Goal: Task Accomplishment & Management: Manage account settings

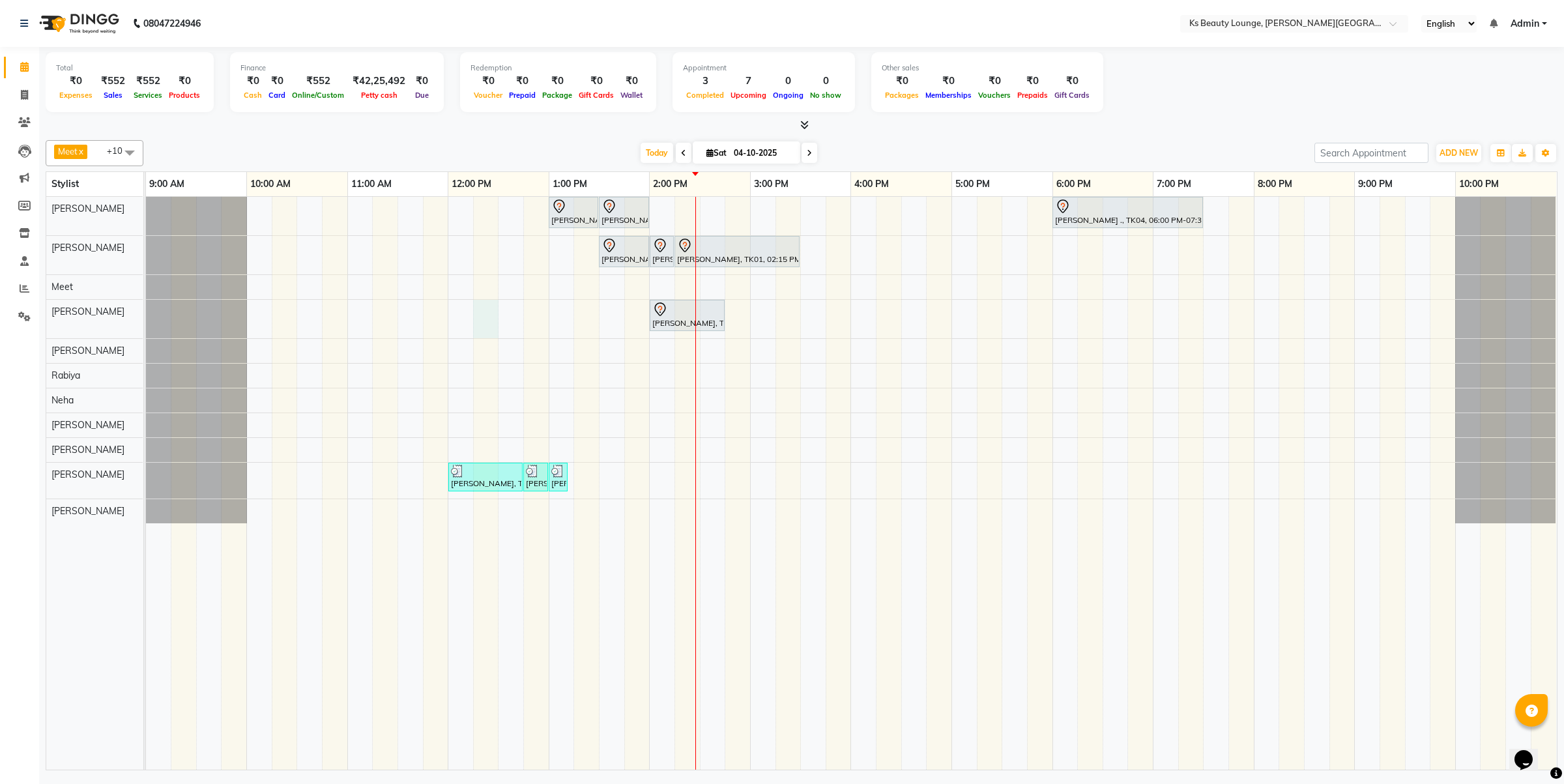
click at [476, 317] on div "[PERSON_NAME] [PERSON_NAME], TK03, 01:00 PM-01:30 PM, Haircut - Designer Stylis…" at bounding box center [851, 483] width 1411 height 573
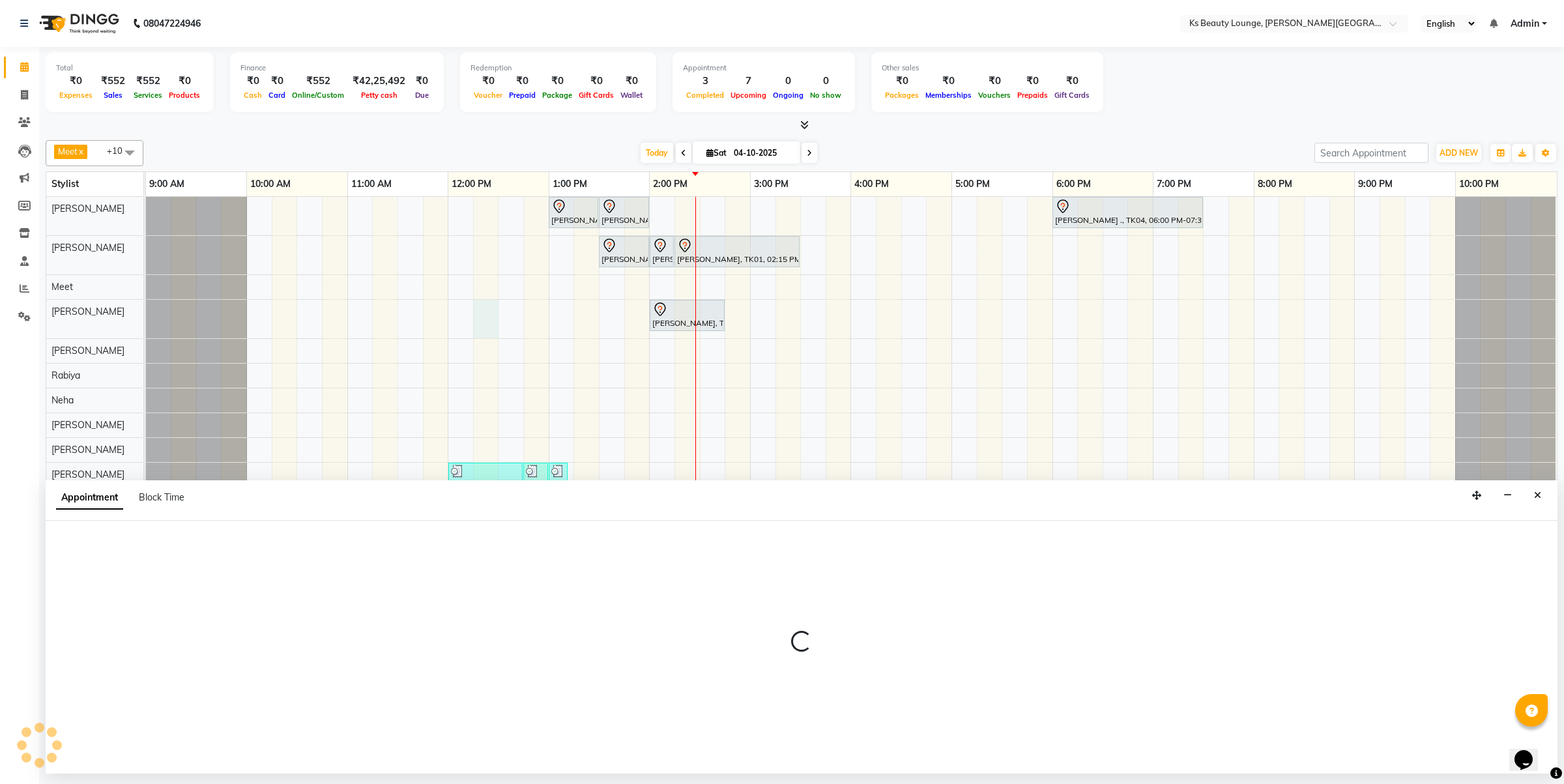
select select "58504"
select select "735"
select select "tentative"
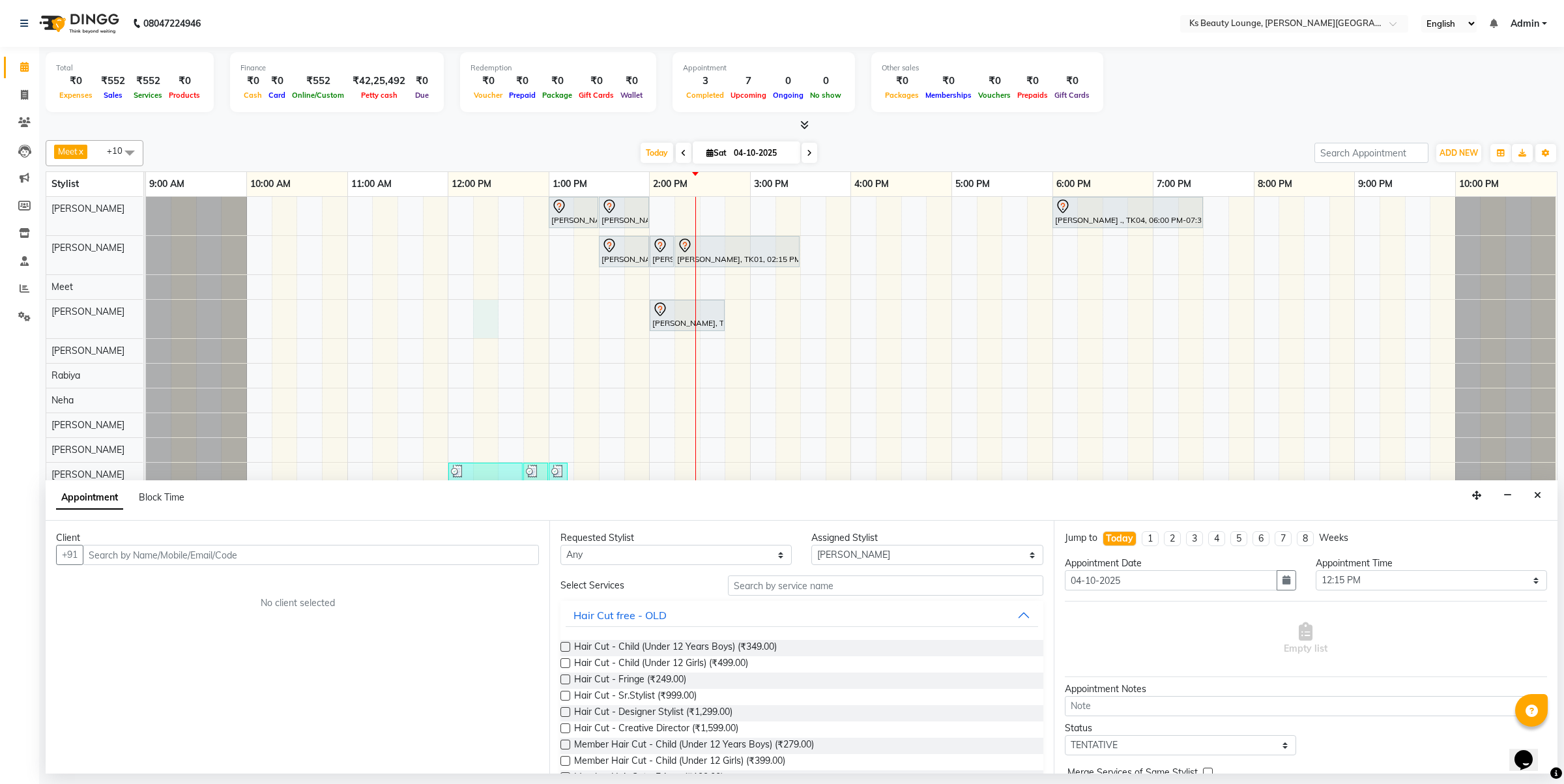
click at [215, 548] on input "text" at bounding box center [311, 555] width 456 height 20
type input "9867845466"
click at [529, 552] on span "Add Client" at bounding box center [512, 555] width 44 height 12
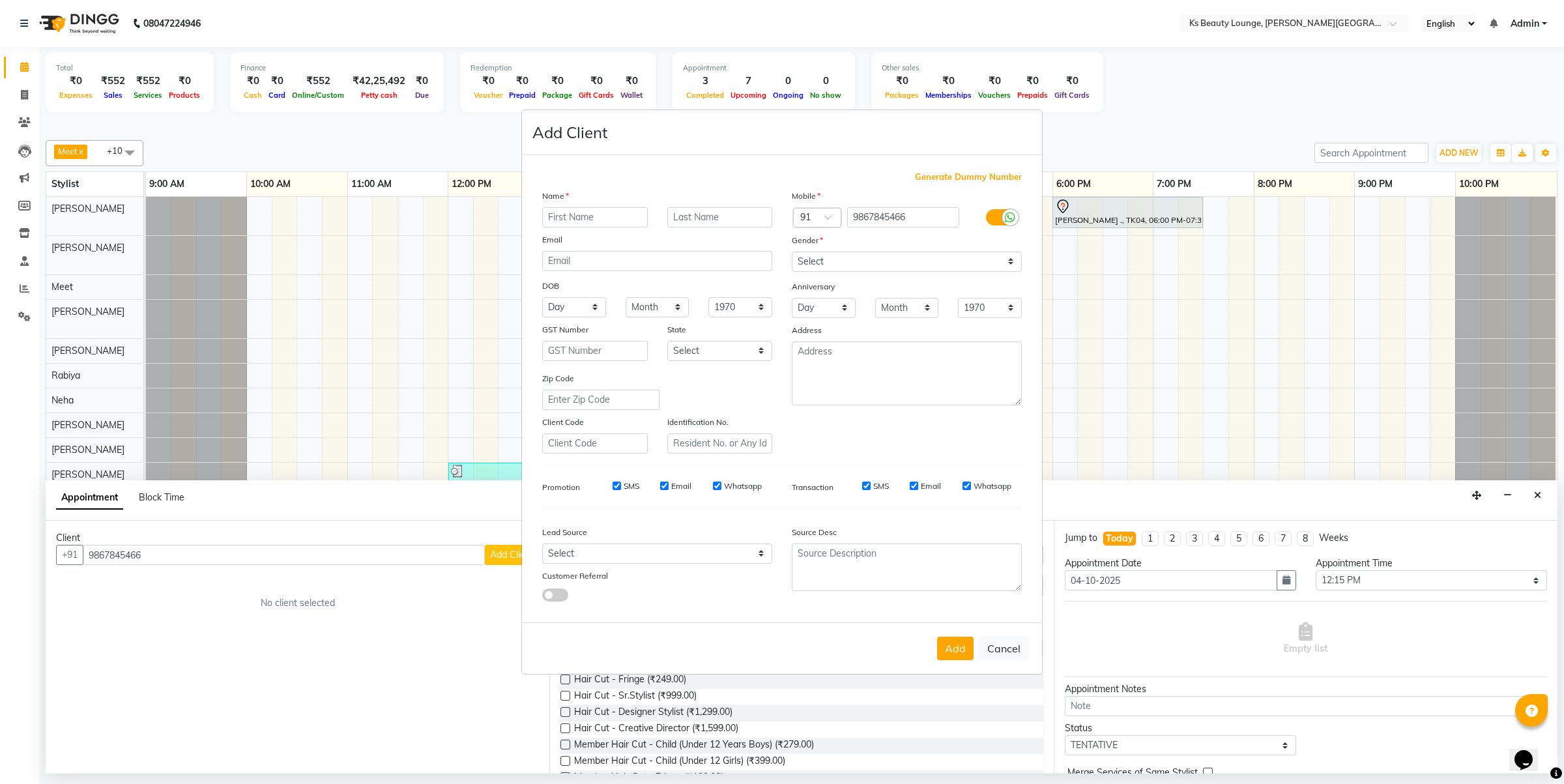
click at [585, 213] on input "text" at bounding box center [595, 217] width 105 height 20
type input "Nisha"
type input "M"
drag, startPoint x: 824, startPoint y: 264, endPoint x: 826, endPoint y: 271, distance: 7.3
click at [824, 264] on select "Select Male Female Other Prefer Not To Say" at bounding box center [907, 261] width 230 height 20
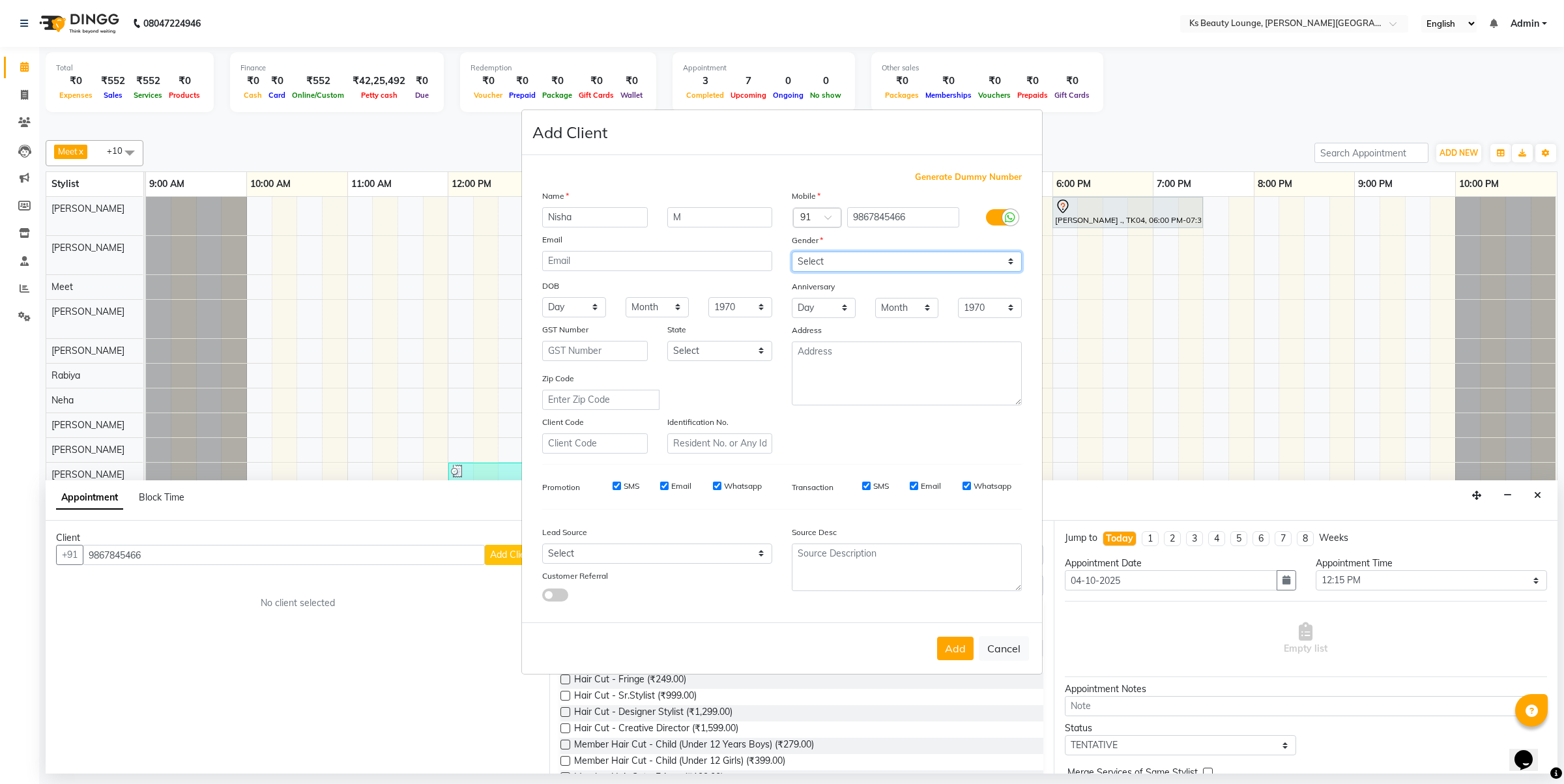
select select "[DEMOGRAPHIC_DATA]"
click at [792, 253] on select "Select Male Female Other Prefer Not To Say" at bounding box center [907, 261] width 230 height 20
click at [956, 645] on button "Add" at bounding box center [956, 648] width 36 height 23
select select
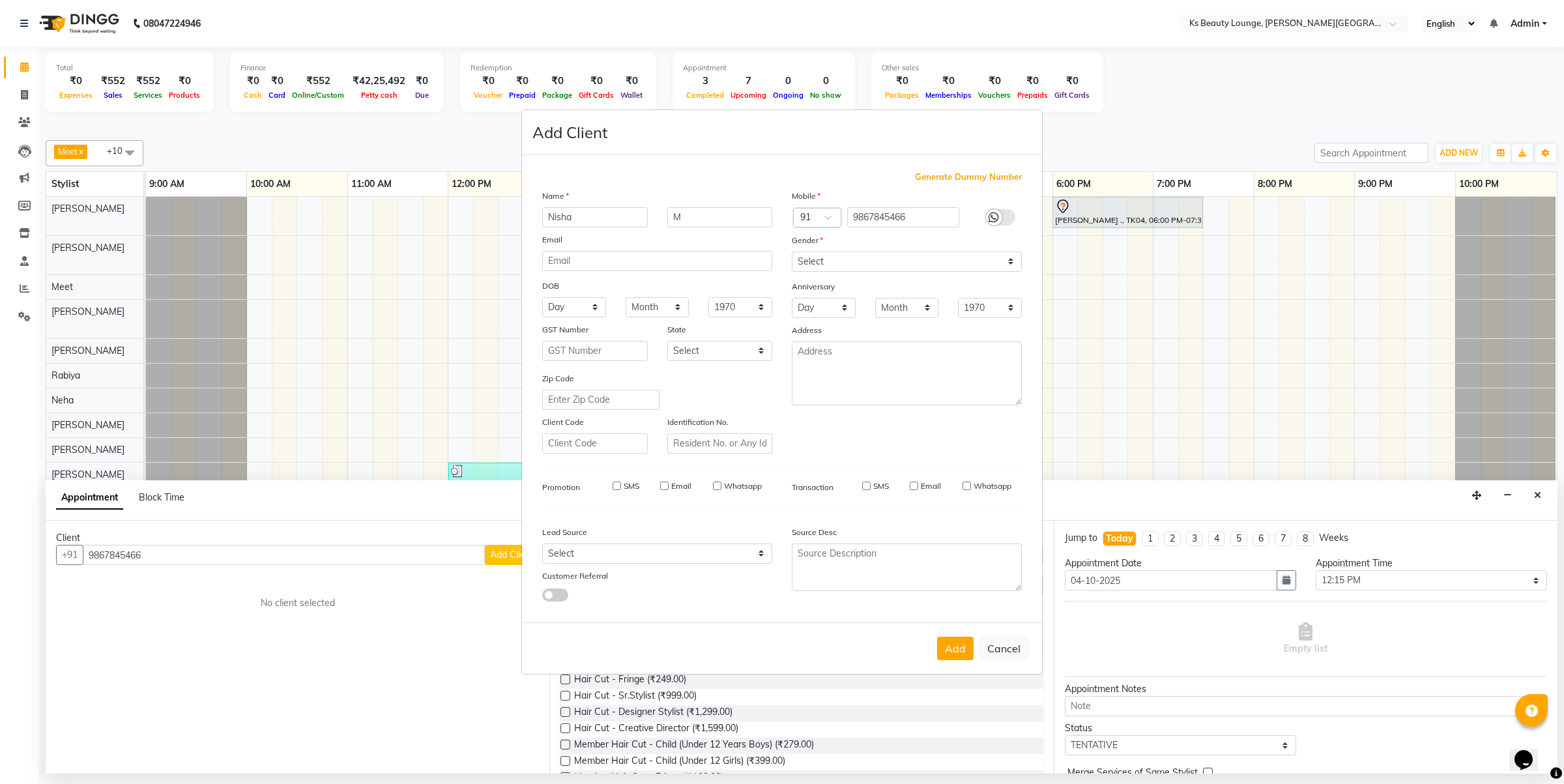
select select
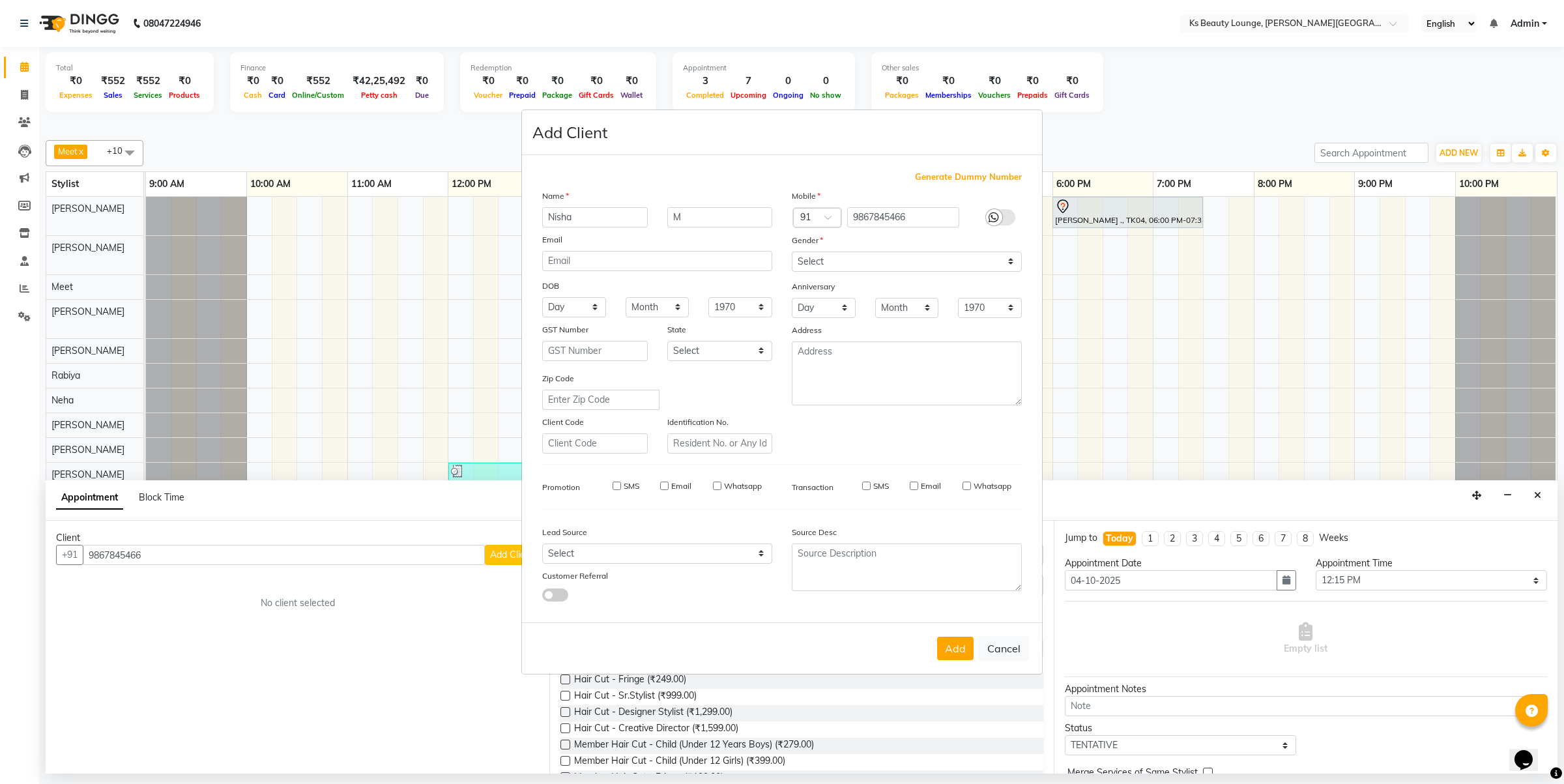
checkbox input "false"
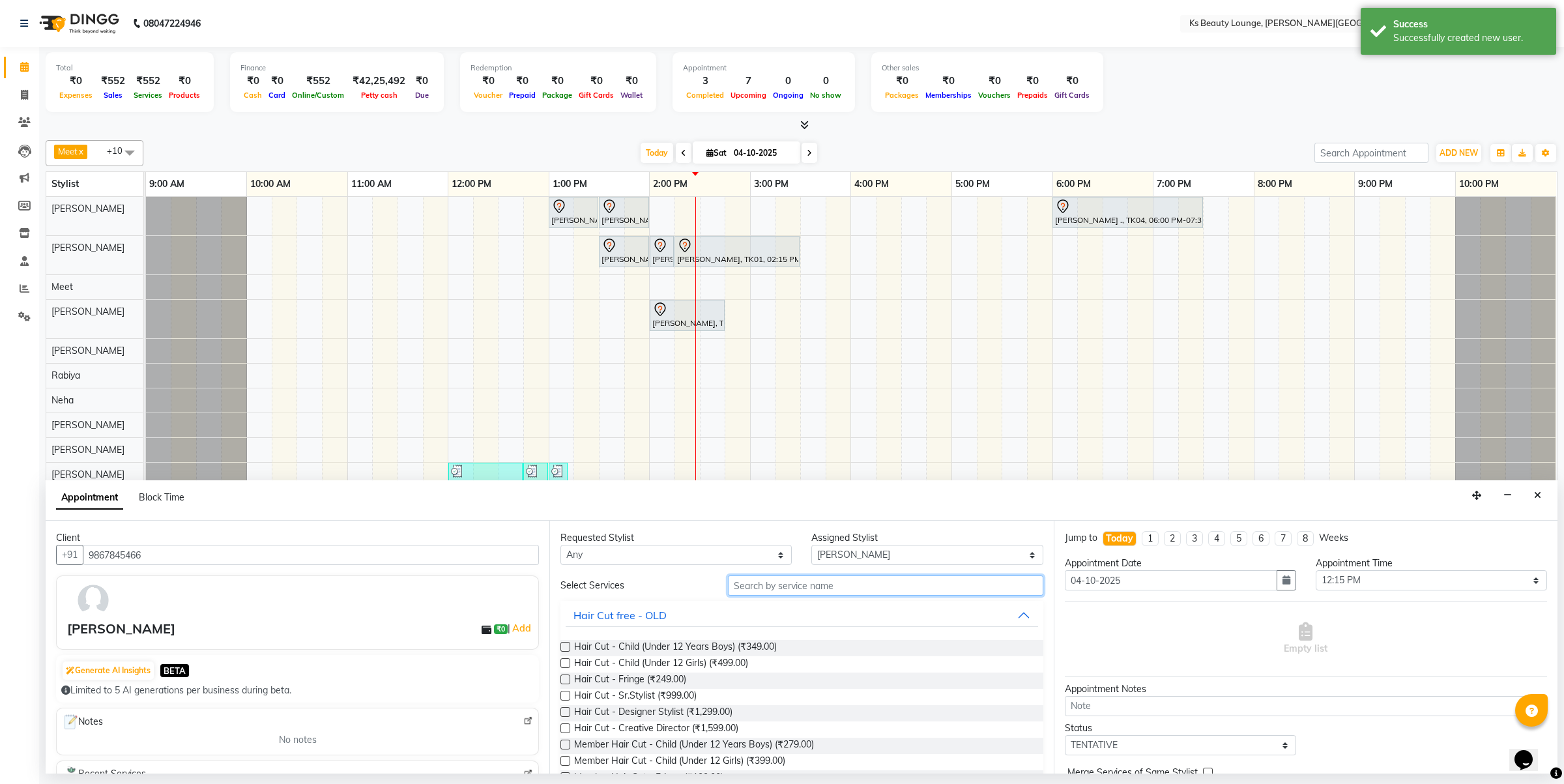
click at [774, 595] on input "text" at bounding box center [886, 586] width 315 height 20
type input "Hair cut"
click at [562, 695] on label at bounding box center [565, 695] width 9 height 9
click at [562, 695] on input "checkbox" at bounding box center [565, 697] width 9 height 9
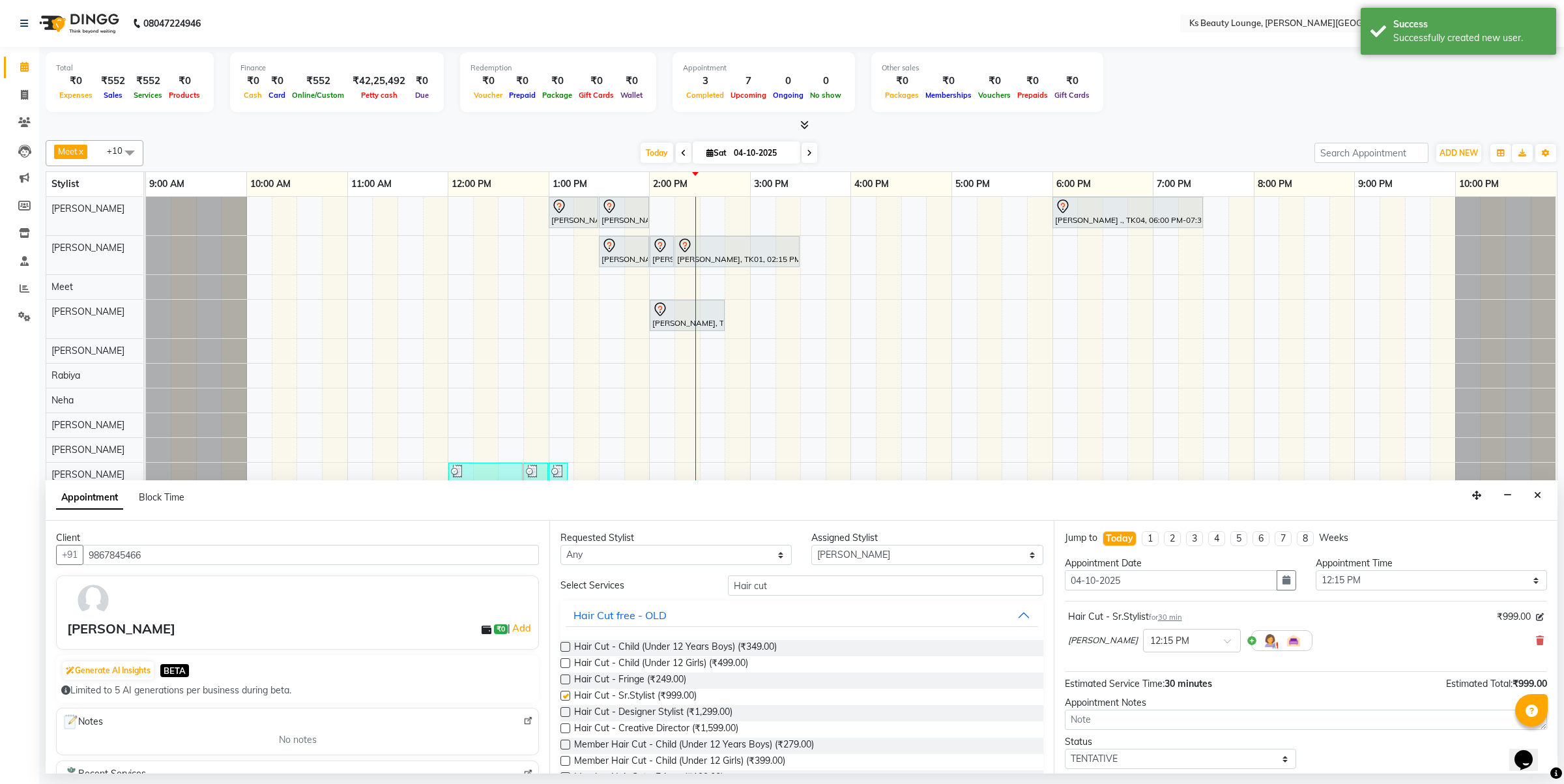
checkbox input "false"
click at [842, 554] on select "Select [PERSON_NAME] [PERSON_NAME] [PERSON_NAME] [PERSON_NAME] [PERSON_NAME] Me…" at bounding box center [926, 555] width 232 height 20
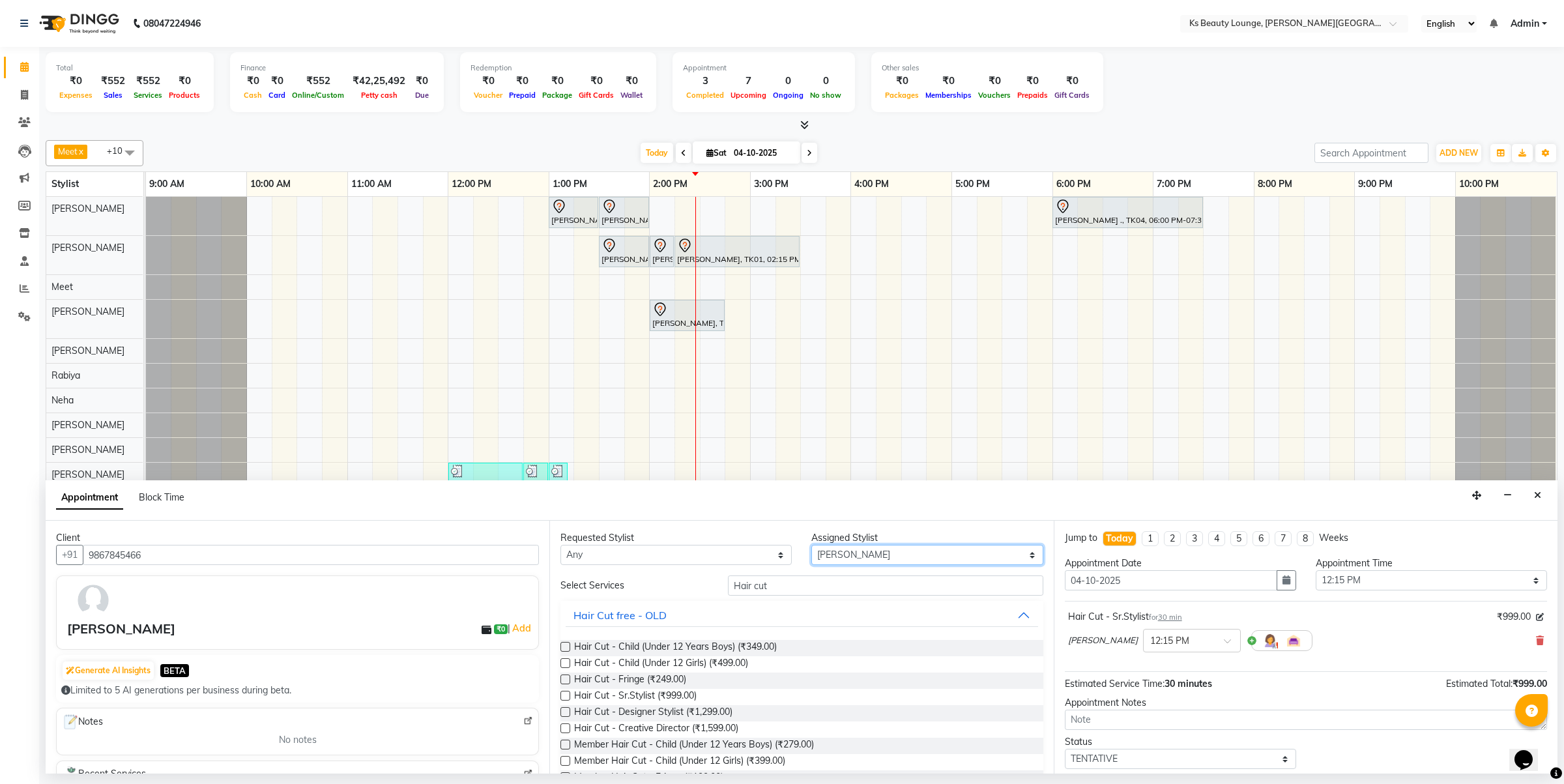
select select "93454"
click at [811, 545] on select "Select [PERSON_NAME] [PERSON_NAME] [PERSON_NAME] [PERSON_NAME] [PERSON_NAME] Me…" at bounding box center [926, 555] width 232 height 20
drag, startPoint x: 760, startPoint y: 591, endPoint x: 584, endPoint y: 594, distance: 176.0
click at [584, 594] on div "Select Services Hair cut" at bounding box center [801, 586] width 502 height 20
type input "thread"
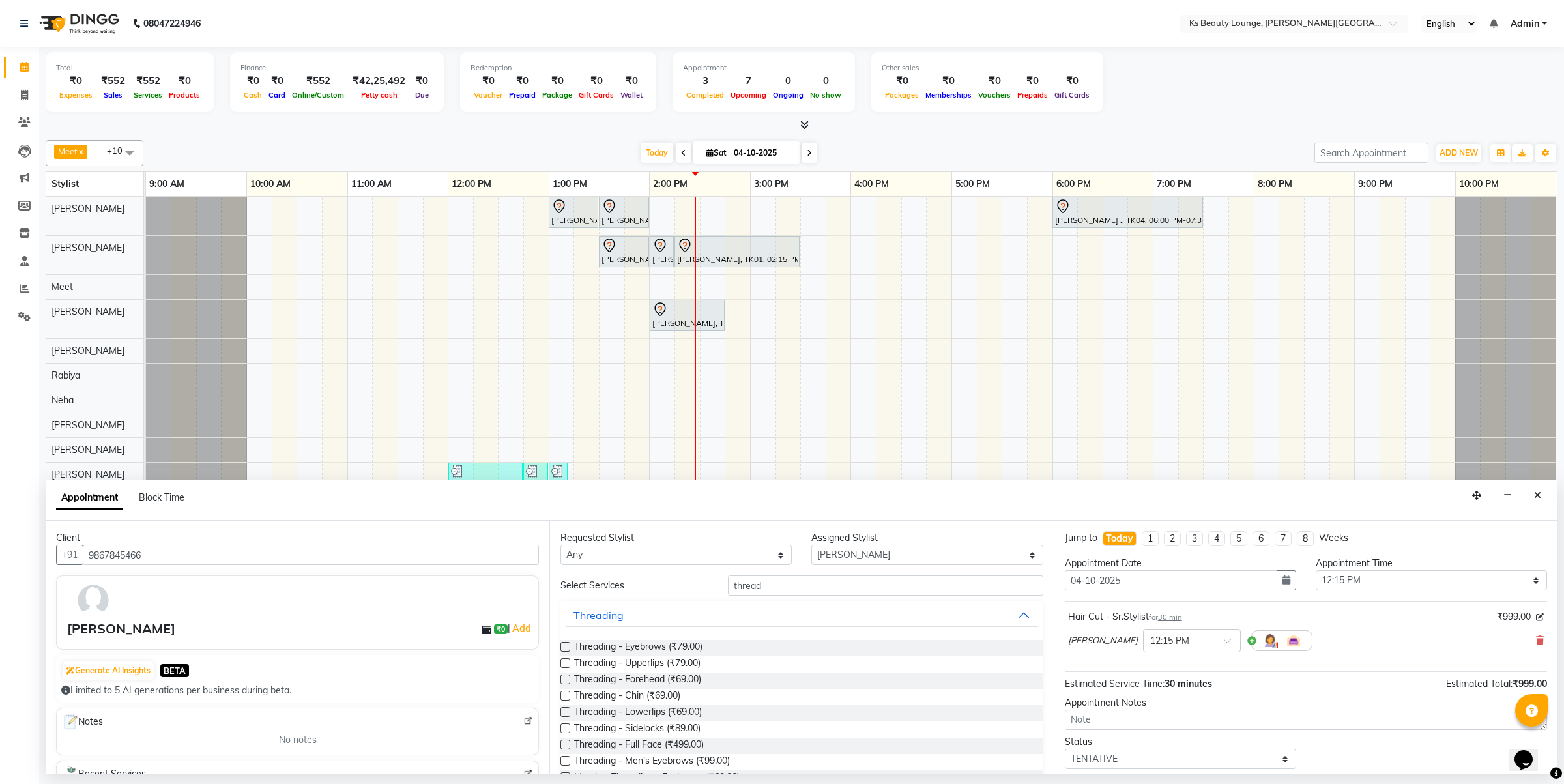
click at [562, 650] on label at bounding box center [565, 646] width 9 height 9
click at [562, 650] on input "checkbox" at bounding box center [565, 648] width 9 height 9
checkbox input "false"
click at [563, 666] on label at bounding box center [565, 663] width 9 height 9
click at [563, 666] on input "checkbox" at bounding box center [565, 664] width 9 height 9
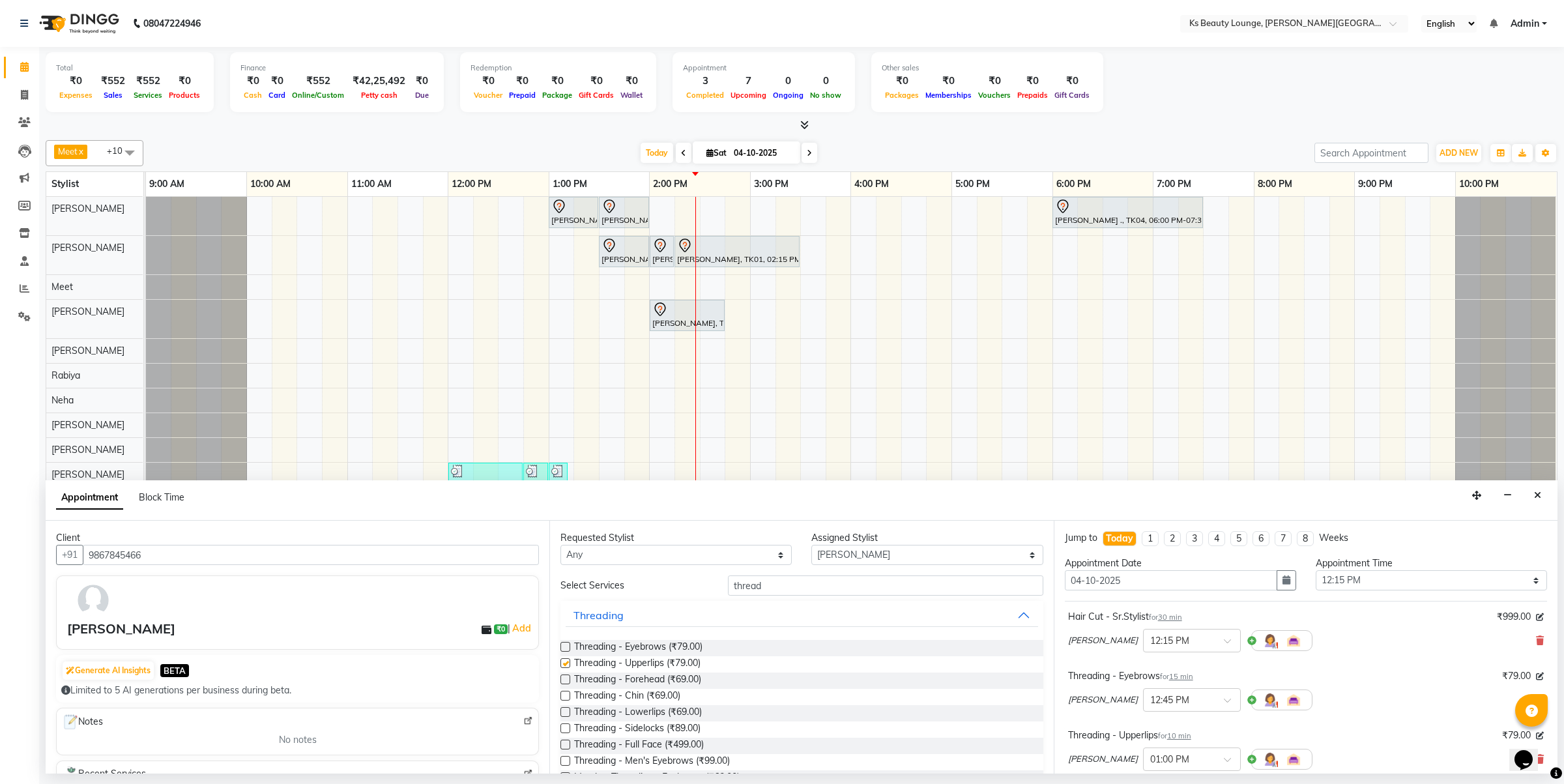
checkbox input "false"
click at [566, 693] on label at bounding box center [565, 695] width 9 height 9
click at [566, 693] on input "checkbox" at bounding box center [565, 697] width 9 height 9
checkbox input "false"
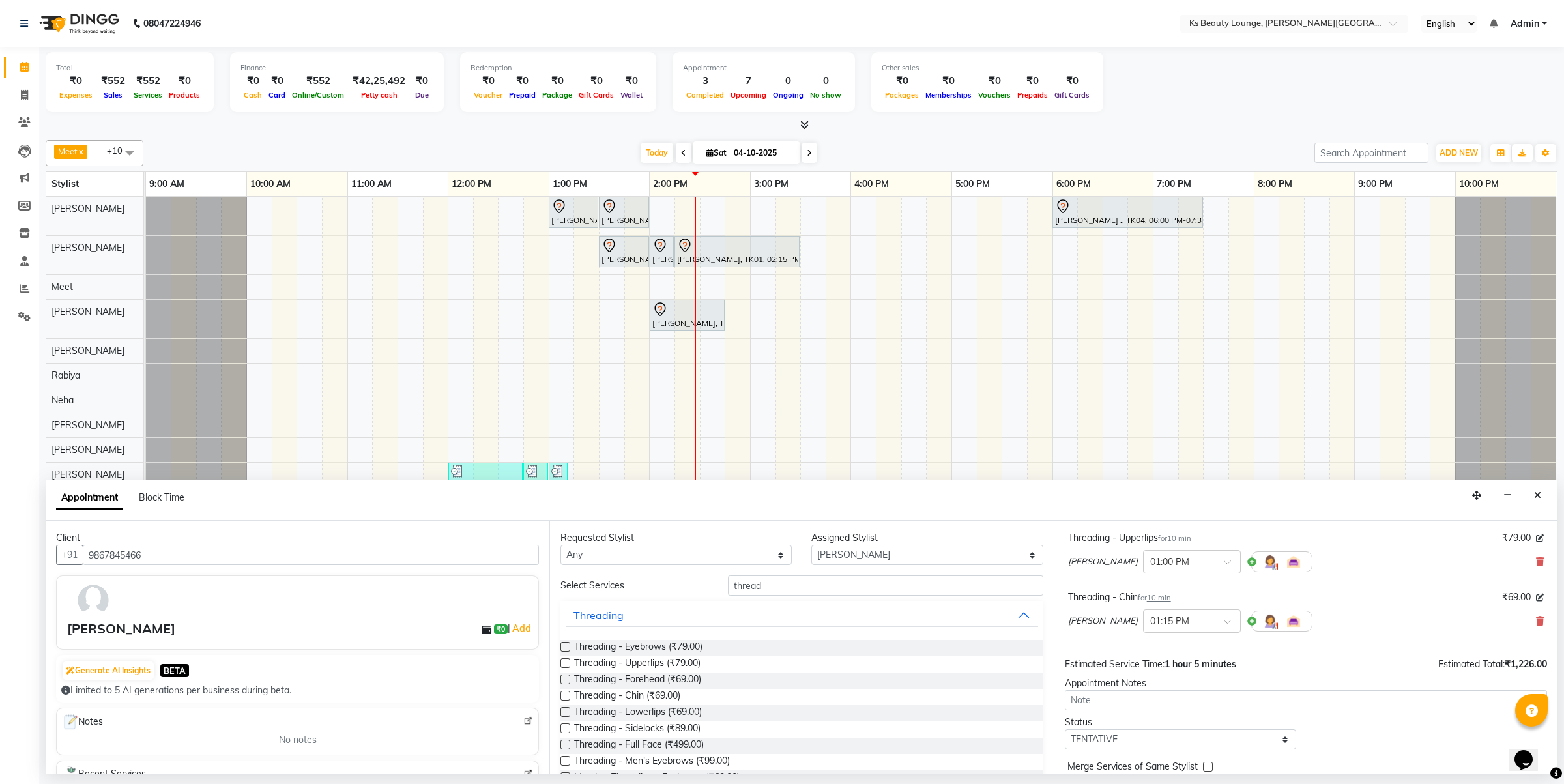
scroll to position [256, 0]
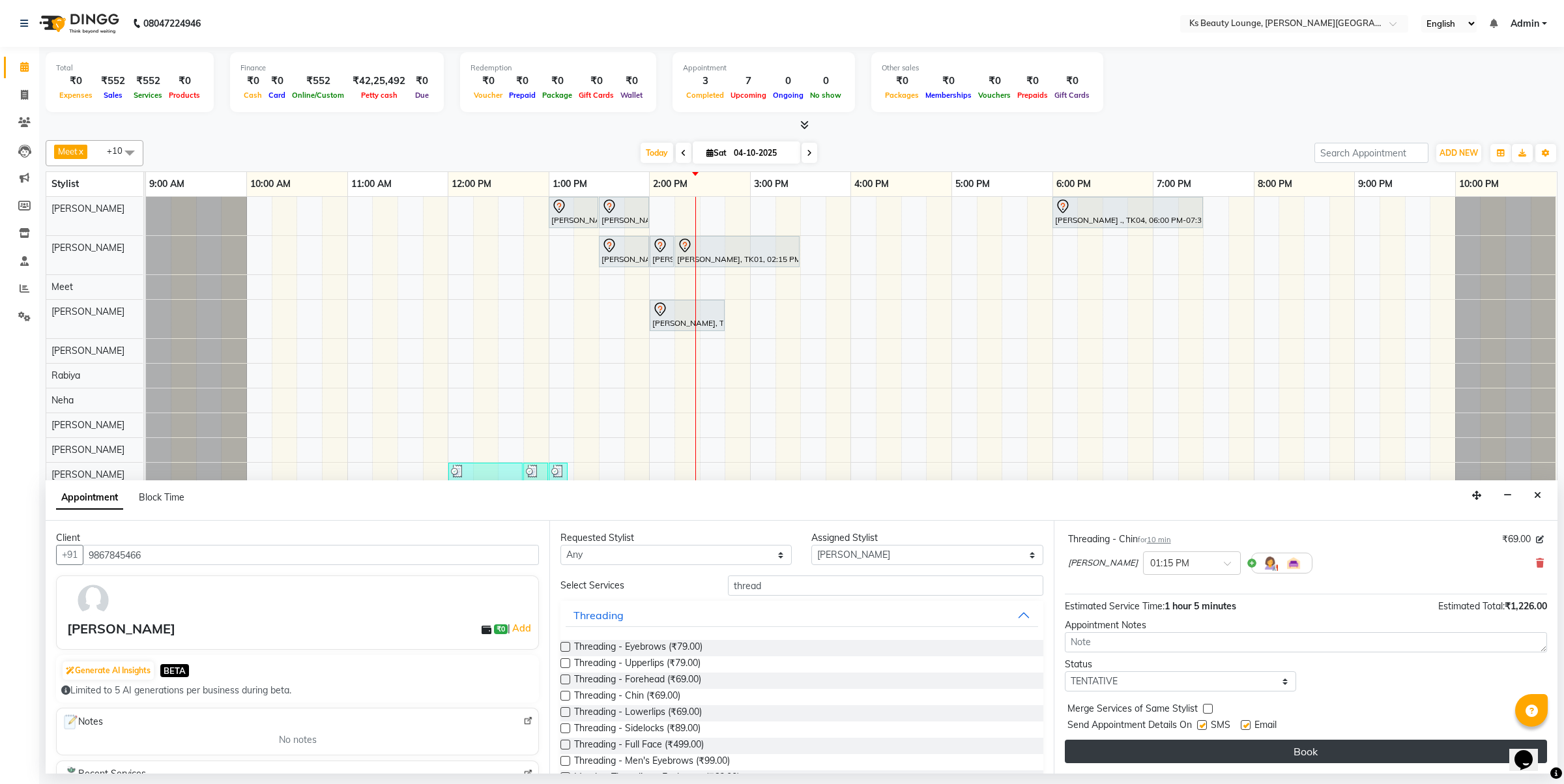
click at [1207, 762] on button "Book" at bounding box center [1306, 751] width 482 height 23
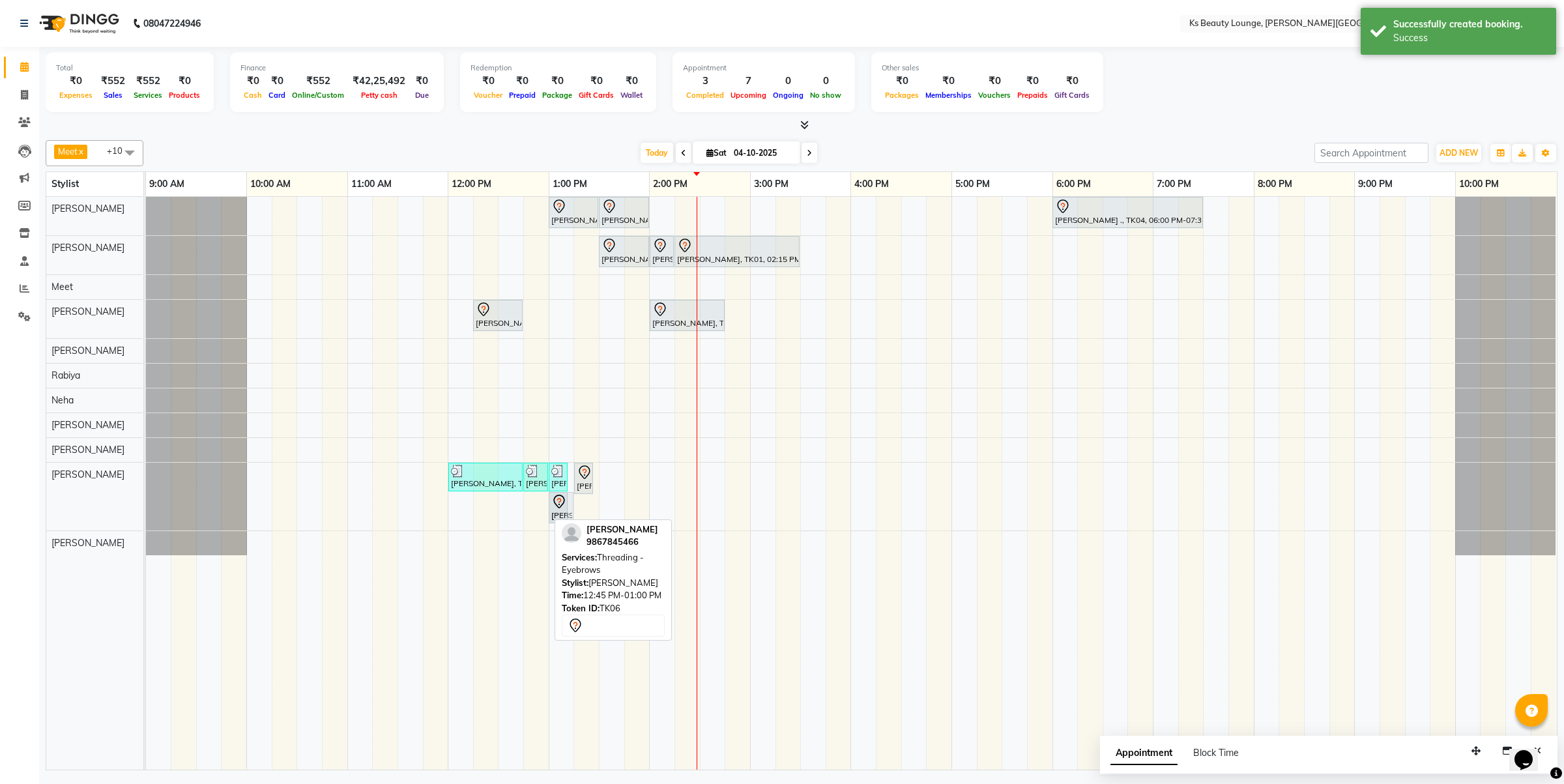
drag, startPoint x: 537, startPoint y: 518, endPoint x: 590, endPoint y: 502, distance: 55.4
click at [146, 506] on div "Komal Shah, TK05, 12:00 PM-12:45 PM, Regular Wax - Half Legs Komal Shah, TK05, …" at bounding box center [146, 496] width 0 height 68
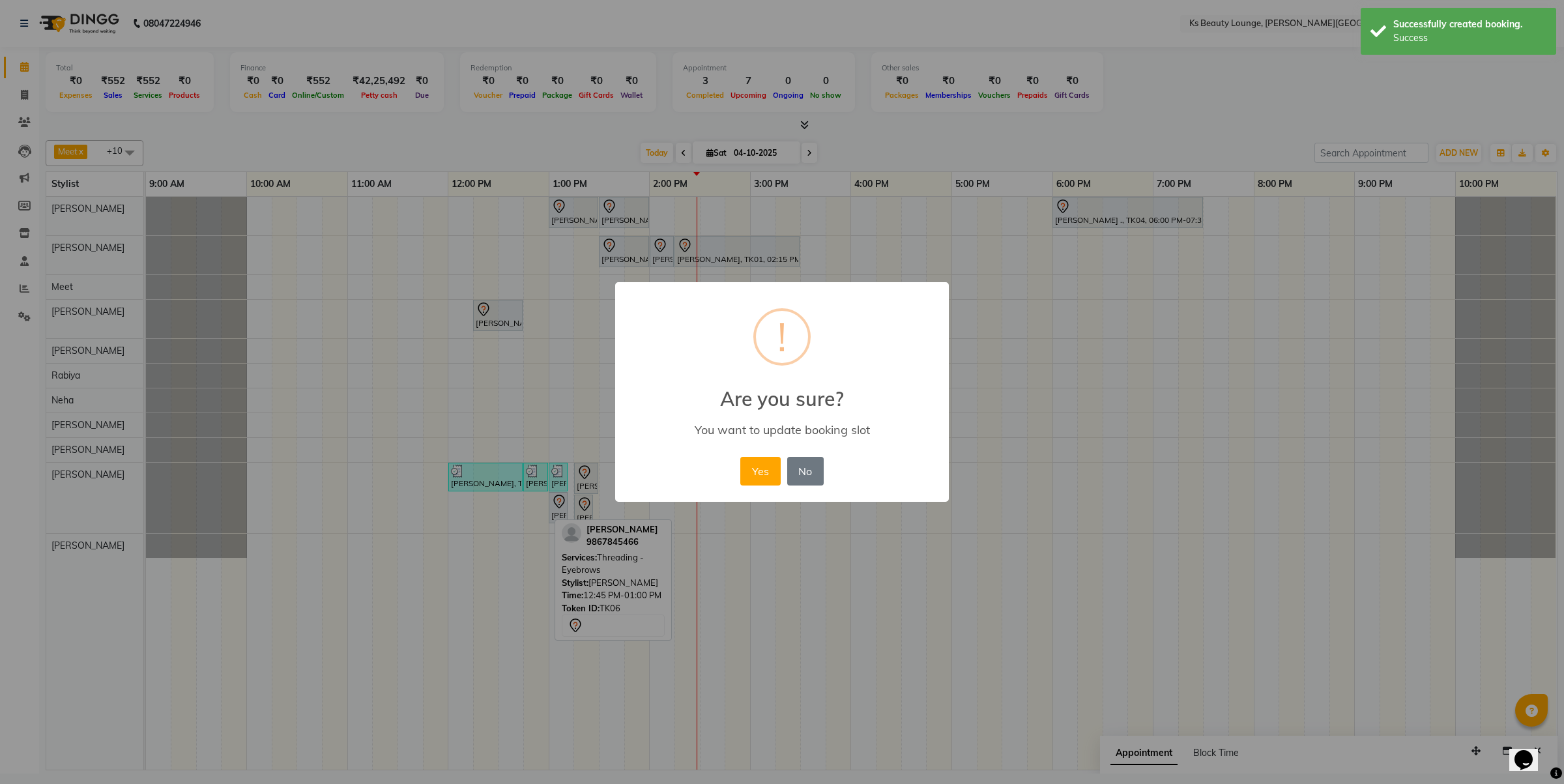
click at [611, 491] on div "× ! Are you sure? You want to update booking slot Yes No No" at bounding box center [782, 392] width 1564 height 784
click at [800, 470] on button "No" at bounding box center [805, 470] width 36 height 28
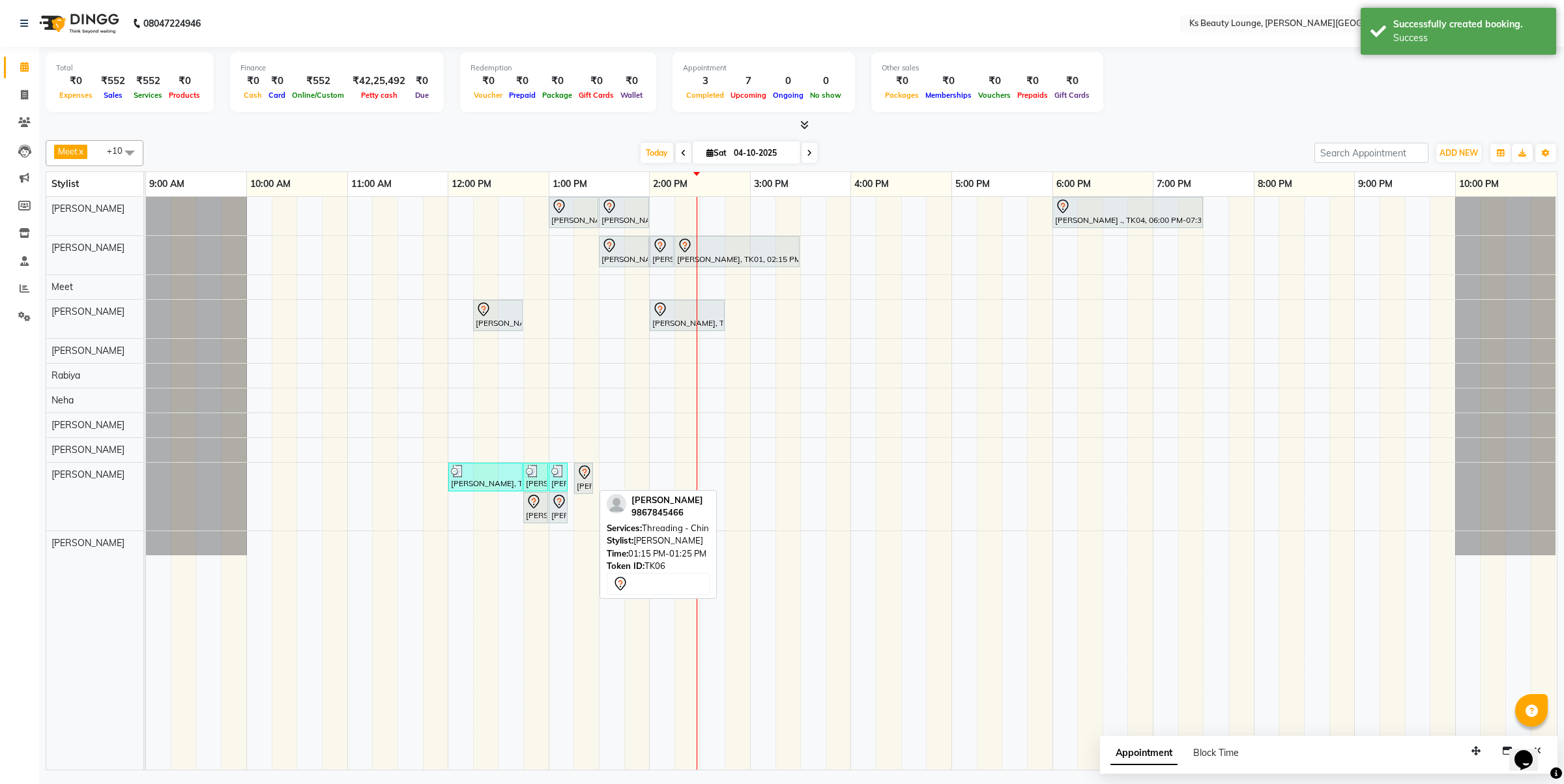
click at [582, 483] on div "[PERSON_NAME], TK06, 01:15 PM-01:25 PM, Threading - Chin" at bounding box center [584, 478] width 16 height 28
drag, startPoint x: 550, startPoint y: 513, endPoint x: 603, endPoint y: 482, distance: 61.4
click at [603, 482] on div "Mayur kara, TK03, 01:00 PM-01:30 PM, Haircut - Designer Stylist Mayur kara, TK0…" at bounding box center [851, 483] width 1411 height 573
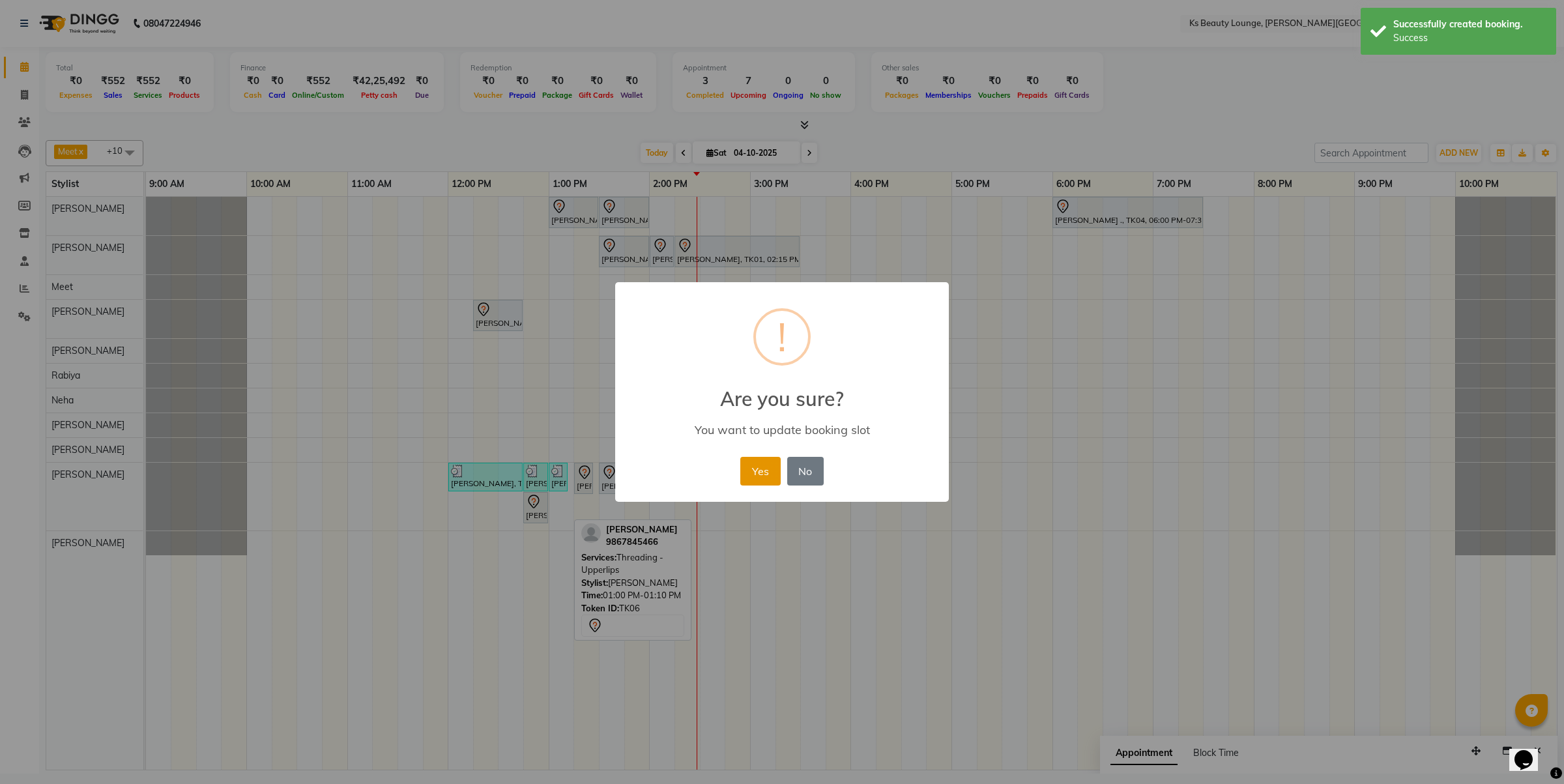
click at [752, 458] on button "Yes" at bounding box center [760, 470] width 40 height 28
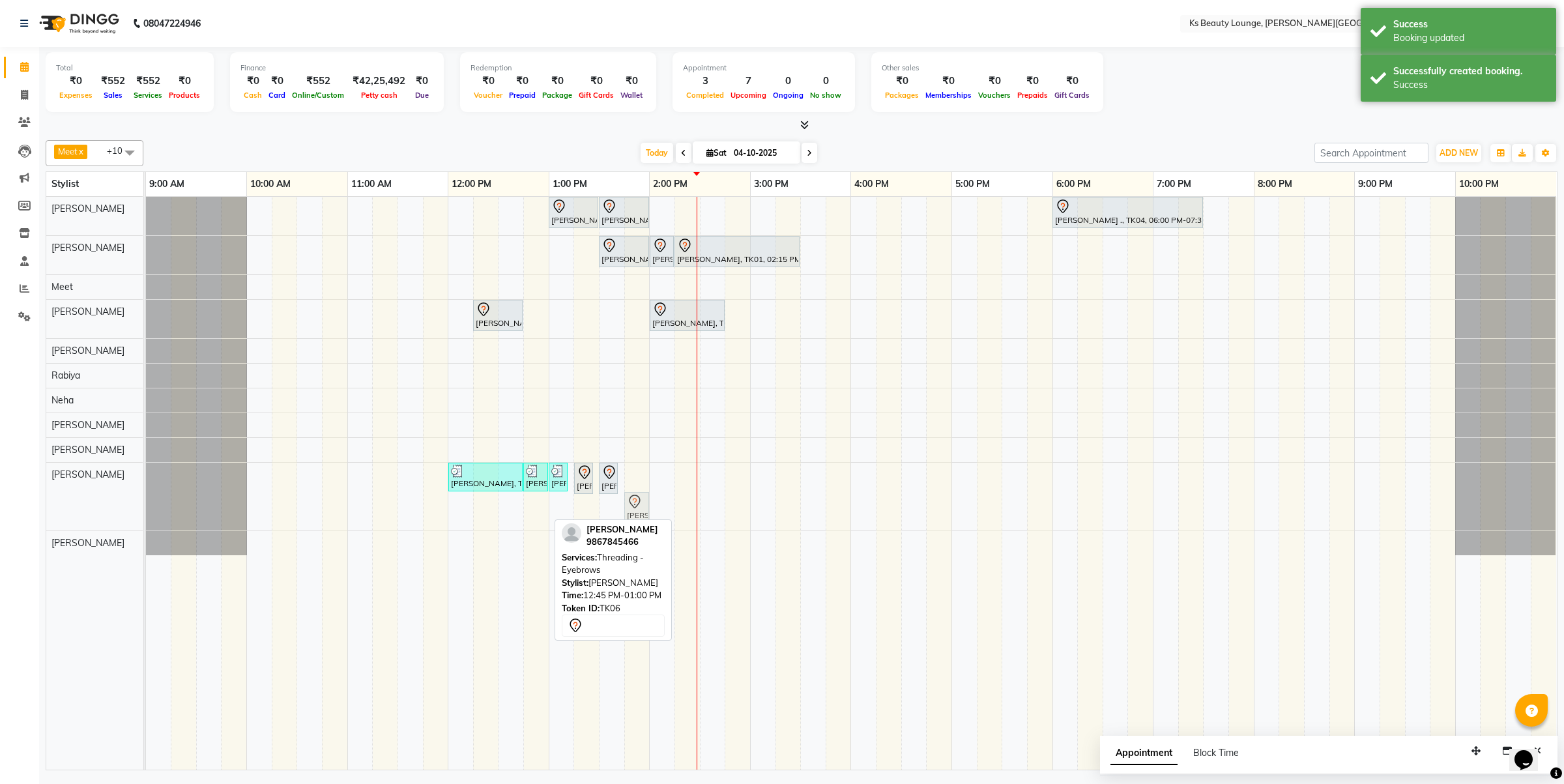
drag, startPoint x: 531, startPoint y: 504, endPoint x: 633, endPoint y: 482, distance: 104.3
click at [633, 482] on div "Mayur kara, TK03, 01:00 PM-01:30 PM, Haircut - Designer Stylist Mayur kara, TK0…" at bounding box center [851, 483] width 1411 height 573
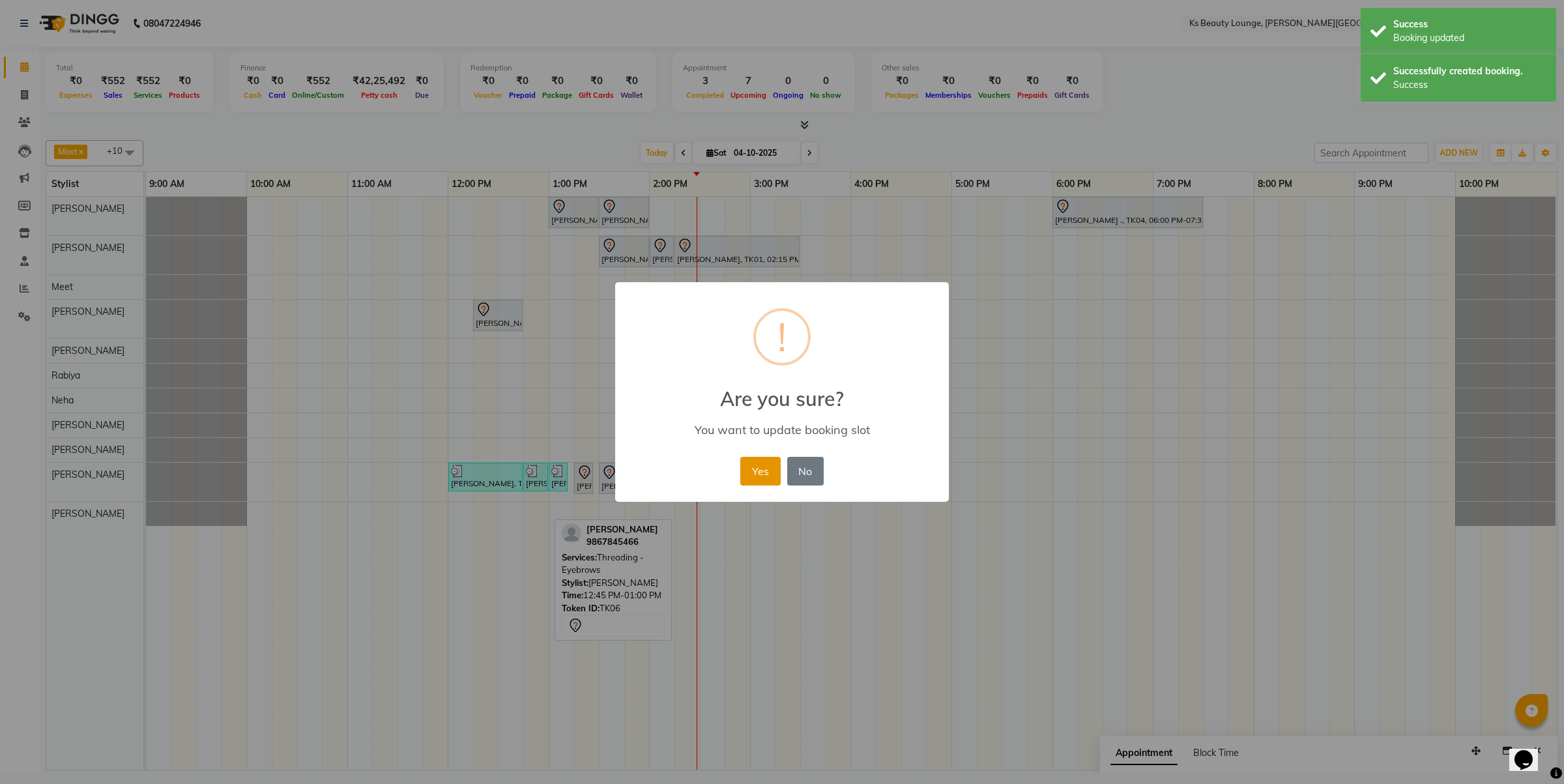
click at [757, 462] on button "Yes" at bounding box center [760, 470] width 40 height 28
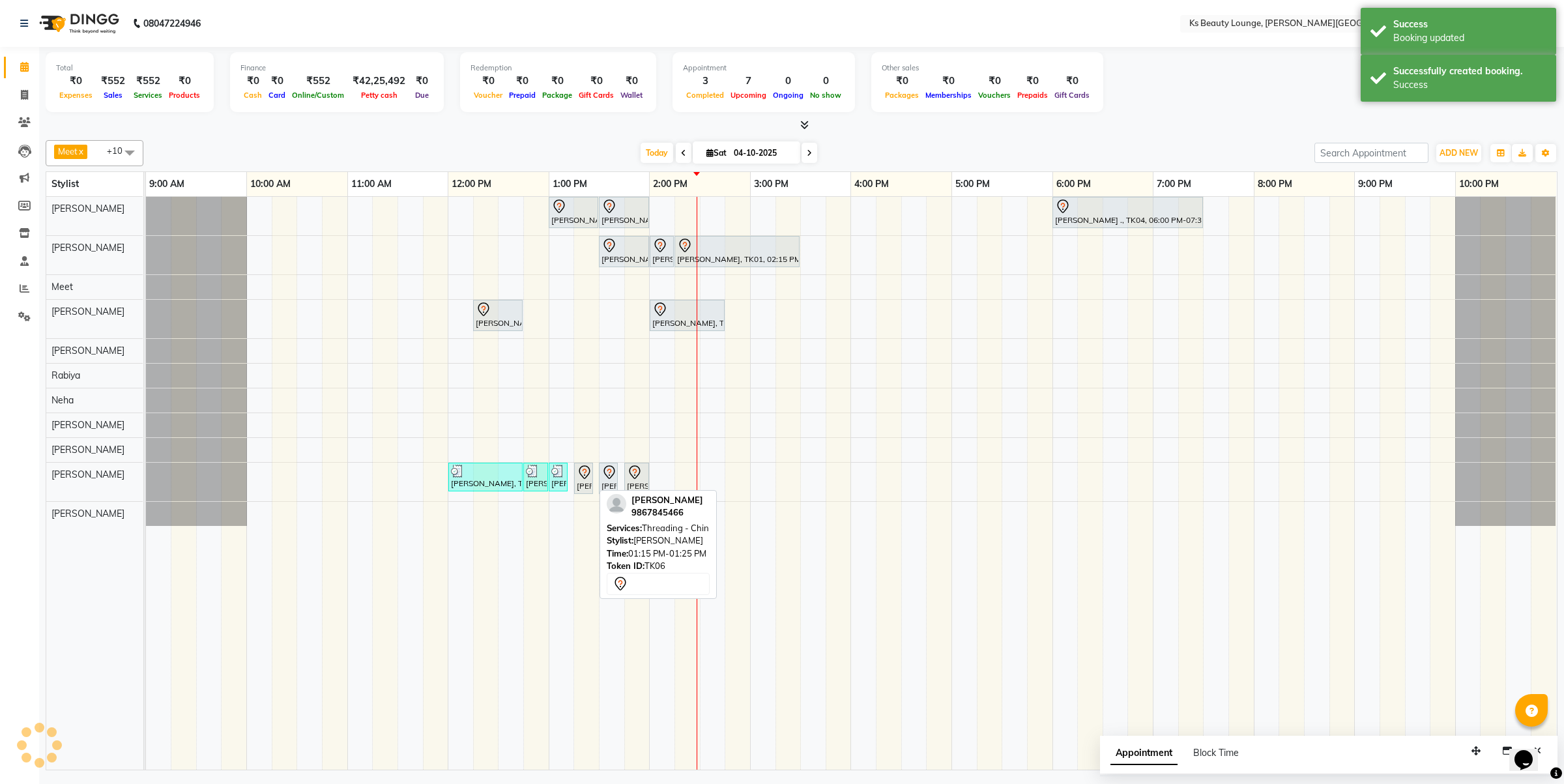
click at [587, 479] on icon at bounding box center [584, 472] width 11 height 14
click at [590, 480] on div at bounding box center [592, 478] width 5 height 30
select select "7"
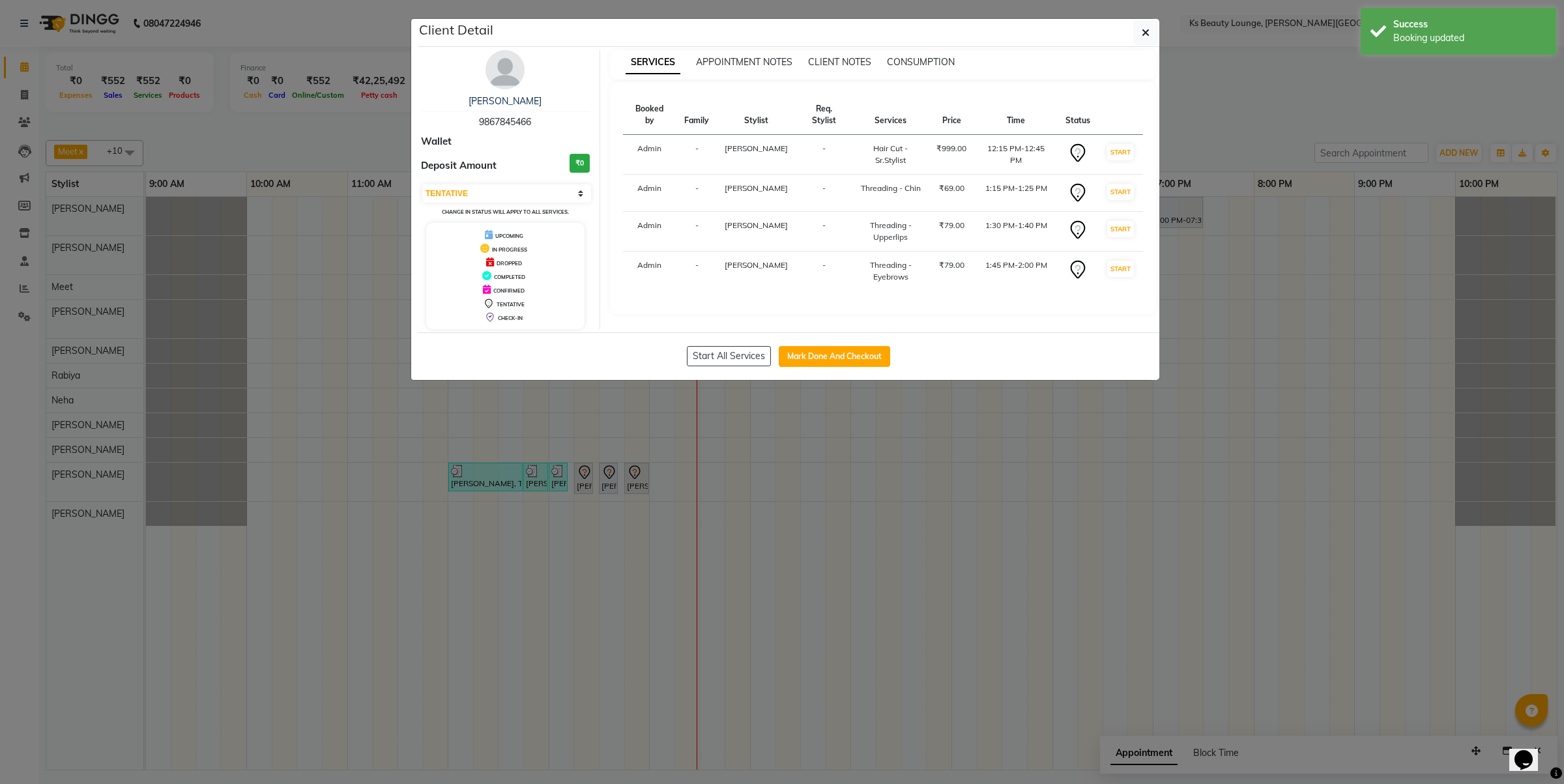
click at [792, 346] on div "Start All Services Mark Done And Checkout" at bounding box center [788, 356] width 741 height 48
click at [796, 348] on button "Mark Done And Checkout" at bounding box center [834, 356] width 111 height 21
select select "4411"
select select "service"
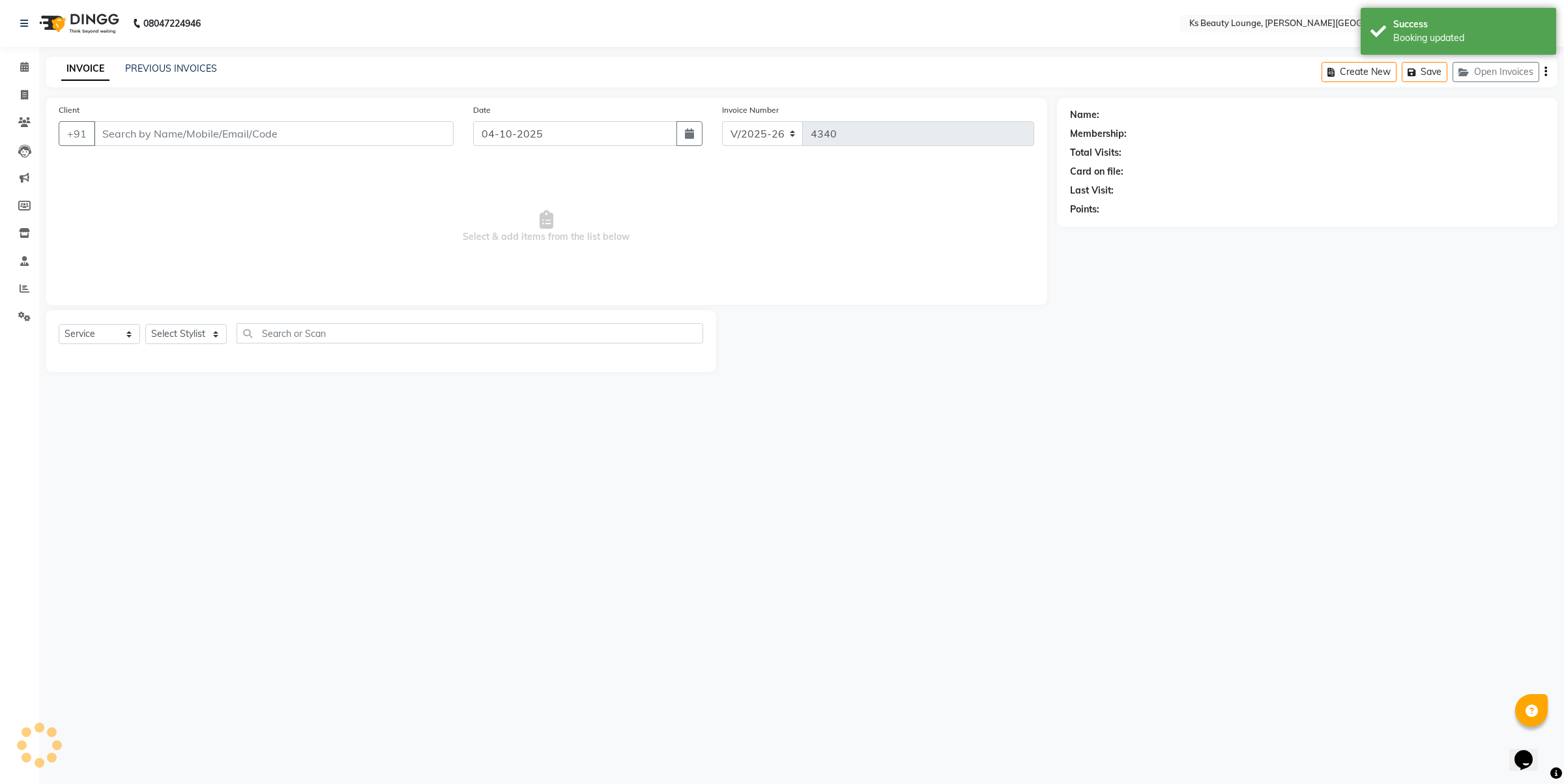
type input "9867845466"
select select "93454"
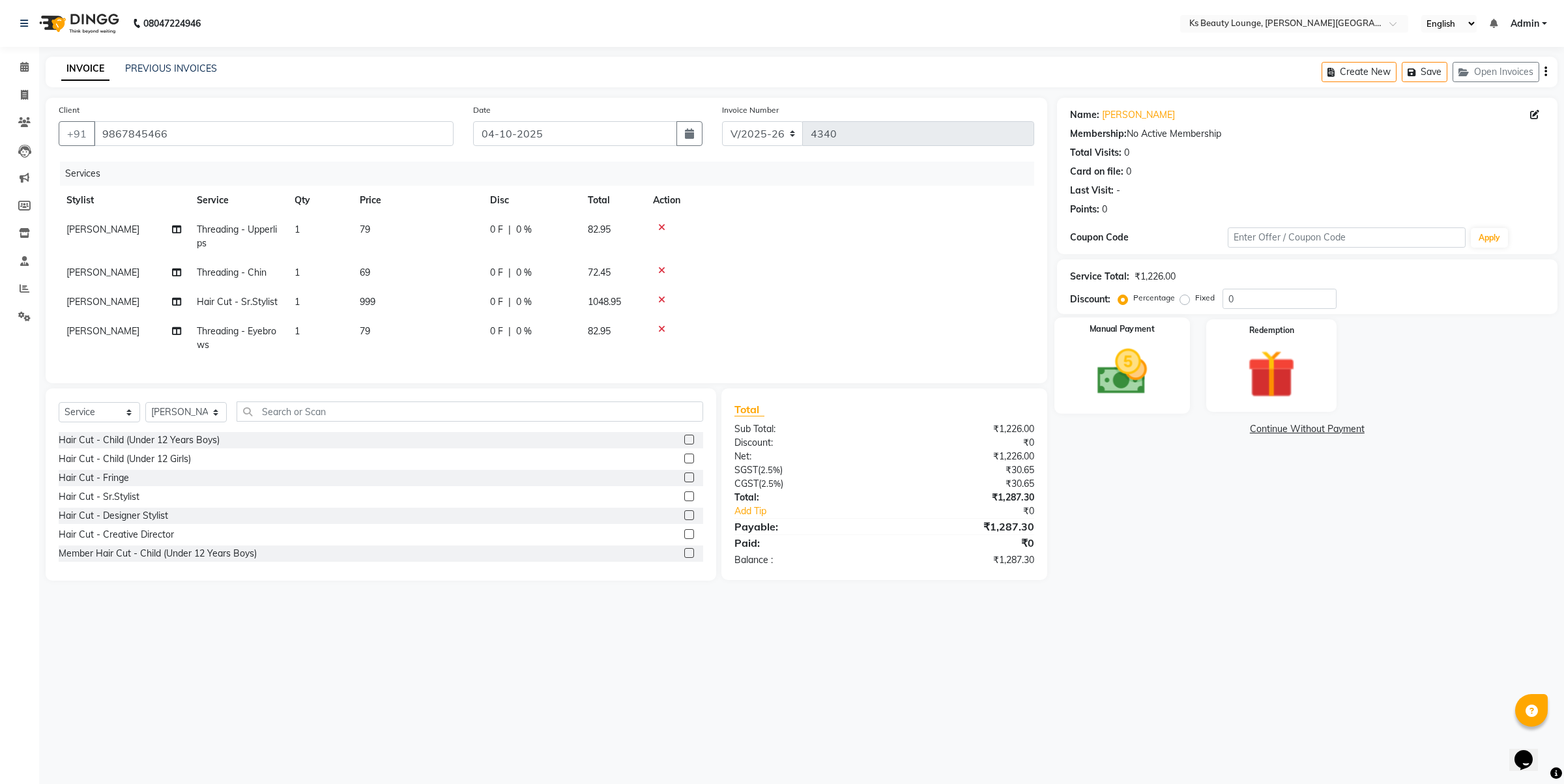
click at [1119, 366] on img at bounding box center [1121, 372] width 81 height 57
click at [1198, 429] on span "UPI" at bounding box center [1193, 430] width 20 height 15
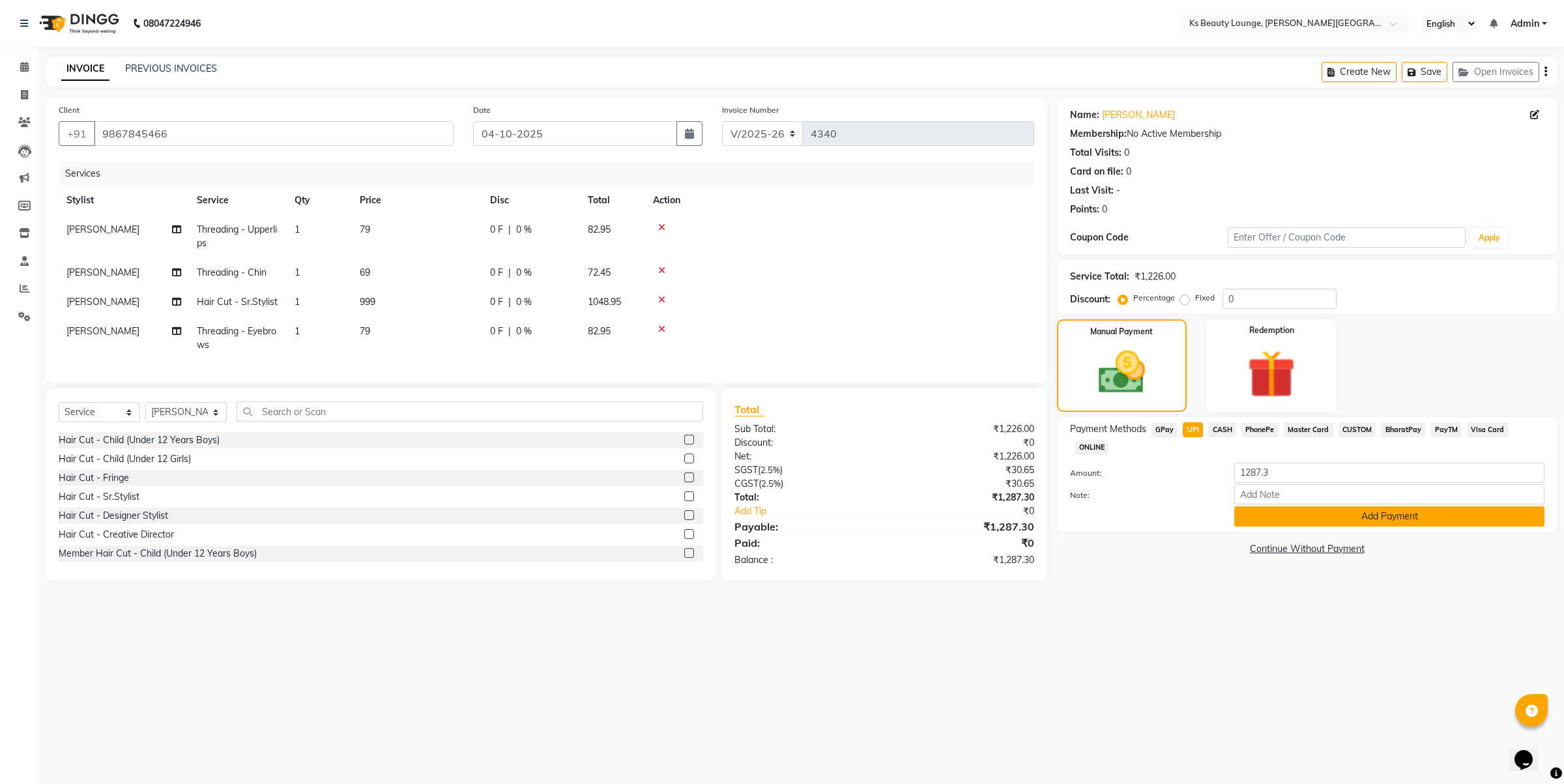
click at [1332, 506] on button "Add Payment" at bounding box center [1389, 516] width 310 height 20
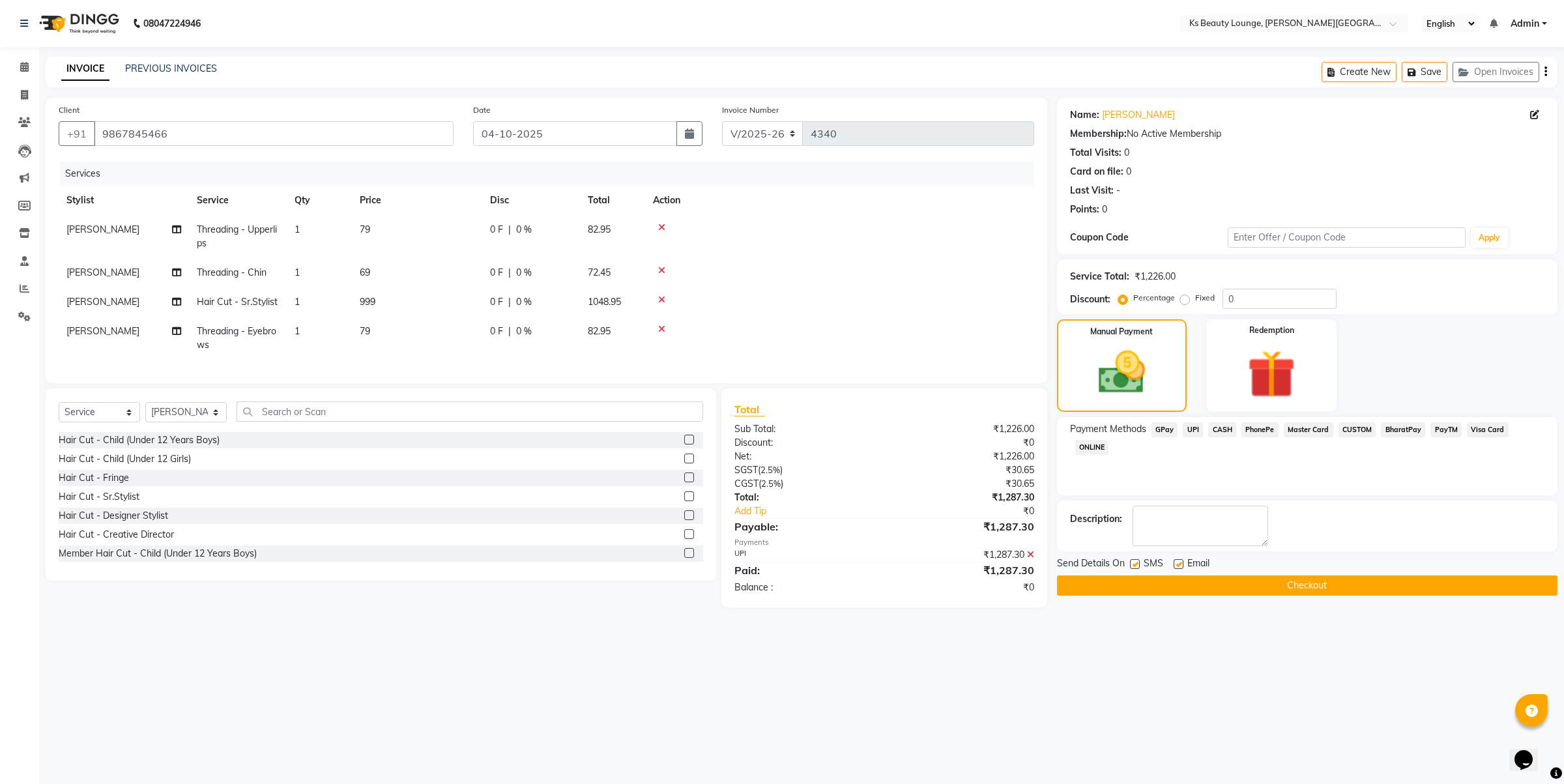
click at [1288, 596] on div "Name: Nisha M Membership: No Active Membership Total Visits: 0 Card on file: 0 …" at bounding box center [1312, 353] width 510 height 510
click at [1287, 578] on button "Checkout" at bounding box center [1307, 586] width 500 height 20
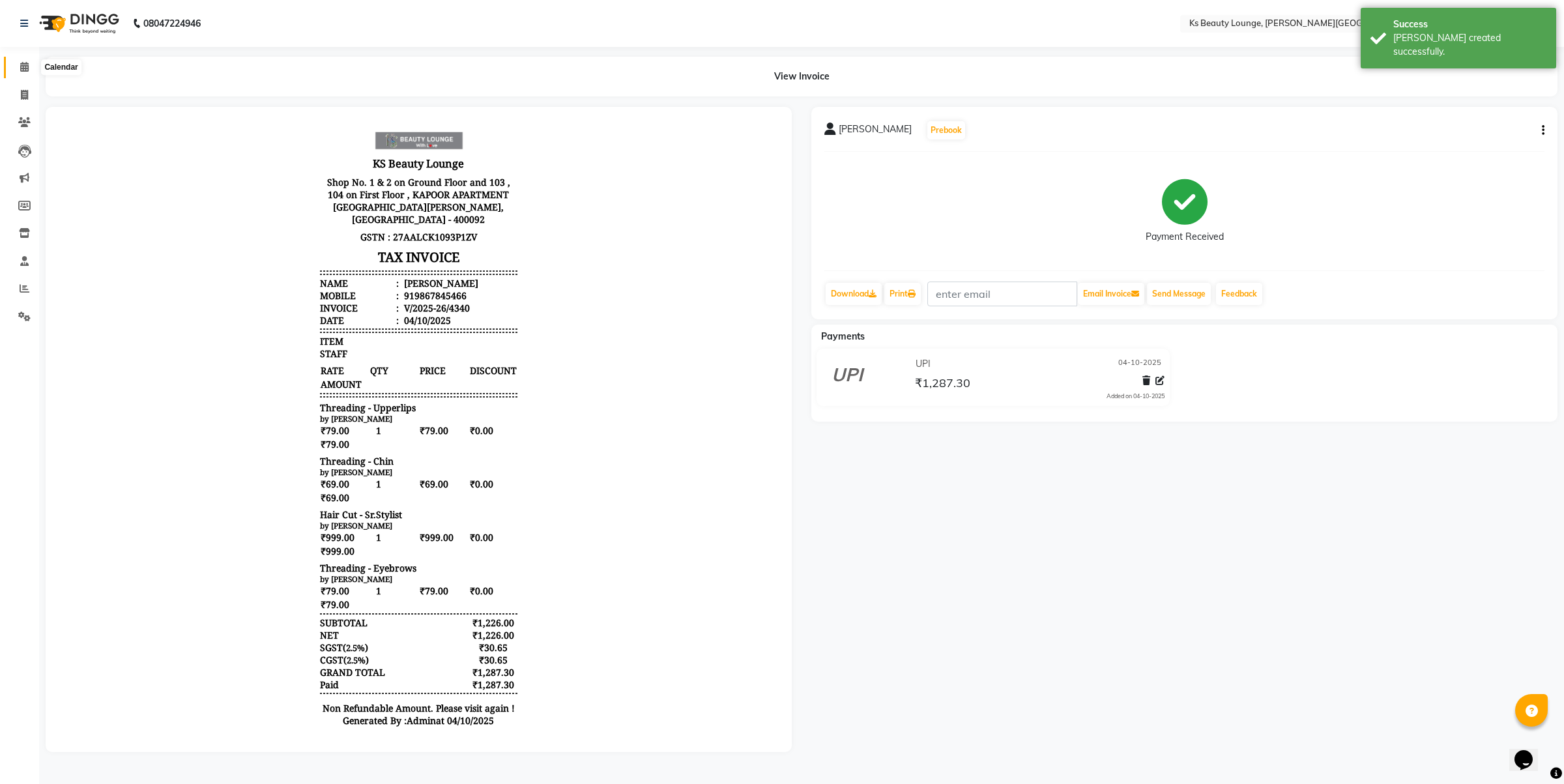
click at [26, 64] on icon at bounding box center [25, 66] width 9 height 9
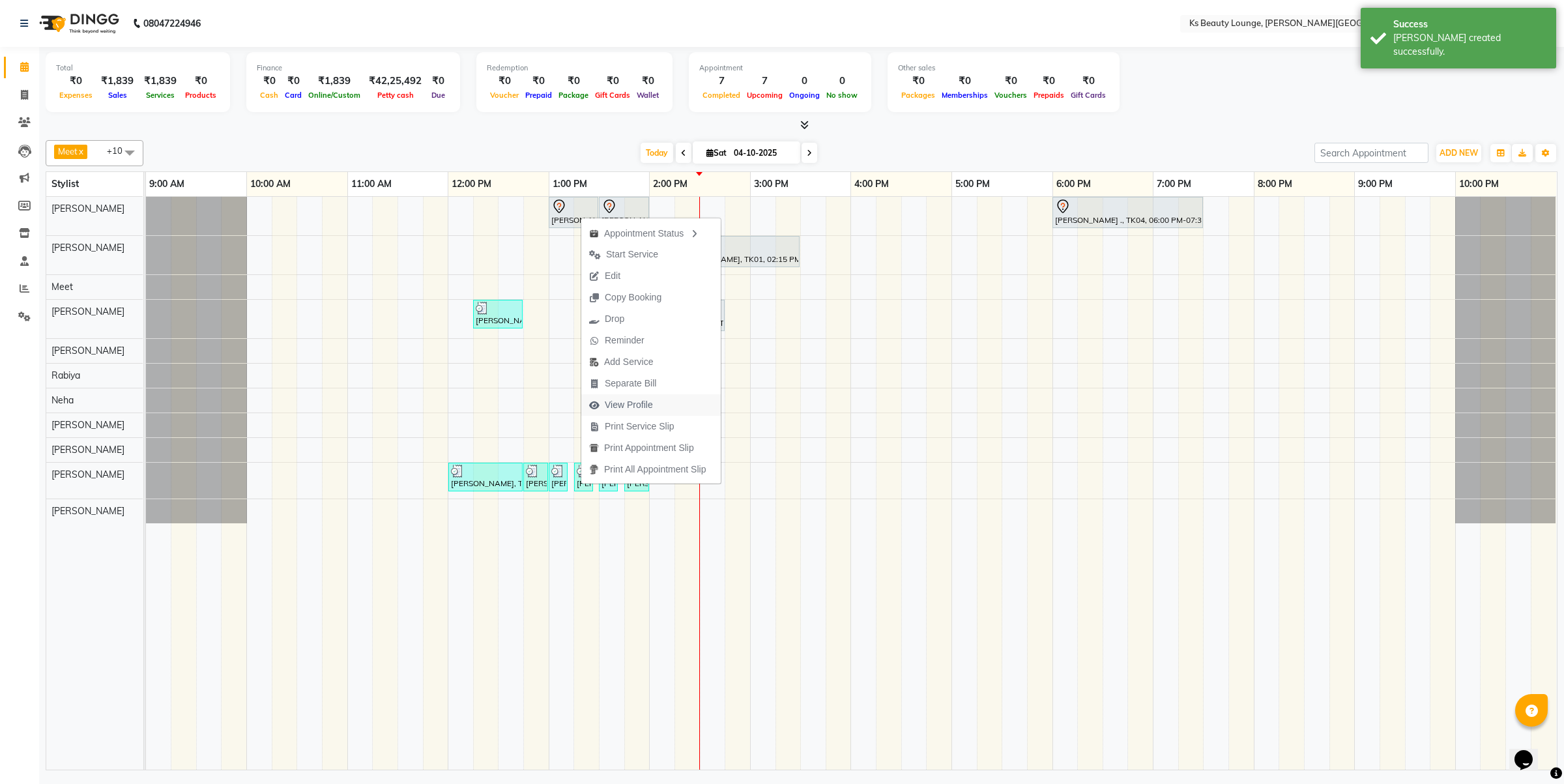
click at [672, 408] on button "View Profile" at bounding box center [651, 405] width 139 height 22
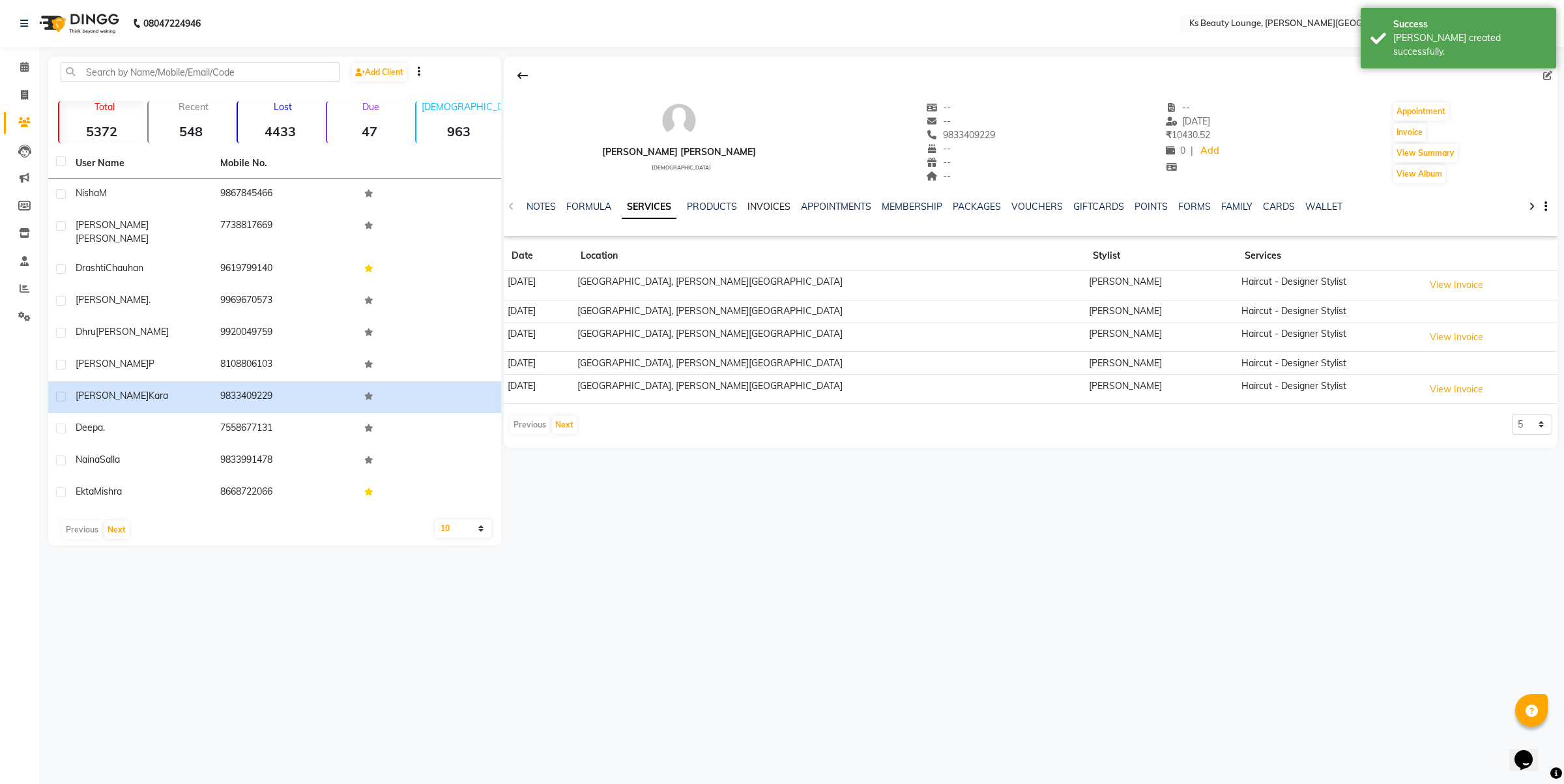
click at [756, 210] on link "INVOICES" at bounding box center [769, 206] width 43 height 12
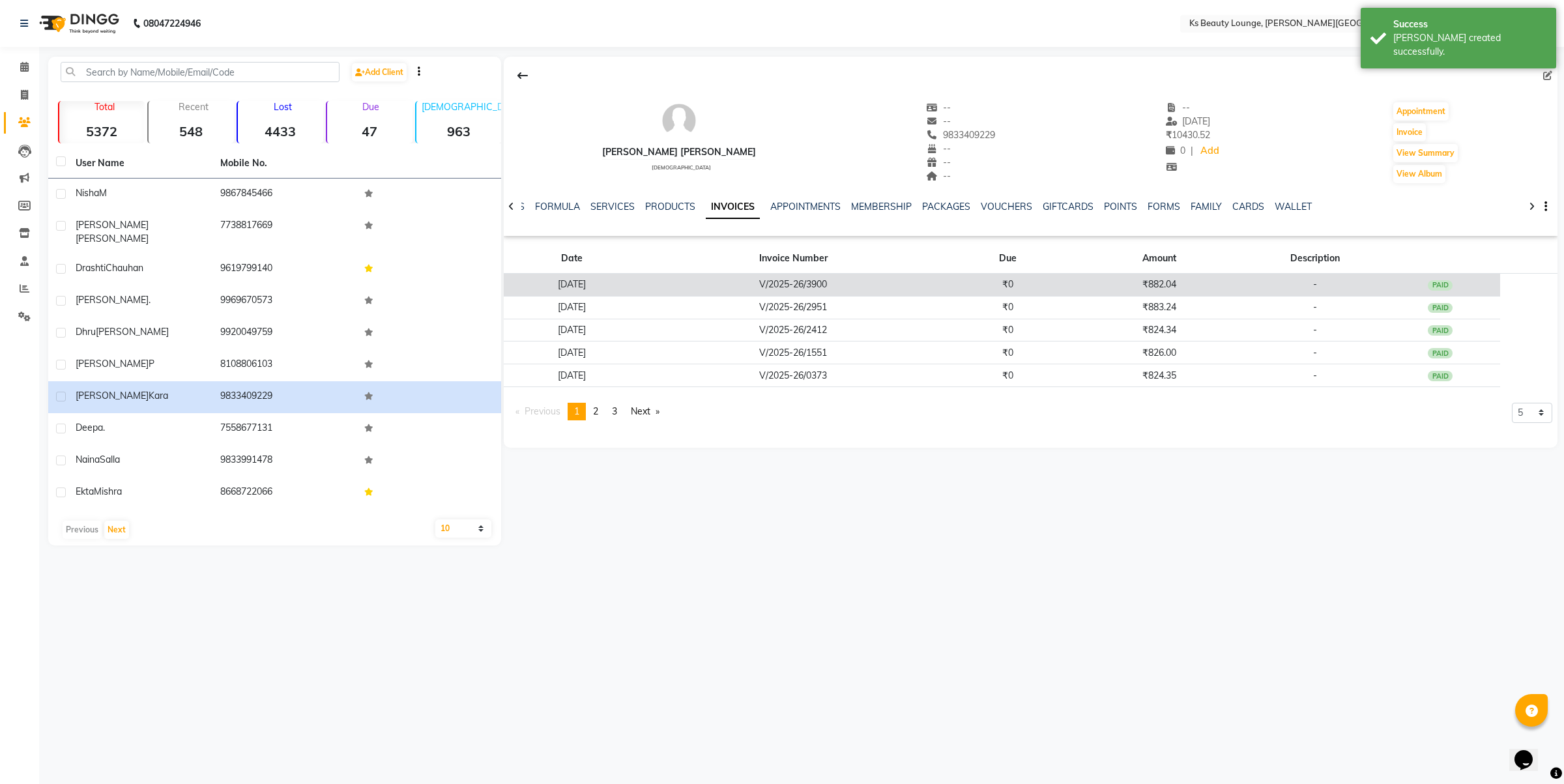
click at [741, 287] on td "V/2025-26/3900" at bounding box center [794, 285] width 308 height 23
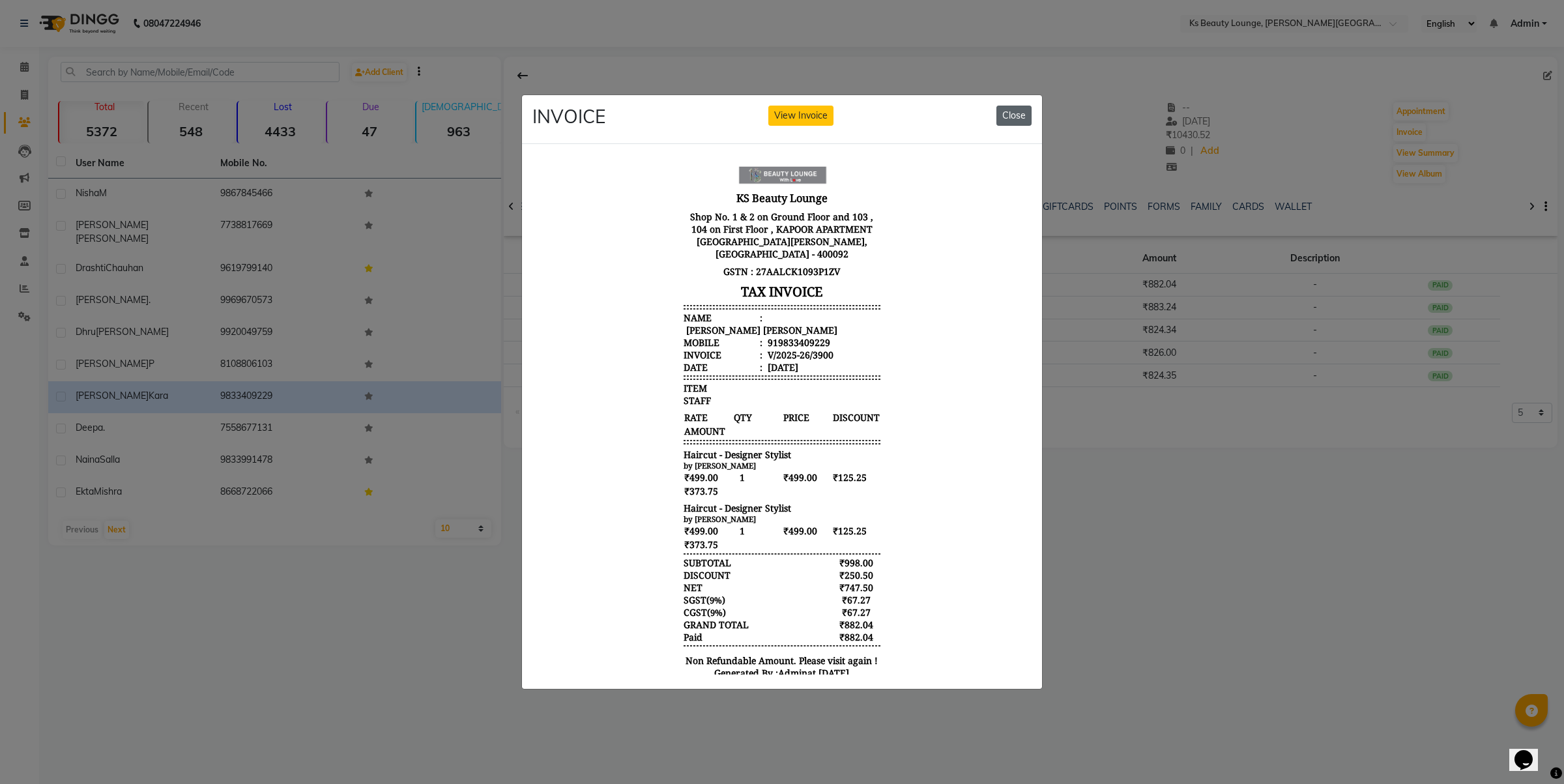
click at [1014, 114] on button "Close" at bounding box center [1014, 115] width 35 height 20
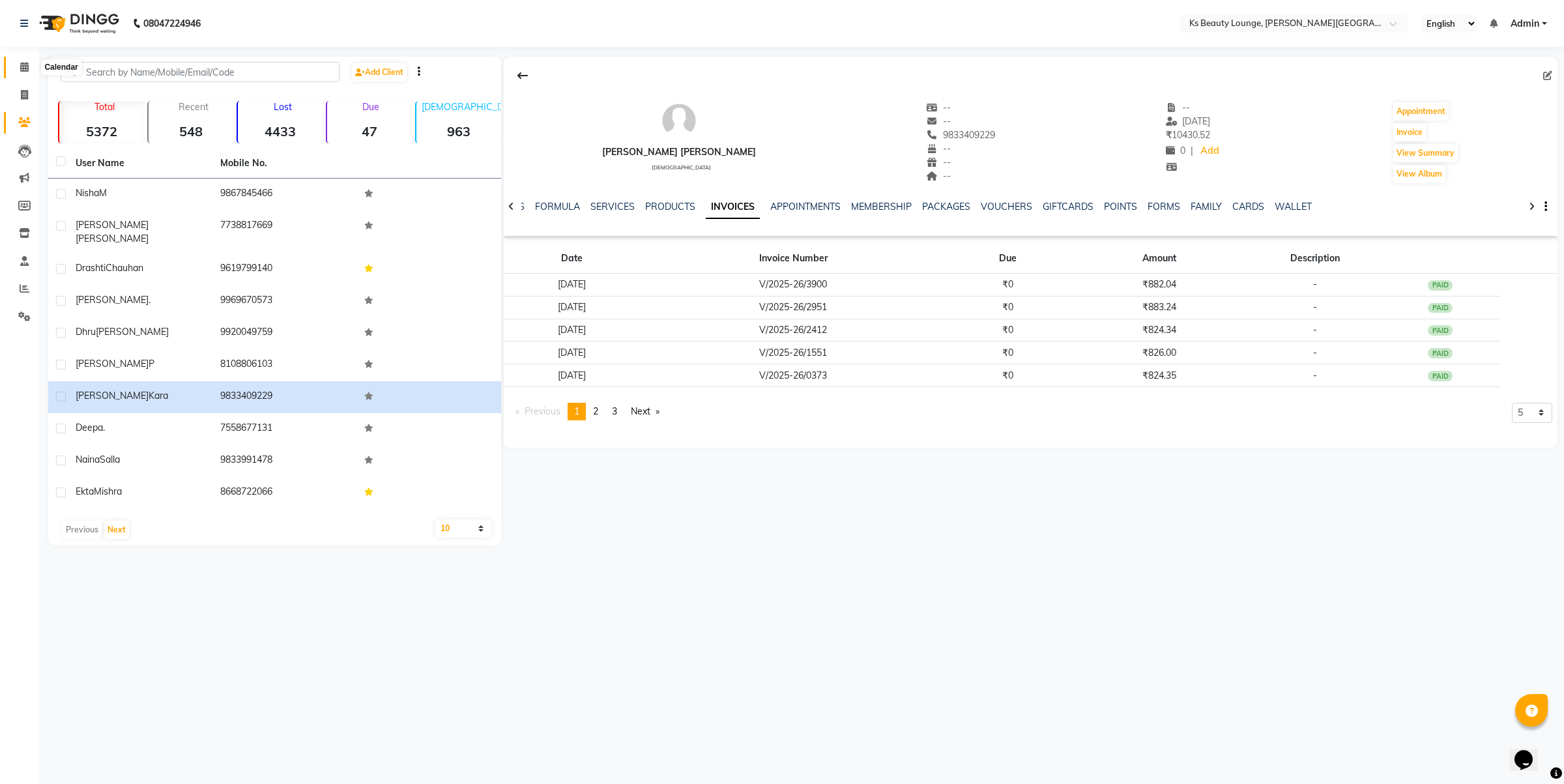
click at [15, 66] on span at bounding box center [24, 68] width 23 height 15
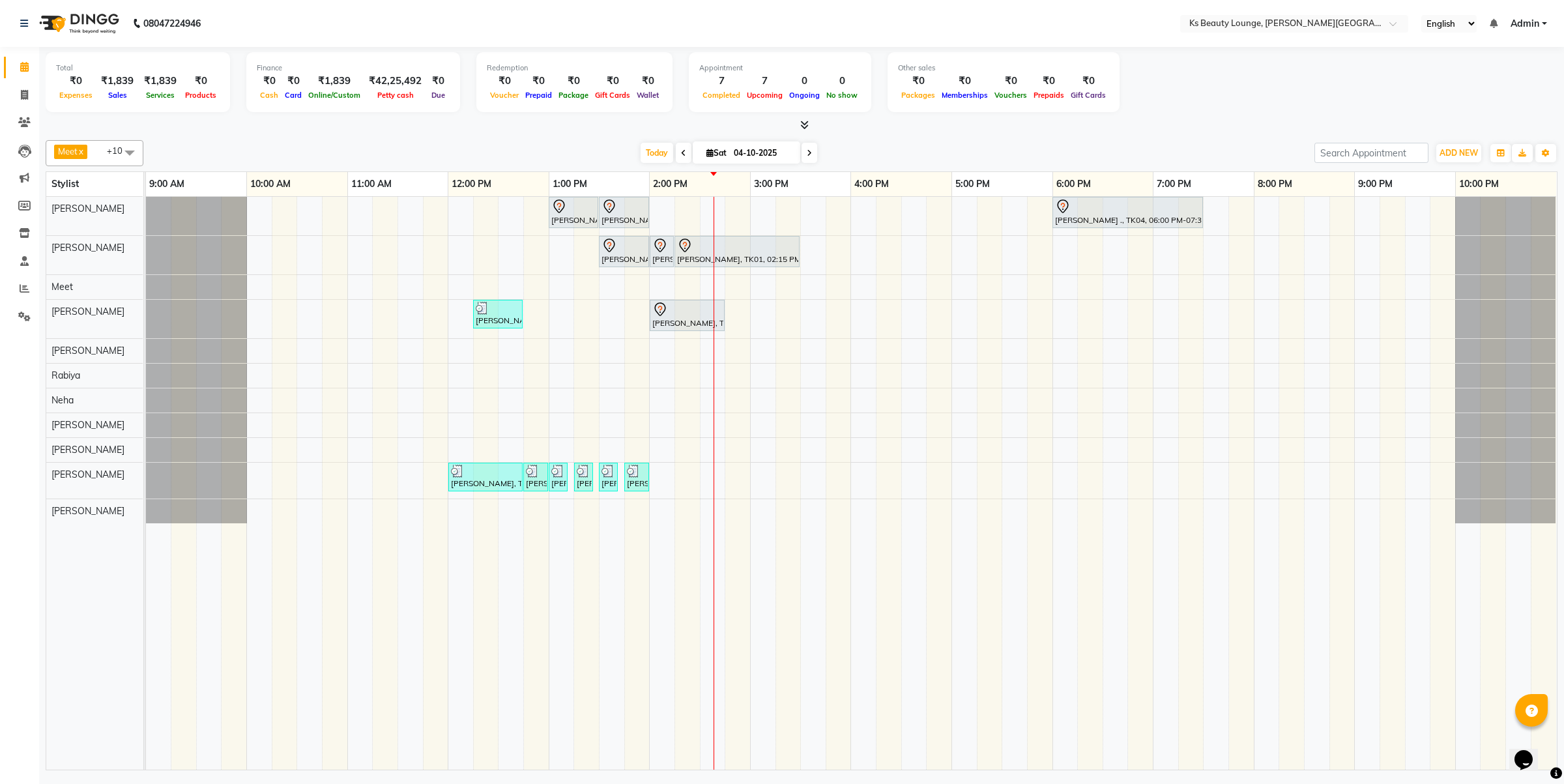
click at [633, 401] on div "Mayur kara, TK03, 01:00 PM-01:30 PM, Haircut - Designer Stylist Mayur kara, TK0…" at bounding box center [851, 483] width 1411 height 573
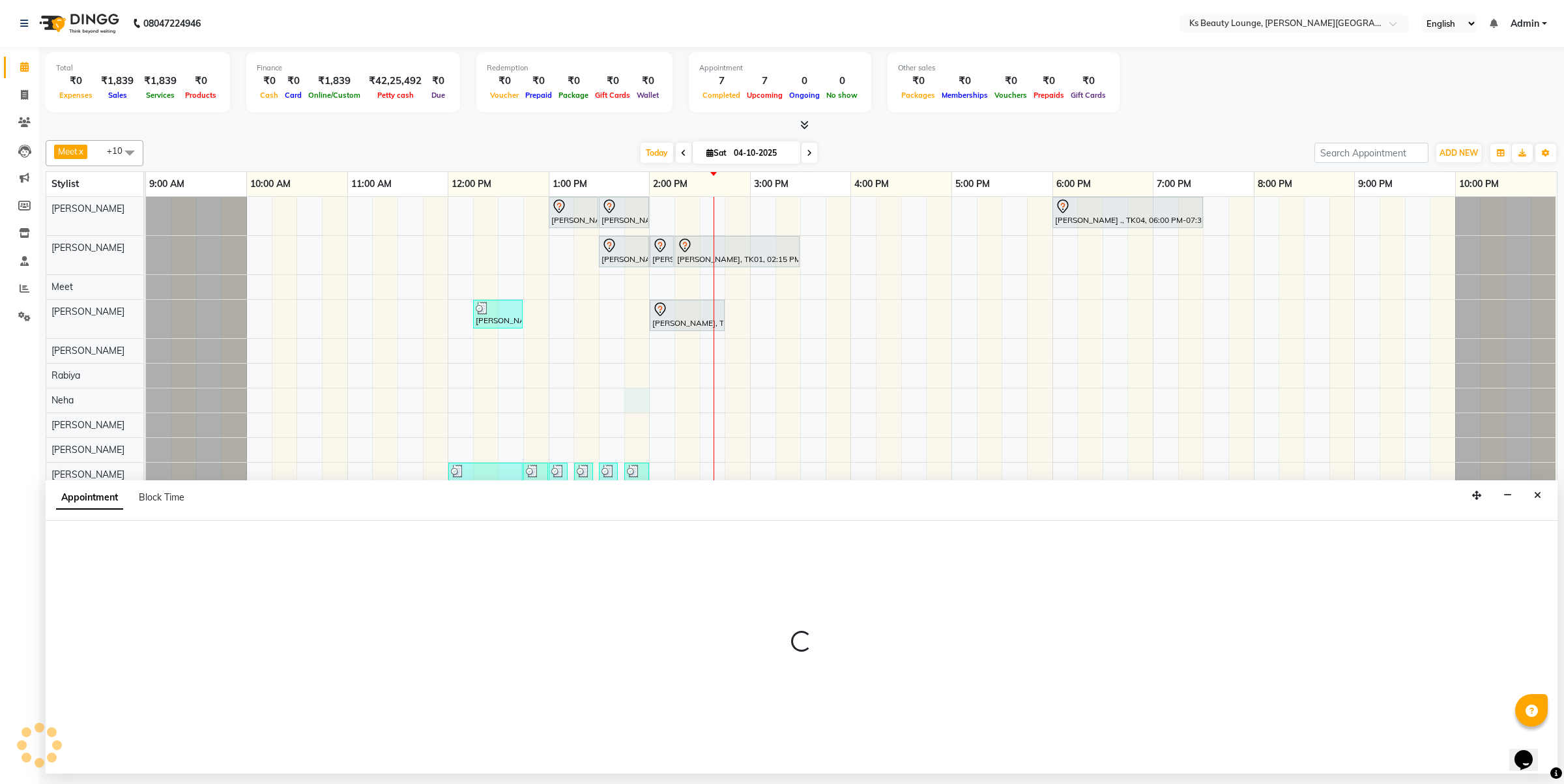
select select "83662"
select select "825"
select select "tentative"
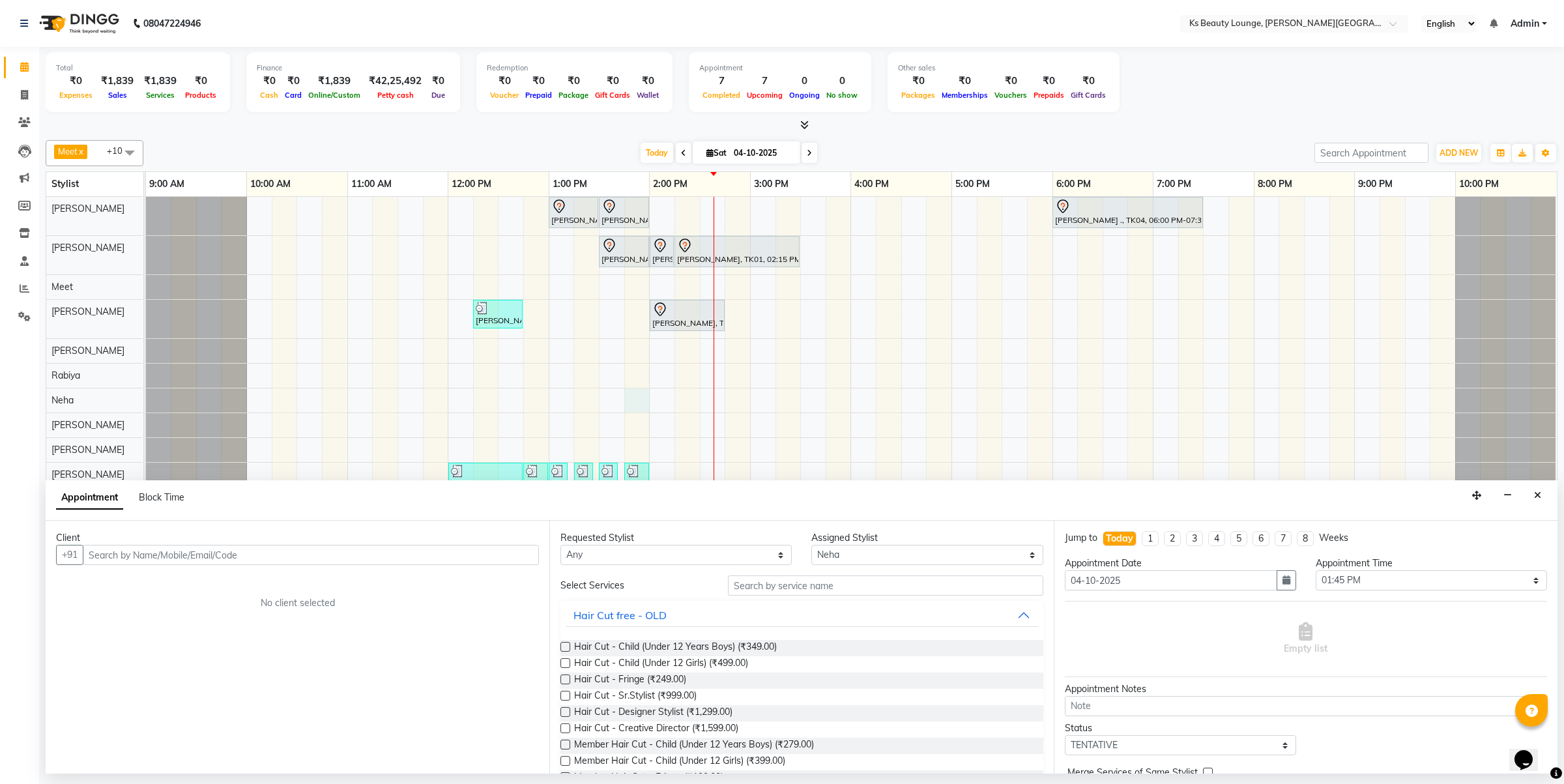
click at [224, 550] on input "text" at bounding box center [311, 555] width 456 height 20
click at [119, 558] on input "99677 51444" at bounding box center [284, 555] width 402 height 20
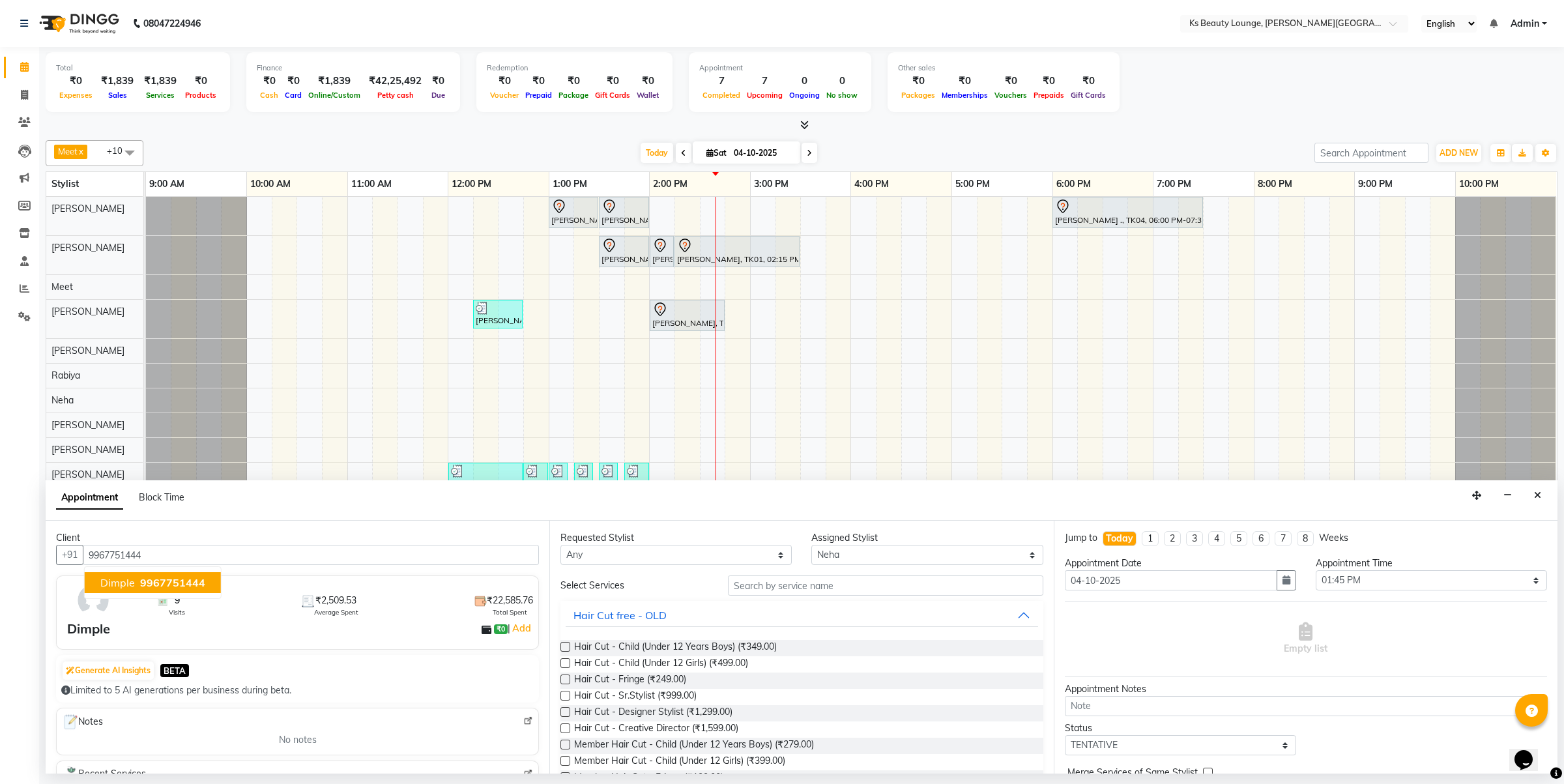
click at [155, 591] on button "Dimple 9967751444" at bounding box center [153, 582] width 137 height 21
type input "9967751444"
click at [812, 589] on input "text" at bounding box center [886, 586] width 315 height 20
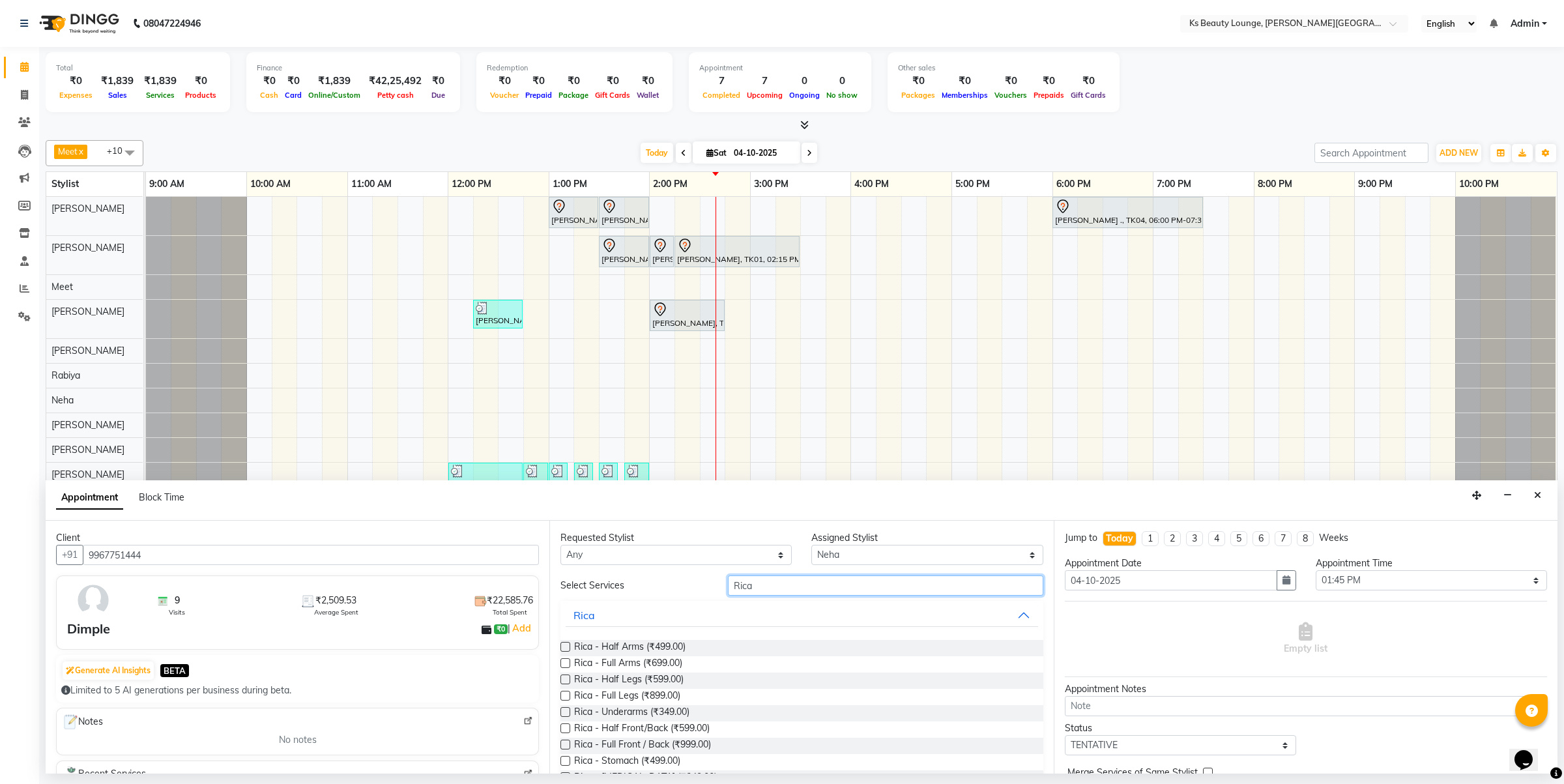
type input "Rica"
click at [563, 647] on label at bounding box center [565, 646] width 9 height 9
click at [563, 647] on input "checkbox" at bounding box center [565, 648] width 9 height 9
checkbox input "true"
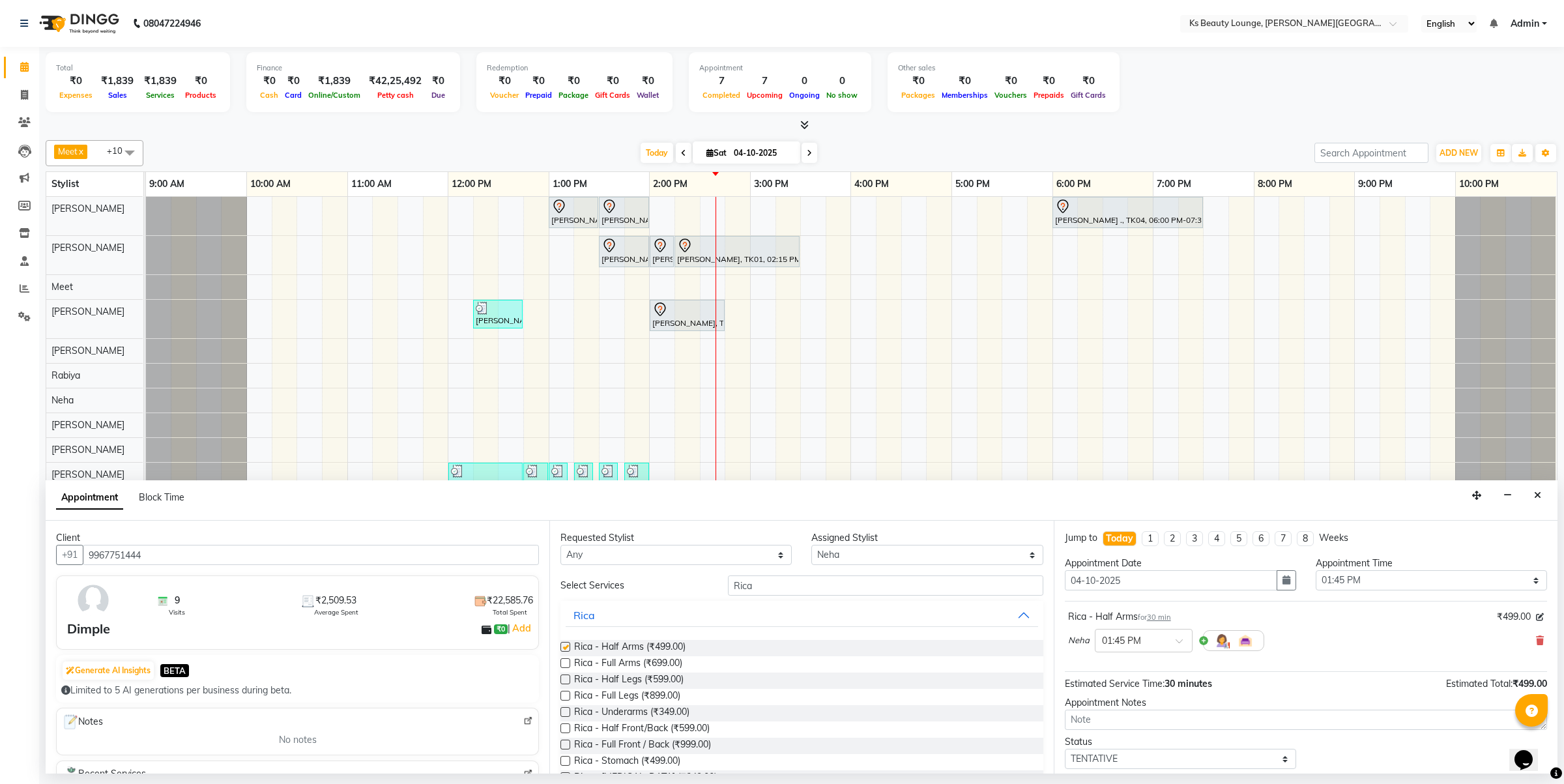
click at [567, 665] on label at bounding box center [565, 663] width 9 height 9
click at [567, 665] on input "checkbox" at bounding box center [565, 664] width 9 height 9
checkbox input "true"
checkbox input "false"
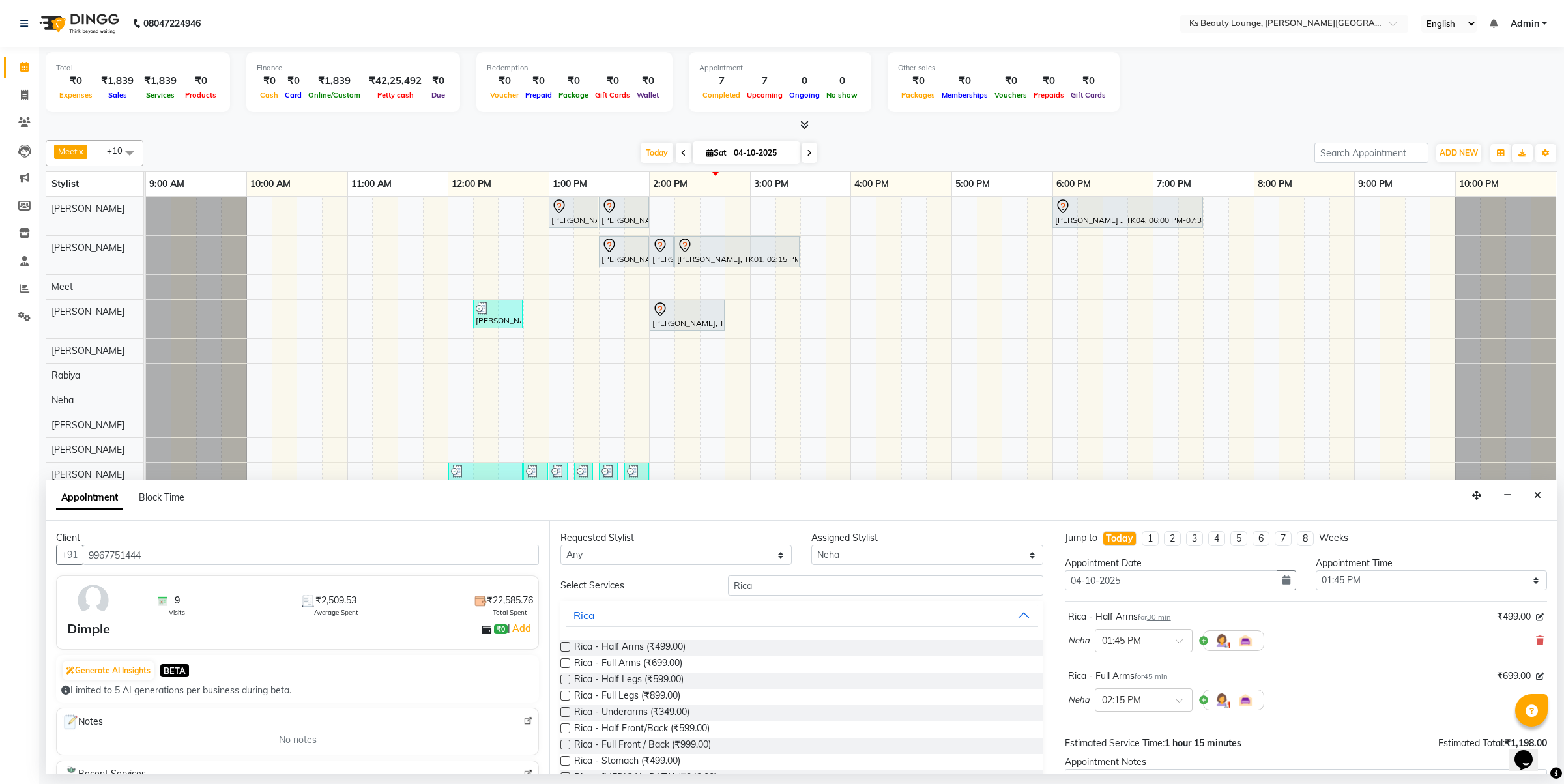
click at [565, 684] on label at bounding box center [565, 679] width 9 height 9
click at [565, 684] on input "checkbox" at bounding box center [565, 681] width 9 height 9
checkbox input "false"
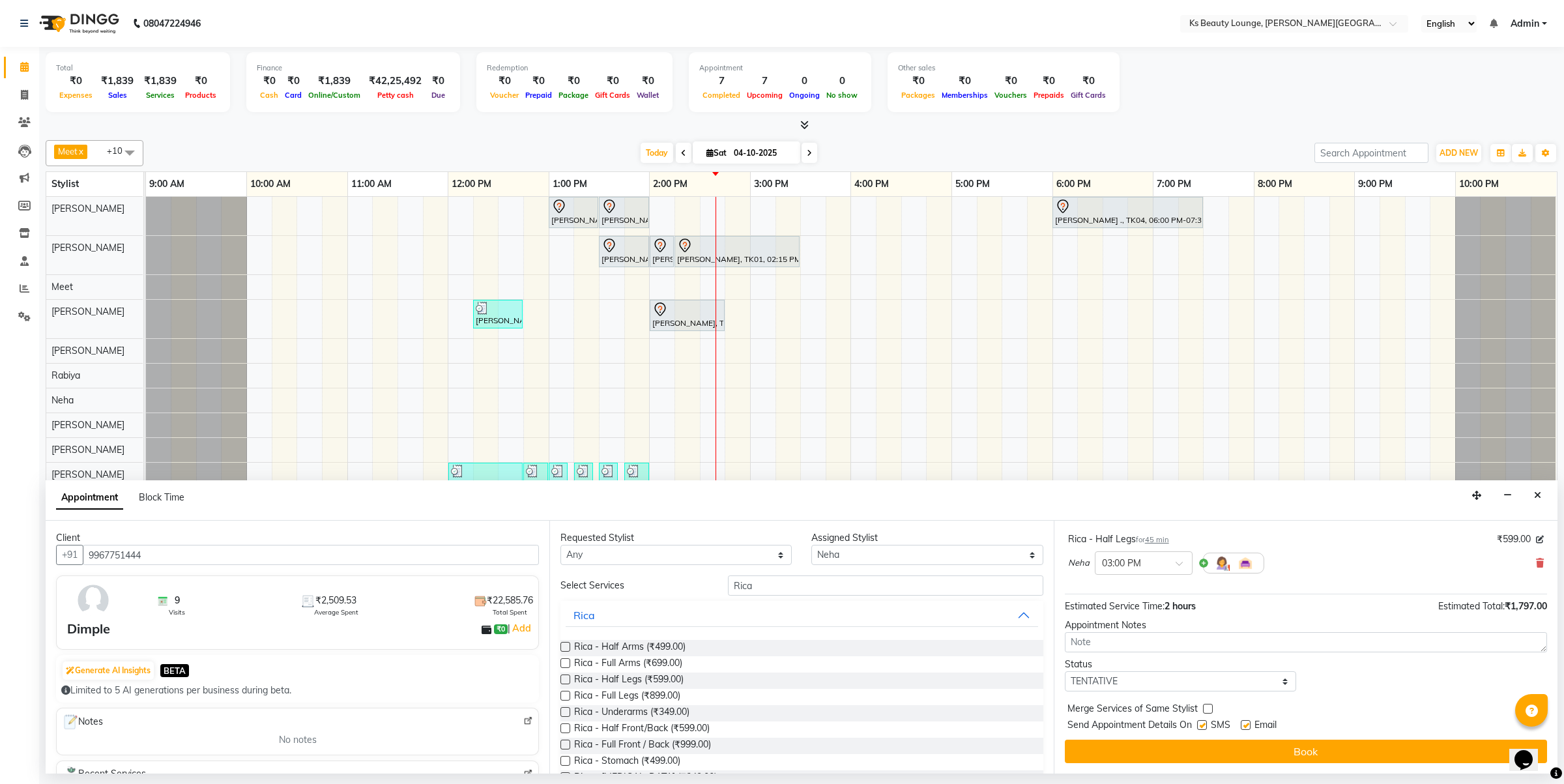
click at [1213, 754] on button "Book" at bounding box center [1306, 751] width 482 height 23
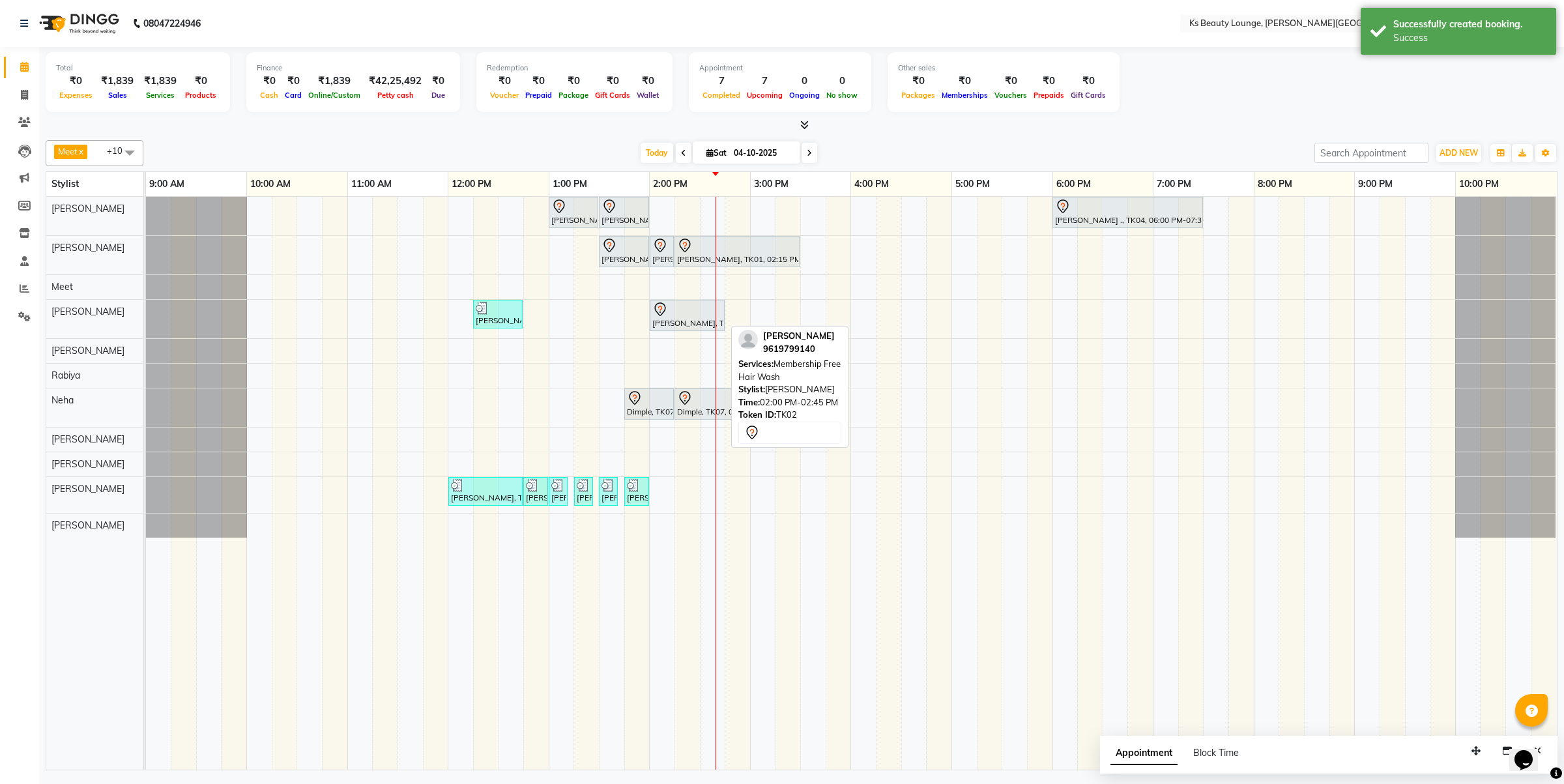
click at [683, 317] on div at bounding box center [687, 310] width 70 height 16
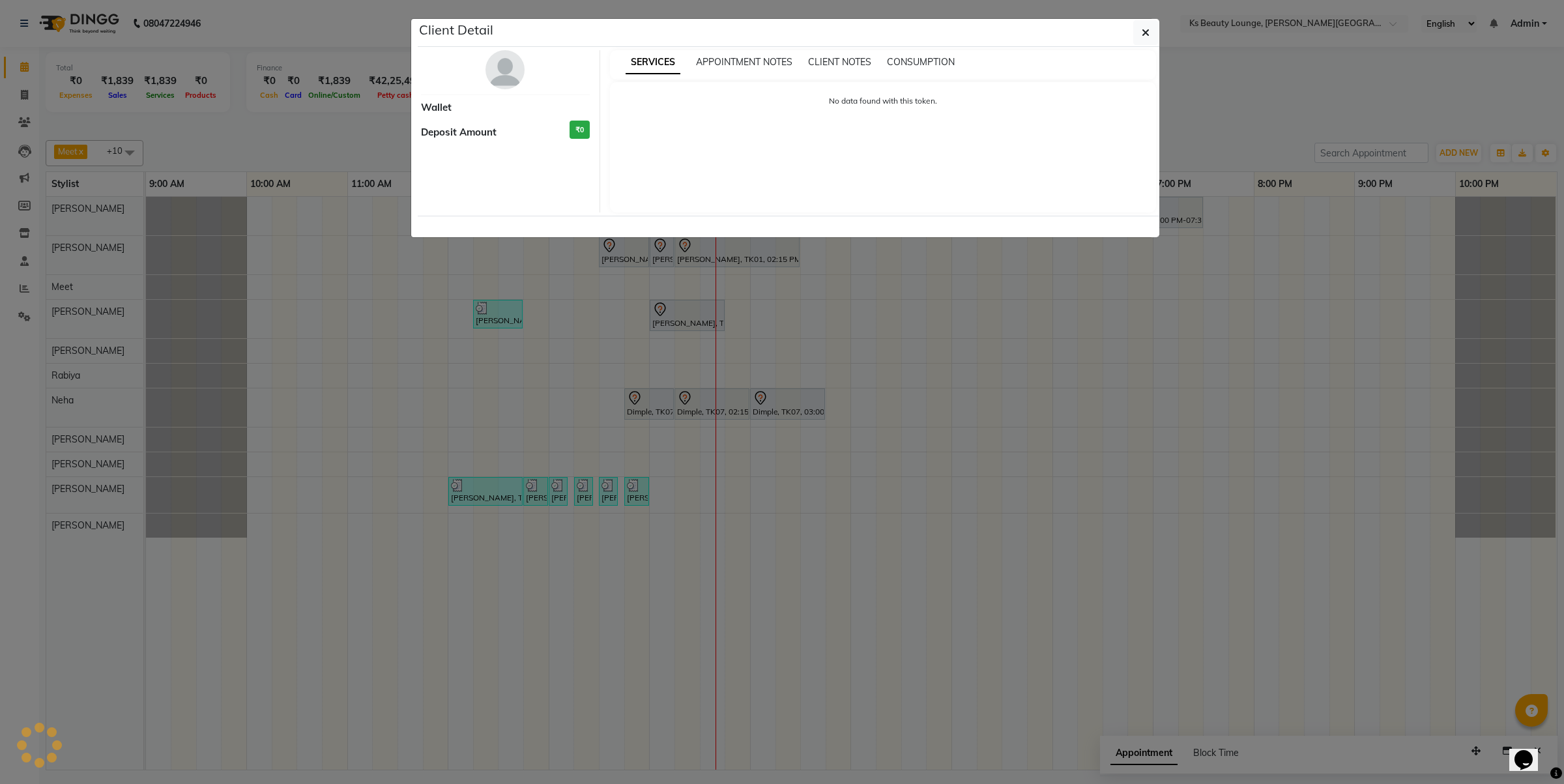
select select "7"
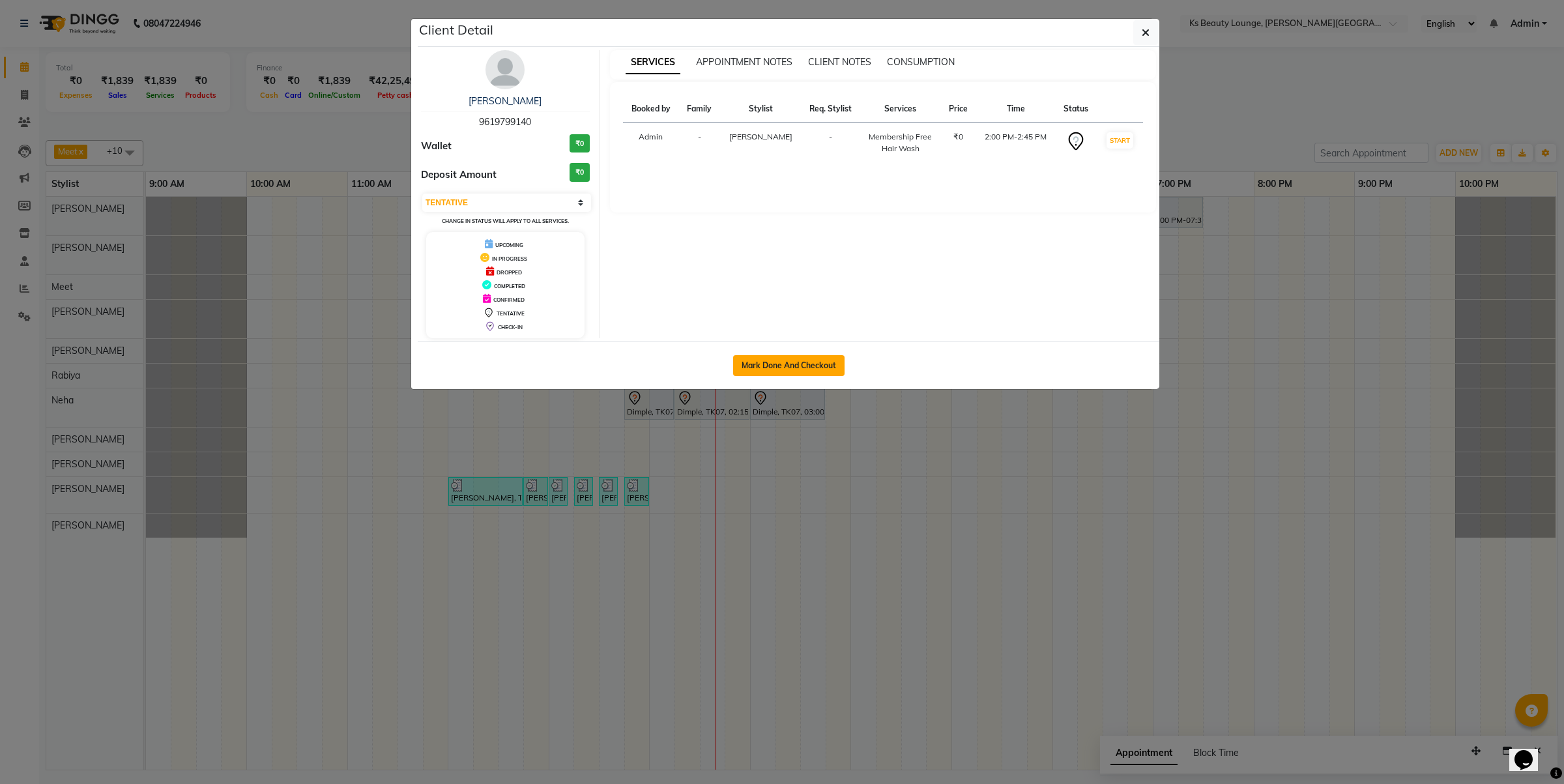
click at [783, 372] on button "Mark Done And Checkout" at bounding box center [789, 365] width 111 height 21
select select "4411"
select select "service"
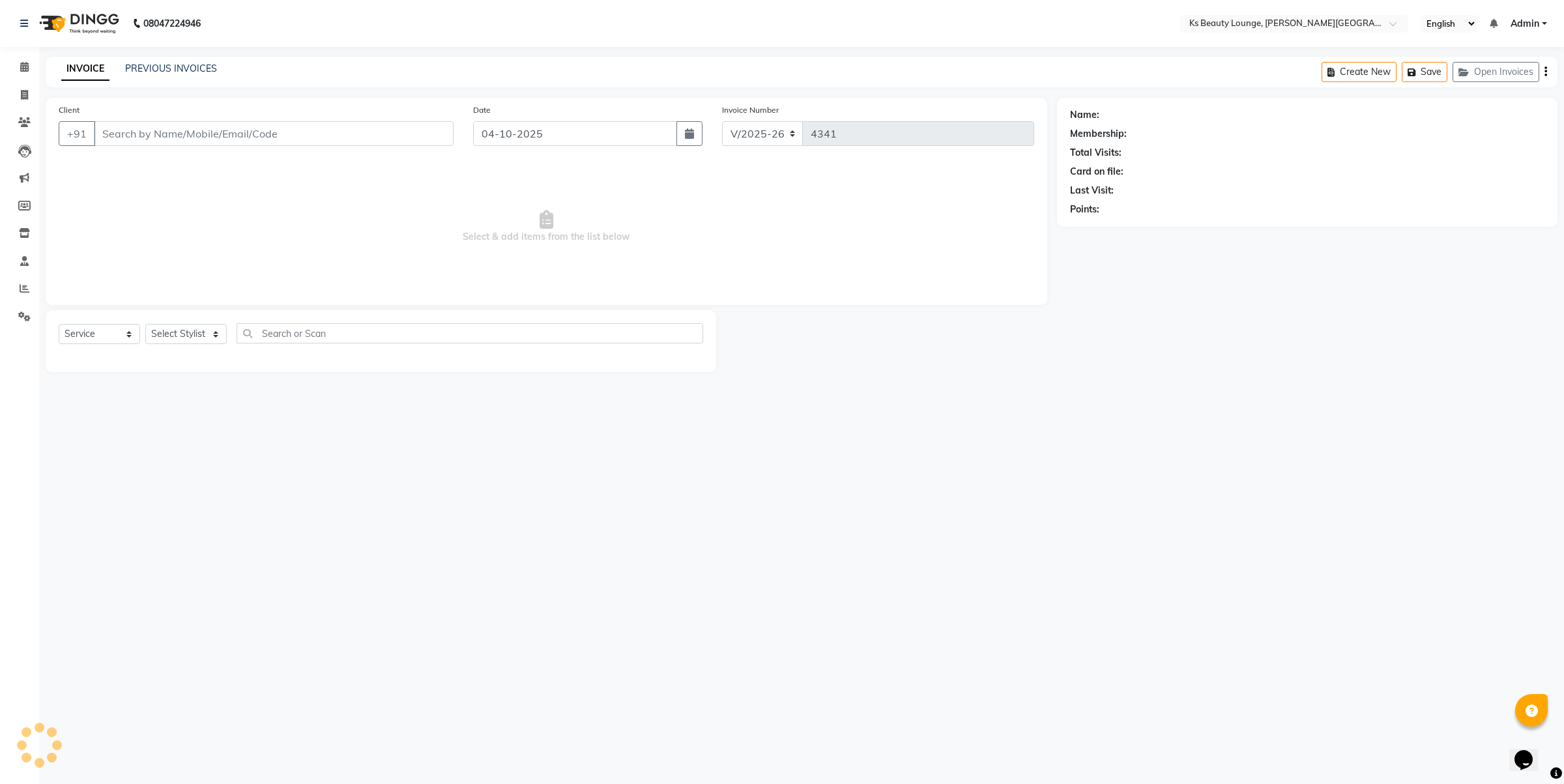
type input "9619799140"
select select "58504"
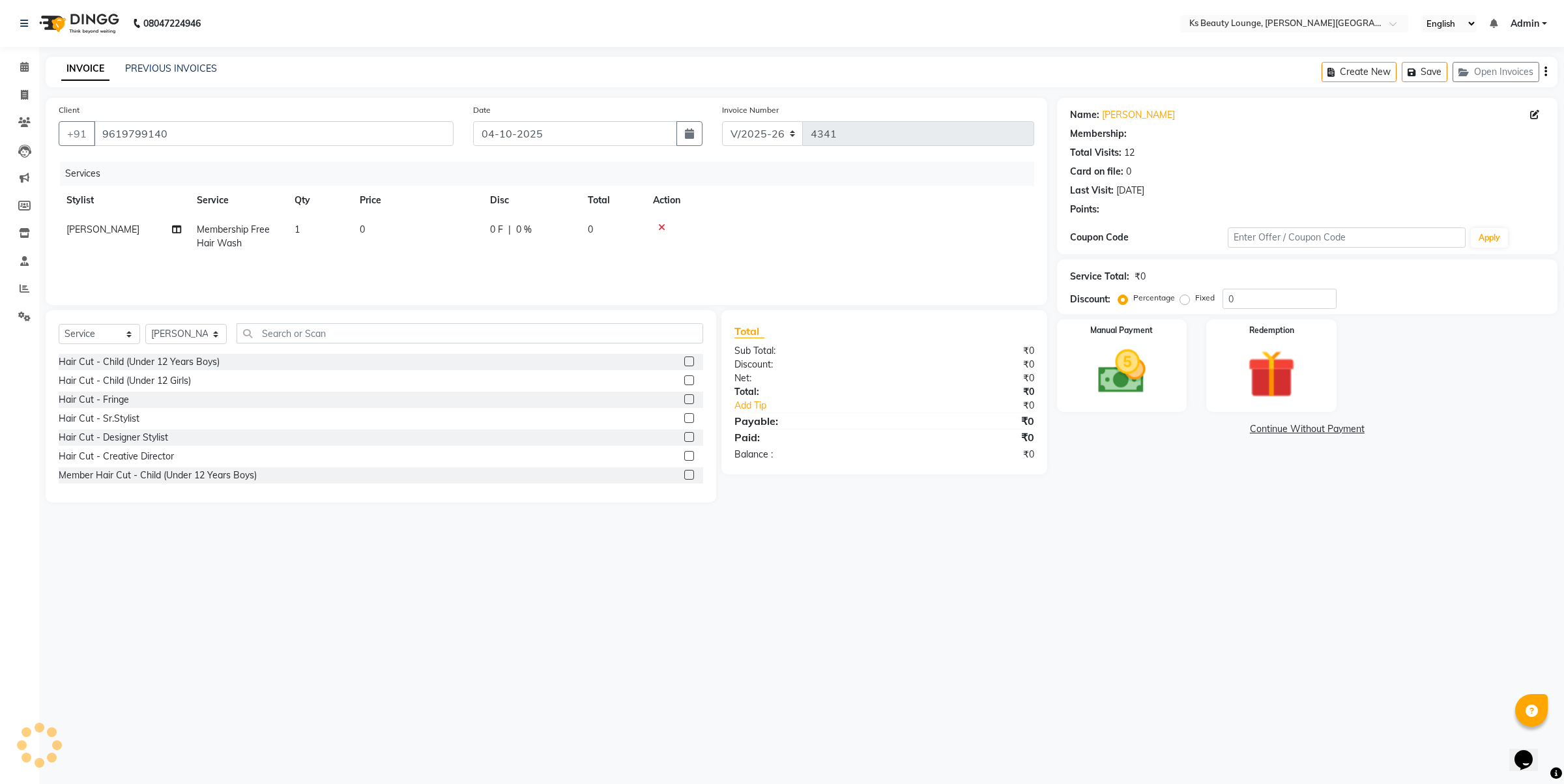
select select "1: Object"
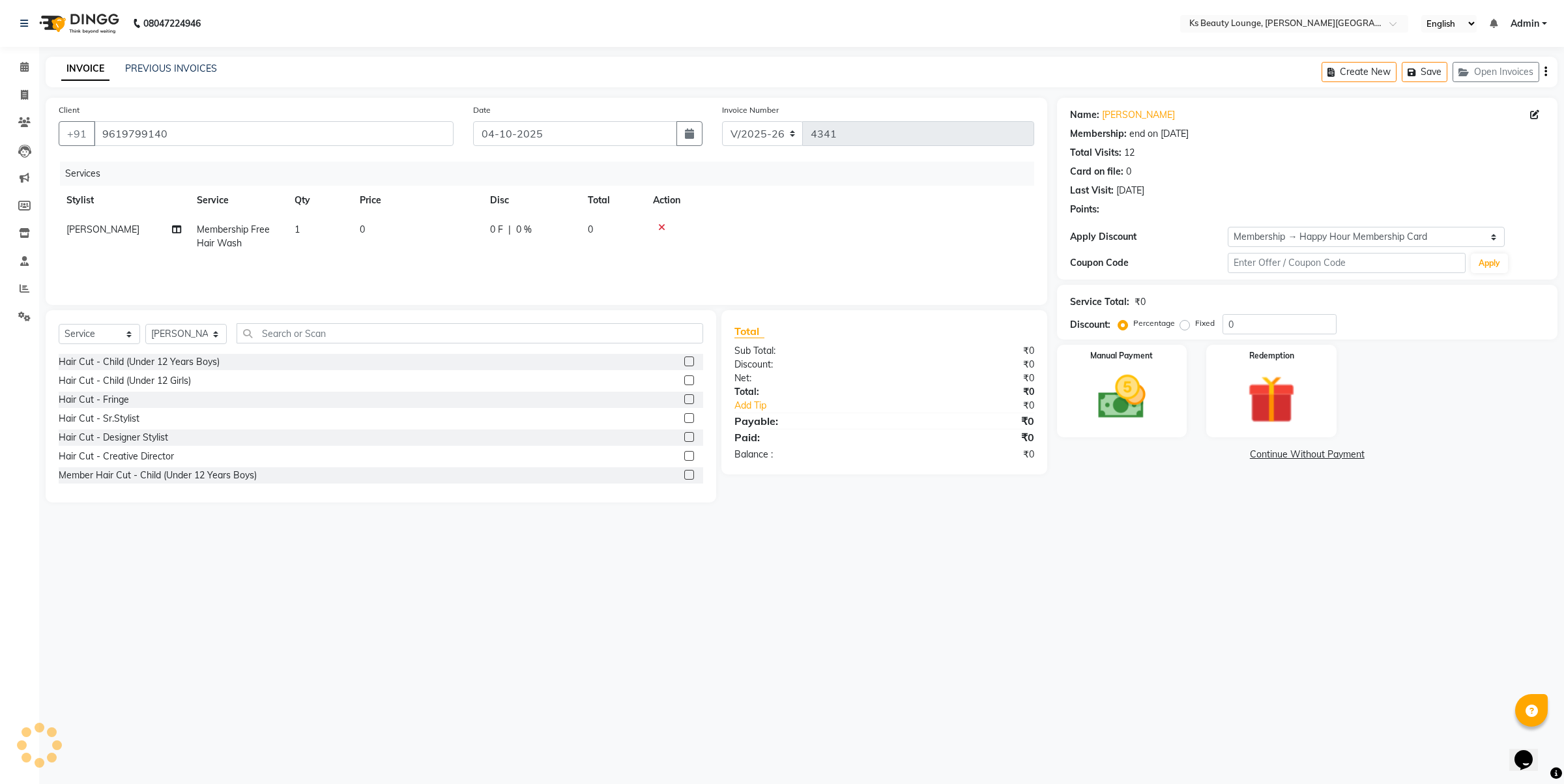
type input "20"
click at [1090, 404] on img at bounding box center [1121, 397] width 81 height 57
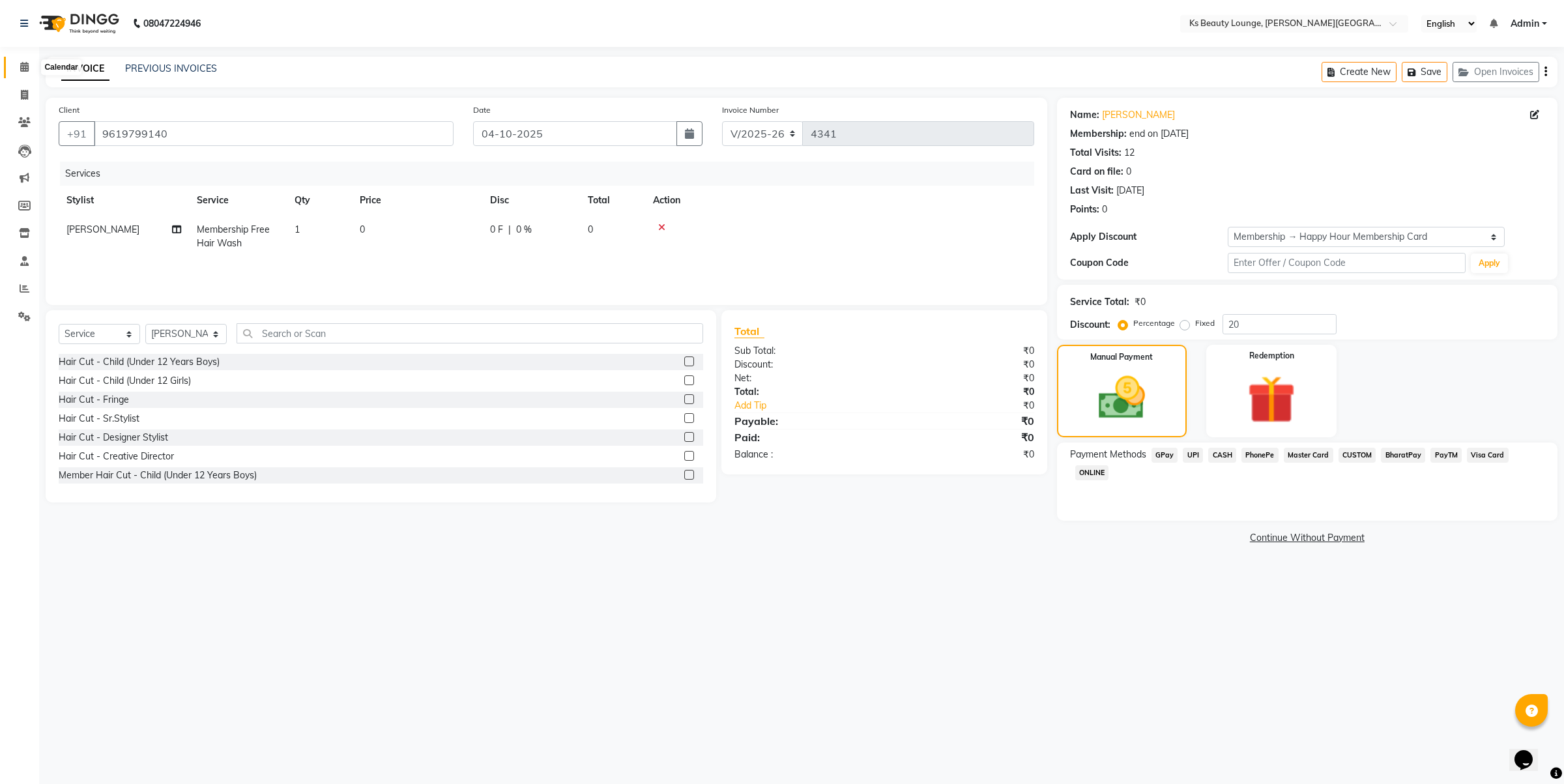
click at [28, 72] on icon at bounding box center [25, 66] width 9 height 9
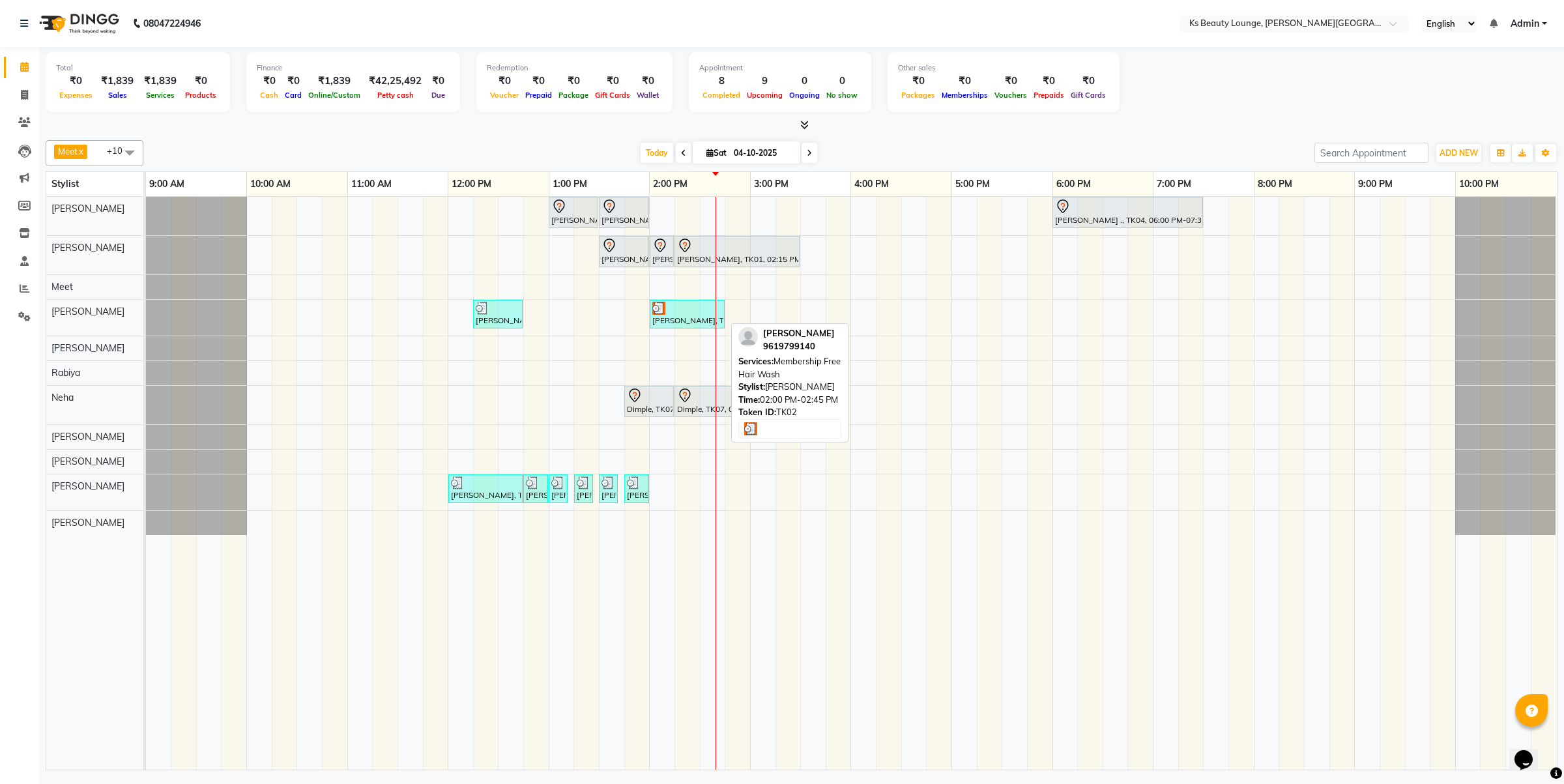
click at [669, 315] on div at bounding box center [687, 309] width 70 height 13
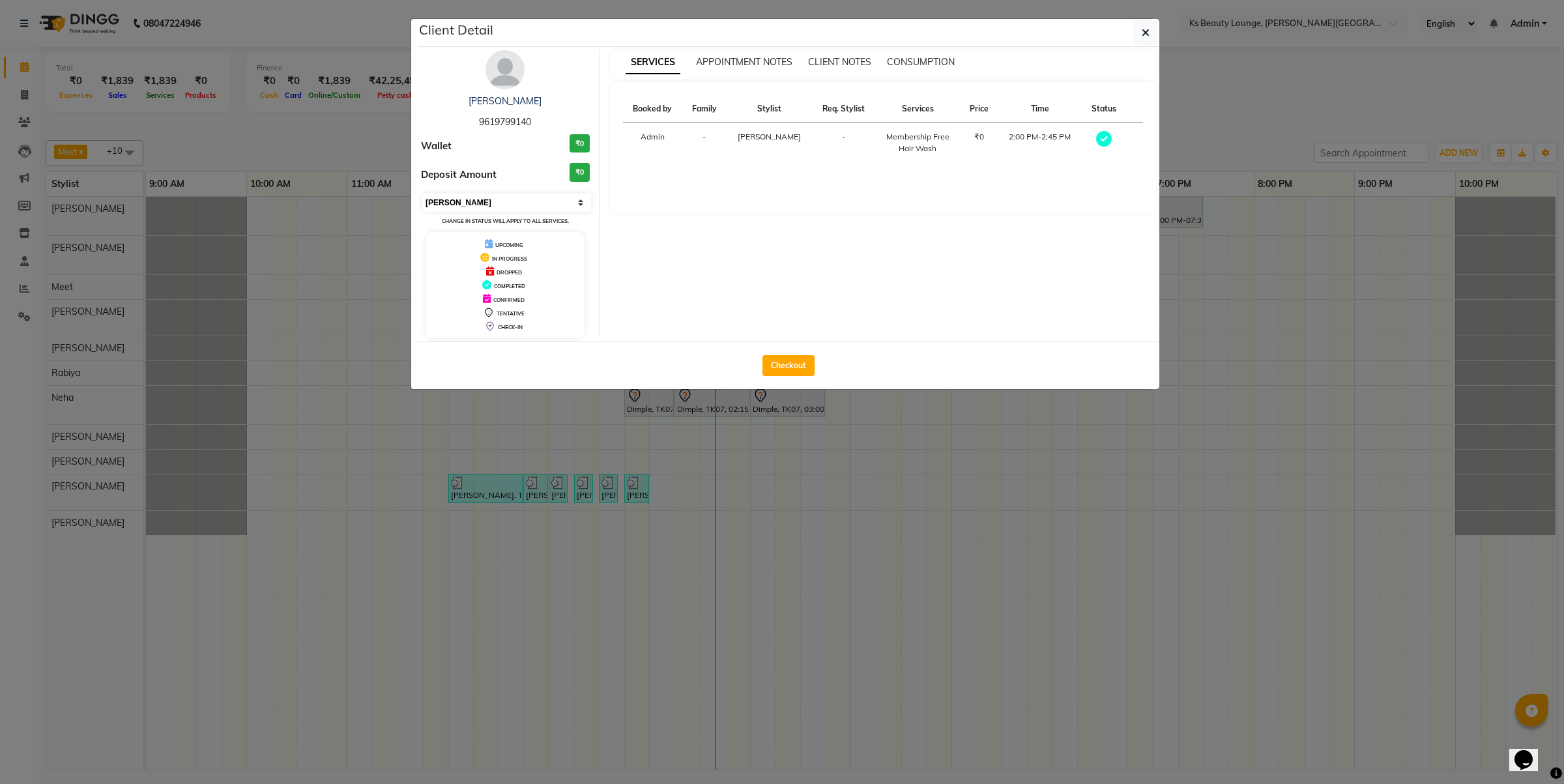
click at [510, 208] on select "Select MARK DONE UPCOMING" at bounding box center [507, 203] width 168 height 18
select select "5"
click at [423, 194] on select "Select MARK DONE UPCOMING" at bounding box center [507, 203] width 168 height 18
click at [1141, 30] on button "button" at bounding box center [1146, 33] width 25 height 25
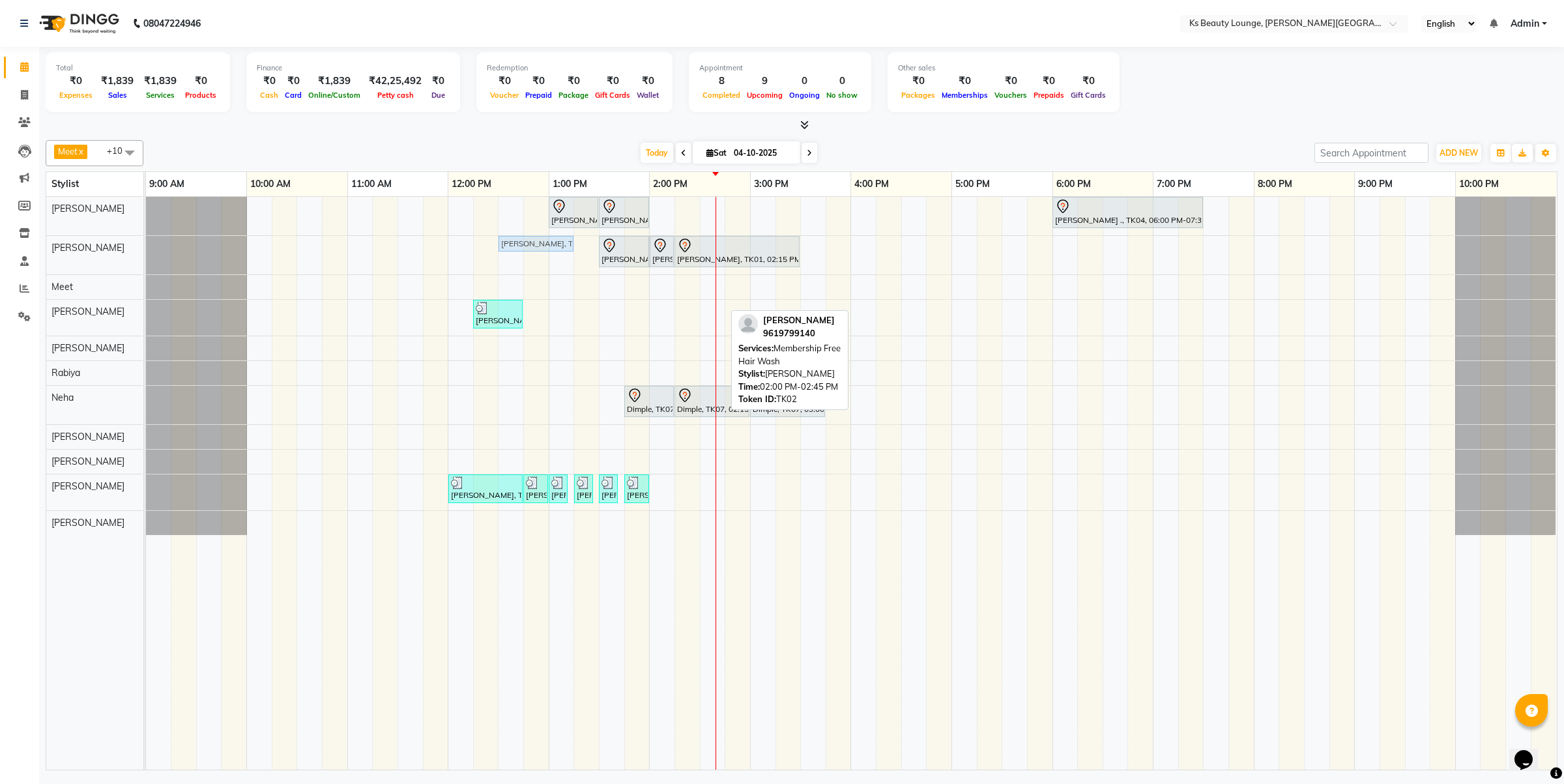
drag, startPoint x: 661, startPoint y: 309, endPoint x: 512, endPoint y: 263, distance: 155.9
click at [512, 263] on div "Mayur kara, TK03, 01:00 PM-01:30 PM, Haircut - Designer Stylist Mayur kara, TK0…" at bounding box center [851, 483] width 1411 height 573
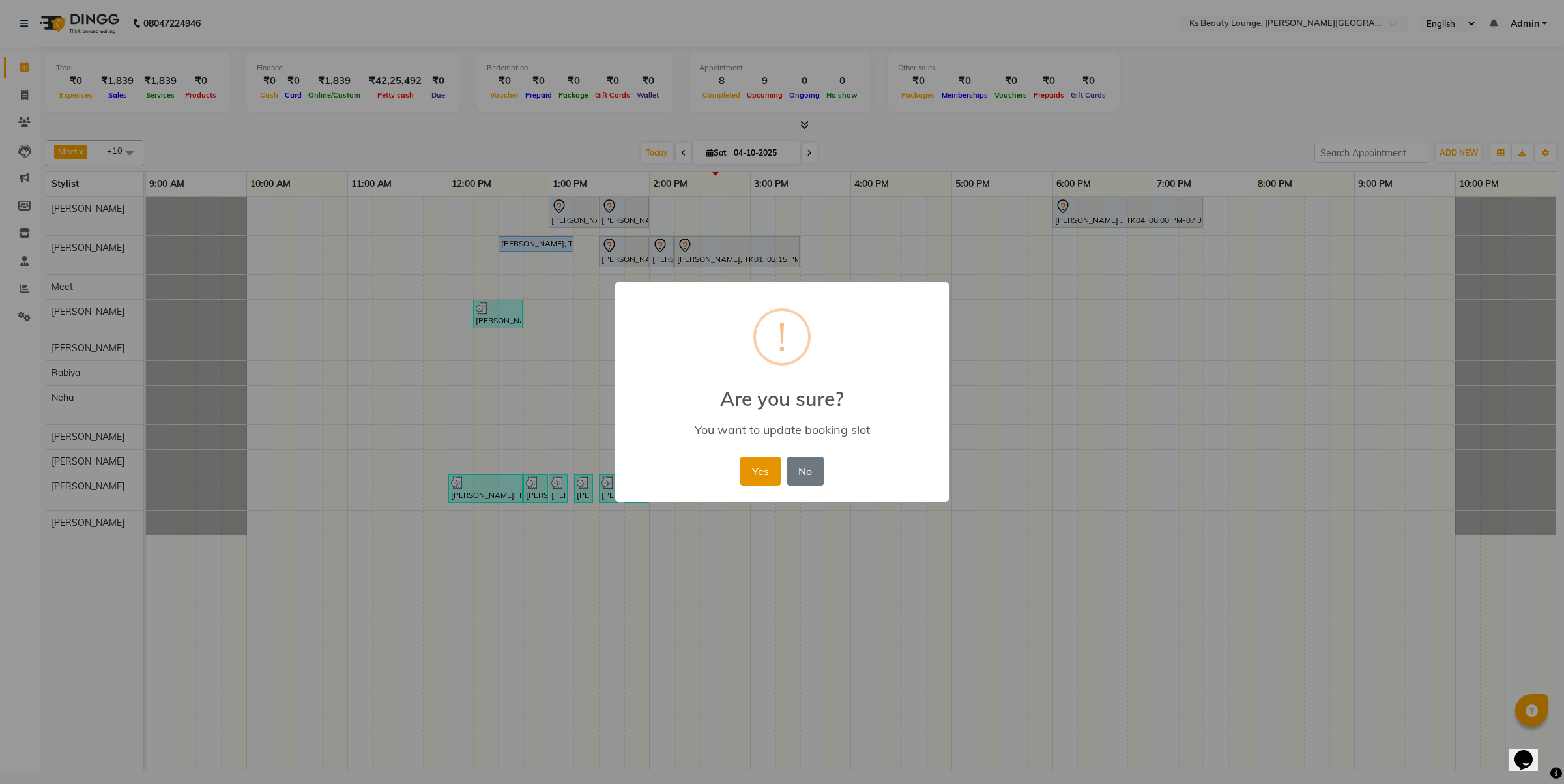
click at [758, 467] on button "Yes" at bounding box center [760, 470] width 40 height 28
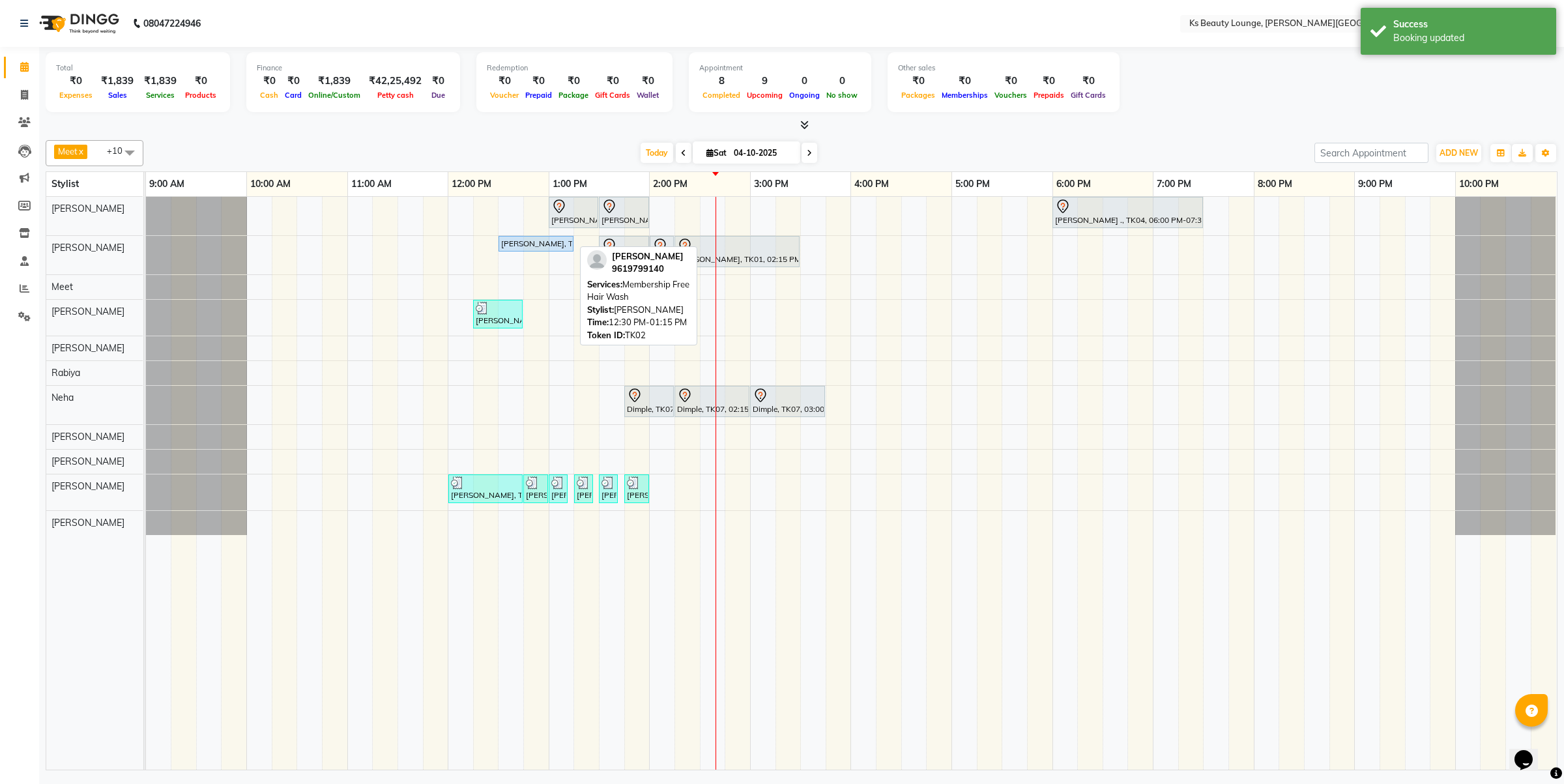
click at [529, 242] on div "[PERSON_NAME], TK02, 12:30 PM-01:15 PM, Membership Free Hair Wash" at bounding box center [536, 244] width 73 height 12
click at [542, 245] on div "[PERSON_NAME], TK02, 12:30 PM-01:15 PM, Membership Free Hair Wash" at bounding box center [536, 244] width 73 height 12
select select "5"
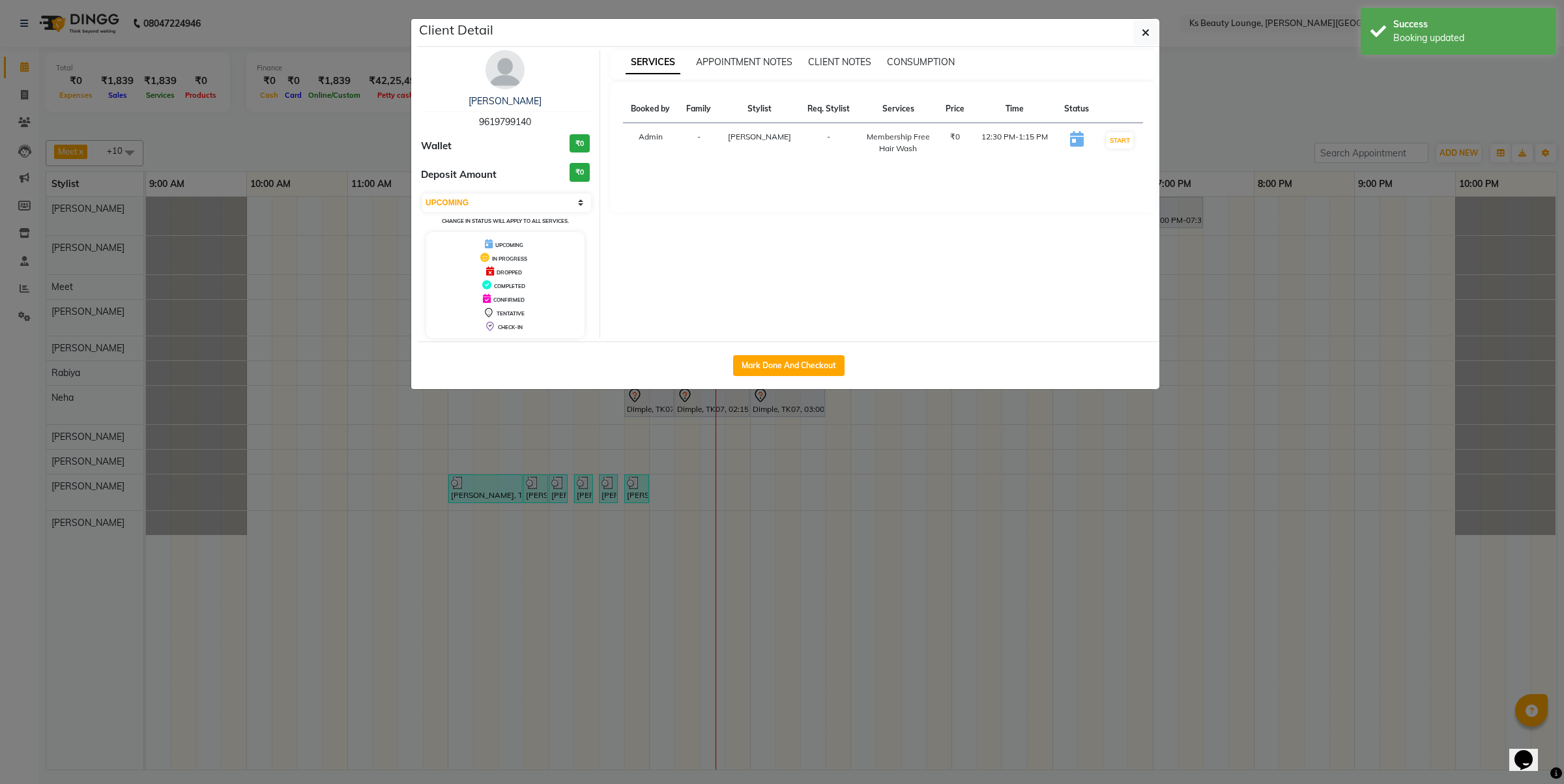
click at [783, 378] on div "Mark Done And Checkout" at bounding box center [788, 365] width 741 height 48
click at [791, 359] on button "Mark Done And Checkout" at bounding box center [789, 365] width 111 height 21
select select "4411"
select select "service"
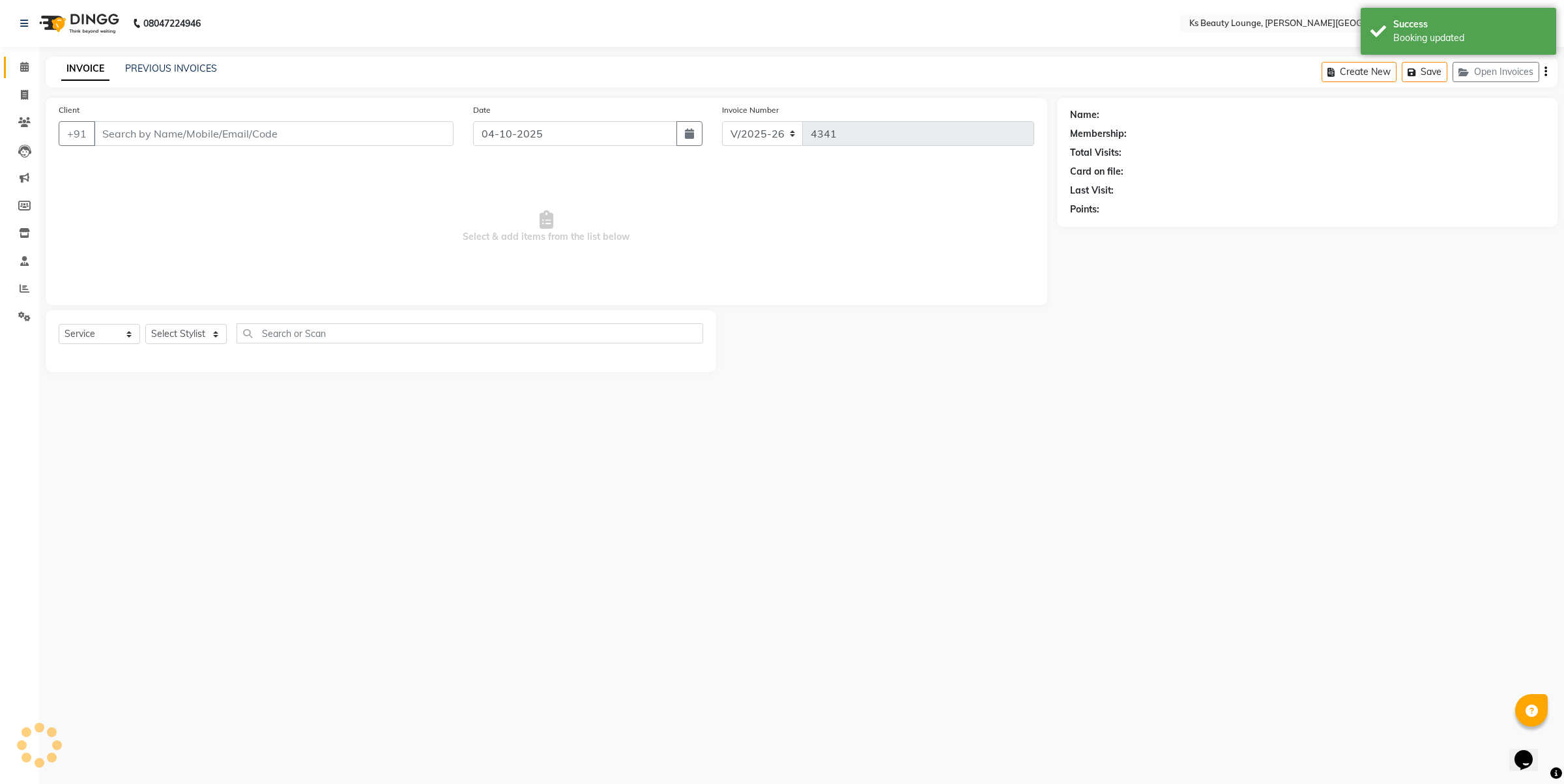
type input "9619799140"
select select "61598"
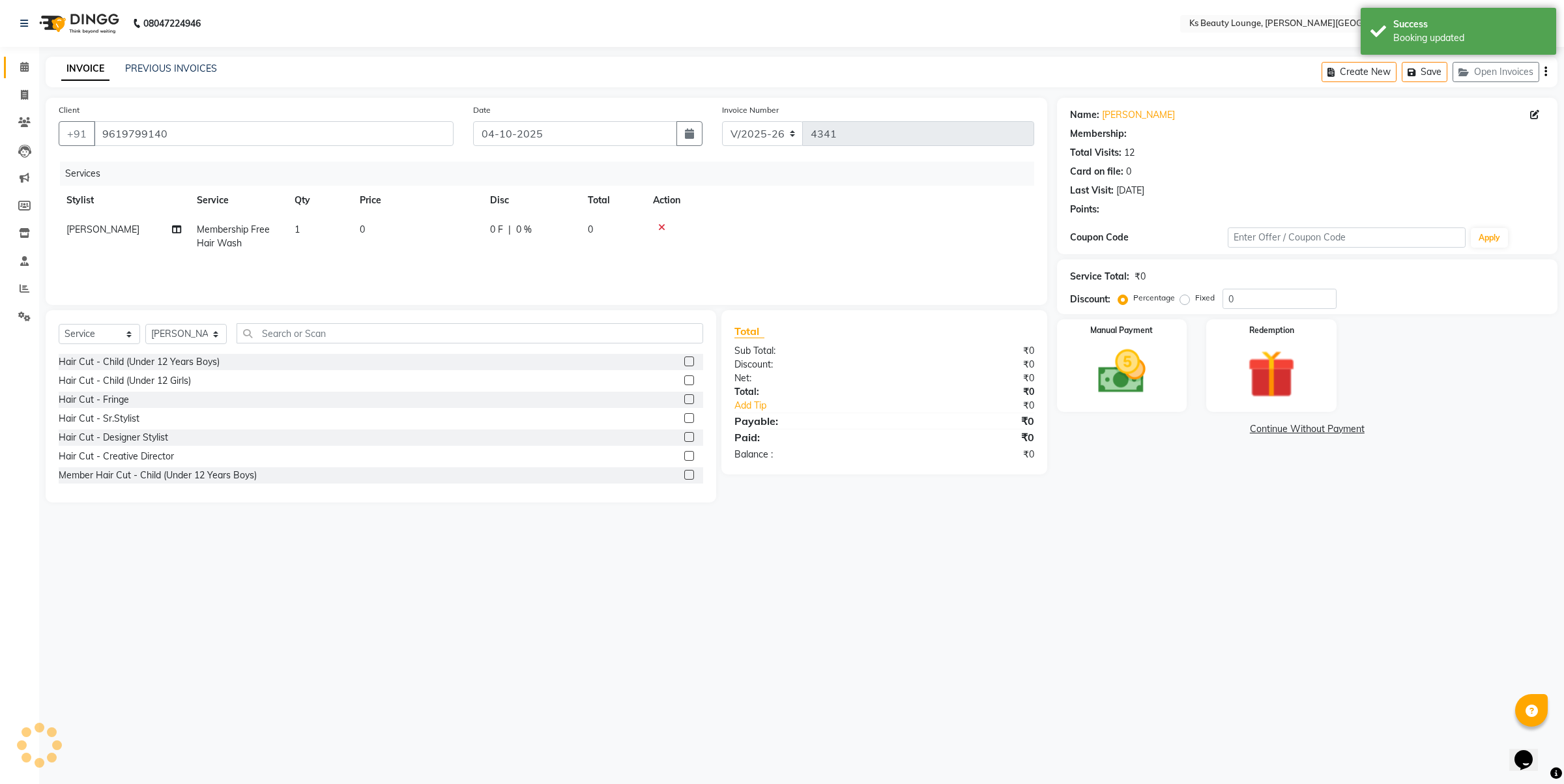
select select "1: Object"
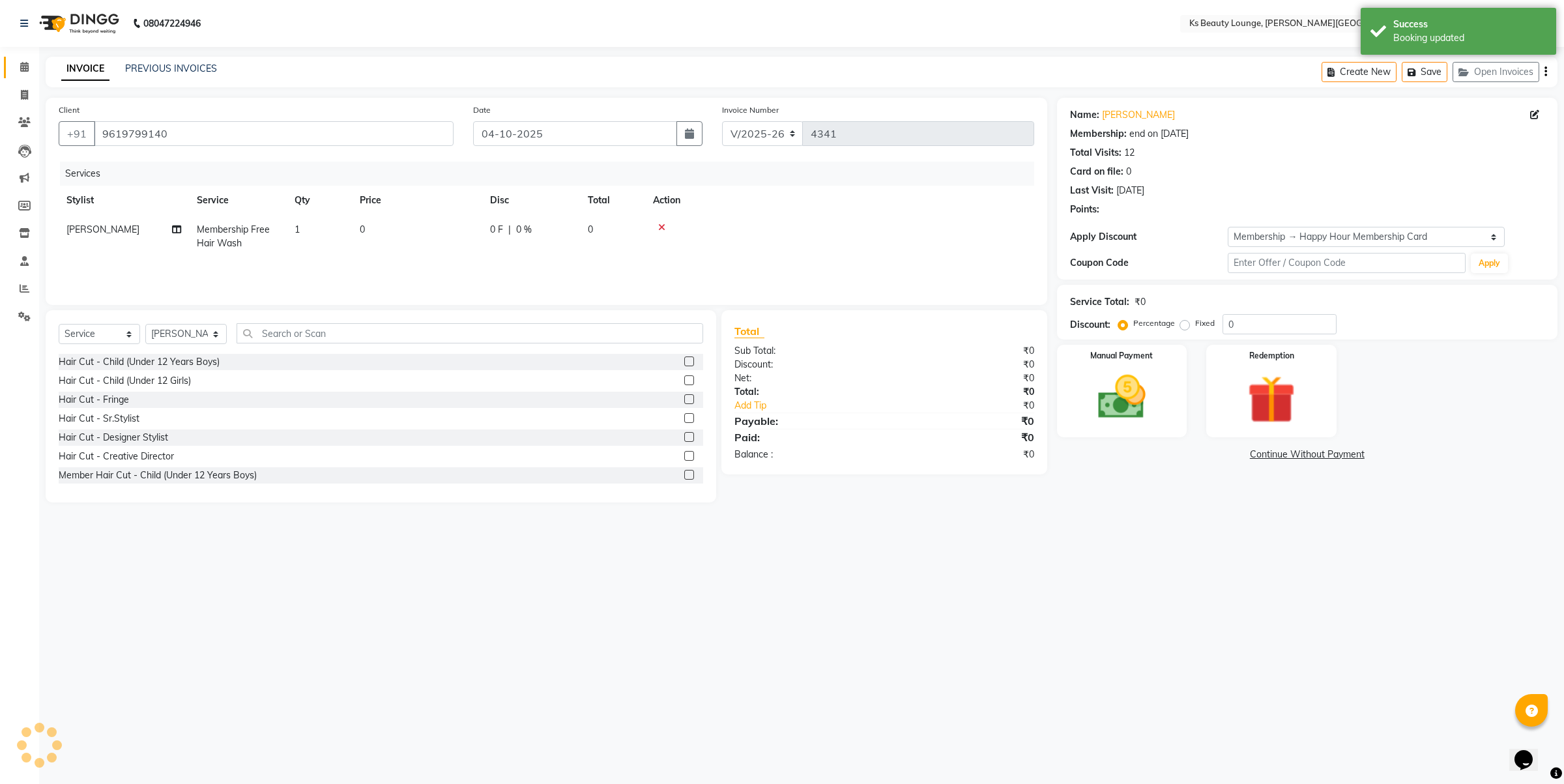
type input "20"
click at [1263, 398] on img at bounding box center [1271, 399] width 81 height 62
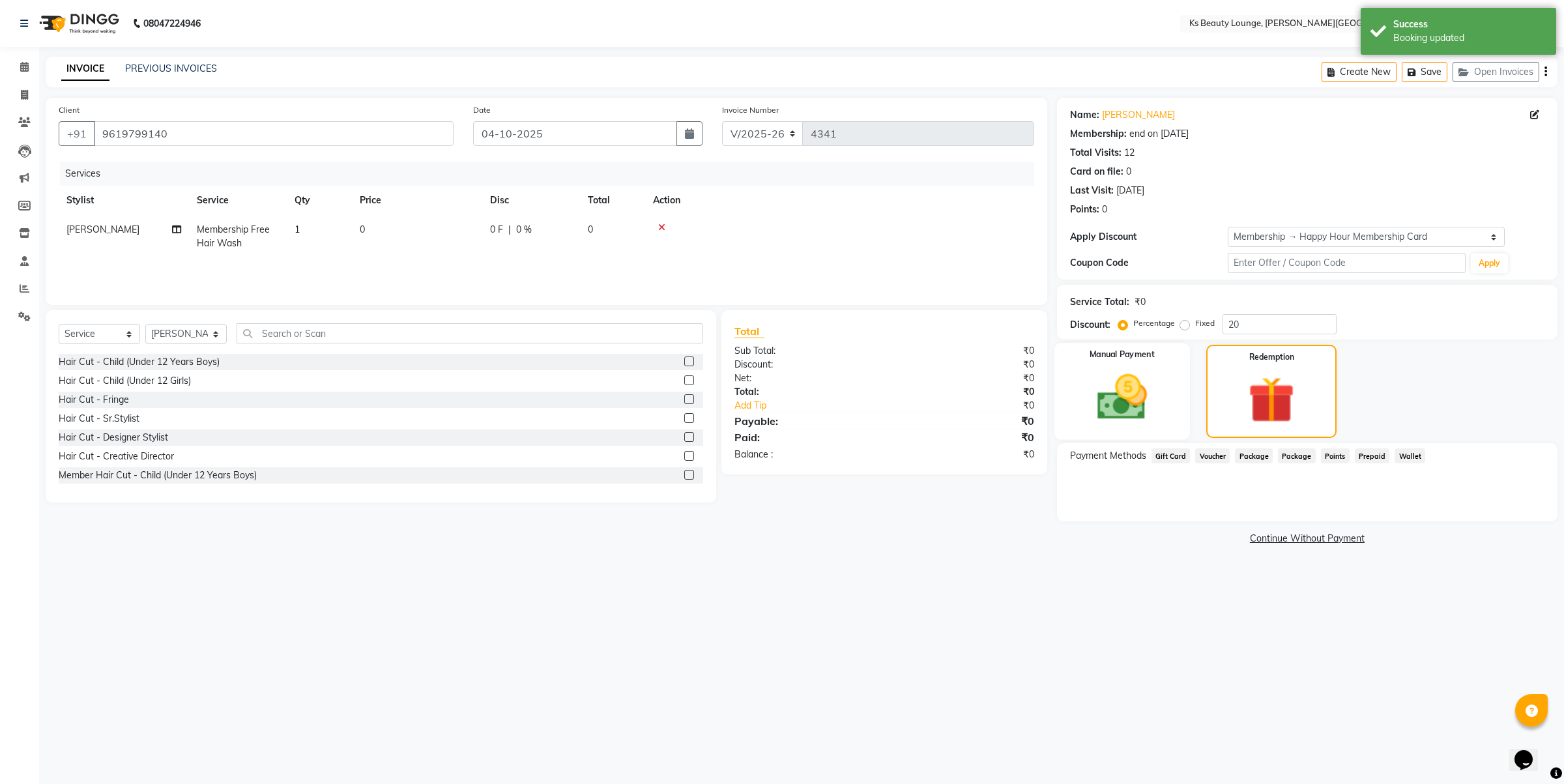
click at [1120, 414] on img at bounding box center [1121, 397] width 81 height 57
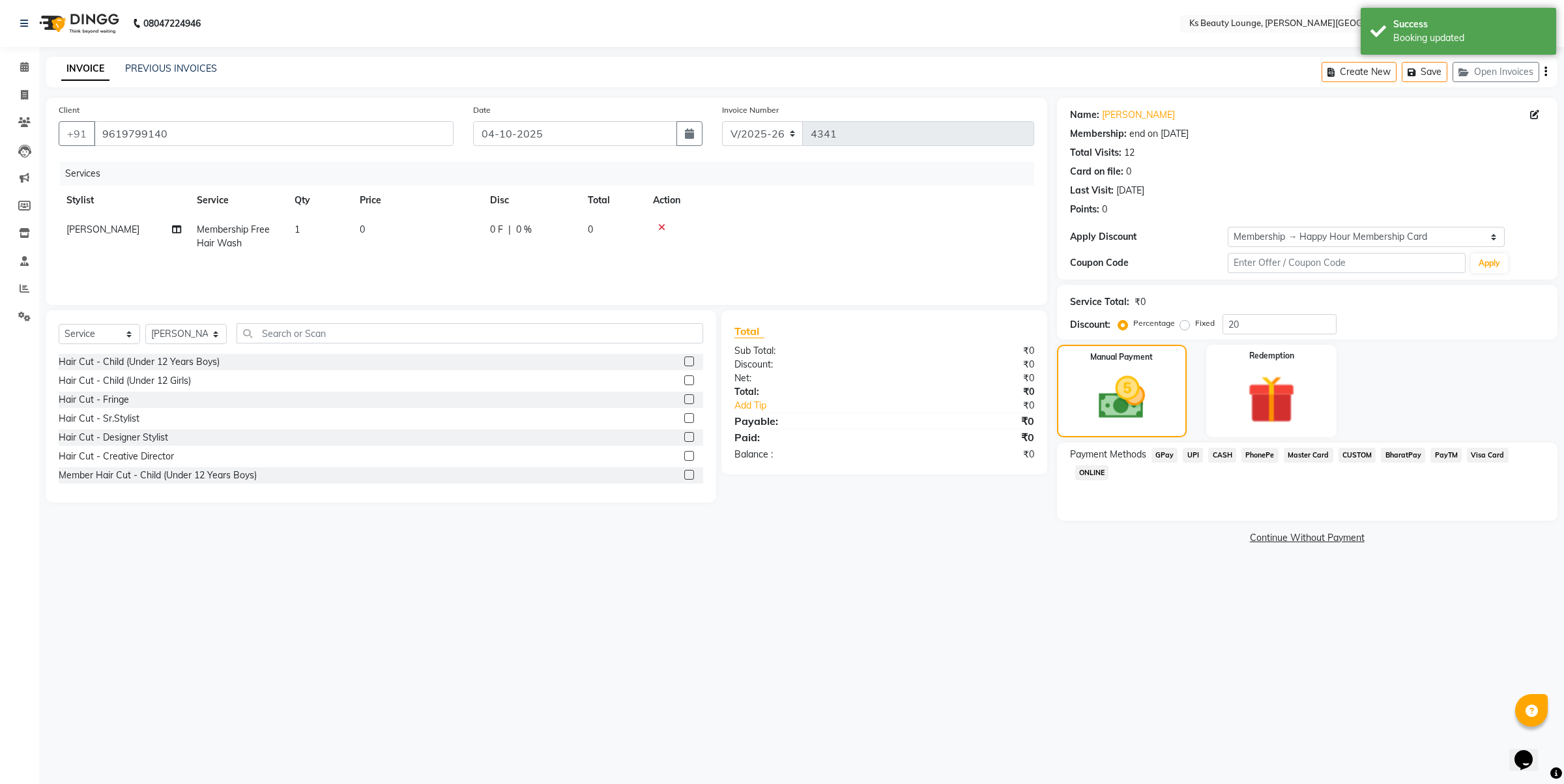
click at [1214, 451] on span "CASH" at bounding box center [1222, 455] width 28 height 15
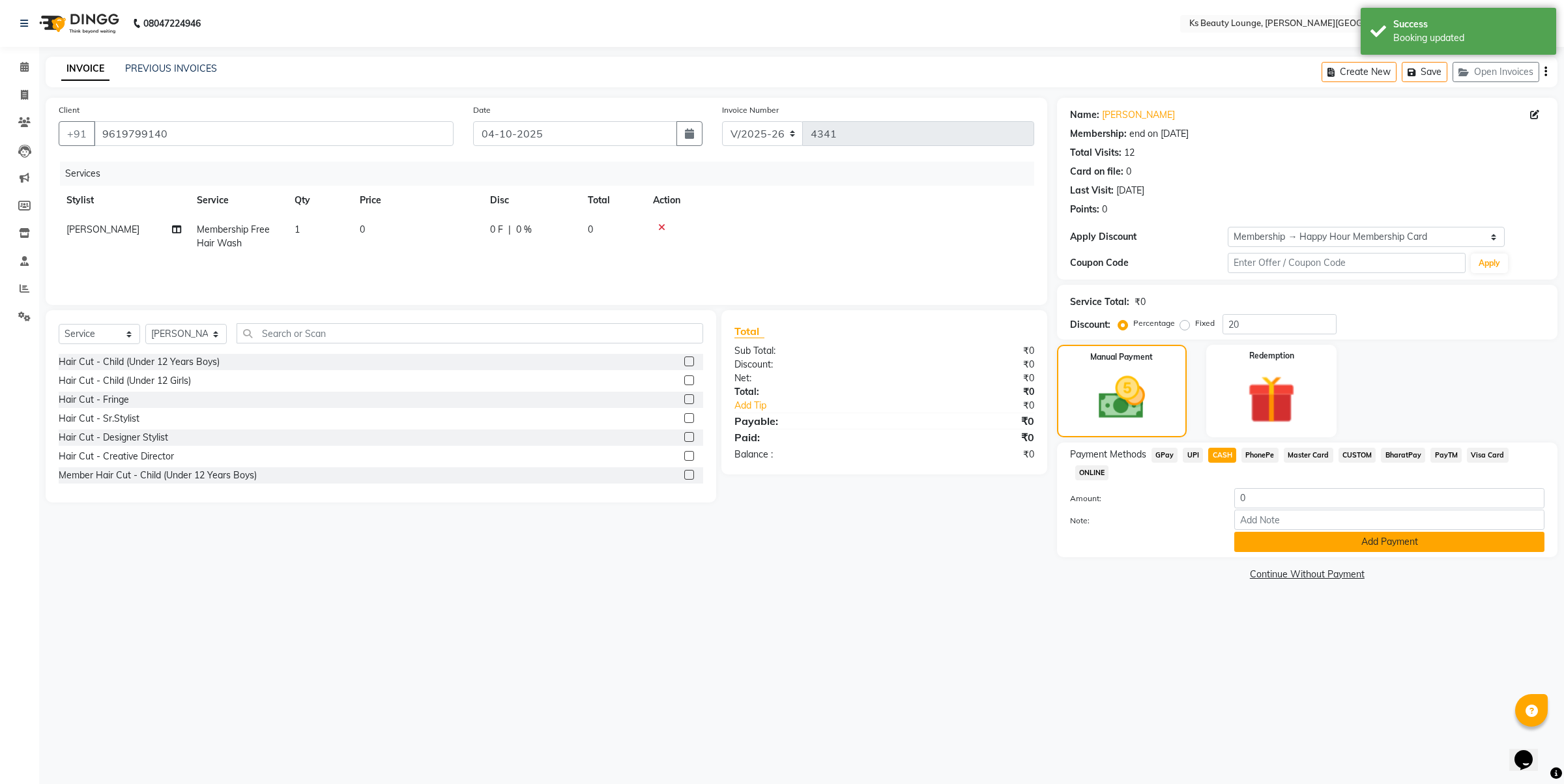
click at [1350, 531] on button "Add Payment" at bounding box center [1389, 542] width 310 height 20
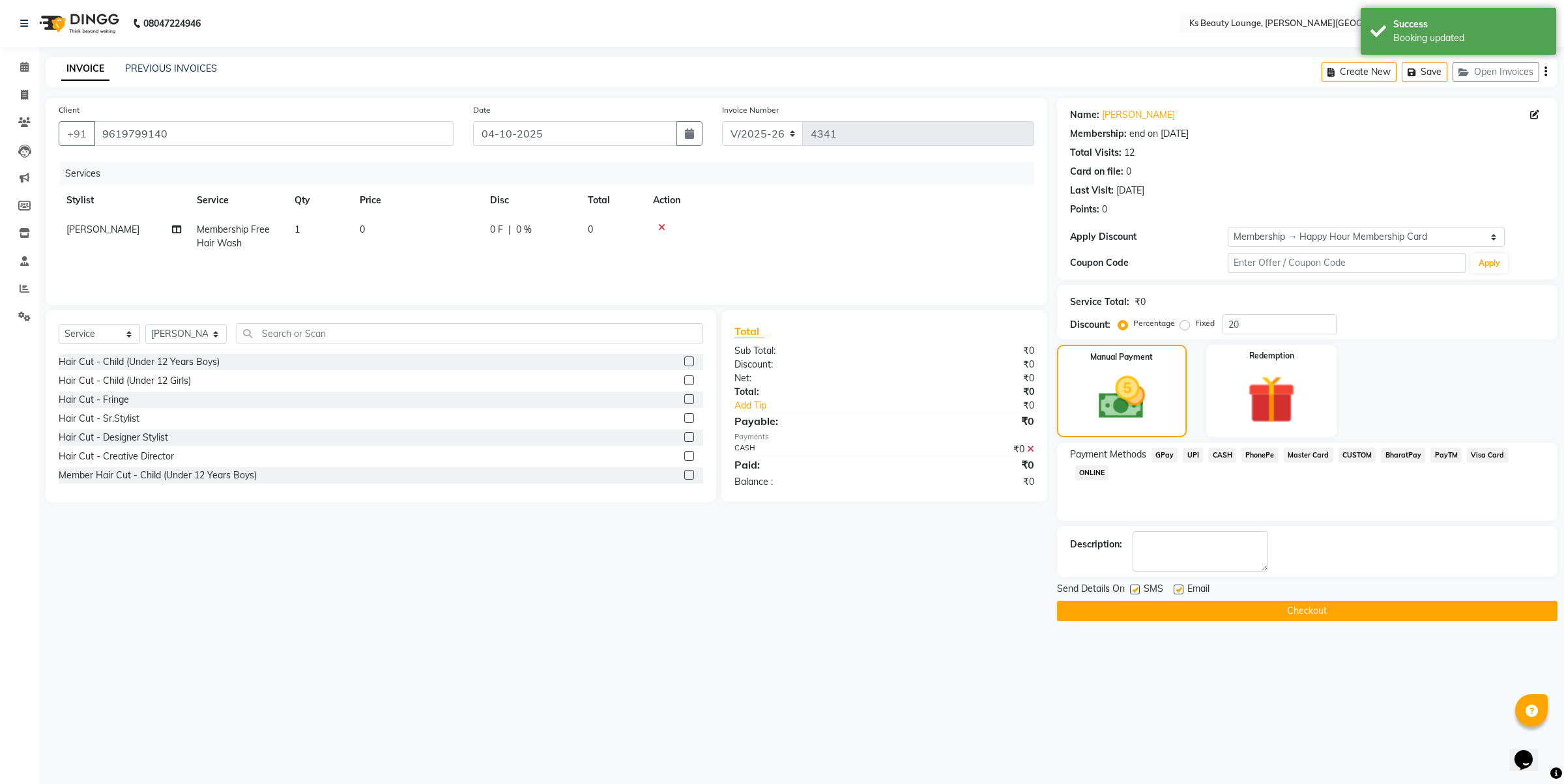
click at [1249, 608] on button "Checkout" at bounding box center [1307, 611] width 500 height 20
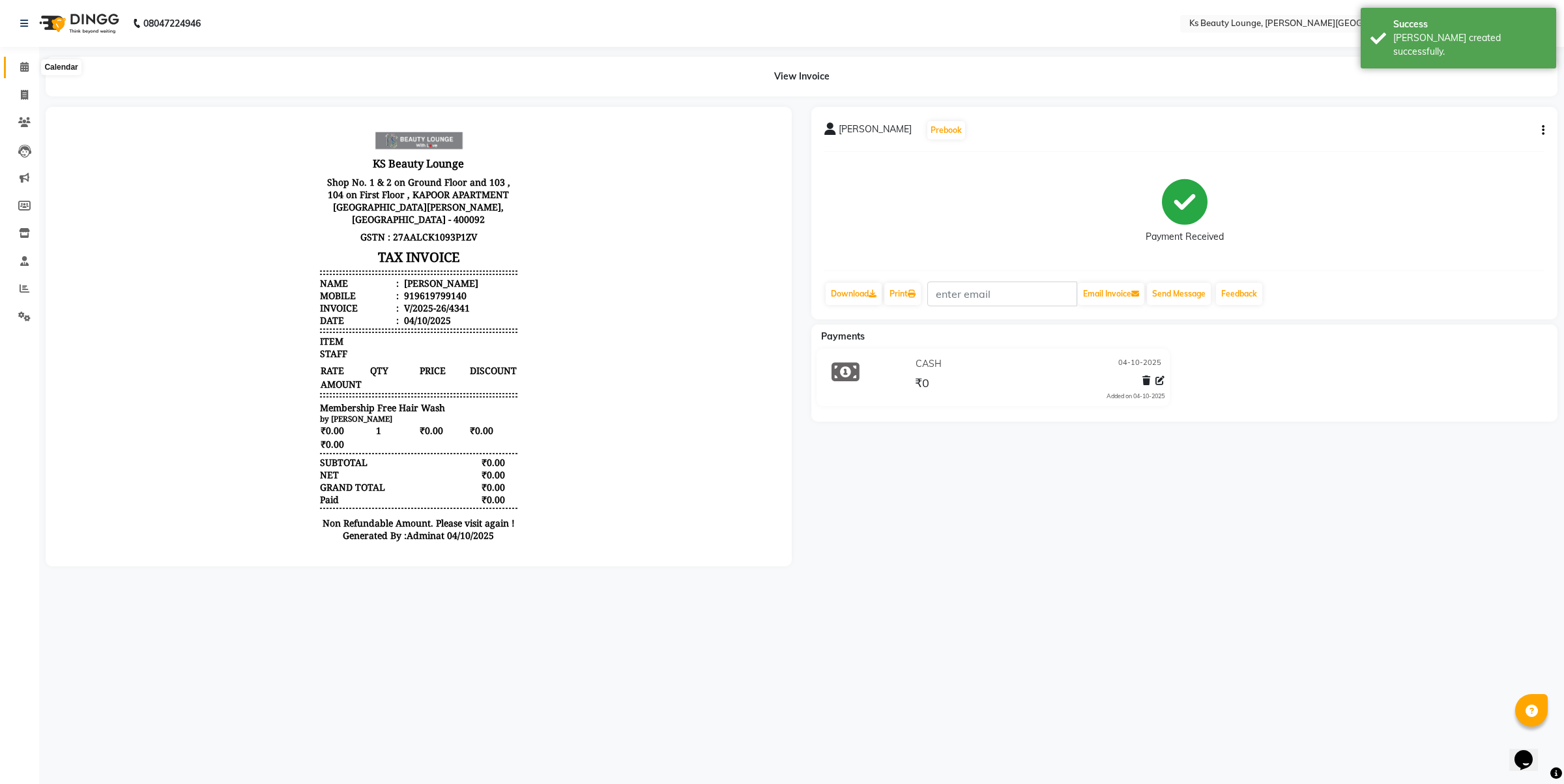
click at [28, 70] on icon at bounding box center [25, 66] width 9 height 9
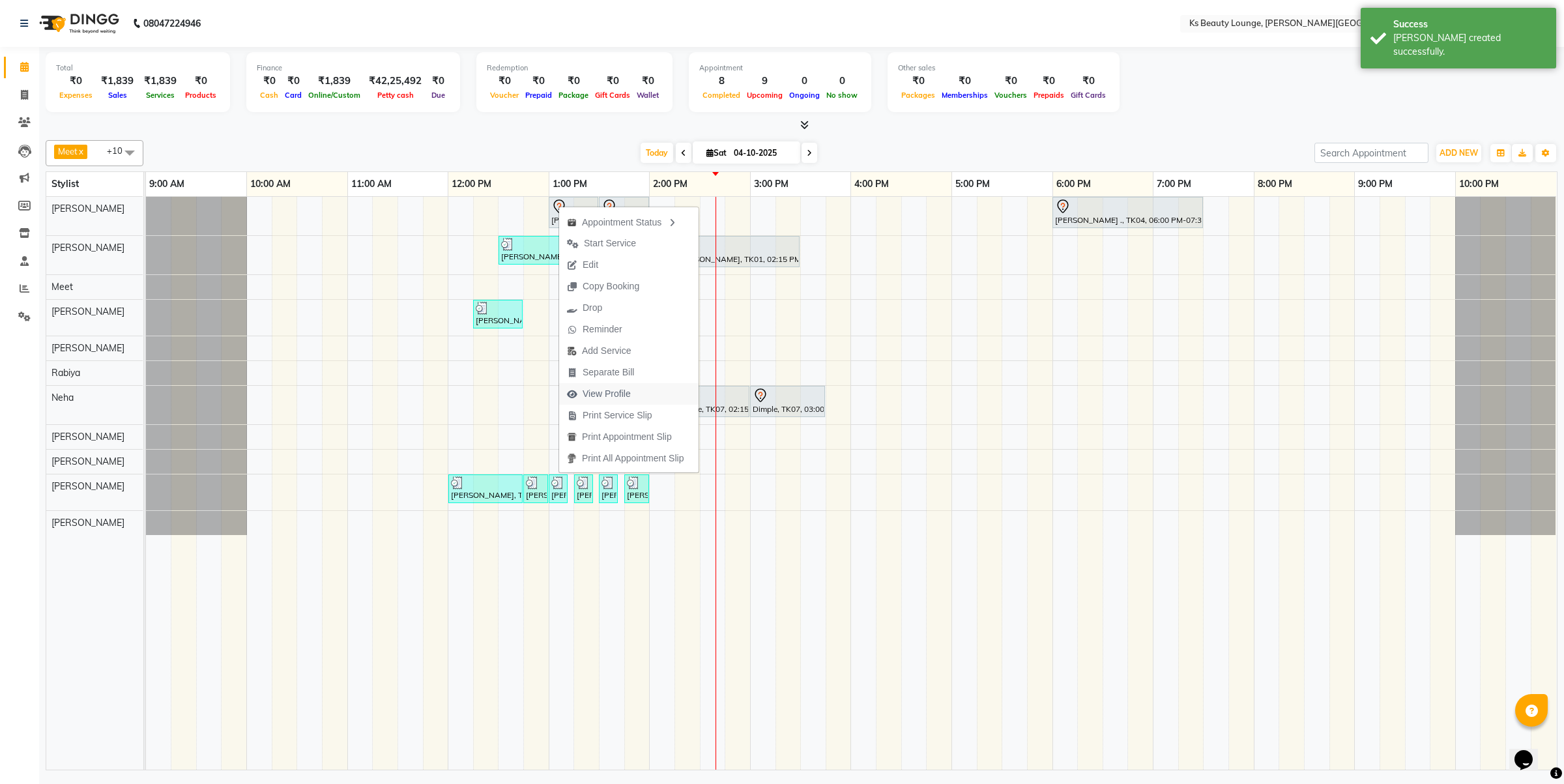
click at [648, 388] on button "View Profile" at bounding box center [629, 394] width 139 height 22
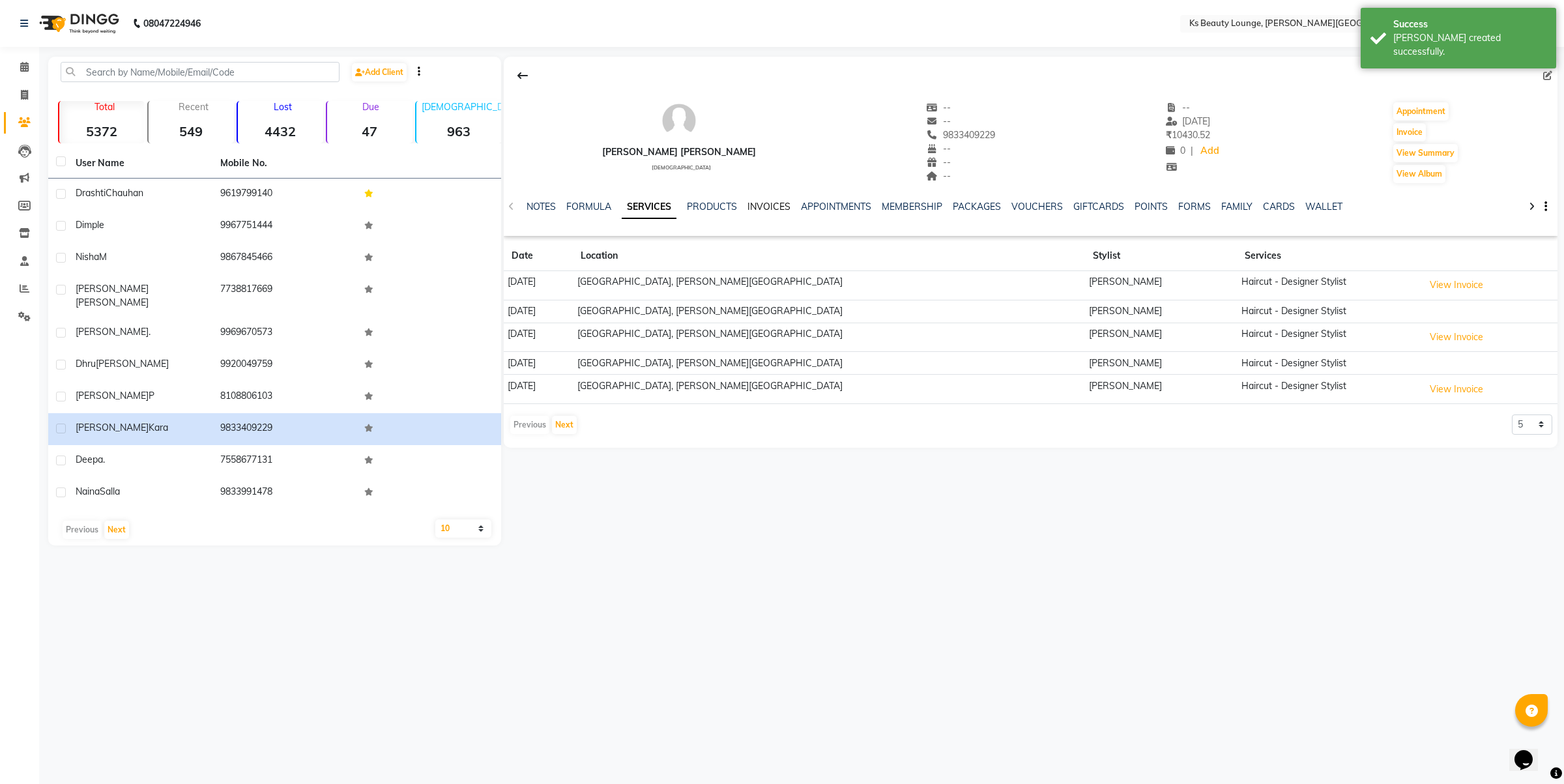
click at [775, 207] on link "INVOICES" at bounding box center [769, 206] width 43 height 12
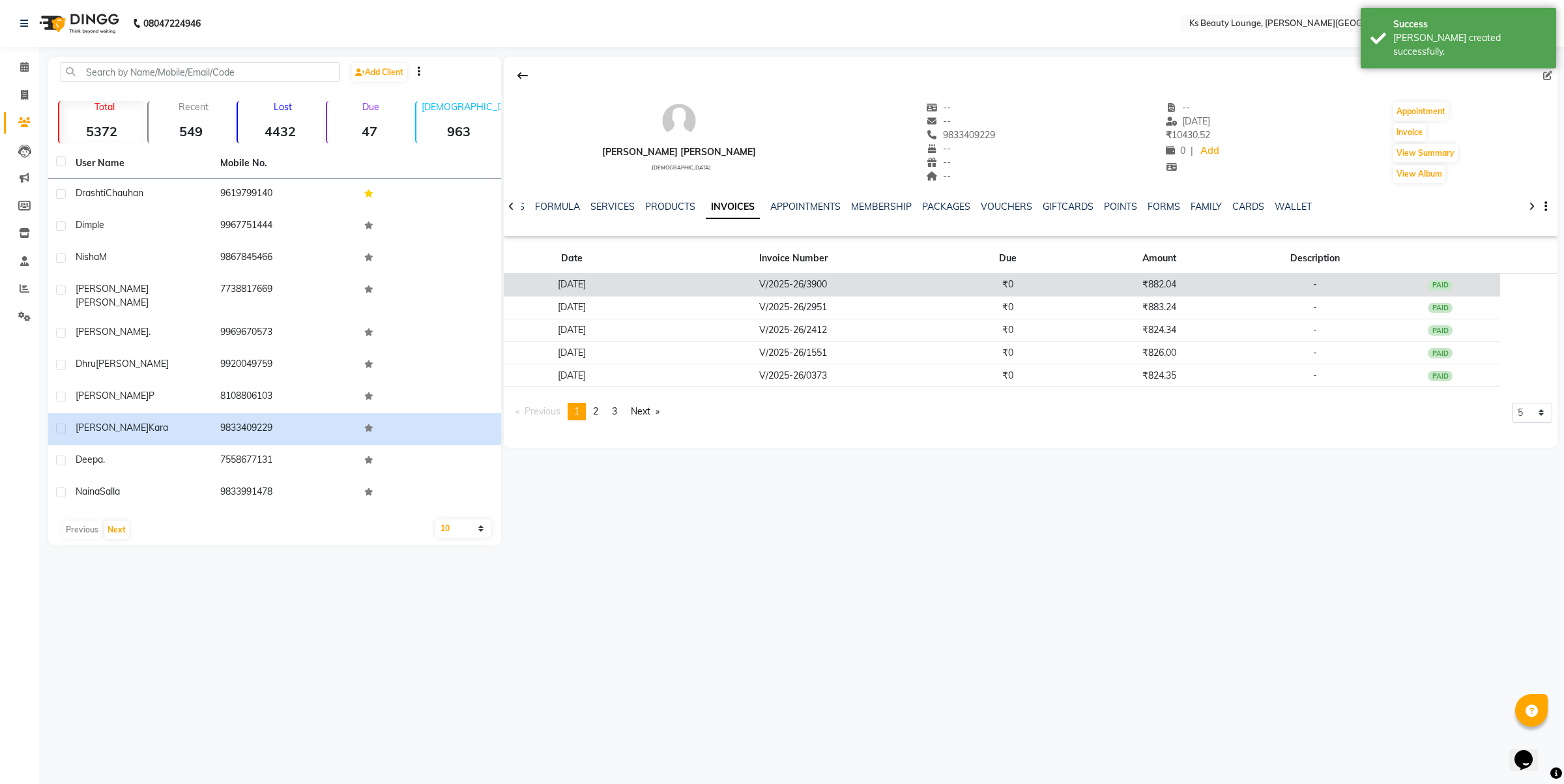
click at [640, 288] on td "[DATE]" at bounding box center [572, 285] width 137 height 23
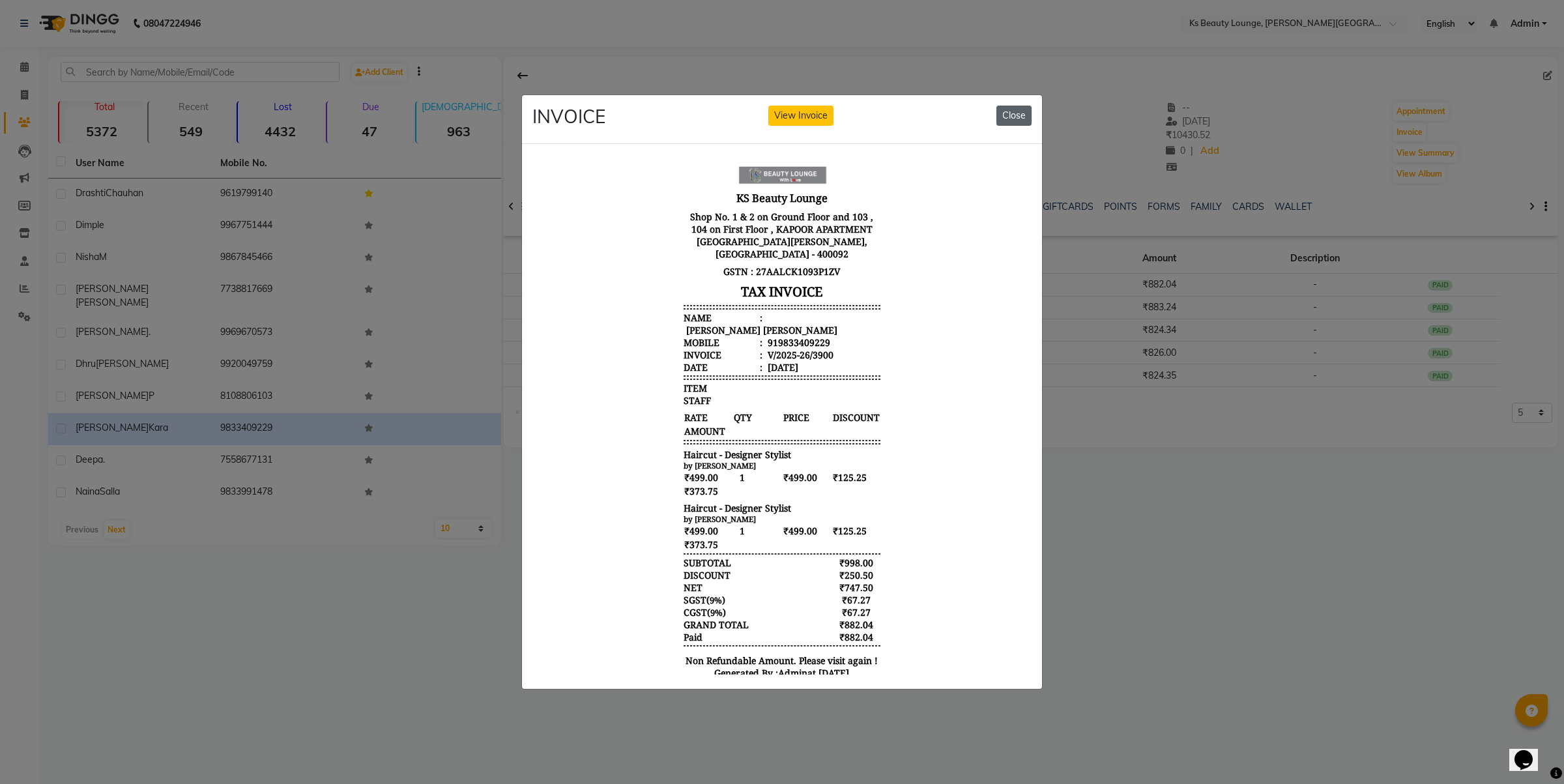
click at [1009, 110] on button "Close" at bounding box center [1014, 115] width 35 height 20
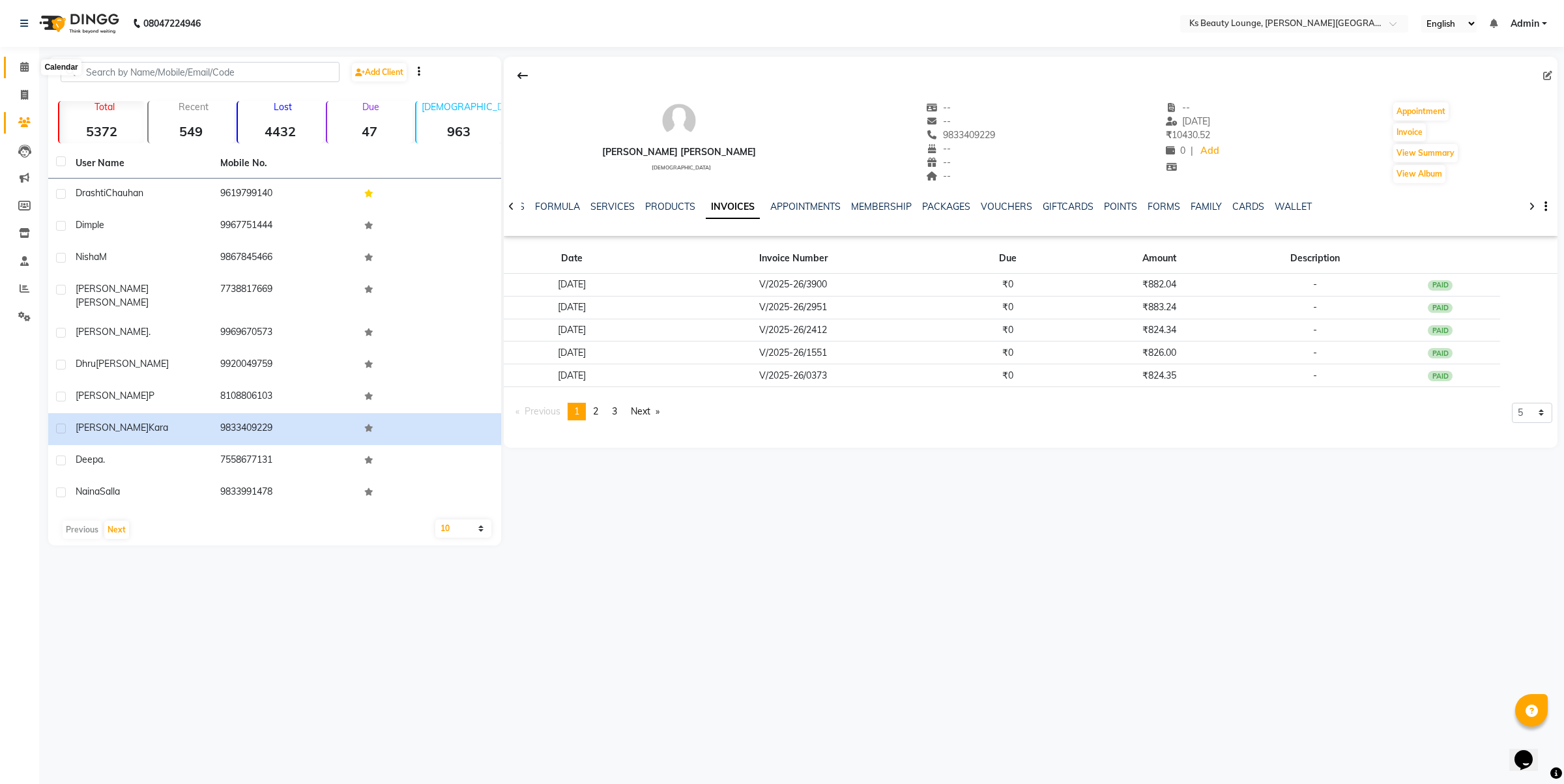
click at [25, 67] on icon at bounding box center [25, 66] width 9 height 9
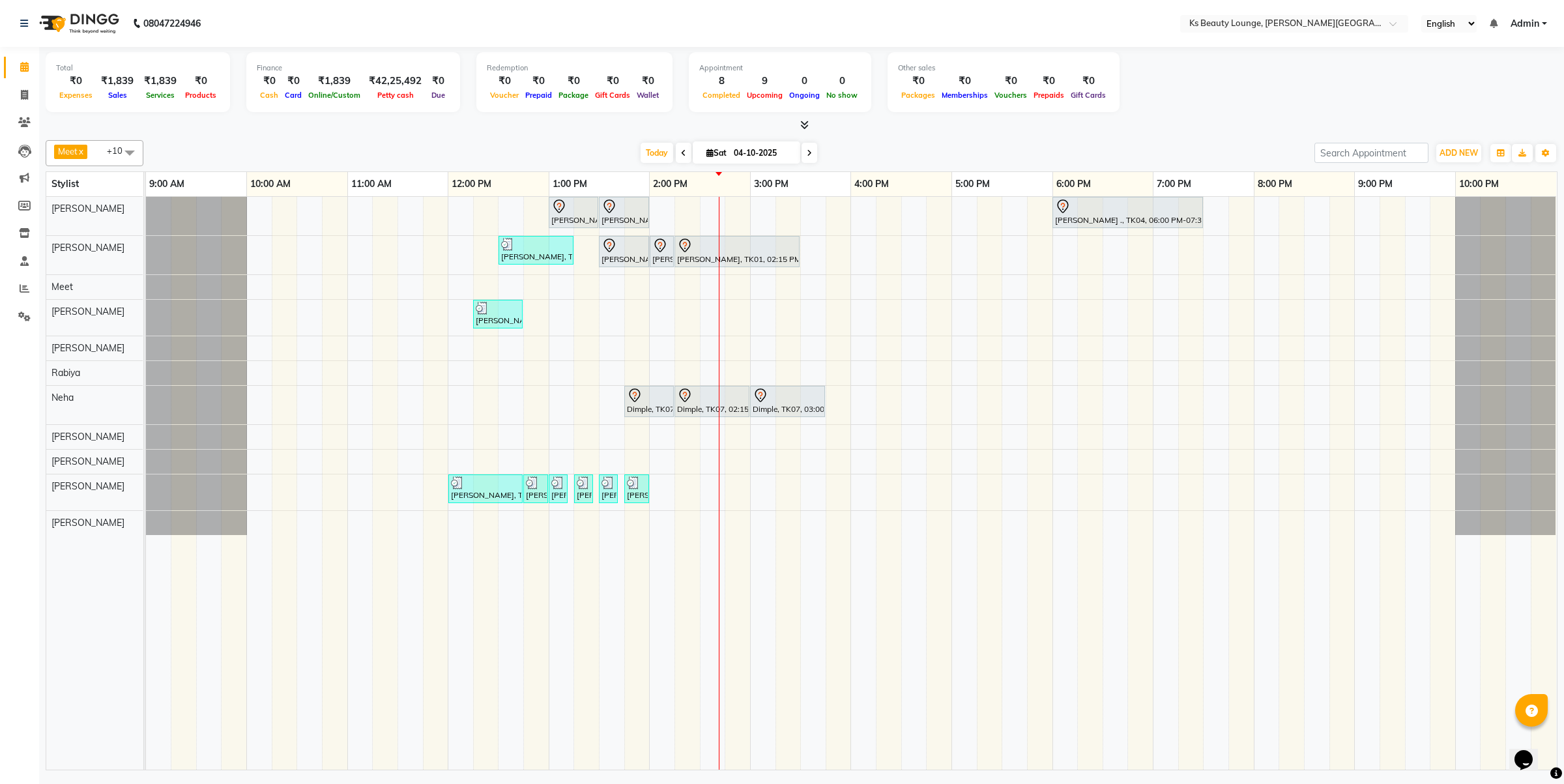
click at [728, 319] on div "Mayur kara, TK03, 01:00 PM-01:30 PM, Haircut - Designer Stylist Mayur kara, TK0…" at bounding box center [851, 483] width 1411 height 573
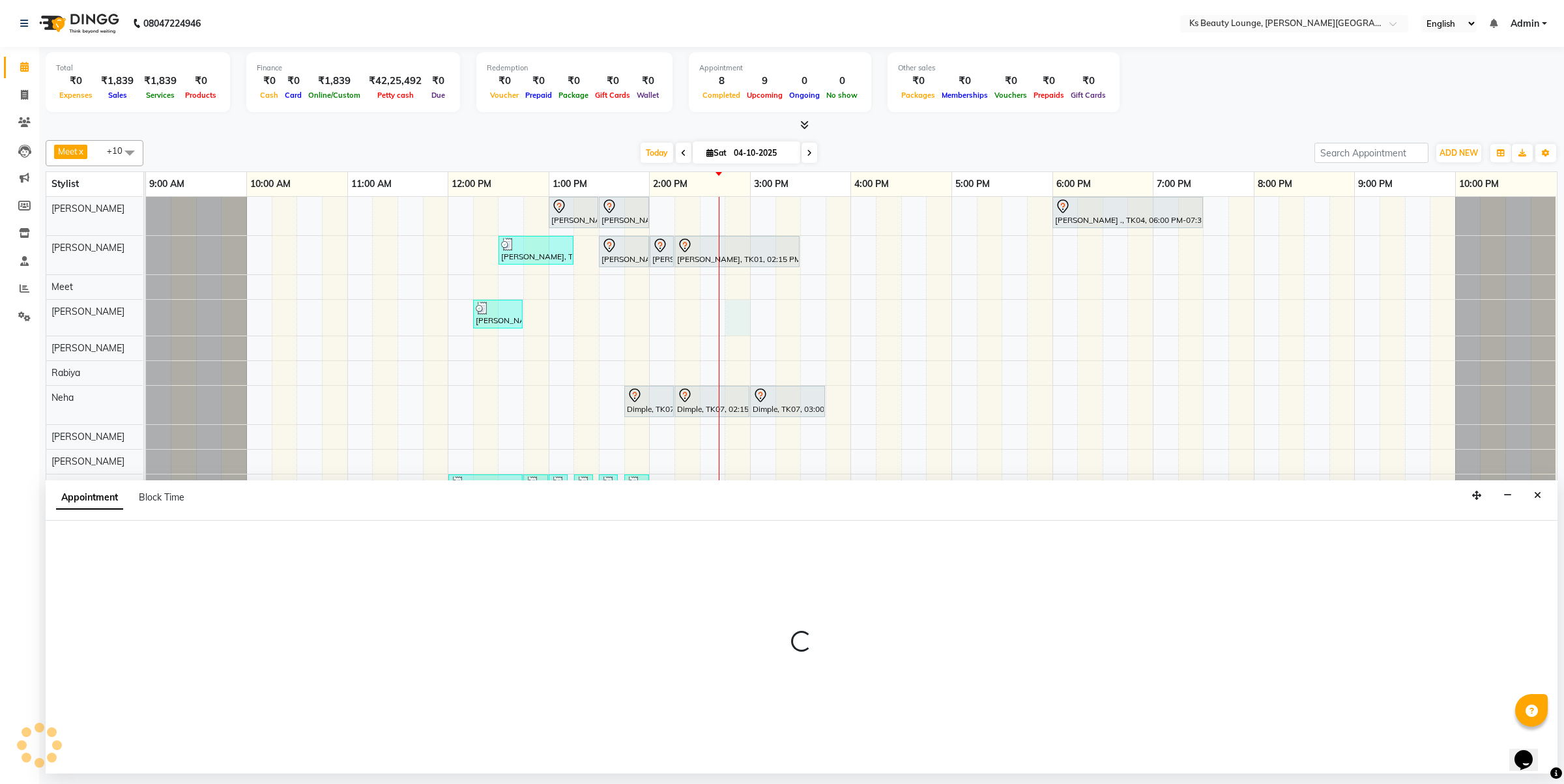
select select "58504"
select select "885"
select select "tentative"
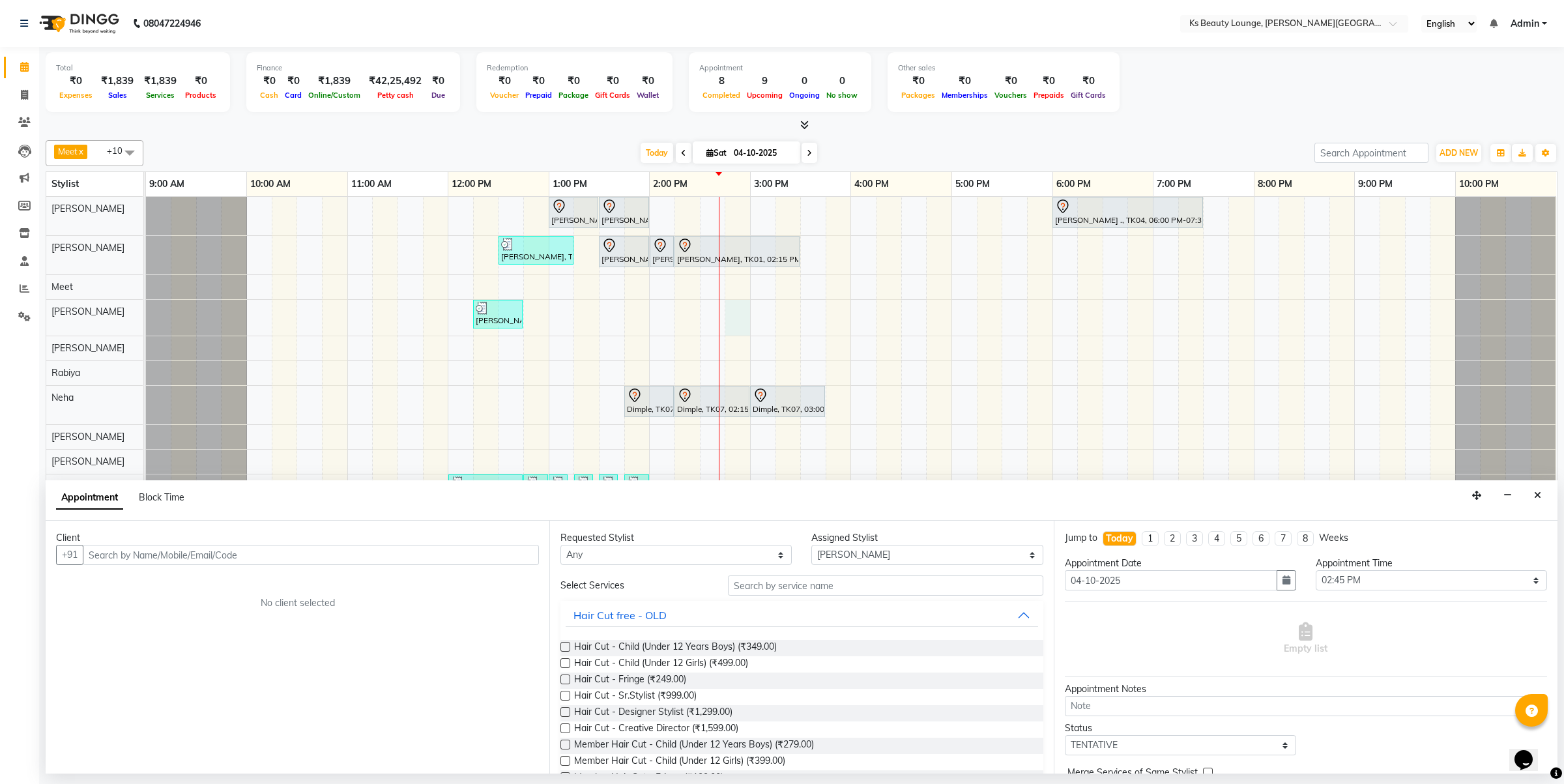
click at [212, 560] on input "text" at bounding box center [311, 555] width 456 height 20
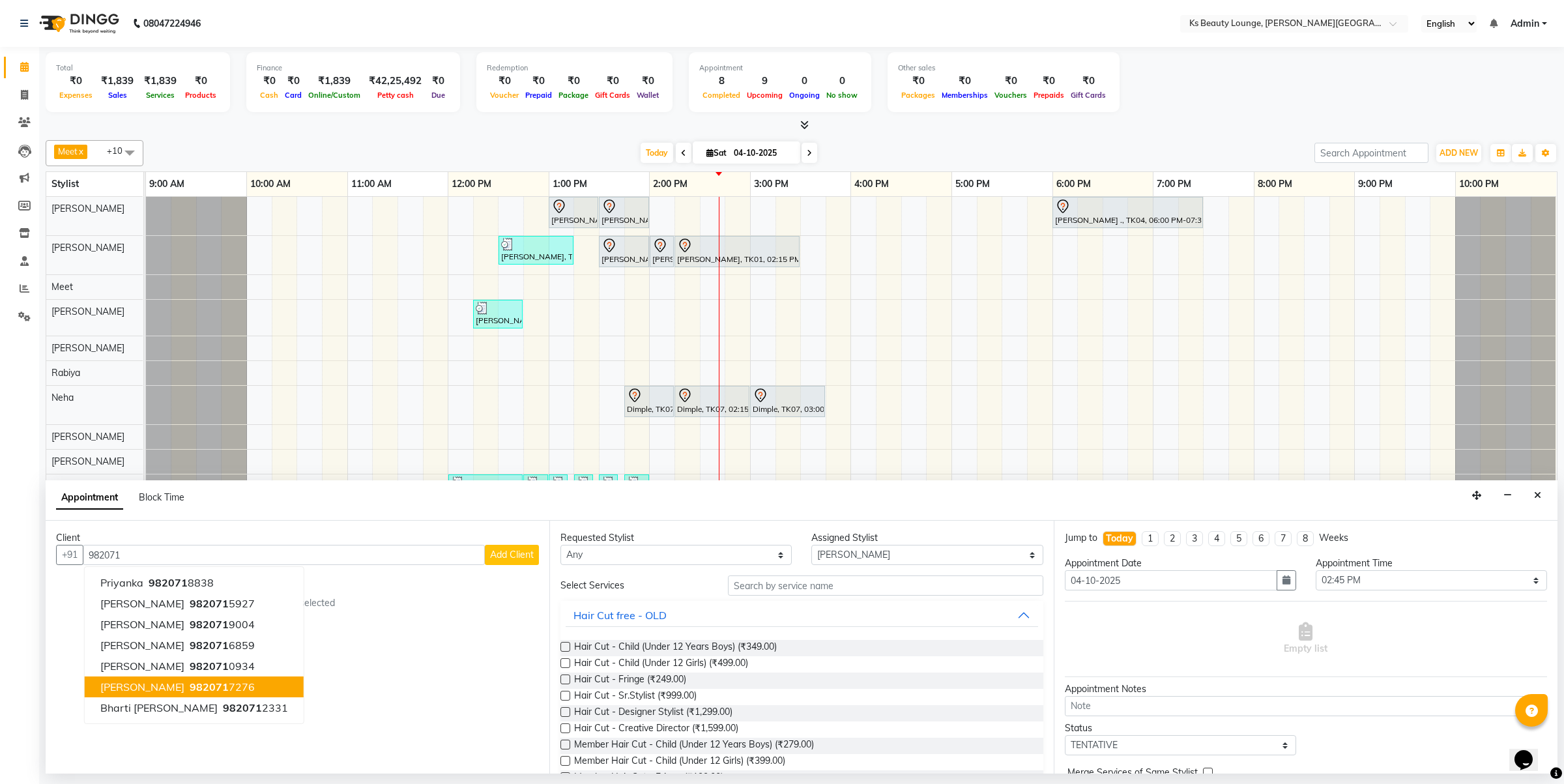
click at [206, 688] on span "982071" at bounding box center [209, 687] width 39 height 13
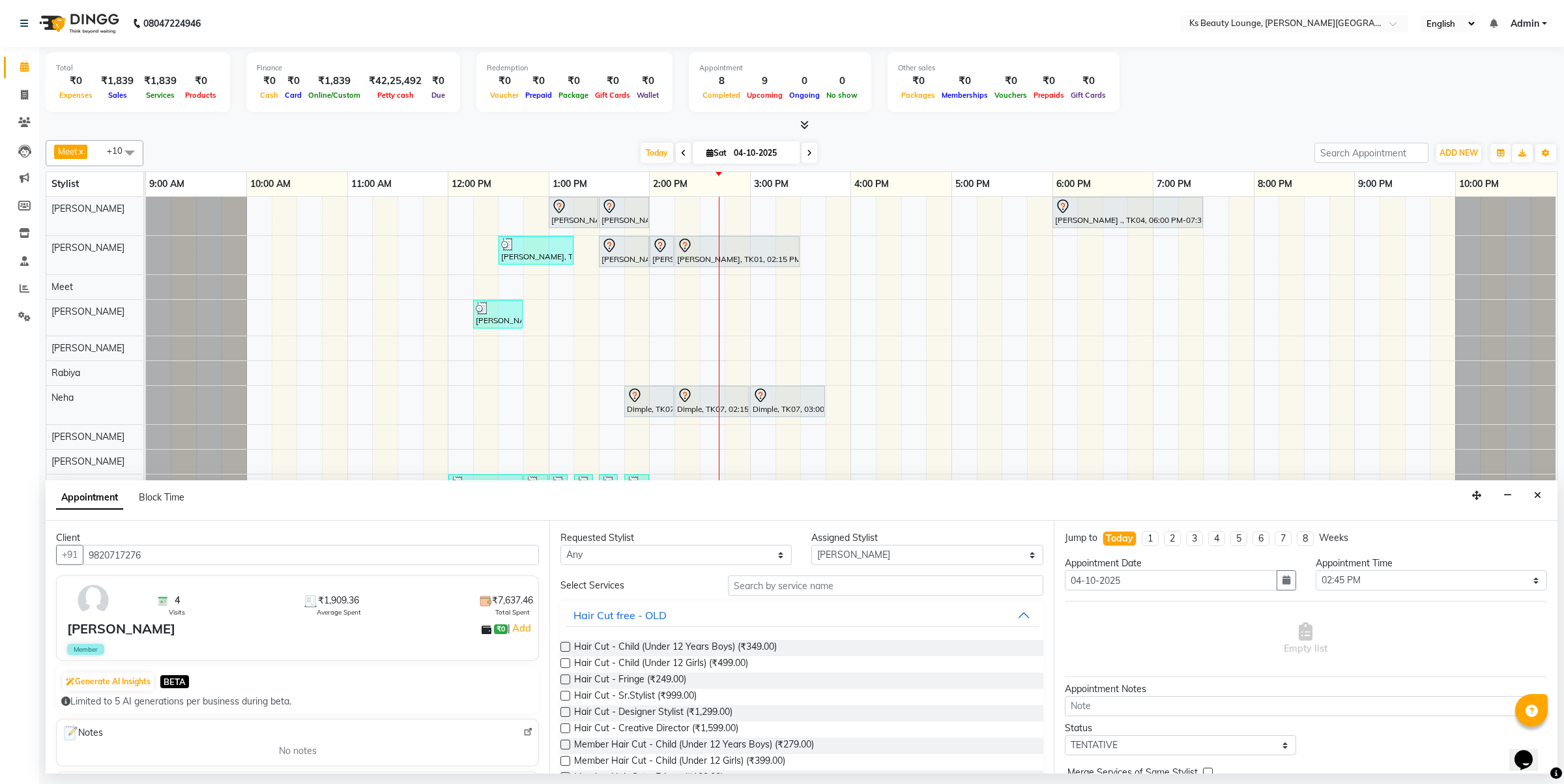
type input "9820717276"
click at [774, 589] on input "text" at bounding box center [886, 586] width 315 height 20
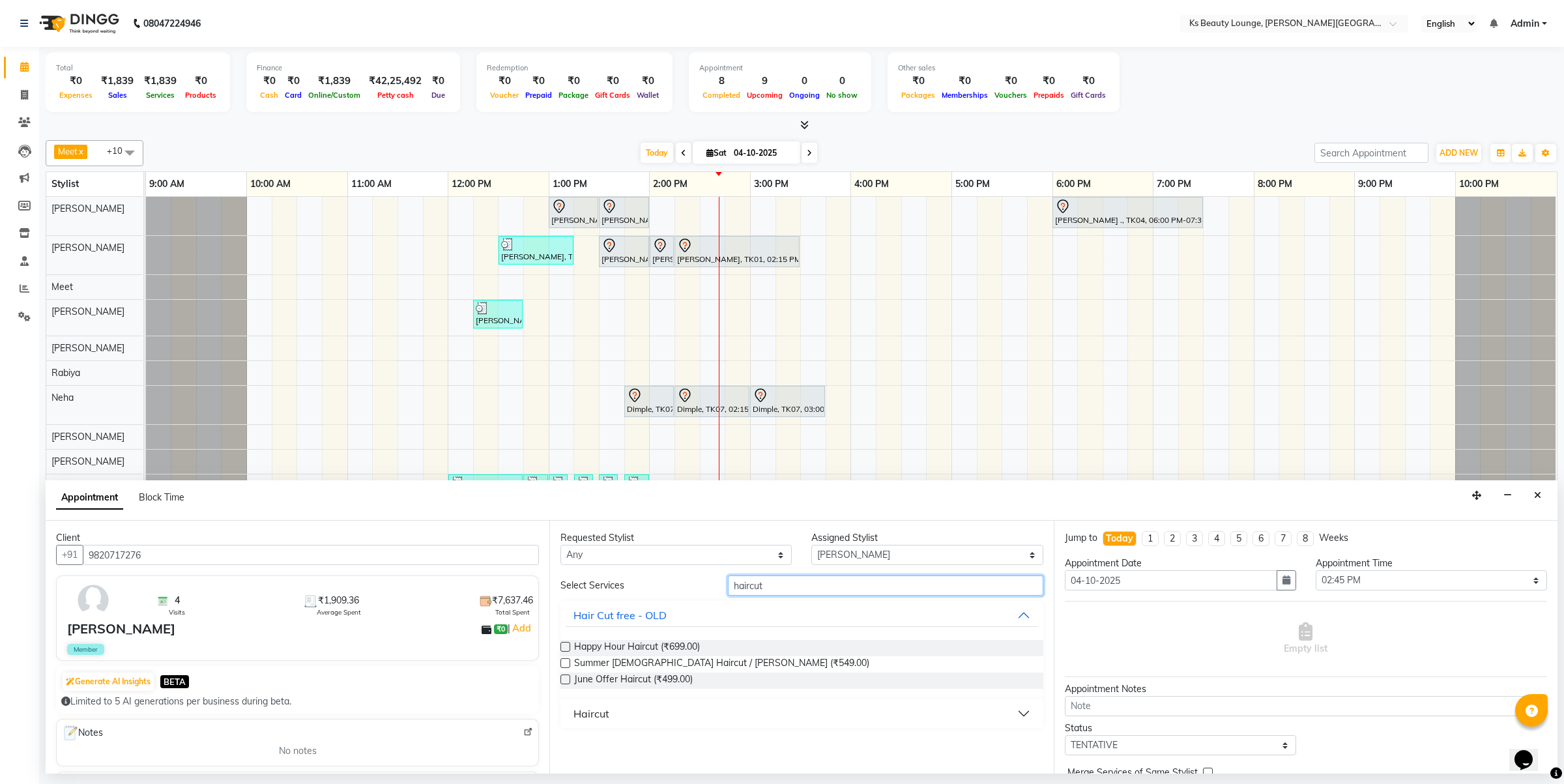
type input "haircut"
click at [632, 716] on button "Haircut" at bounding box center [802, 714] width 472 height 23
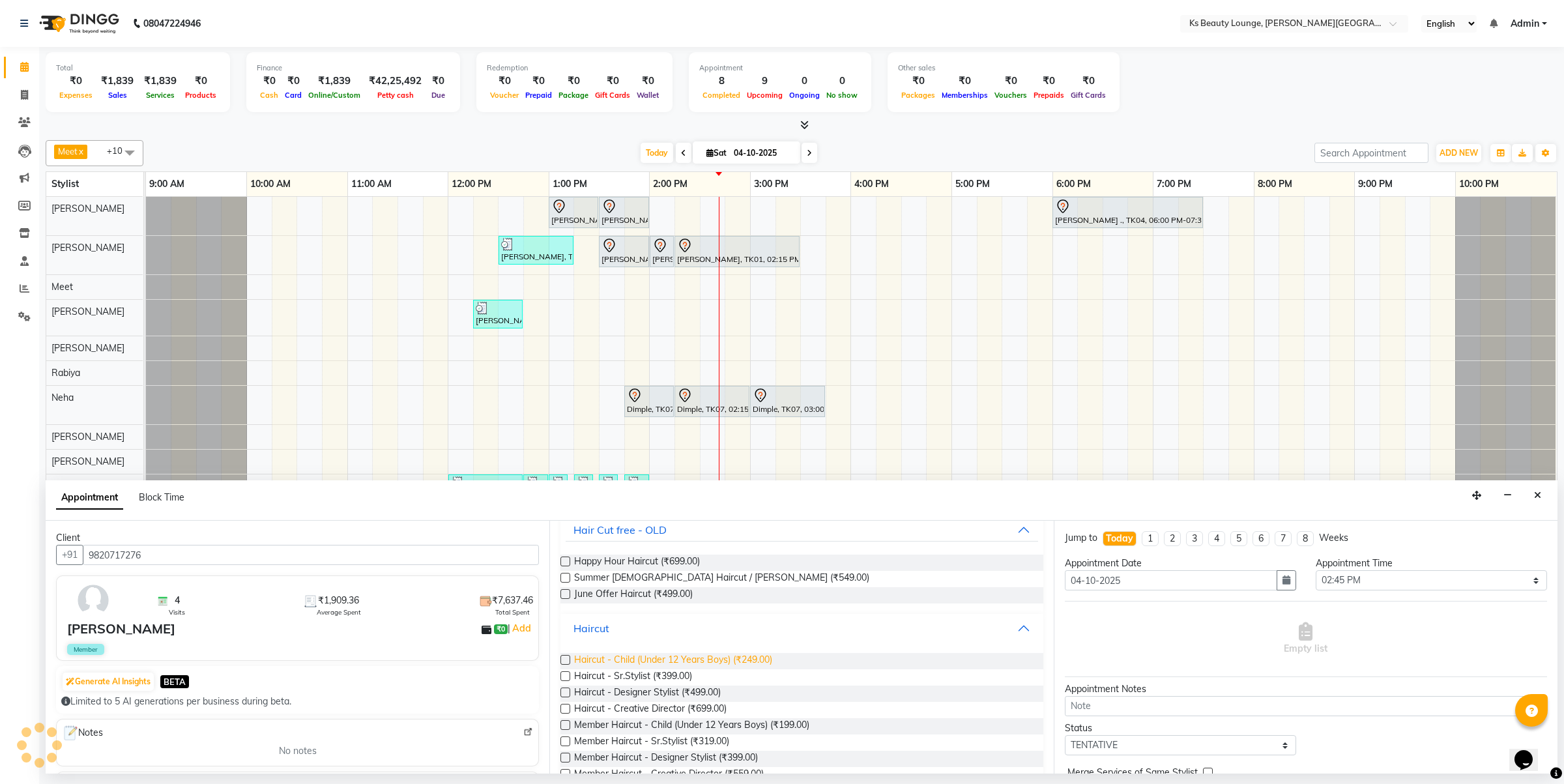
scroll to position [116, 0]
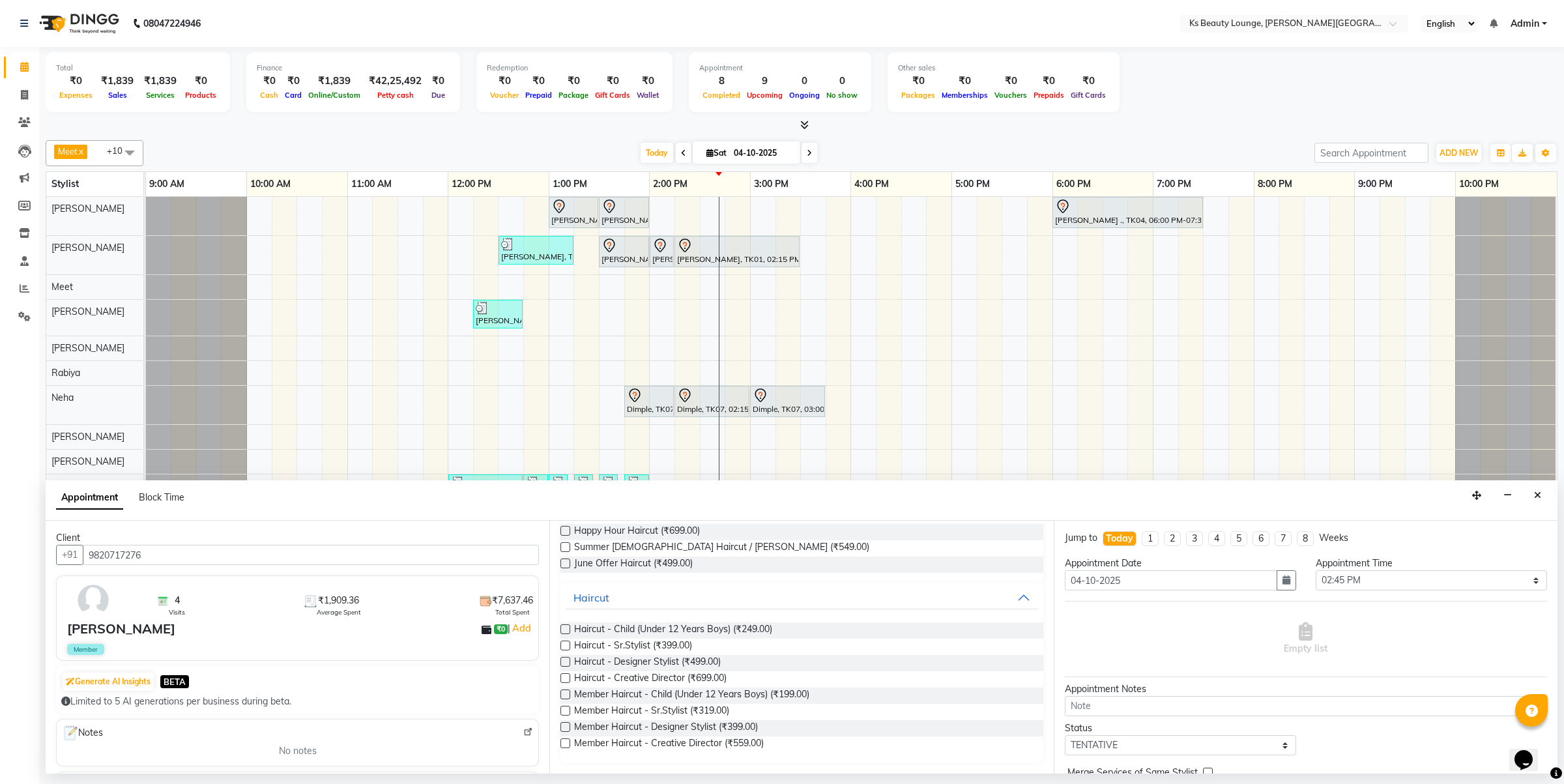
click at [558, 663] on div "Requested Stylist Any Aayushi Ali Shaikh Bhim Sharma Farheen Heena Khan Jibi Ji…" at bounding box center [802, 647] width 504 height 253
click at [562, 665] on label at bounding box center [565, 661] width 9 height 9
click at [562, 665] on input "checkbox" at bounding box center [565, 663] width 9 height 9
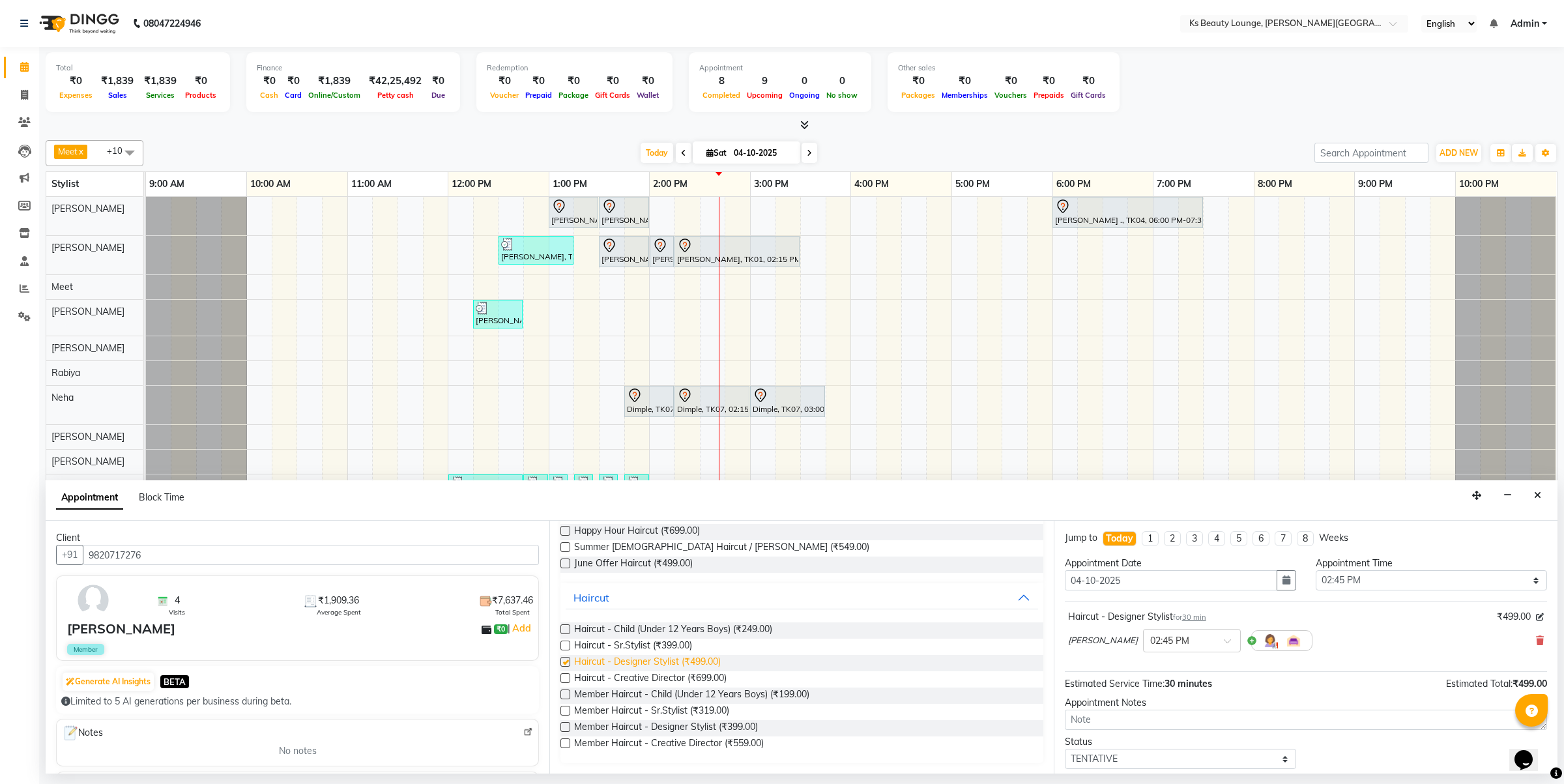
checkbox input "false"
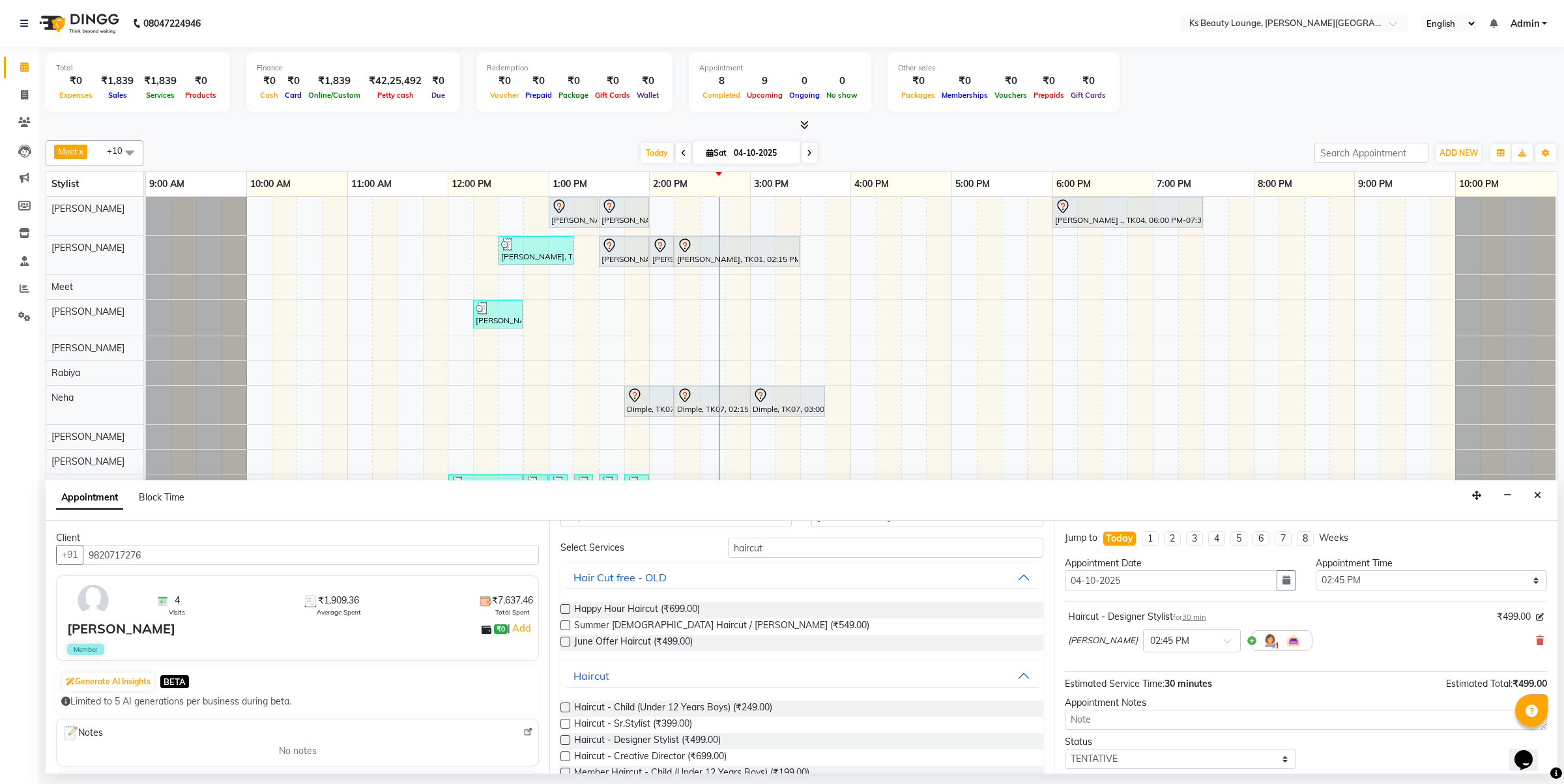
scroll to position [0, 0]
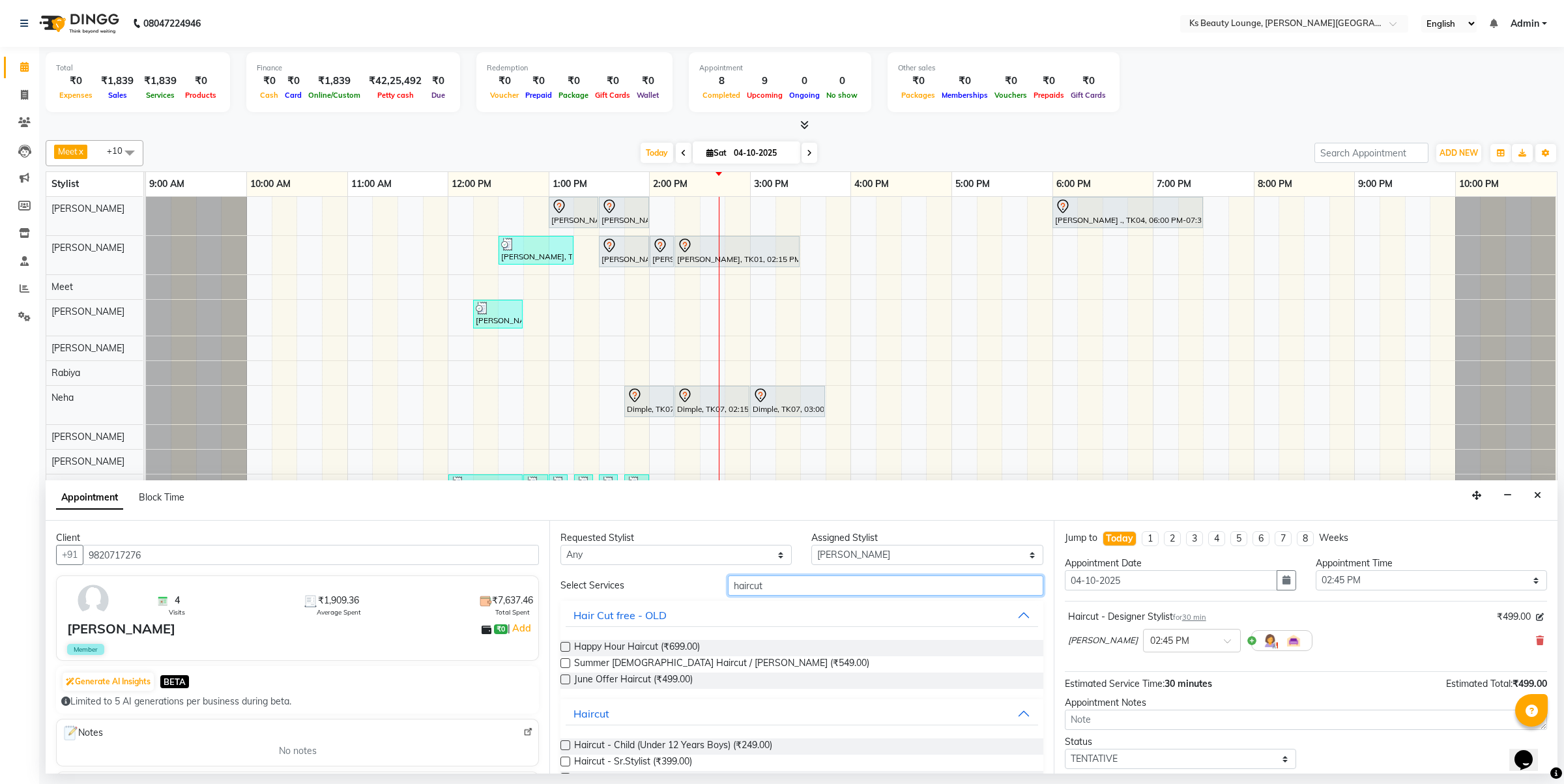
drag, startPoint x: 771, startPoint y: 591, endPoint x: 594, endPoint y: 594, distance: 177.0
click at [593, 592] on div "Select Services haircut" at bounding box center [801, 586] width 502 height 20
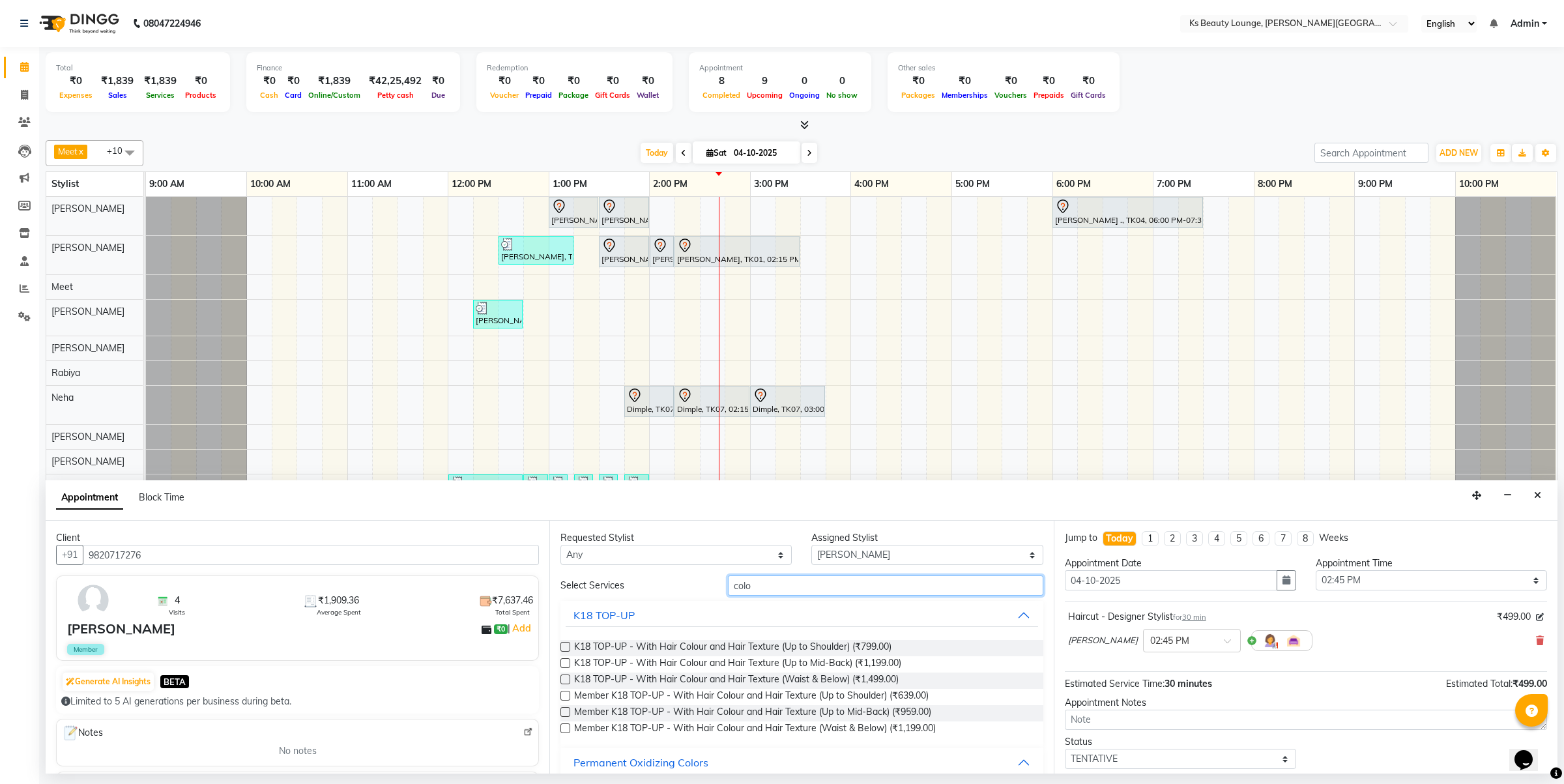
click at [765, 576] on input "colo" at bounding box center [886, 586] width 315 height 20
click at [767, 579] on input "colo" at bounding box center [886, 586] width 315 height 20
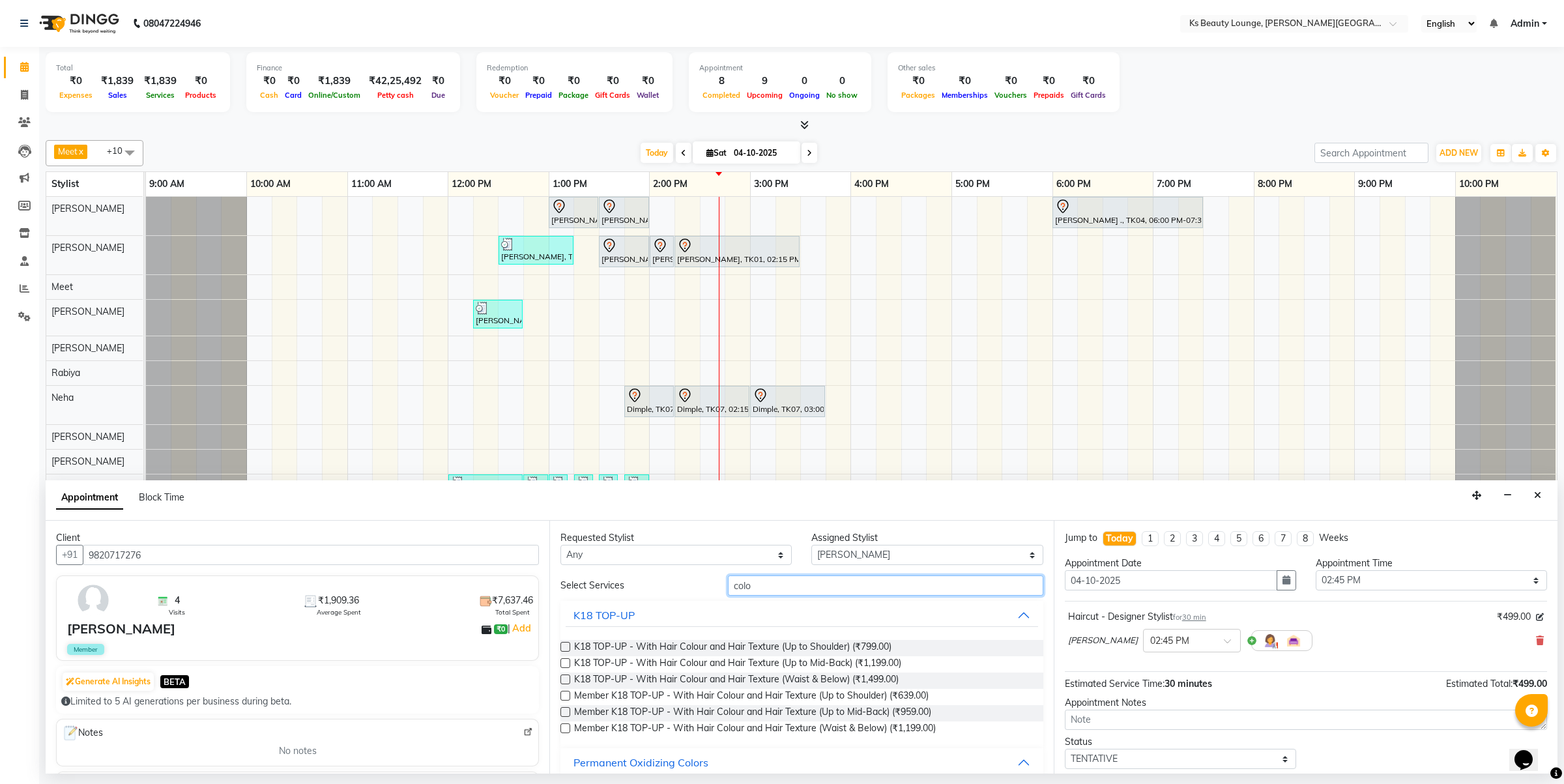
click at [767, 579] on input "colo" at bounding box center [886, 586] width 315 height 20
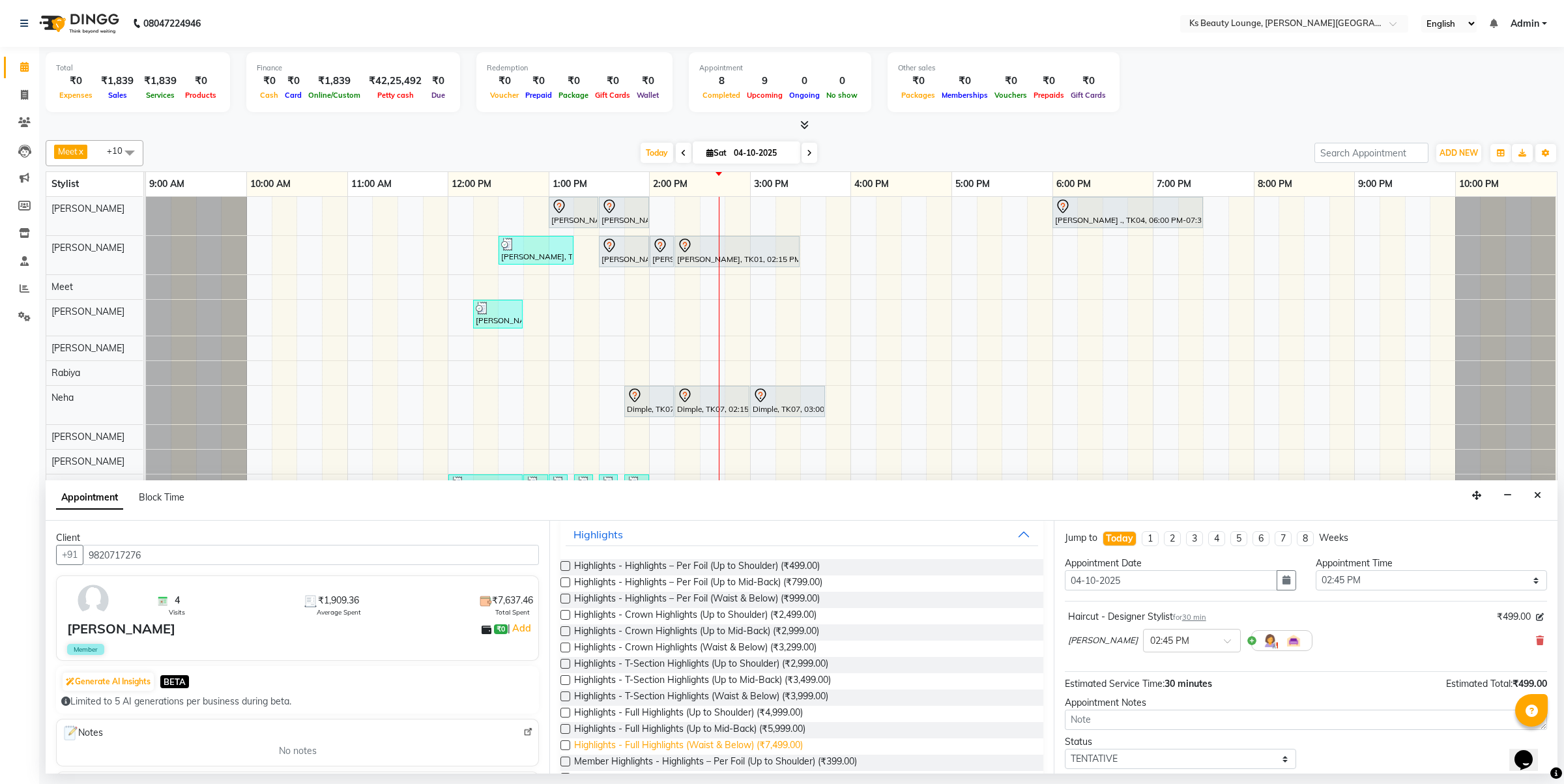
scroll to position [388, 0]
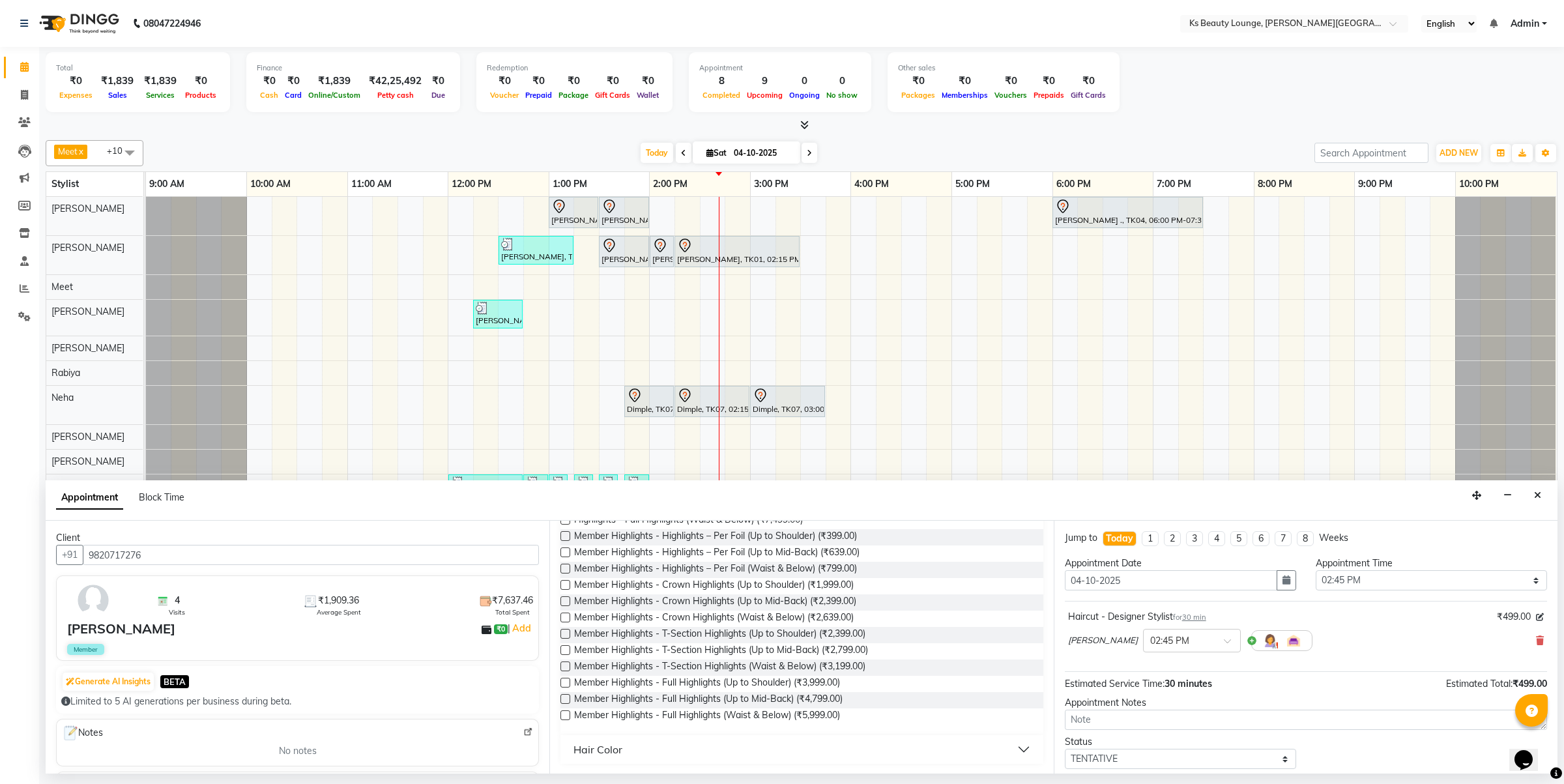
type input "high"
click at [649, 749] on button "Hair Color" at bounding box center [802, 749] width 472 height 23
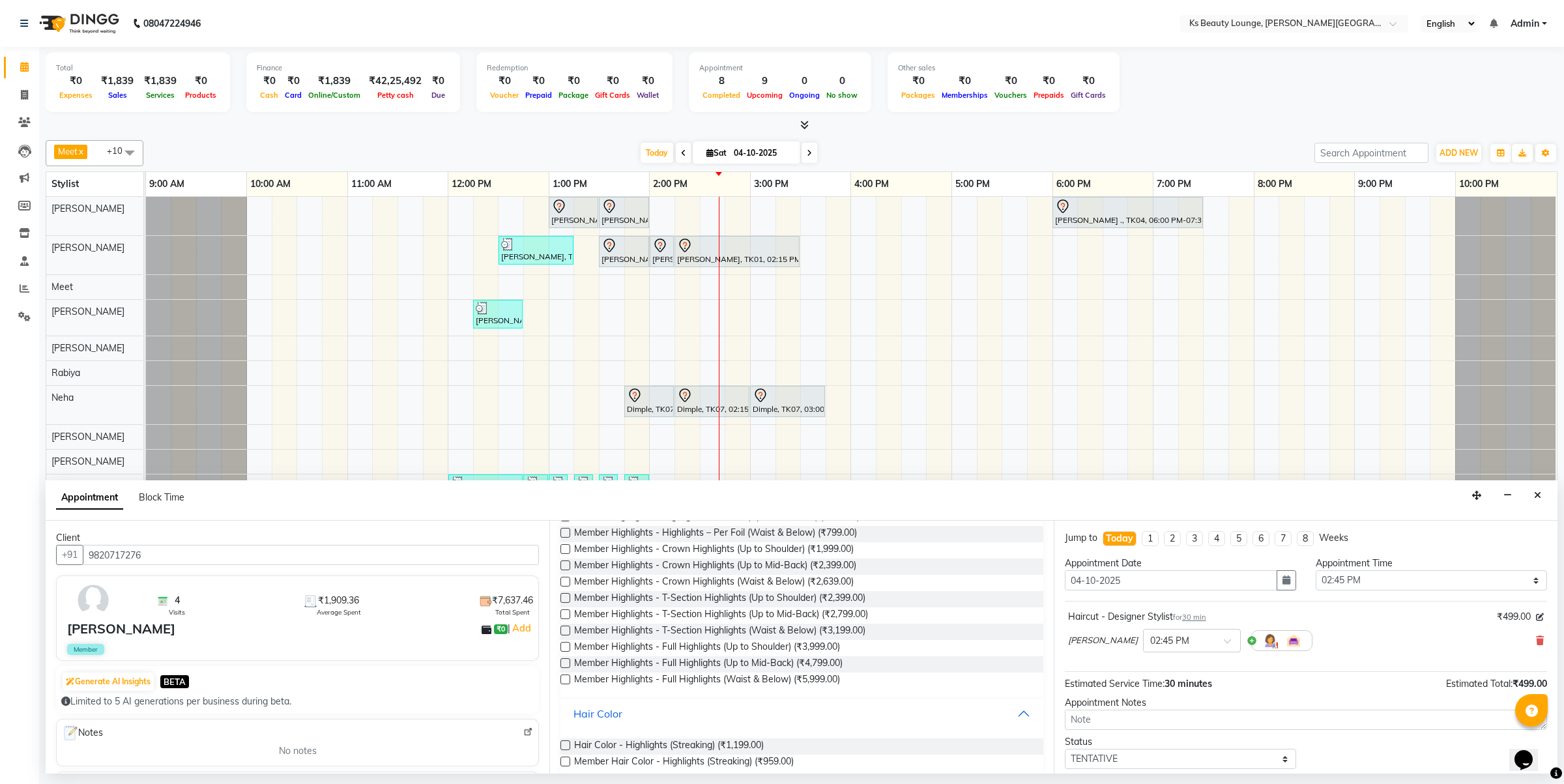
scroll to position [442, 0]
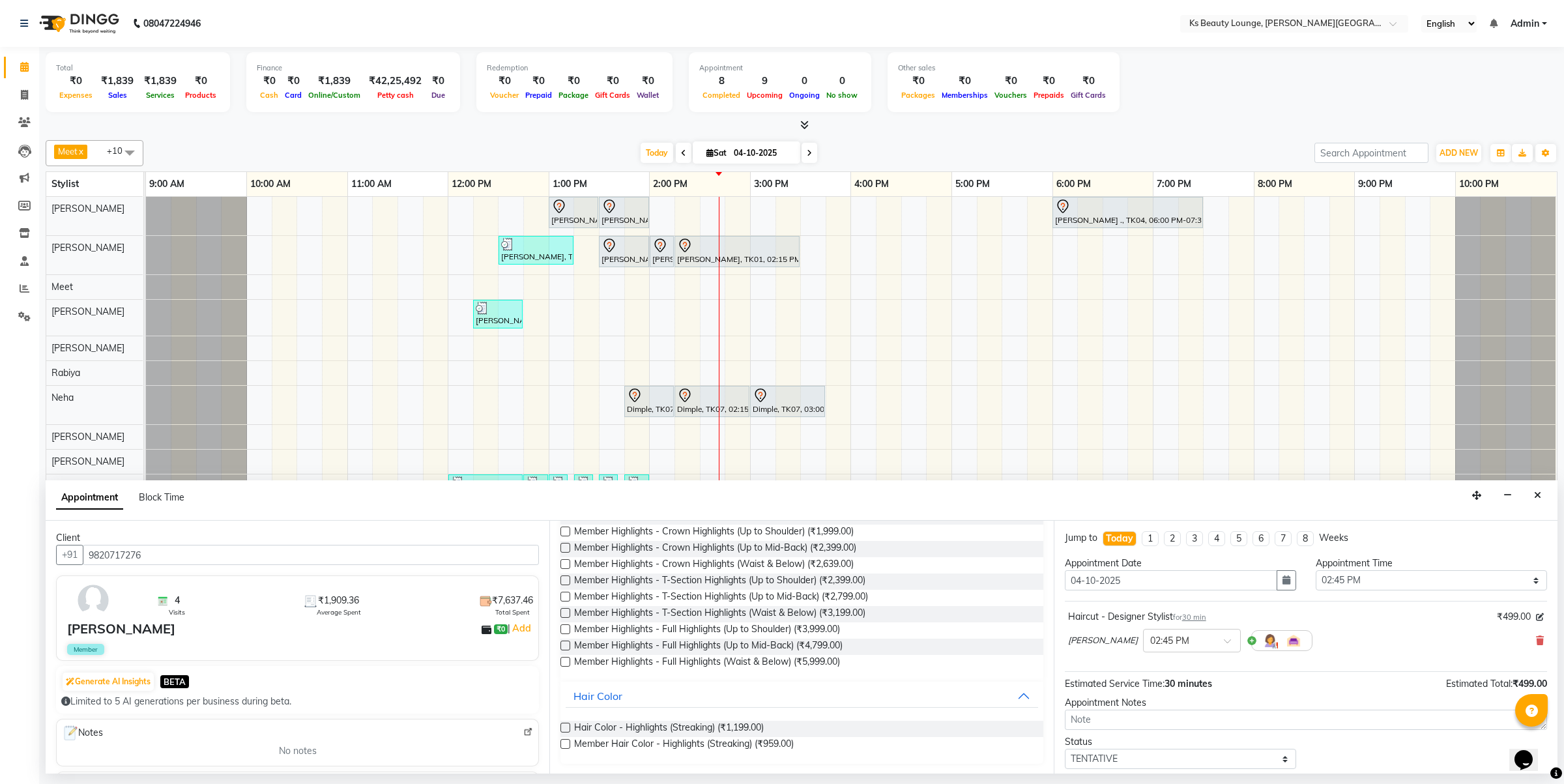
click at [564, 730] on label at bounding box center [565, 727] width 9 height 9
click at [564, 730] on input "checkbox" at bounding box center [565, 729] width 9 height 9
checkbox input "false"
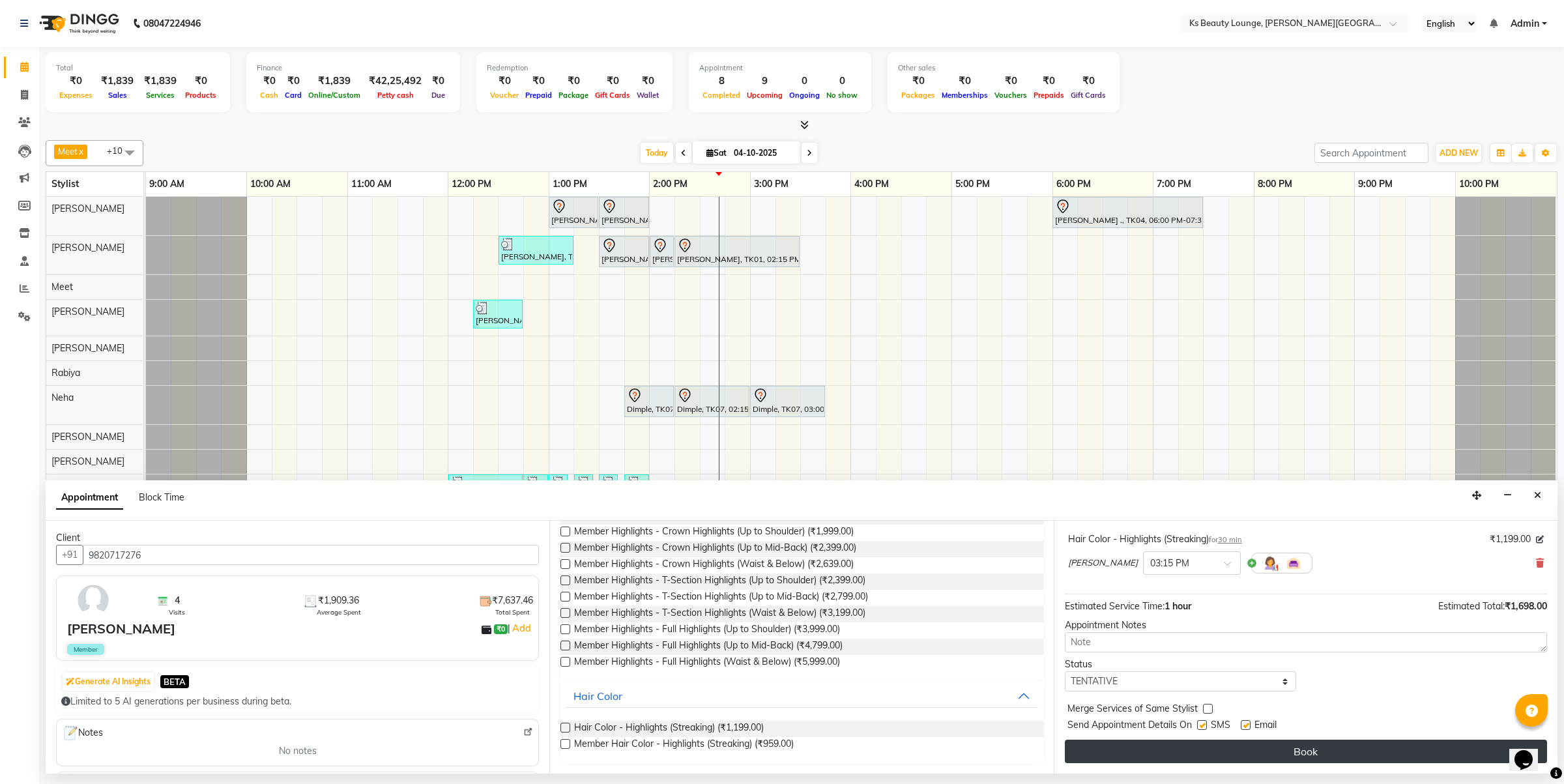
click at [1223, 748] on button "Book" at bounding box center [1306, 751] width 482 height 23
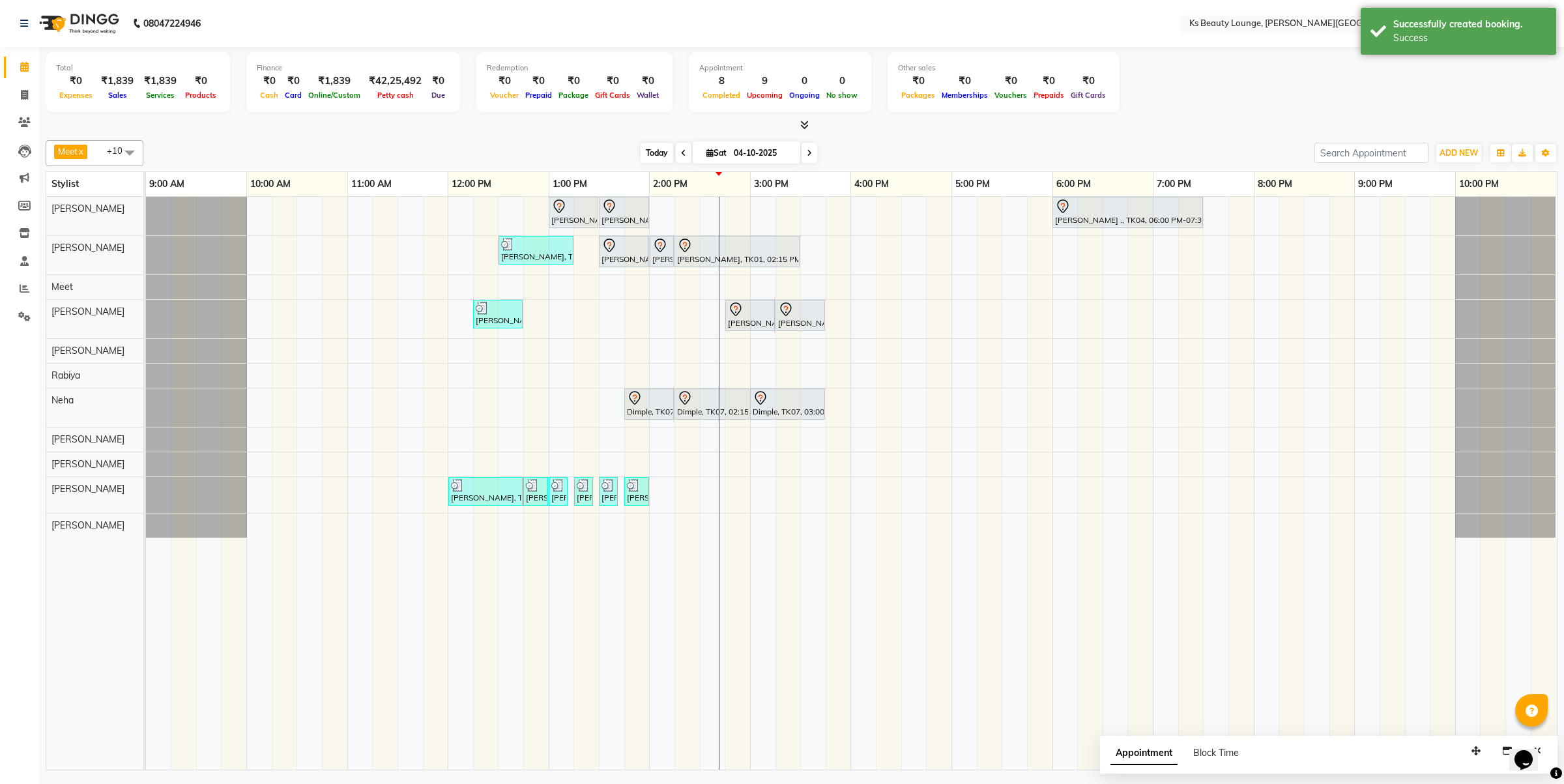
click at [648, 161] on span "Today" at bounding box center [656, 153] width 33 height 20
drag, startPoint x: 769, startPoint y: 311, endPoint x: 765, endPoint y: 295, distance: 16.5
click at [765, 290] on tbody "Mayur kara, TK03, 01:00 PM-01:30 PM, Haircut - Designer Stylist Mayur kara, TK0…" at bounding box center [851, 367] width 1410 height 340
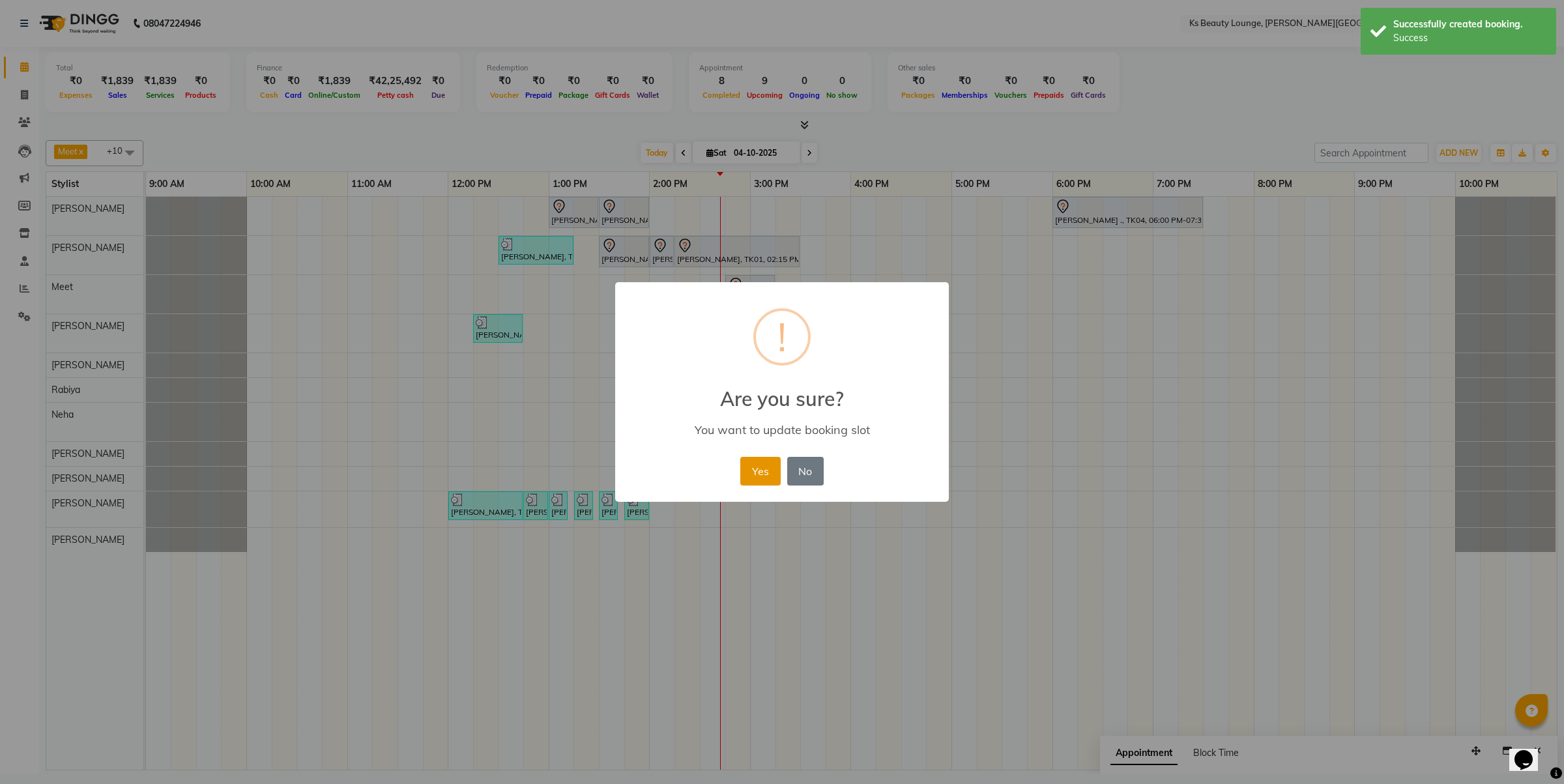
click at [754, 467] on button "Yes" at bounding box center [760, 470] width 40 height 28
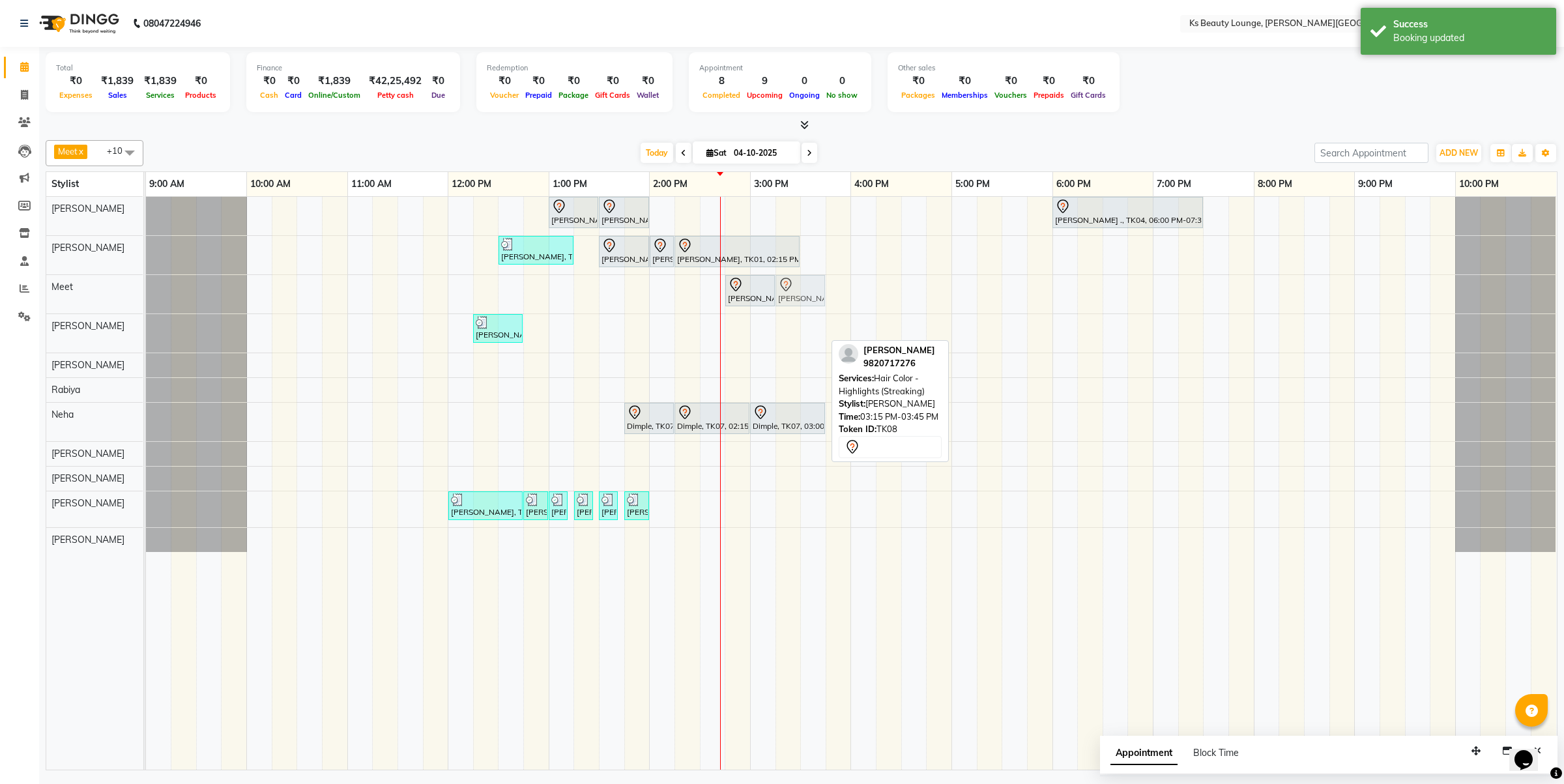
drag, startPoint x: 802, startPoint y: 326, endPoint x: 802, endPoint y: 296, distance: 30.0
click at [802, 296] on tbody "Mayur kara, TK03, 01:00 PM-01:30 PM, Haircut - Designer Stylist Mayur kara, TK0…" at bounding box center [851, 374] width 1410 height 355
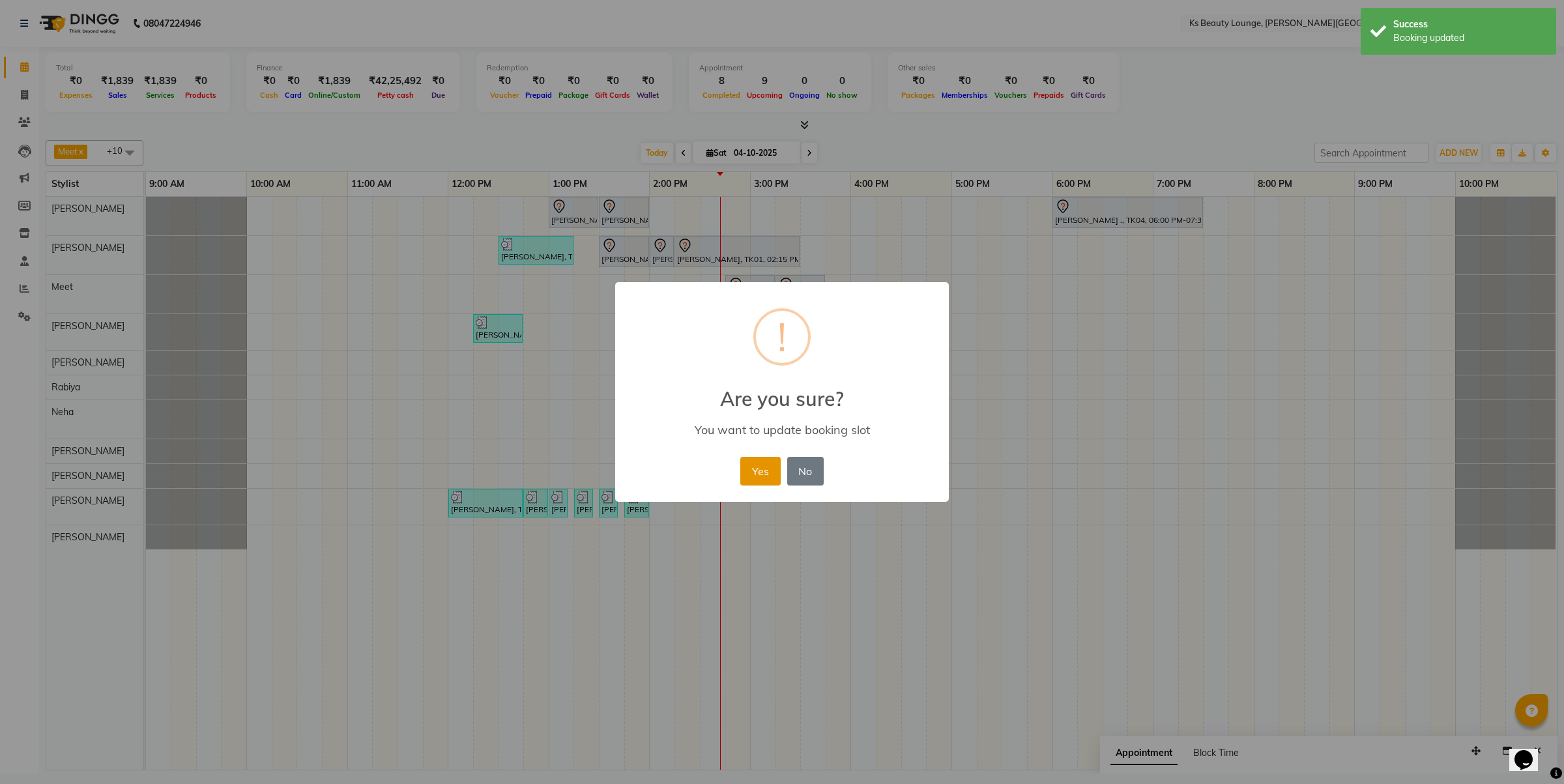
click at [746, 474] on button "Yes" at bounding box center [760, 470] width 40 height 28
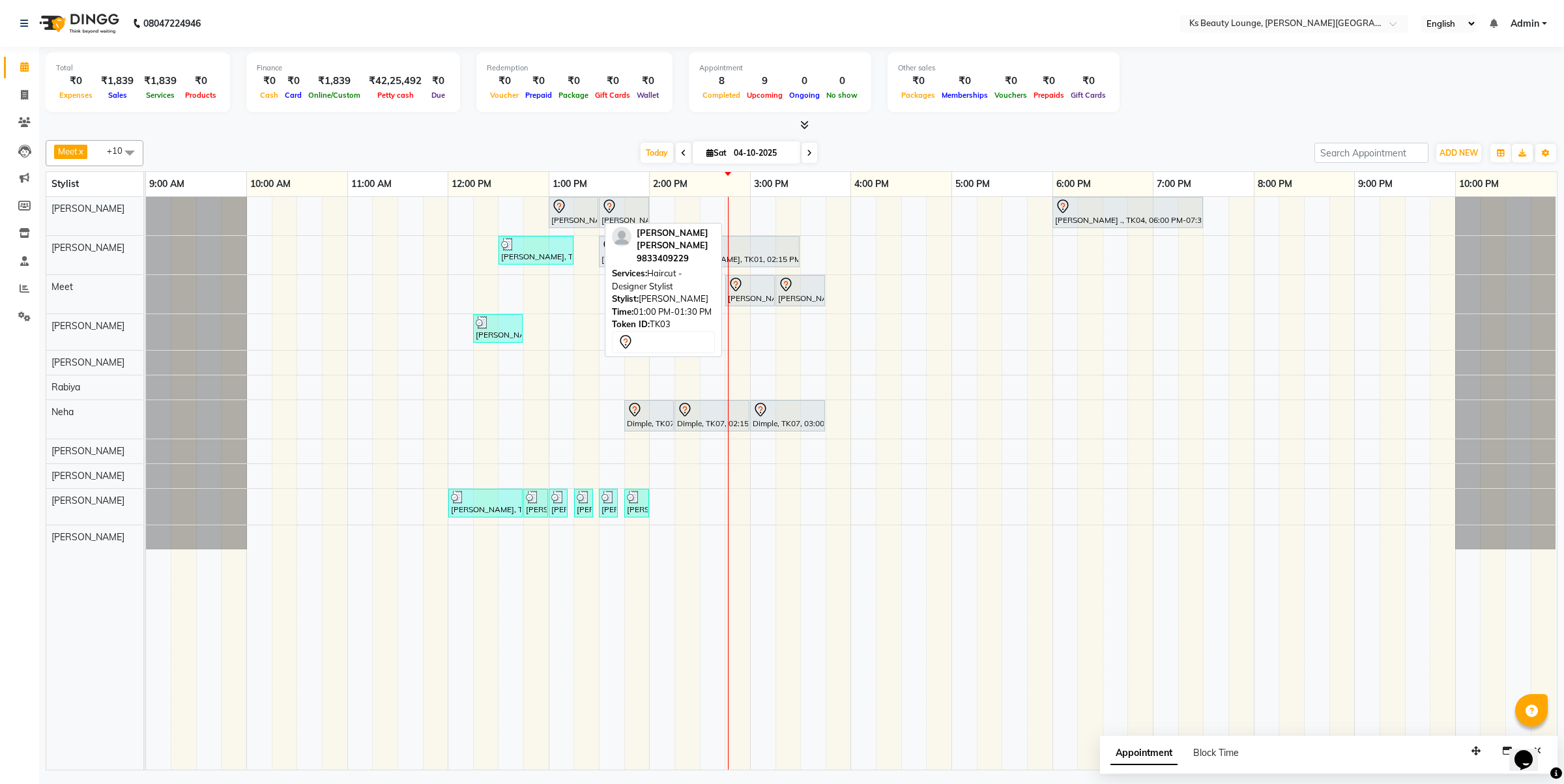
click at [574, 216] on div "[PERSON_NAME] [PERSON_NAME], TK03, 01:00 PM-01:30 PM, Haircut - Designer Stylist" at bounding box center [574, 213] width 47 height 28
click at [572, 216] on div "[PERSON_NAME] [PERSON_NAME], TK03, 01:00 PM-01:30 PM, Haircut - Designer Stylist" at bounding box center [574, 213] width 47 height 28
select select "7"
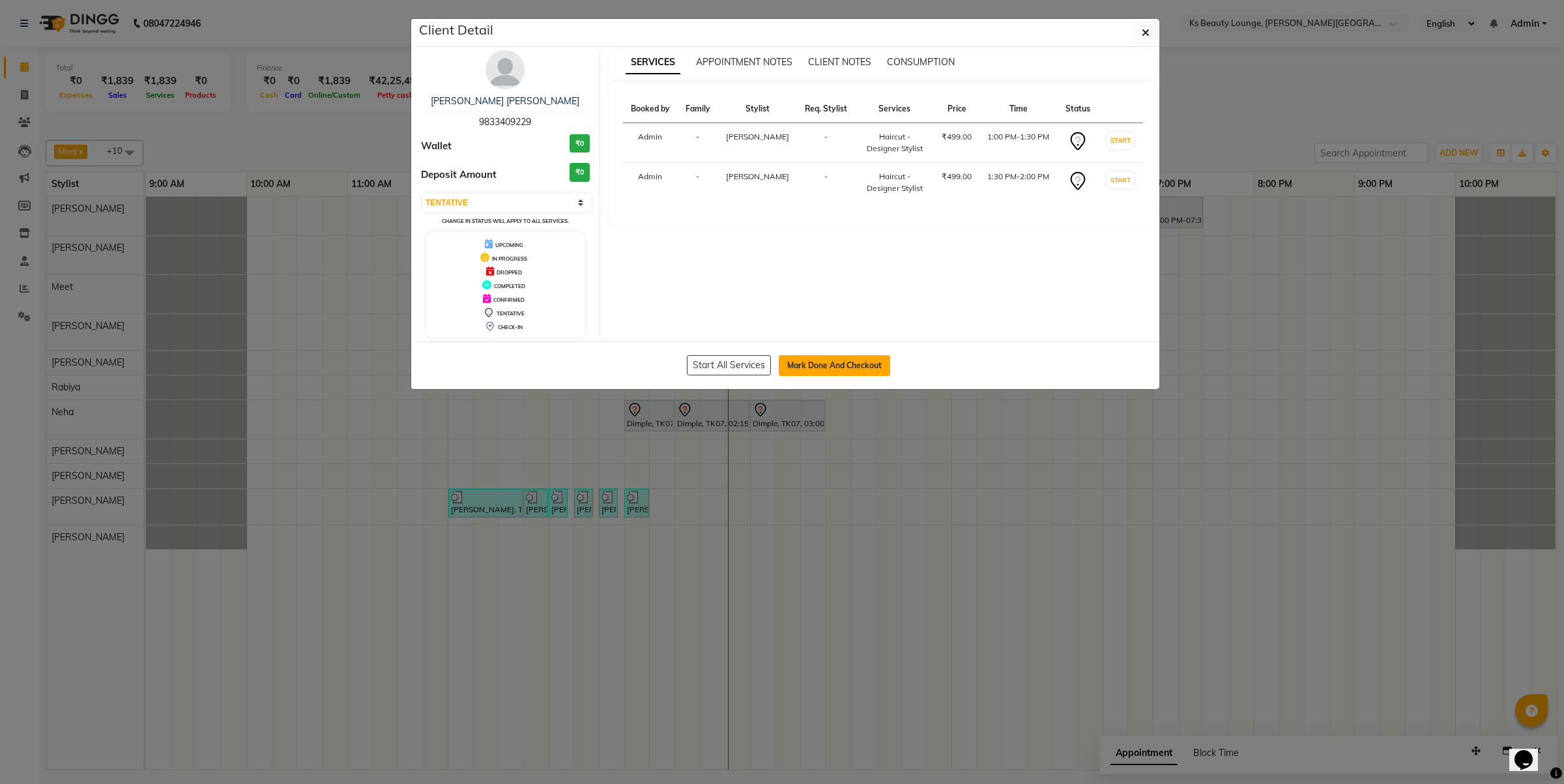
click at [857, 369] on button "Mark Done And Checkout" at bounding box center [834, 365] width 111 height 21
select select "service"
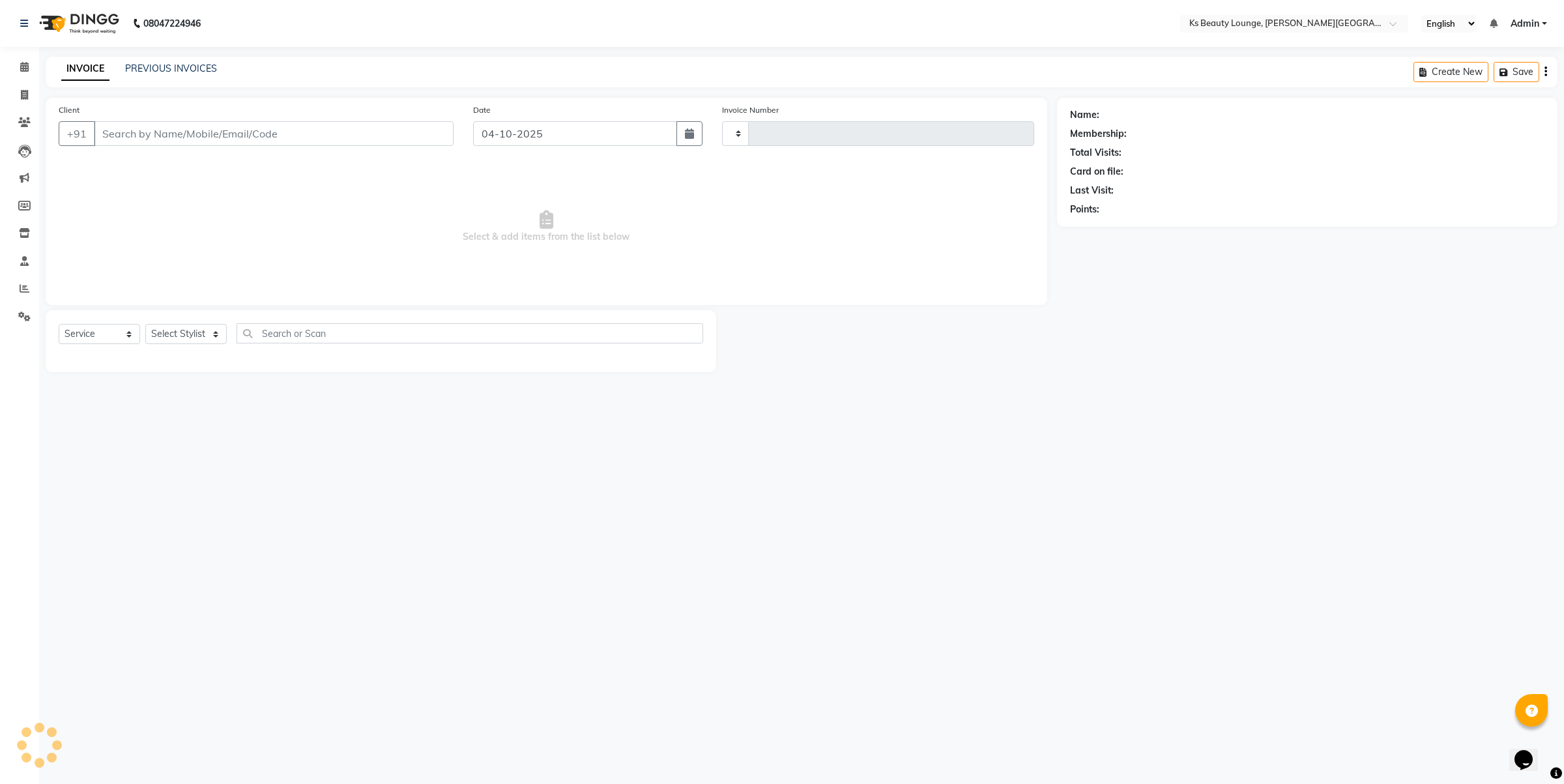
type input "4342"
select select "4411"
type input "9833409229"
select select "58074"
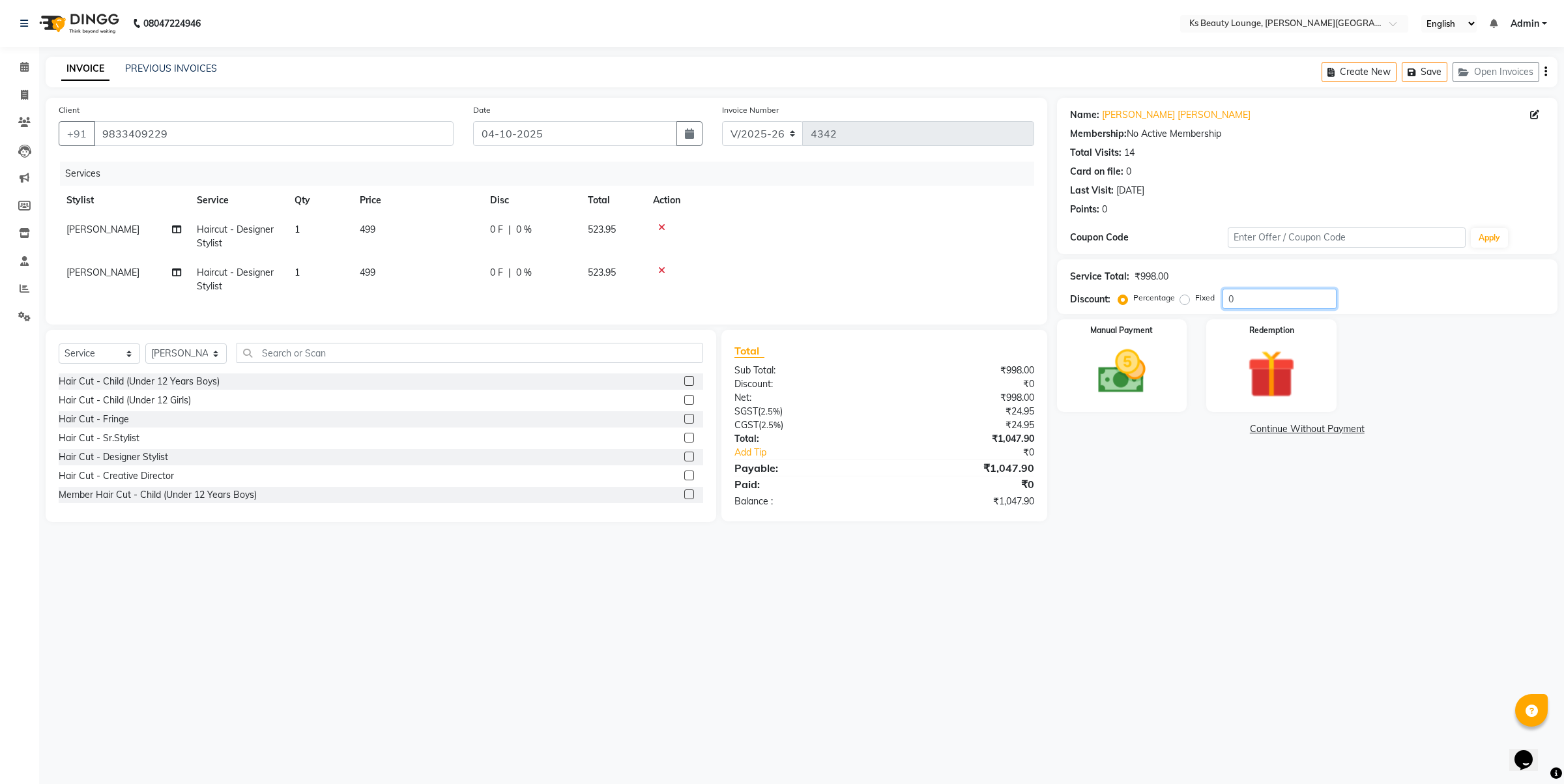
drag, startPoint x: 1258, startPoint y: 293, endPoint x: 1200, endPoint y: 309, distance: 60.2
click at [1149, 306] on div "Percentage Fixed 0" at bounding box center [1229, 299] width 216 height 20
type input "2"
type input "1"
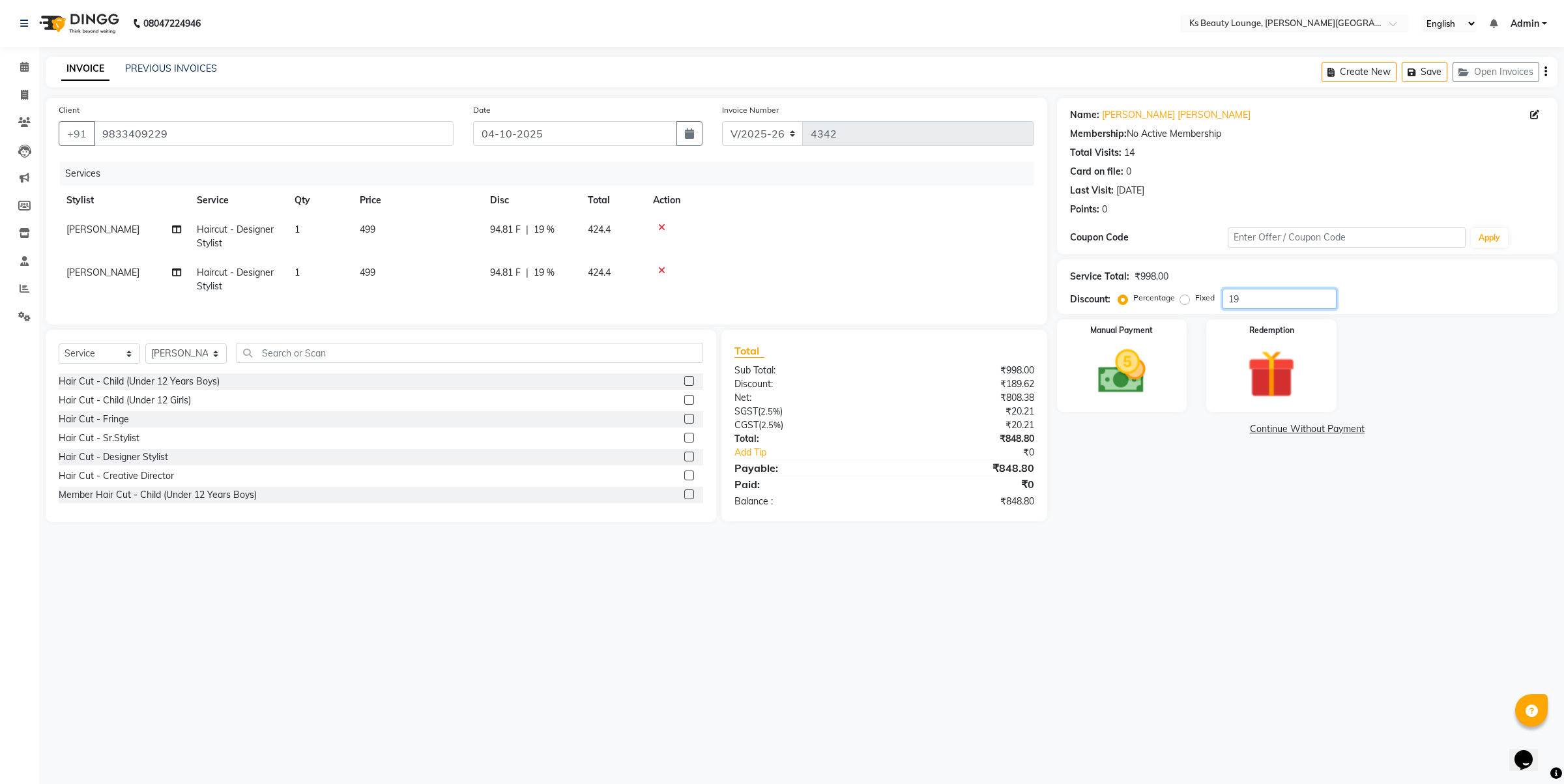
type input "1"
type input "2"
type input "1"
type input "16"
click at [1163, 375] on div "Manual Payment" at bounding box center [1122, 365] width 136 height 96
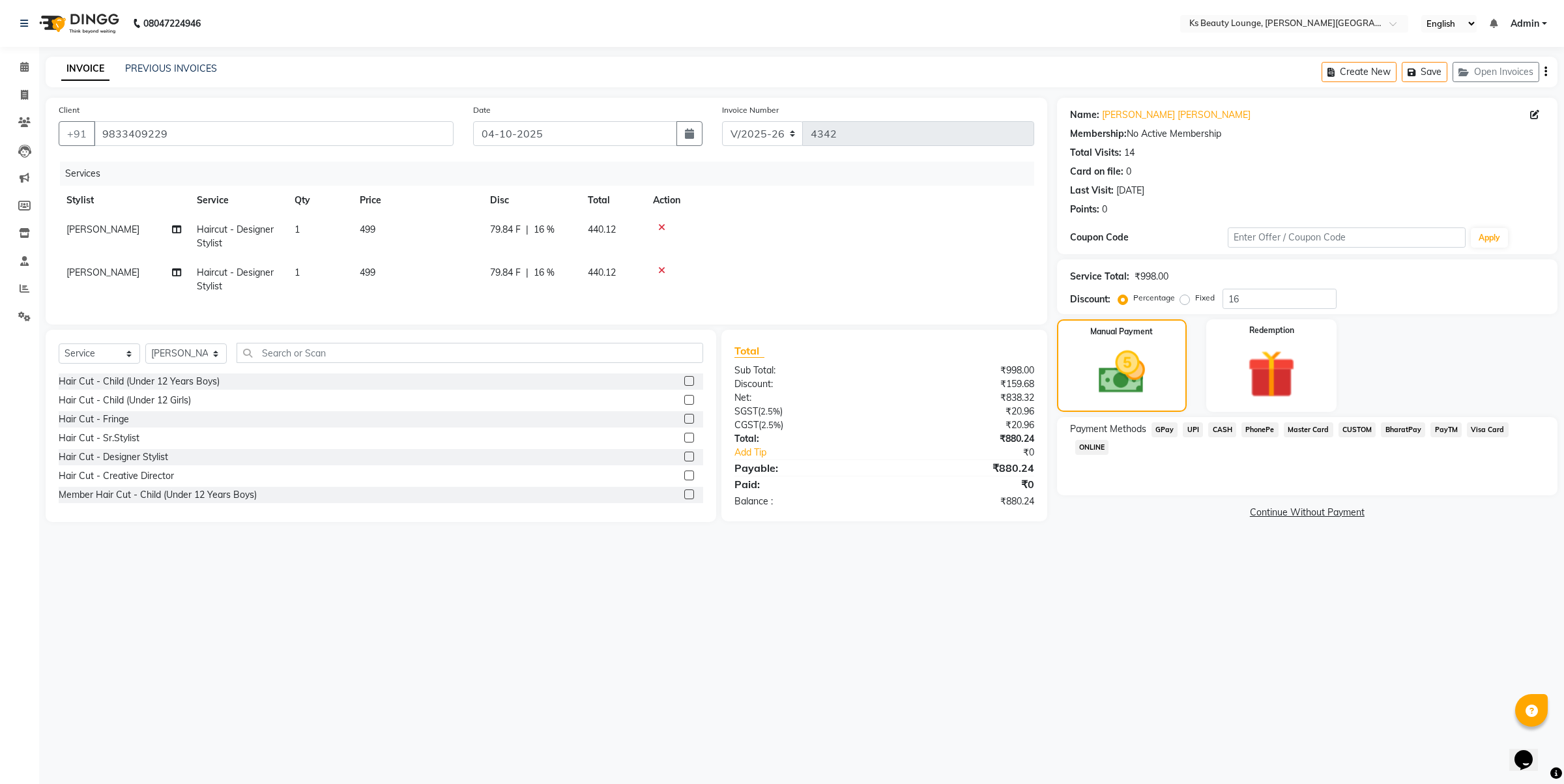
drag, startPoint x: 1196, startPoint y: 425, endPoint x: 1209, endPoint y: 441, distance: 20.6
click at [1194, 427] on span "UPI" at bounding box center [1193, 430] width 20 height 15
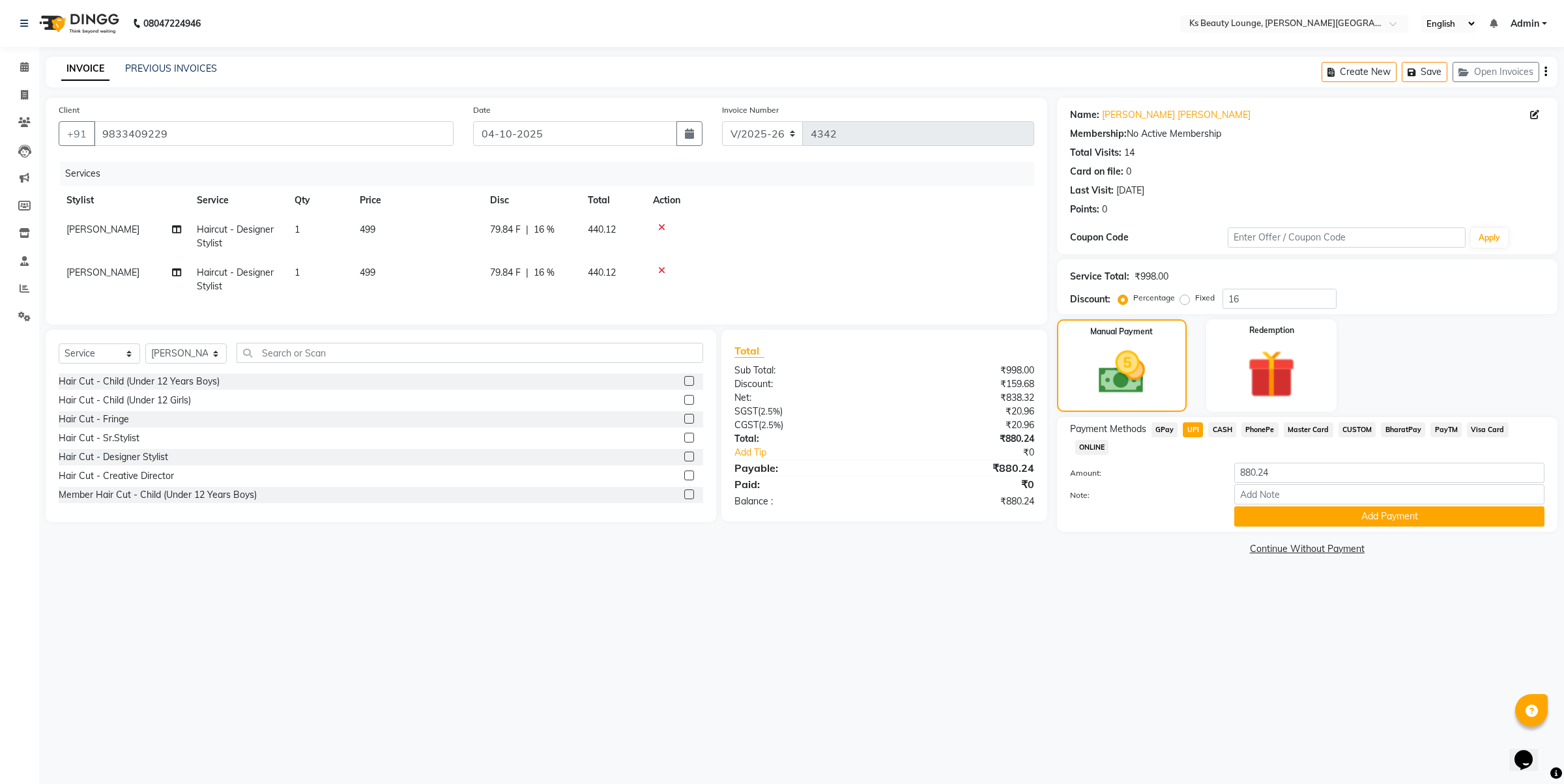
click at [1330, 509] on div "Payment Methods GPay UPI CASH PhonePe Master Card CUSTOM BharatPay PayTM Visa C…" at bounding box center [1307, 474] width 500 height 115
click at [1300, 486] on div "Note:" at bounding box center [1307, 495] width 494 height 23
click at [1308, 506] on button "Add Payment" at bounding box center [1389, 516] width 310 height 20
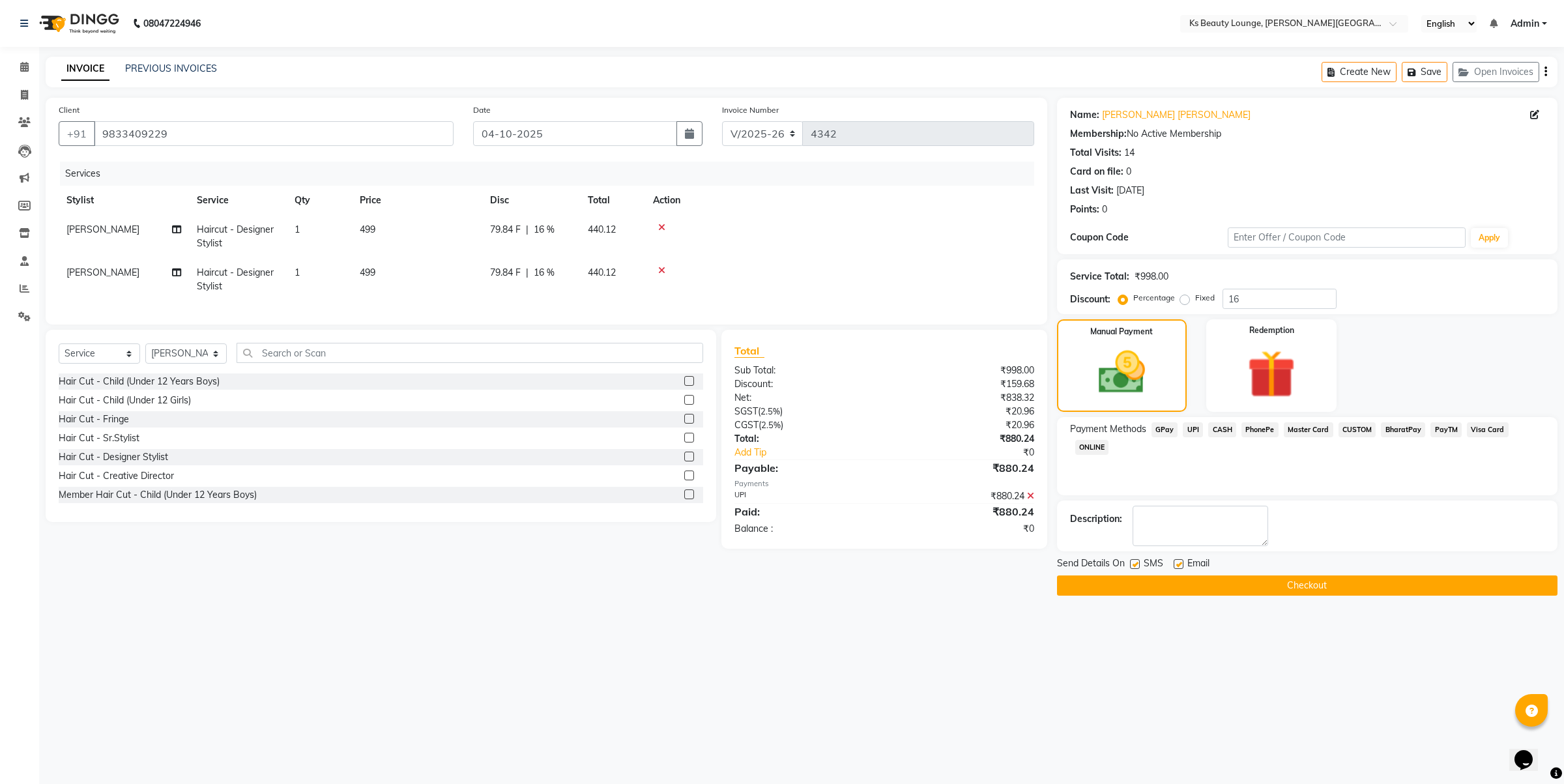
drag, startPoint x: 1367, startPoint y: 589, endPoint x: 1131, endPoint y: 563, distance: 237.4
click at [1131, 563] on div "Send Details On SMS Email Checkout" at bounding box center [1307, 576] width 500 height 39
click at [1135, 563] on label at bounding box center [1134, 563] width 9 height 9
click at [1135, 563] on input "checkbox" at bounding box center [1134, 565] width 9 height 9
checkbox input "false"
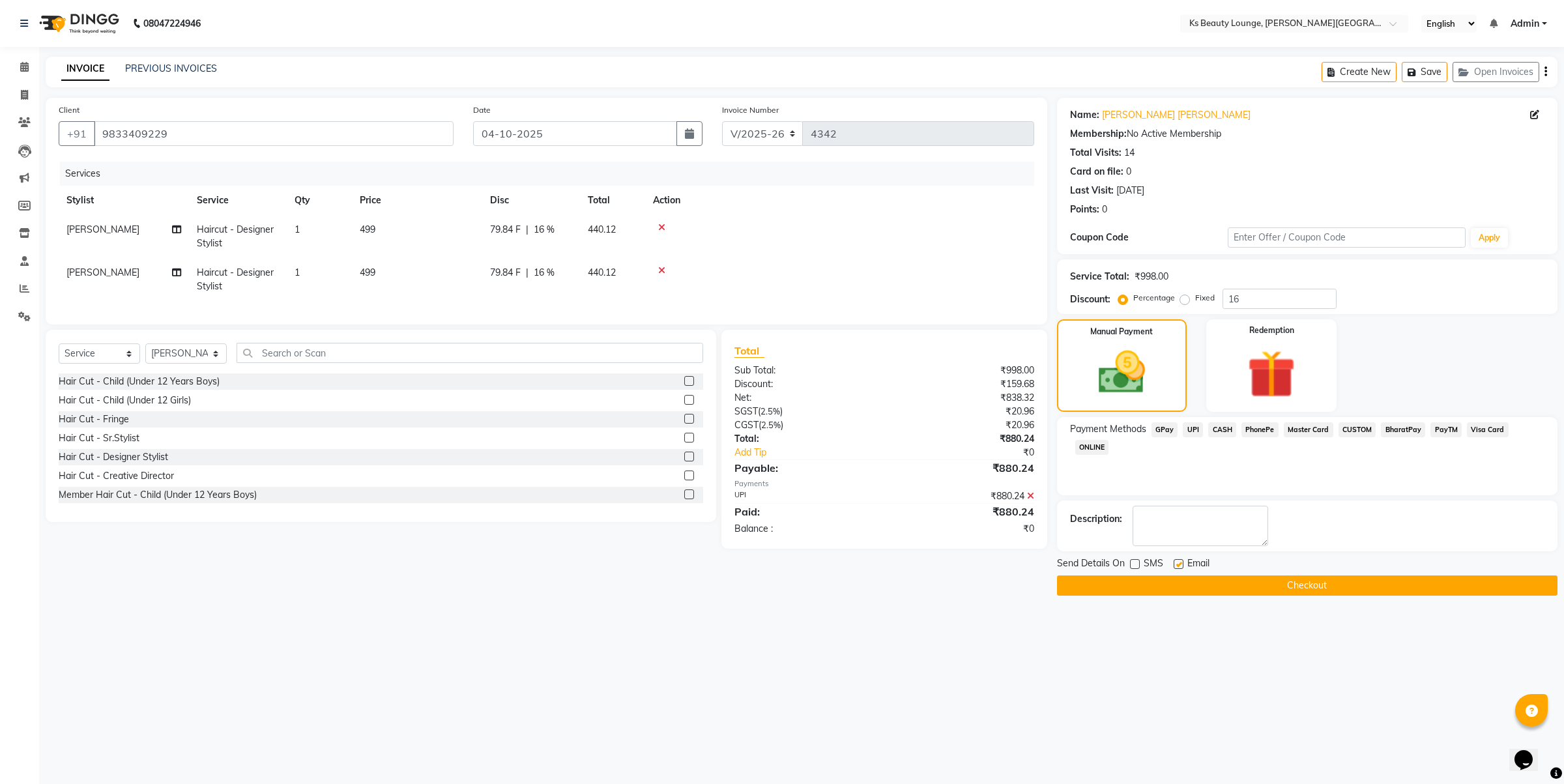
click at [1197, 581] on button "Checkout" at bounding box center [1307, 586] width 500 height 20
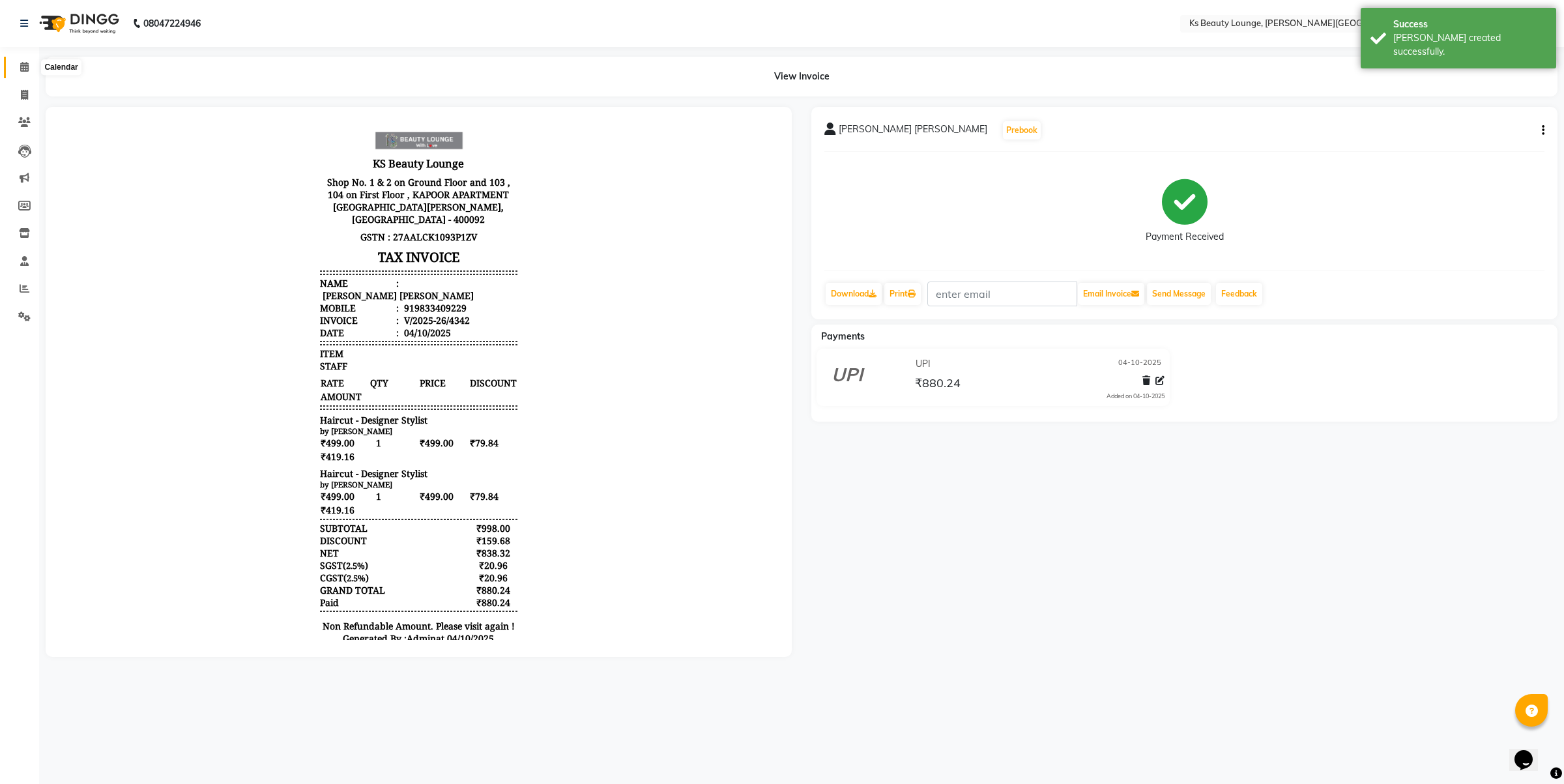
click at [23, 70] on icon at bounding box center [25, 66] width 9 height 9
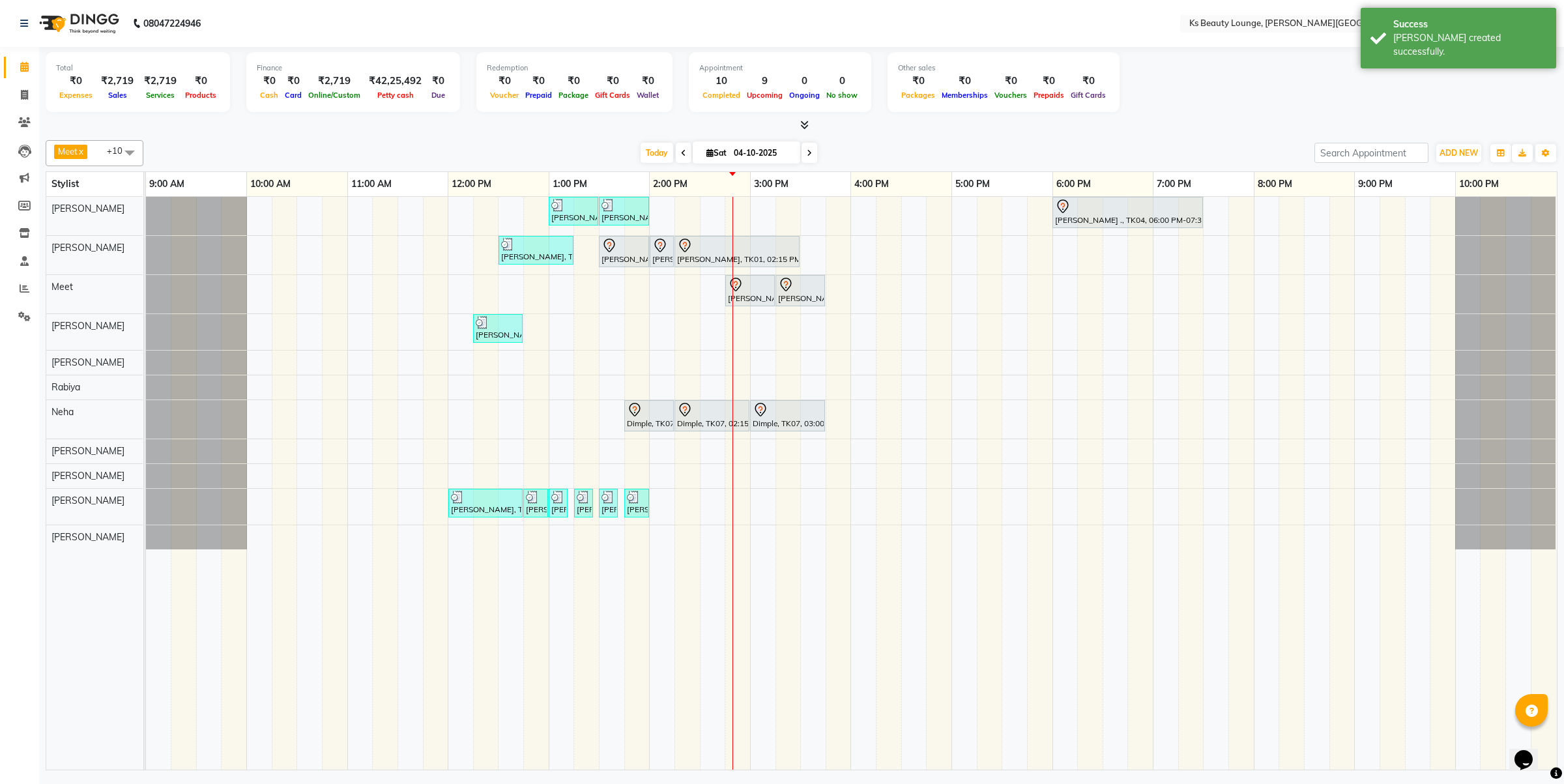
click at [676, 155] on span at bounding box center [684, 153] width 16 height 20
type input "03-10-2025"
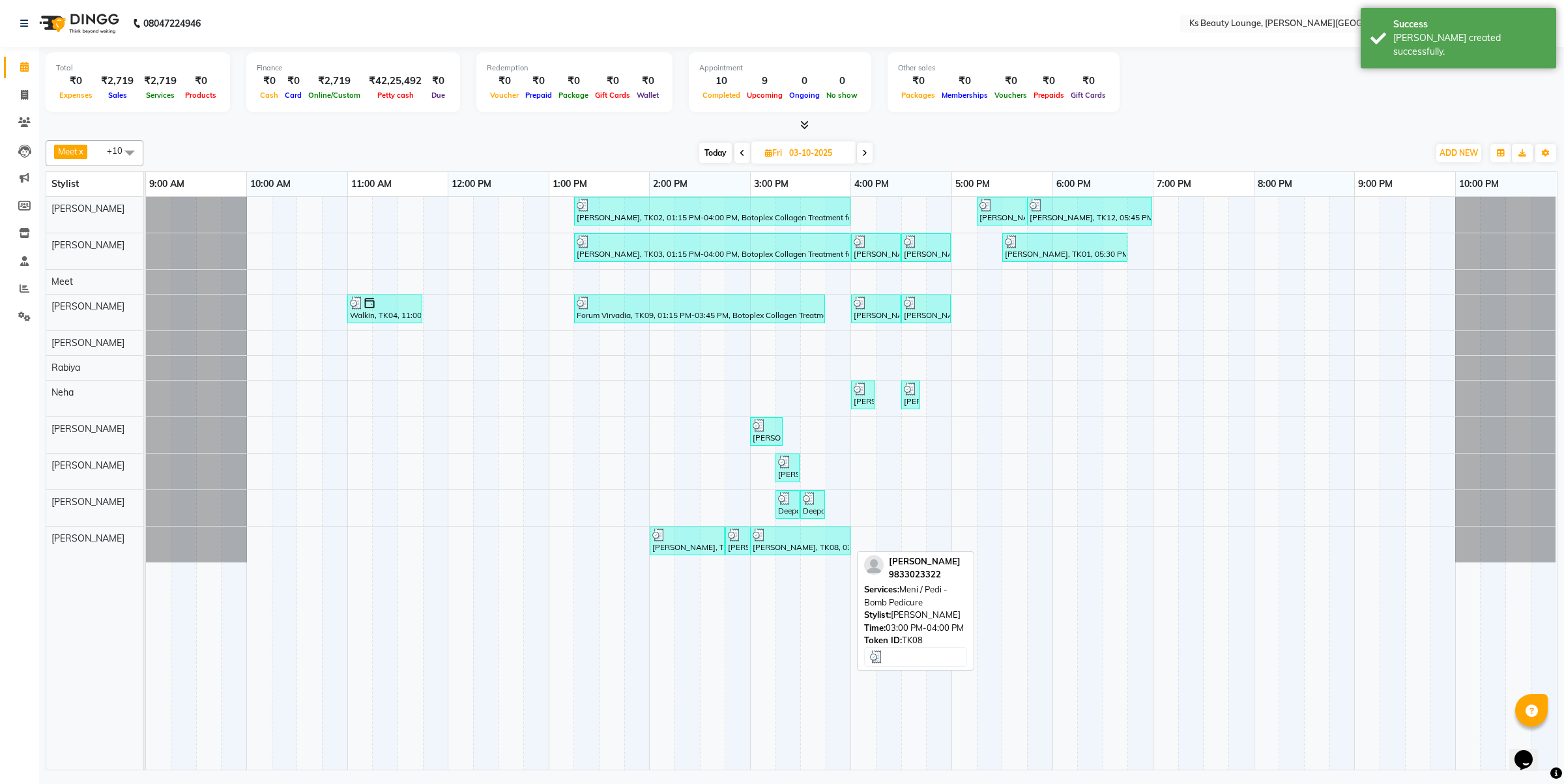
click at [754, 541] on img at bounding box center [759, 535] width 13 height 13
select select "3"
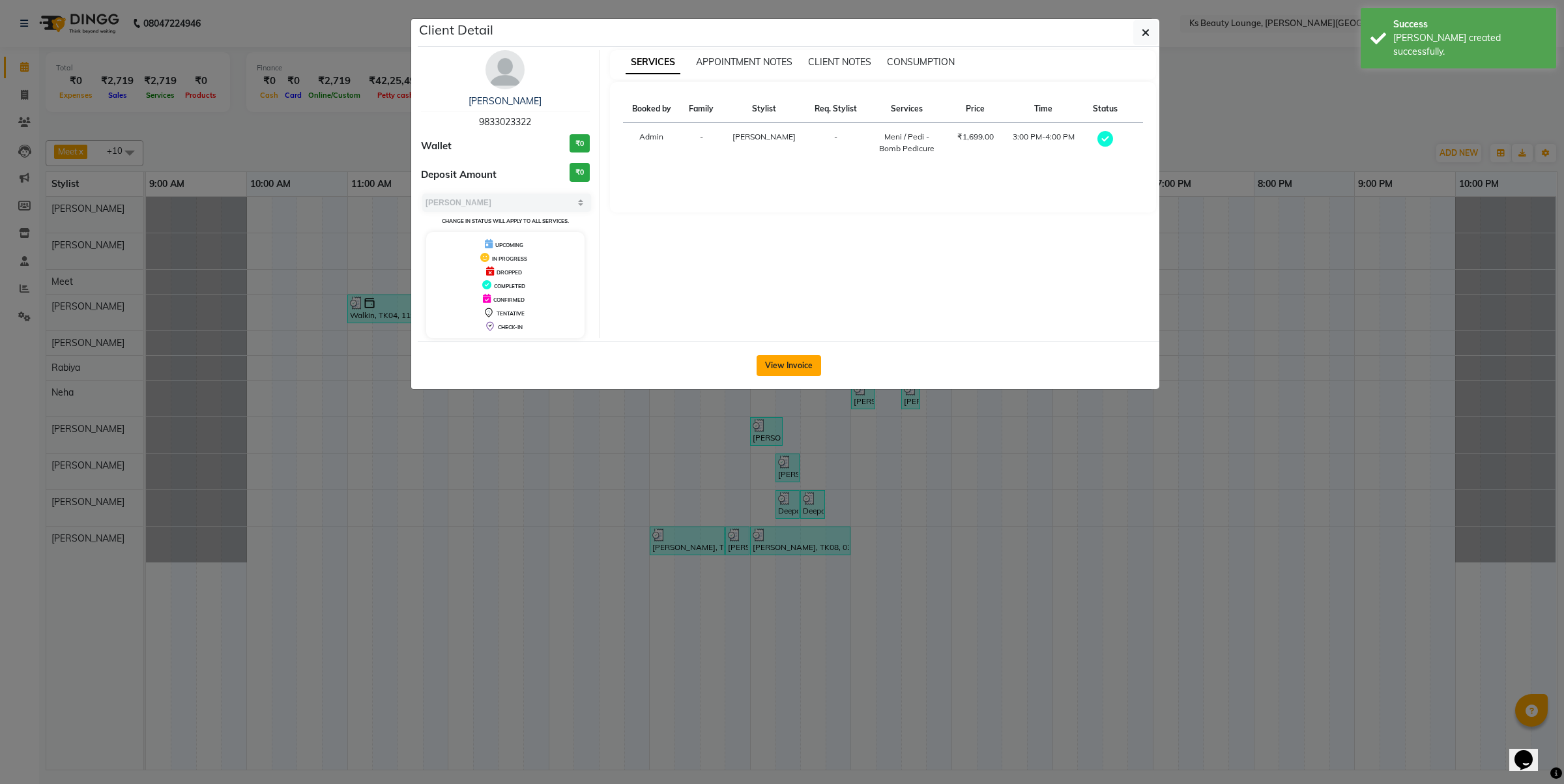
click at [775, 363] on button "View Invoice" at bounding box center [789, 365] width 65 height 21
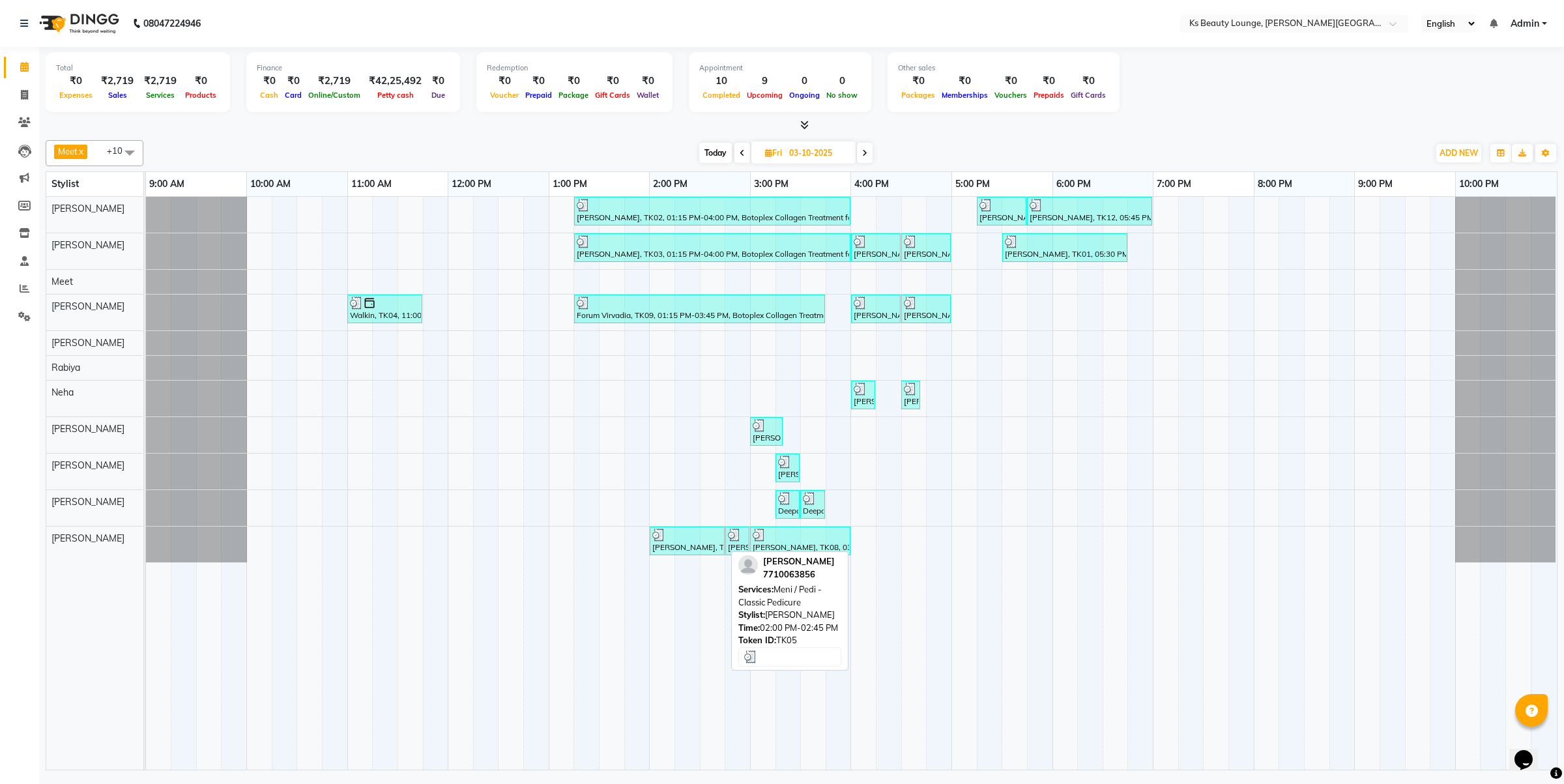
click at [679, 544] on div "Nimisha Desai, TK05, 02:00 PM-02:45 PM, Meni / Pedi - Classic Pedicure" at bounding box center [688, 541] width 73 height 25
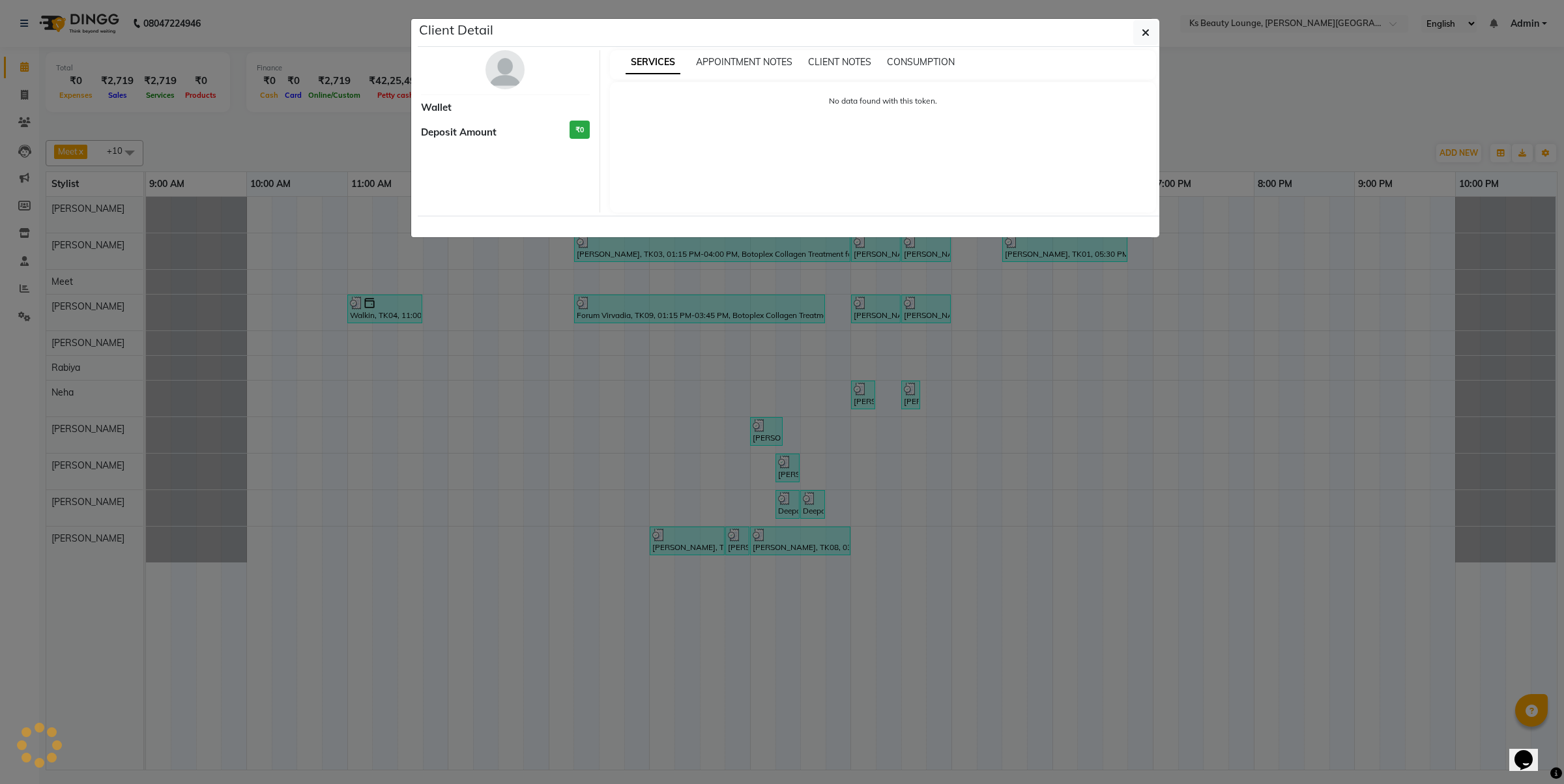
select select "3"
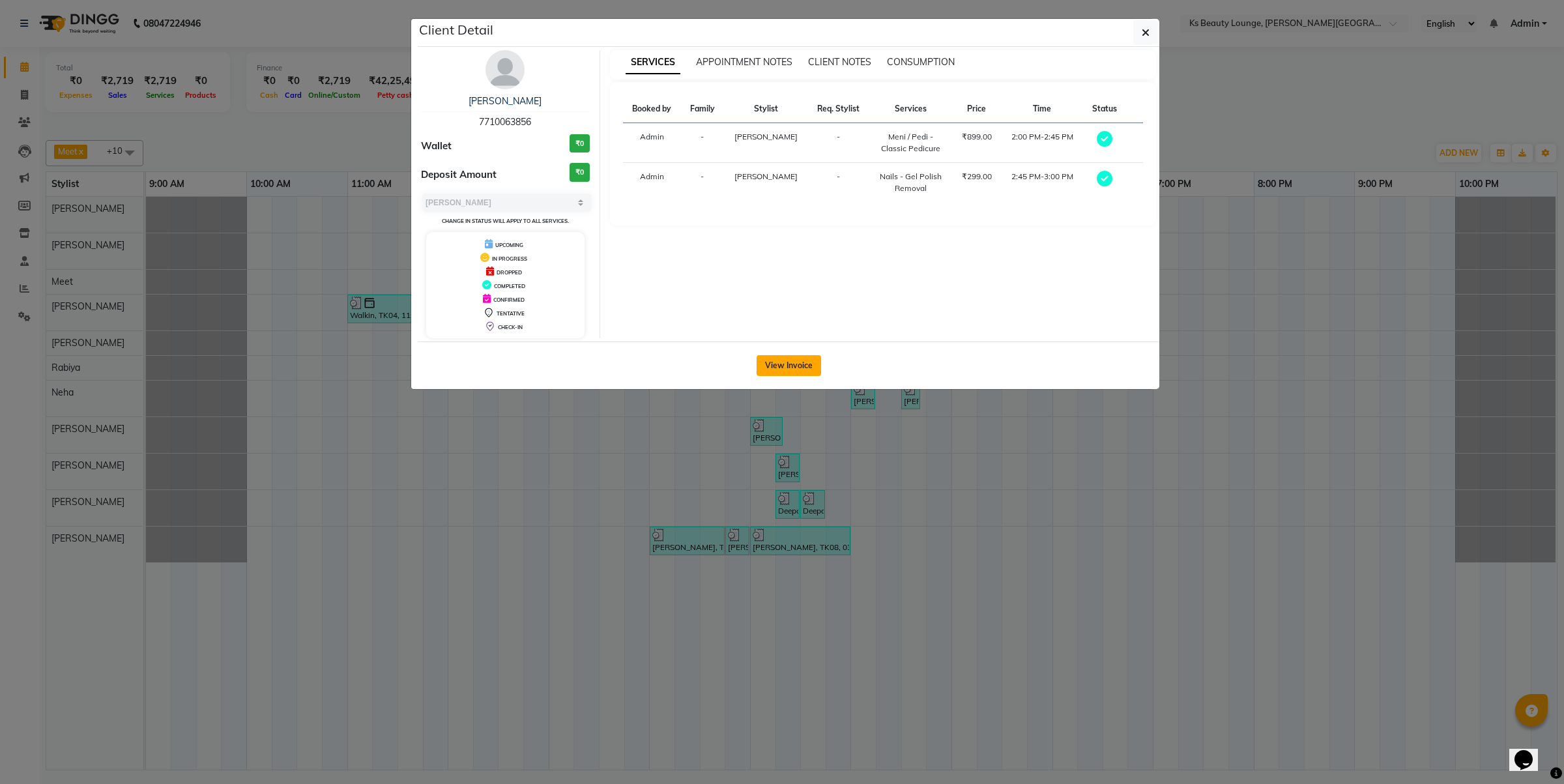
click at [799, 363] on button "View Invoice" at bounding box center [789, 365] width 65 height 21
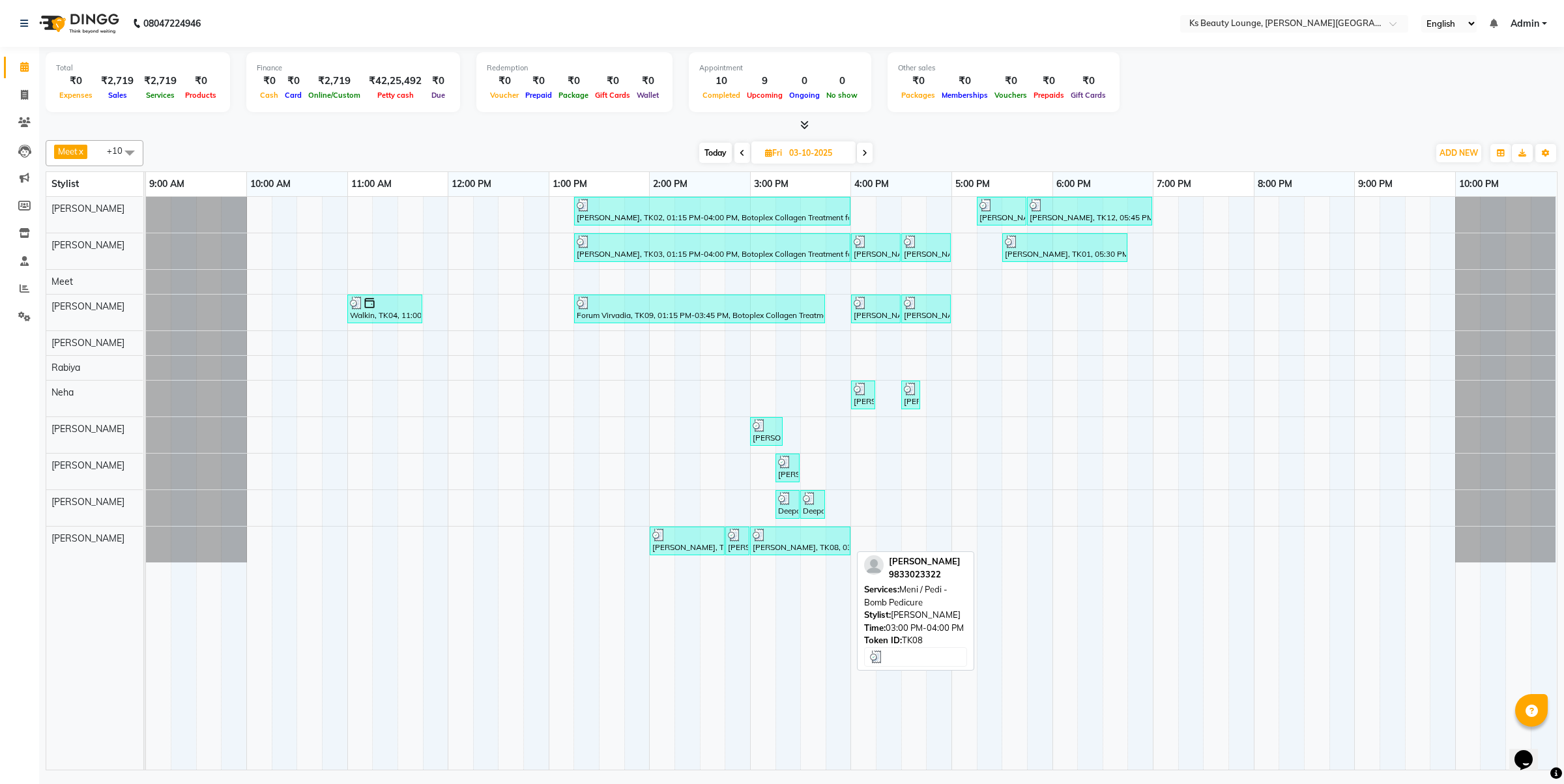
click at [802, 537] on div at bounding box center [800, 535] width 95 height 13
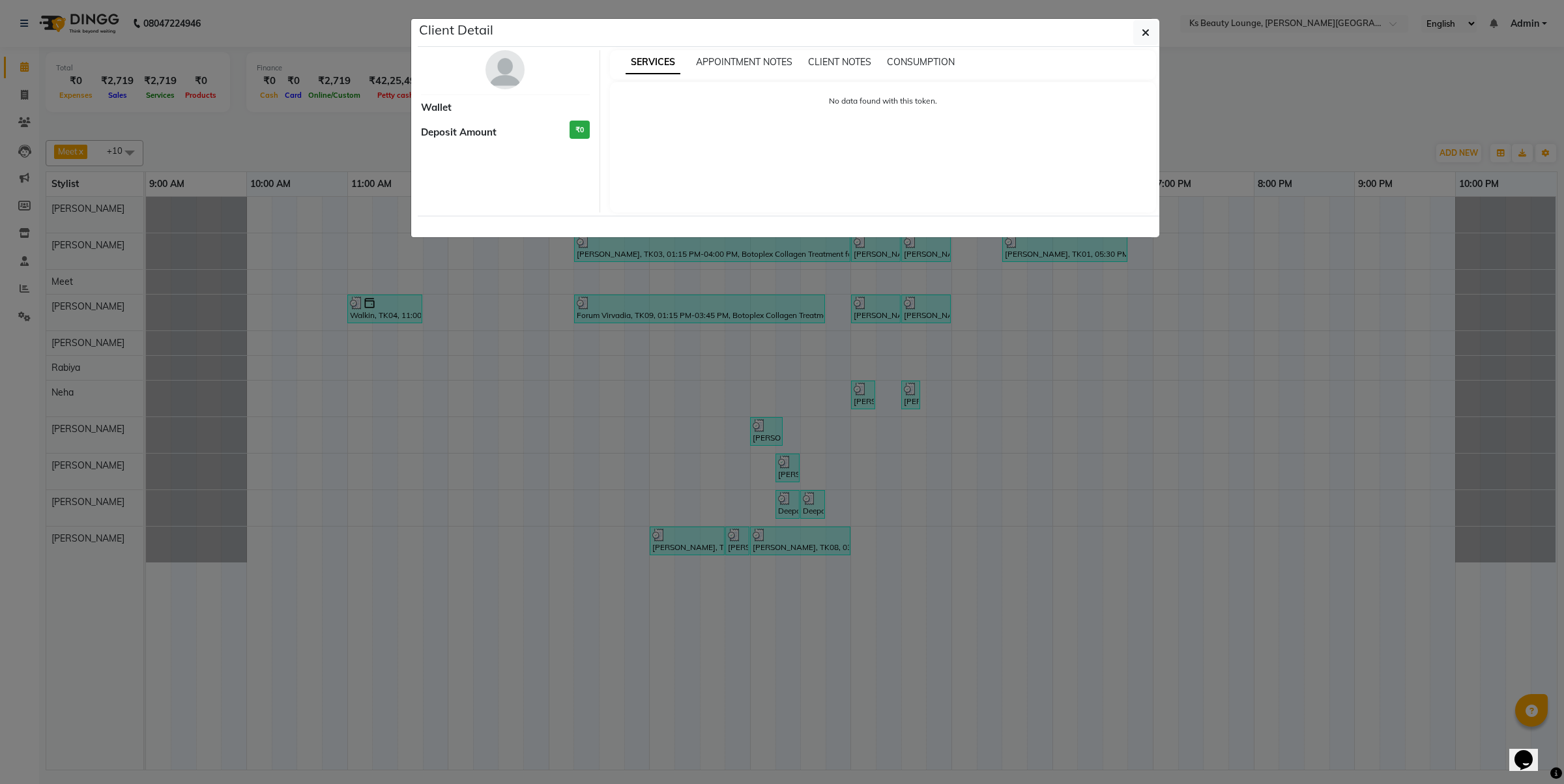
select select "3"
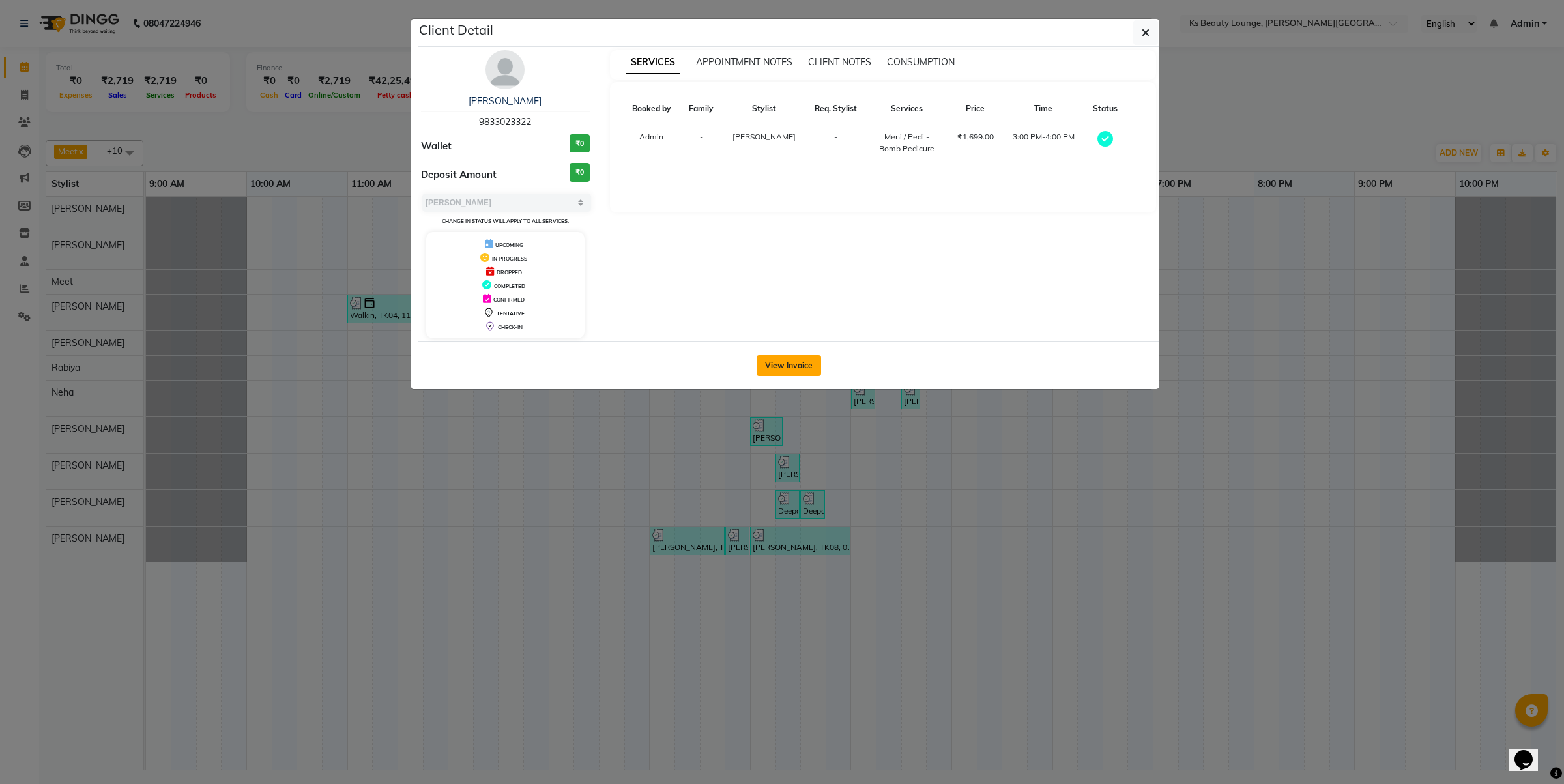
click at [787, 368] on button "View Invoice" at bounding box center [789, 365] width 65 height 21
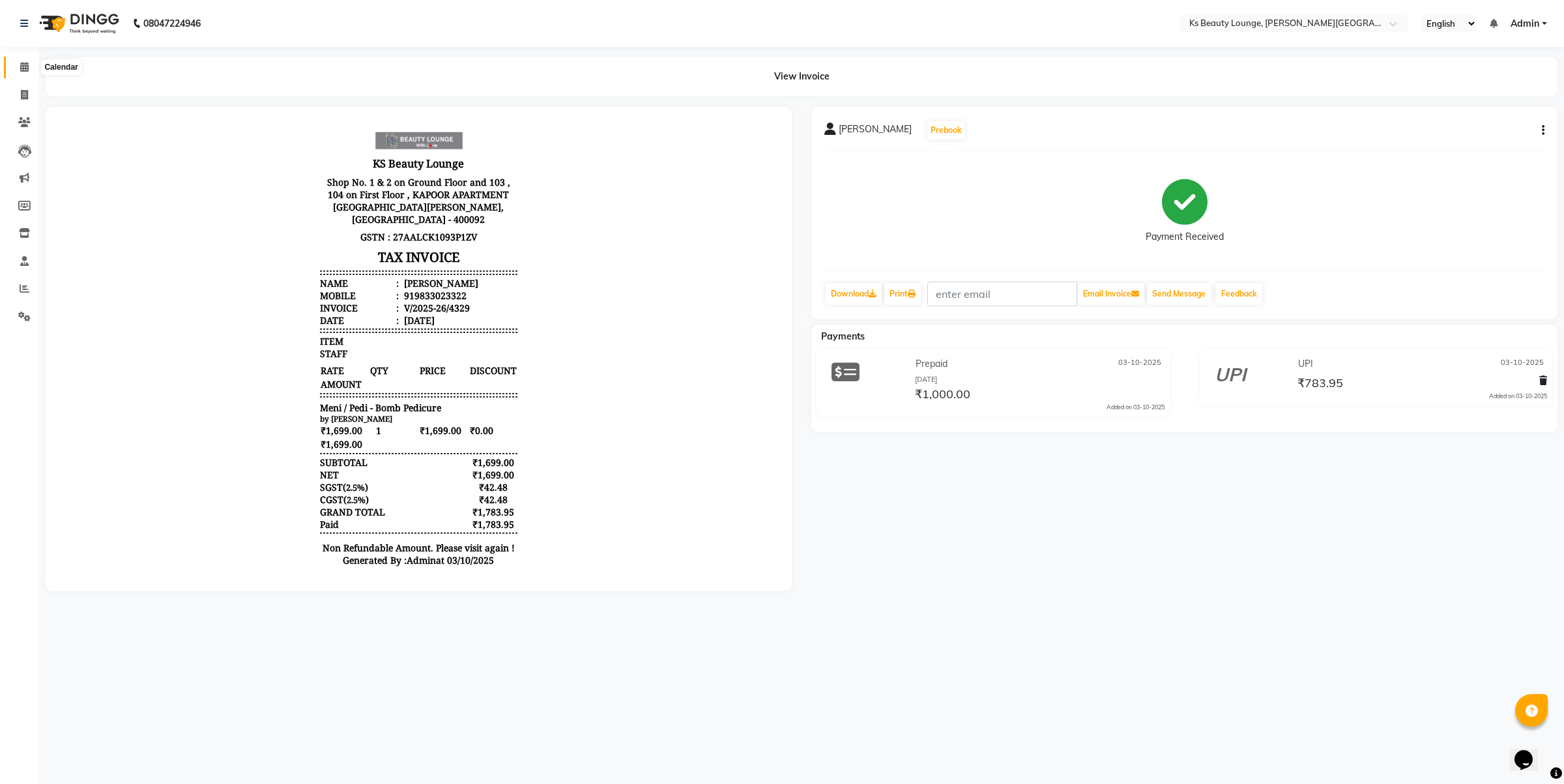
click at [21, 66] on icon at bounding box center [25, 66] width 9 height 9
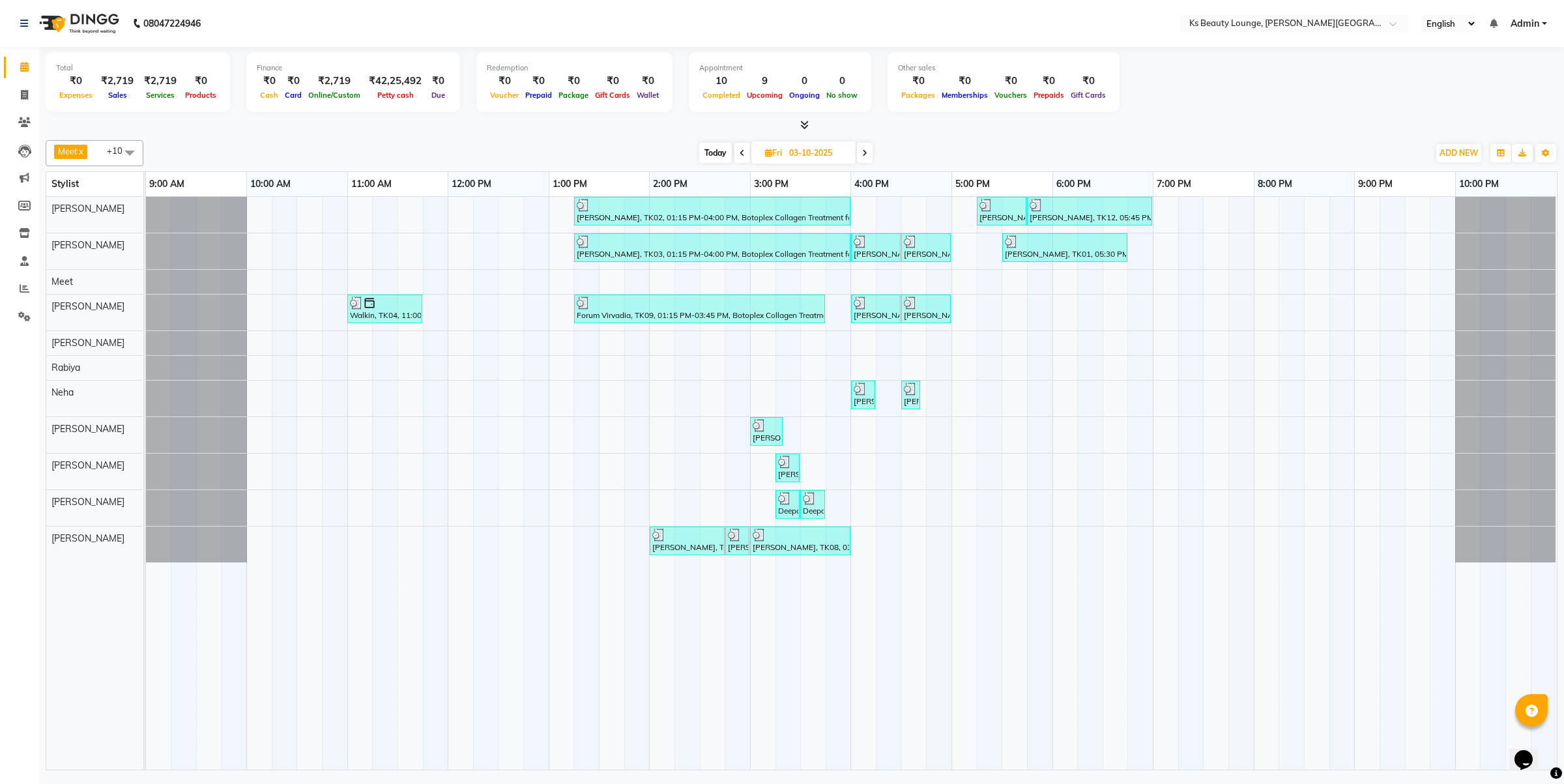
click at [710, 152] on span "Today" at bounding box center [715, 153] width 33 height 20
type input "04-10-2025"
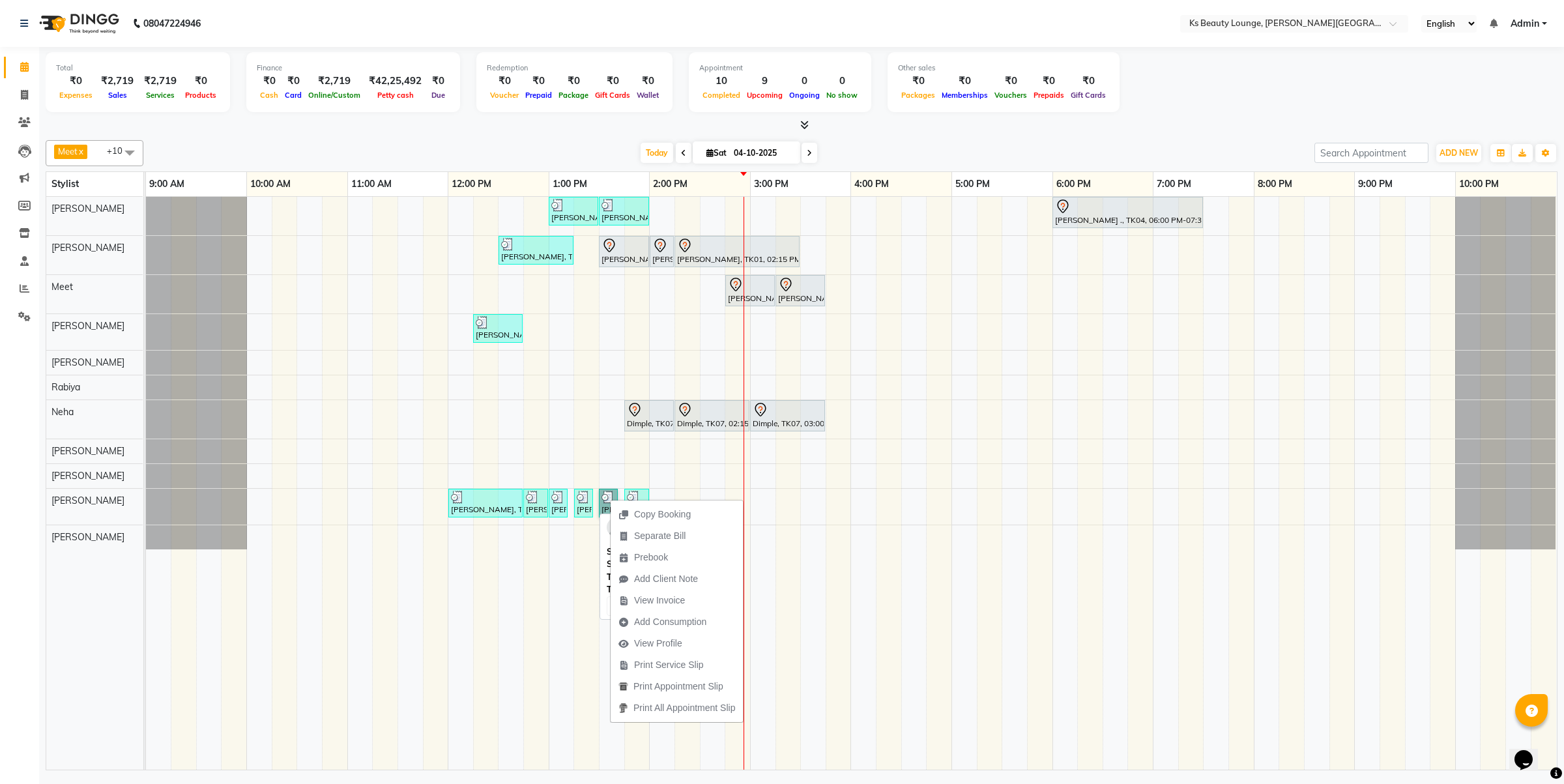
click at [577, 499] on img at bounding box center [583, 497] width 13 height 13
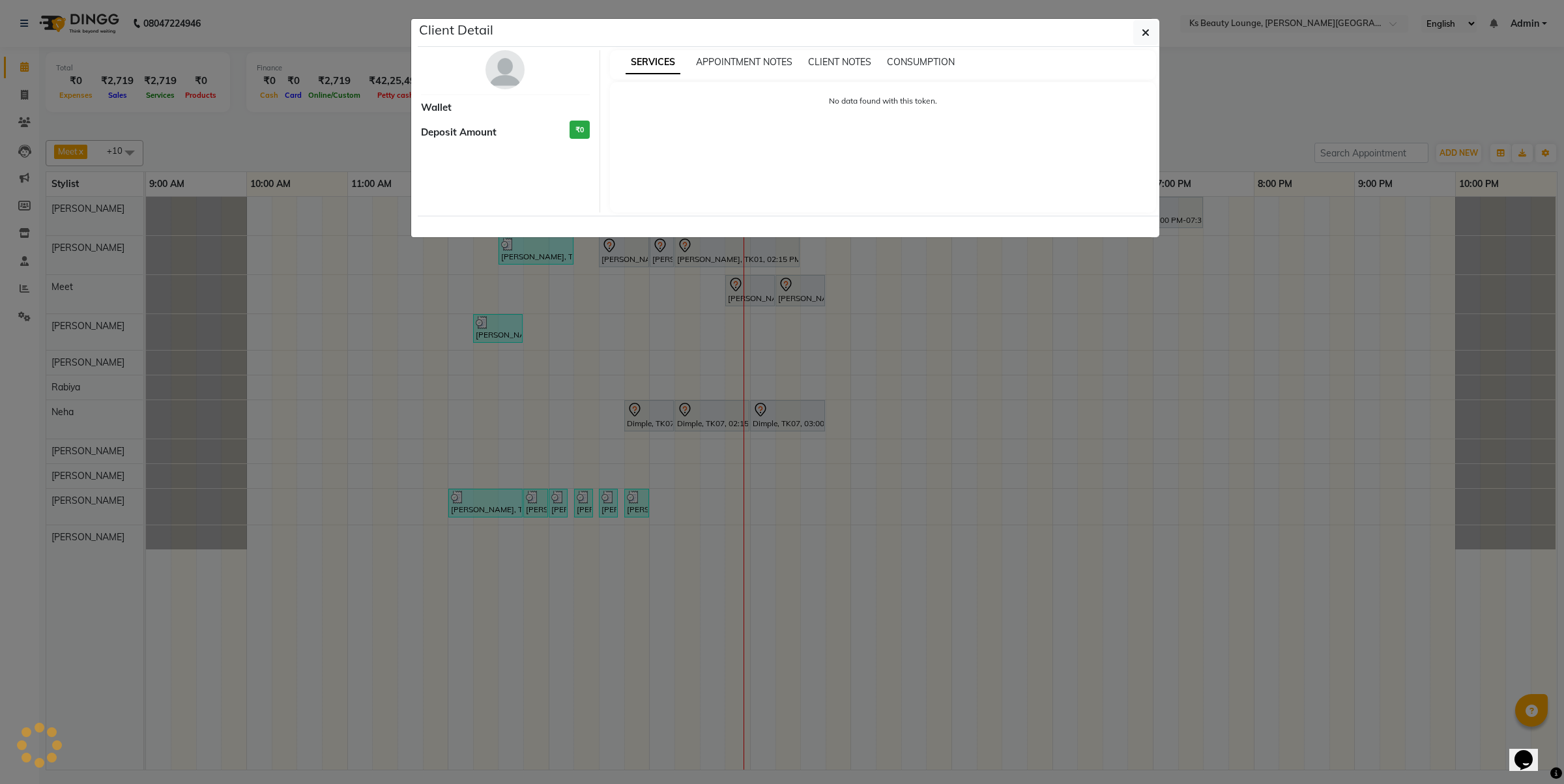
select select "3"
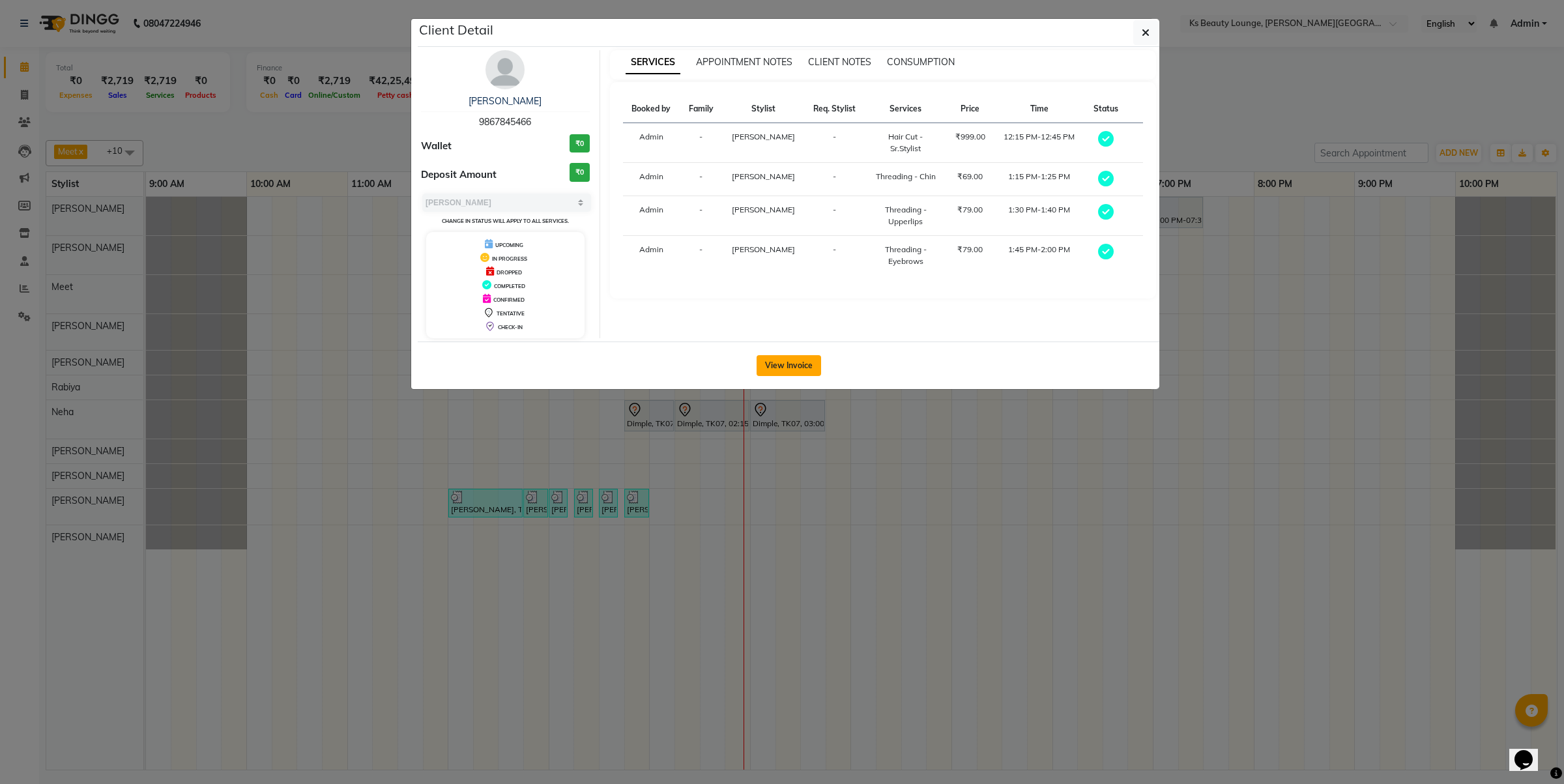
click at [790, 365] on button "View Invoice" at bounding box center [789, 365] width 65 height 21
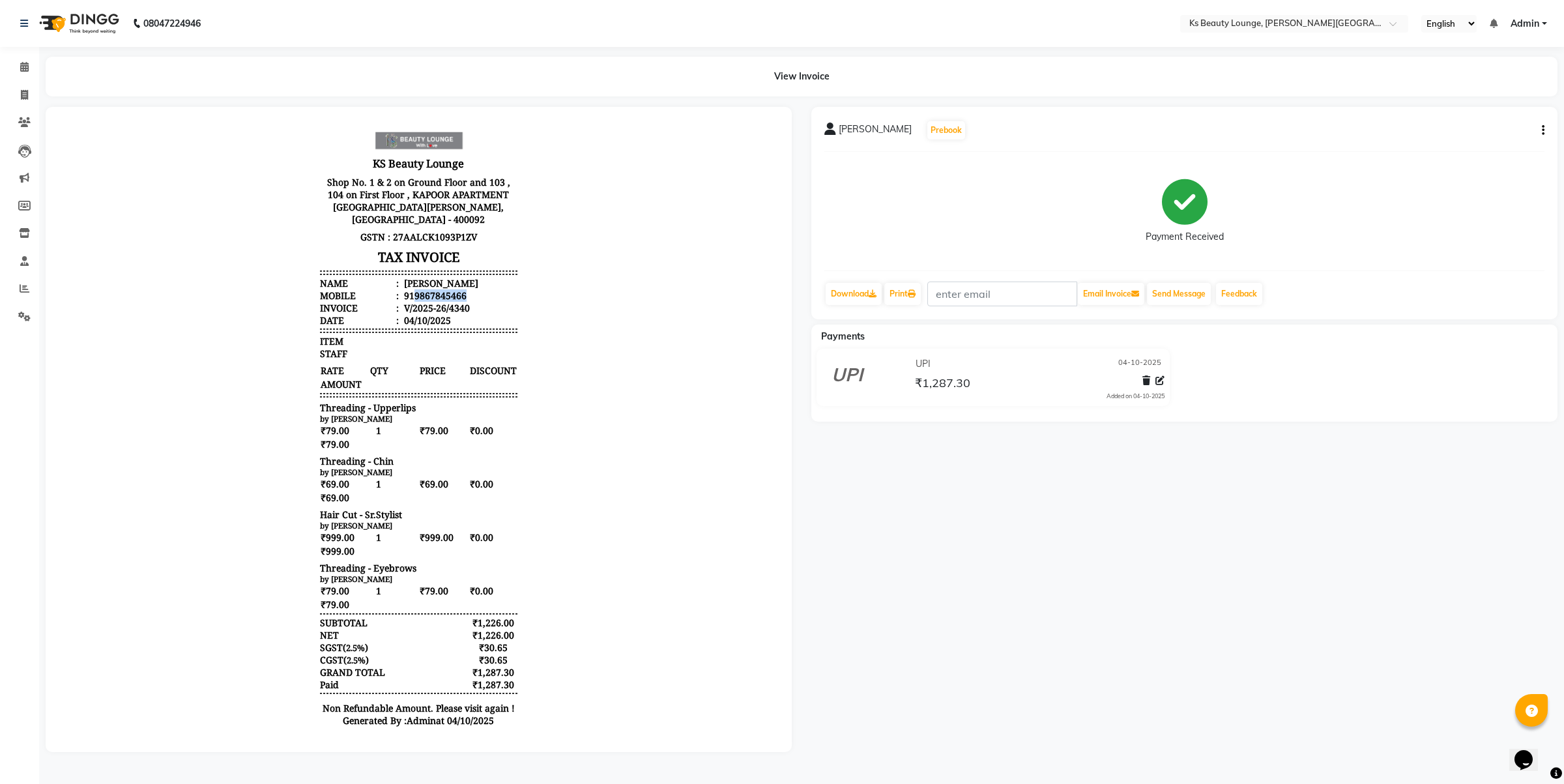
drag, startPoint x: 402, startPoint y: 294, endPoint x: 463, endPoint y: 293, distance: 61.0
click at [463, 293] on li "Mobile : 919867845466" at bounding box center [418, 295] width 197 height 12
copy div "9867845466"
click at [1542, 131] on icon "button" at bounding box center [1544, 131] width 3 height 1
click at [1460, 143] on div "Edit Invoice" at bounding box center [1478, 147] width 89 height 16
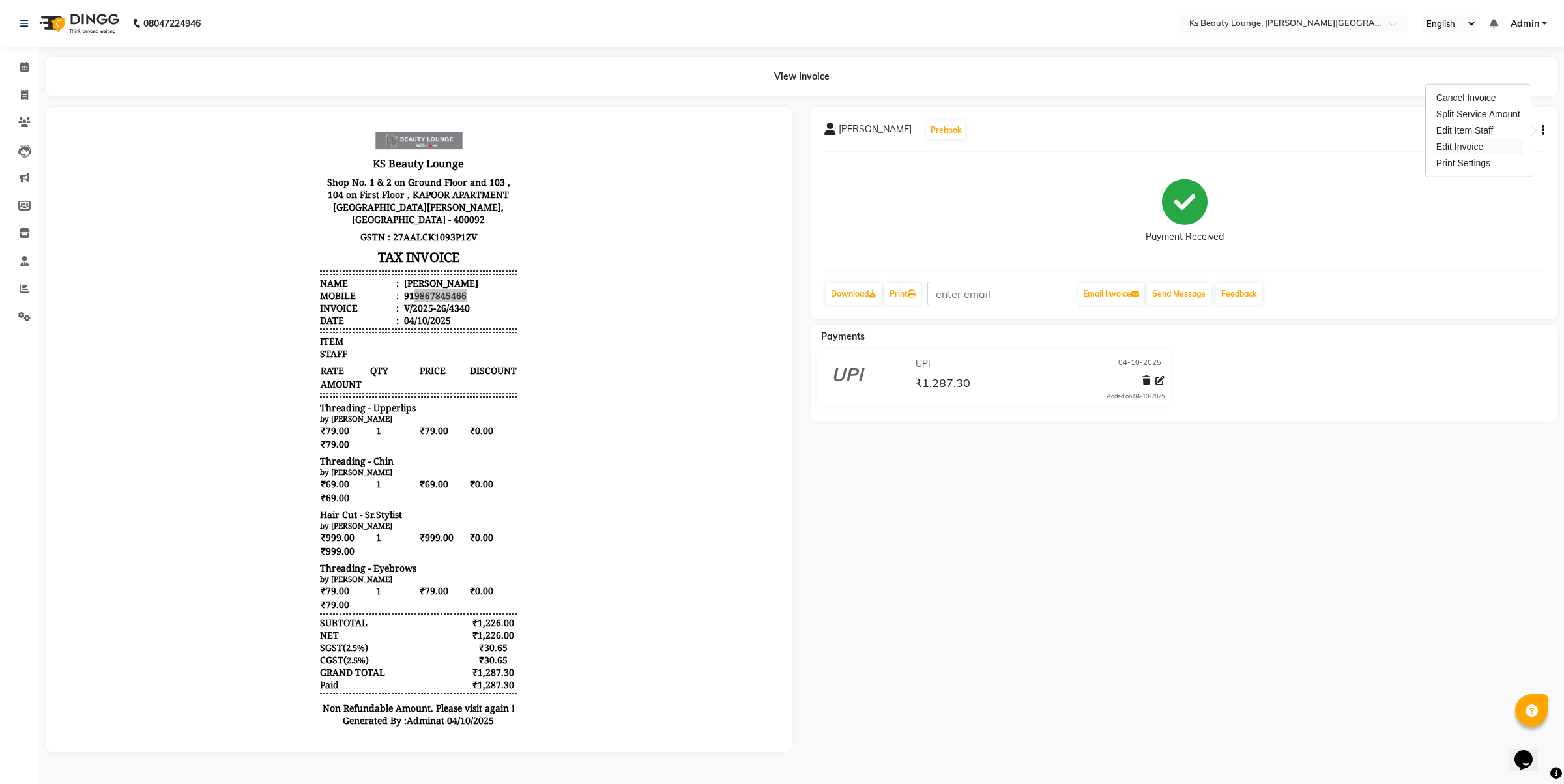
select select "service"
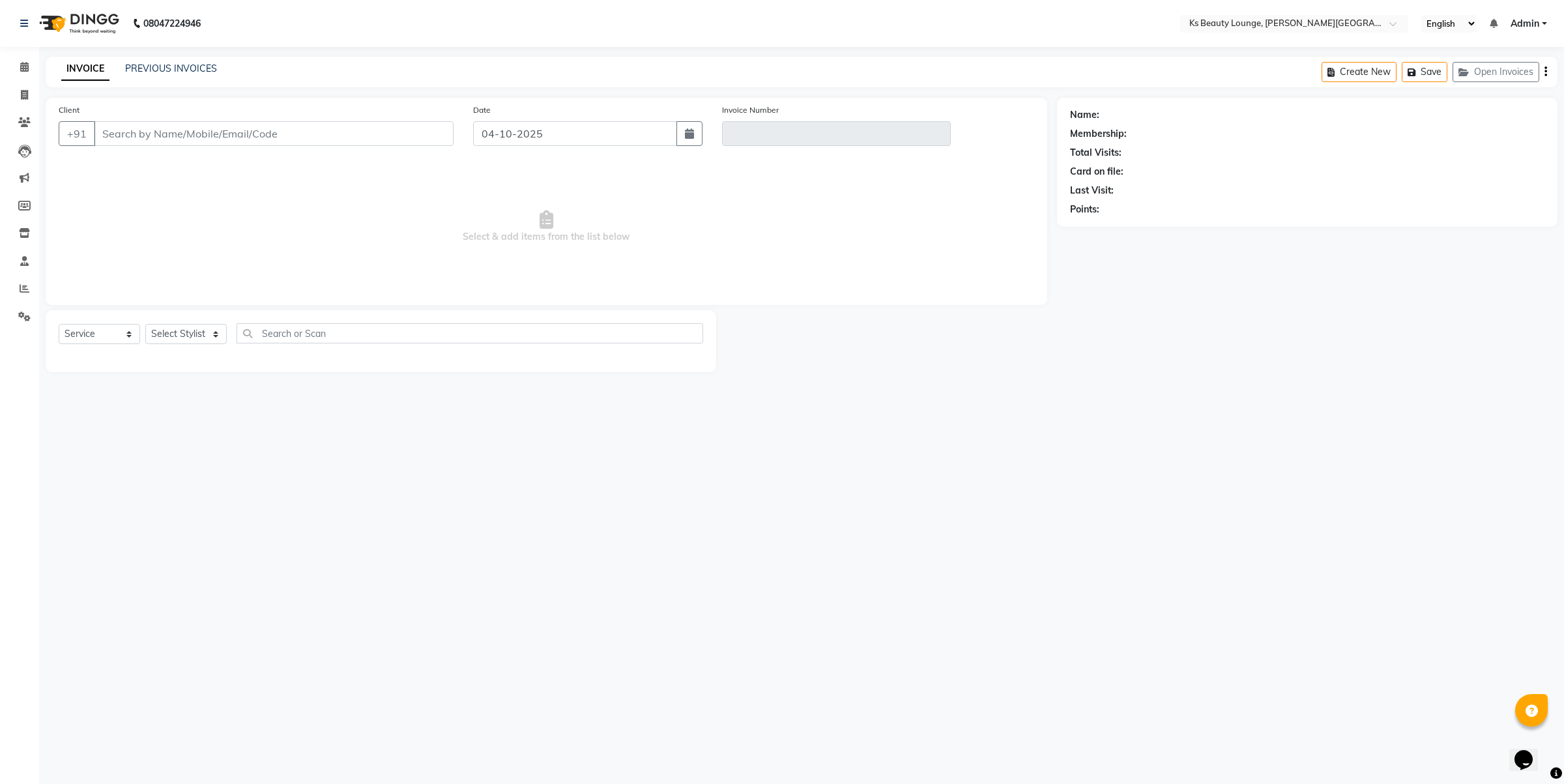
type input "9867845466"
type input "V/2025-26/4340"
select select "select"
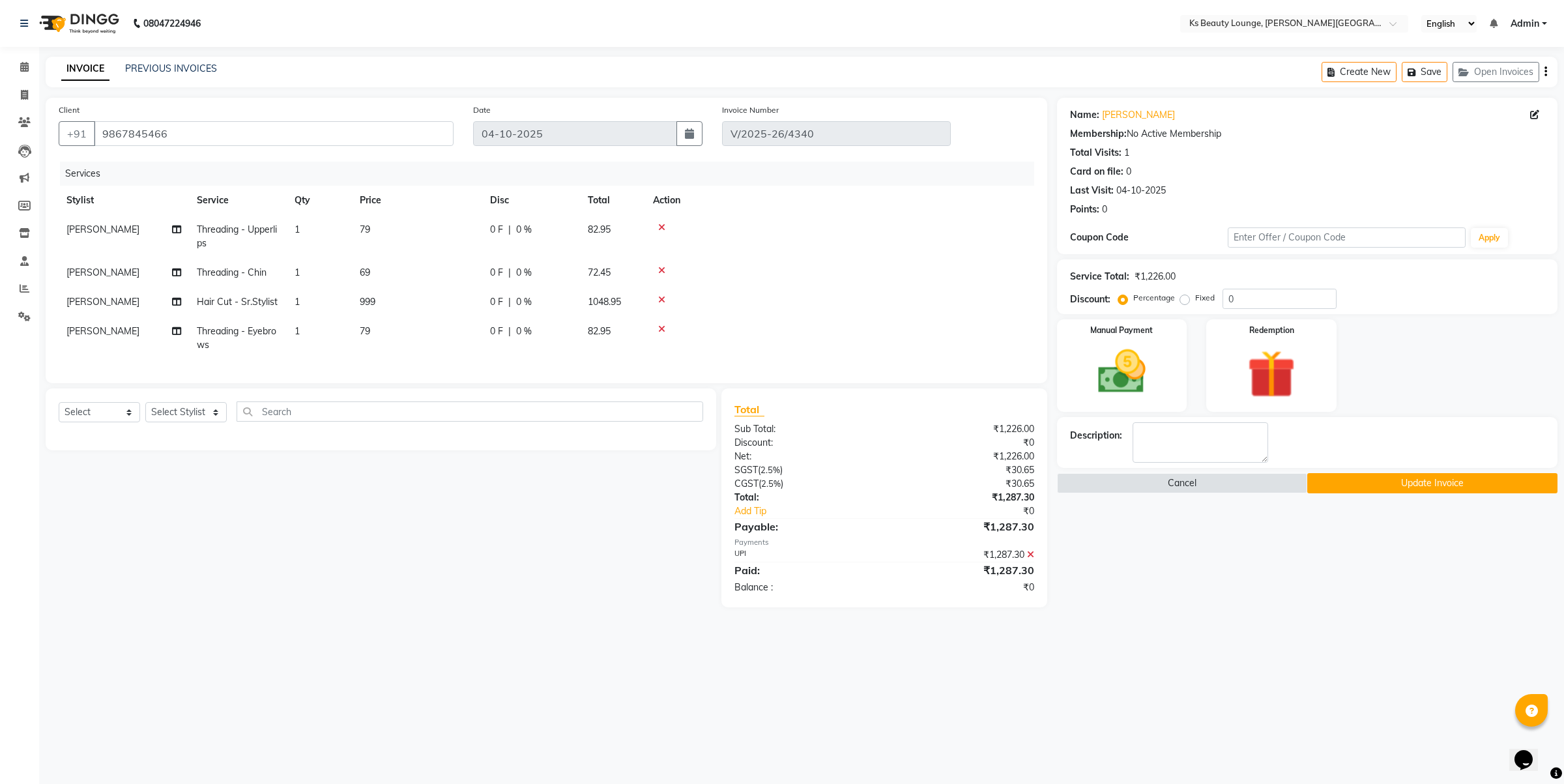
click at [340, 283] on td "1" at bounding box center [319, 272] width 65 height 29
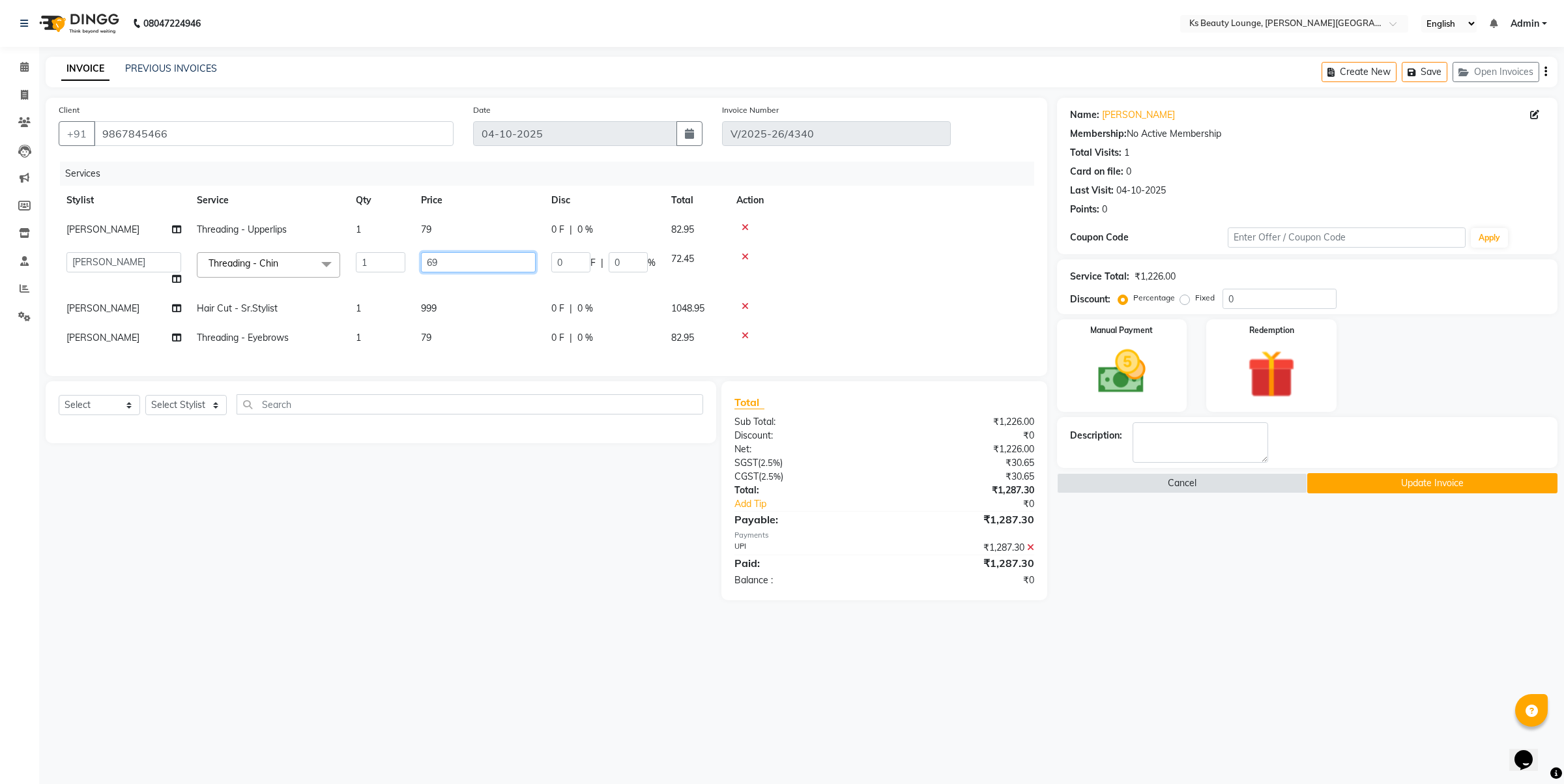
click at [421, 264] on input "69" at bounding box center [478, 262] width 115 height 20
type input "120"
drag, startPoint x: 1271, startPoint y: 663, endPoint x: 1266, endPoint y: 655, distance: 9.4
click at [1269, 663] on div "08047224946 Select Location × Ks Beauty Lounge, Chandavarkar Road English ENGLI…" at bounding box center [782, 392] width 1564 height 784
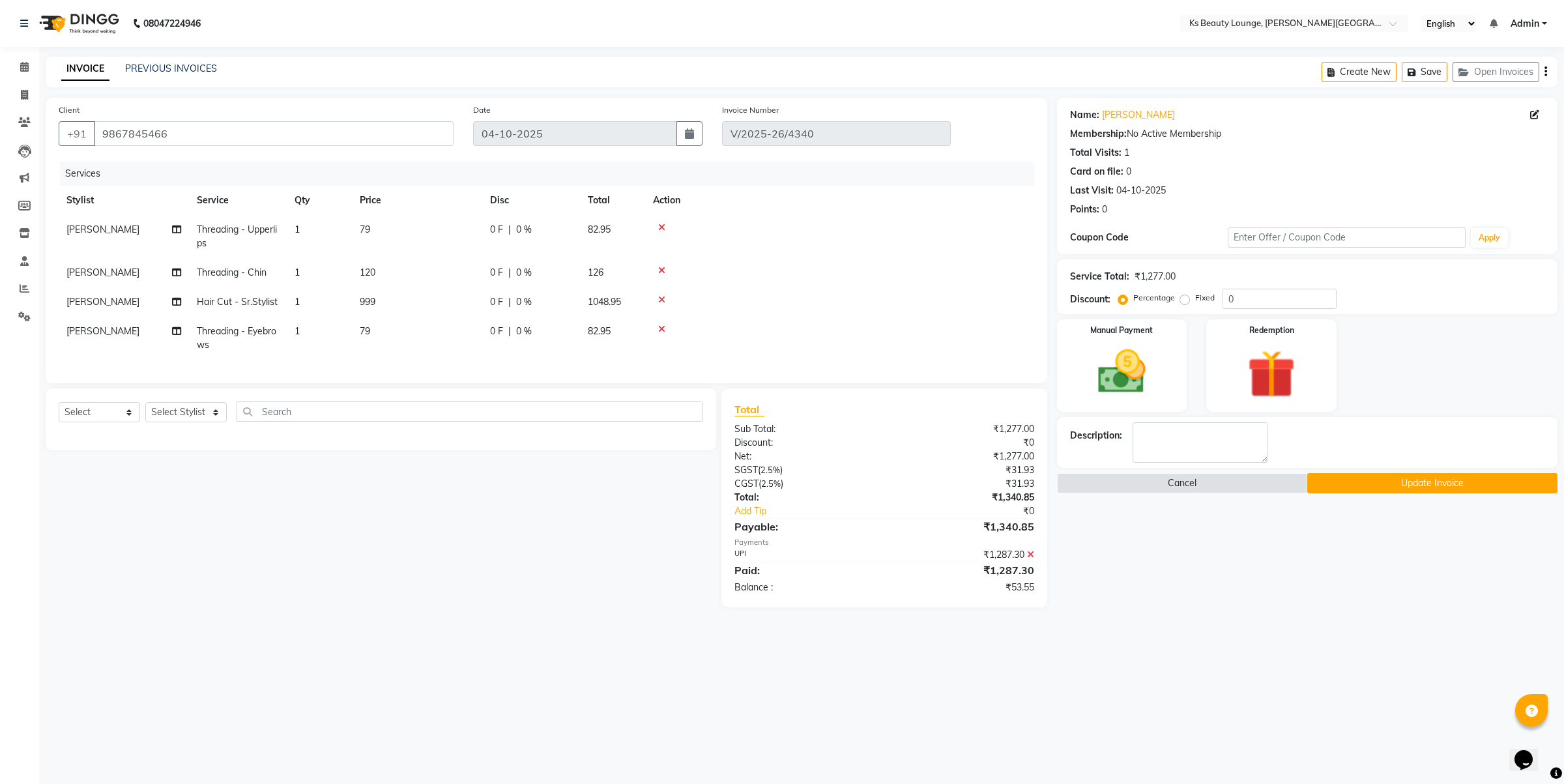
click at [1033, 559] on icon at bounding box center [1031, 555] width 7 height 9
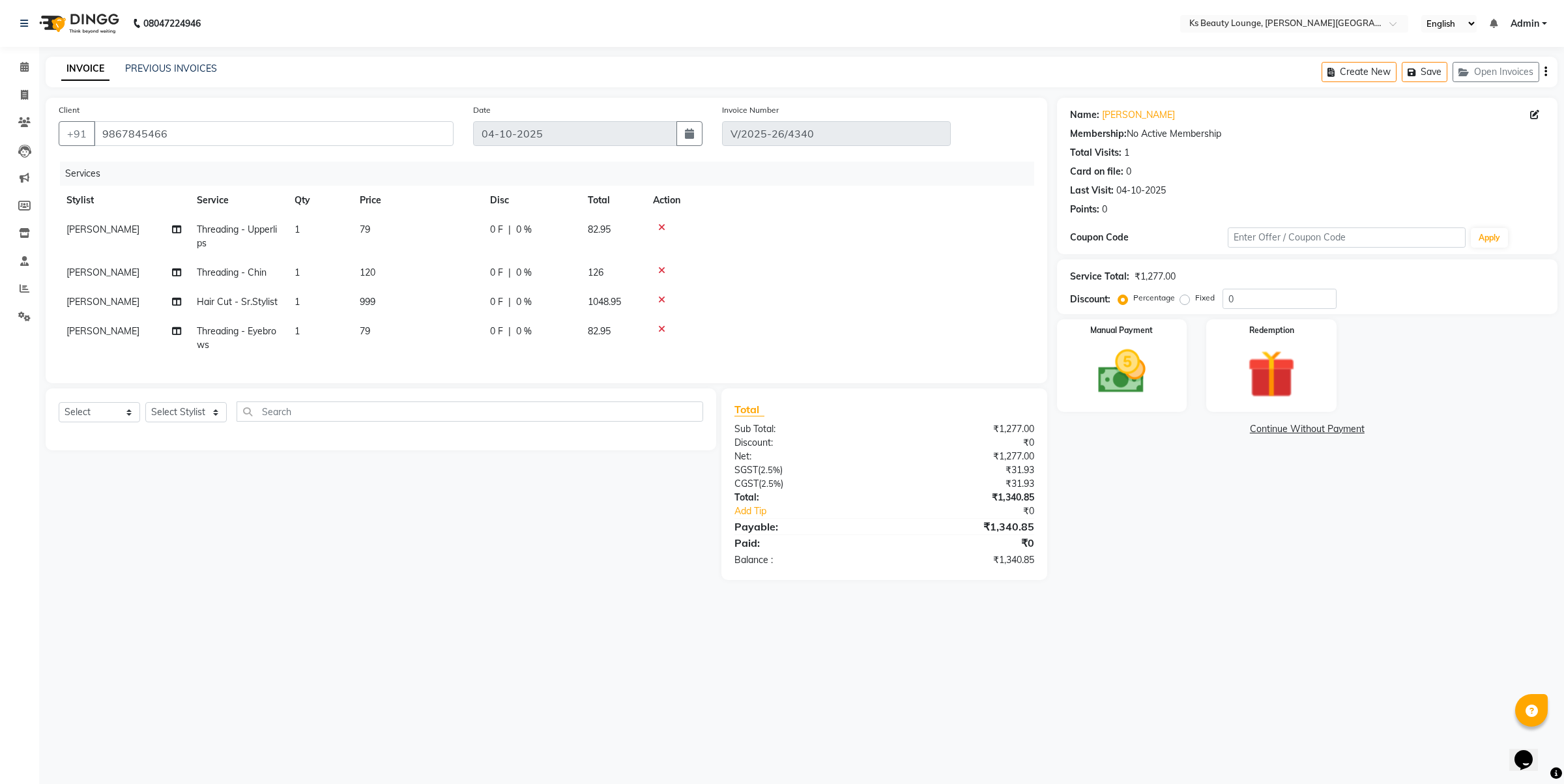
click at [1548, 72] on div "Create New Save Open Invoices" at bounding box center [1439, 72] width 236 height 30
click at [1544, 72] on icon "button" at bounding box center [1546, 72] width 3 height 1
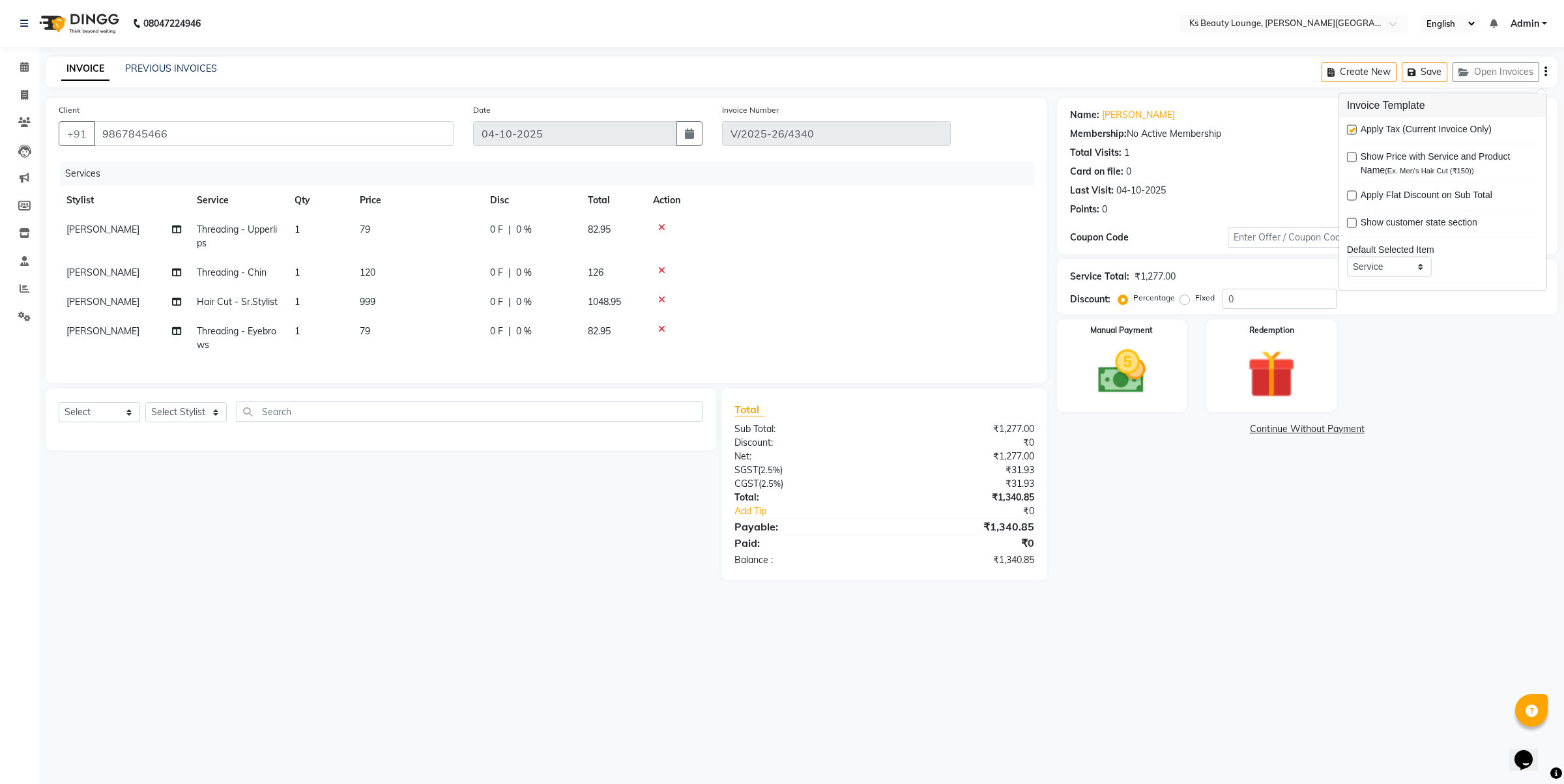
click at [1350, 131] on label at bounding box center [1351, 129] width 9 height 9
click at [1350, 131] on input "checkbox" at bounding box center [1351, 131] width 9 height 9
click at [1352, 132] on label at bounding box center [1351, 129] width 9 height 9
click at [1352, 132] on input "checkbox" at bounding box center [1351, 131] width 9 height 9
checkbox input "true"
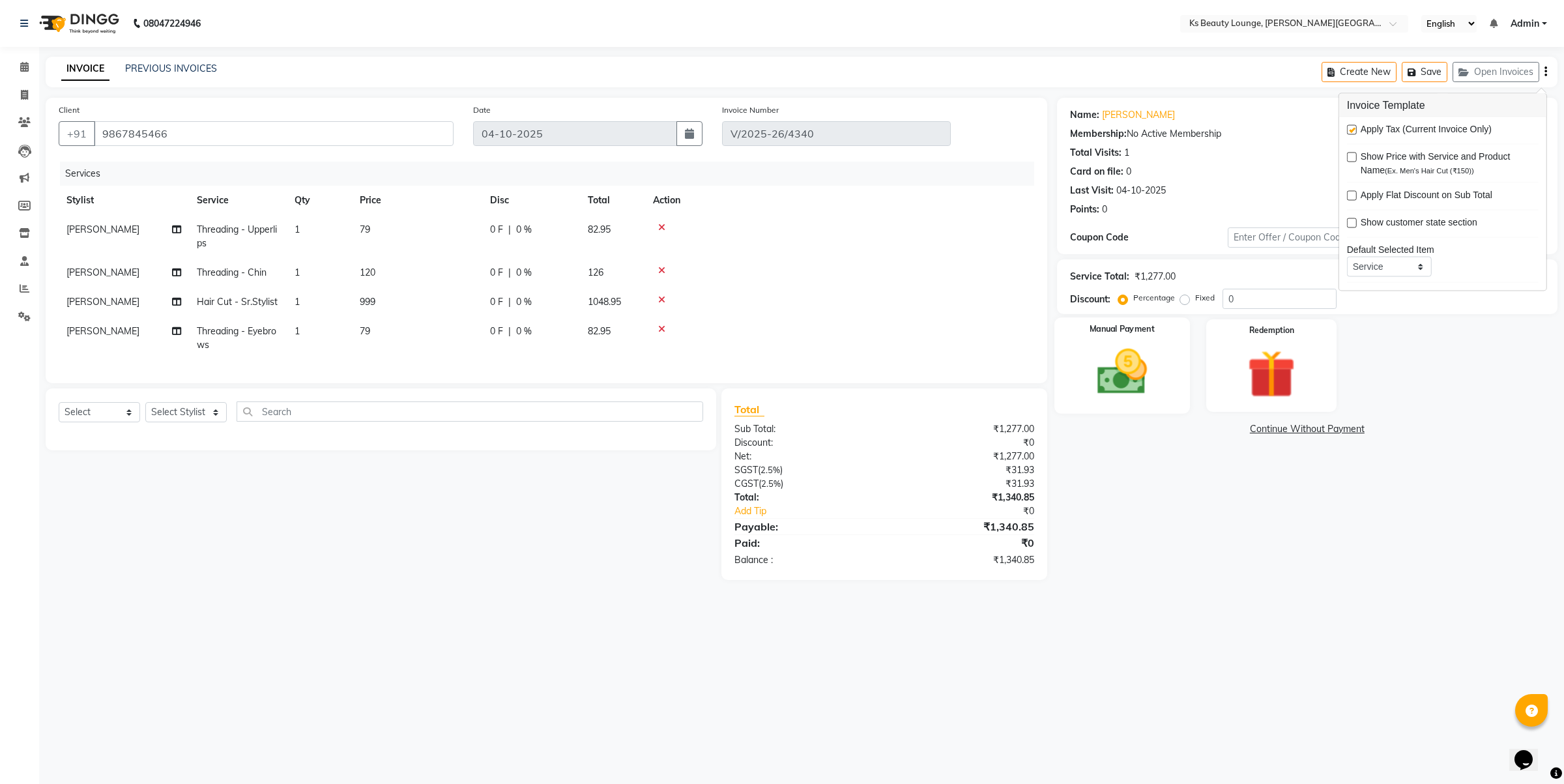
click at [1132, 388] on img at bounding box center [1121, 372] width 81 height 57
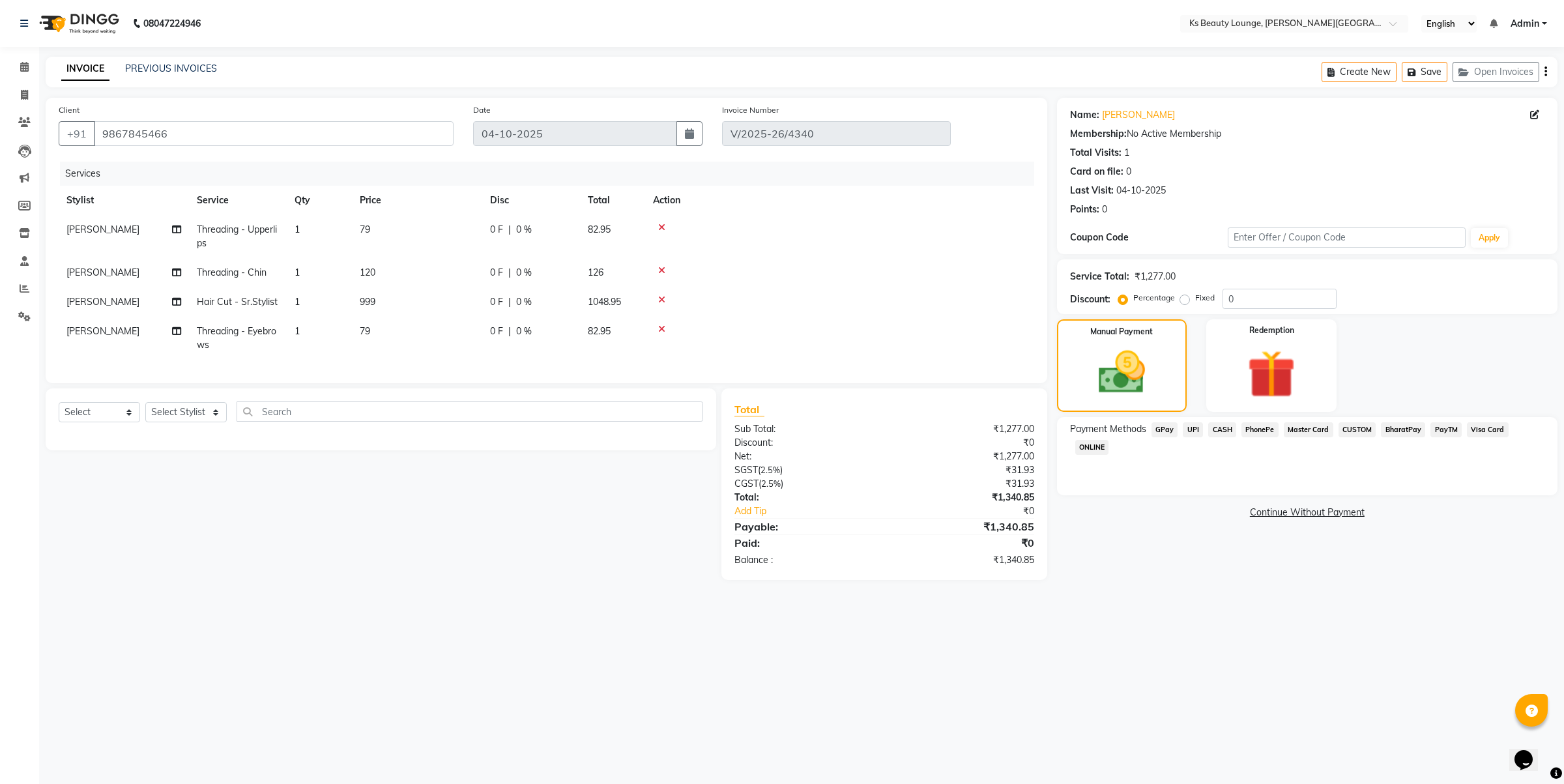
click at [1221, 428] on span "CASH" at bounding box center [1222, 430] width 28 height 15
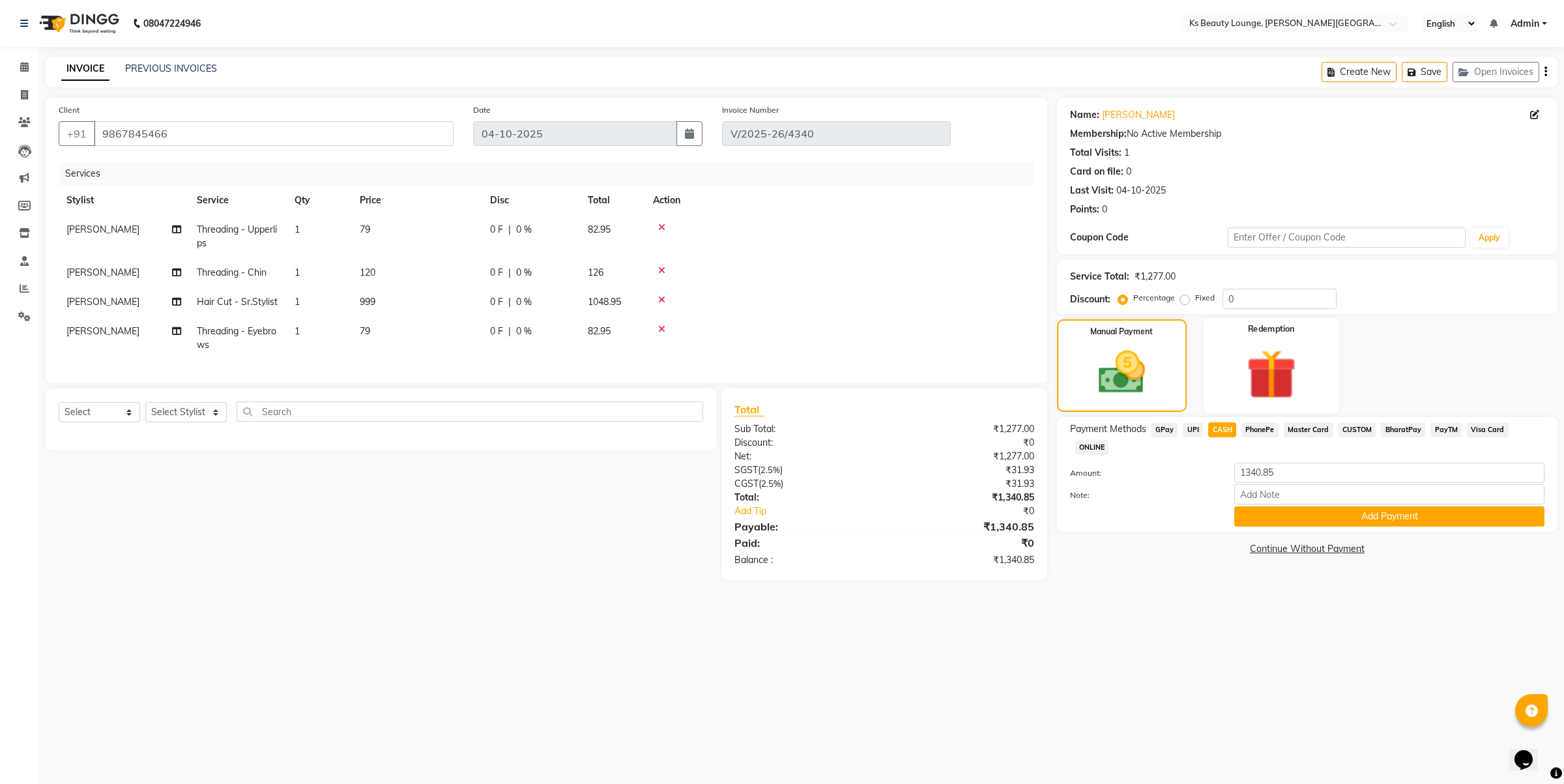
click at [1295, 375] on img at bounding box center [1271, 374] width 81 height 62
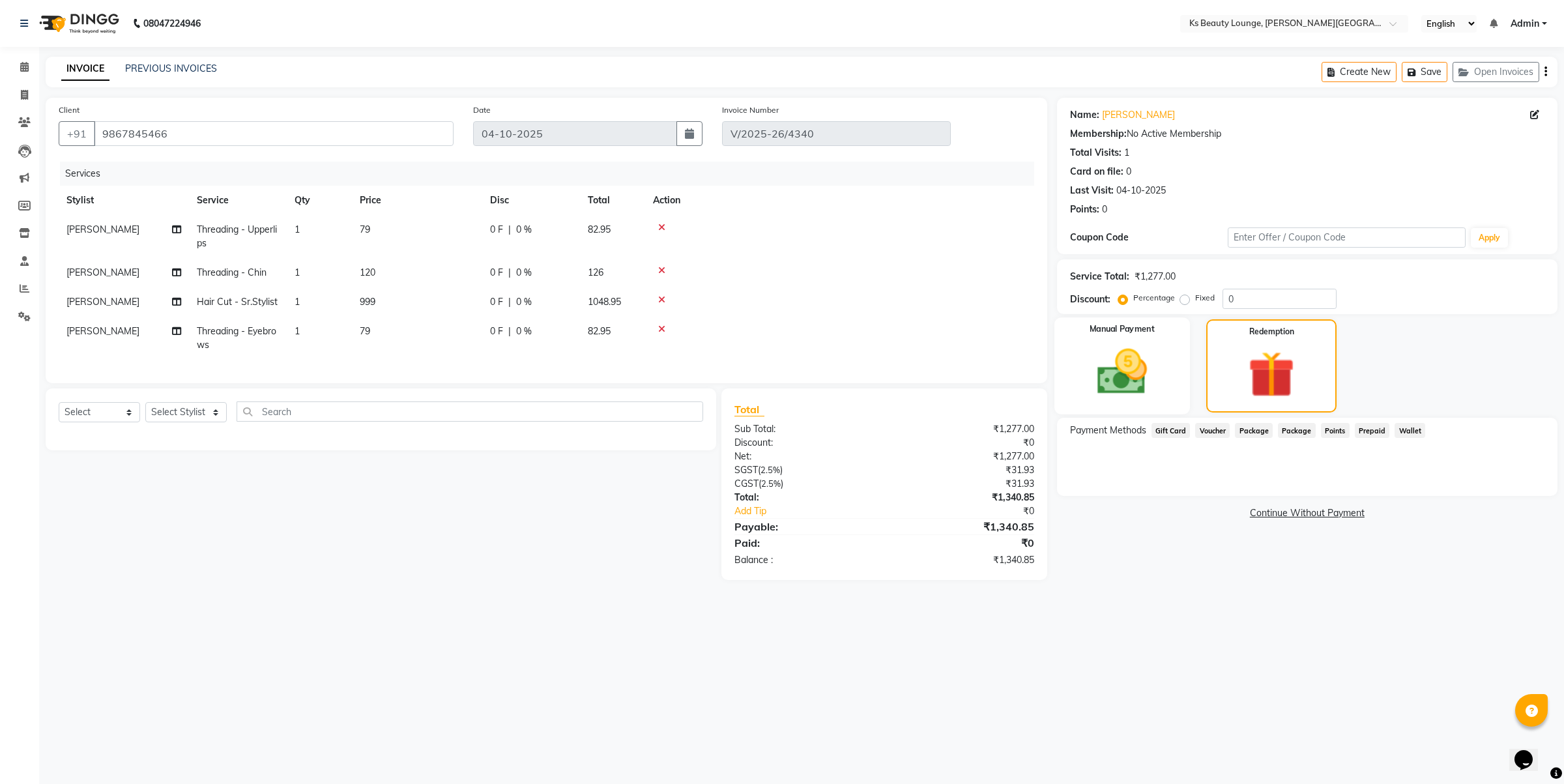
click at [1158, 394] on img at bounding box center [1121, 372] width 81 height 57
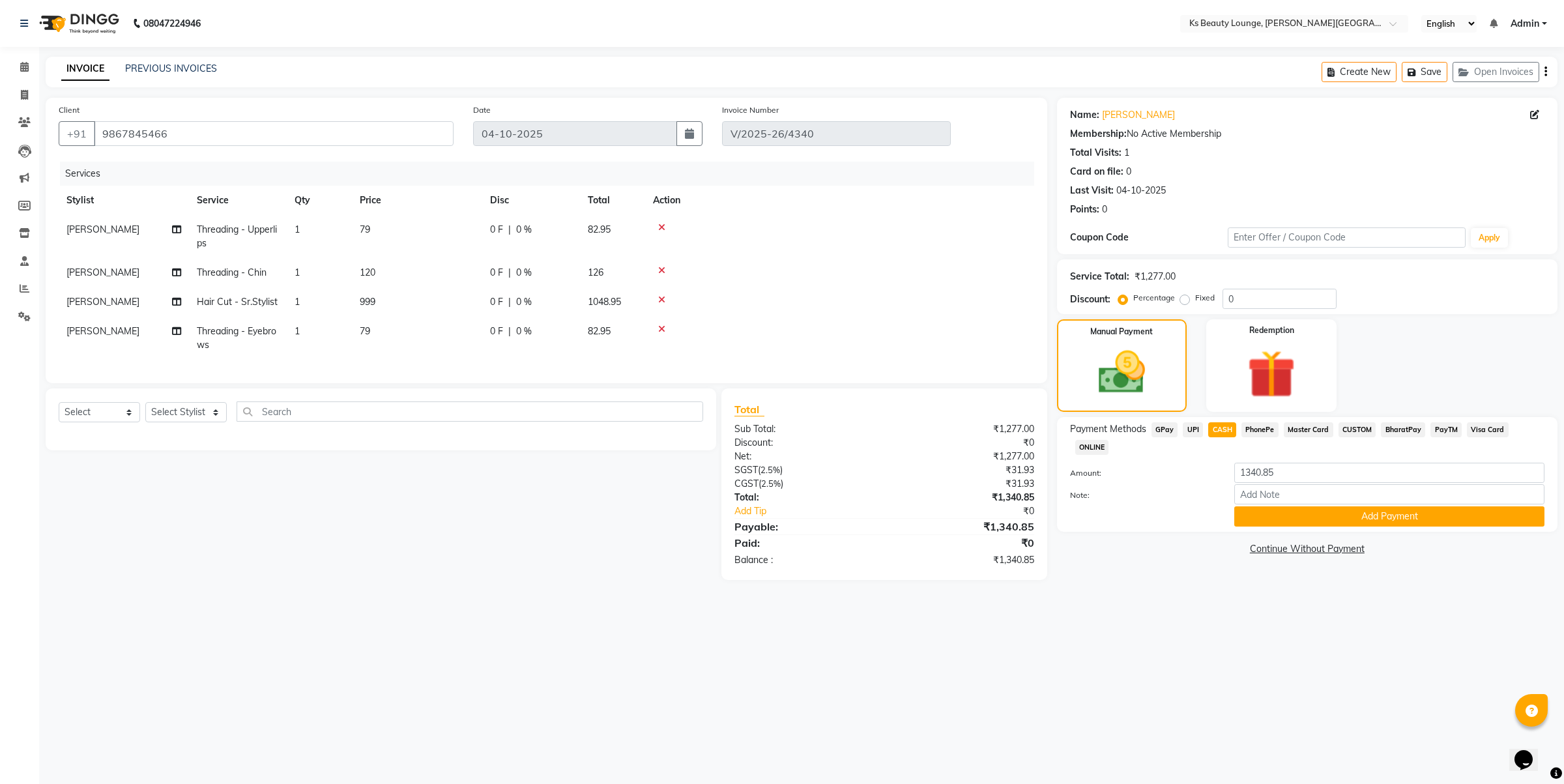
click at [1191, 425] on span "UPI" at bounding box center [1193, 430] width 20 height 15
click at [1298, 506] on button "Add Payment" at bounding box center [1389, 516] width 310 height 20
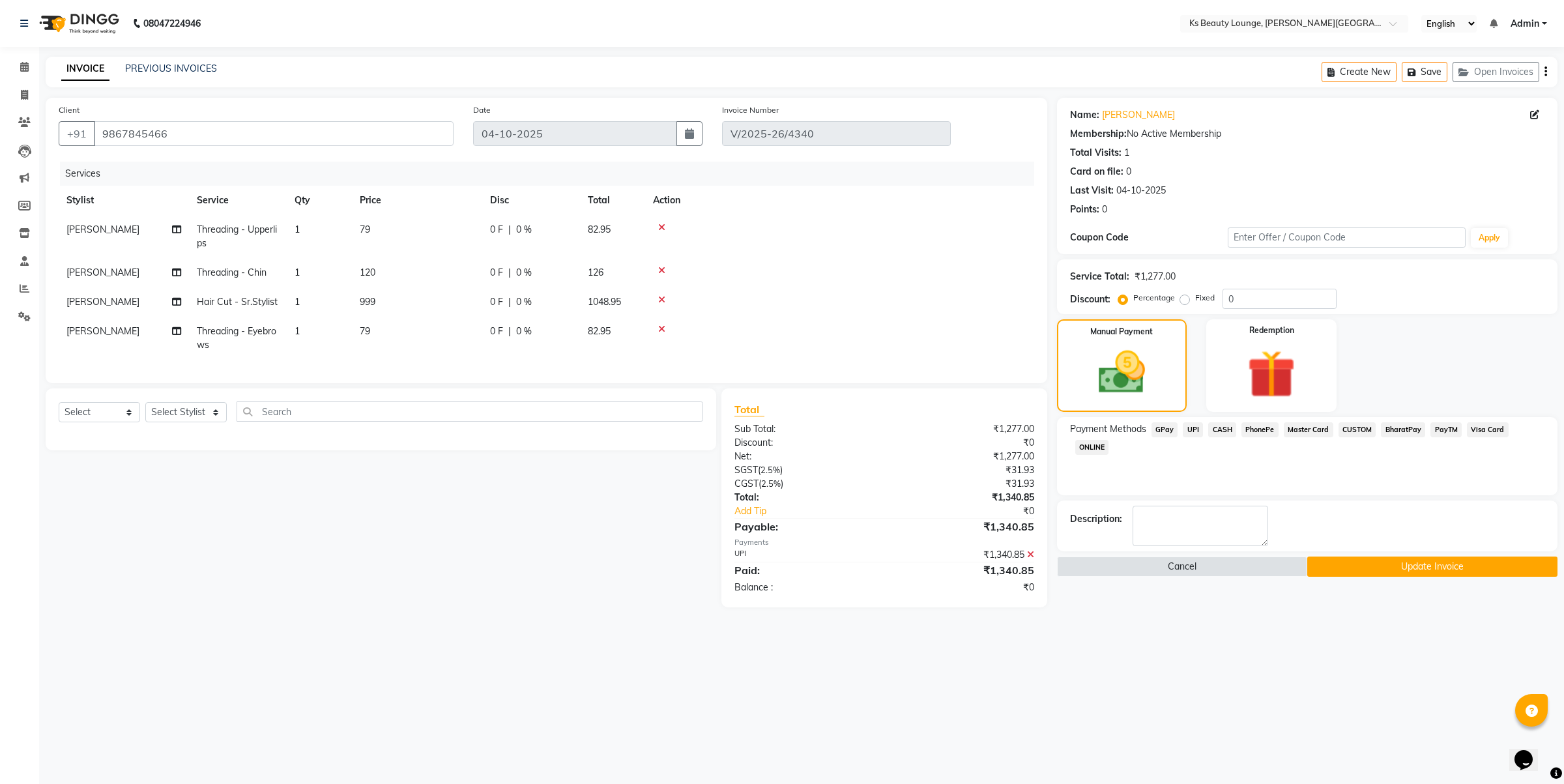
click at [1362, 563] on button "Update Invoice" at bounding box center [1433, 567] width 251 height 20
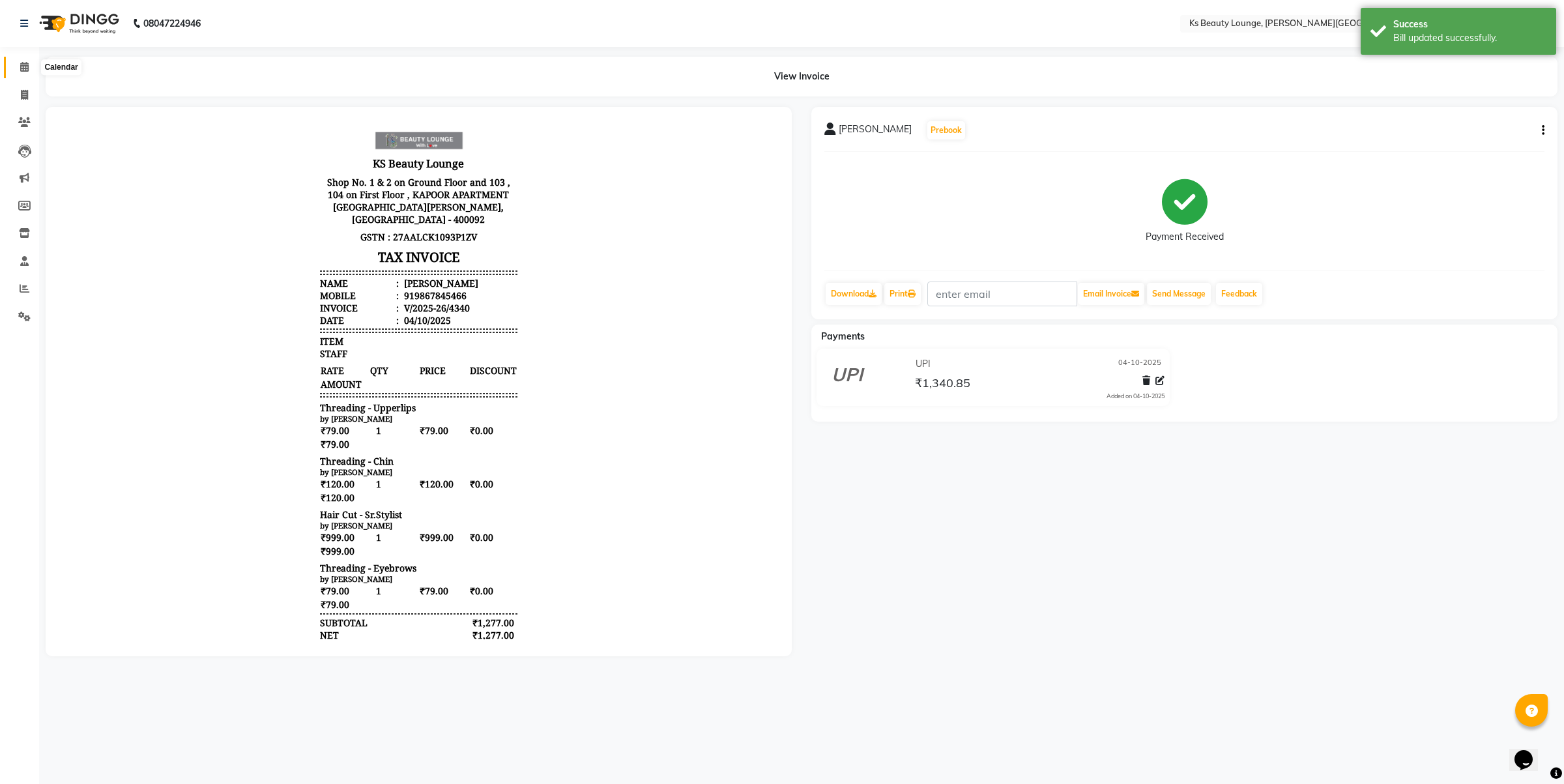
click at [17, 72] on span at bounding box center [24, 68] width 23 height 15
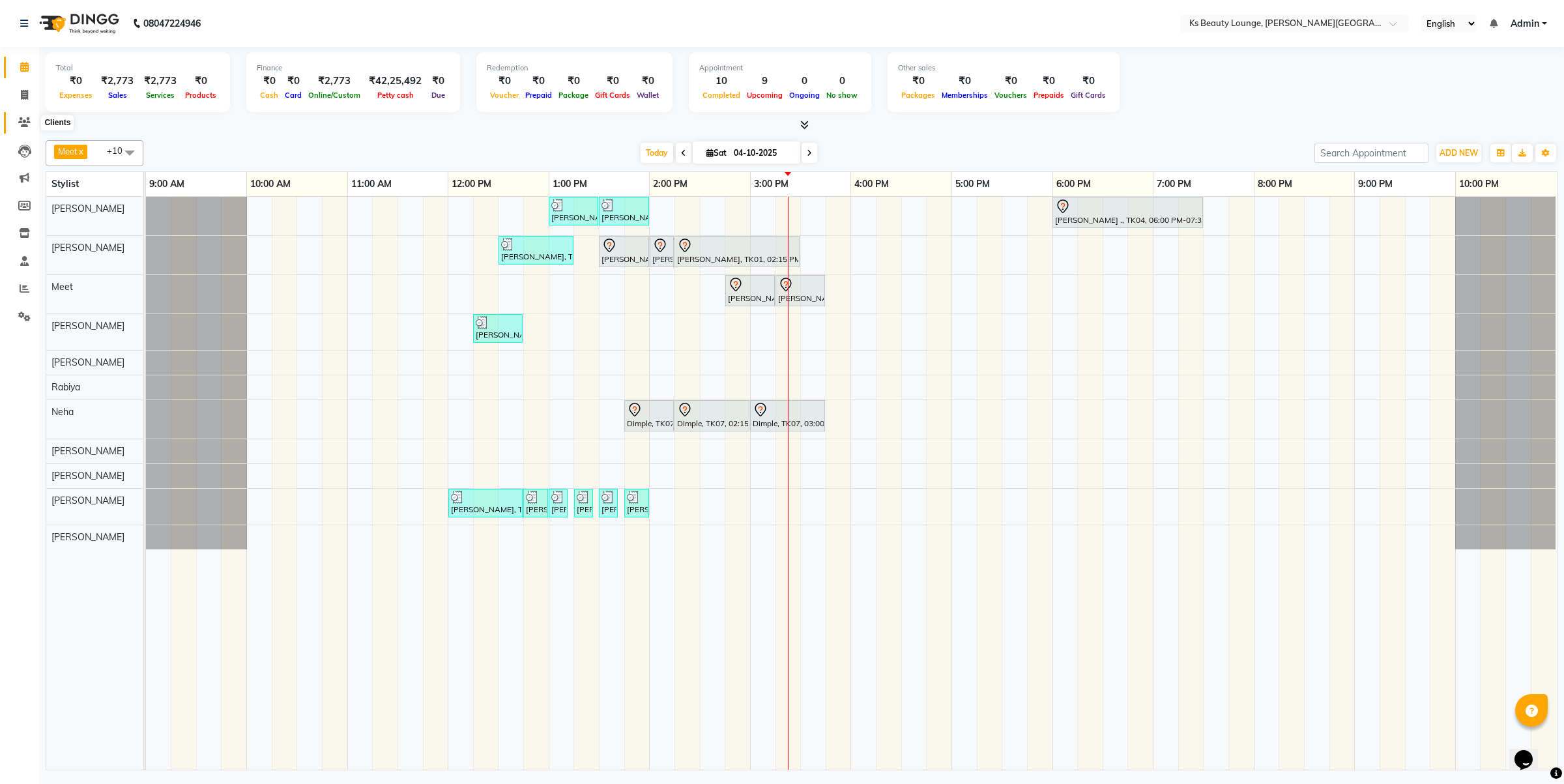
click at [18, 126] on icon at bounding box center [24, 122] width 12 height 9
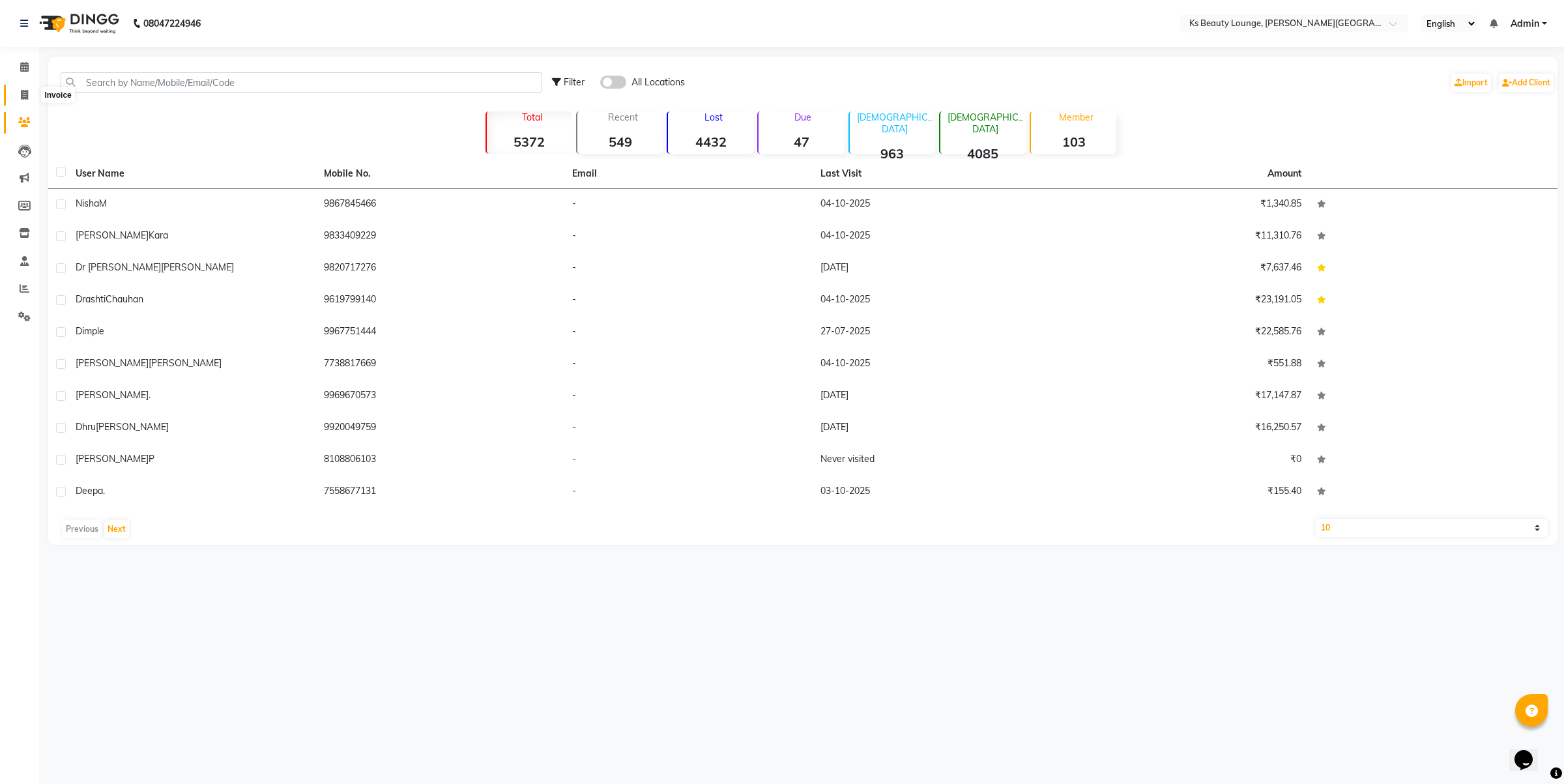
click at [17, 99] on span at bounding box center [24, 95] width 23 height 15
select select "4411"
select select "service"
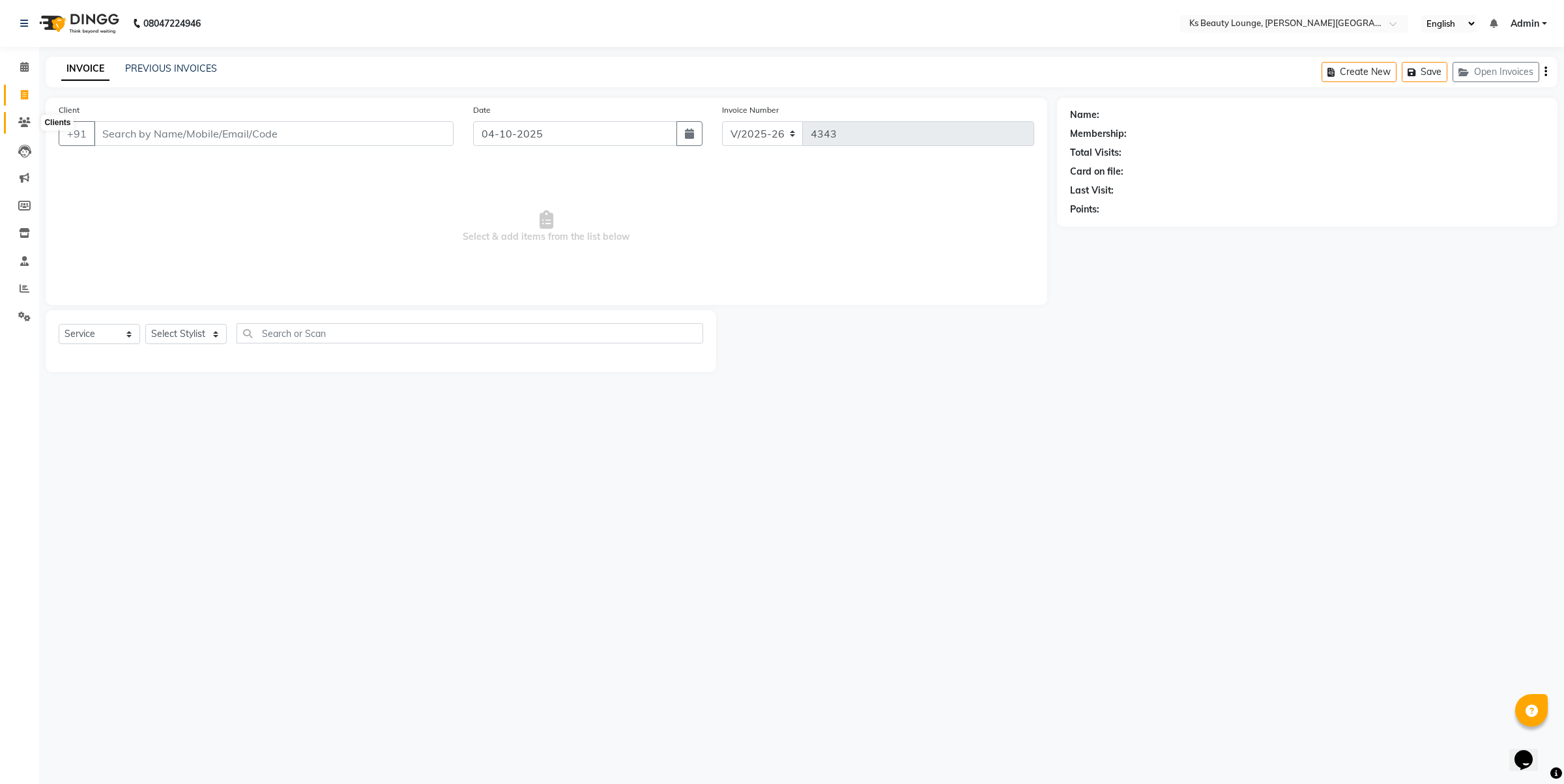
click at [17, 126] on span at bounding box center [24, 123] width 23 height 15
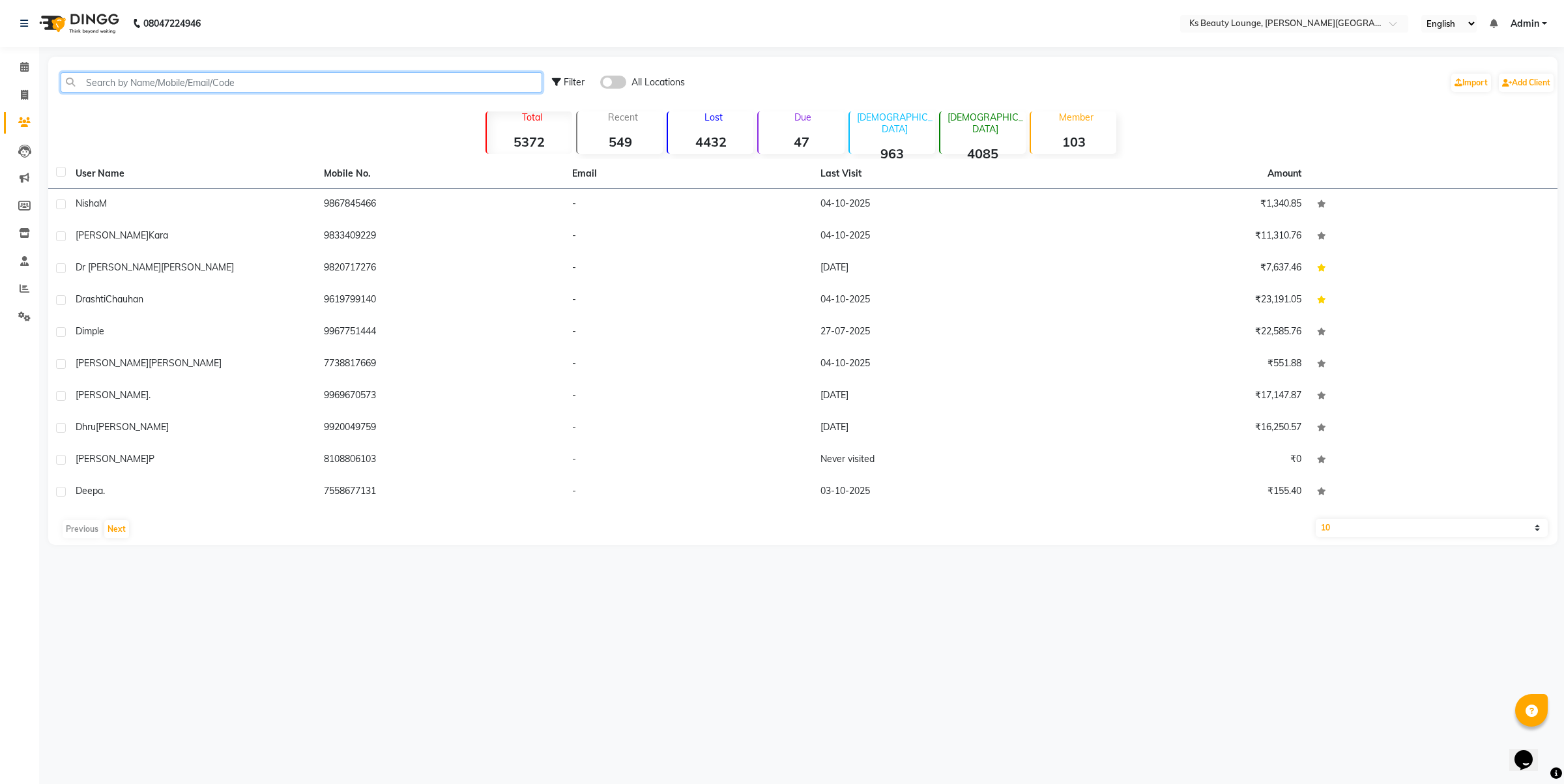
click at [148, 80] on input "text" at bounding box center [301, 83] width 481 height 20
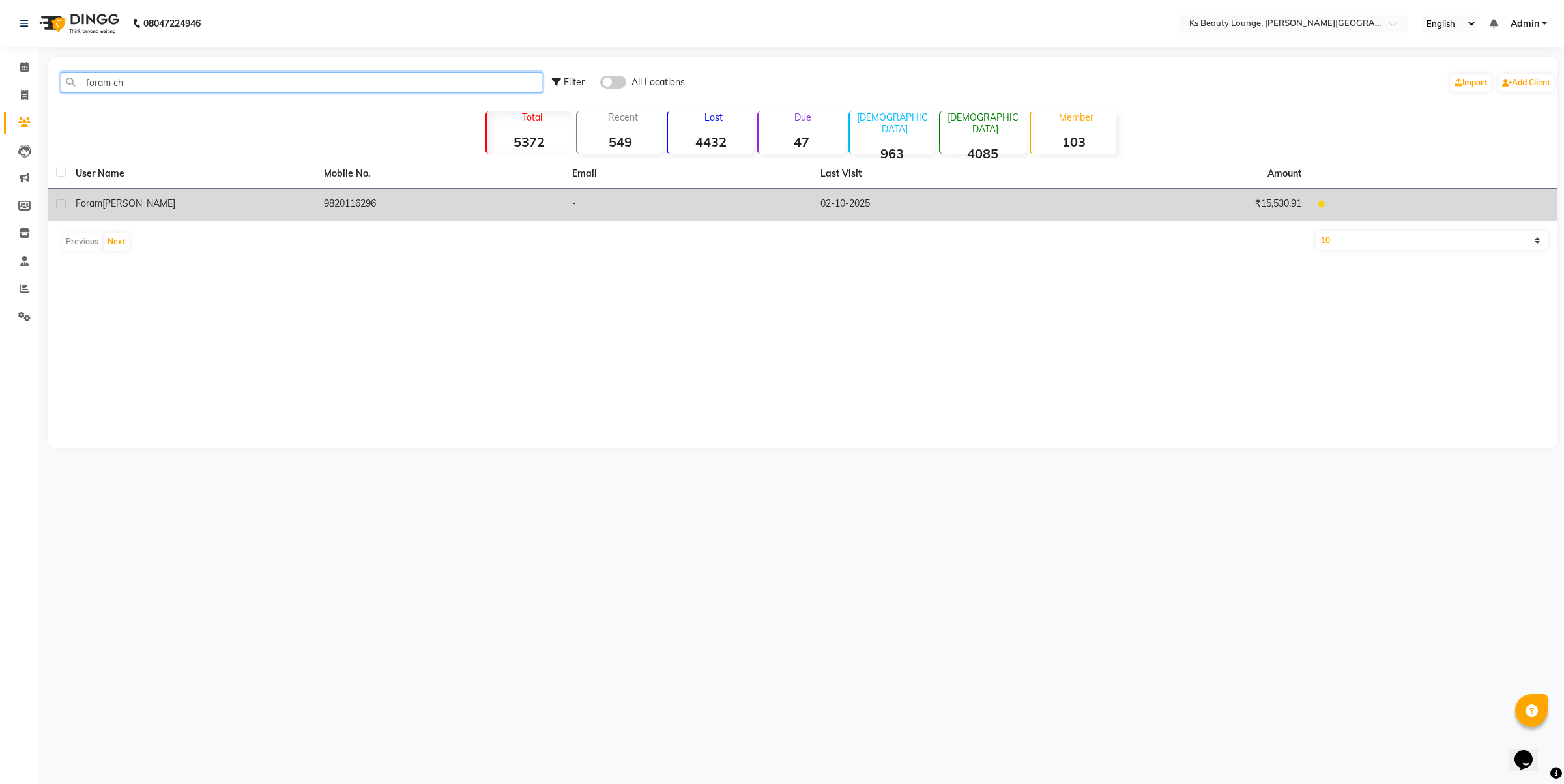
type input "foram ch"
click at [364, 204] on td "9820116296" at bounding box center [440, 205] width 248 height 32
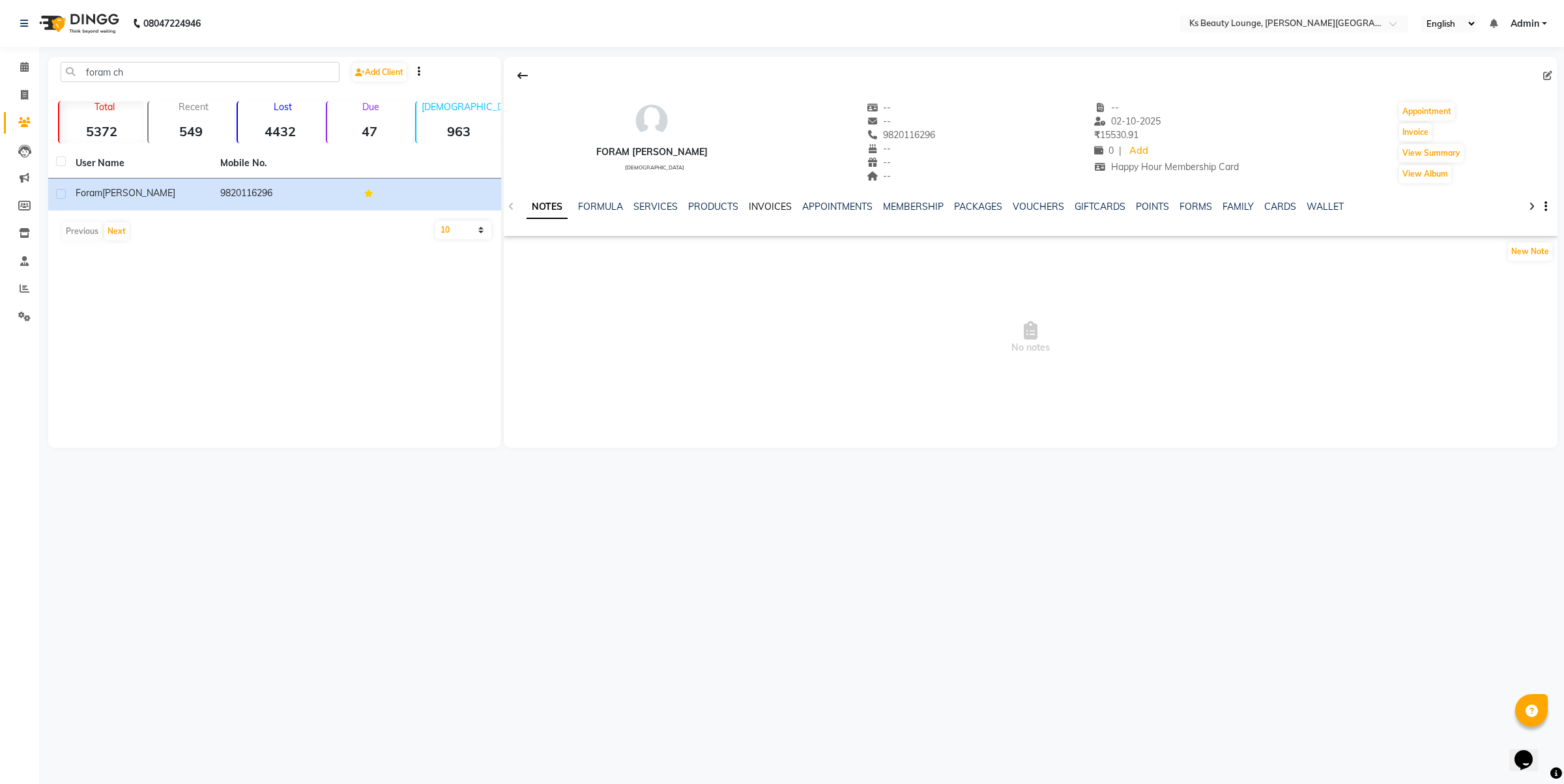
click at [754, 206] on link "INVOICES" at bounding box center [770, 206] width 43 height 12
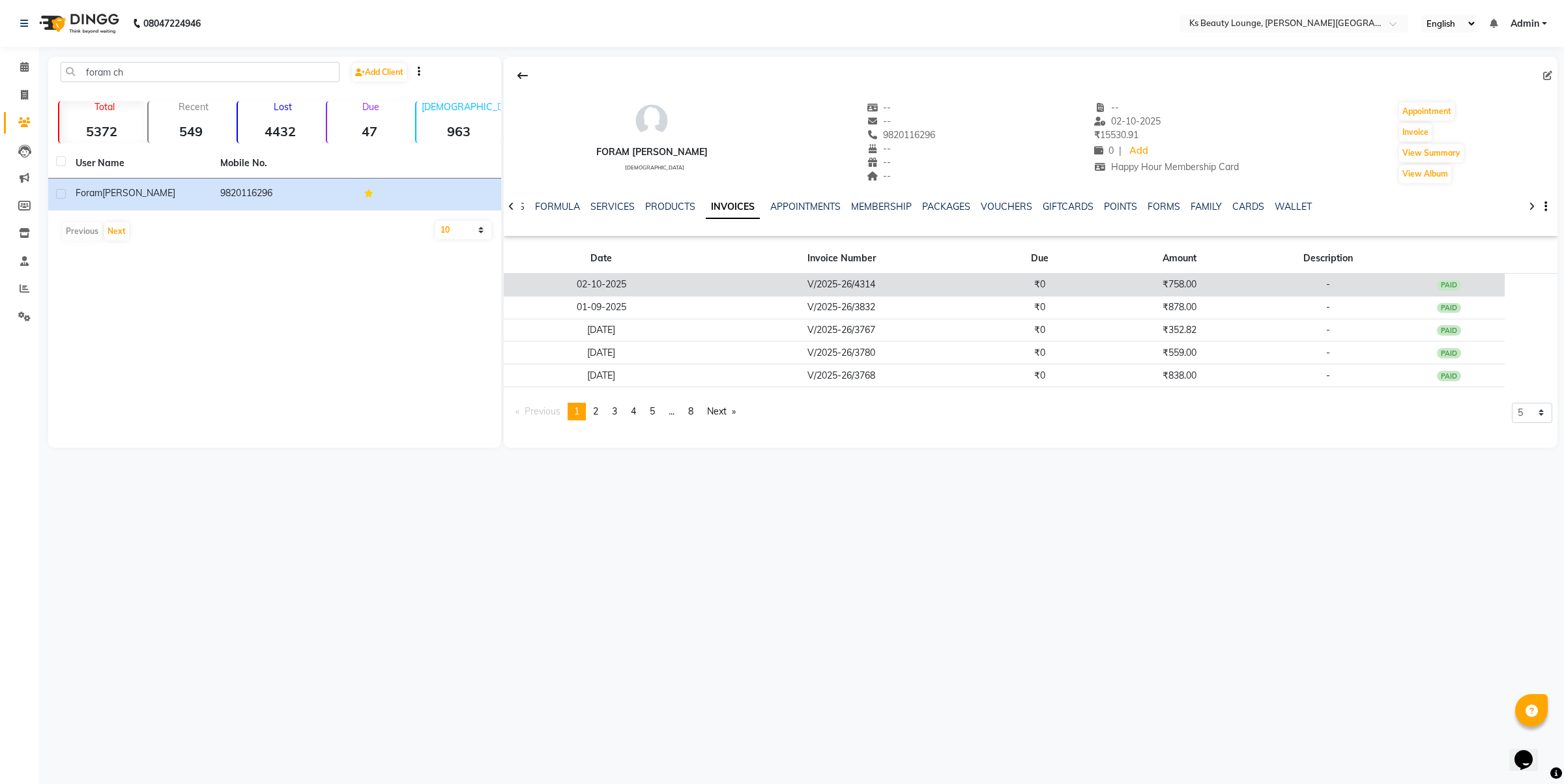
click at [837, 281] on td "V/2025-26/4314" at bounding box center [841, 285] width 284 height 23
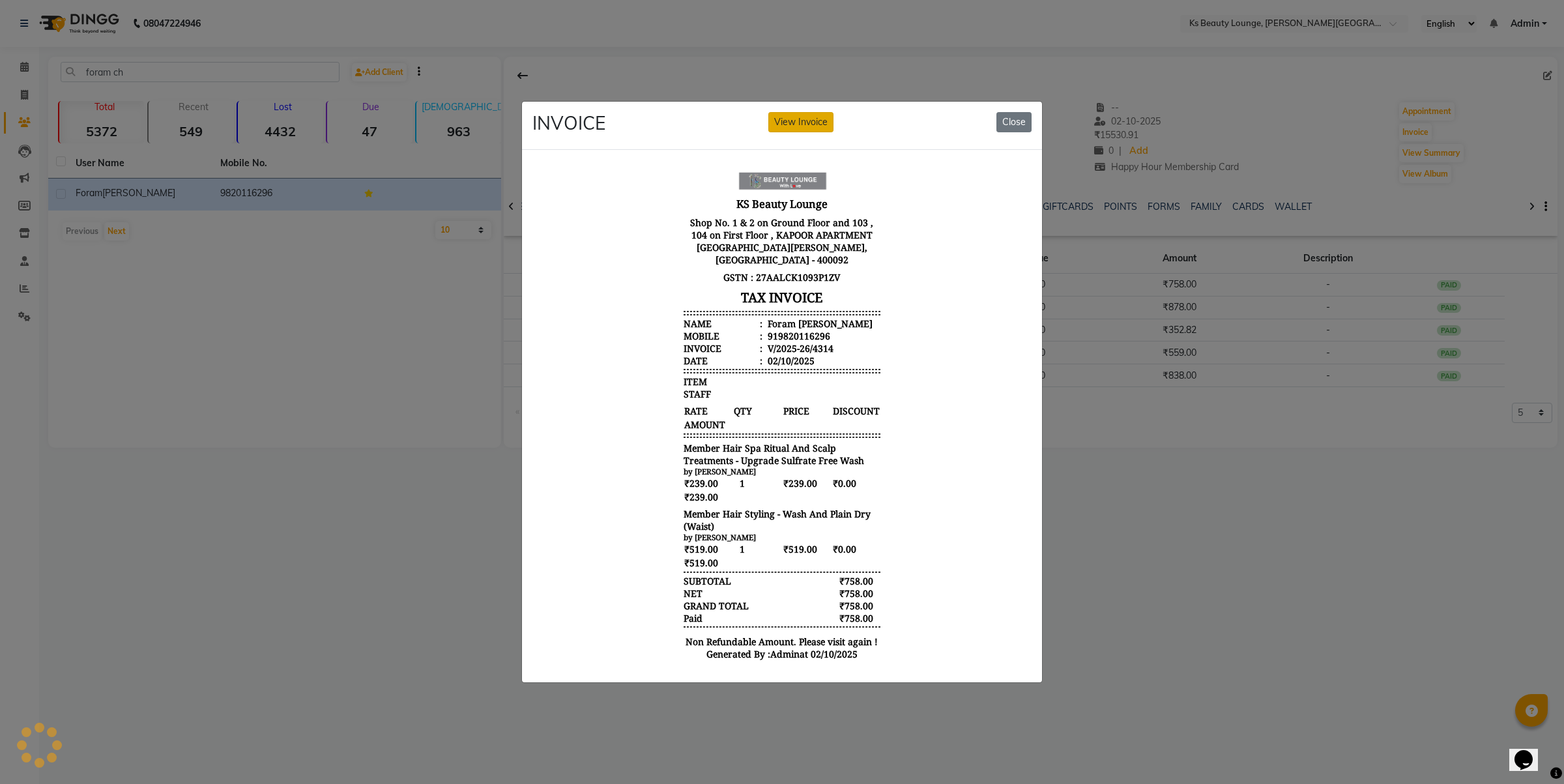
click at [818, 112] on button "View Invoice" at bounding box center [801, 122] width 65 height 20
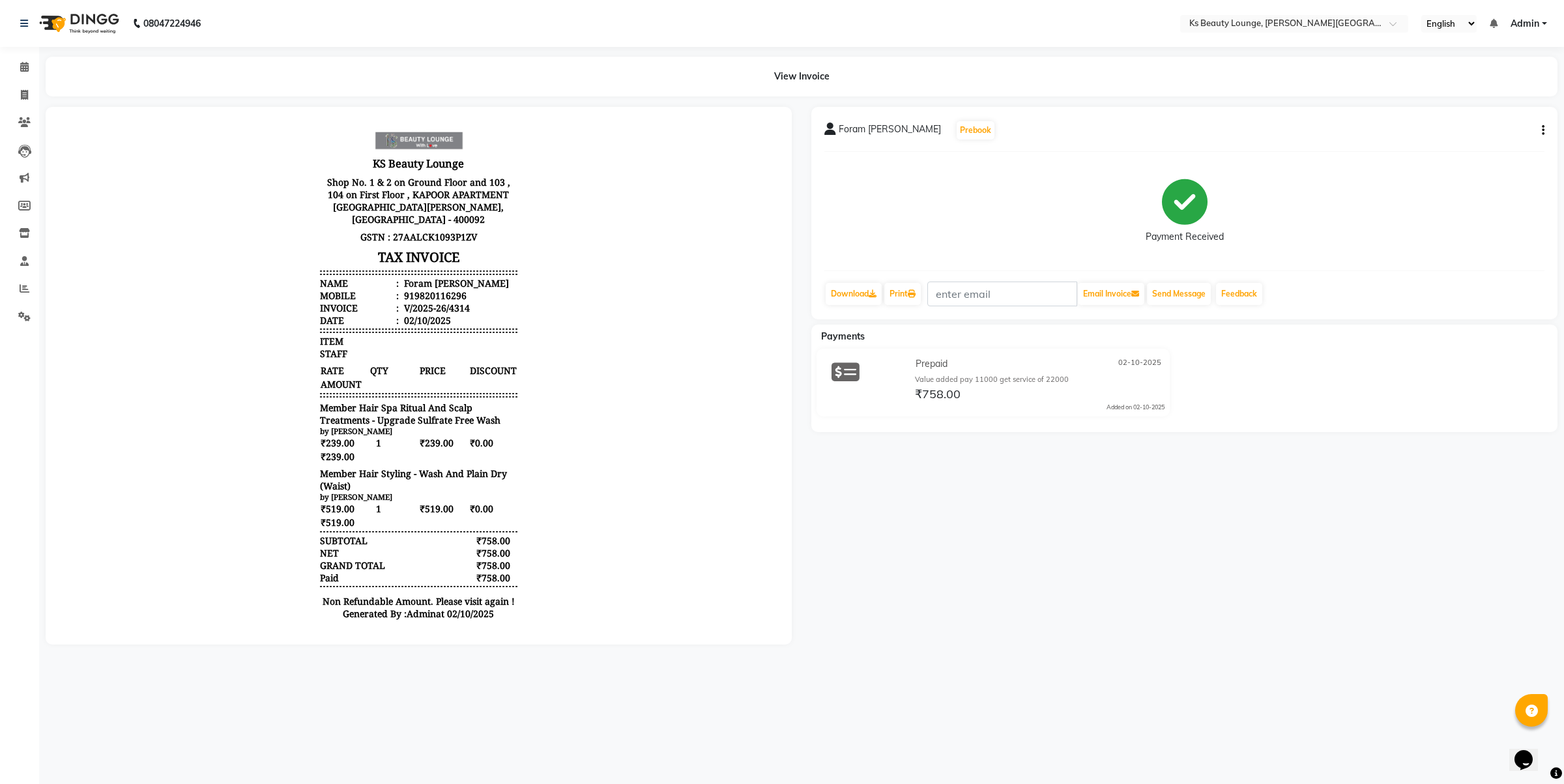
click at [1541, 128] on button "button" at bounding box center [1540, 131] width 8 height 14
click at [1470, 145] on div "Edit Invoice" at bounding box center [1478, 147] width 89 height 16
select select "service"
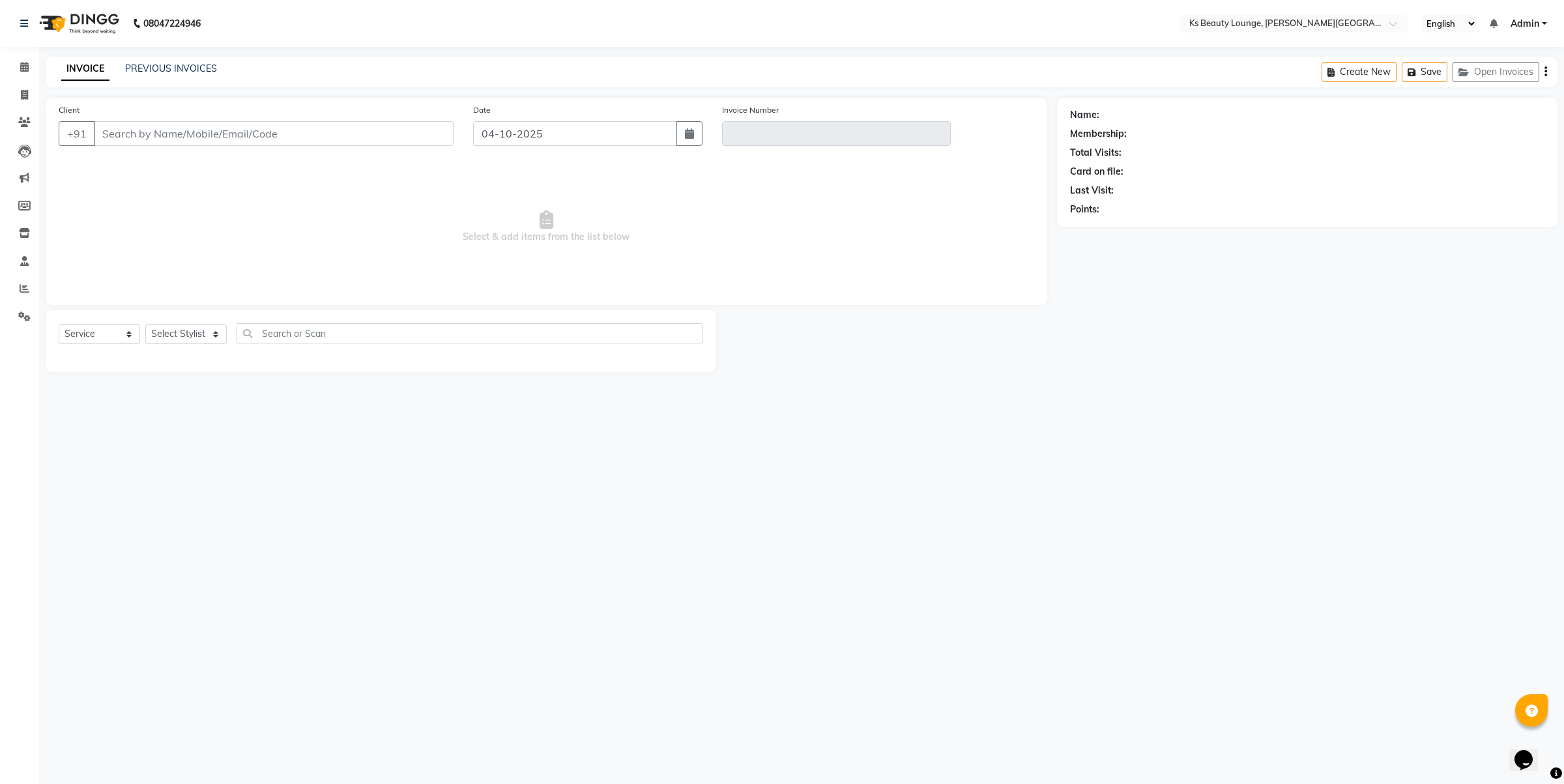
type input "9820116296"
type input "V/2025-26/4314"
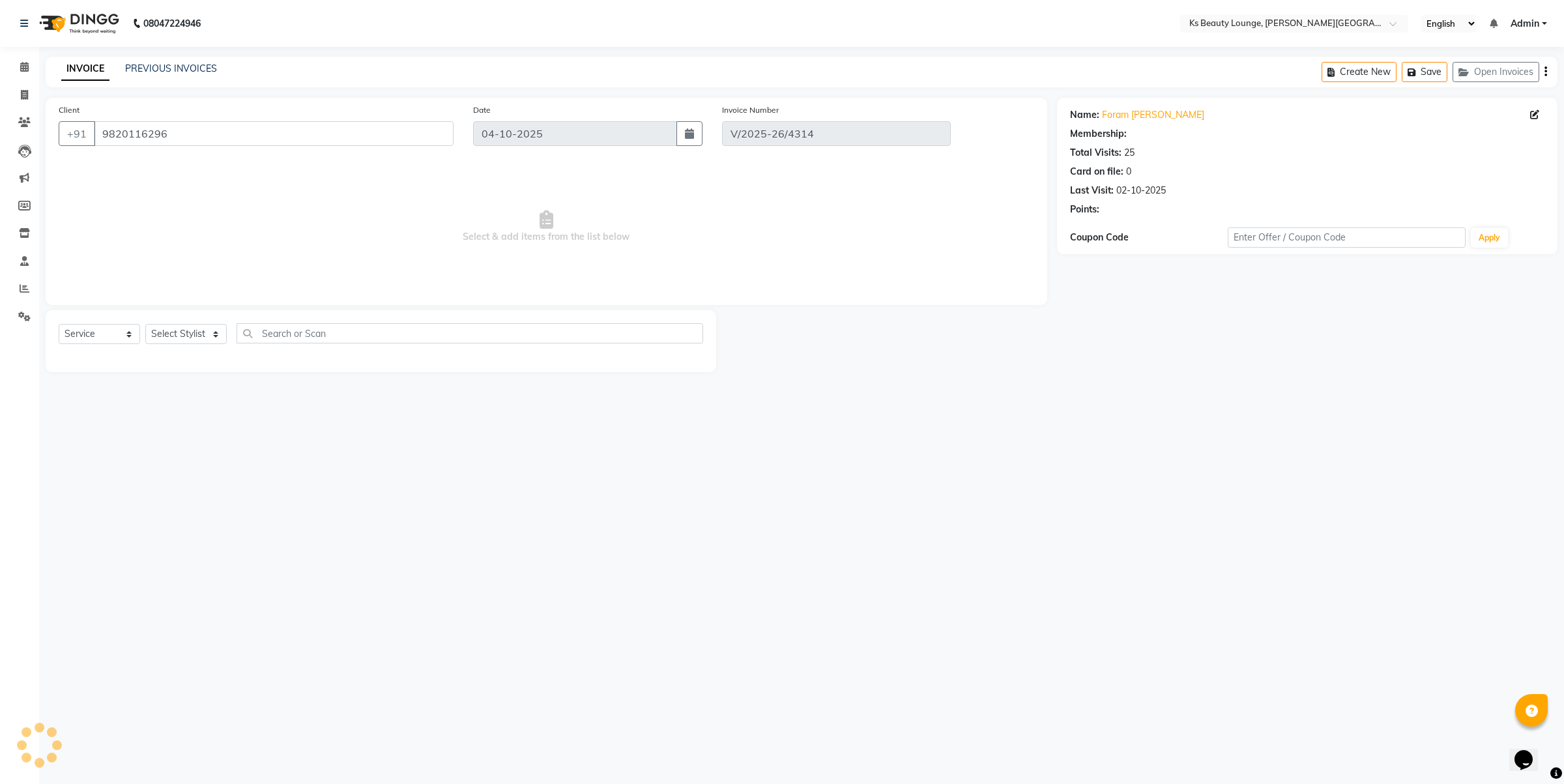
type input "02-10-2025"
select select "select"
select select "1: Object"
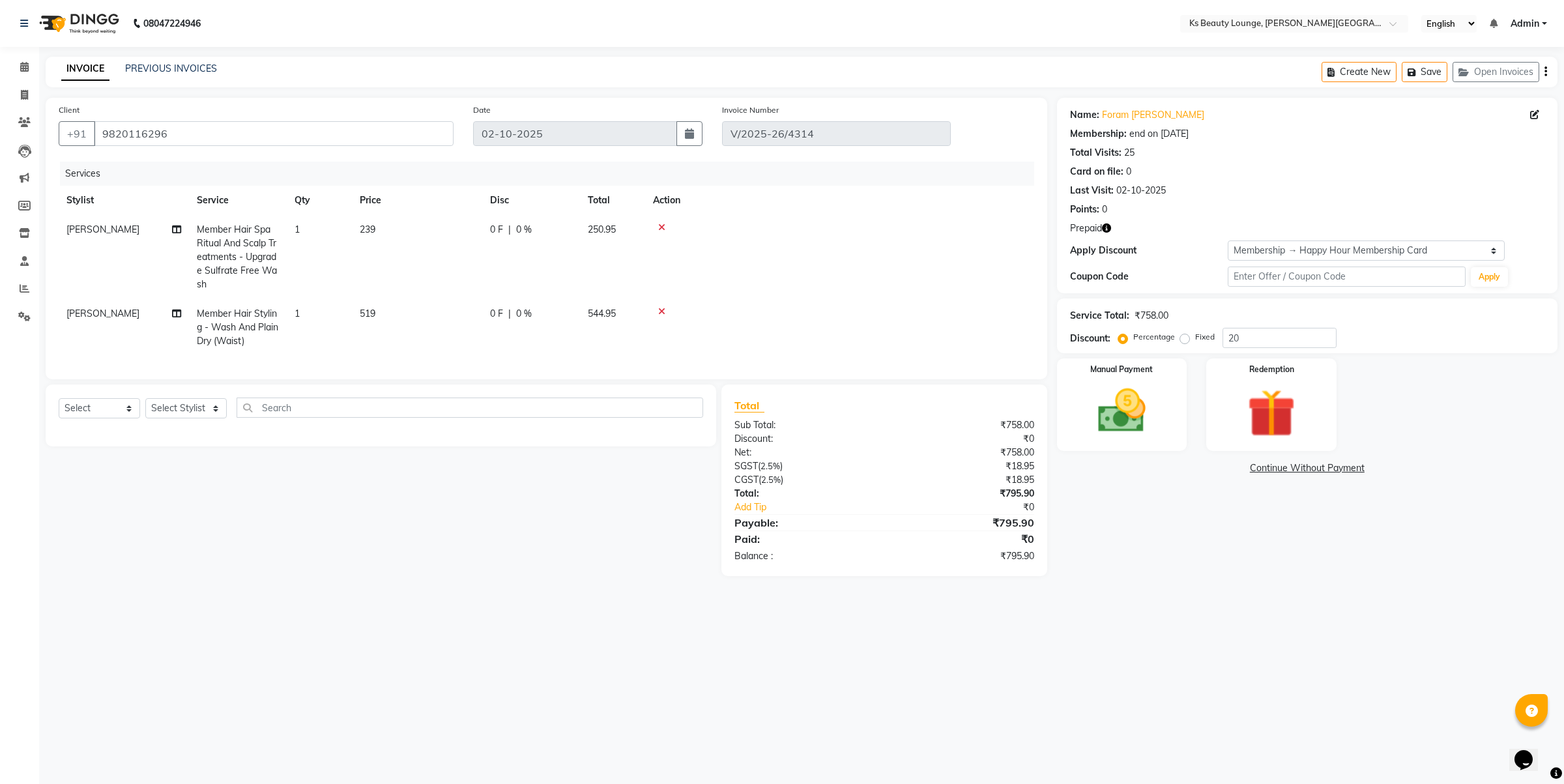
click at [663, 225] on icon at bounding box center [662, 227] width 7 height 9
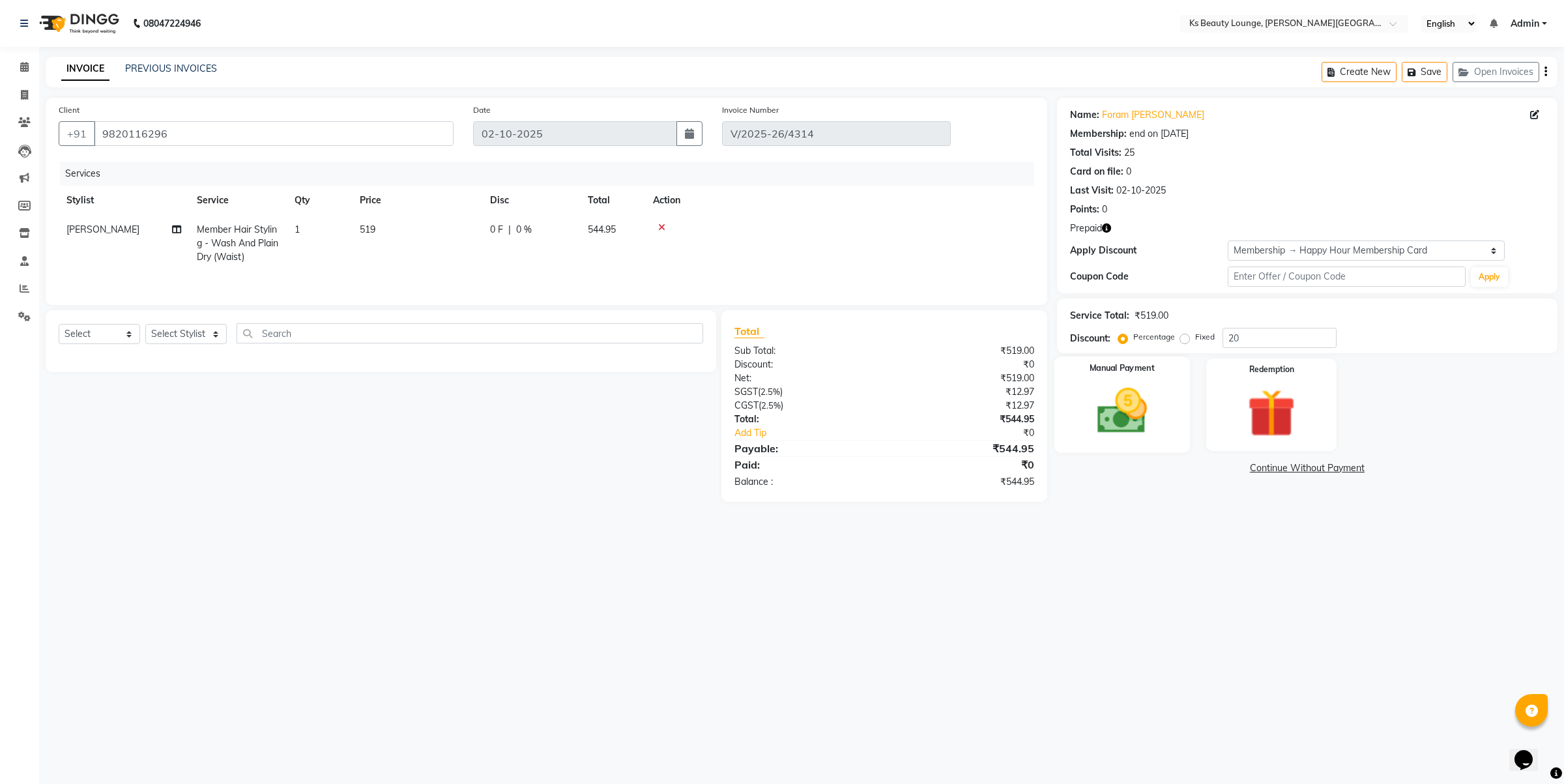
click at [1163, 419] on div "Manual Payment" at bounding box center [1122, 404] width 136 height 96
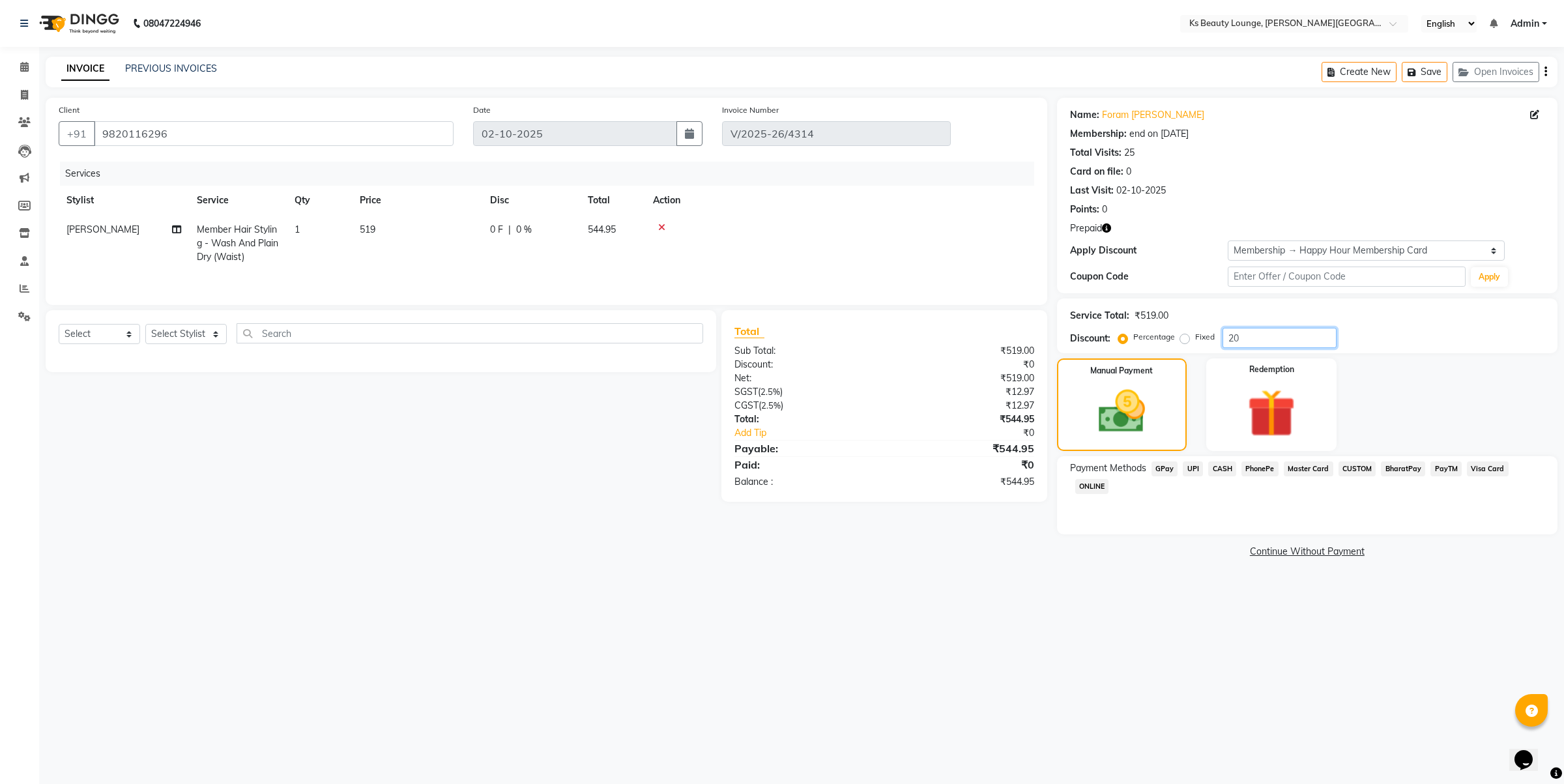
drag, startPoint x: 1245, startPoint y: 344, endPoint x: 1027, endPoint y: 393, distance: 223.4
click at [1004, 385] on div "Client +91 9820116296 Date 02-10-2025 Invoice Number V/2025-26/4314 Services St…" at bounding box center [801, 330] width 1531 height 463
click at [1547, 66] on div "Create New Save Open Invoices" at bounding box center [1439, 72] width 236 height 30
click at [1542, 69] on div "Create New Save Open Invoices" at bounding box center [1439, 72] width 236 height 30
click at [1544, 73] on button "button" at bounding box center [1546, 72] width 3 height 30
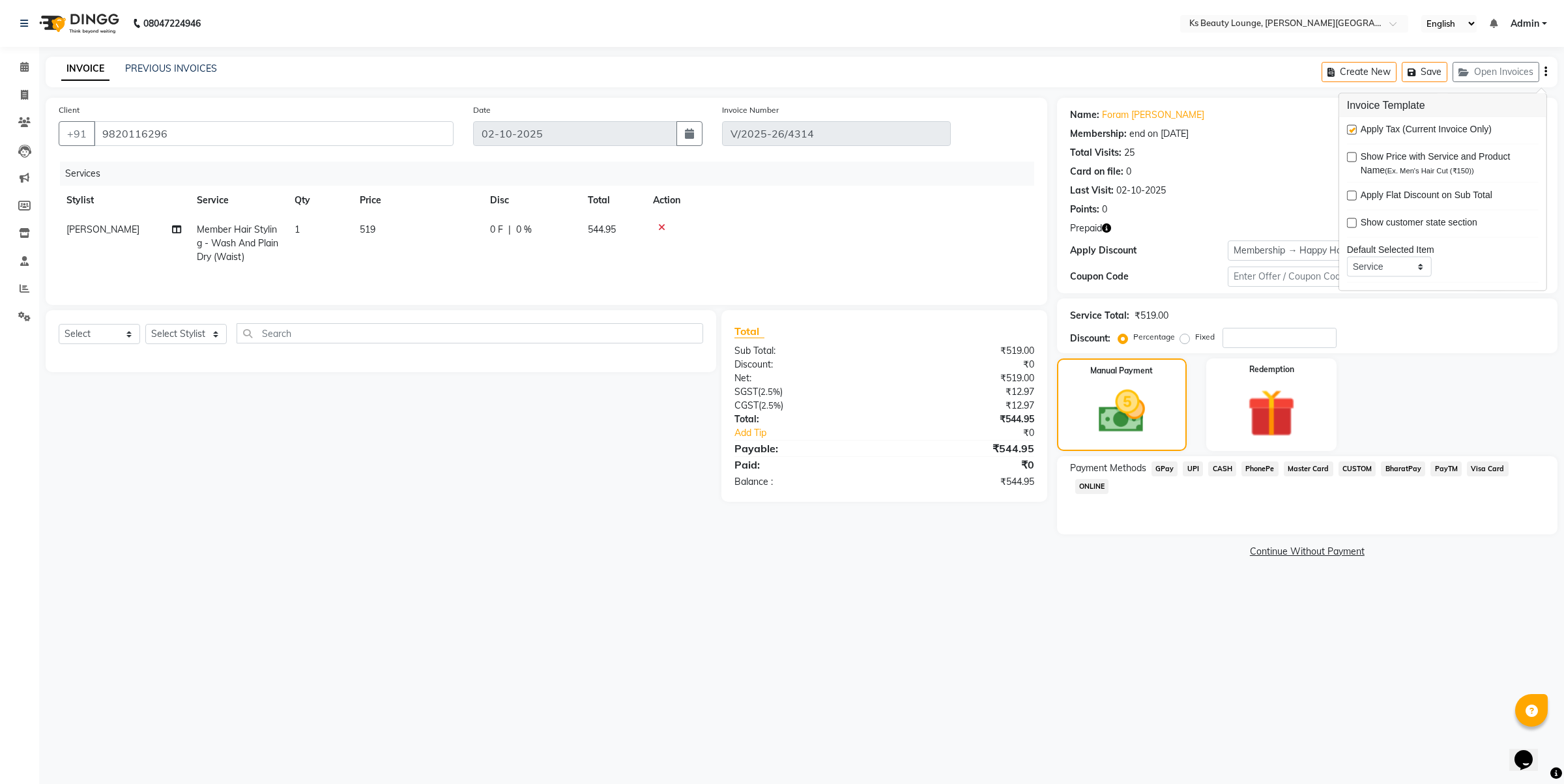
click at [1348, 134] on label at bounding box center [1351, 129] width 9 height 9
click at [1348, 134] on input "checkbox" at bounding box center [1351, 131] width 9 height 9
checkbox input "false"
drag, startPoint x: 1260, startPoint y: 412, endPoint x: 1295, endPoint y: 449, distance: 50.9
click at [1261, 412] on img at bounding box center [1271, 413] width 81 height 62
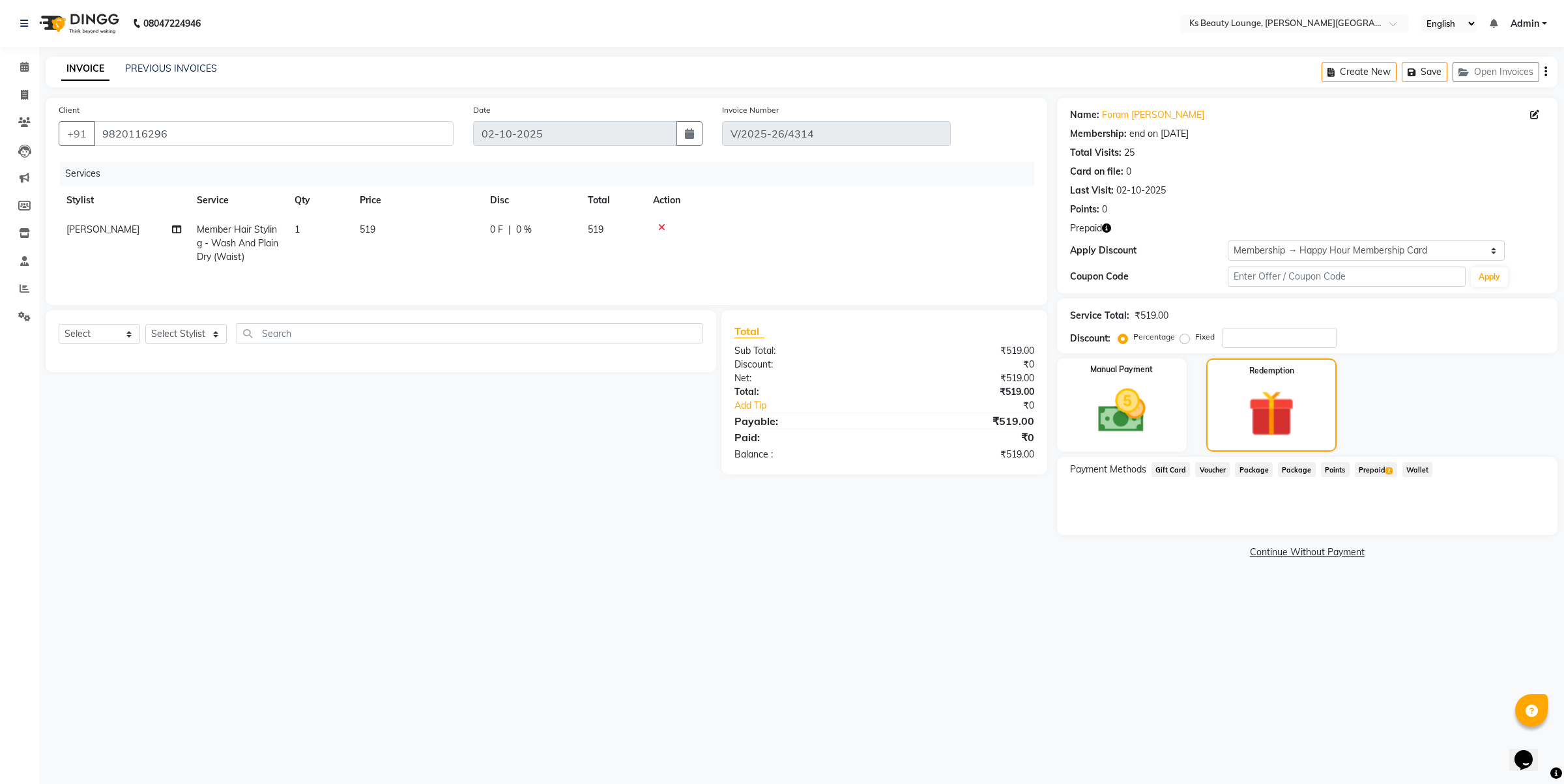
click at [1373, 464] on span "Prepaid 2" at bounding box center [1376, 469] width 42 height 15
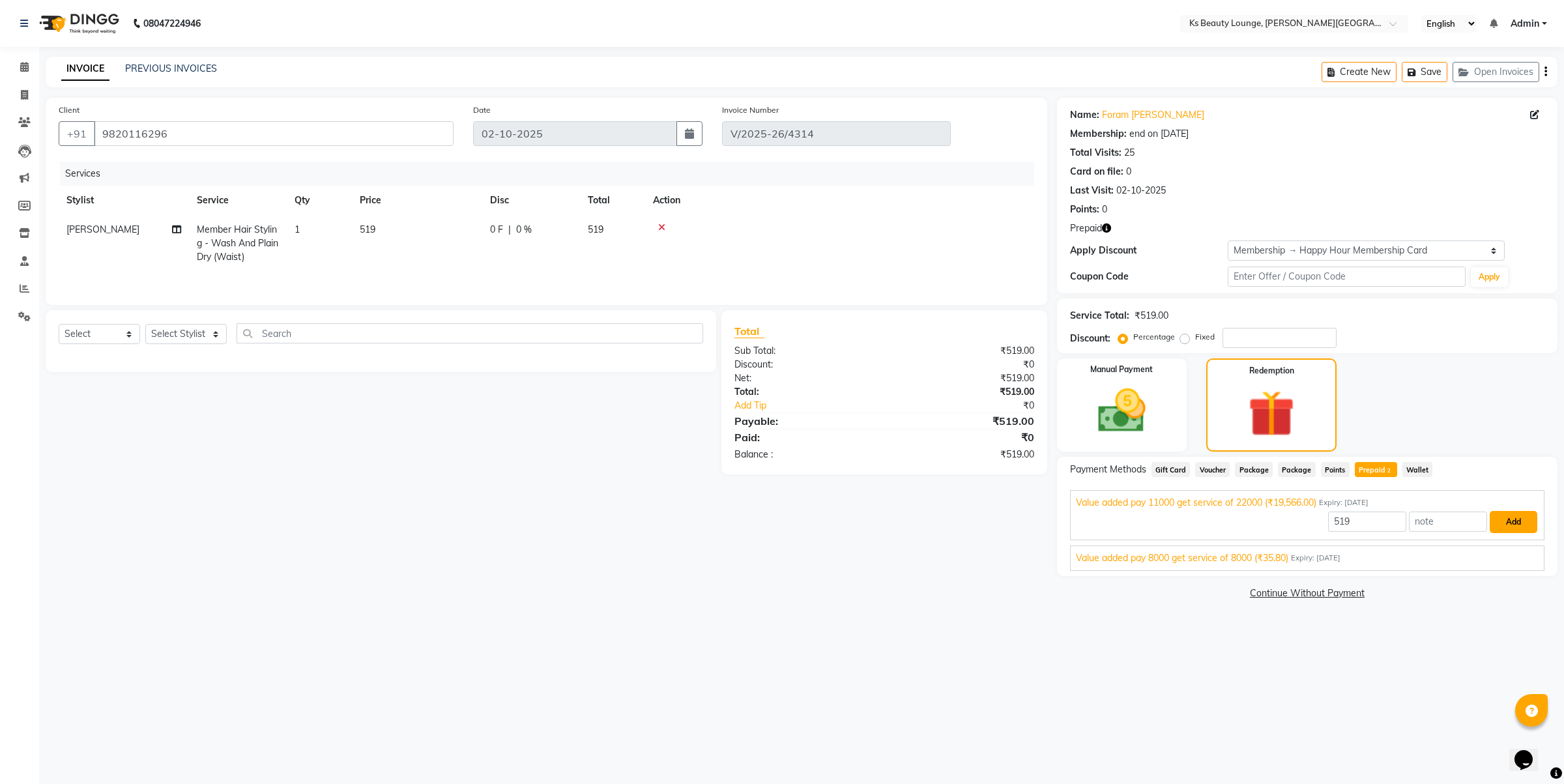
click at [1527, 523] on button "Add" at bounding box center [1514, 522] width 48 height 23
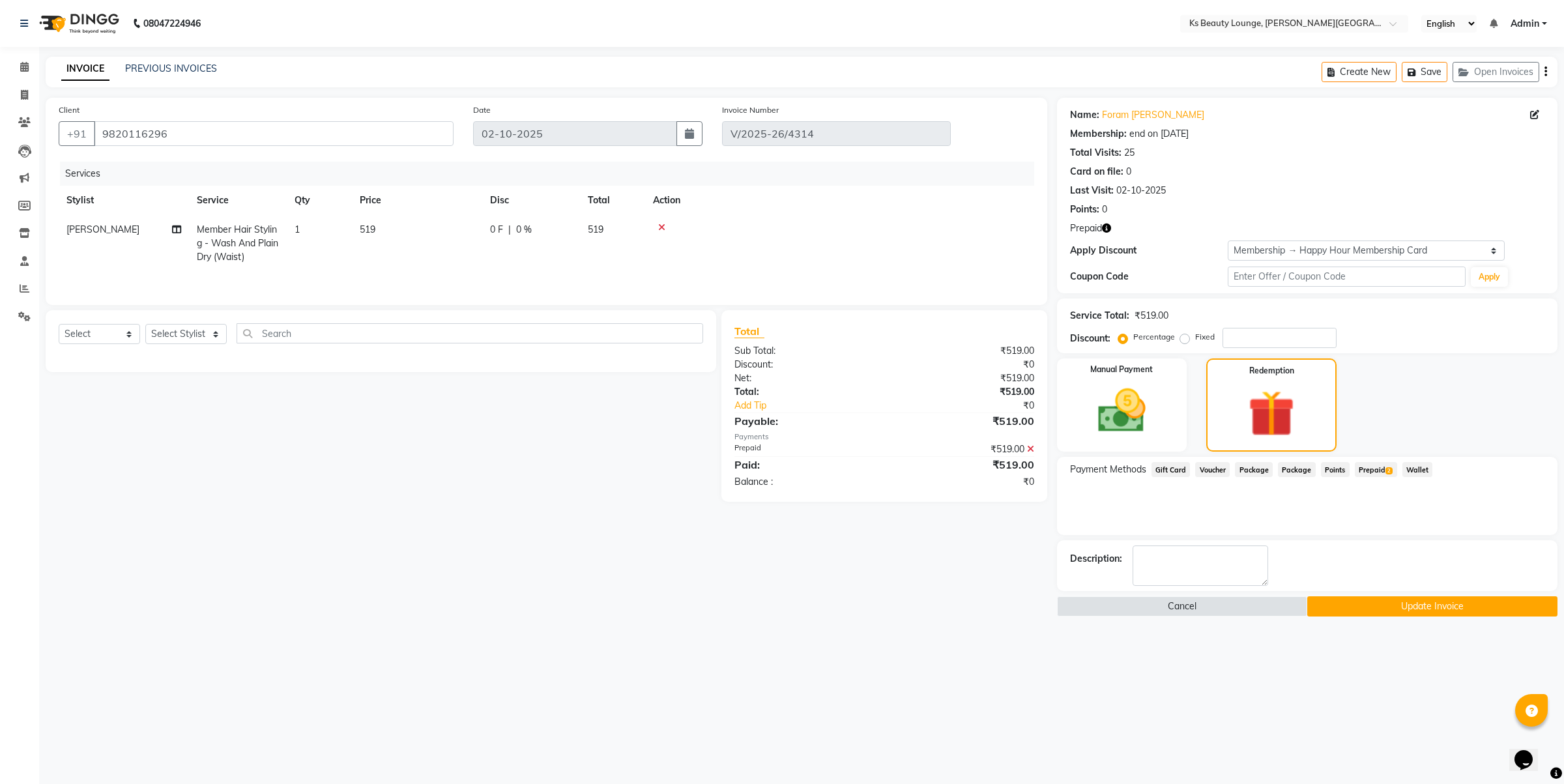
click at [1364, 614] on button "Update Invoice" at bounding box center [1433, 606] width 251 height 20
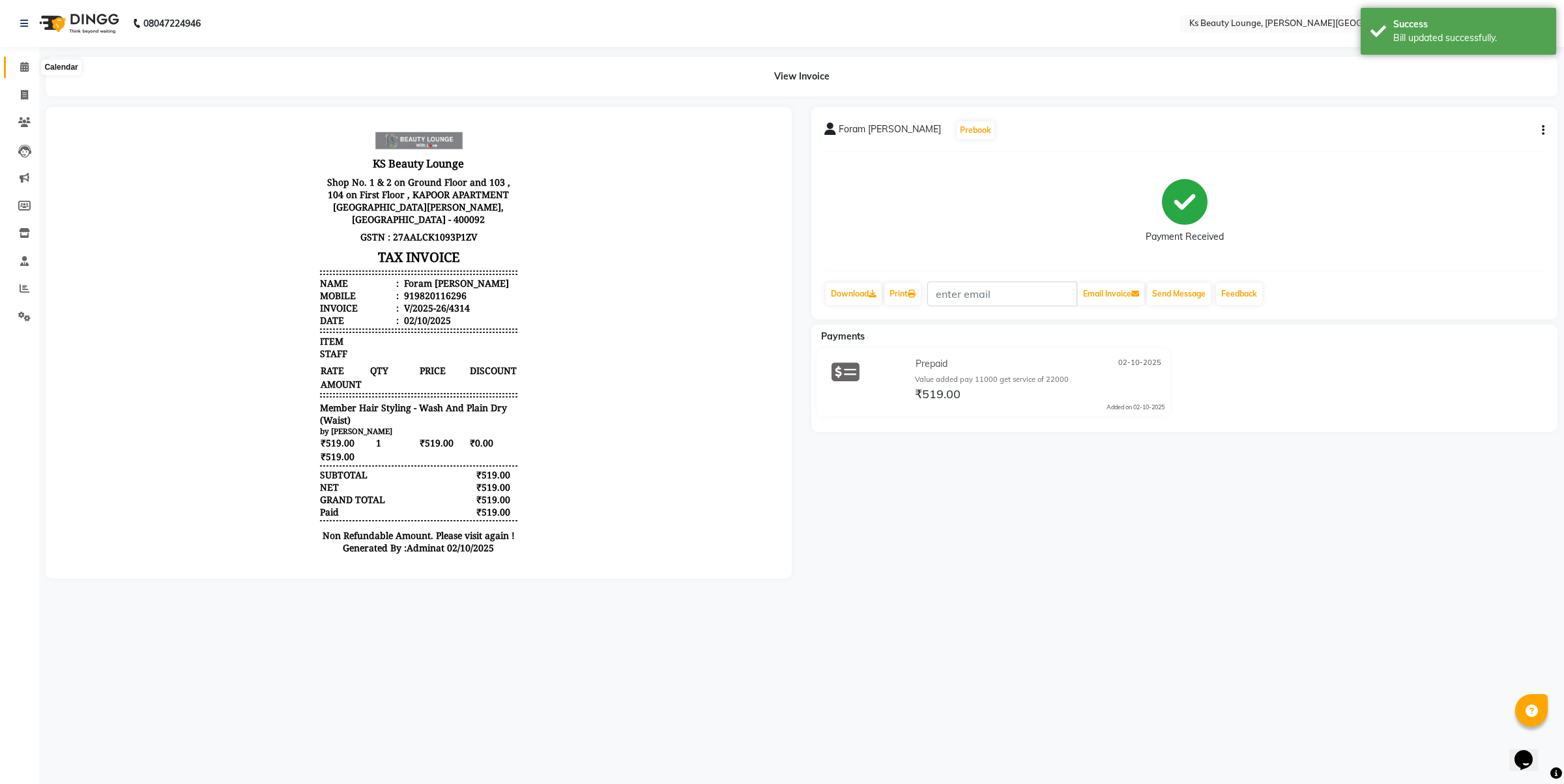
click at [24, 70] on icon at bounding box center [25, 66] width 9 height 9
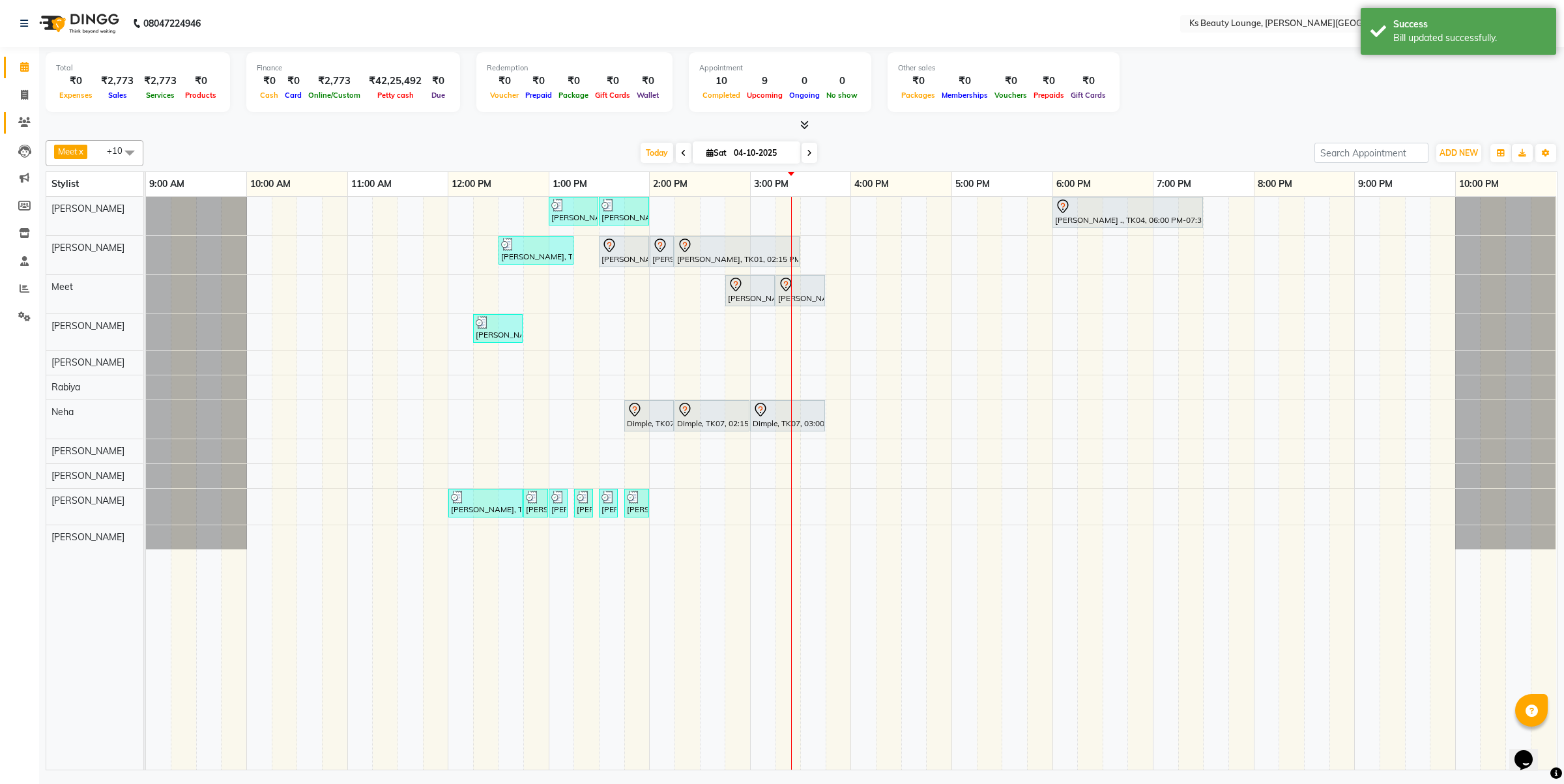
click at [24, 129] on link "Clients" at bounding box center [19, 123] width 31 height 22
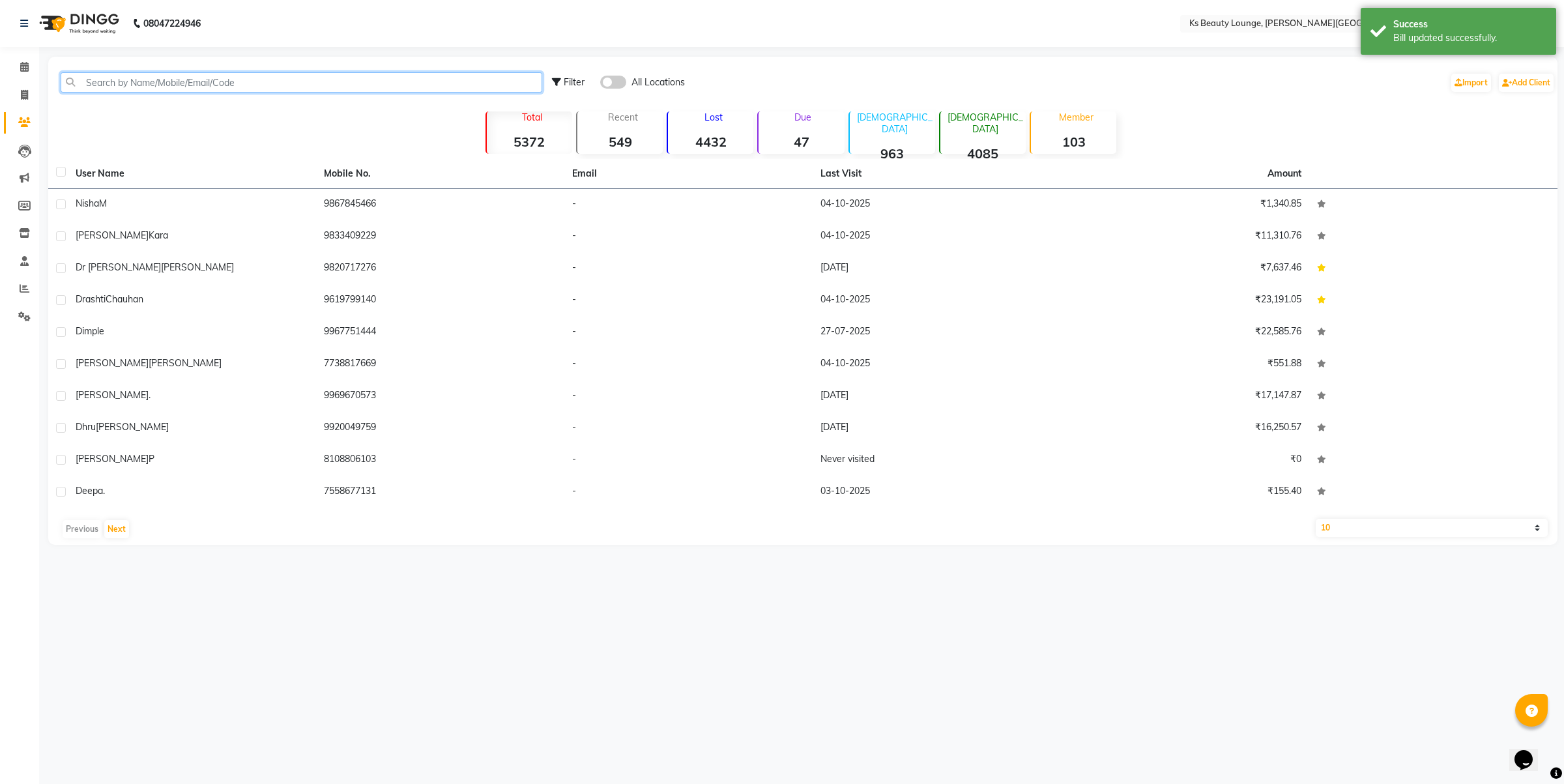
click at [228, 91] on input "text" at bounding box center [301, 83] width 481 height 20
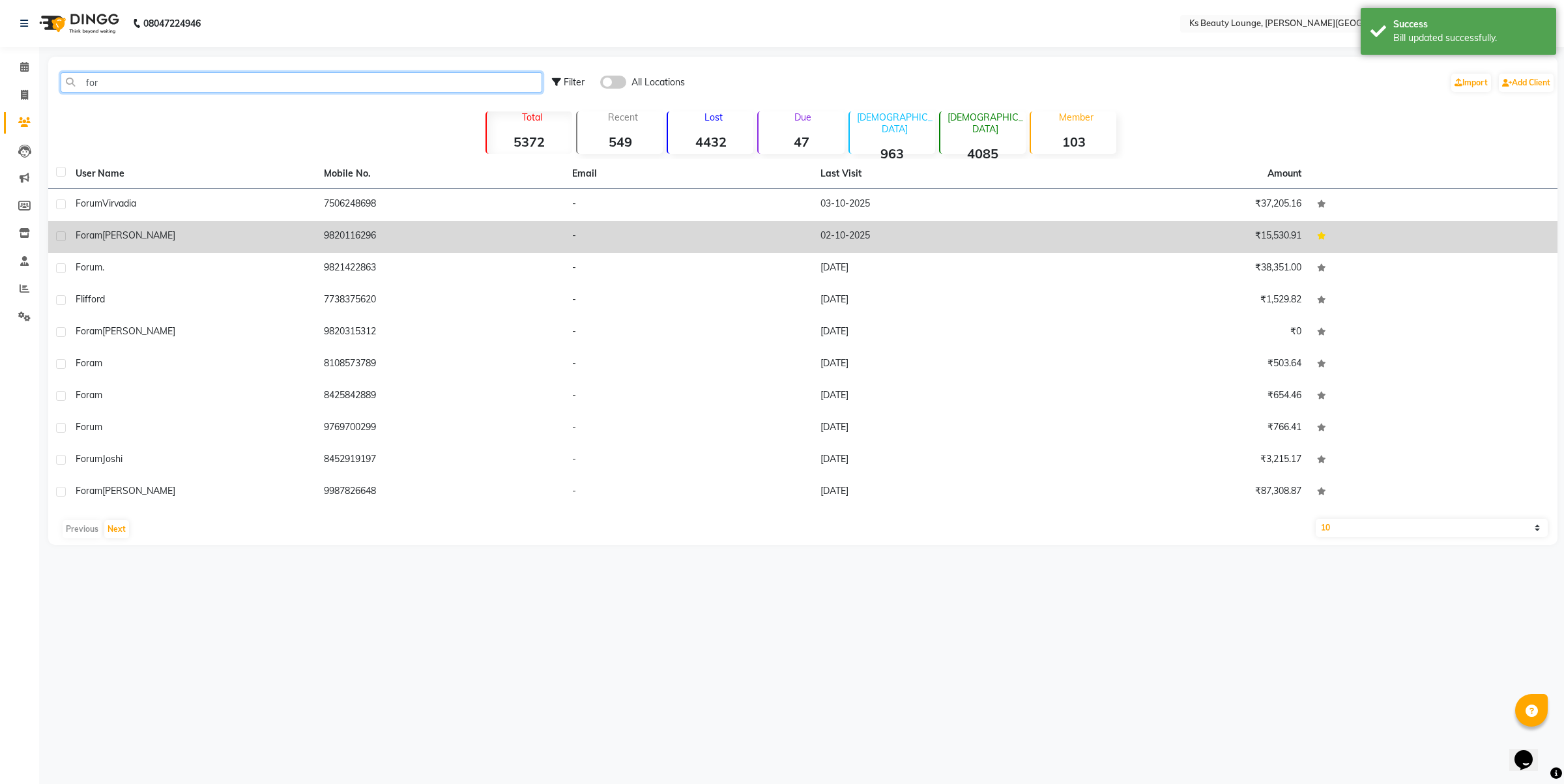
type input "for"
click at [364, 230] on td "9820116296" at bounding box center [440, 237] width 248 height 32
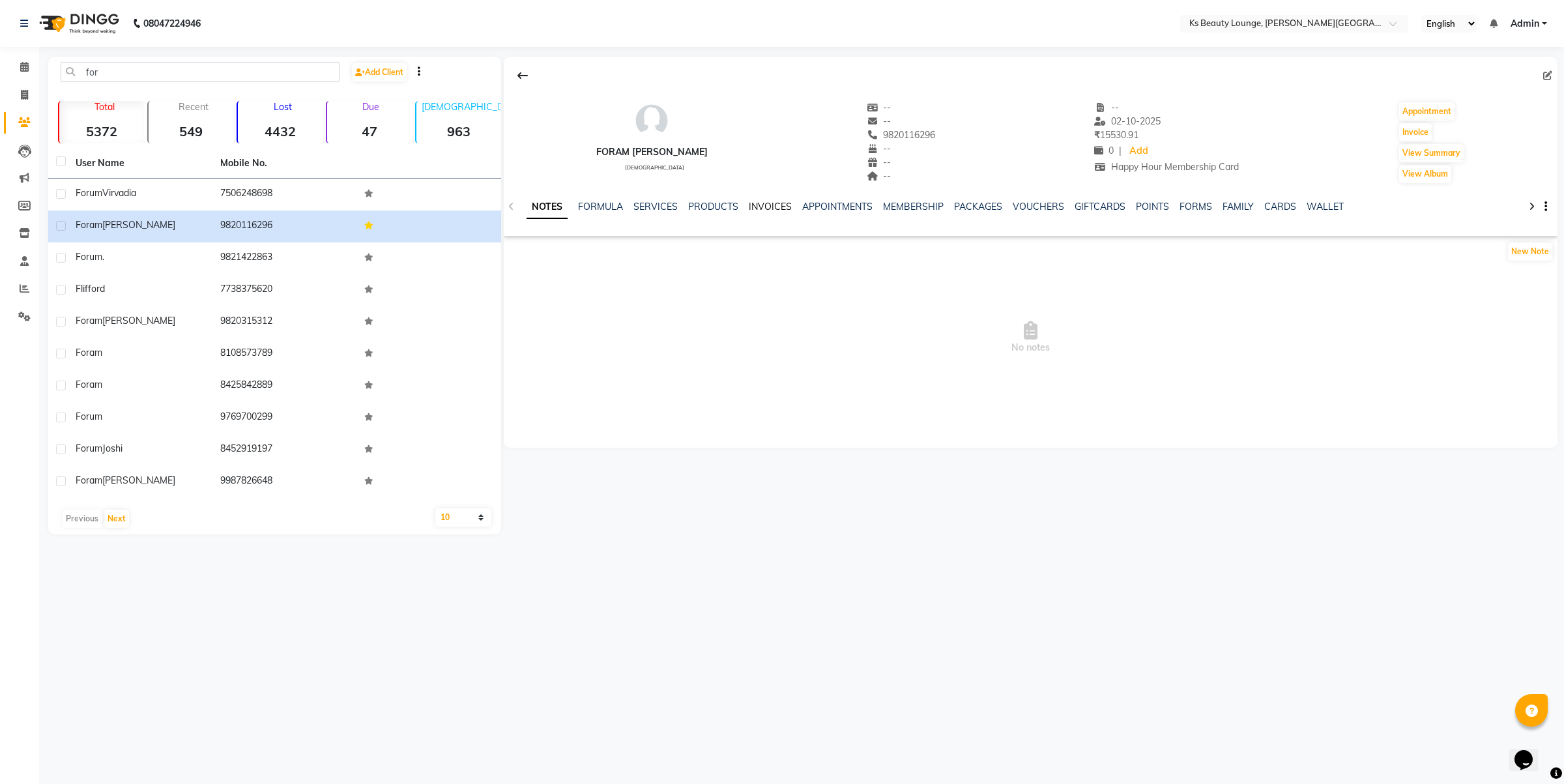
click at [773, 209] on link "INVOICES" at bounding box center [770, 206] width 43 height 12
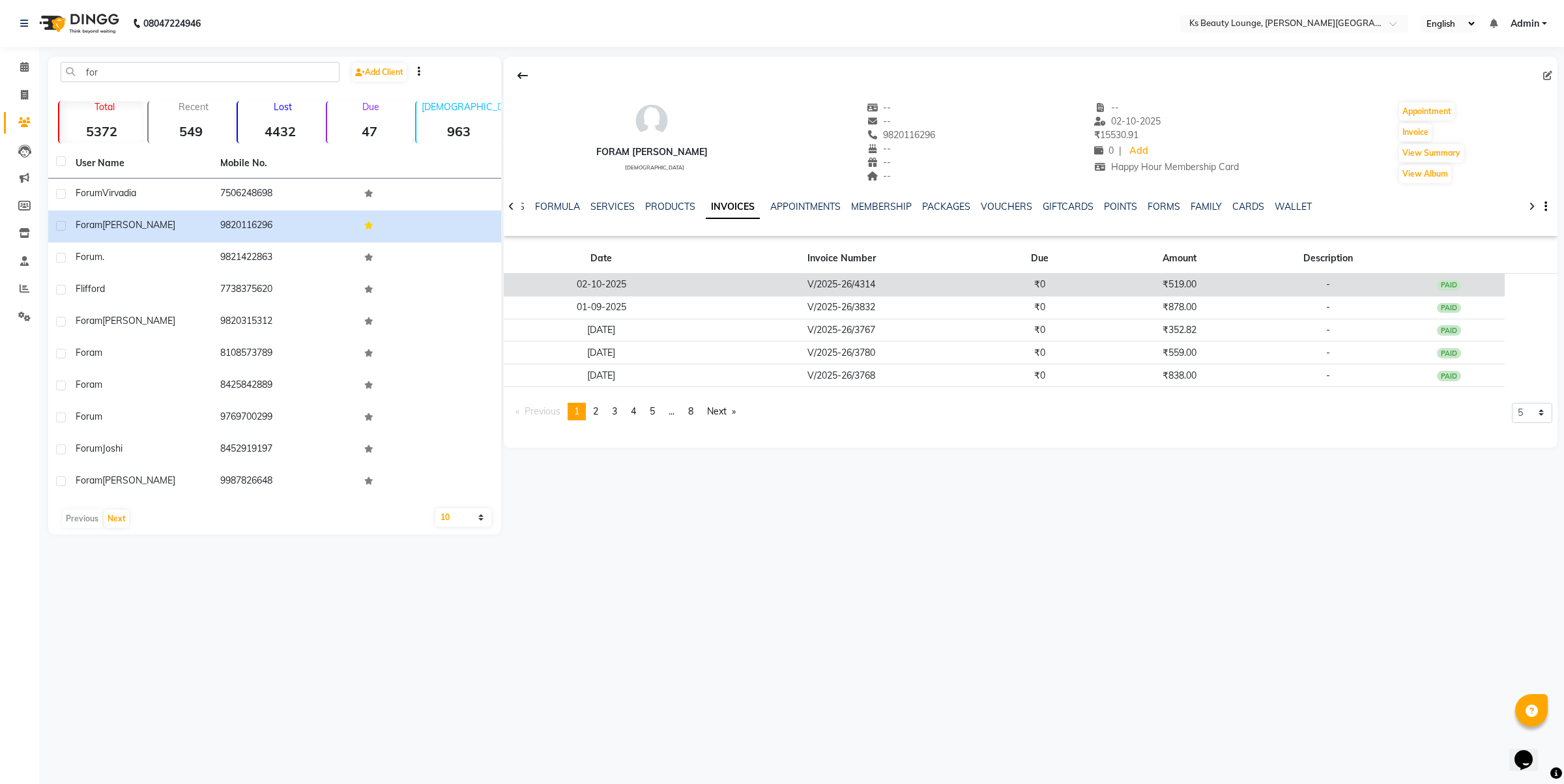
click at [826, 287] on td "V/2025-26/4314" at bounding box center [841, 285] width 284 height 23
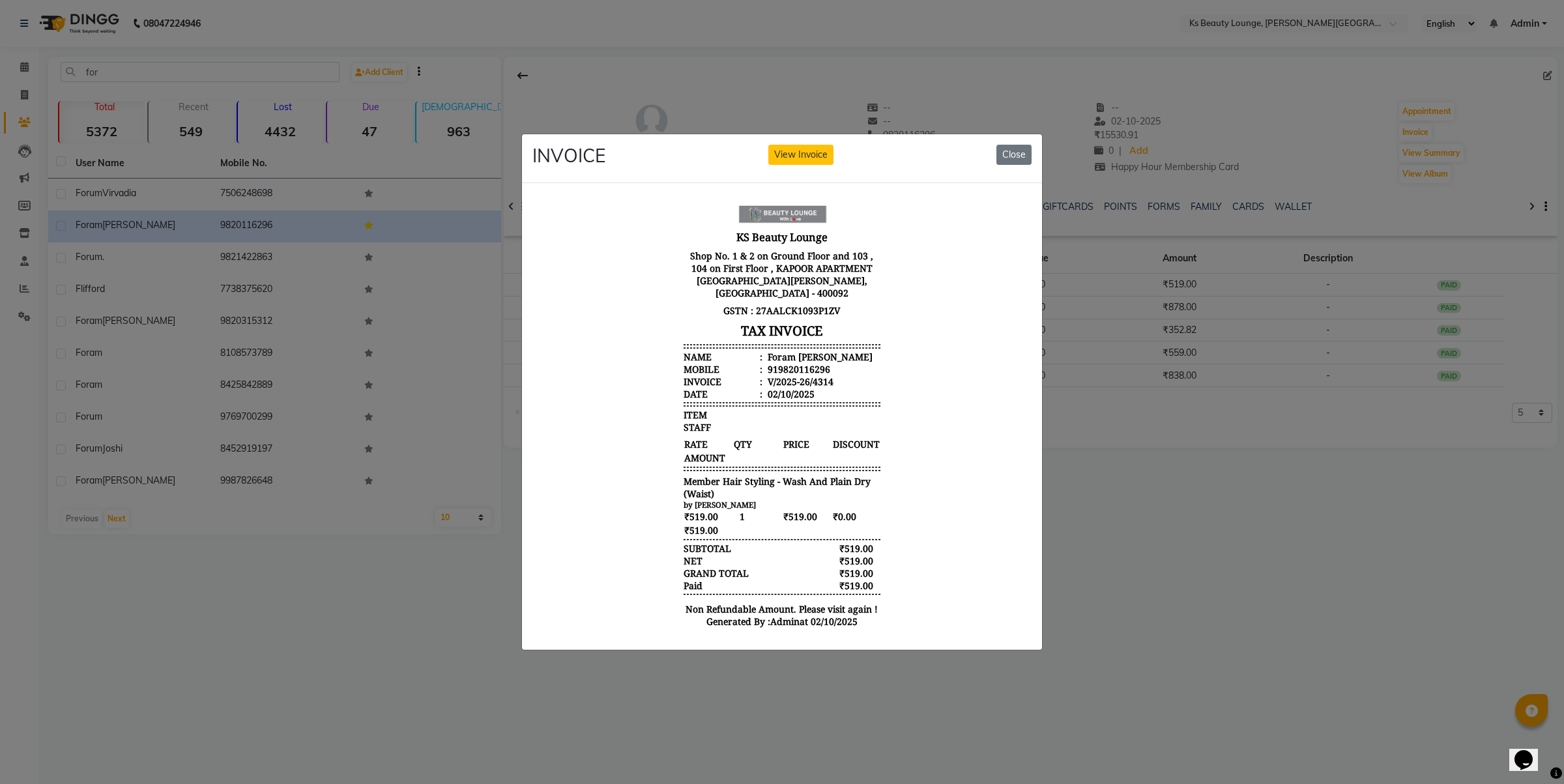
click at [1187, 537] on ngb-modal-window "INVOICE View Invoice Close" at bounding box center [782, 392] width 1564 height 784
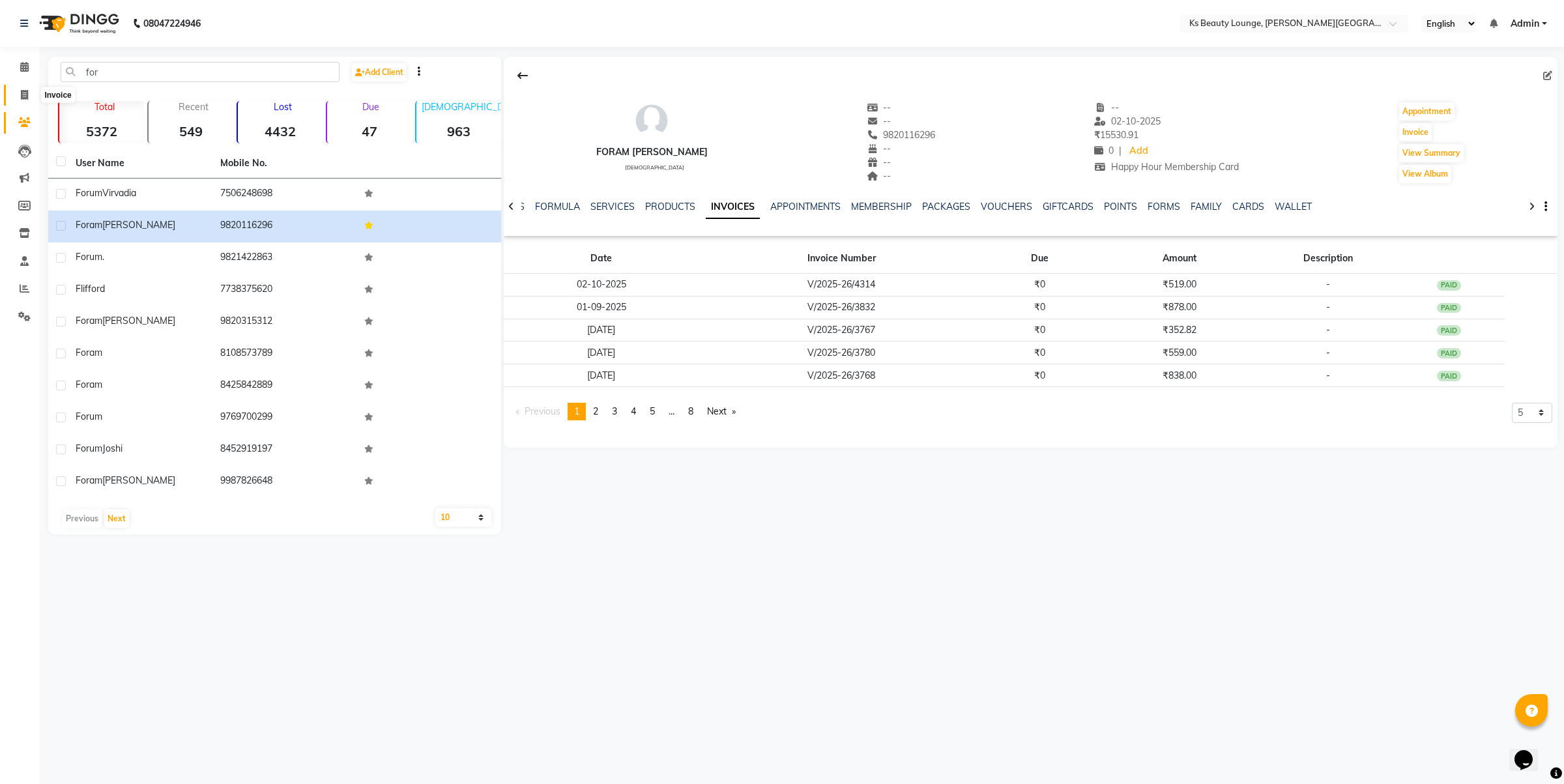
click at [25, 98] on icon at bounding box center [25, 94] width 7 height 9
select select "4411"
select select "service"
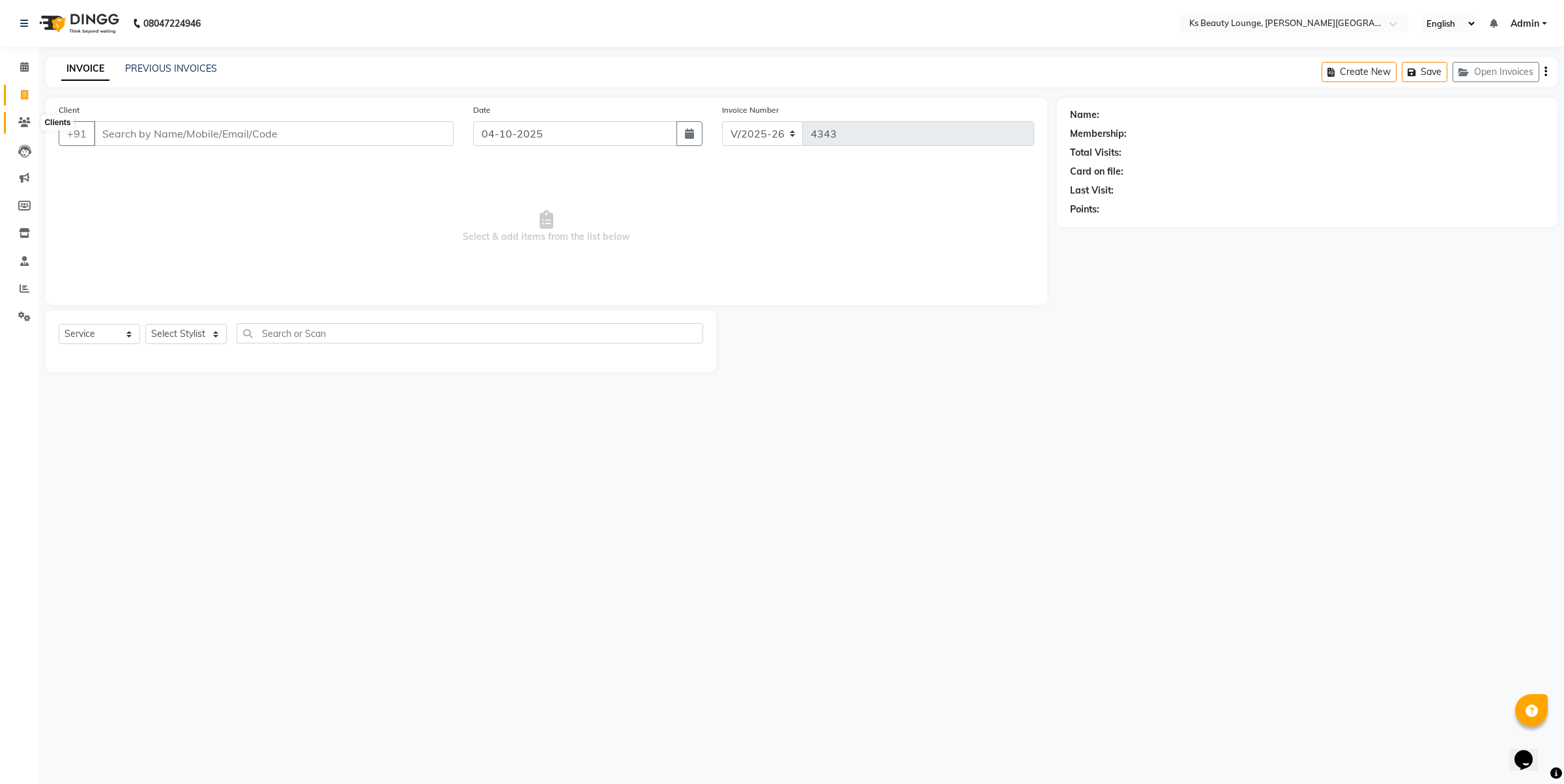
click at [21, 119] on icon at bounding box center [24, 122] width 12 height 9
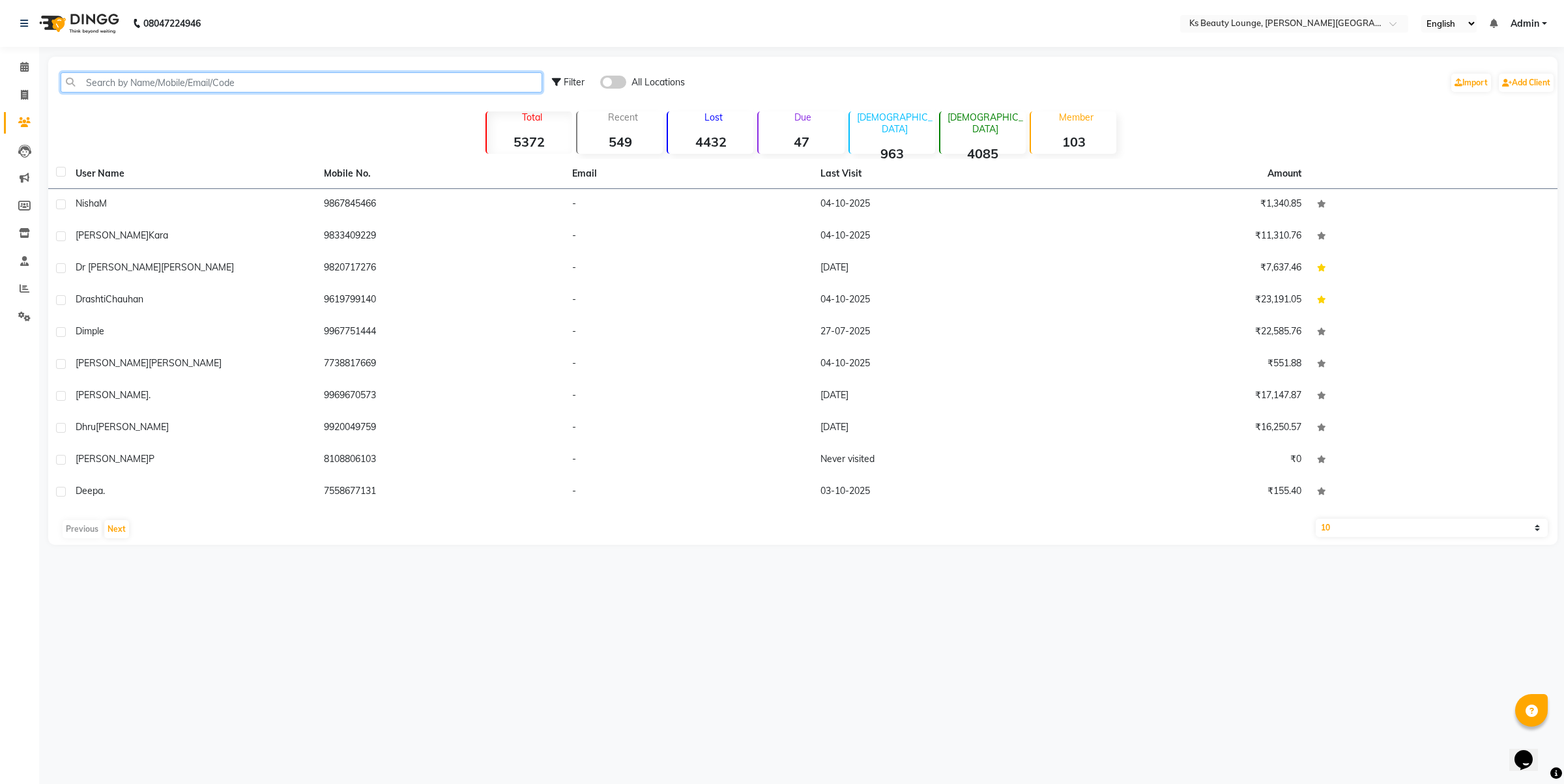
click at [129, 83] on input "text" at bounding box center [301, 83] width 481 height 20
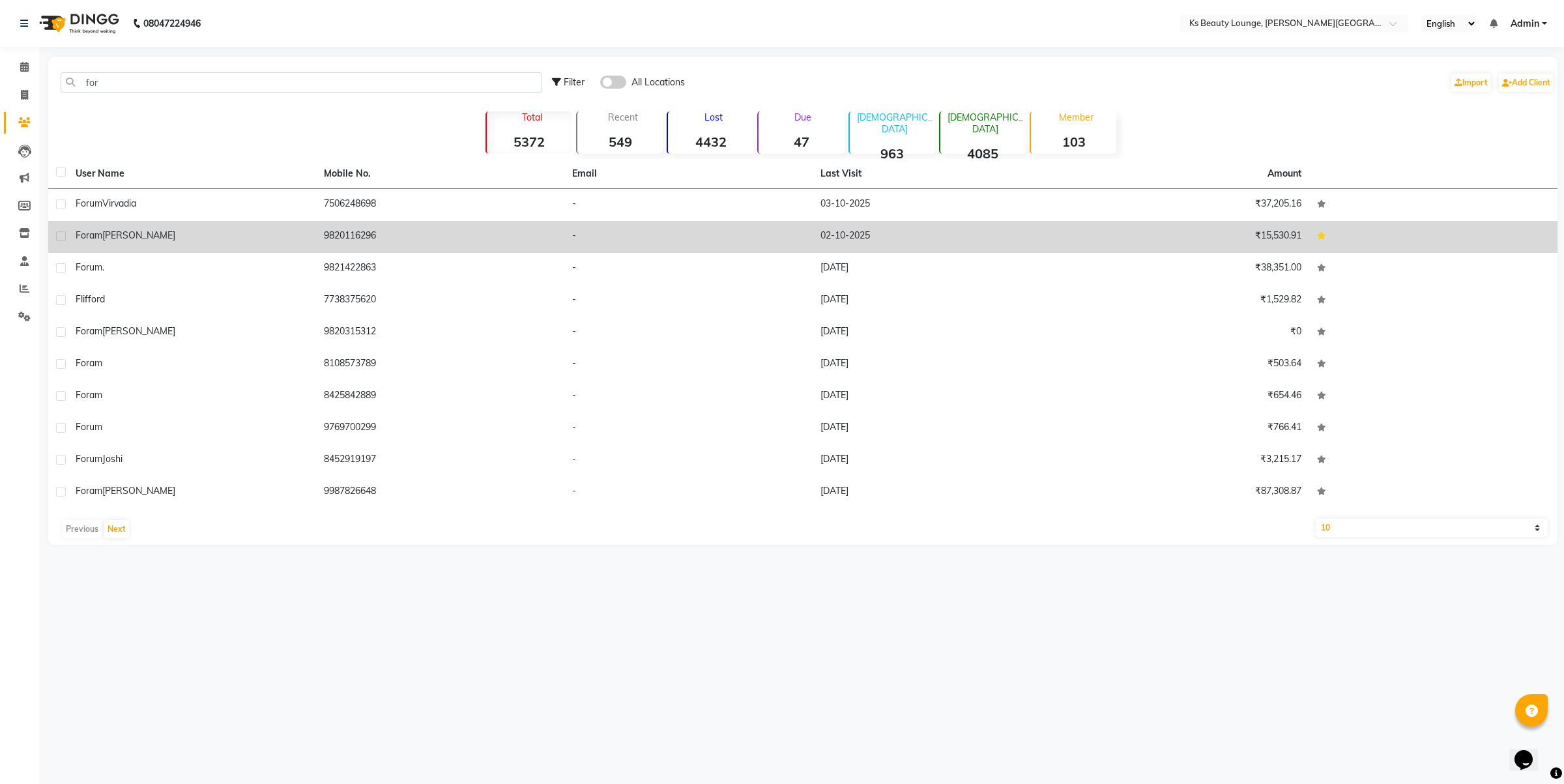
click at [360, 240] on td "9820116296" at bounding box center [440, 237] width 248 height 32
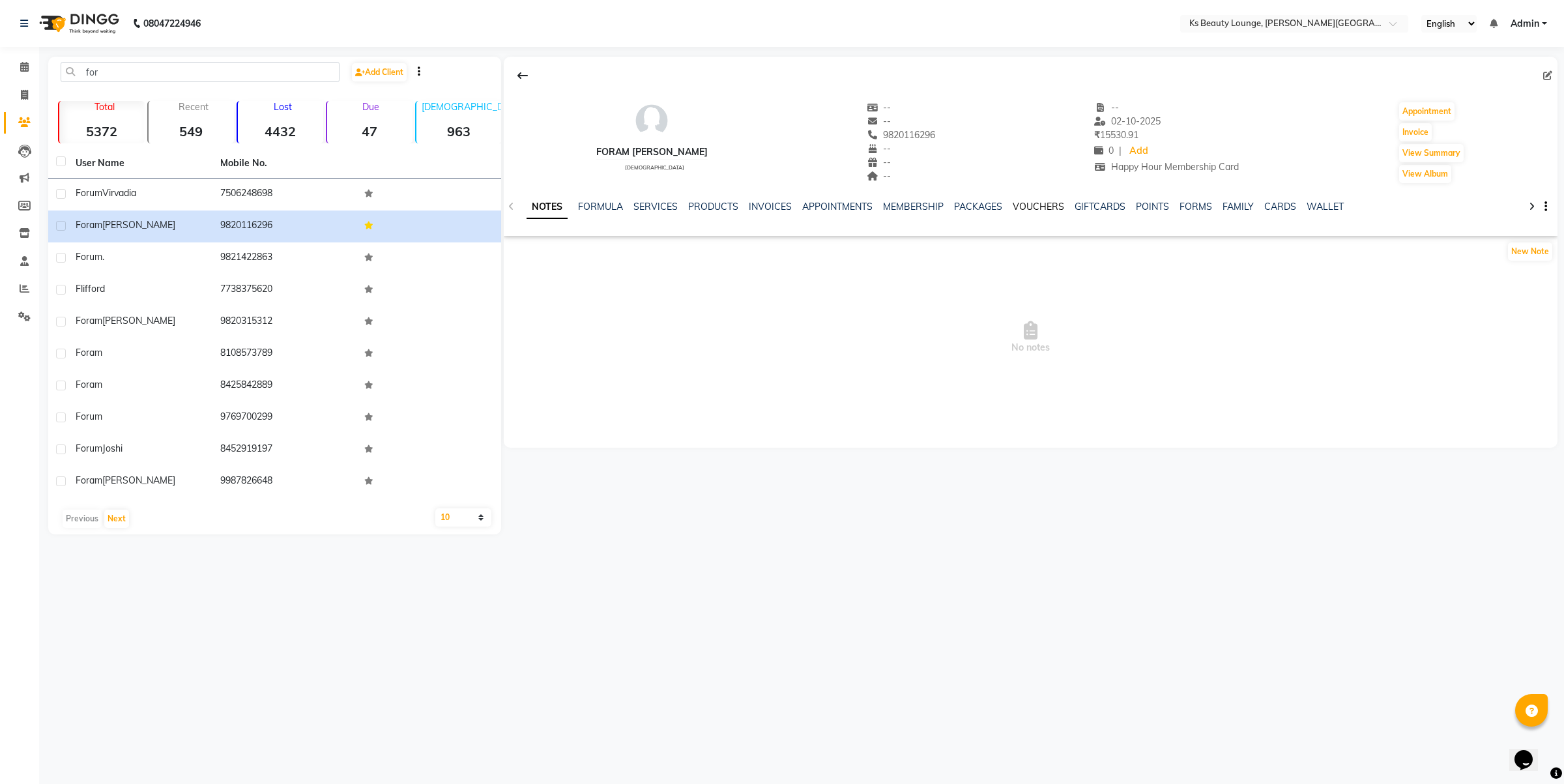
click at [1038, 204] on link "VOUCHERS" at bounding box center [1038, 206] width 52 height 12
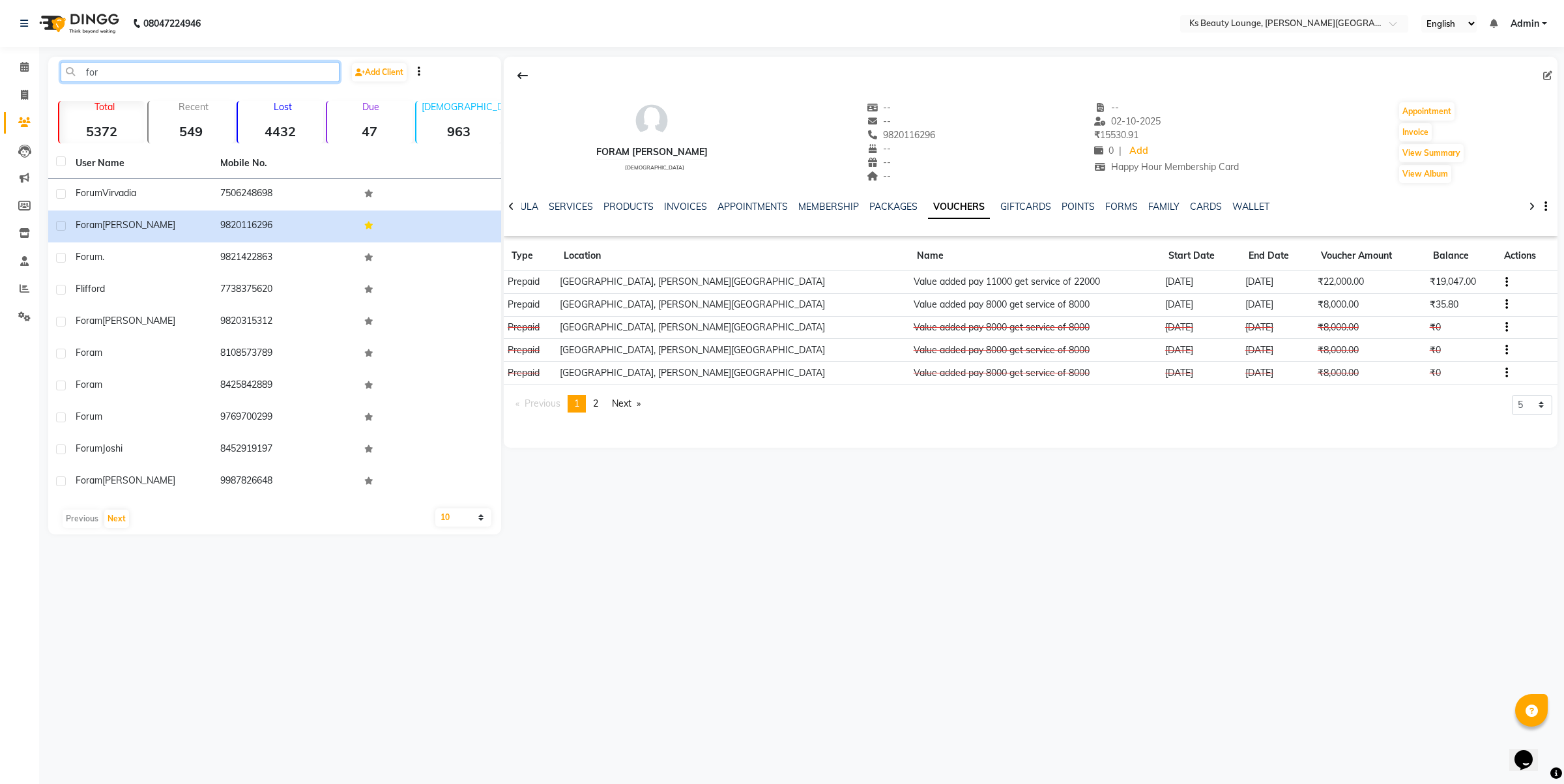
drag, startPoint x: 139, startPoint y: 72, endPoint x: 16, endPoint y: 80, distance: 123.3
click at [16, 80] on app-home "08047224946 Select Location × Ks Beauty Lounge, Chandavarkar Road English ENGLI…" at bounding box center [782, 277] width 1564 height 554
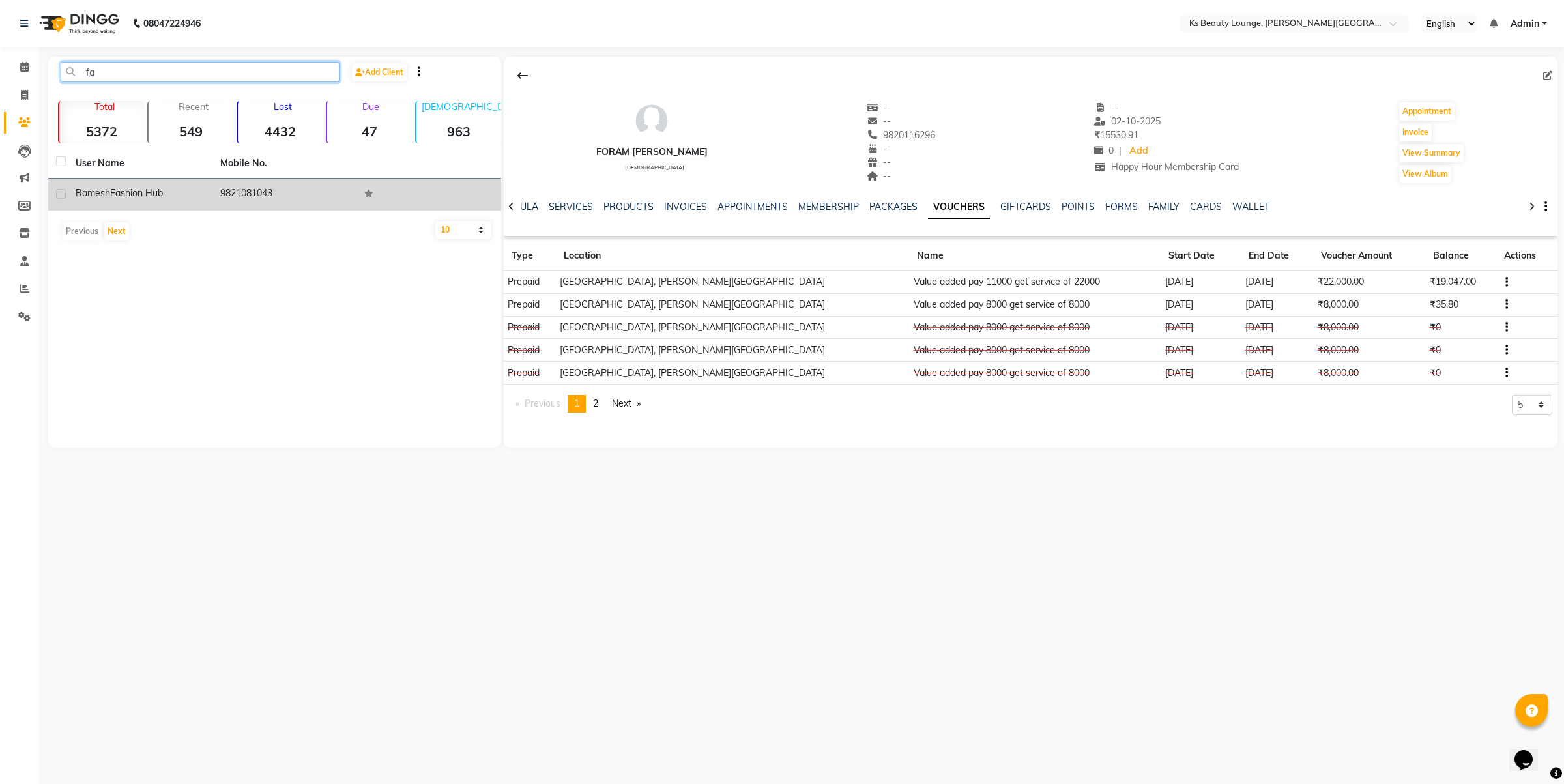
type input "f"
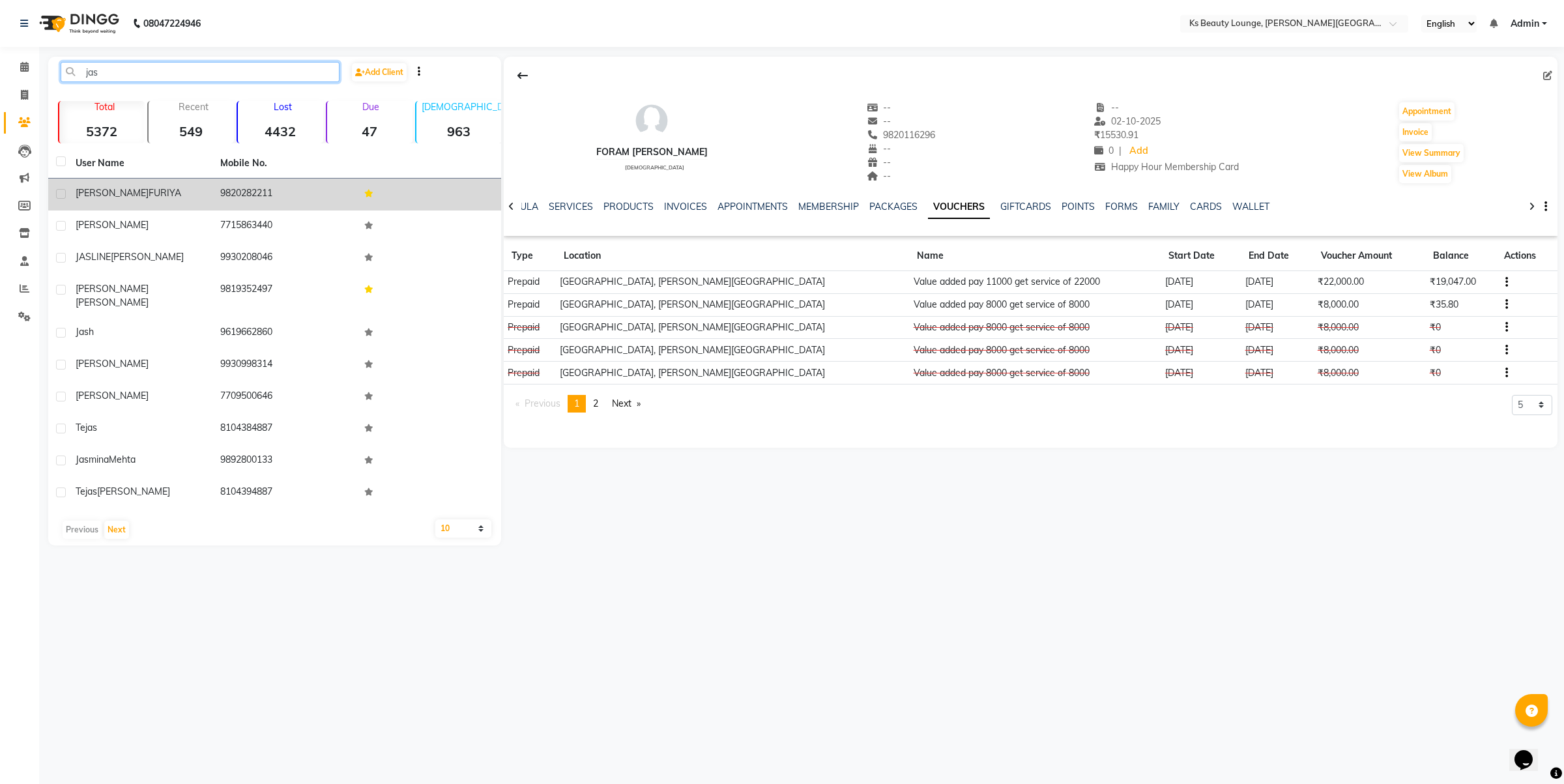
type input "jas"
click at [271, 194] on td "9820282211" at bounding box center [285, 195] width 144 height 32
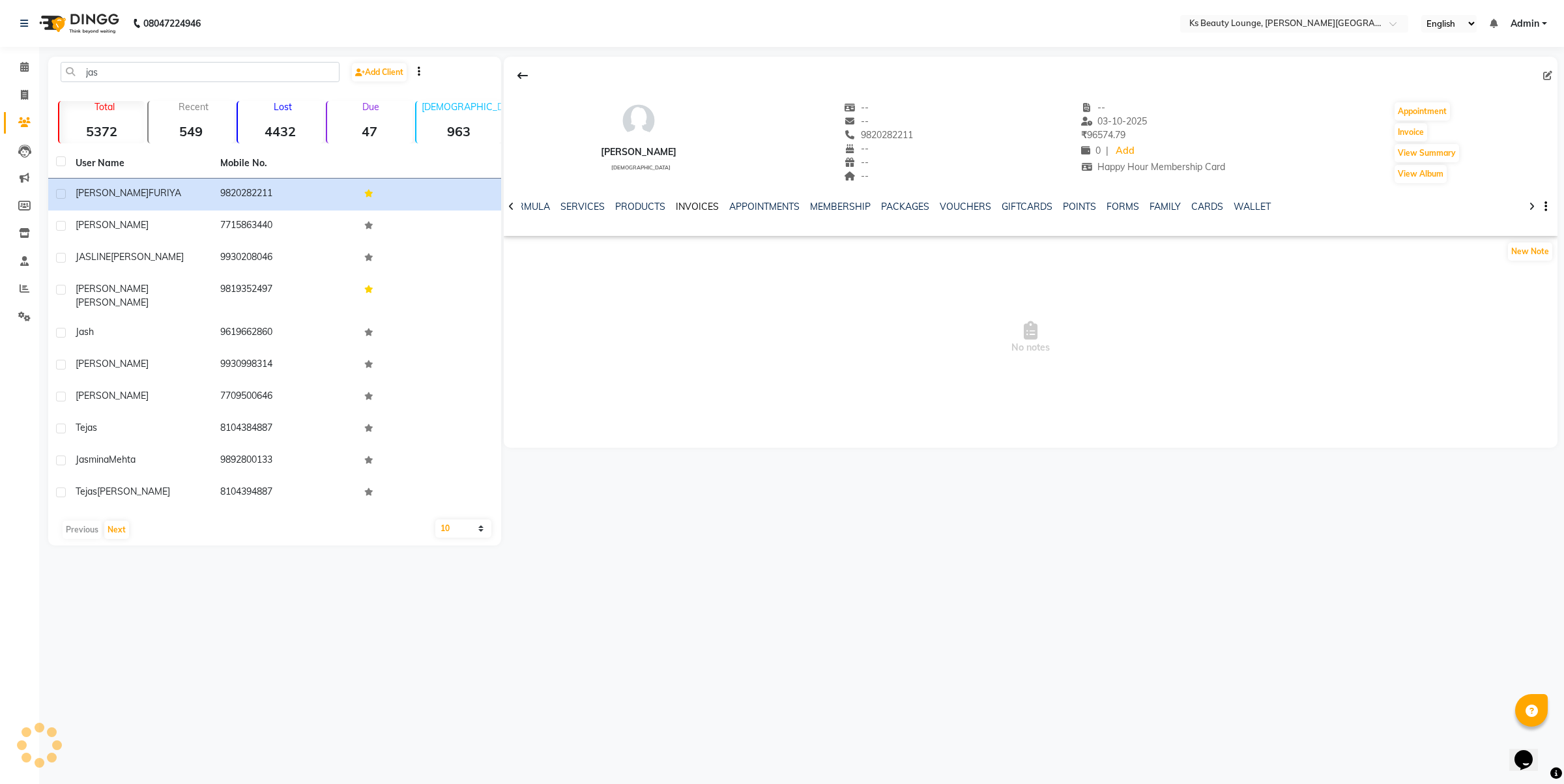
click at [703, 200] on link "INVOICES" at bounding box center [697, 206] width 43 height 12
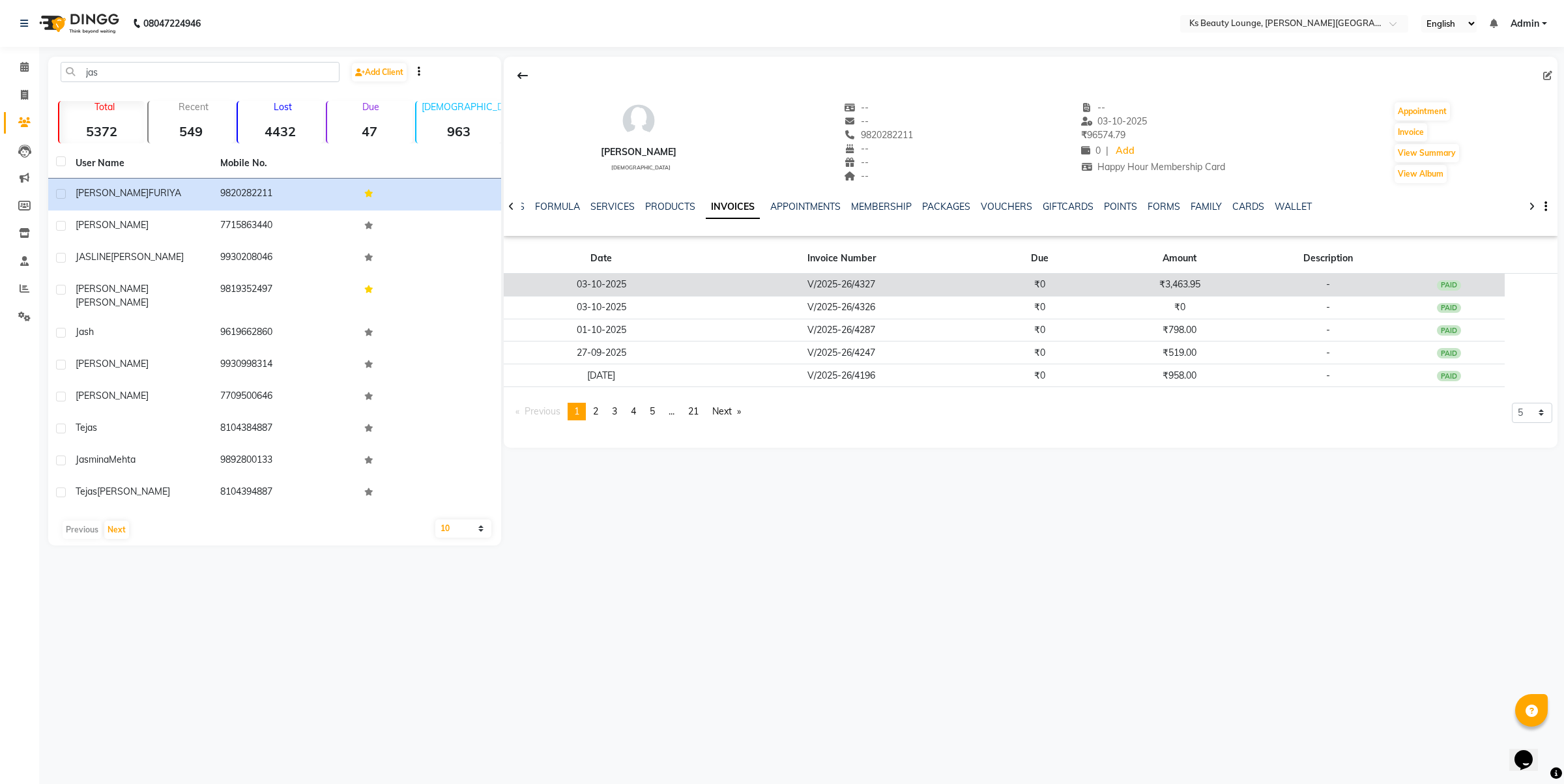
click at [836, 274] on td "V/2025-26/4327" at bounding box center [841, 285] width 284 height 23
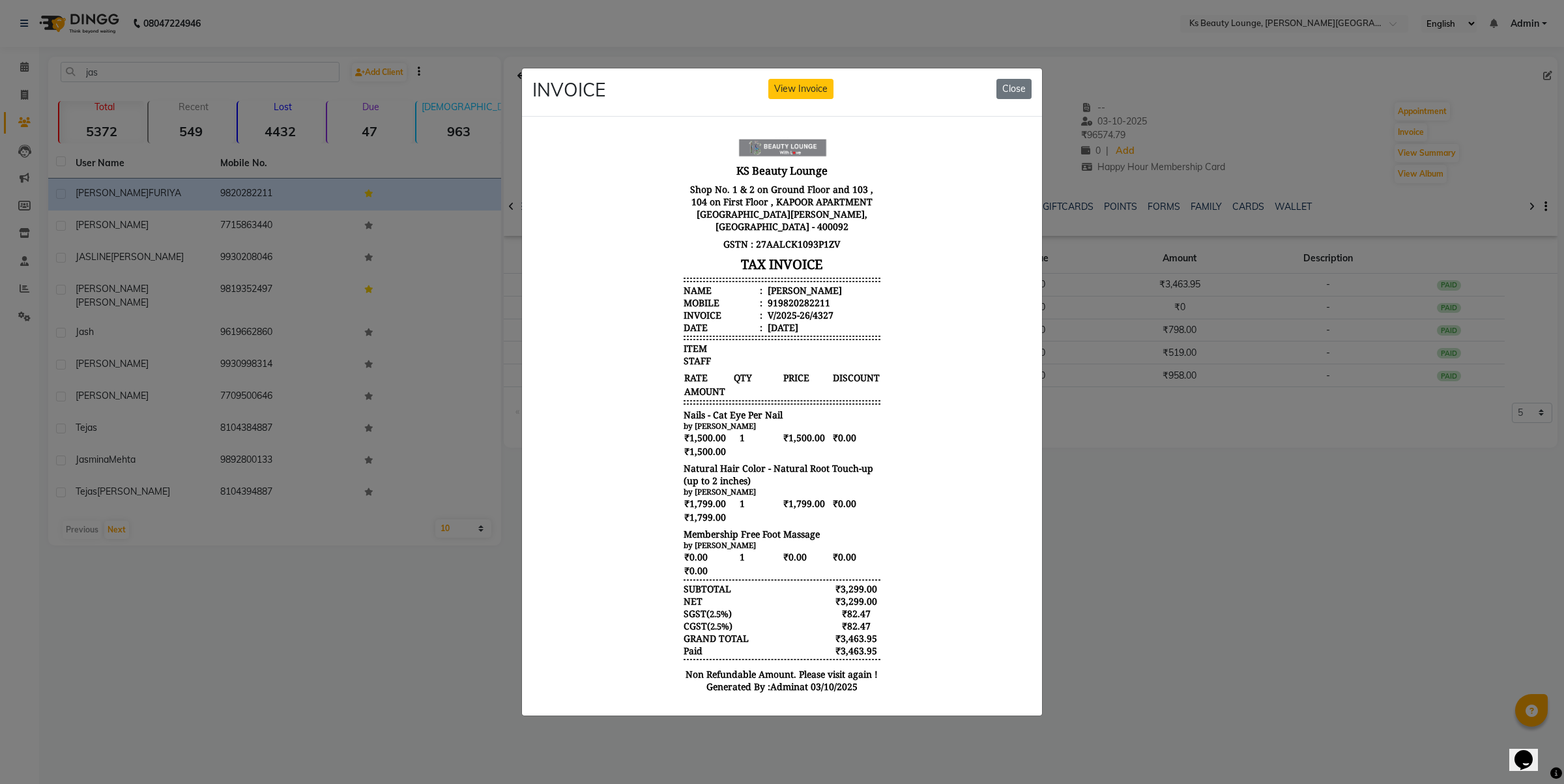
click at [1187, 591] on ngb-modal-window "INVOICE View Invoice Close" at bounding box center [782, 392] width 1564 height 784
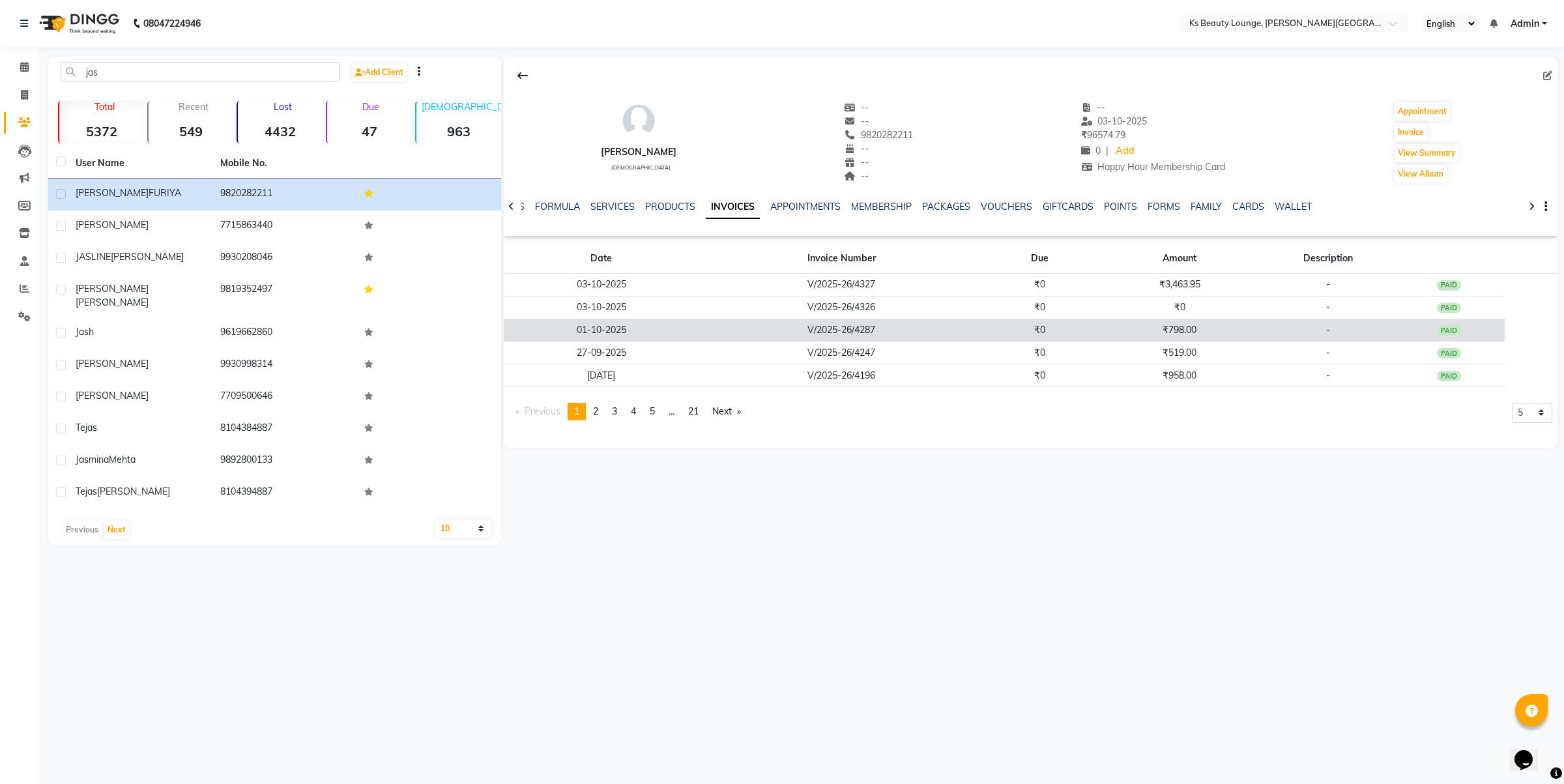
click at [1073, 326] on td "₹0" at bounding box center [1039, 330] width 112 height 23
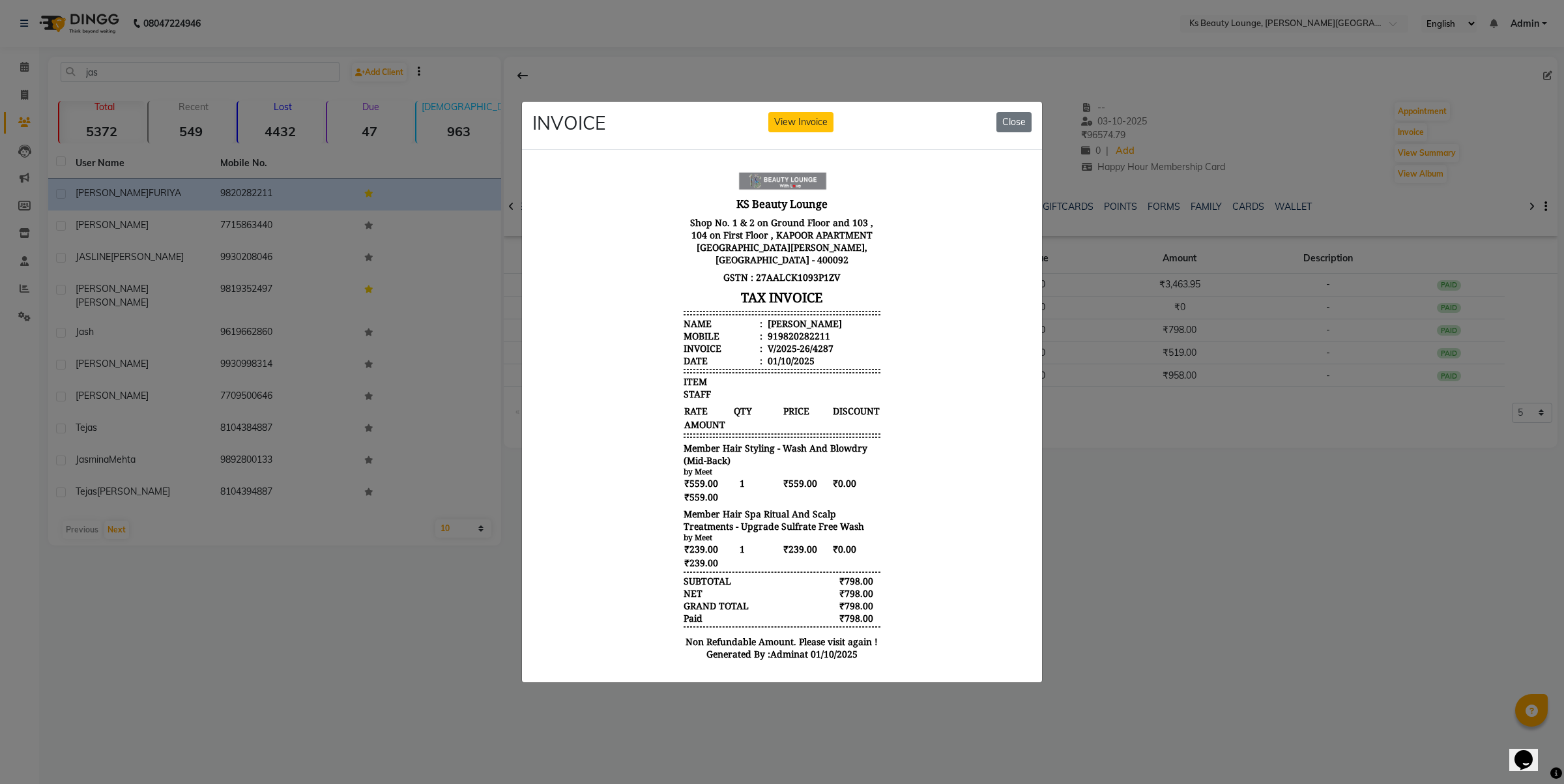
click at [1190, 404] on ngb-modal-window "INVOICE View Invoice Close" at bounding box center [782, 392] width 1564 height 784
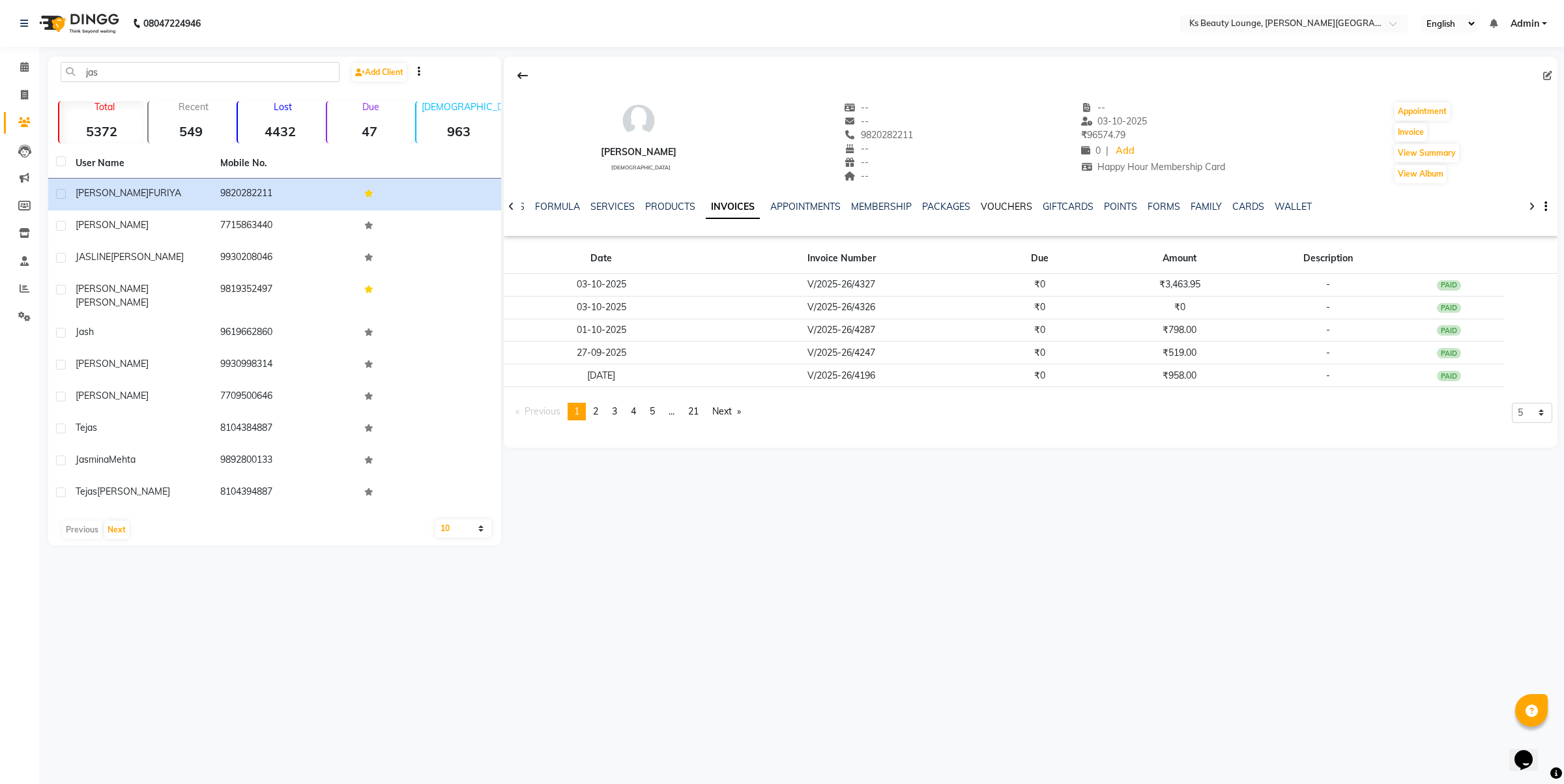
click at [986, 211] on link "VOUCHERS" at bounding box center [1006, 206] width 52 height 12
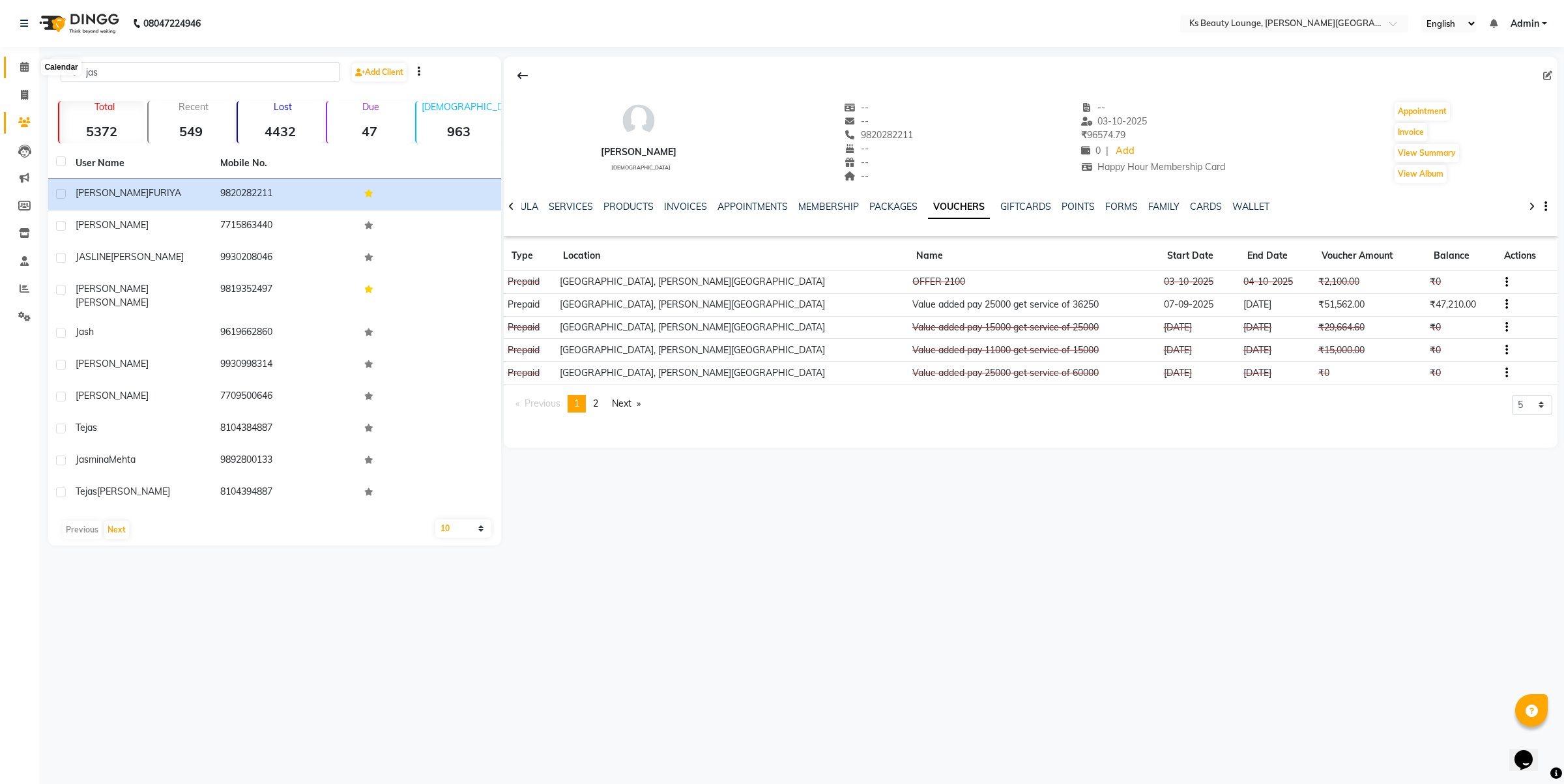
click at [23, 65] on icon at bounding box center [25, 66] width 9 height 9
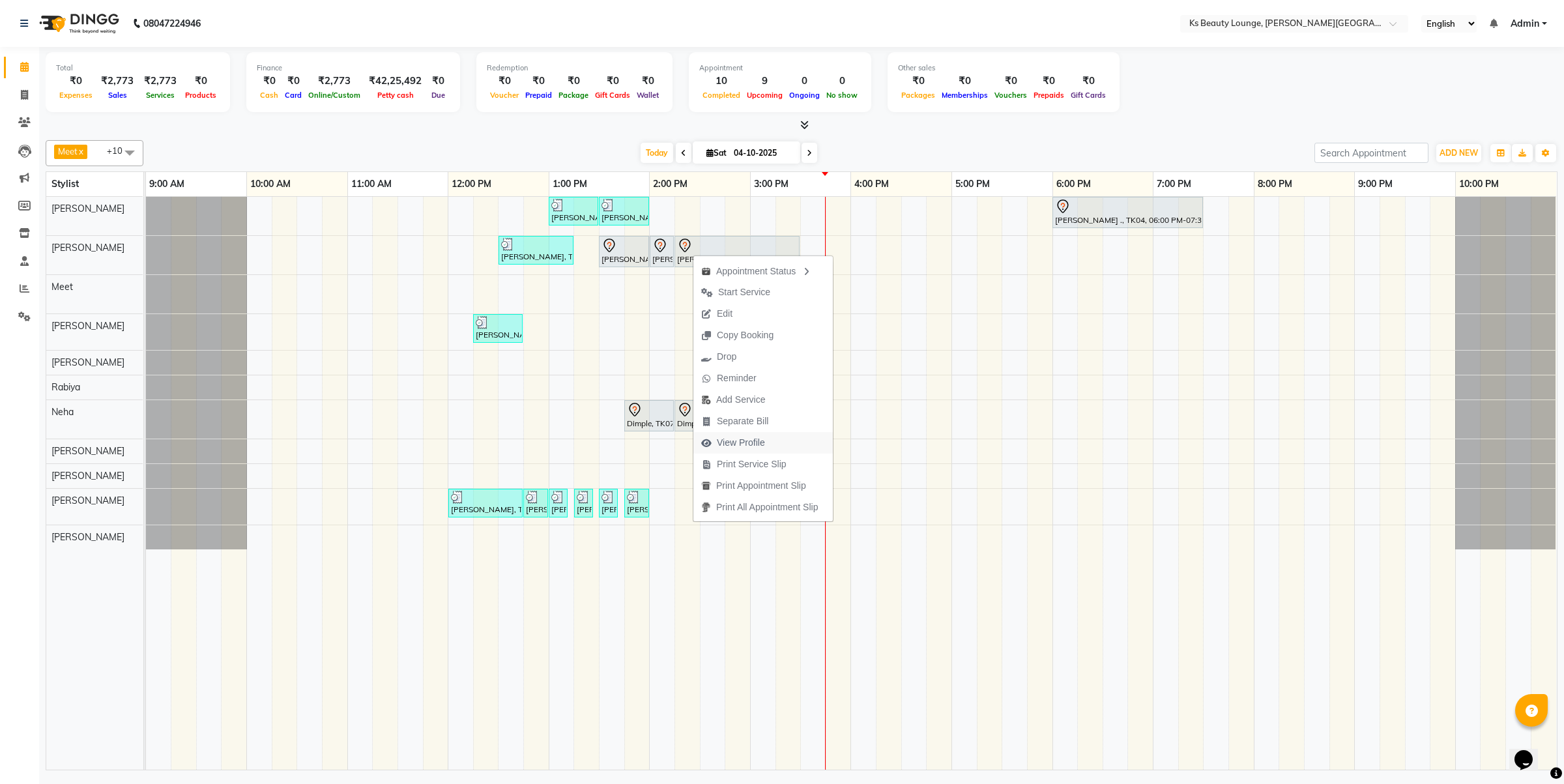
click at [797, 451] on button "View Profile" at bounding box center [763, 443] width 139 height 22
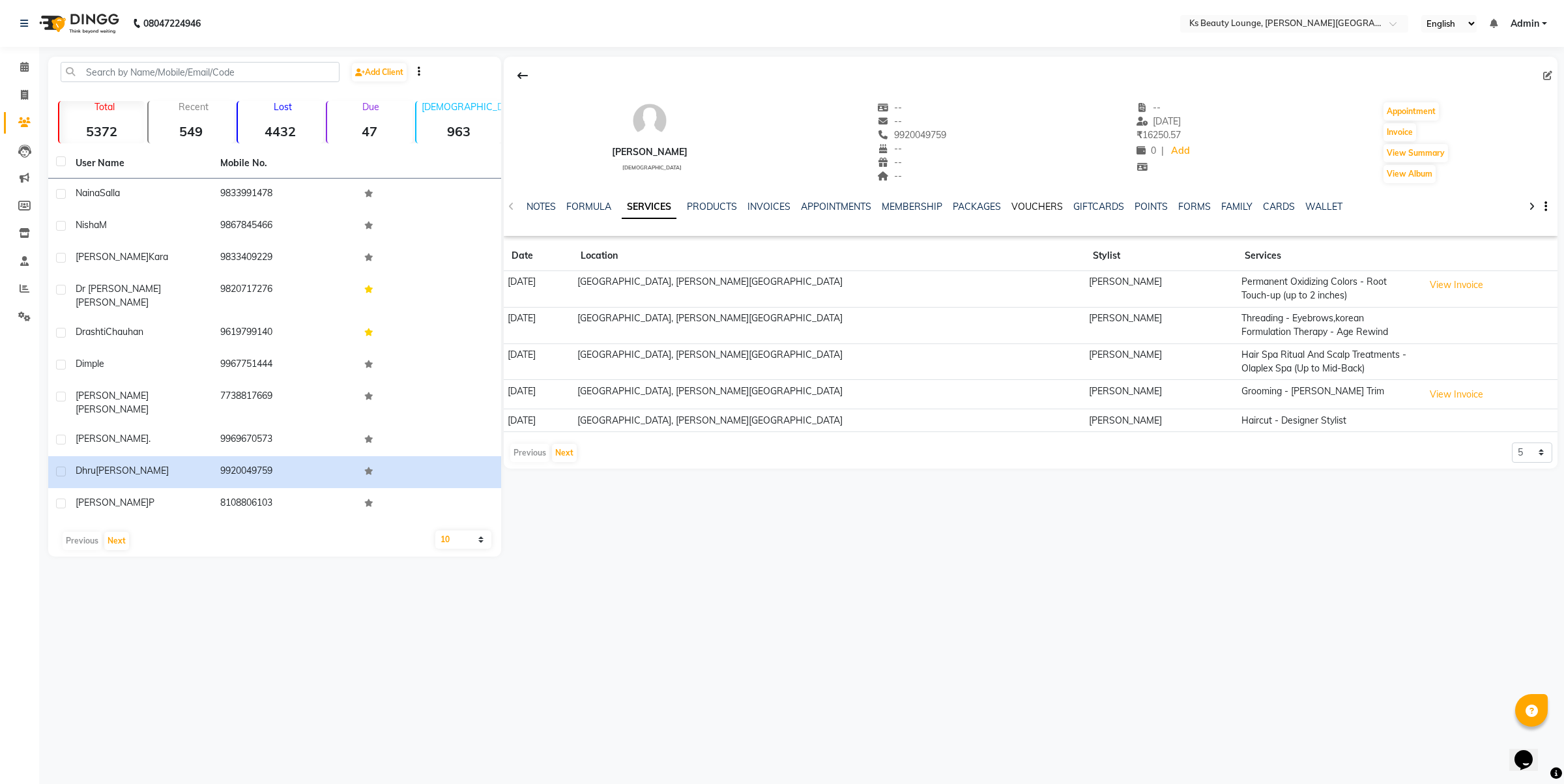
click at [1023, 204] on link "VOUCHERS" at bounding box center [1037, 206] width 52 height 12
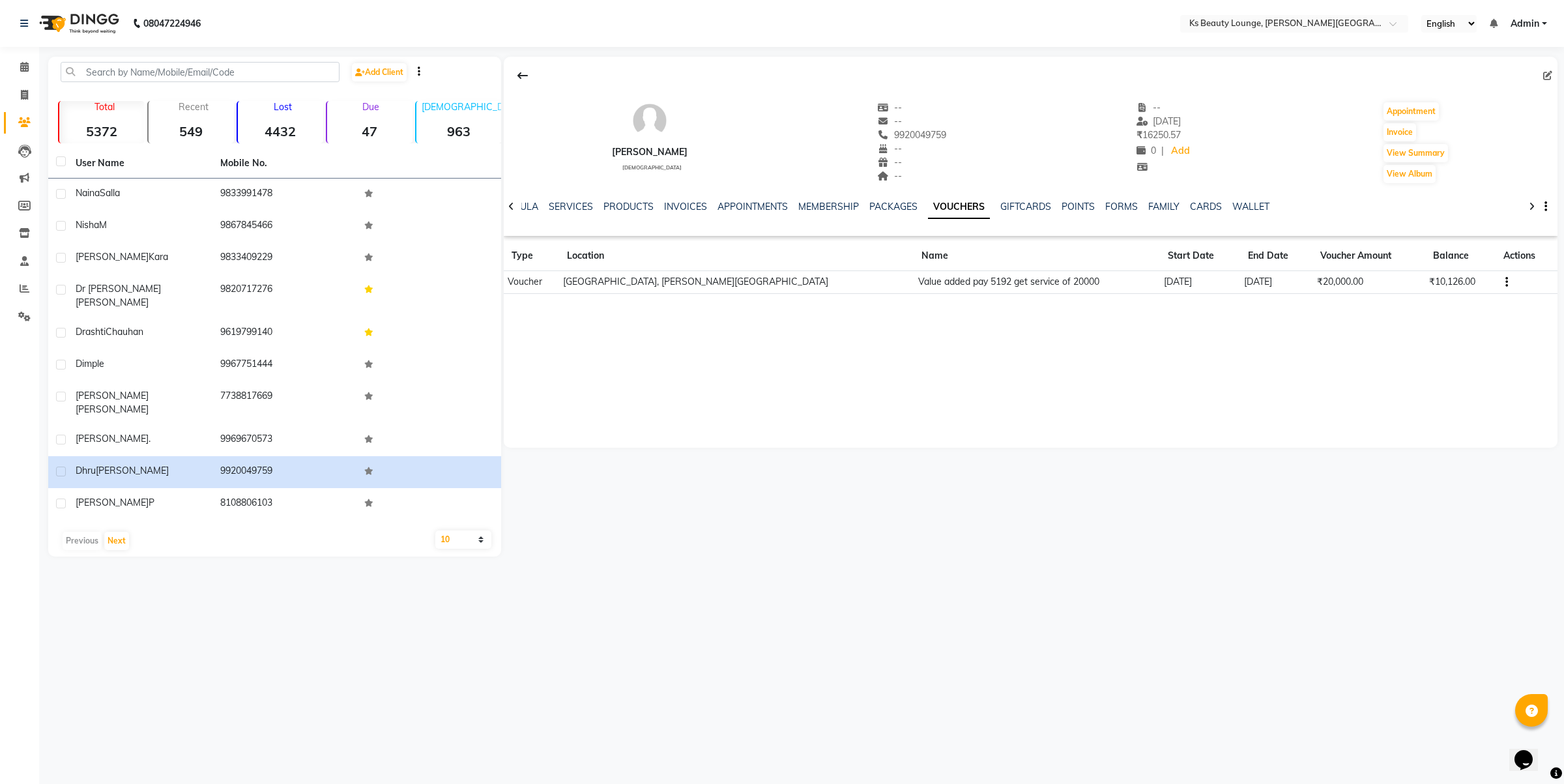
click at [653, 209] on ul "NOTES FORMULA SERVICES PRODUCTS INVOICES APPOINTMENTS MEMBERSHIP PACKAGES VOUCH…" at bounding box center [867, 207] width 826 height 14
click at [696, 210] on link "INVOICES" at bounding box center [685, 206] width 43 height 12
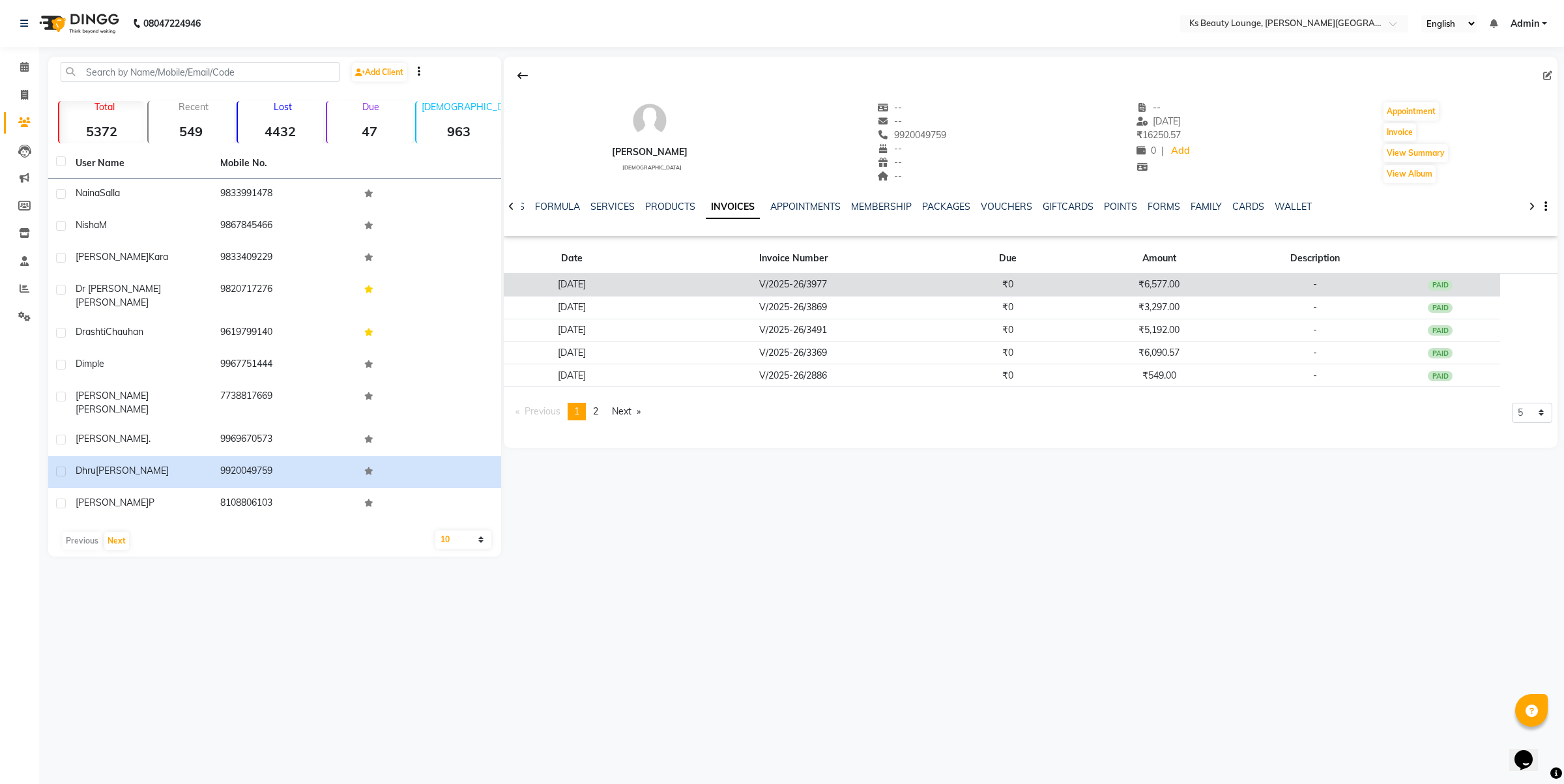
click at [892, 292] on td "V/2025-26/3977" at bounding box center [794, 285] width 308 height 23
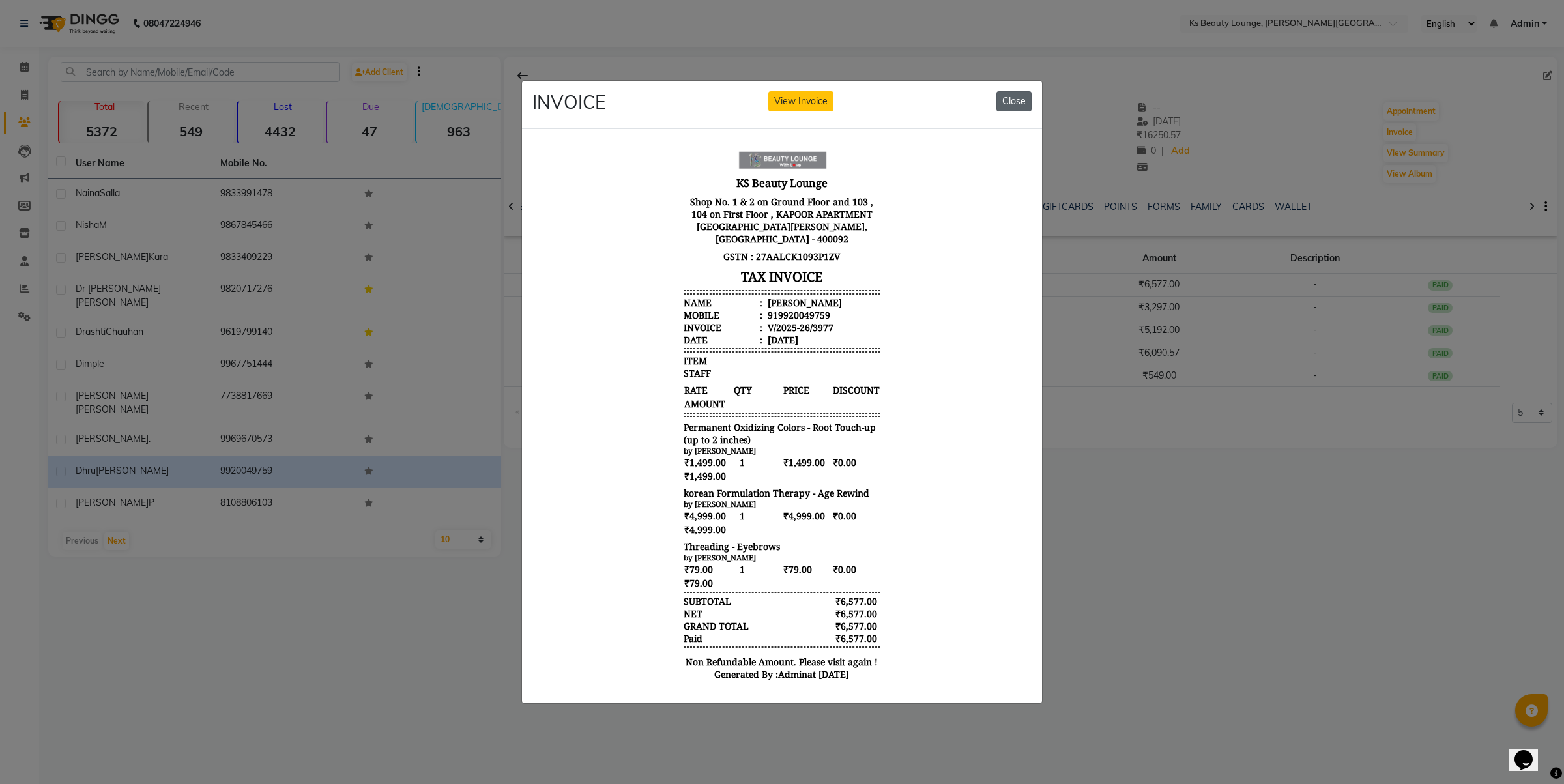
click at [1020, 97] on button "Close" at bounding box center [1014, 102] width 35 height 20
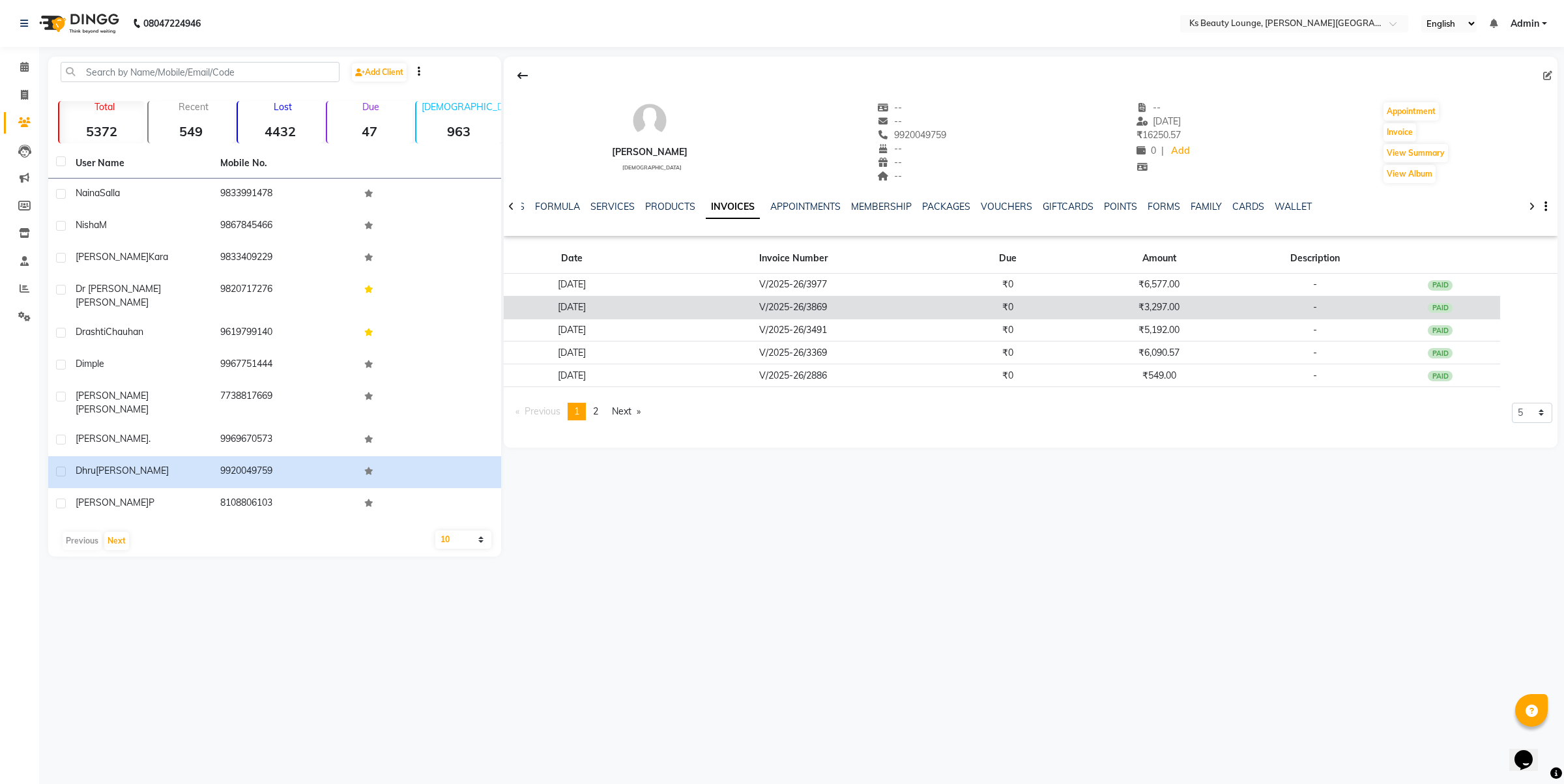
click at [947, 308] on td "V/2025-26/3869" at bounding box center [794, 306] width 308 height 23
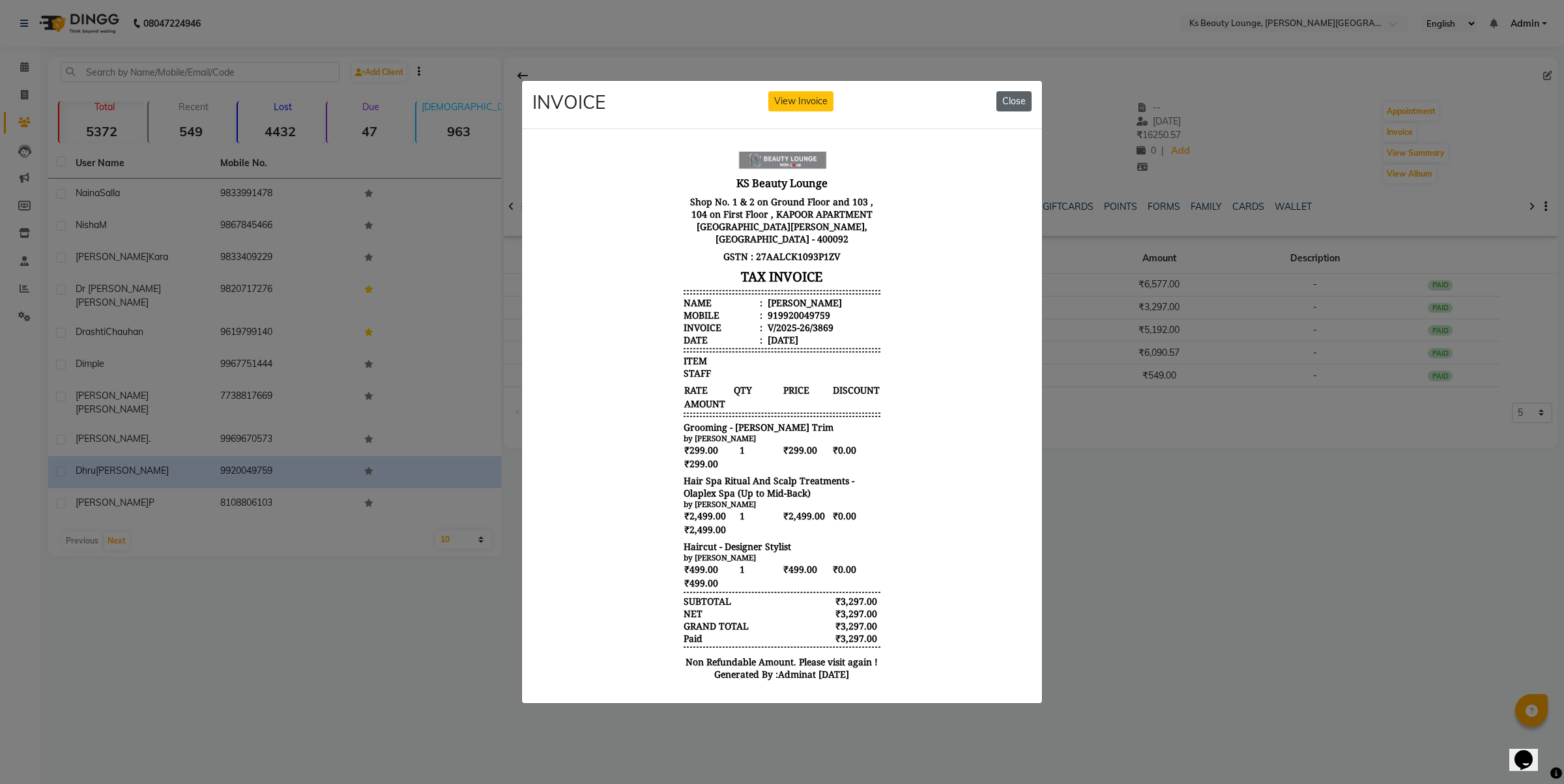
click at [1017, 95] on button "Close" at bounding box center [1014, 102] width 35 height 20
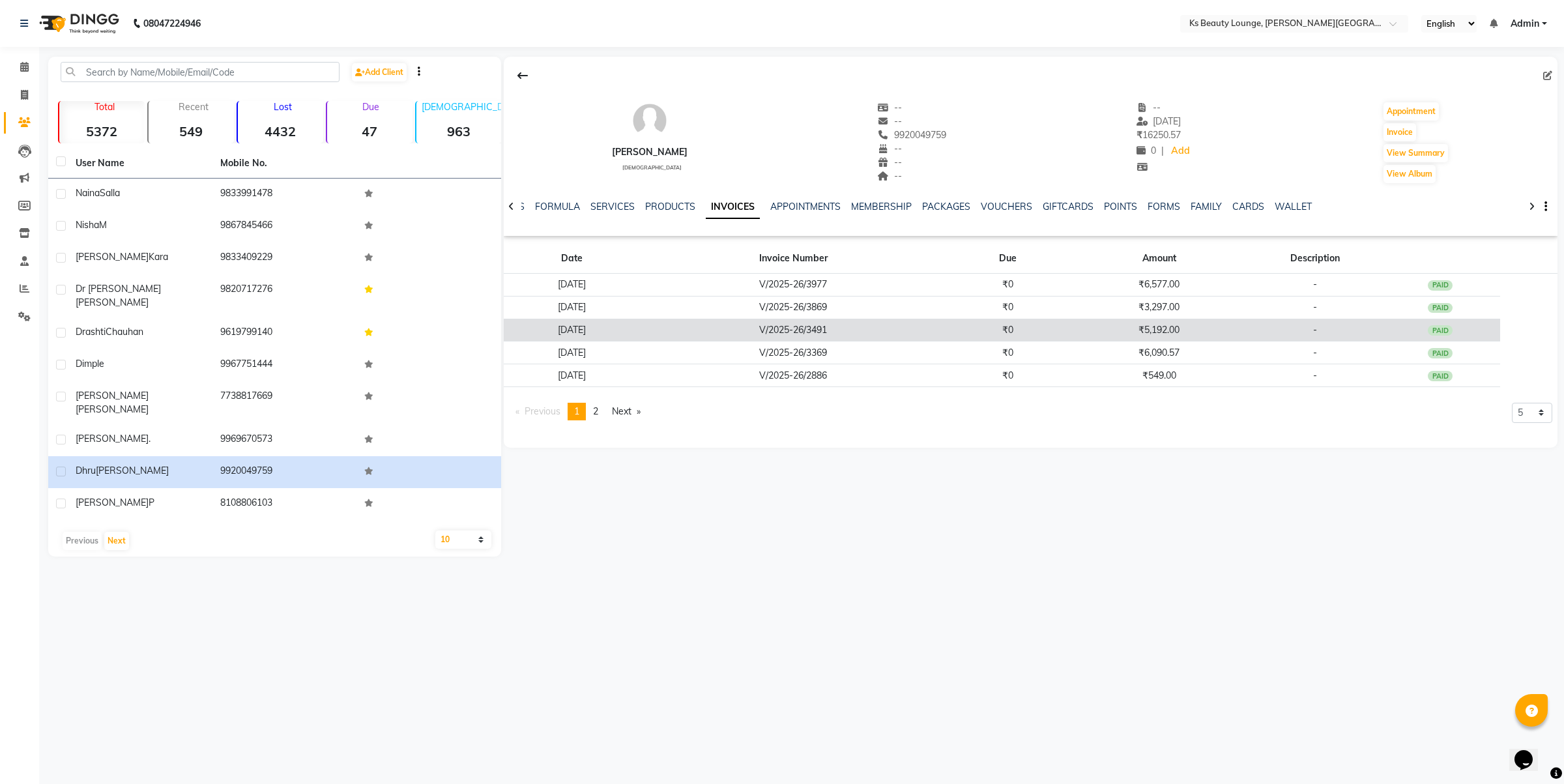
click at [1006, 336] on td "₹0" at bounding box center [1008, 330] width 122 height 23
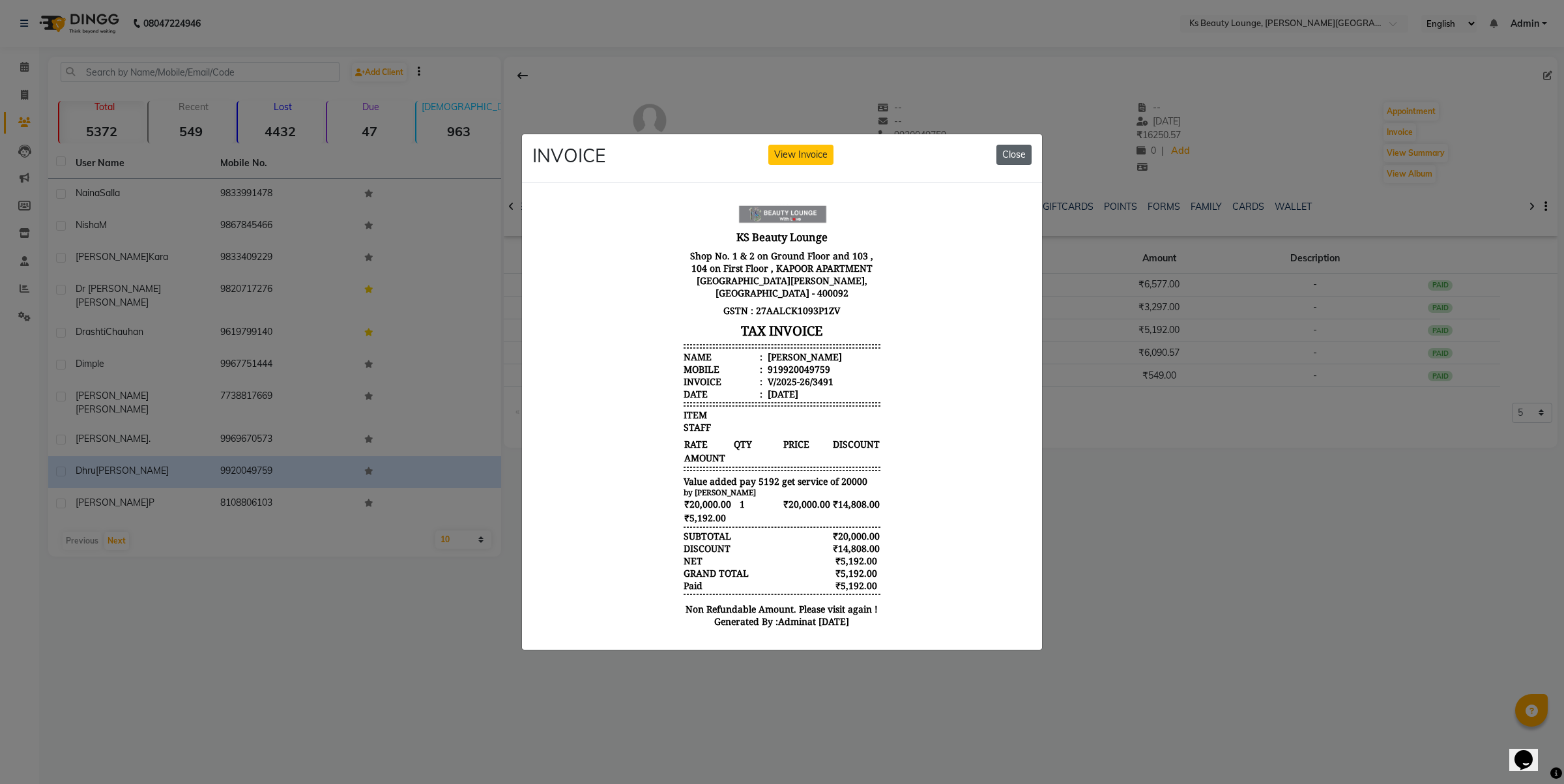
click at [1010, 151] on button "Close" at bounding box center [1014, 155] width 35 height 20
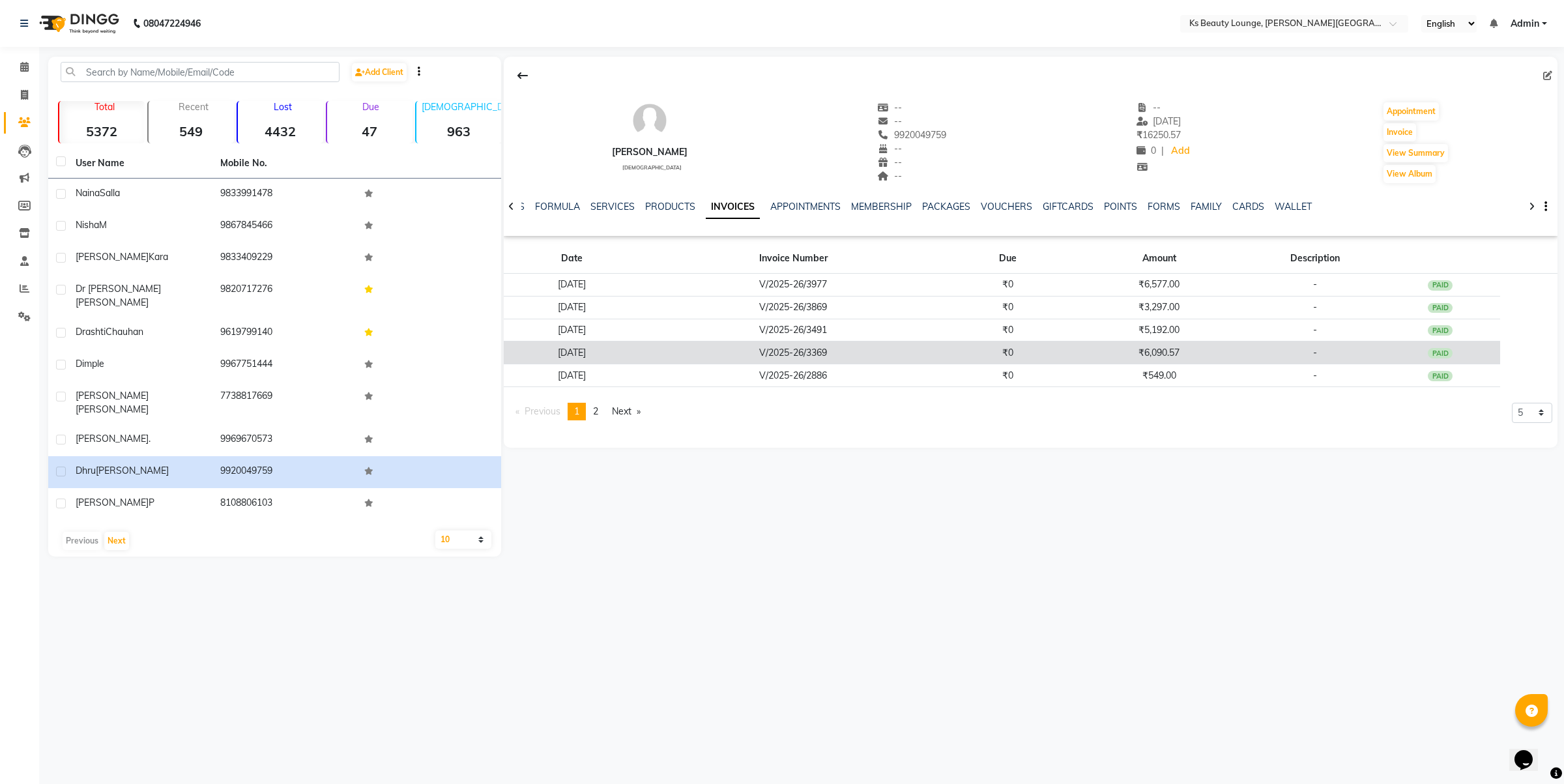
click at [947, 360] on td "V/2025-26/3369" at bounding box center [794, 352] width 308 height 23
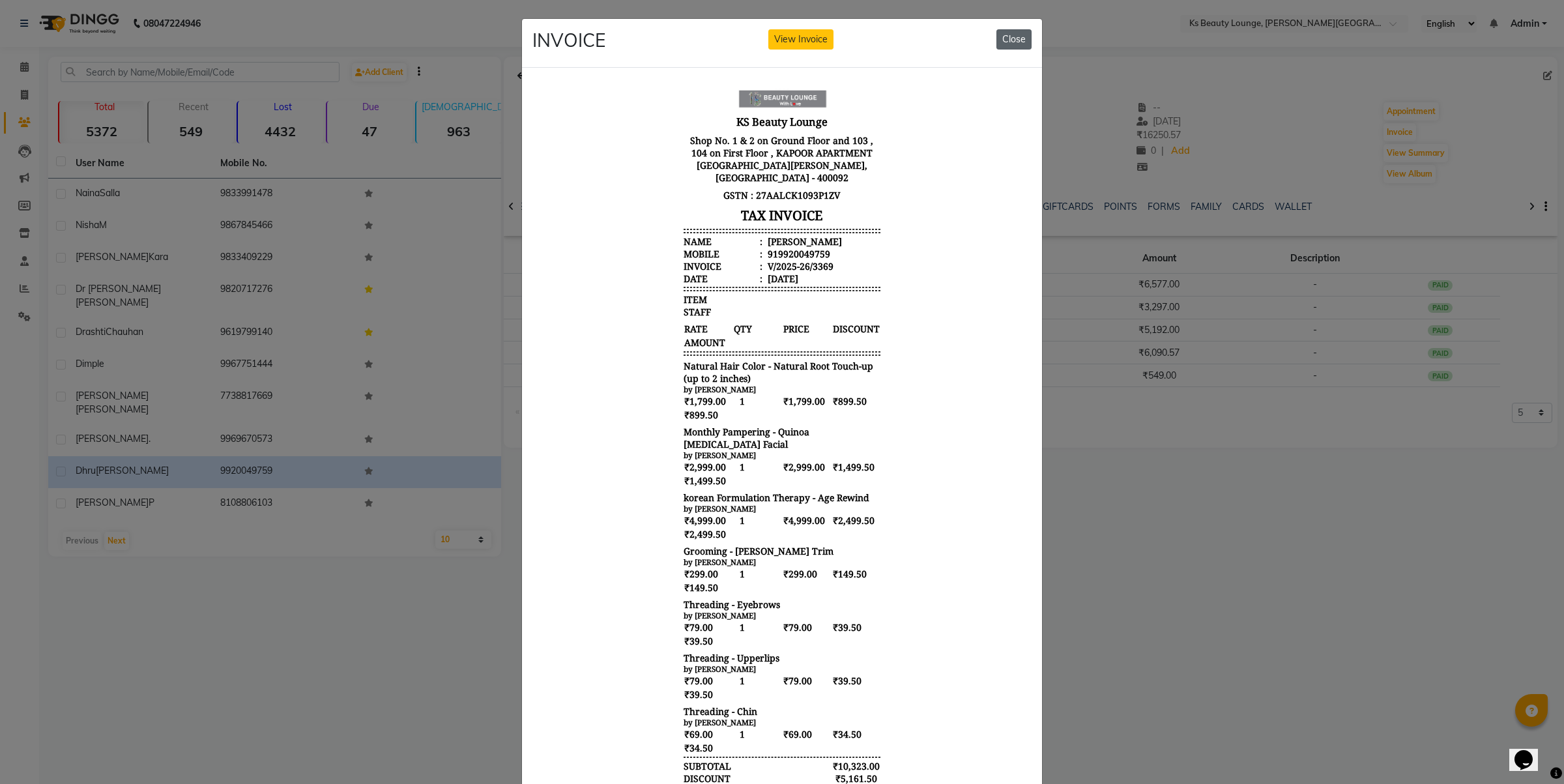
click at [1021, 40] on button "Close" at bounding box center [1014, 39] width 35 height 20
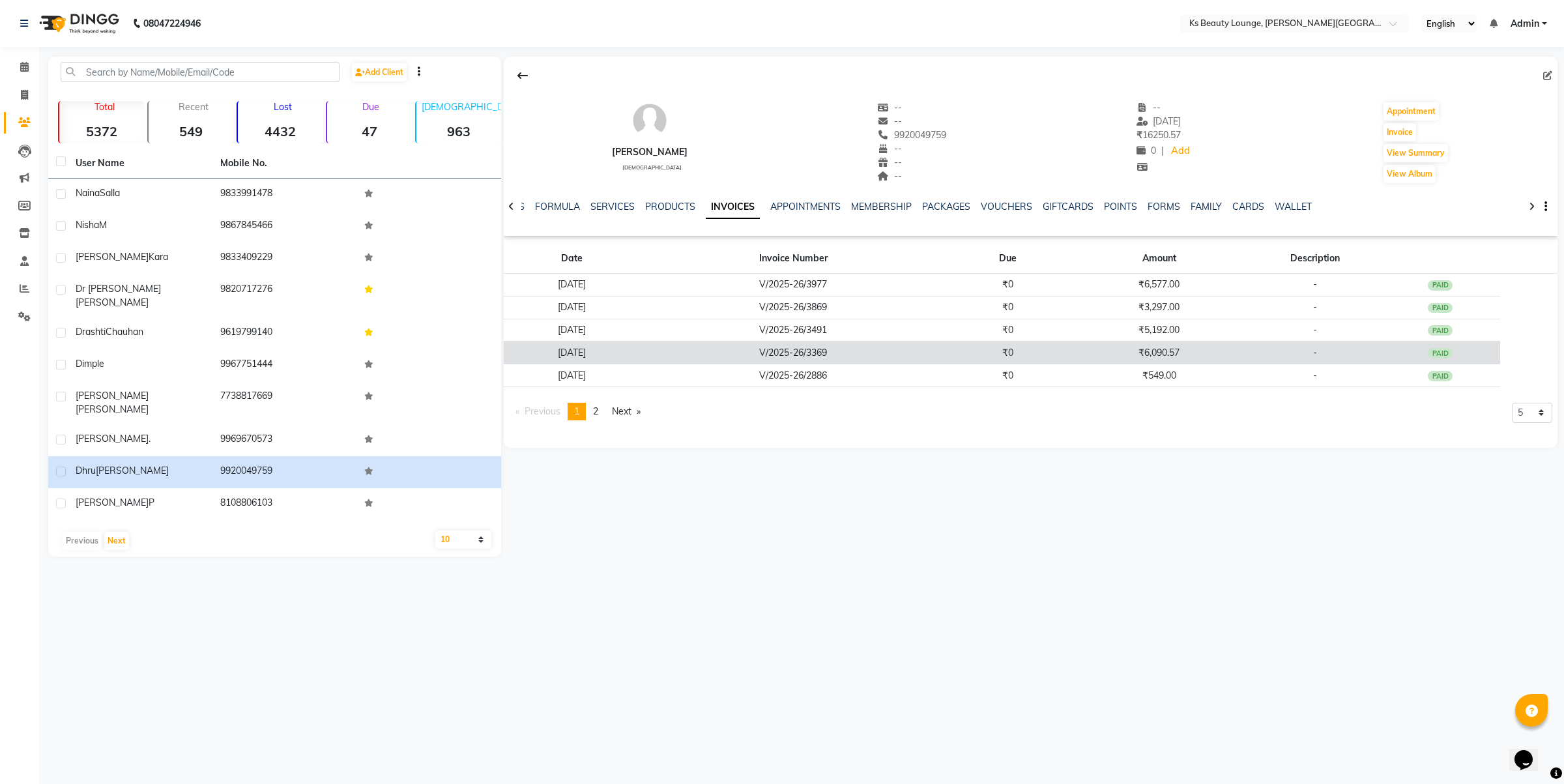
click at [1015, 350] on td "₹0" at bounding box center [1008, 352] width 122 height 23
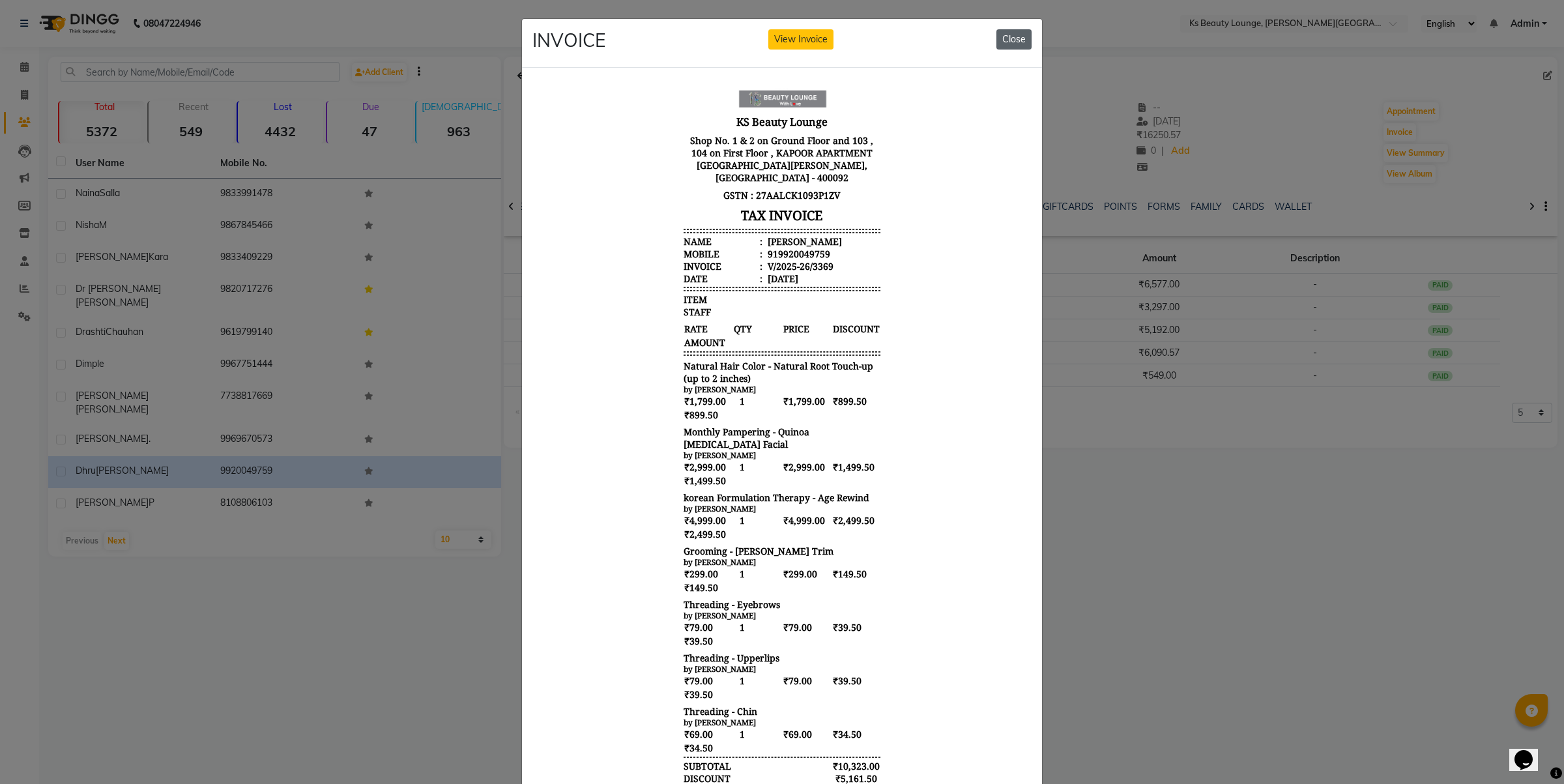
click at [1015, 30] on button "Close" at bounding box center [1014, 39] width 35 height 20
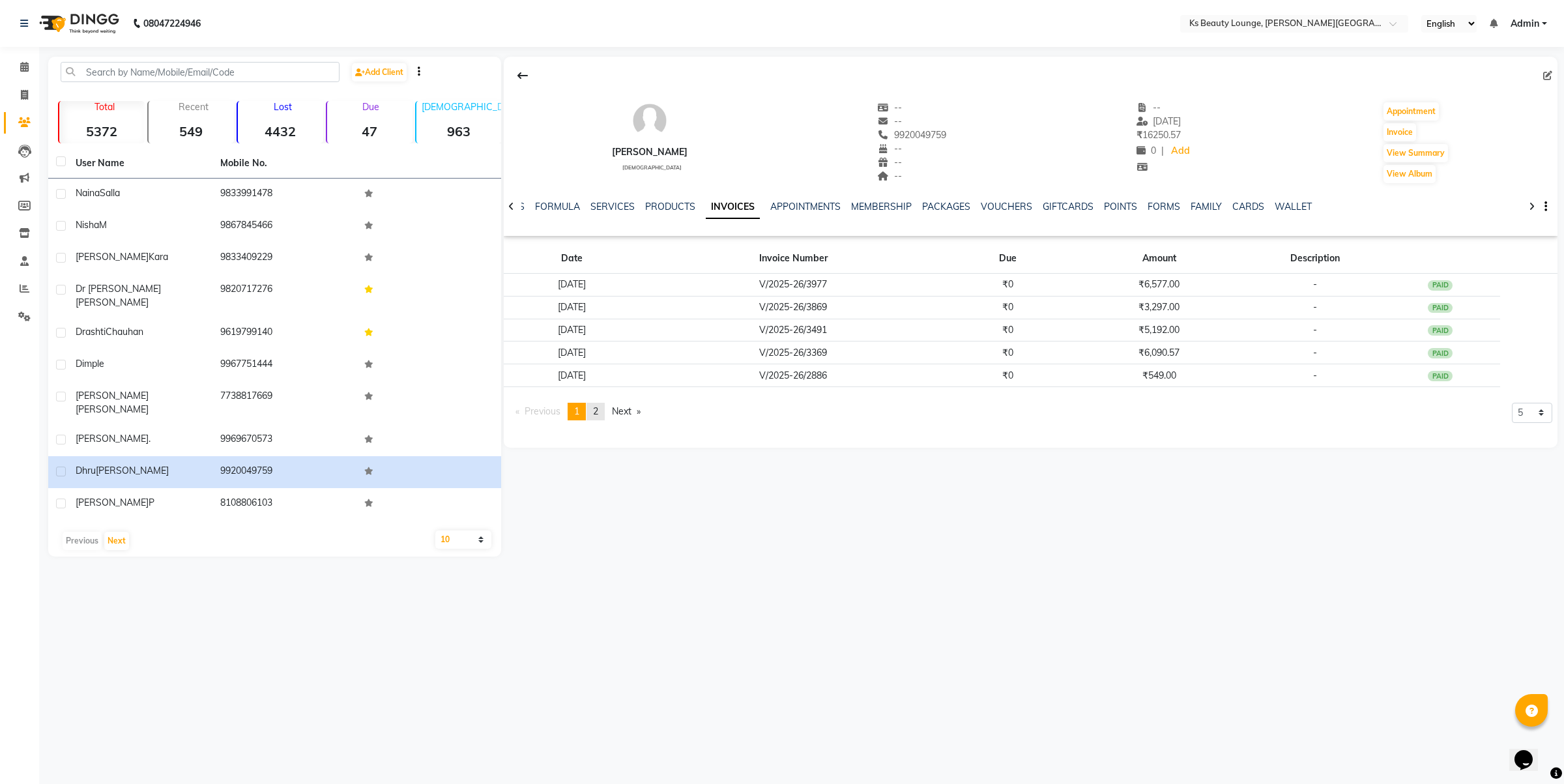
click at [601, 403] on link "page 2" at bounding box center [595, 412] width 18 height 17
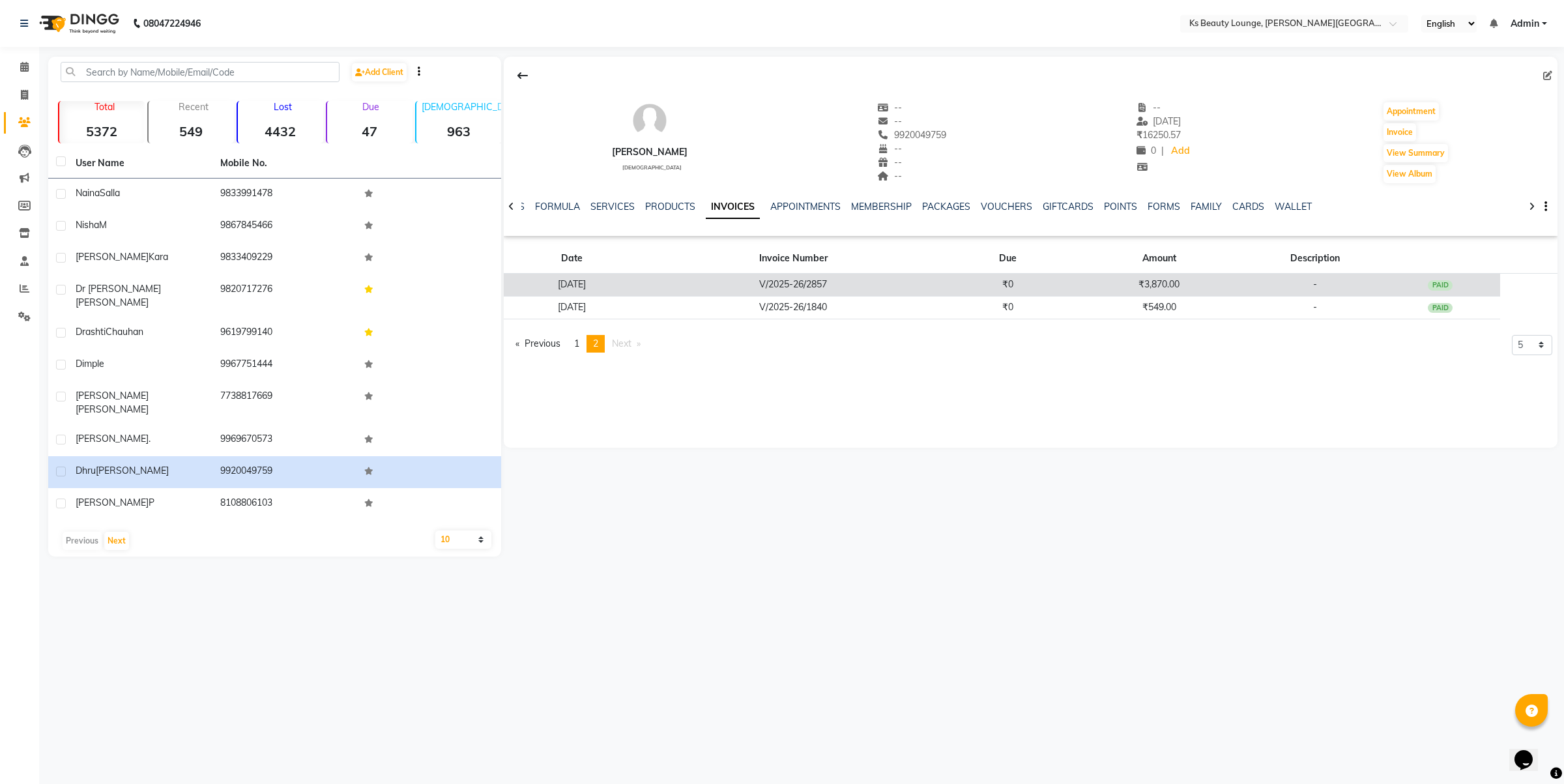
click at [947, 280] on td "V/2025-26/2857" at bounding box center [794, 285] width 308 height 23
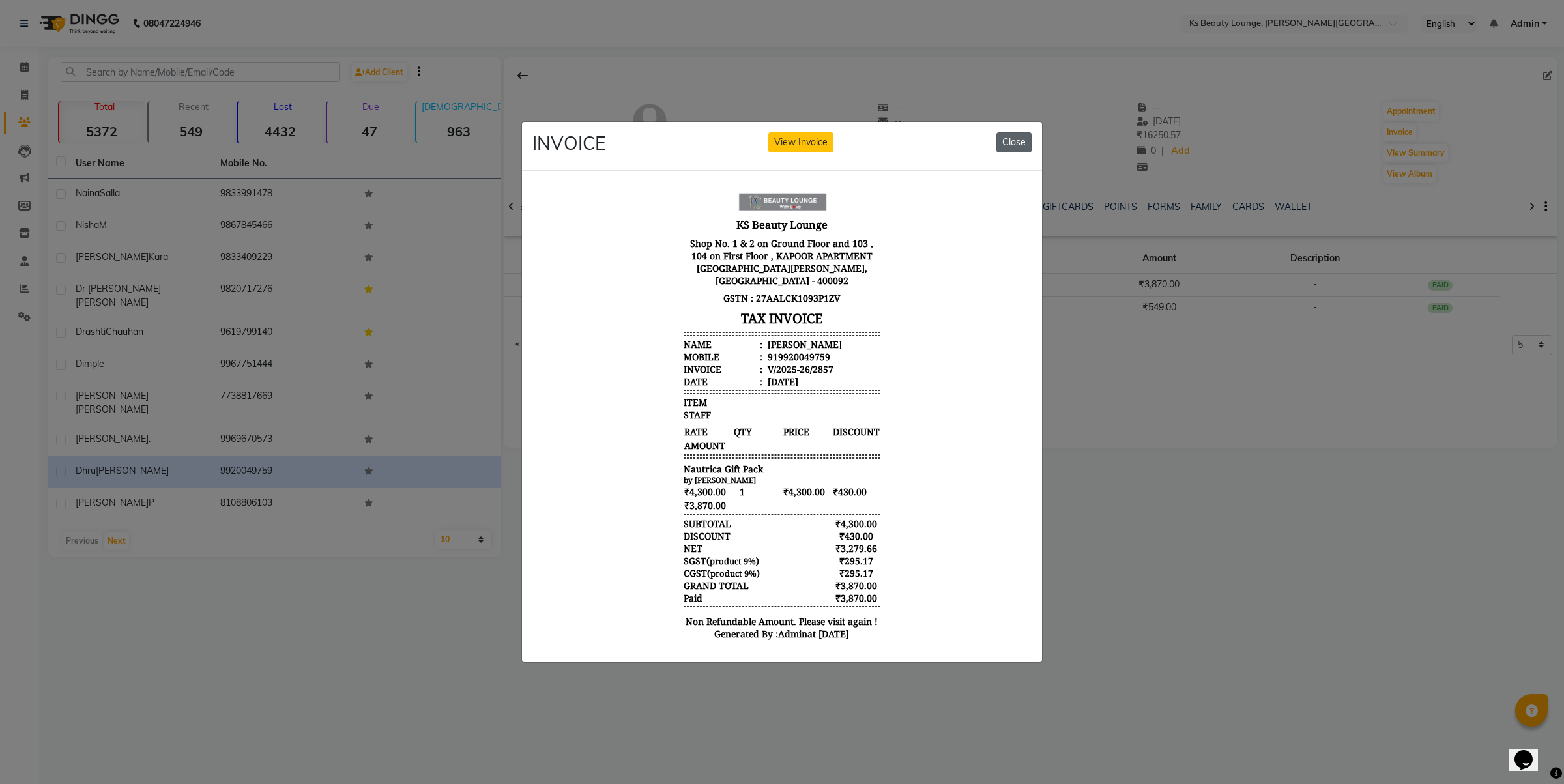
click at [1006, 134] on button "Close" at bounding box center [1014, 142] width 35 height 20
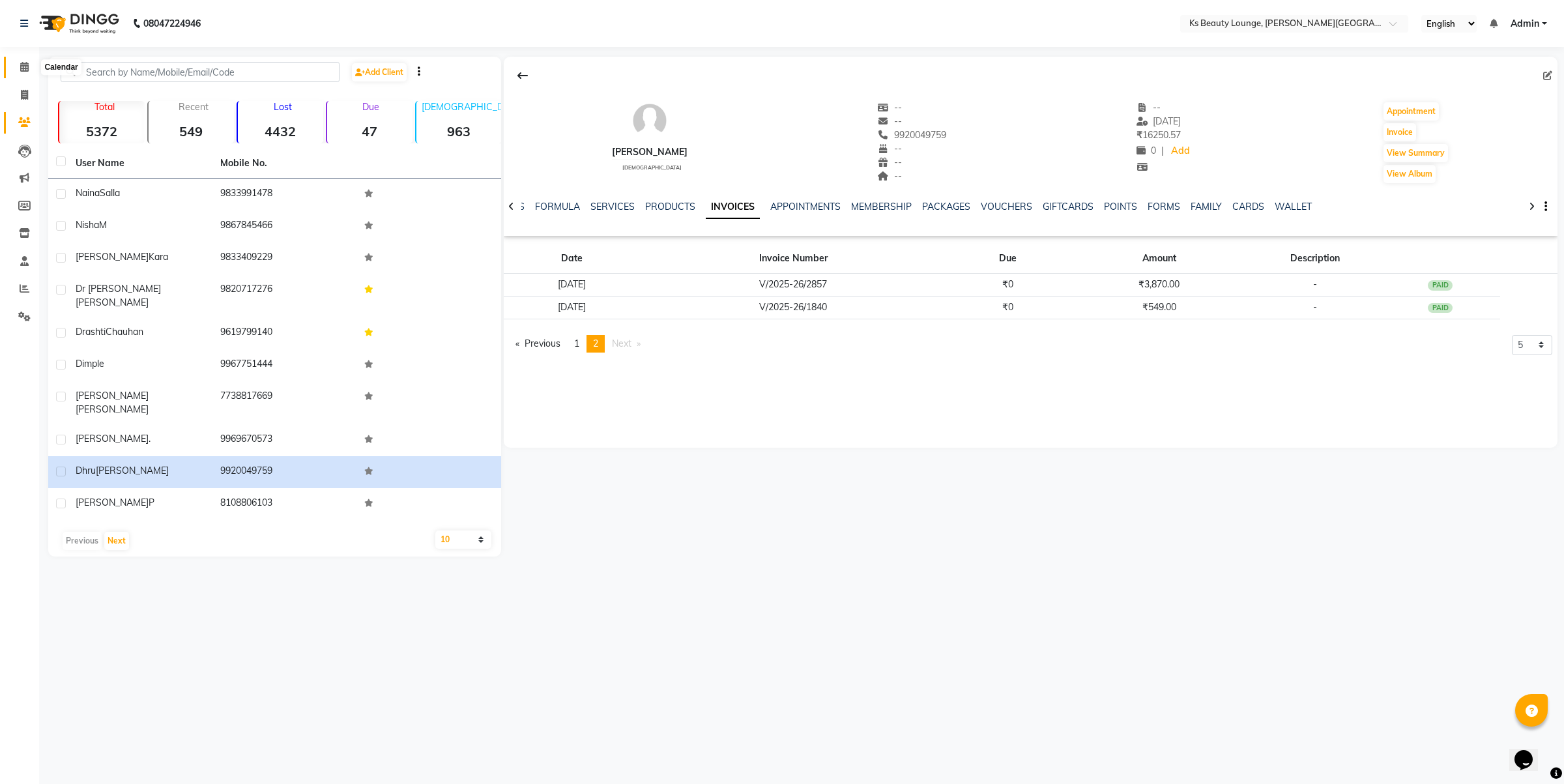
click at [22, 70] on icon at bounding box center [25, 66] width 9 height 9
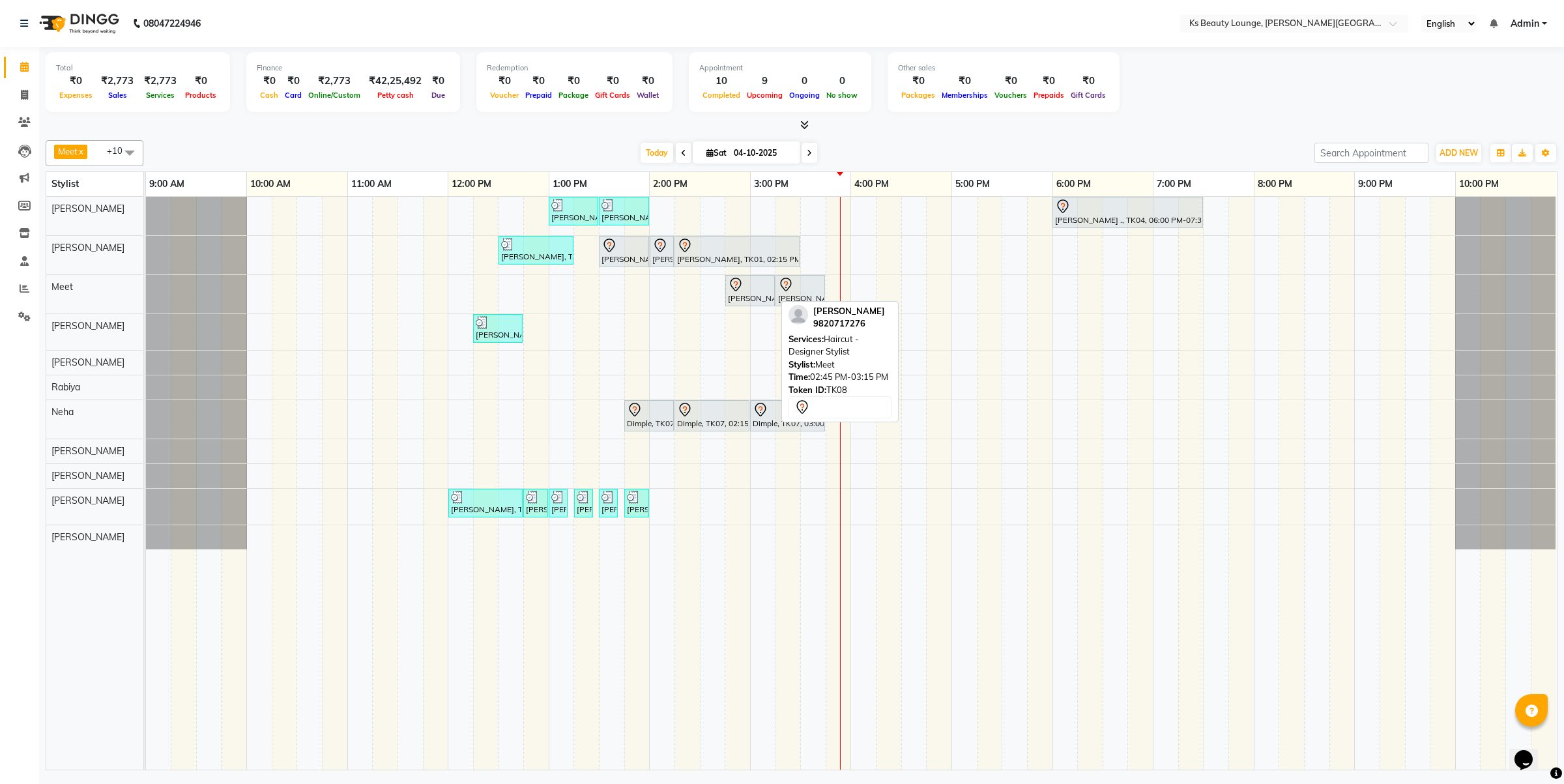
click at [757, 283] on div at bounding box center [750, 285] width 44 height 16
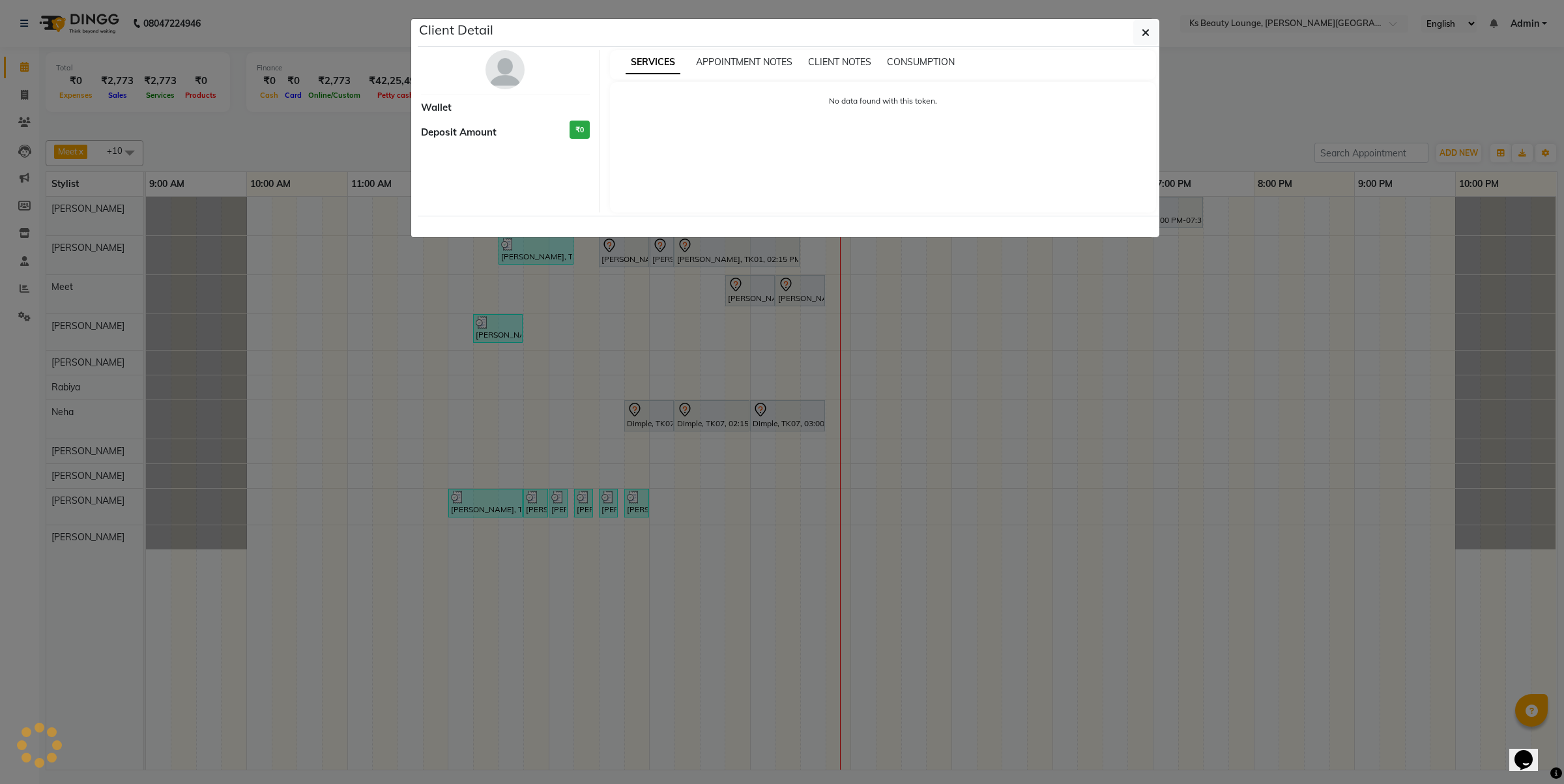
select select "7"
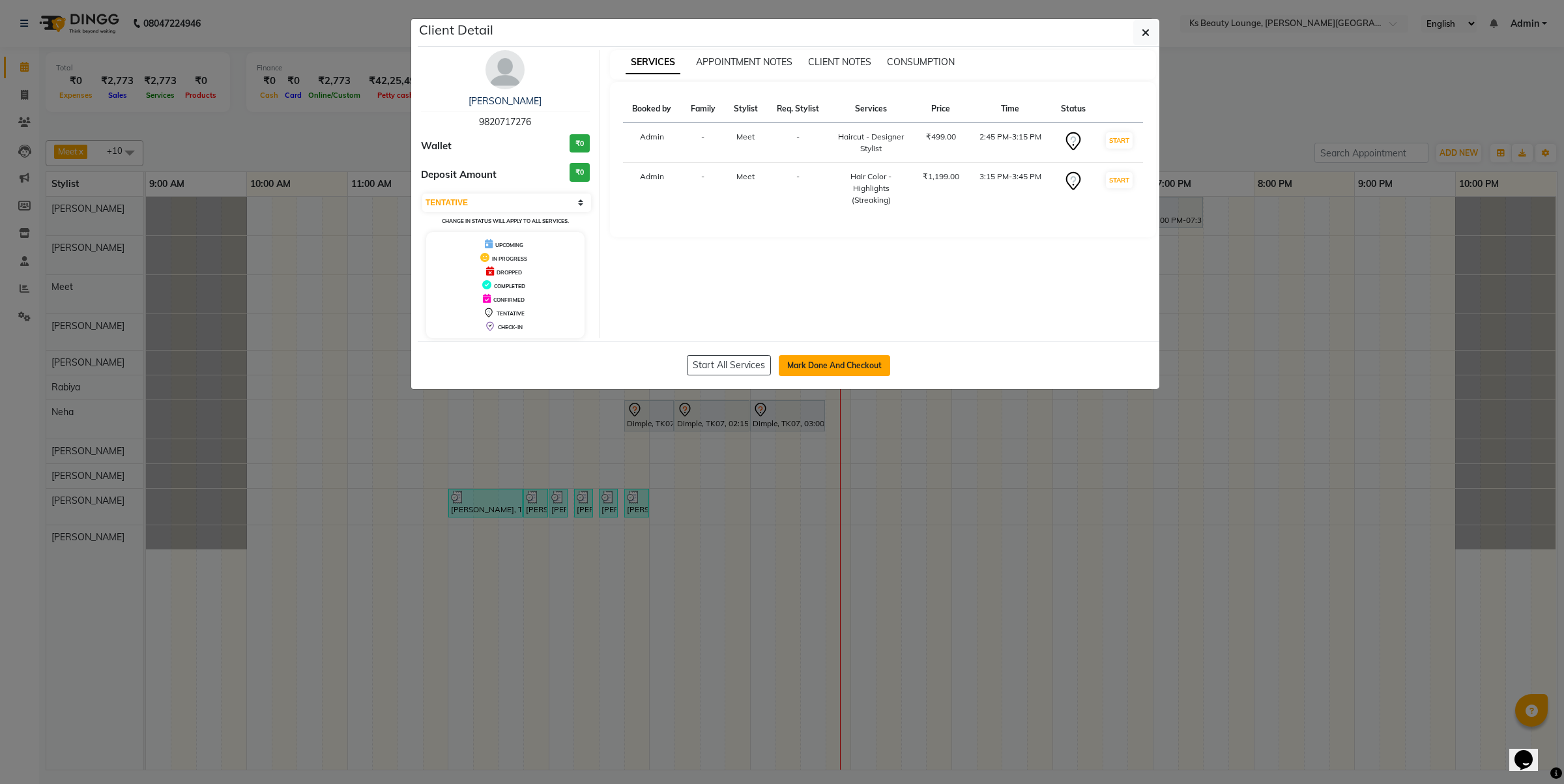
click at [834, 366] on button "Mark Done And Checkout" at bounding box center [834, 365] width 111 height 21
select select "service"
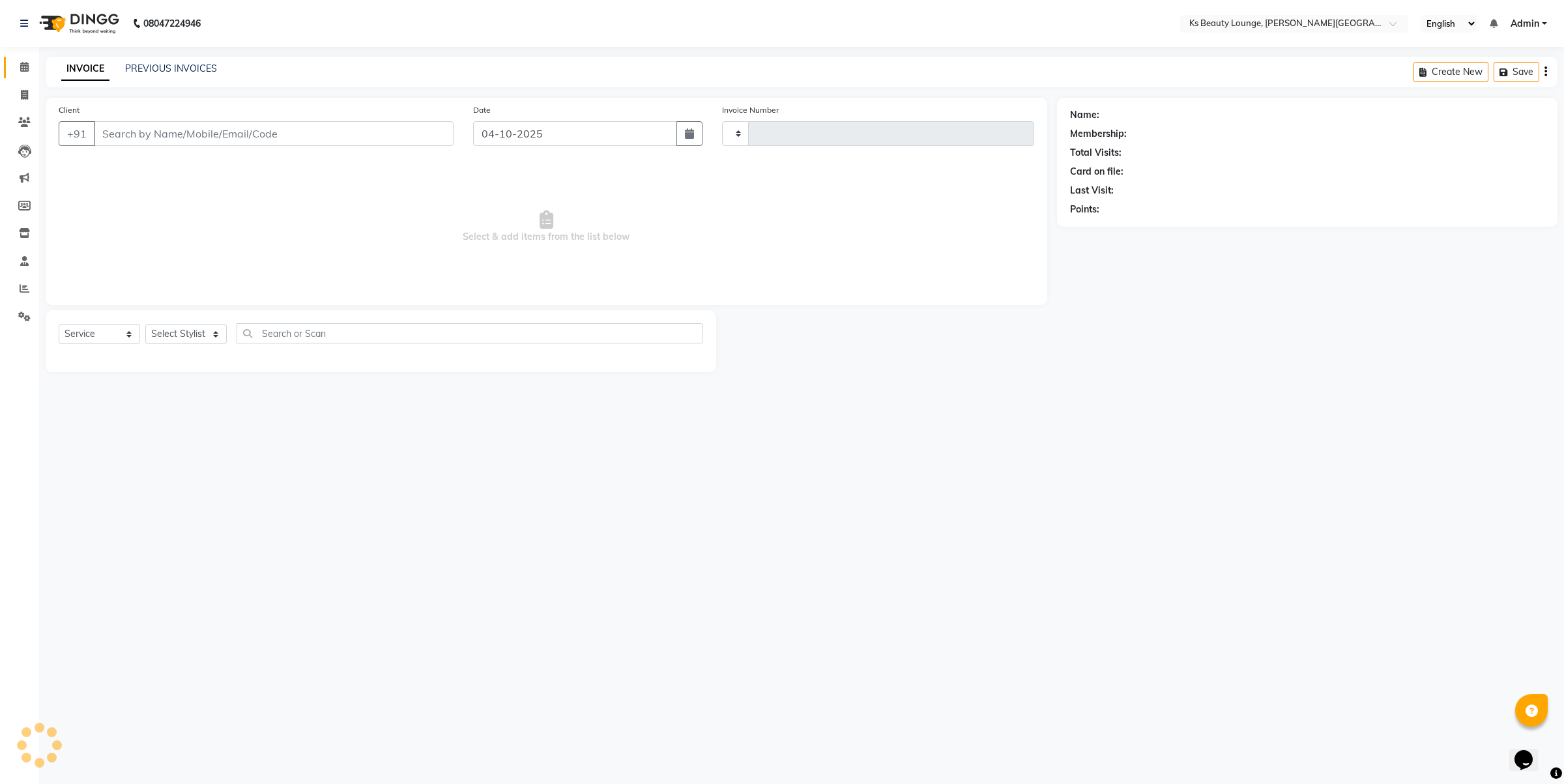
type input "4343"
select select "4411"
type input "9820717276"
select select "71060"
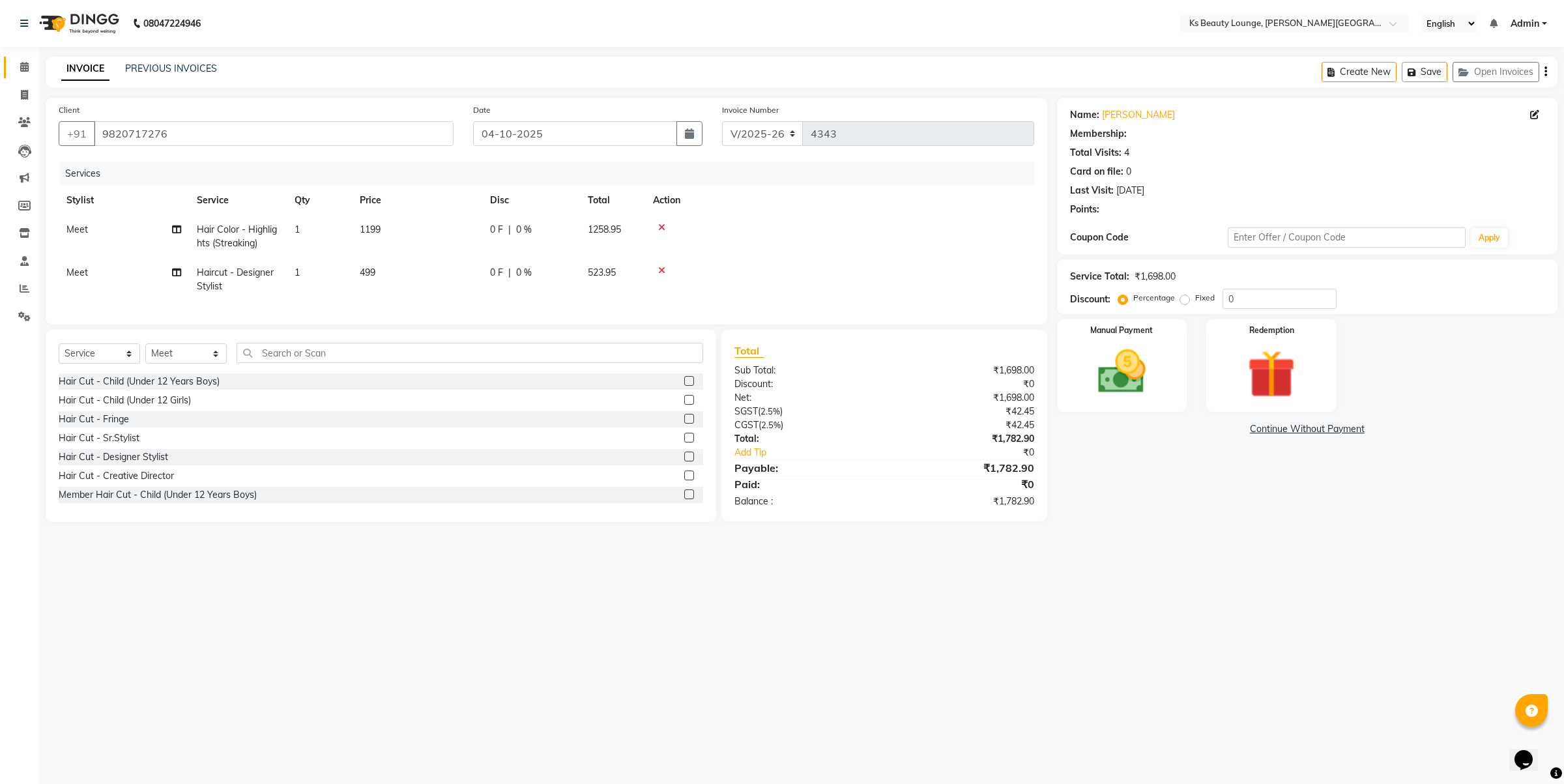
select select "1: Object"
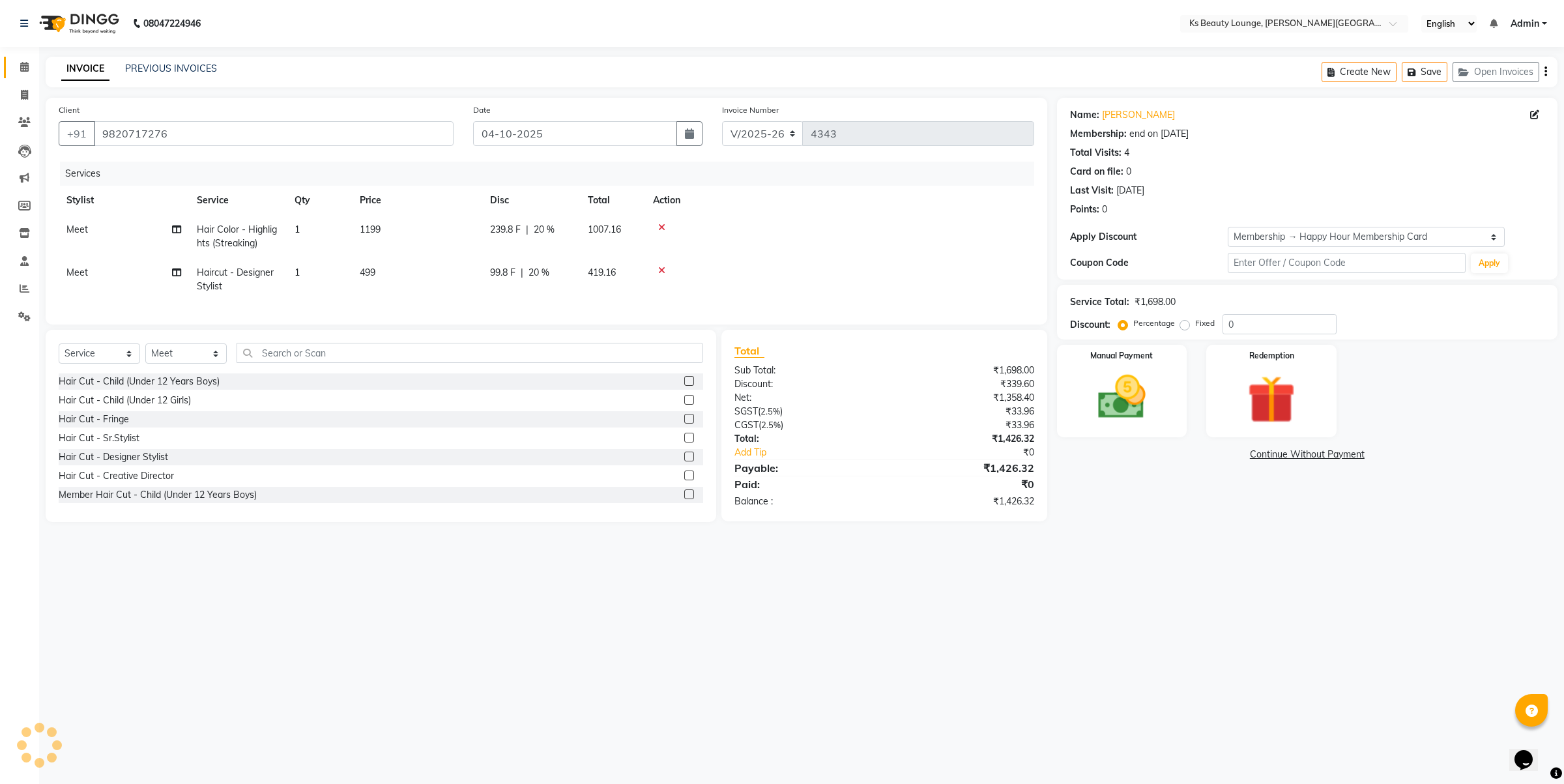
type input "20"
drag, startPoint x: 174, startPoint y: 132, endPoint x: 91, endPoint y: 131, distance: 83.0
click at [91, 131] on div "[PHONE_NUMBER]" at bounding box center [256, 134] width 395 height 25
click at [16, 73] on span at bounding box center [24, 68] width 23 height 15
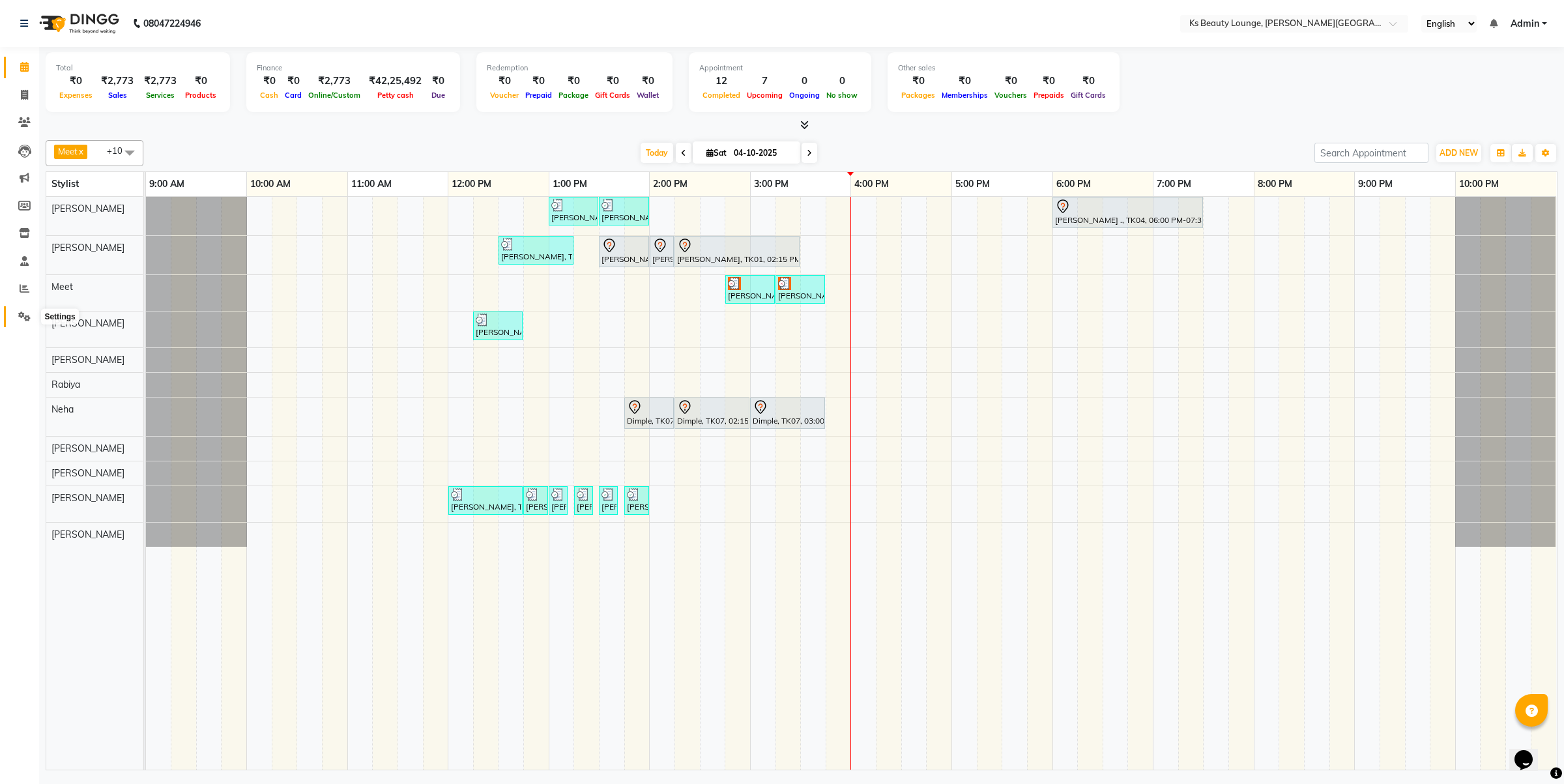
click at [24, 318] on icon at bounding box center [24, 316] width 12 height 9
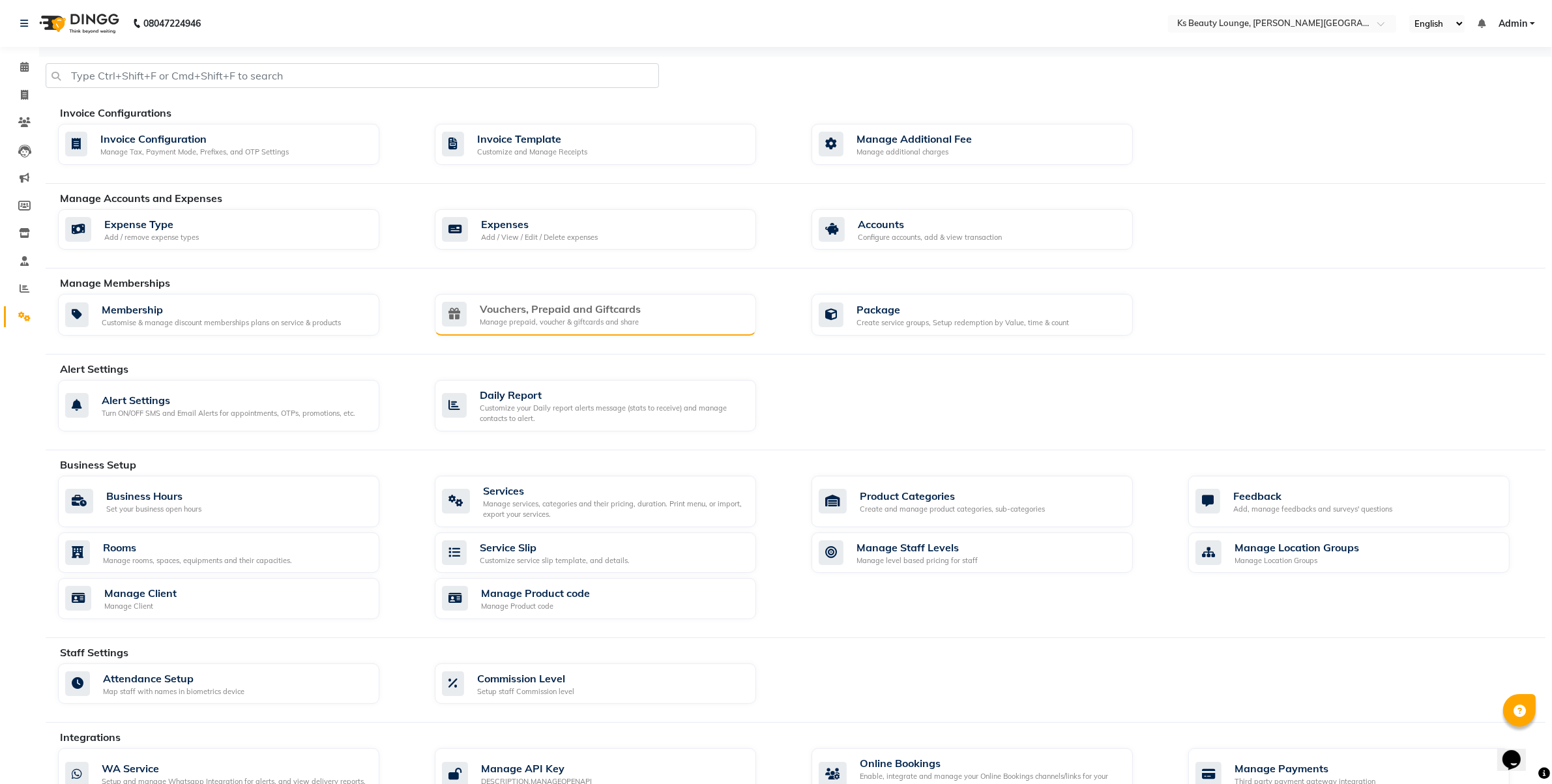
click at [565, 317] on div "Vouchers, Prepaid and Giftcards" at bounding box center [561, 309] width 161 height 16
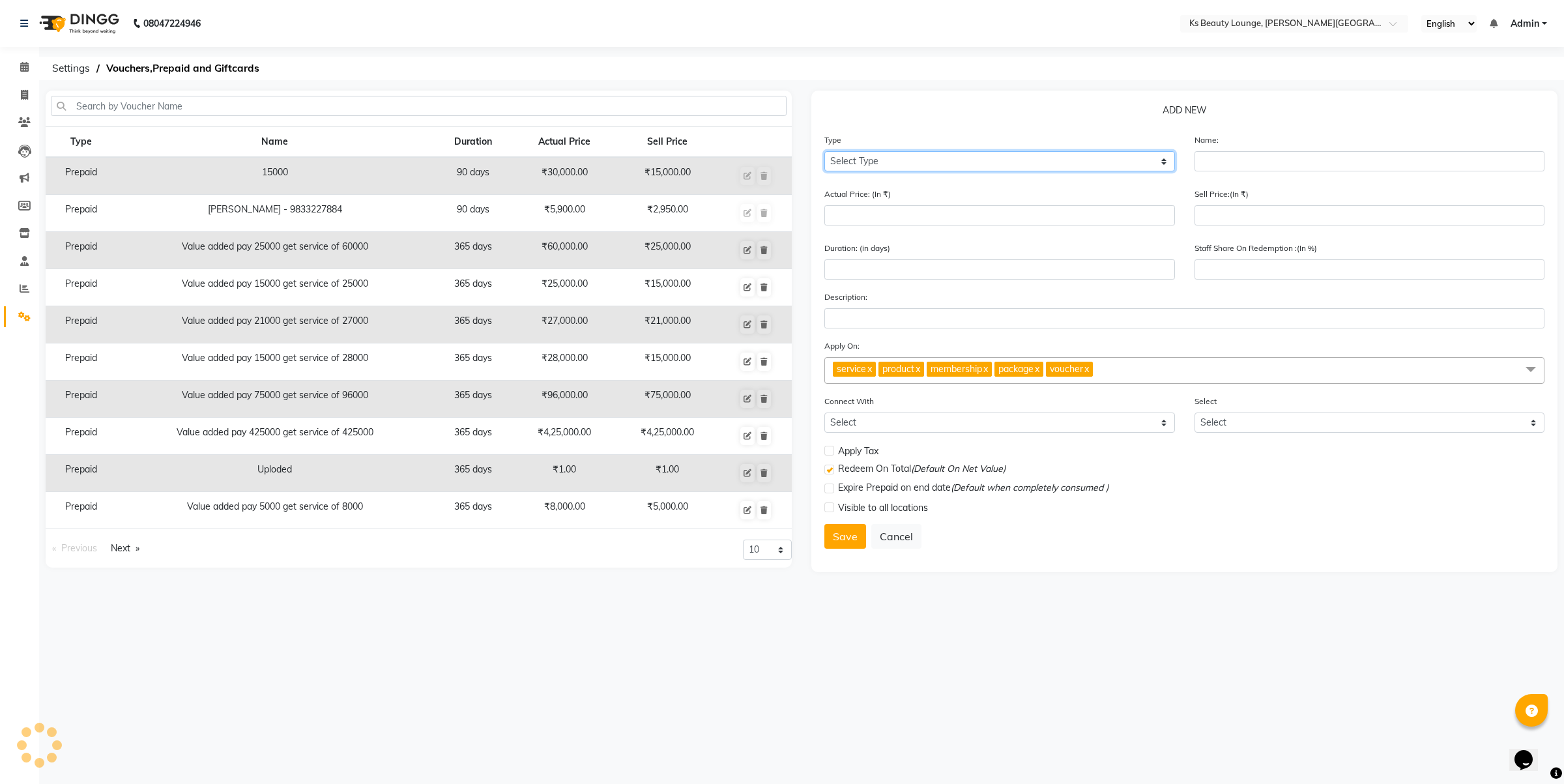
click at [911, 163] on select "Select Type Voucher Prepaid Gift Card" at bounding box center [999, 161] width 351 height 20
select select "P"
click at [824, 151] on select "Select Type Voucher Prepaid Gift Card" at bounding box center [999, 161] width 351 height 20
click at [1265, 158] on input "text" at bounding box center [1369, 161] width 351 height 20
drag, startPoint x: 180, startPoint y: 245, endPoint x: 381, endPoint y: 254, distance: 201.2
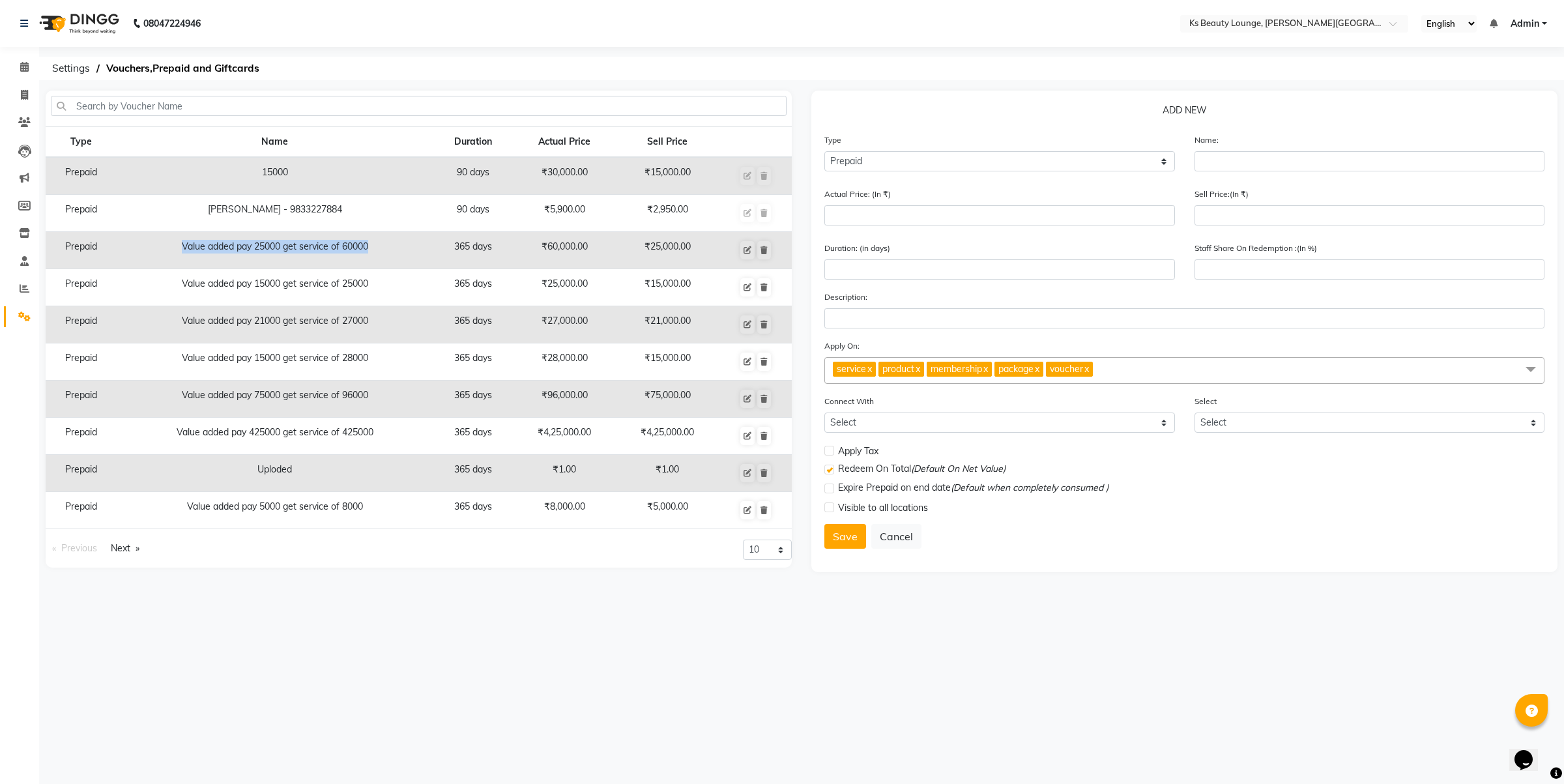
click at [381, 254] on td "Value added pay 25000 get service of 60000" at bounding box center [275, 250] width 317 height 37
copy td "Value added pay 25000 get service of 60000"
click at [1222, 163] on input "text" at bounding box center [1369, 161] width 351 height 20
paste input "Value added pay 25000 get service of 60000"
click at [1301, 160] on input "Value added pay 25000 get service of 60000" at bounding box center [1369, 161] width 351 height 20
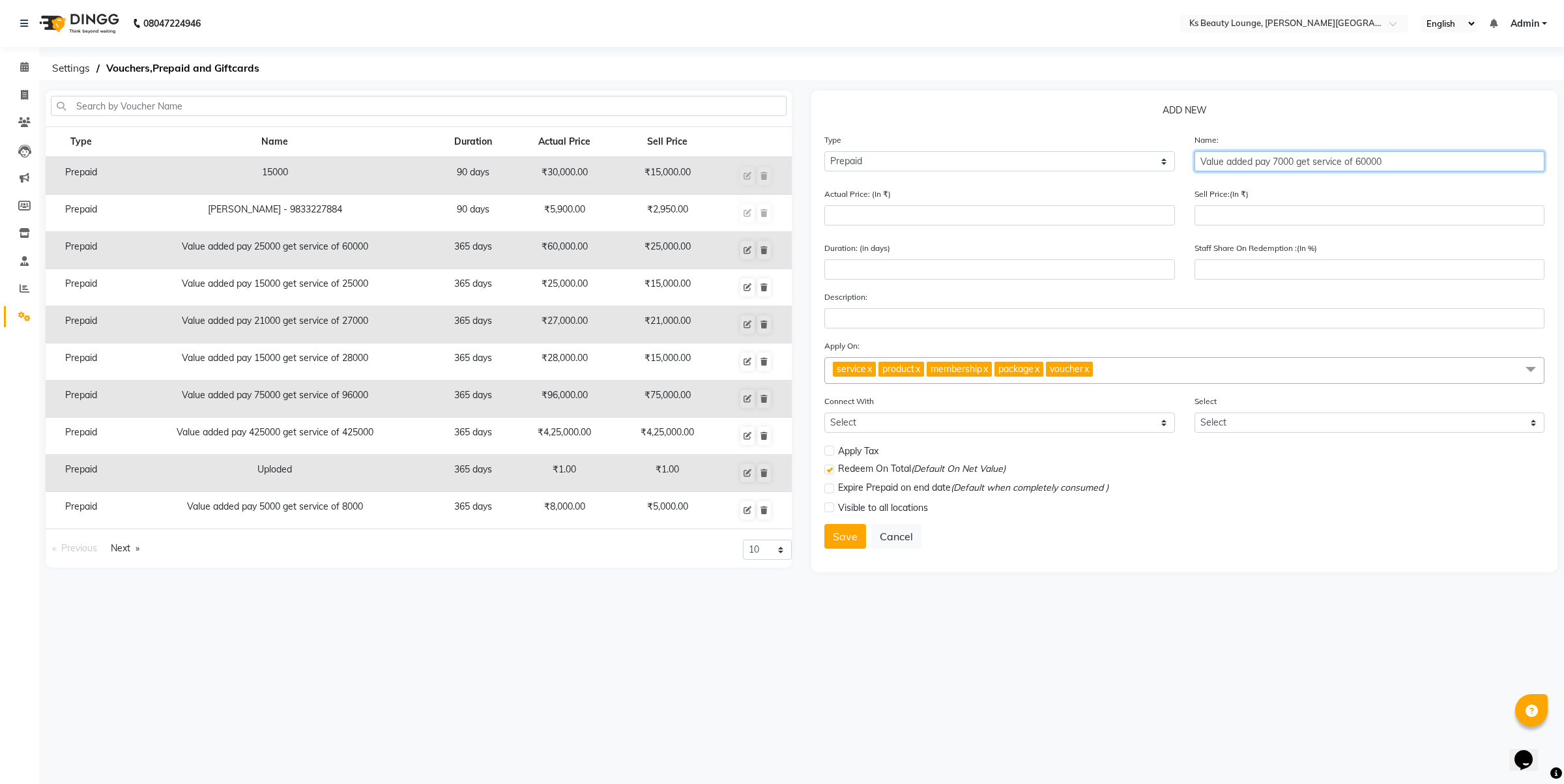
click at [1392, 160] on input "Value added pay 7000 get service of 60000" at bounding box center [1369, 161] width 351 height 20
type input "Value added pay 7000 get service of 9000"
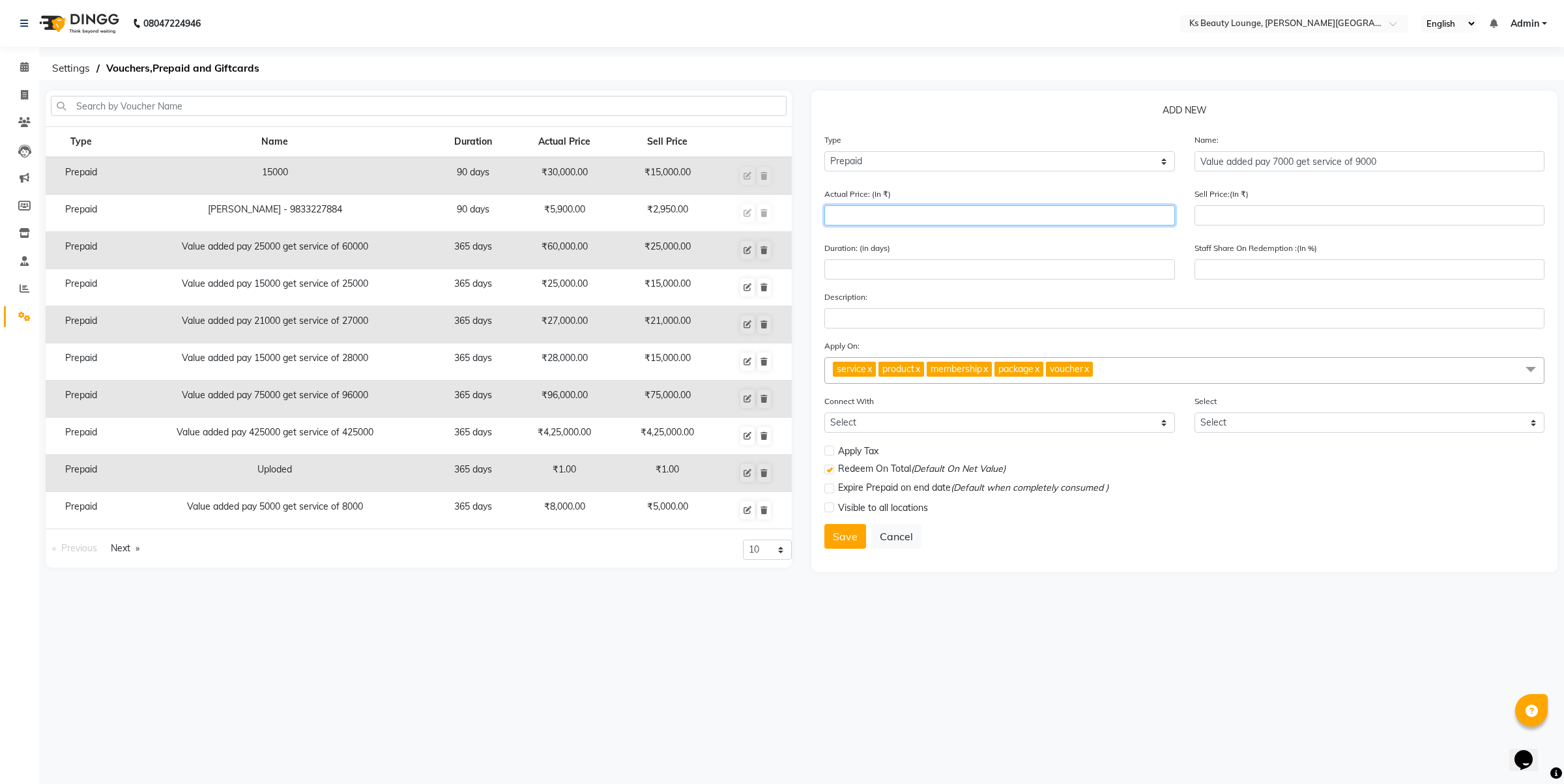
click at [962, 216] on input "number" at bounding box center [999, 216] width 351 height 20
type input "9"
type input "0"
type input "9000"
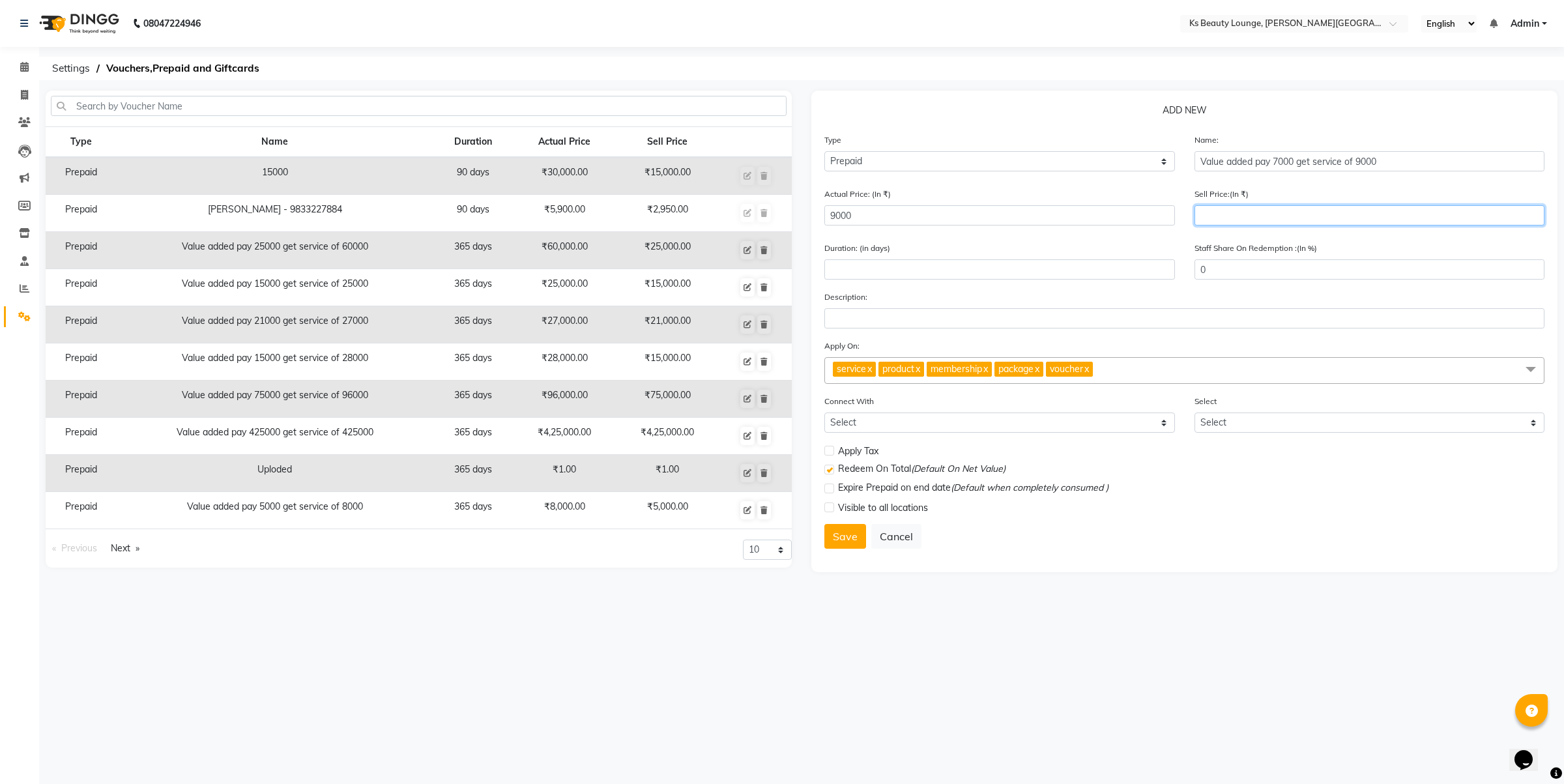
click at [1234, 213] on input "number" at bounding box center [1369, 216] width 351 height 20
type input "70"
type input "1"
type input "700"
type input "8"
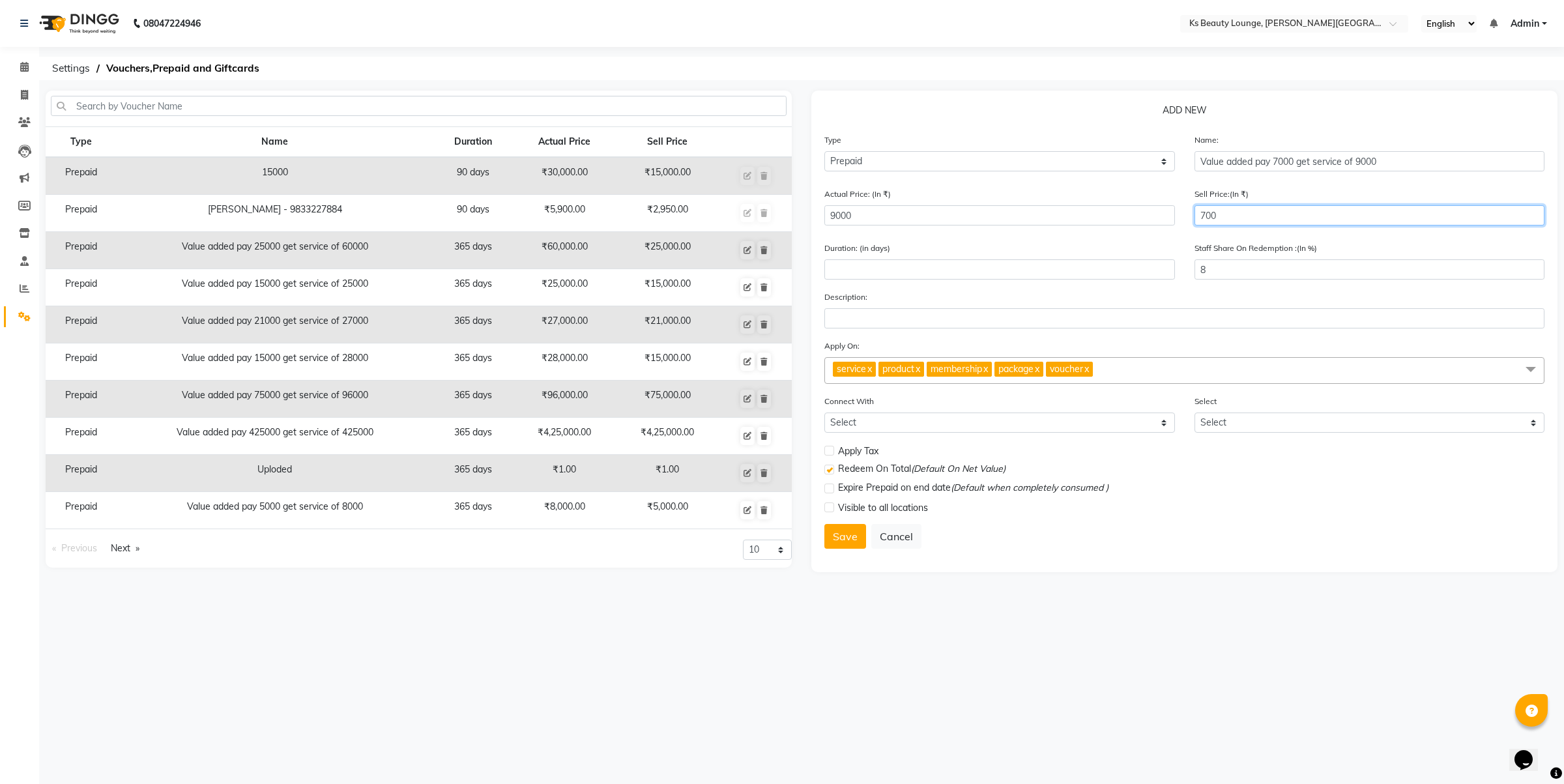
type input "7000"
type input "78"
type input "7000"
click at [934, 266] on input "number" at bounding box center [999, 269] width 351 height 20
type input "365"
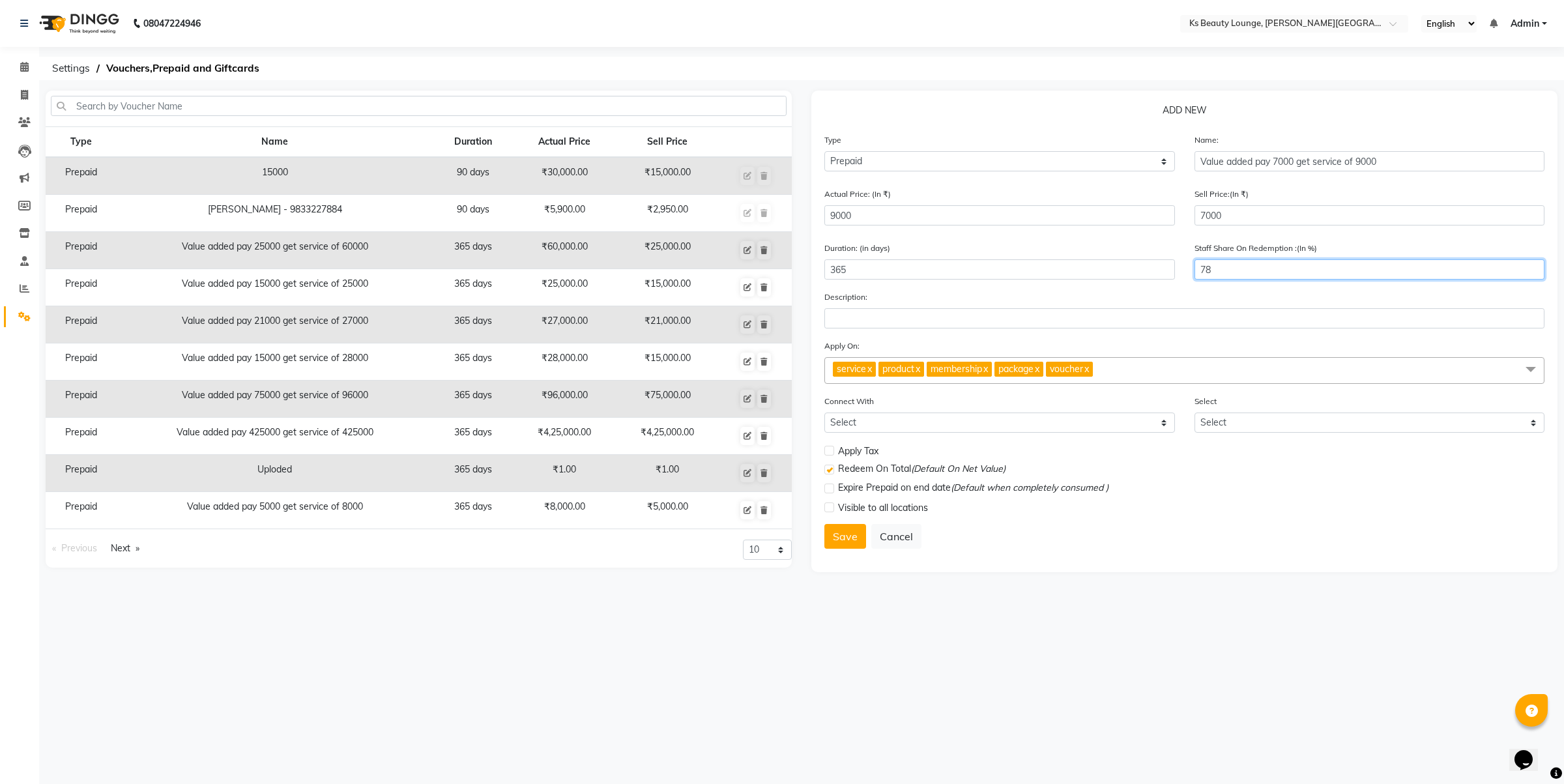
drag, startPoint x: 1231, startPoint y: 268, endPoint x: 1009, endPoint y: 287, distance: 222.8
click at [1009, 287] on div "Duration: (in days) 365 Staff Share On Redemption :(In %) 78" at bounding box center [1184, 265] width 740 height 49
type input "75"
click at [851, 528] on button "Save" at bounding box center [844, 536] width 41 height 25
select select
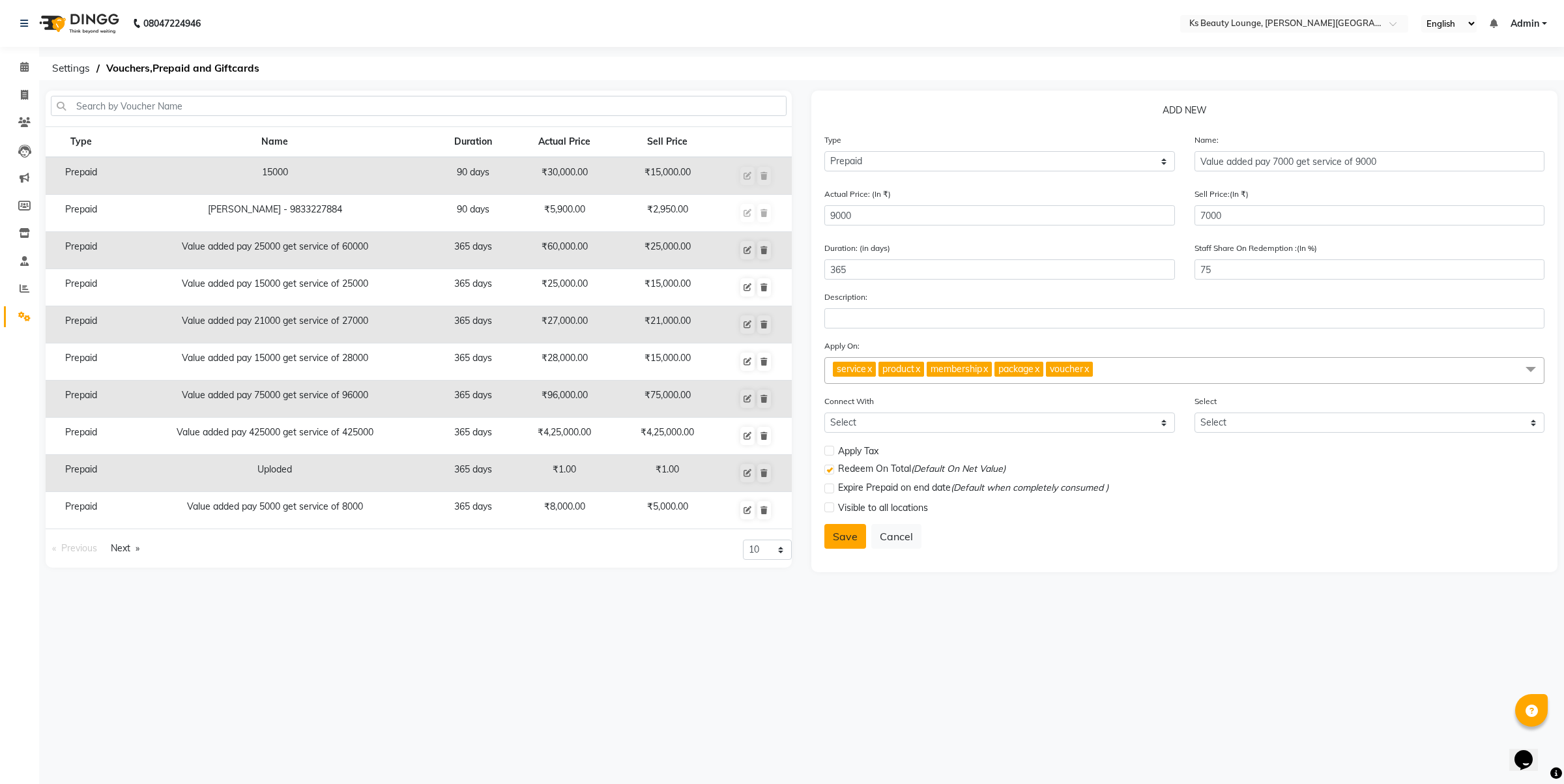
select select
checkbox input "false"
checkbox input "true"
checkbox input "false"
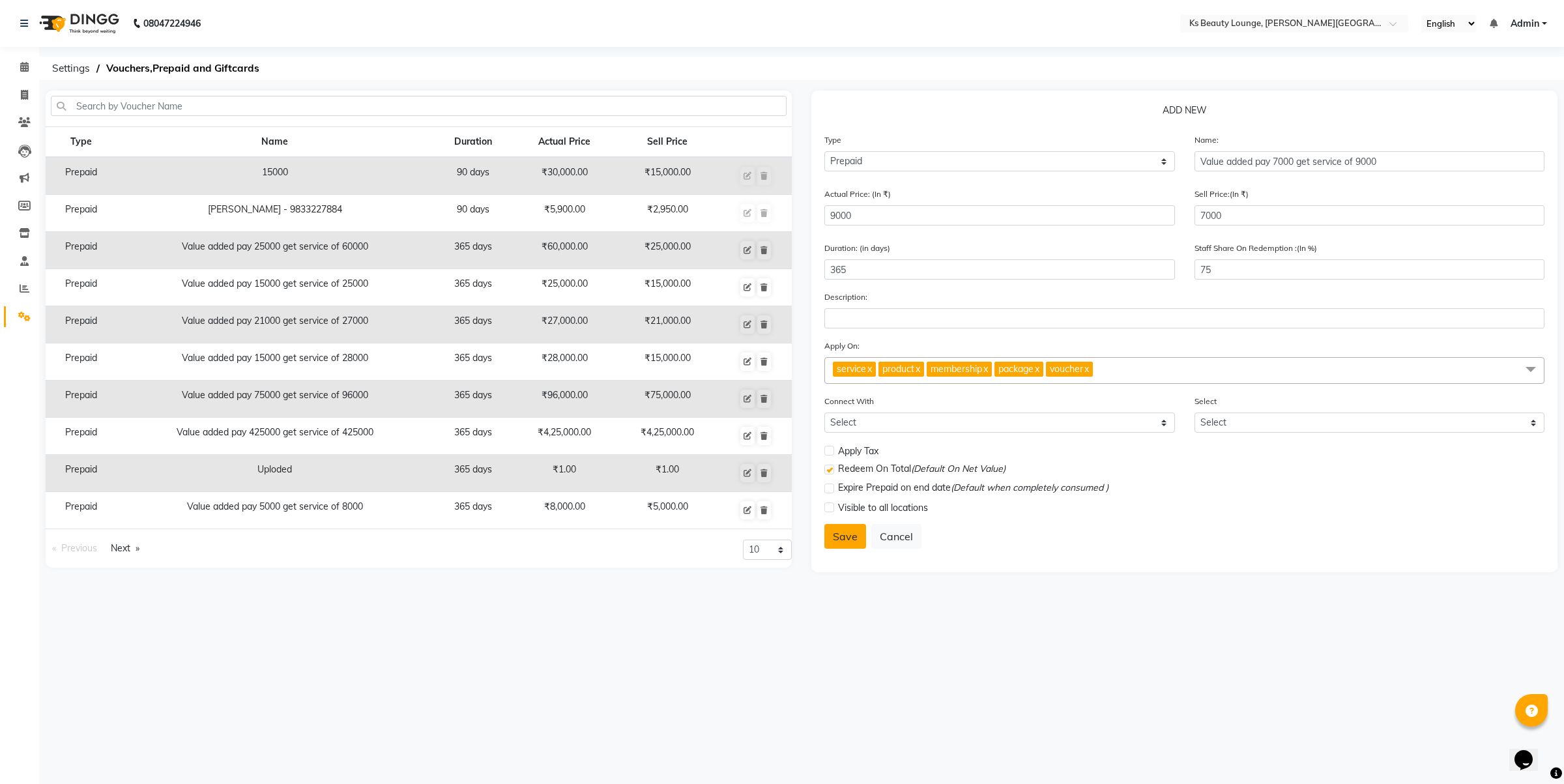
checkbox input "false"
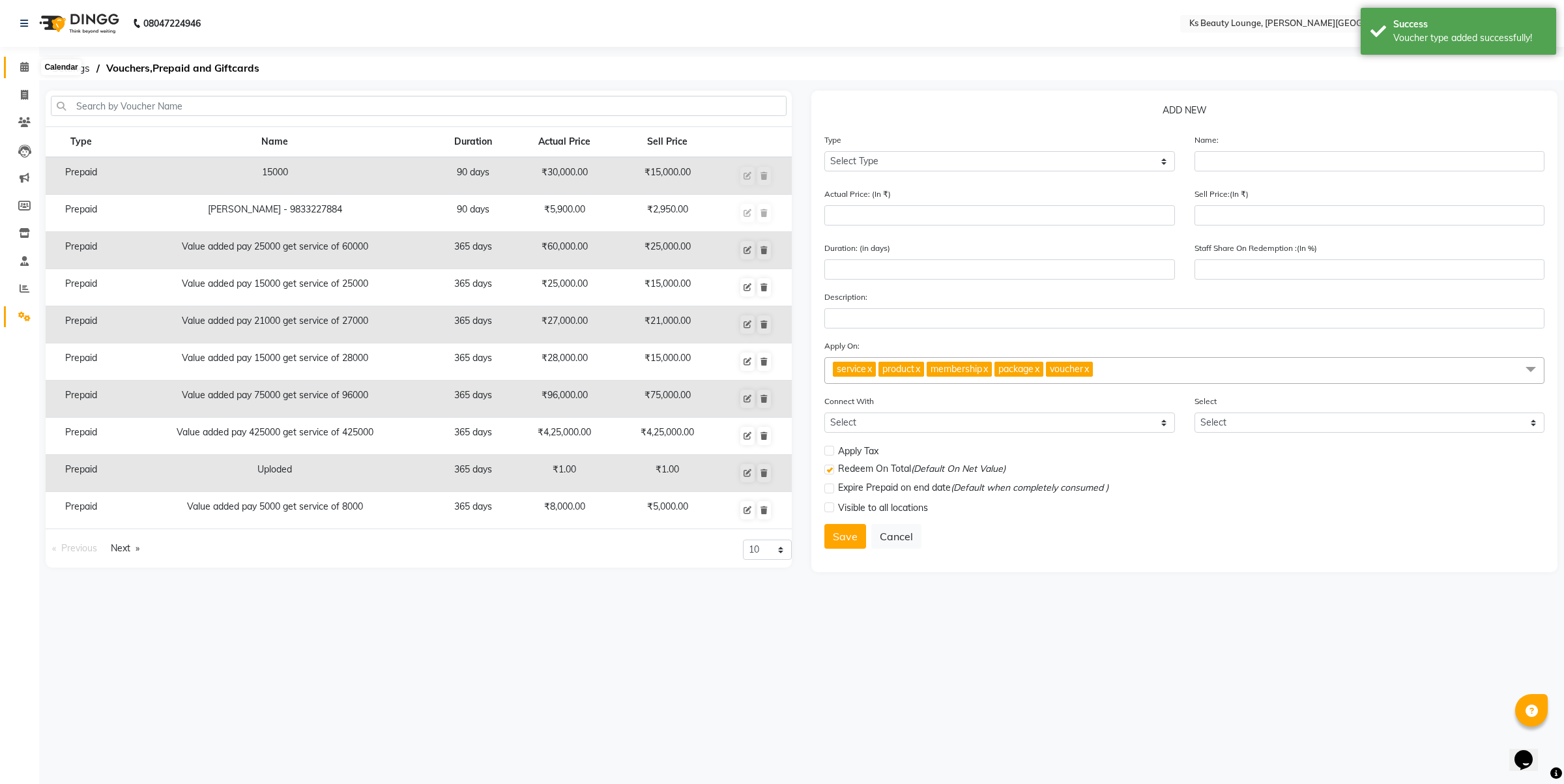
click at [26, 70] on icon at bounding box center [25, 66] width 9 height 9
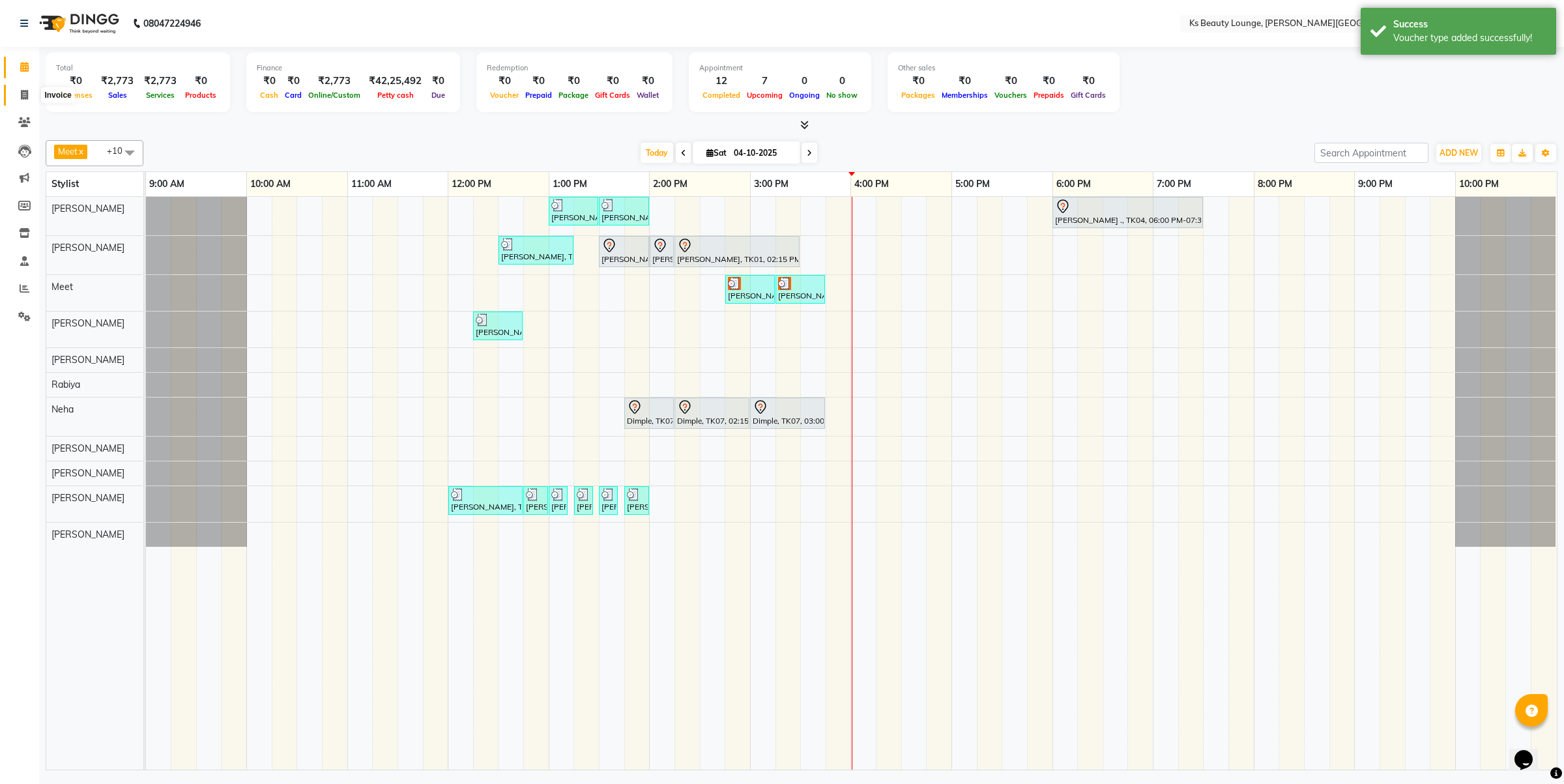
click at [17, 90] on span at bounding box center [24, 95] width 23 height 15
select select "4411"
select select "service"
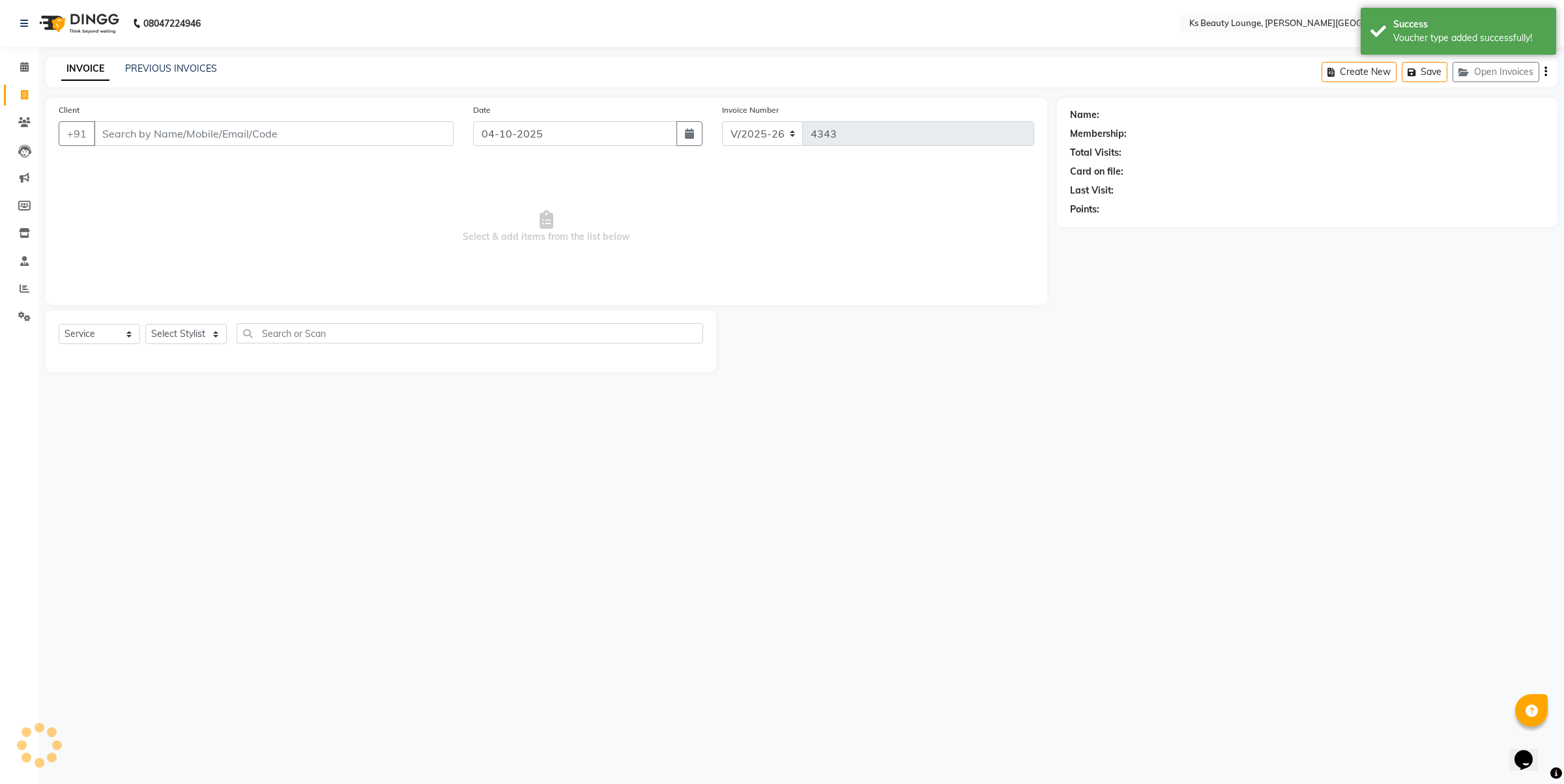
drag, startPoint x: 245, startPoint y: 131, endPoint x: 833, endPoint y: 86, distance: 589.7
click at [245, 131] on input "Client" at bounding box center [273, 134] width 359 height 25
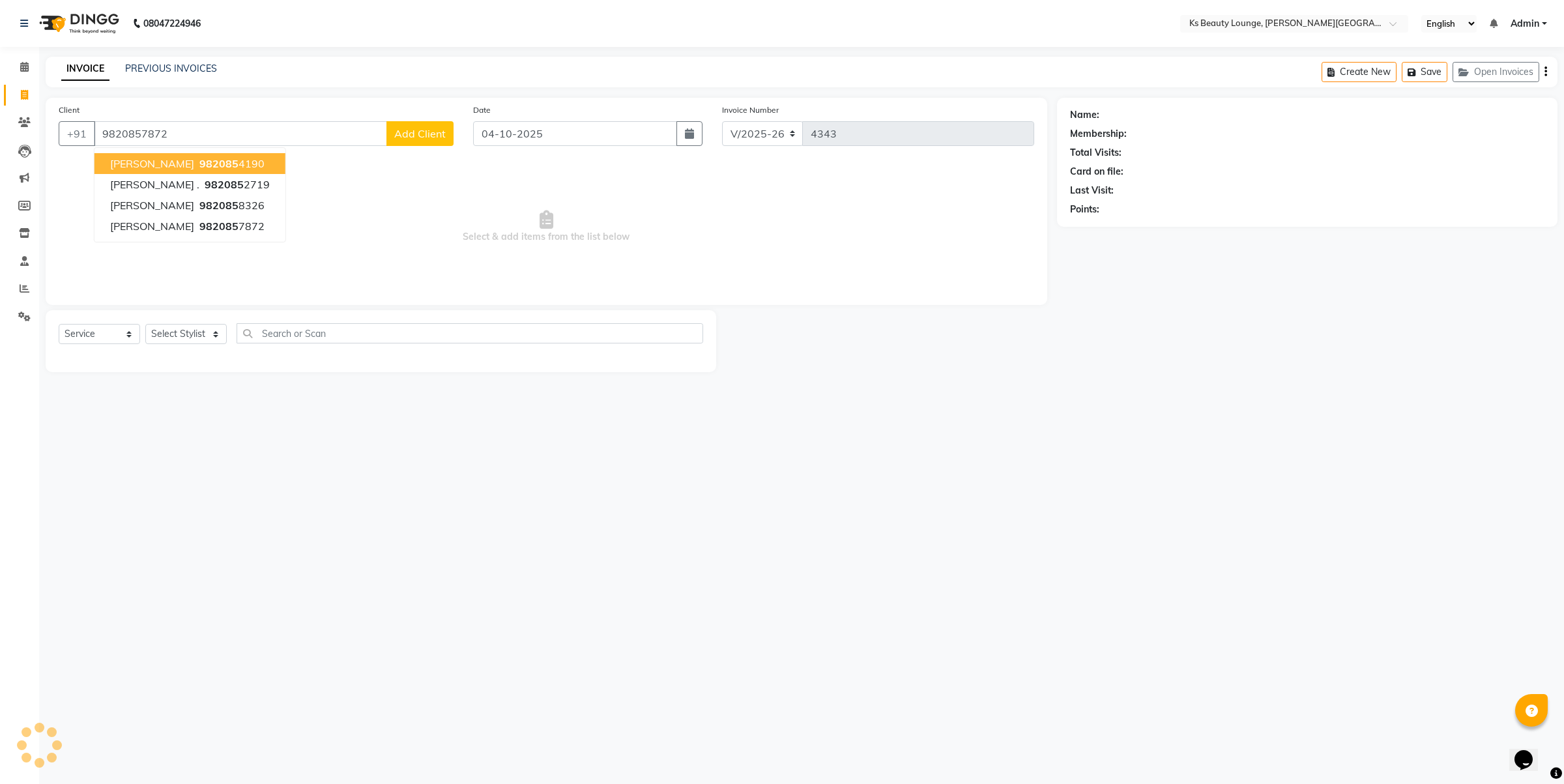
type input "9820857872"
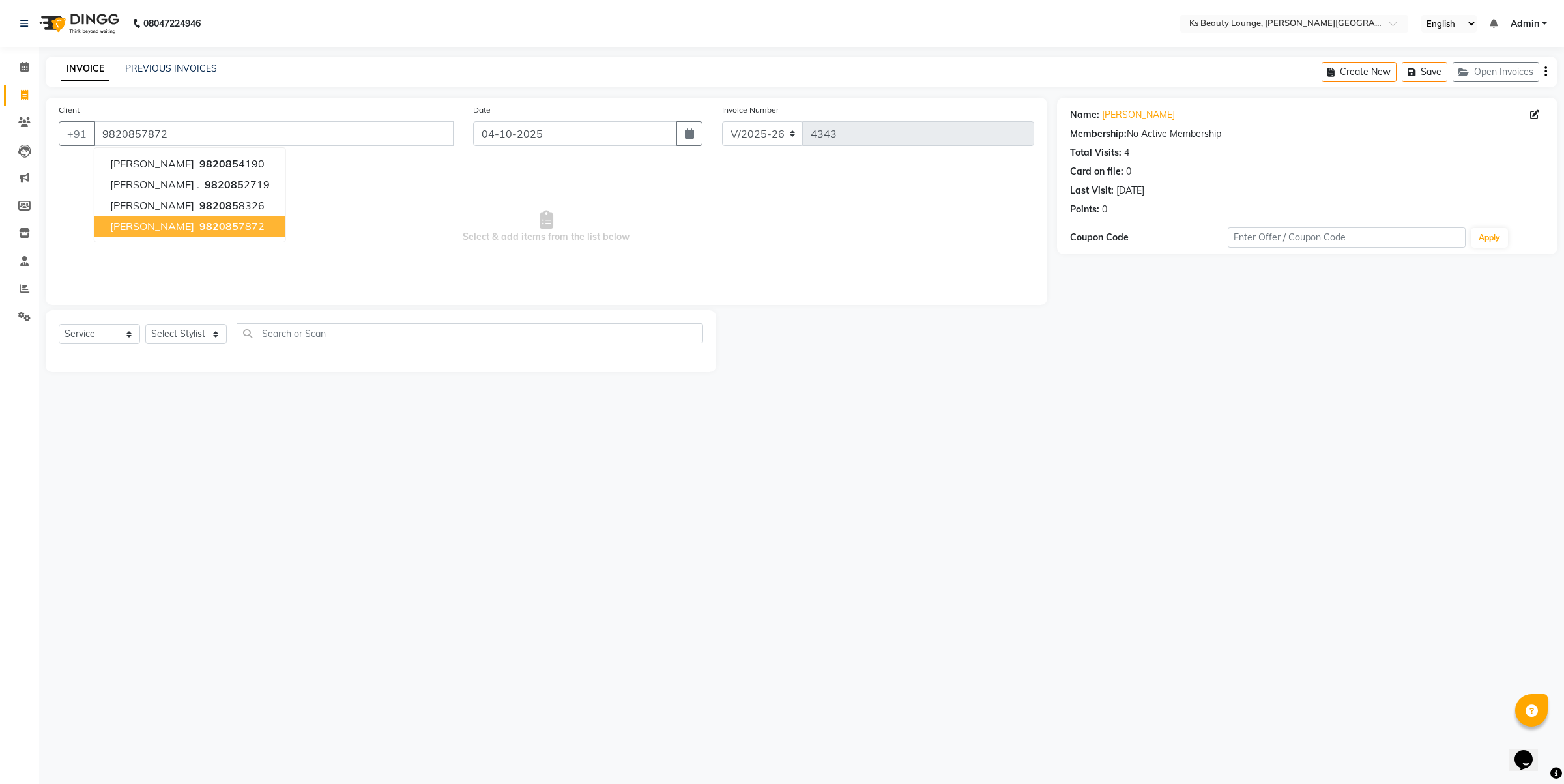
click at [245, 223] on button "[PERSON_NAME] 982085 7872" at bounding box center [190, 226] width 191 height 21
click at [57, 332] on div "Select Service Product Membership Package Voucher Prepaid Gift Card Select Styl…" at bounding box center [381, 340] width 671 height 62
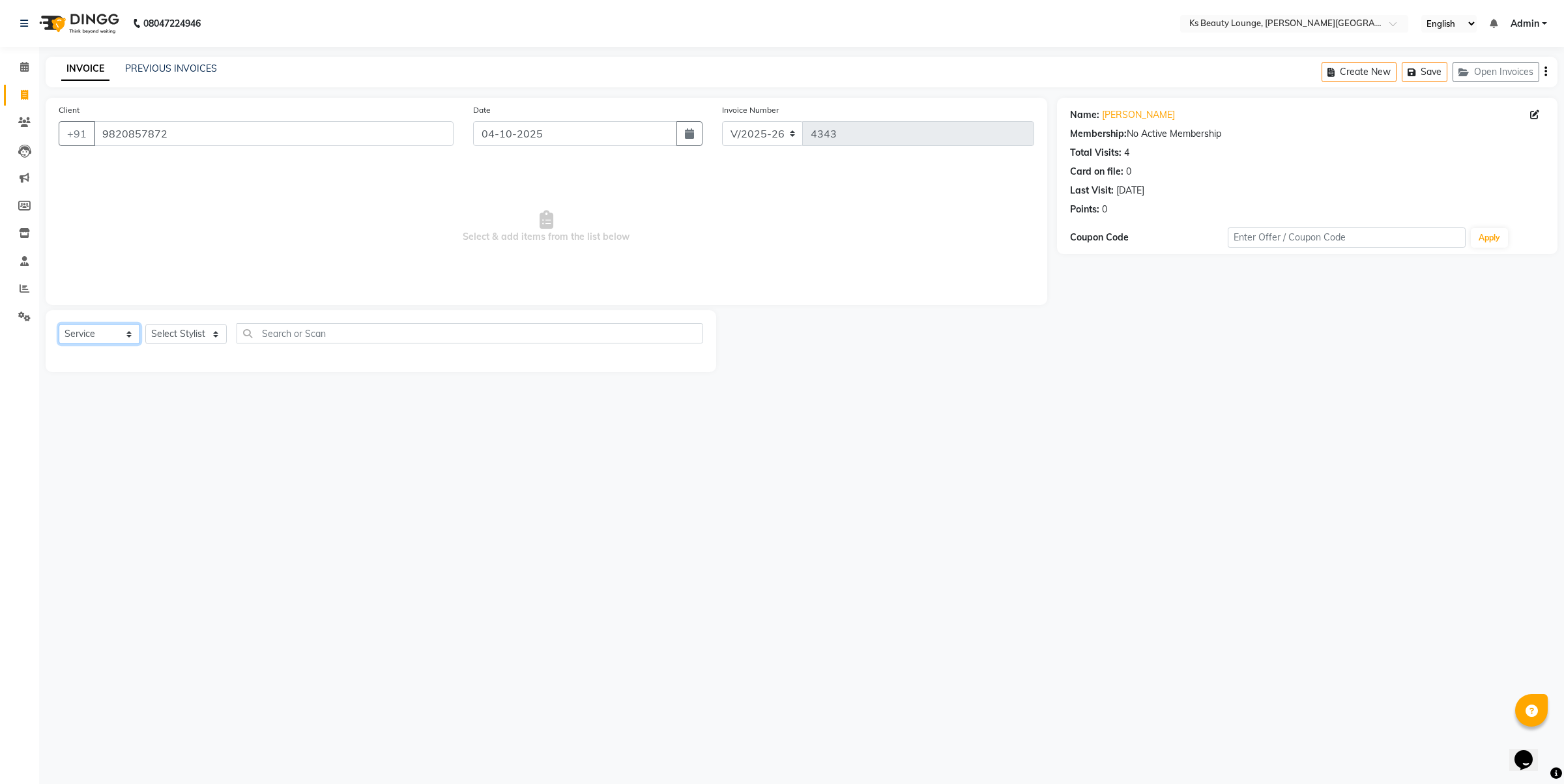
click at [91, 331] on select "Select Service Product Membership Package Voucher Prepaid Gift Card" at bounding box center [99, 334] width 81 height 20
select select "V"
click at [59, 324] on select "Select Service Product Membership Package Voucher Prepaid Gift Card" at bounding box center [99, 334] width 81 height 20
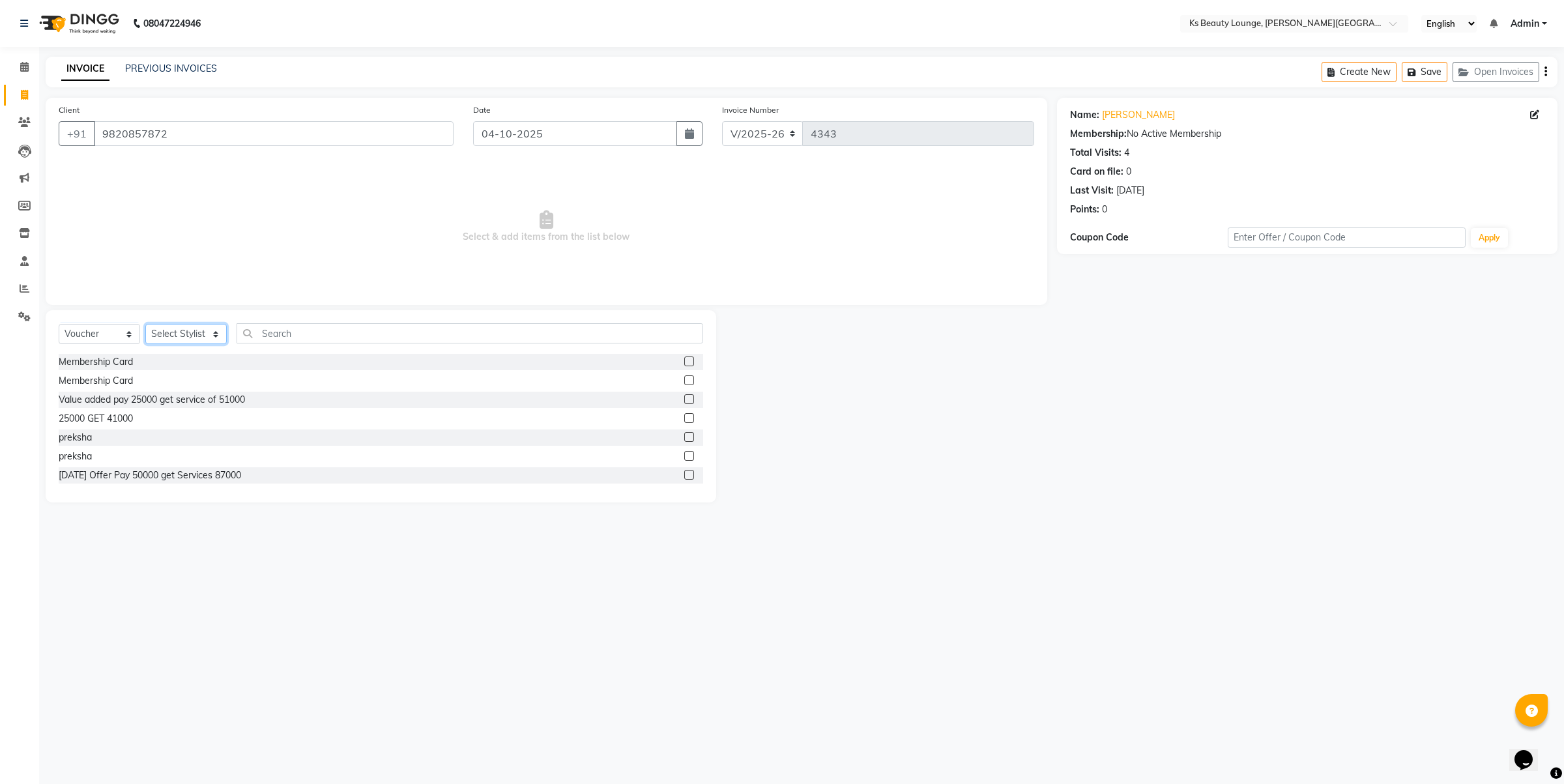
click at [192, 343] on select "Select Stylist [PERSON_NAME] [PERSON_NAME] [PERSON_NAME] [PERSON_NAME] Jibi Jiy…" at bounding box center [186, 334] width 81 height 20
select select "63535"
click at [145, 324] on select "Select Stylist [PERSON_NAME] [PERSON_NAME] [PERSON_NAME] [PERSON_NAME] Jibi Jiy…" at bounding box center [186, 334] width 81 height 20
click at [291, 338] on input "text" at bounding box center [470, 333] width 467 height 20
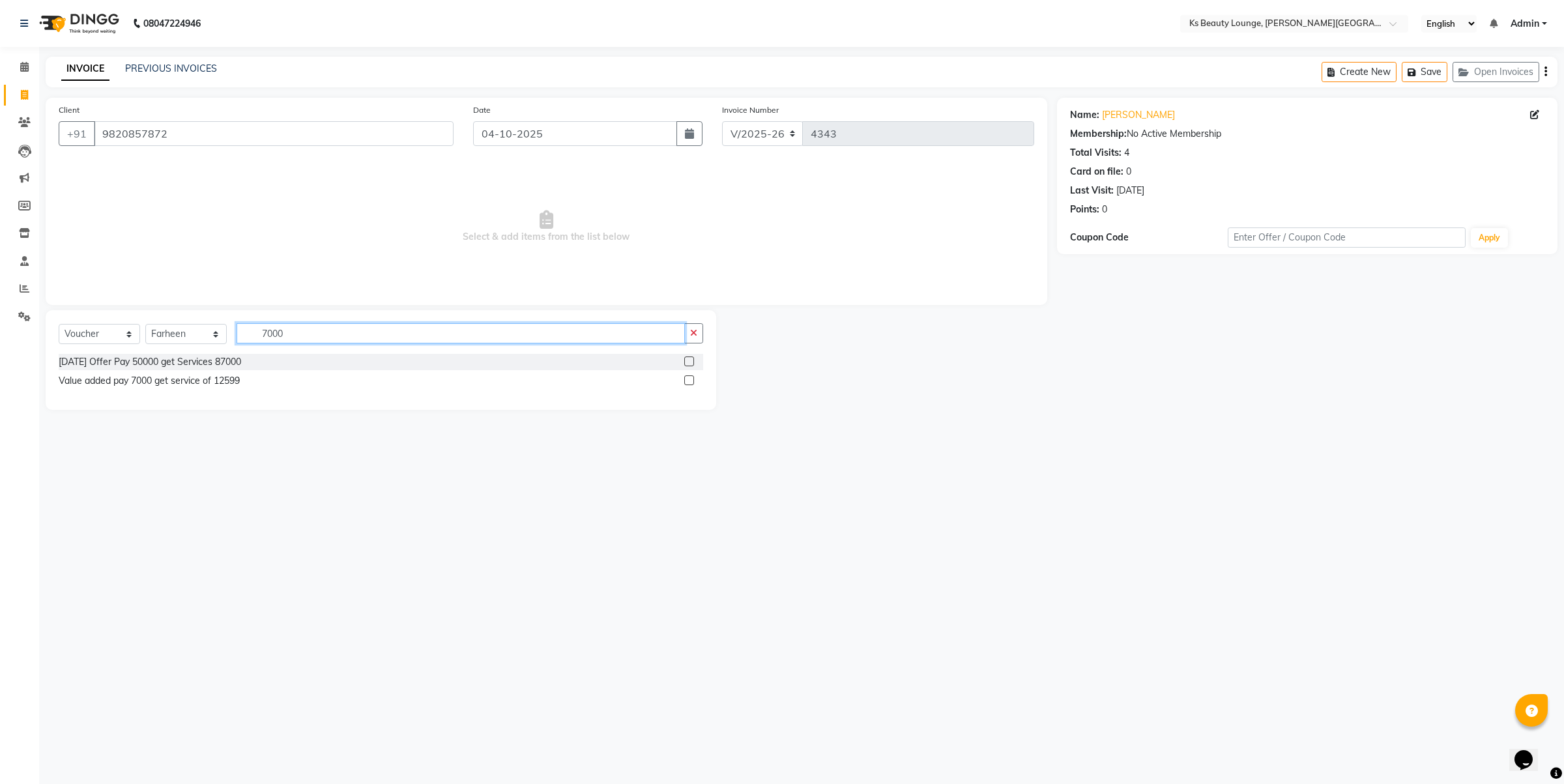
type input "7000"
click at [113, 339] on select "Select Service Product Membership Package Voucher Prepaid Gift Card" at bounding box center [99, 334] width 81 height 20
select select "P"
click at [59, 324] on select "Select Service Product Membership Package Voucher Prepaid Gift Card" at bounding box center [99, 334] width 81 height 20
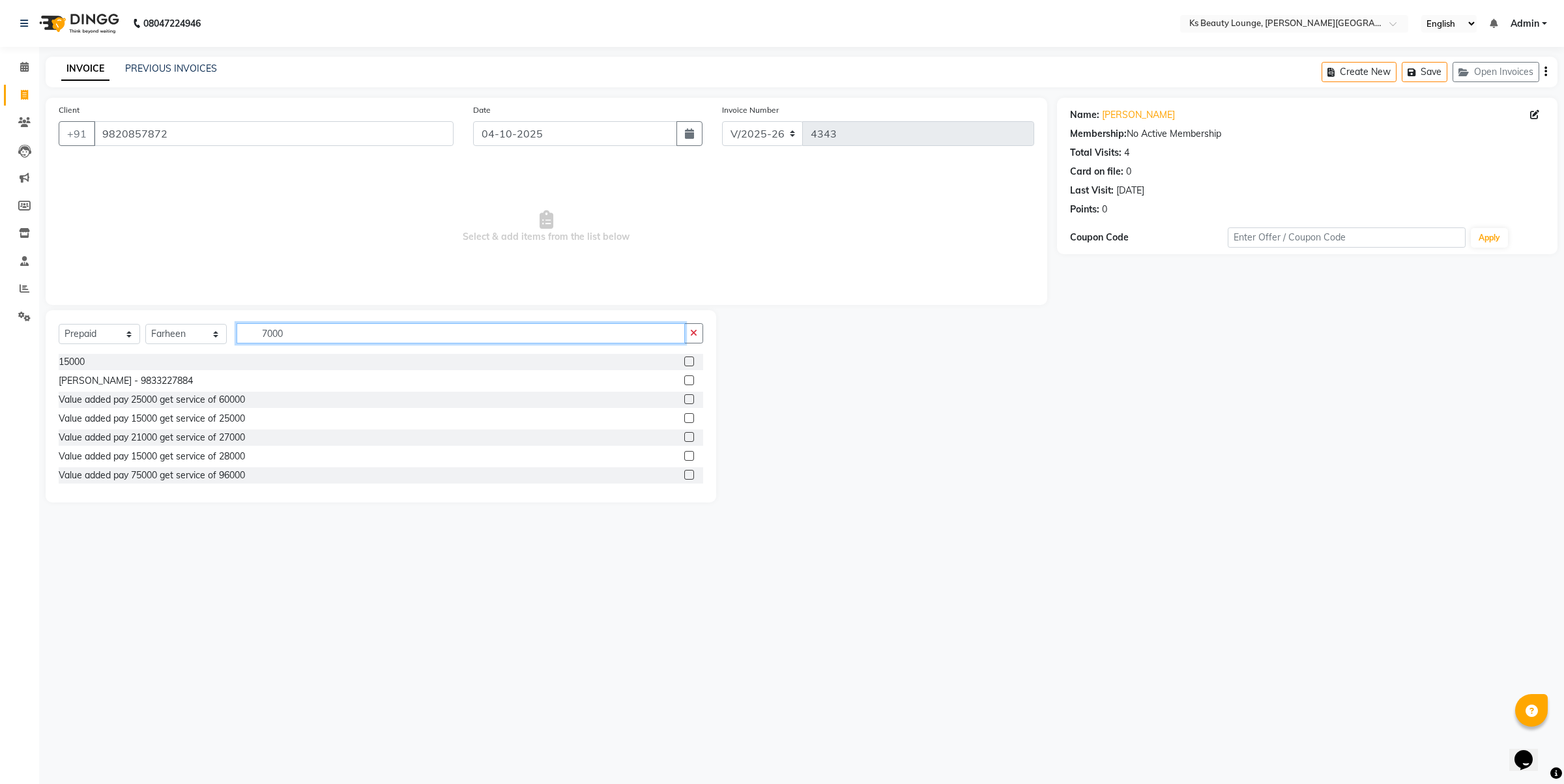
click at [296, 334] on input "7000" at bounding box center [461, 333] width 449 height 20
type input "7000"
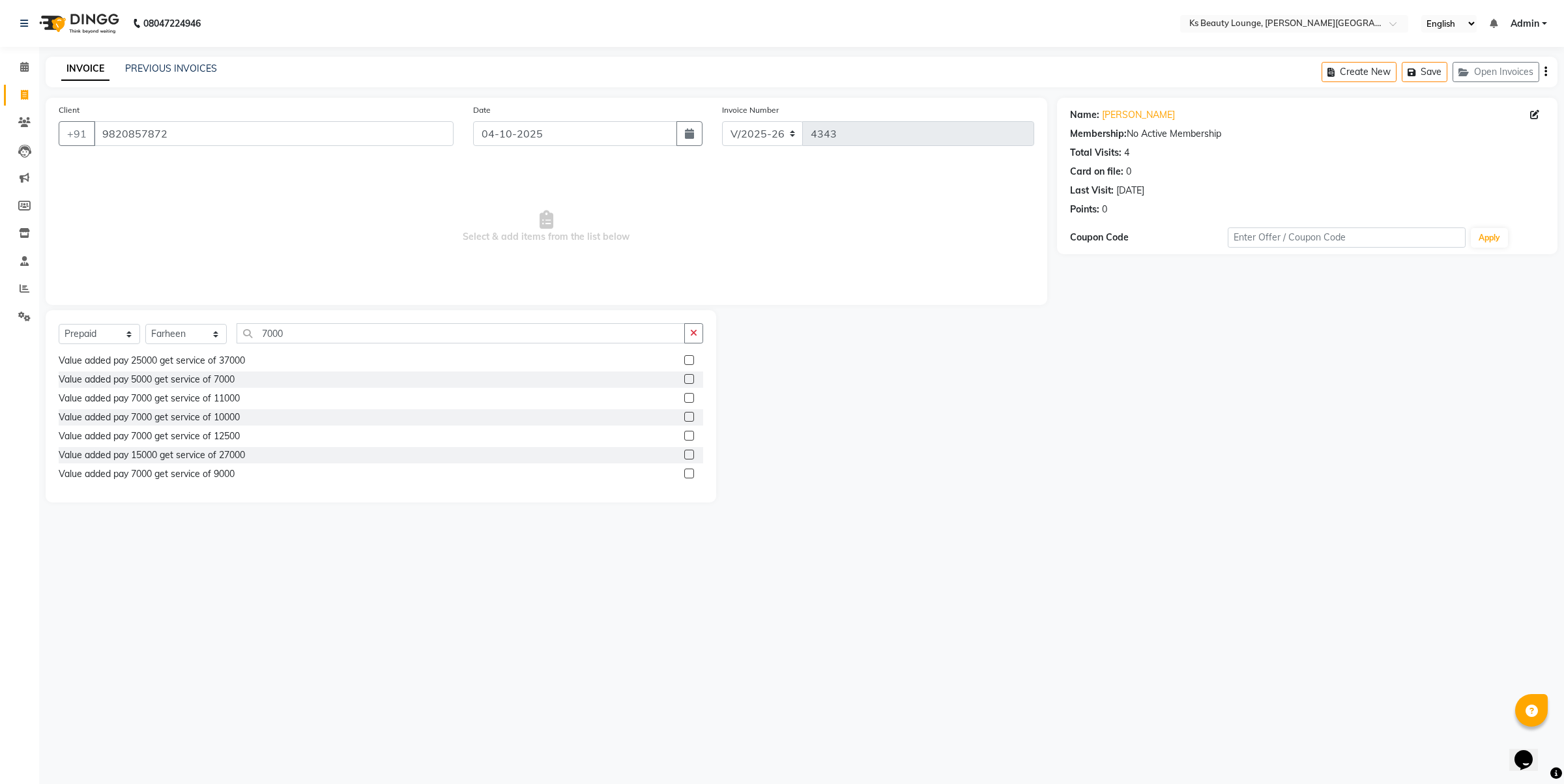
click at [684, 474] on label at bounding box center [688, 473] width 9 height 9
click at [684, 474] on input "checkbox" at bounding box center [688, 474] width 9 height 9
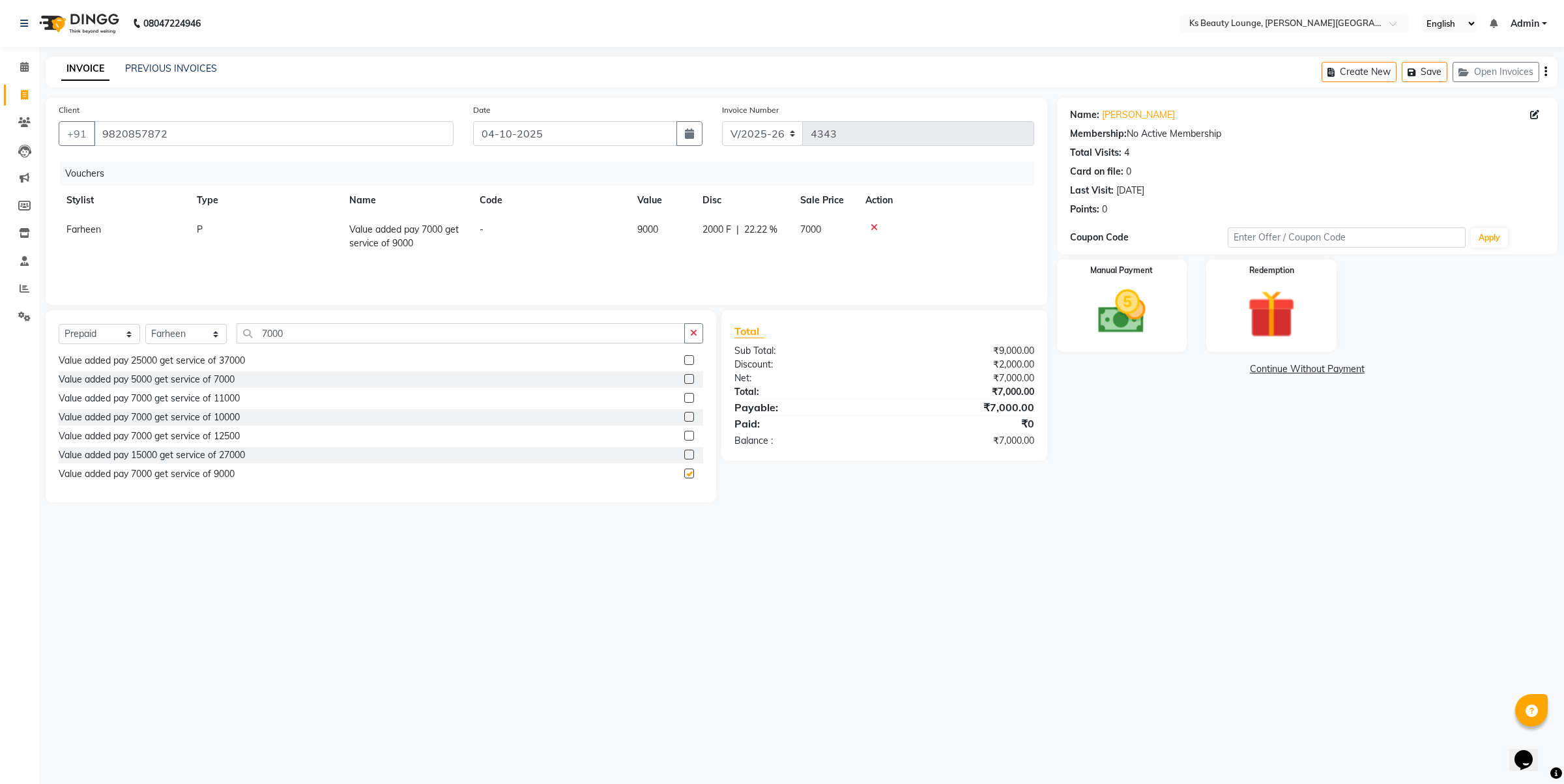
checkbox input "false"
click at [1173, 300] on div "Manual Payment" at bounding box center [1122, 306] width 136 height 96
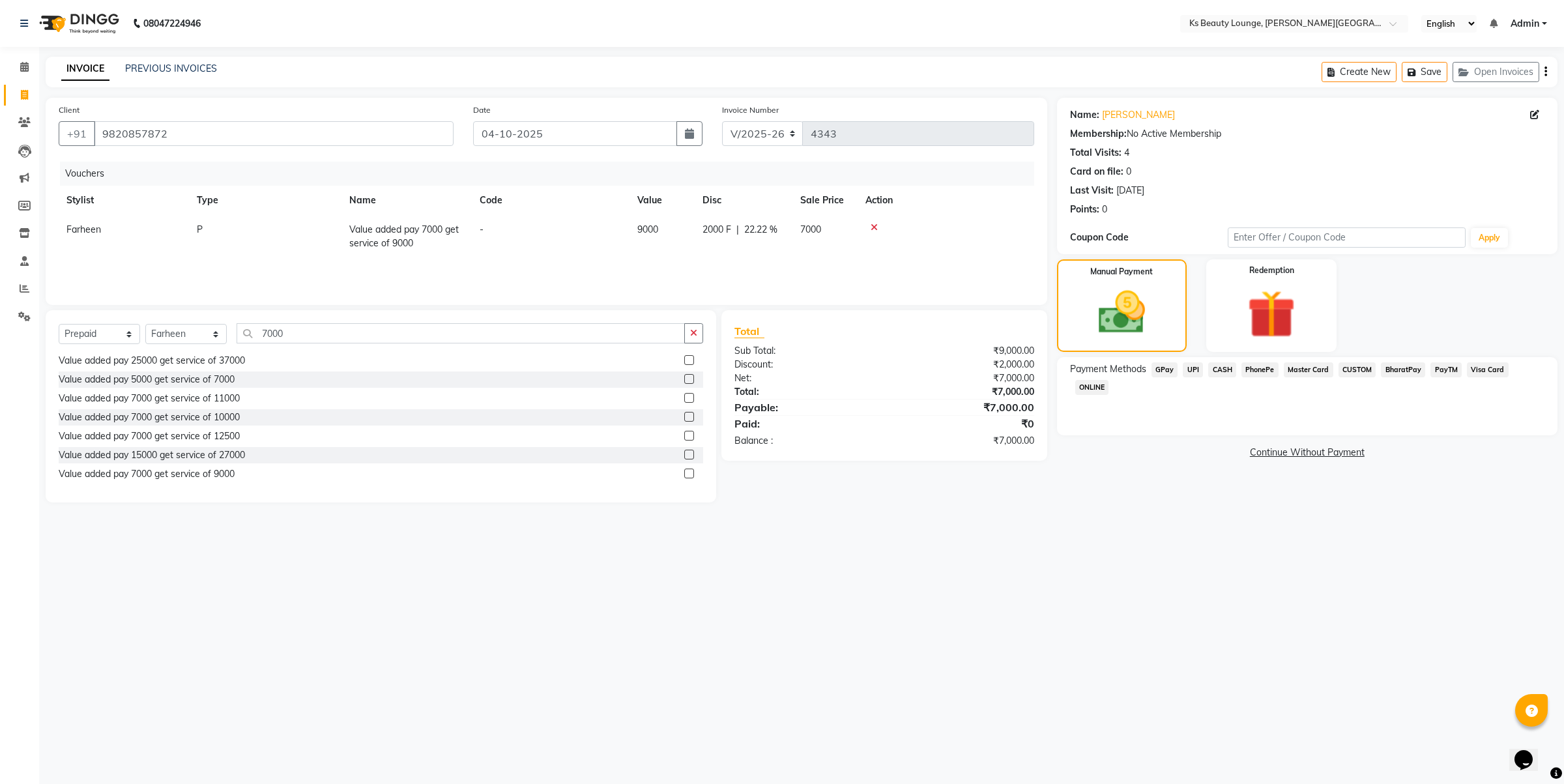
click at [1489, 372] on span "Visa Card" at bounding box center [1487, 369] width 41 height 15
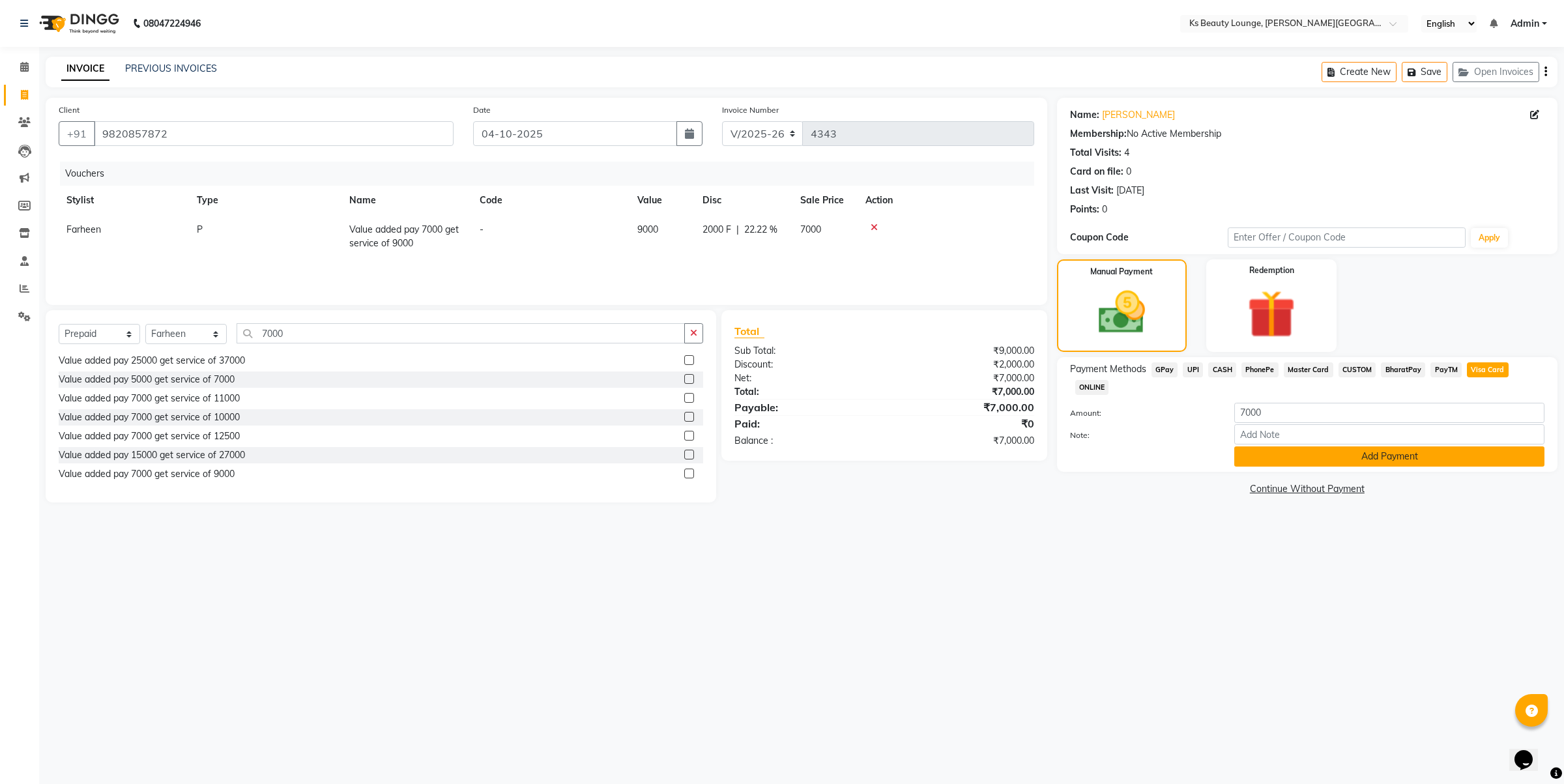
click at [1367, 446] on button "Add Payment" at bounding box center [1389, 457] width 310 height 20
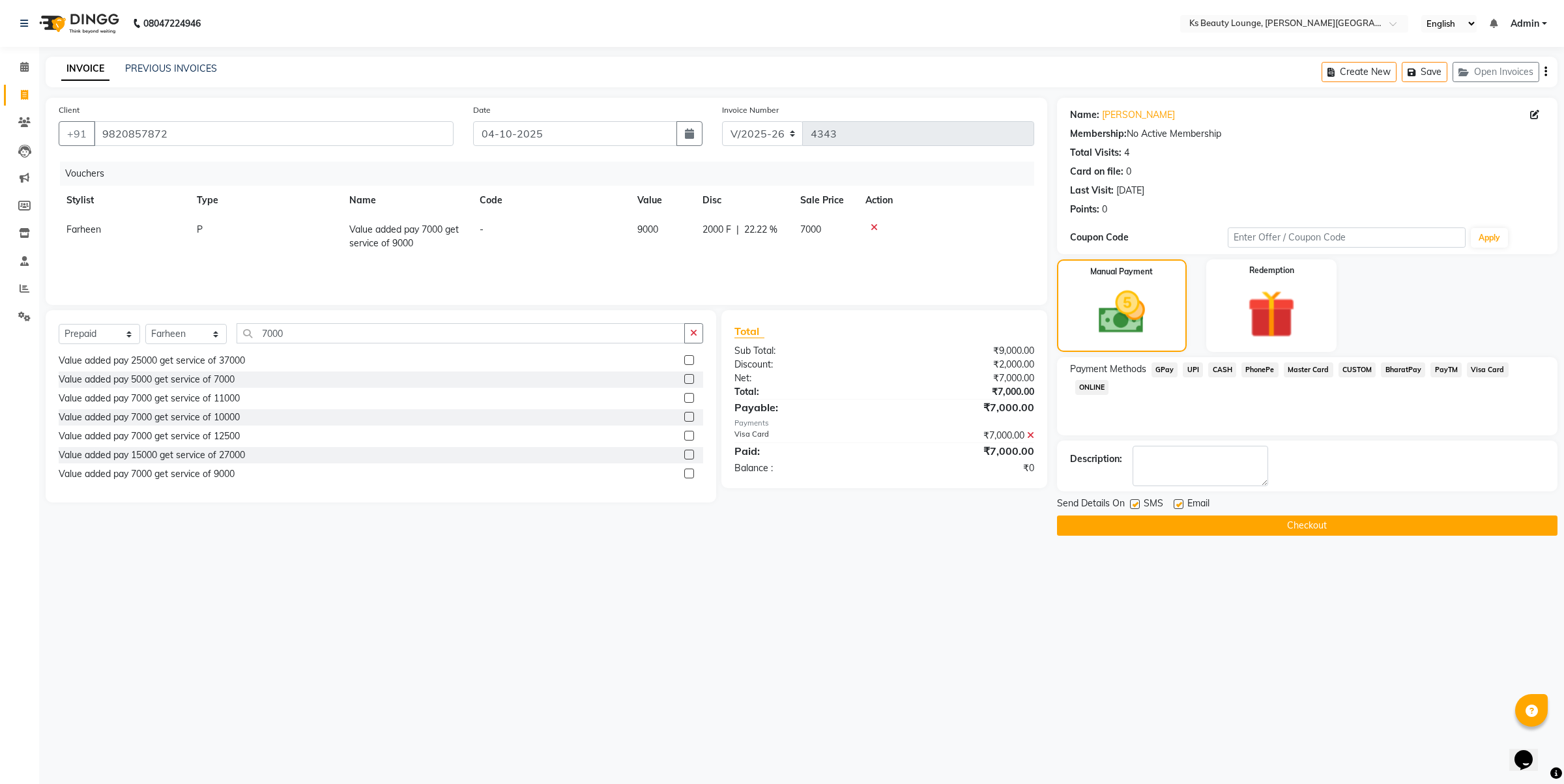
click at [1131, 523] on button "Checkout" at bounding box center [1307, 526] width 500 height 20
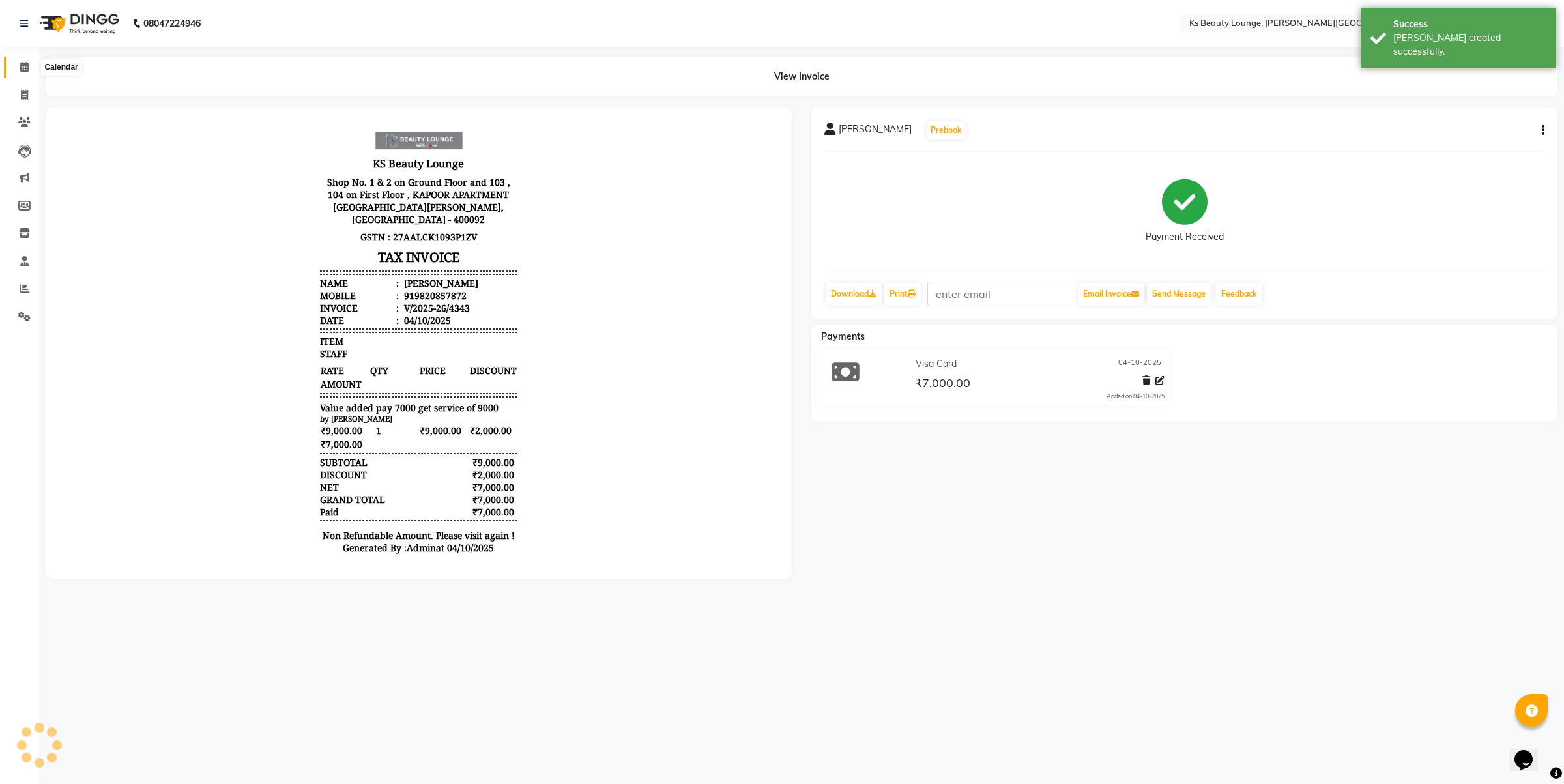
click at [23, 69] on icon at bounding box center [25, 66] width 9 height 9
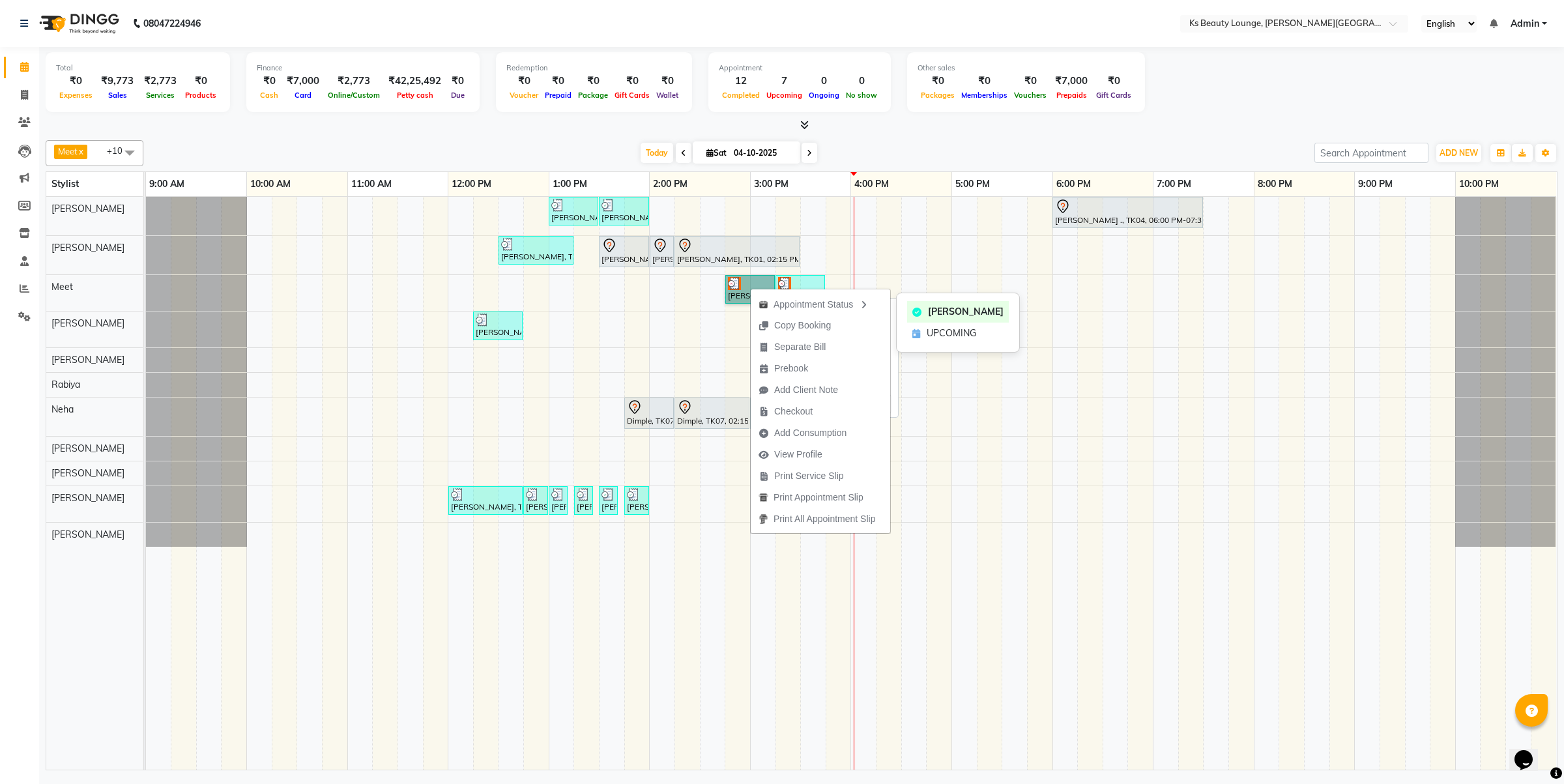
click at [746, 287] on link "[PERSON_NAME], TK08, 02:45 PM-03:15 PM, Haircut - Designer Stylist" at bounding box center [750, 289] width 49 height 28
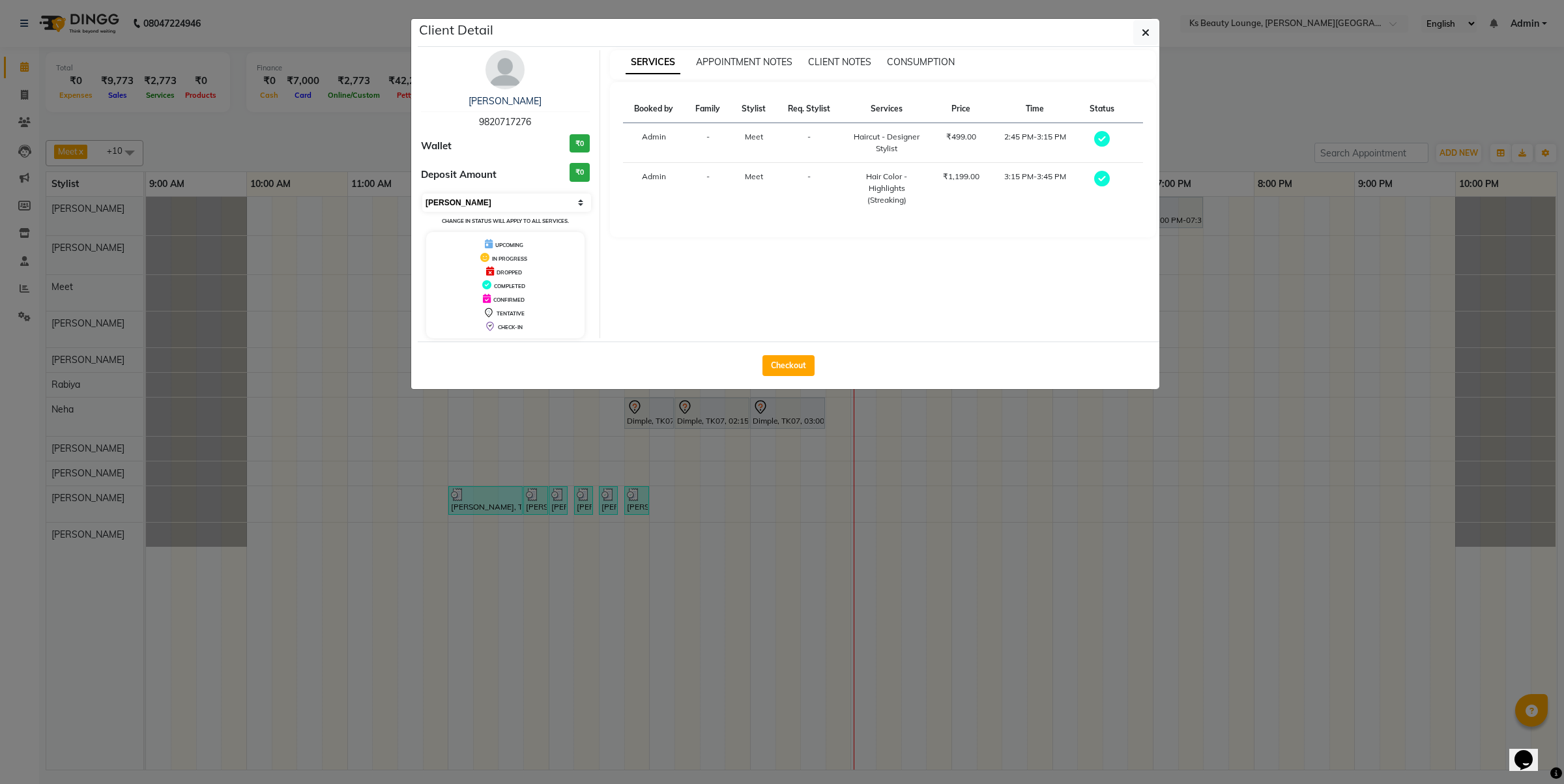
click at [455, 205] on select "Select MARK DONE UPCOMING" at bounding box center [507, 203] width 168 height 18
select select "5"
click at [423, 194] on select "Select MARK DONE UPCOMING" at bounding box center [507, 203] width 168 height 18
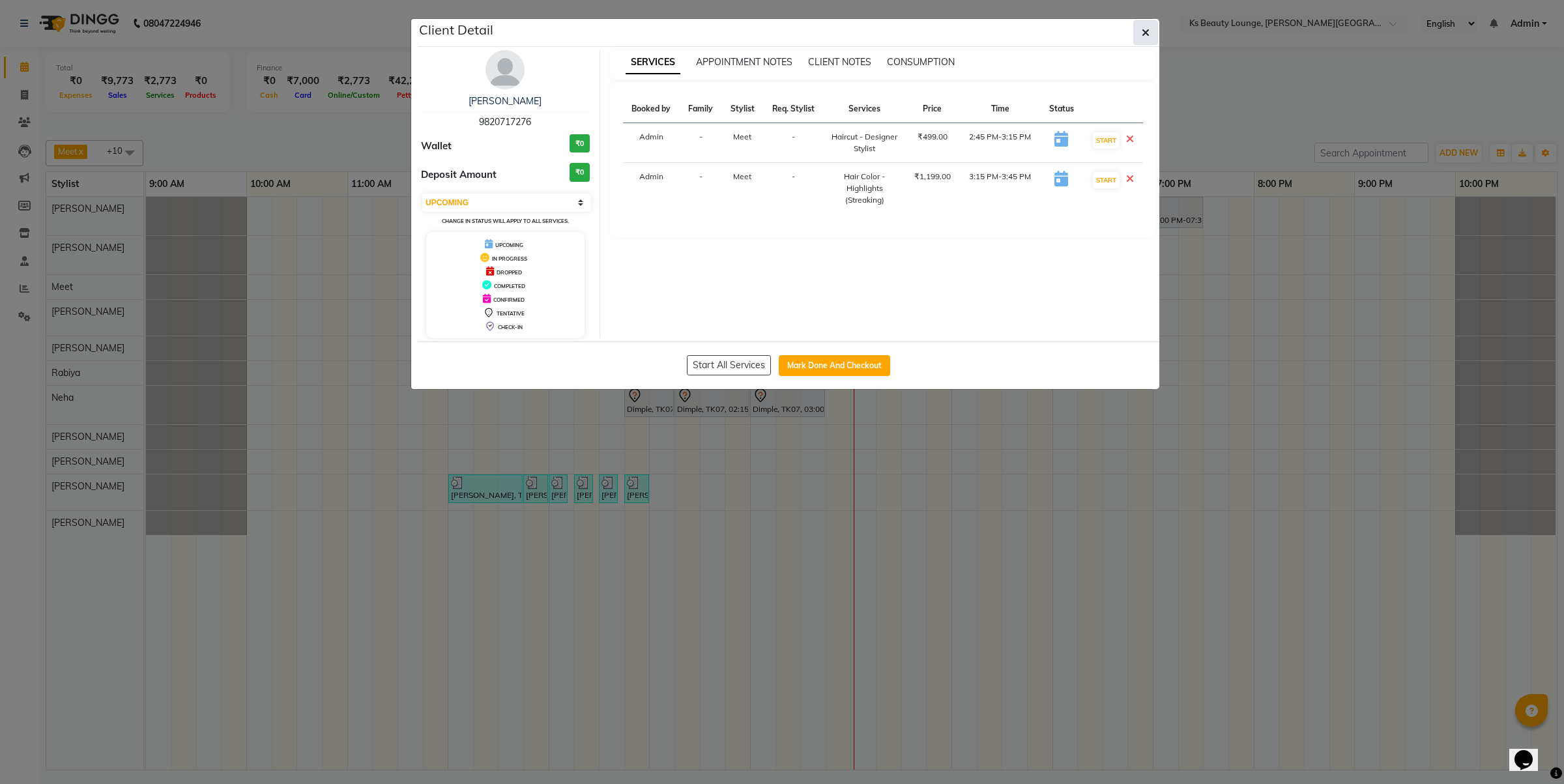
click at [1133, 35] on button "button" at bounding box center [1146, 33] width 25 height 25
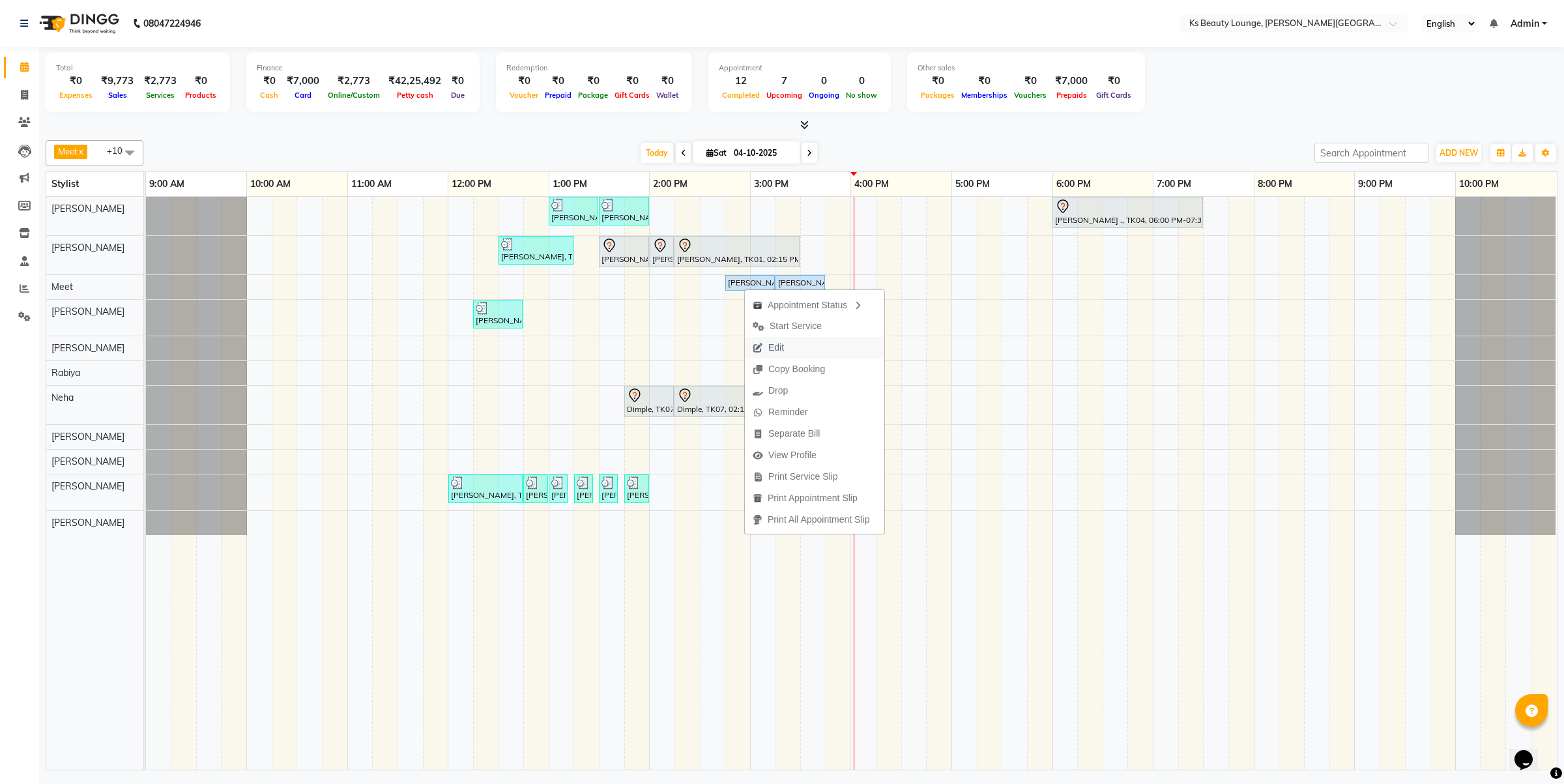
click at [765, 346] on span "Edit" at bounding box center [768, 348] width 47 height 22
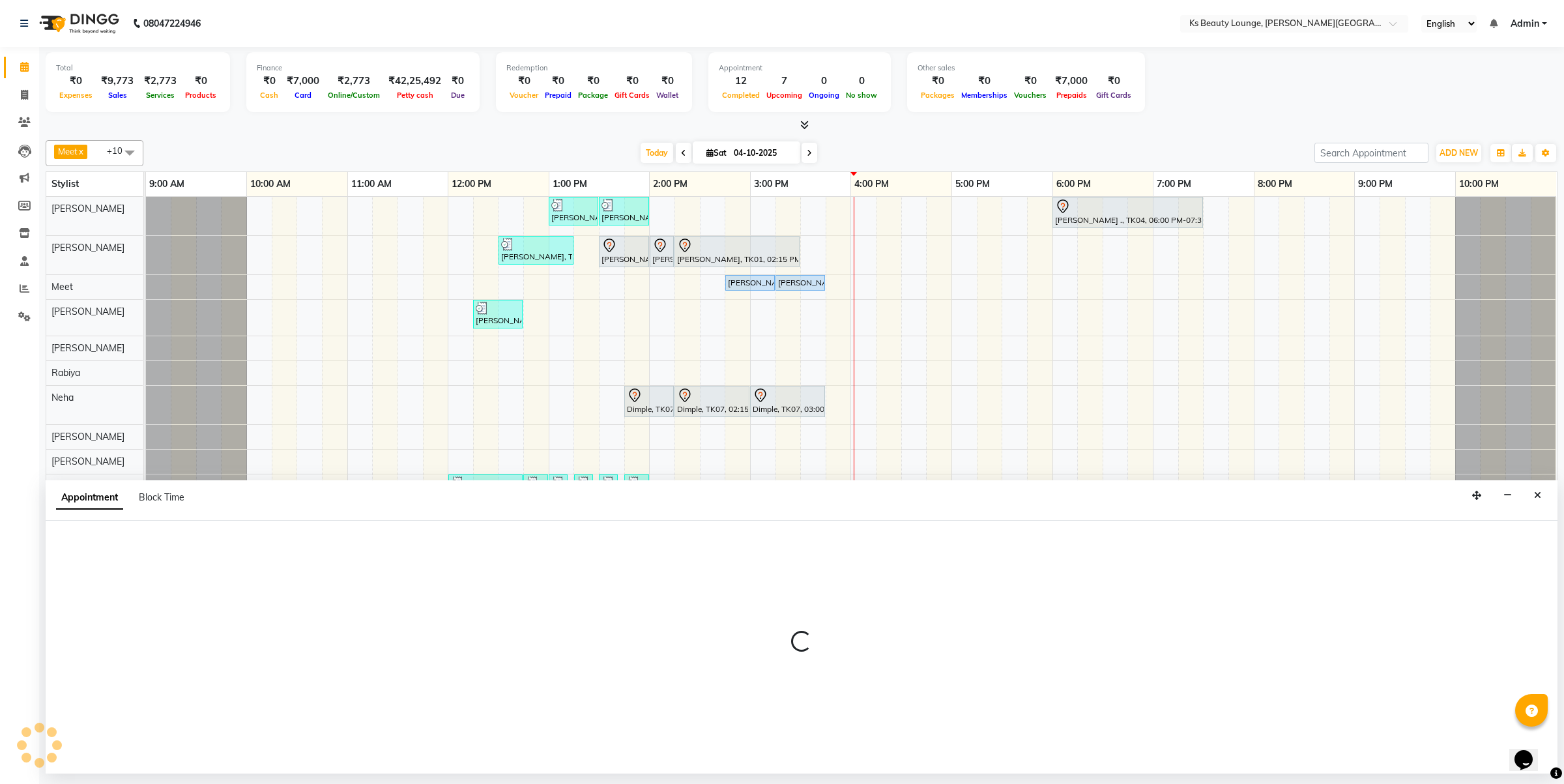
select select "tentative"
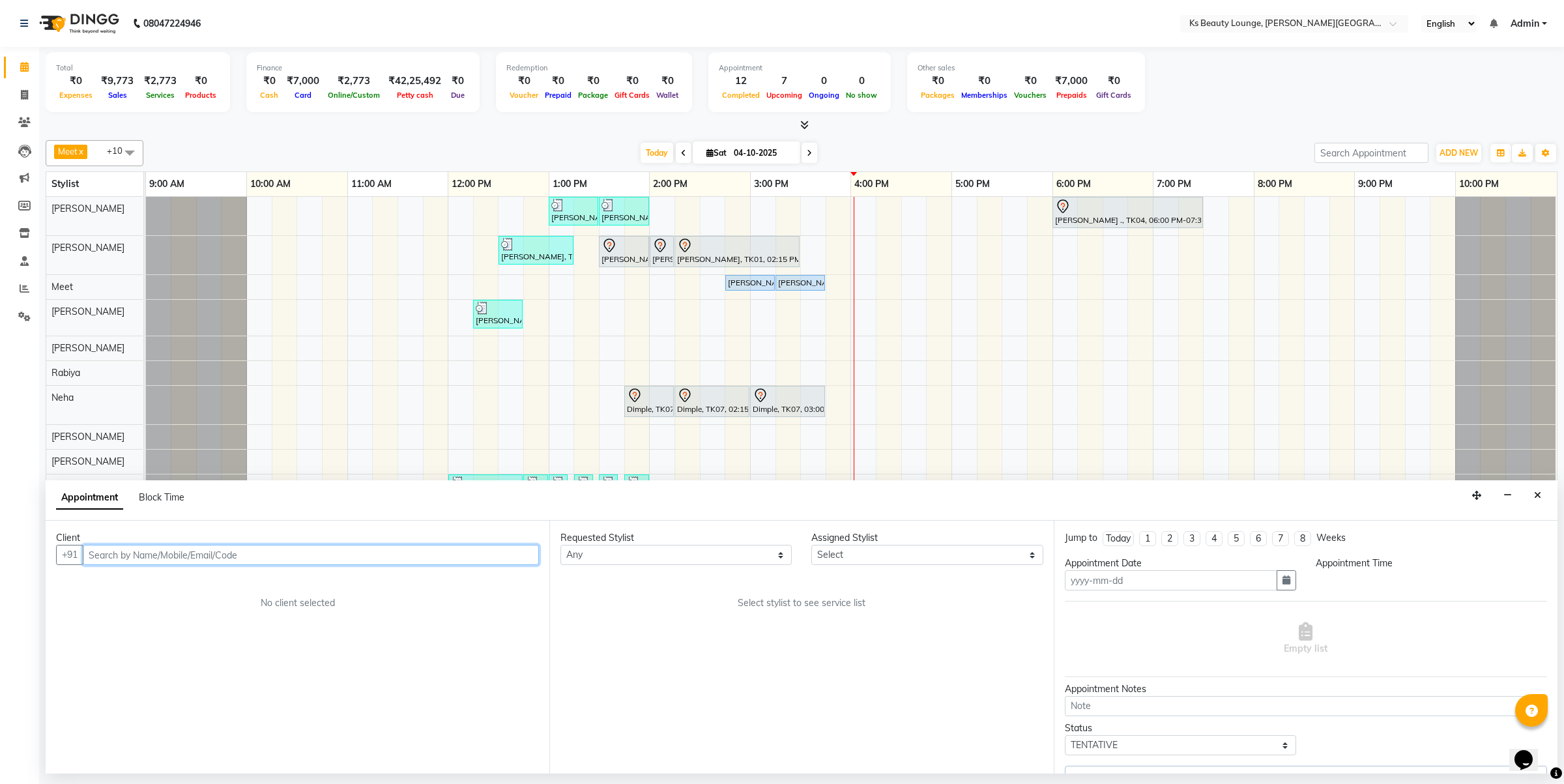
type input "04-10-2025"
select select "upcoming"
select select "885"
select select "71060"
select select "1892"
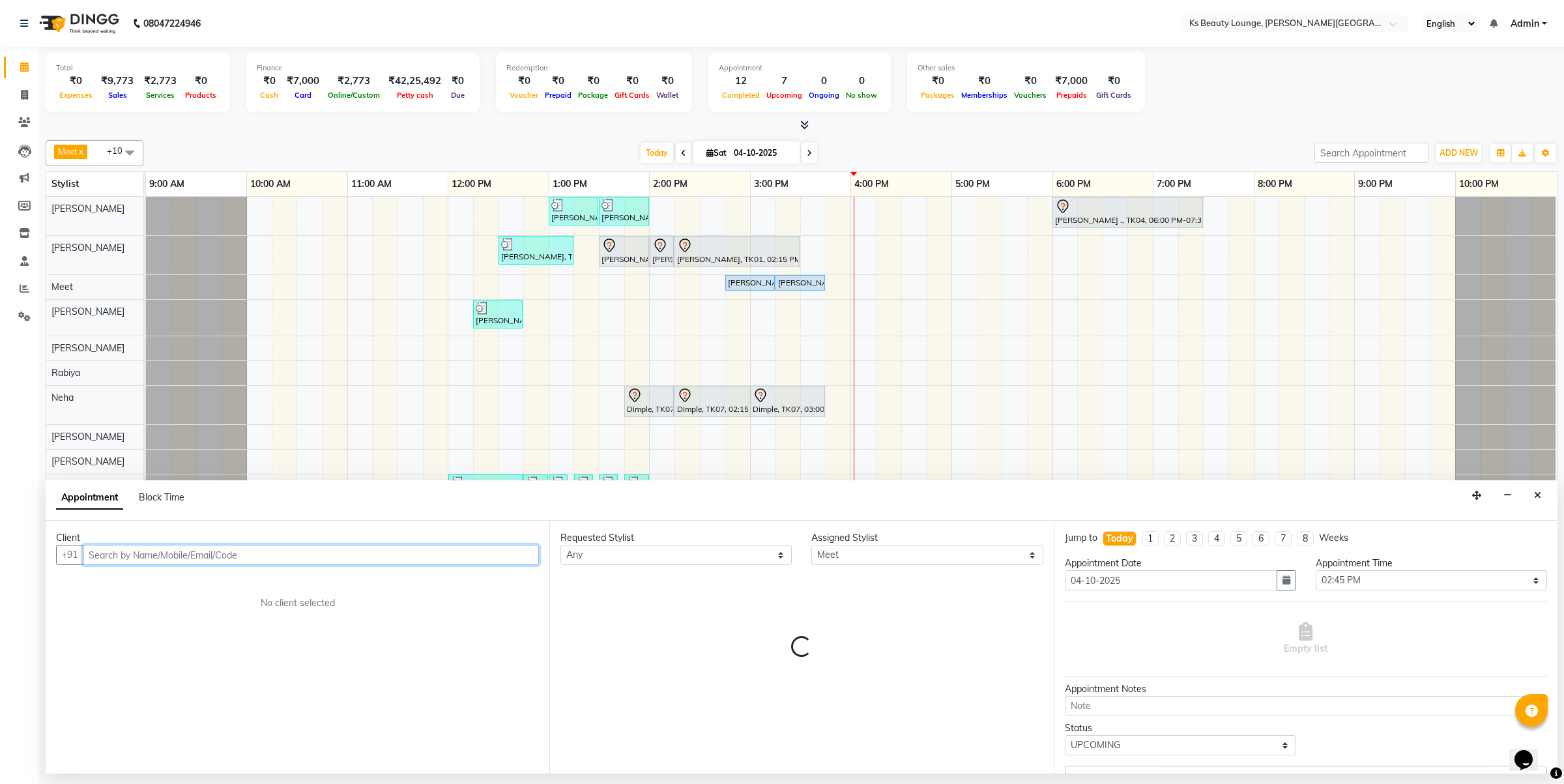
select select "1892"
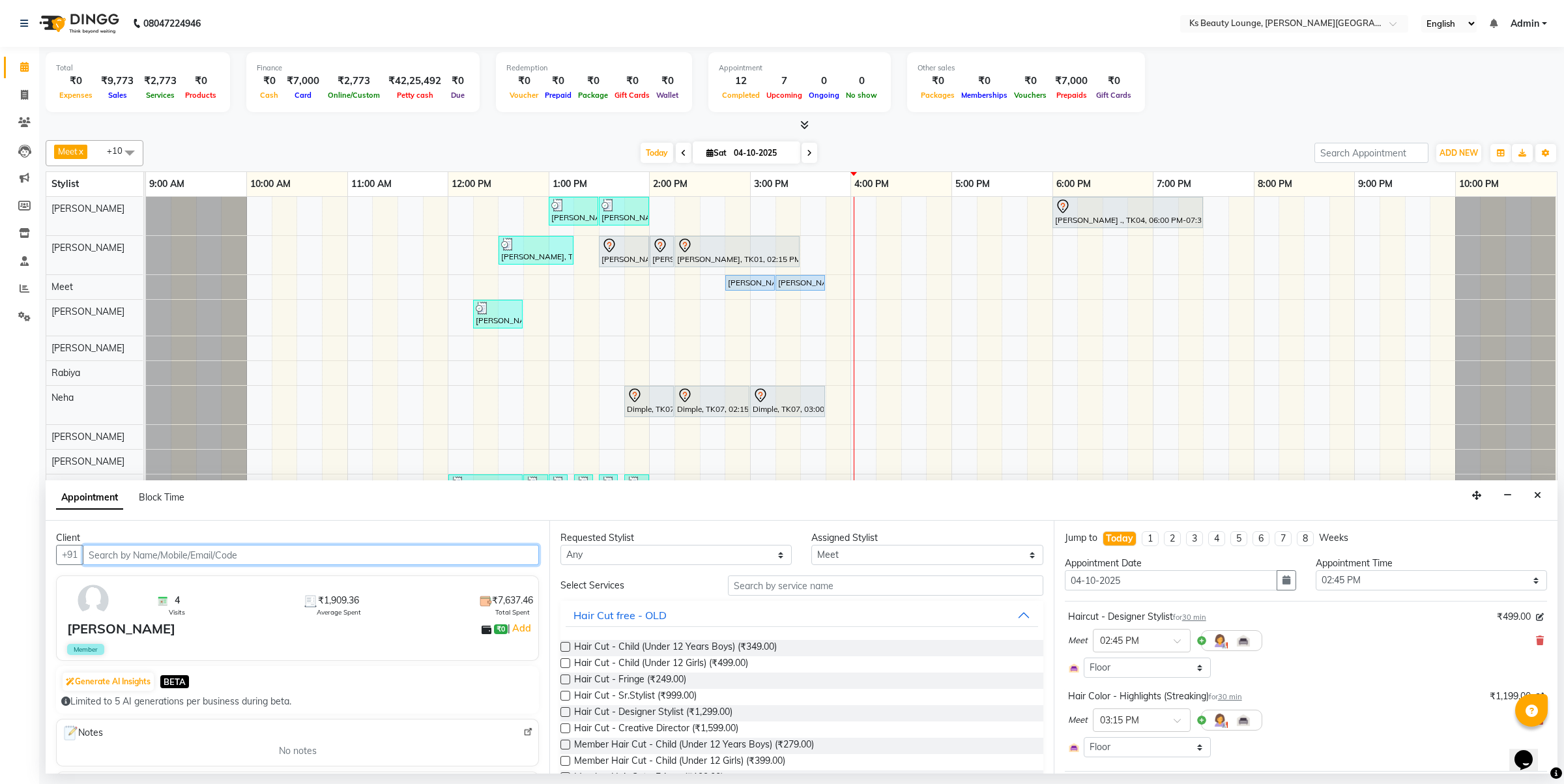
click at [213, 560] on input "text" at bounding box center [311, 555] width 456 height 20
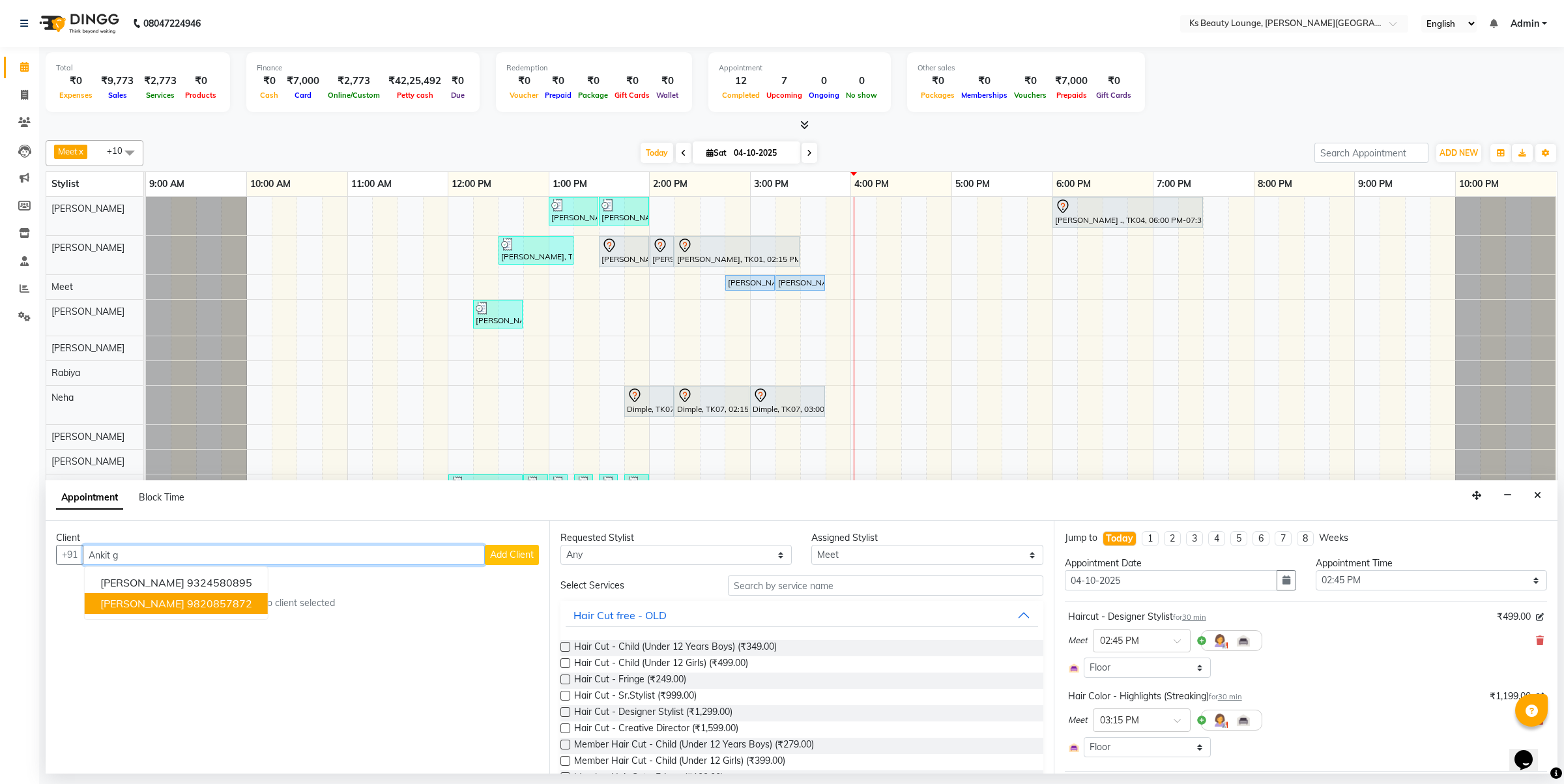
click at [203, 600] on ngb-highlight "9820857872" at bounding box center [220, 603] width 65 height 13
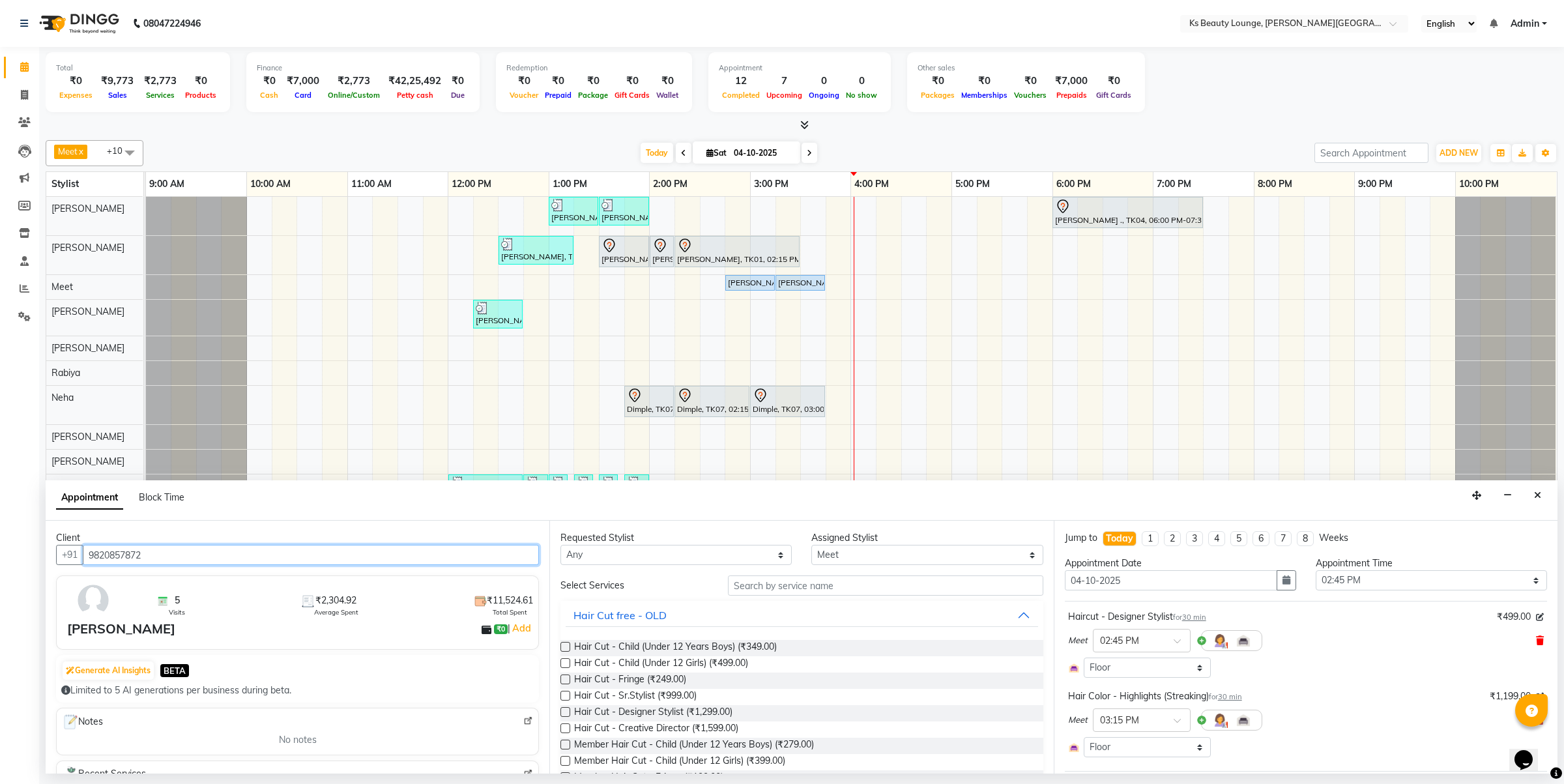
type input "9820857872"
click at [1536, 640] on icon at bounding box center [1540, 640] width 8 height 9
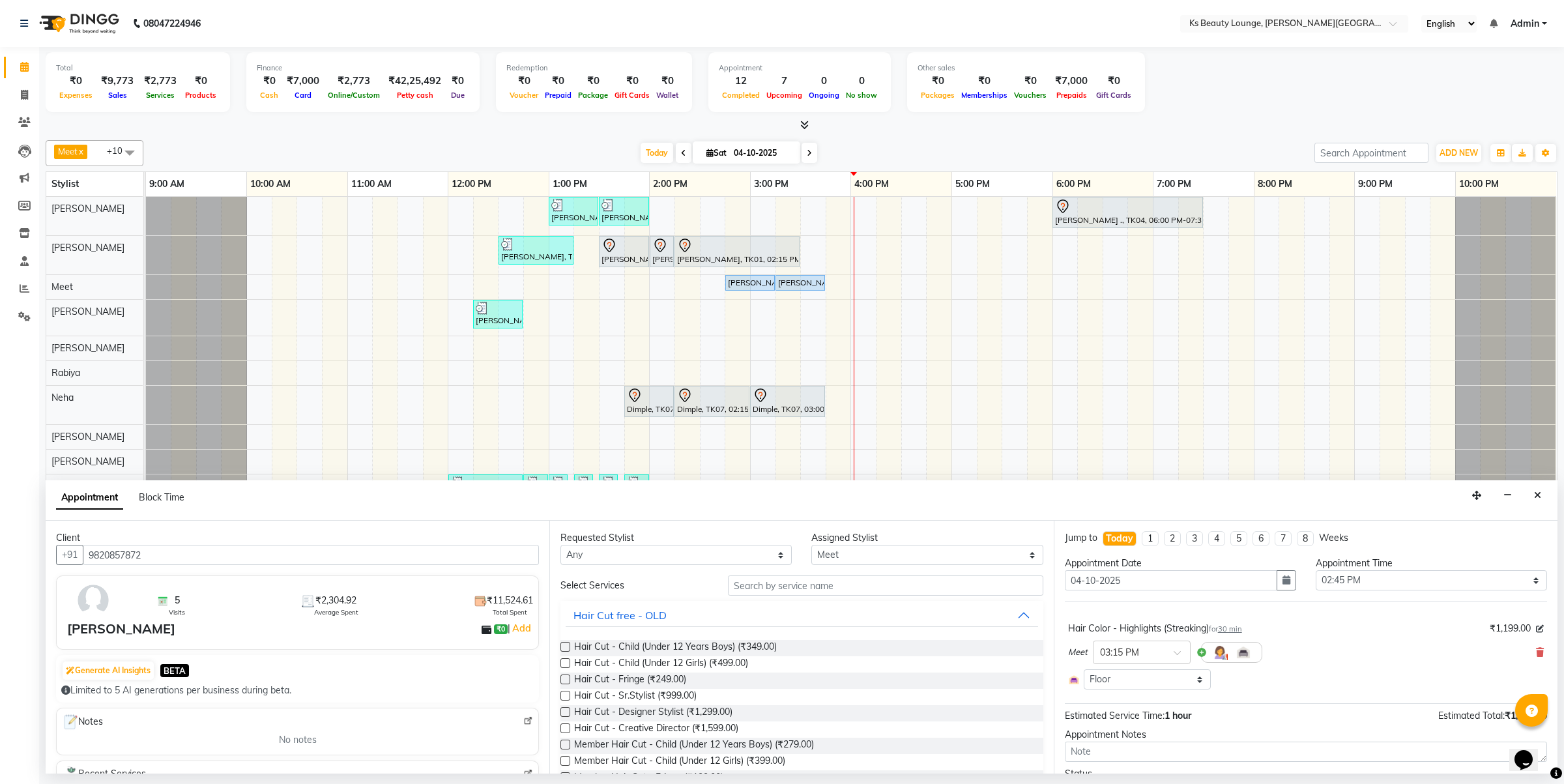
click at [1526, 644] on div "Meet × 03:15 PM" at bounding box center [1306, 652] width 476 height 34
click at [1536, 650] on icon at bounding box center [1540, 652] width 8 height 9
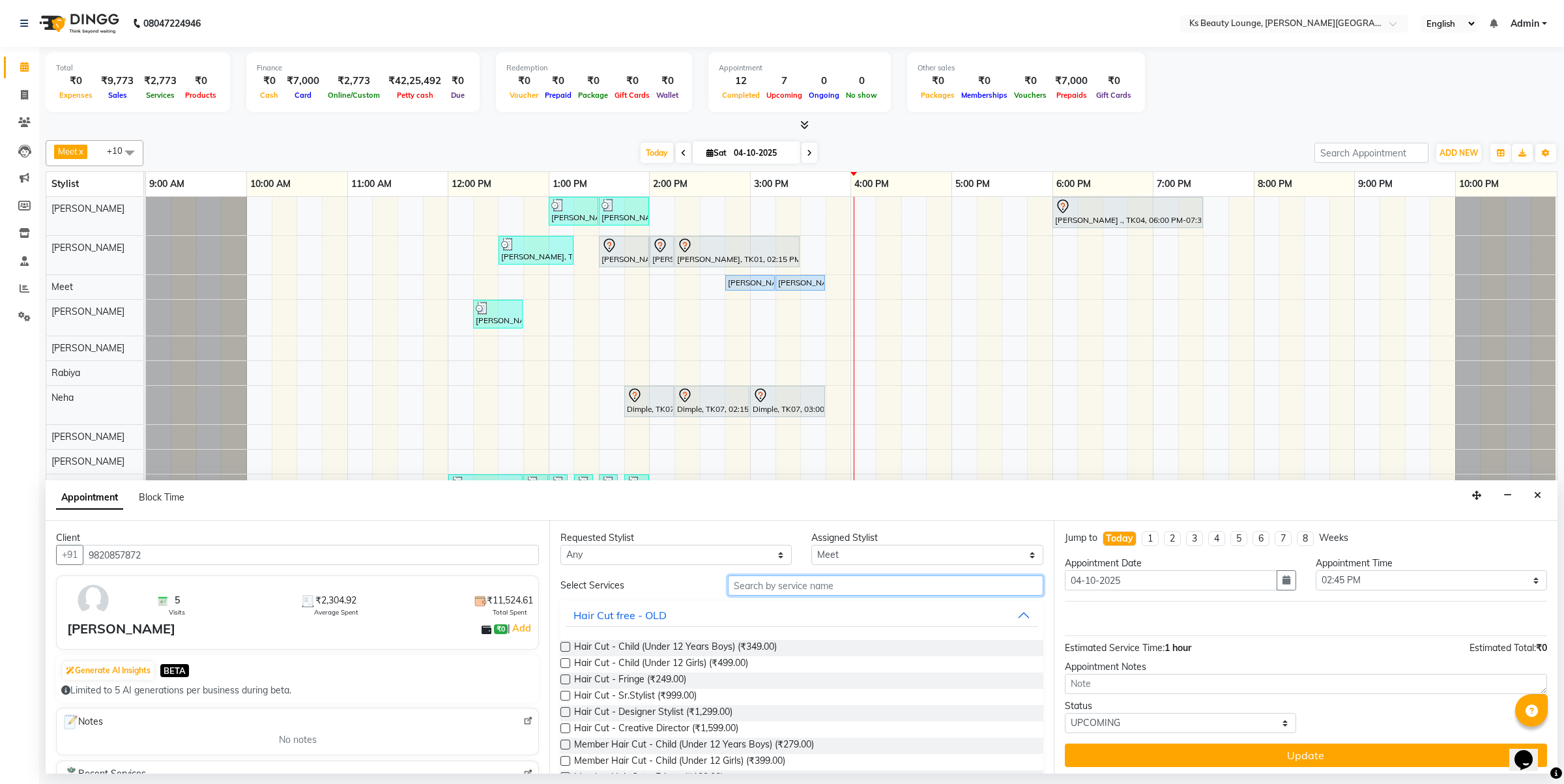
click at [826, 588] on input "text" at bounding box center [886, 586] width 315 height 20
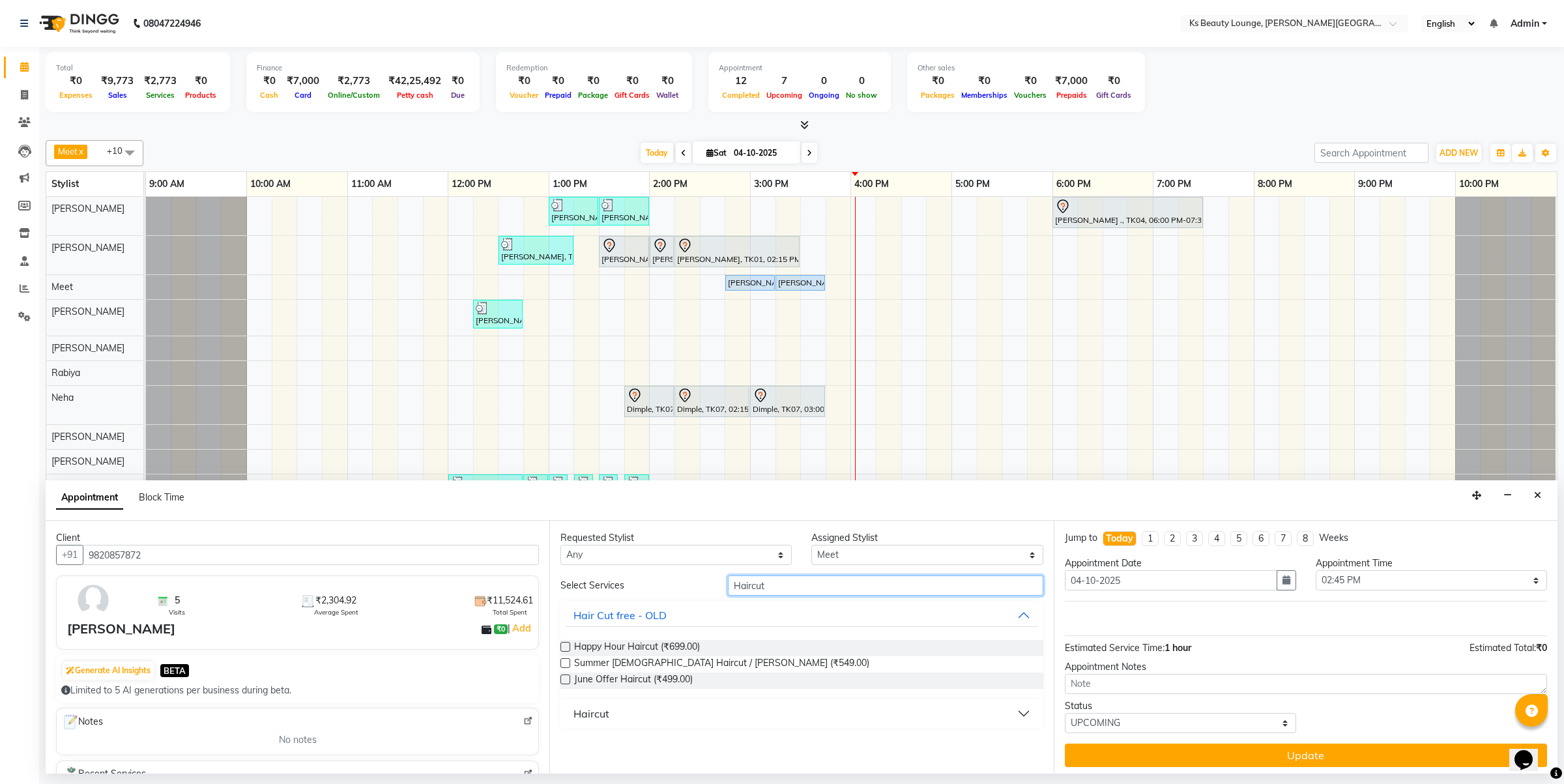
type input "Haircut"
click at [597, 710] on div "Haircut" at bounding box center [591, 714] width 36 height 16
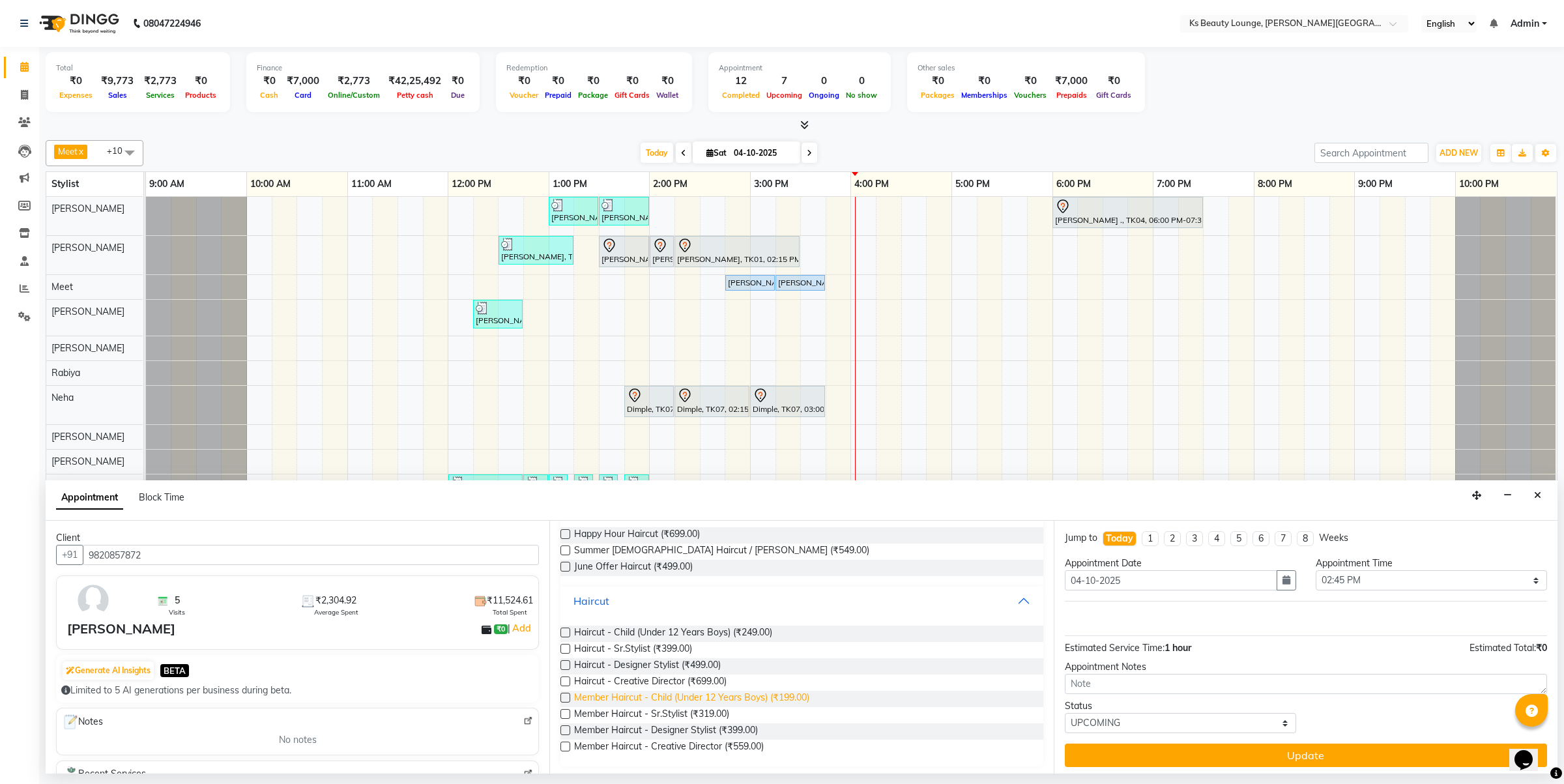
scroll to position [116, 0]
click at [565, 728] on label at bounding box center [565, 727] width 9 height 9
click at [565, 728] on input "checkbox" at bounding box center [565, 728] width 9 height 9
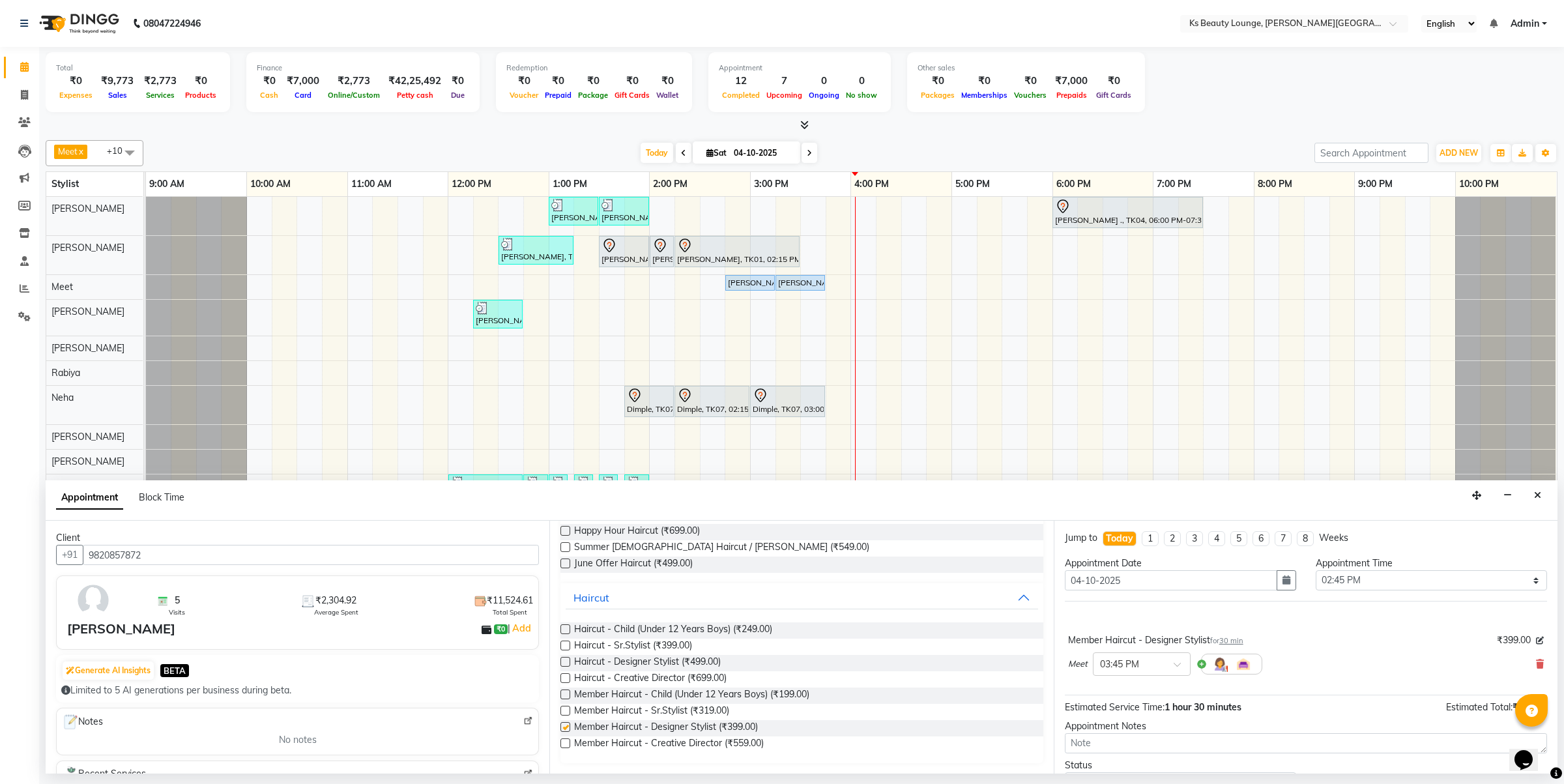
checkbox input "false"
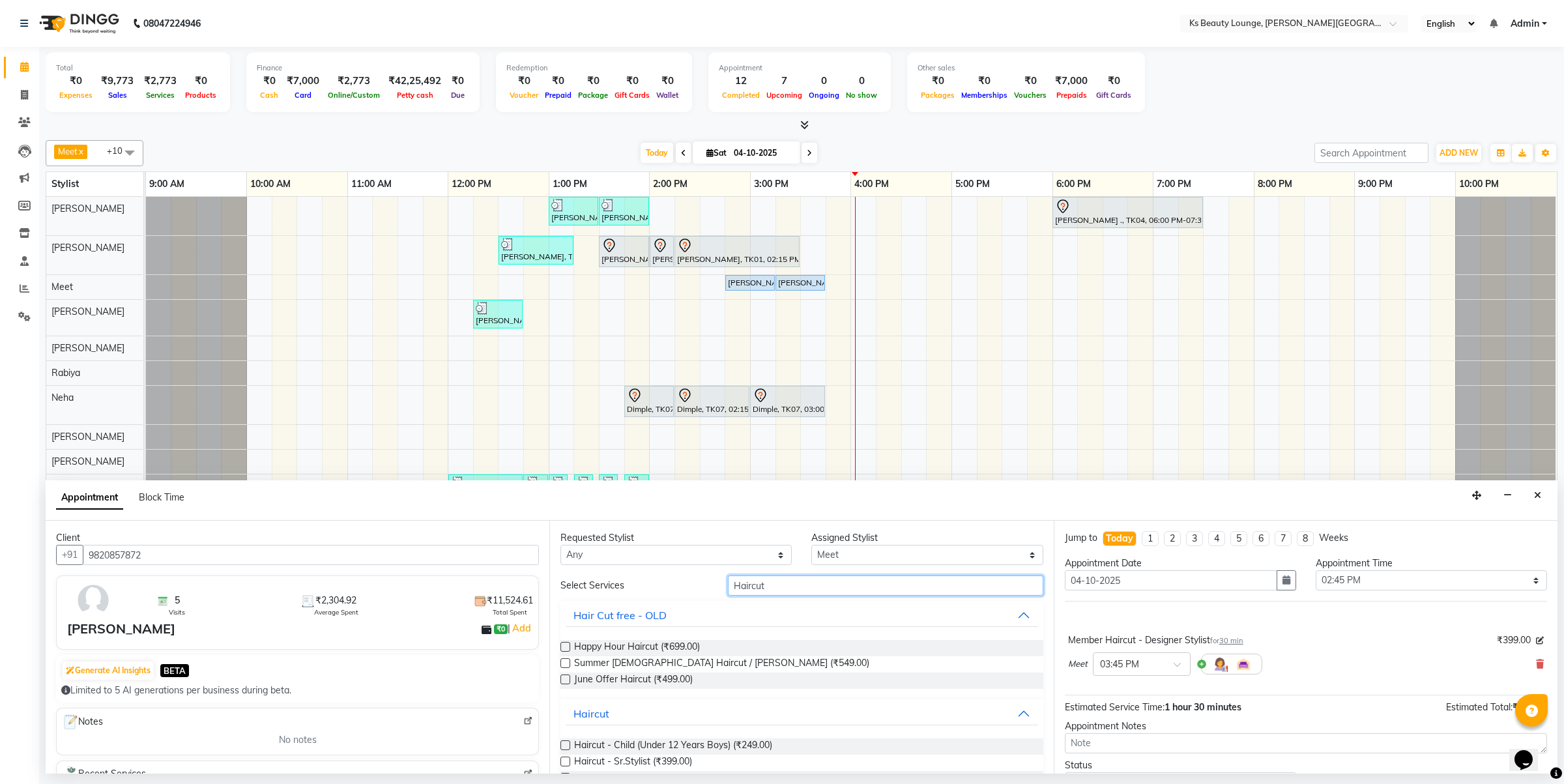
drag, startPoint x: 786, startPoint y: 589, endPoint x: 627, endPoint y: 597, distance: 159.2
click at [627, 597] on div "Select Services Haircut Hair Cut free - OLD Happy Hour Haircut (₹699.00) Summer…" at bounding box center [802, 727] width 482 height 303
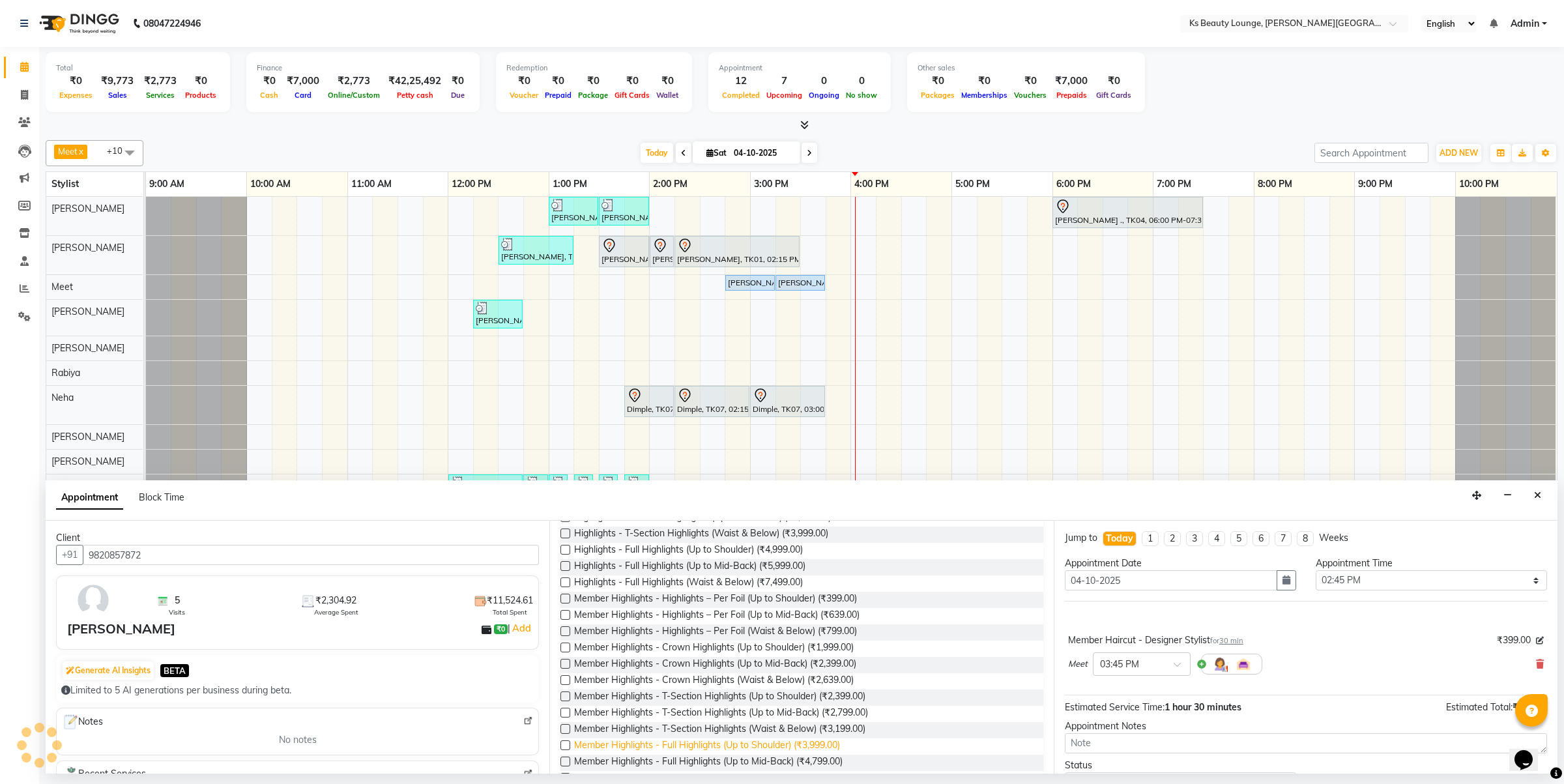
scroll to position [388, 0]
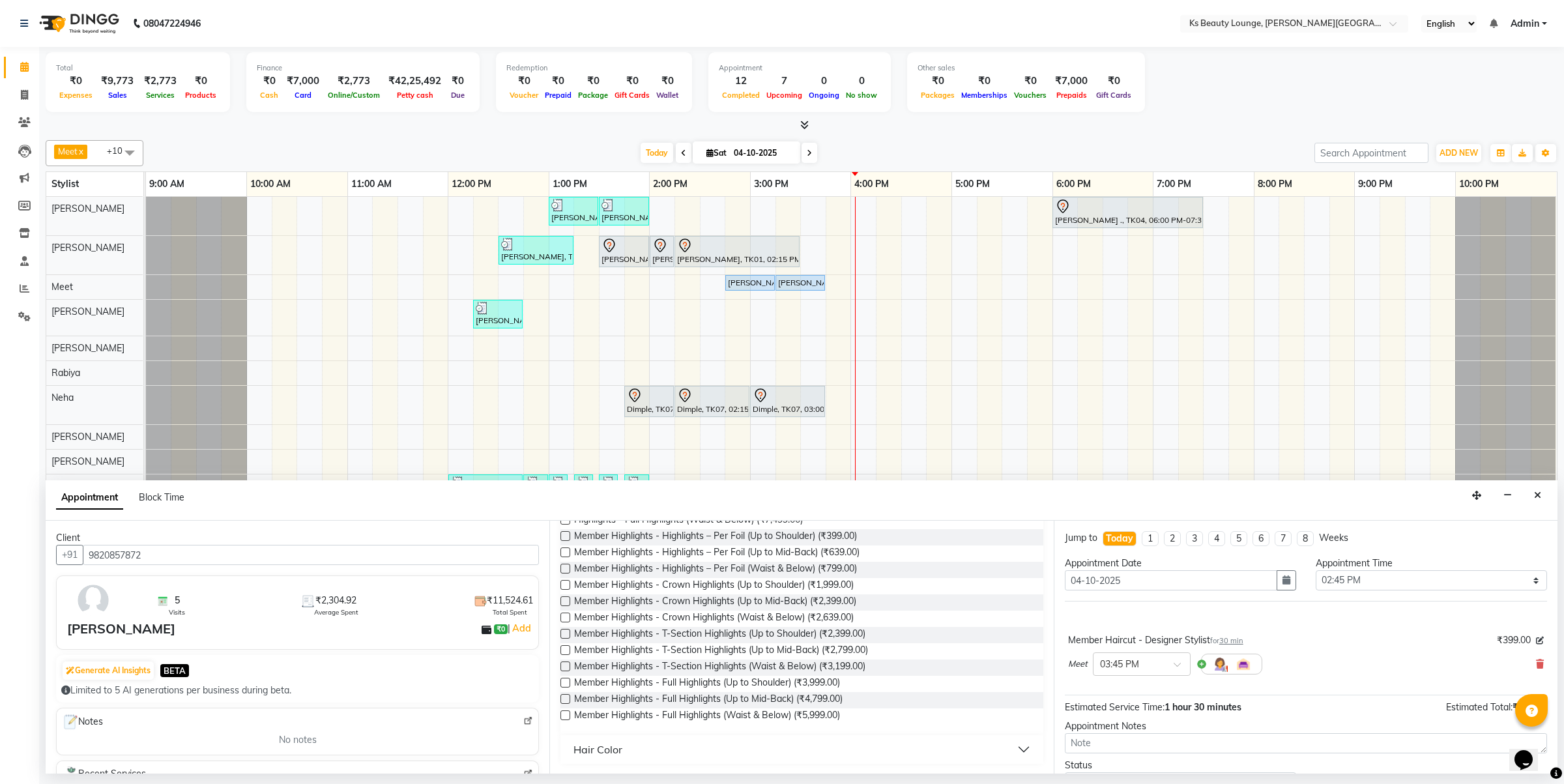
type input "Highl"
click at [694, 741] on button "Hair Color" at bounding box center [802, 749] width 472 height 23
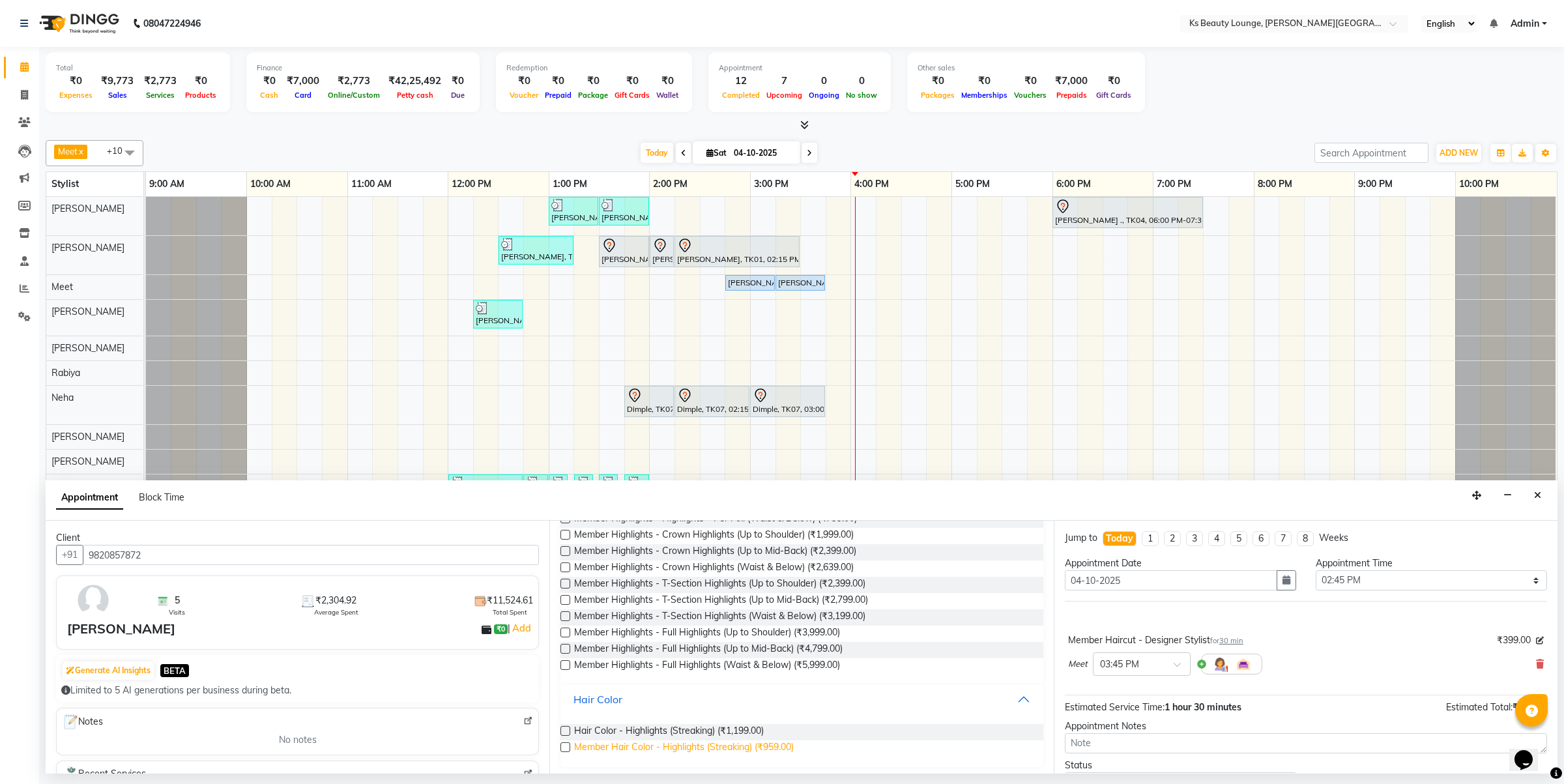
scroll to position [440, 0]
click at [563, 747] on label at bounding box center [565, 746] width 9 height 9
click at [563, 747] on input "checkbox" at bounding box center [565, 747] width 9 height 9
checkbox input "false"
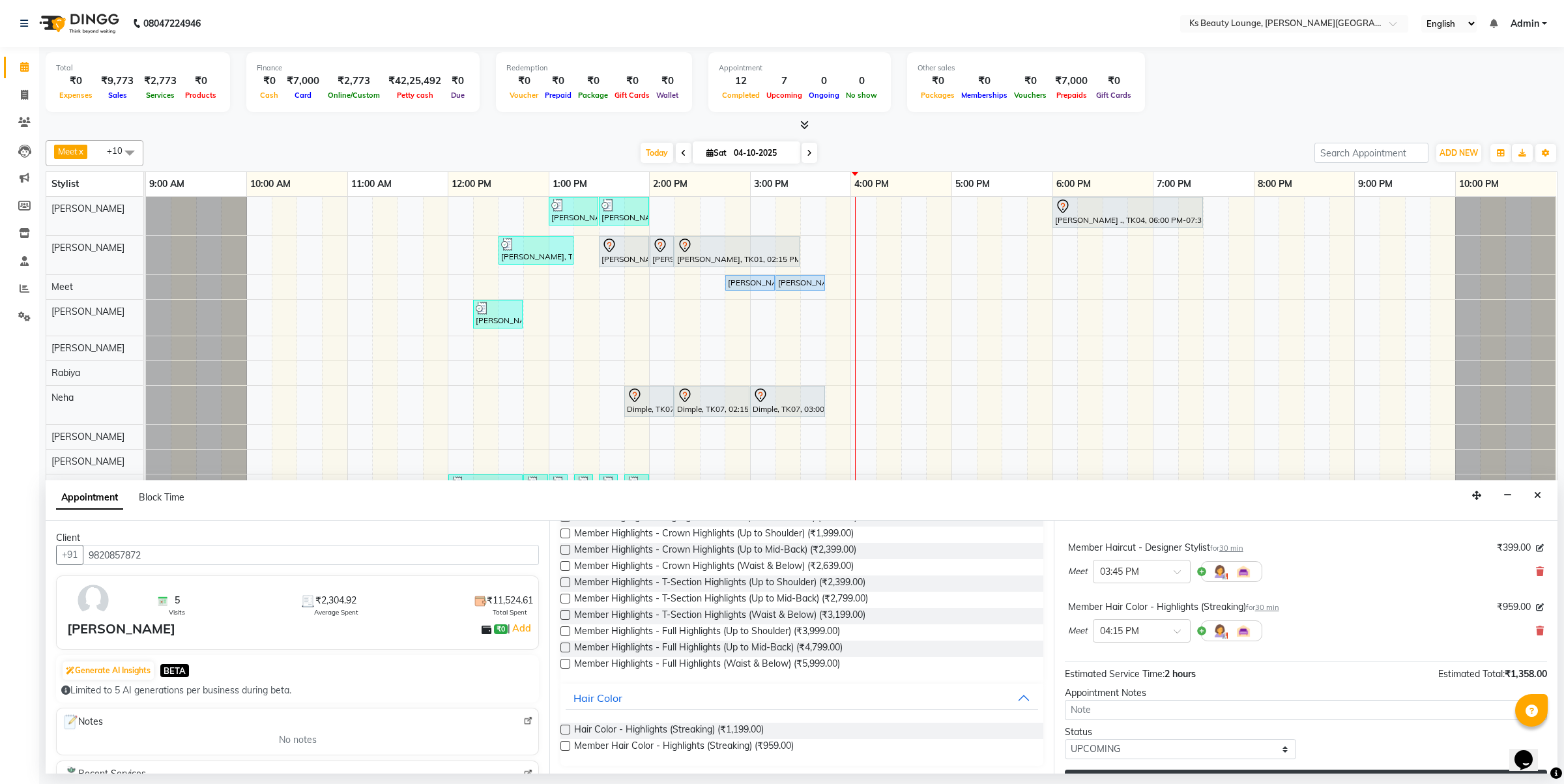
scroll to position [124, 0]
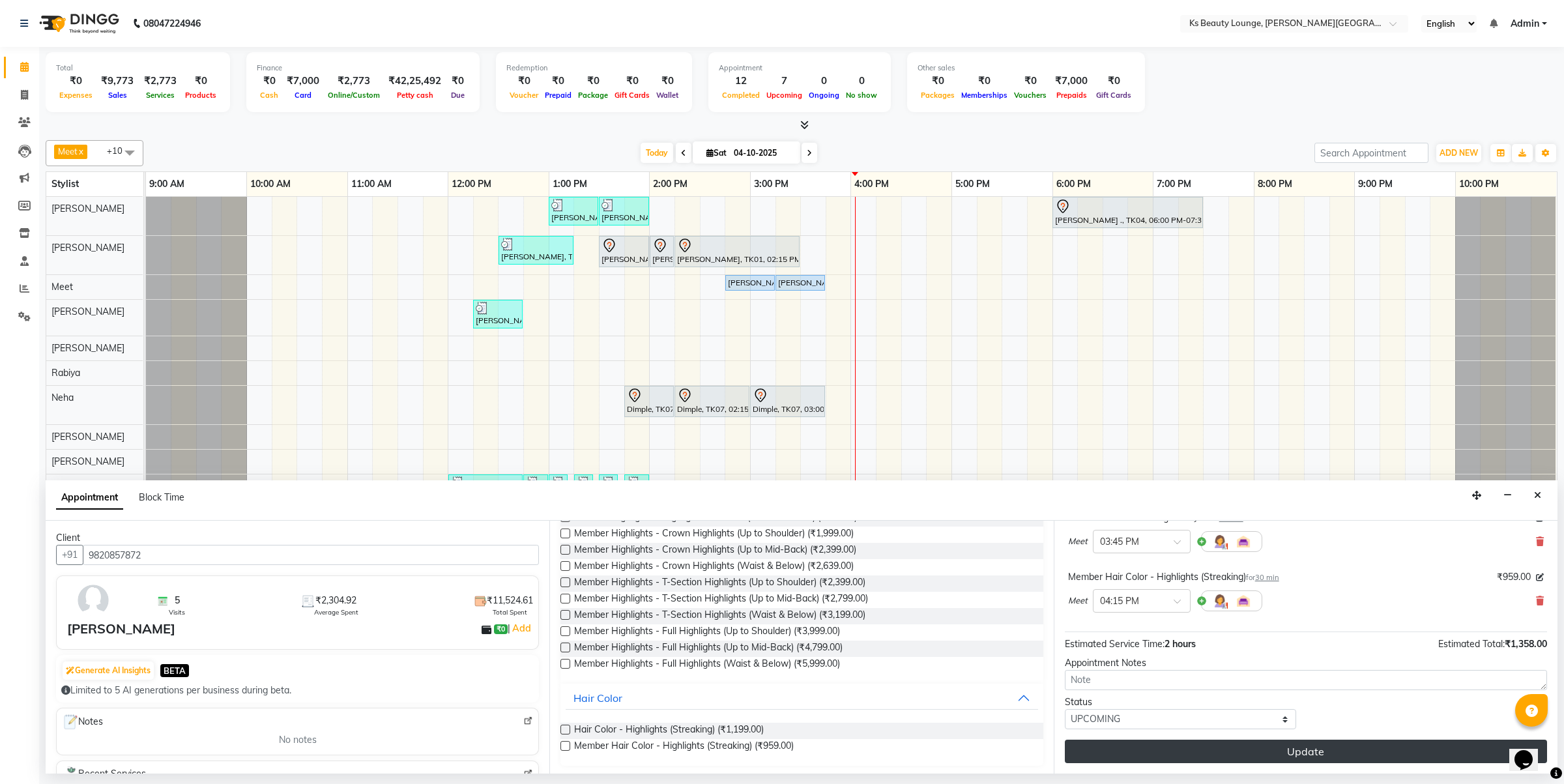
click at [1266, 760] on button "Update" at bounding box center [1306, 751] width 482 height 23
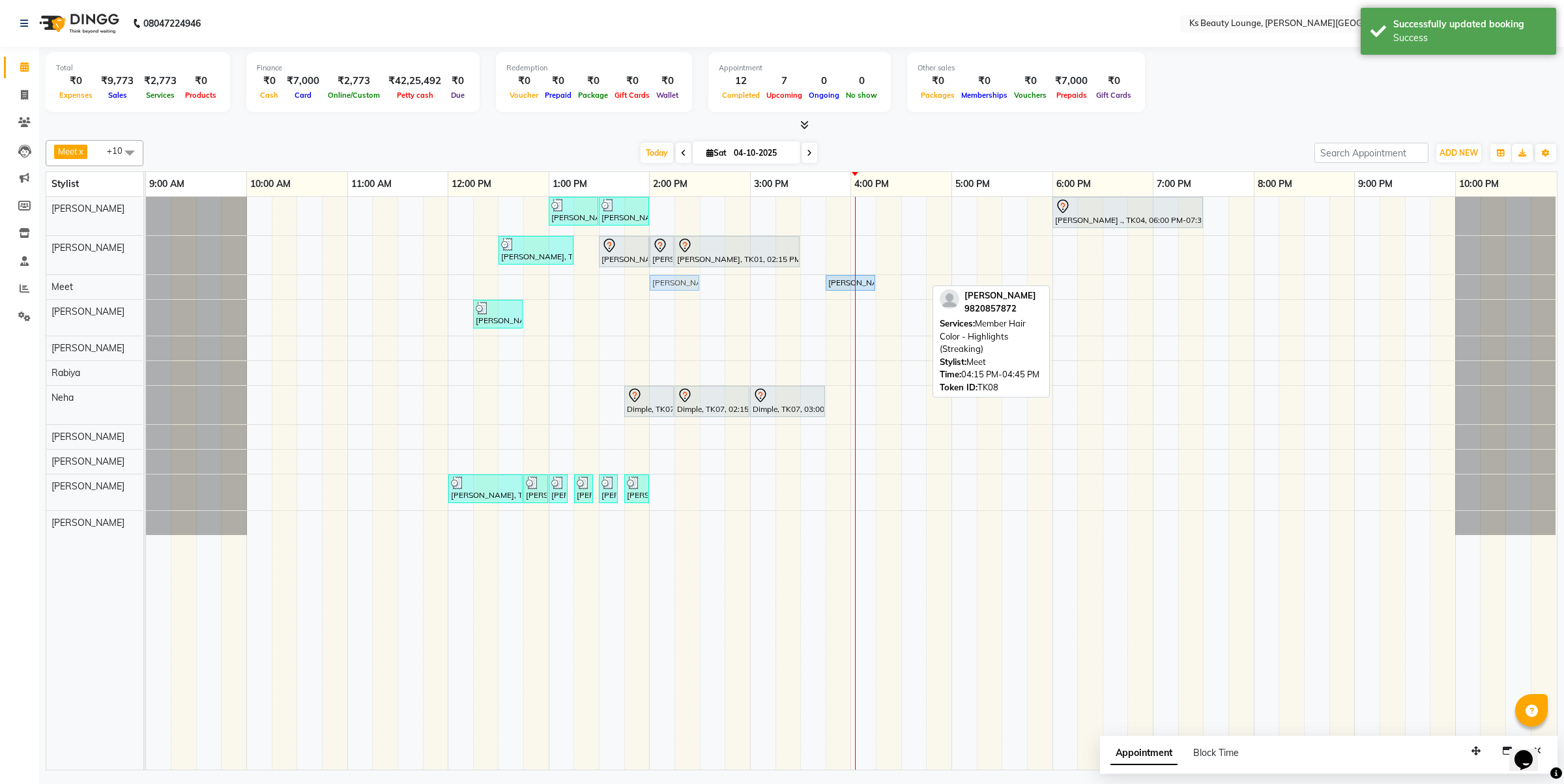
drag, startPoint x: 916, startPoint y: 281, endPoint x: 689, endPoint y: 288, distance: 227.1
click at [146, 288] on div "[PERSON_NAME], TK08, 03:45 PM-04:15 PM, Member Haircut - Designer Stylist [PERS…" at bounding box center [146, 286] width 0 height 23
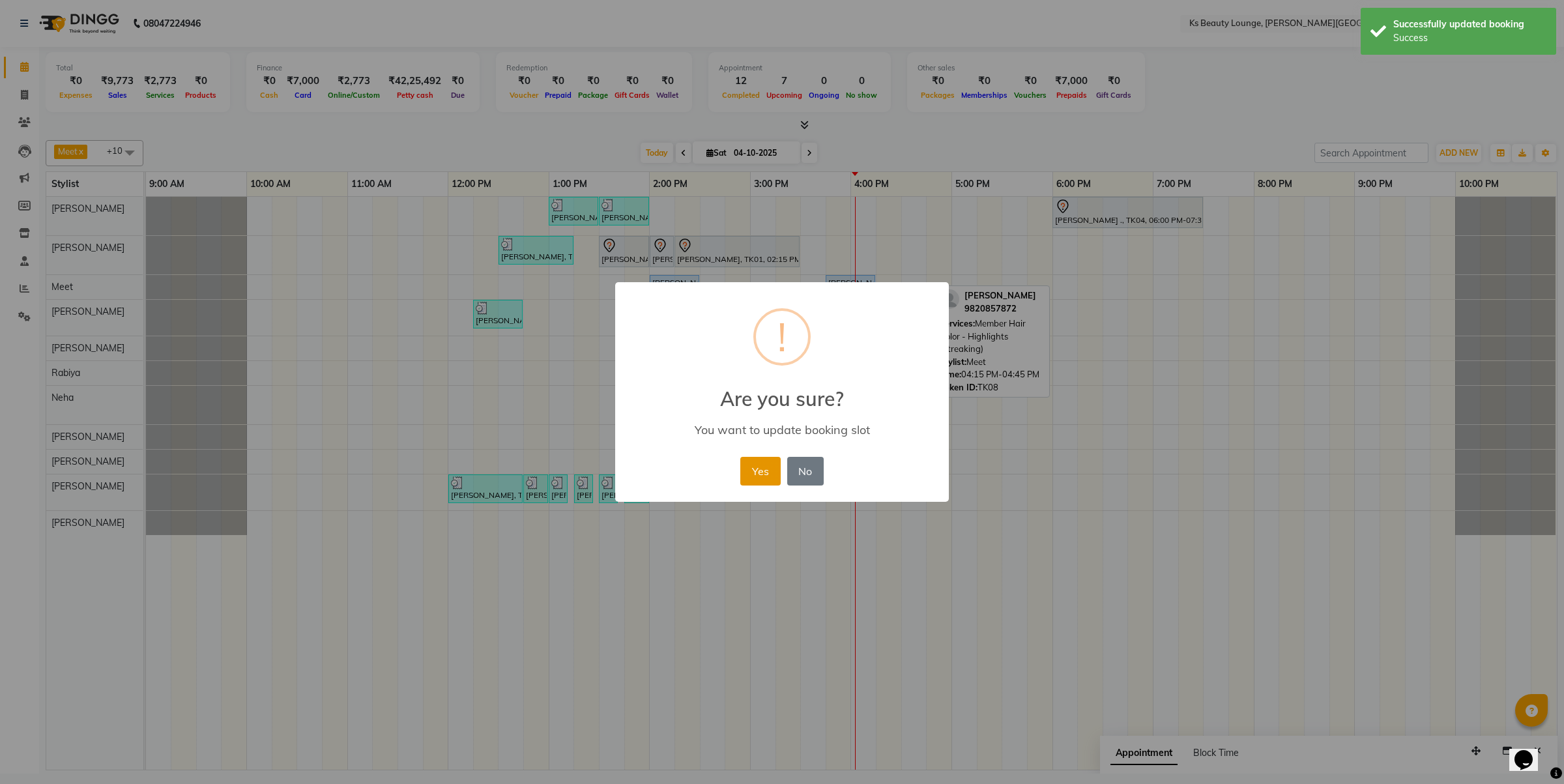
click at [769, 477] on button "Yes" at bounding box center [760, 470] width 40 height 28
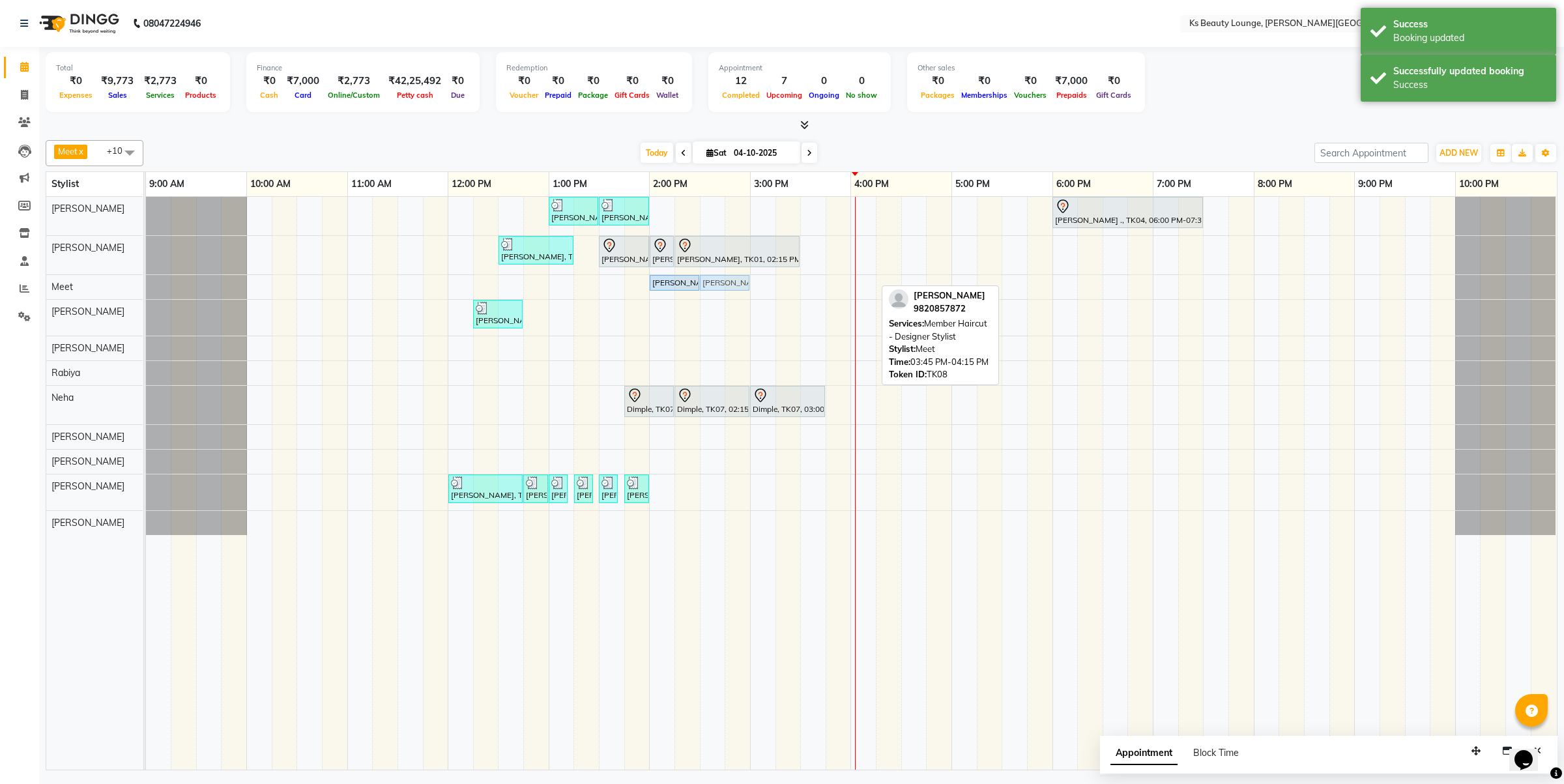
drag, startPoint x: 835, startPoint y: 284, endPoint x: 716, endPoint y: 284, distance: 119.0
click at [146, 284] on div "[PERSON_NAME], TK08, 02:00 PM-02:30 PM, Member Hair Color - Highlights (Streaki…" at bounding box center [146, 286] width 0 height 23
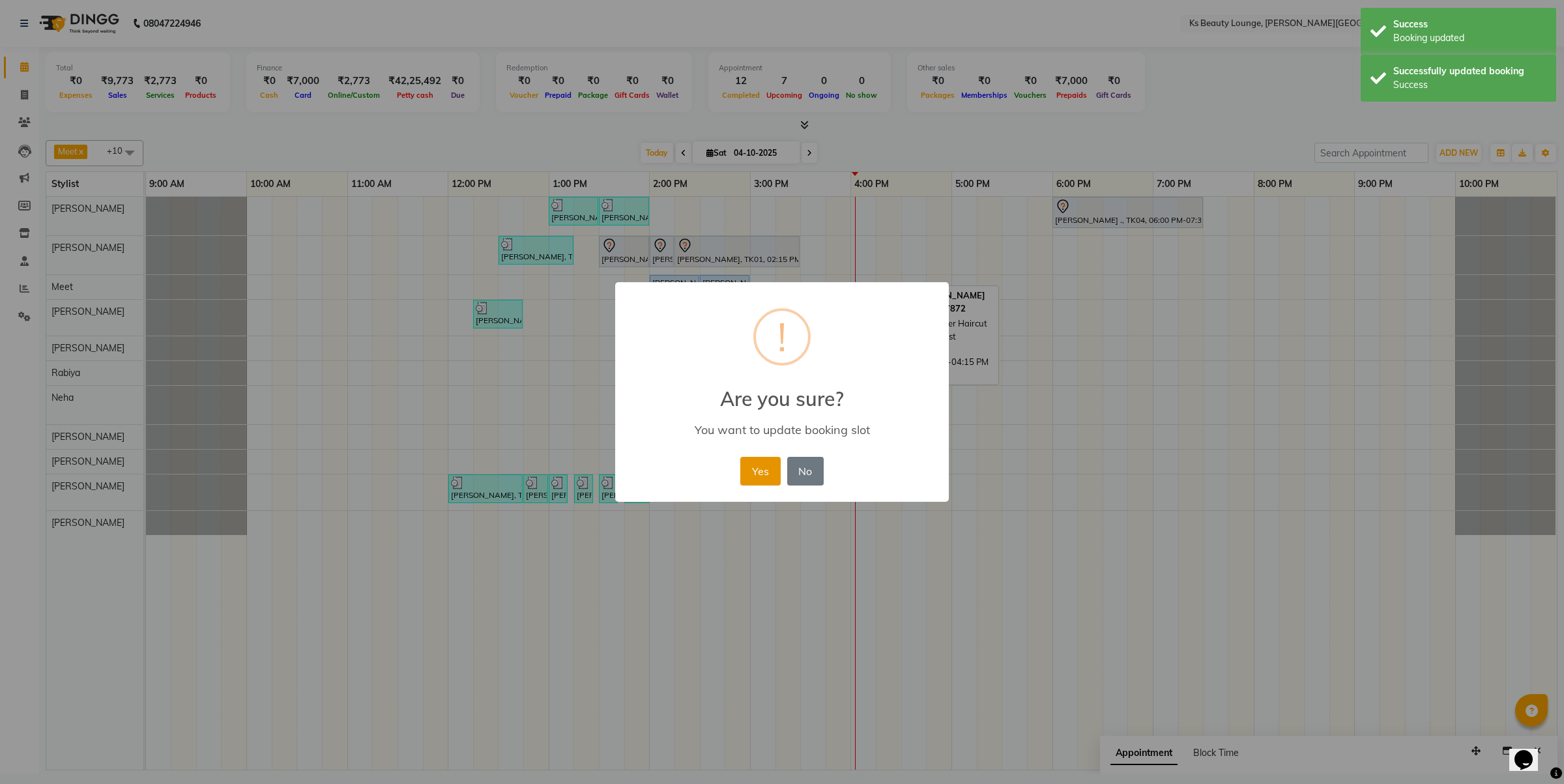
click at [753, 479] on button "Yes" at bounding box center [760, 470] width 40 height 28
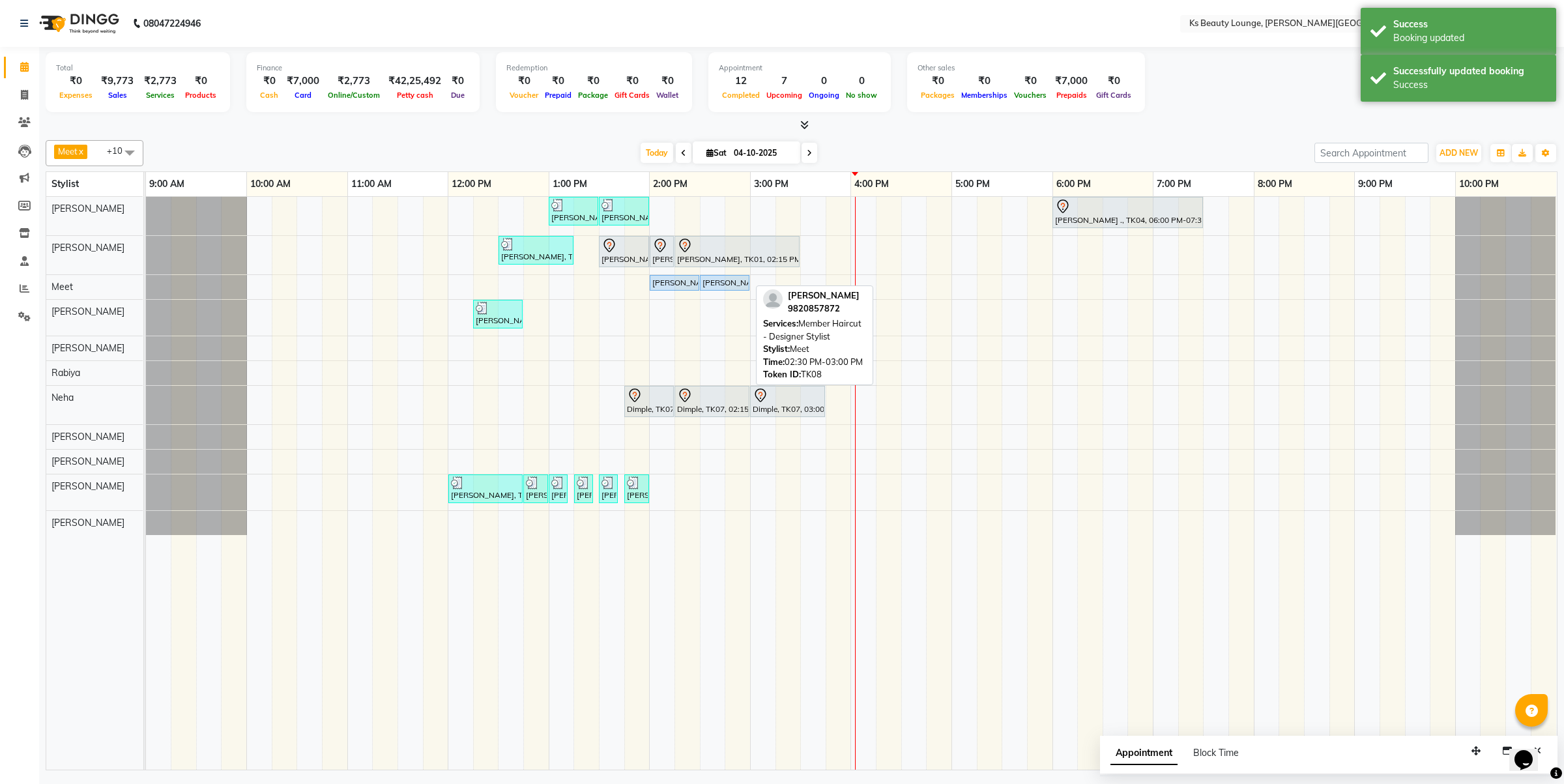
click at [733, 282] on div "[PERSON_NAME], TK08, 02:30 PM-03:00 PM, Member Haircut - Designer Stylist" at bounding box center [725, 282] width 47 height 12
click at [722, 285] on div "[PERSON_NAME], TK08, 02:30 PM-03:00 PM, Member Haircut - Designer Stylist" at bounding box center [725, 282] width 47 height 12
select select "5"
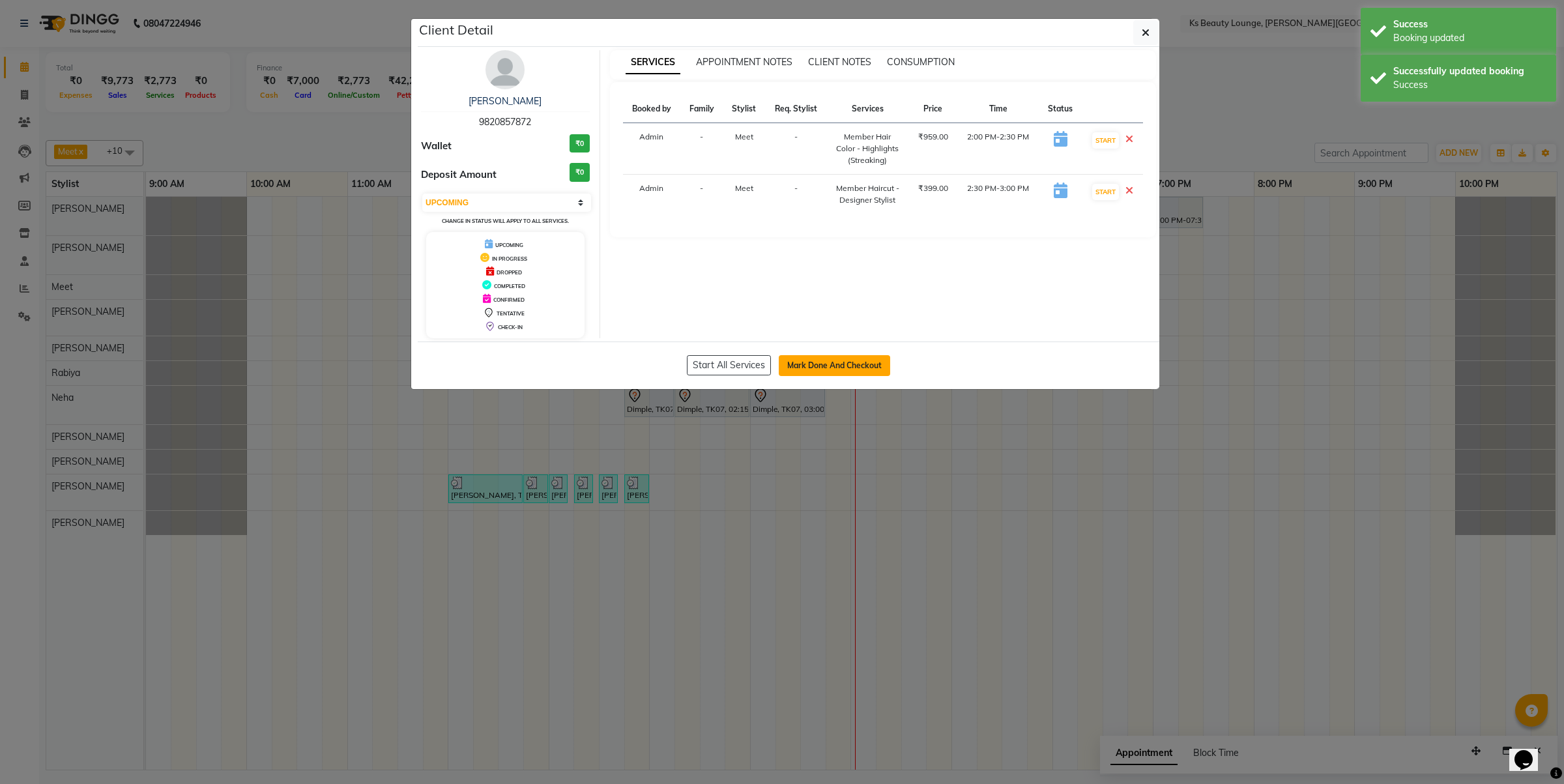
click at [784, 372] on button "Mark Done And Checkout" at bounding box center [834, 365] width 111 height 21
select select "service"
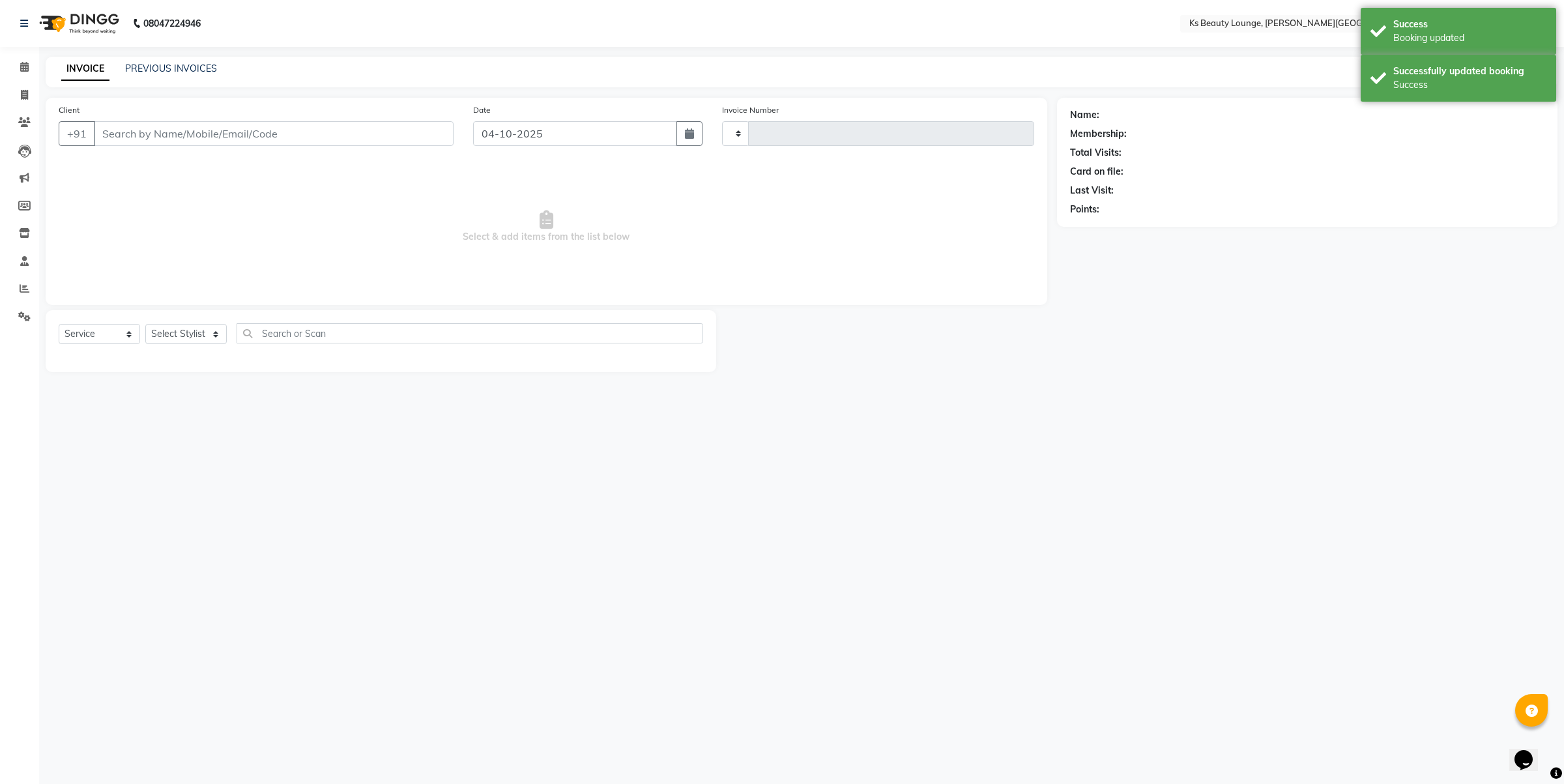
type input "4344"
select select "4411"
type input "9820857872"
select select "71060"
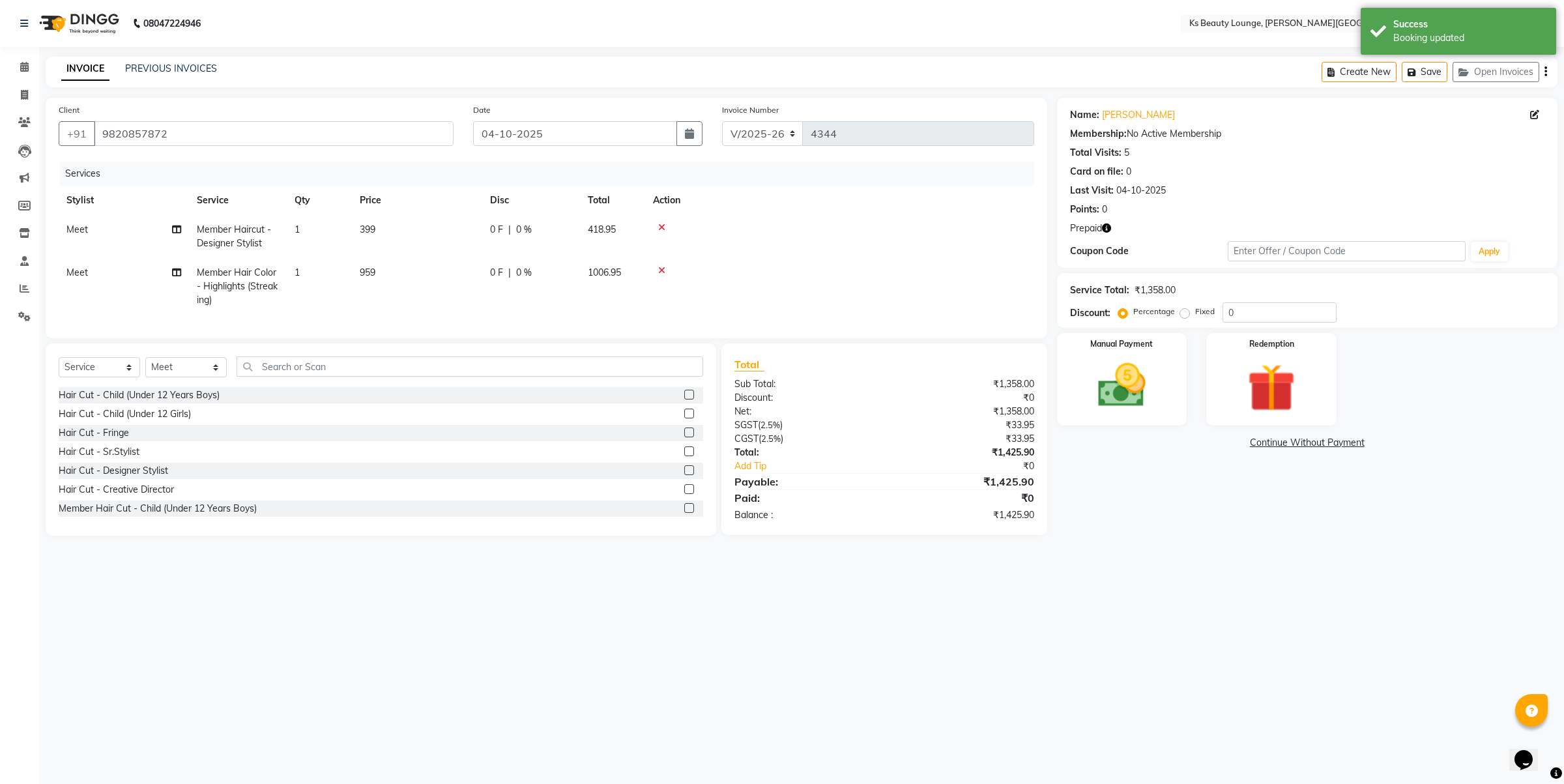
click at [1545, 73] on icon "button" at bounding box center [1546, 72] width 3 height 1
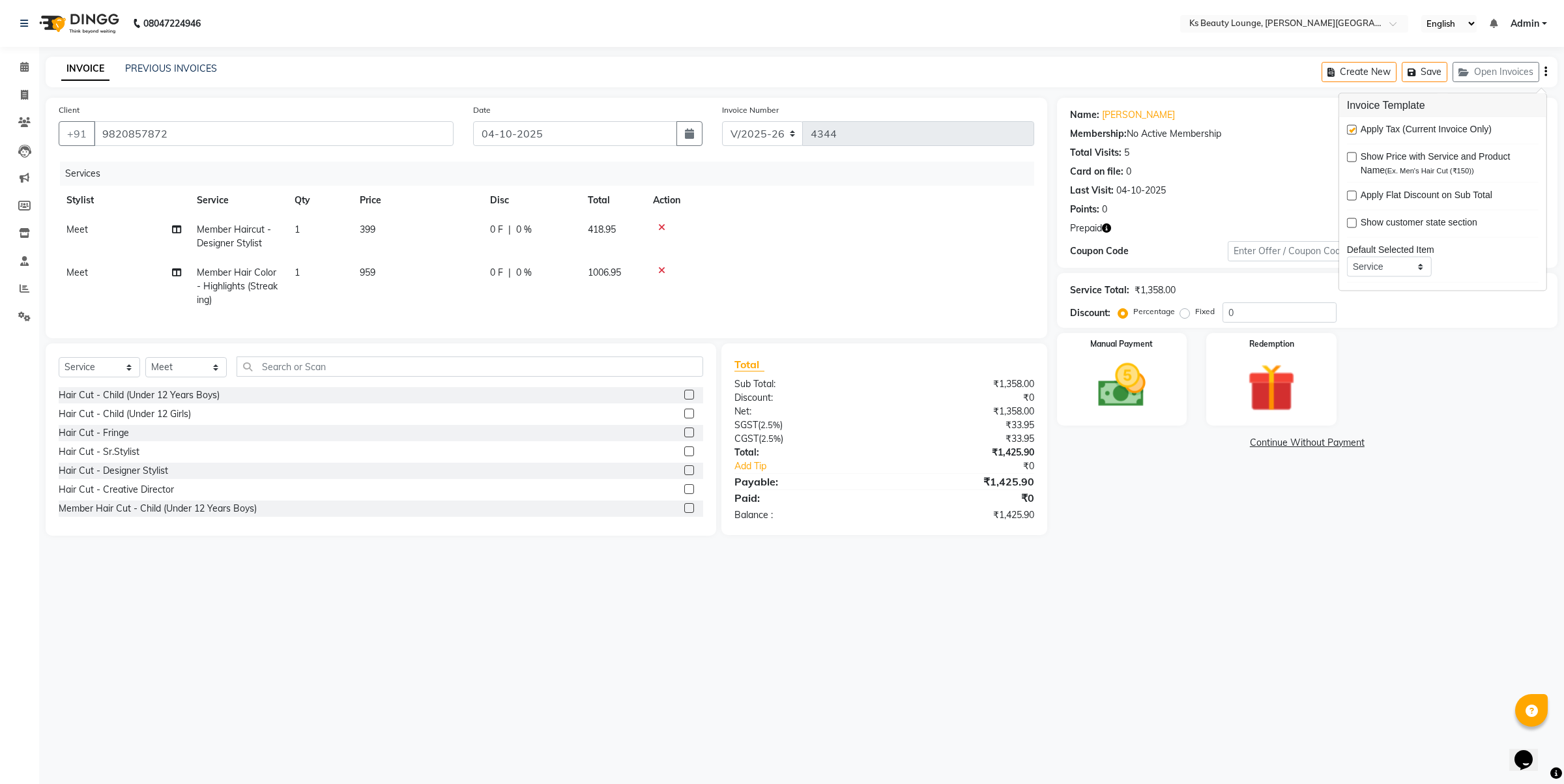
click at [1347, 131] on label at bounding box center [1351, 129] width 9 height 9
click at [1347, 131] on input "checkbox" at bounding box center [1351, 131] width 9 height 9
checkbox input "false"
click at [1144, 364] on img at bounding box center [1121, 385] width 81 height 57
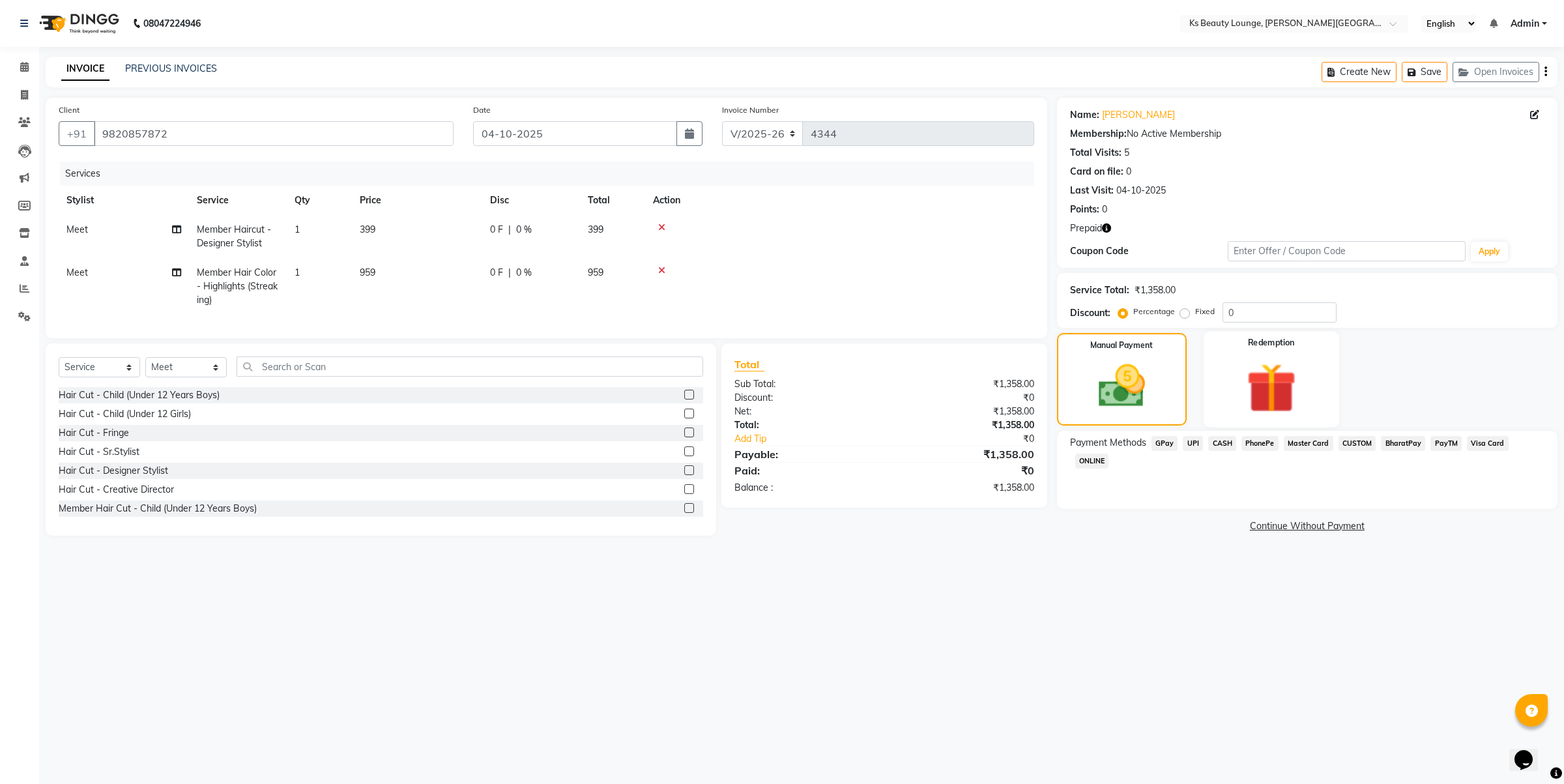
click at [1284, 391] on img at bounding box center [1271, 388] width 81 height 62
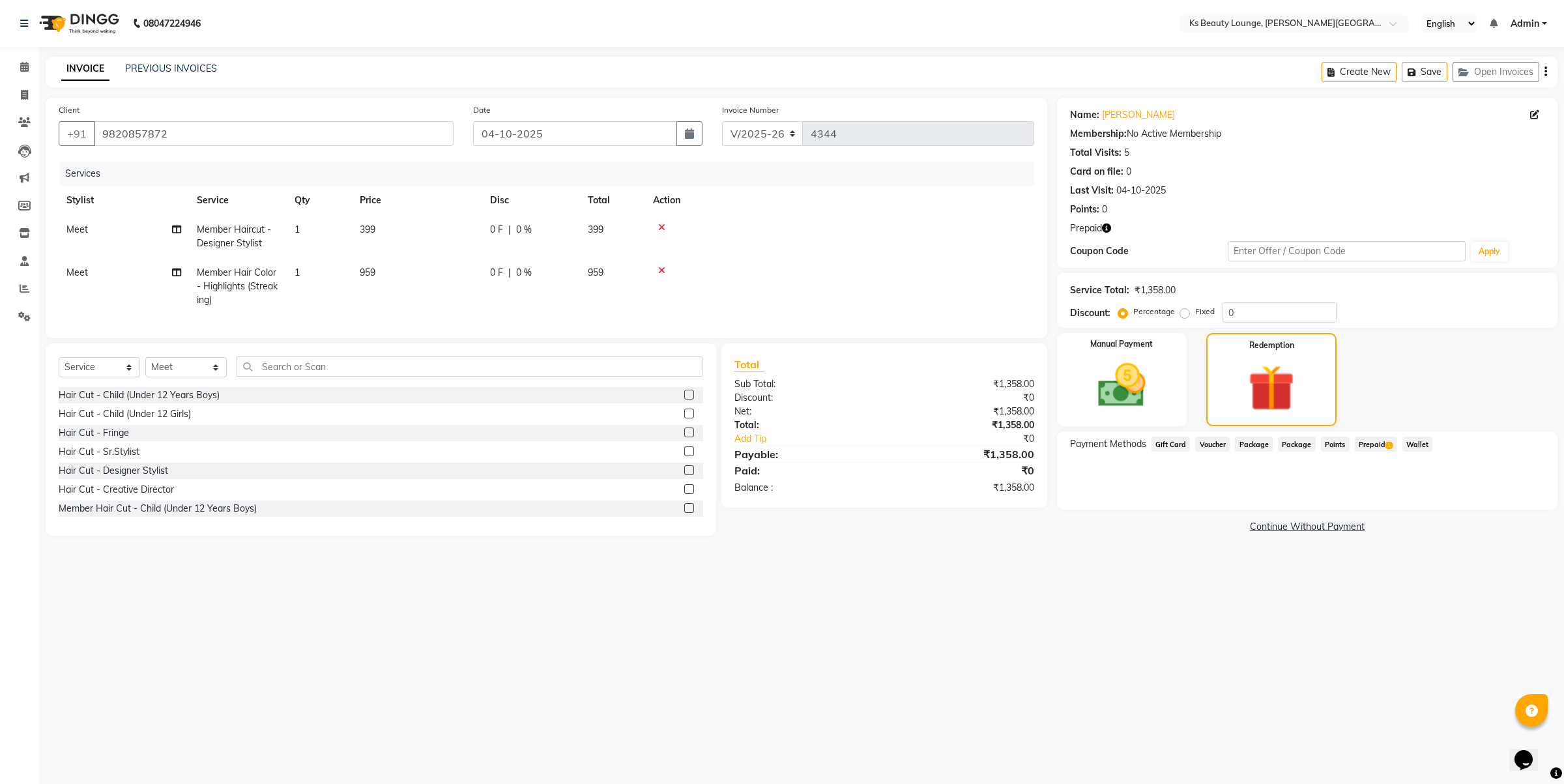
click at [1380, 446] on span "Prepaid 1" at bounding box center [1376, 444] width 42 height 15
click at [1509, 499] on button "Add" at bounding box center [1514, 497] width 48 height 23
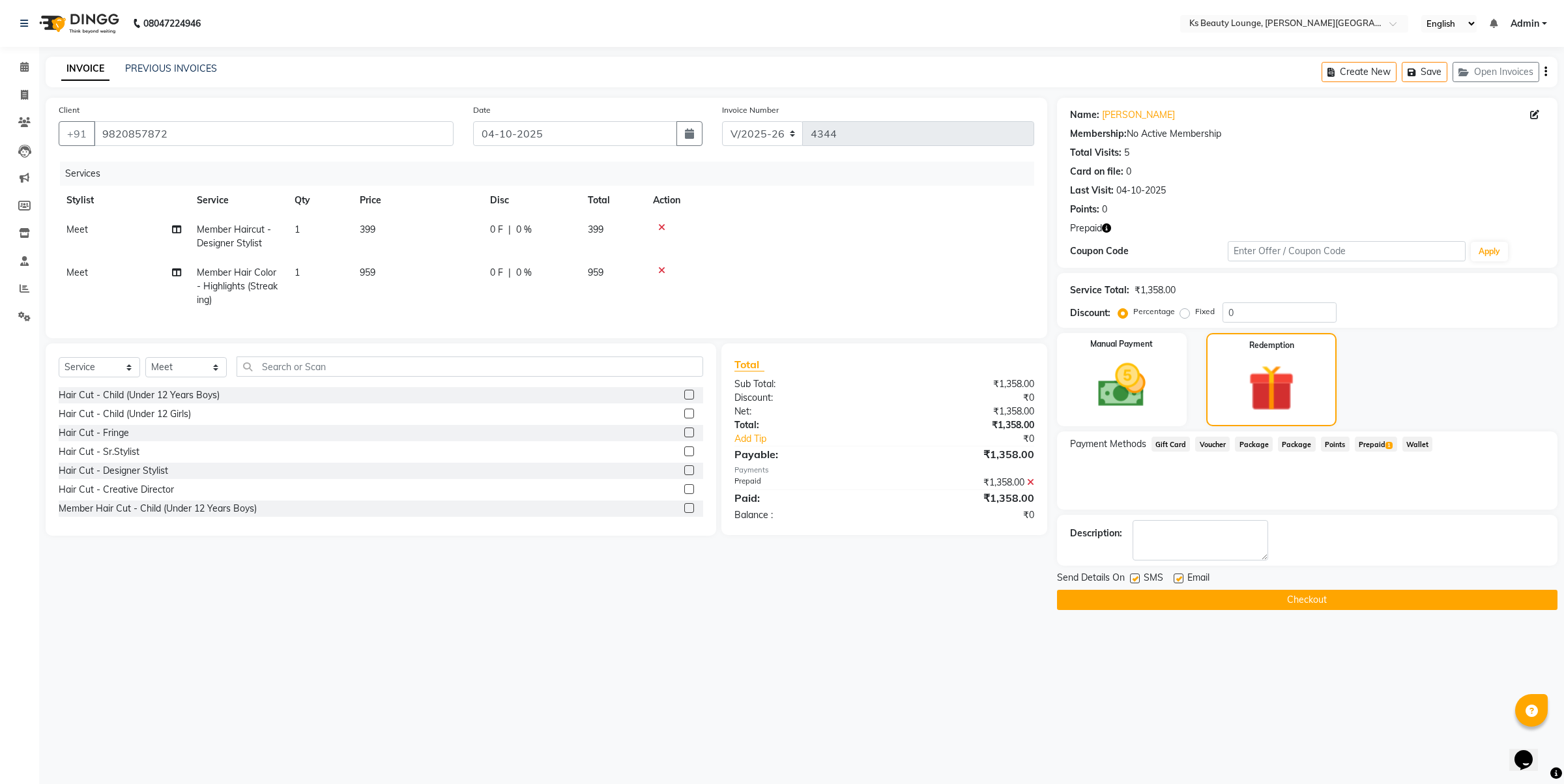
click at [1227, 597] on button "Checkout" at bounding box center [1307, 600] width 500 height 20
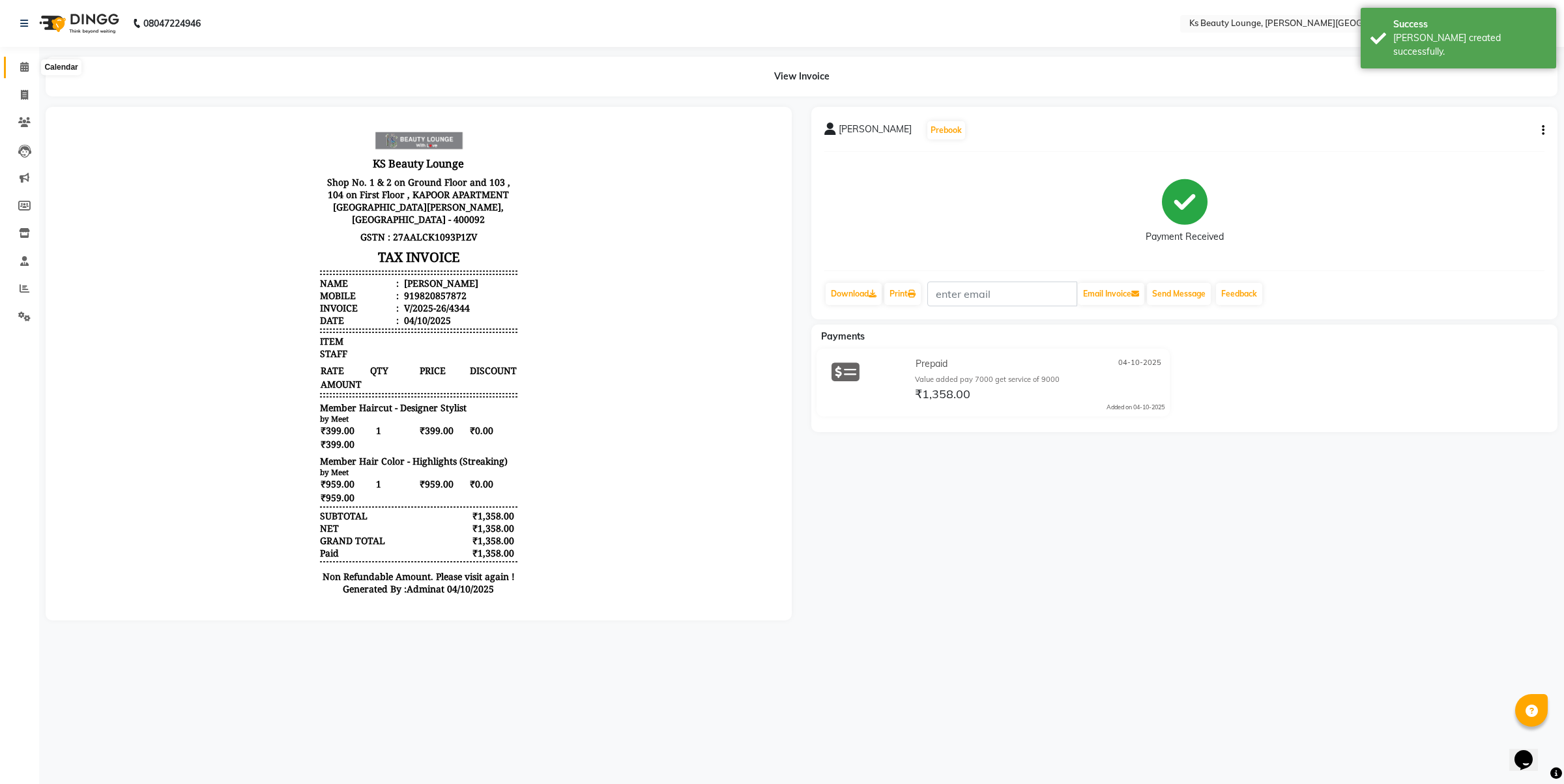
click at [13, 63] on span at bounding box center [24, 68] width 23 height 15
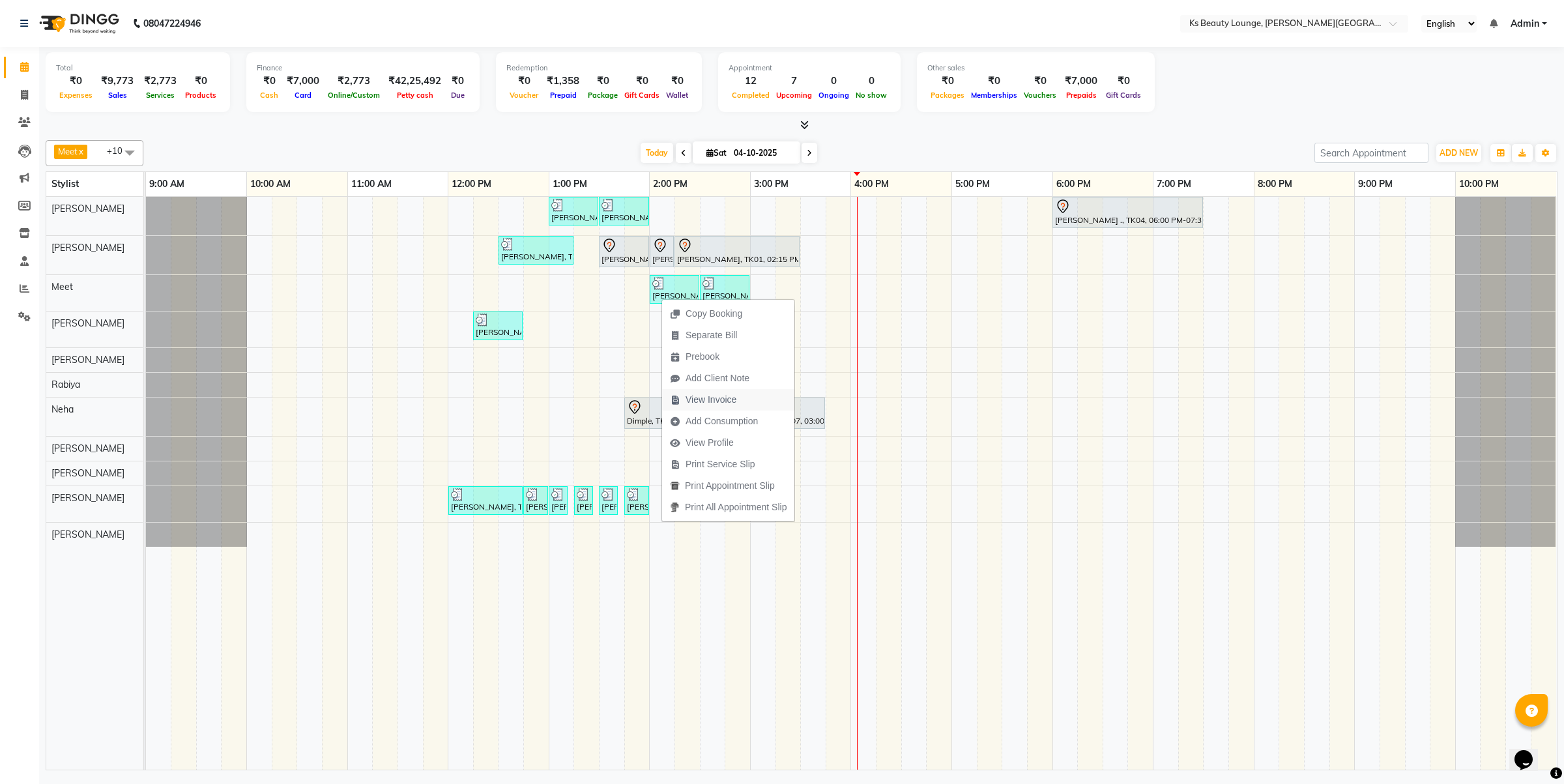
click at [691, 398] on span "View Invoice" at bounding box center [711, 399] width 51 height 14
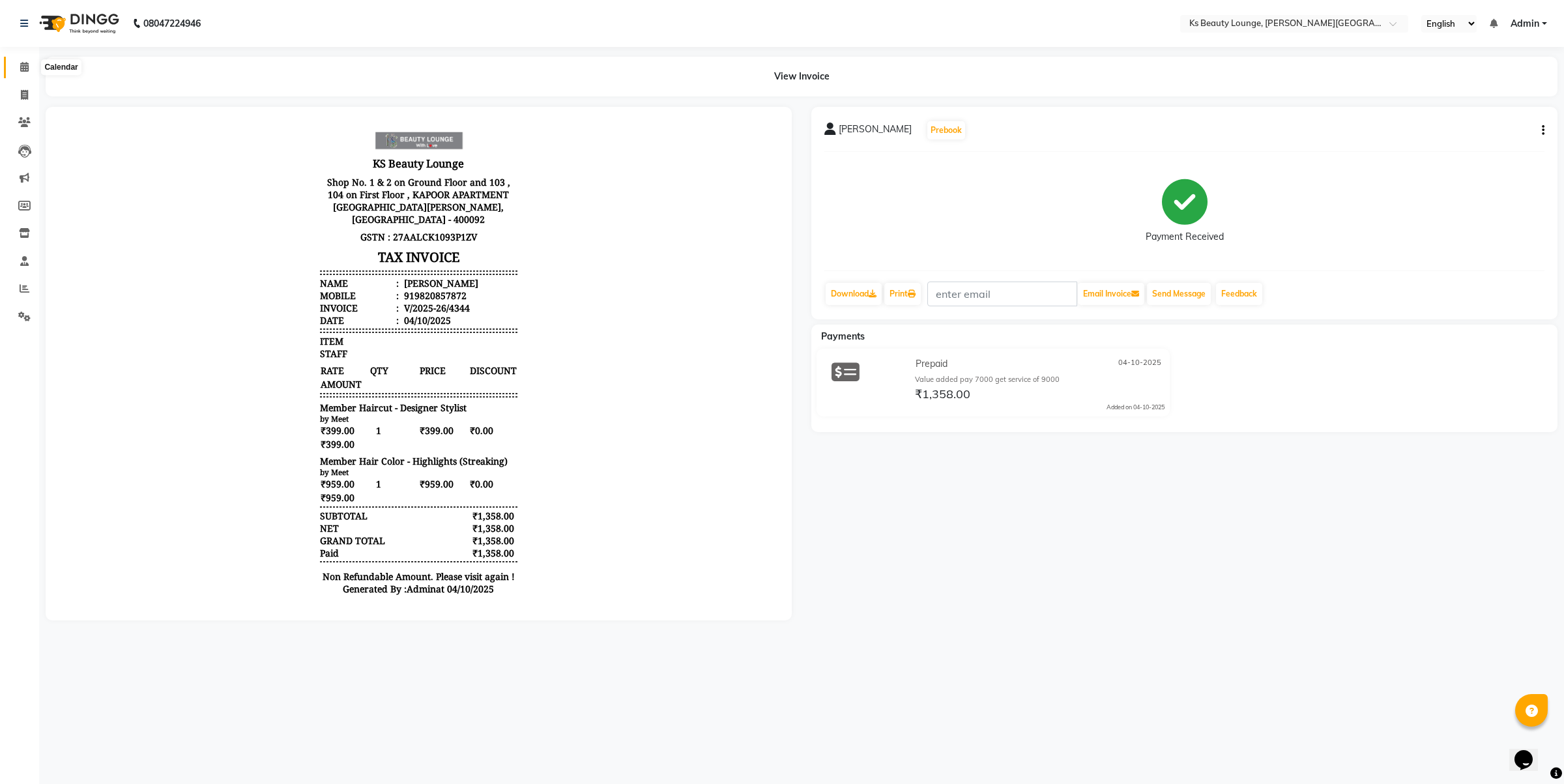
click at [28, 66] on span at bounding box center [24, 68] width 23 height 15
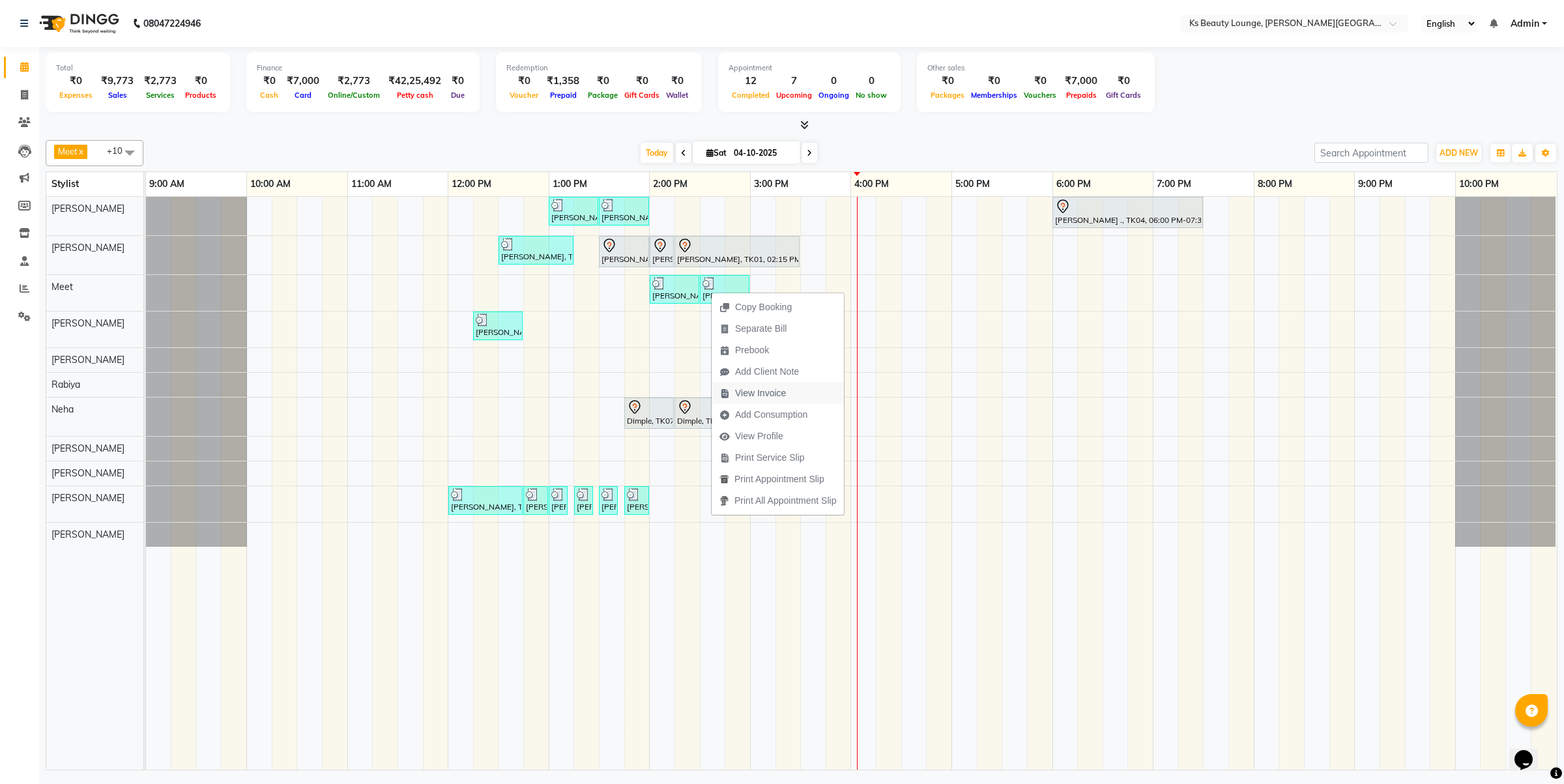
click at [754, 395] on span "View Invoice" at bounding box center [760, 393] width 51 height 14
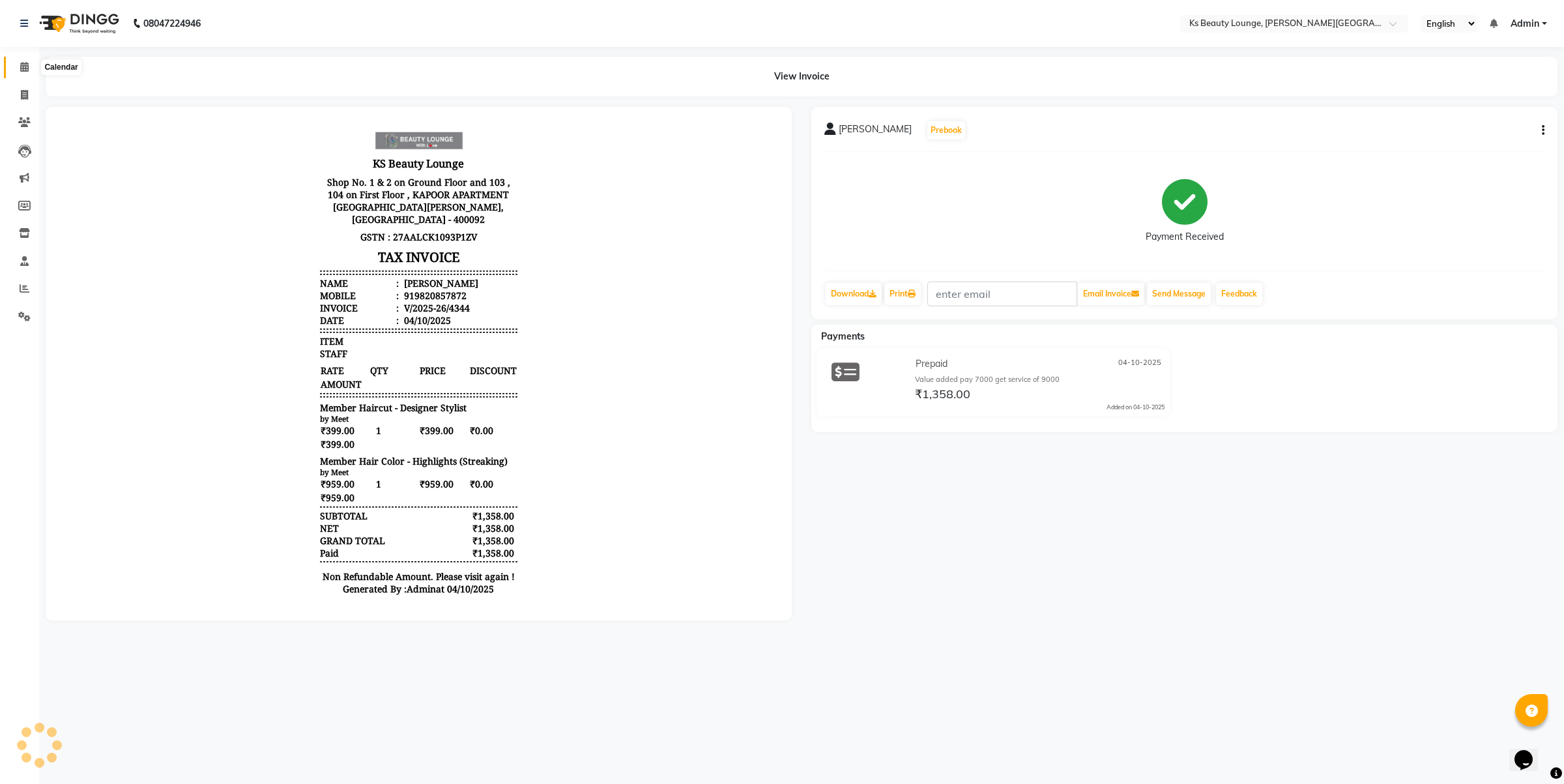
click at [23, 67] on icon at bounding box center [25, 66] width 9 height 9
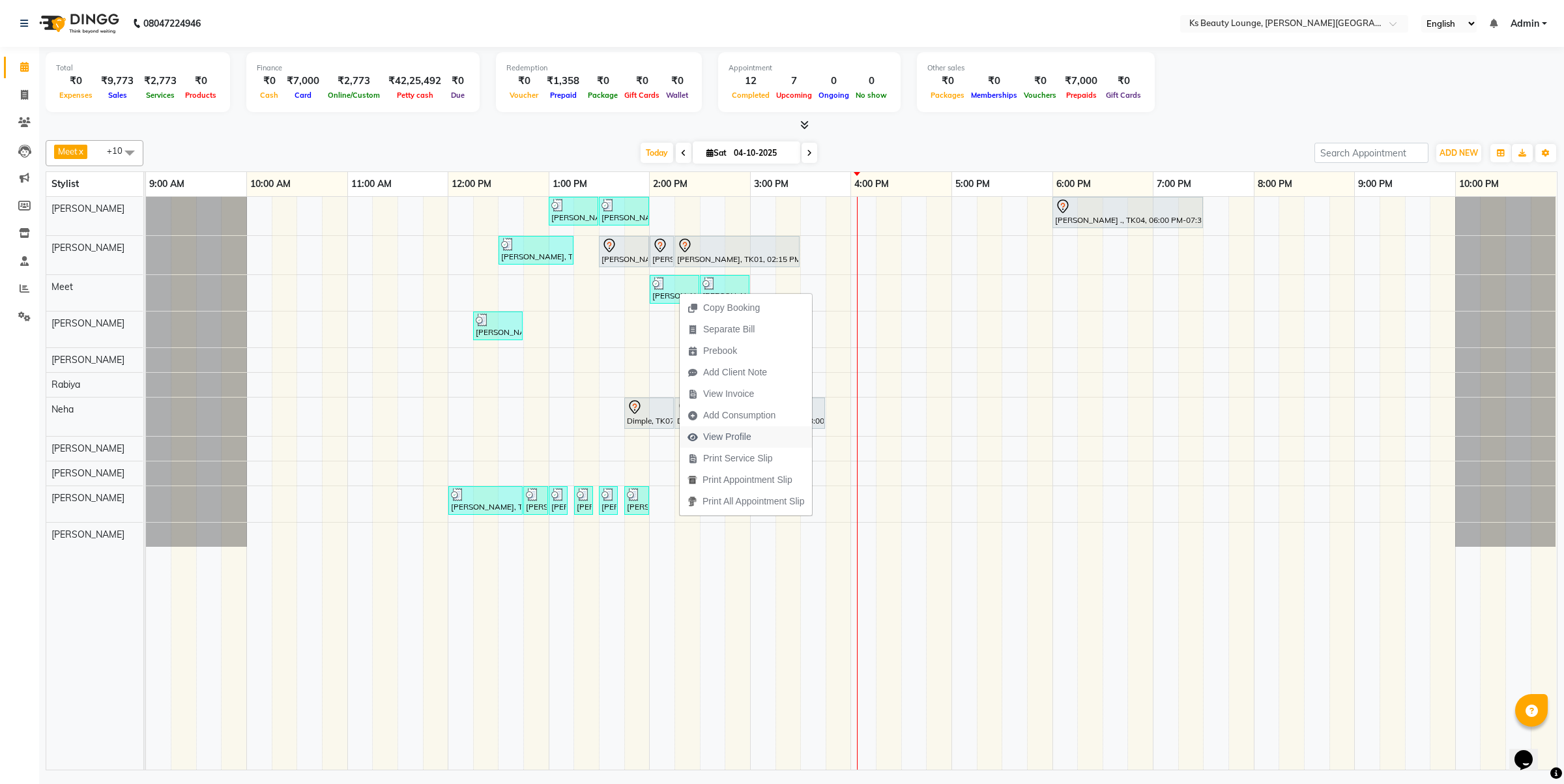
click at [745, 433] on span "View Profile" at bounding box center [727, 436] width 48 height 14
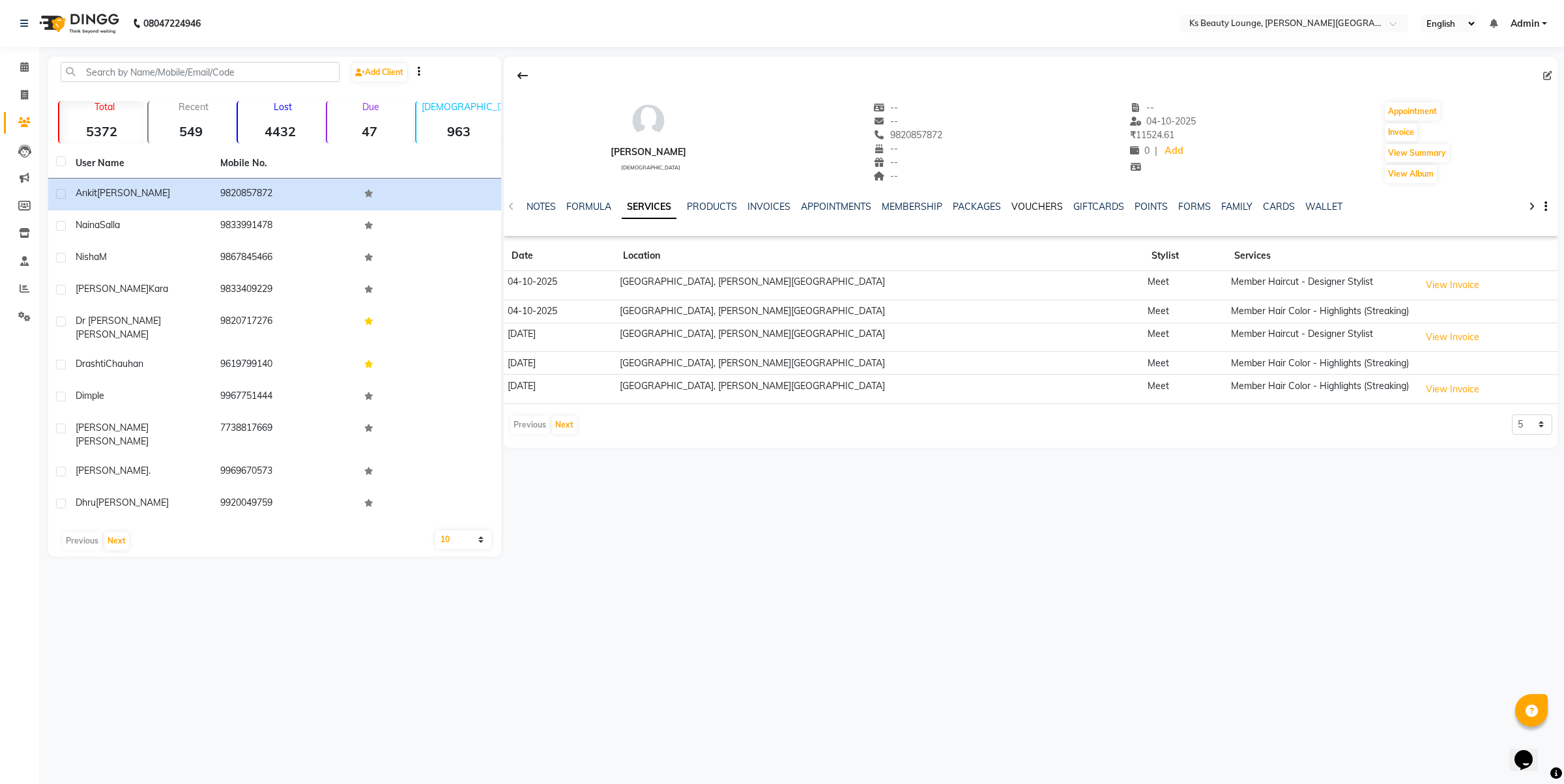
click at [1037, 206] on link "VOUCHERS" at bounding box center [1037, 206] width 52 height 12
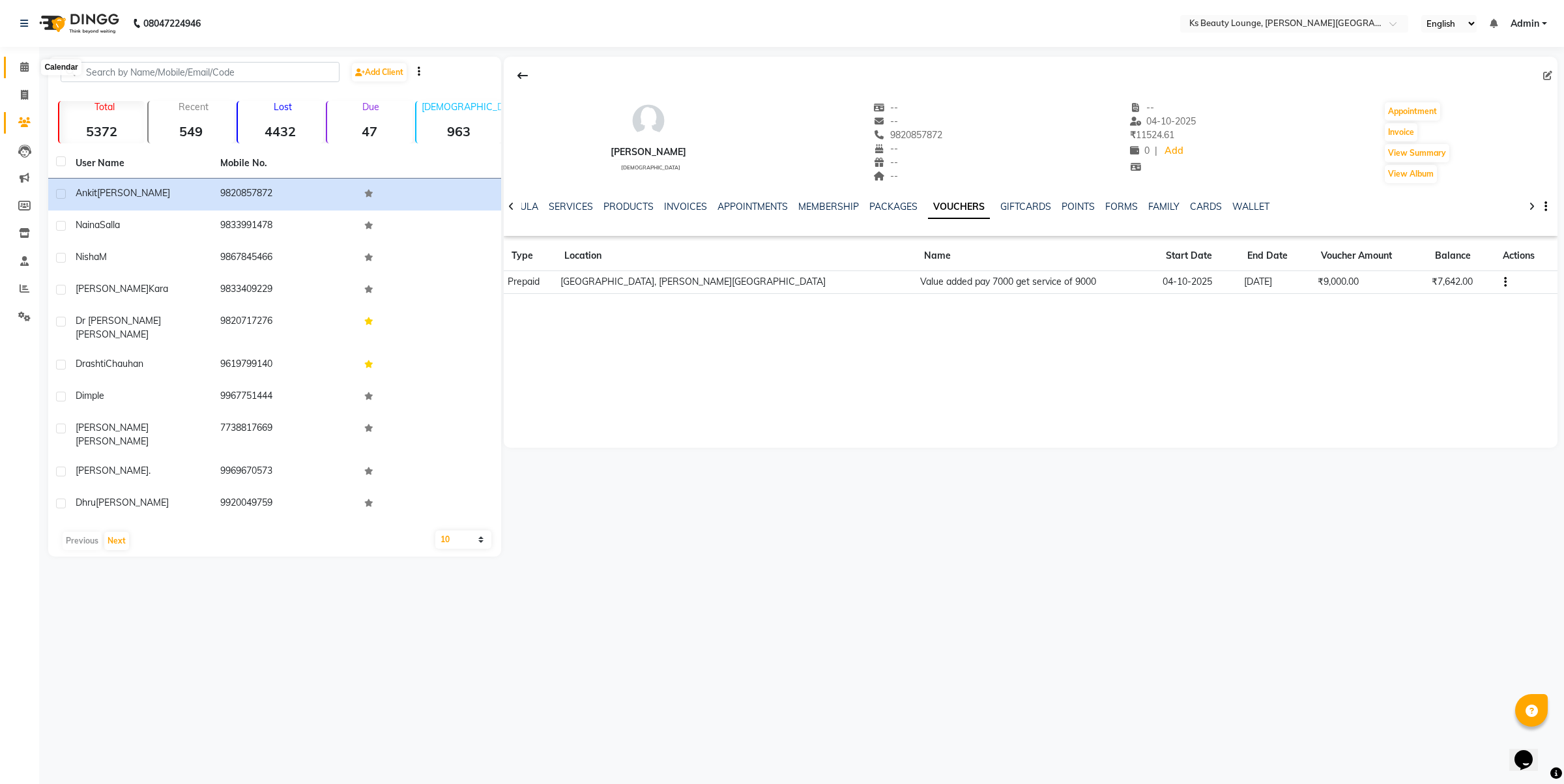
click at [23, 65] on icon at bounding box center [25, 66] width 9 height 9
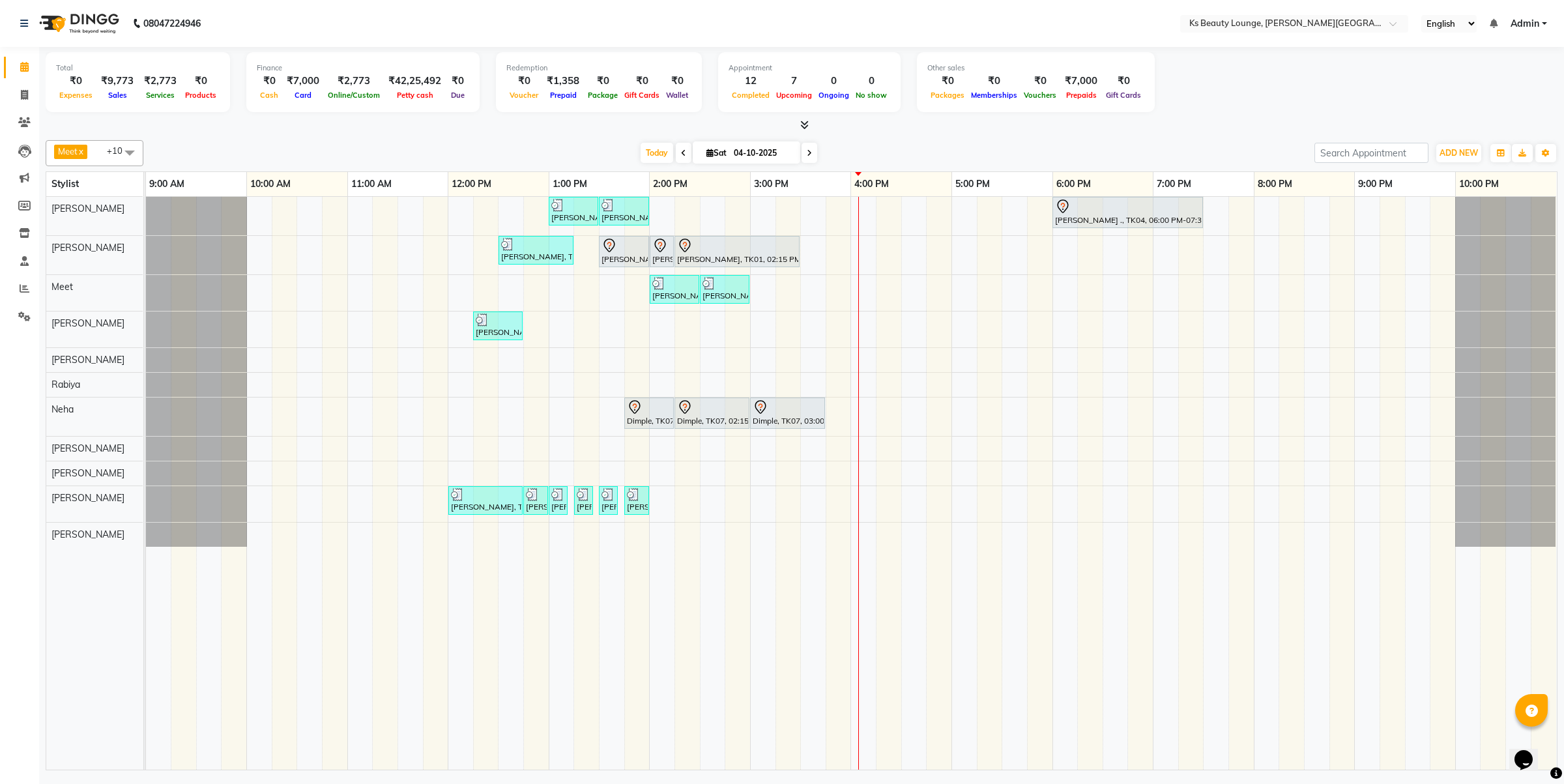
click at [789, 216] on div "[PERSON_NAME] [PERSON_NAME], TK03, 01:00 PM-01:30 PM, Haircut - Designer Stylis…" at bounding box center [851, 483] width 1411 height 573
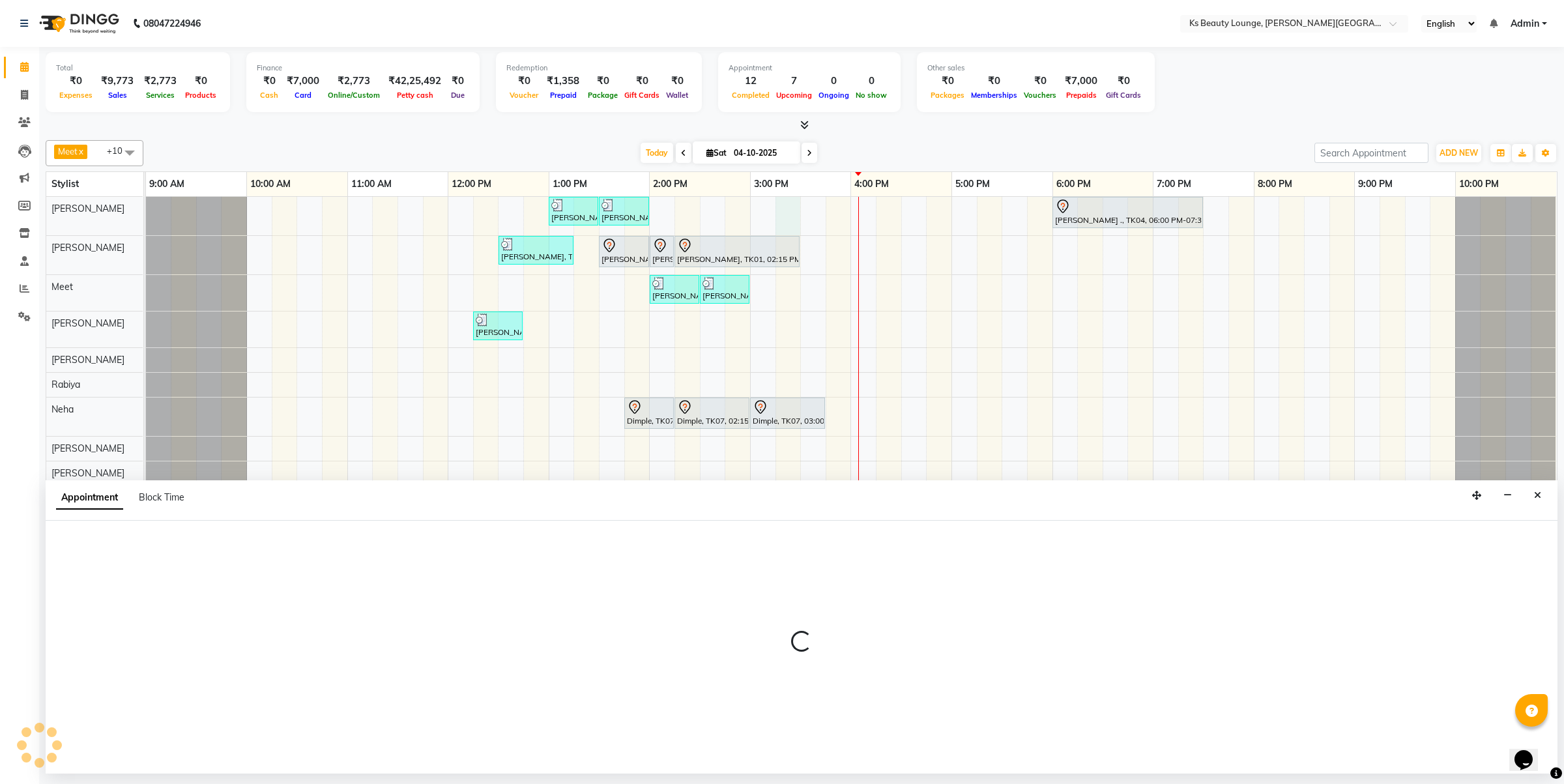
select select "58074"
select select "915"
select select "tentative"
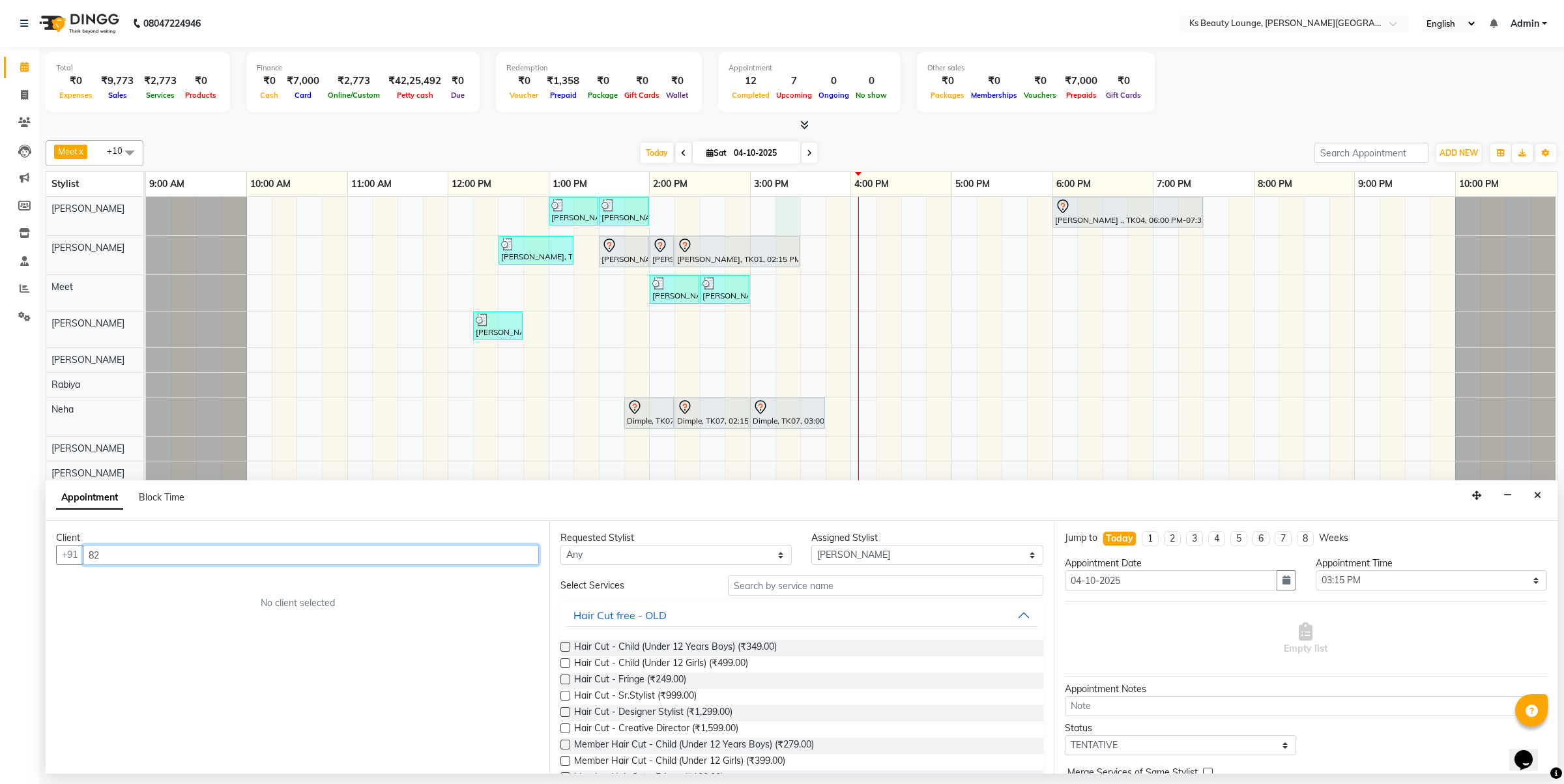
type input "8"
click at [191, 608] on ngb-highlight "8291648040" at bounding box center [220, 603] width 65 height 13
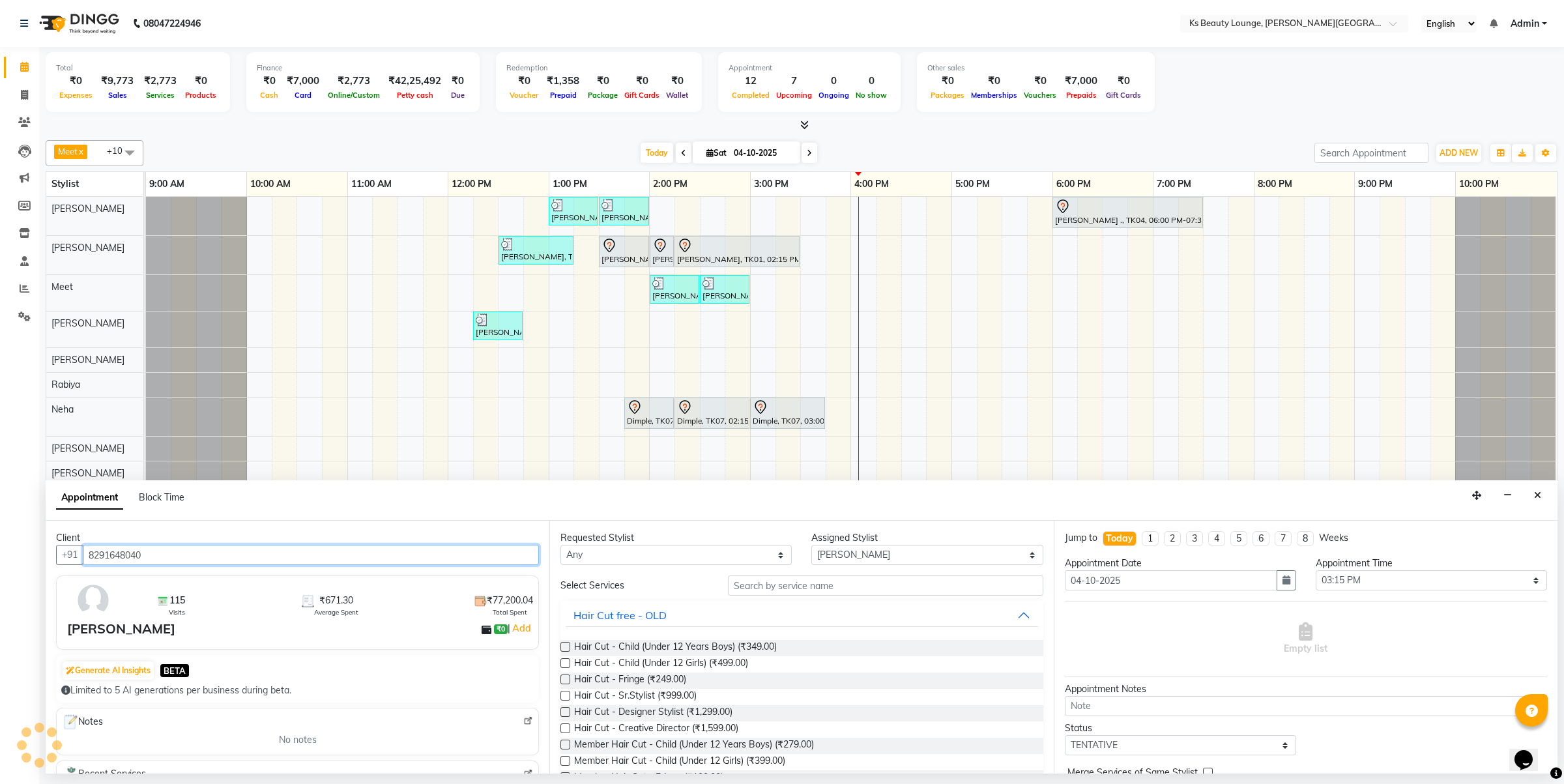
type input "8291648040"
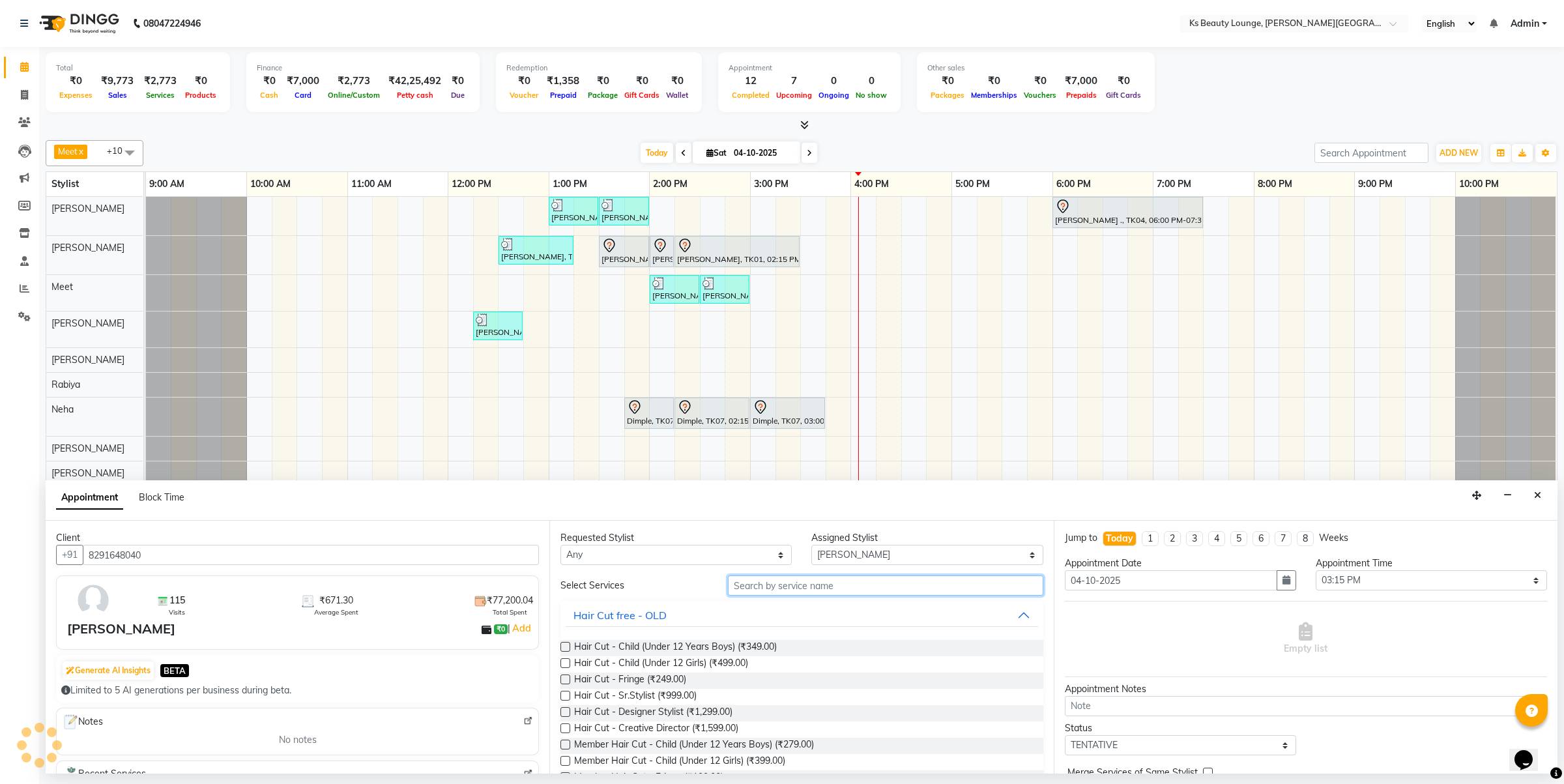
click at [807, 585] on input "text" at bounding box center [886, 586] width 315 height 20
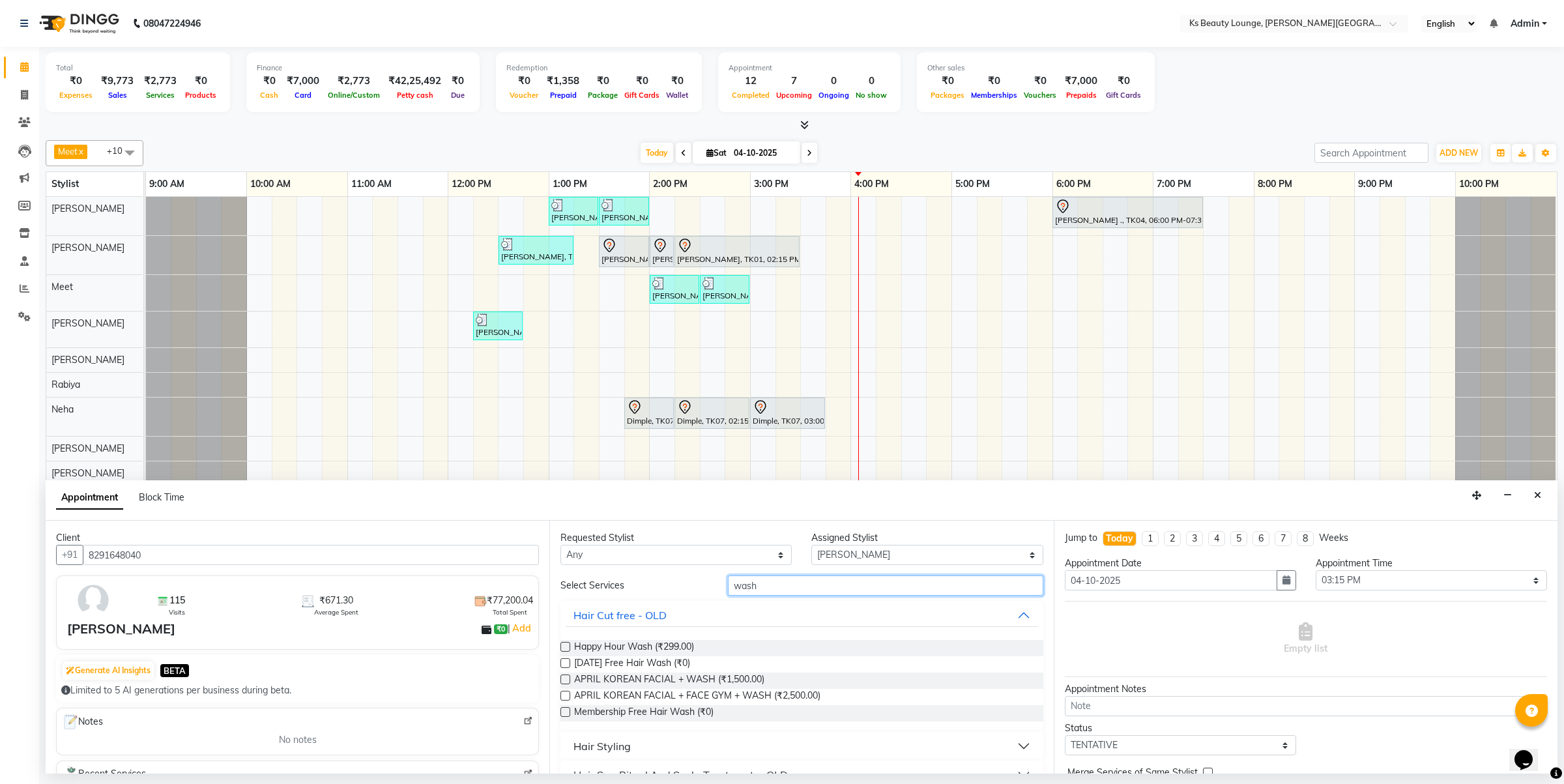
scroll to position [83, 0]
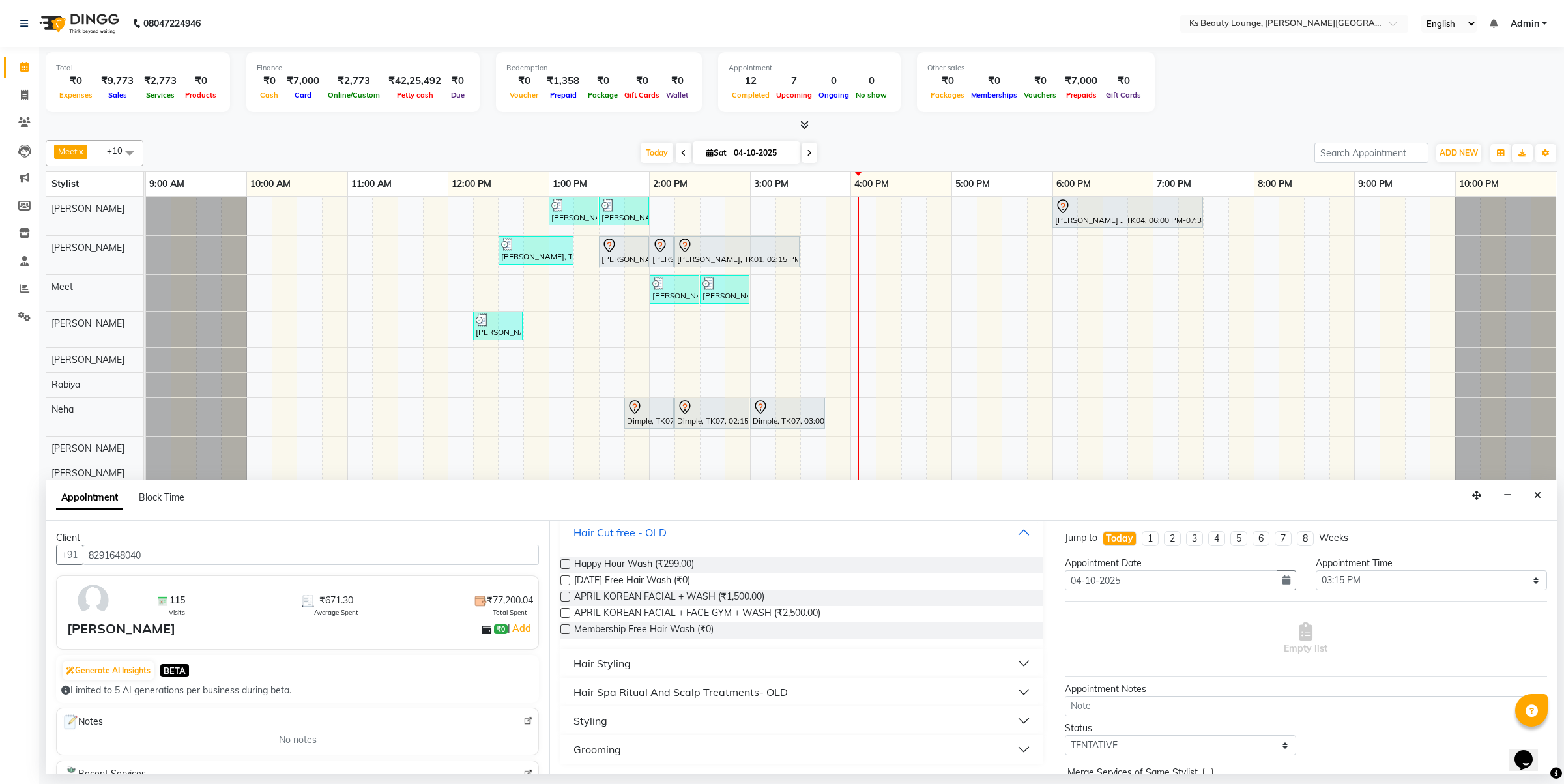
type input "wash"
click at [682, 670] on button "Hair Styling" at bounding box center [802, 663] width 472 height 23
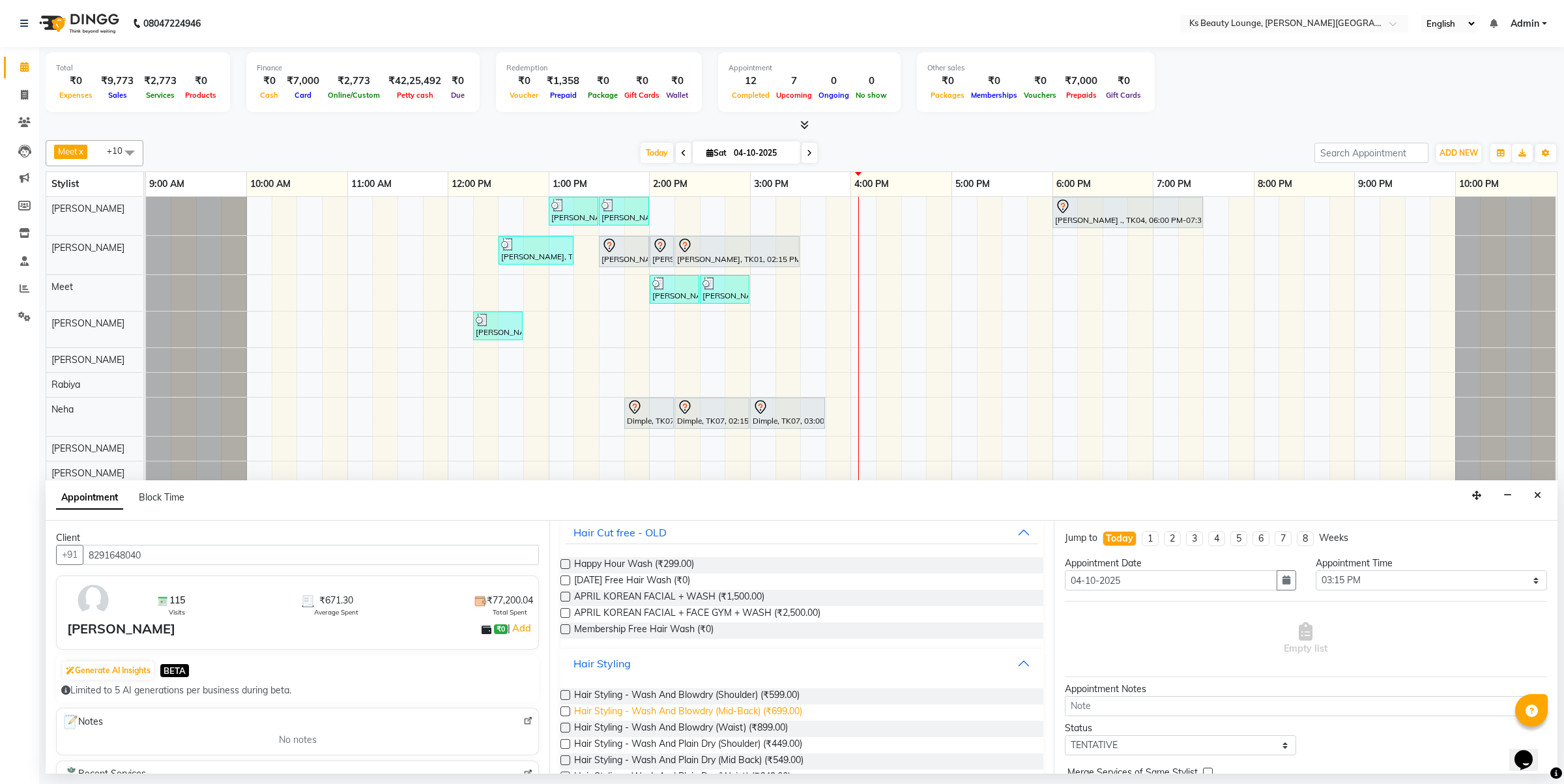
scroll to position [245, 0]
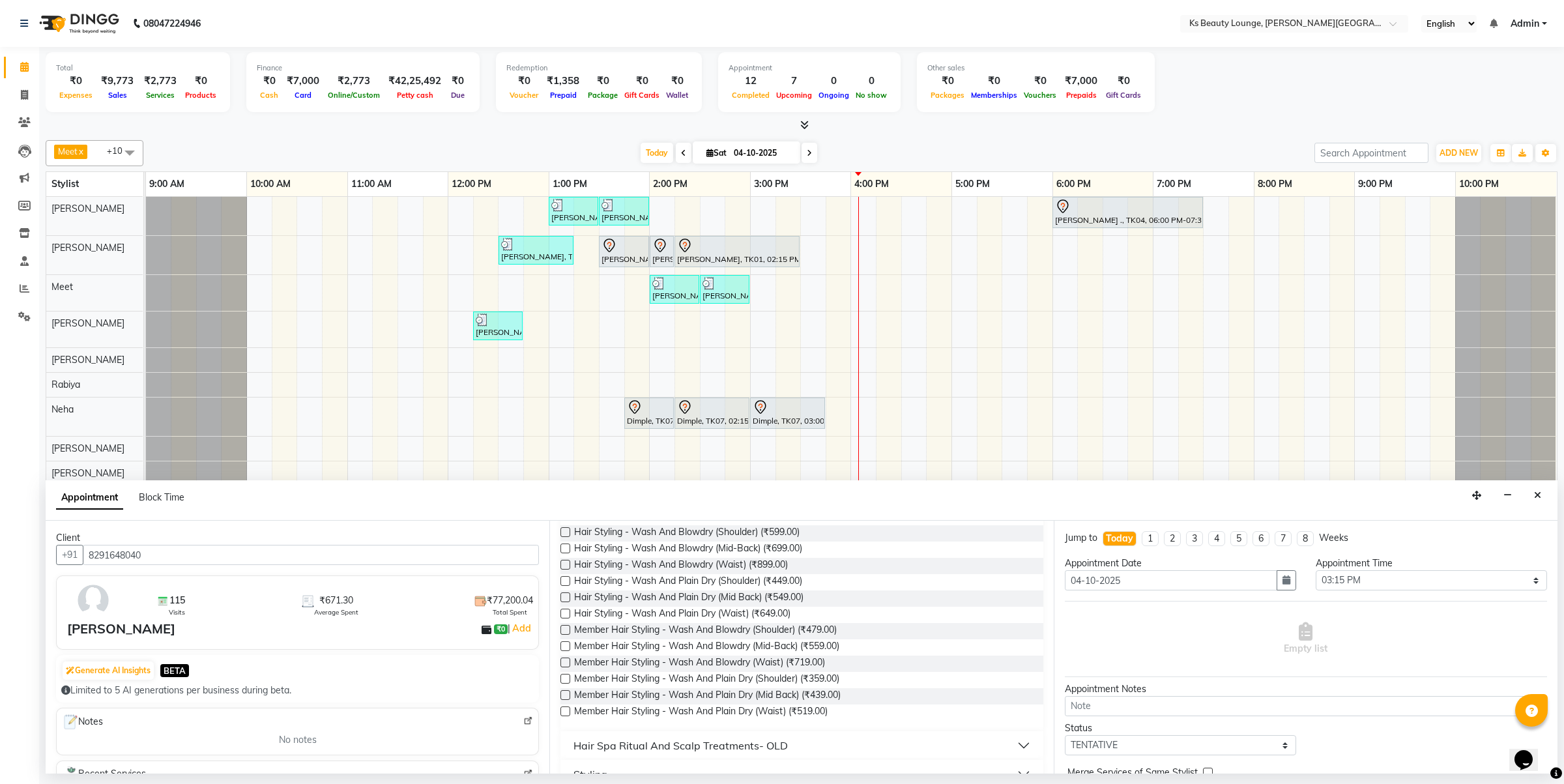
click at [566, 650] on label at bounding box center [565, 645] width 9 height 9
click at [566, 650] on input "checkbox" at bounding box center [565, 648] width 9 height 9
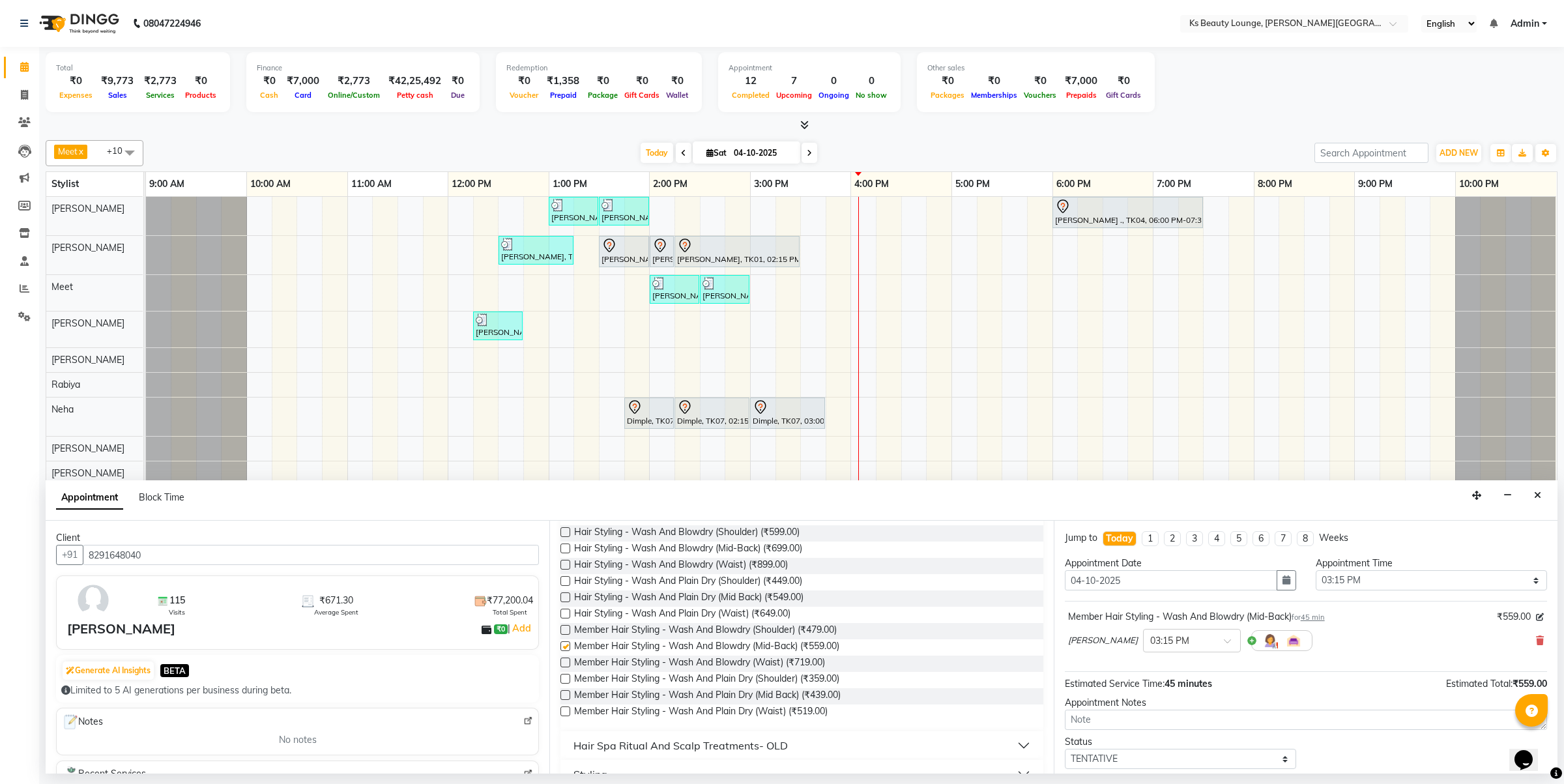
checkbox input "false"
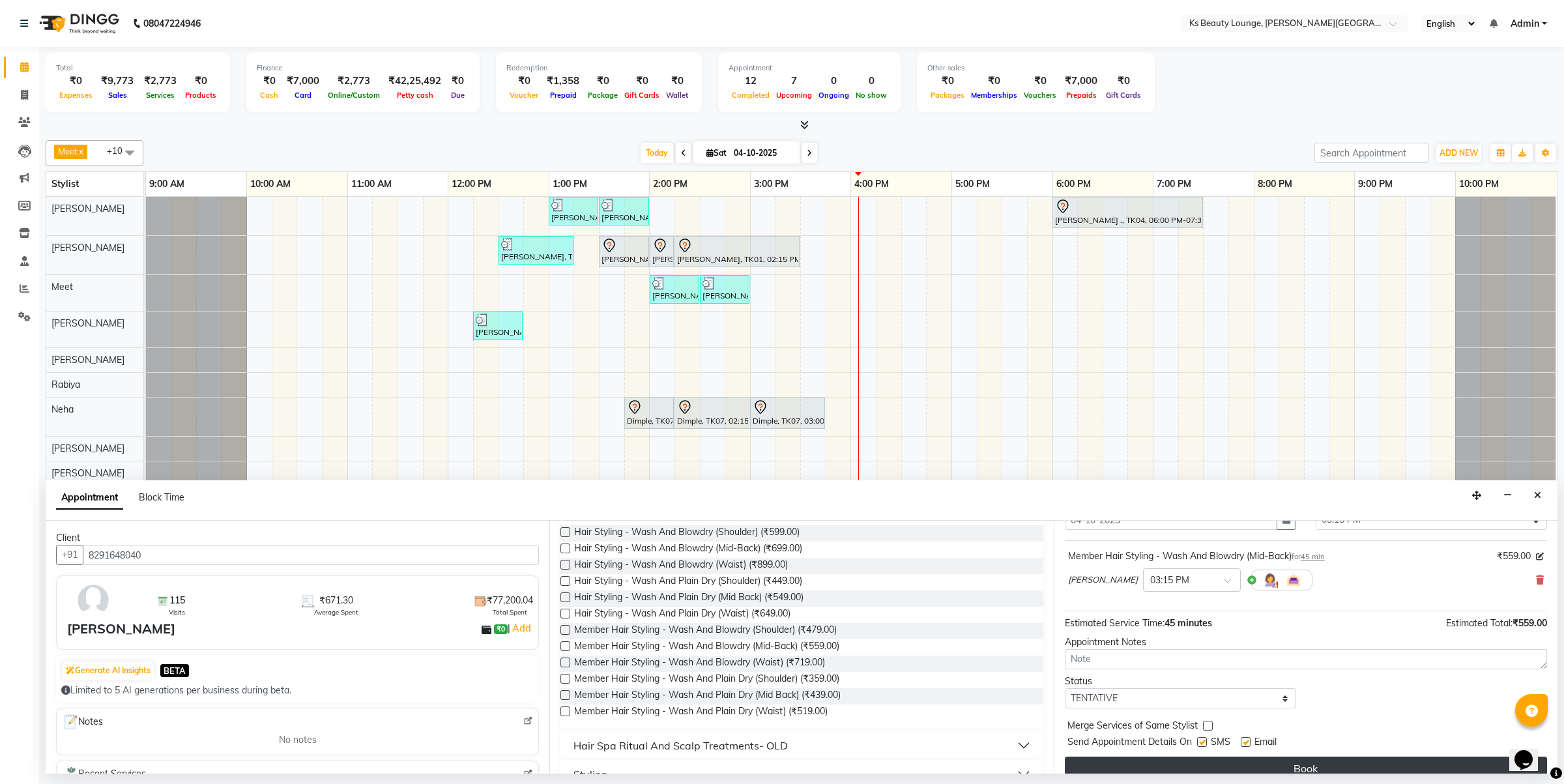
scroll to position [79, 0]
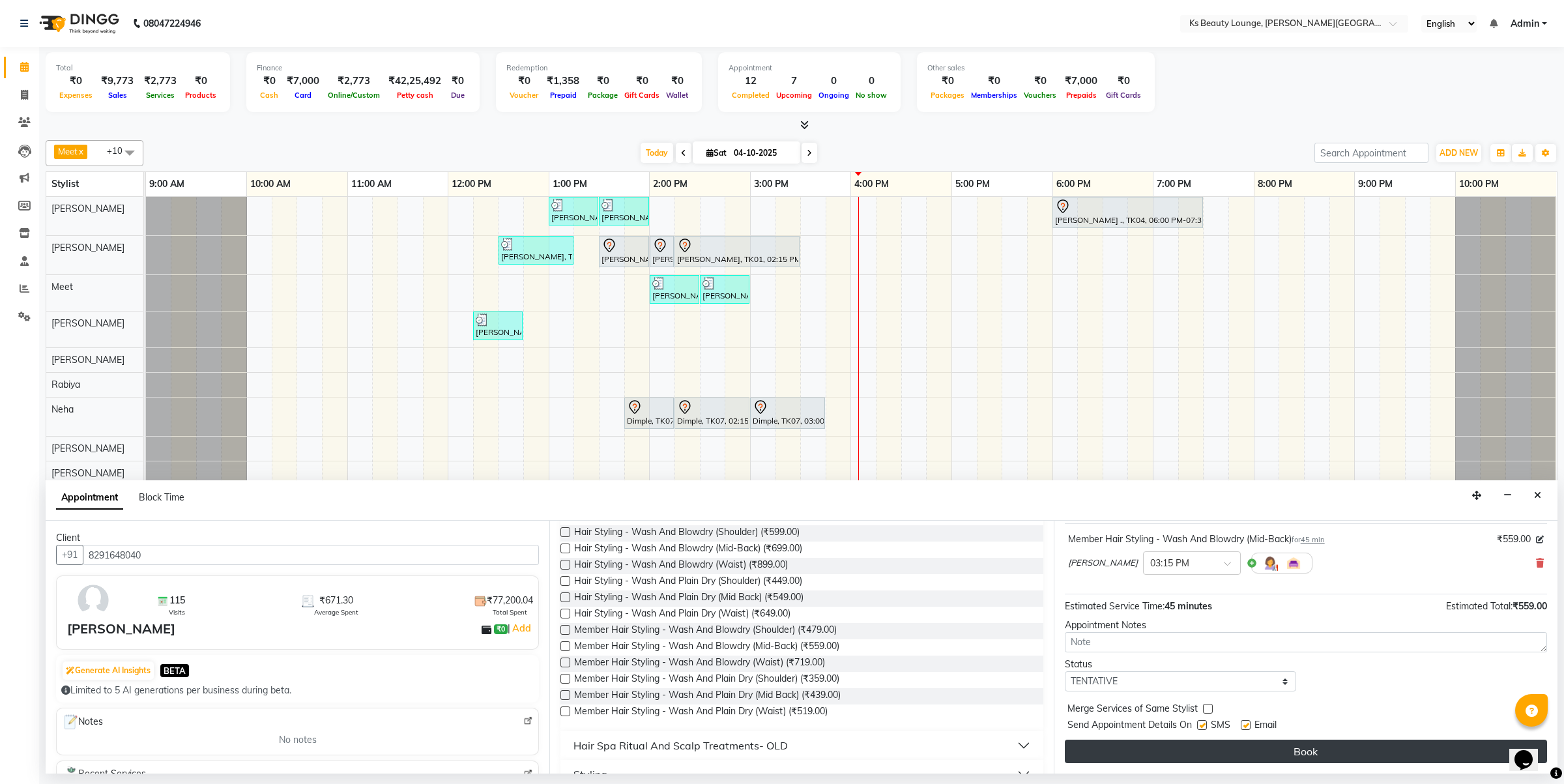
click at [1159, 750] on button "Book" at bounding box center [1306, 751] width 482 height 23
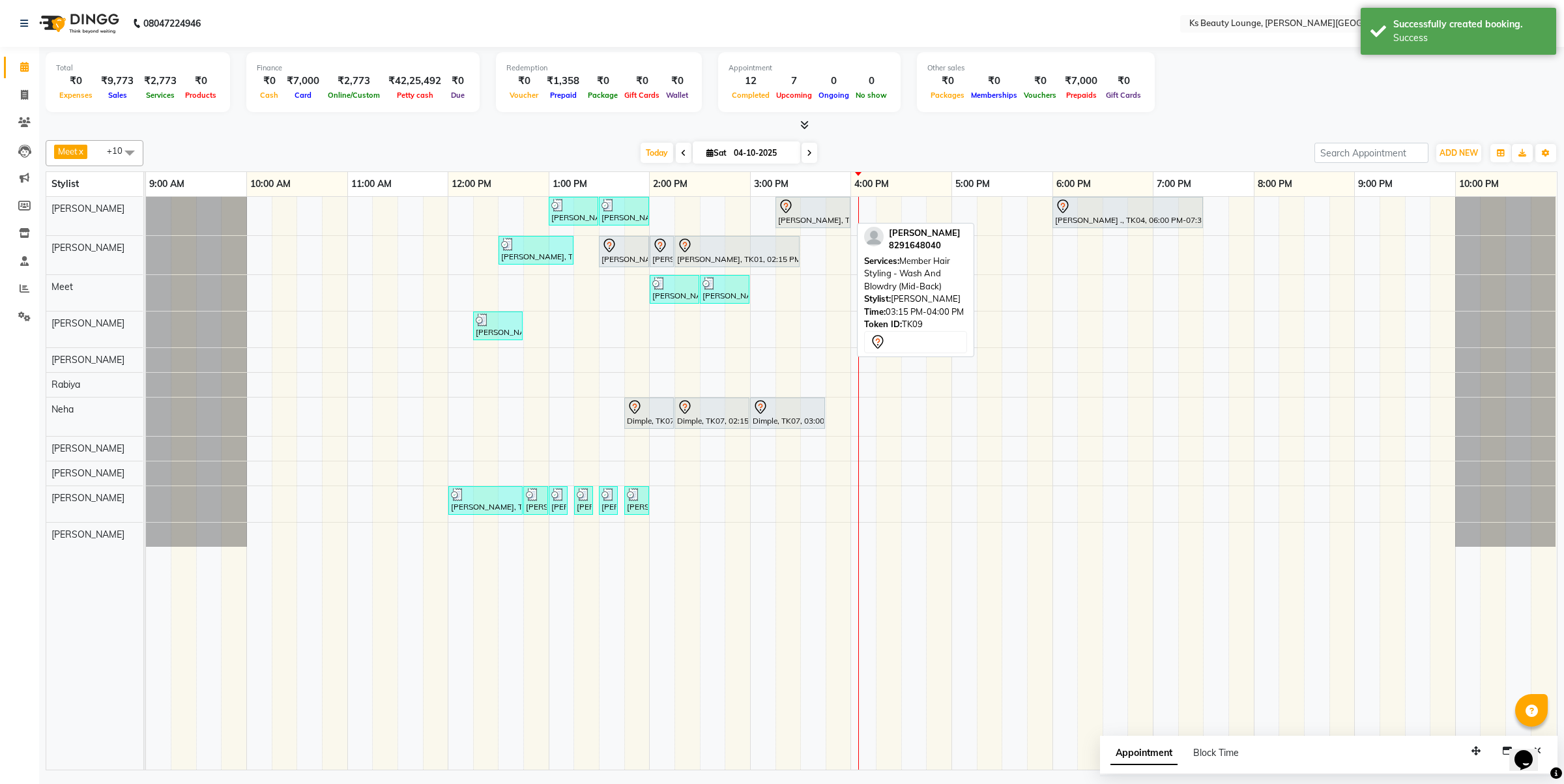
click at [799, 226] on link "[PERSON_NAME], TK09, 03:15 PM-04:00 PM, Member Hair Styling - Wash And Blowdry …" at bounding box center [812, 212] width 75 height 31
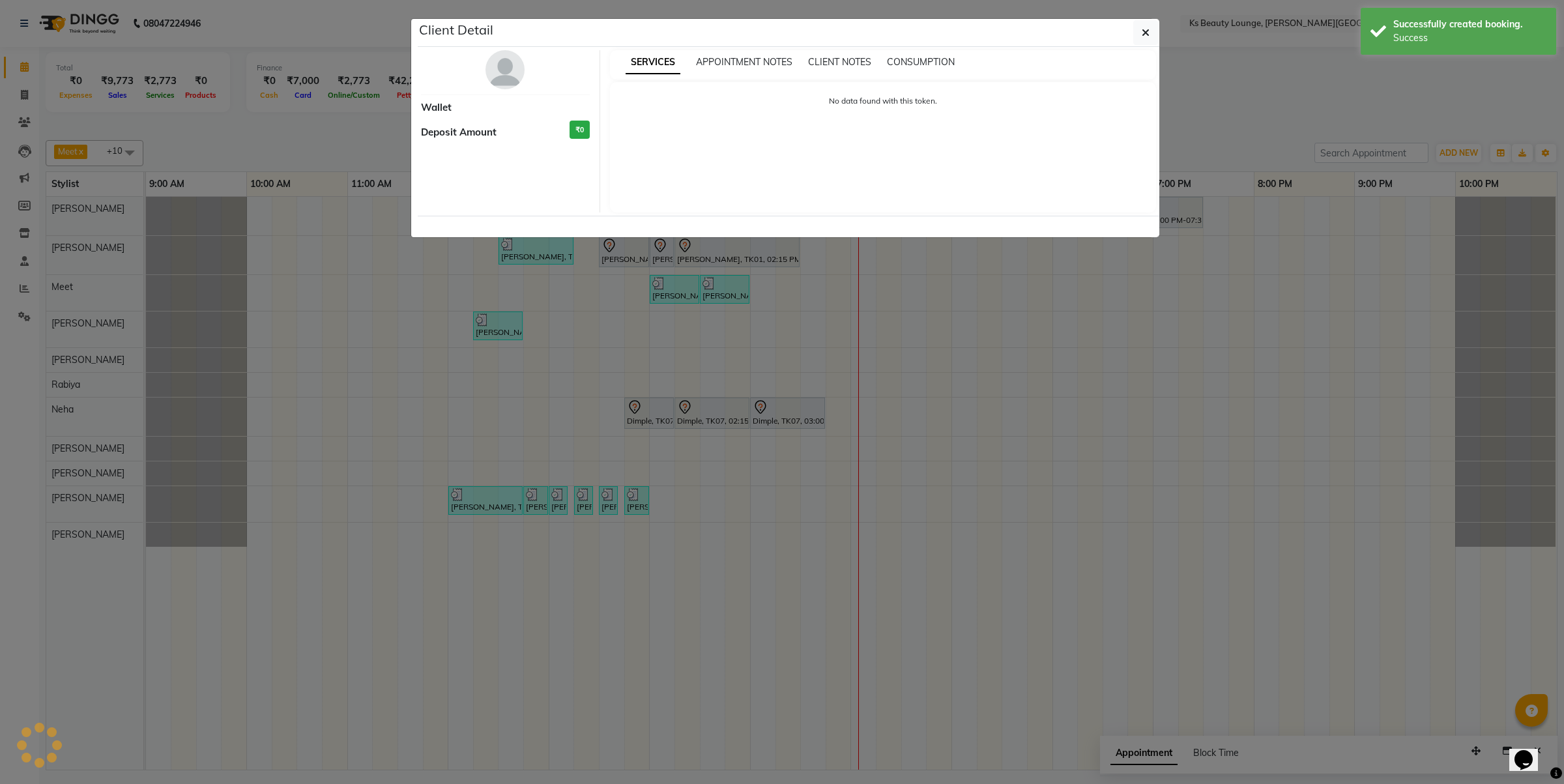
select select "7"
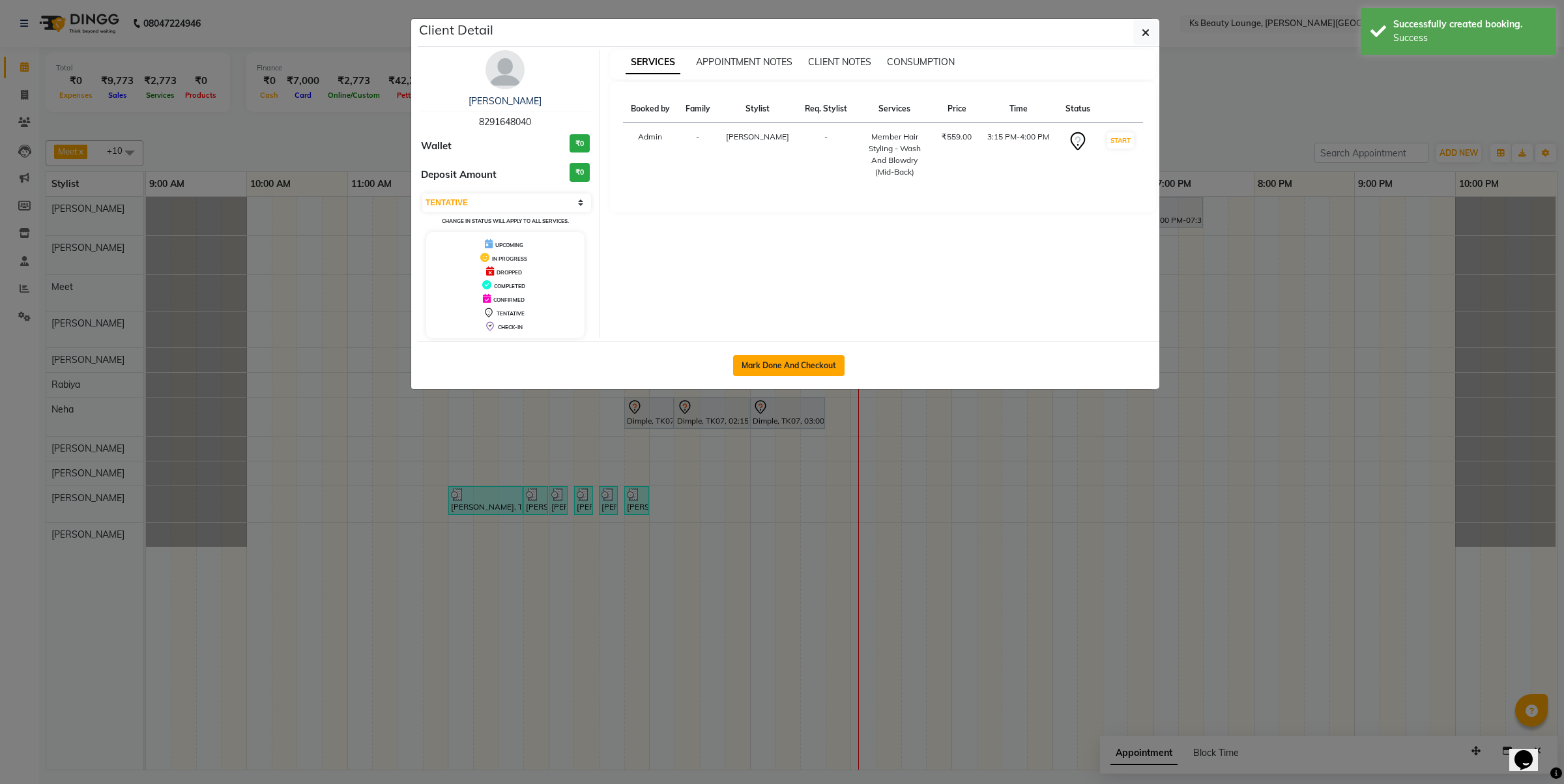
click at [797, 366] on button "Mark Done And Checkout" at bounding box center [789, 365] width 111 height 21
select select "4411"
select select "service"
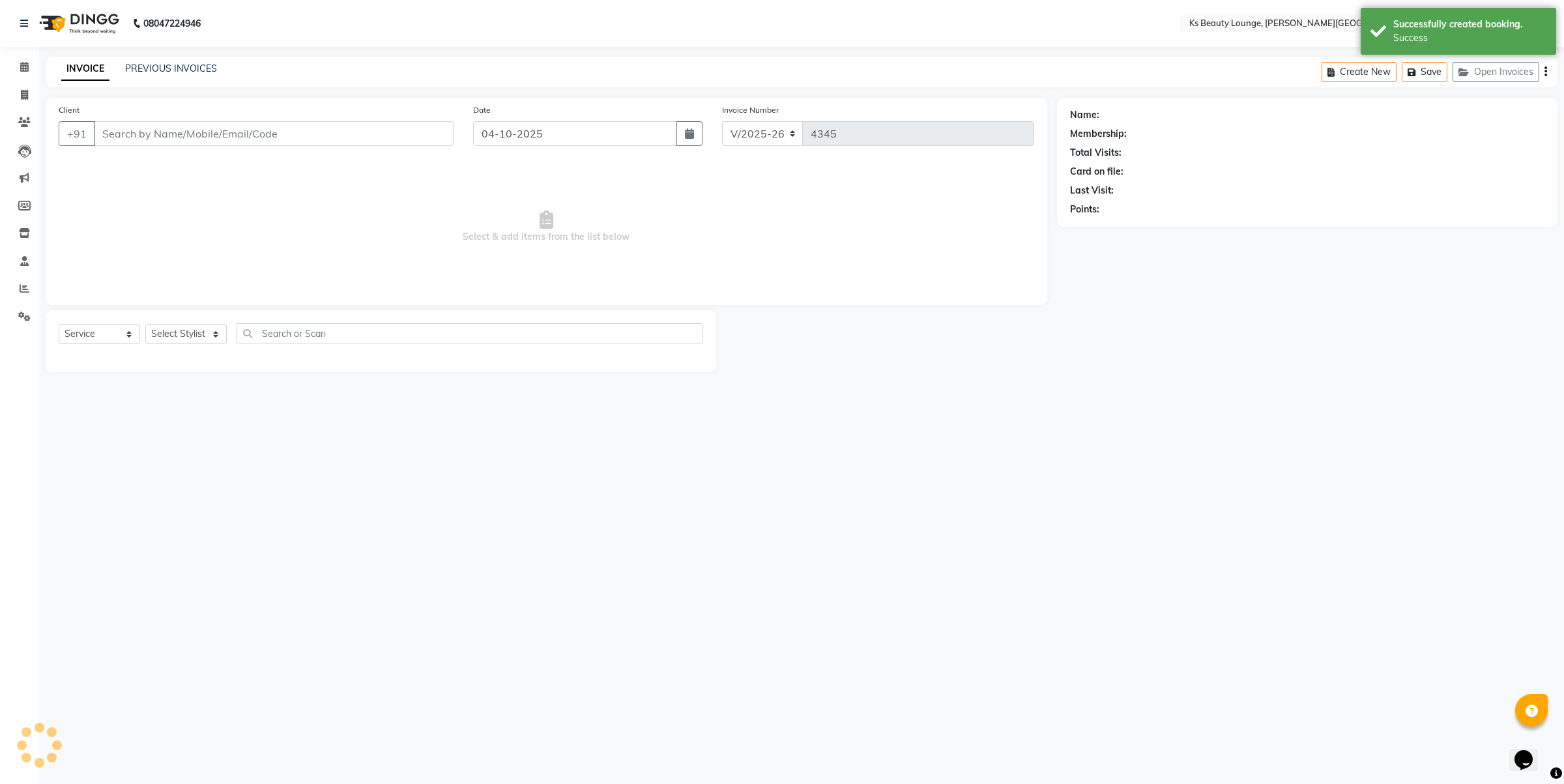
type input "8291648040"
select select "58074"
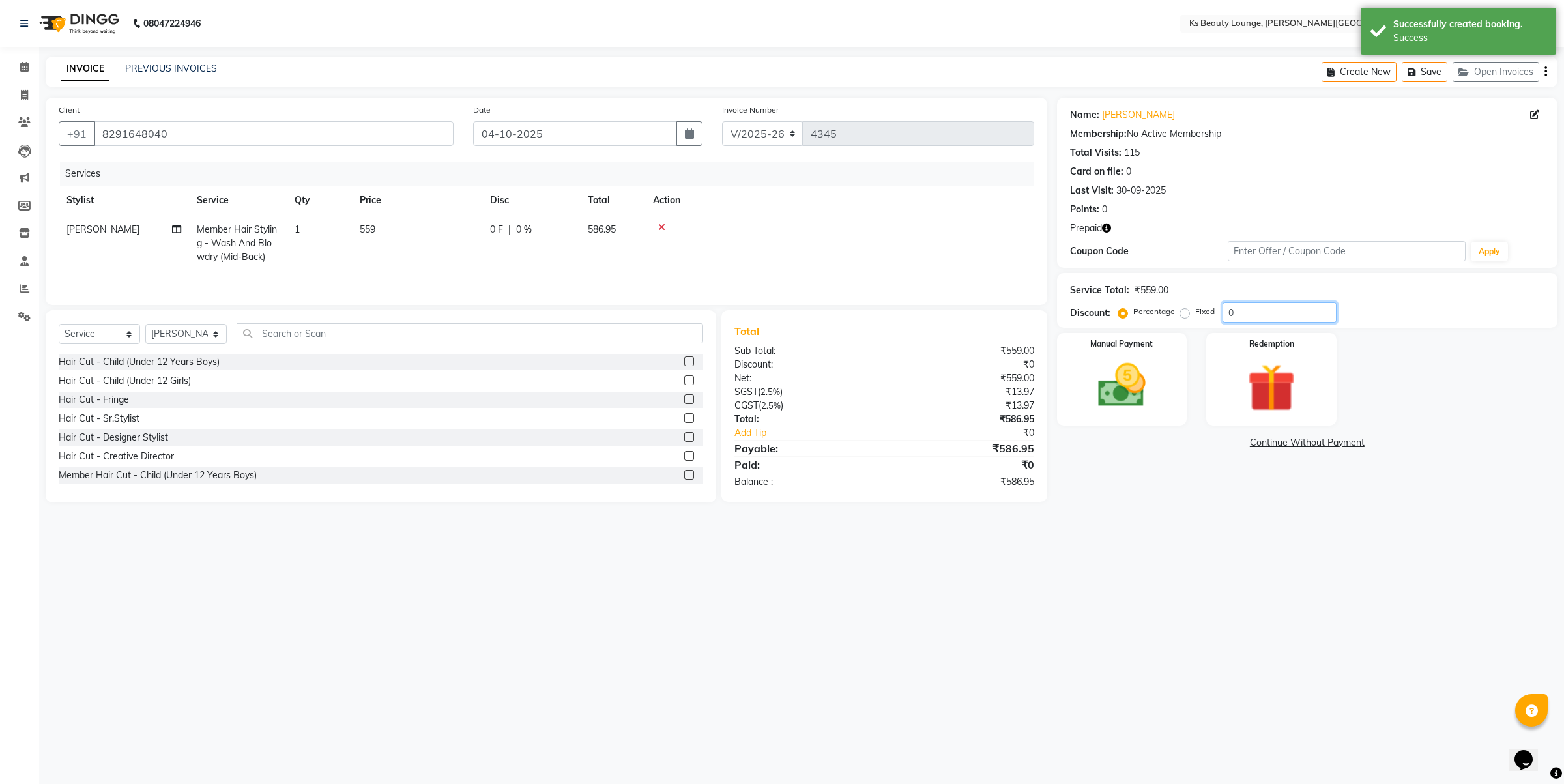
drag, startPoint x: 1255, startPoint y: 309, endPoint x: 1111, endPoint y: 322, distance: 144.6
click at [1111, 322] on div "Discount: Percentage Fixed 0" at bounding box center [1307, 312] width 474 height 20
type input "5"
click at [1253, 407] on img at bounding box center [1271, 388] width 81 height 62
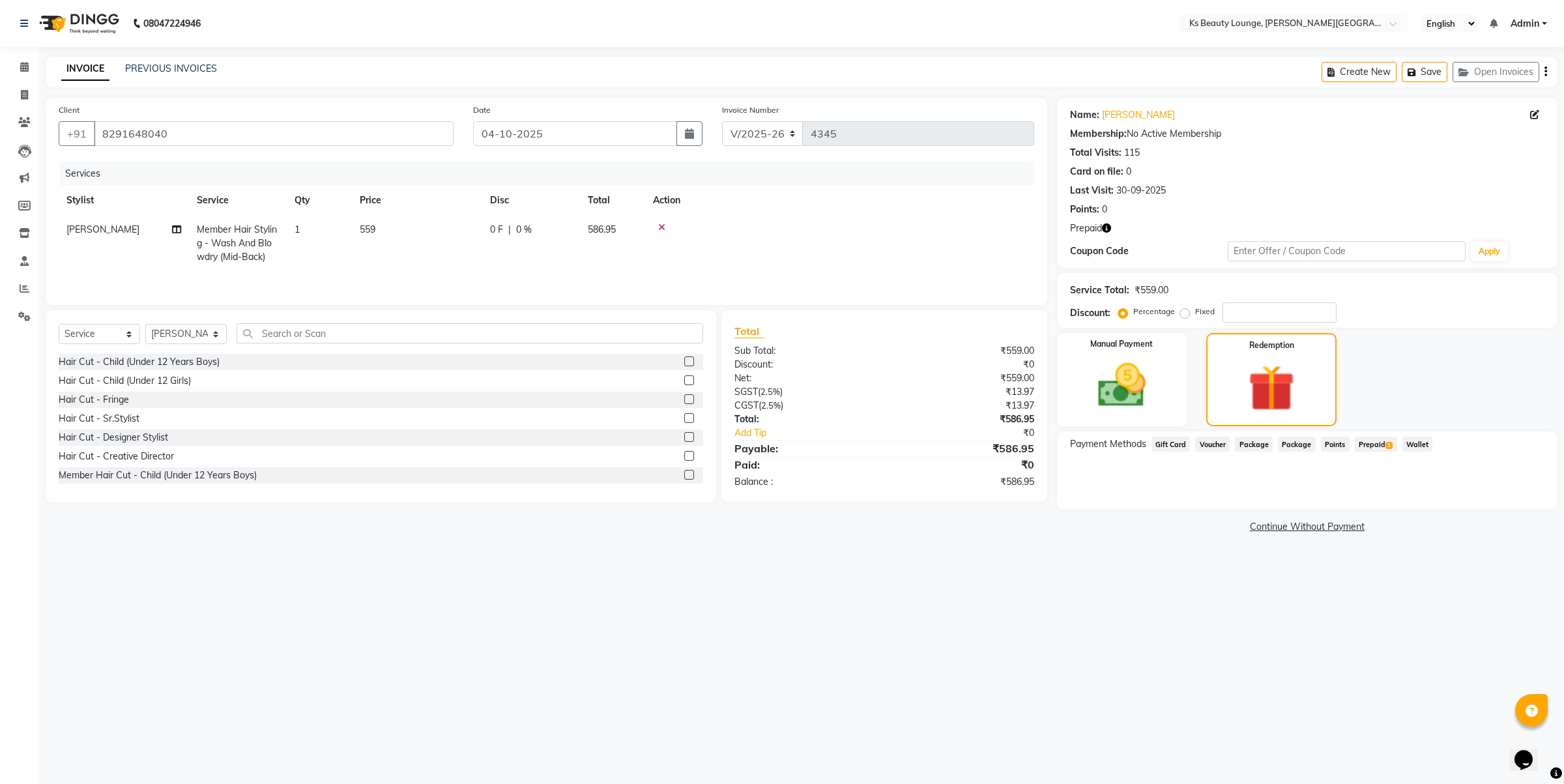
click at [1380, 444] on span "Prepaid 1" at bounding box center [1376, 444] width 42 height 15
click at [1389, 491] on input "586.95" at bounding box center [1367, 497] width 78 height 20
click at [1545, 72] on icon "button" at bounding box center [1546, 72] width 3 height 1
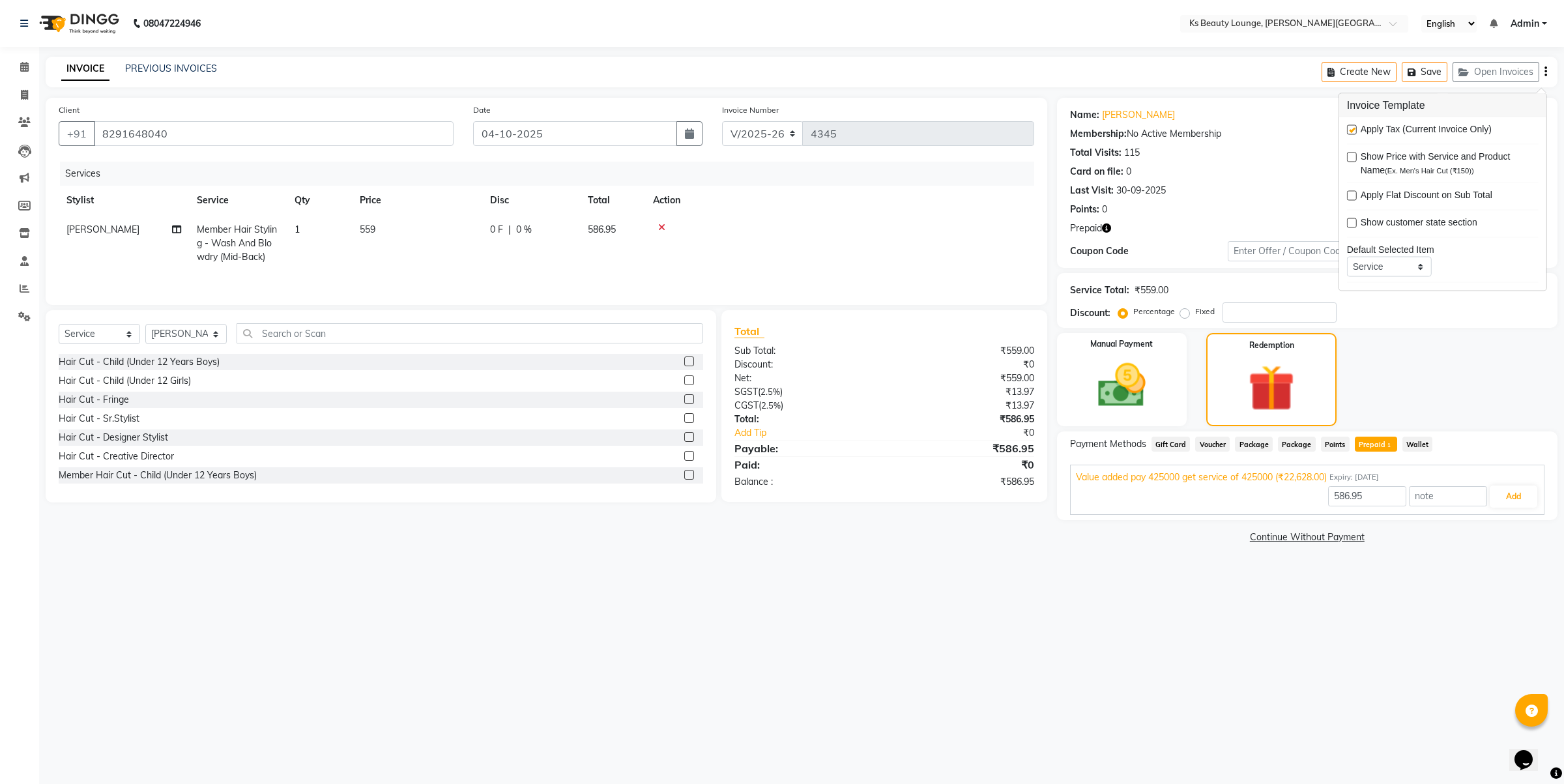
click at [1351, 131] on label at bounding box center [1351, 129] width 9 height 9
click at [1351, 131] on input "checkbox" at bounding box center [1351, 131] width 9 height 9
checkbox input "false"
type input "22628"
drag, startPoint x: 1392, startPoint y: 493, endPoint x: 1369, endPoint y: 493, distance: 23.0
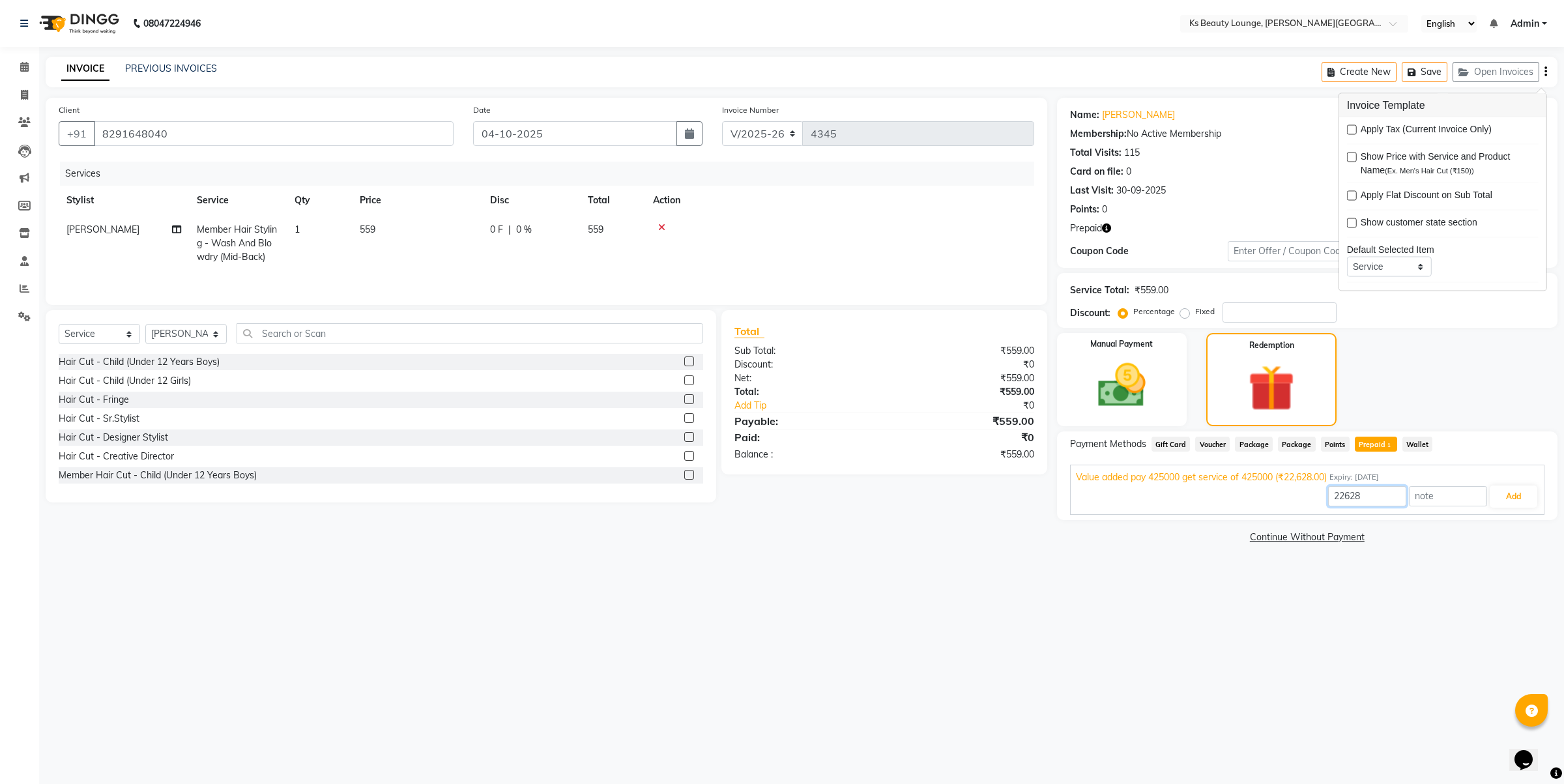
click at [1380, 494] on input "22628" at bounding box center [1367, 497] width 78 height 20
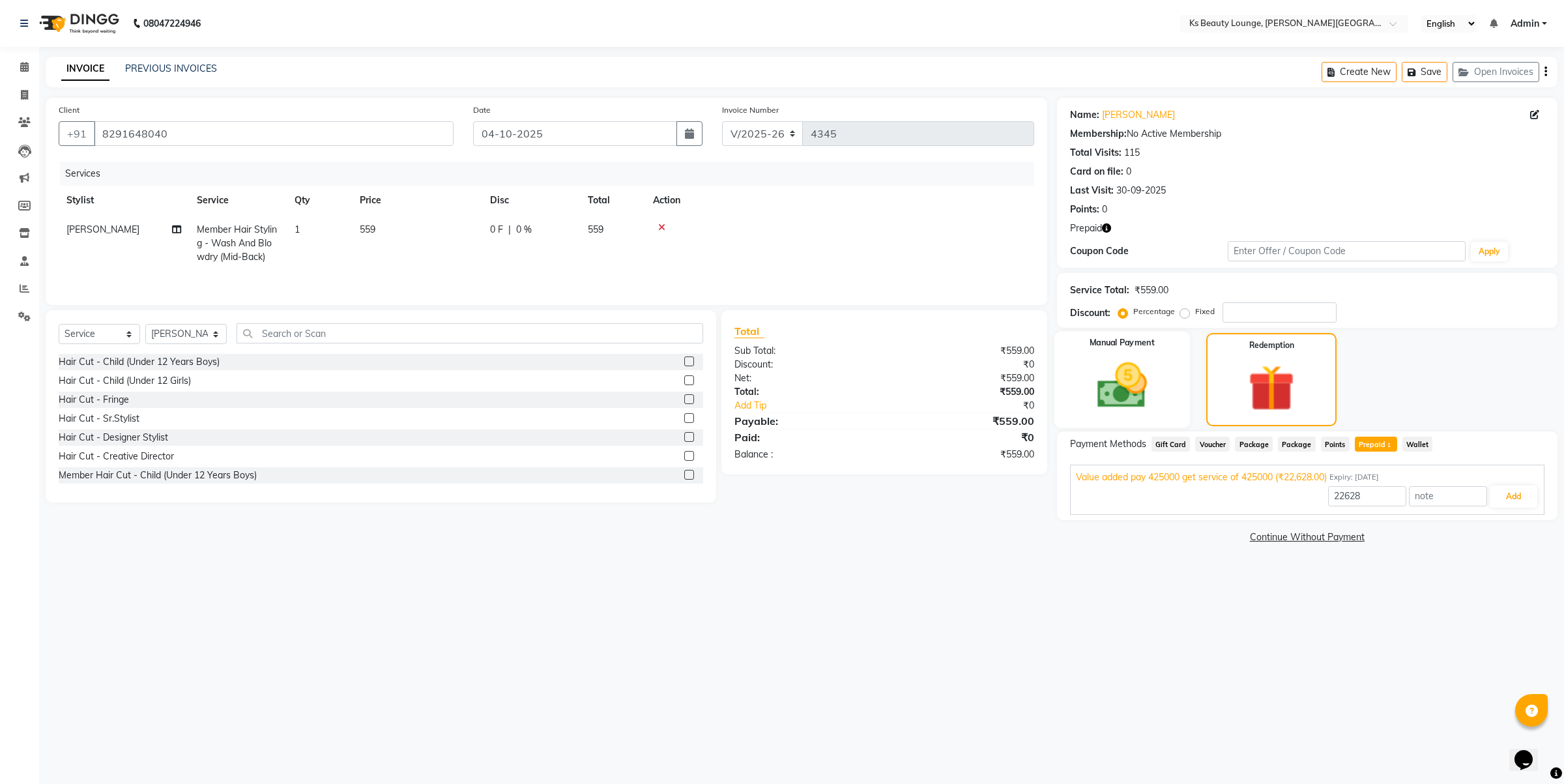
click at [1129, 388] on img at bounding box center [1121, 385] width 81 height 57
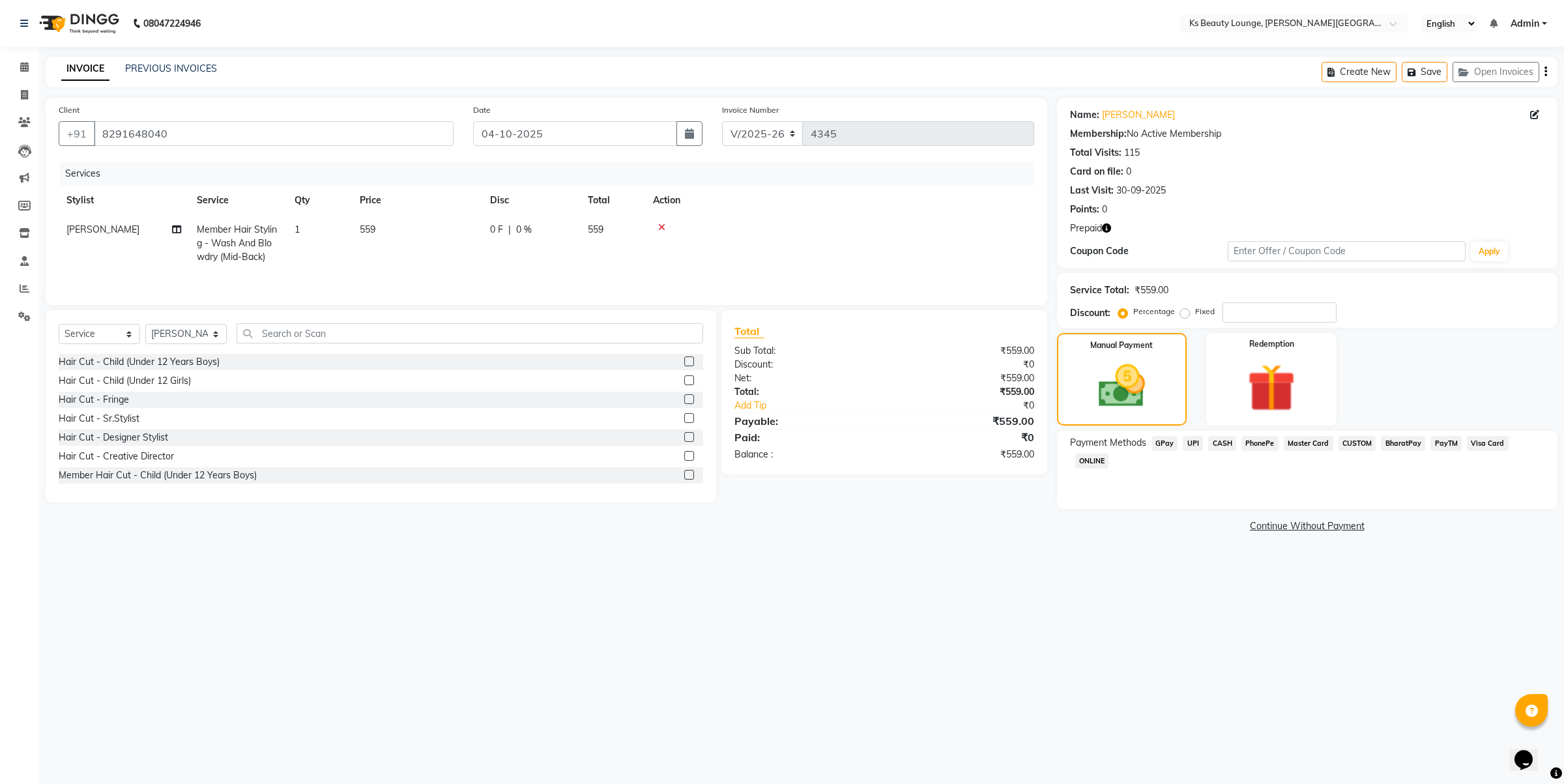
drag, startPoint x: 1210, startPoint y: 438, endPoint x: 1236, endPoint y: 449, distance: 28.2
click at [1211, 438] on span "CASH" at bounding box center [1222, 443] width 28 height 15
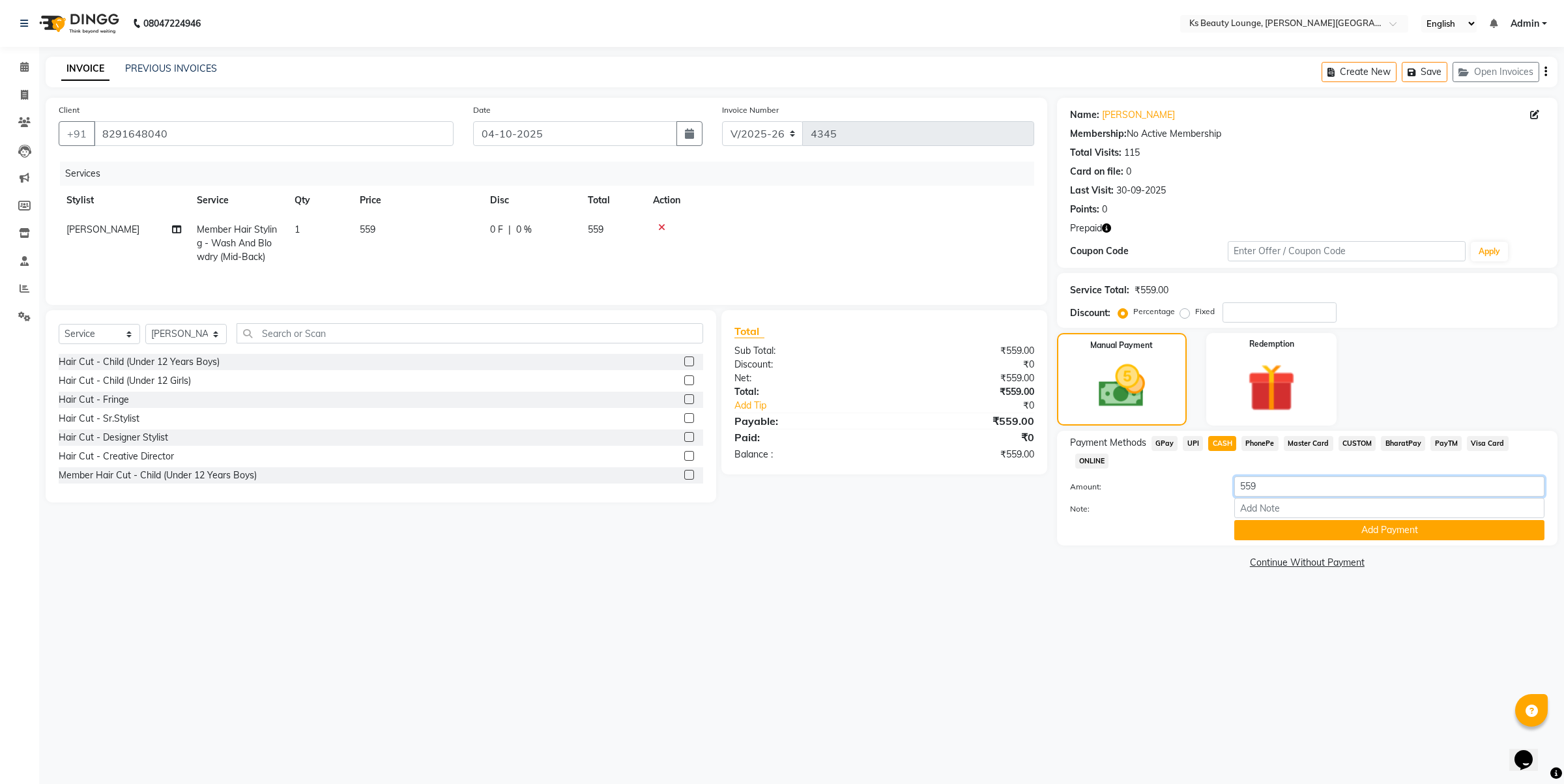
drag, startPoint x: 1292, startPoint y: 470, endPoint x: 1082, endPoint y: 454, distance: 210.6
click at [1079, 455] on div "Payment Methods GPay UPI CASH PhonePe Master Card CUSTOM BharatPay PayTM Visa C…" at bounding box center [1307, 488] width 474 height 105
type input "294"
click at [1259, 520] on button "Add Payment" at bounding box center [1389, 530] width 310 height 20
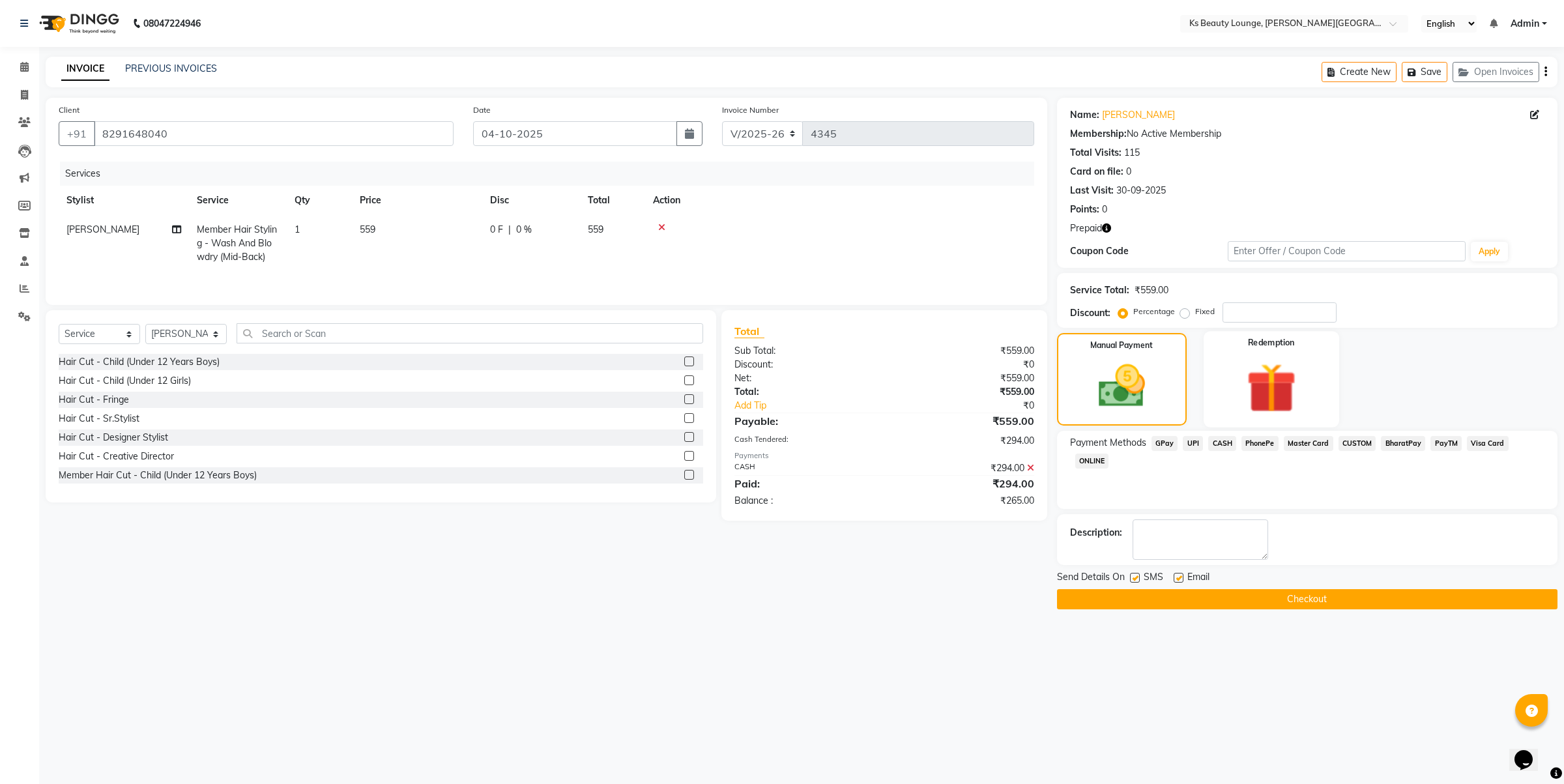
click at [1271, 368] on img at bounding box center [1271, 388] width 81 height 62
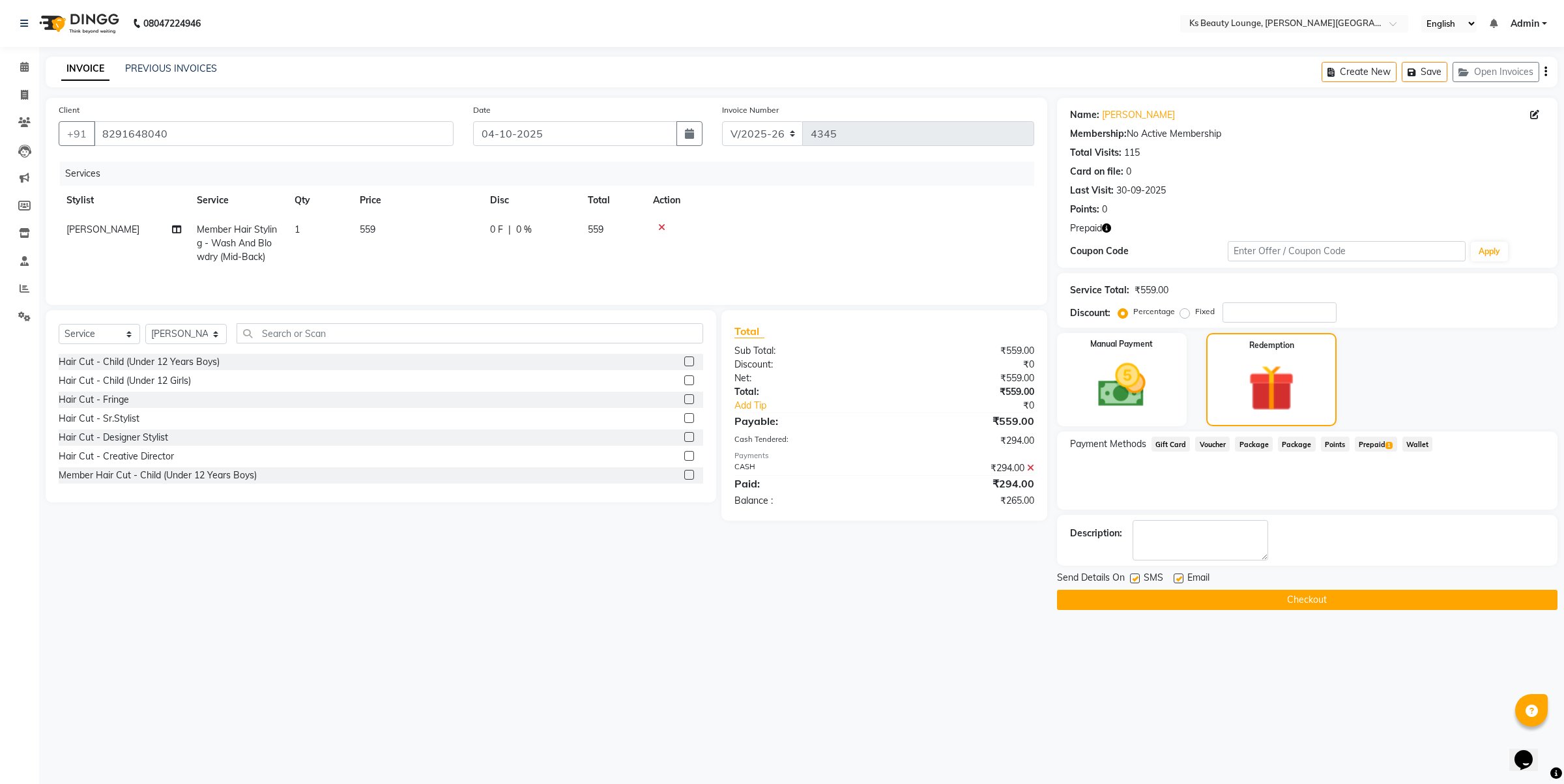
click at [1379, 441] on span "Prepaid 1" at bounding box center [1376, 444] width 42 height 15
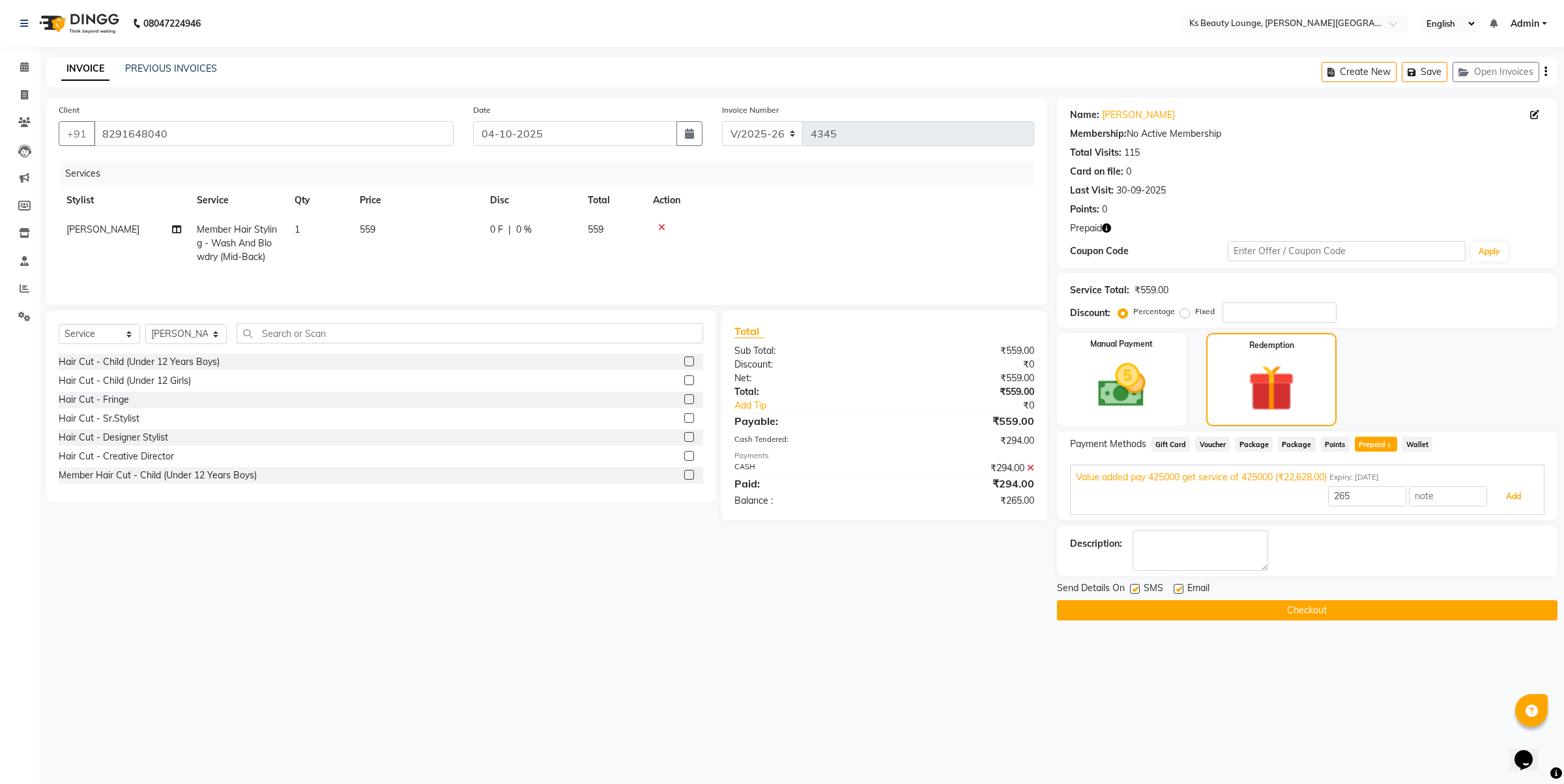
click at [1504, 499] on button "Add" at bounding box center [1514, 497] width 48 height 23
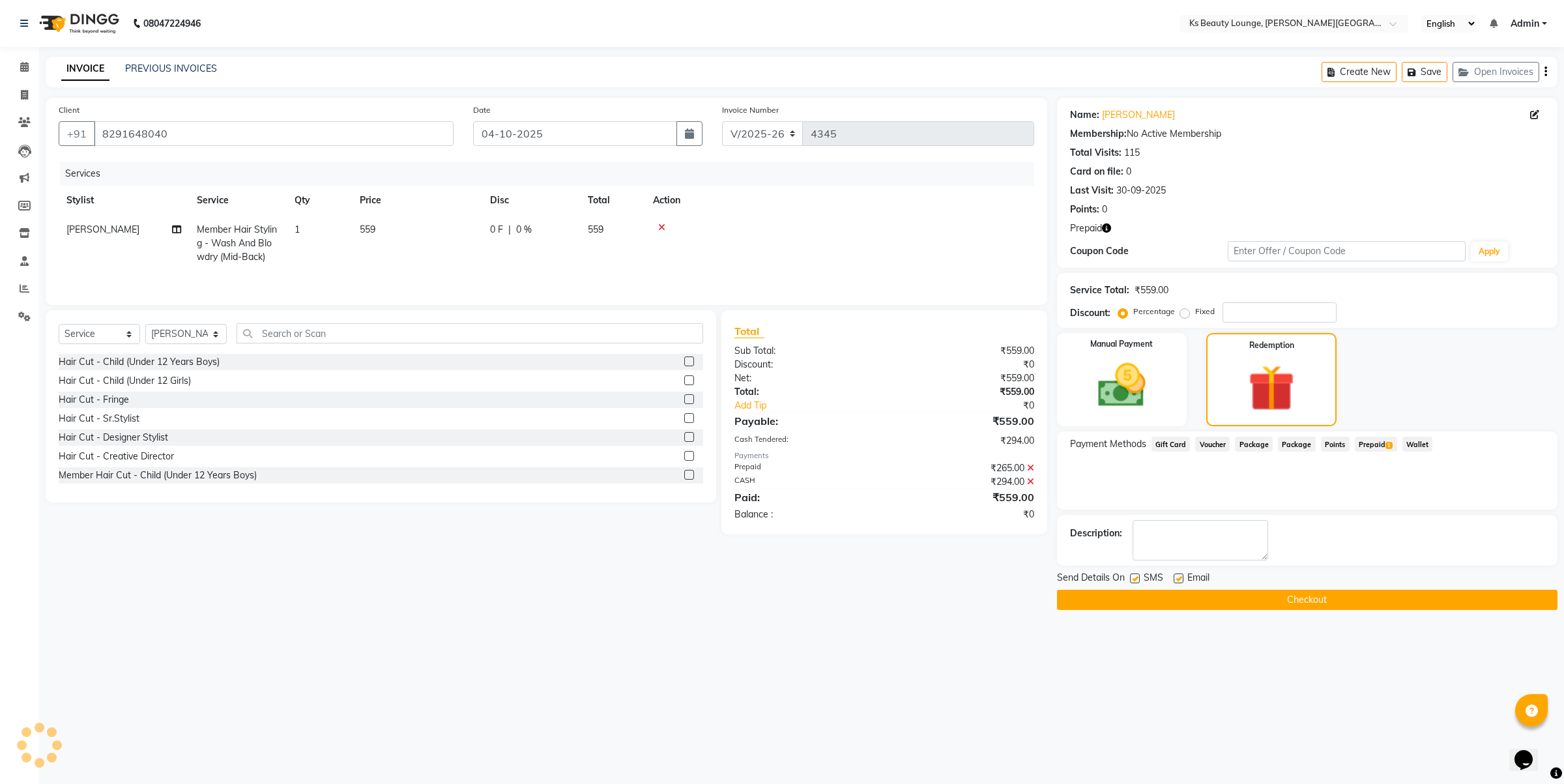
click at [1131, 576] on label at bounding box center [1134, 578] width 9 height 9
click at [1131, 576] on input "checkbox" at bounding box center [1134, 579] width 9 height 9
checkbox input "false"
click at [1176, 576] on label at bounding box center [1178, 578] width 9 height 9
click at [1176, 576] on input "checkbox" at bounding box center [1178, 579] width 9 height 9
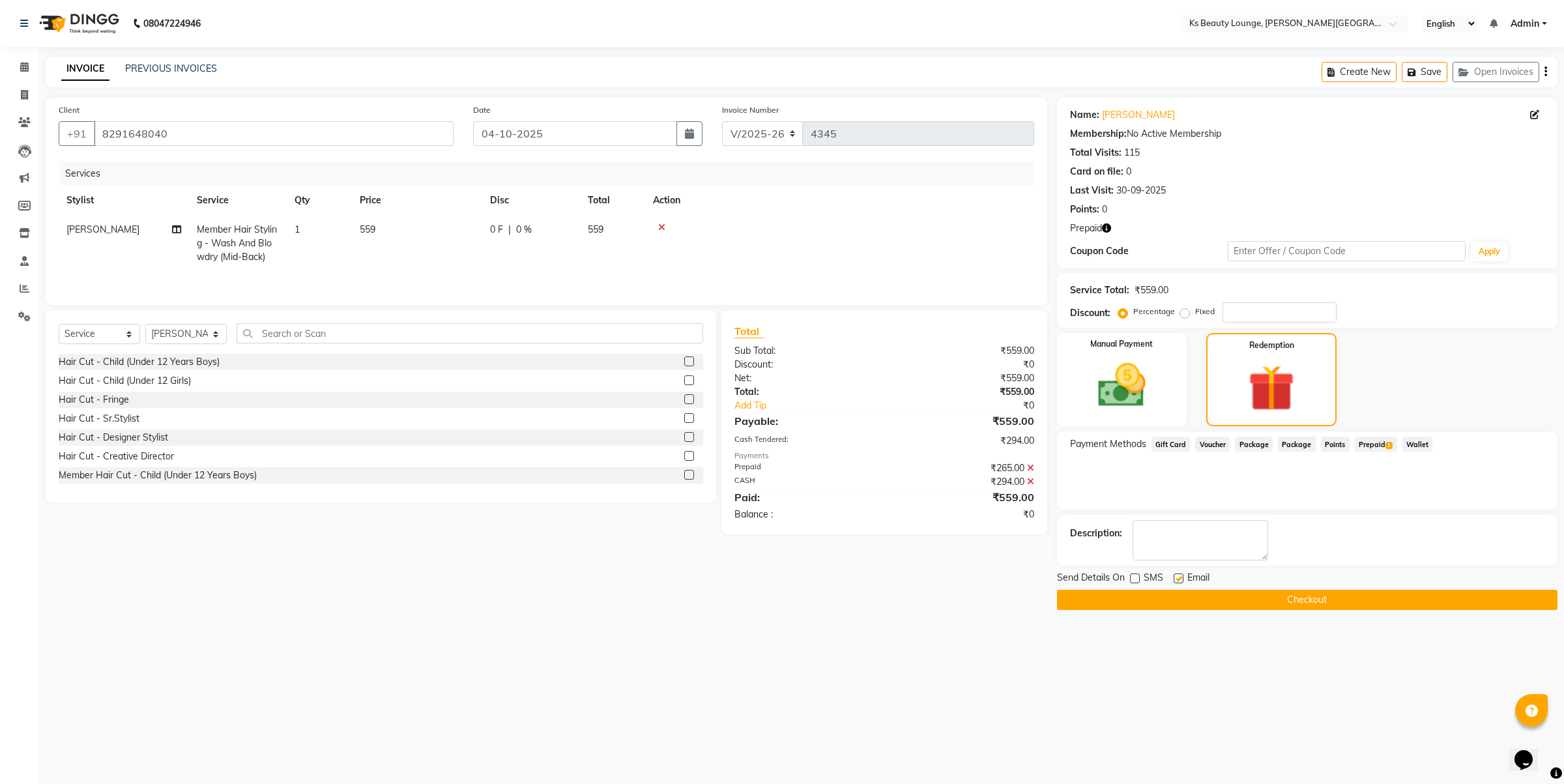
checkbox input "false"
click at [1213, 603] on button "Checkout" at bounding box center [1307, 600] width 500 height 20
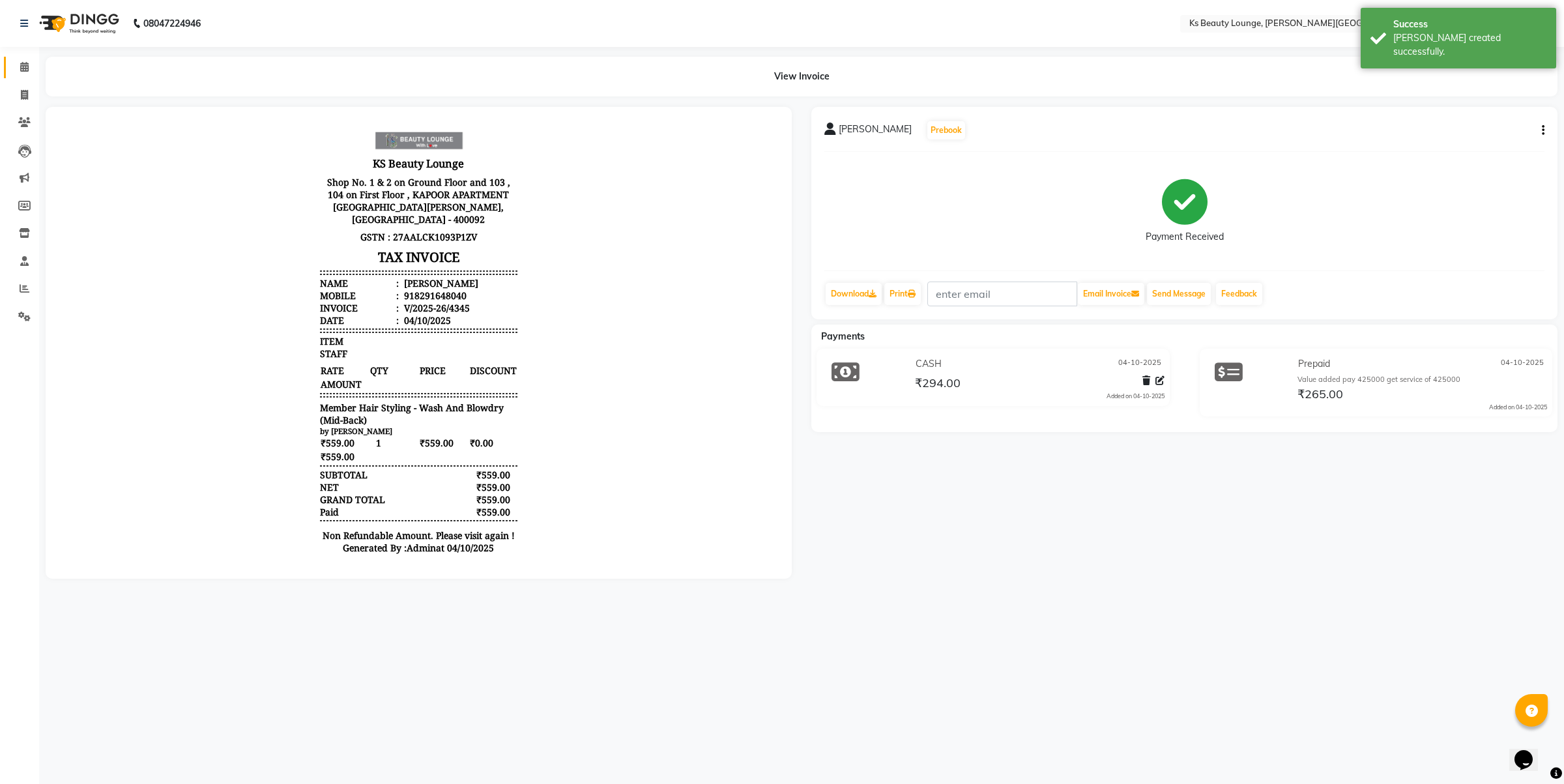
click at [26, 59] on link "Calendar" at bounding box center [19, 68] width 31 height 22
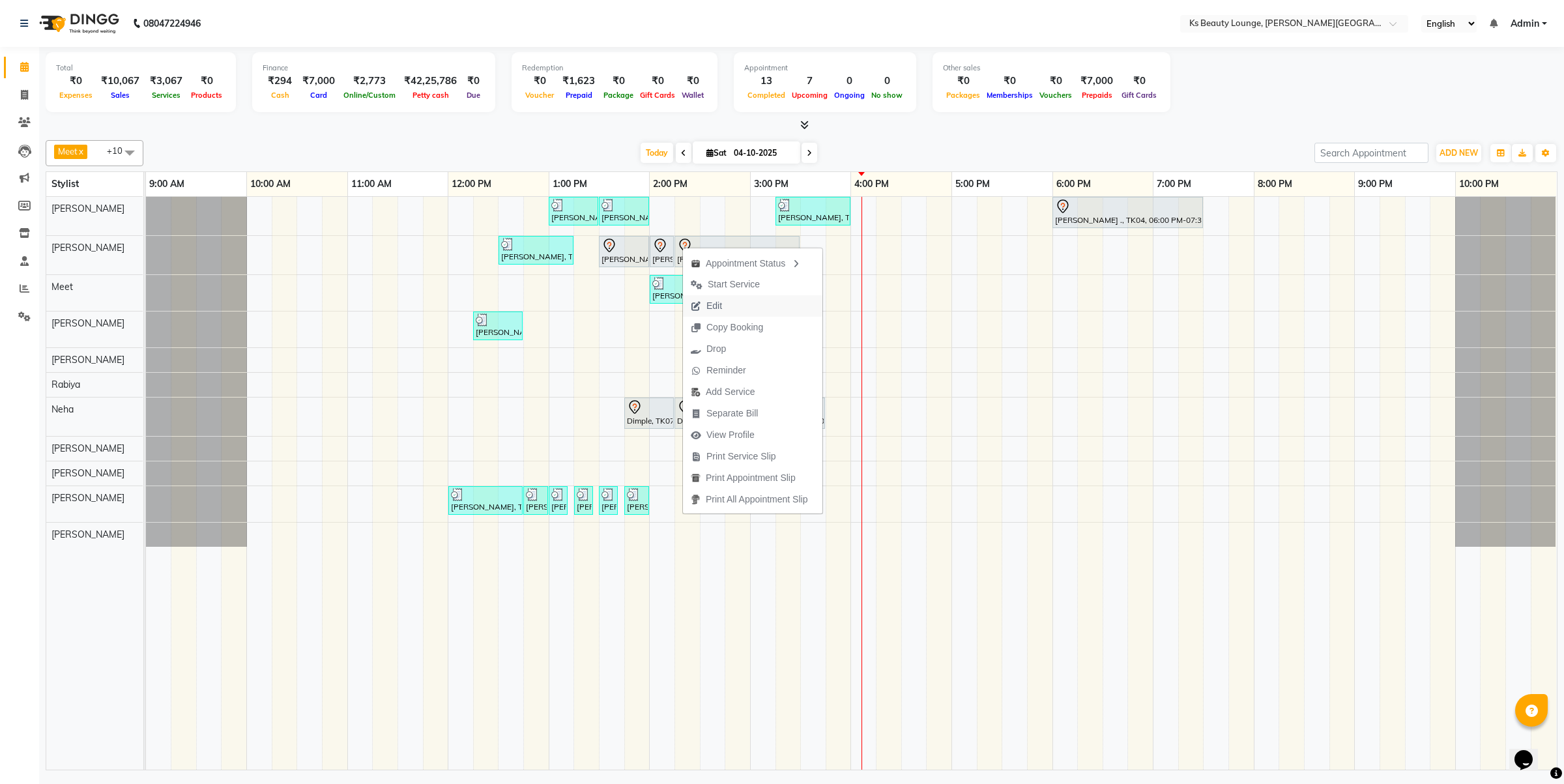
click at [741, 309] on button "Edit" at bounding box center [753, 306] width 139 height 22
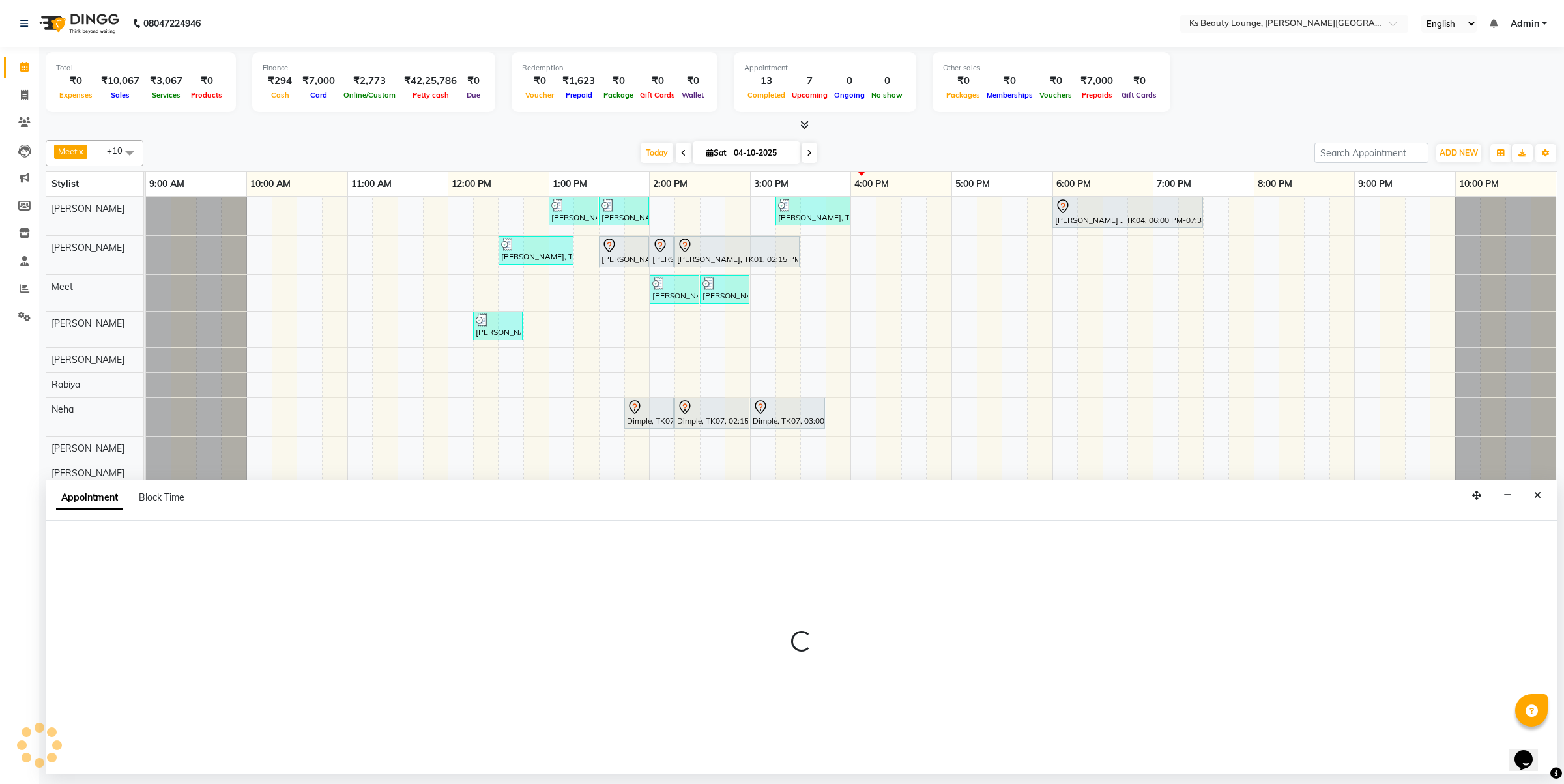
select select "tentative"
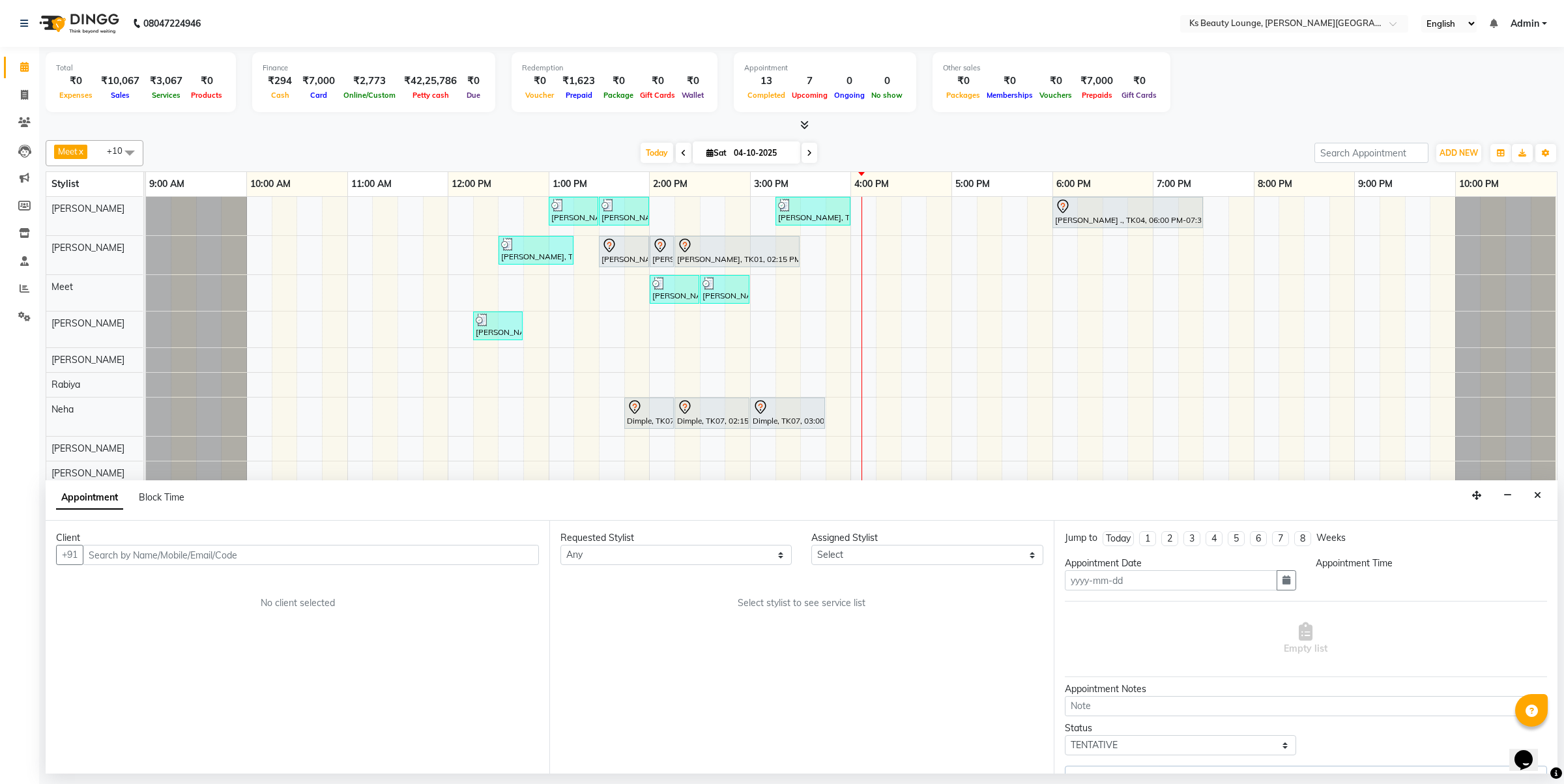
type input "04-10-2025"
select select "61598"
select select "810"
select select "1892"
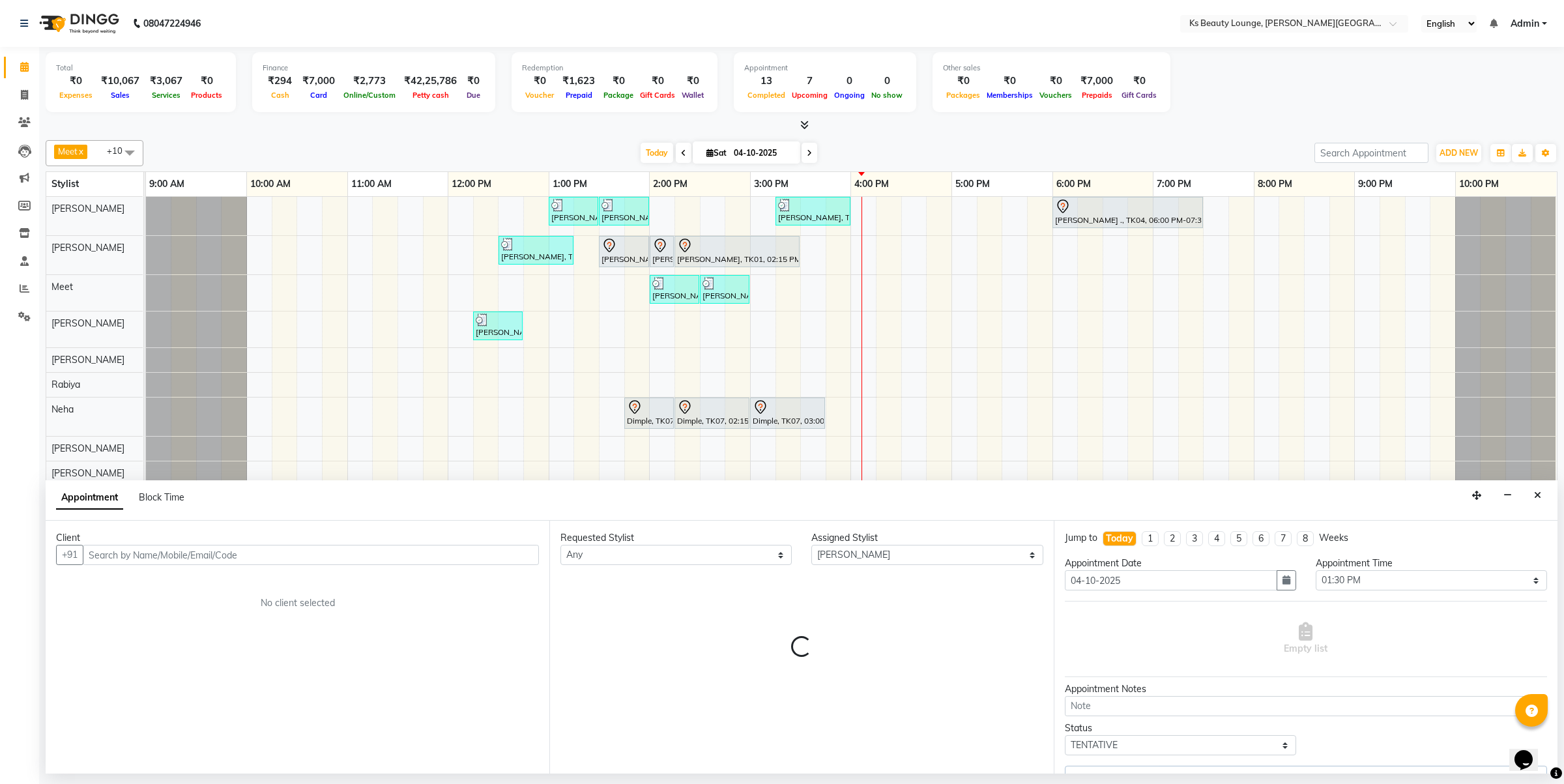
select select "1892"
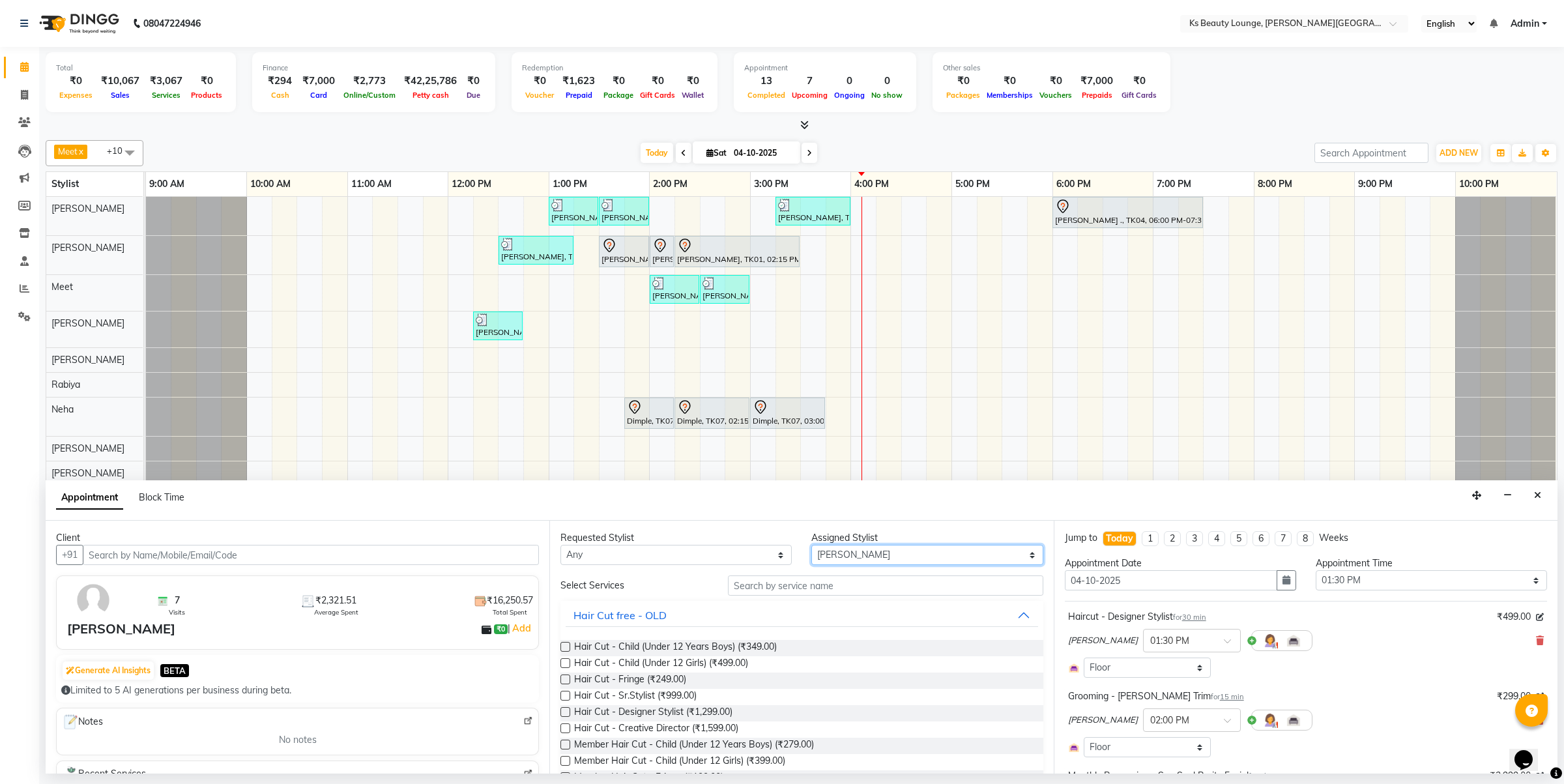
click at [904, 555] on select "Select [PERSON_NAME] [PERSON_NAME] [PERSON_NAME] [PERSON_NAME] [PERSON_NAME] Me…" at bounding box center [926, 555] width 232 height 20
select select "93454"
click at [811, 545] on select "Select [PERSON_NAME] [PERSON_NAME] [PERSON_NAME] [PERSON_NAME] [PERSON_NAME] Me…" at bounding box center [926, 555] width 232 height 20
click at [773, 592] on input "text" at bounding box center [886, 586] width 315 height 20
click at [799, 587] on input "text" at bounding box center [886, 586] width 315 height 20
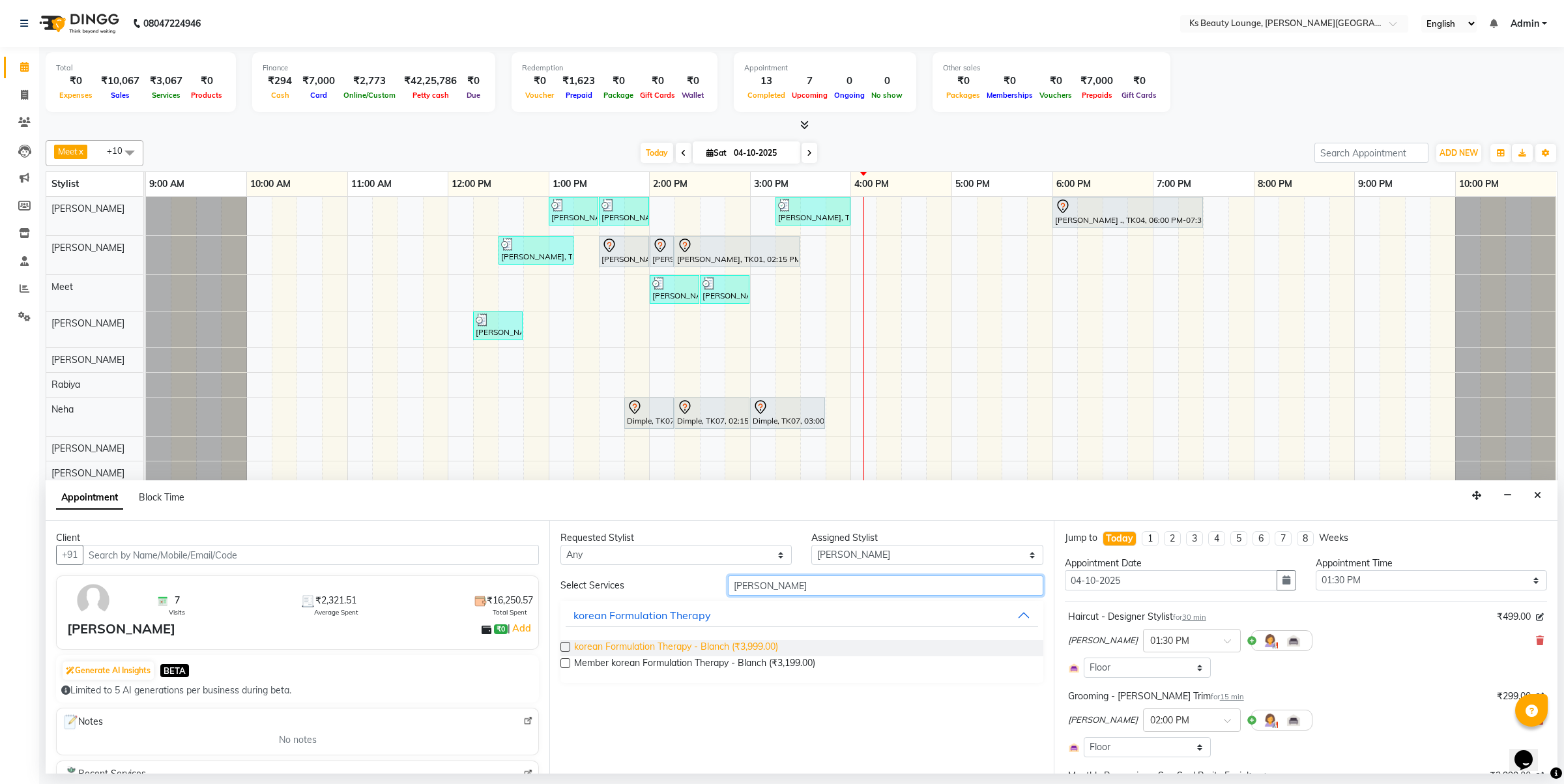
type input "[PERSON_NAME]"
click at [714, 647] on span "korean Formulation Therapy - Blanch (₹3,999.00)" at bounding box center [676, 648] width 204 height 16
checkbox input "false"
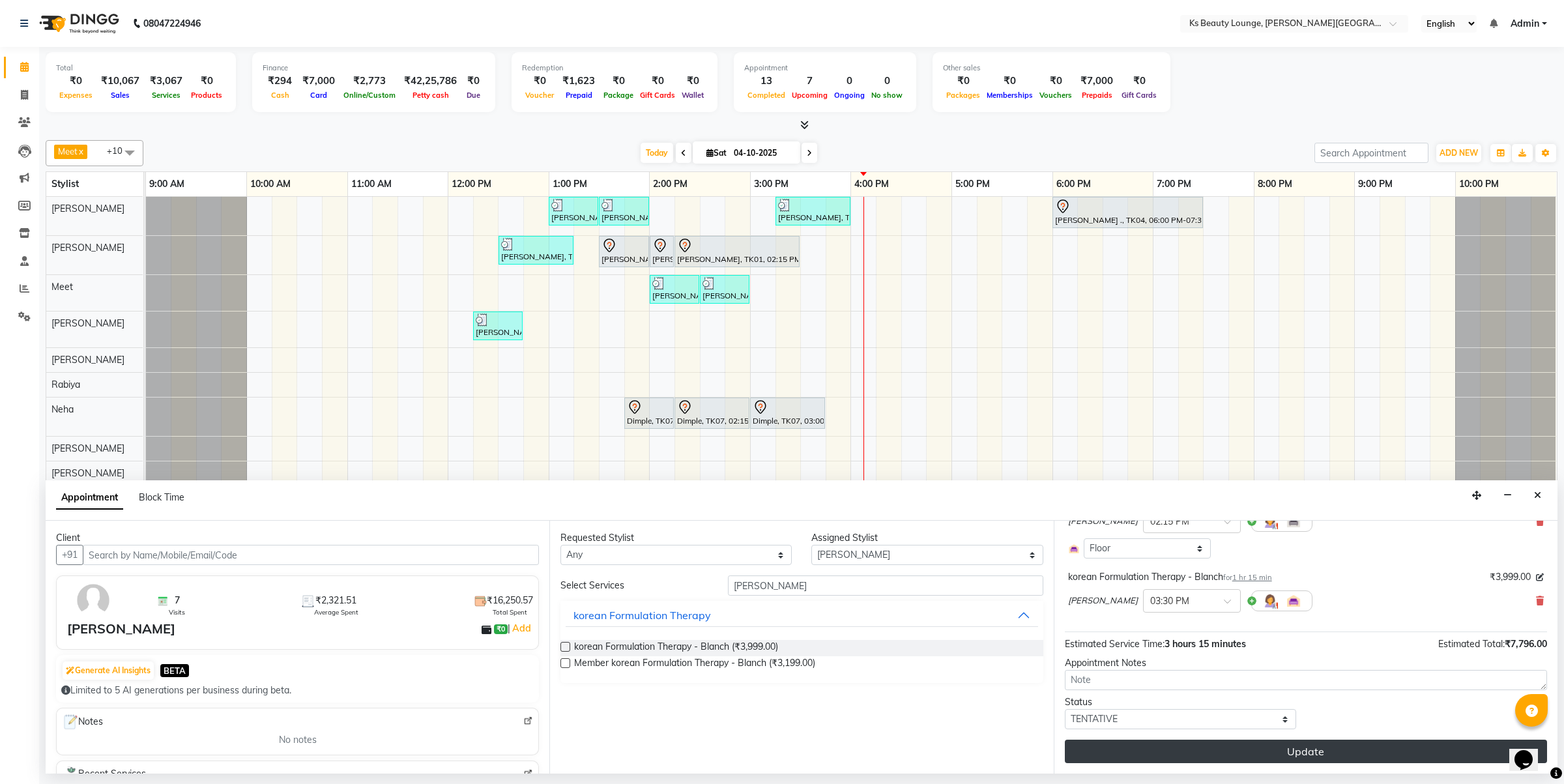
drag, startPoint x: 1178, startPoint y: 747, endPoint x: 1245, endPoint y: 761, distance: 68.4
click at [1245, 761] on button "Update" at bounding box center [1306, 751] width 482 height 23
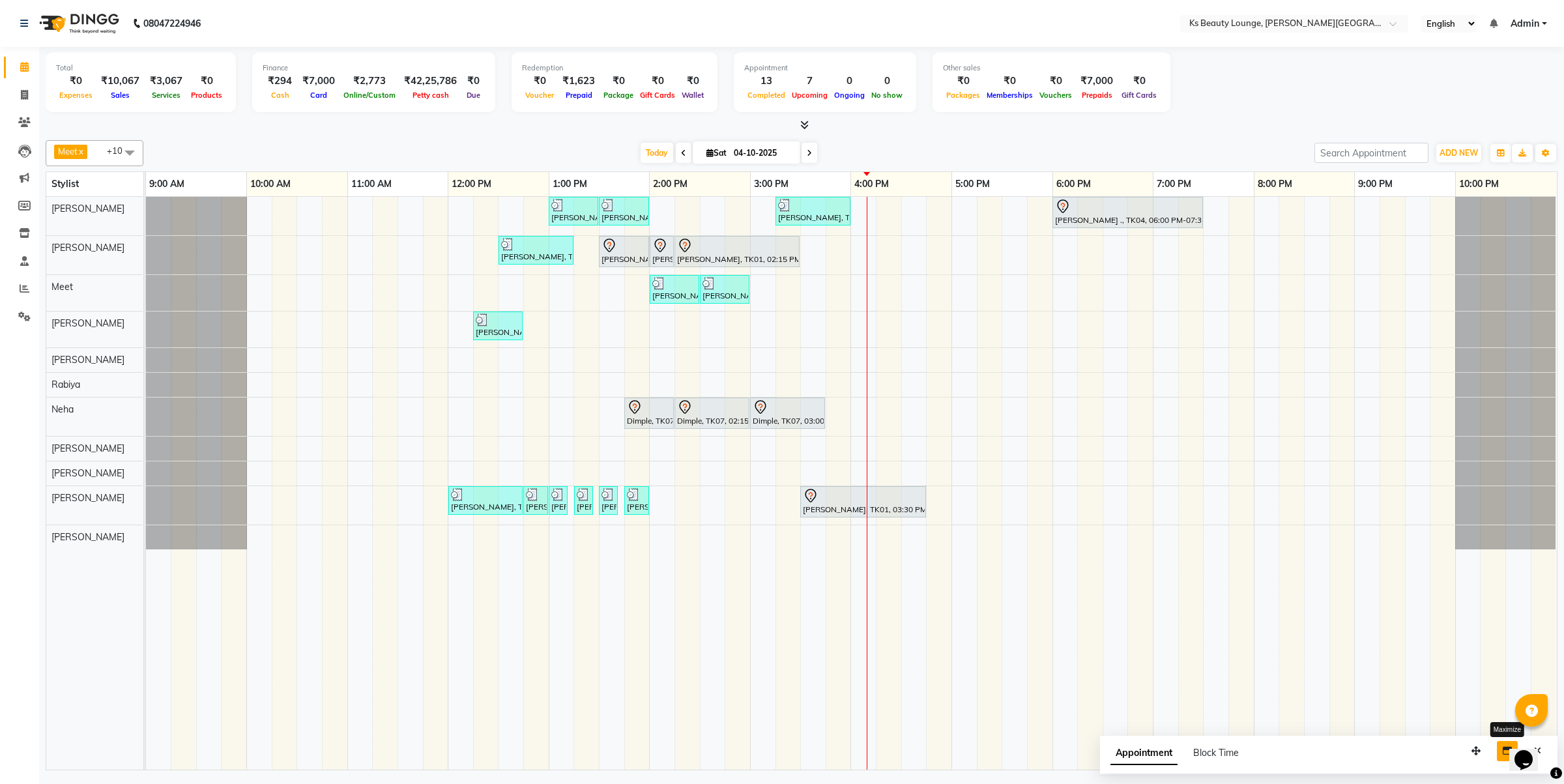
click at [1502, 758] on button "button" at bounding box center [1507, 751] width 21 height 20
select select "tentative"
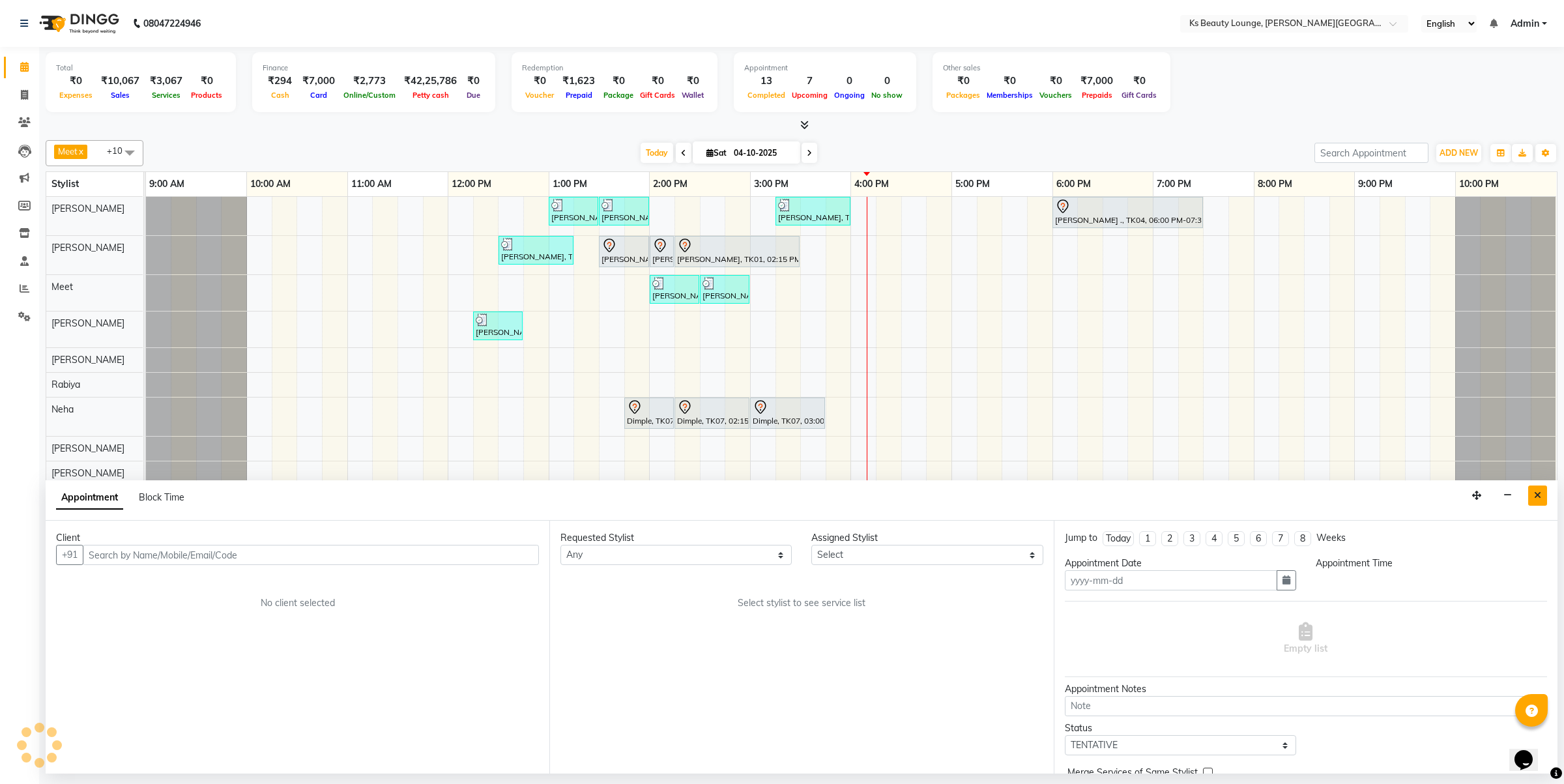
click at [1535, 492] on icon "Close" at bounding box center [1538, 495] width 7 height 9
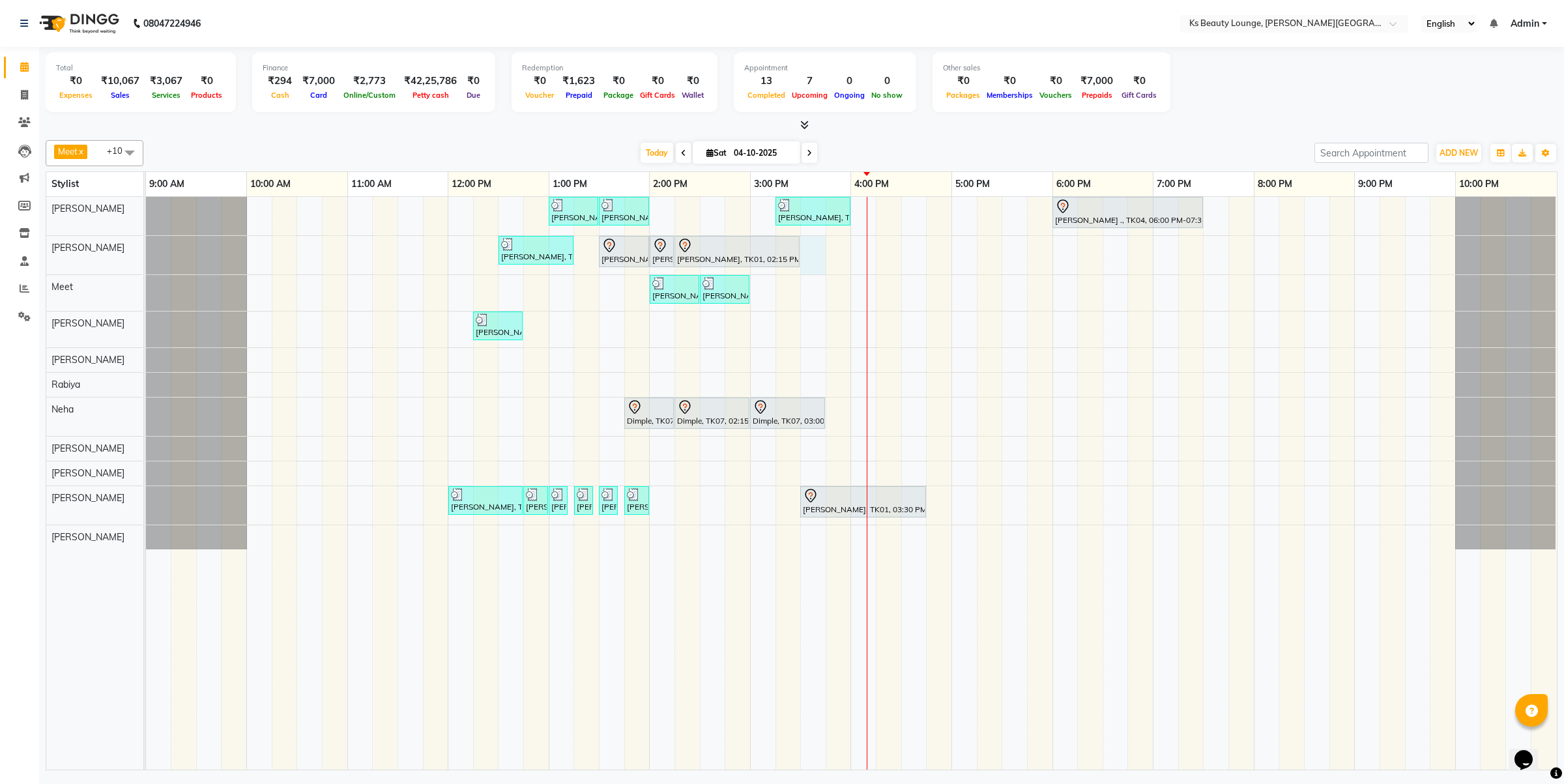
click at [826, 258] on td at bounding box center [838, 483] width 25 height 573
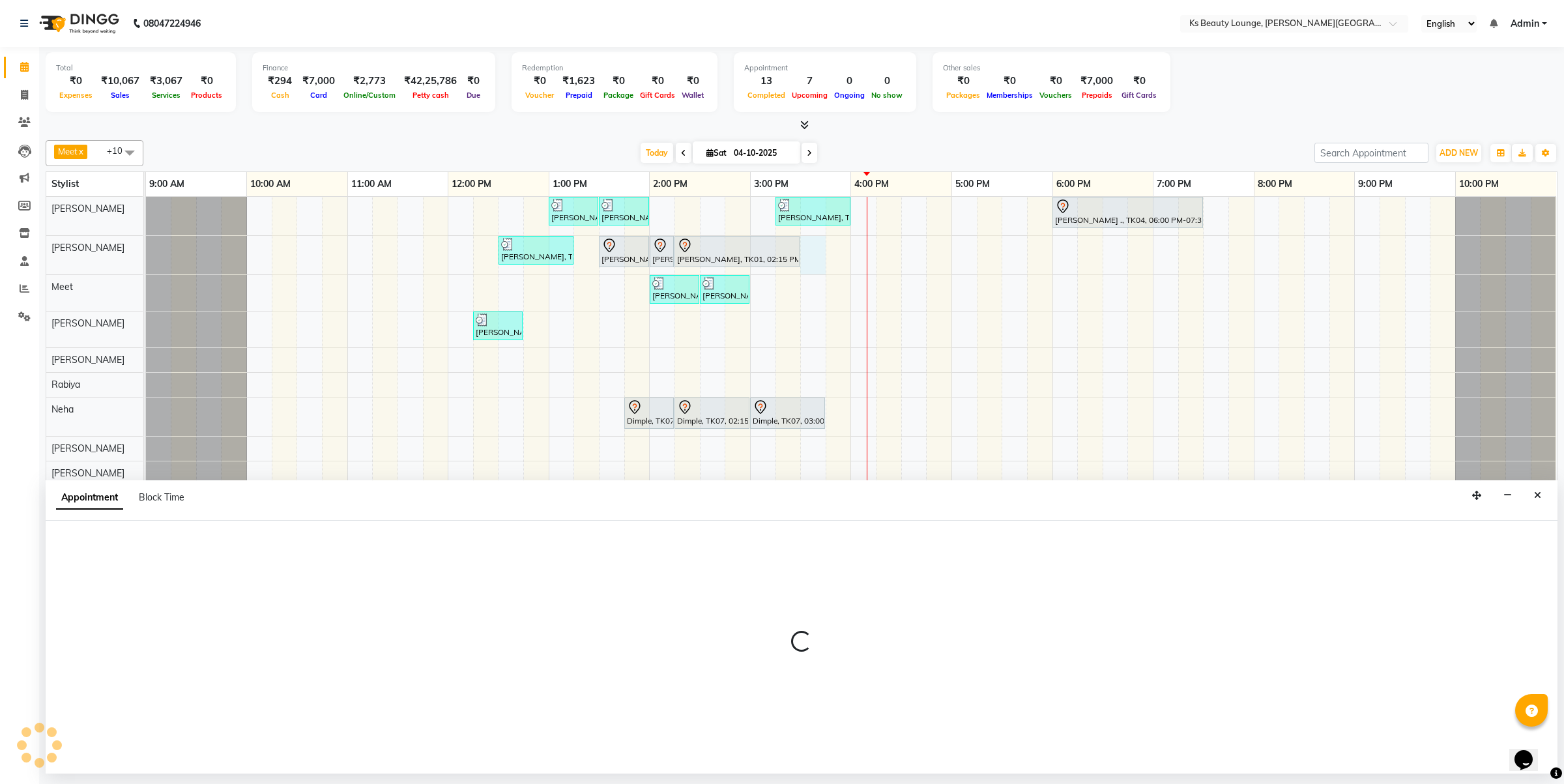
select select "61598"
select select "930"
select select "tentative"
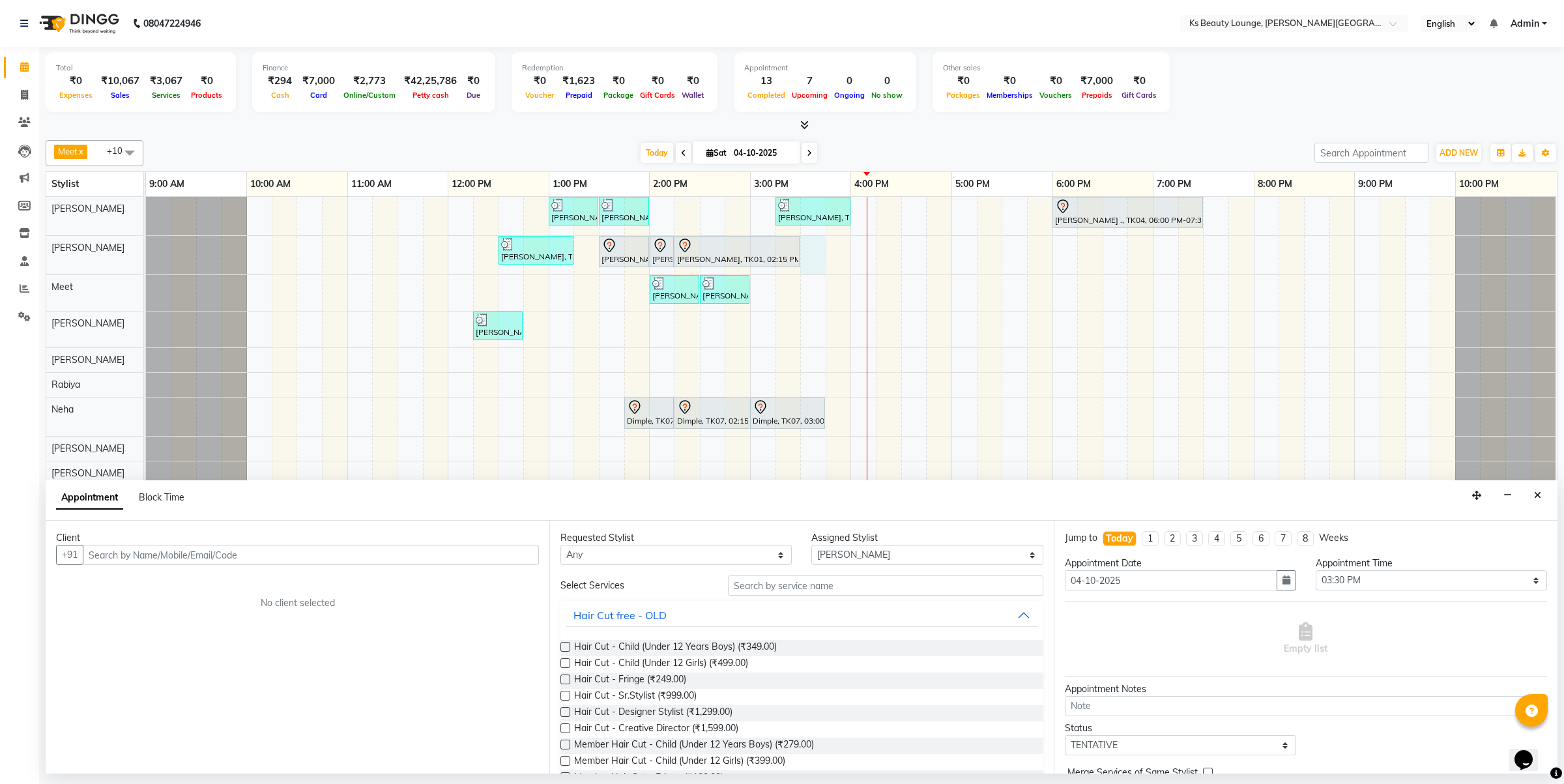
click at [176, 547] on input "text" at bounding box center [311, 555] width 456 height 20
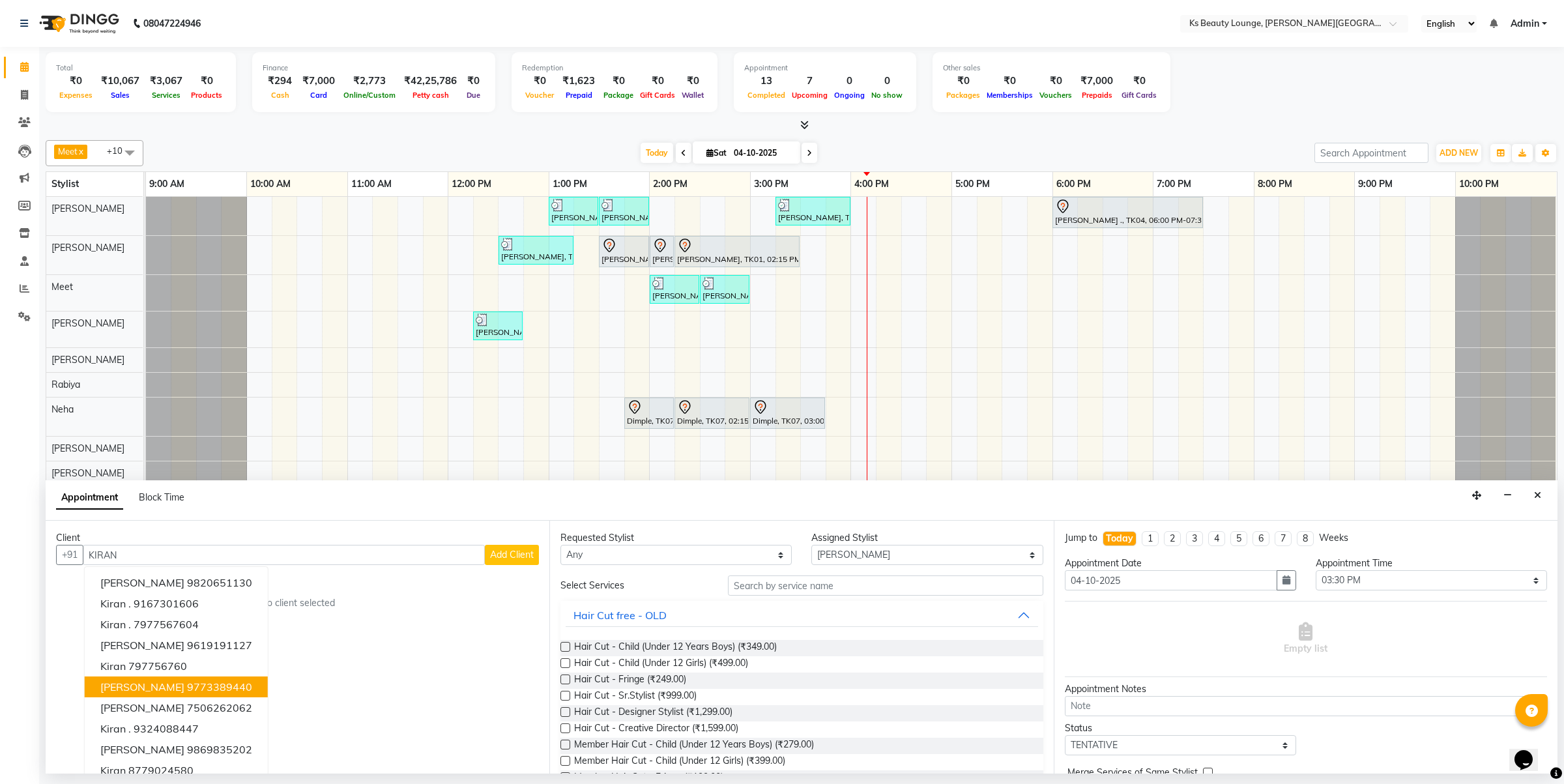
scroll to position [13, 0]
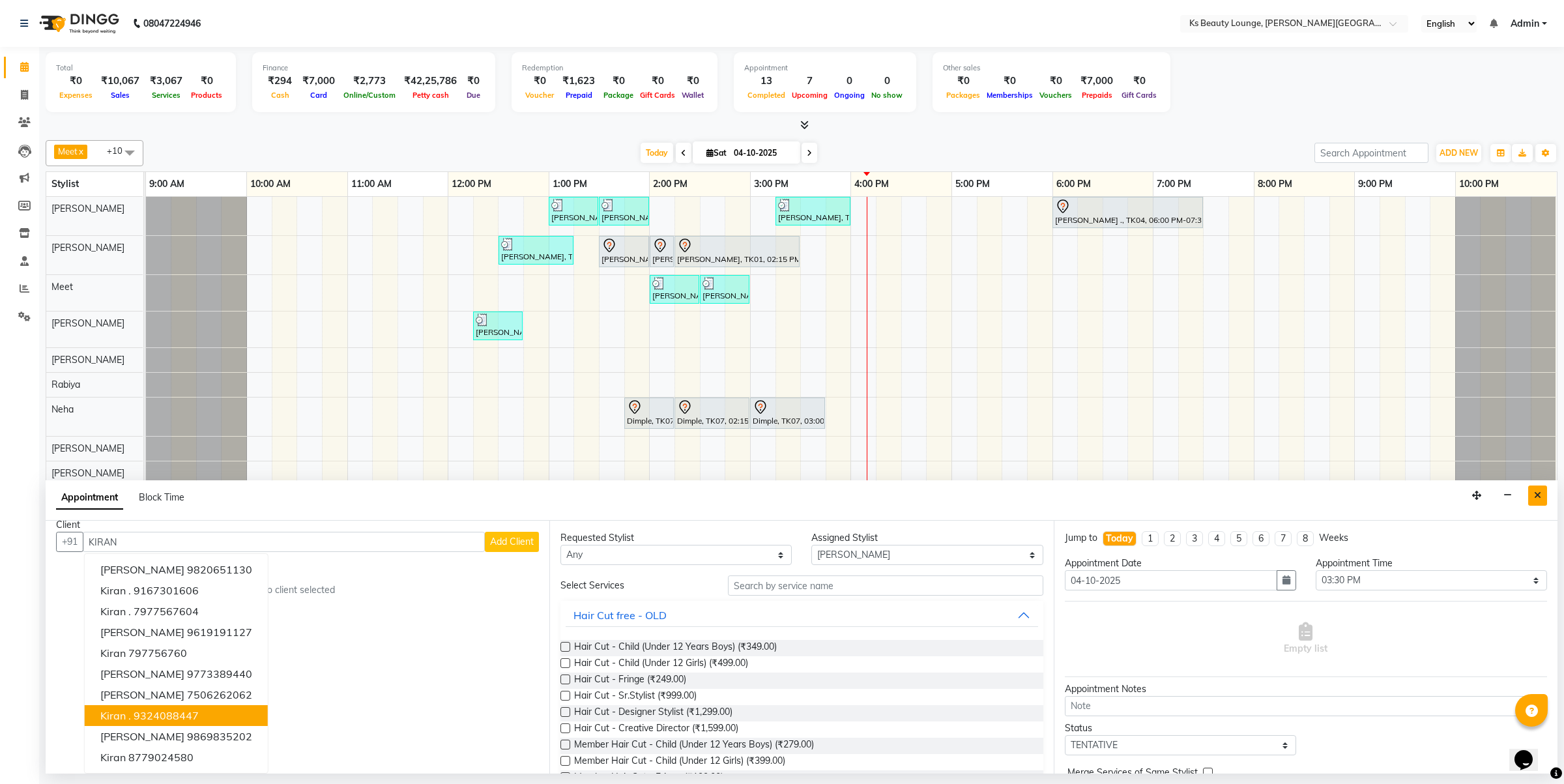
type input "KIRAN"
click at [1536, 493] on icon "Close" at bounding box center [1538, 495] width 7 height 9
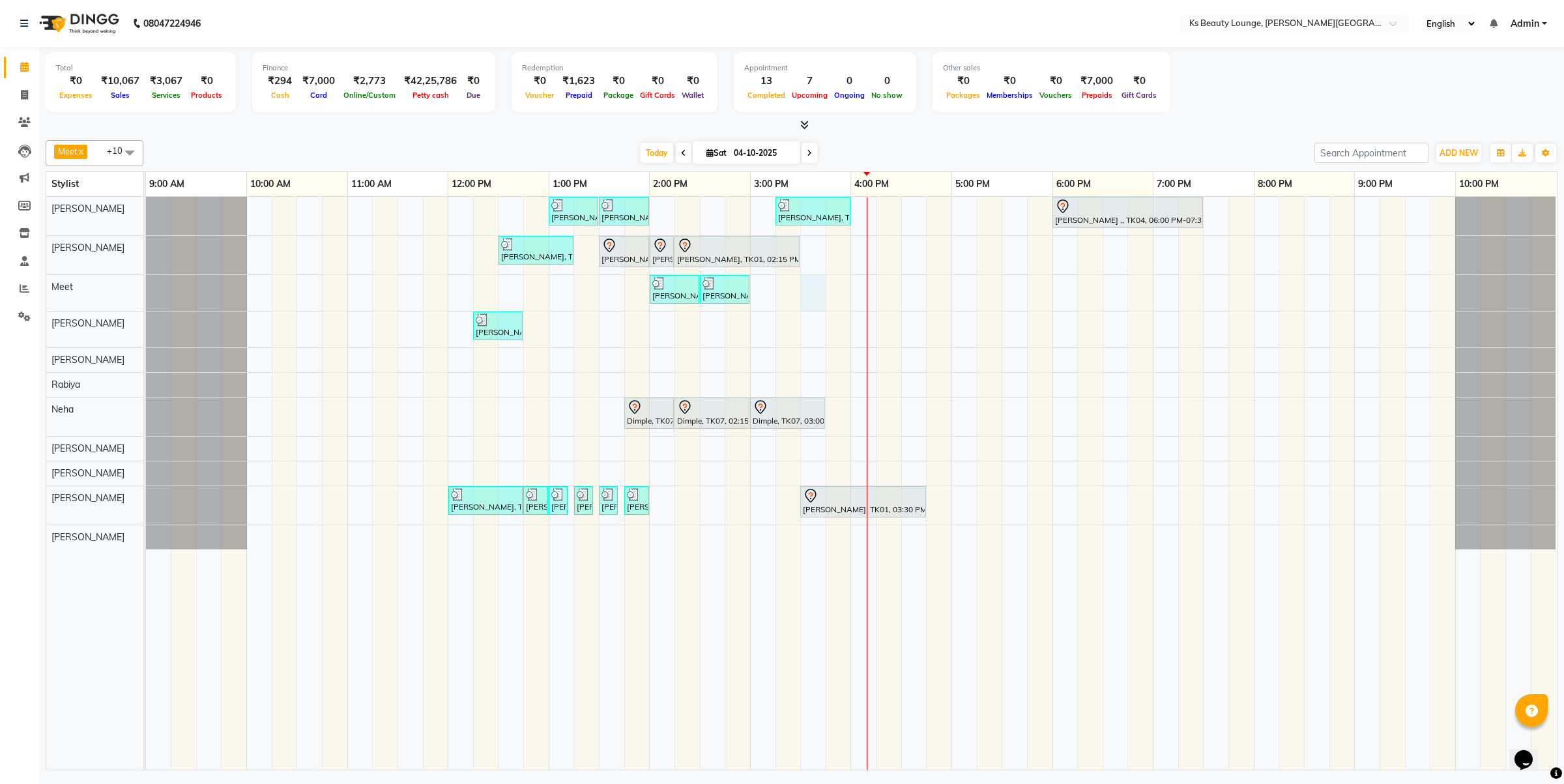
click at [808, 298] on div "[PERSON_NAME] [PERSON_NAME], TK03, 01:00 PM-01:30 PM, Haircut - Designer Stylis…" at bounding box center [851, 483] width 1411 height 573
select select "71060"
select select "930"
select select "tentative"
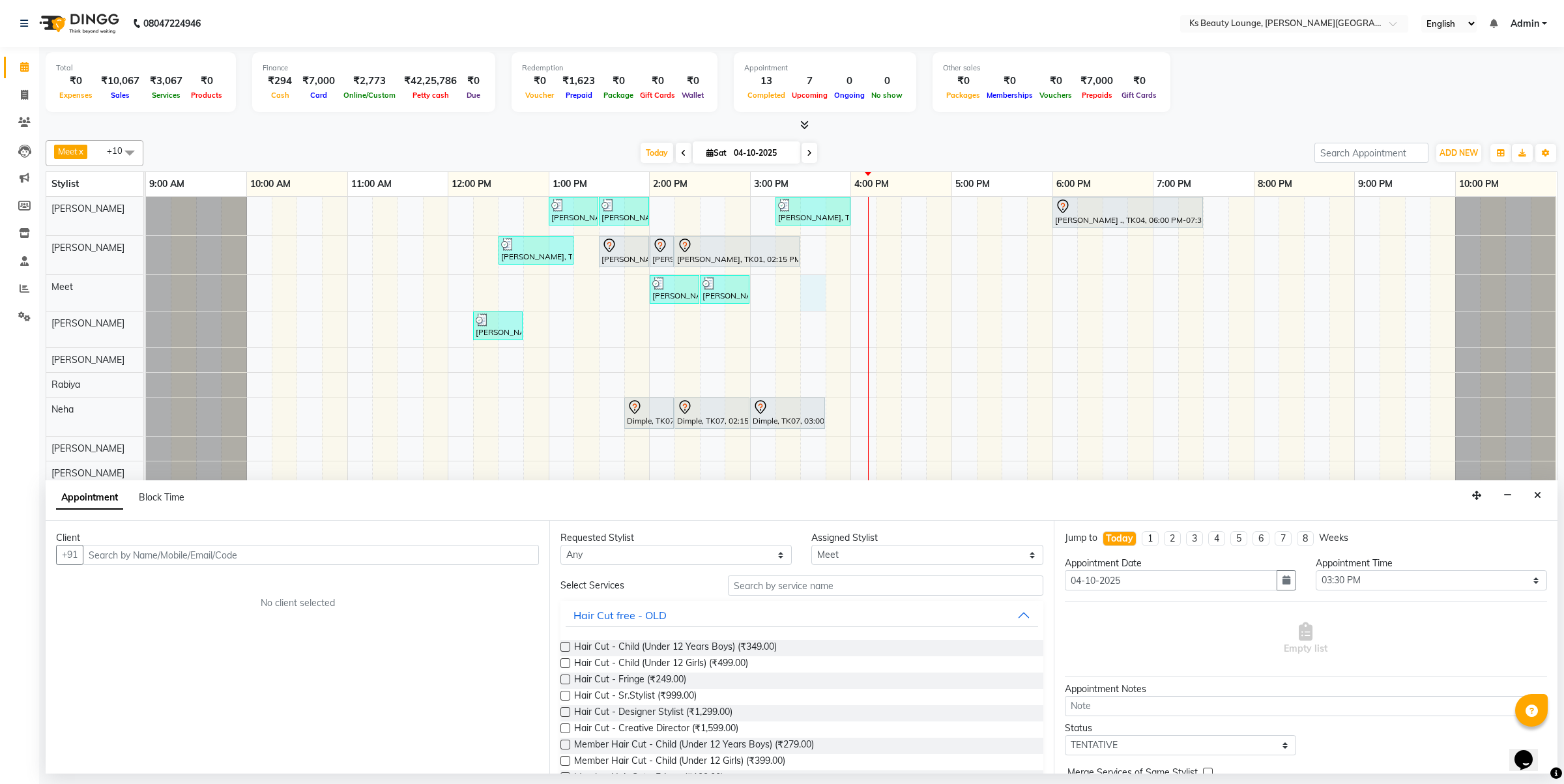
click at [377, 560] on input "text" at bounding box center [311, 555] width 456 height 20
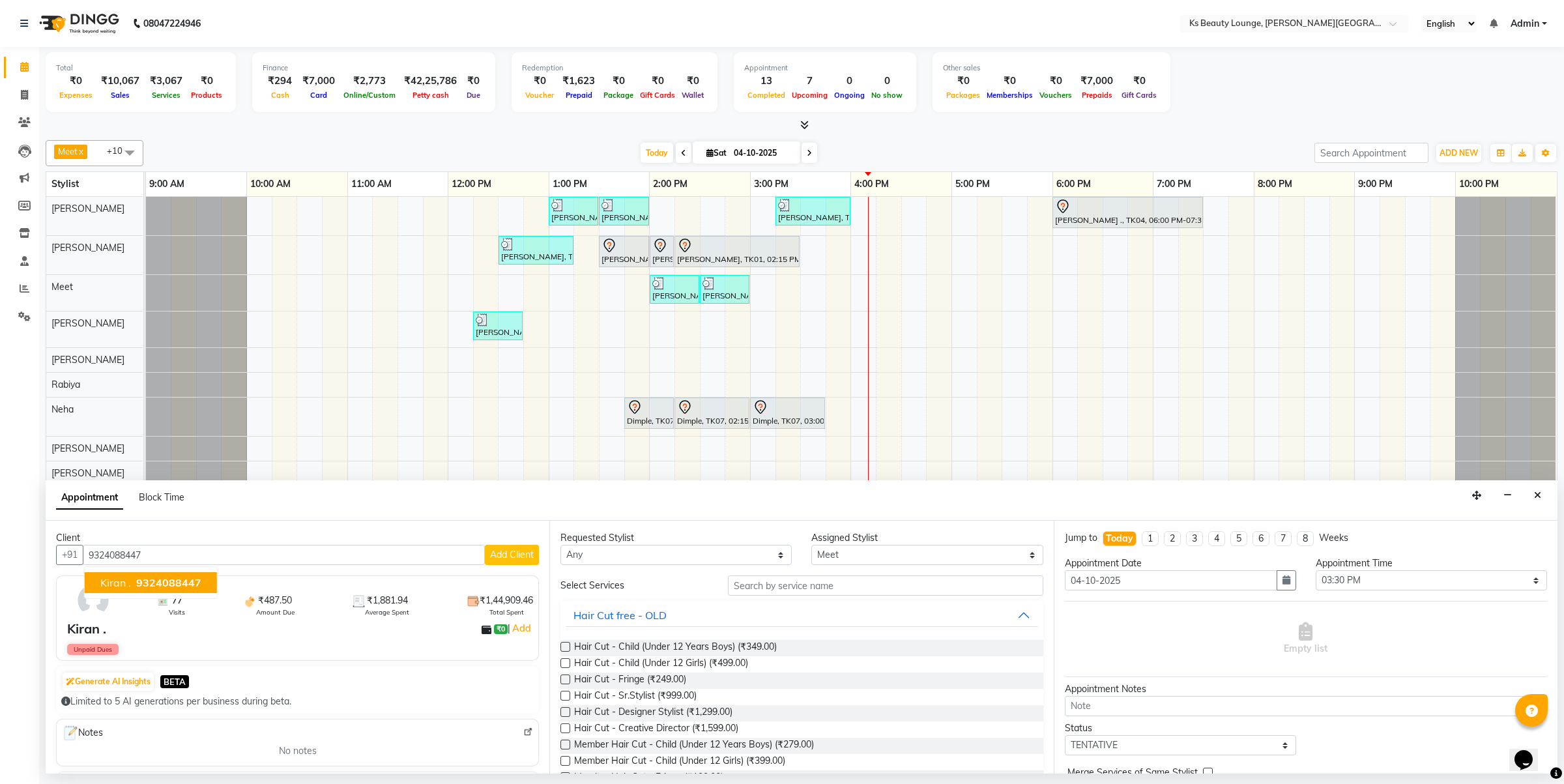
click at [175, 582] on span "9324088447" at bounding box center [169, 582] width 65 height 13
type input "9324088447"
click at [789, 588] on input "text" at bounding box center [886, 586] width 315 height 20
click at [826, 595] on input "text" at bounding box center [886, 586] width 315 height 20
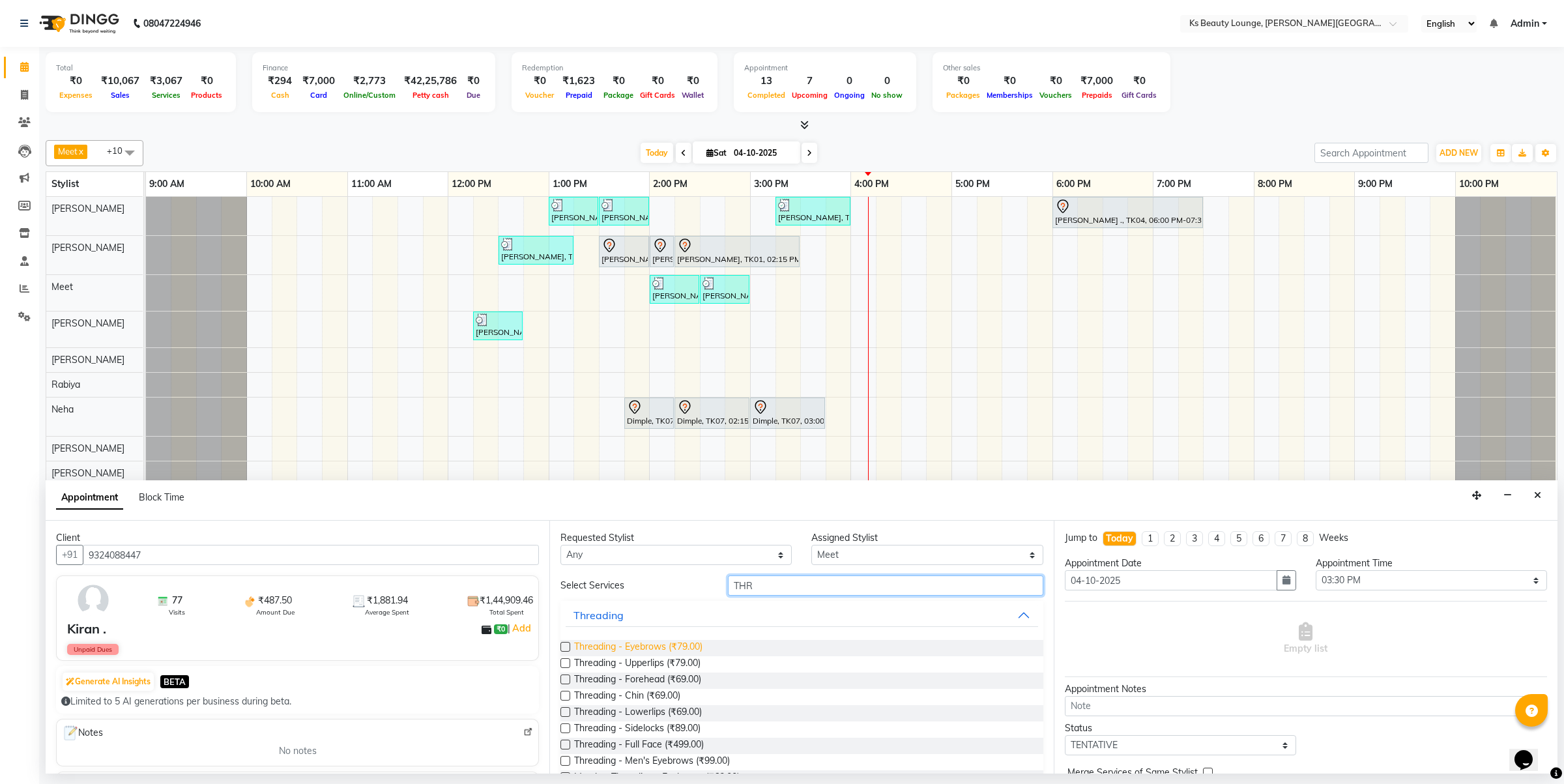
type input "THR"
drag, startPoint x: 688, startPoint y: 647, endPoint x: 958, endPoint y: 702, distance: 275.5
click at [689, 647] on span "Threading - Eyebrows (₹79.00)" at bounding box center [638, 648] width 129 height 16
checkbox input "false"
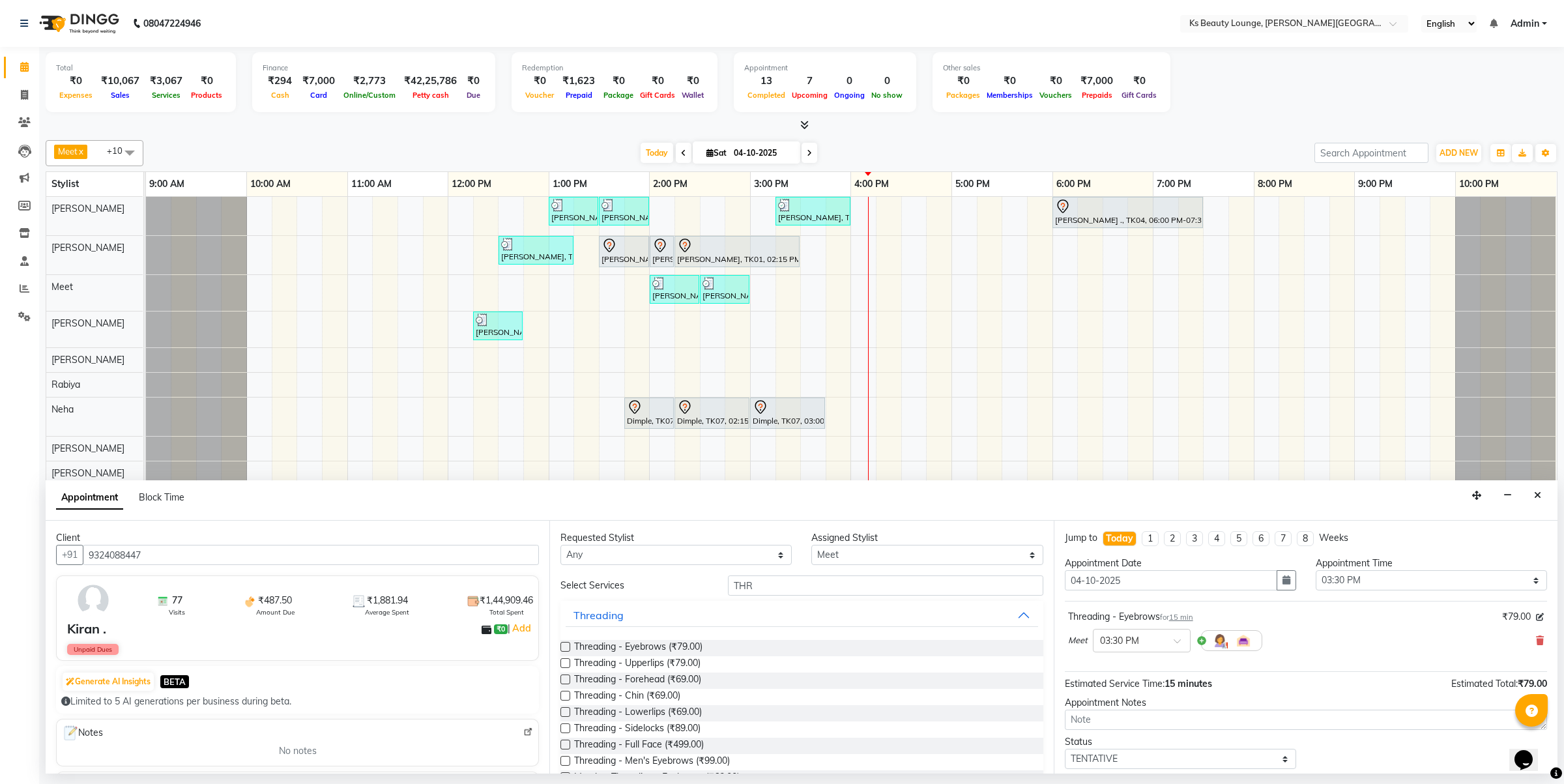
scroll to position [79, 0]
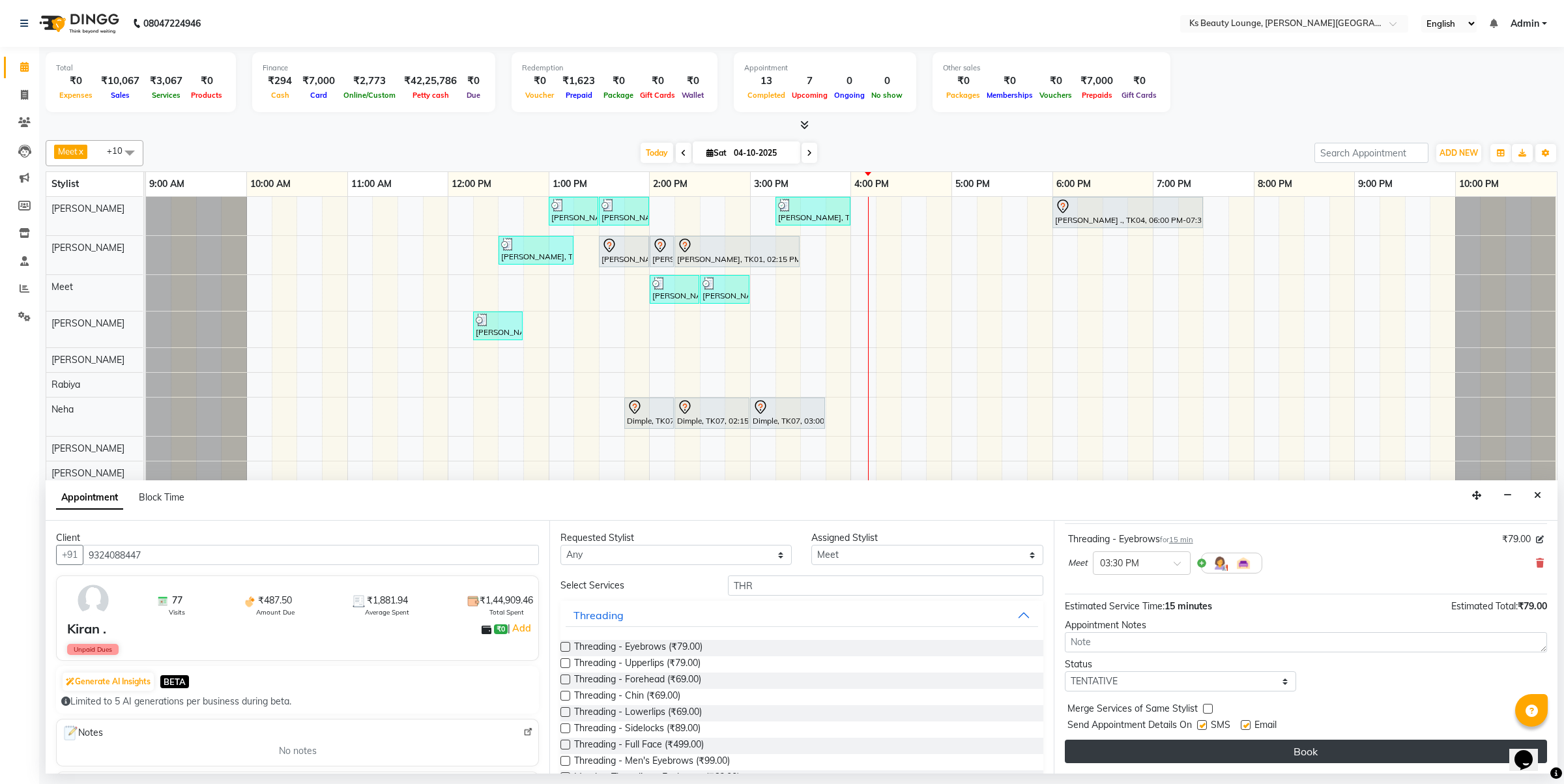
click at [1295, 750] on button "Book" at bounding box center [1306, 751] width 482 height 23
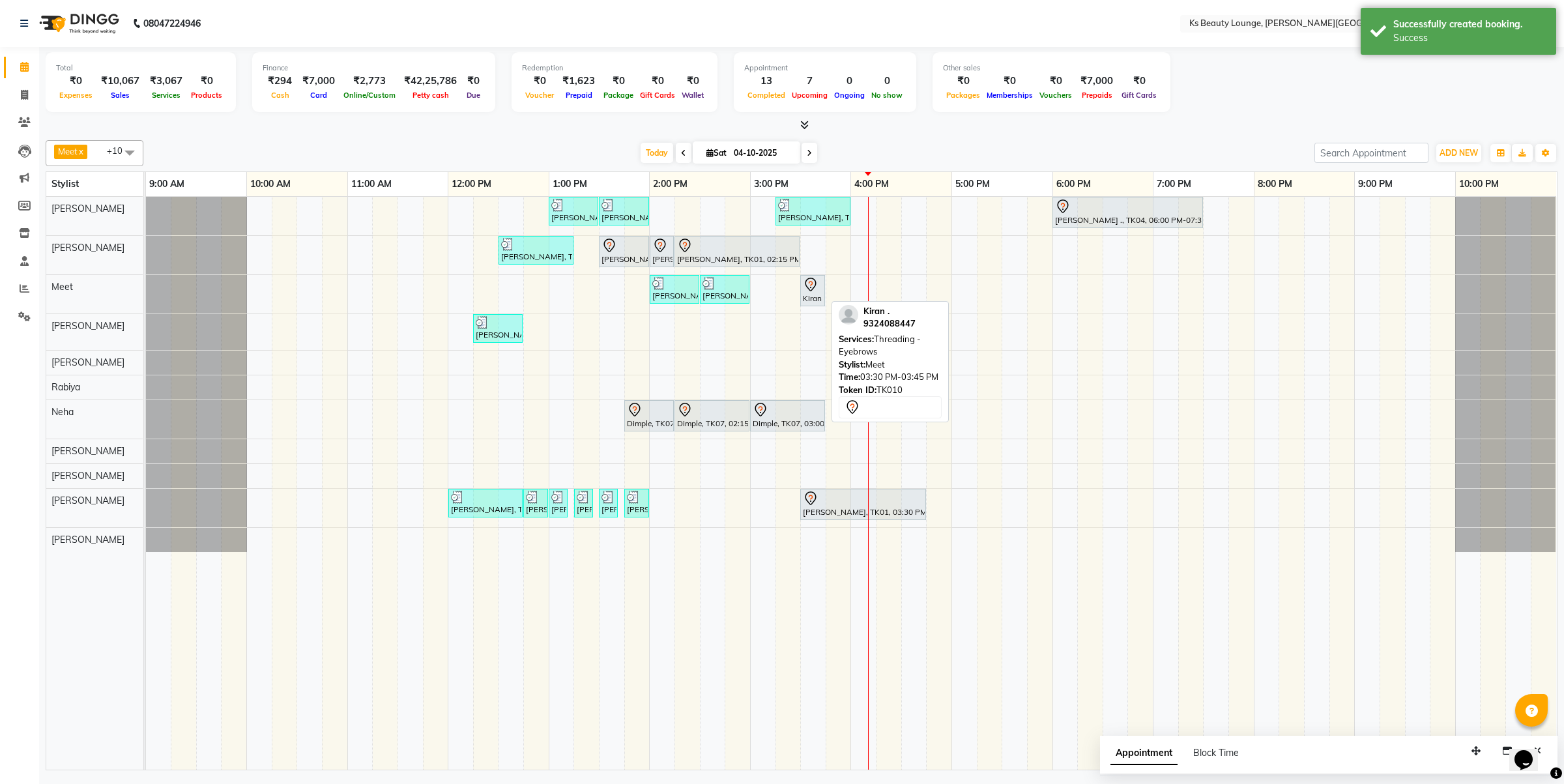
click at [809, 284] on icon at bounding box center [811, 283] width 4 height 5
select select "7"
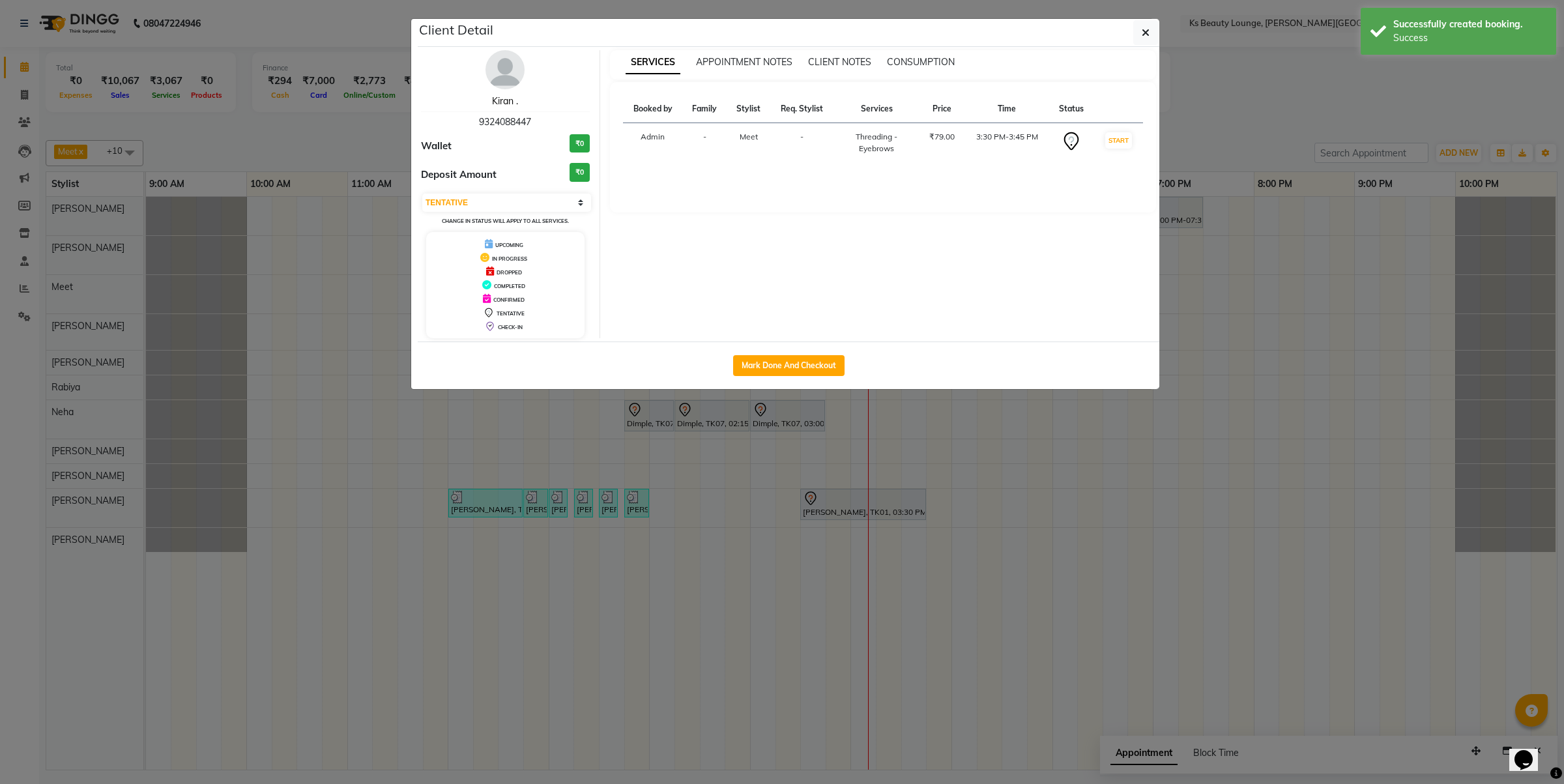
click at [503, 105] on link "Kiran ." at bounding box center [505, 101] width 26 height 12
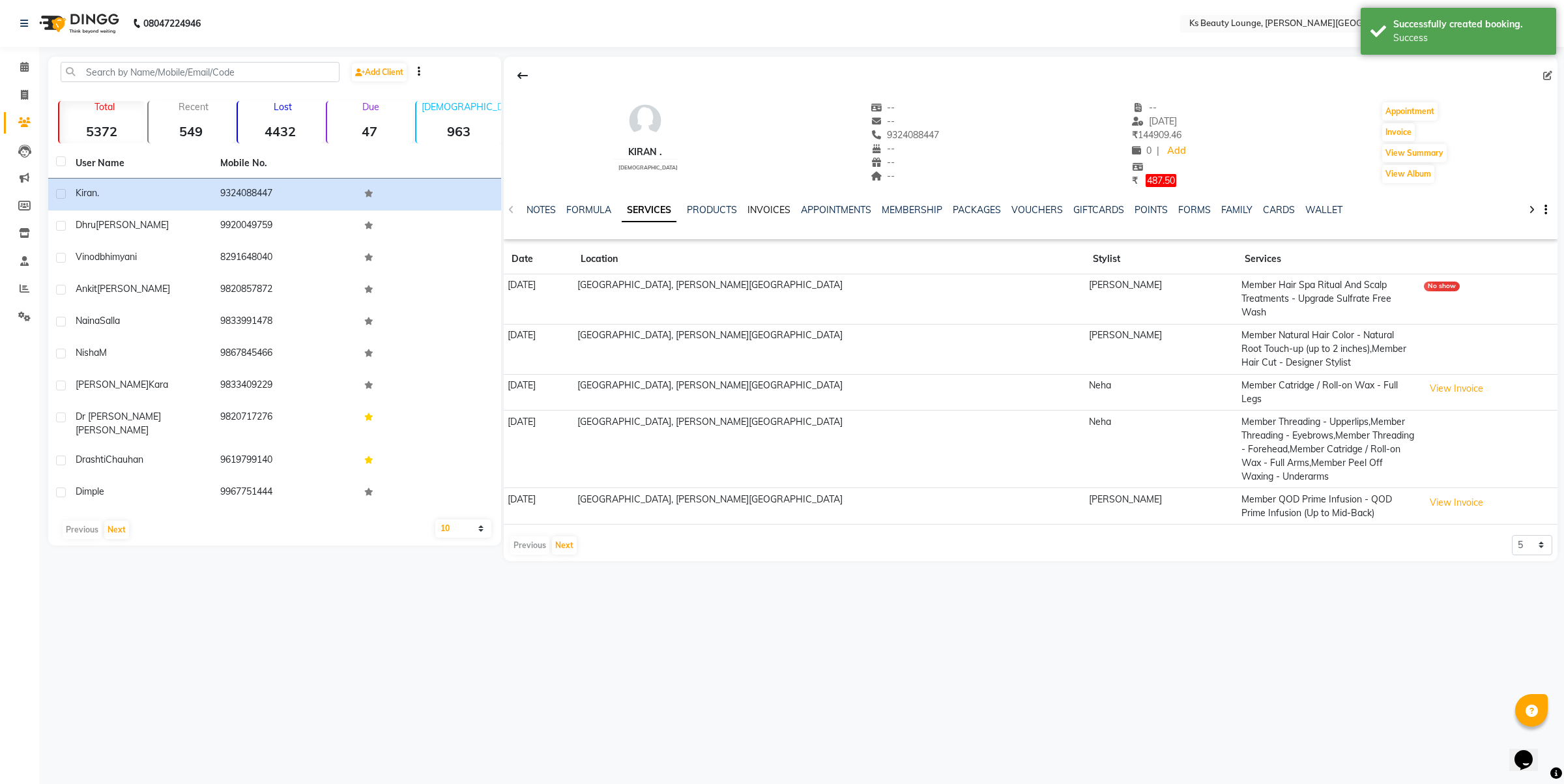
click at [779, 207] on link "INVOICES" at bounding box center [769, 210] width 43 height 12
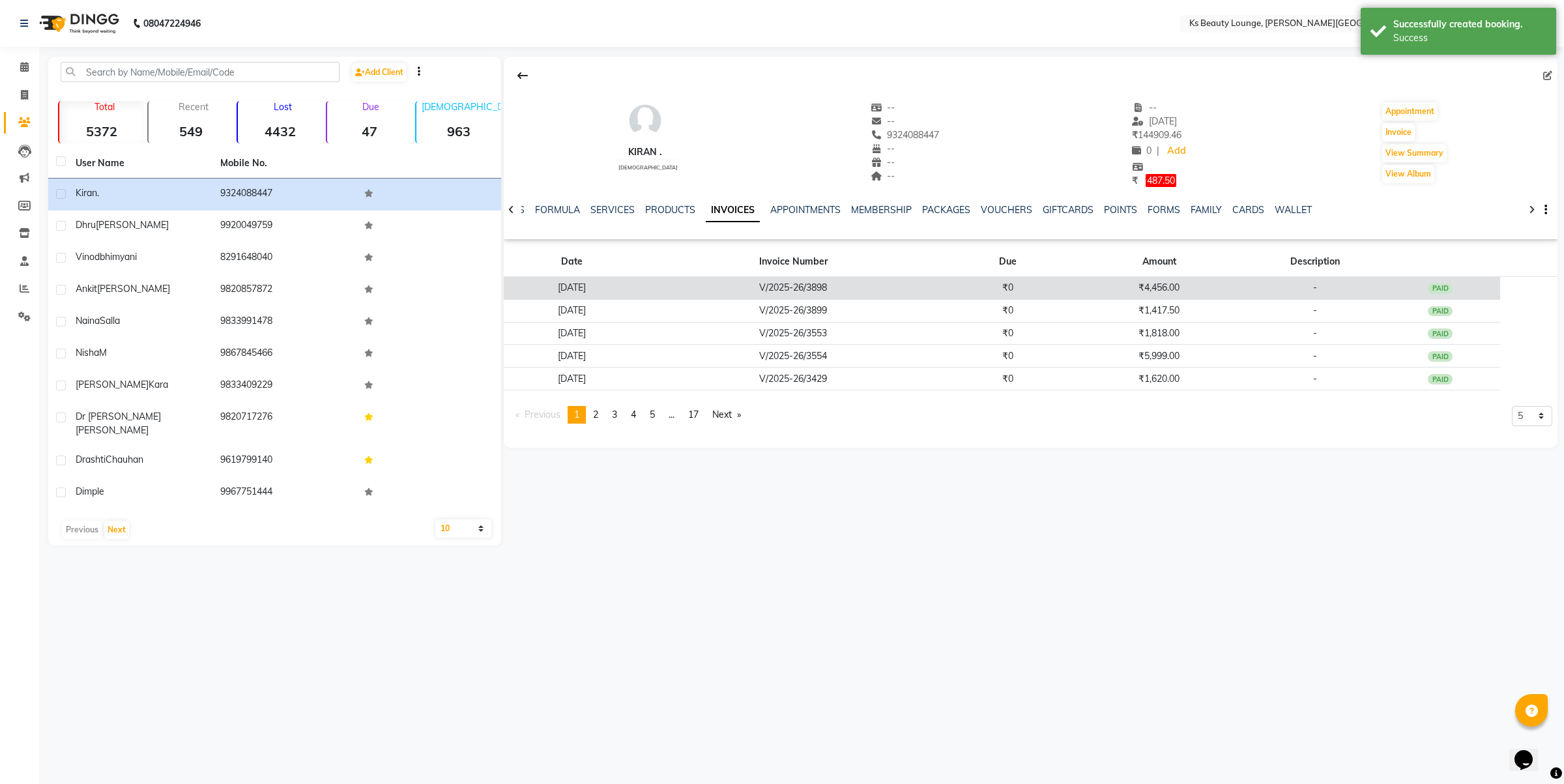
click at [828, 282] on td "V/2025-26/3898" at bounding box center [794, 287] width 308 height 23
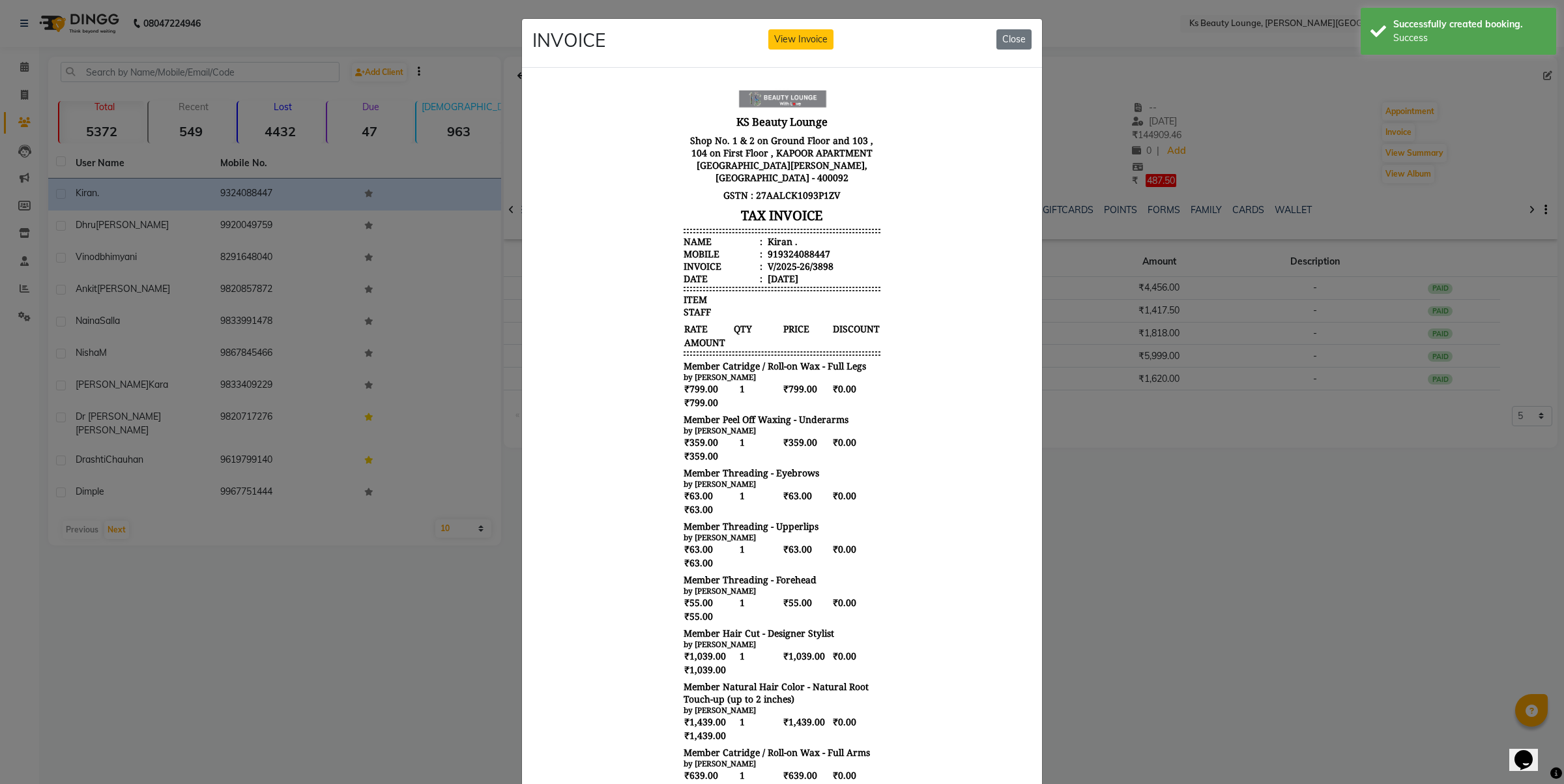
scroll to position [9, 0]
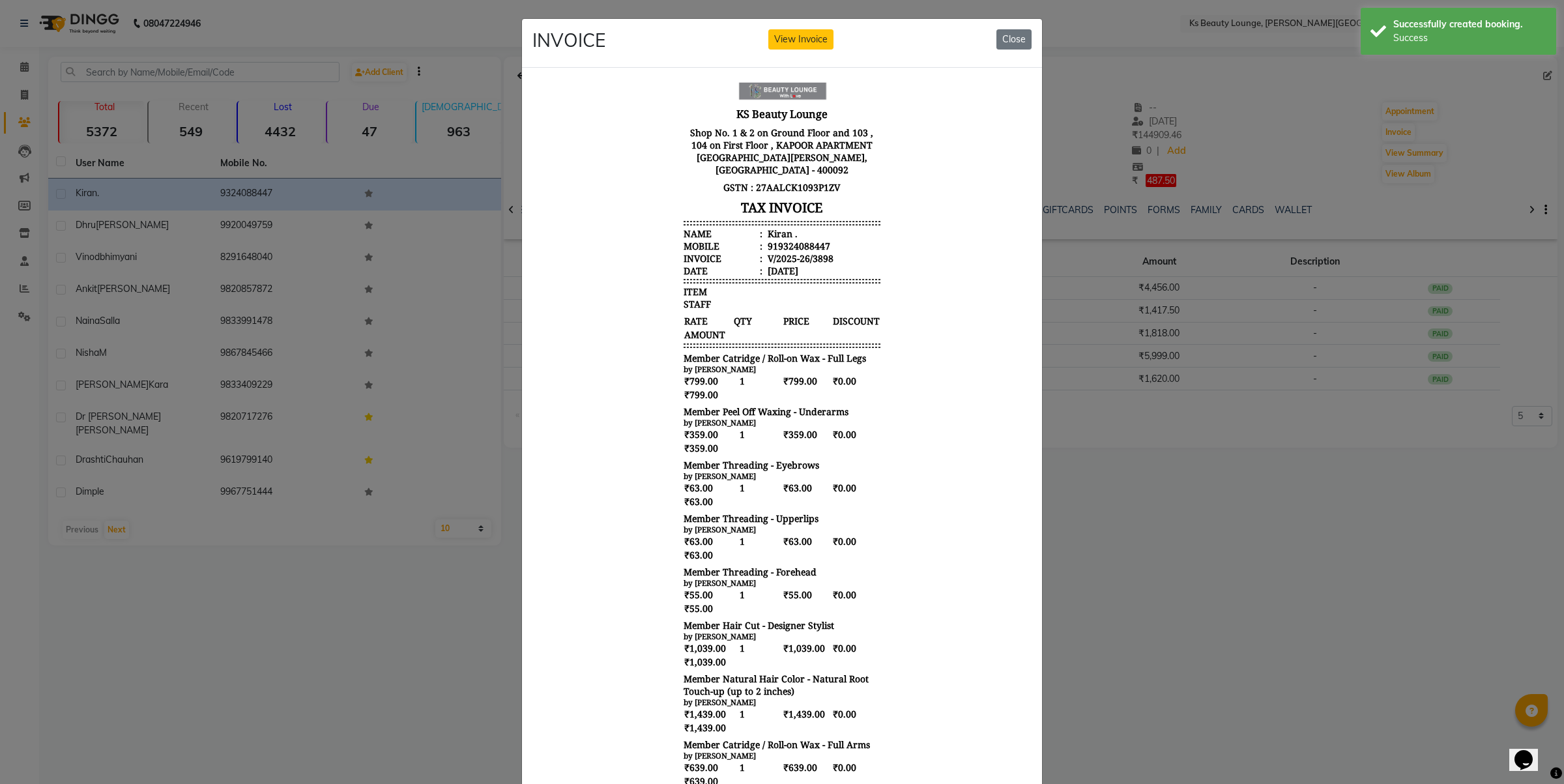
click at [1200, 530] on ngb-modal-window "INVOICE View Invoice Close" at bounding box center [782, 392] width 1564 height 784
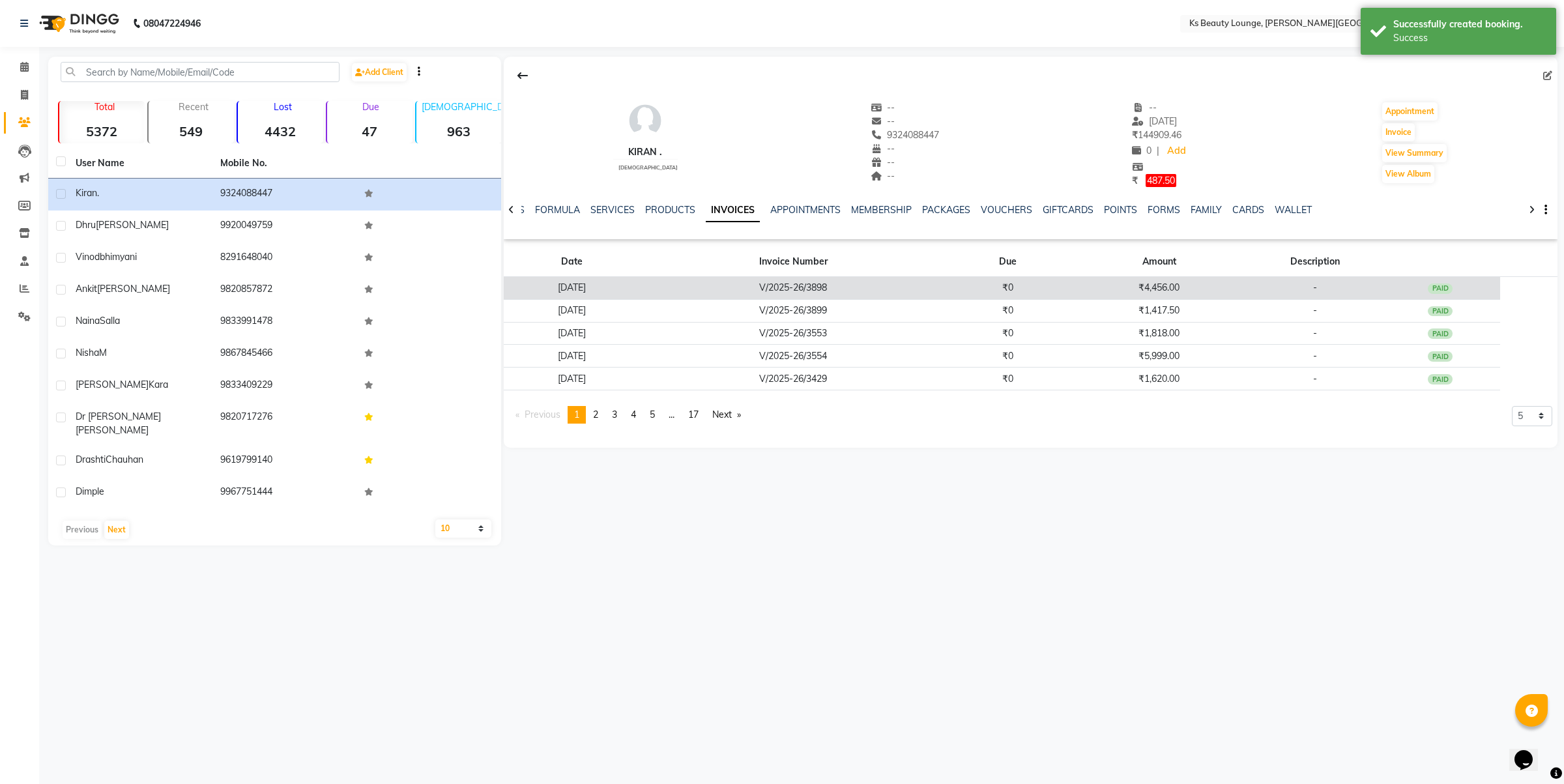
click at [866, 298] on td "V/2025-26/3898" at bounding box center [794, 287] width 308 height 23
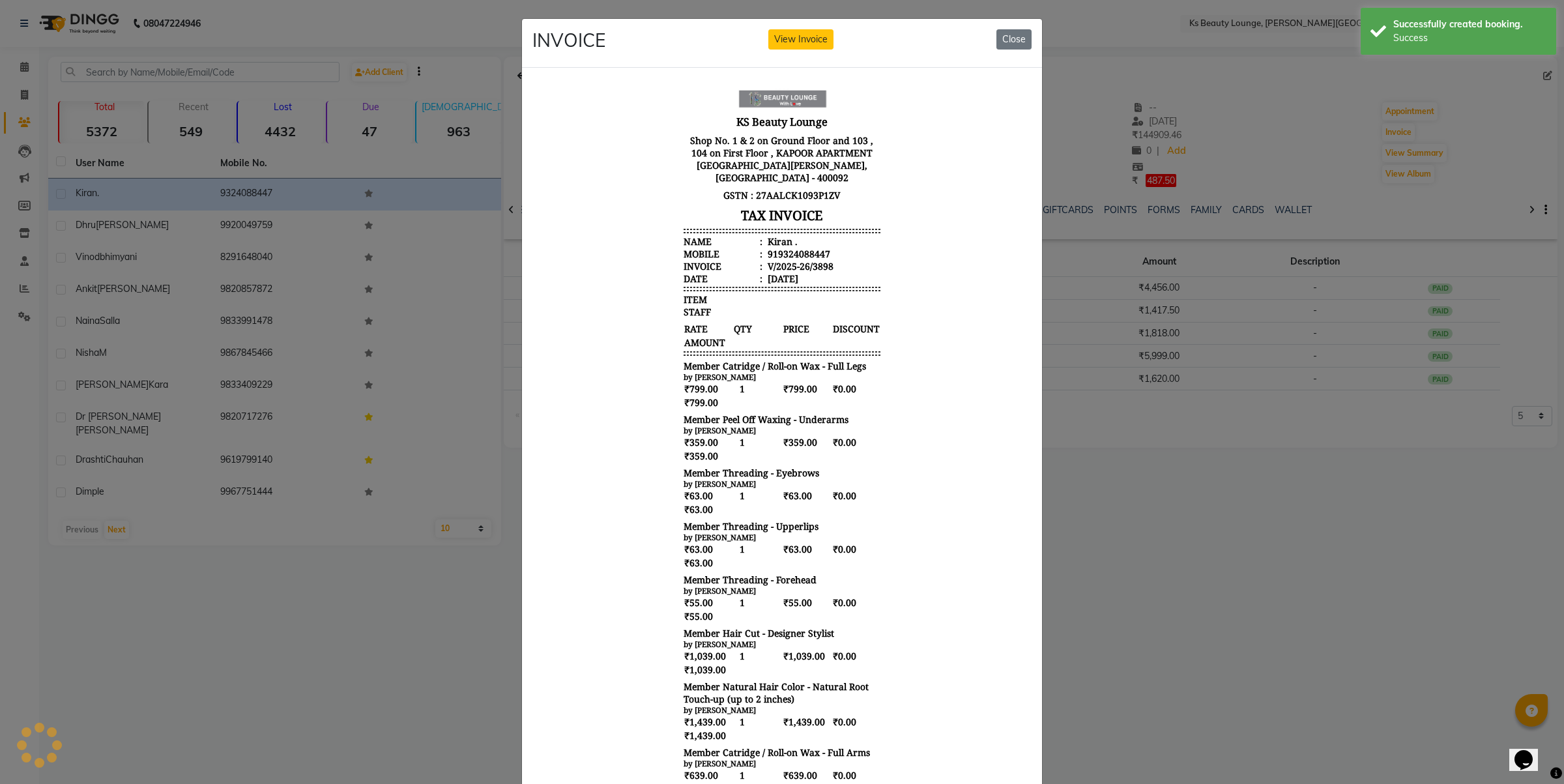
scroll to position [0, 0]
drag, startPoint x: 1176, startPoint y: 370, endPoint x: 1030, endPoint y: 327, distance: 152.2
click at [1174, 369] on ngb-modal-window "INVOICE View Invoice Close" at bounding box center [782, 392] width 1564 height 784
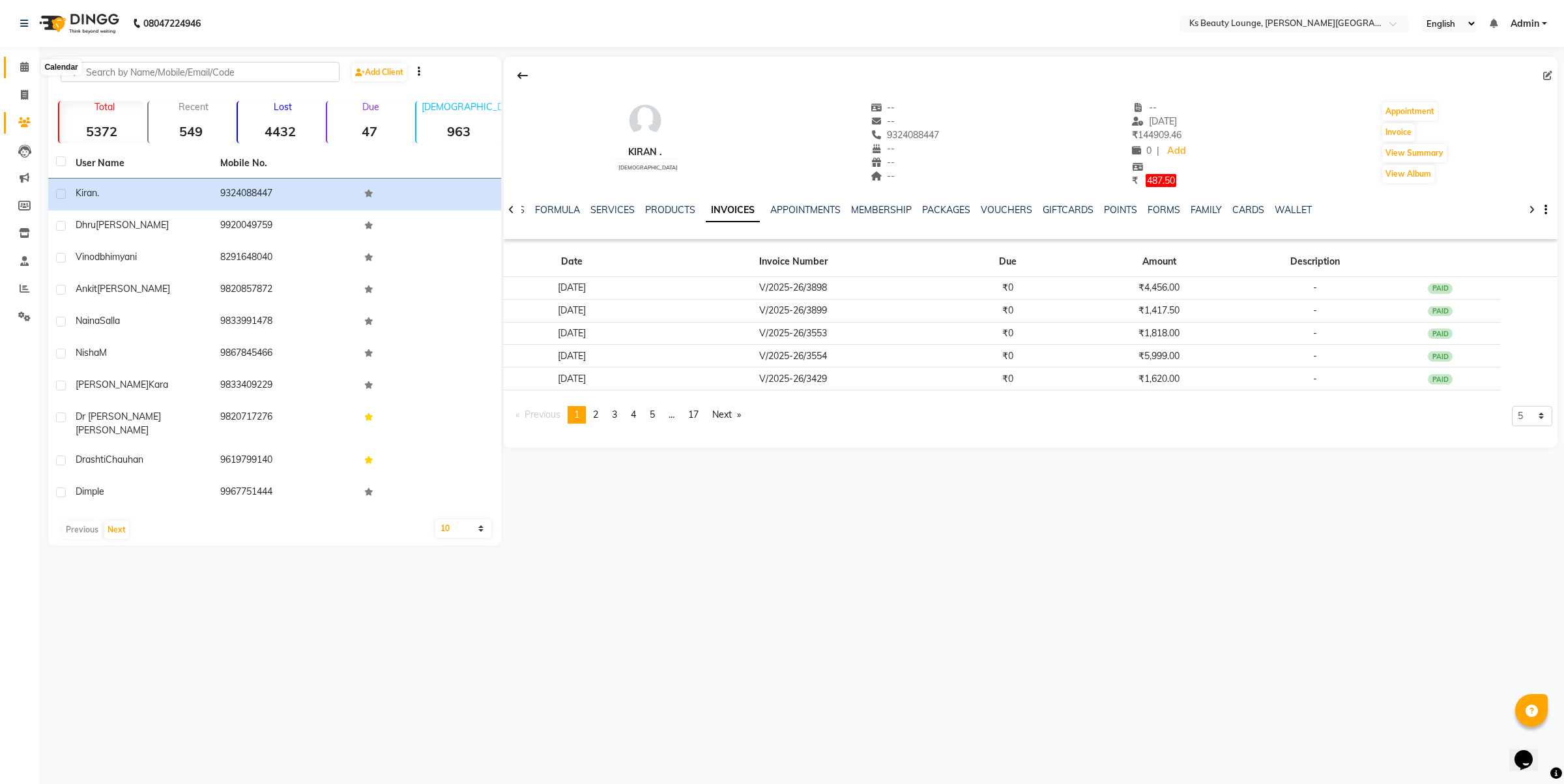
click at [17, 62] on span at bounding box center [24, 68] width 23 height 15
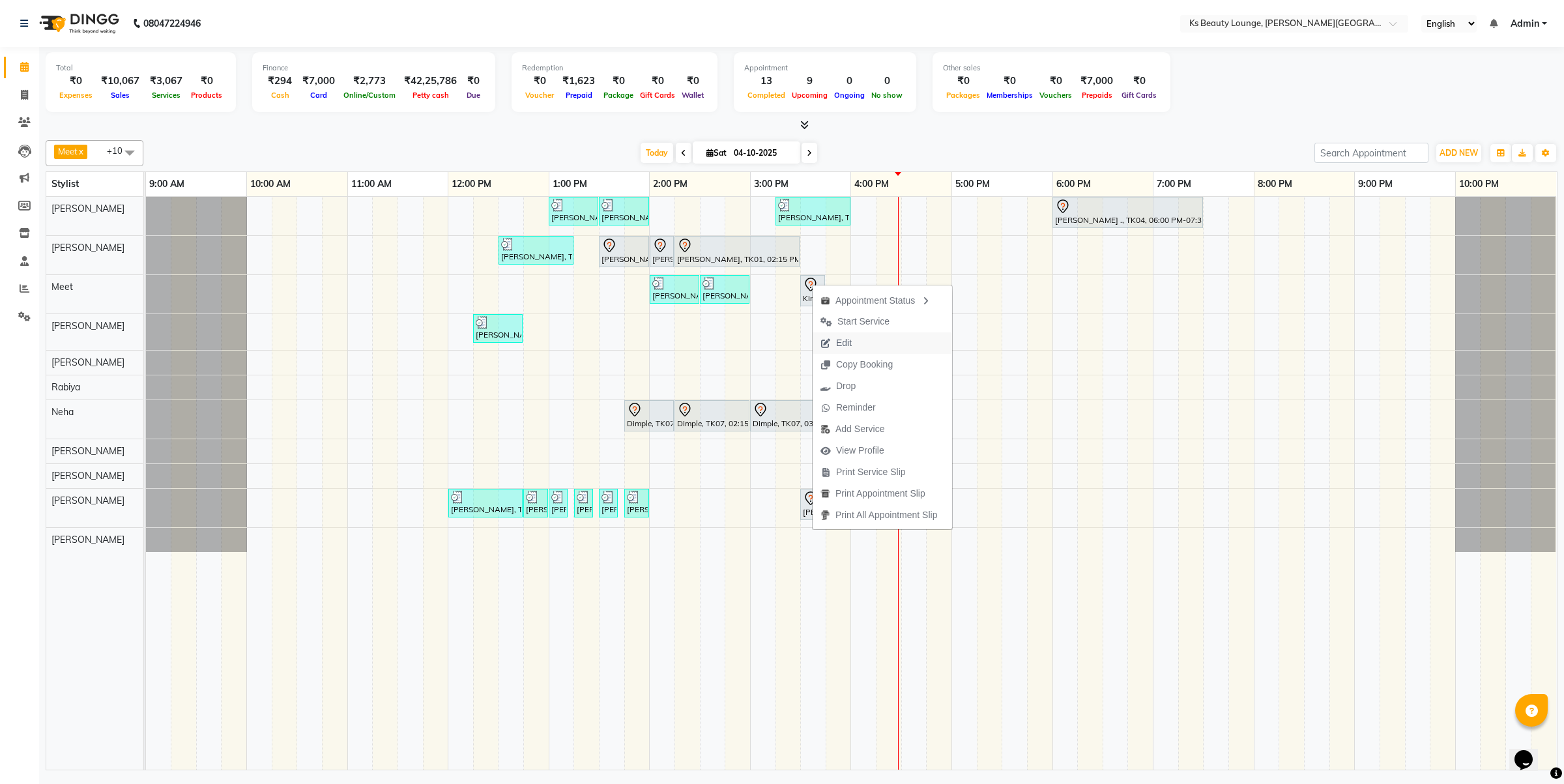
click at [850, 347] on span "Edit" at bounding box center [844, 343] width 16 height 14
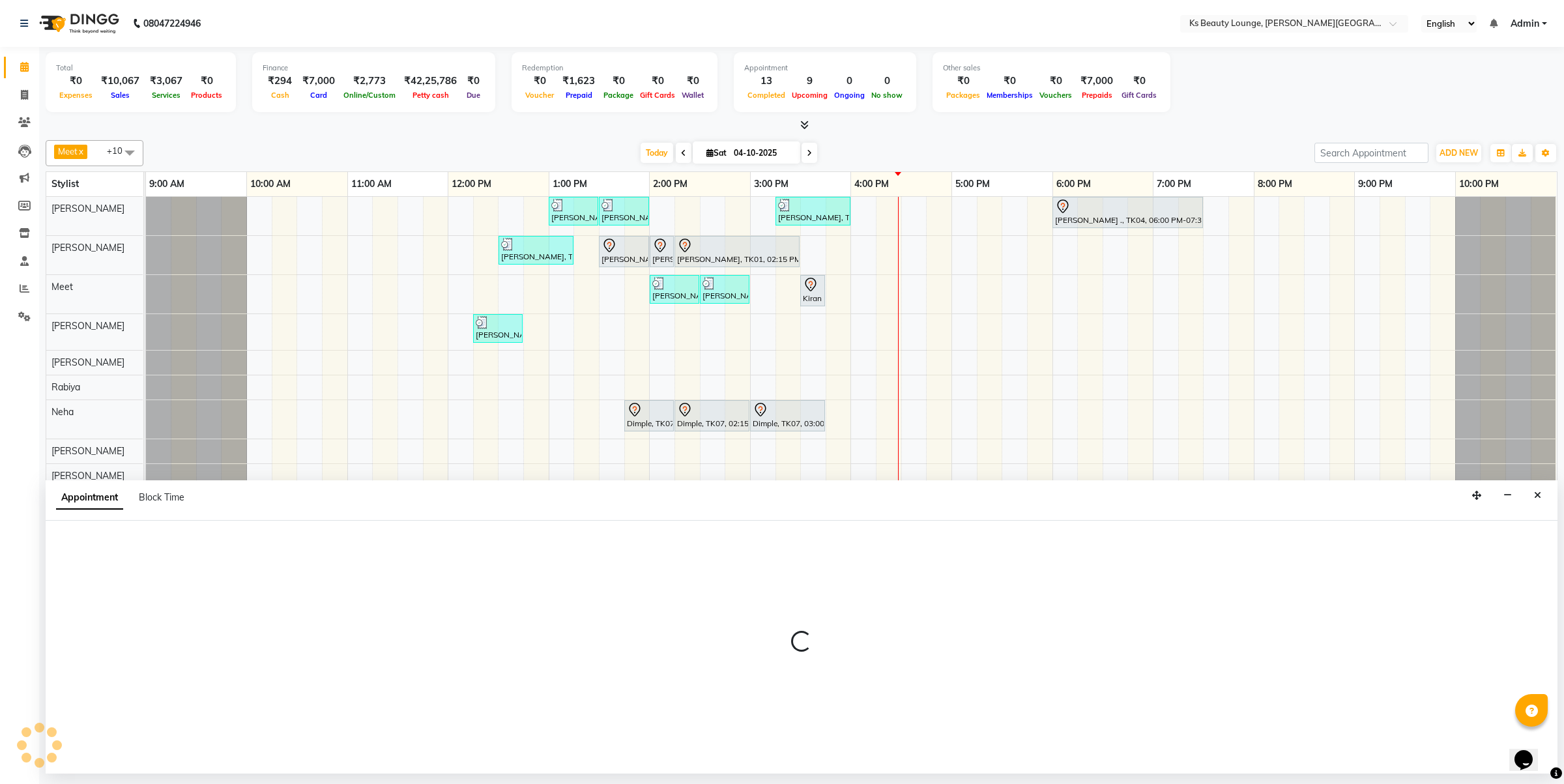
select select "tentative"
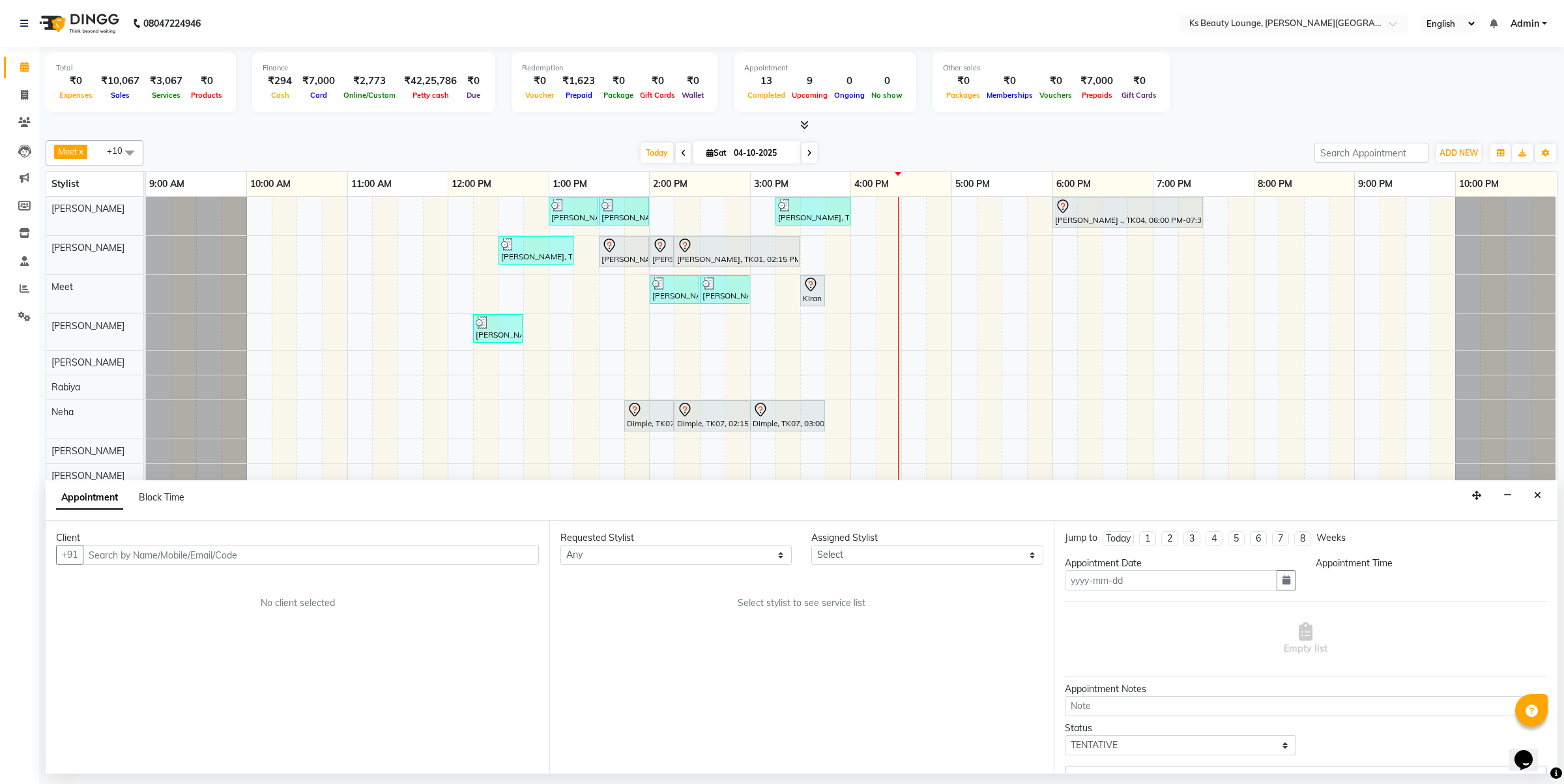
type input "04-10-2025"
select select "71060"
select select "930"
select select "1892"
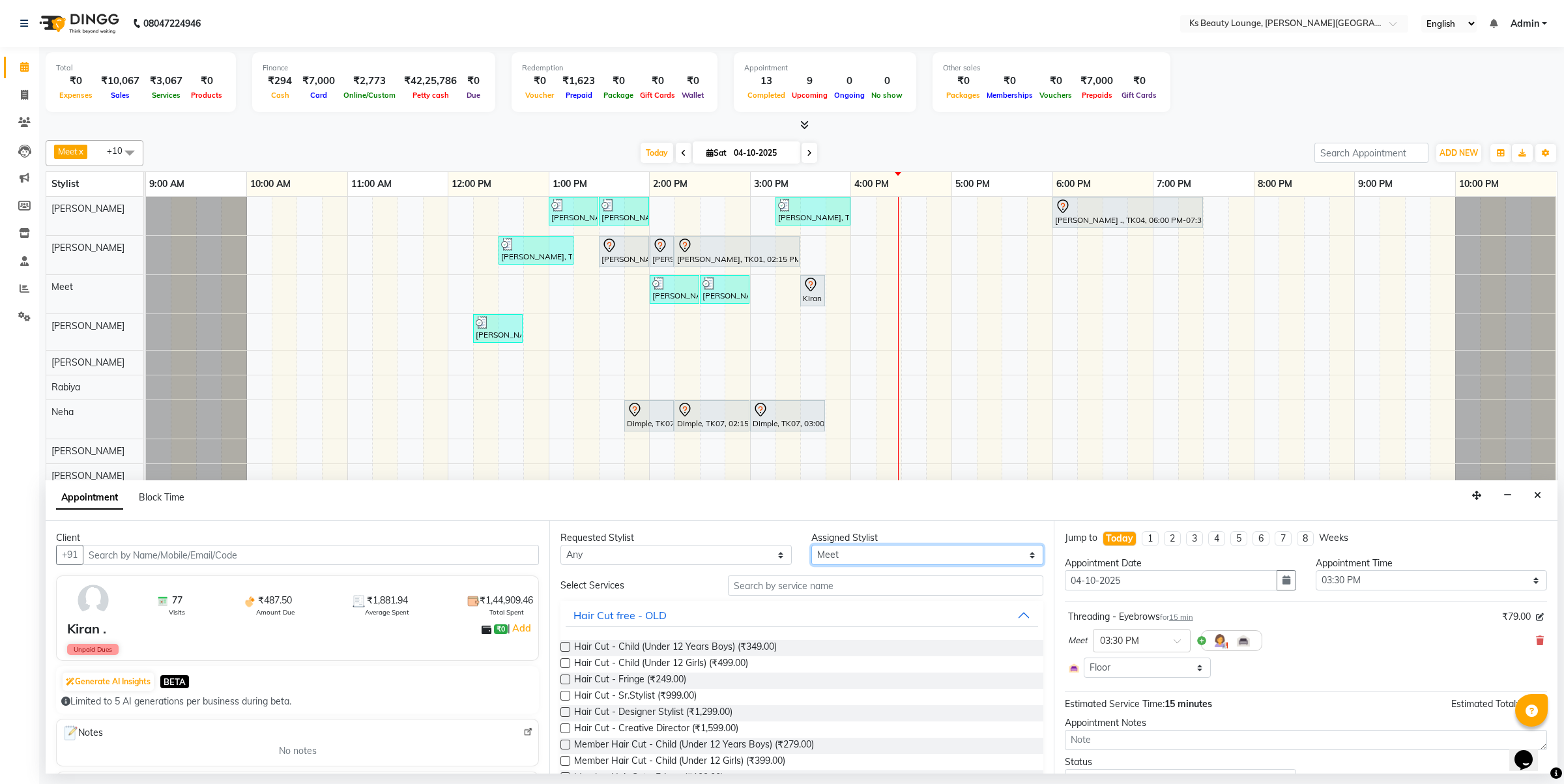
click at [811, 555] on select "Select [PERSON_NAME] [PERSON_NAME] [PERSON_NAME] [PERSON_NAME] [PERSON_NAME] Me…" at bounding box center [926, 555] width 232 height 20
select select "79670"
click at [811, 545] on select "Select [PERSON_NAME] [PERSON_NAME] [PERSON_NAME] [PERSON_NAME] [PERSON_NAME] Me…" at bounding box center [926, 555] width 232 height 20
click at [757, 589] on input "text" at bounding box center [886, 586] width 315 height 20
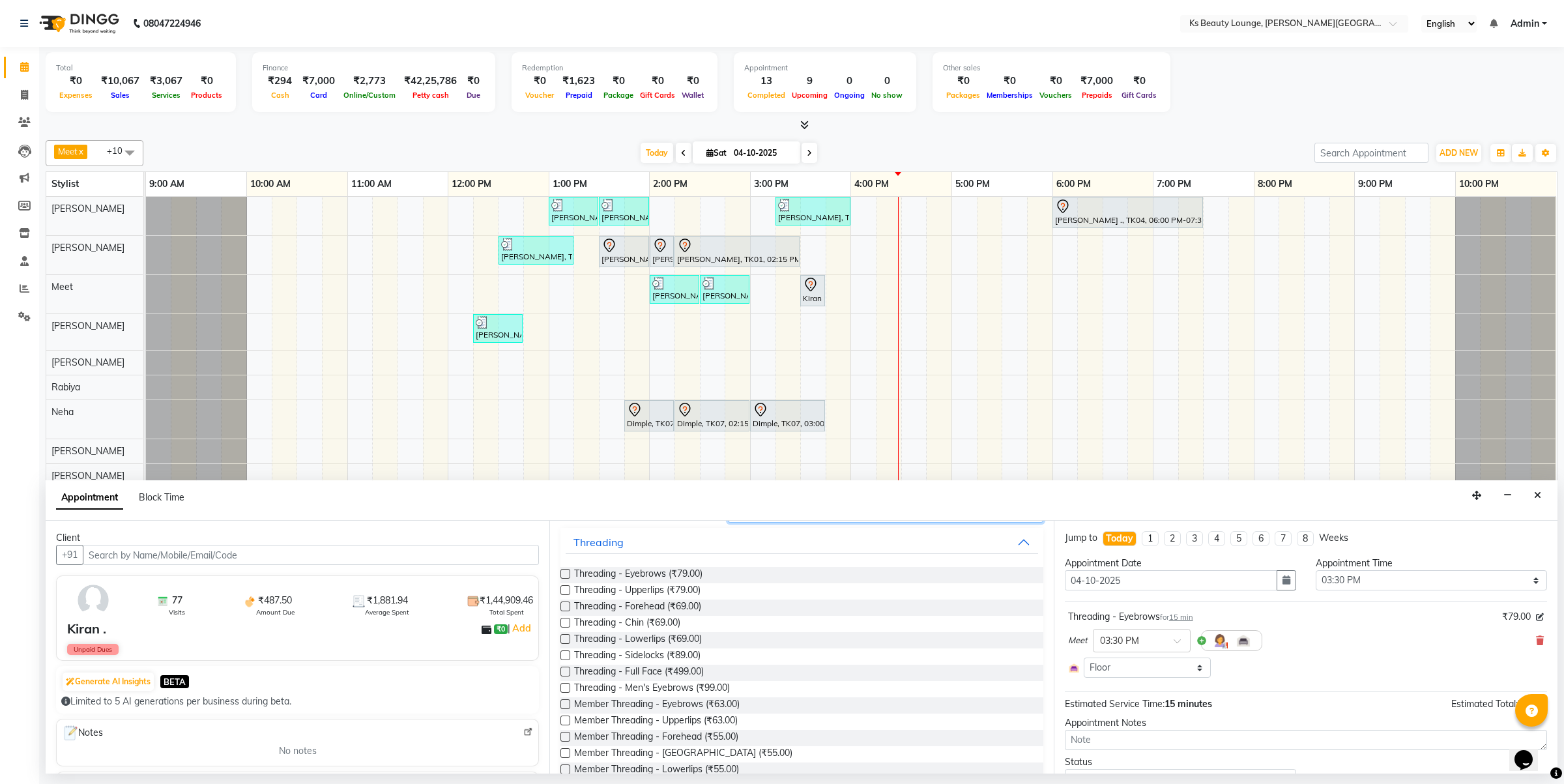
scroll to position [148, 0]
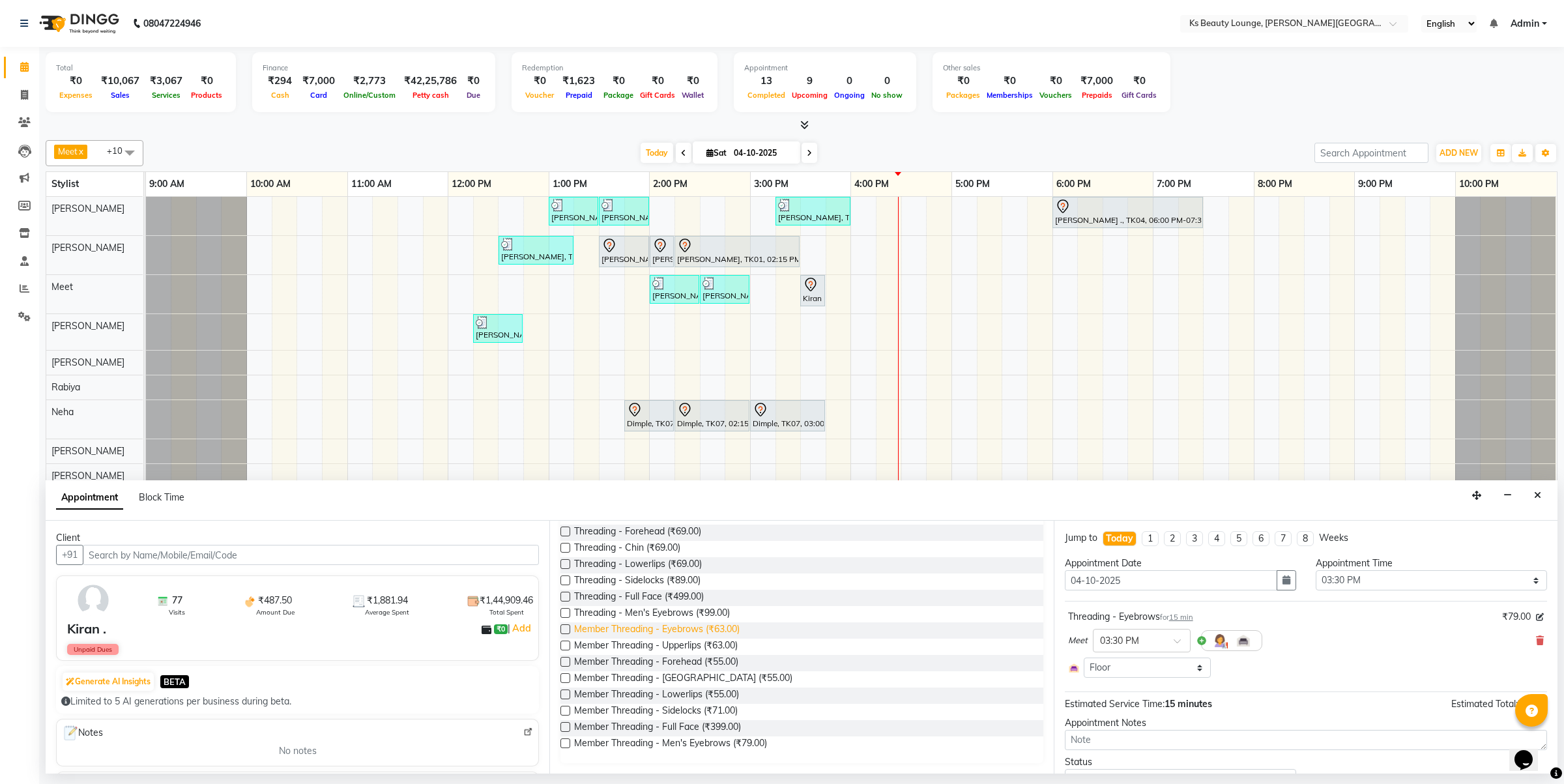
type input "thr"
click at [698, 627] on span "Member Threading - Eyebrows (₹63.00)" at bounding box center [657, 630] width 166 height 16
checkbox input "false"
click at [688, 646] on span "Member Threading - Upperlips (₹63.00)" at bounding box center [656, 647] width 163 height 16
checkbox input "false"
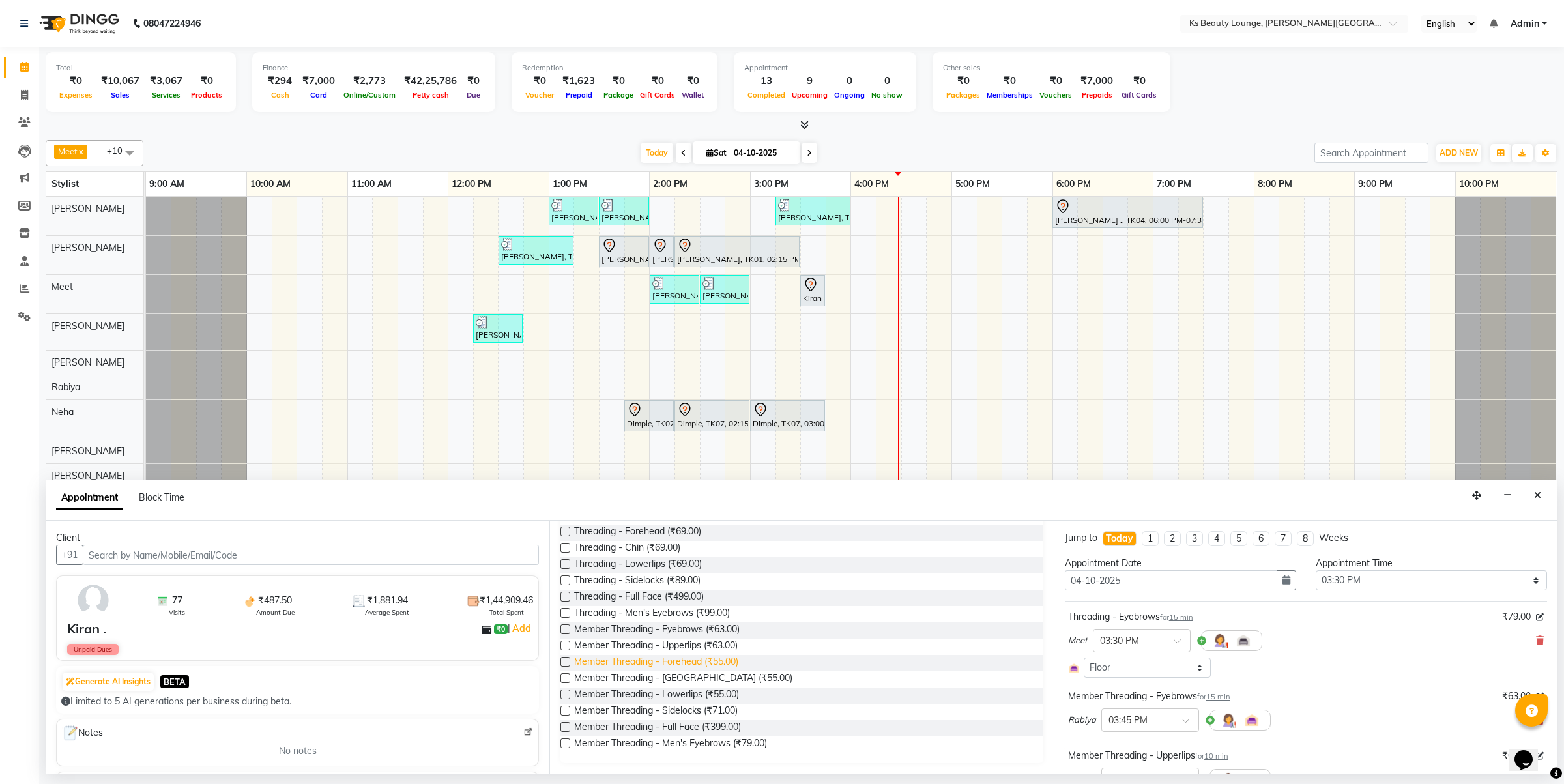
click at [688, 661] on span "Member Threading - Forehead (₹55.00)" at bounding box center [656, 663] width 164 height 16
checkbox input "false"
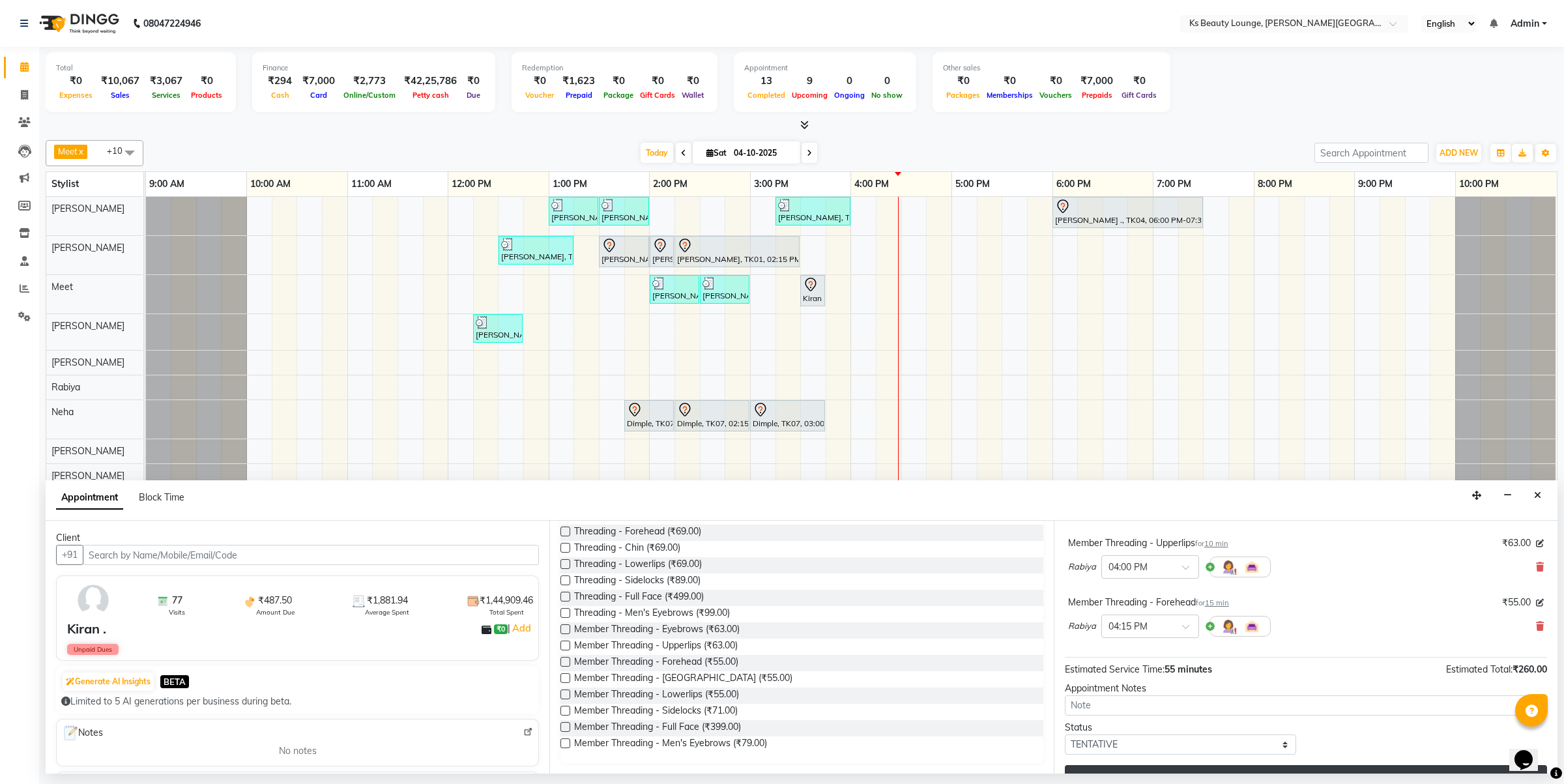
scroll to position [239, 0]
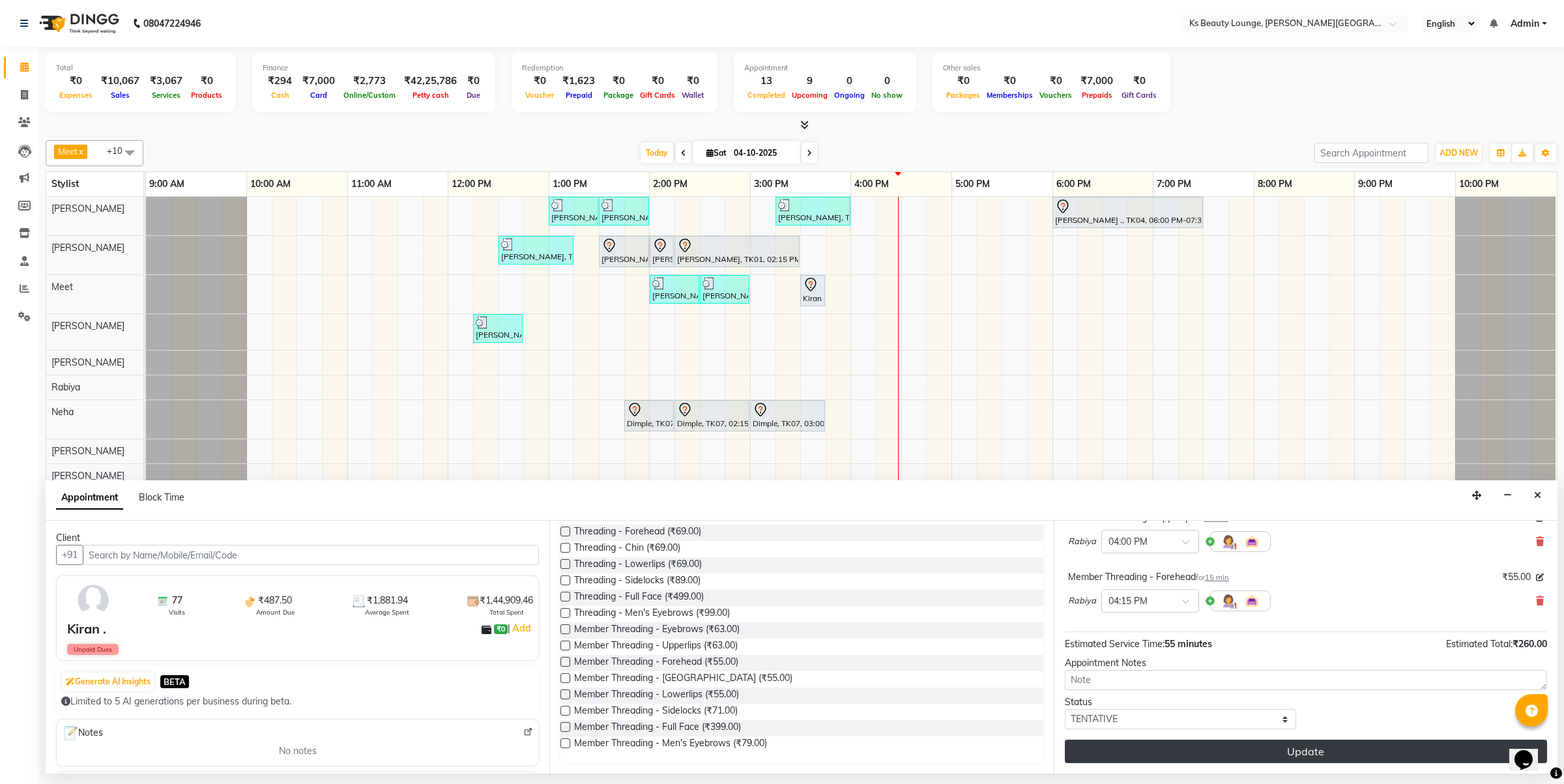
click at [1251, 750] on button "Update" at bounding box center [1306, 751] width 482 height 23
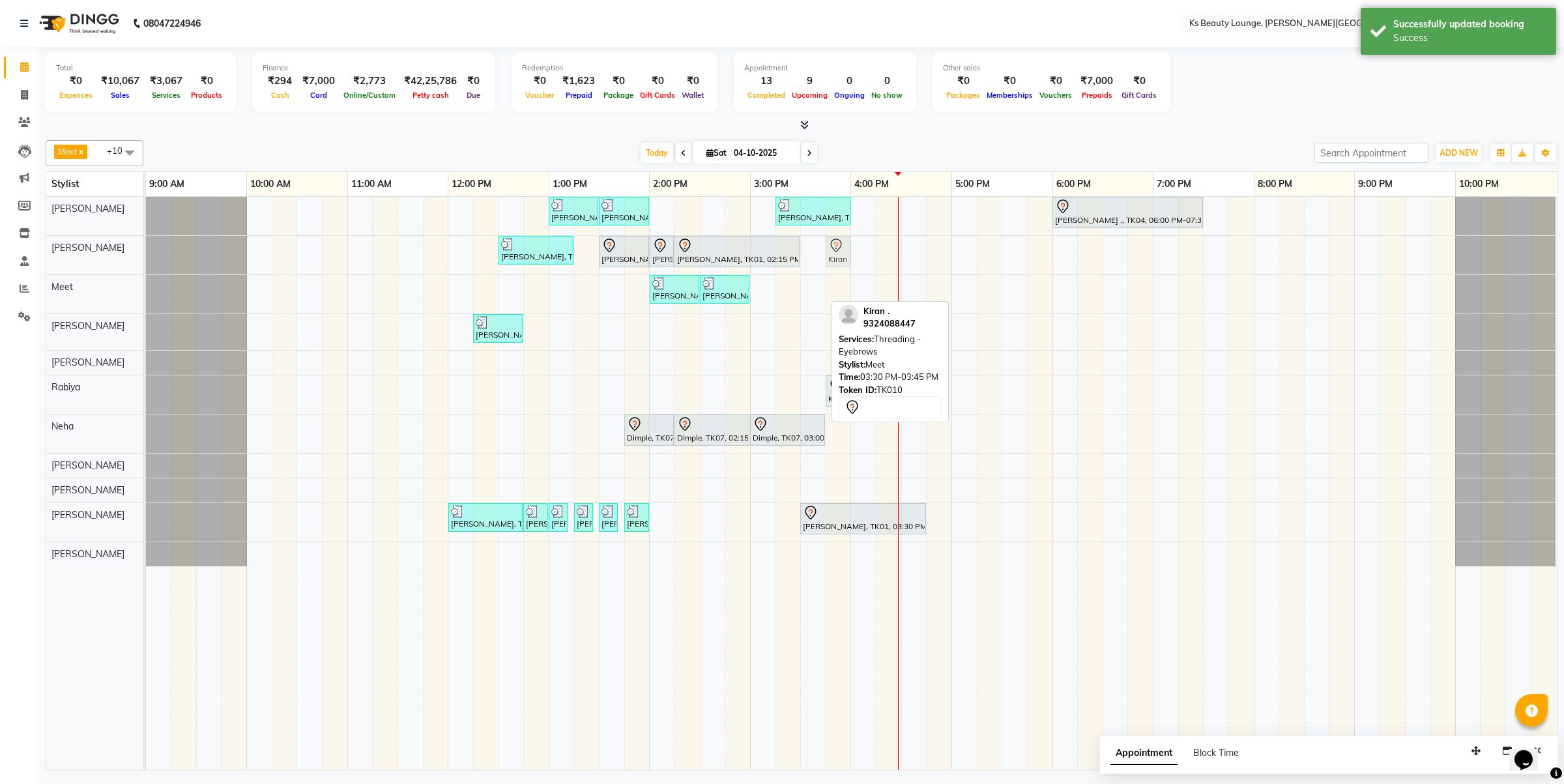
drag, startPoint x: 812, startPoint y: 295, endPoint x: 831, endPoint y: 264, distance: 36.4
click at [831, 264] on tbody "[PERSON_NAME] [PERSON_NAME], TK03, 01:00 PM-01:30 PM, Haircut - Designer Stylis…" at bounding box center [851, 381] width 1410 height 369
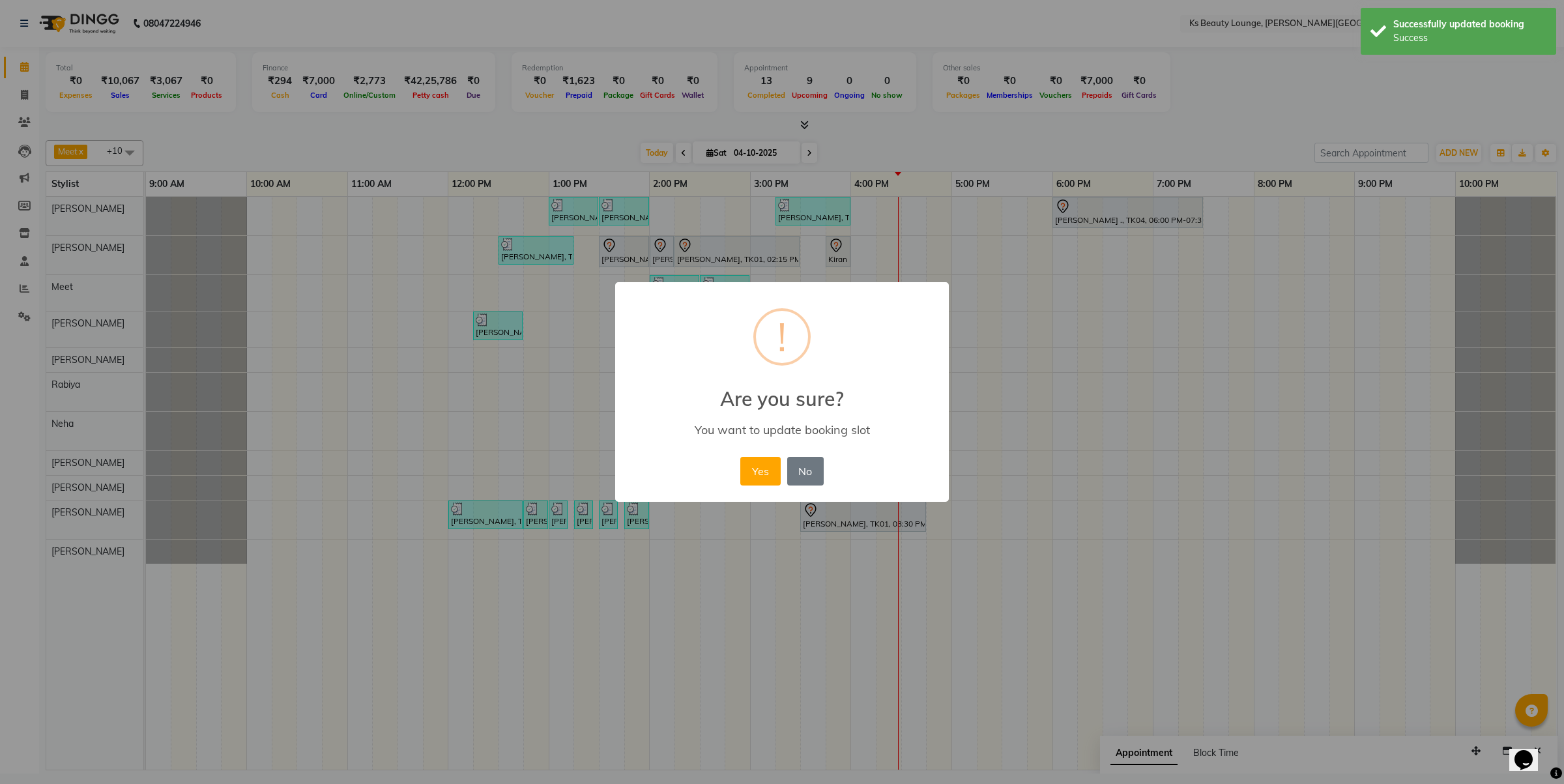
click at [741, 457] on button "Yes" at bounding box center [760, 470] width 40 height 28
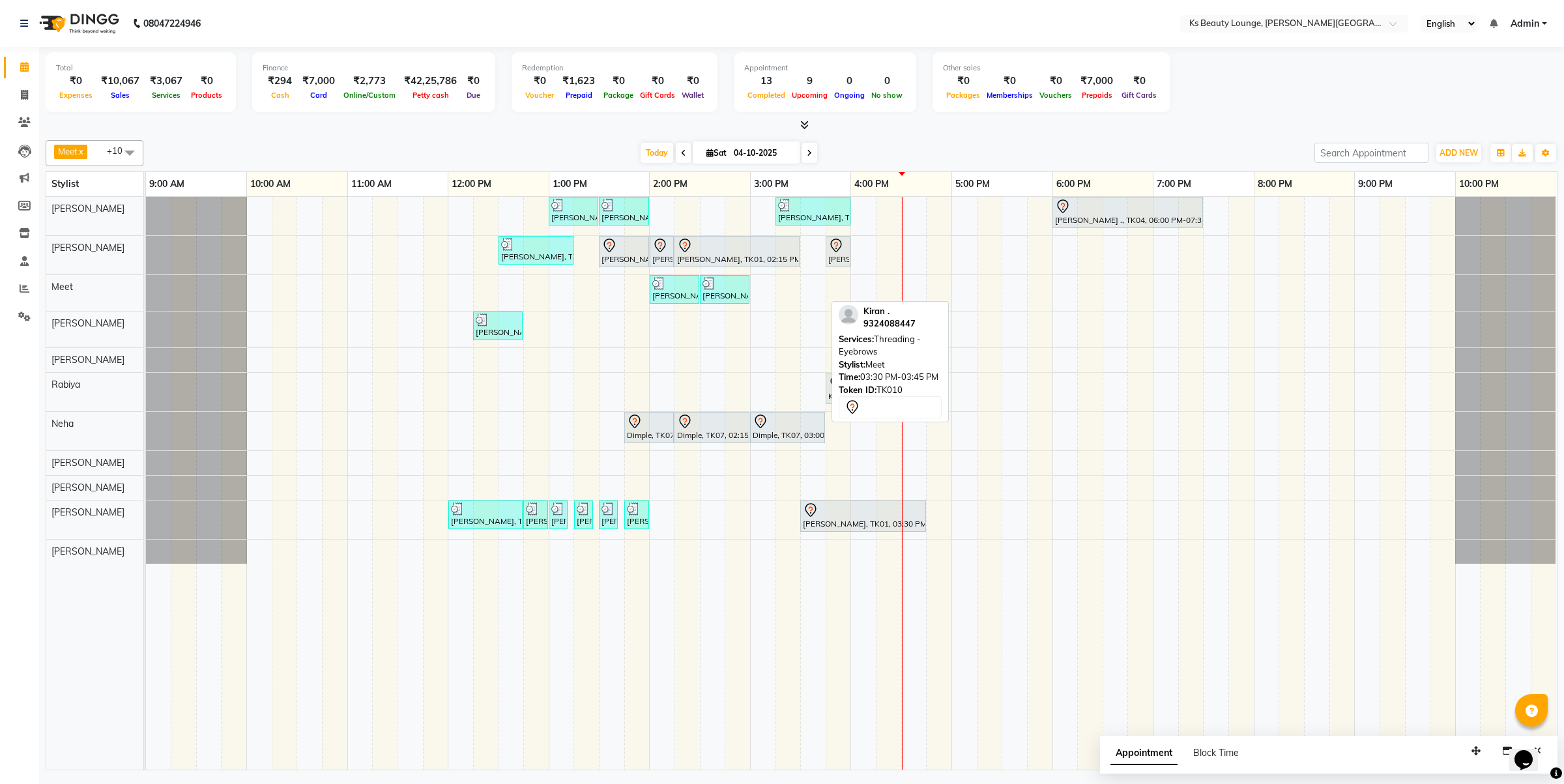
click at [727, 150] on span "Sat" at bounding box center [716, 152] width 27 height 9
select select "10"
select select "2025"
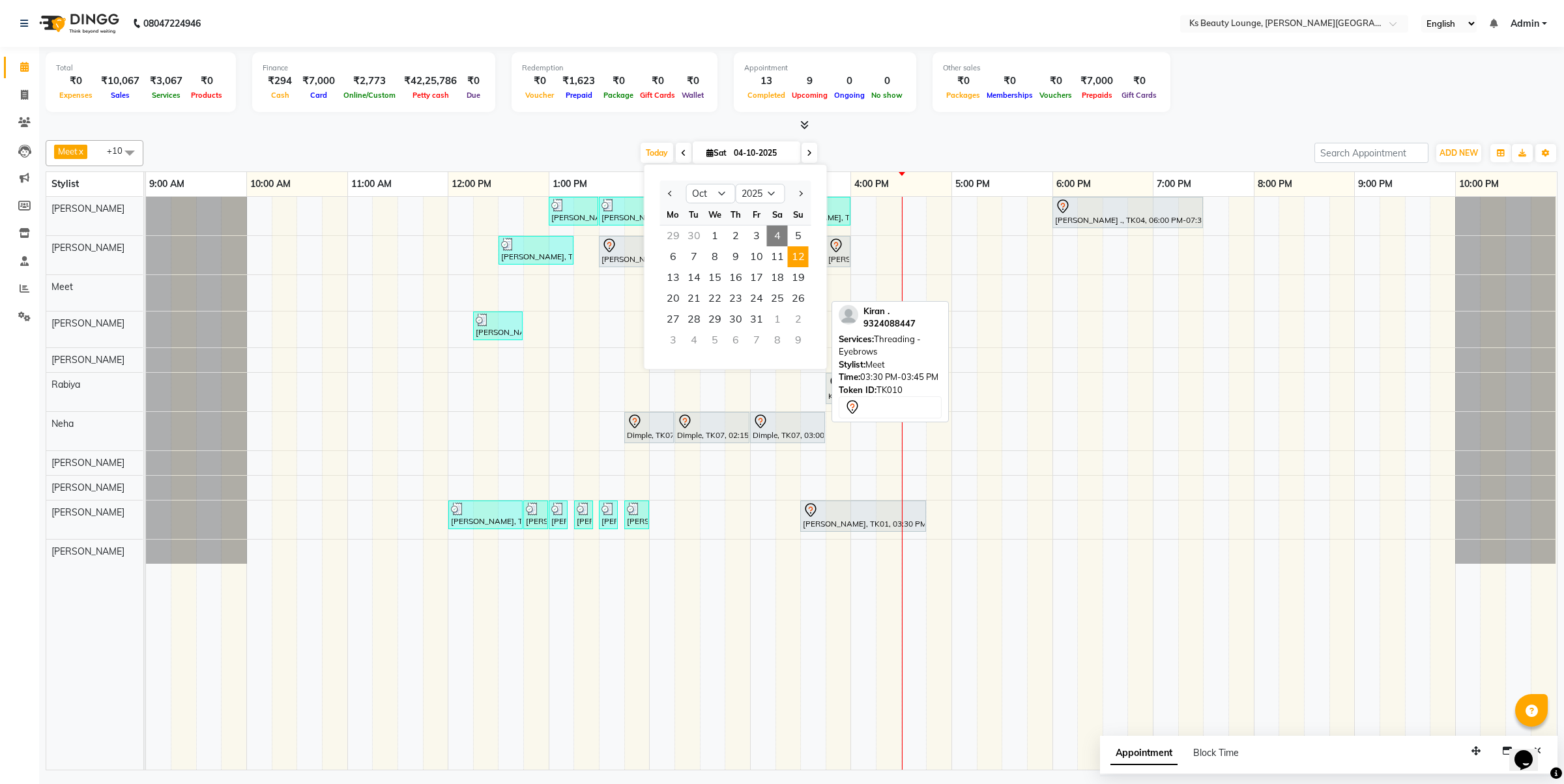
click at [792, 256] on span "12" at bounding box center [798, 256] width 21 height 21
type input "[DATE]"
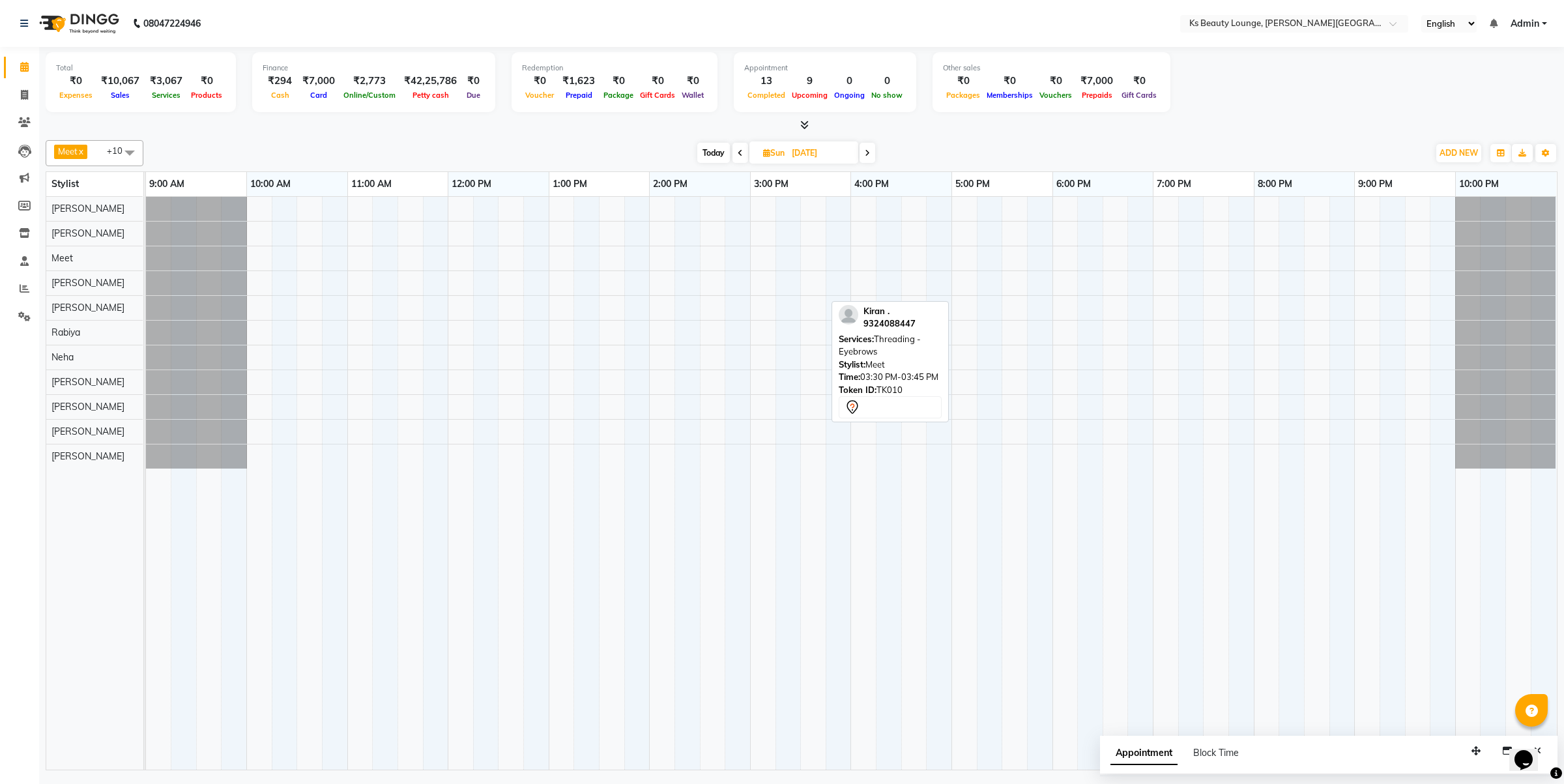
click at [812, 145] on input "[DATE]" at bounding box center [820, 152] width 65 height 20
select select "10"
select select "2025"
click at [836, 252] on span "11" at bounding box center [837, 256] width 21 height 21
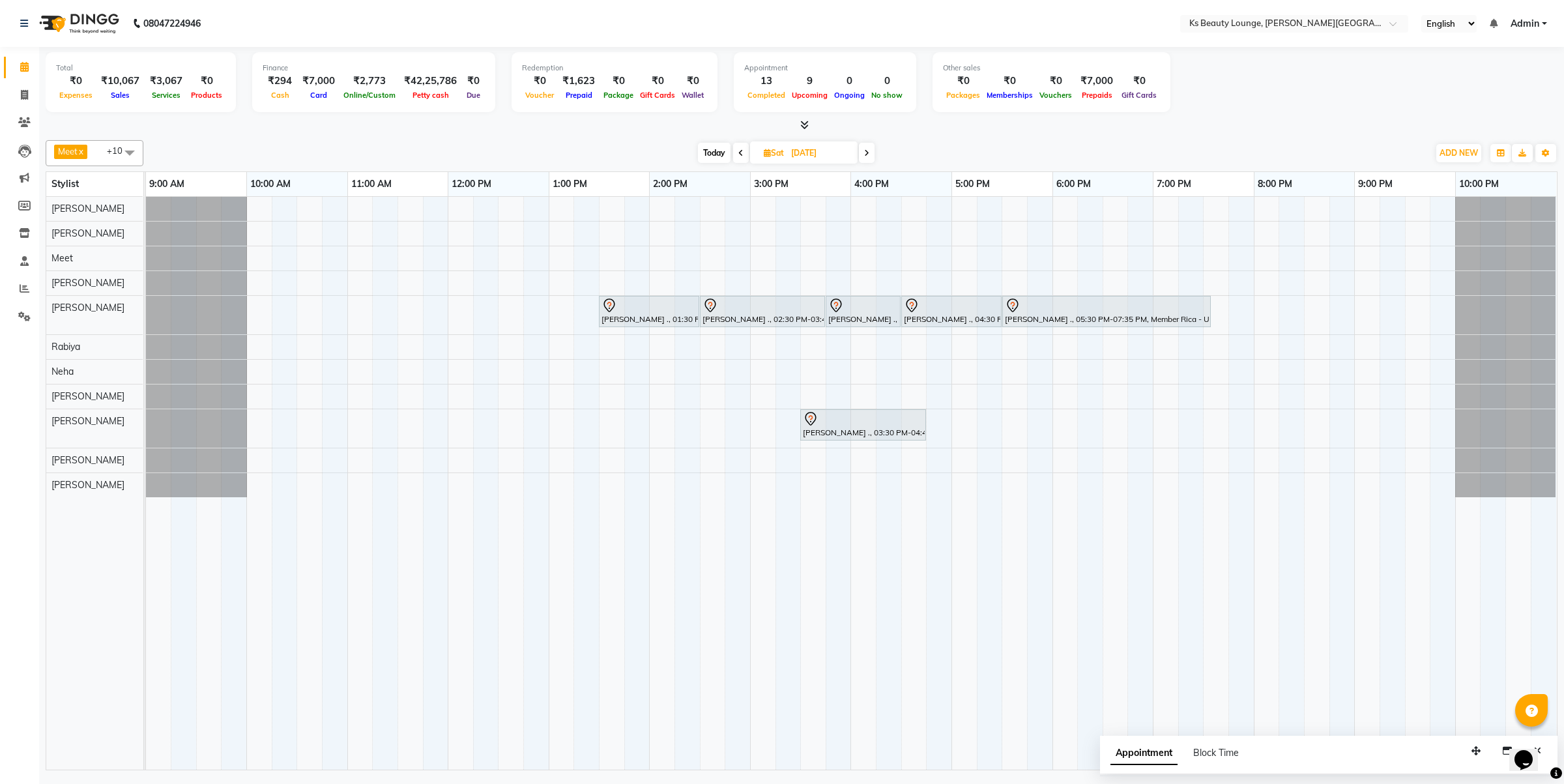
click at [699, 154] on span "Today" at bounding box center [714, 153] width 33 height 20
type input "04-10-2025"
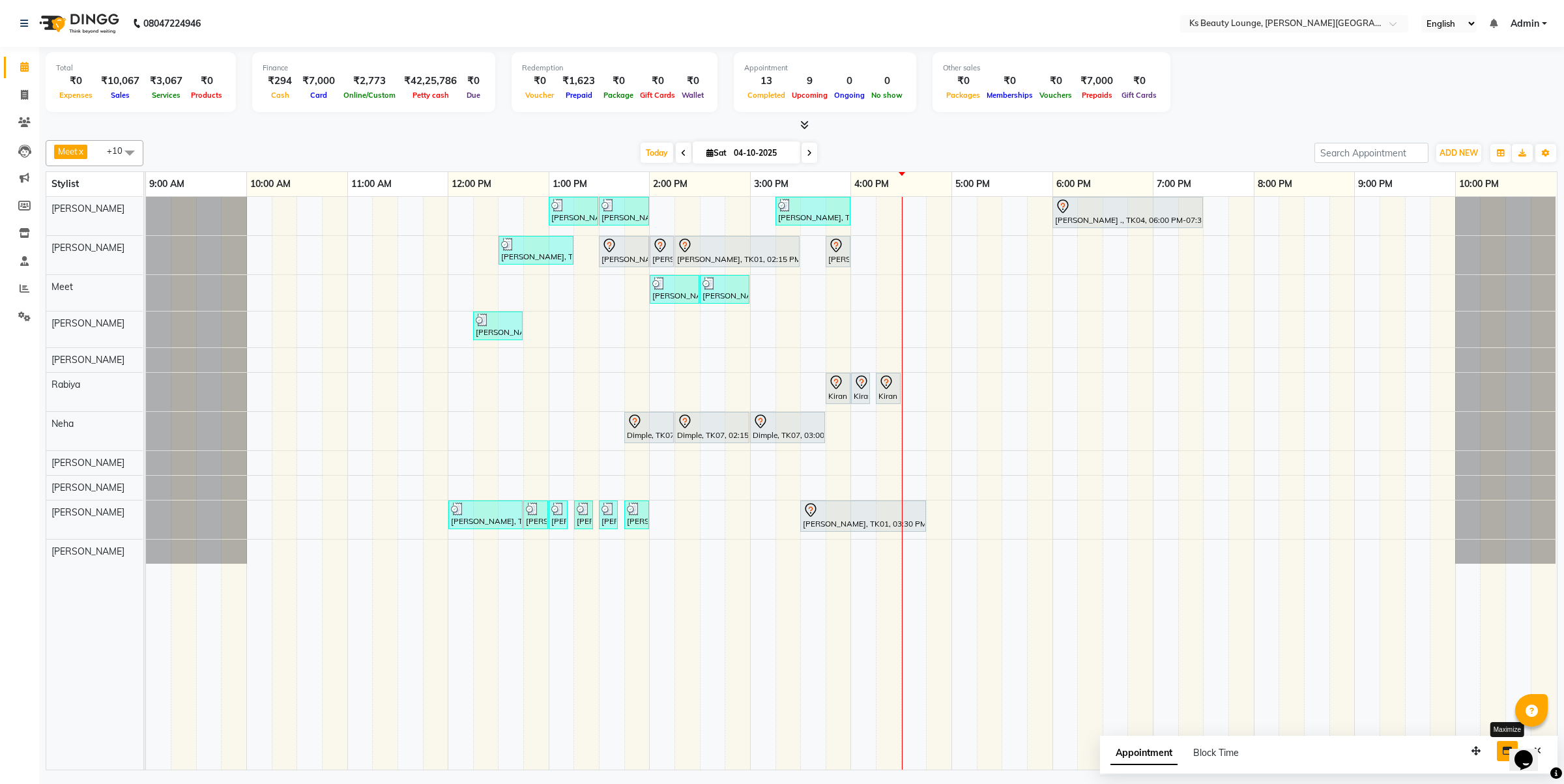
click at [1500, 751] on button "button" at bounding box center [1507, 751] width 21 height 20
select select "tentative"
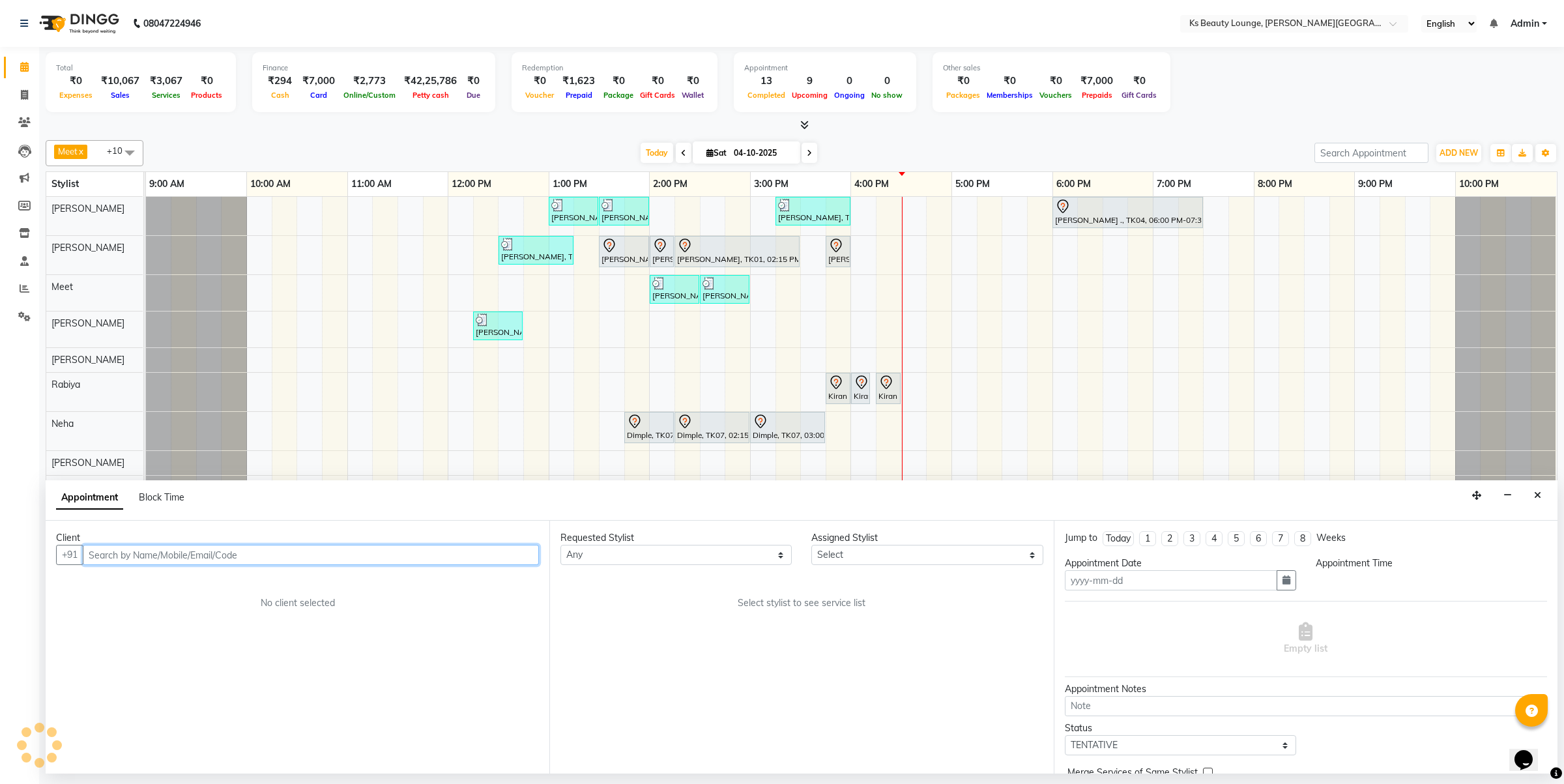
type input "04-10-2025"
select select
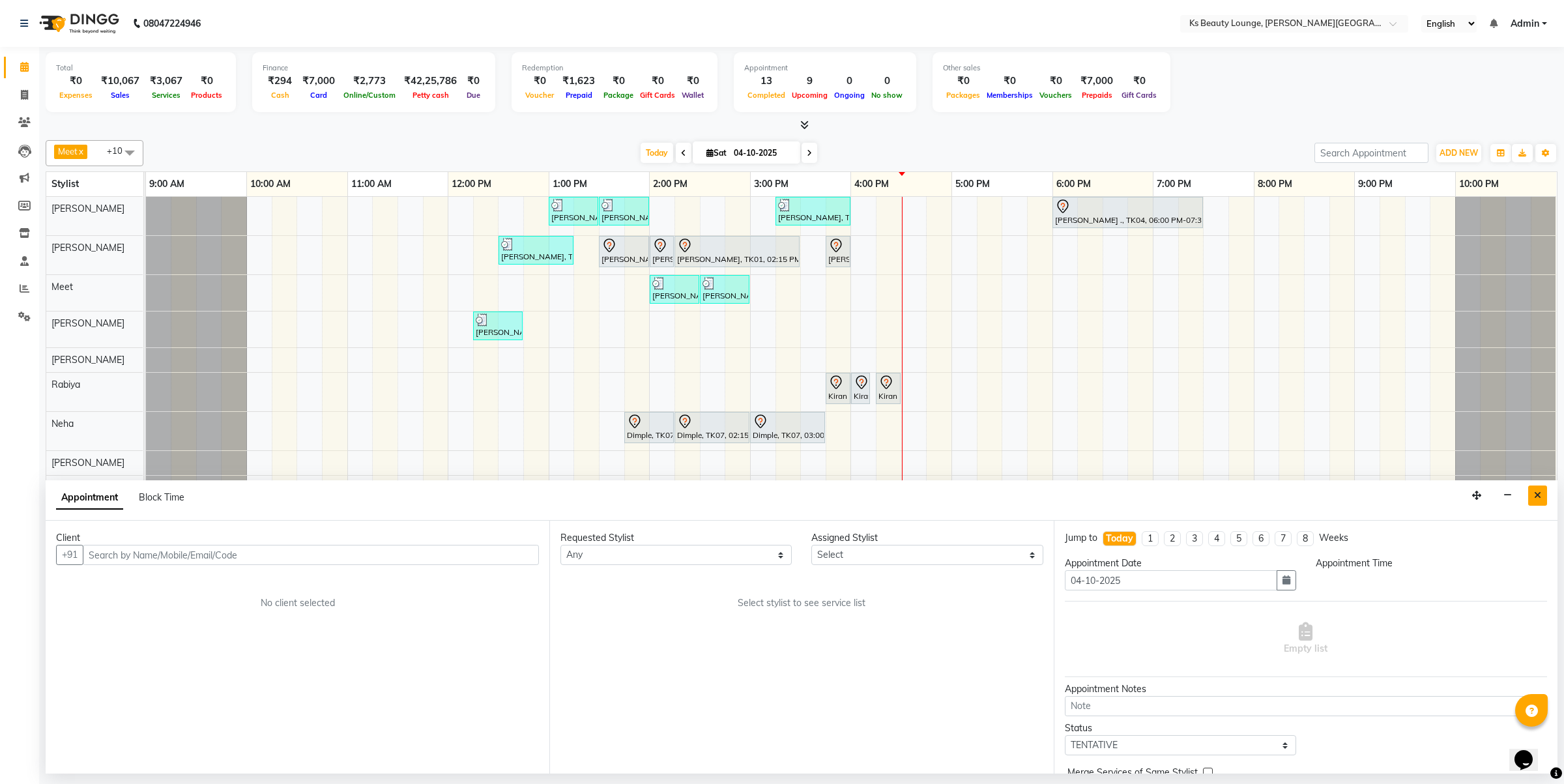
click at [1540, 499] on icon "Close" at bounding box center [1538, 495] width 7 height 9
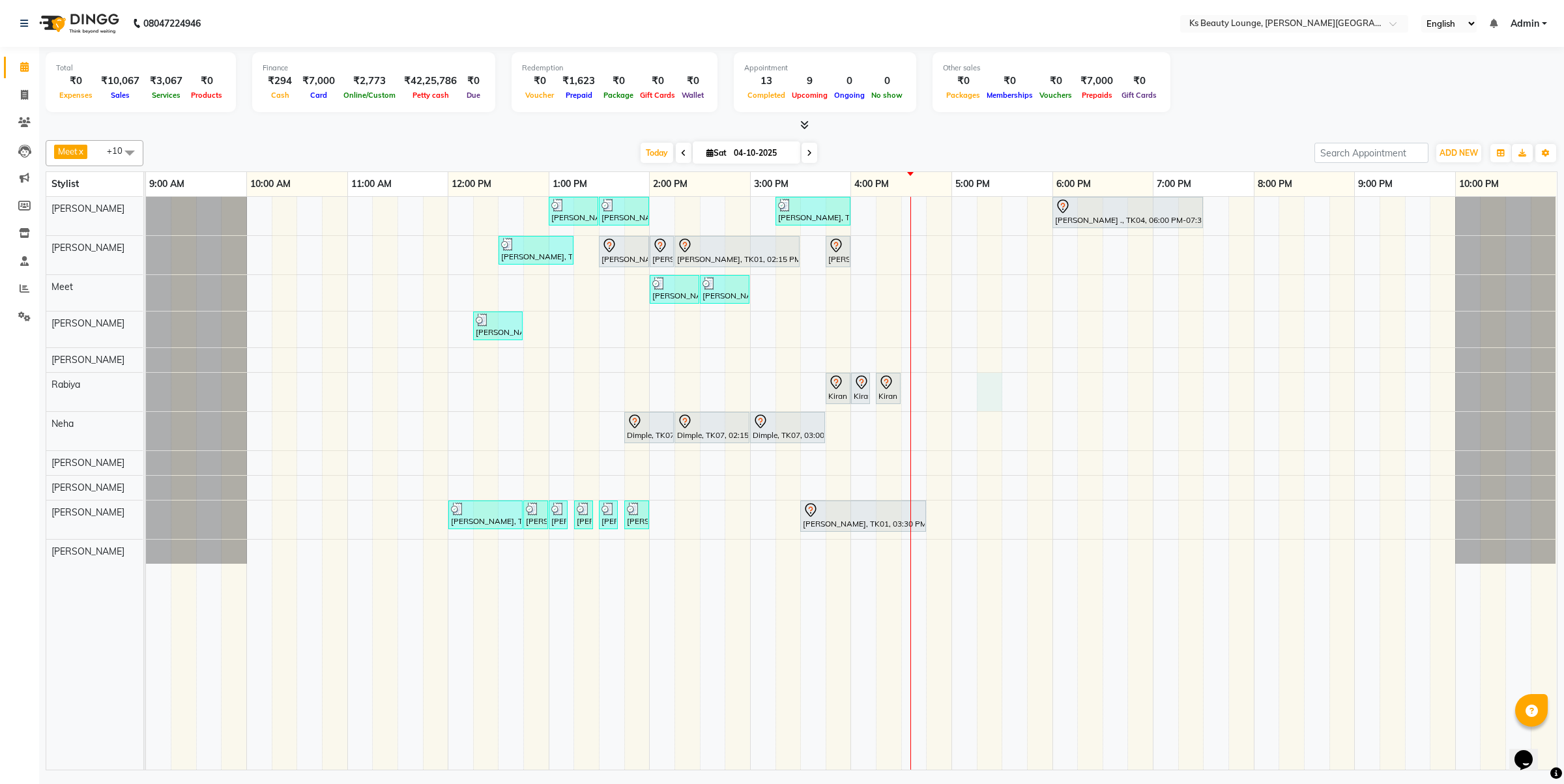
click at [992, 389] on div "[PERSON_NAME] [PERSON_NAME], TK03, 01:00 PM-01:30 PM, Haircut - Designer Stylis…" at bounding box center [851, 483] width 1411 height 573
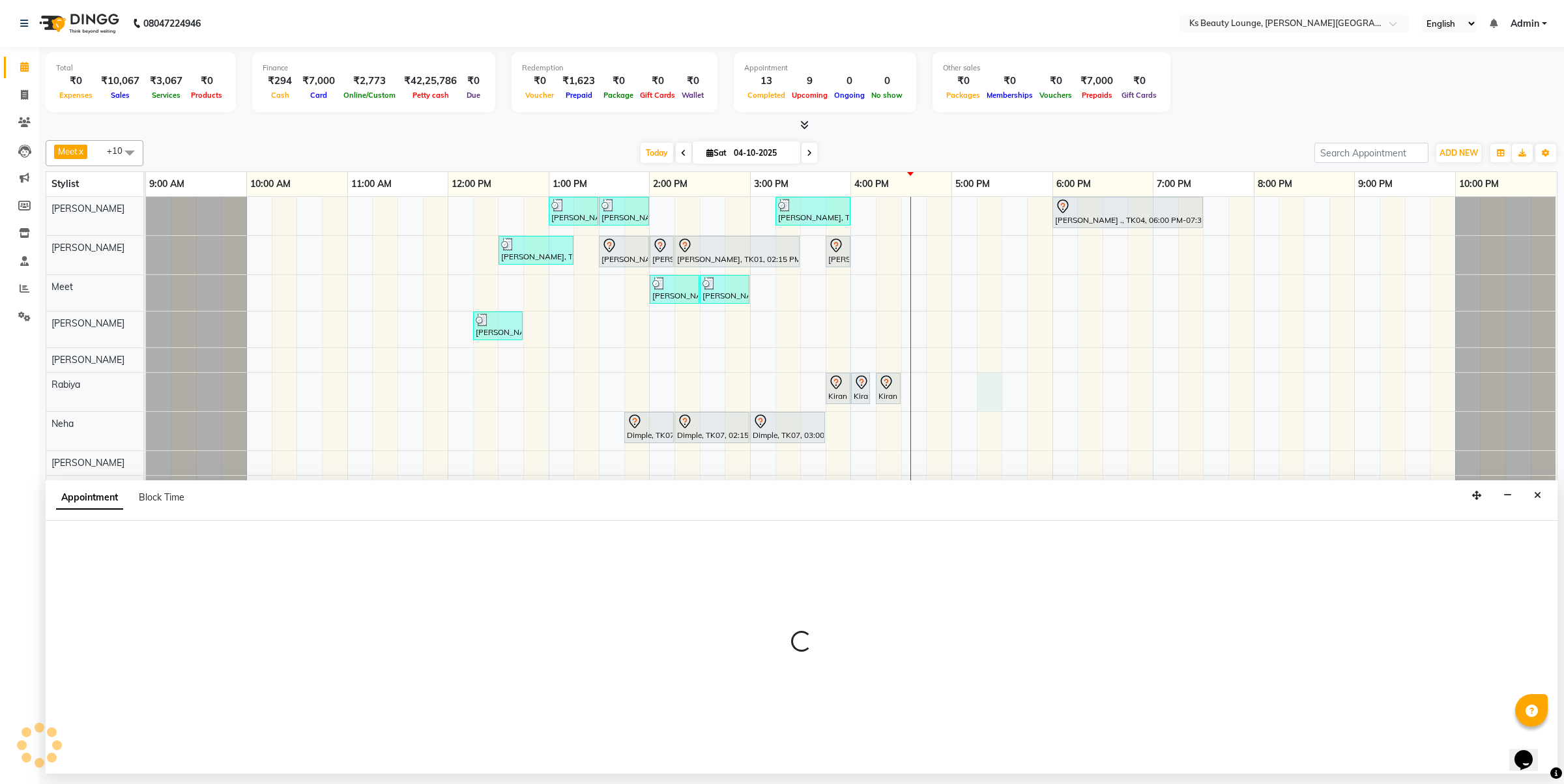
select select "79670"
select select "tentative"
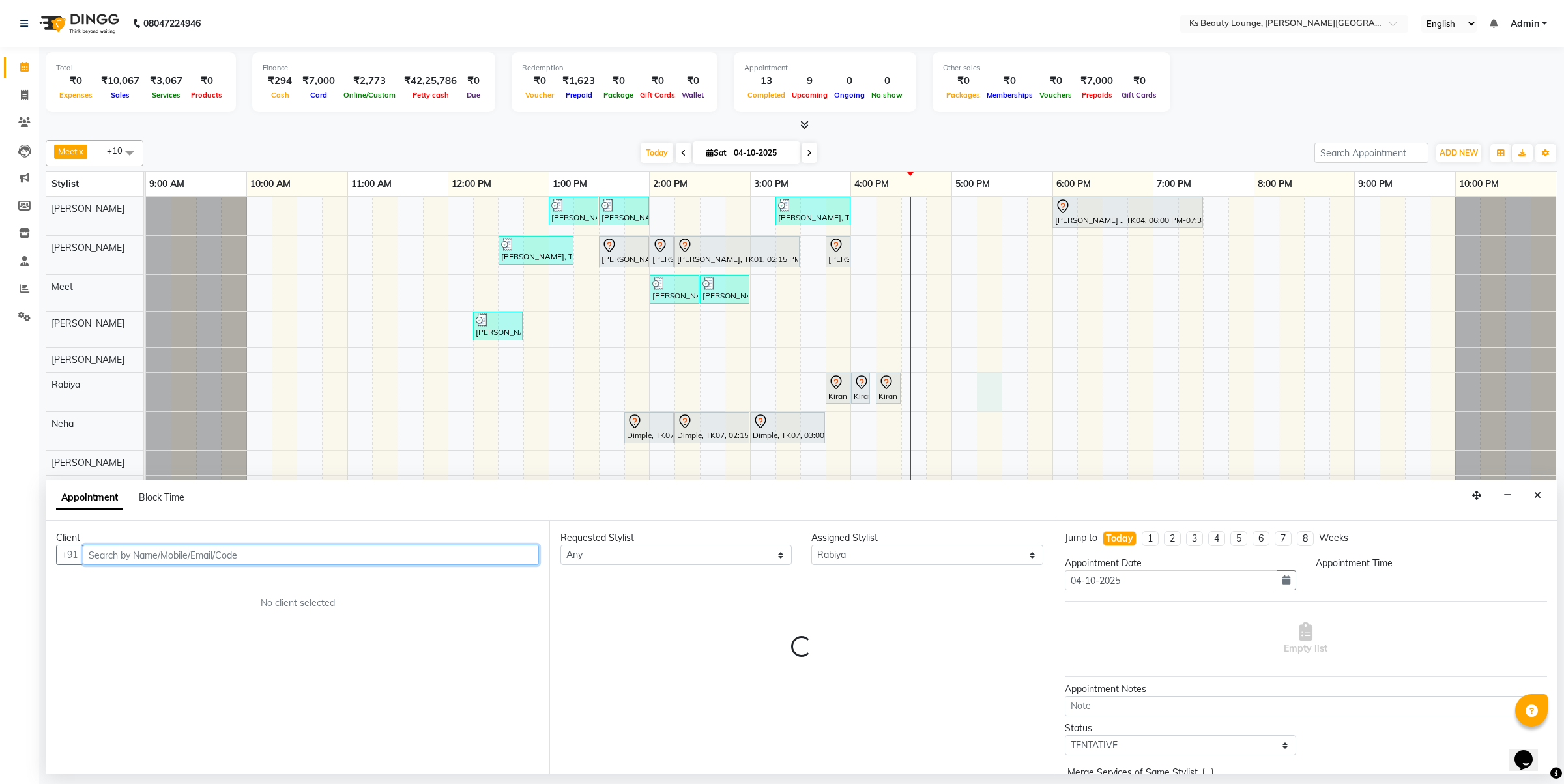
select select "1035"
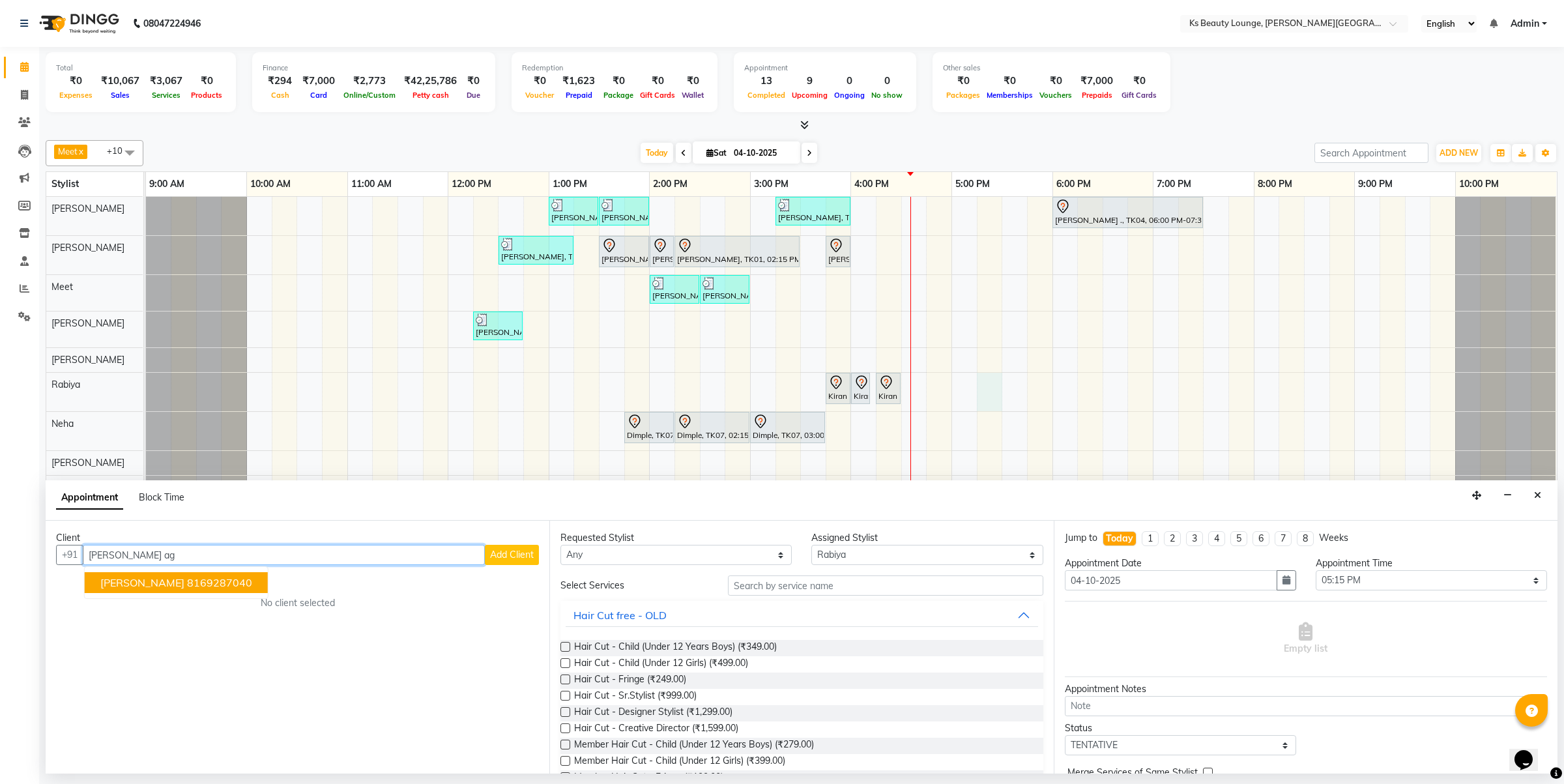
click at [187, 584] on ngb-highlight "8169287040" at bounding box center [220, 582] width 65 height 13
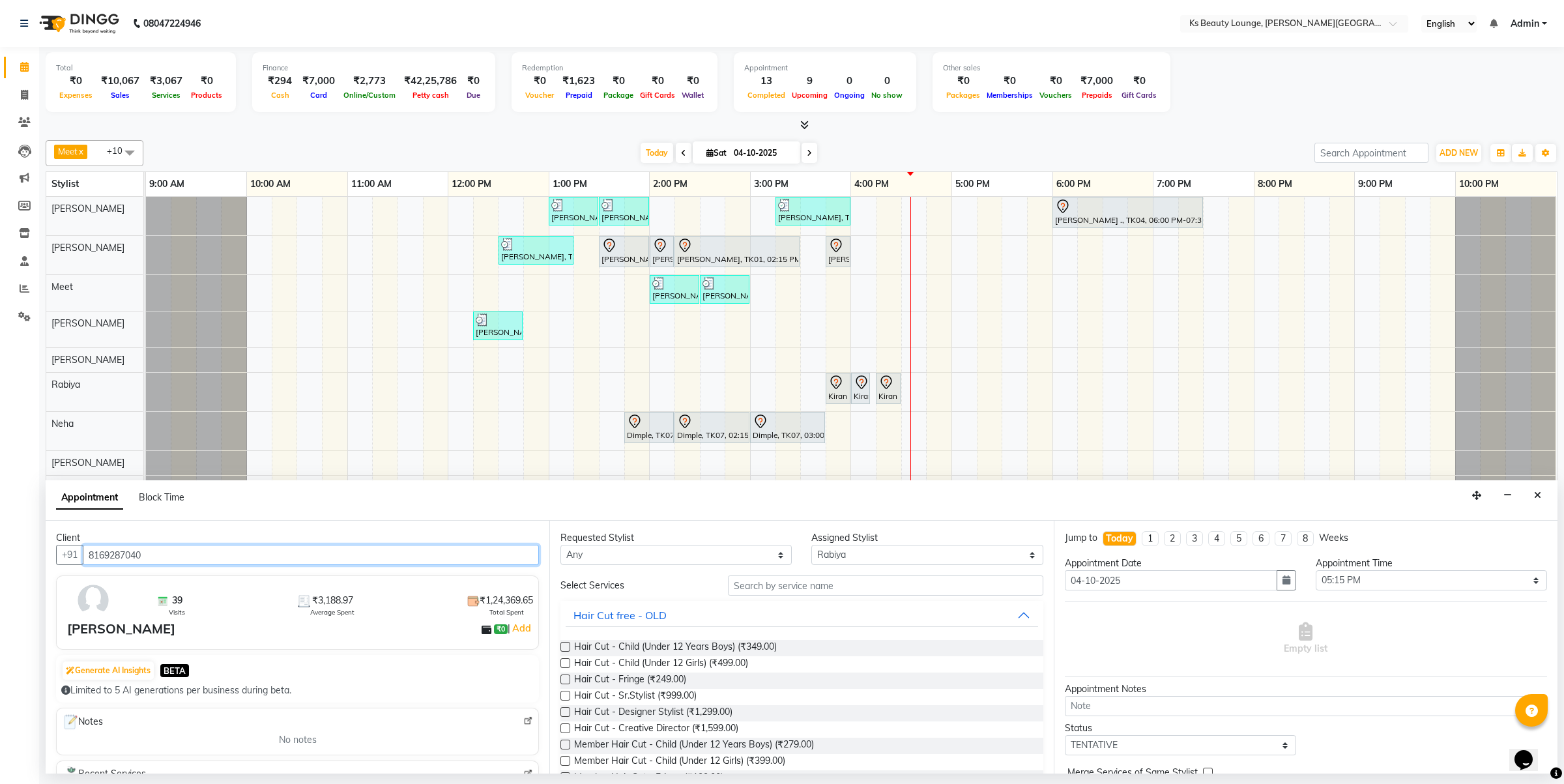
type input "8169287040"
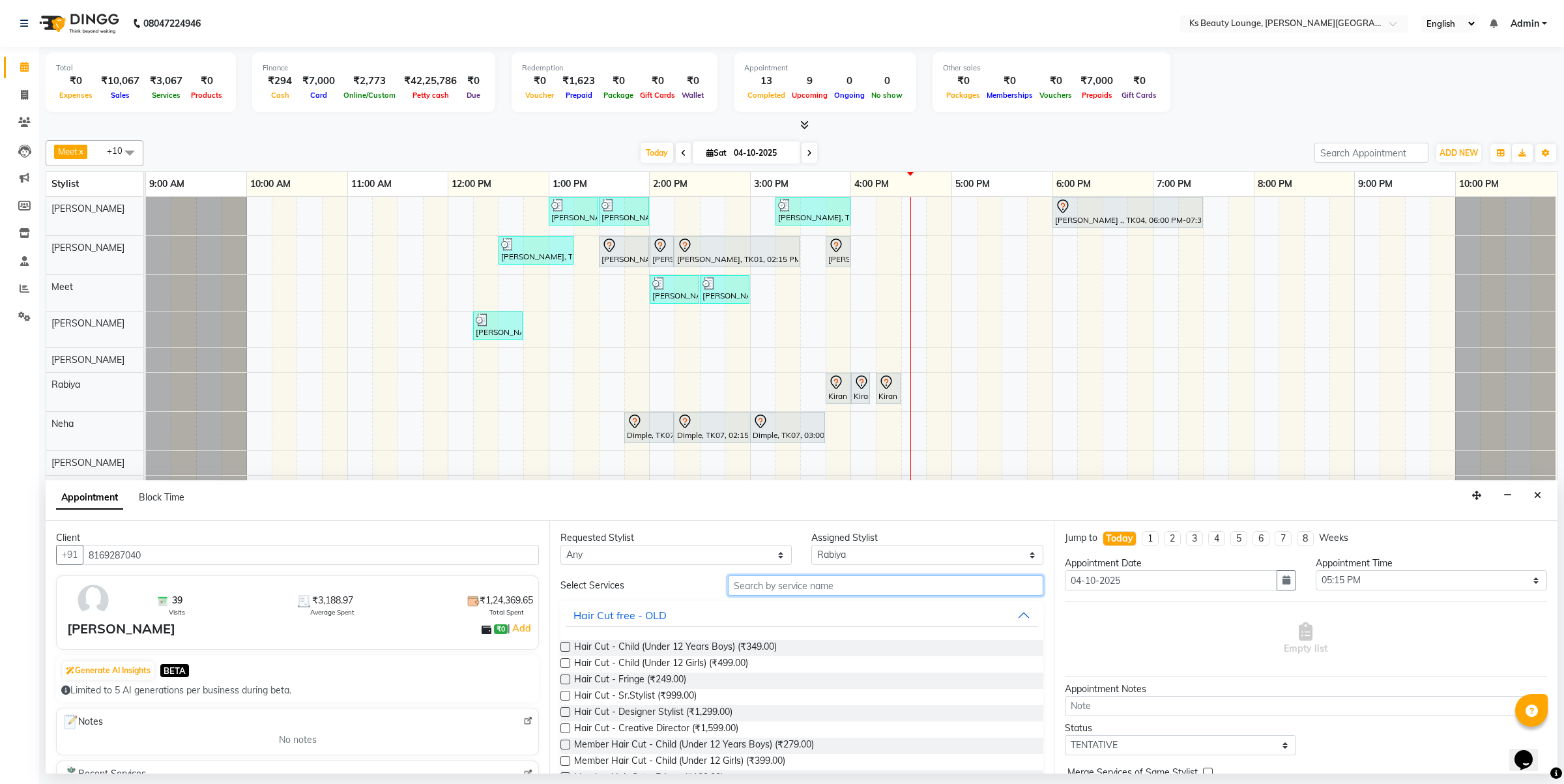
click at [796, 595] on input "text" at bounding box center [886, 586] width 315 height 20
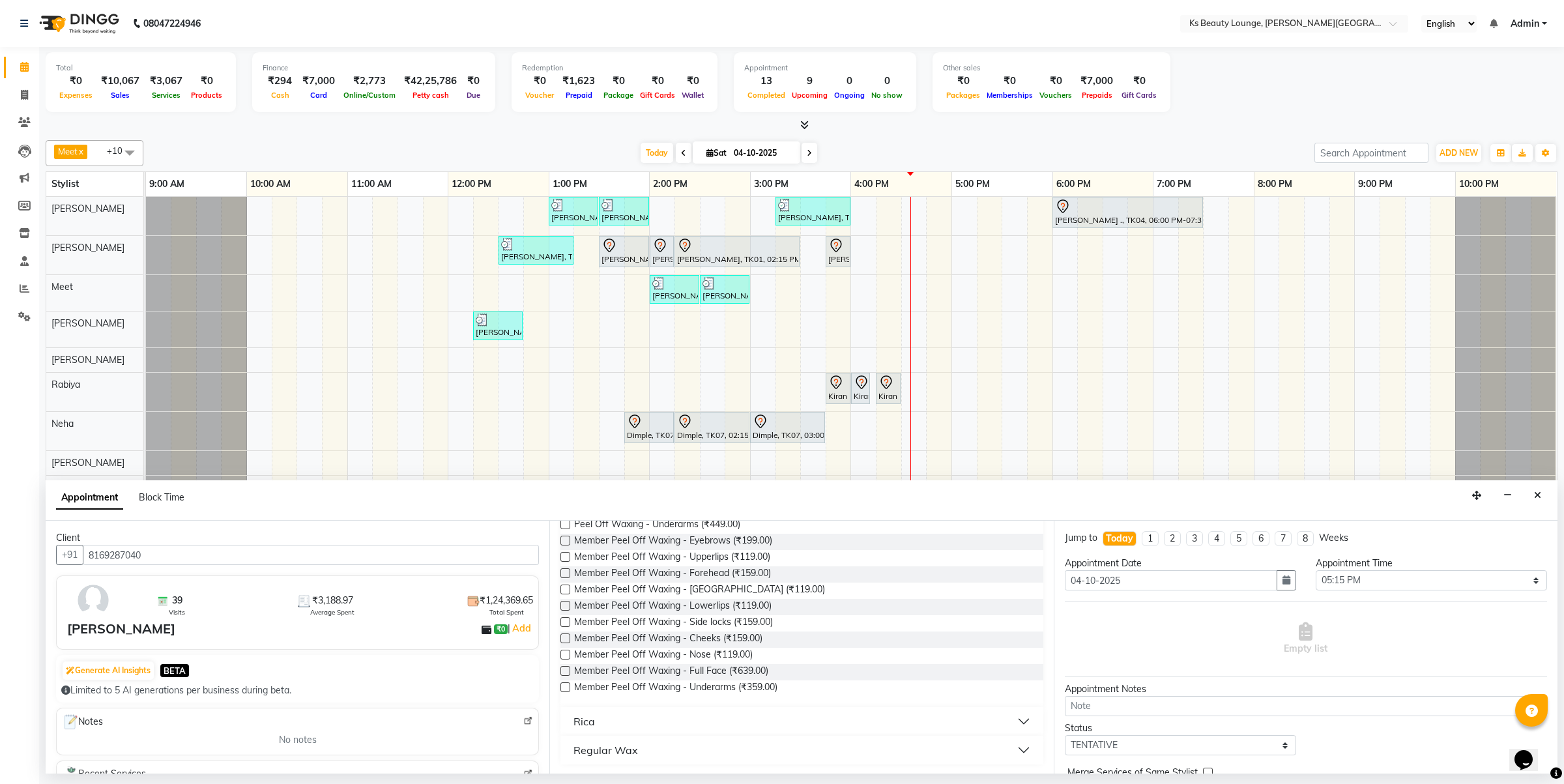
scroll to position [270, 0]
type input "peel"
click at [659, 720] on button "Rica" at bounding box center [802, 720] width 472 height 23
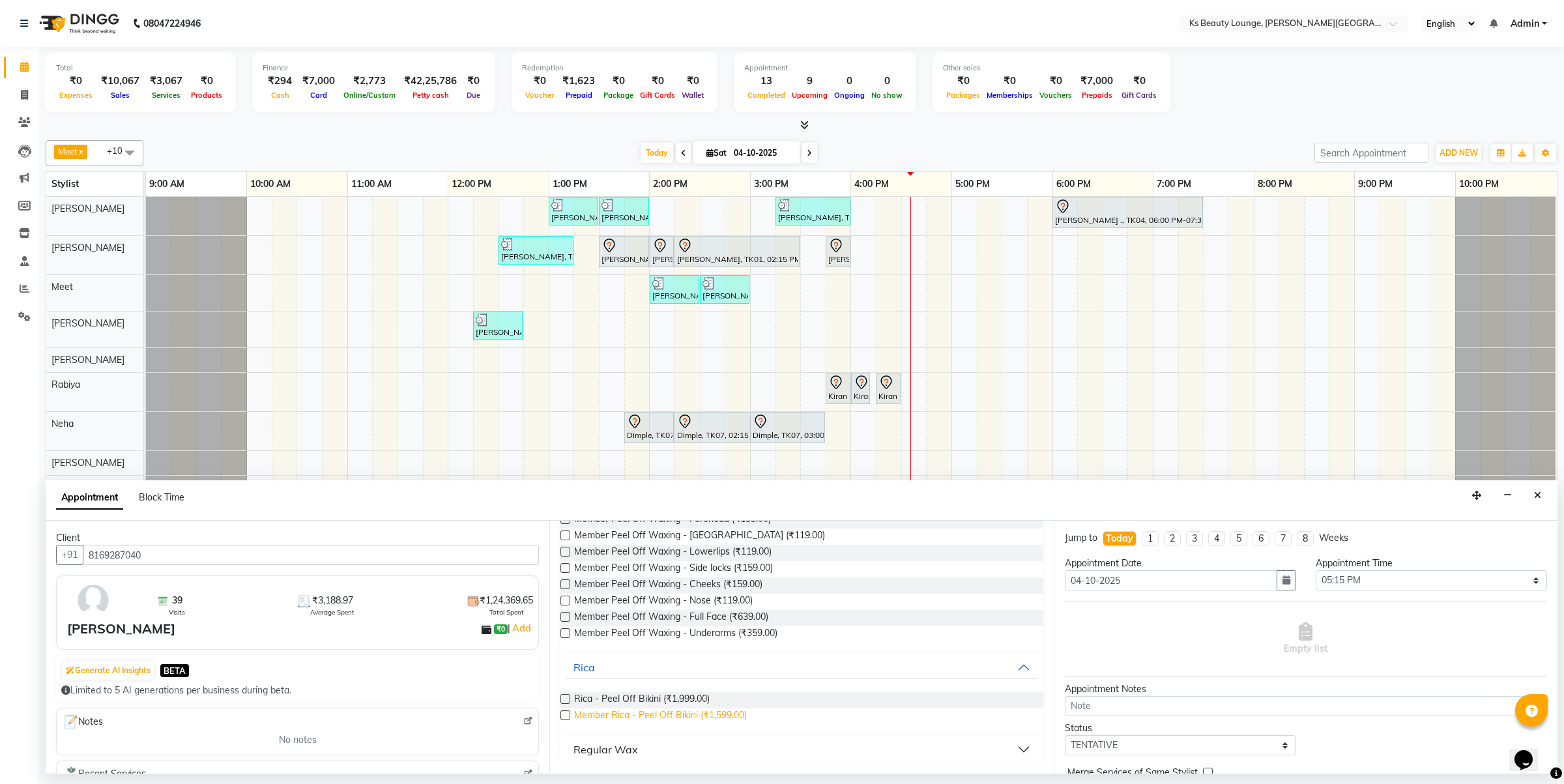
click at [719, 714] on span "Member Rica - Peel Off Bikini (₹1,599.00)" at bounding box center [661, 716] width 173 height 16
checkbox input "false"
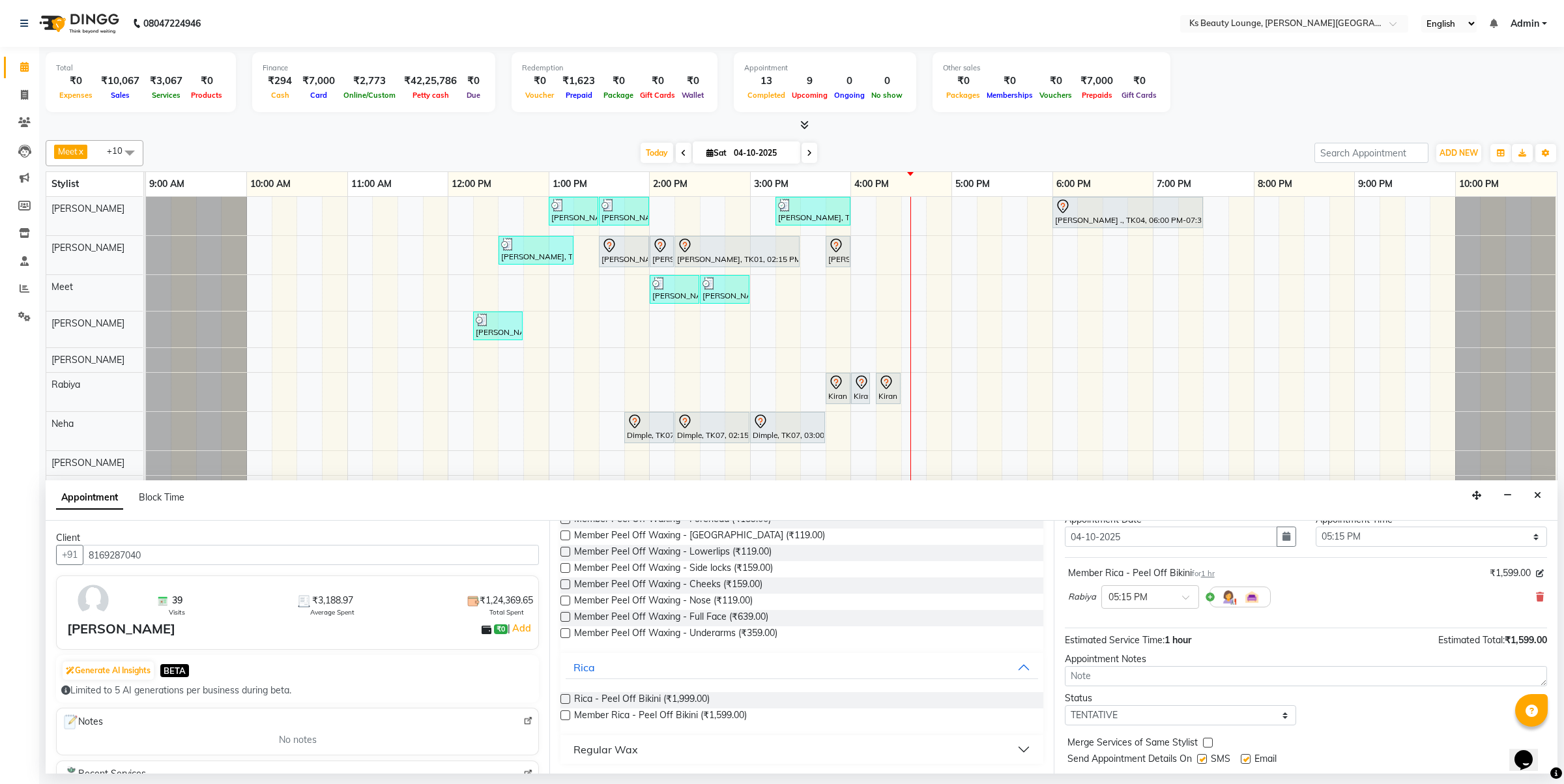
scroll to position [79, 0]
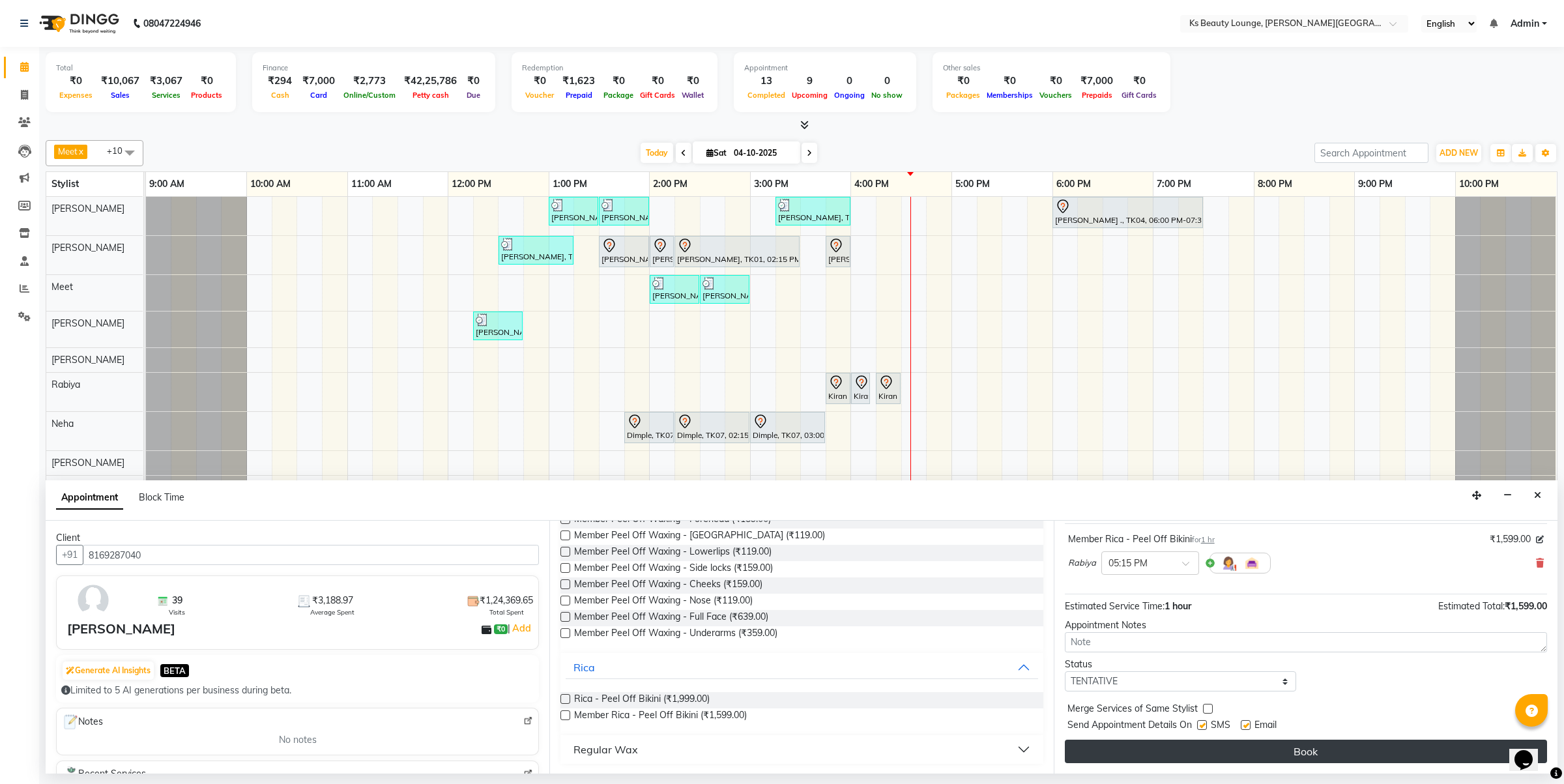
click at [1320, 748] on button "Book" at bounding box center [1306, 751] width 482 height 23
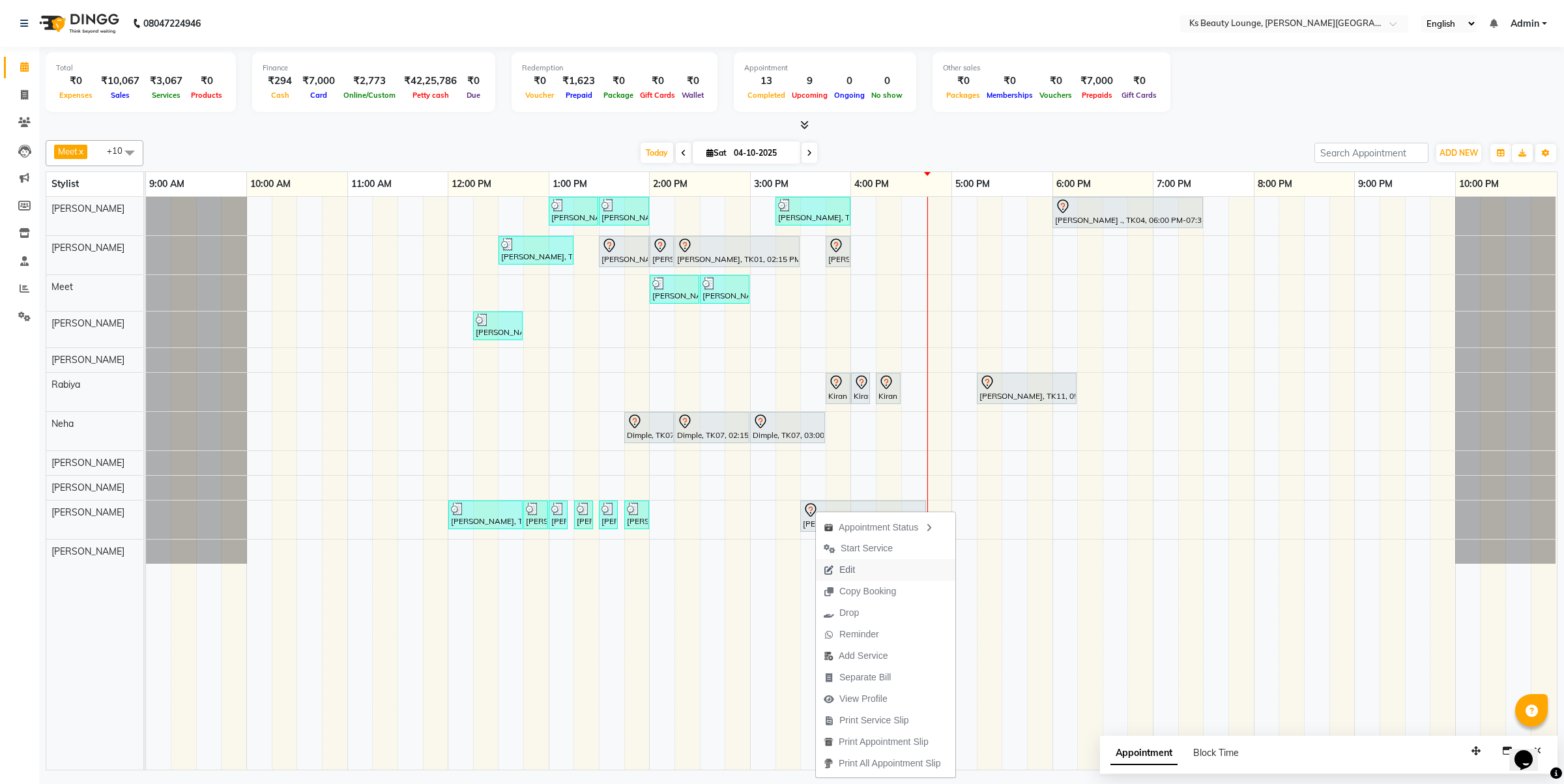
click at [874, 571] on button "Edit" at bounding box center [886, 570] width 139 height 22
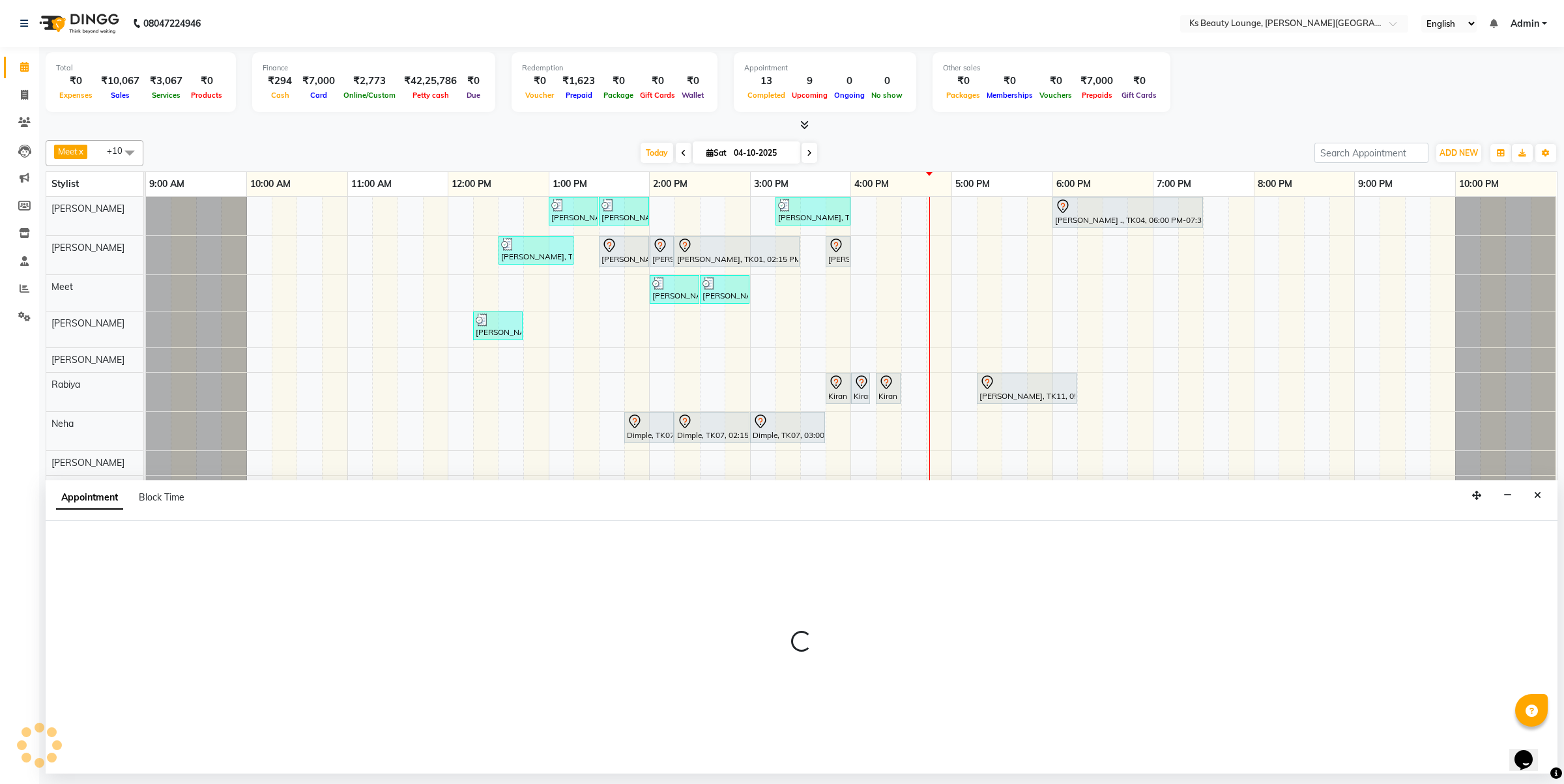
select select "tentative"
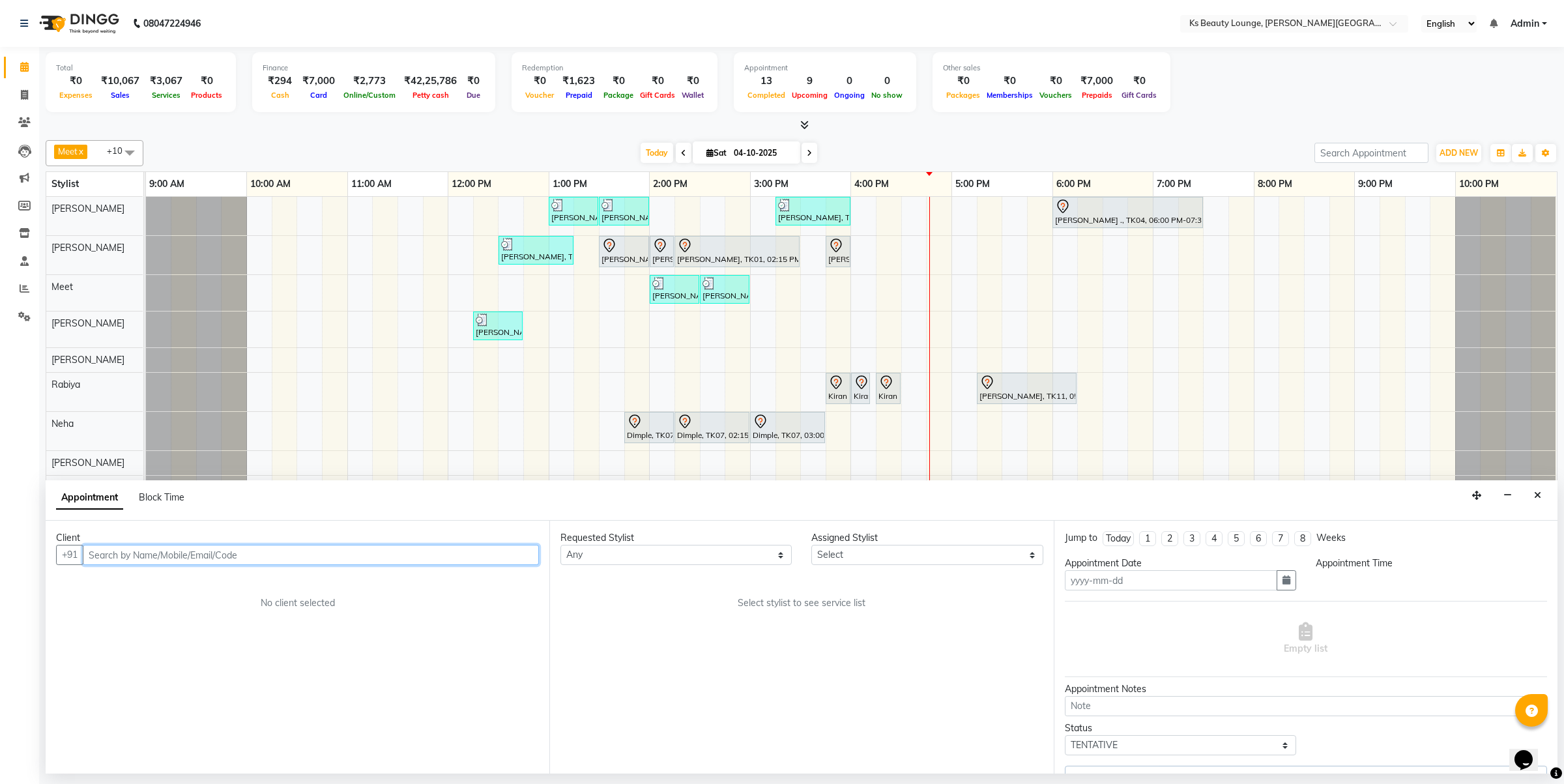
type input "04-10-2025"
select select "810"
select select "93454"
select select "1892"
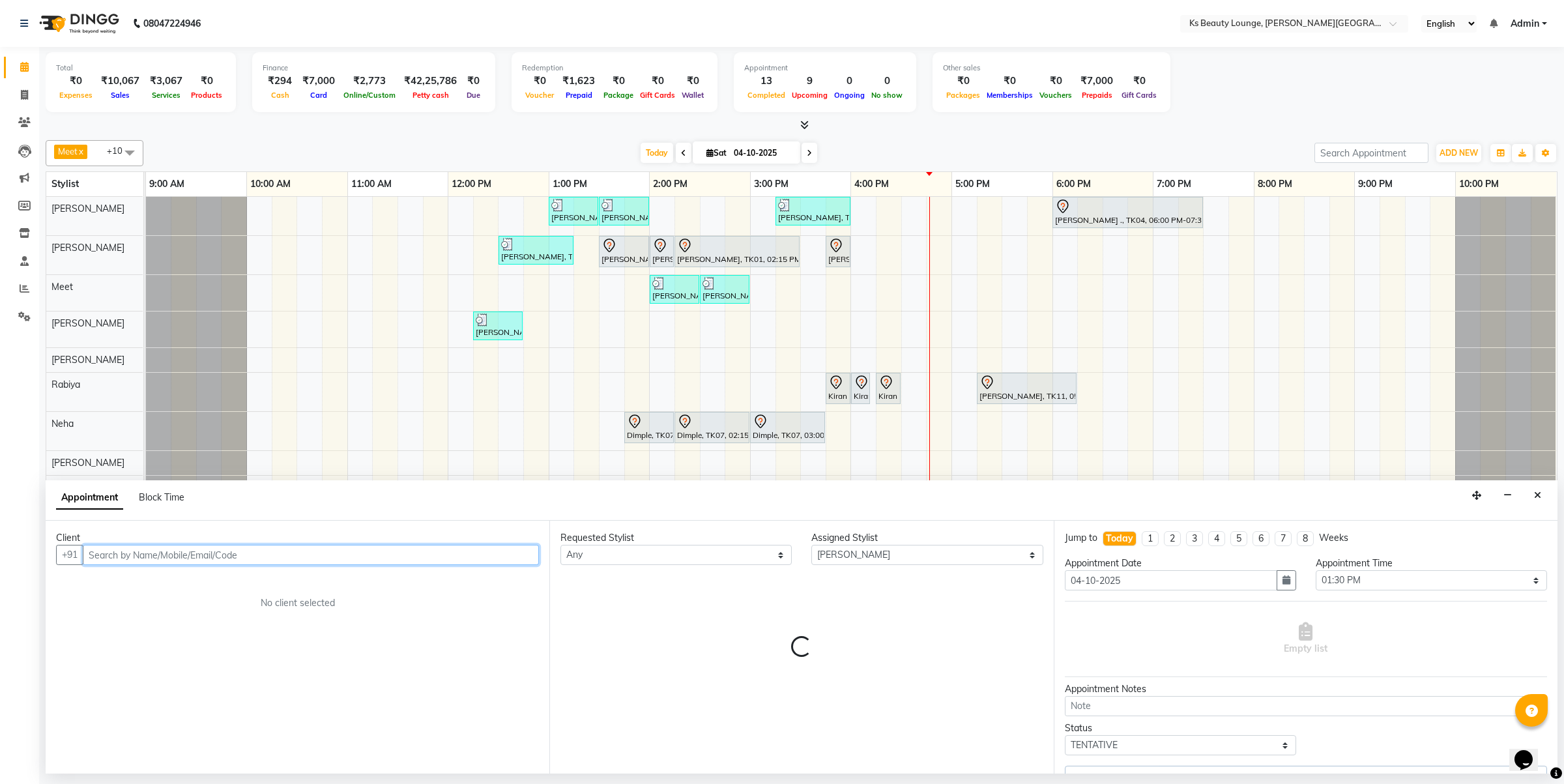
select select "1892"
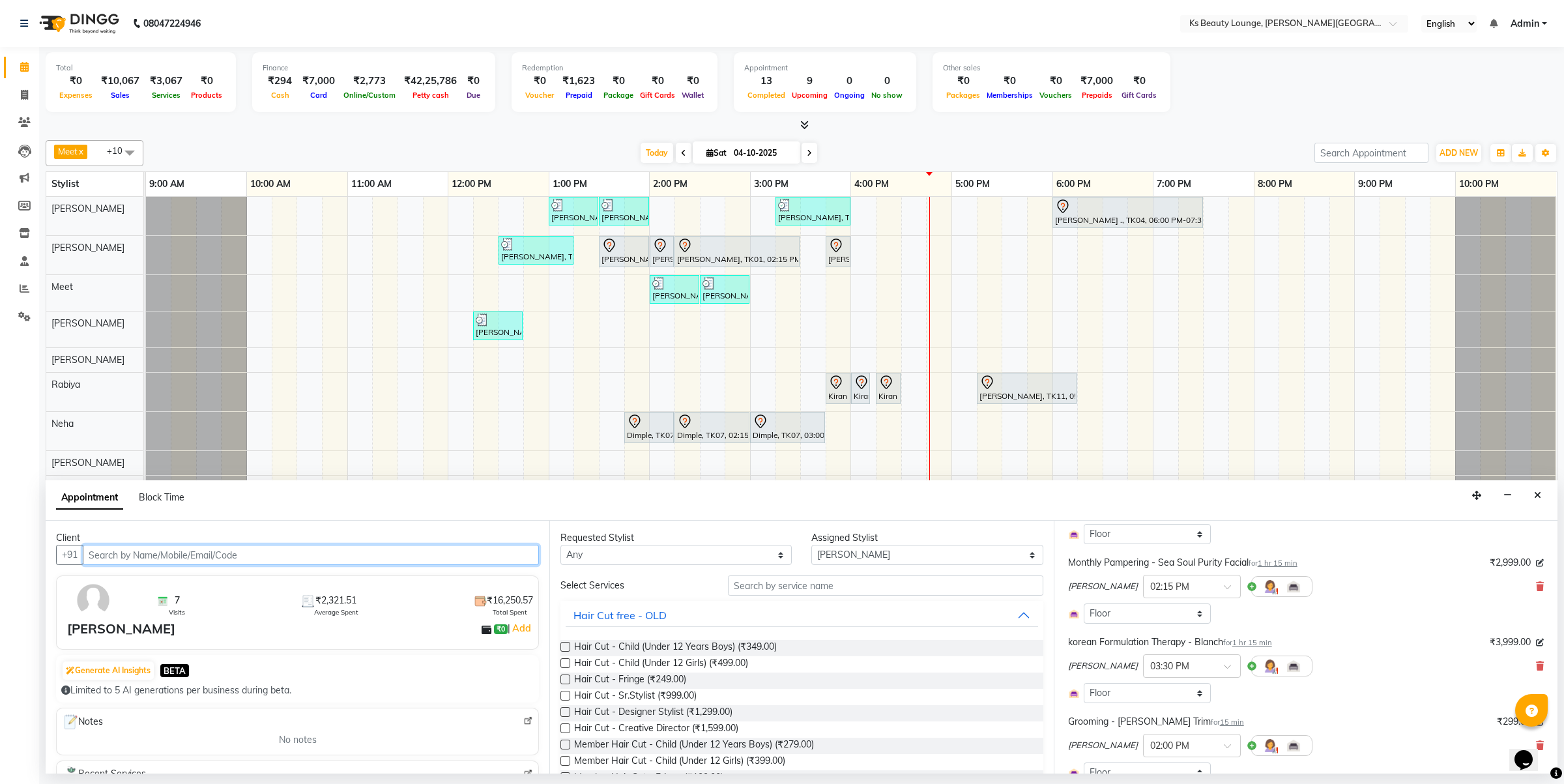
scroll to position [163, 0]
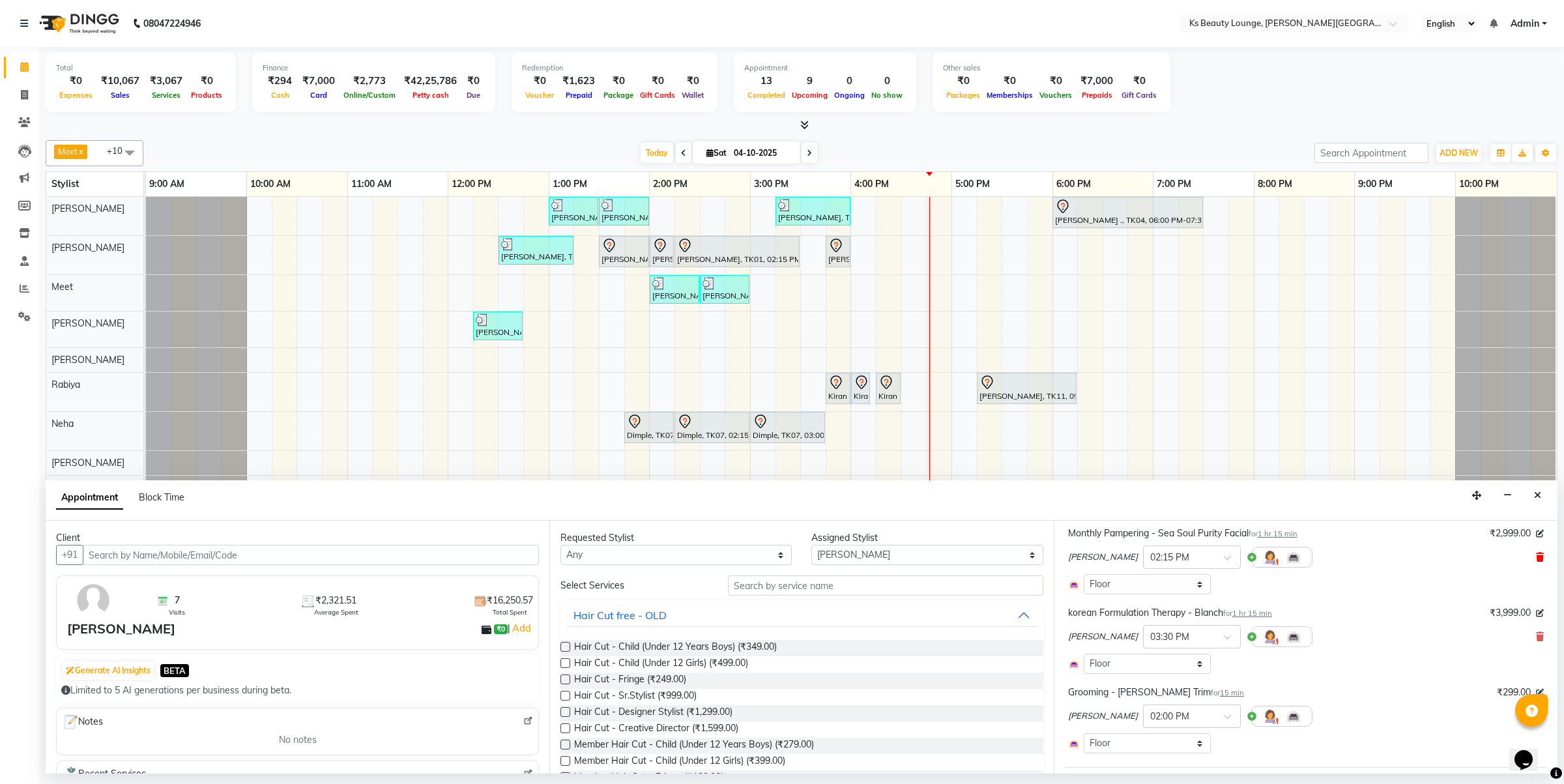
click at [1536, 555] on icon at bounding box center [1540, 557] width 8 height 9
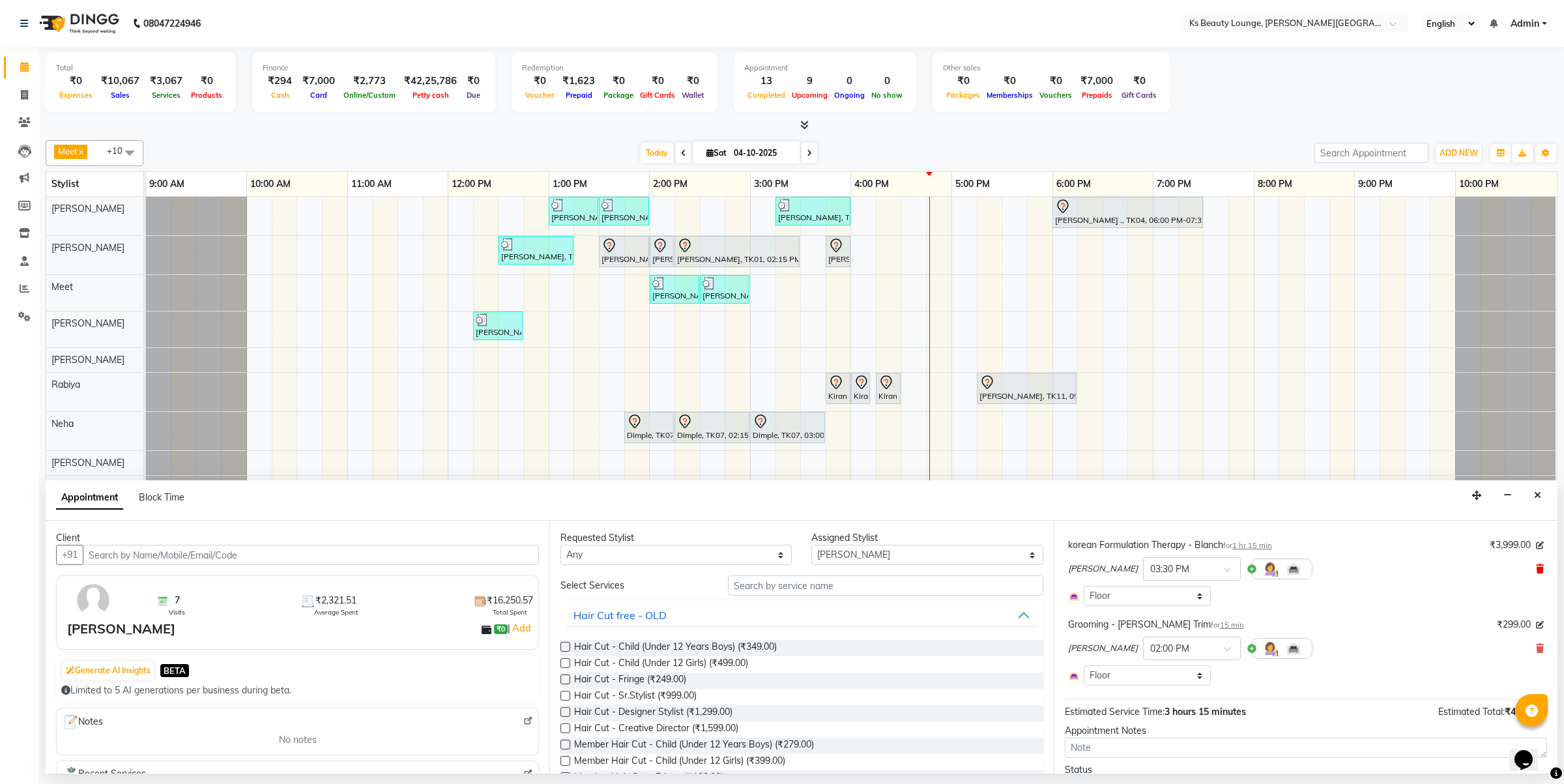
click at [1536, 571] on icon at bounding box center [1540, 568] width 8 height 9
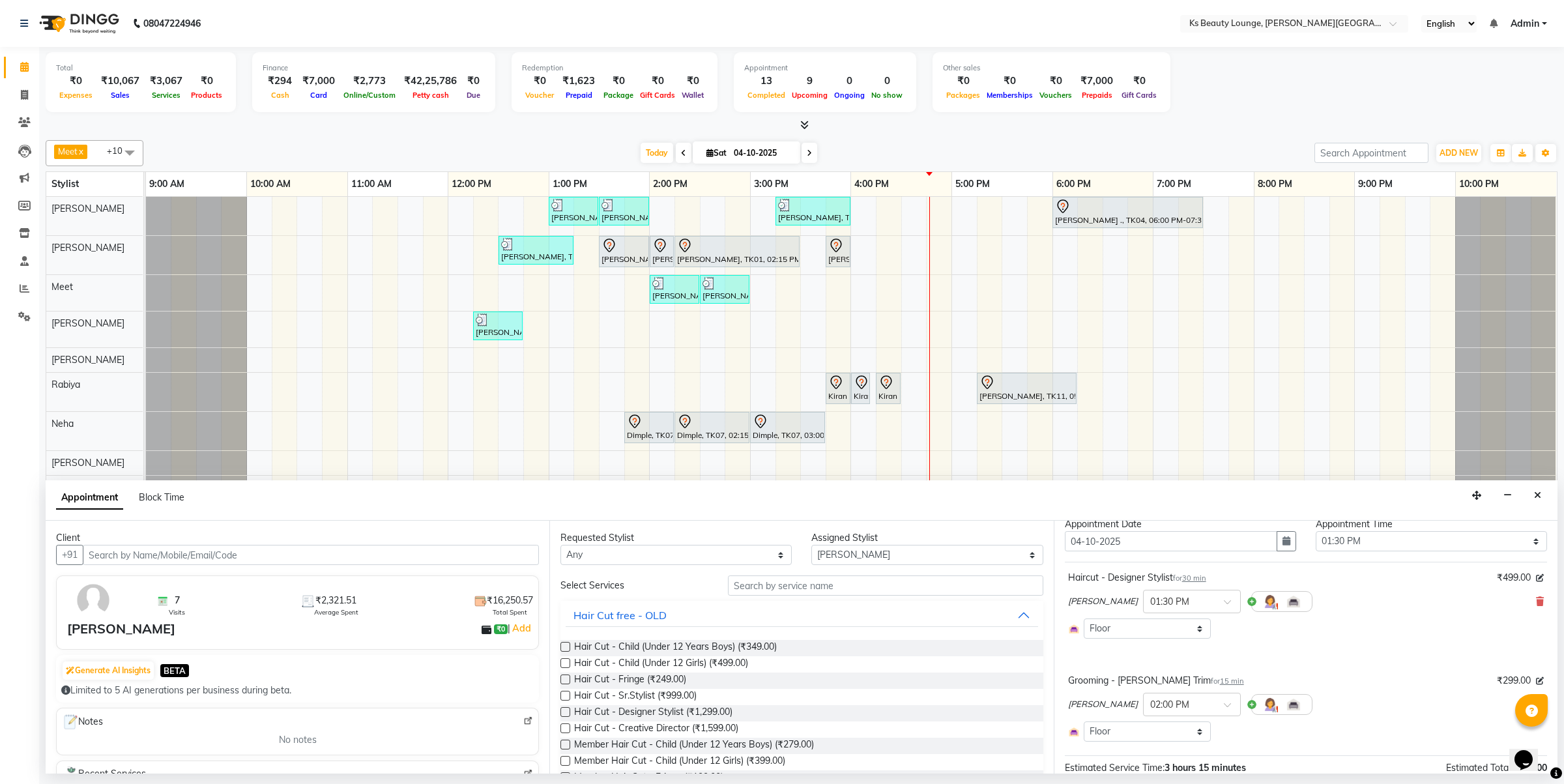
scroll to position [0, 0]
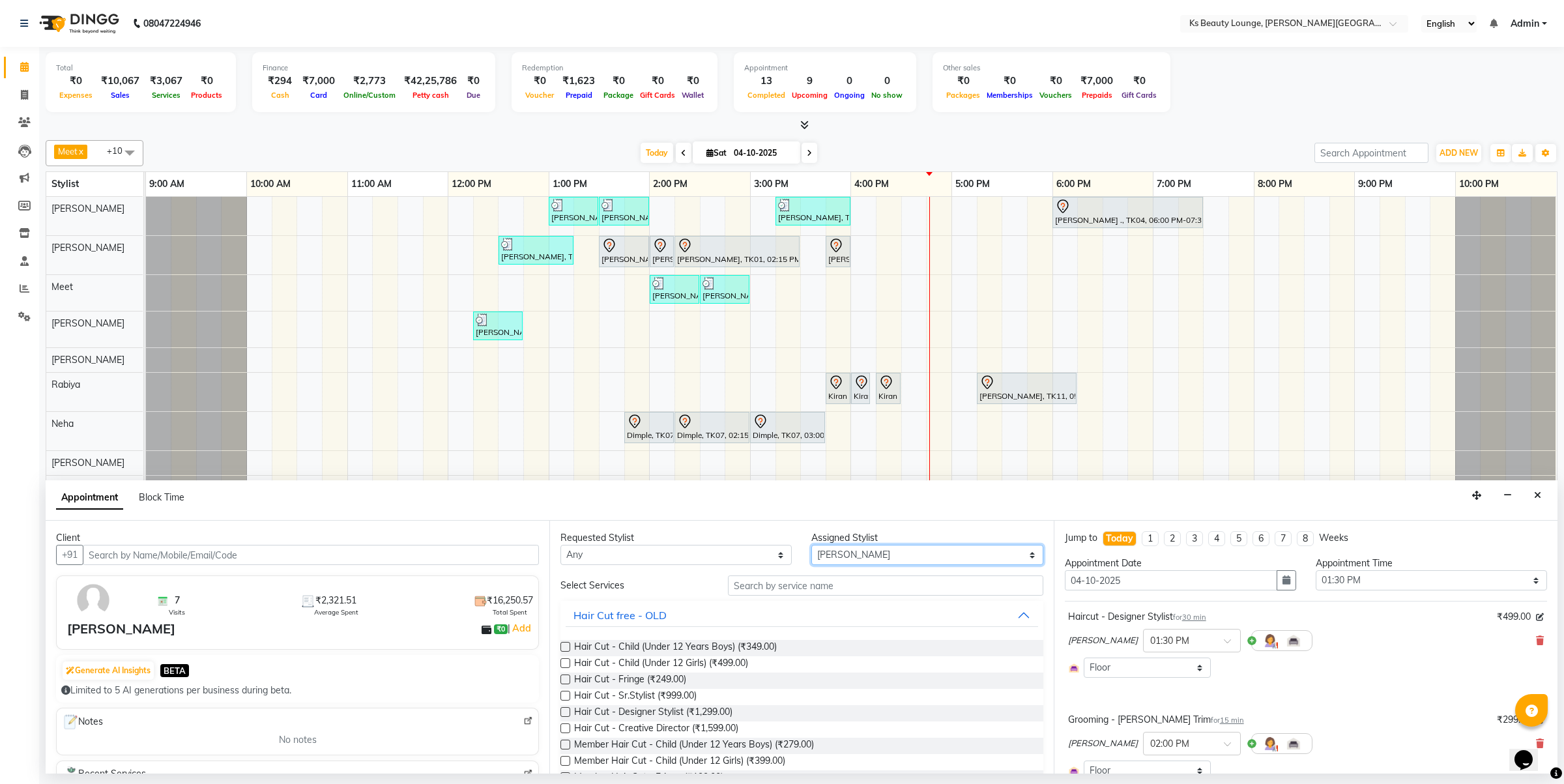
click at [851, 561] on select "Select [PERSON_NAME] [PERSON_NAME] [PERSON_NAME] [PERSON_NAME] [PERSON_NAME] Me…" at bounding box center [926, 555] width 232 height 20
click at [767, 587] on input "text" at bounding box center [886, 586] width 315 height 20
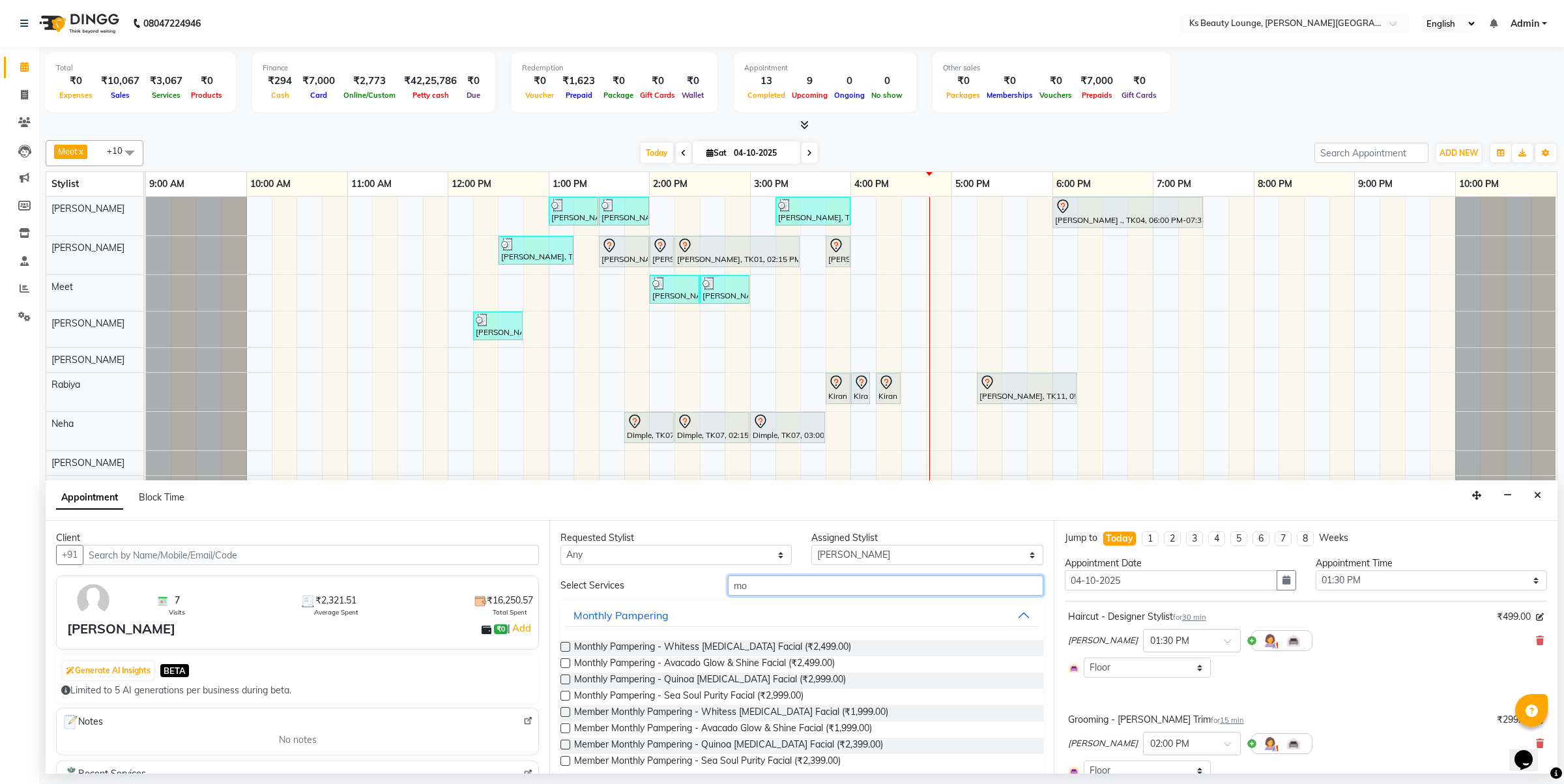
type input "m"
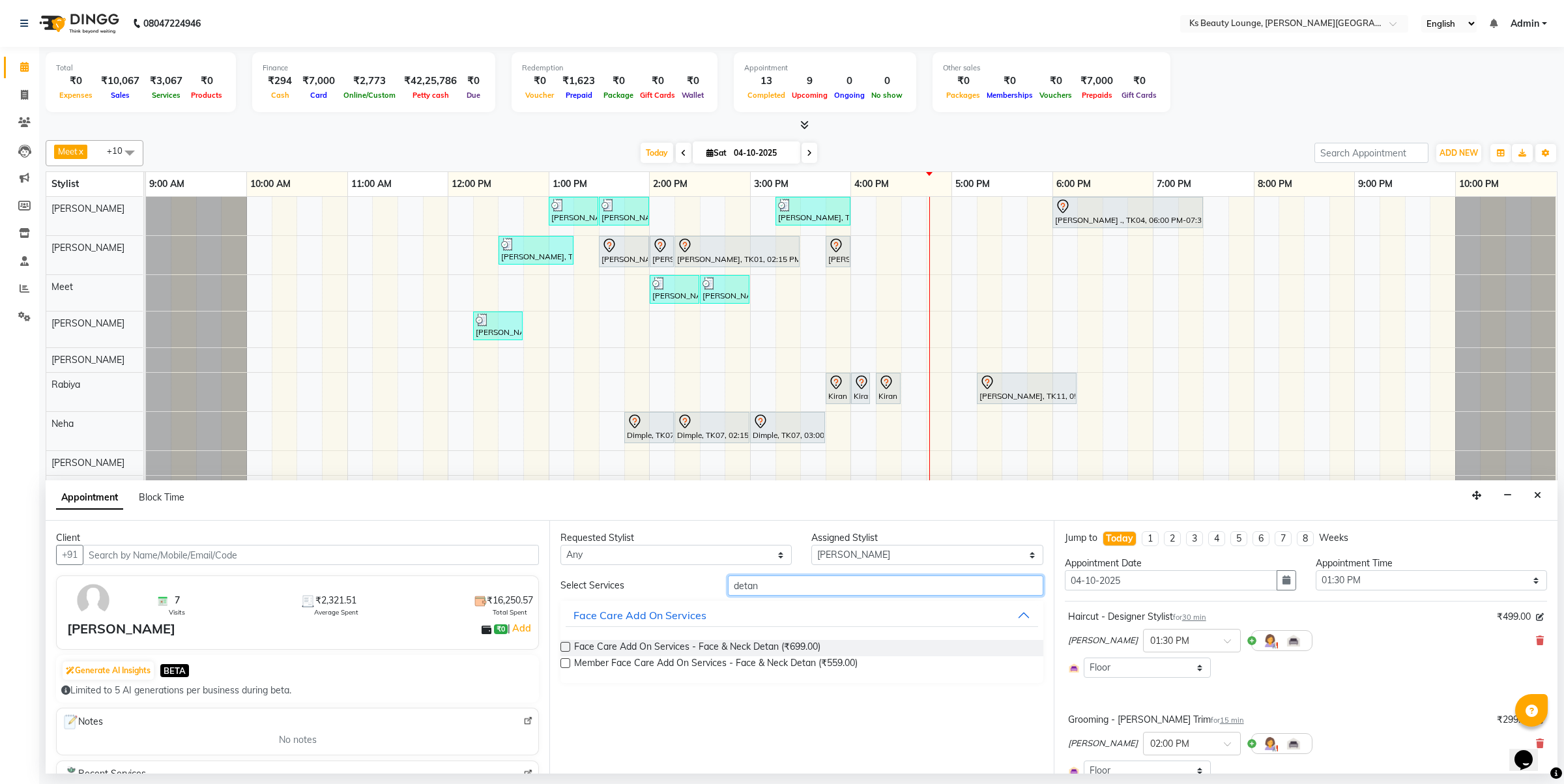
drag, startPoint x: 764, startPoint y: 584, endPoint x: 643, endPoint y: 582, distance: 121.0
click at [643, 582] on div "Select Services detan" at bounding box center [801, 586] width 502 height 20
type input "clean"
click at [717, 679] on button "Regular Maintainance" at bounding box center [802, 681] width 472 height 23
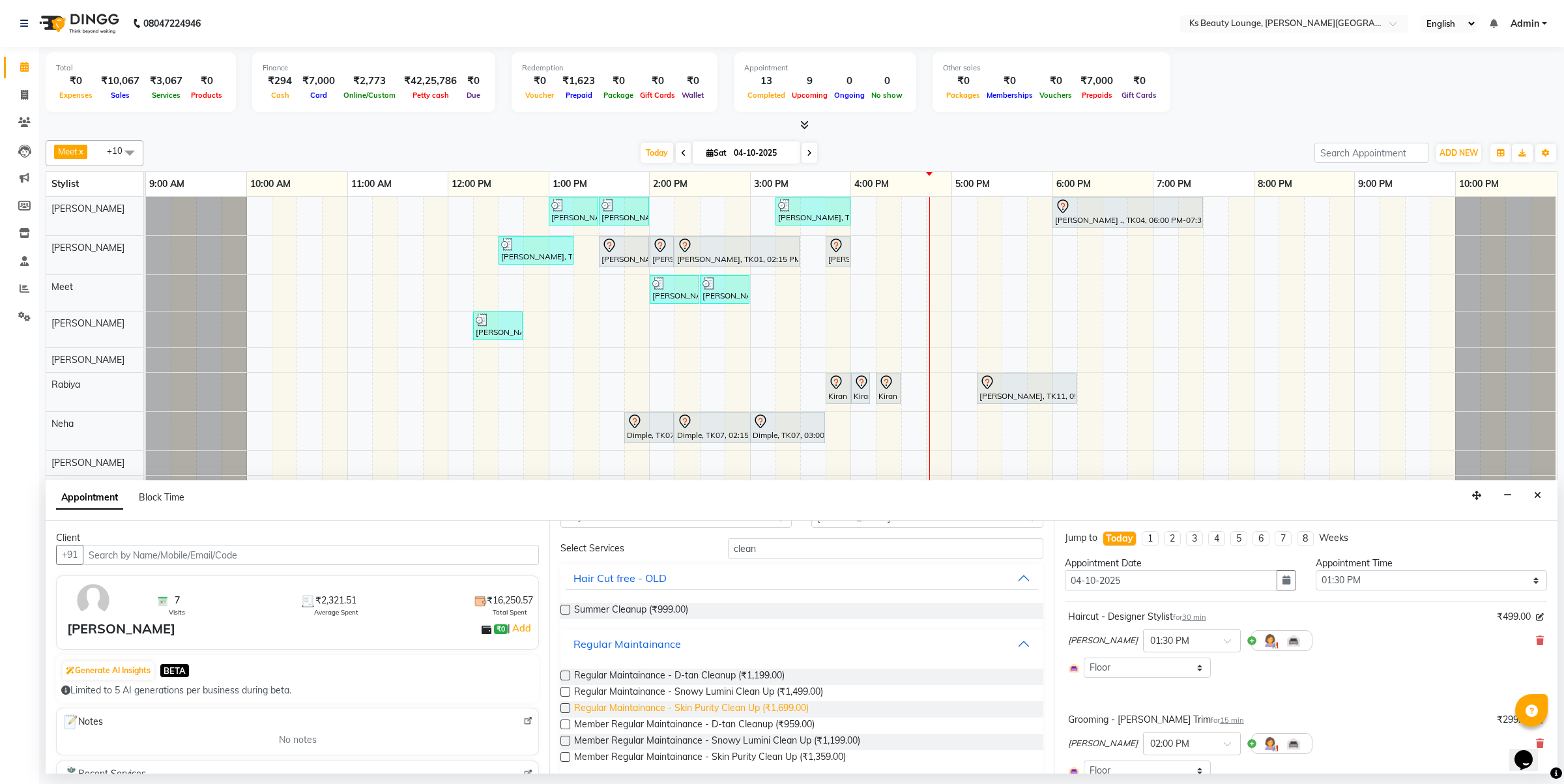
scroll to position [51, 0]
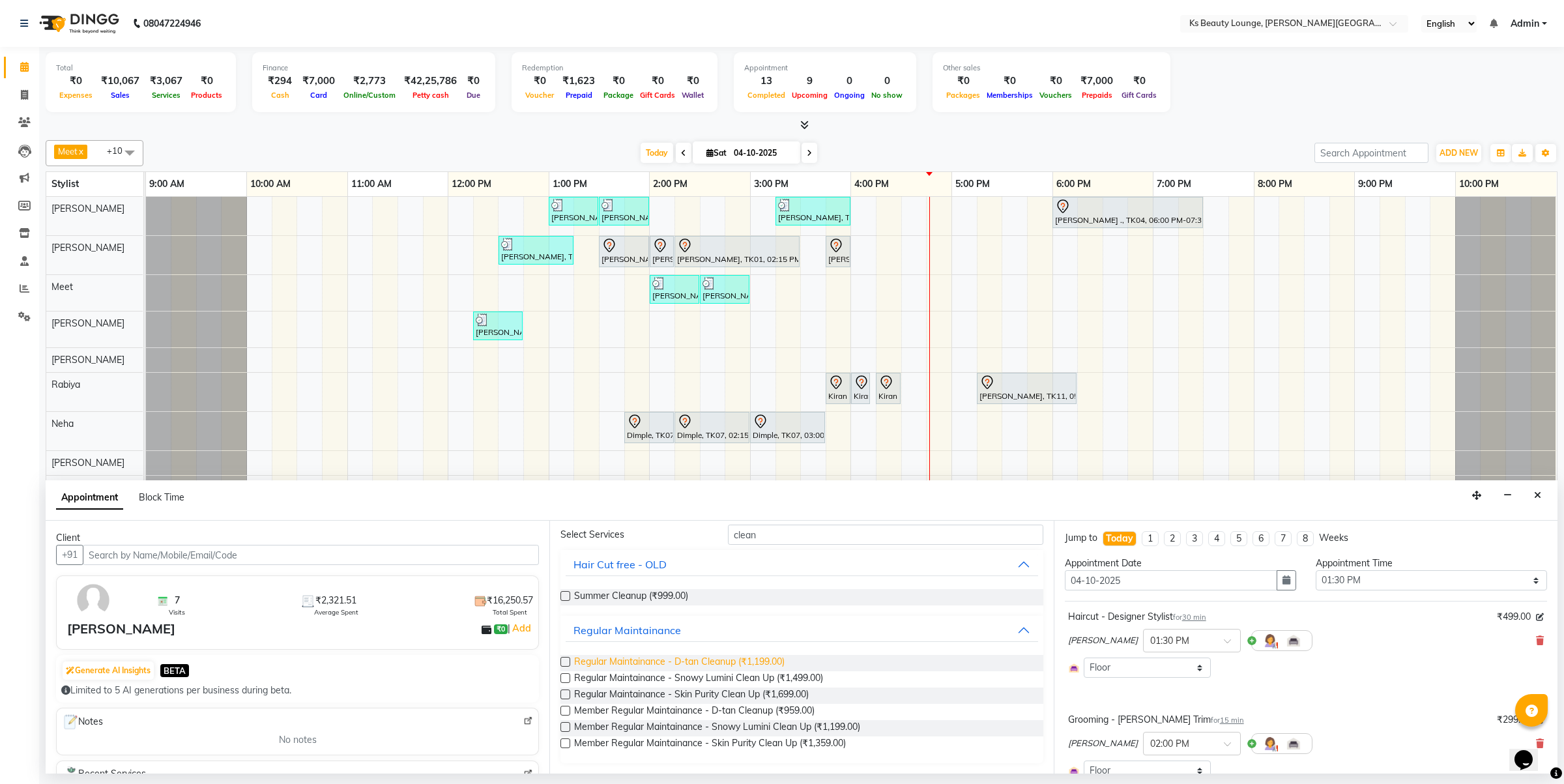
click at [744, 666] on span "Regular Maintainance - D-tan Cleanup (₹1,199.00)" at bounding box center [680, 663] width 211 height 16
checkbox input "false"
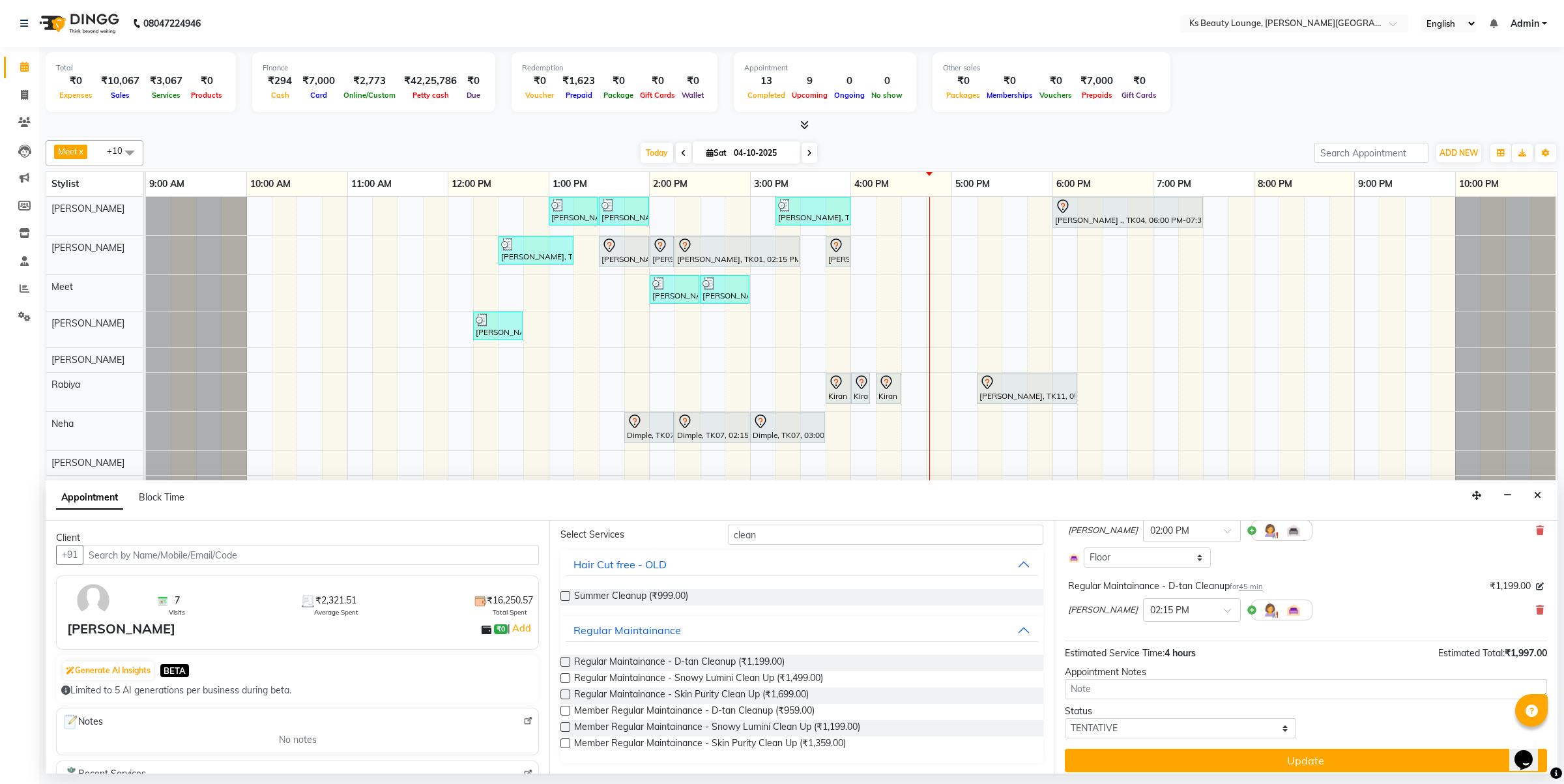
scroll to position [237, 0]
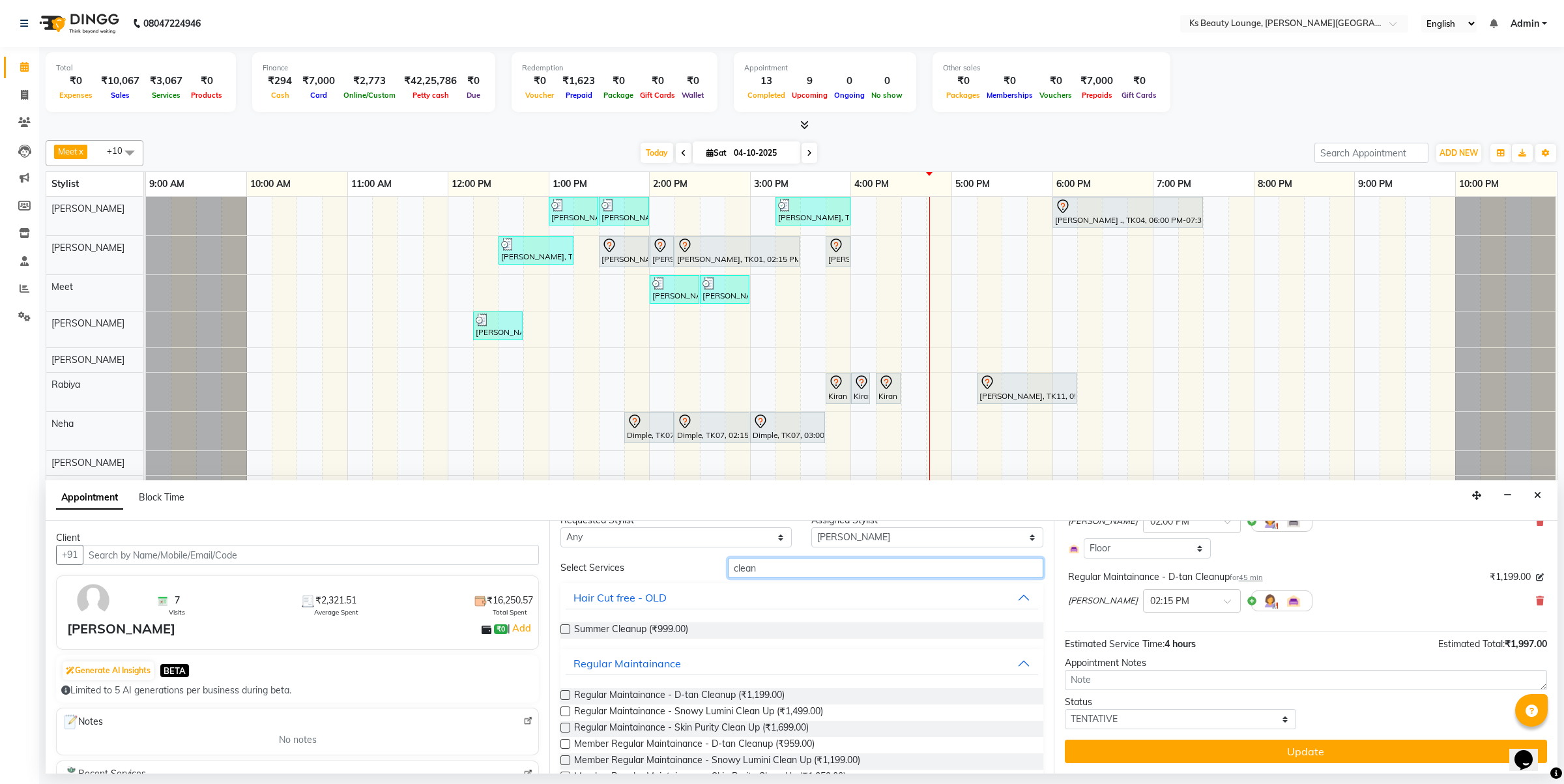
drag, startPoint x: 763, startPoint y: 531, endPoint x: 721, endPoint y: 532, distance: 42.0
click at [721, 532] on div "Requested Stylist Any [PERSON_NAME] [PERSON_NAME] [PERSON_NAME] [PERSON_NAME] […" at bounding box center [802, 647] width 504 height 253
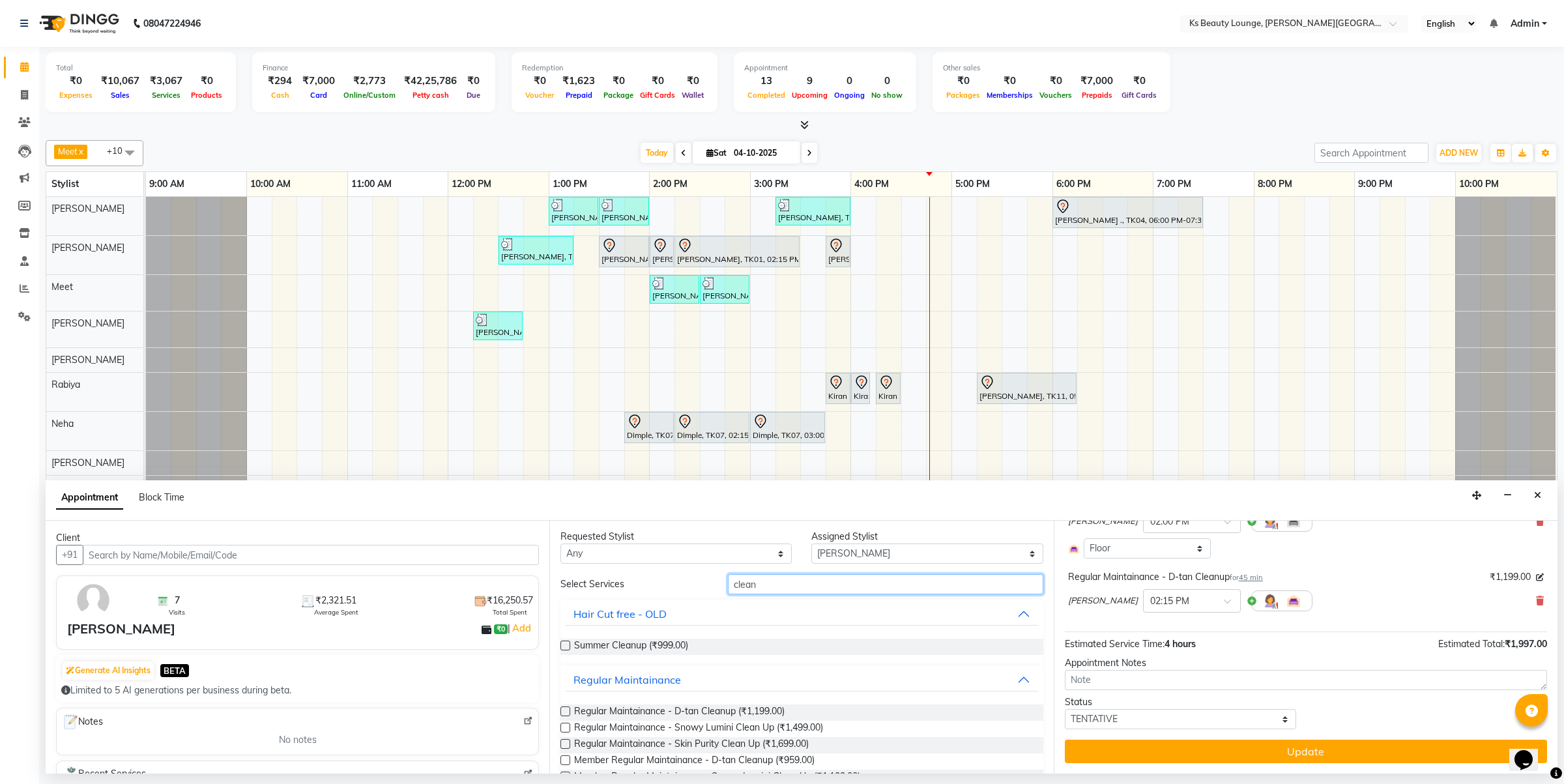
scroll to position [0, 0]
click at [878, 555] on select "Select [PERSON_NAME] [PERSON_NAME] [PERSON_NAME] [PERSON_NAME] [PERSON_NAME] Me…" at bounding box center [926, 555] width 232 height 20
select select "87953"
click at [811, 545] on select "Select [PERSON_NAME] [PERSON_NAME] [PERSON_NAME] [PERSON_NAME] [PERSON_NAME] Me…" at bounding box center [926, 555] width 232 height 20
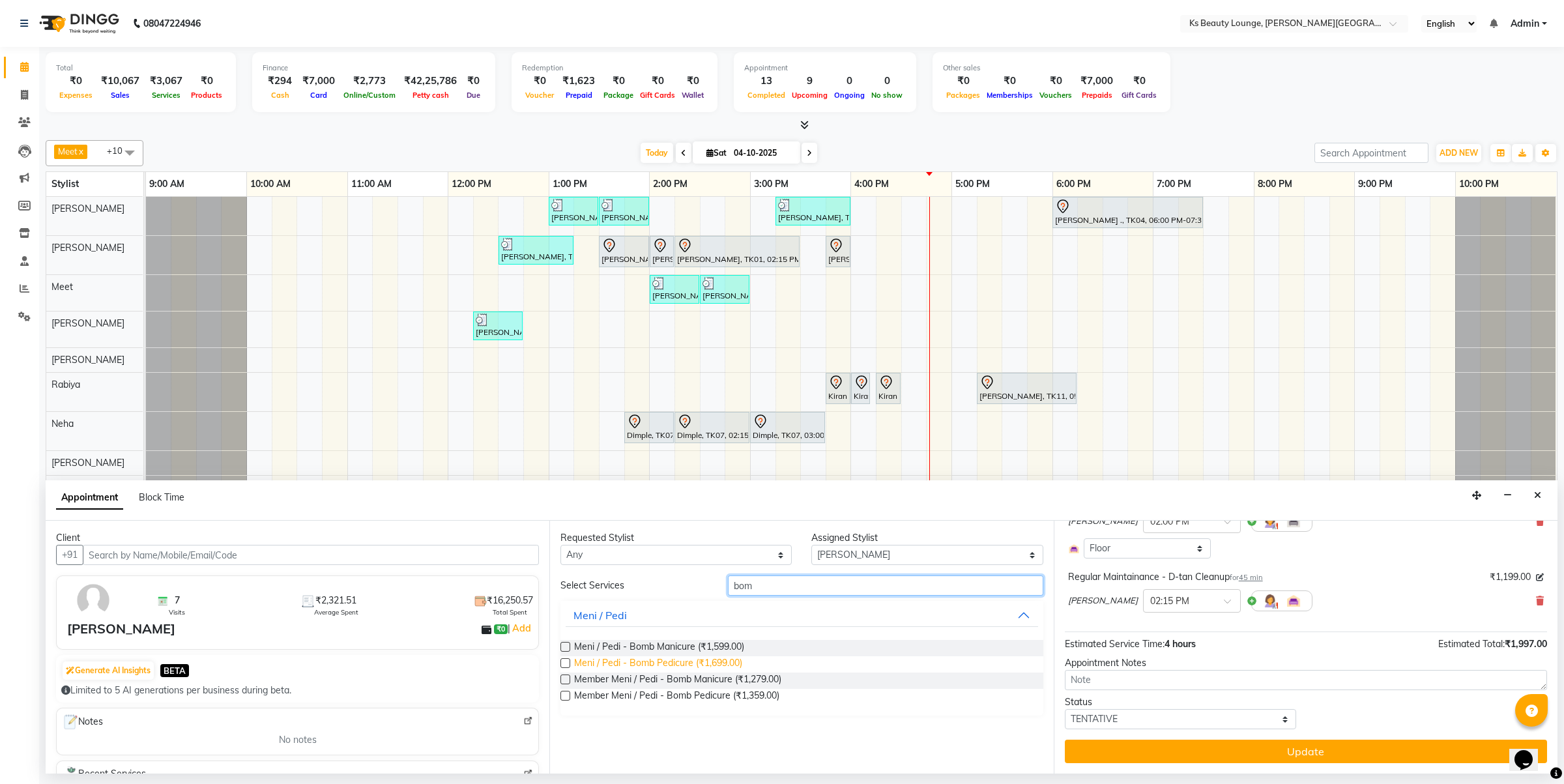
type input "bom"
click at [688, 663] on span "Meni / Pedi - Bomb Pedicure (₹1,699.00)" at bounding box center [659, 664] width 168 height 16
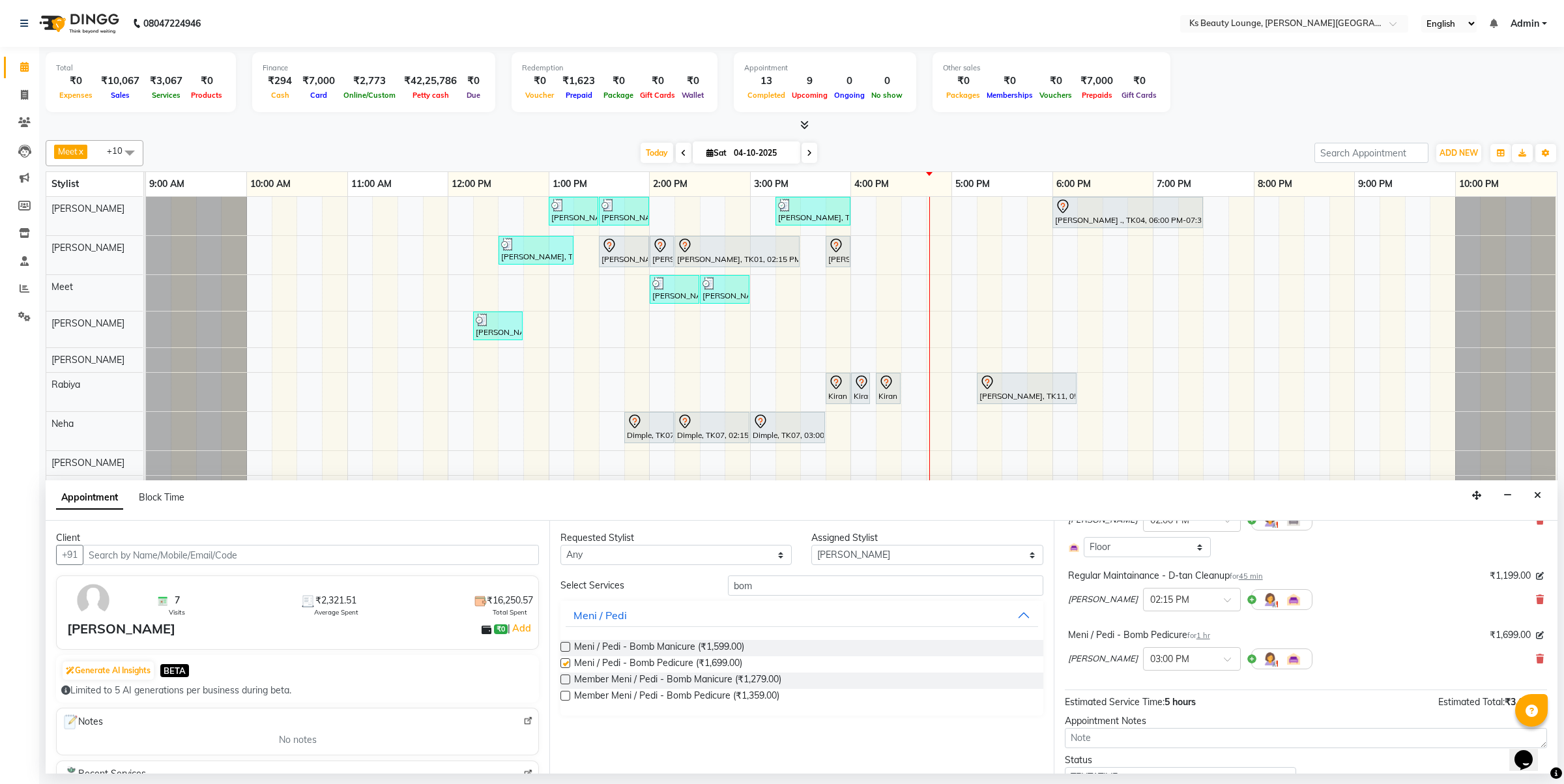
checkbox input "false"
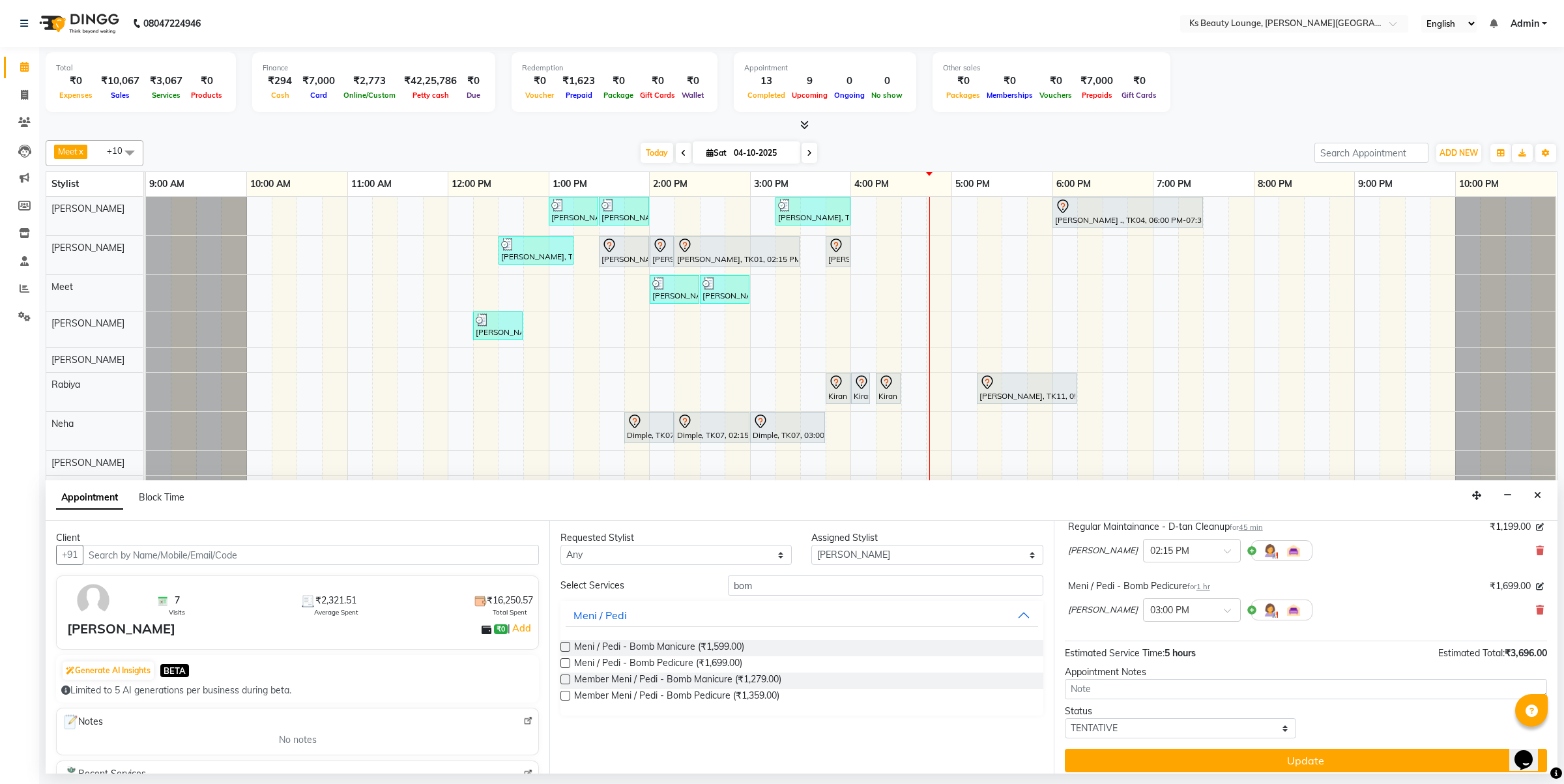
scroll to position [282, 0]
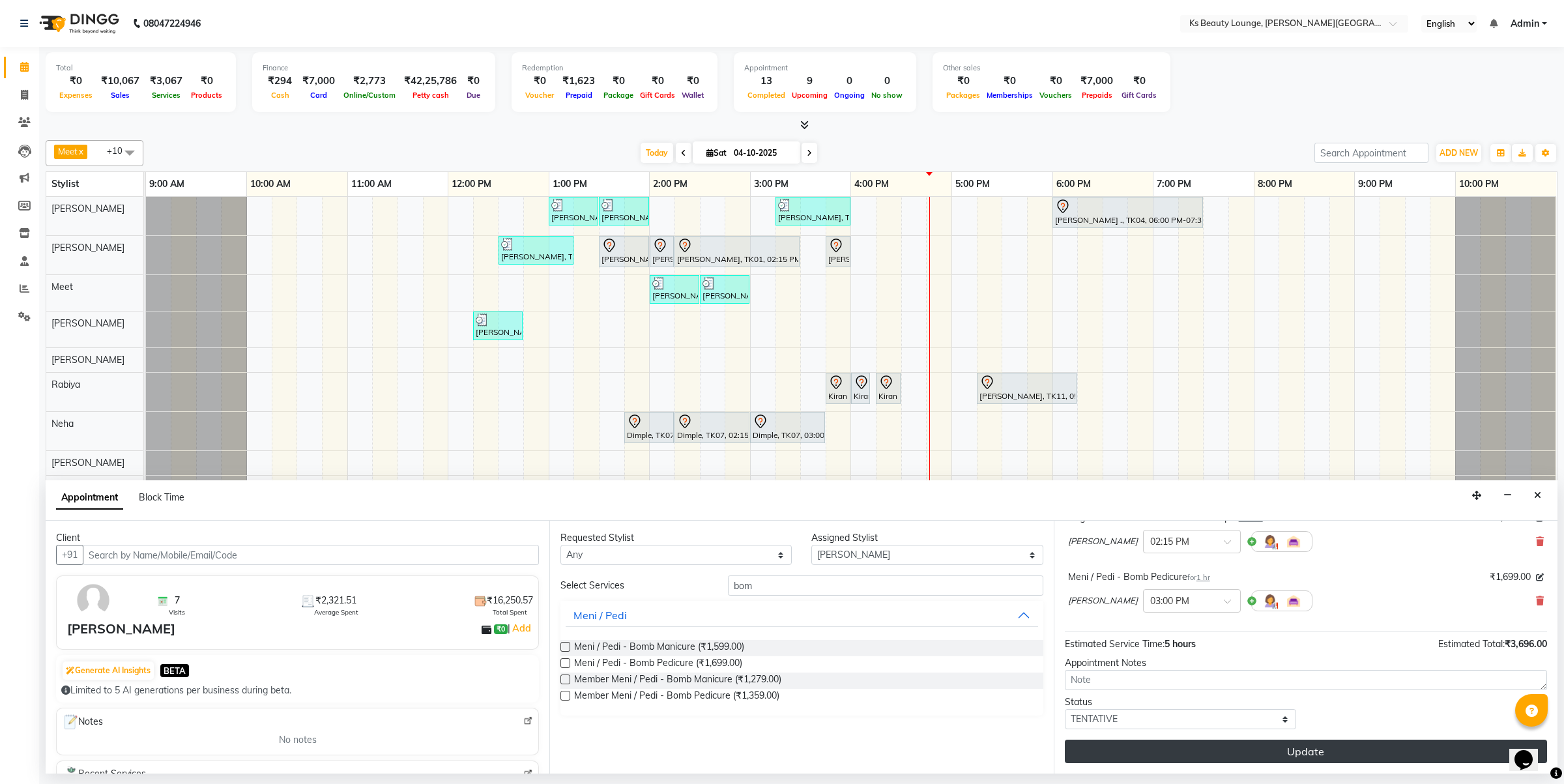
click at [1308, 751] on button "Update" at bounding box center [1306, 751] width 482 height 23
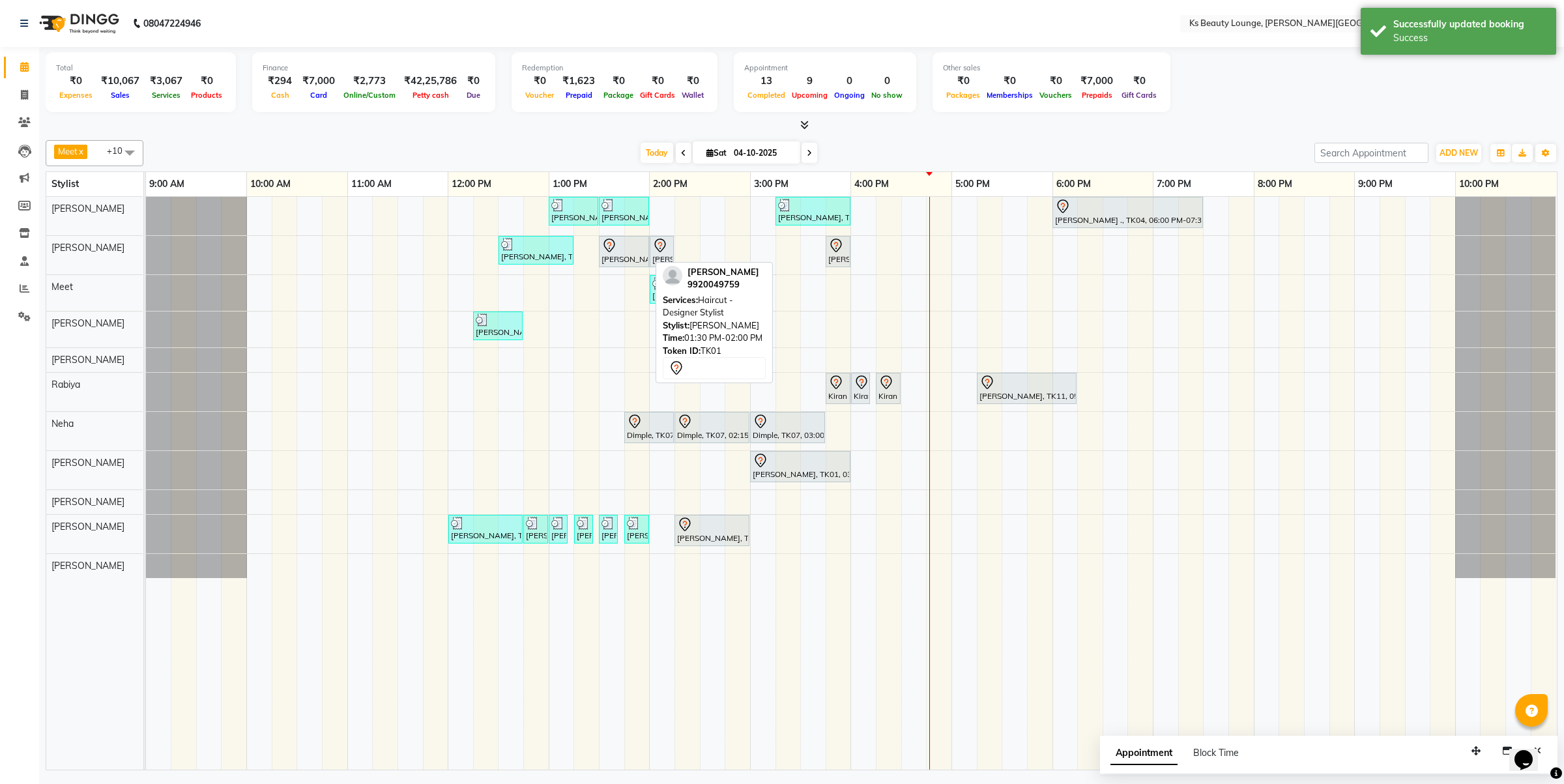
click at [620, 256] on div "[PERSON_NAME][GEOGRAPHIC_DATA], 01:30 PM-02:00 PM, Haircut - Designer Stylist" at bounding box center [624, 252] width 48 height 28
click at [611, 237] on link "[PERSON_NAME][GEOGRAPHIC_DATA], 01:30 PM-02:00 PM, Haircut - Designer Stylist" at bounding box center [624, 251] width 50 height 31
select select "7"
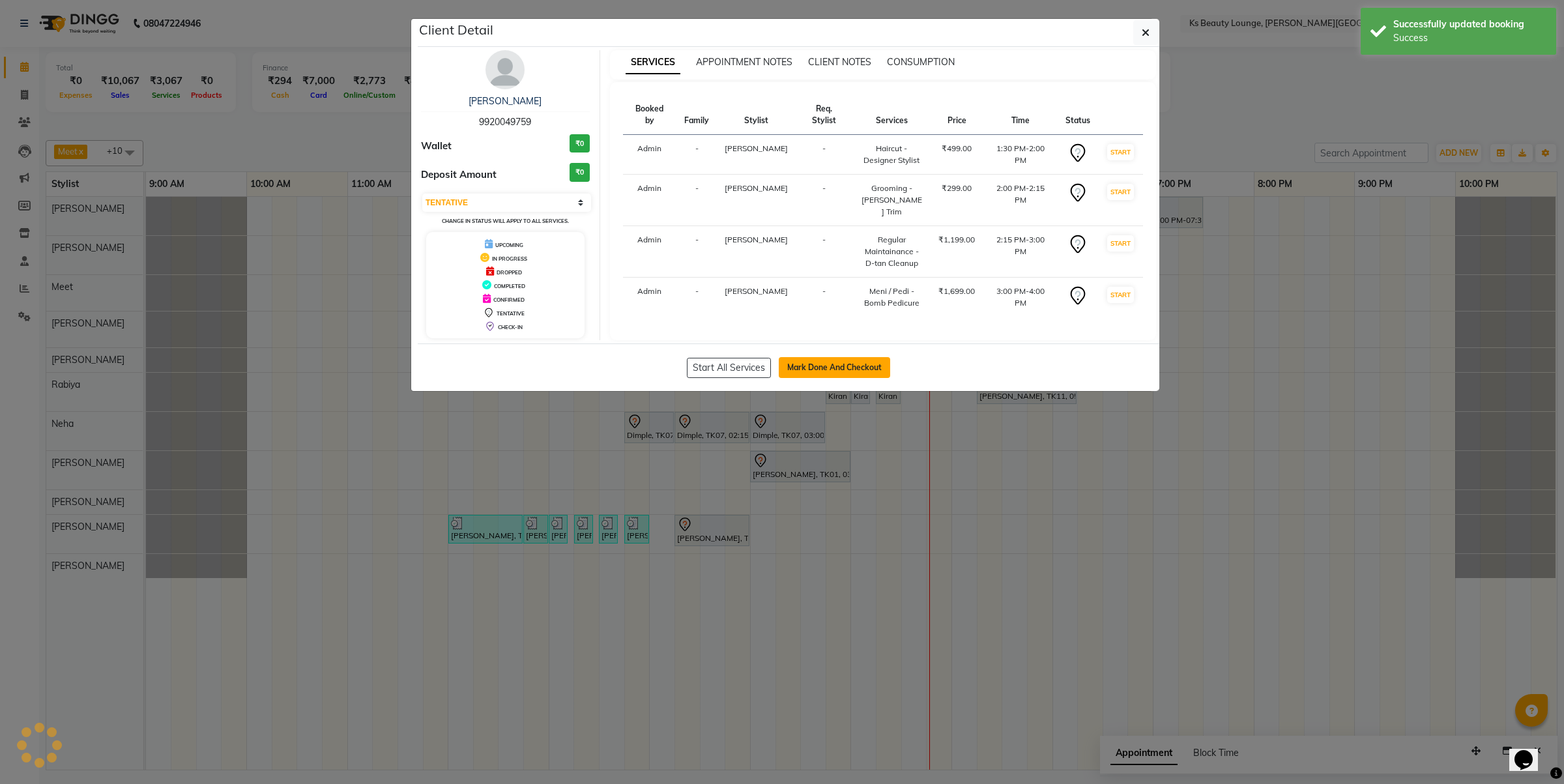
click at [861, 368] on button "Mark Done And Checkout" at bounding box center [834, 367] width 111 height 21
select select "service"
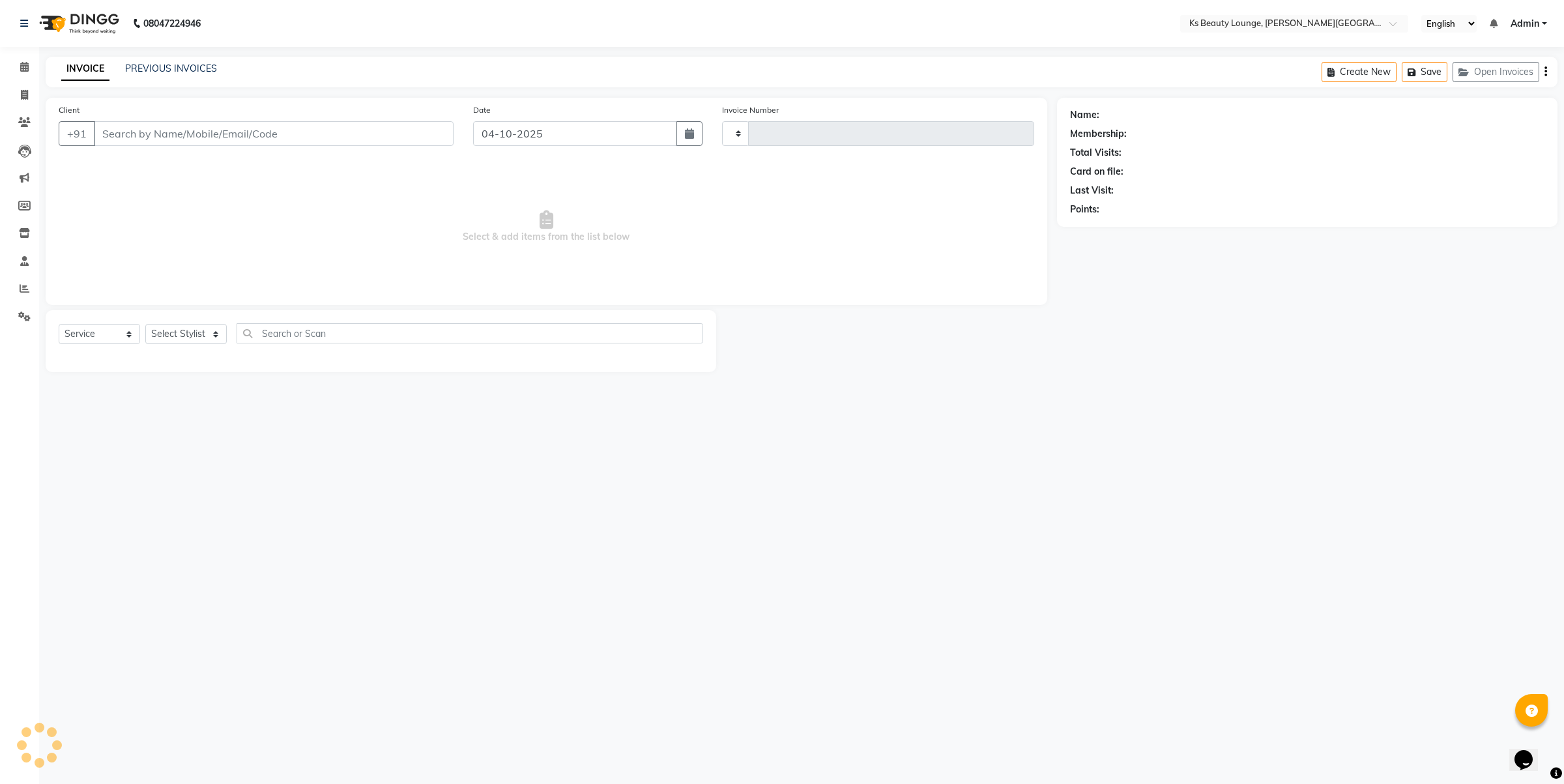
type input "9920049759"
select select "87953"
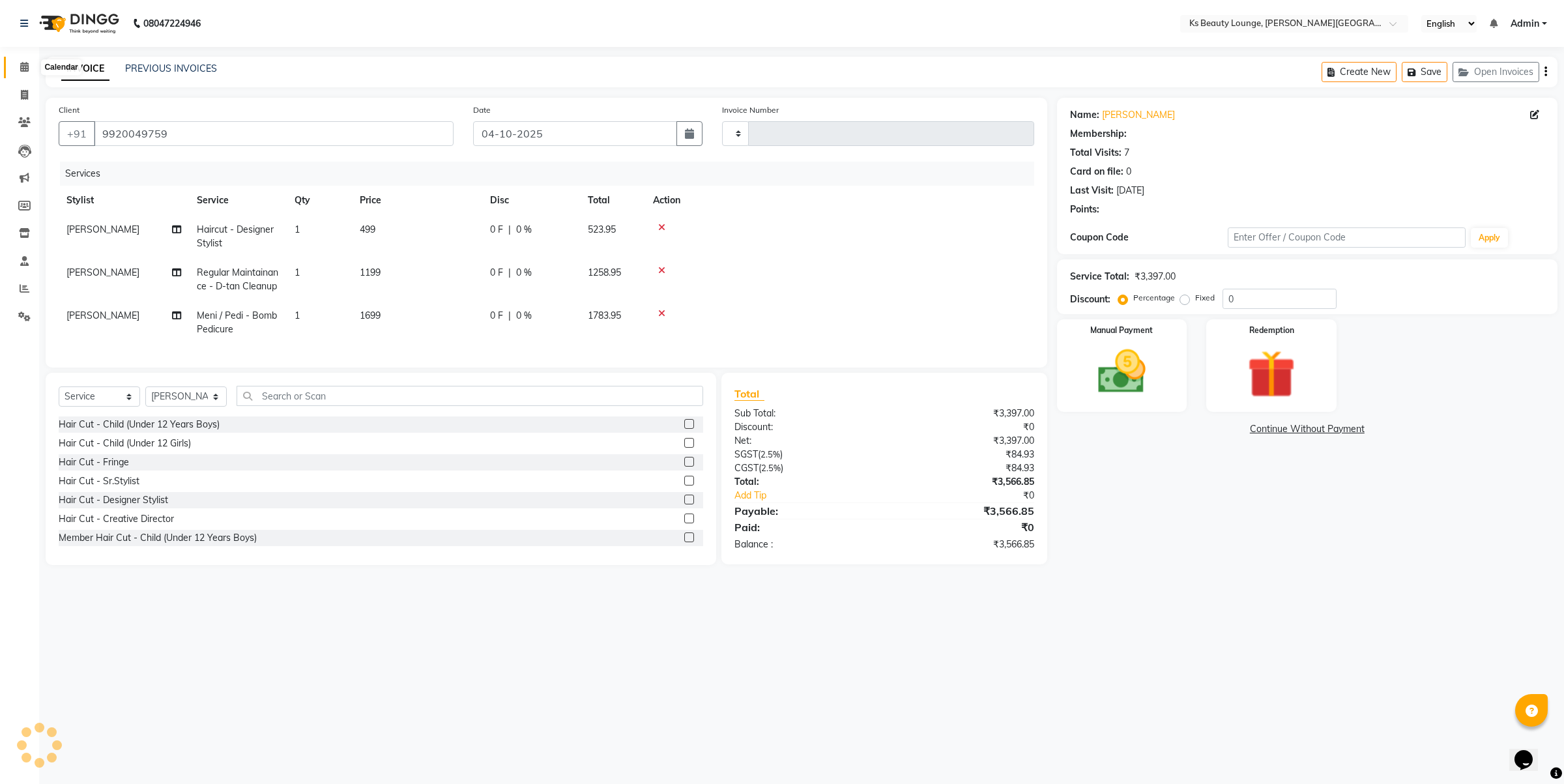
click at [20, 65] on icon at bounding box center [25, 66] width 9 height 9
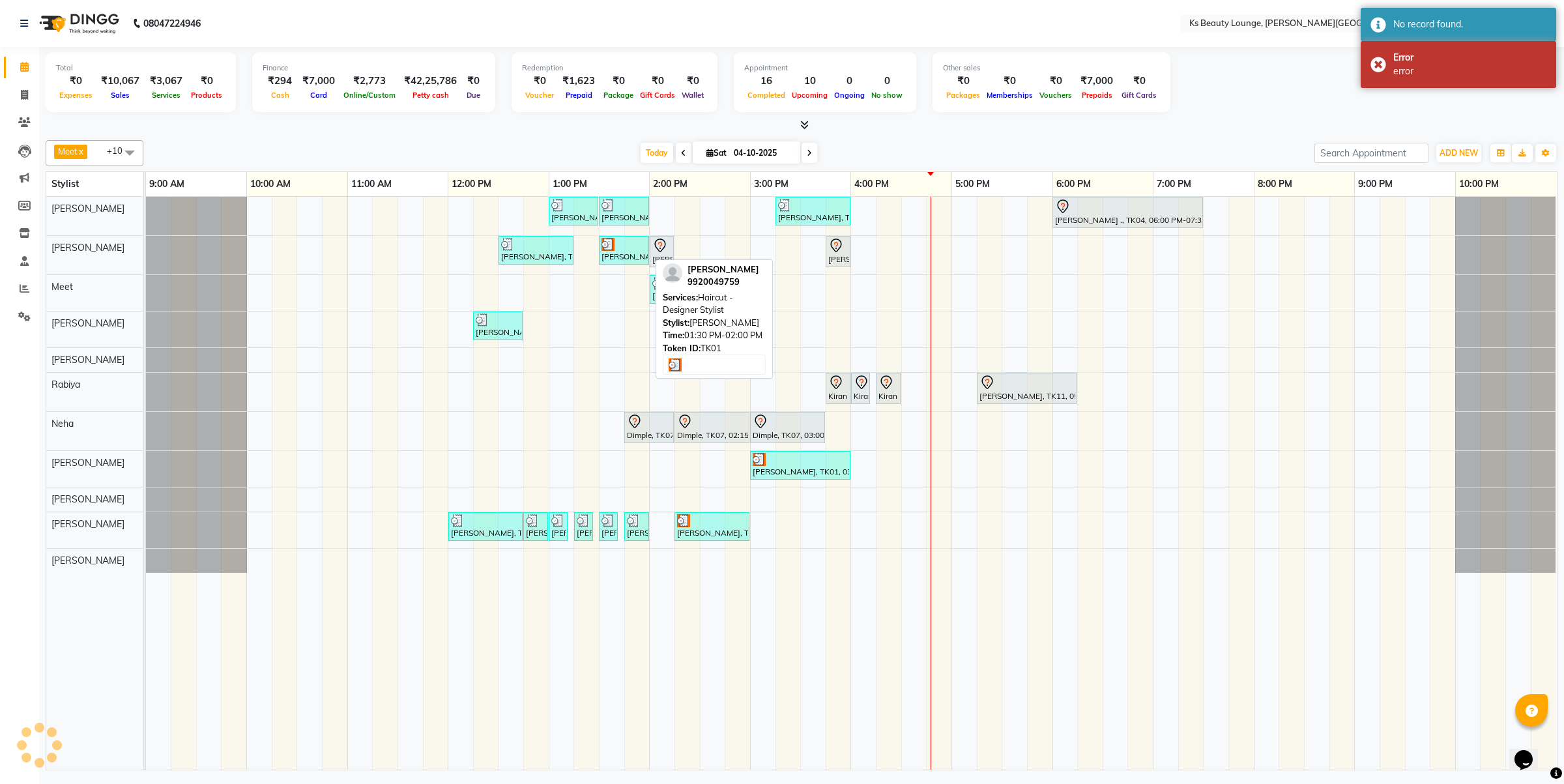
click at [634, 251] on div at bounding box center [624, 245] width 45 height 13
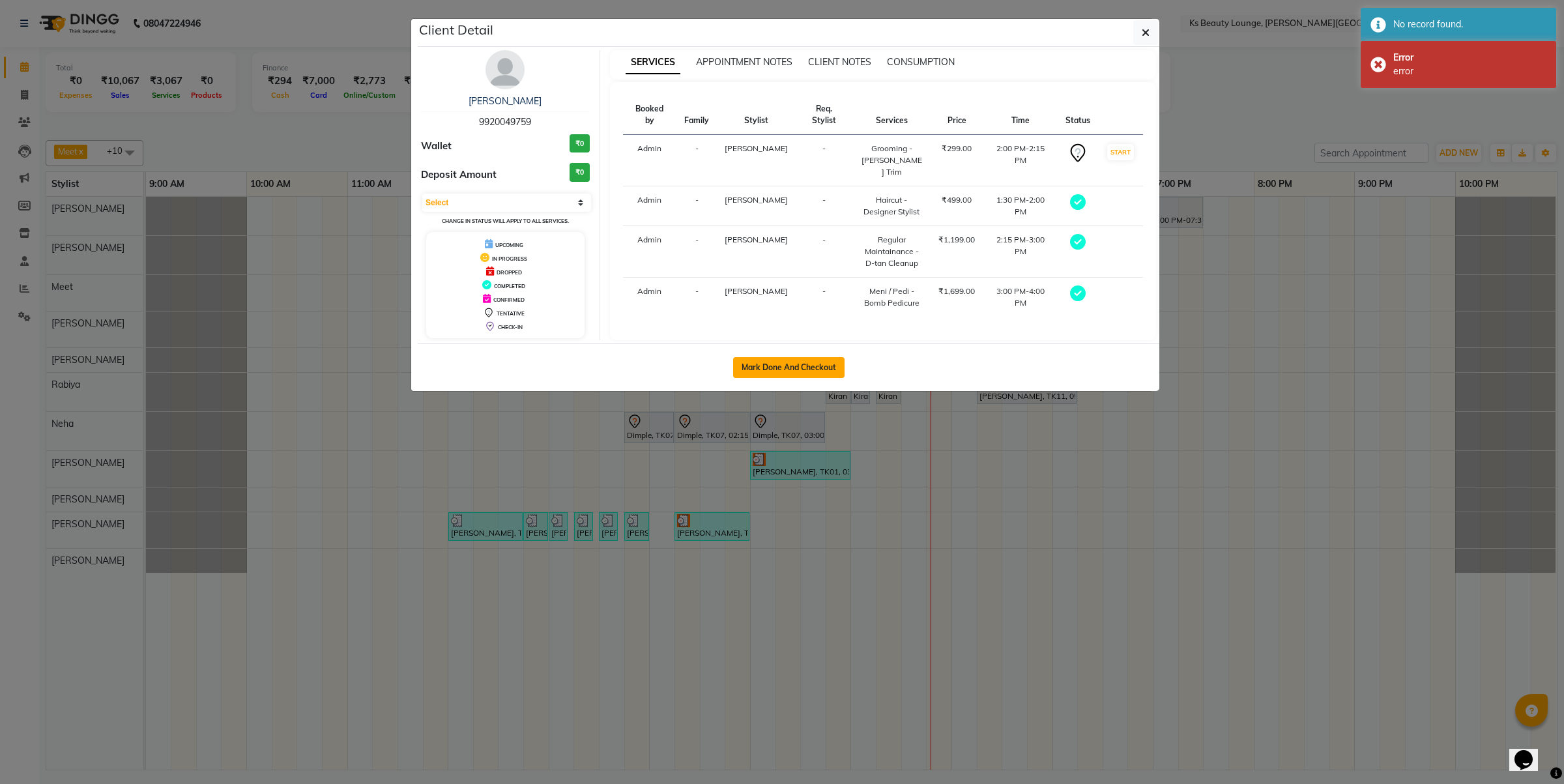
click at [779, 359] on button "Mark Done And Checkout" at bounding box center [789, 367] width 111 height 21
select select "4411"
select select "service"
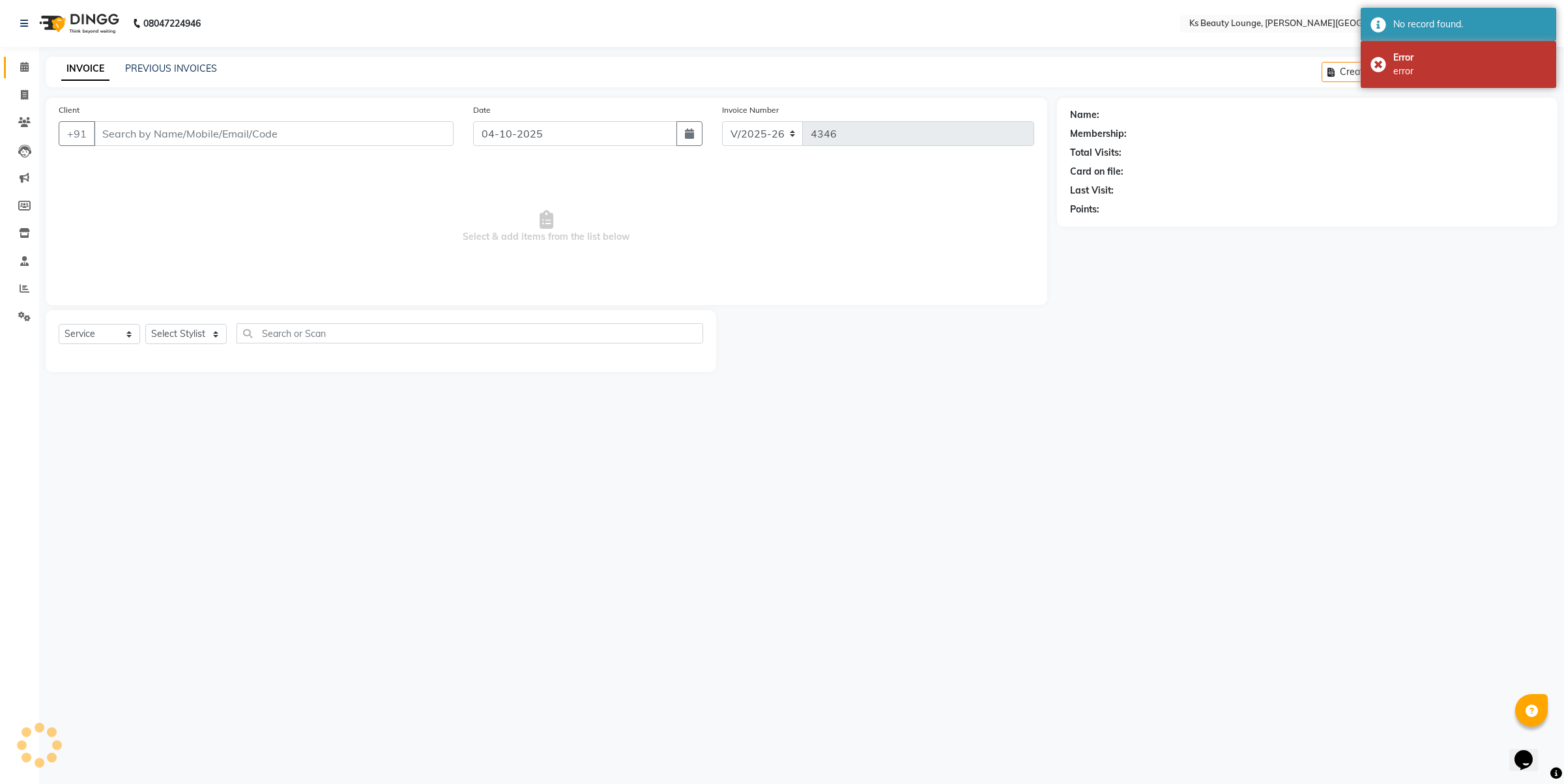
type input "9920049759"
select select "87953"
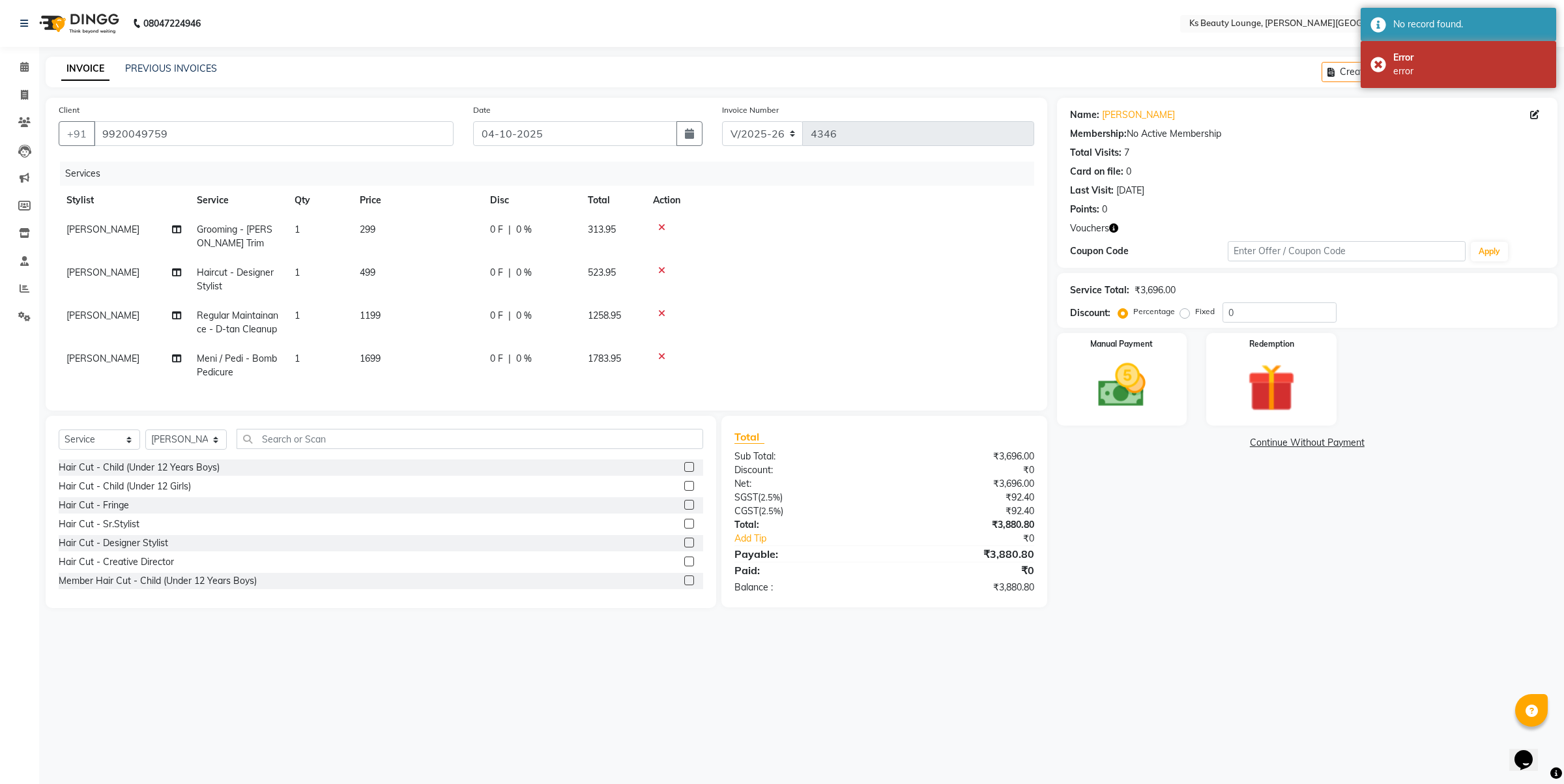
click at [1421, 150] on div "Total Visits: 7" at bounding box center [1307, 152] width 474 height 14
click at [1399, 165] on div "Card on file: 0" at bounding box center [1307, 171] width 474 height 14
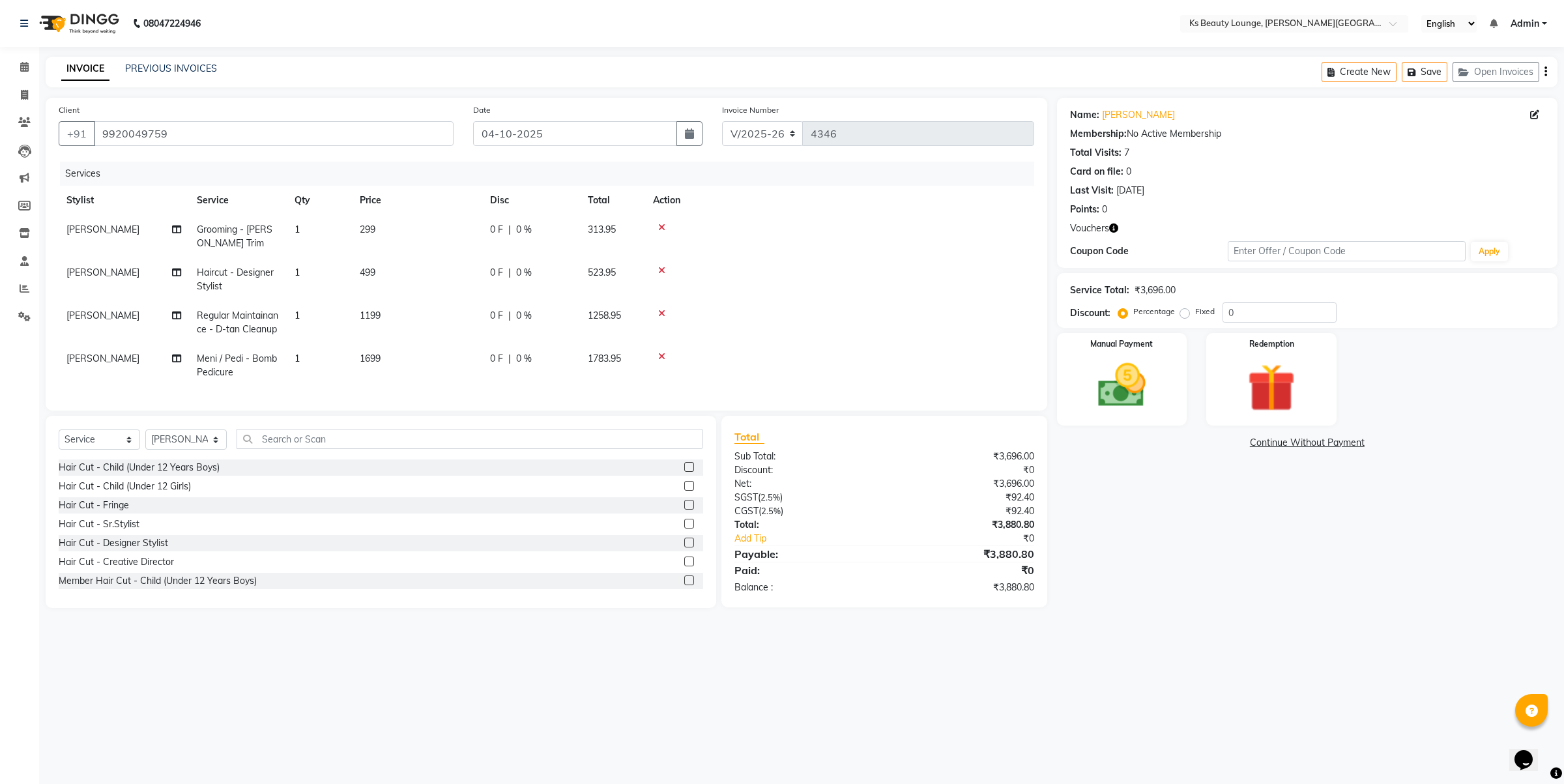
click at [1460, 153] on div "Total Visits: 7" at bounding box center [1307, 152] width 474 height 14
click at [1547, 72] on icon "button" at bounding box center [1546, 72] width 3 height 1
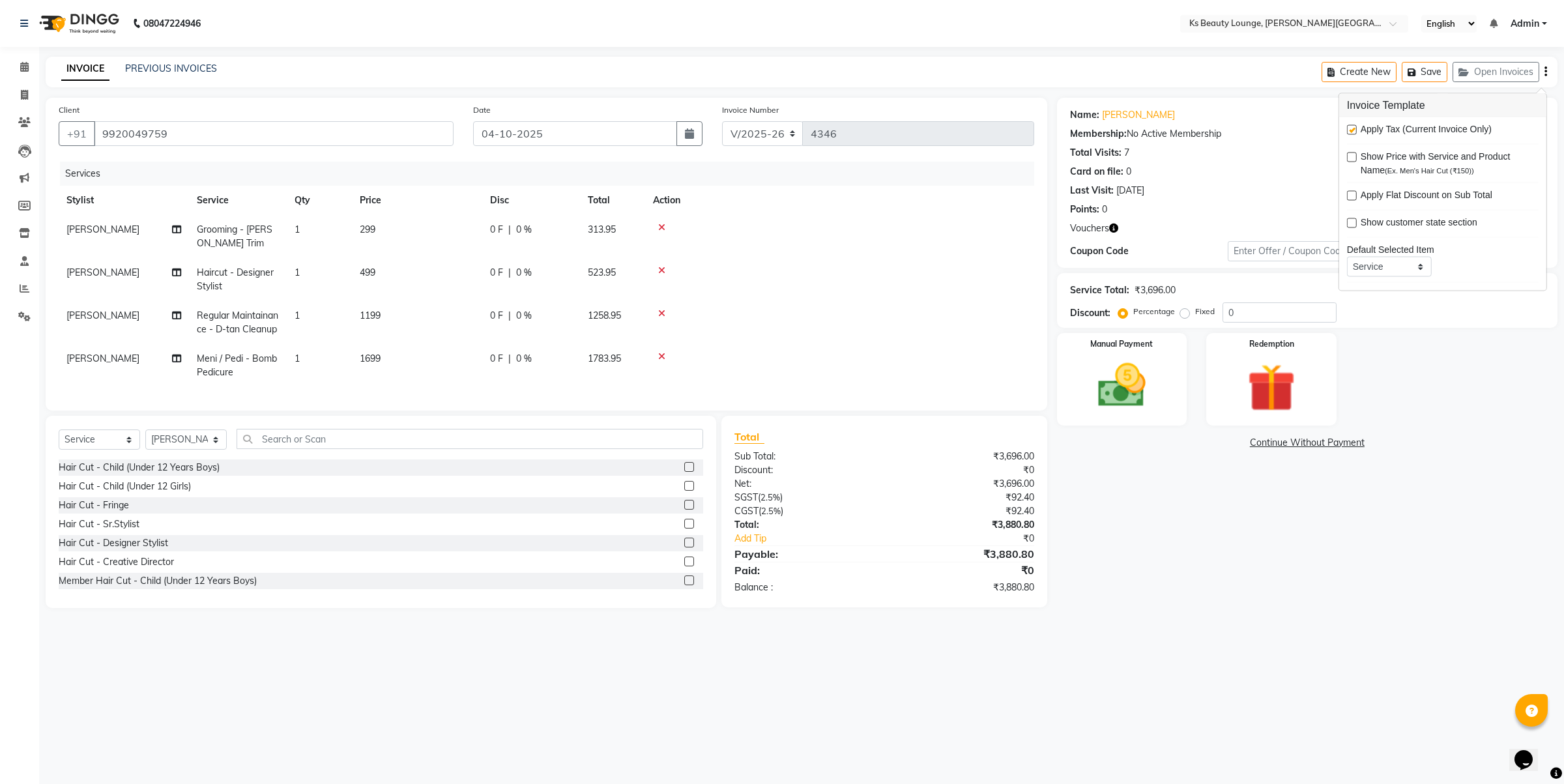
click at [1348, 129] on label at bounding box center [1351, 129] width 9 height 9
click at [1348, 129] on input "checkbox" at bounding box center [1351, 131] width 9 height 9
checkbox input "false"
click at [1237, 394] on img at bounding box center [1271, 388] width 81 height 62
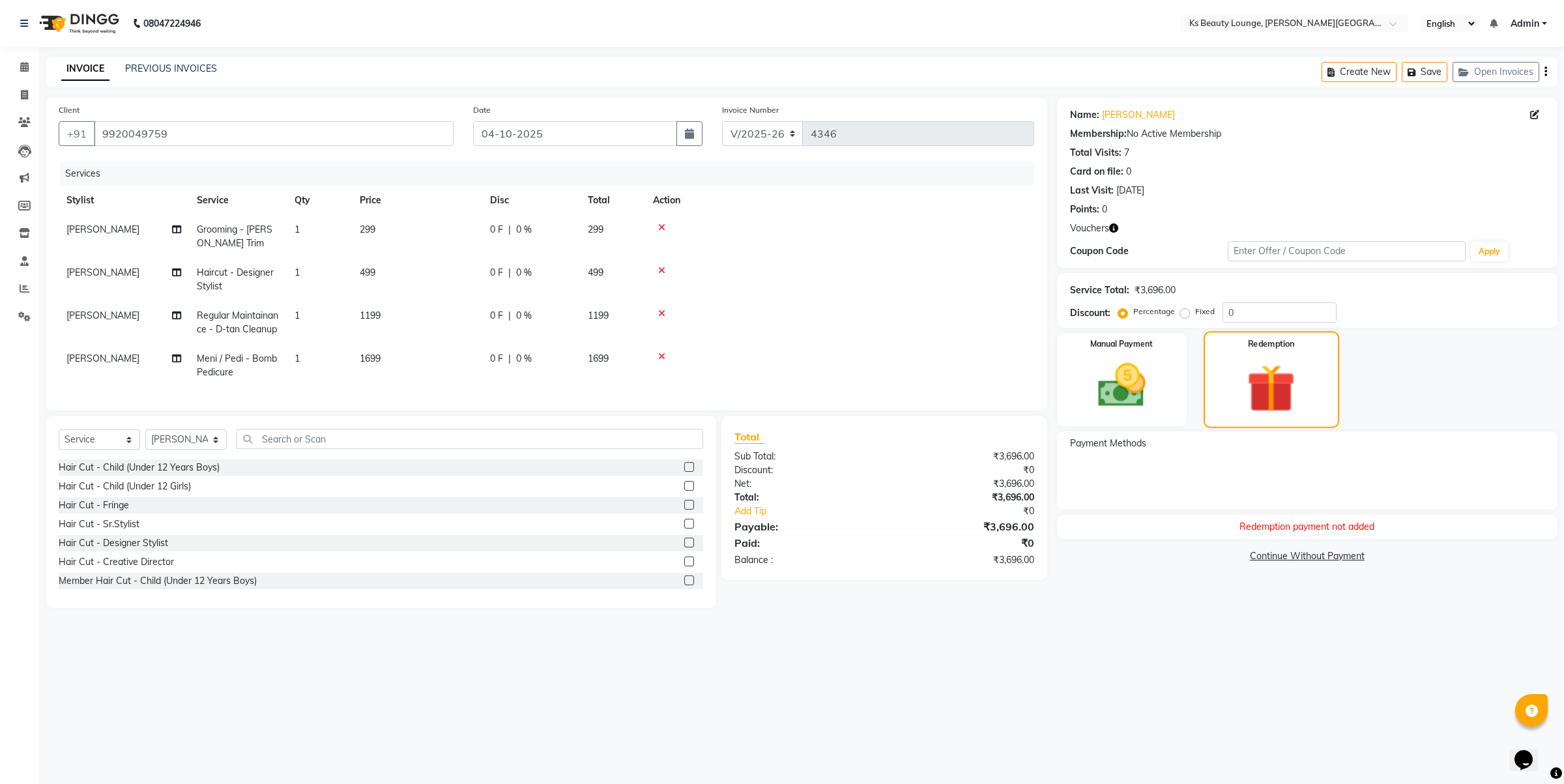
click at [1264, 385] on img at bounding box center [1271, 388] width 79 height 60
click at [1152, 383] on img at bounding box center [1121, 385] width 81 height 57
click at [1282, 367] on img at bounding box center [1271, 388] width 81 height 62
click at [25, 68] on icon at bounding box center [25, 66] width 9 height 9
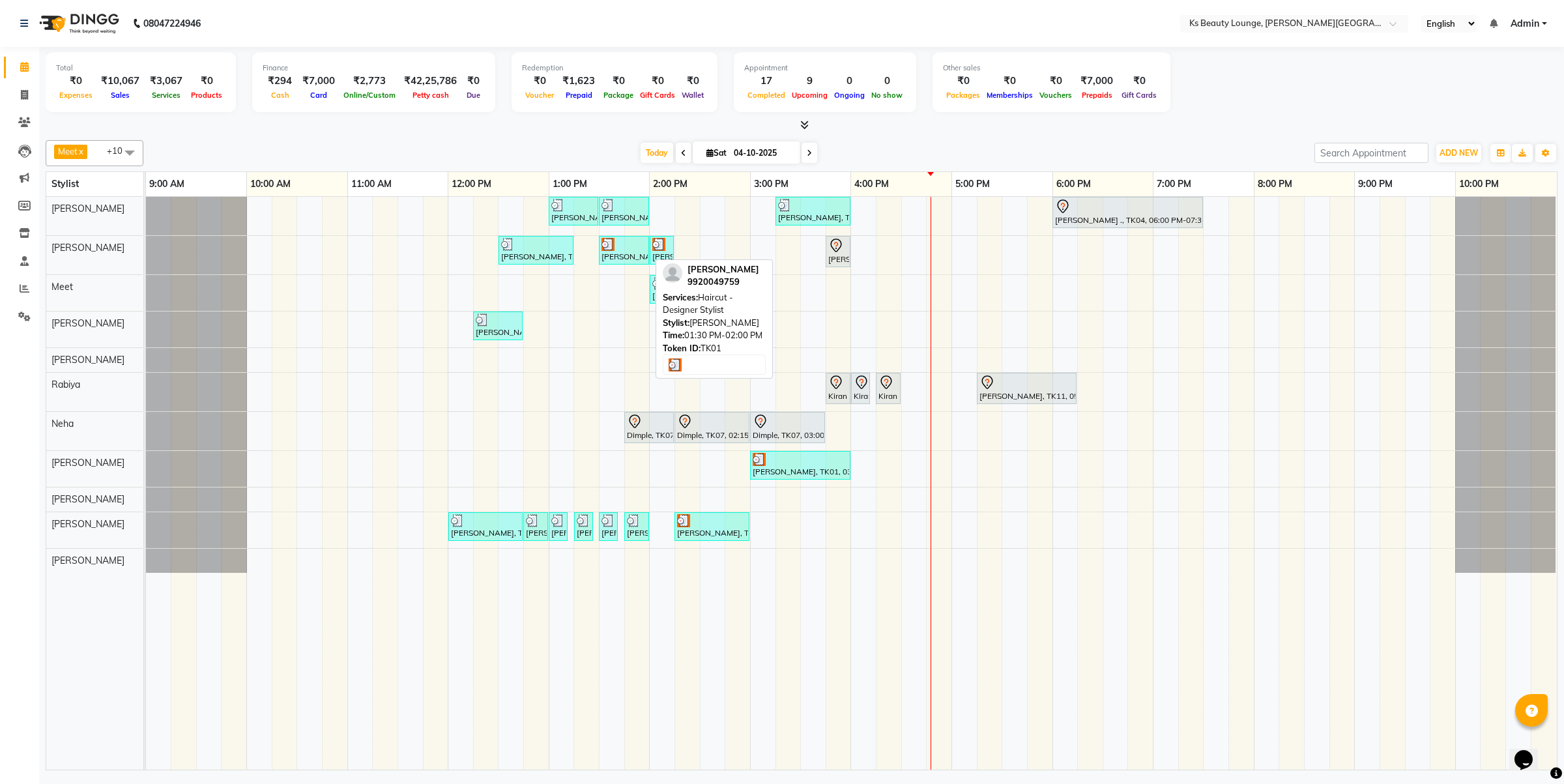
click at [644, 246] on div at bounding box center [624, 245] width 45 height 13
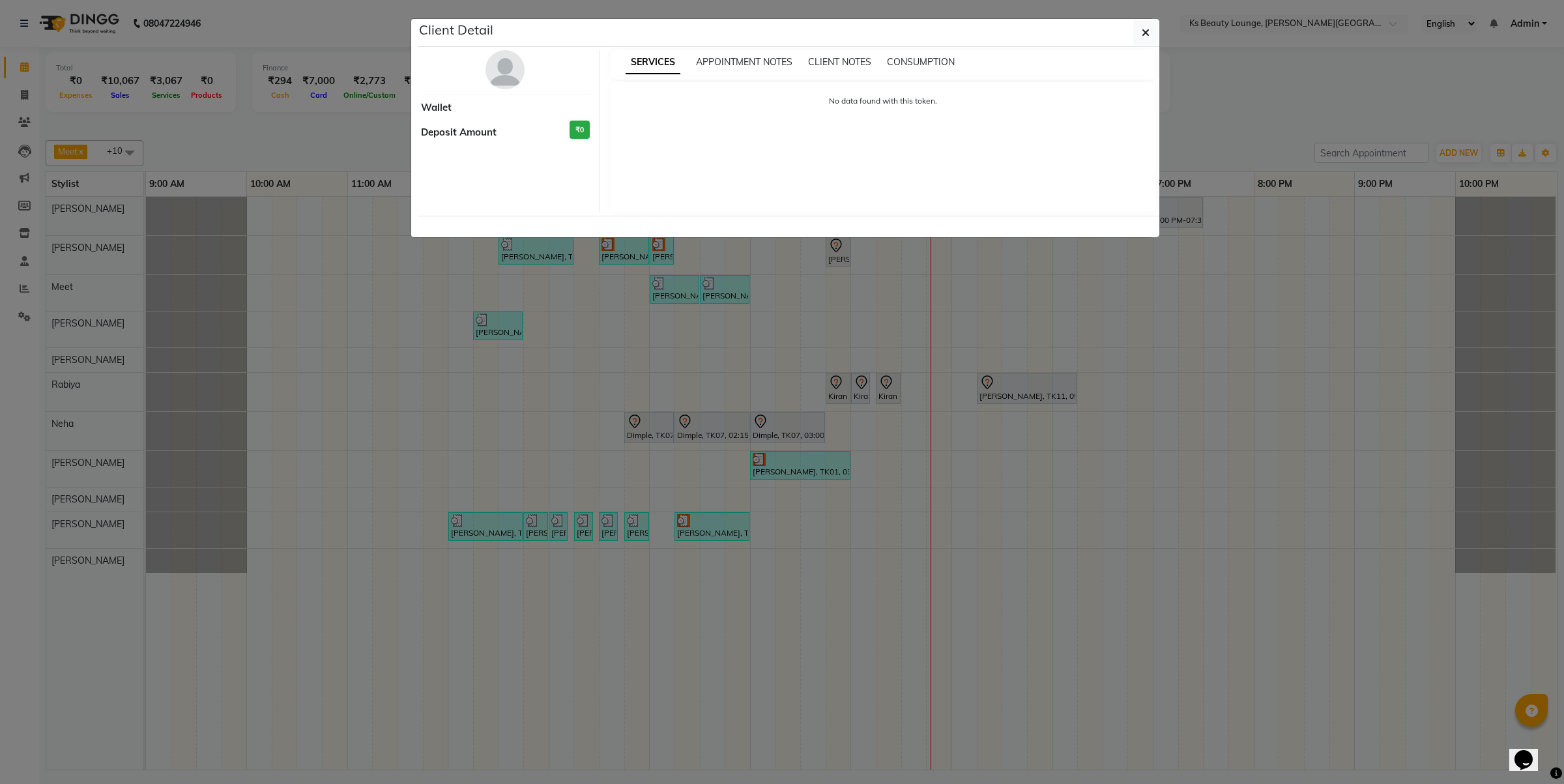
select select "3"
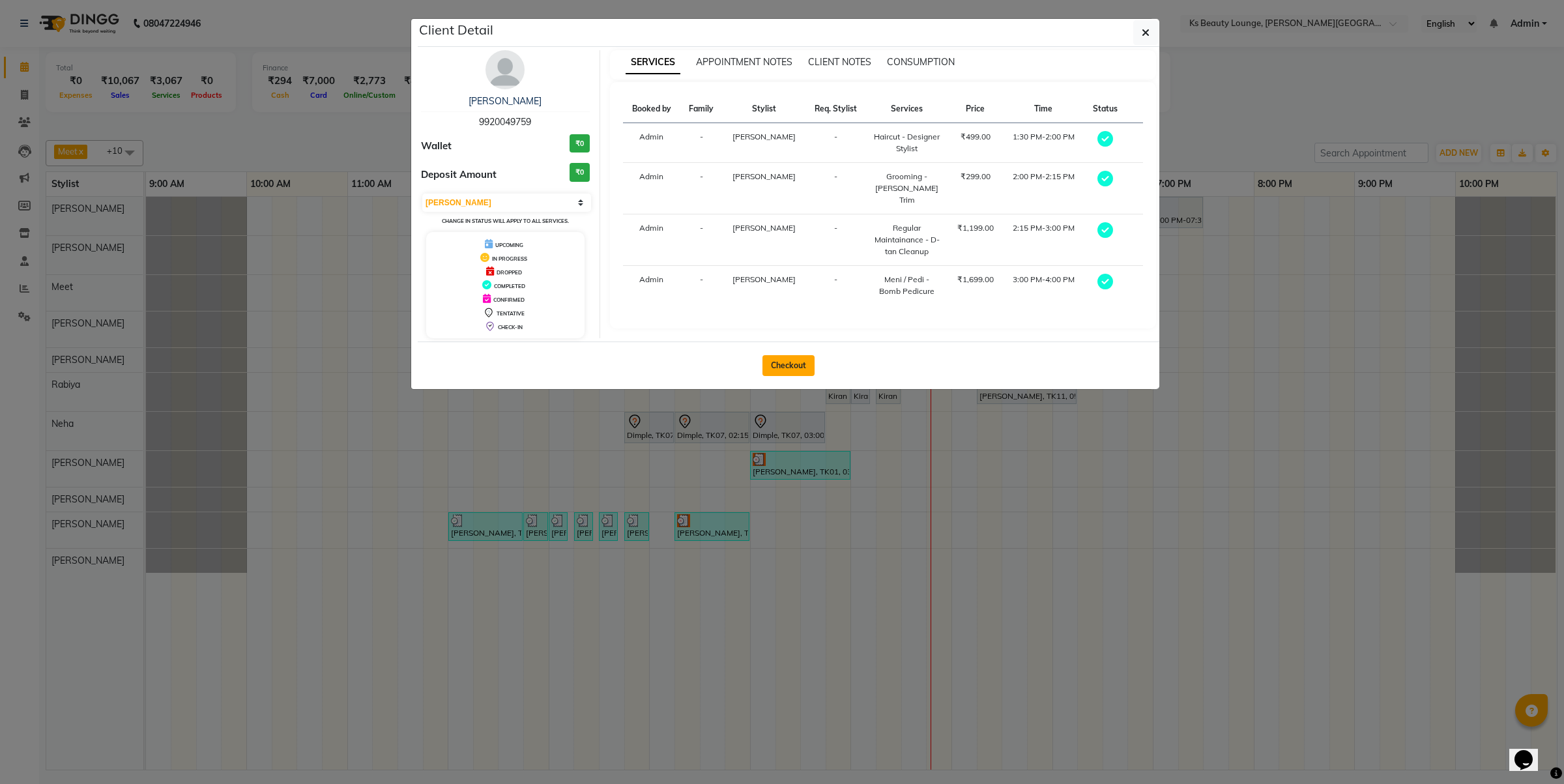
click at [800, 362] on button "Checkout" at bounding box center [789, 365] width 52 height 21
select select "4411"
select select "service"
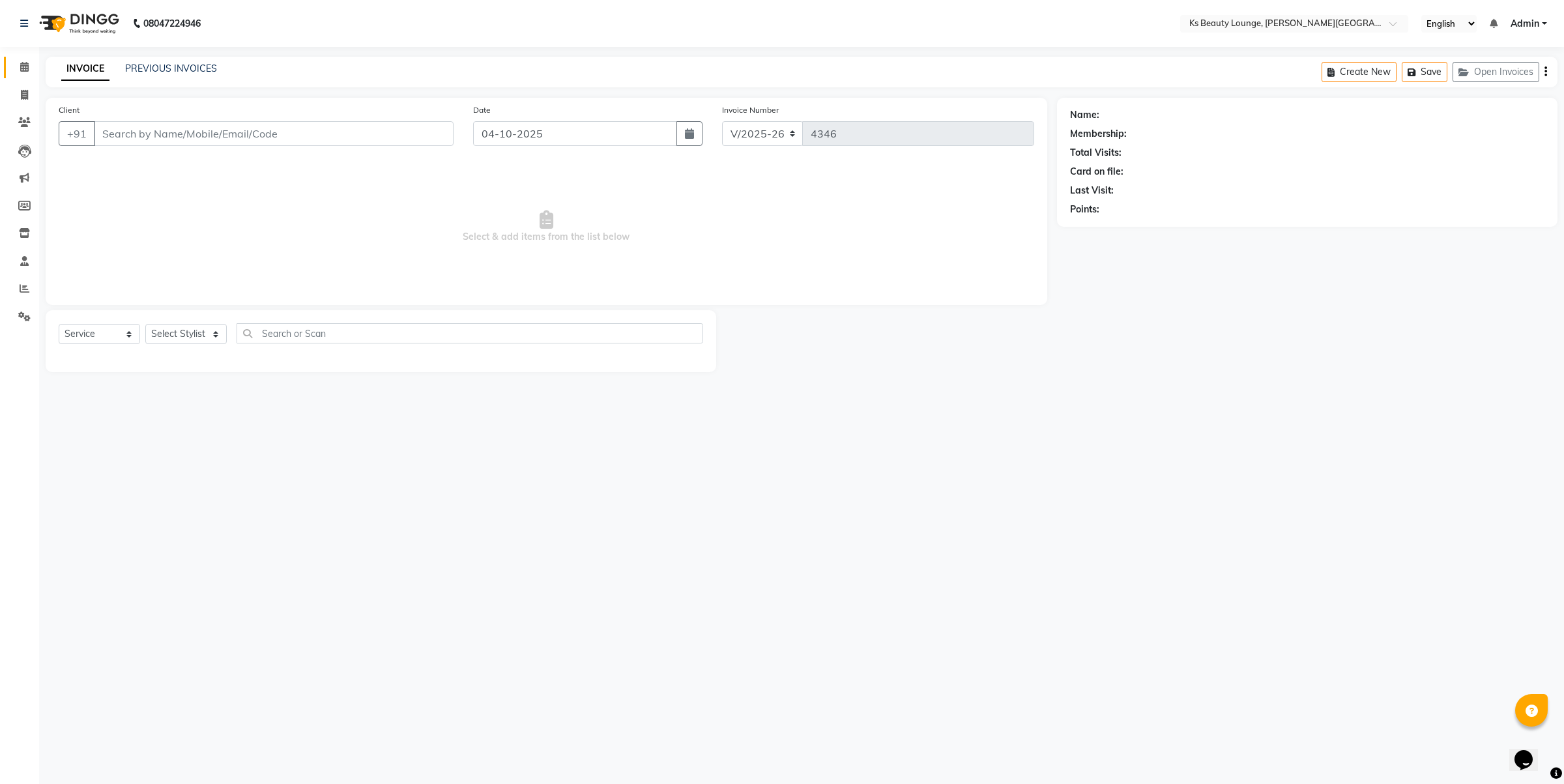
type input "9920049759"
select select "87953"
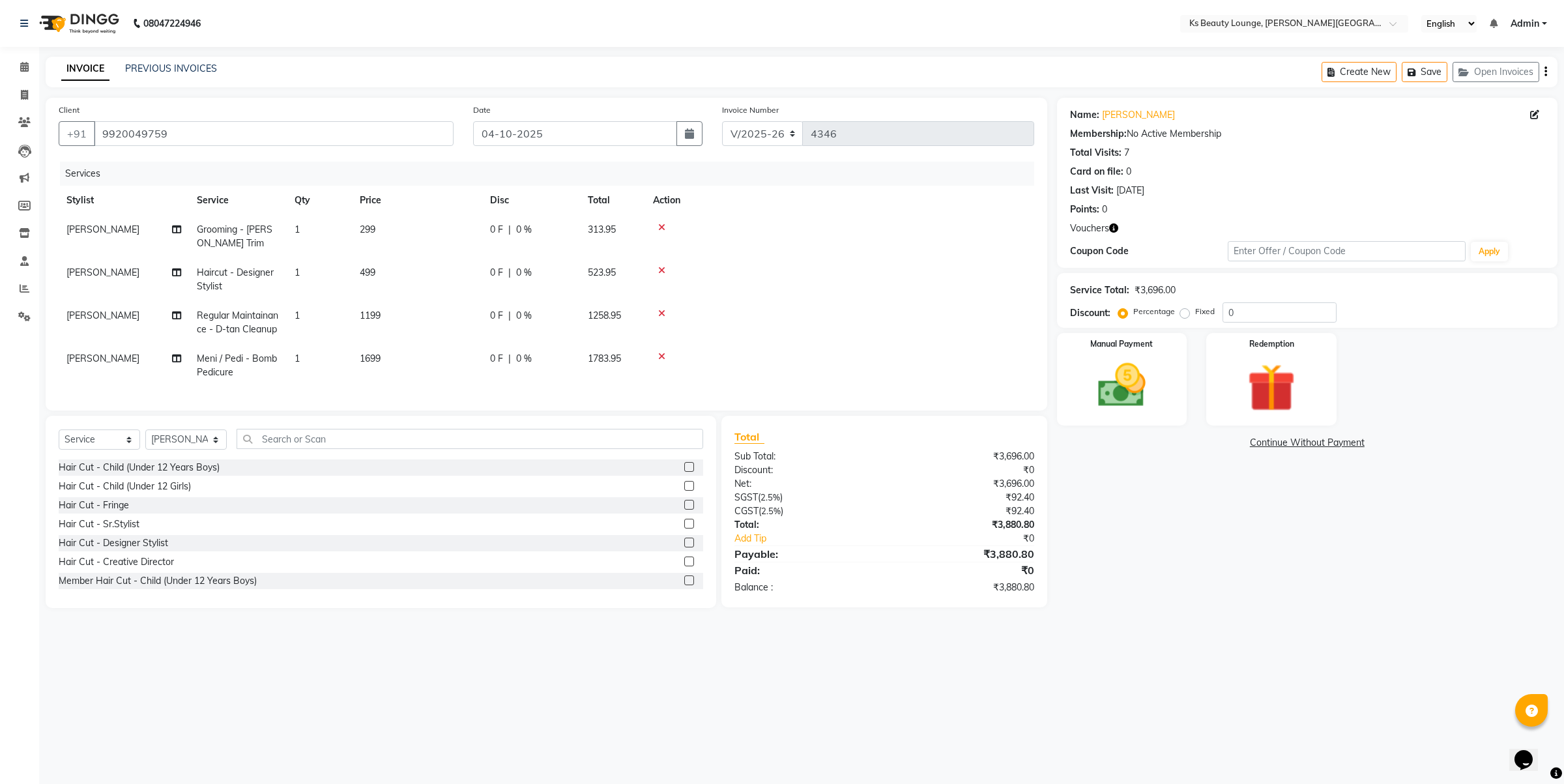
click at [1446, 443] on link "Continue Without Payment" at bounding box center [1307, 442] width 495 height 14
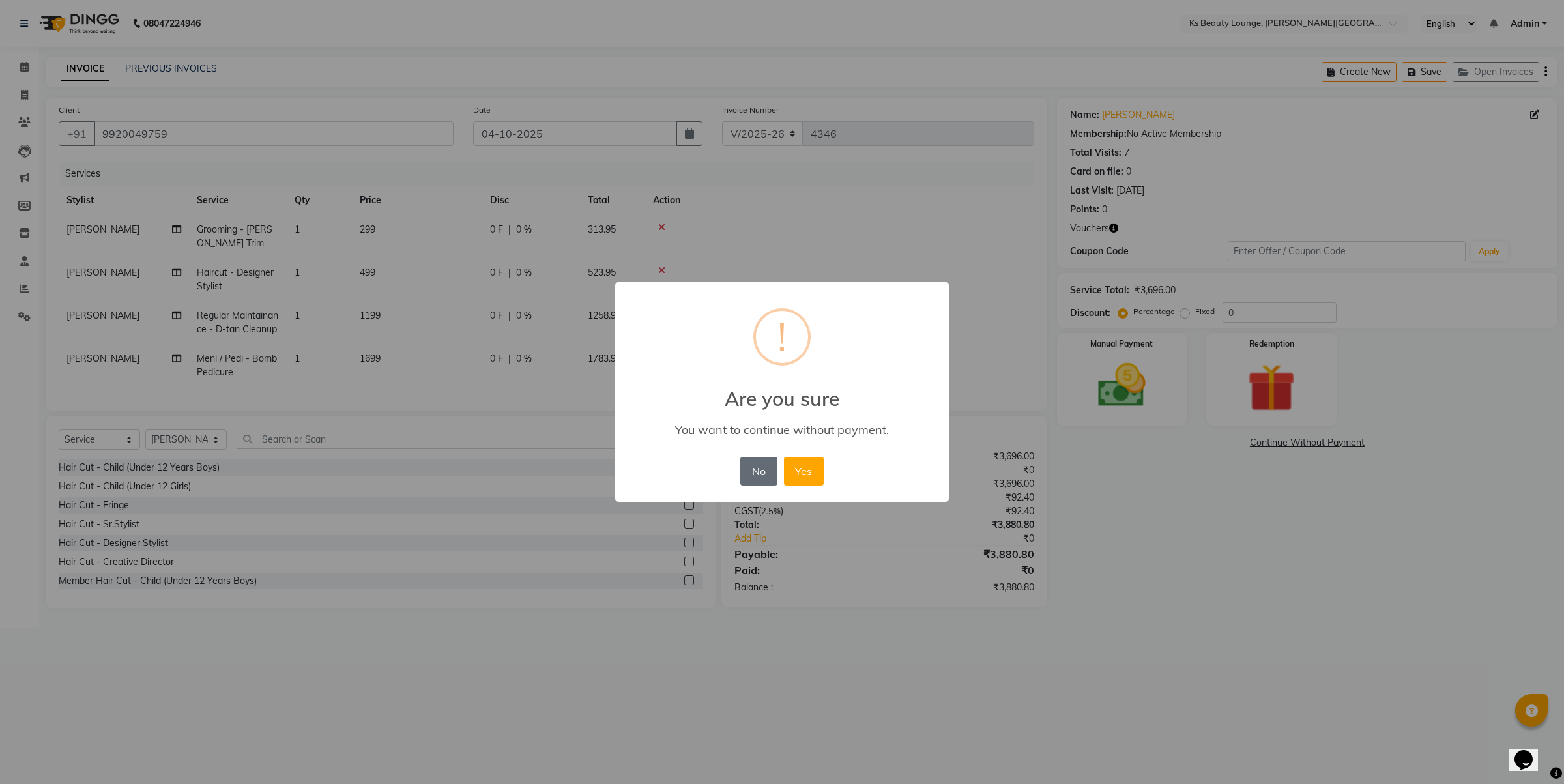
click at [764, 474] on button "No" at bounding box center [759, 470] width 36 height 28
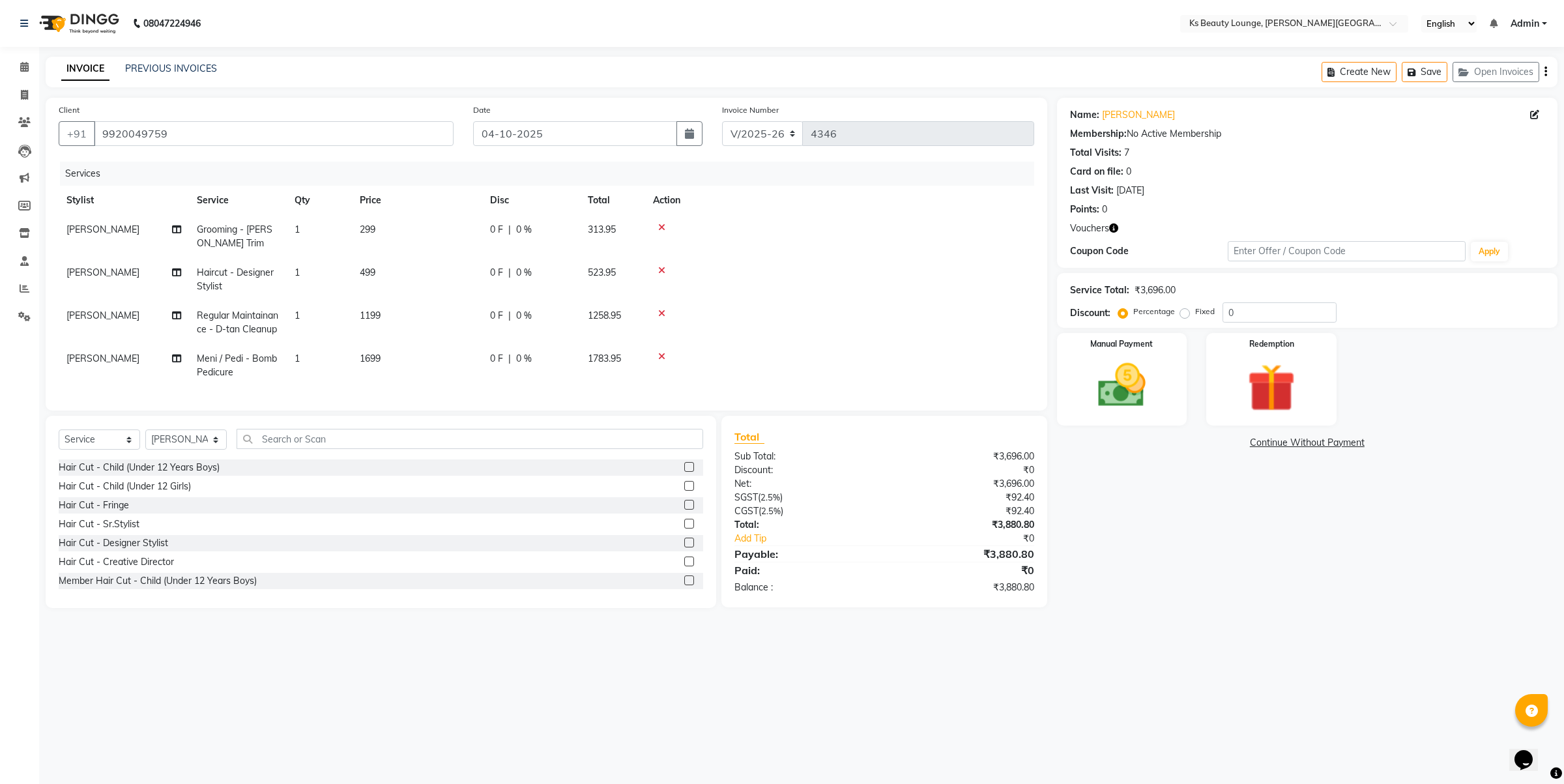
click at [1369, 558] on div "Name: [PERSON_NAME] Membership: No Active Membership Total Visits: 7 Card on fi…" at bounding box center [1312, 353] width 510 height 510
click at [1544, 73] on button "button" at bounding box center [1546, 72] width 3 height 30
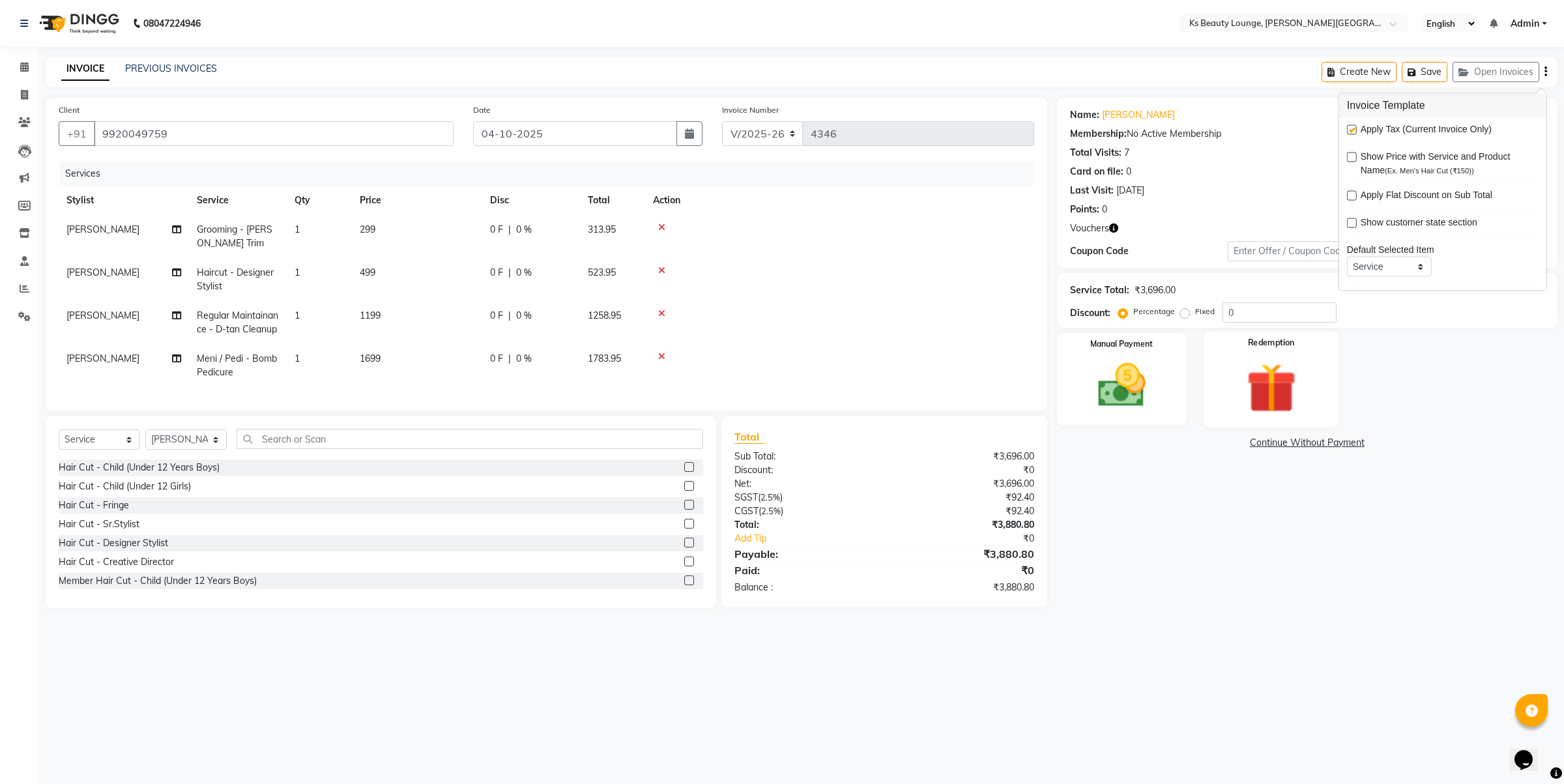
click at [1294, 412] on img at bounding box center [1271, 388] width 81 height 62
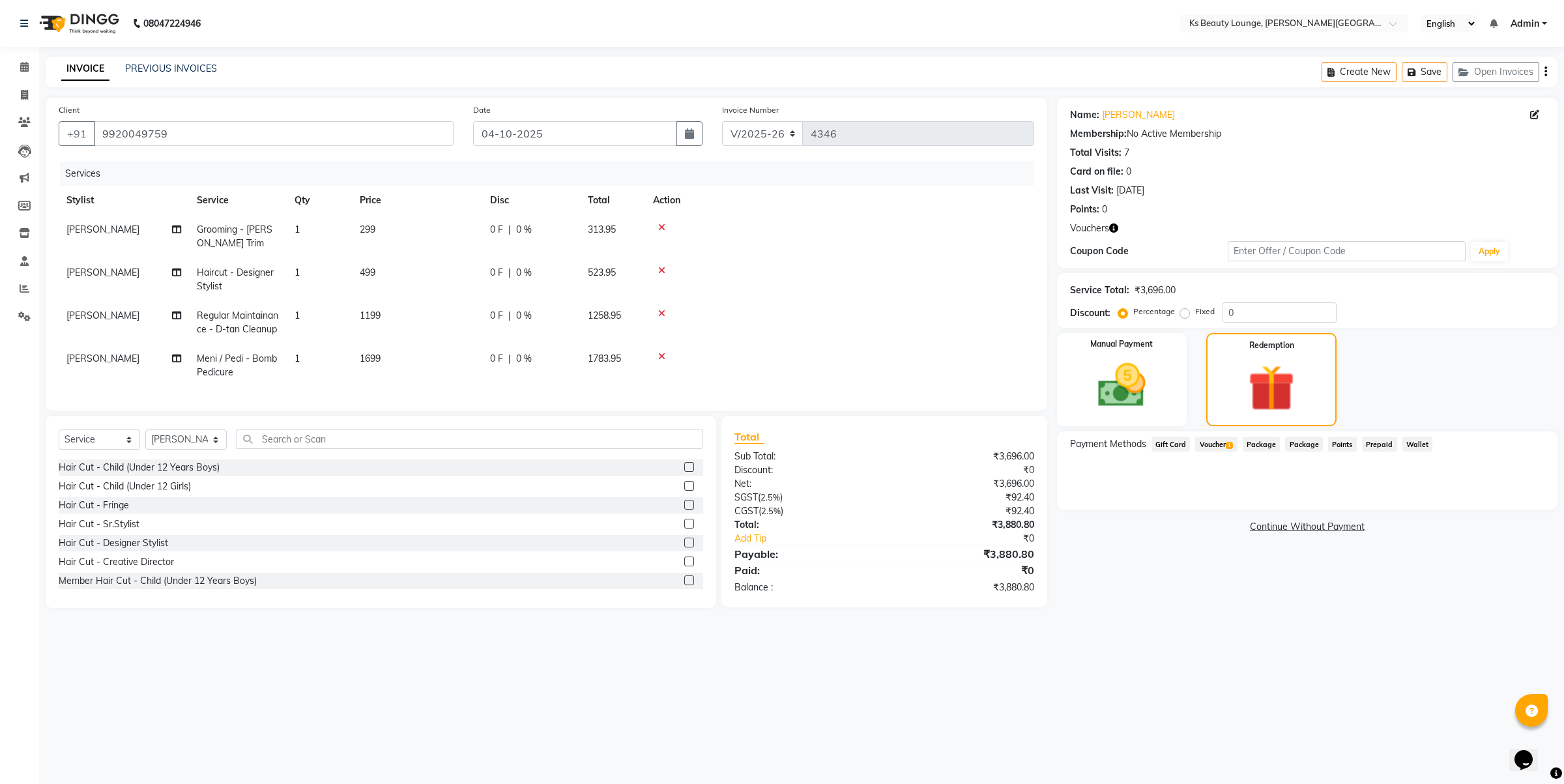
click at [1213, 442] on span "Voucher 1" at bounding box center [1215, 444] width 41 height 15
click at [1545, 72] on icon "button" at bounding box center [1546, 72] width 3 height 1
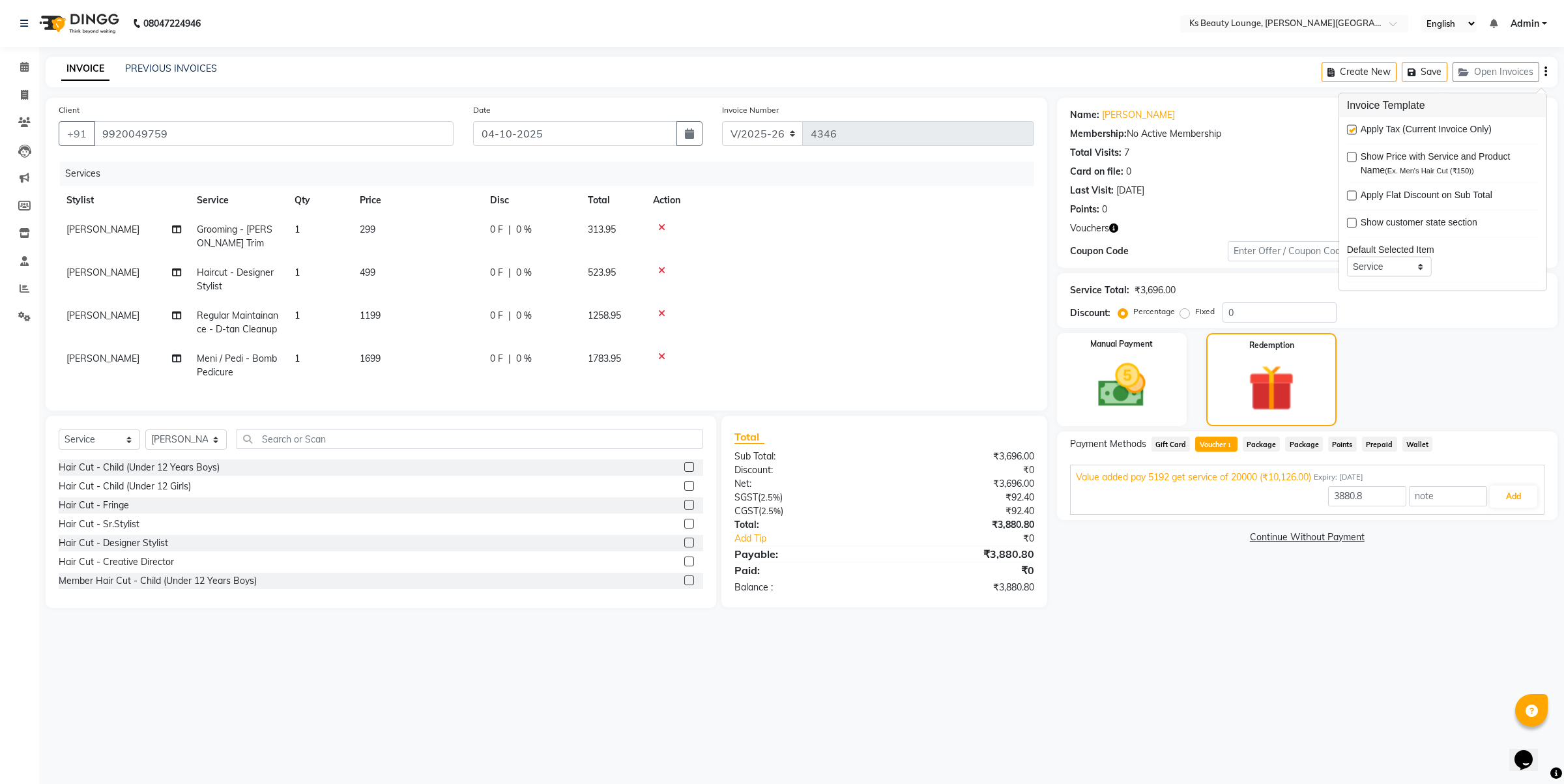
click at [1353, 125] on label at bounding box center [1351, 129] width 9 height 9
click at [1353, 126] on input "checkbox" at bounding box center [1351, 131] width 9 height 9
checkbox input "false"
click at [1252, 428] on div "Redemption" at bounding box center [1271, 380] width 136 height 97
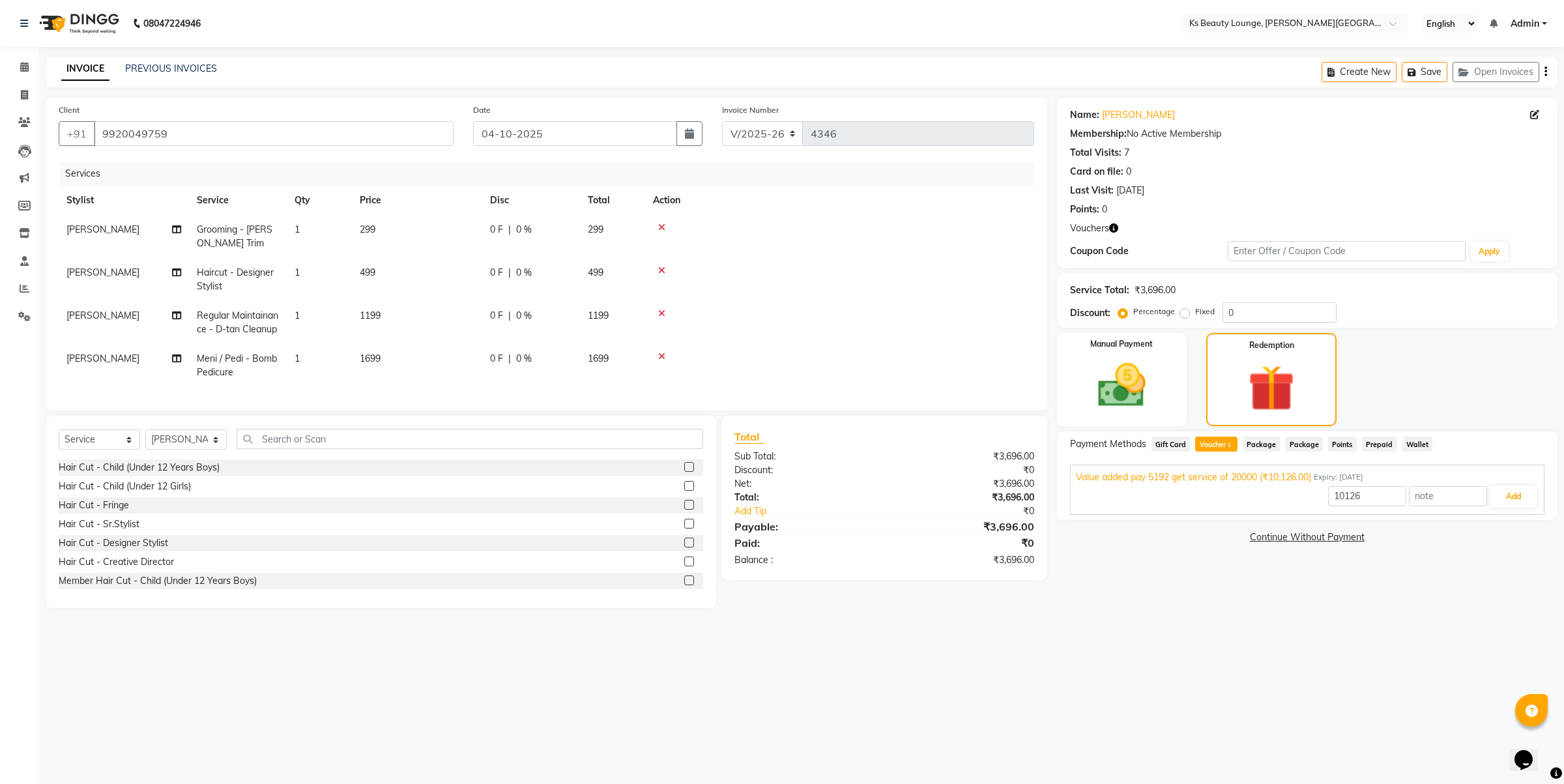
click at [1223, 436] on span "Voucher 1" at bounding box center [1215, 444] width 41 height 15
type input "3696"
click at [1517, 494] on button "Add" at bounding box center [1514, 497] width 48 height 23
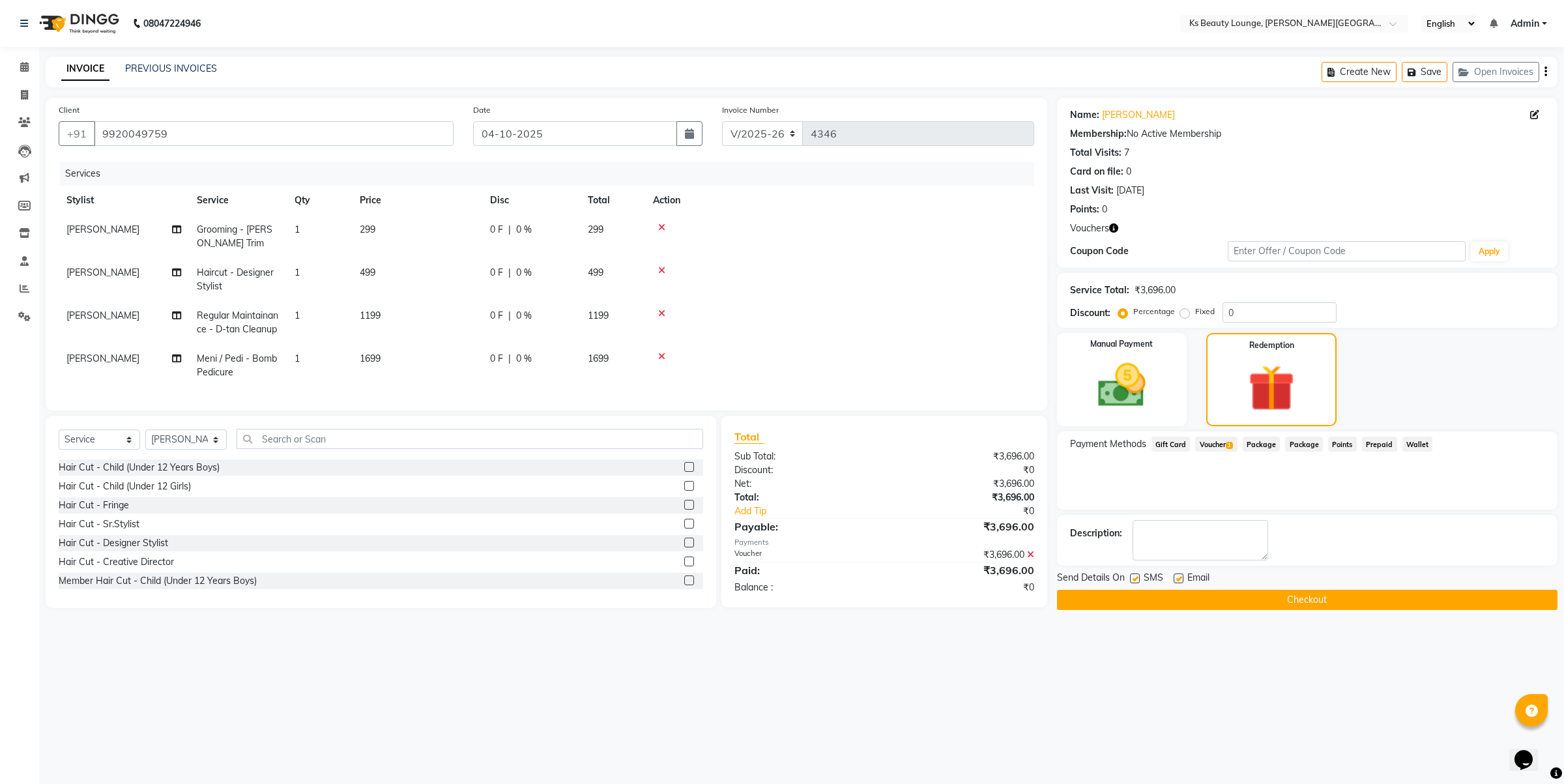
click at [1240, 600] on button "Checkout" at bounding box center [1307, 600] width 500 height 20
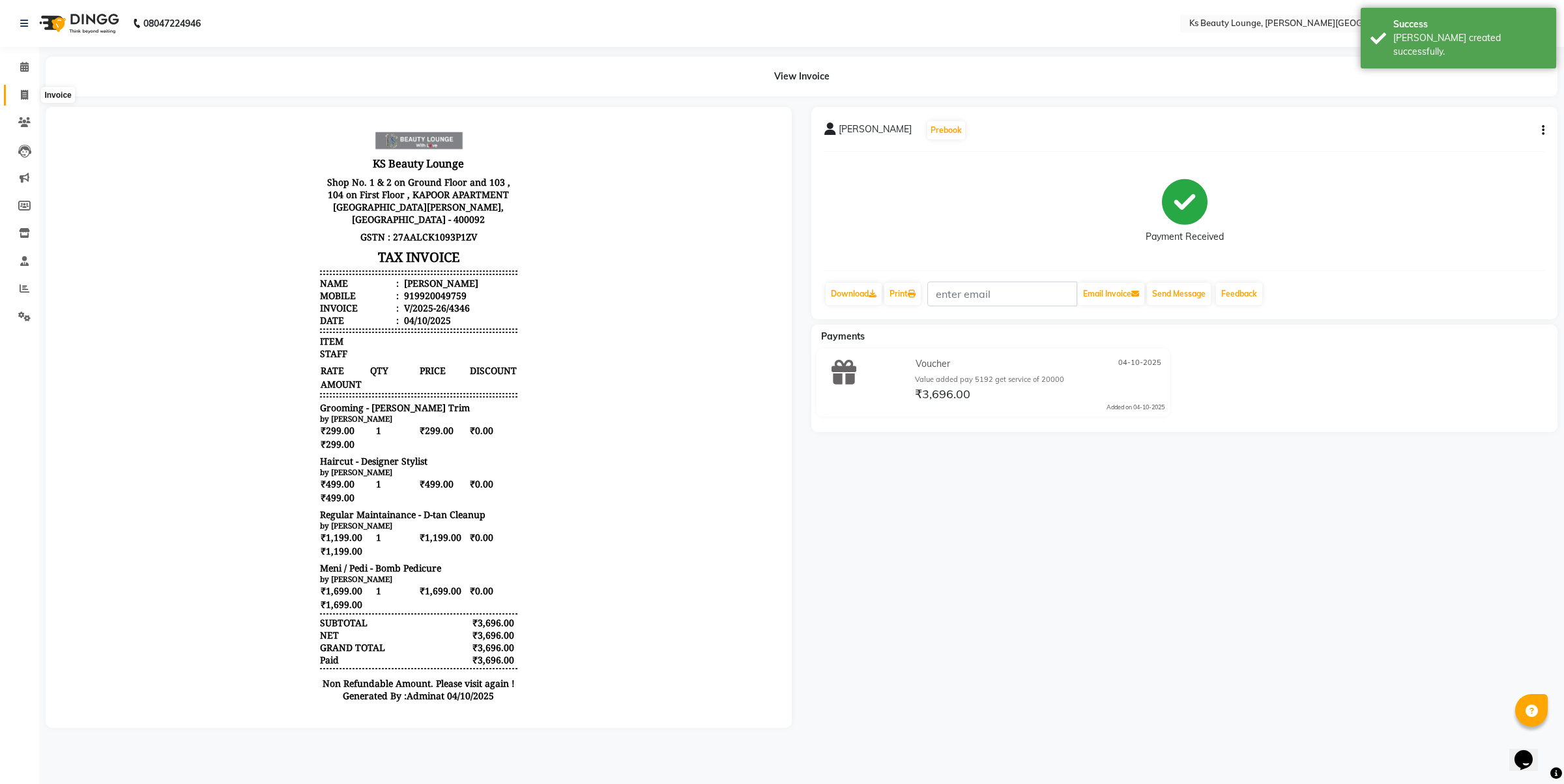
click at [18, 98] on span at bounding box center [24, 95] width 23 height 15
select select "4411"
select select "service"
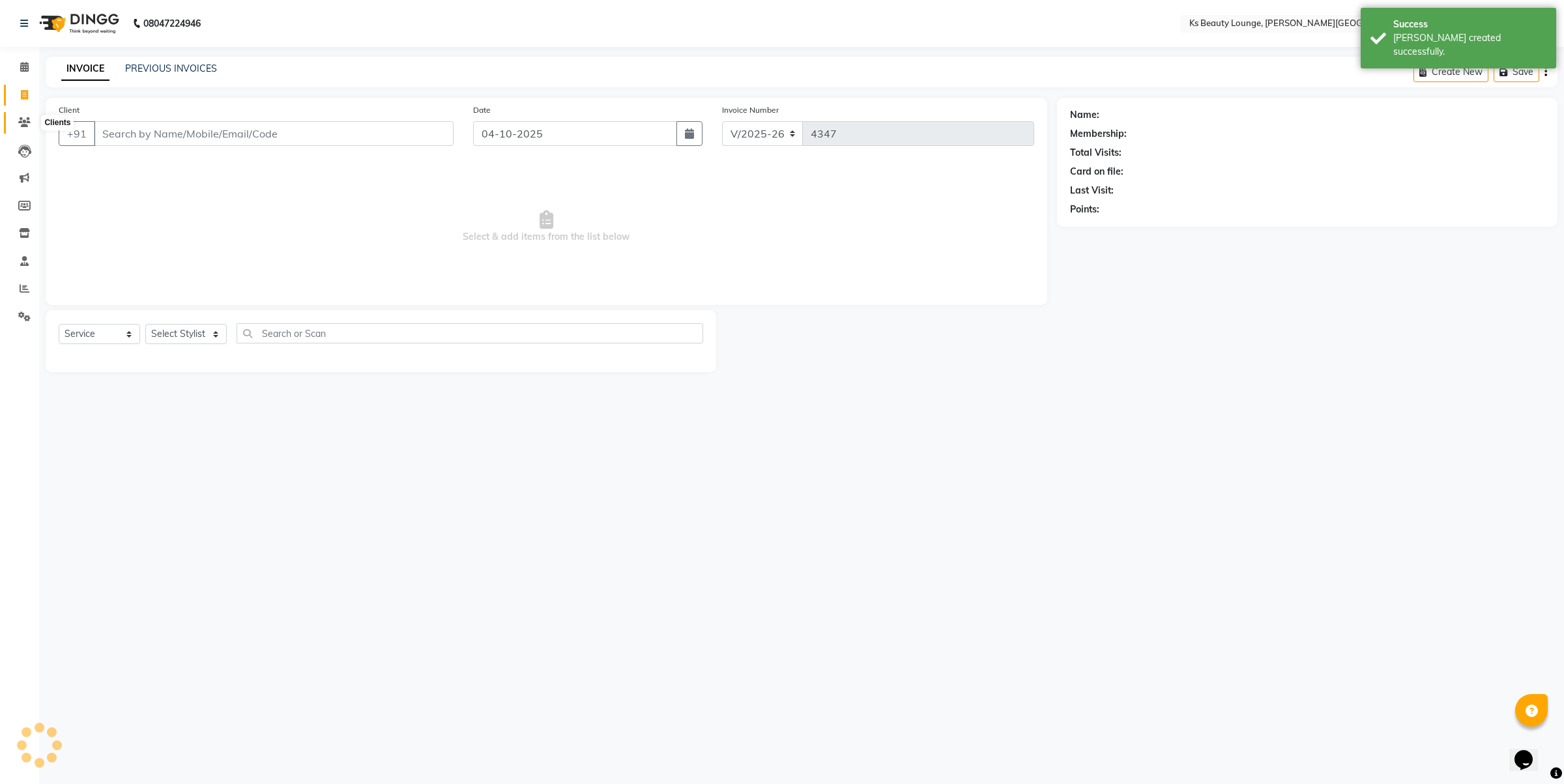
click at [20, 128] on span at bounding box center [24, 123] width 23 height 15
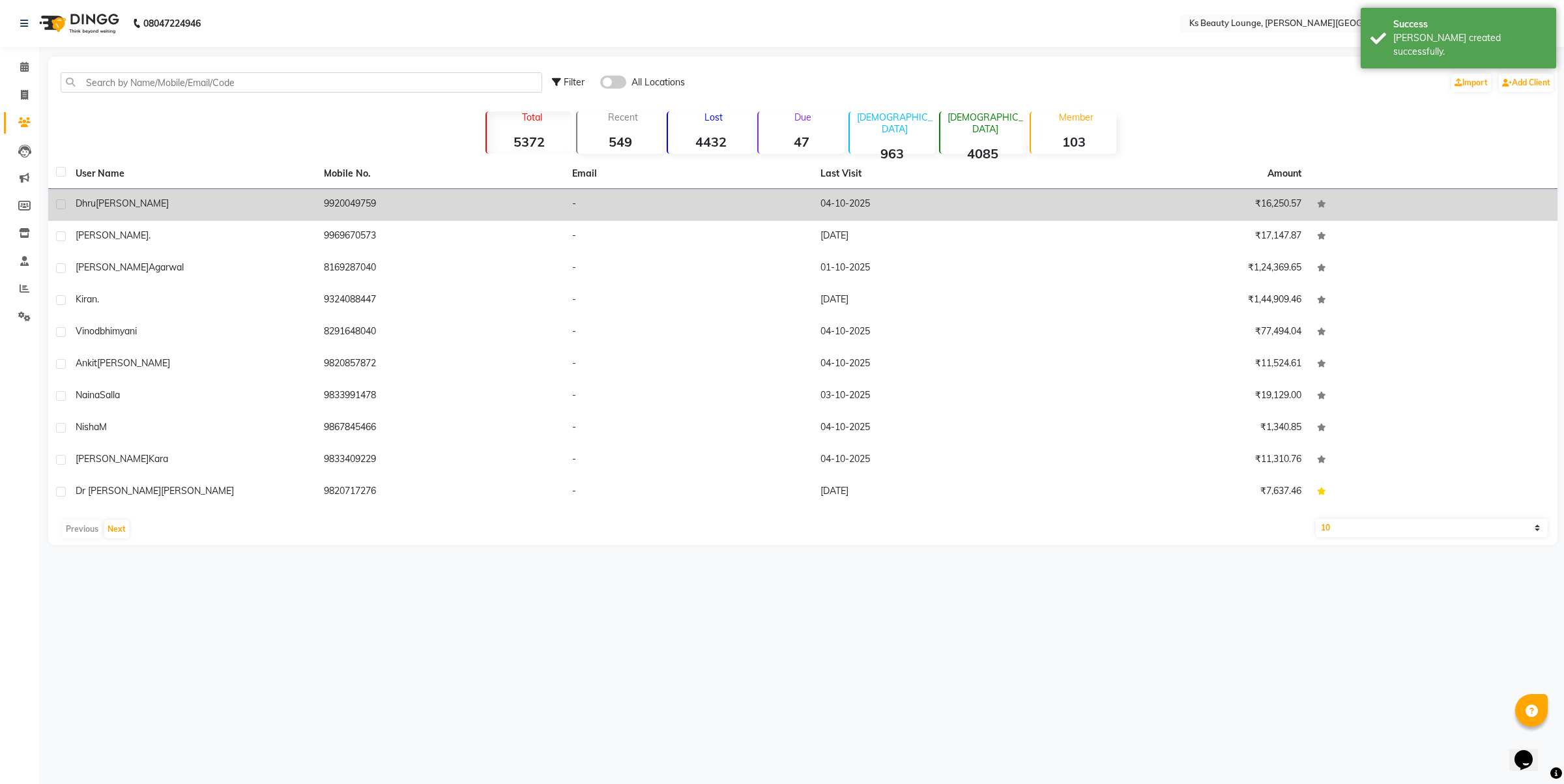
click at [314, 202] on td "[PERSON_NAME]" at bounding box center [192, 205] width 248 height 32
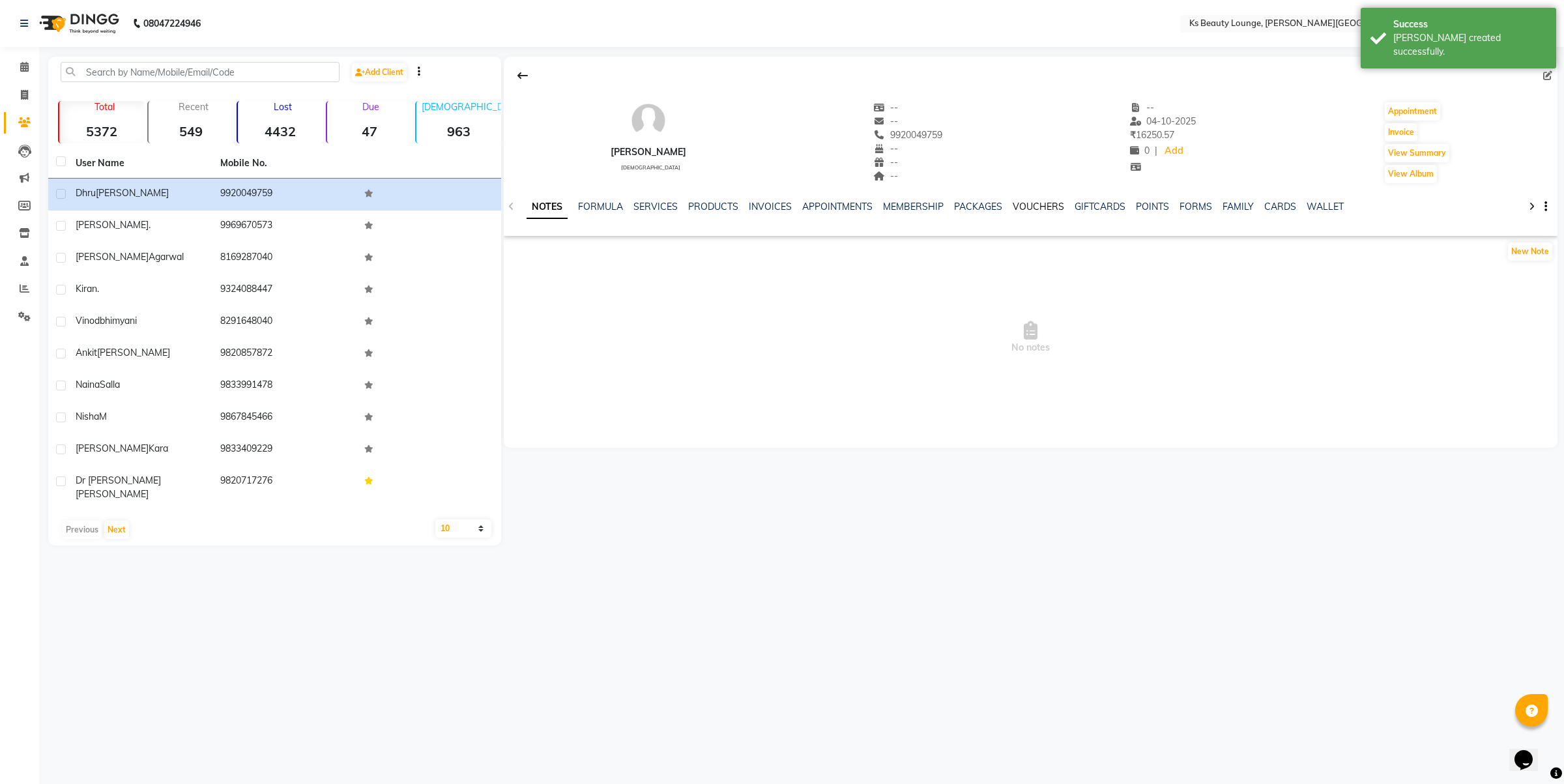
click at [1034, 204] on link "VOUCHERS" at bounding box center [1038, 206] width 52 height 12
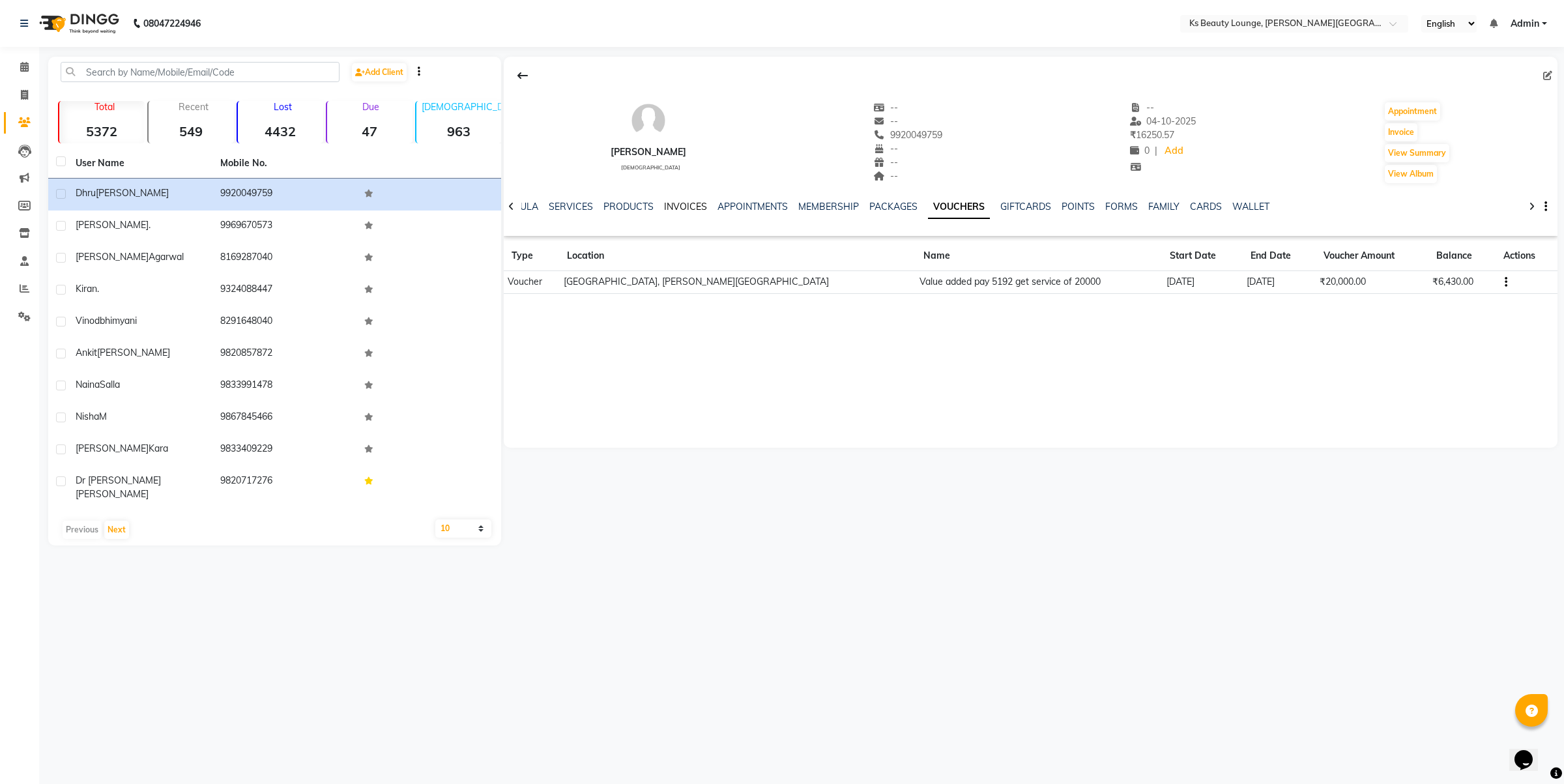
click at [681, 207] on link "INVOICES" at bounding box center [685, 206] width 43 height 12
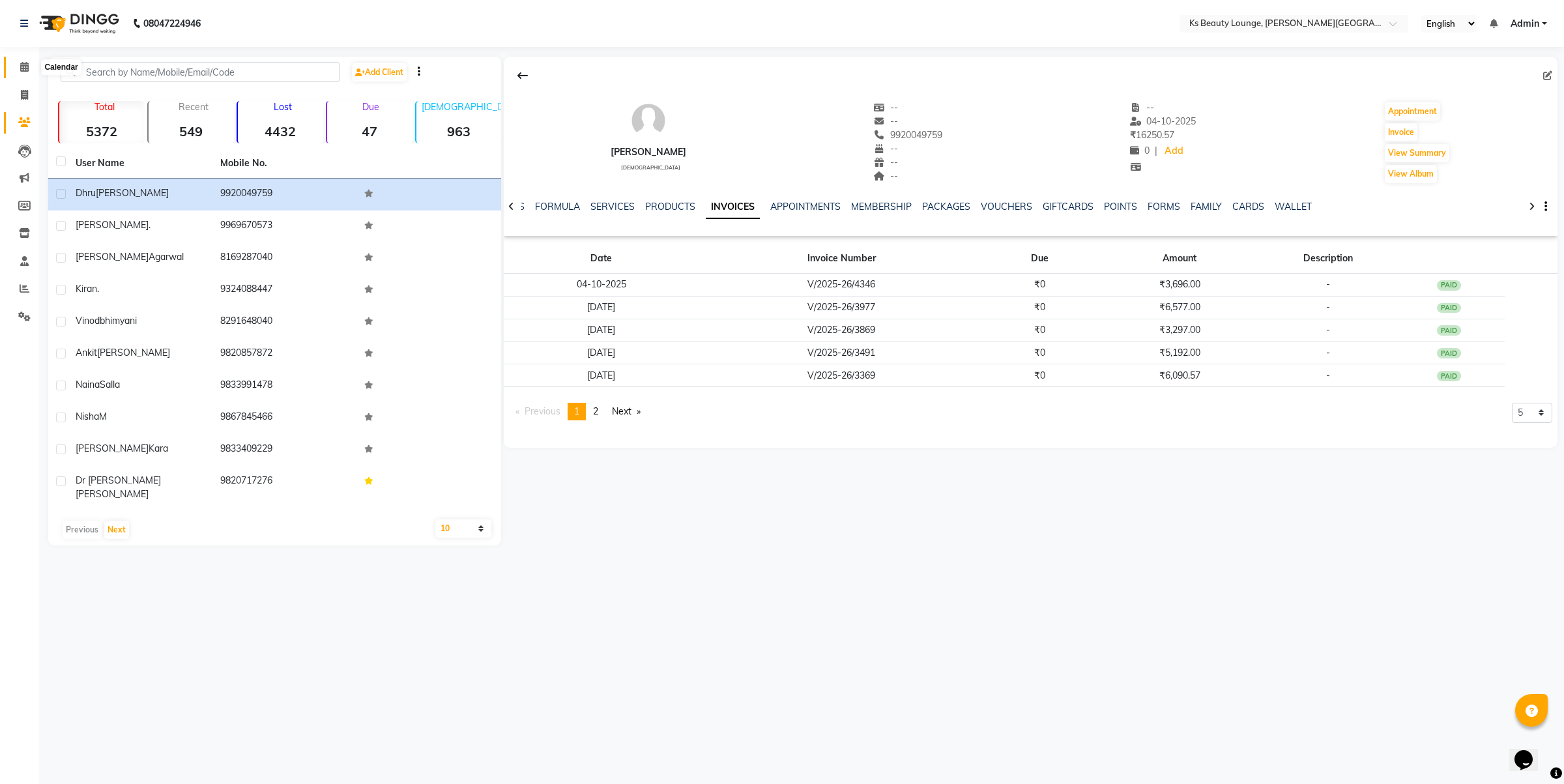
click at [20, 66] on span at bounding box center [24, 68] width 23 height 15
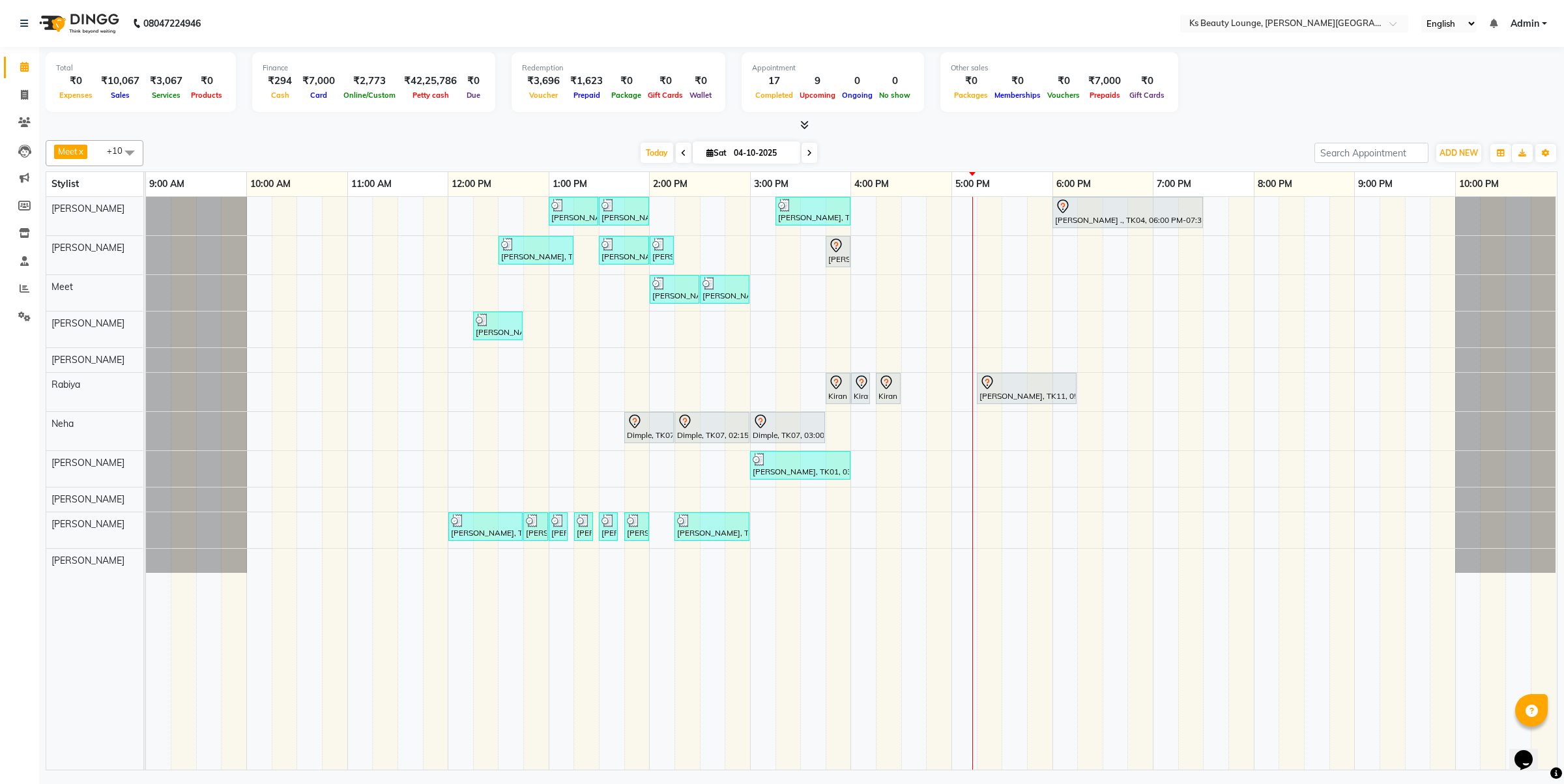
click at [1072, 431] on div "[PERSON_NAME] [PERSON_NAME], TK03, 01:00 PM-01:30 PM, Haircut - Designer Stylis…" at bounding box center [851, 483] width 1411 height 573
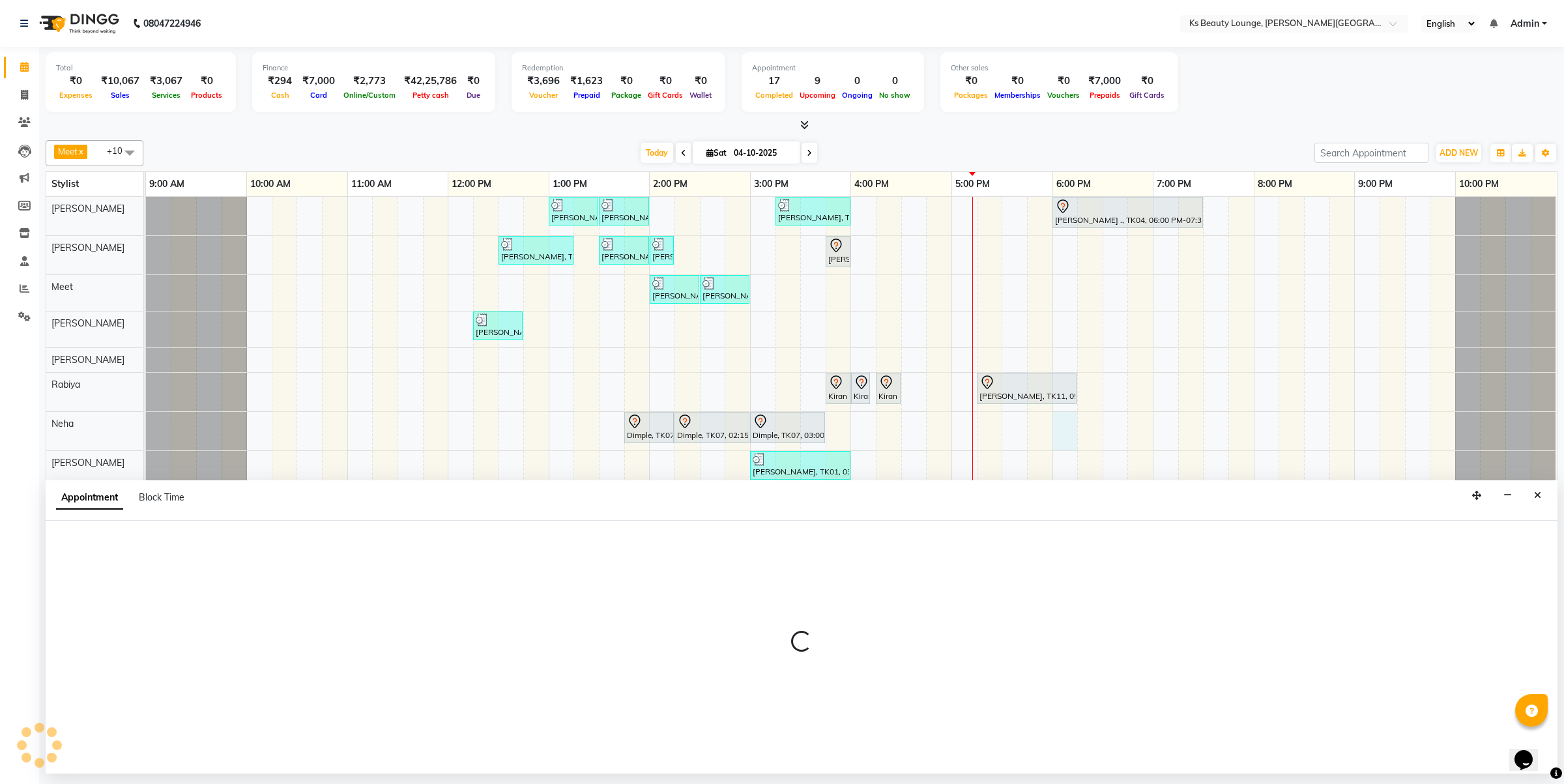
select select "83662"
select select "1080"
select select "tentative"
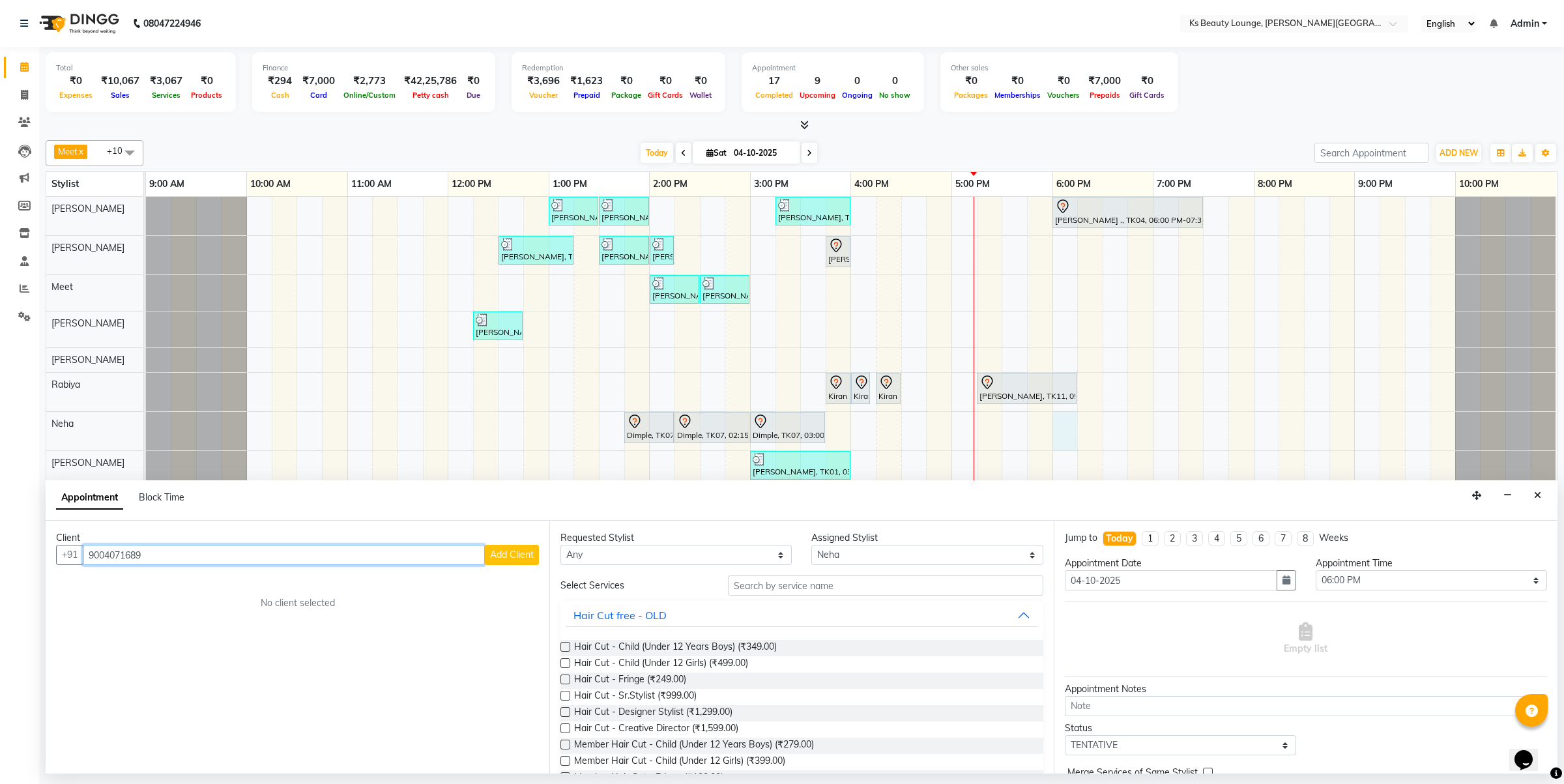
type input "9004071689"
click at [506, 548] on button "Add Client" at bounding box center [512, 555] width 54 height 20
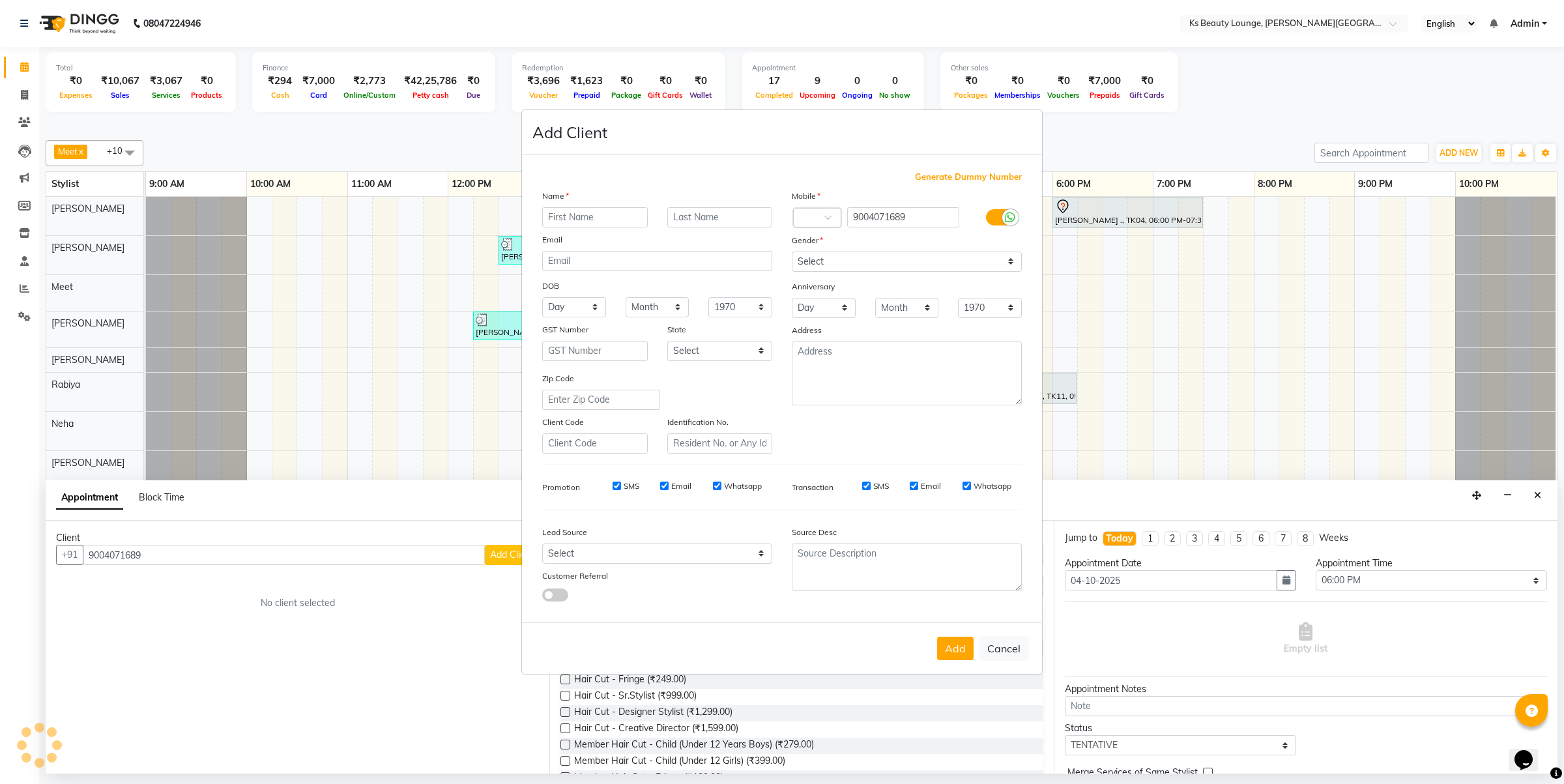
click at [1197, 410] on ngb-modal-window "Add Client Generate Dummy Number Name Email DOB Day 01 02 03 04 05 06 07 08 09 …" at bounding box center [782, 392] width 1564 height 784
click at [178, 555] on ngb-modal-window "Add Client Generate Dummy Number Name Email DOB Day 01 02 03 04 05 06 07 08 09 …" at bounding box center [782, 392] width 1564 height 784
click at [165, 557] on ngb-modal-window "Add Client Generate Dummy Number Name Email DOB Day 01 02 03 04 05 06 07 08 09 …" at bounding box center [782, 392] width 1564 height 784
click at [1003, 642] on button "Cancel" at bounding box center [1003, 648] width 50 height 25
select select
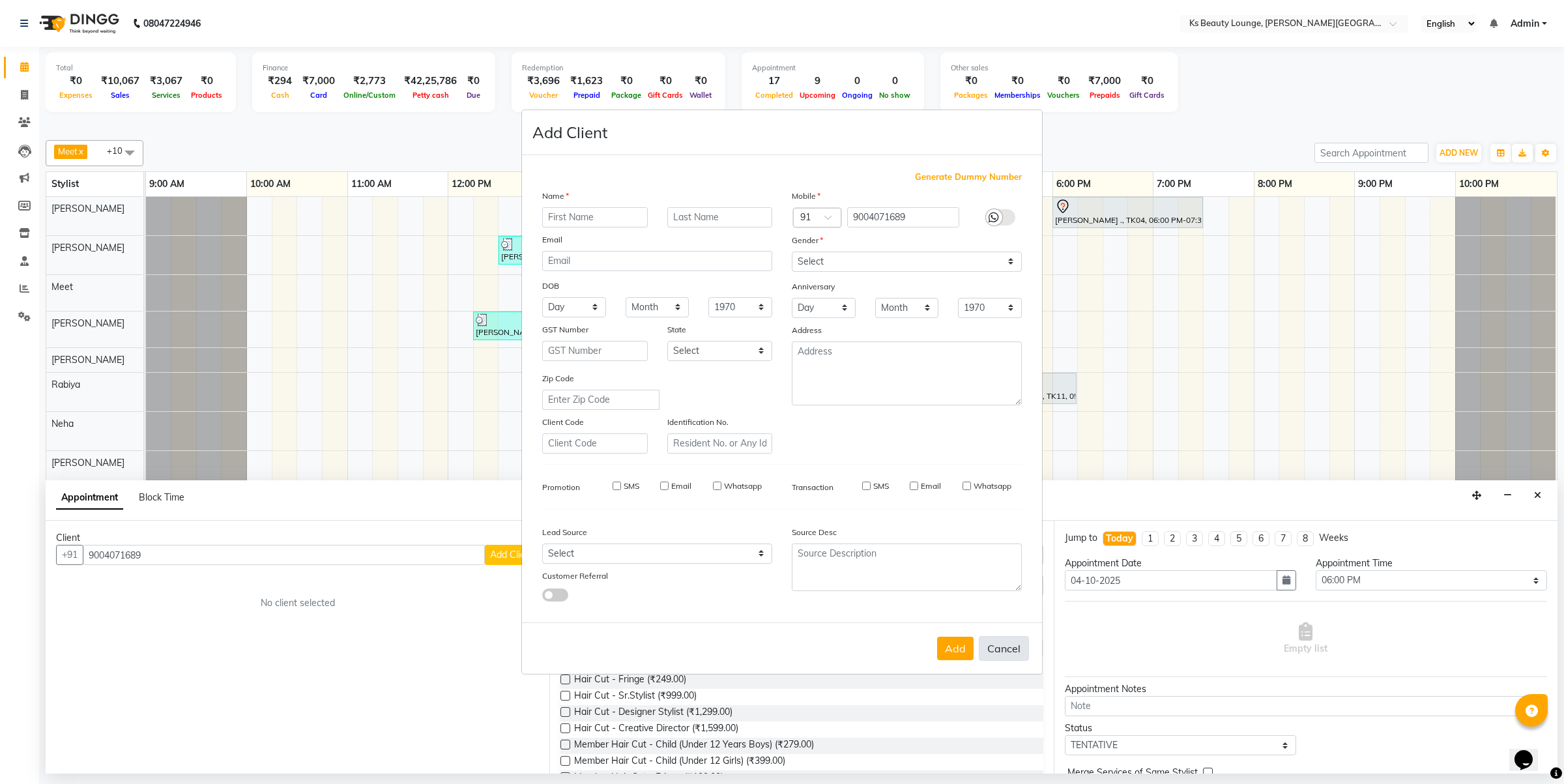
select select
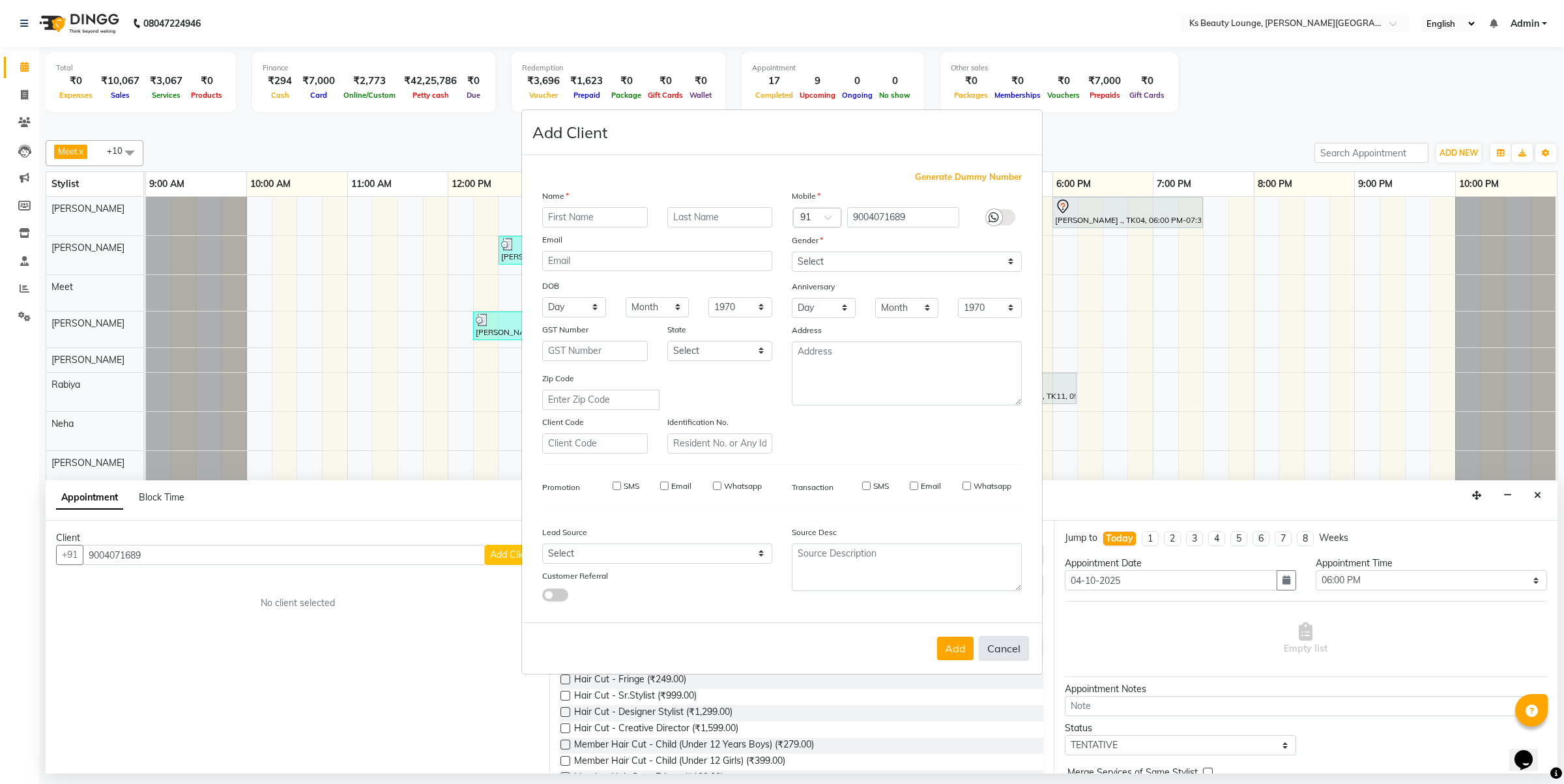
select select
checkbox input "false"
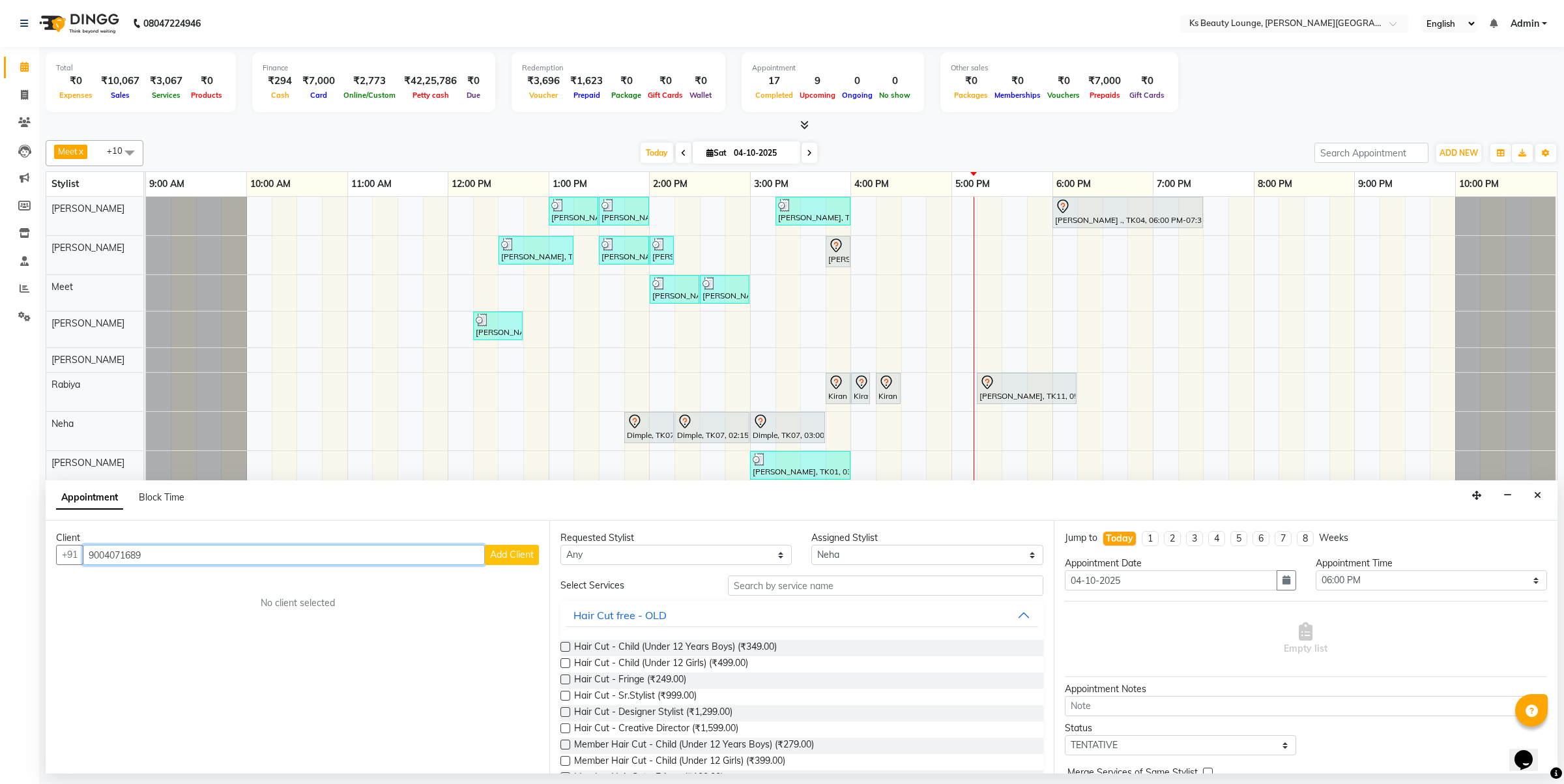
click at [106, 557] on input "9004071689" at bounding box center [284, 555] width 402 height 20
click at [1539, 493] on icon "Close" at bounding box center [1538, 495] width 7 height 9
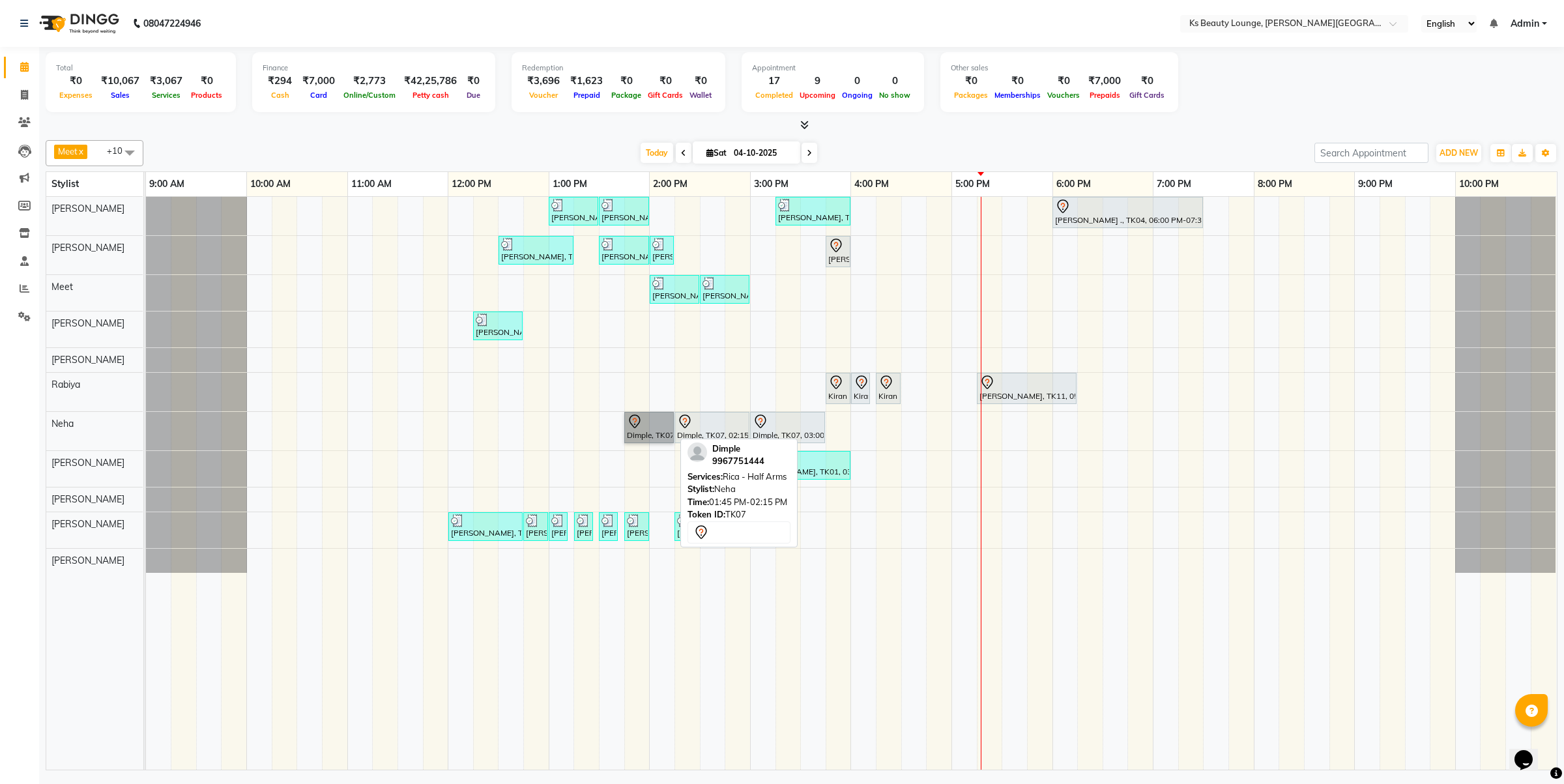
drag, startPoint x: 635, startPoint y: 423, endPoint x: 669, endPoint y: 425, distance: 34.1
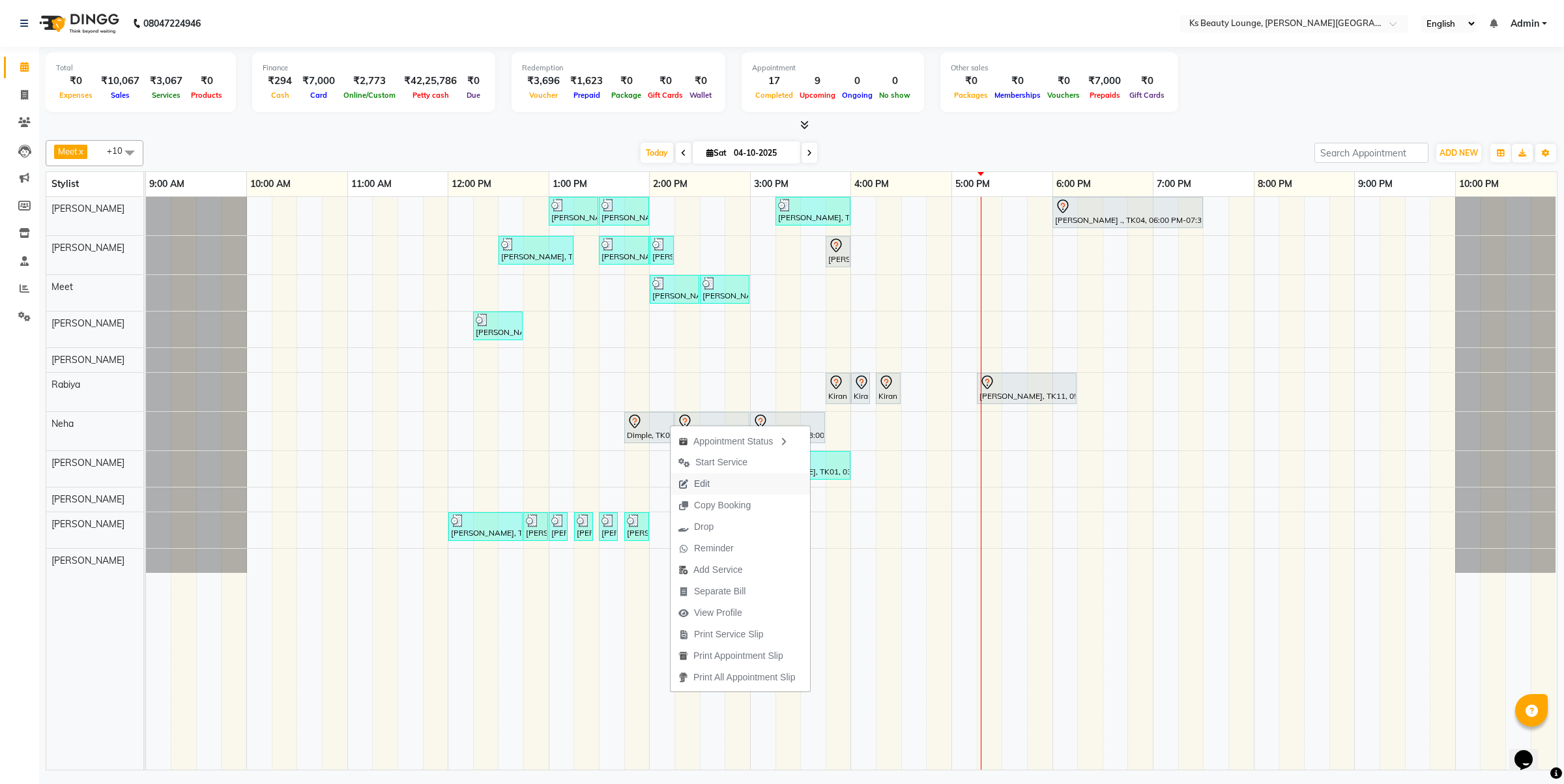
click at [717, 482] on span "Edit" at bounding box center [694, 484] width 47 height 22
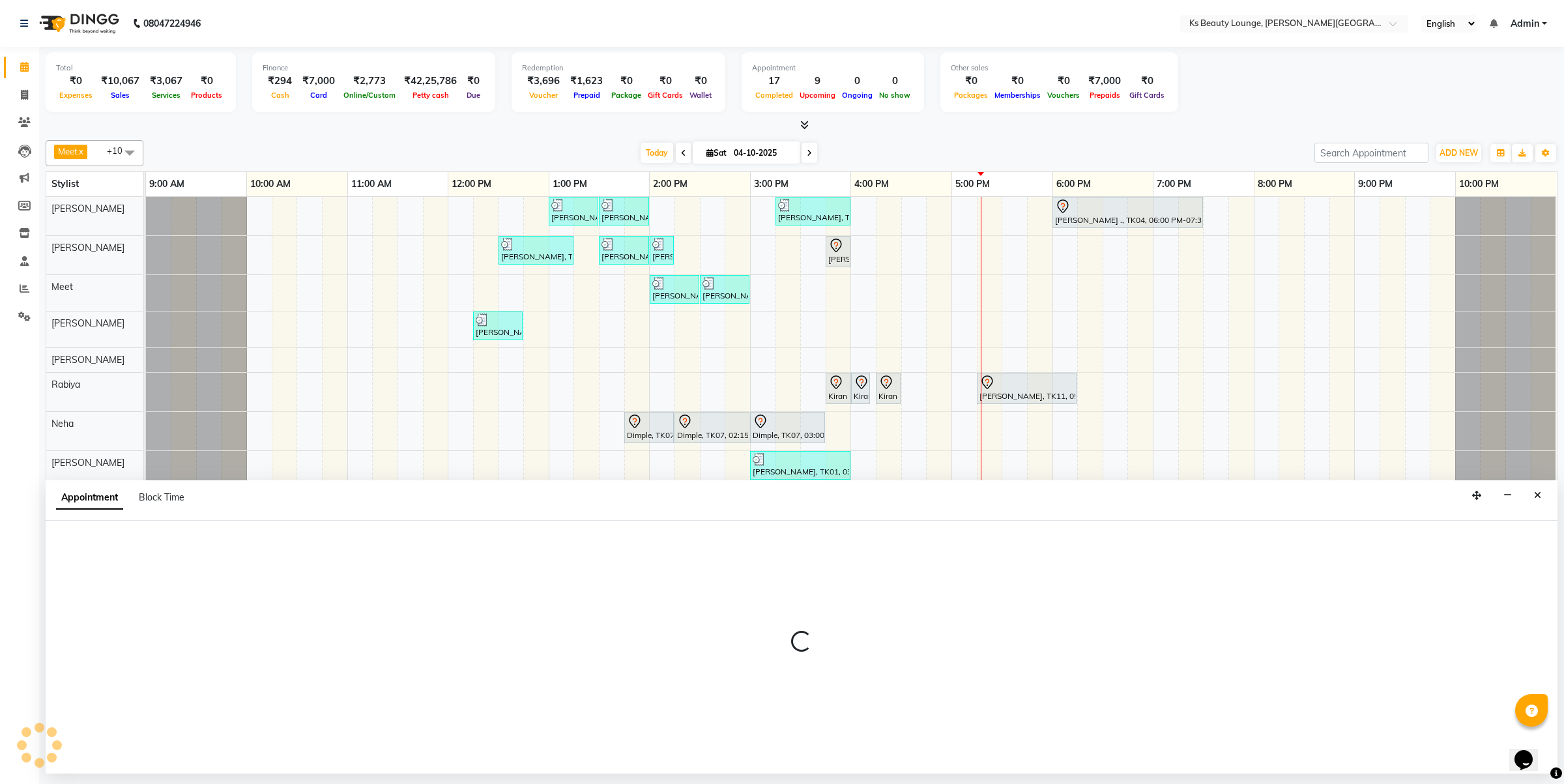
select select "tentative"
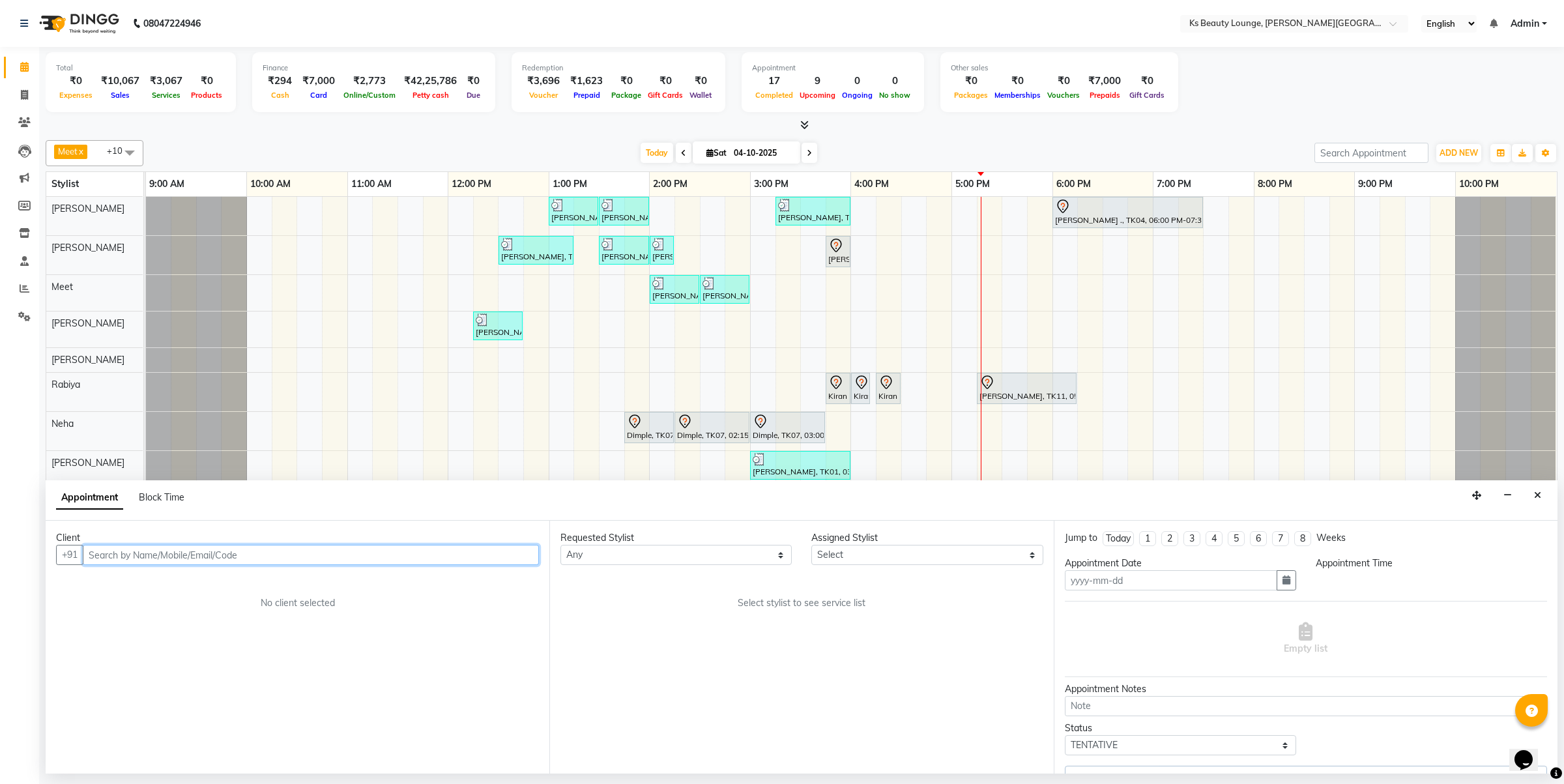
type input "04-10-2025"
select select "825"
select select "83662"
select select "1892"
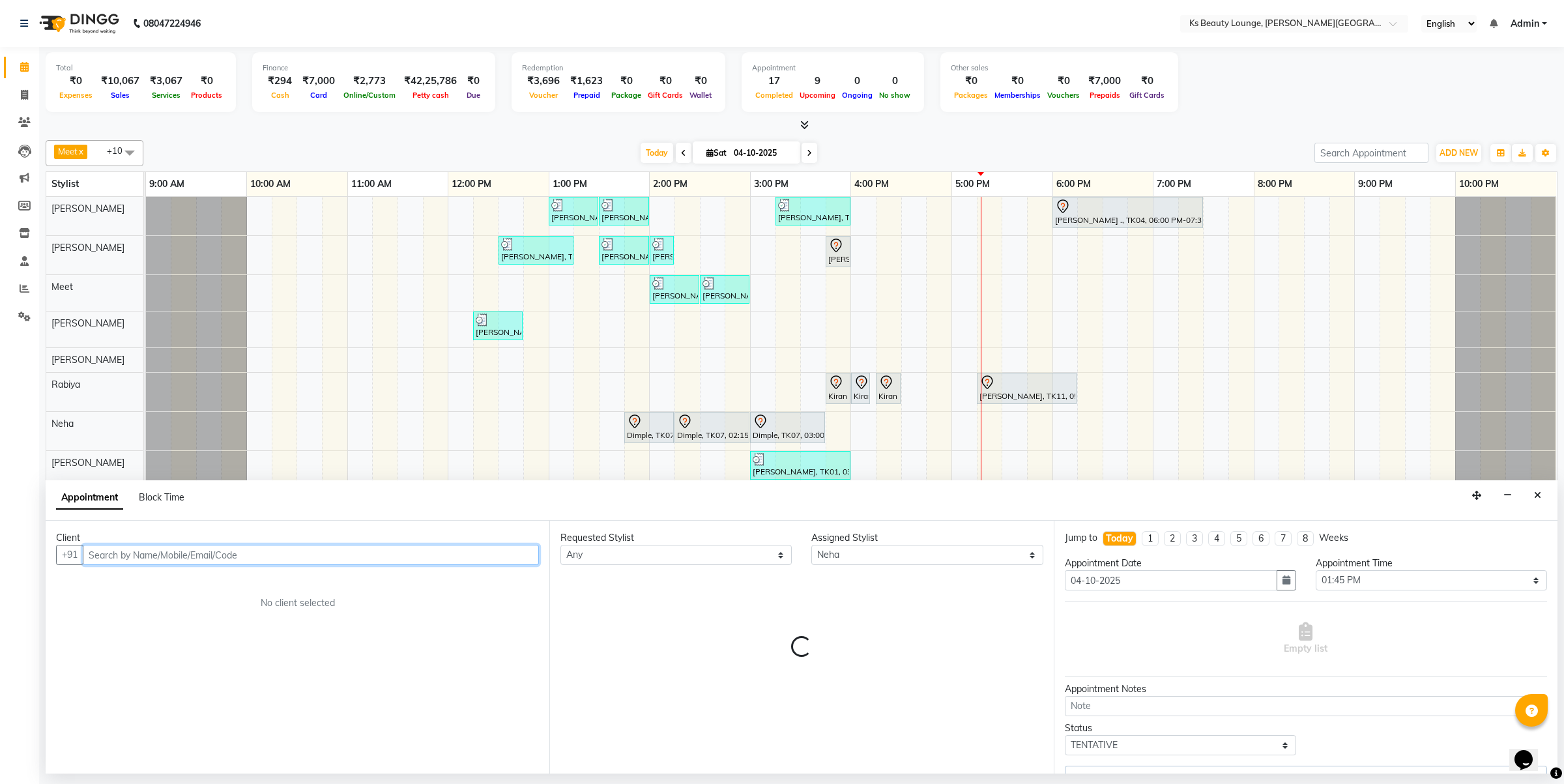
select select "1892"
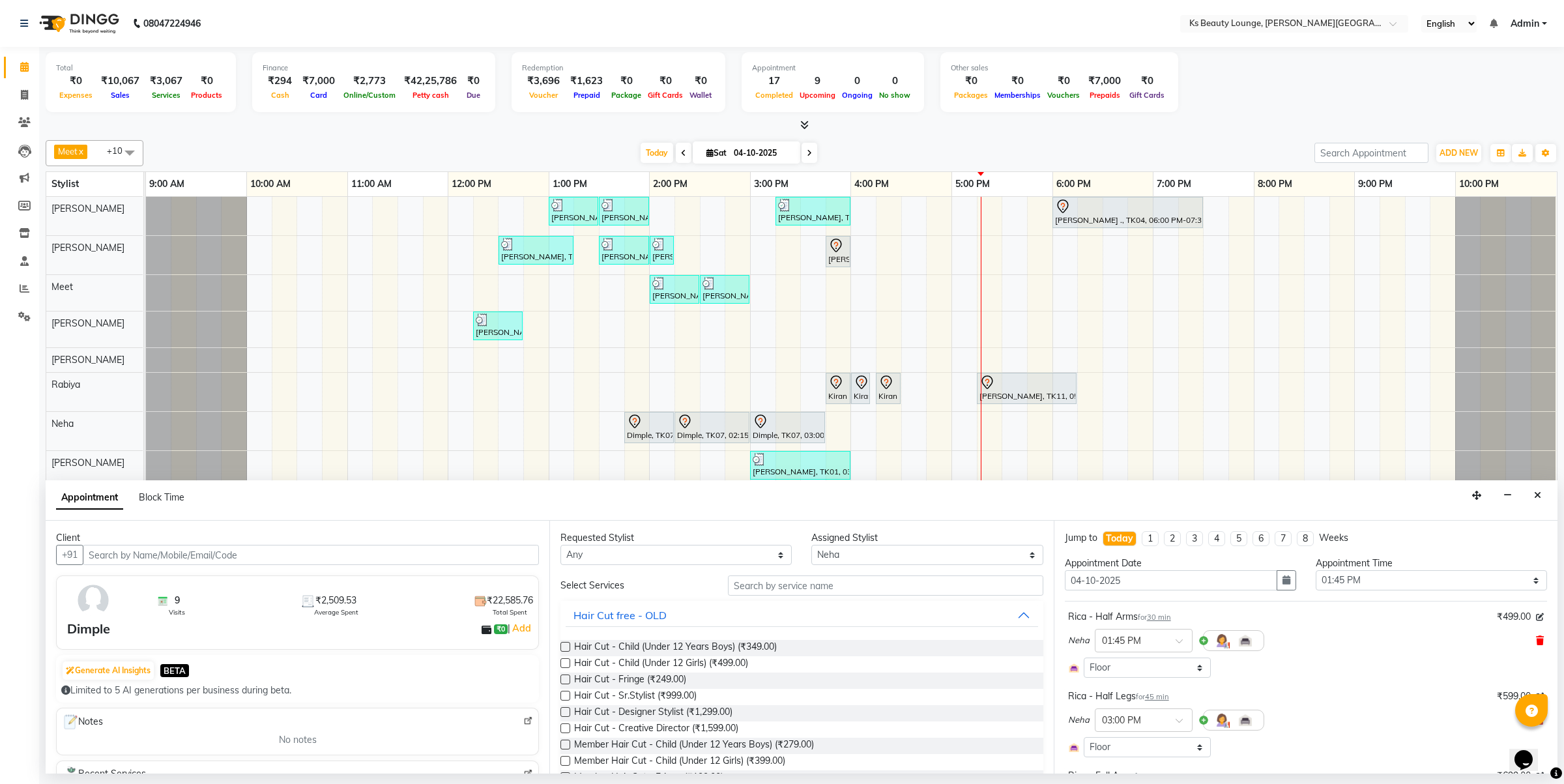
click at [1536, 639] on icon at bounding box center [1540, 640] width 8 height 9
click at [1536, 647] on span at bounding box center [1540, 652] width 8 height 14
click at [1536, 660] on span at bounding box center [1540, 664] width 8 height 14
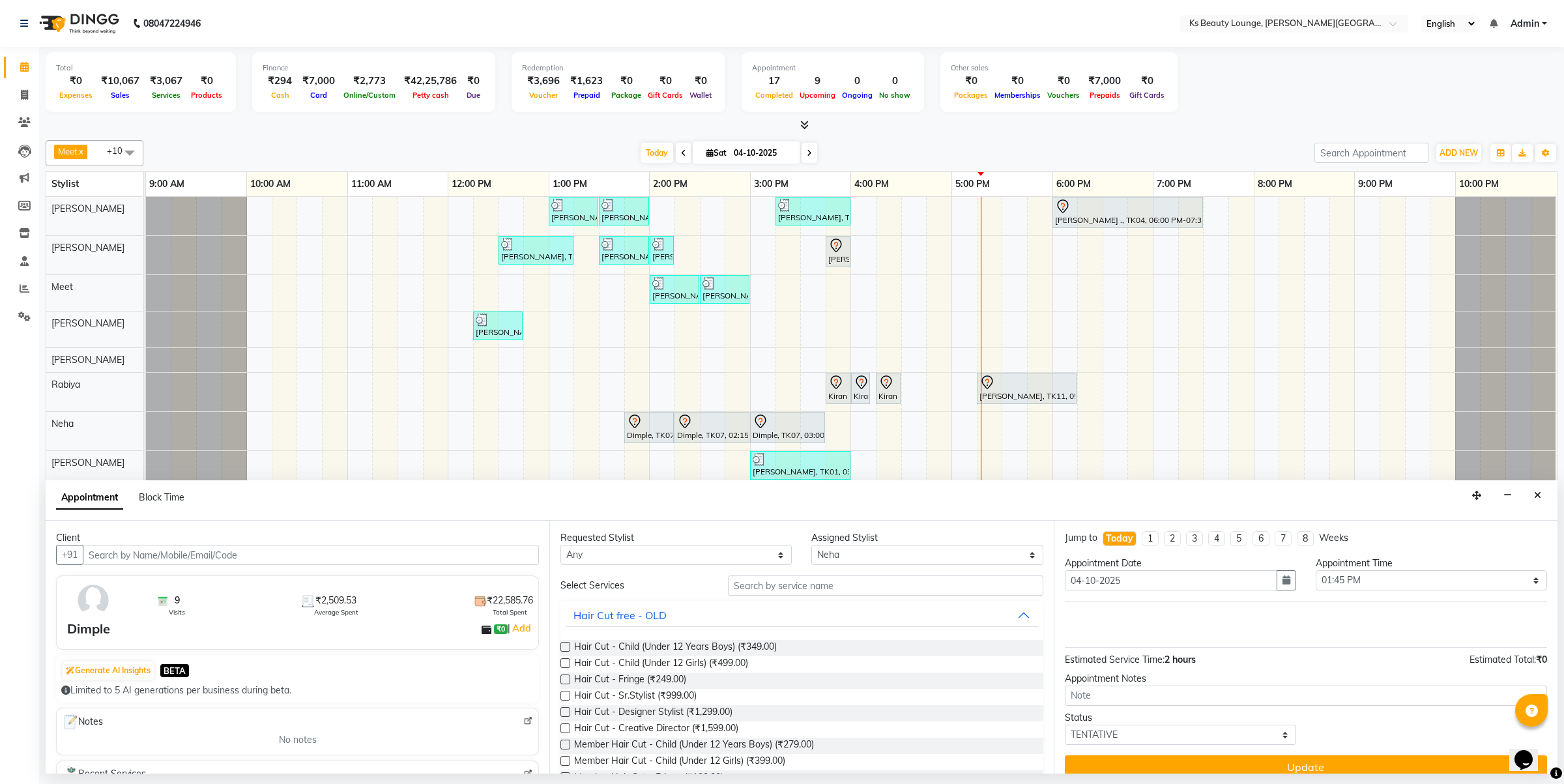
click at [741, 593] on input "text" at bounding box center [886, 586] width 315 height 20
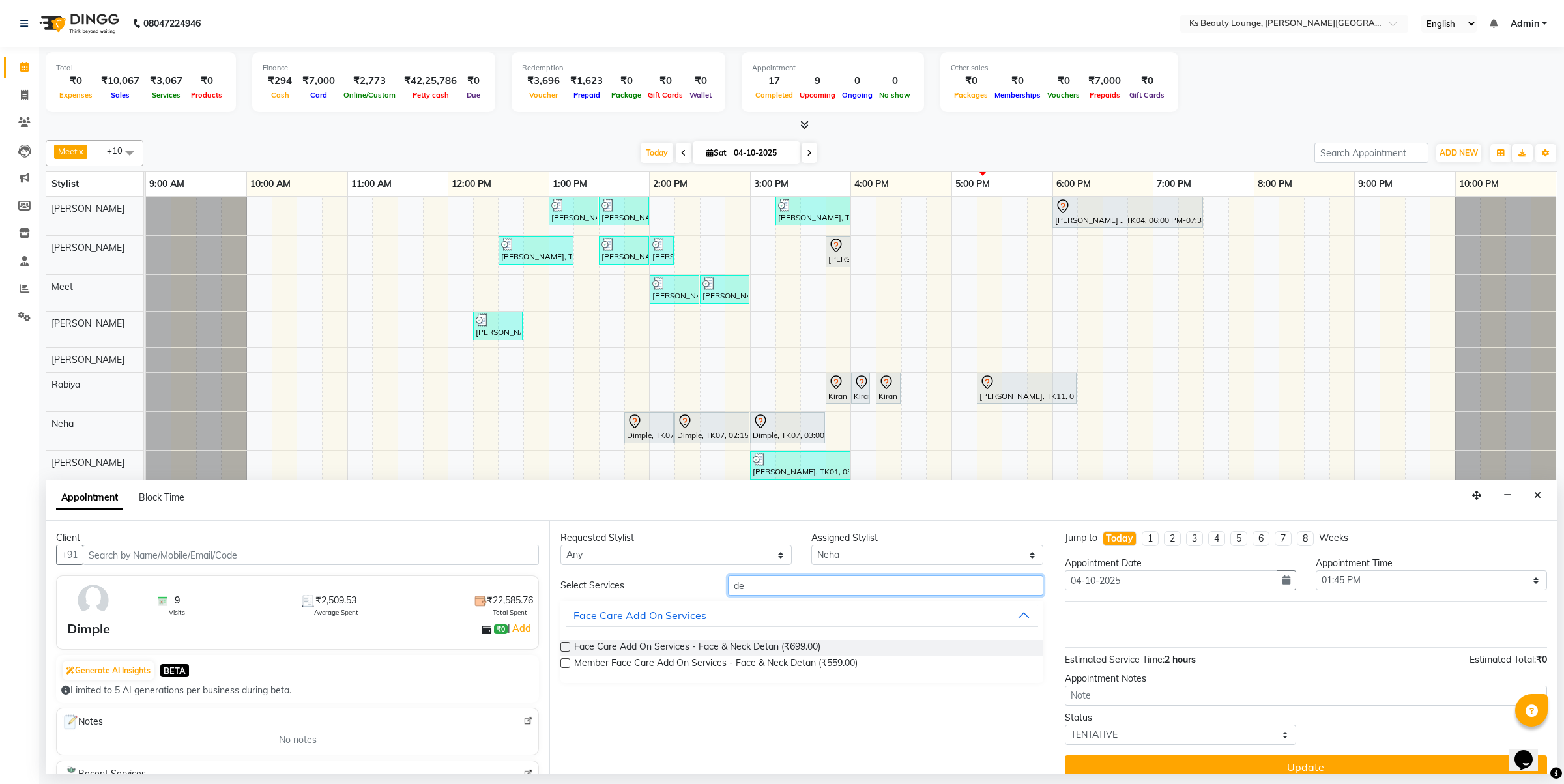
type input "d"
type input "regu"
click at [745, 690] on button "Regular Maintainance" at bounding box center [802, 697] width 472 height 23
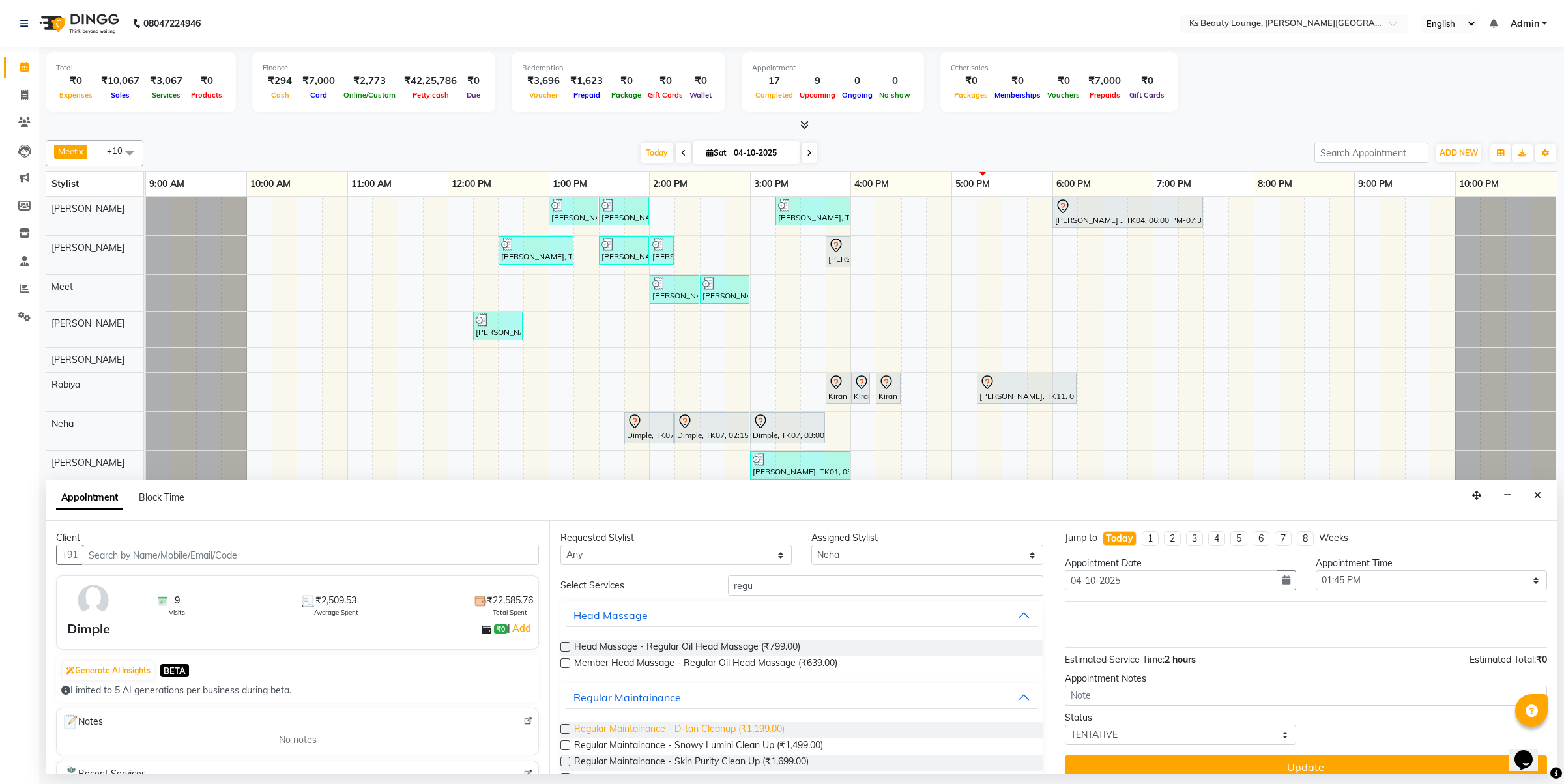
click at [737, 730] on span "Regular Maintainance - D-tan Cleanup (₹1,199.00)" at bounding box center [680, 730] width 211 height 16
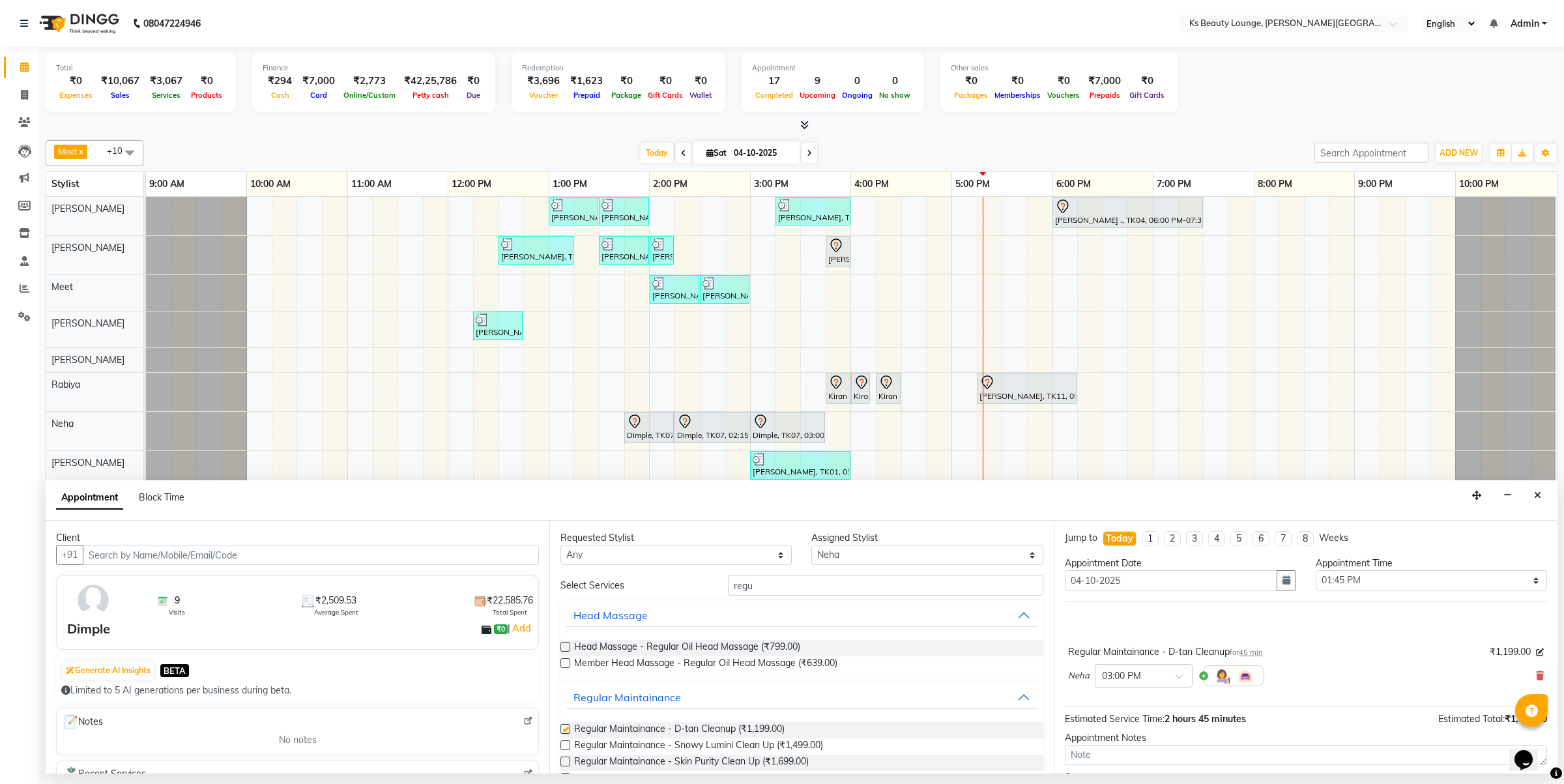
checkbox input "false"
drag, startPoint x: 776, startPoint y: 591, endPoint x: 738, endPoint y: 603, distance: 39.8
click at [624, 604] on div "Select Services regu Head Massage Head Massage - Regular Oil Head Massage (₹799…" at bounding box center [802, 733] width 482 height 316
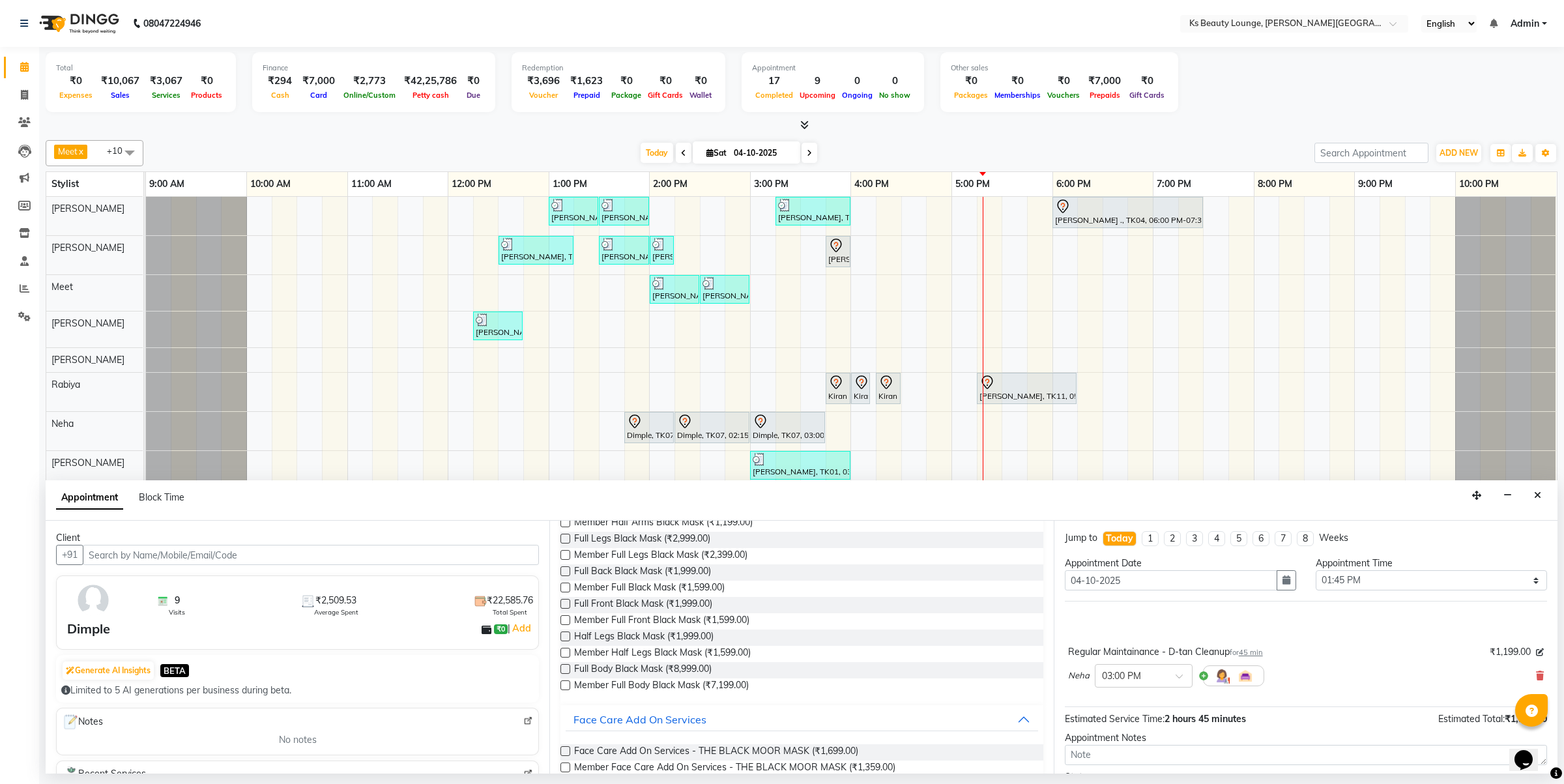
scroll to position [229, 0]
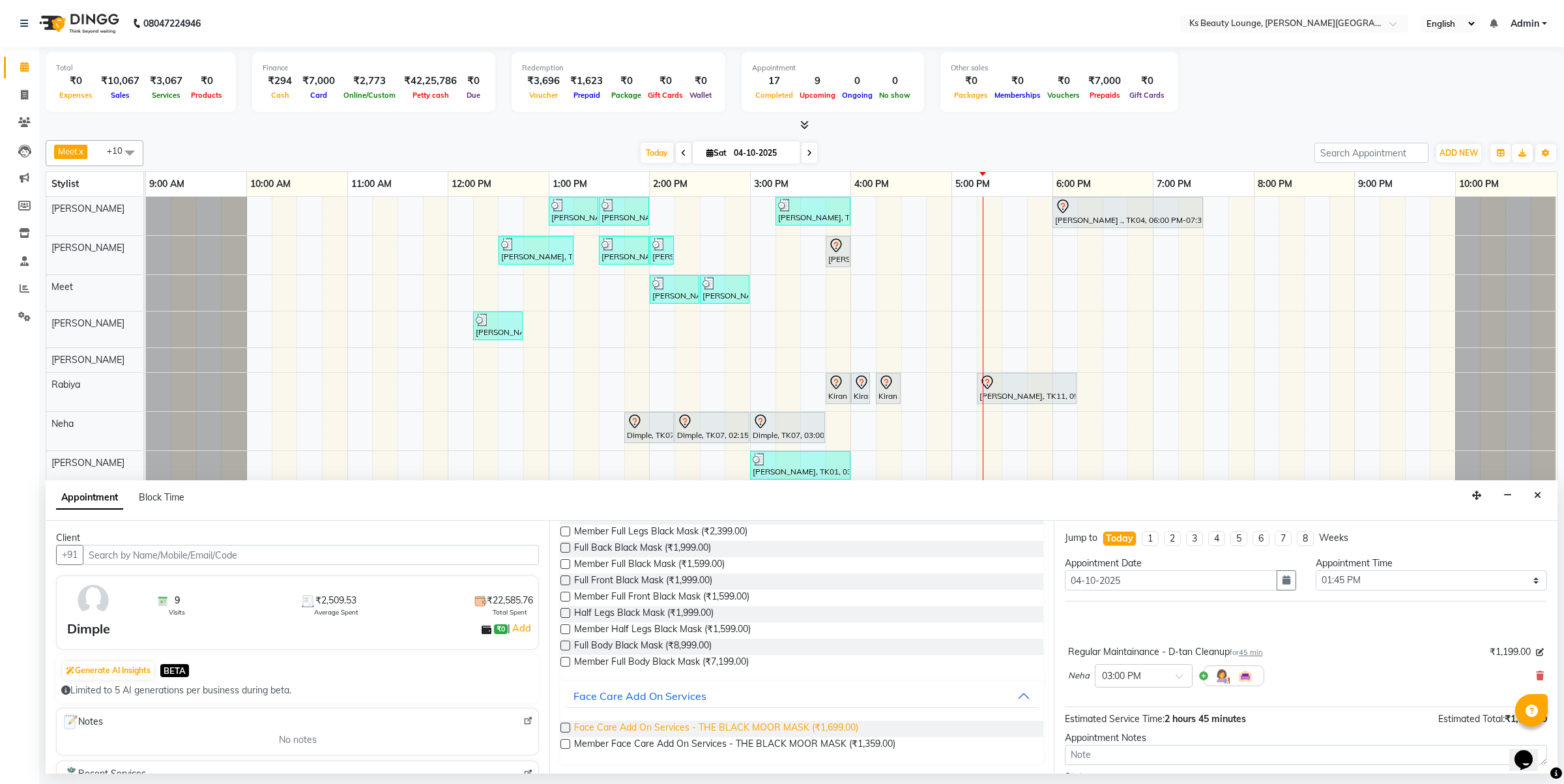
type input "black ma"
click at [782, 730] on span "Face Care Add On Services - THE BLACK MOOR MASK (₹1,699.00)" at bounding box center [716, 729] width 284 height 16
checkbox input "false"
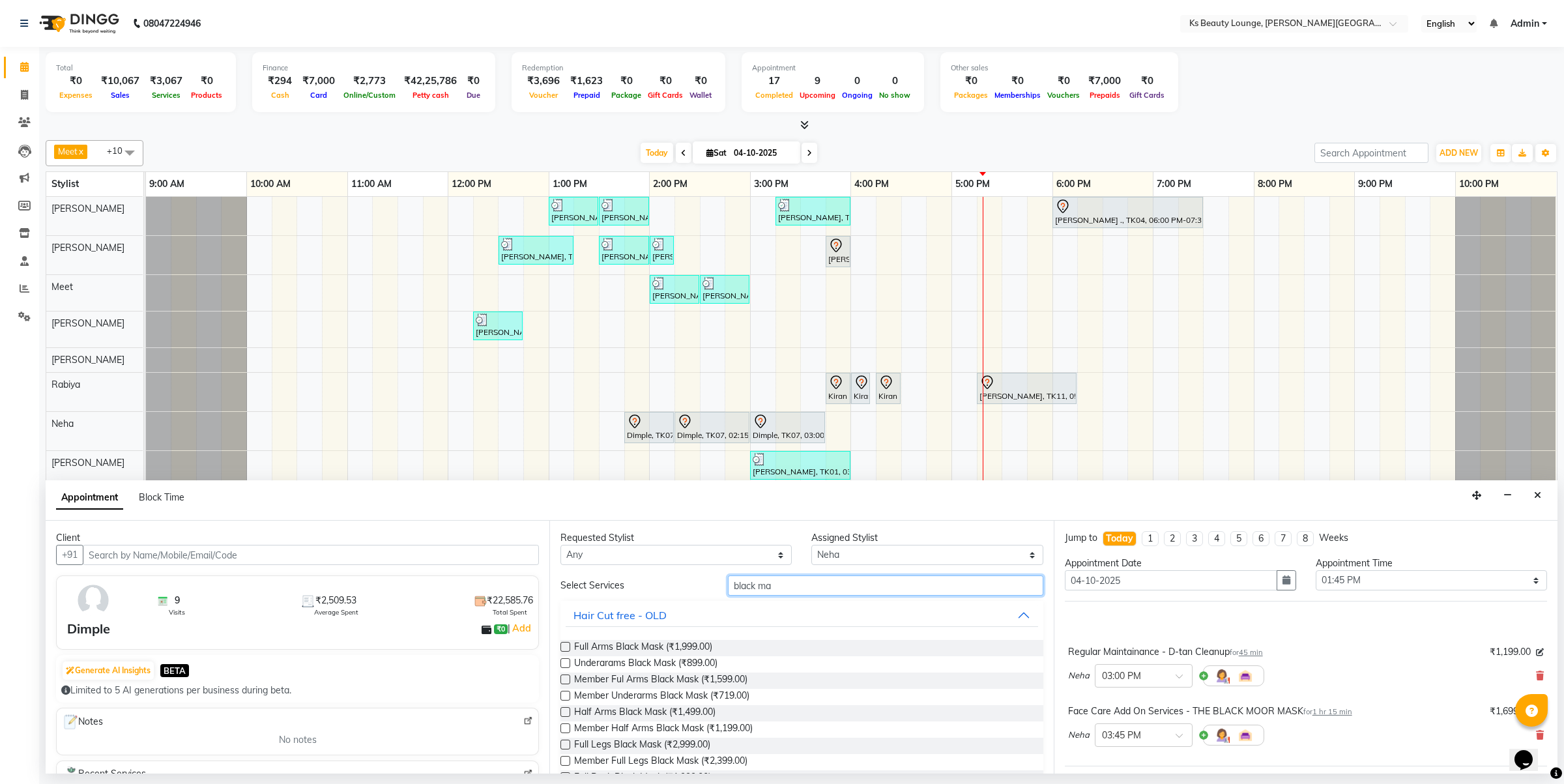
drag, startPoint x: 790, startPoint y: 587, endPoint x: 574, endPoint y: 581, distance: 216.1
click at [574, 581] on div "Select Services black ma" at bounding box center [801, 586] width 502 height 20
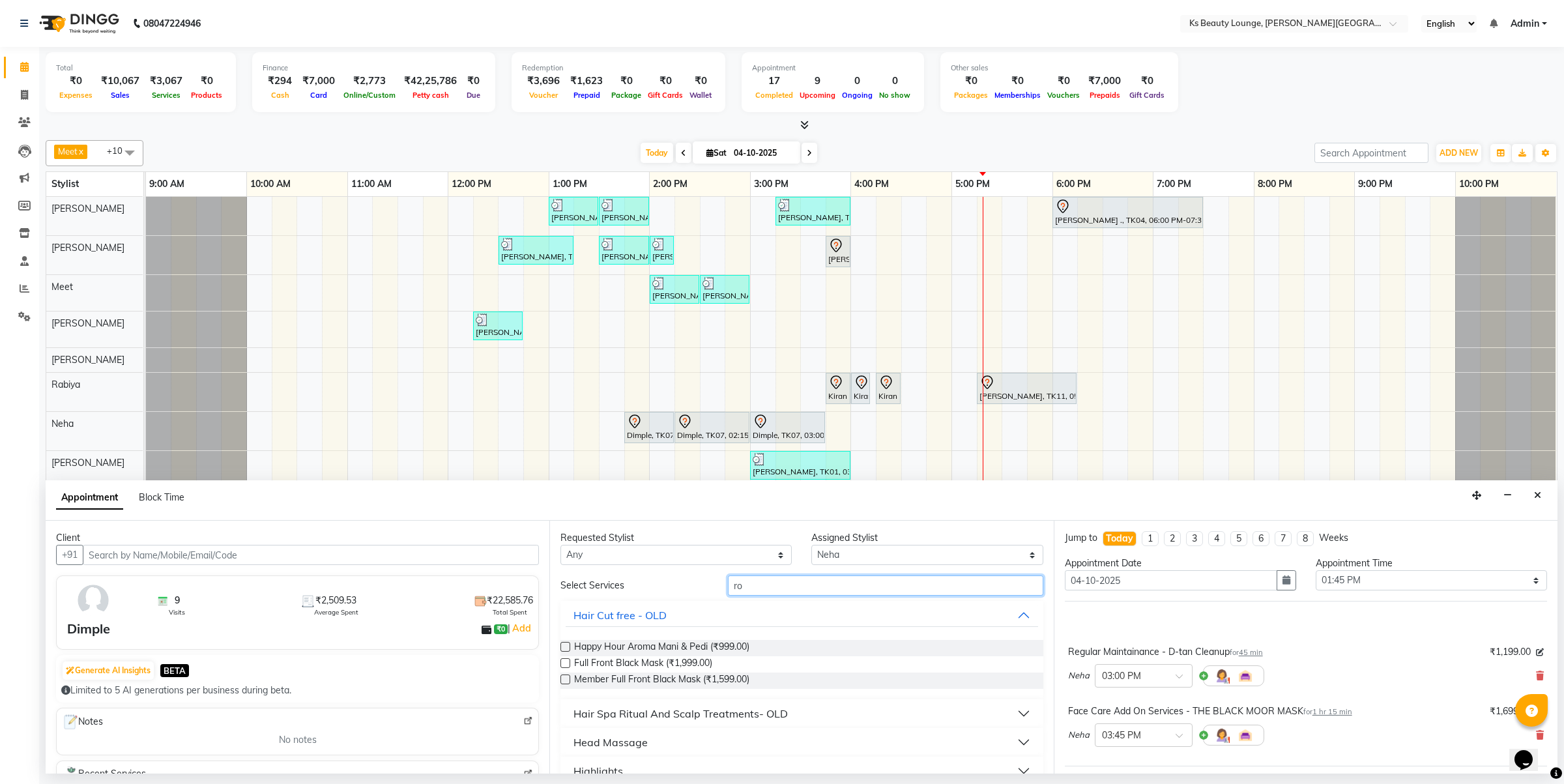
type input "r"
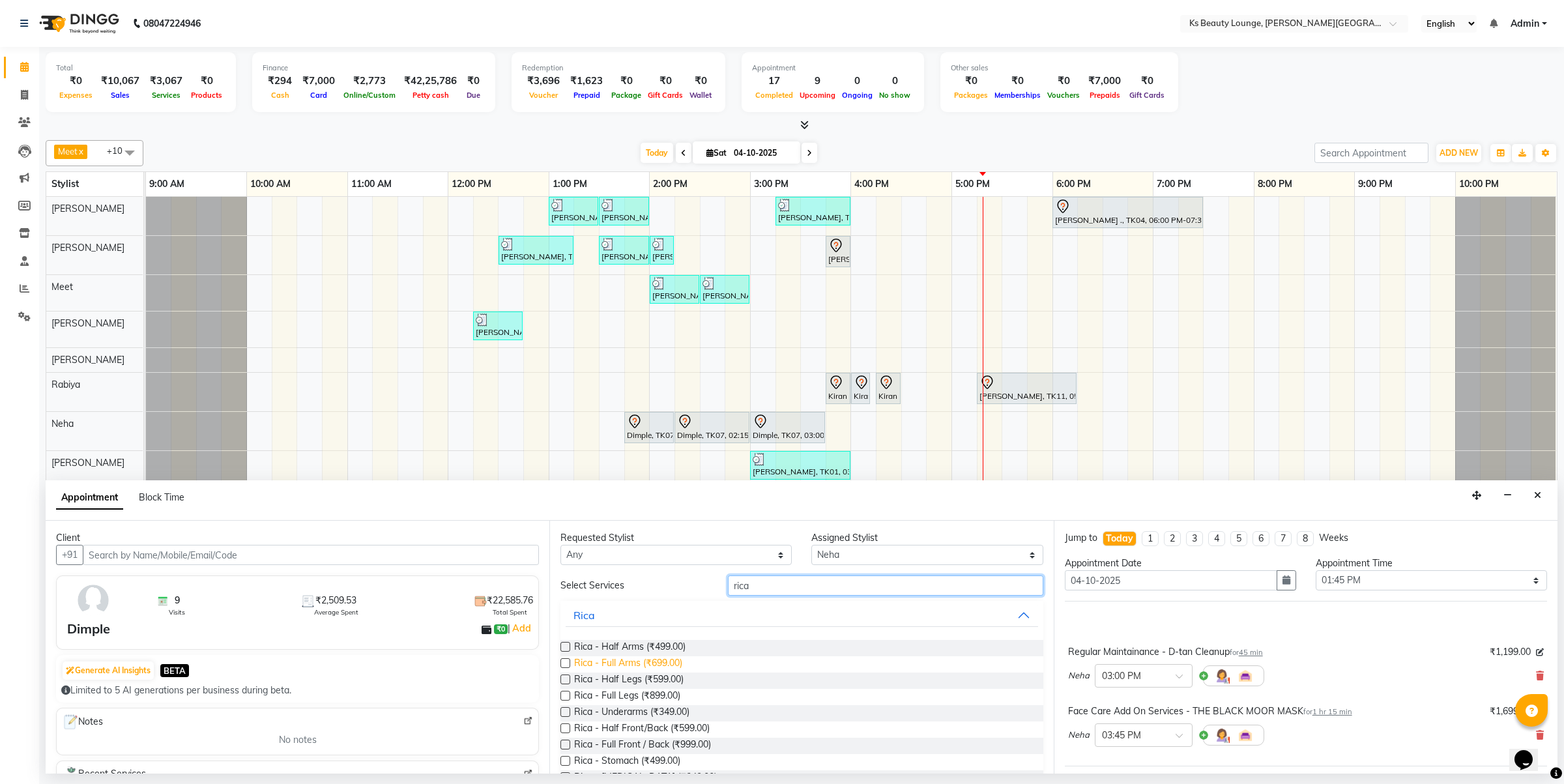
type input "rica"
click at [598, 665] on span "Rica - Full Arms (₹699.00)" at bounding box center [628, 664] width 108 height 16
checkbox input "false"
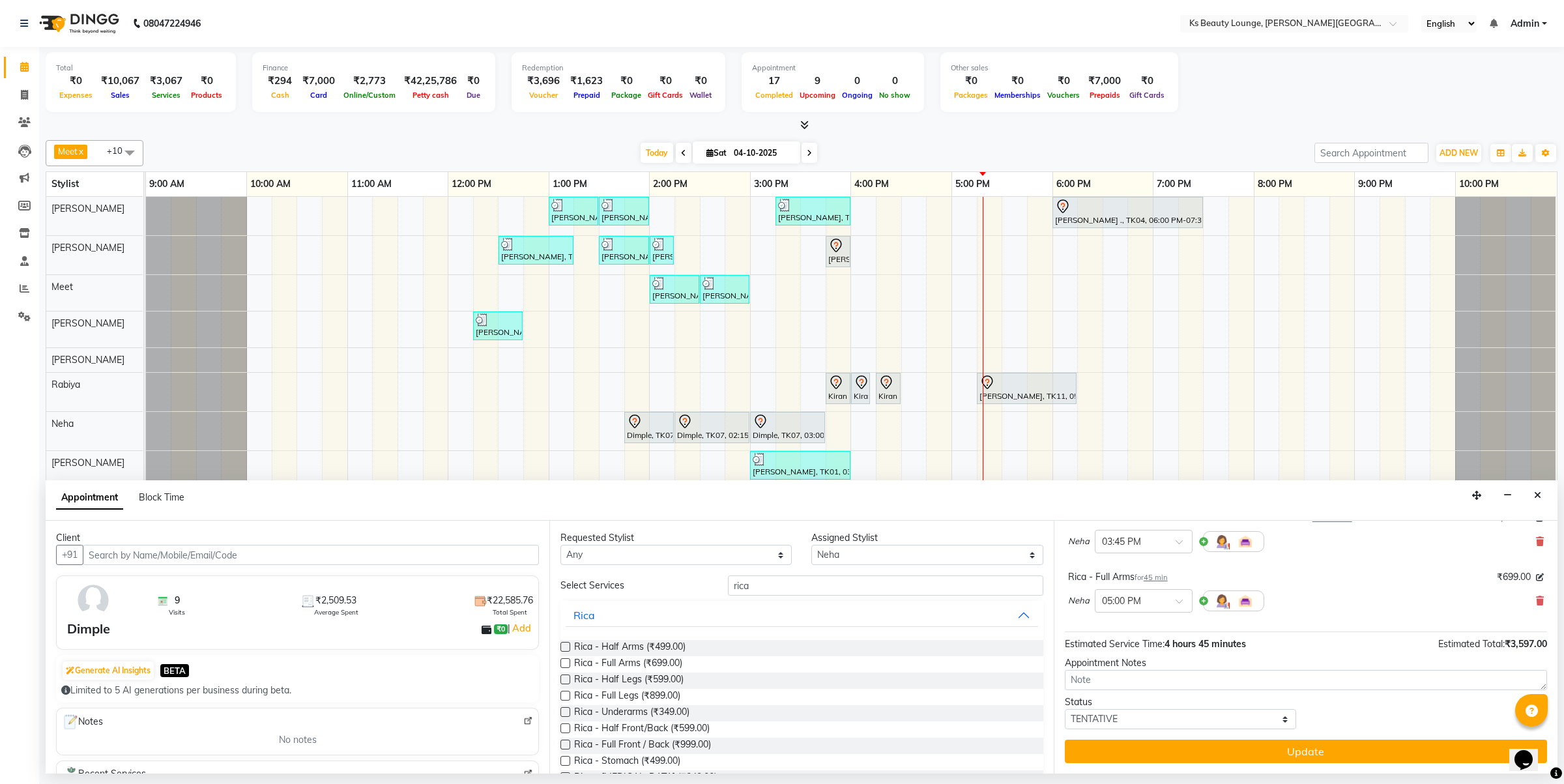
drag, startPoint x: 759, startPoint y: 595, endPoint x: 655, endPoint y: 601, distance: 104.2
drag, startPoint x: 745, startPoint y: 589, endPoint x: 668, endPoint y: 597, distance: 77.4
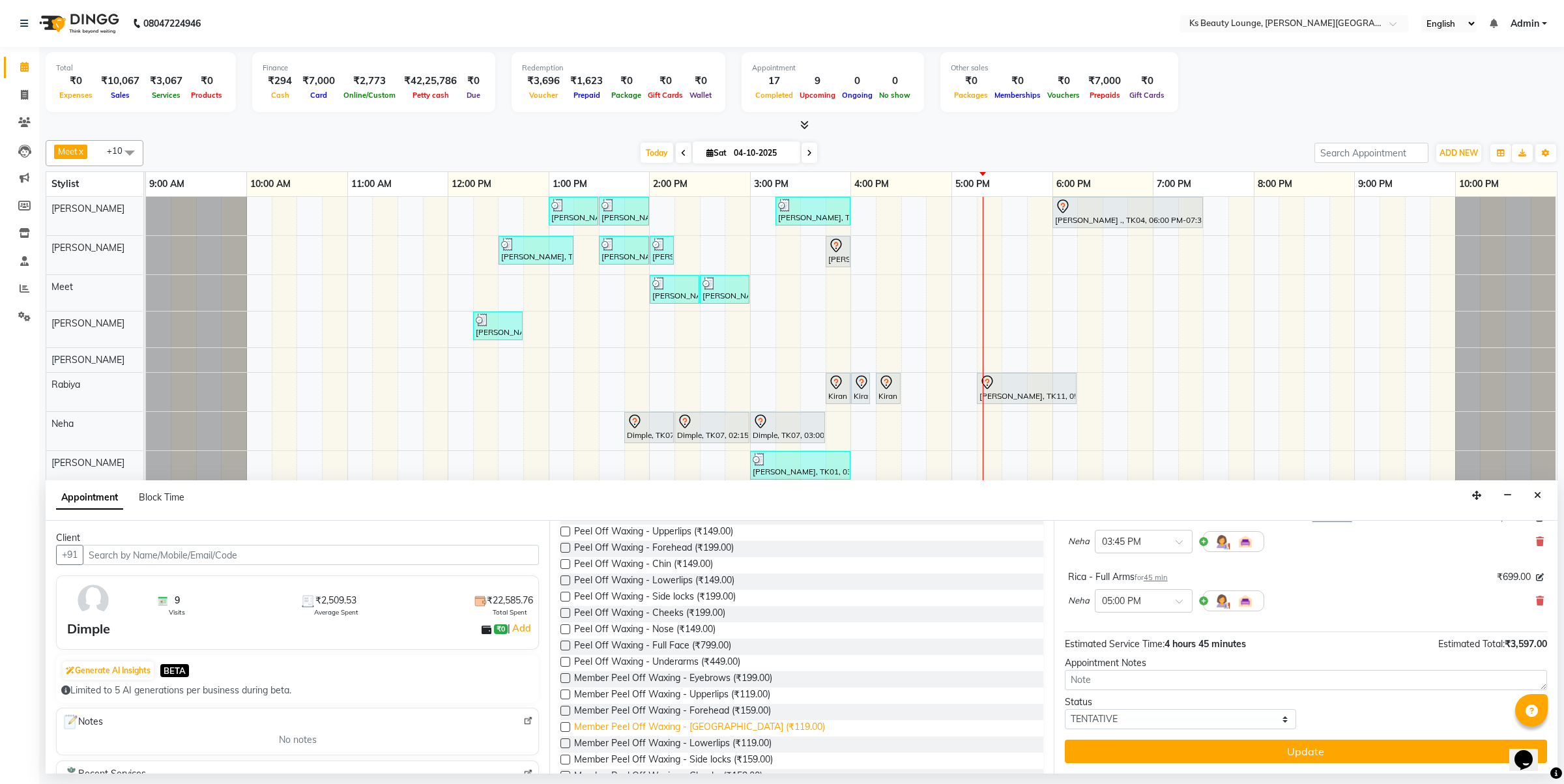
scroll to position [163, 0]
type input "peel"
drag, startPoint x: 692, startPoint y: 630, endPoint x: 709, endPoint y: 645, distance: 22.7
click at [693, 630] on span "Peel Off Waxing - Underarms (₹449.00)" at bounding box center [657, 632] width 166 height 16
checkbox input "false"
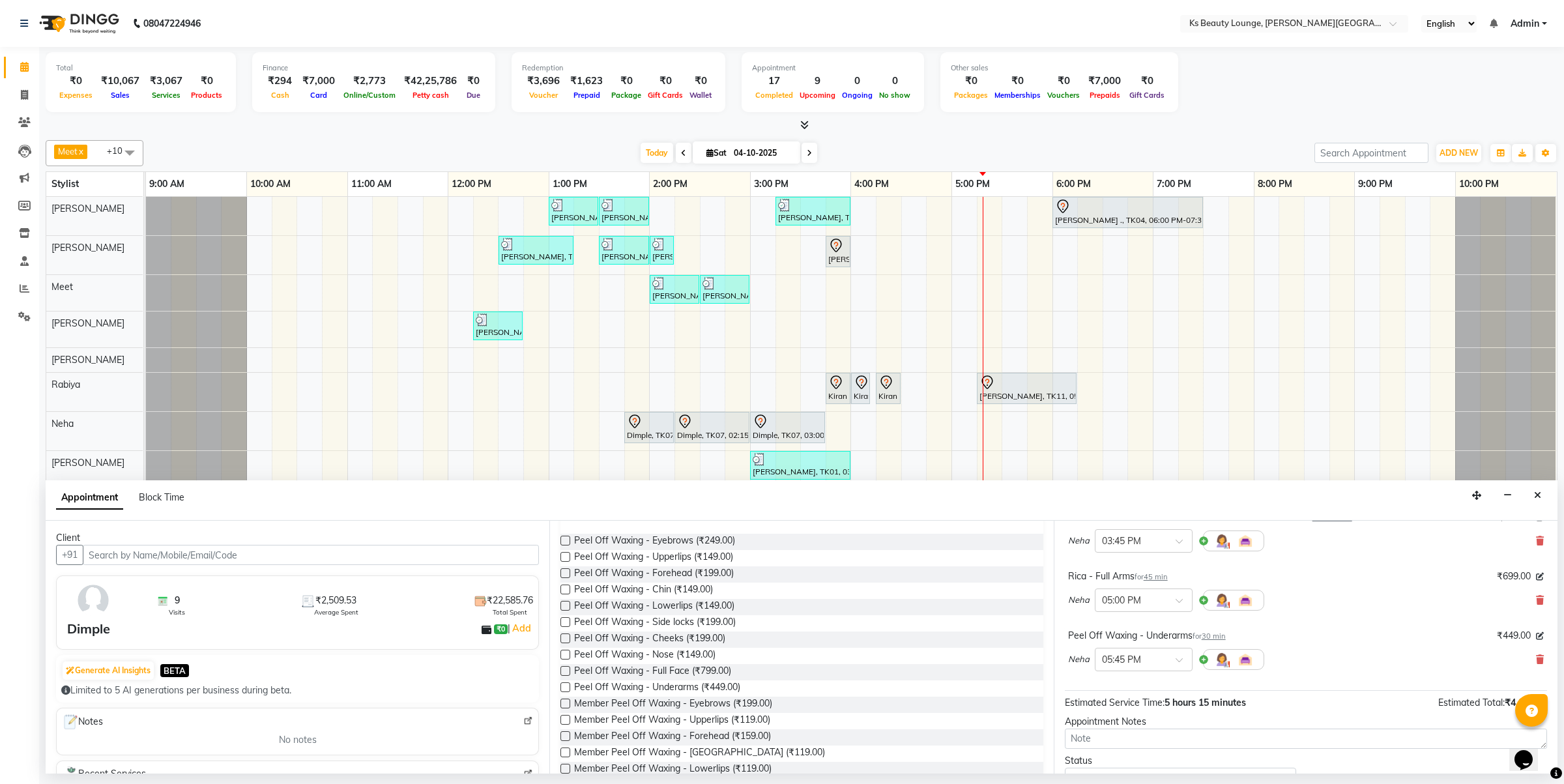
scroll to position [0, 0]
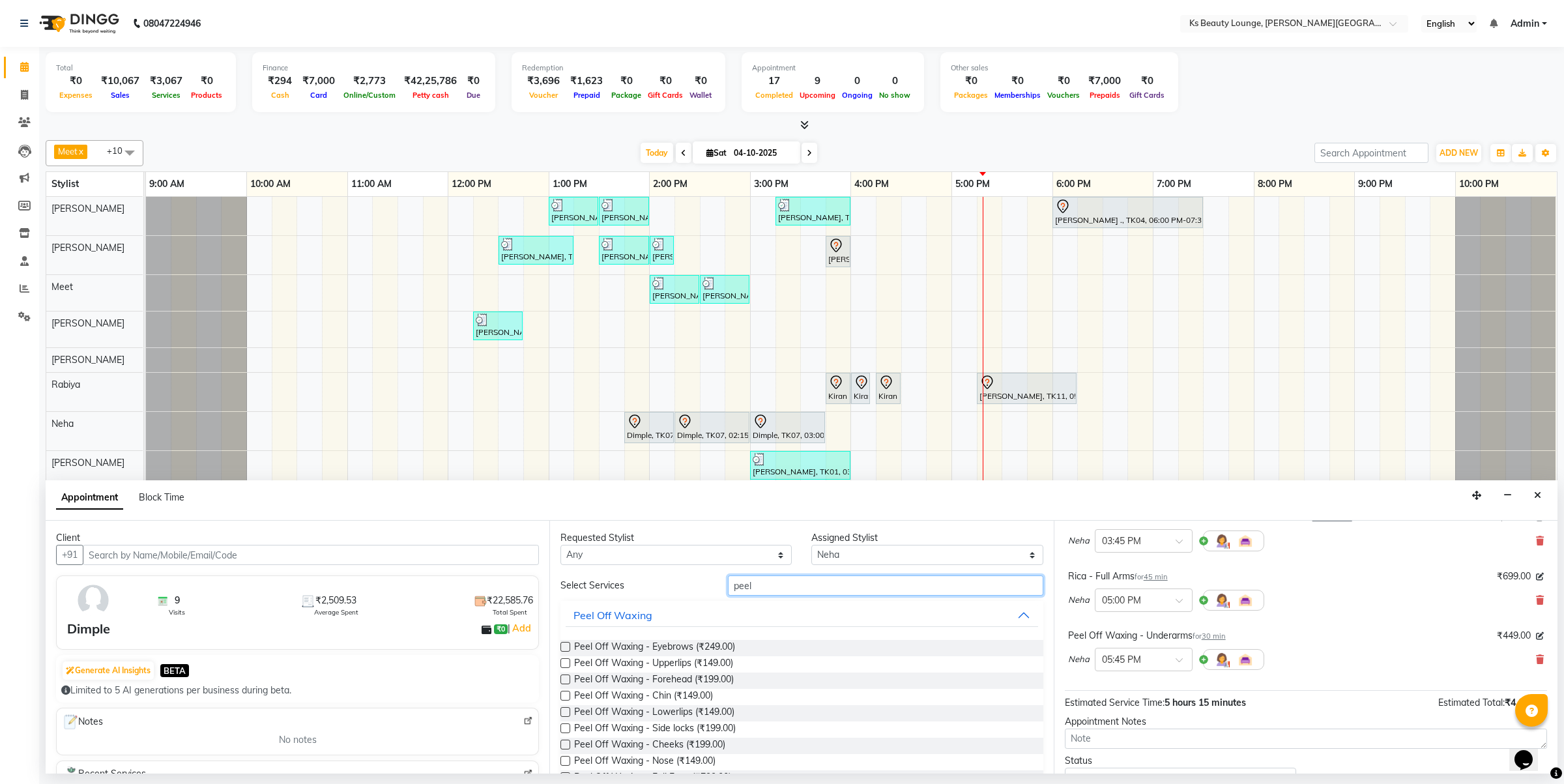
drag, startPoint x: 767, startPoint y: 587, endPoint x: 680, endPoint y: 596, distance: 87.5
click at [683, 593] on div "Select Services peel" at bounding box center [801, 586] width 502 height 20
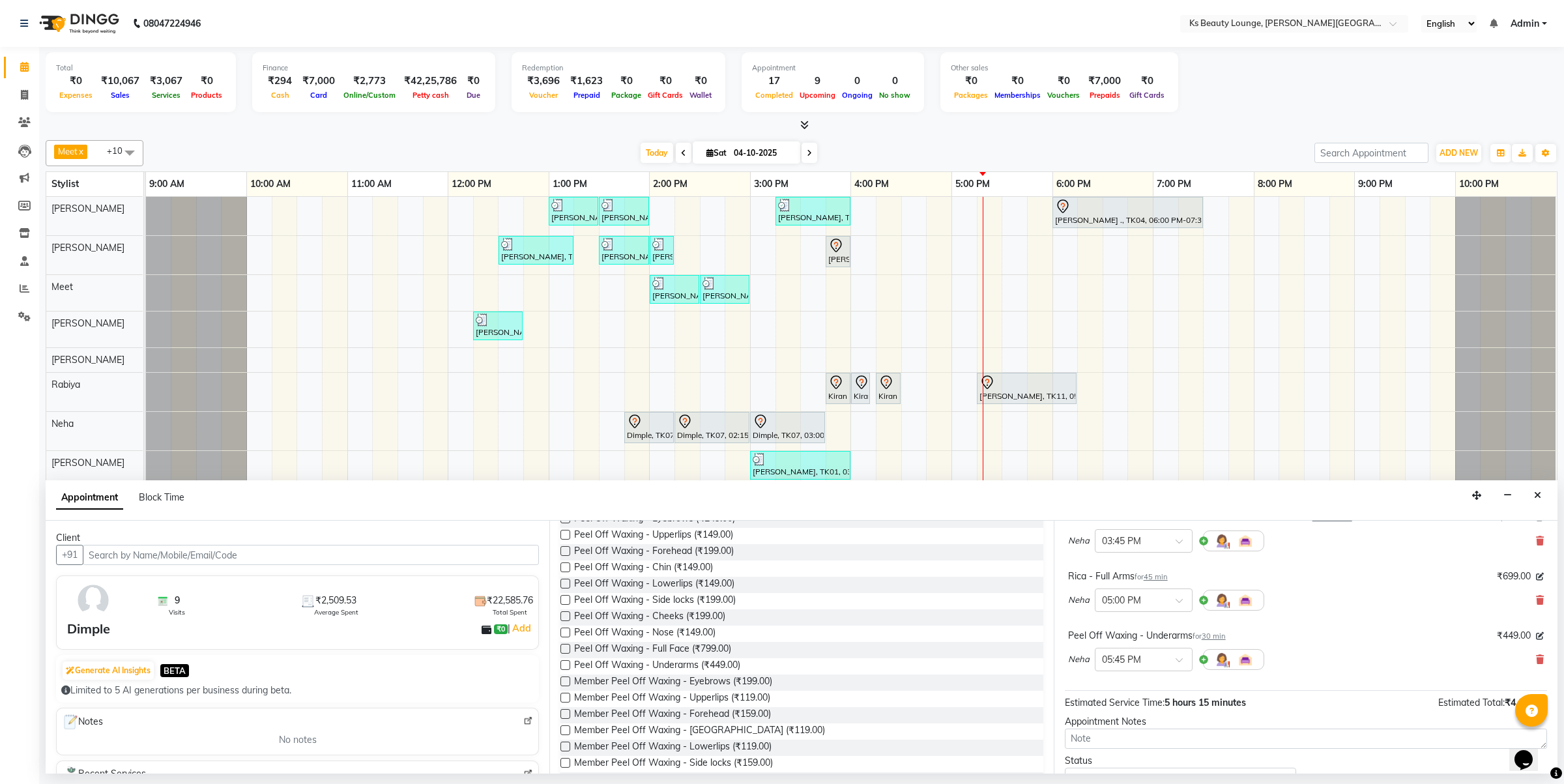
scroll to position [163, 0]
click at [651, 611] on span "Peel Off Waxing - Full Face (₹799.00)" at bounding box center [653, 616] width 157 height 16
checkbox input "false"
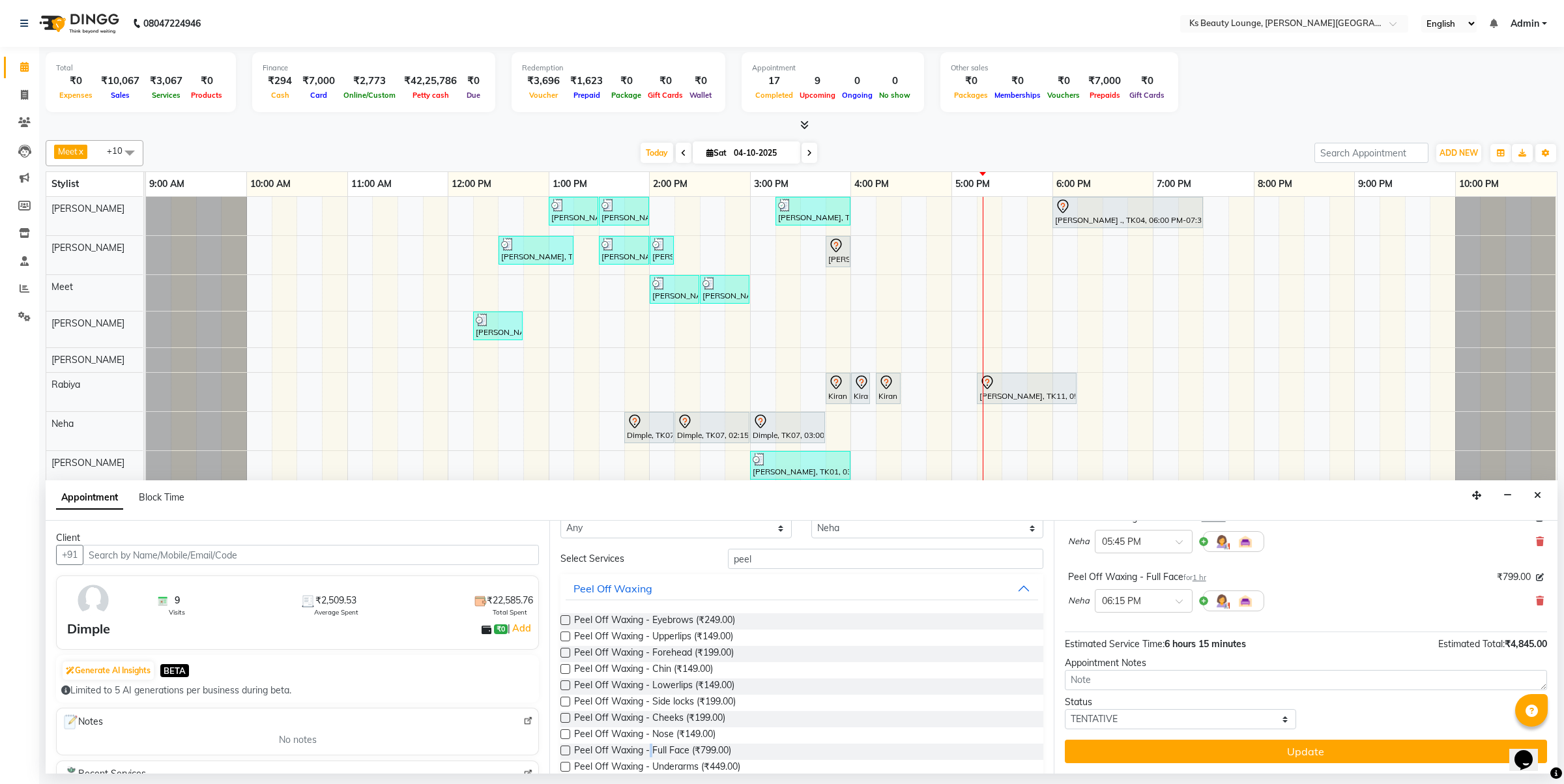
scroll to position [0, 0]
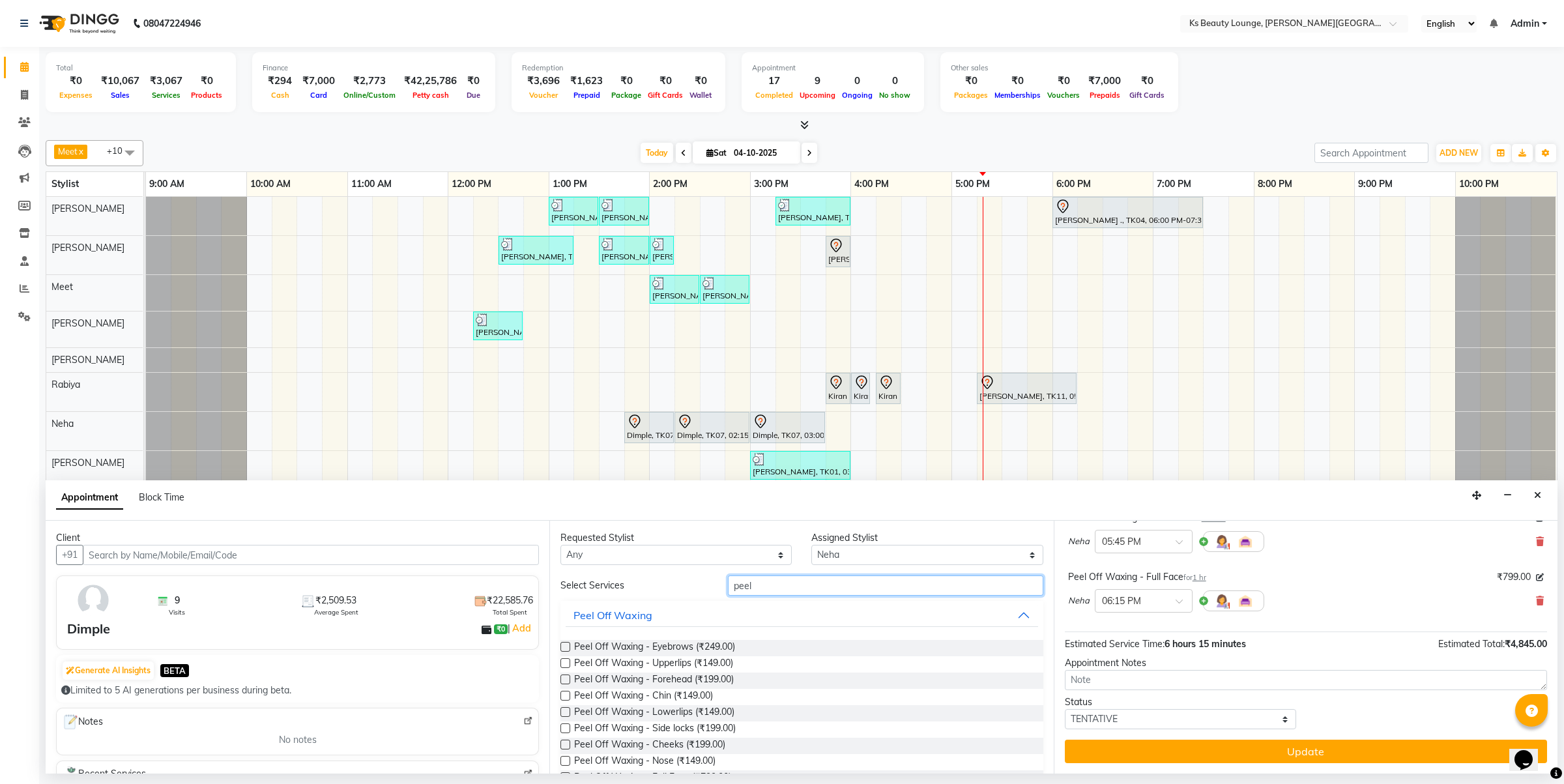
drag, startPoint x: 758, startPoint y: 584, endPoint x: 610, endPoint y: 617, distance: 151.6
type input "thre"
click at [672, 649] on span "Threading - Eyebrows (₹79.00)" at bounding box center [638, 648] width 129 height 16
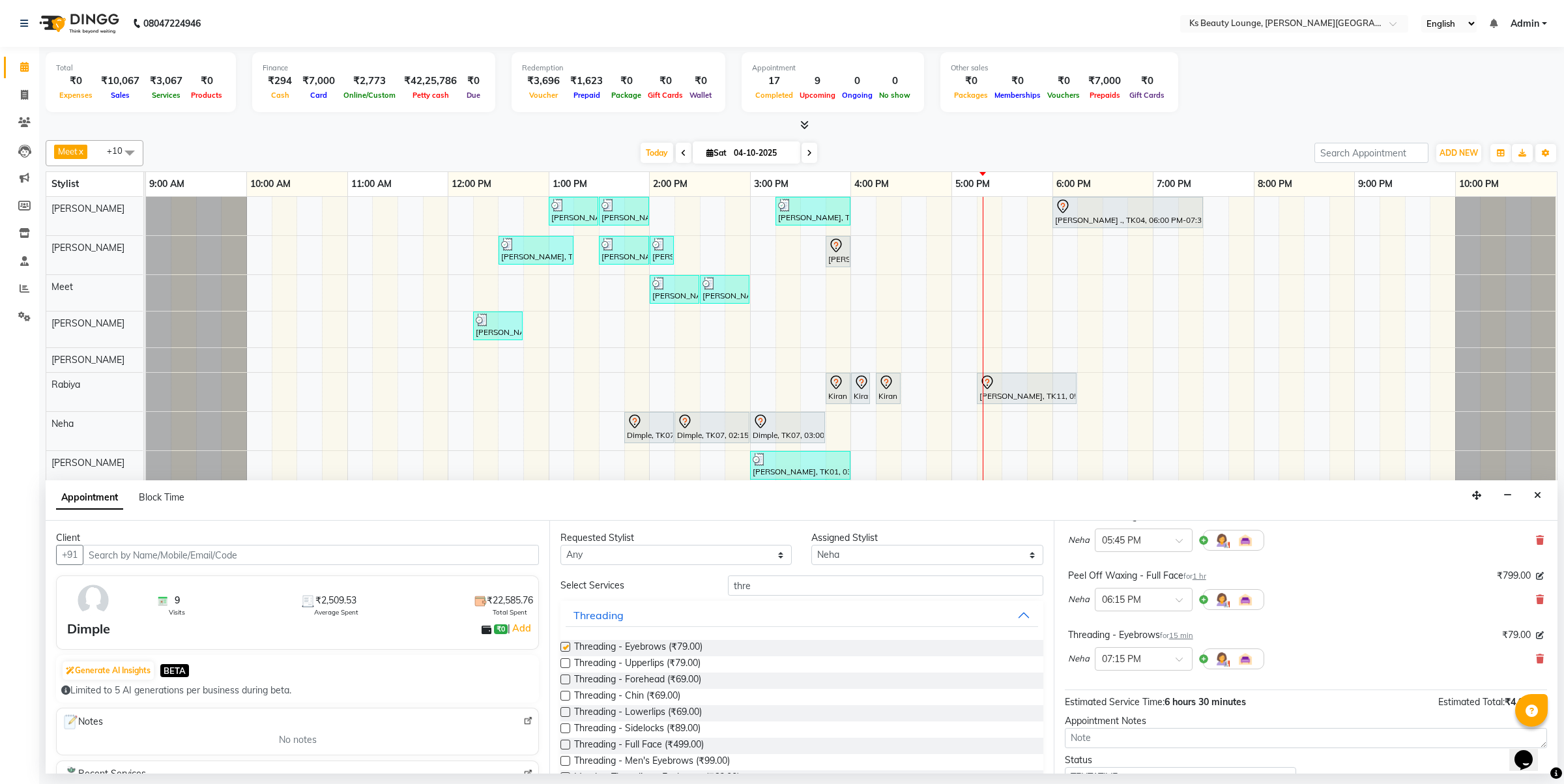
checkbox input "false"
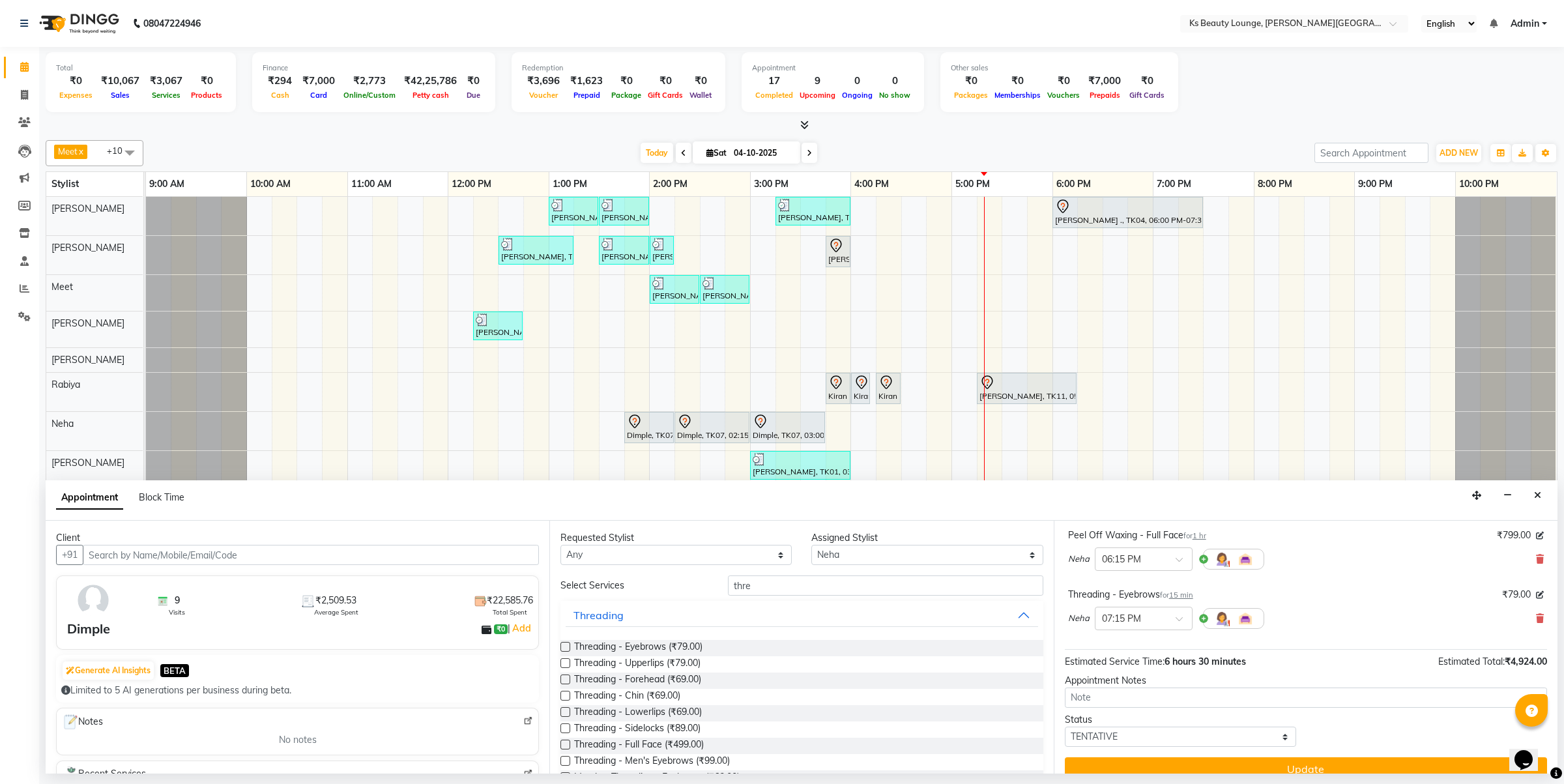
scroll to position [372, 0]
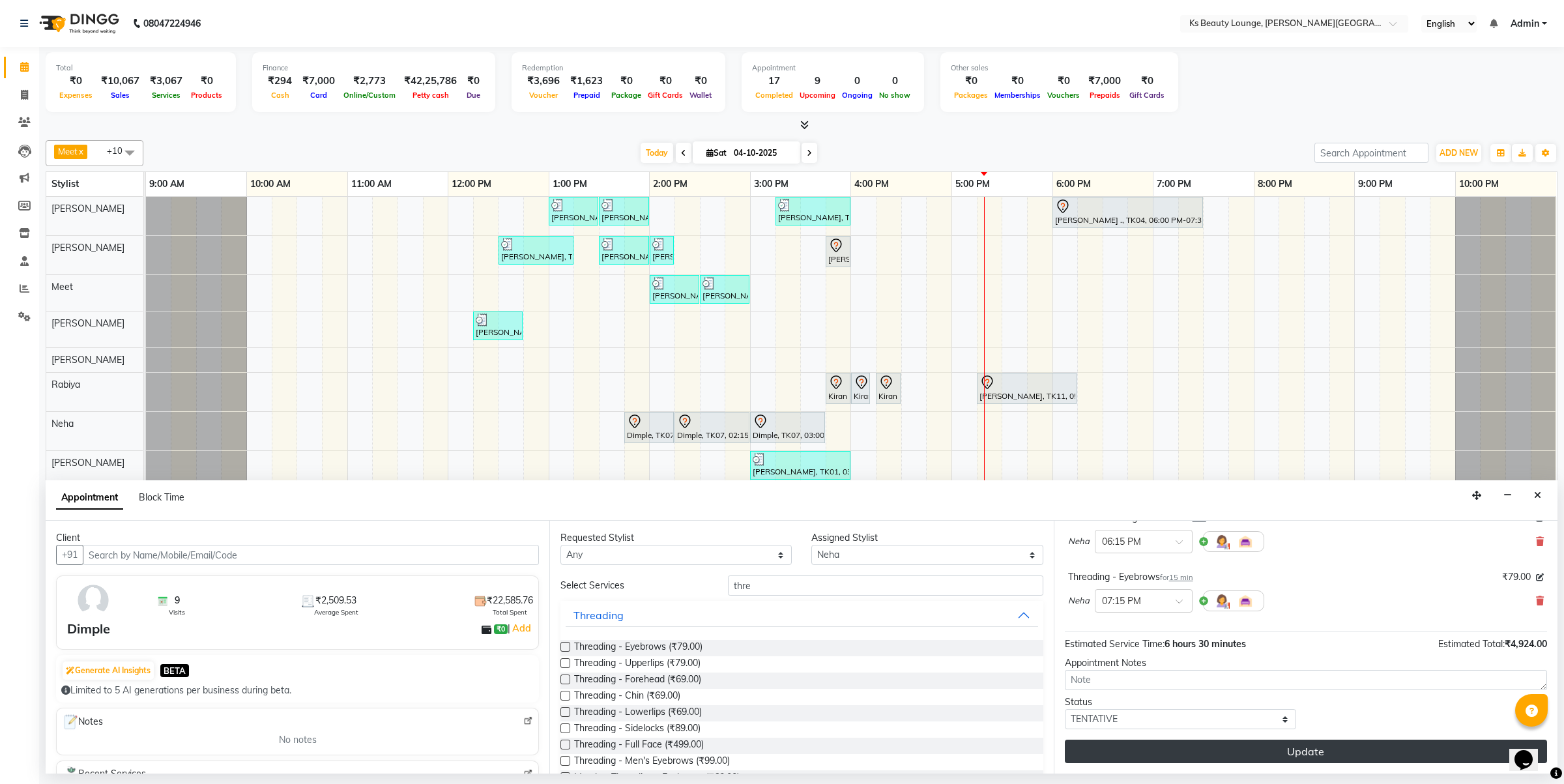
click at [1302, 756] on button "Update" at bounding box center [1306, 751] width 482 height 23
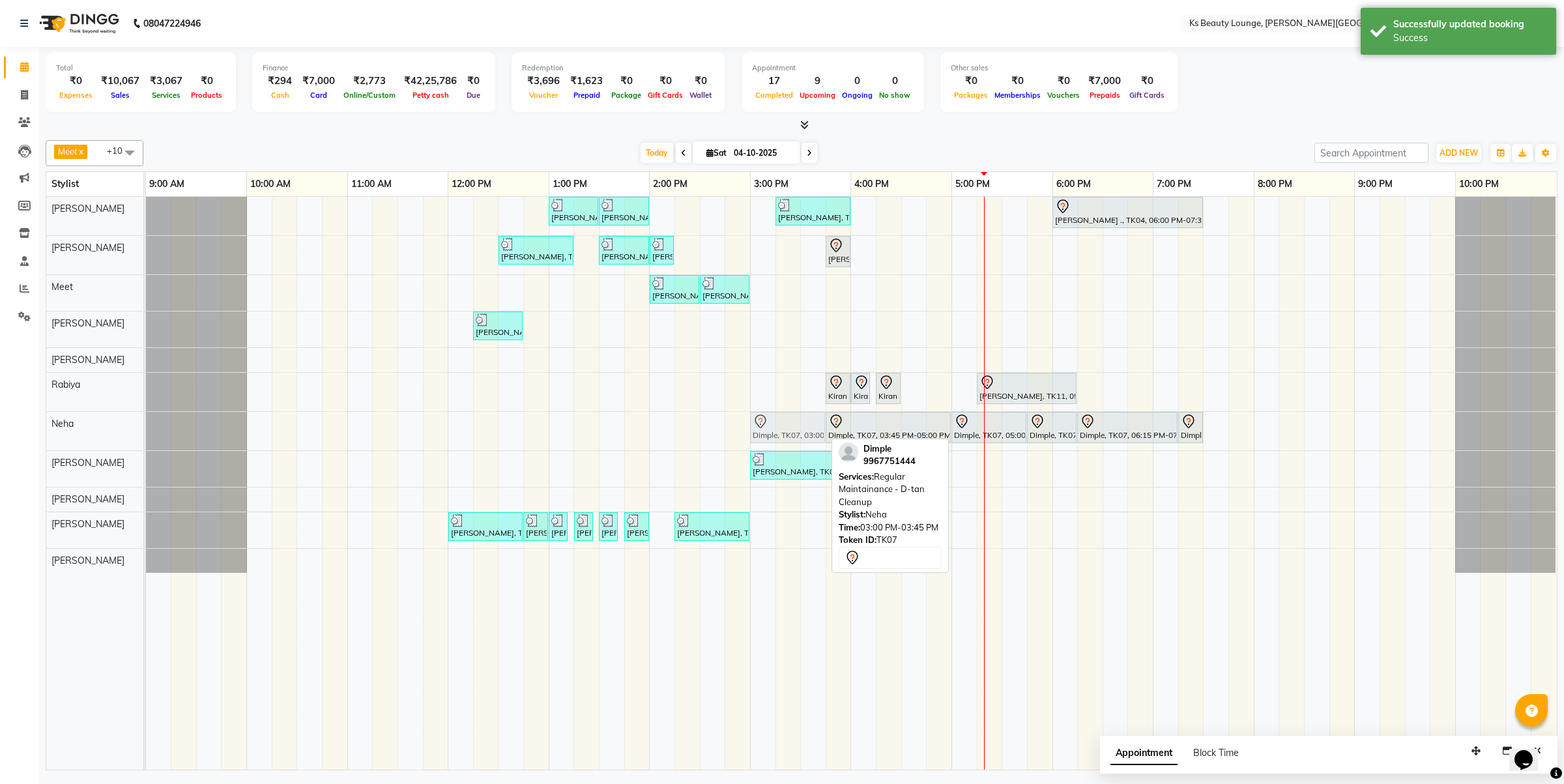
drag, startPoint x: 791, startPoint y: 427, endPoint x: 791, endPoint y: 436, distance: 9.0
click at [146, 436] on div "Dimple, TK07, 03:00 PM-03:45 PM, Regular Maintainance - D-tan Cleanup Dimple, T…" at bounding box center [146, 430] width 0 height 38
click at [759, 421] on icon at bounding box center [761, 420] width 4 height 5
select select "7"
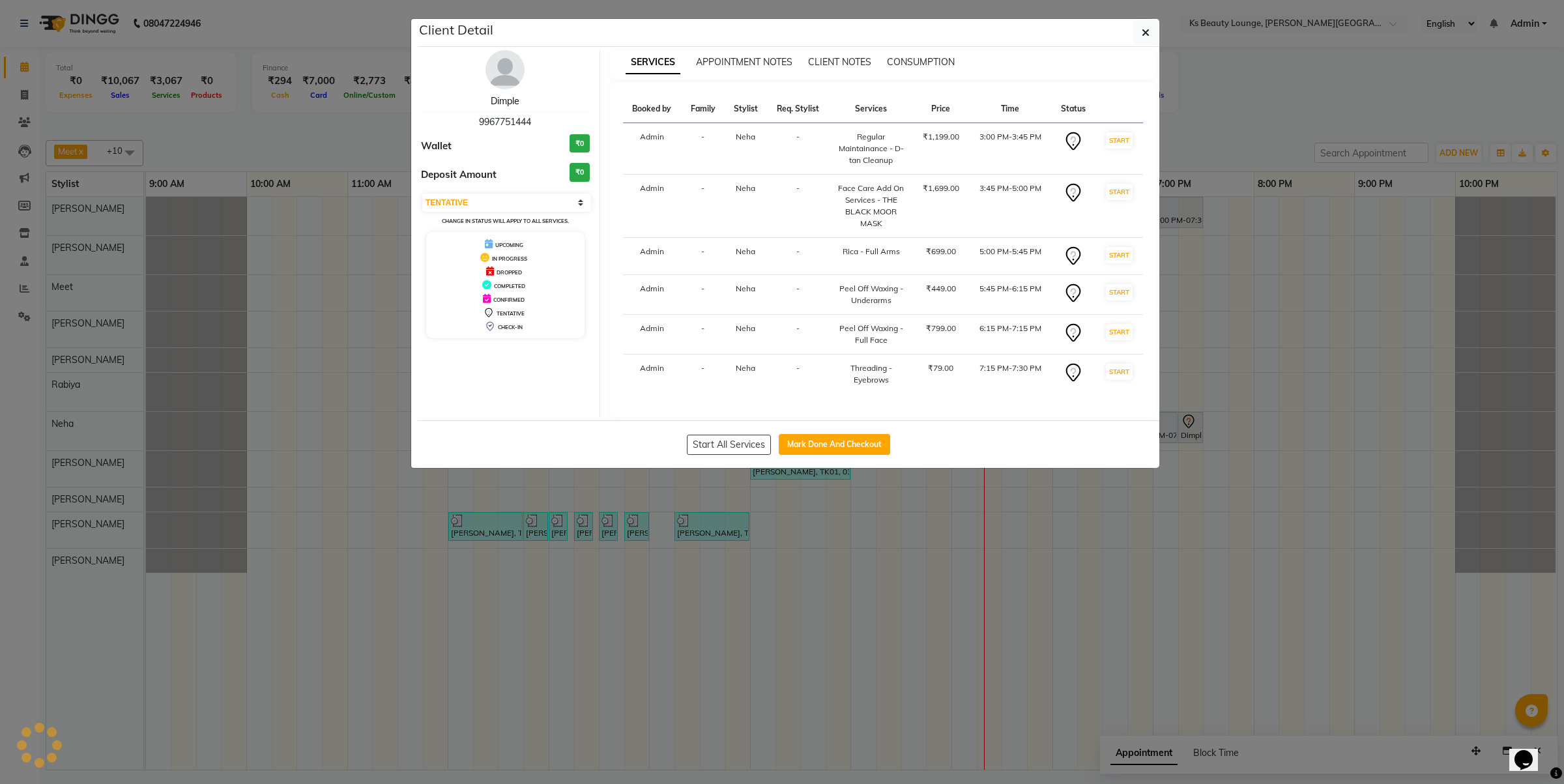
click at [516, 102] on link "Dimple" at bounding box center [505, 101] width 28 height 12
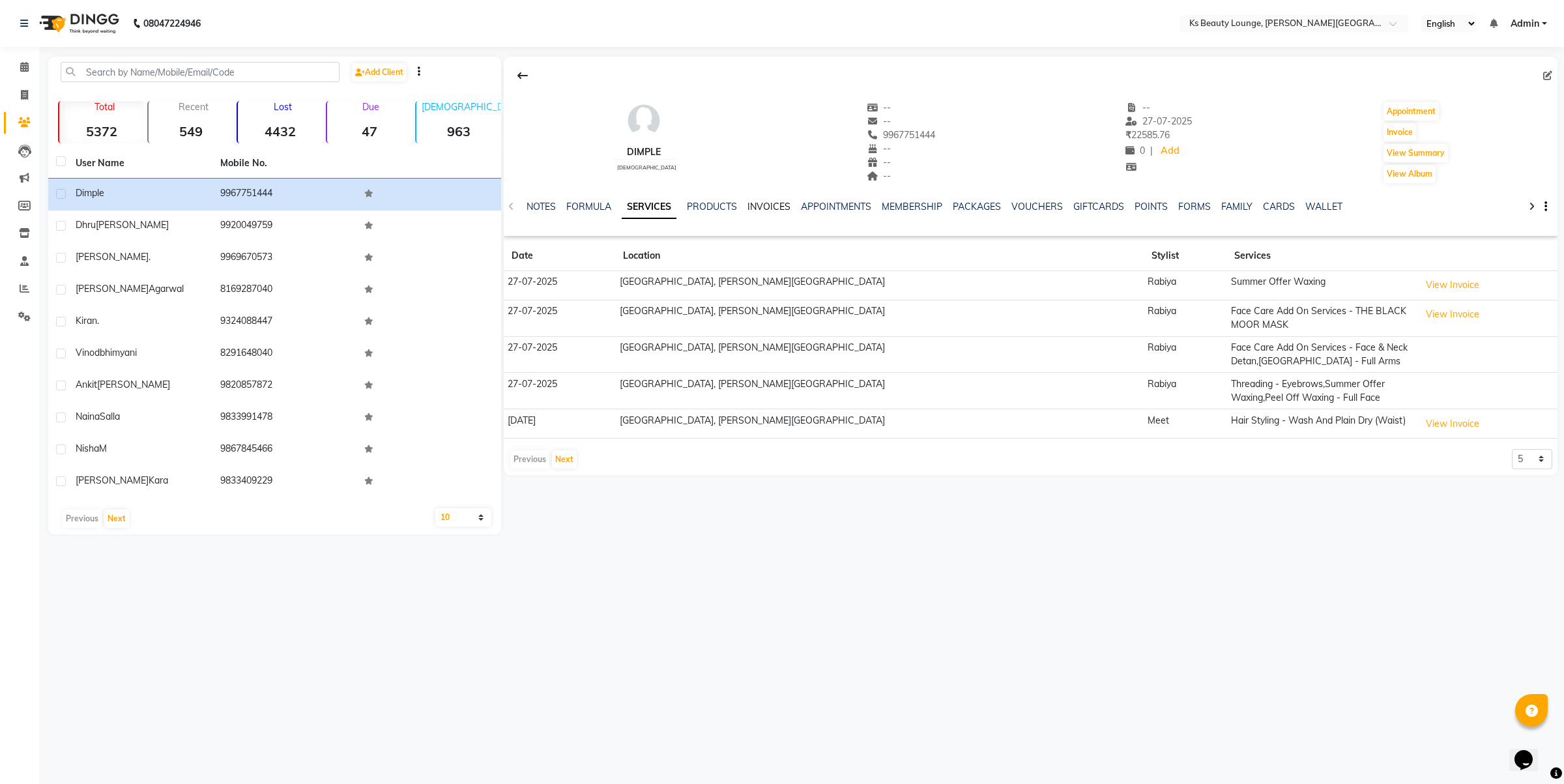
click at [749, 207] on link "INVOICES" at bounding box center [769, 206] width 43 height 12
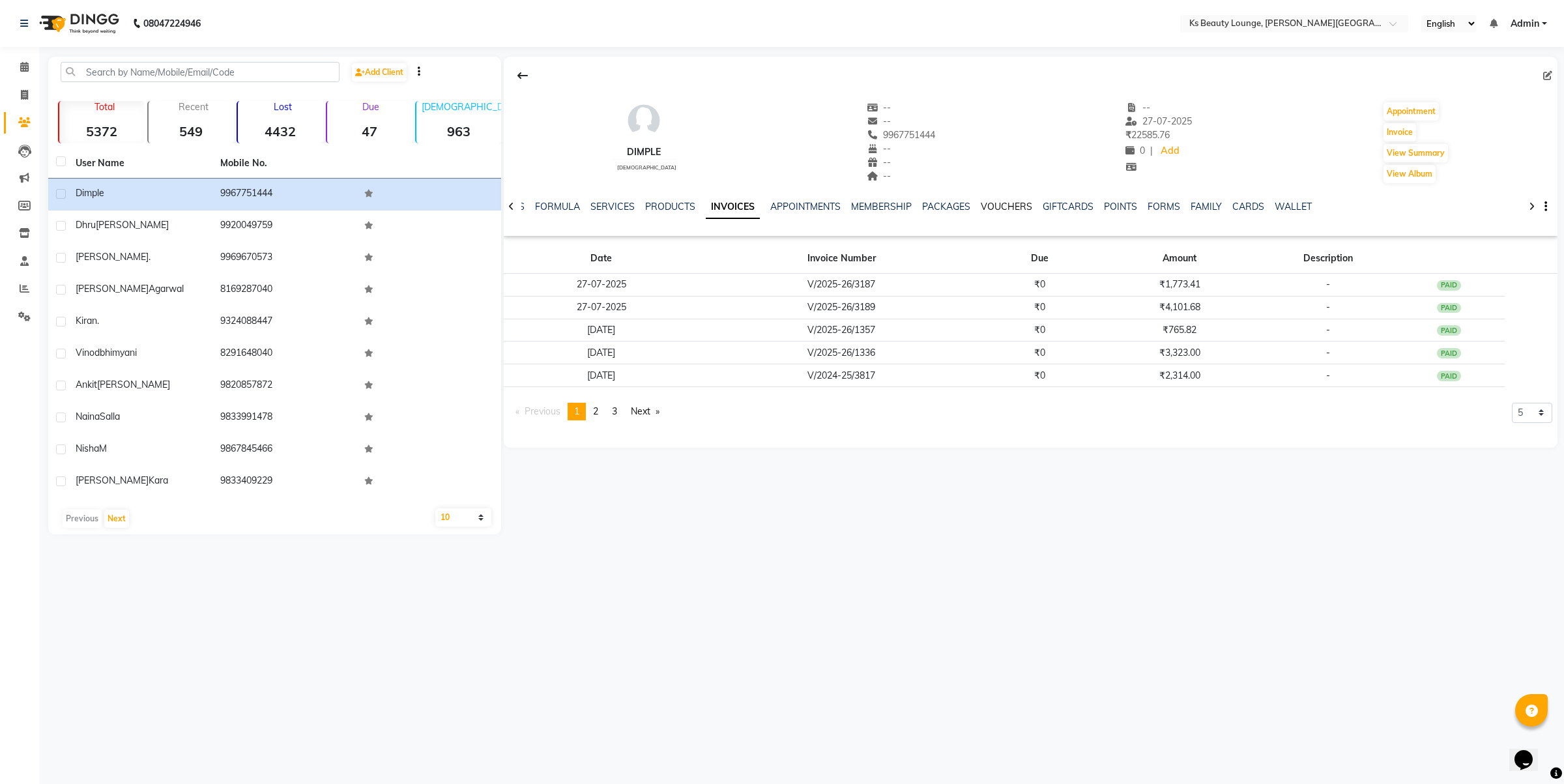
click at [1014, 207] on link "VOUCHERS" at bounding box center [1006, 206] width 52 height 12
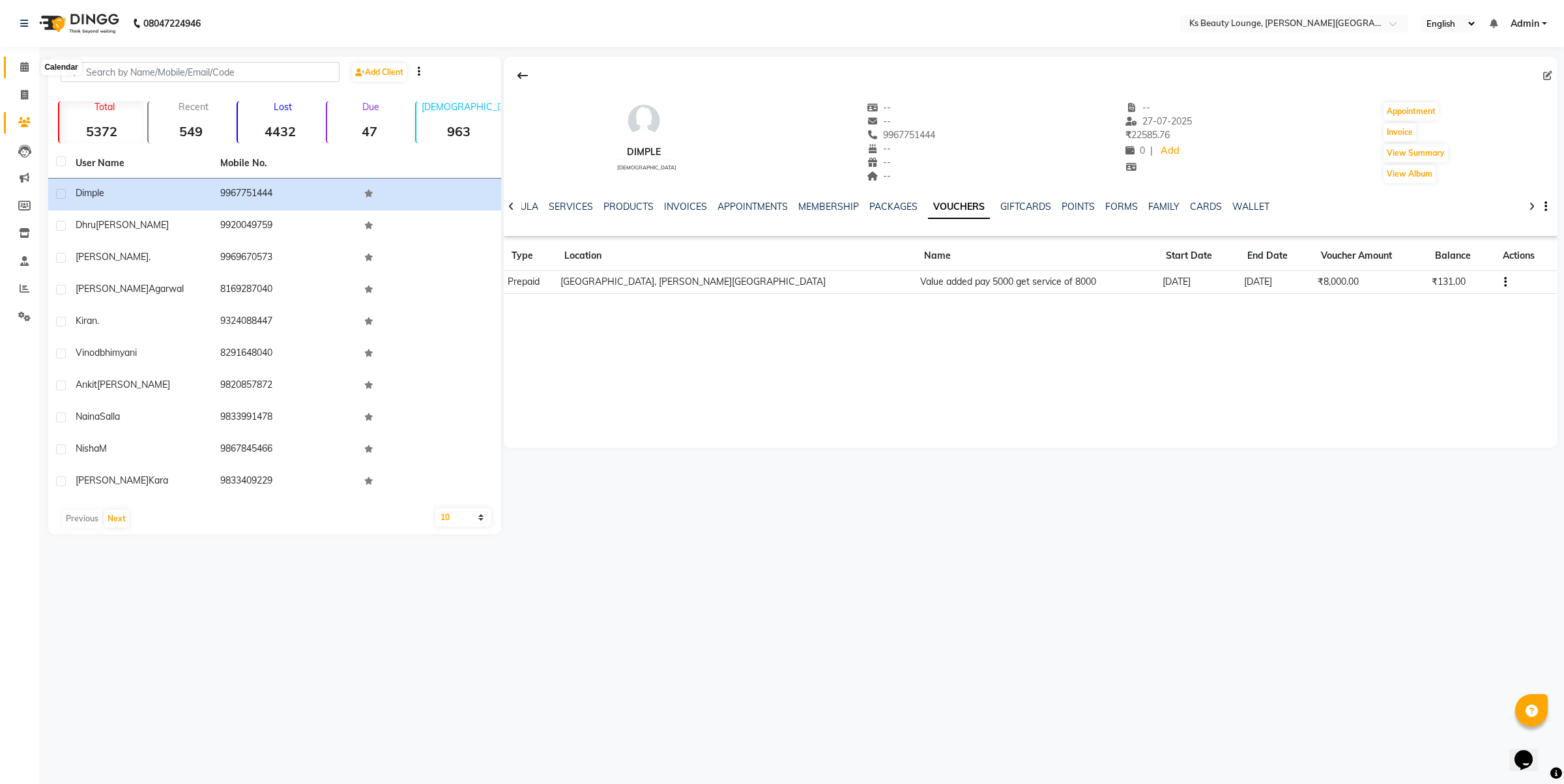
click at [21, 73] on span at bounding box center [24, 68] width 23 height 15
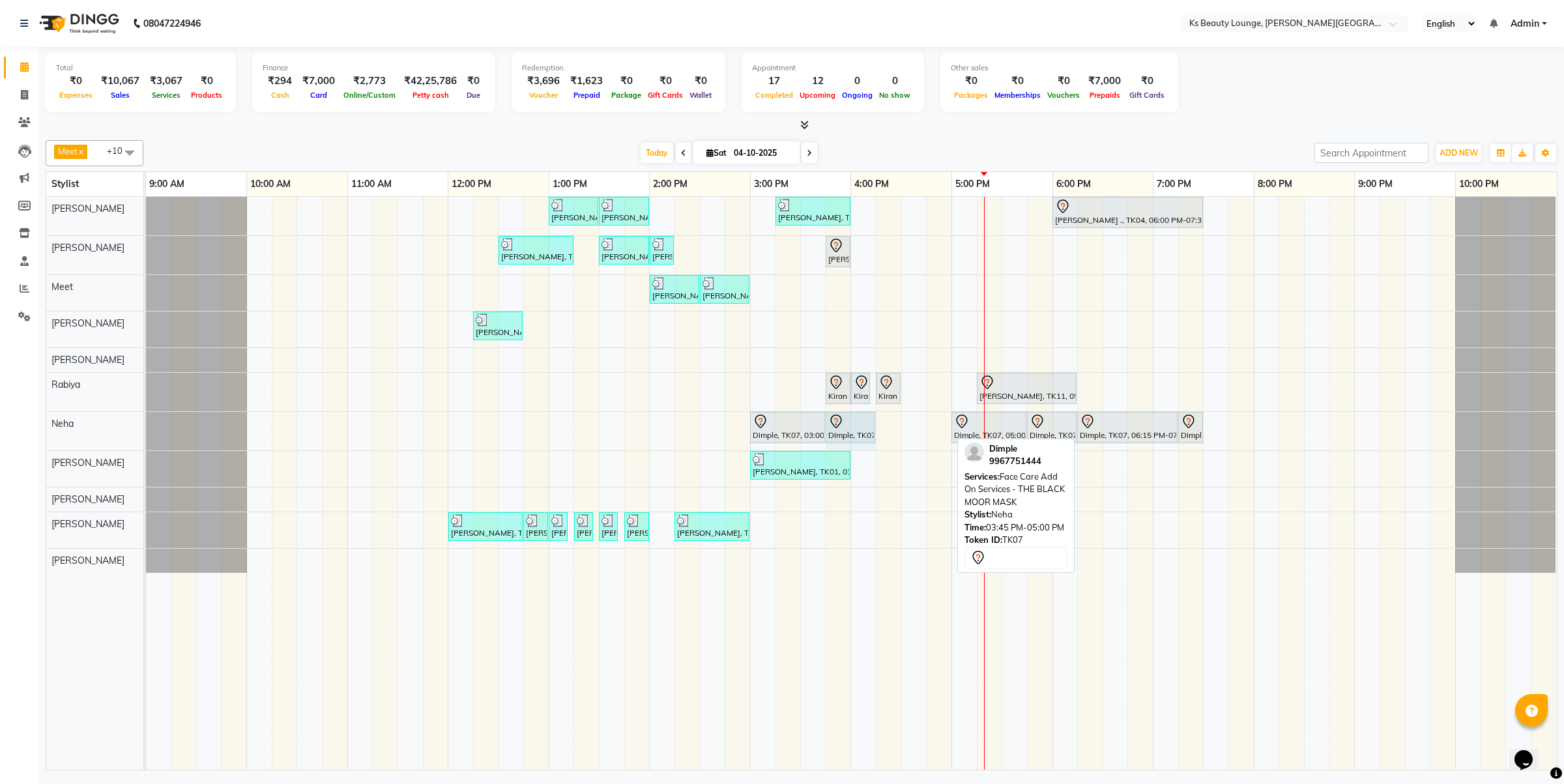
drag, startPoint x: 950, startPoint y: 421, endPoint x: 892, endPoint y: 435, distance: 59.7
click at [146, 430] on div "Dimple, TK07, 03:00 PM-03:45 PM, Regular Maintainance - D-tan Cleanup Dimple, T…" at bounding box center [146, 430] width 0 height 38
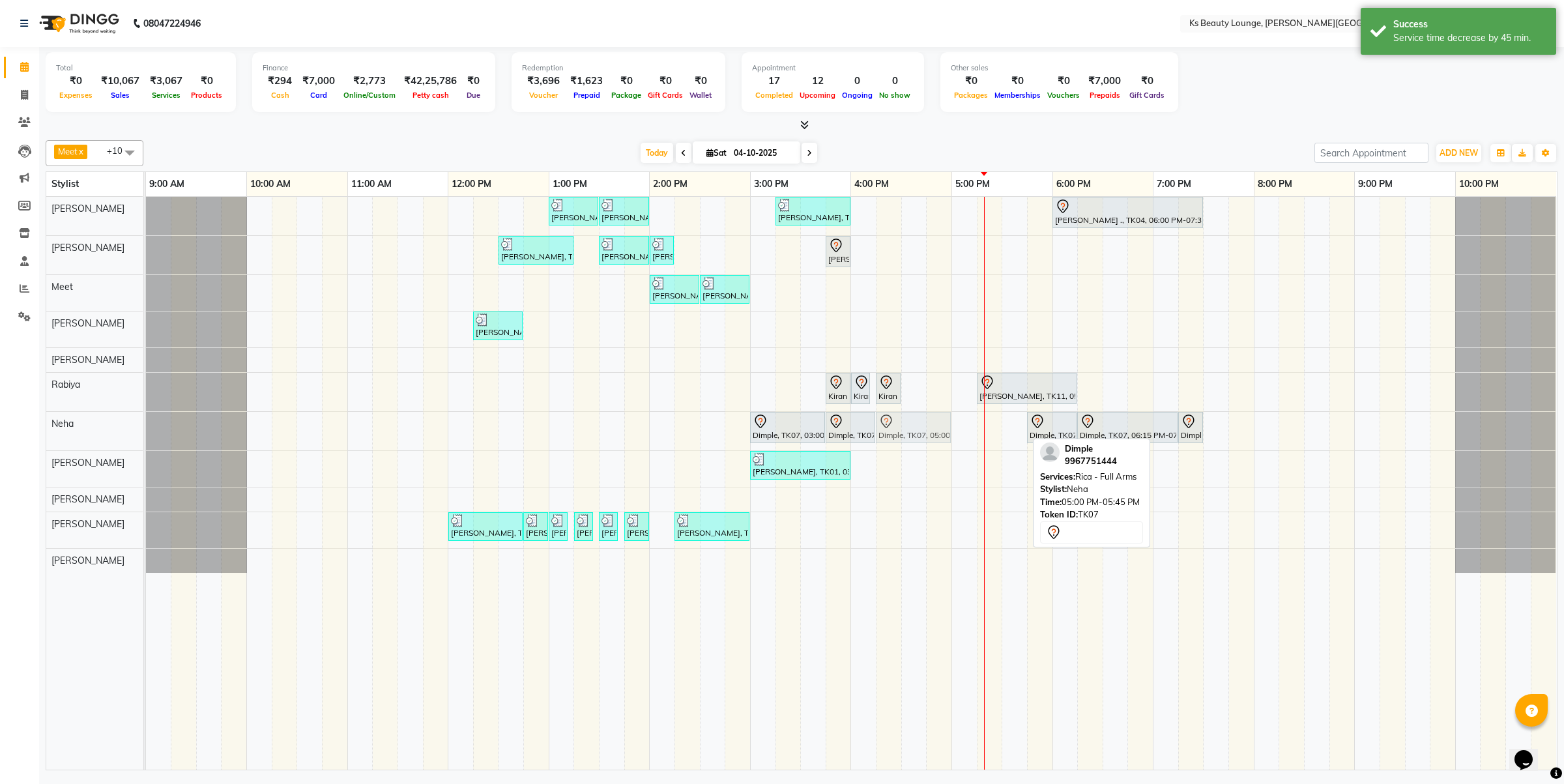
drag, startPoint x: 971, startPoint y: 429, endPoint x: 907, endPoint y: 429, distance: 64.0
click at [146, 429] on div "Dimple, TK07, 03:00 PM-03:45 PM, Regular Maintainance - D-tan Cleanup Dimple, T…" at bounding box center [146, 430] width 0 height 38
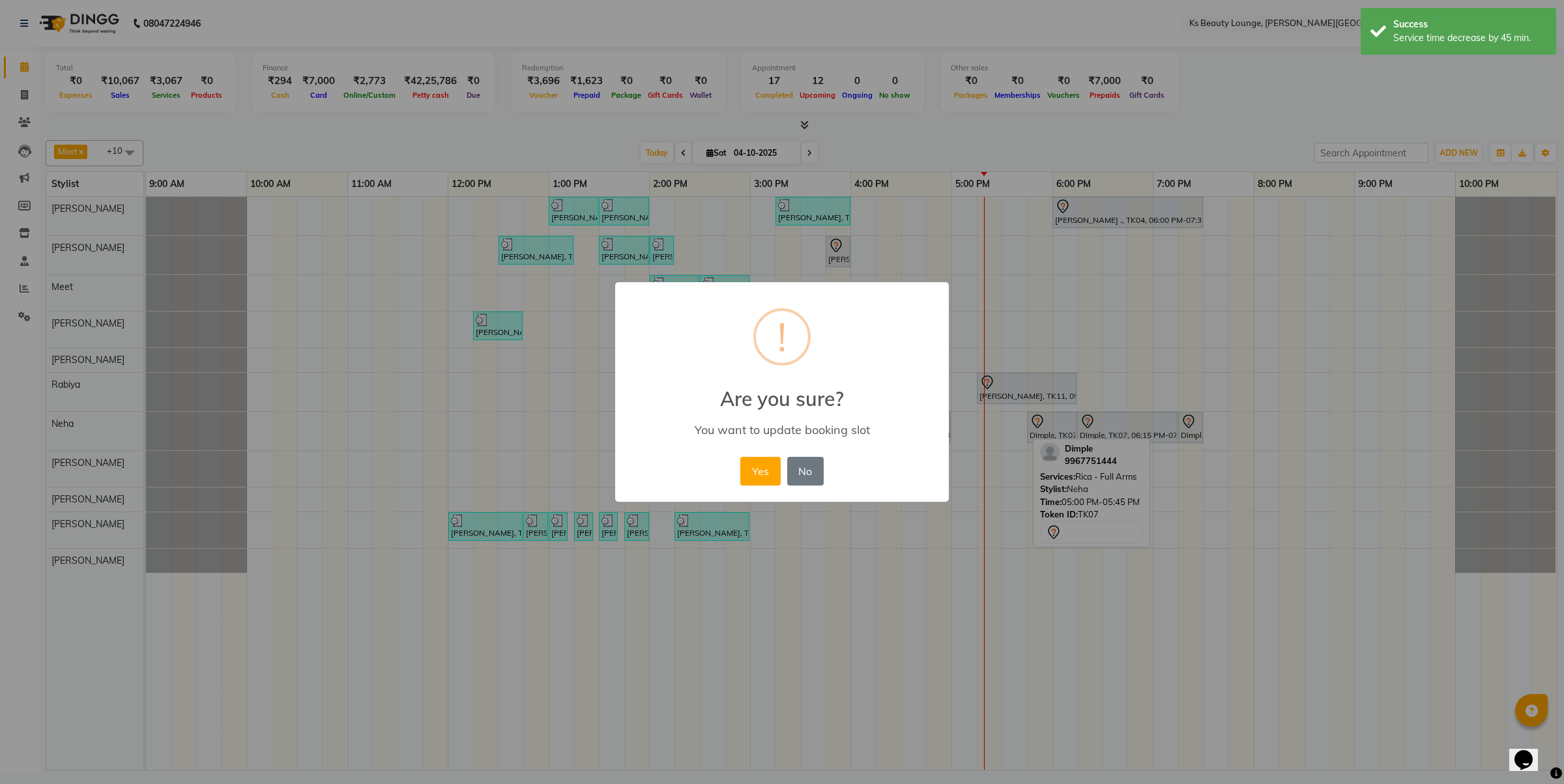
click at [741, 457] on button "Yes" at bounding box center [760, 470] width 40 height 28
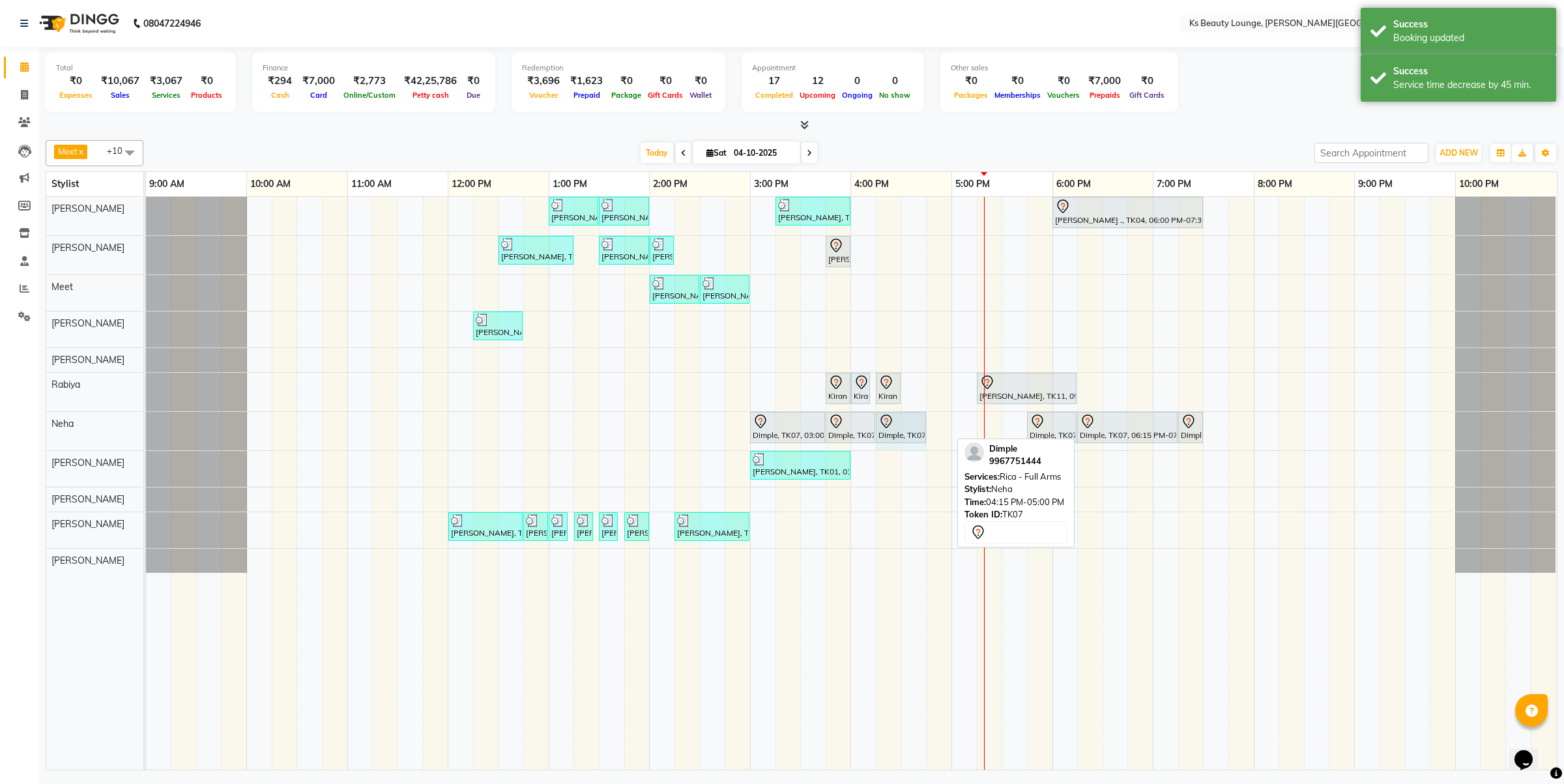
drag, startPoint x: 948, startPoint y: 422, endPoint x: 922, endPoint y: 430, distance: 27.2
click at [146, 424] on div "Dimple, TK07, 03:00 PM-03:45 PM, Regular Maintainance - D-tan Cleanup Dimple, T…" at bounding box center [146, 430] width 0 height 38
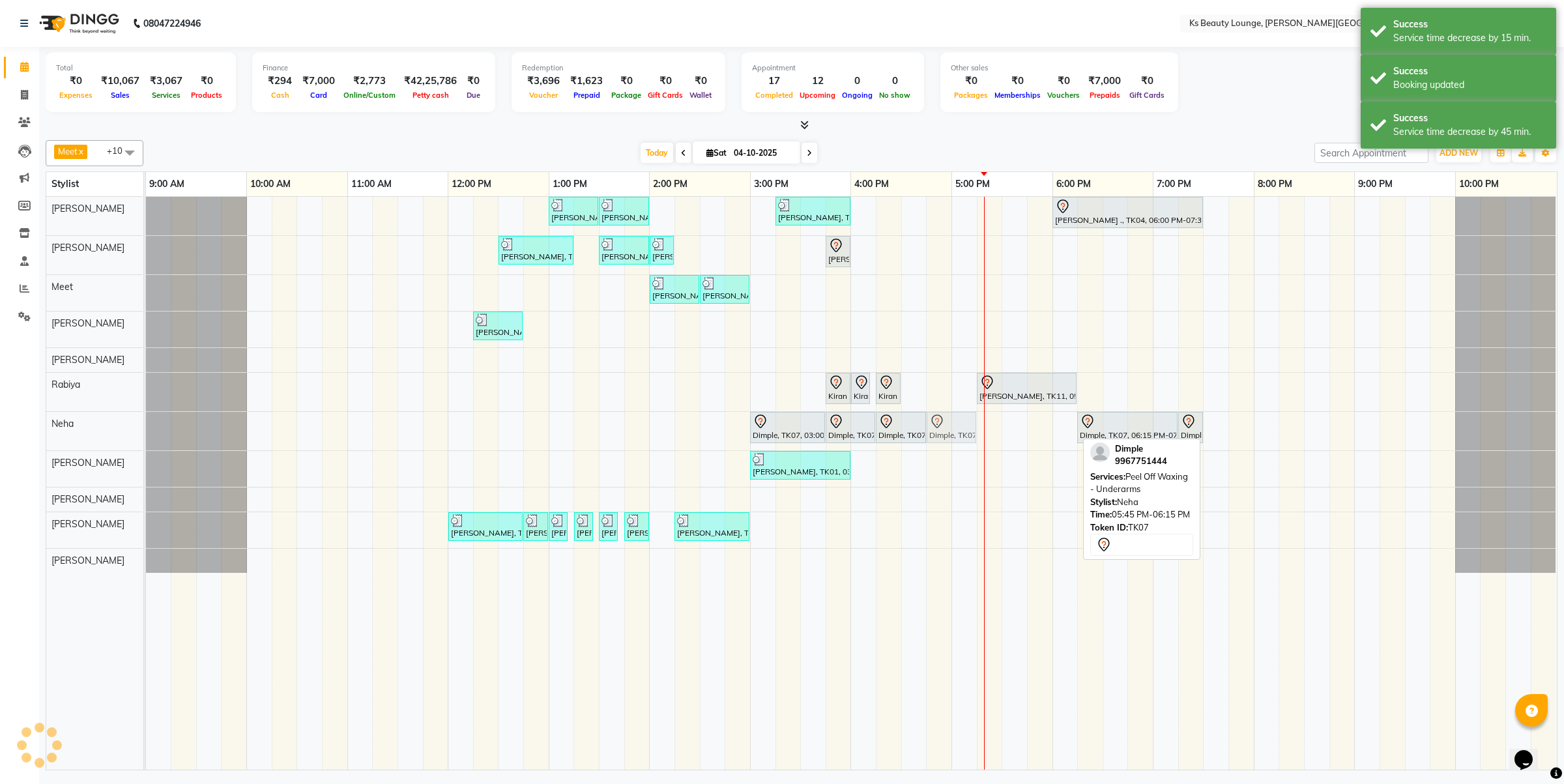
drag, startPoint x: 1066, startPoint y: 431, endPoint x: 964, endPoint y: 437, distance: 102.2
click at [146, 437] on div "Dimple, TK07, 03:00 PM-03:45 PM, Regular Maintainance - D-tan Cleanup Dimple, T…" at bounding box center [146, 430] width 0 height 38
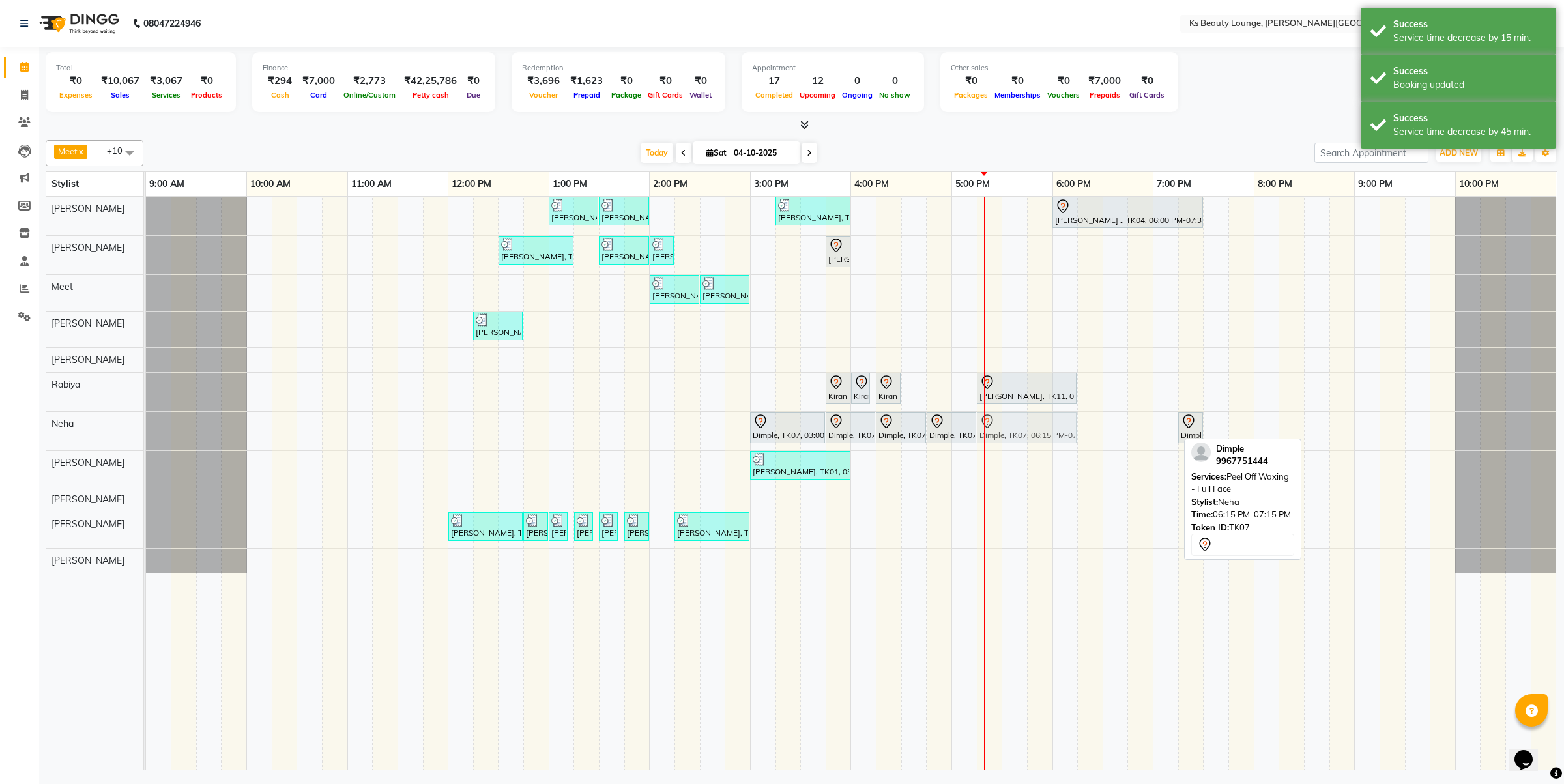
drag, startPoint x: 1110, startPoint y: 437, endPoint x: 1005, endPoint y: 434, distance: 105.0
click at [146, 434] on div "Dimple, TK07, 03:00 PM-03:45 PM, Regular Maintainance - D-tan Cleanup Dimple, T…" at bounding box center [146, 430] width 0 height 38
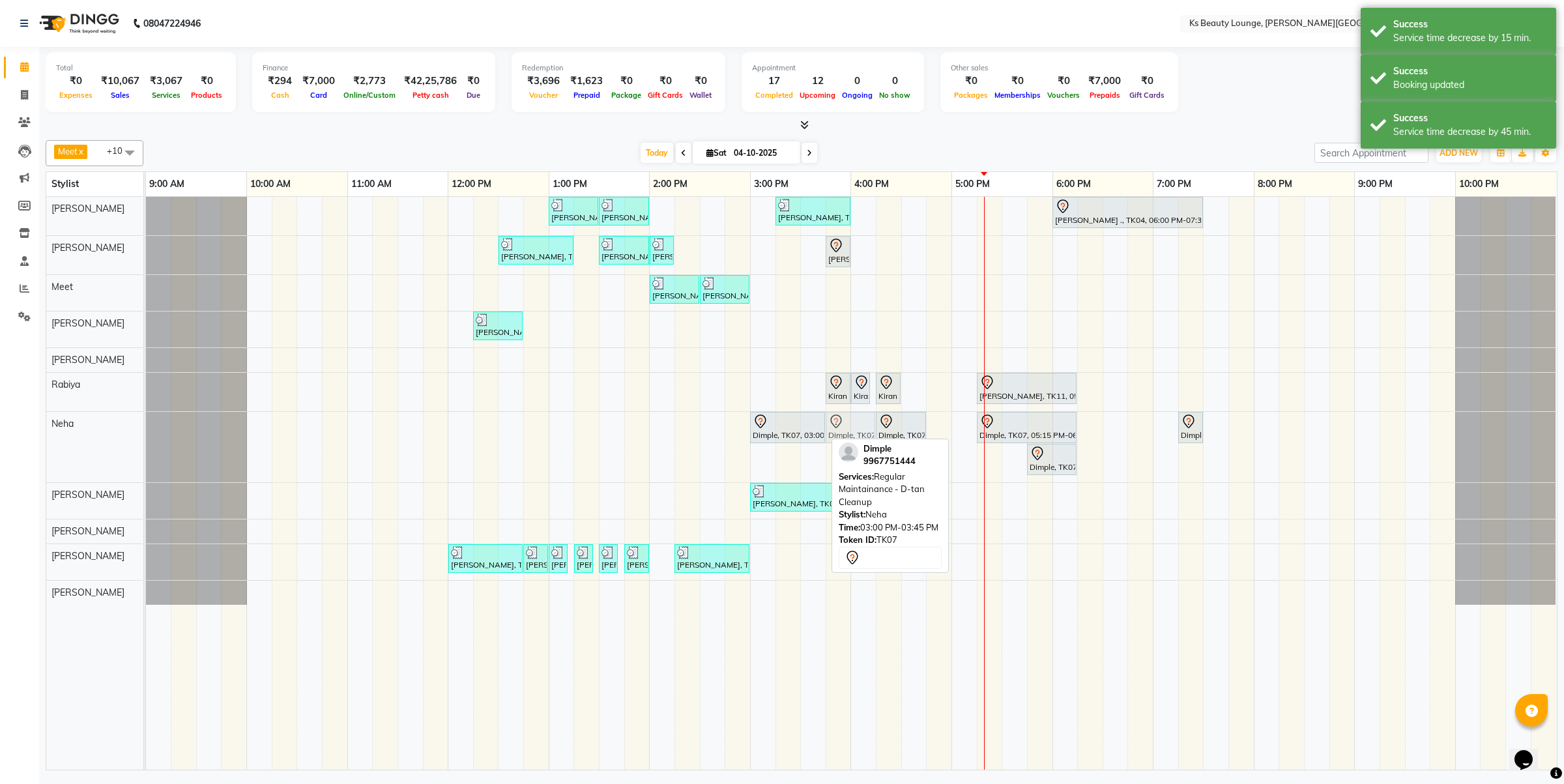
click at [146, 425] on div "Dimple, TK07, 03:00 PM-03:45 PM, Regular Maintainance - D-tan Cleanup Dimple, T…" at bounding box center [146, 446] width 0 height 70
click at [146, 432] on div "Dimple, TK07, 03:00 PM-03:45 PM, Regular Maintainance - D-tan Cleanup Dimple, T…" at bounding box center [146, 446] width 0 height 70
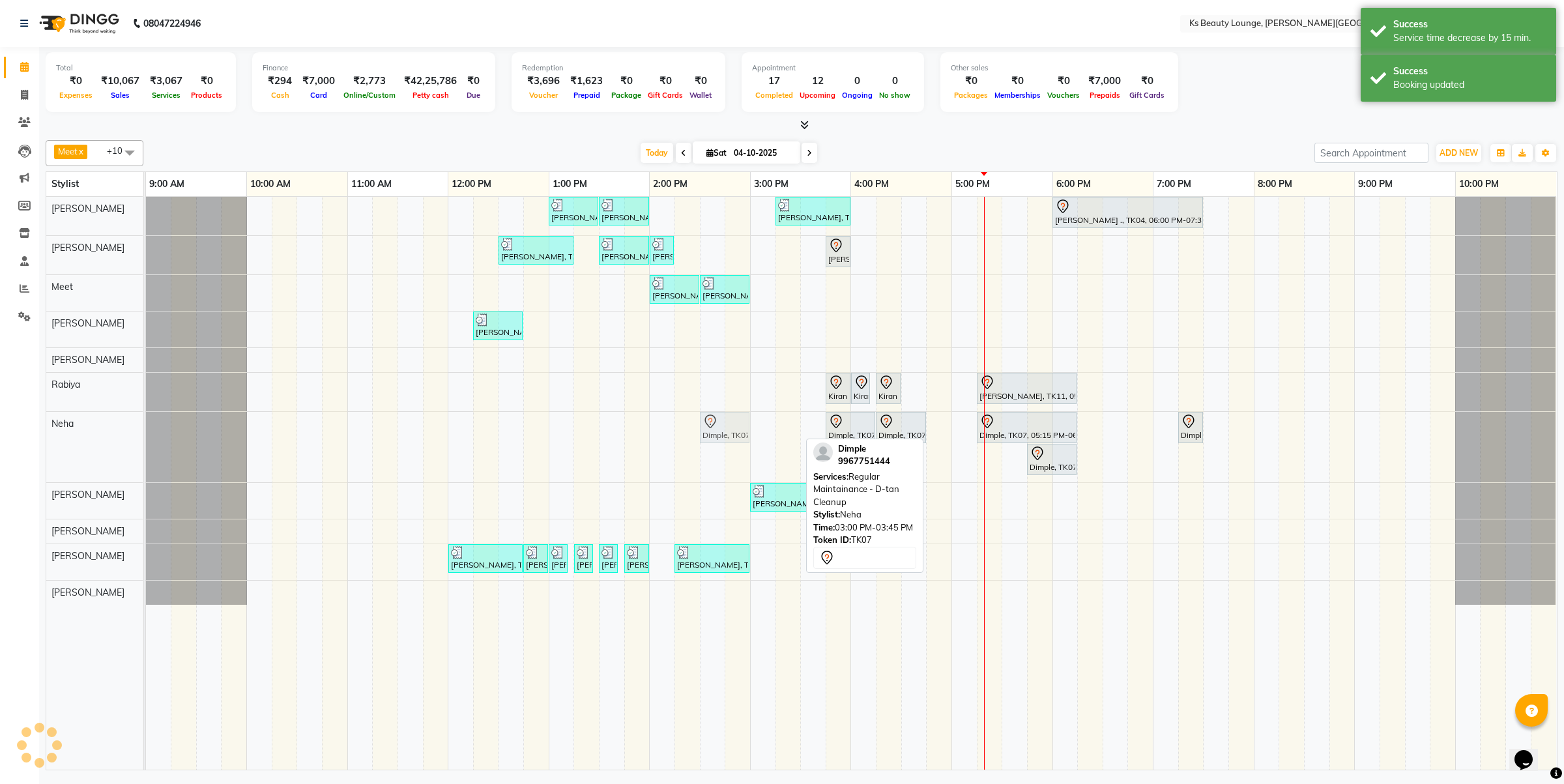
drag, startPoint x: 765, startPoint y: 434, endPoint x: 715, endPoint y: 430, distance: 50.2
click at [146, 430] on div "Dimple, TK07, 03:00 PM-03:45 PM, Regular Maintainance - D-tan Cleanup Dimple, T…" at bounding box center [146, 446] width 0 height 70
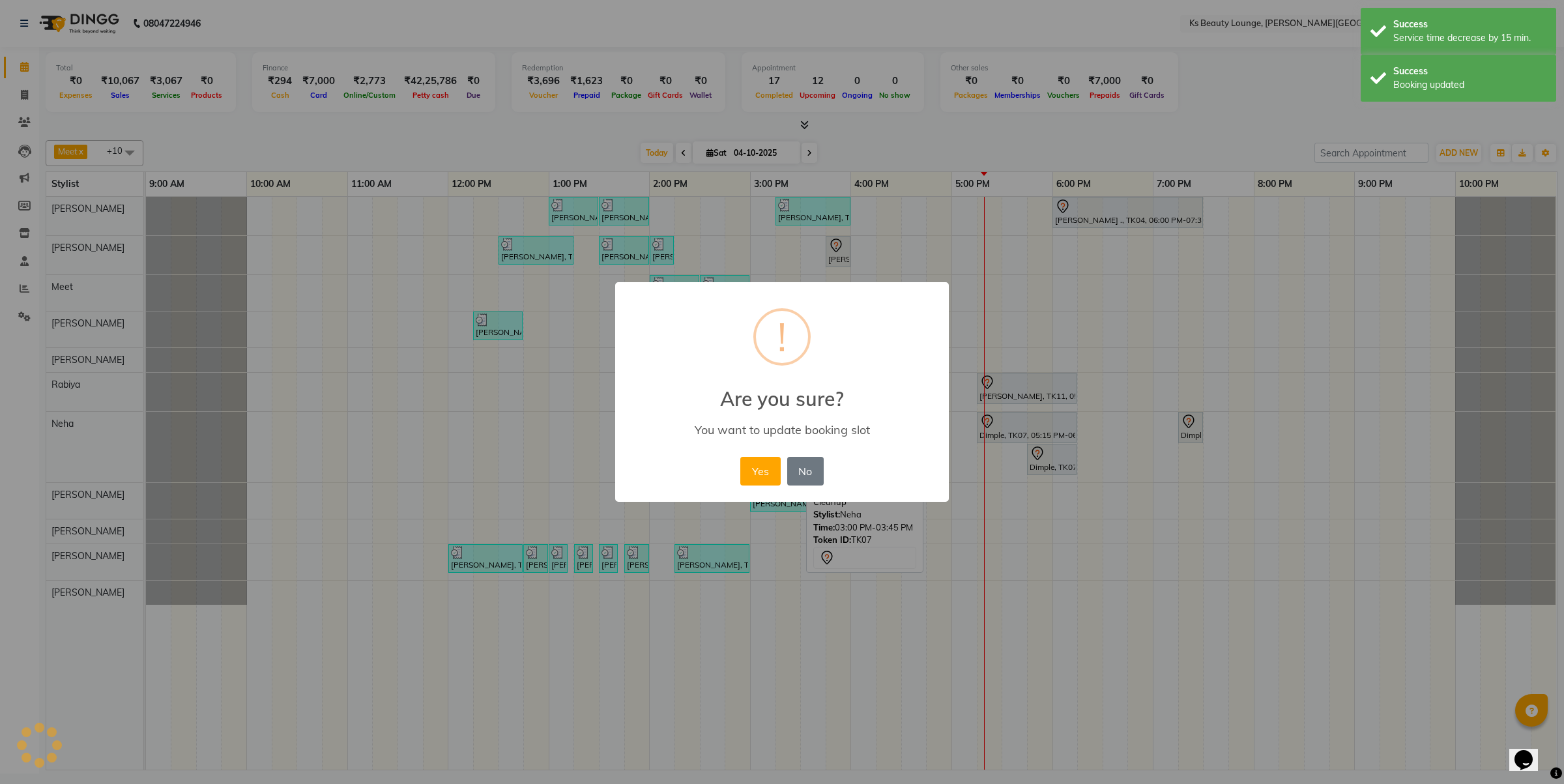
click at [741, 457] on button "Yes" at bounding box center [760, 470] width 40 height 28
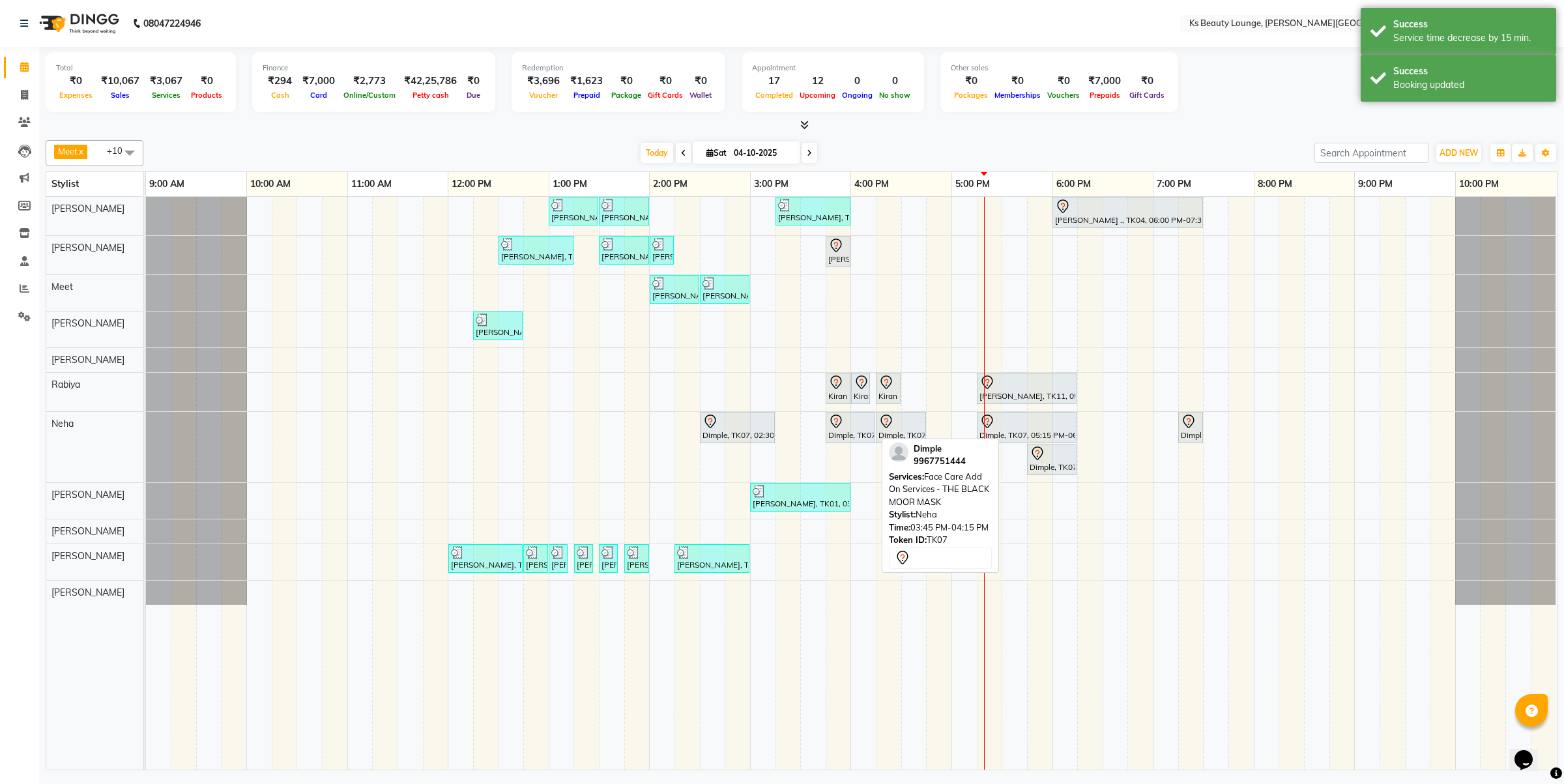
click at [844, 430] on div "Dimple, TK07, 03:45 PM-04:15 PM, Face Care Add On Services - THE BLACK MOOR MASK" at bounding box center [850, 428] width 47 height 28
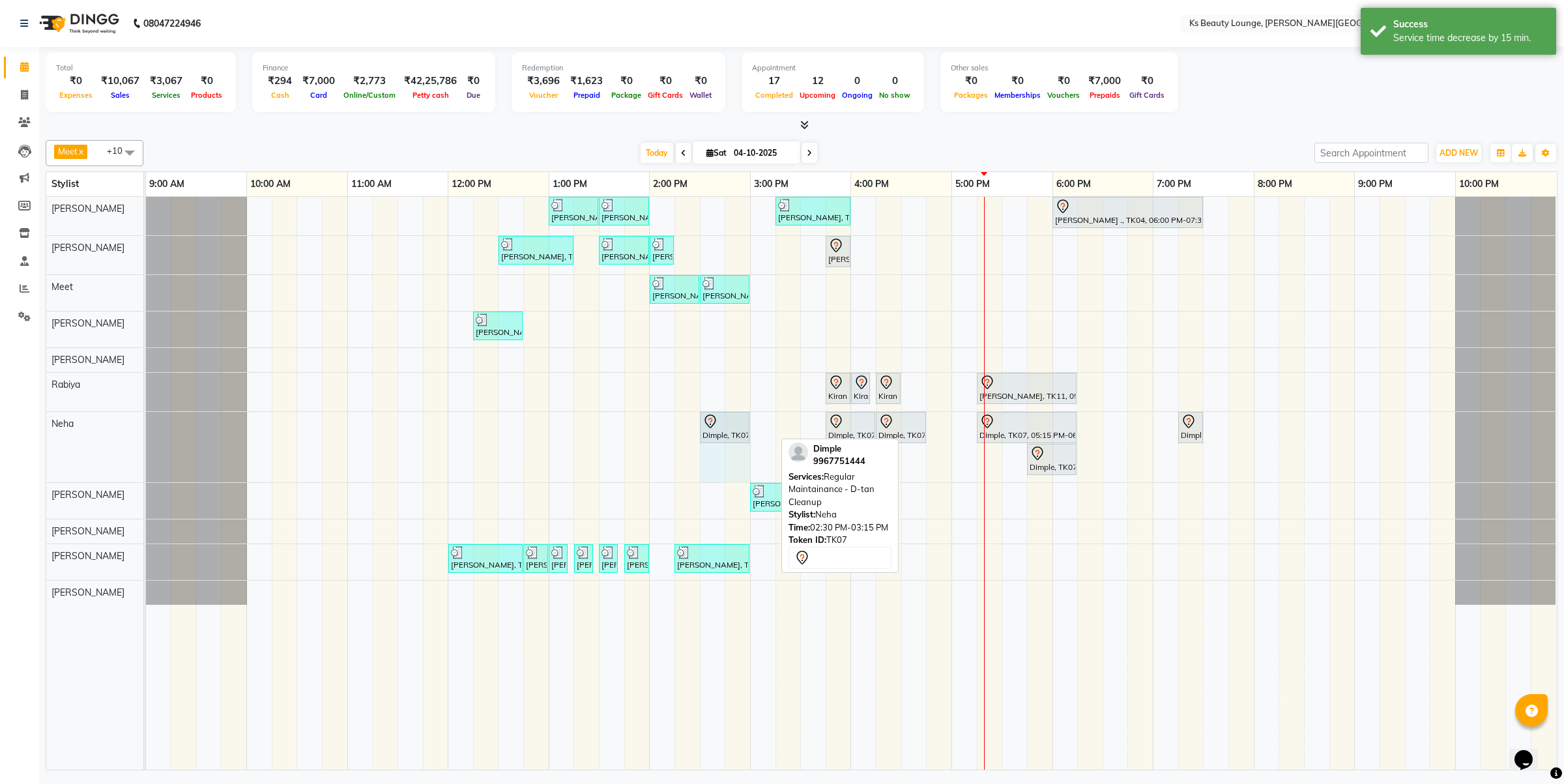
drag, startPoint x: 773, startPoint y: 422, endPoint x: 743, endPoint y: 428, distance: 30.6
click at [146, 428] on div "Dimple, TK07, 02:30 PM-03:15 PM, Regular Maintainance - D-tan Cleanup Dimple, T…" at bounding box center [146, 446] width 0 height 70
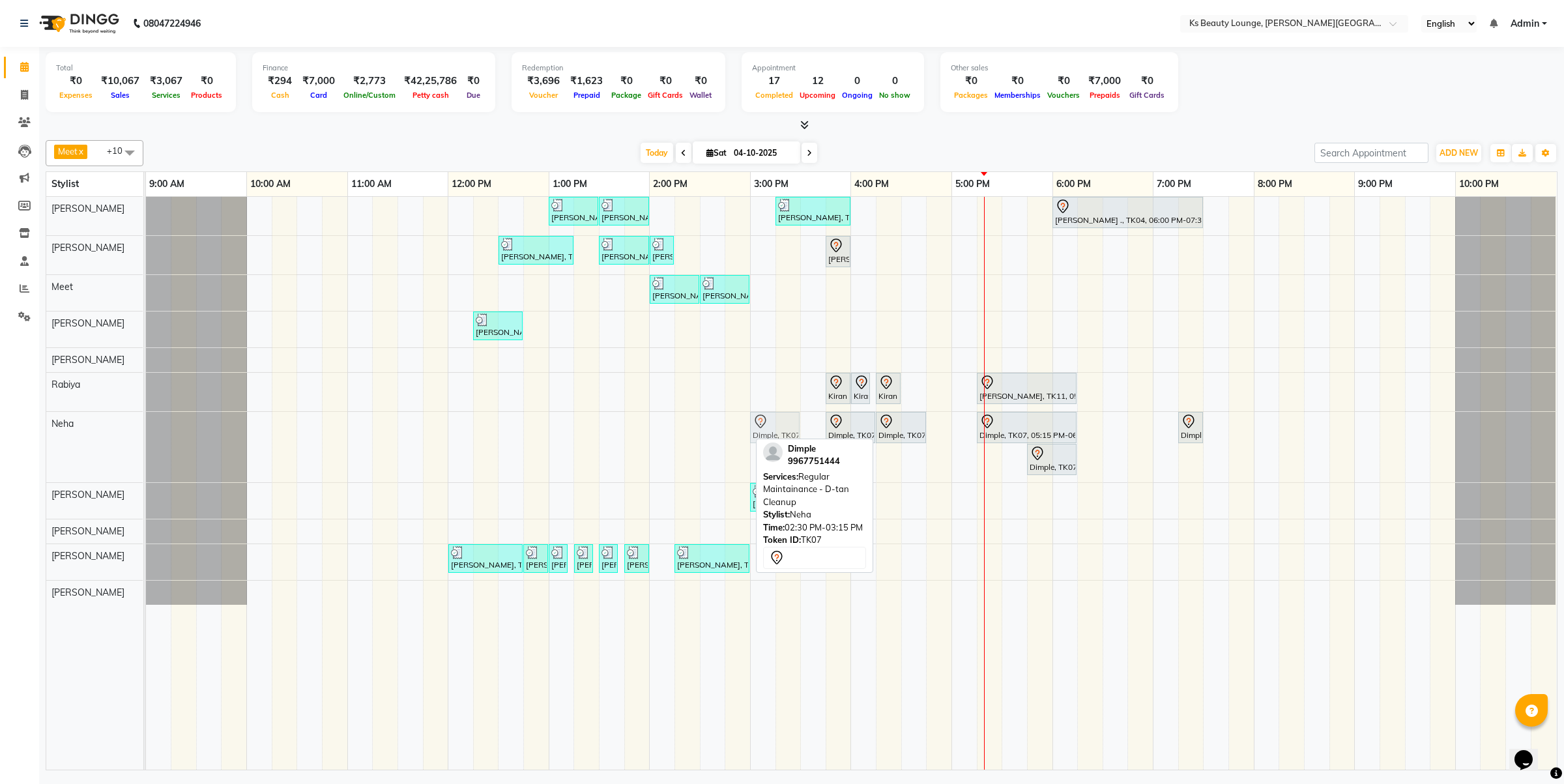
drag, startPoint x: 728, startPoint y: 429, endPoint x: 784, endPoint y: 430, distance: 56.0
click at [146, 430] on div "Dimple, TK07, 02:30 PM-03:00 PM, Regular Maintainance - D-tan Cleanup Dimple, T…" at bounding box center [146, 446] width 0 height 70
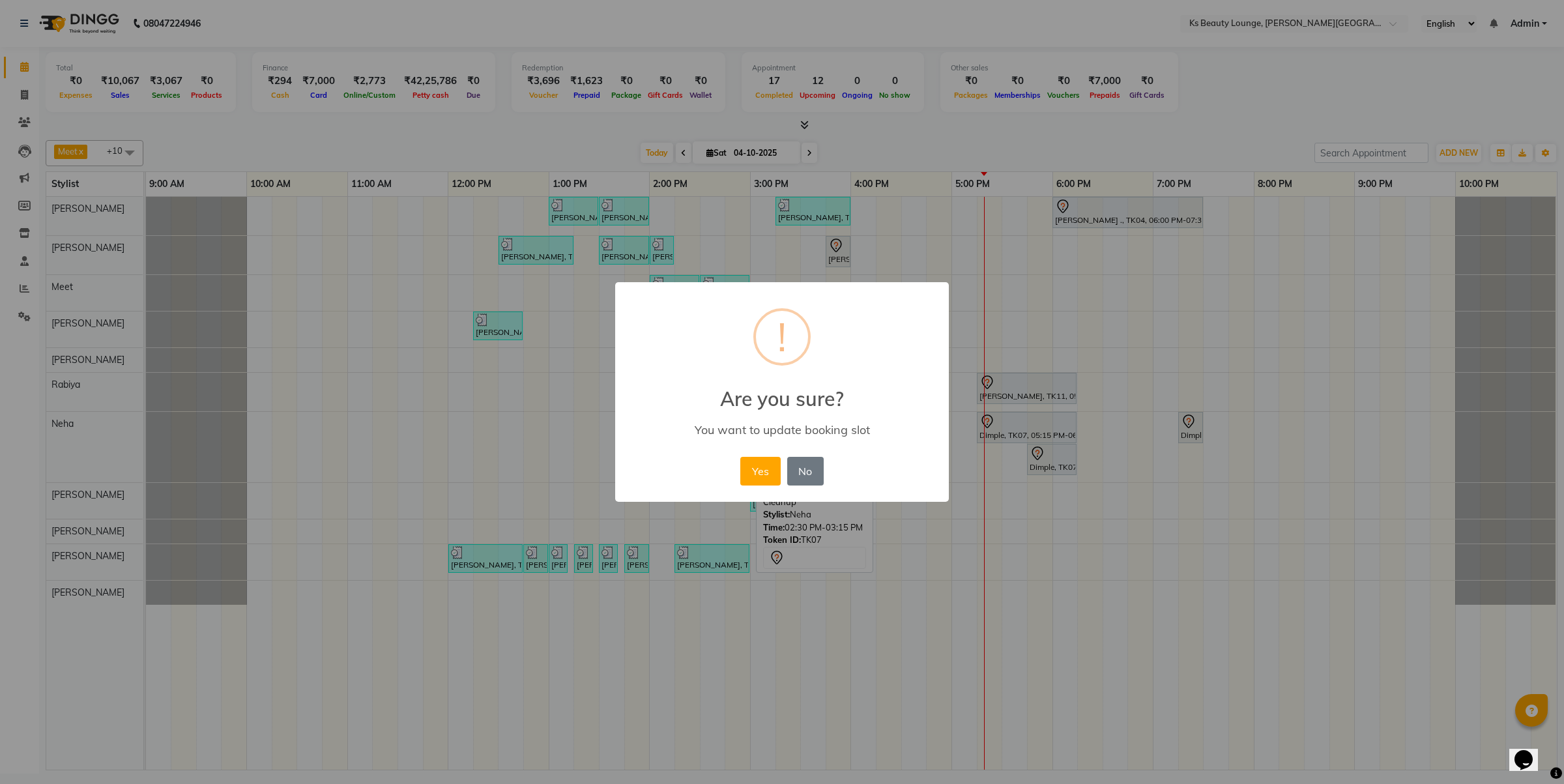
click at [741, 457] on button "Yes" at bounding box center [760, 470] width 40 height 28
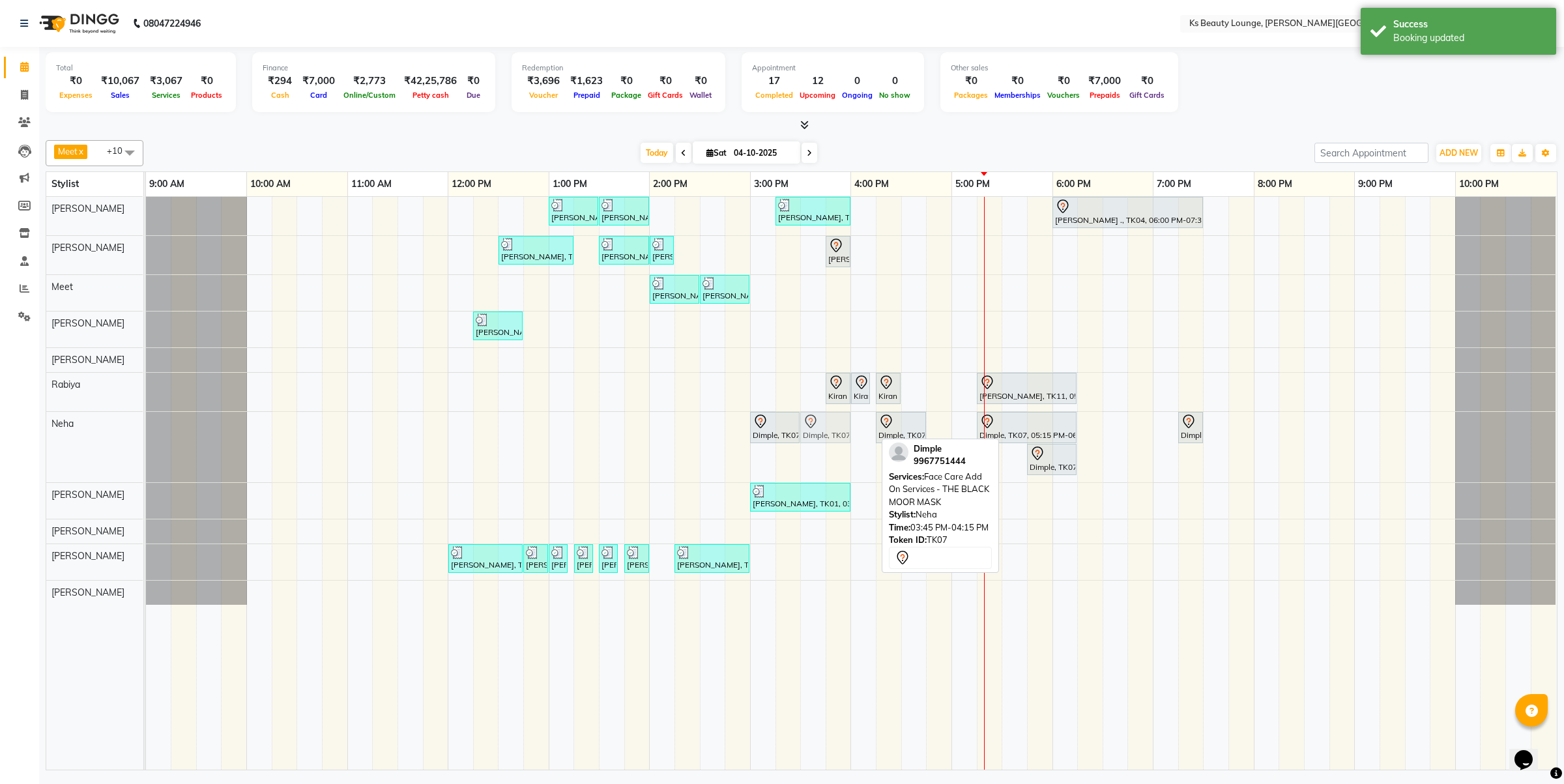
drag, startPoint x: 849, startPoint y: 423, endPoint x: 818, endPoint y: 423, distance: 31.0
click at [146, 423] on div "Dimple, TK07, 03:00 PM-03:30 PM, Regular Maintainance - D-tan Cleanup Dimple, T…" at bounding box center [146, 446] width 0 height 70
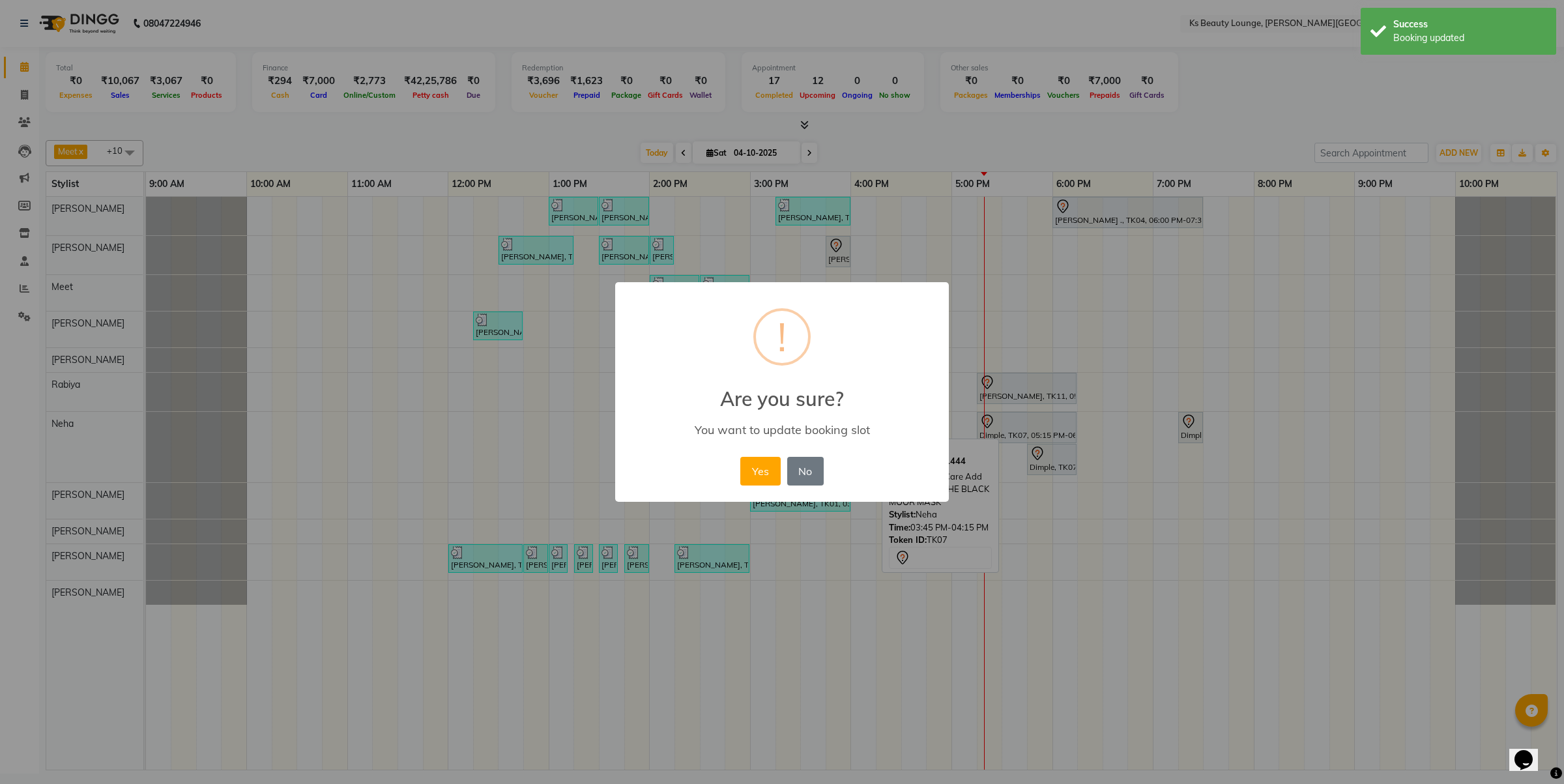
click at [741, 457] on button "Yes" at bounding box center [760, 470] width 40 height 28
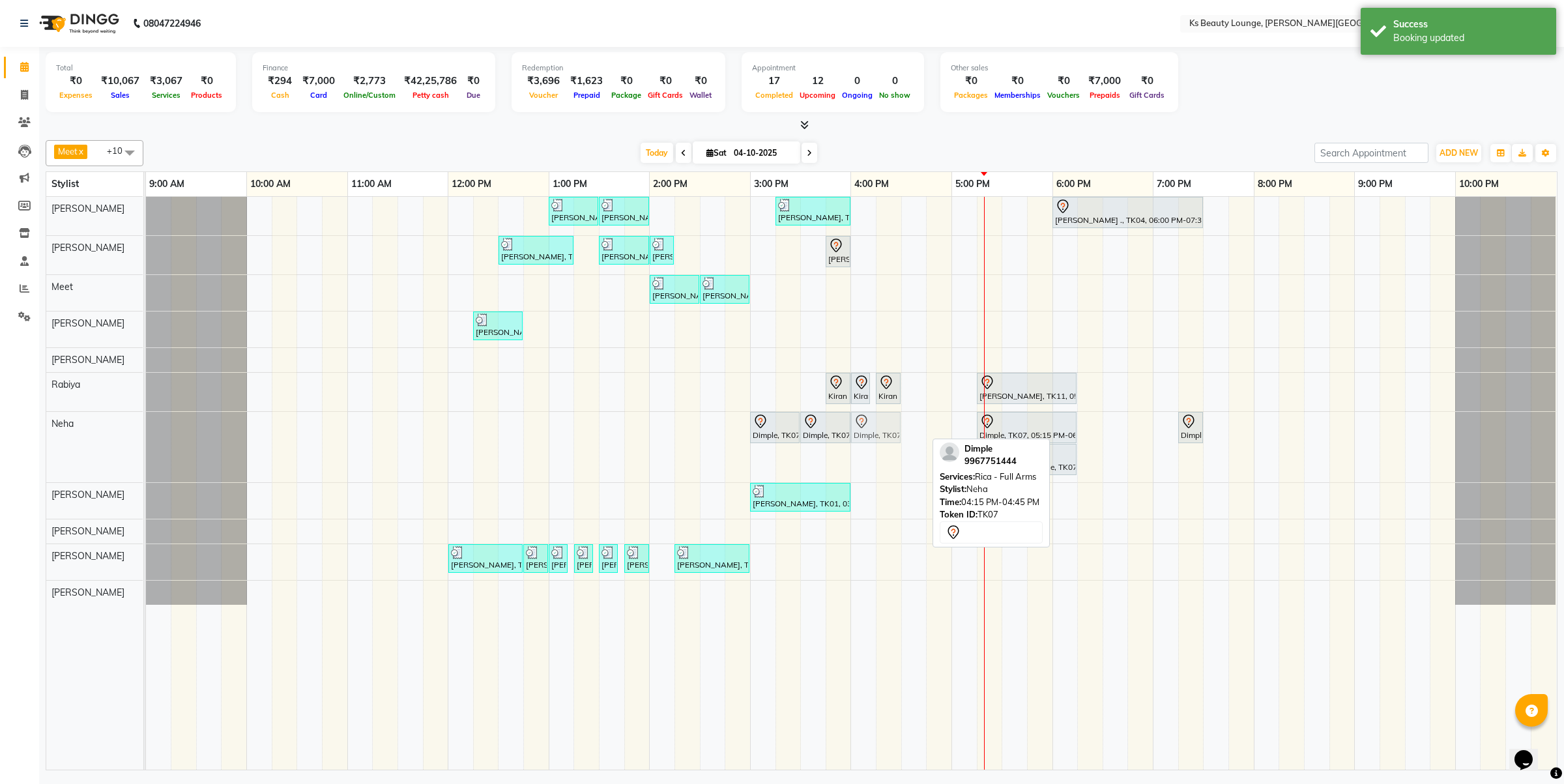
drag, startPoint x: 893, startPoint y: 428, endPoint x: 871, endPoint y: 428, distance: 22.0
click at [146, 428] on div "Dimple, TK07, 03:00 PM-03:30 PM, Regular Maintainance - D-tan Cleanup Dimple, T…" at bounding box center [146, 446] width 0 height 70
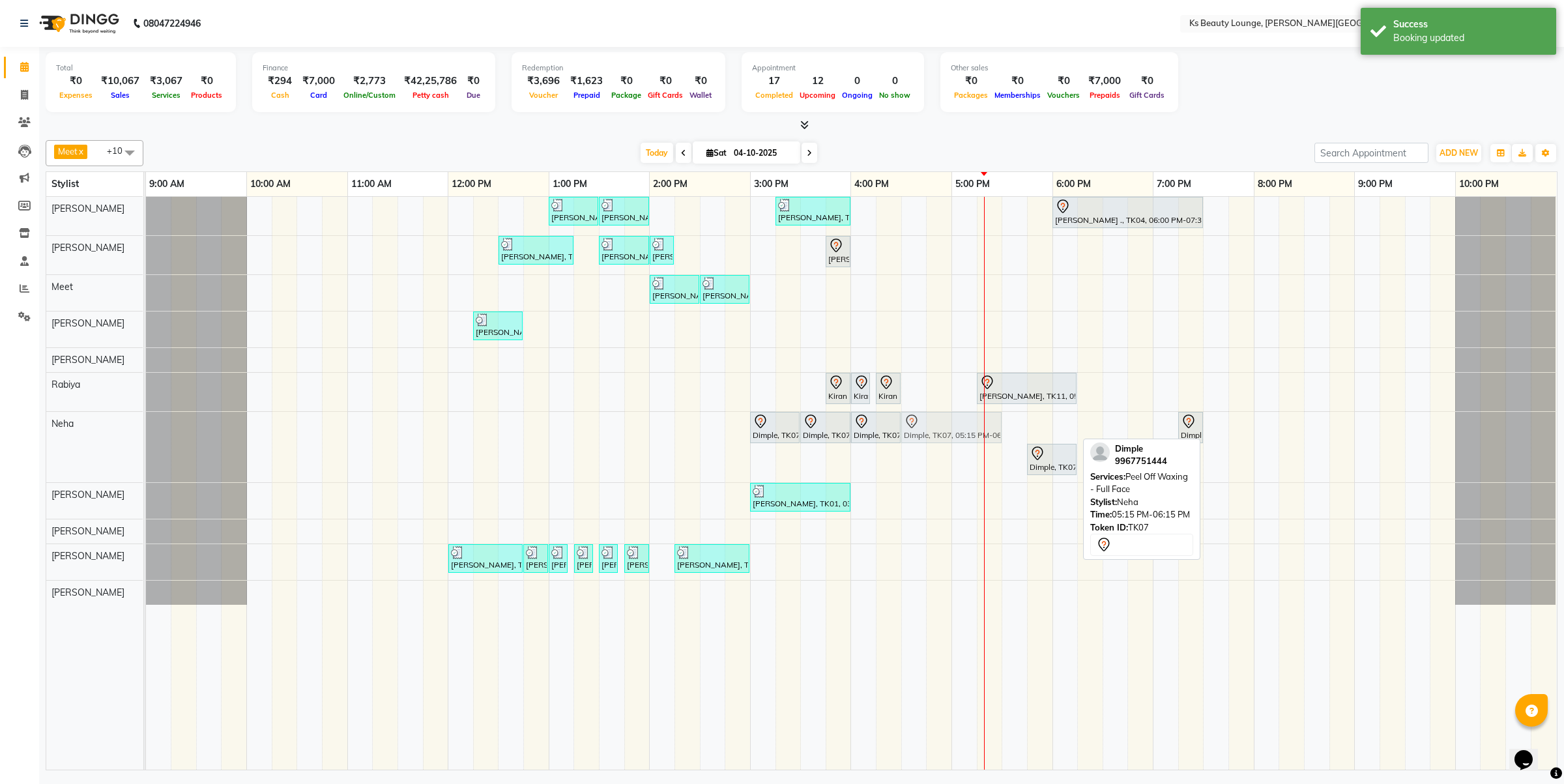
drag, startPoint x: 1027, startPoint y: 428, endPoint x: 951, endPoint y: 428, distance: 76.0
click at [146, 428] on div "Dimple, TK07, 03:00 PM-03:30 PM, Regular Maintainance - D-tan Cleanup Dimple, T…" at bounding box center [146, 446] width 0 height 70
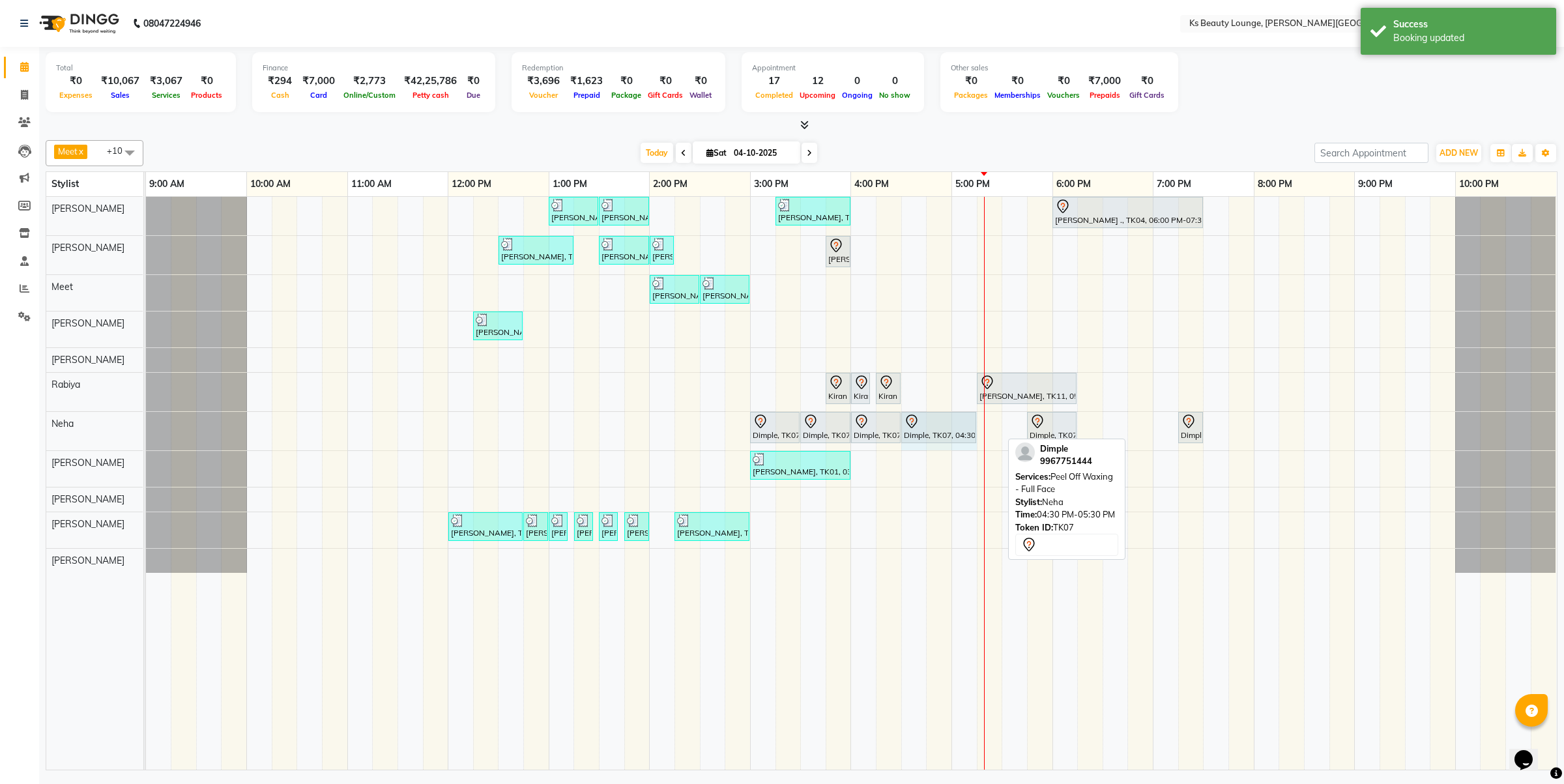
drag, startPoint x: 999, startPoint y: 425, endPoint x: 940, endPoint y: 428, distance: 59.1
click at [146, 428] on div "Dimple, TK07, 03:00 PM-03:30 PM, Regular Maintainance - D-tan Cleanup Dimple, T…" at bounding box center [146, 430] width 0 height 38
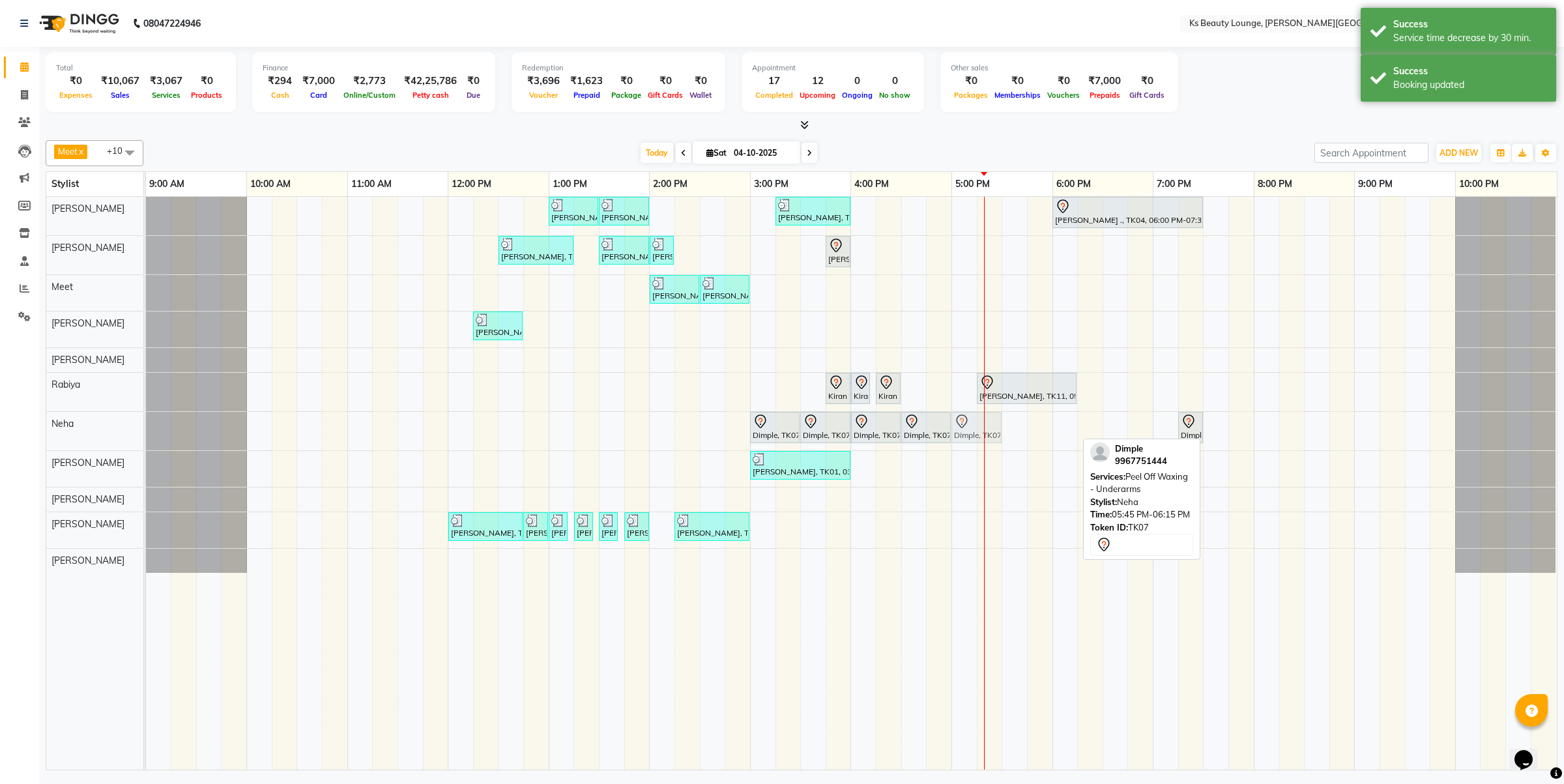
drag, startPoint x: 1046, startPoint y: 430, endPoint x: 962, endPoint y: 435, distance: 84.1
click at [146, 435] on div "Dimple, TK07, 03:00 PM-03:30 PM, Regular Maintainance - D-tan Cleanup Dimple, T…" at bounding box center [146, 430] width 0 height 38
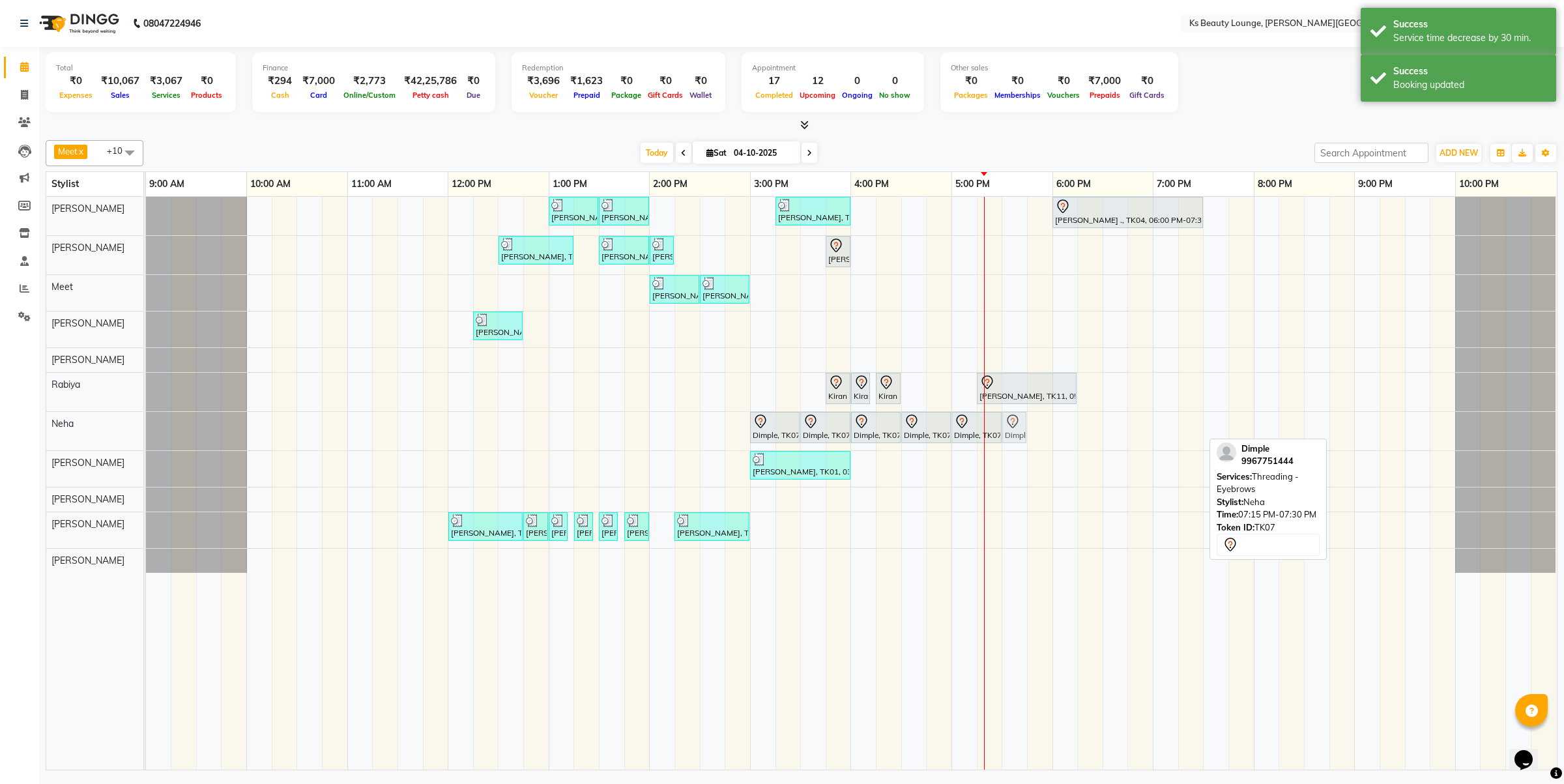
drag, startPoint x: 1193, startPoint y: 428, endPoint x: 1018, endPoint y: 440, distance: 175.4
click at [146, 440] on div "Dimple, TK07, 03:00 PM-03:30 PM, Regular Maintainance - D-tan Cleanup Dimple, T…" at bounding box center [146, 430] width 0 height 38
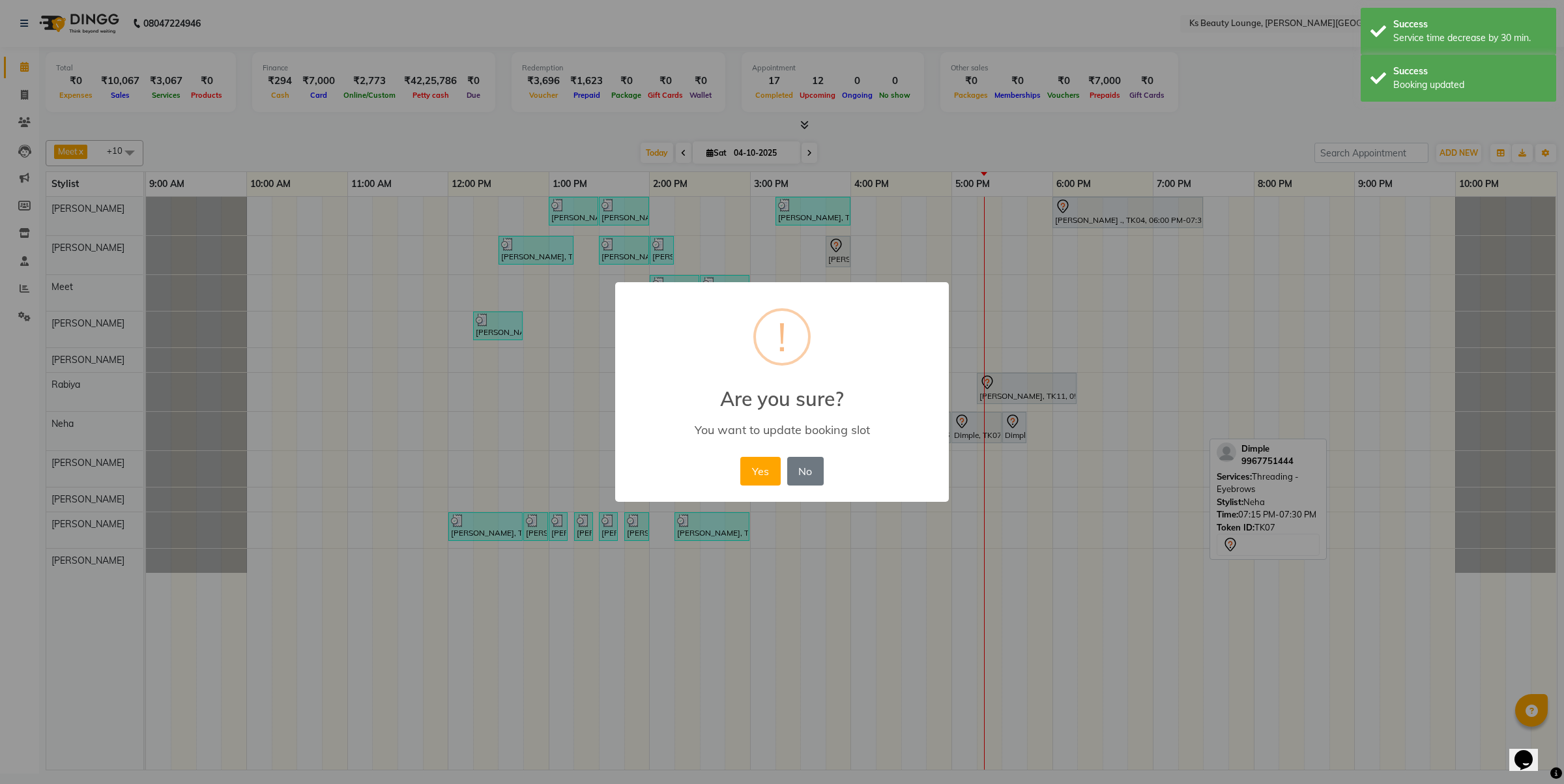
click at [741, 457] on button "Yes" at bounding box center [760, 470] width 40 height 28
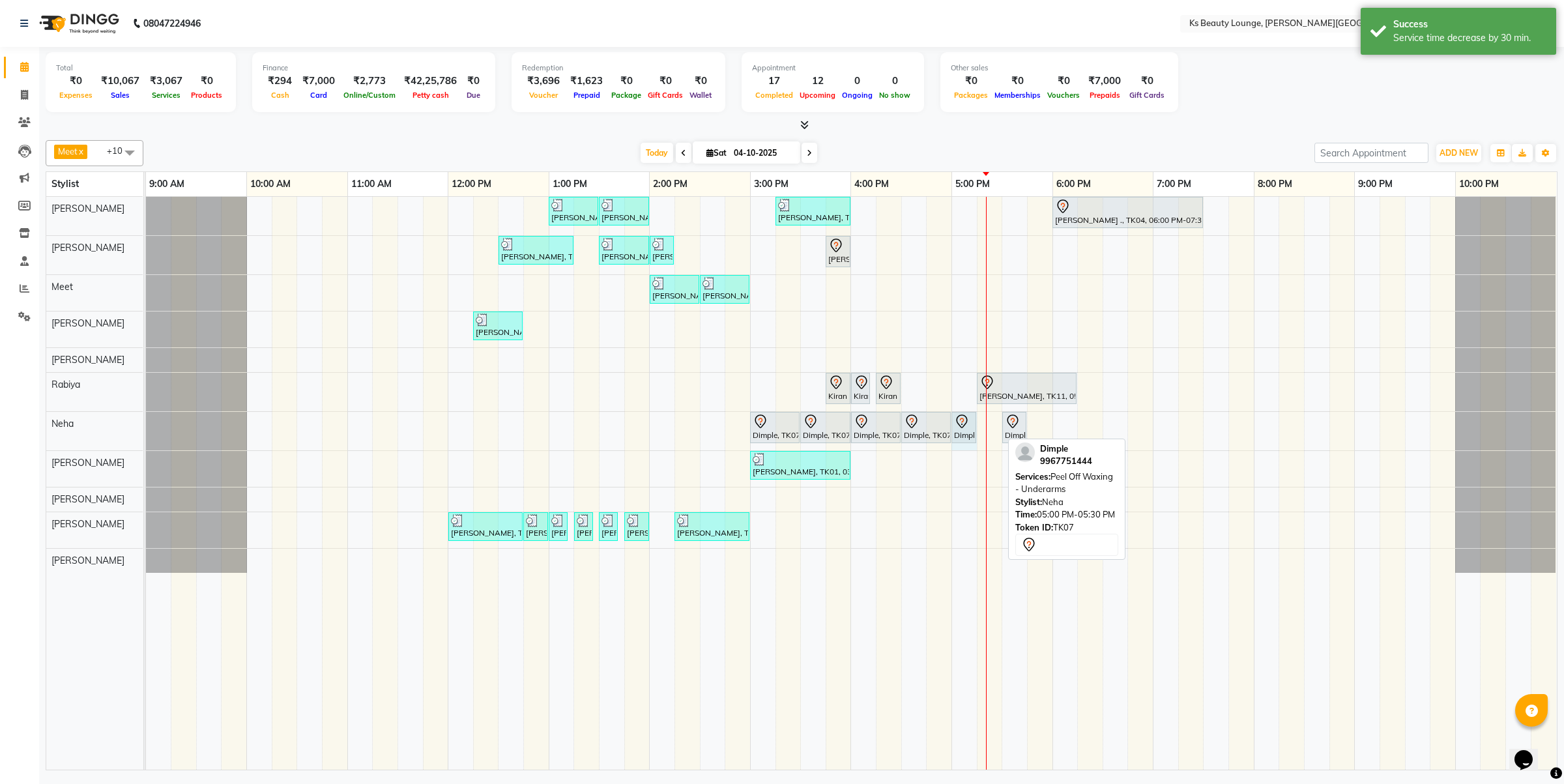
click at [146, 430] on div "Dimple, TK07, 03:00 PM-03:30 PM, Regular Maintainance - D-tan Cleanup Dimple, T…" at bounding box center [146, 430] width 0 height 38
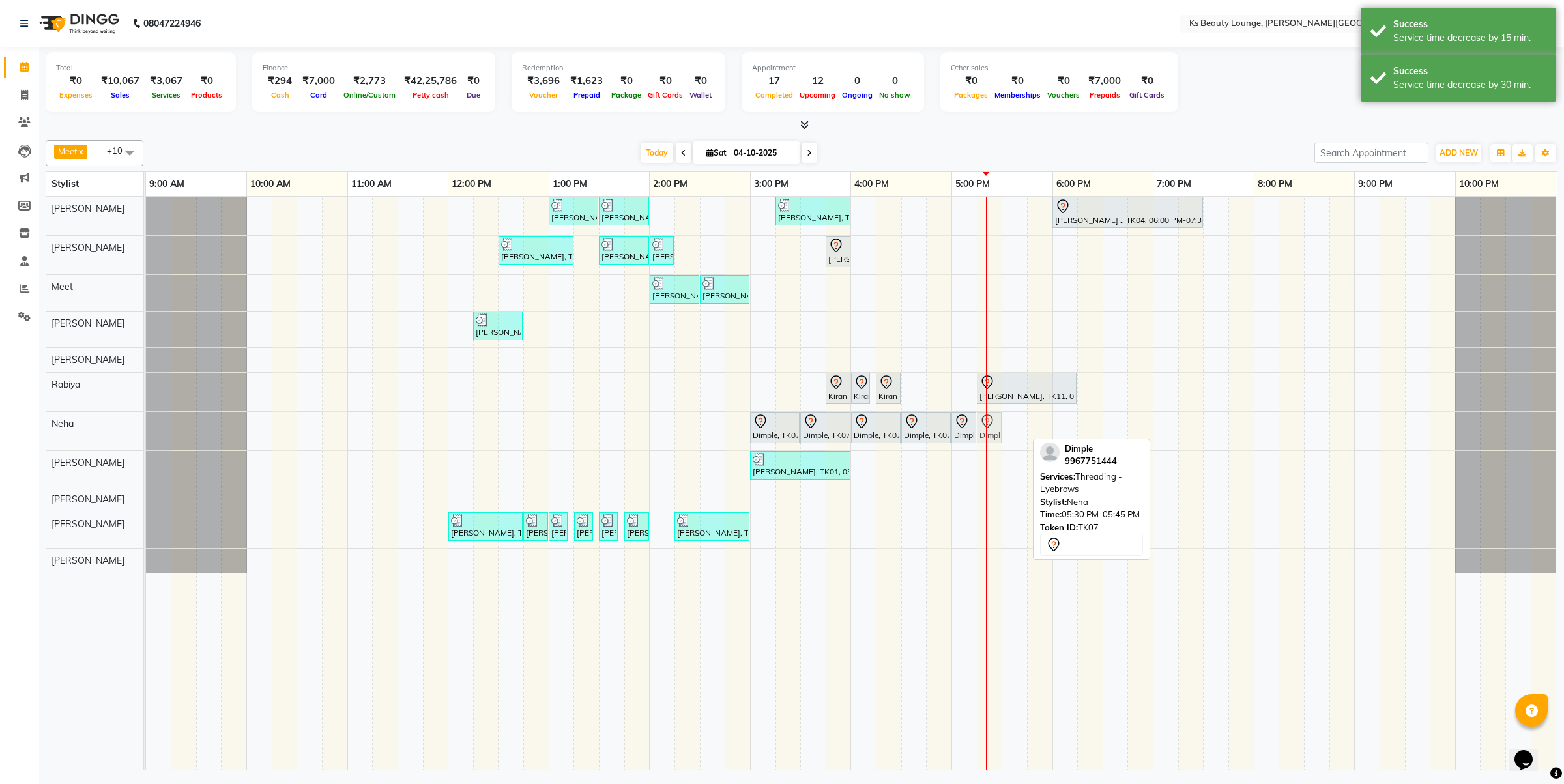
drag, startPoint x: 1010, startPoint y: 434, endPoint x: 990, endPoint y: 438, distance: 20.4
click at [146, 438] on div "Dimple, TK07, 03:00 PM-03:30 PM, Regular Maintainance - D-tan Cleanup Dimple, T…" at bounding box center [146, 430] width 0 height 38
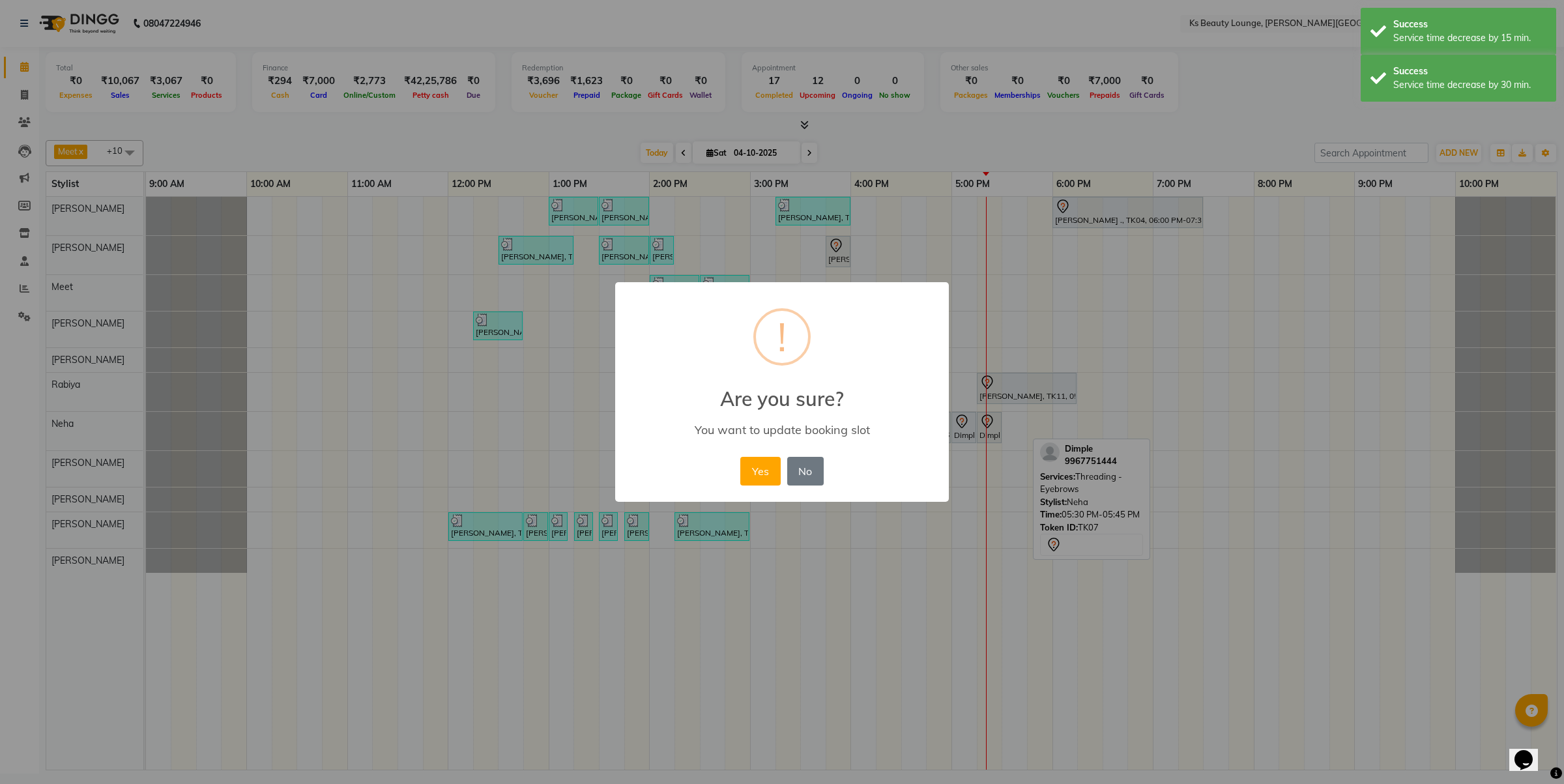
click at [741, 457] on button "Yes" at bounding box center [760, 470] width 40 height 28
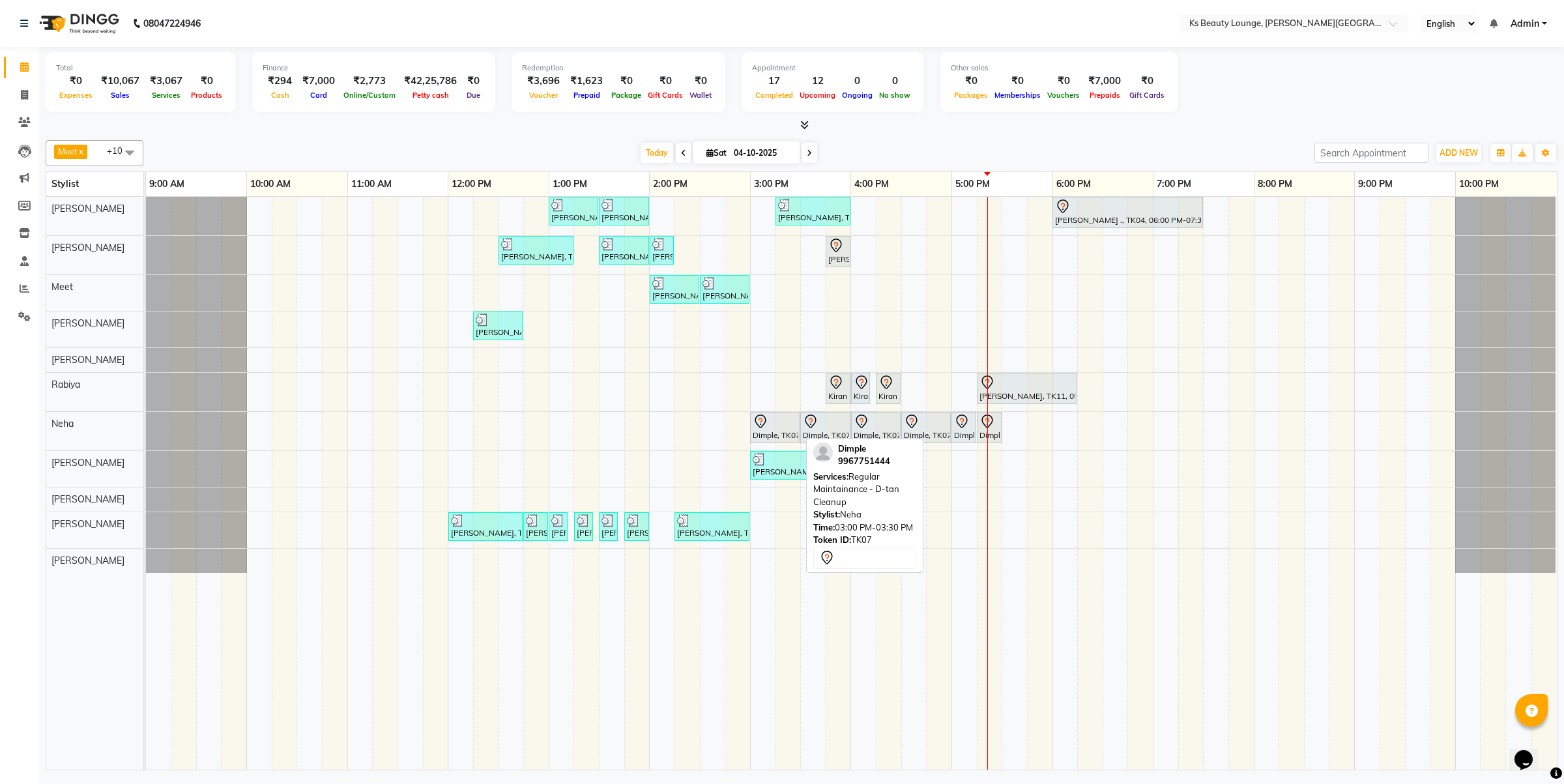
click at [762, 419] on icon at bounding box center [761, 422] width 16 height 16
click at [757, 424] on icon at bounding box center [761, 422] width 16 height 16
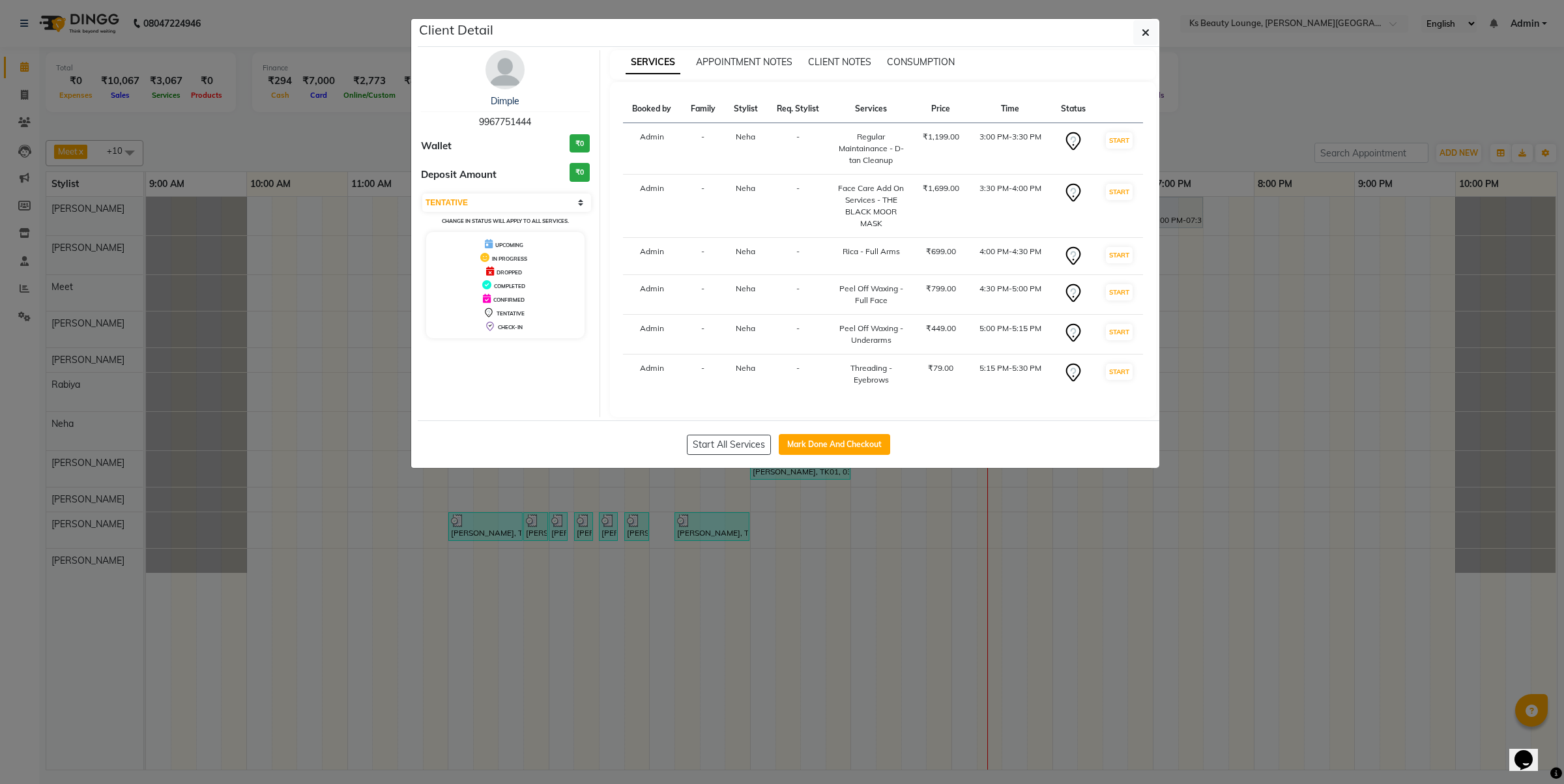
click at [507, 116] on span "9967751444" at bounding box center [505, 122] width 52 height 12
copy span "9967751444"
click at [253, 200] on ngb-modal-window "Client Detail Dimple 9967751444 Wallet ₹0 Deposit Amount ₹0 Select IN SERVICE C…" at bounding box center [782, 392] width 1564 height 784
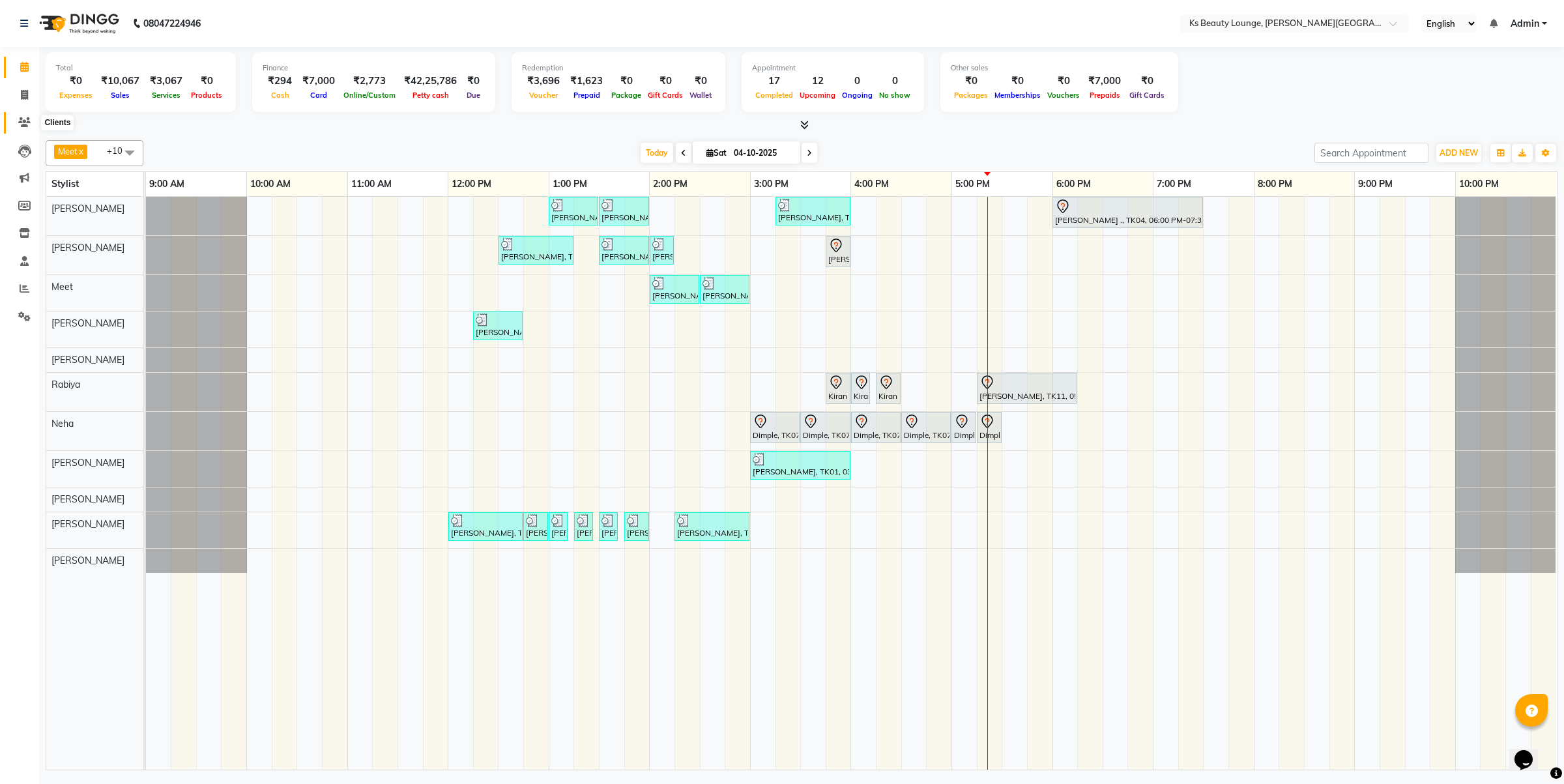
click at [23, 118] on icon at bounding box center [24, 122] width 12 height 9
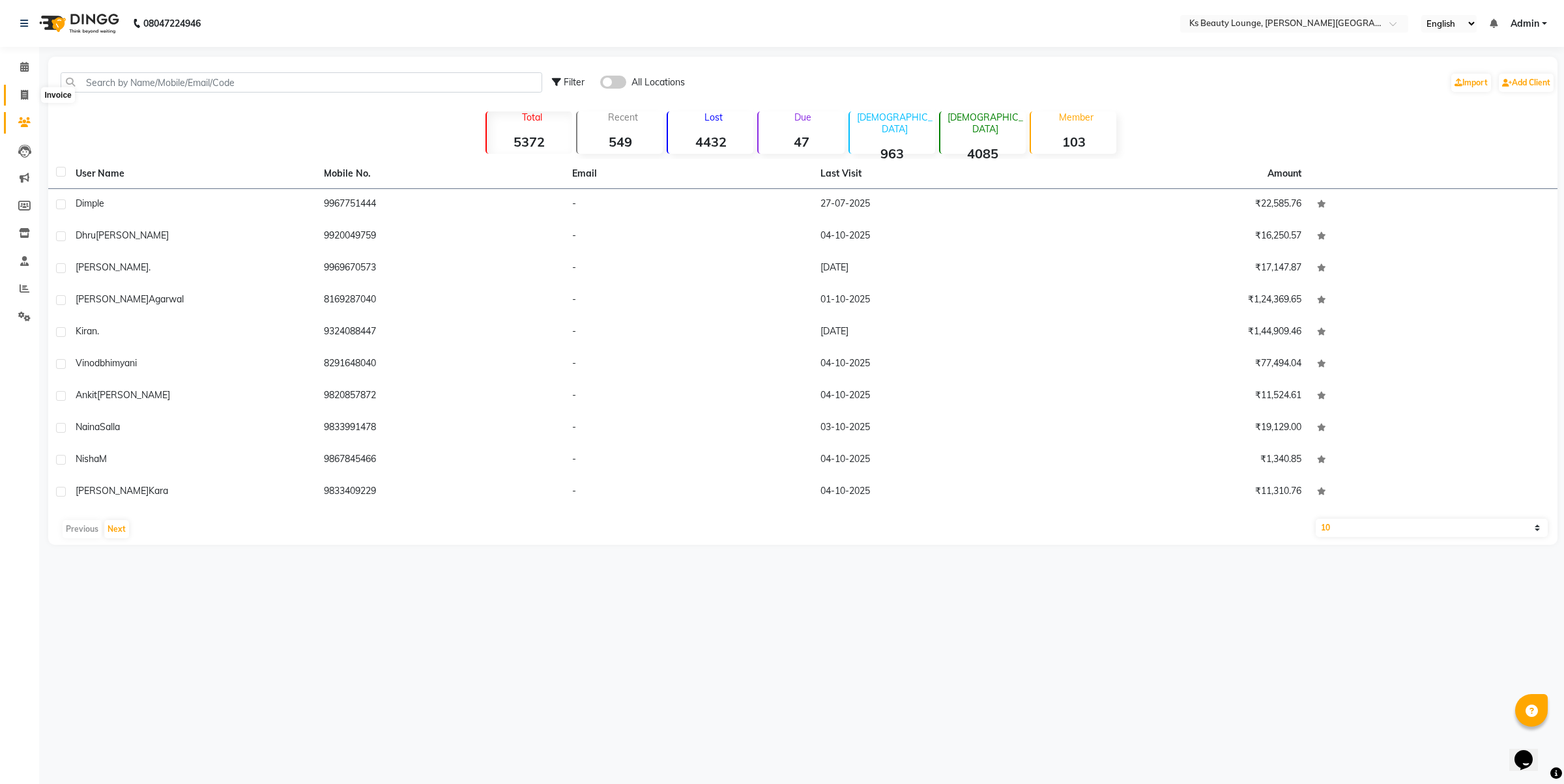
click at [26, 94] on icon at bounding box center [25, 94] width 7 height 9
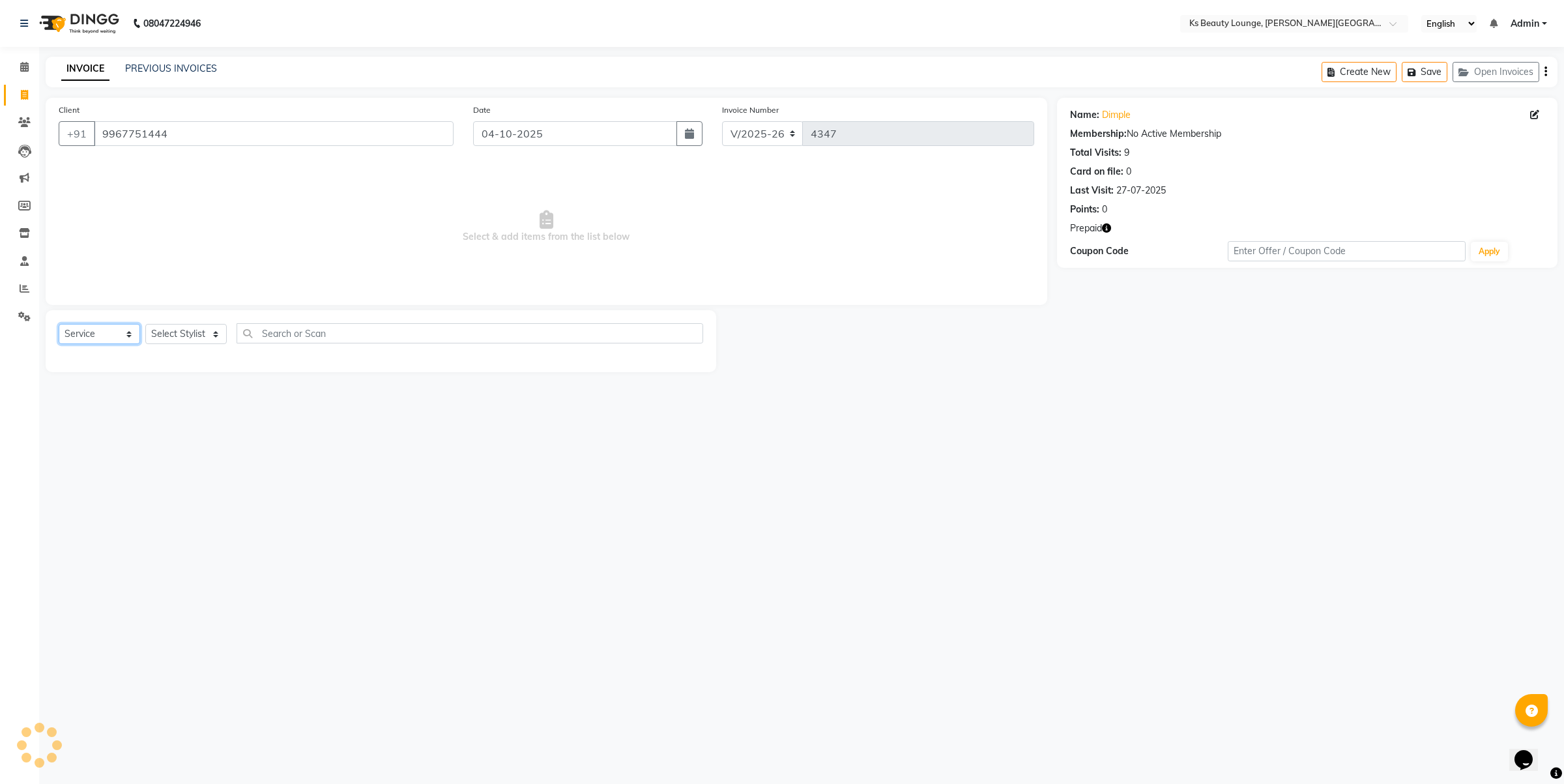
click at [102, 334] on select "Select Service Product Membership Package Voucher Prepaid Gift Card" at bounding box center [99, 334] width 81 height 20
click at [59, 324] on select "Select Service Product Membership Package Voucher Prepaid Gift Card" at bounding box center [99, 334] width 81 height 20
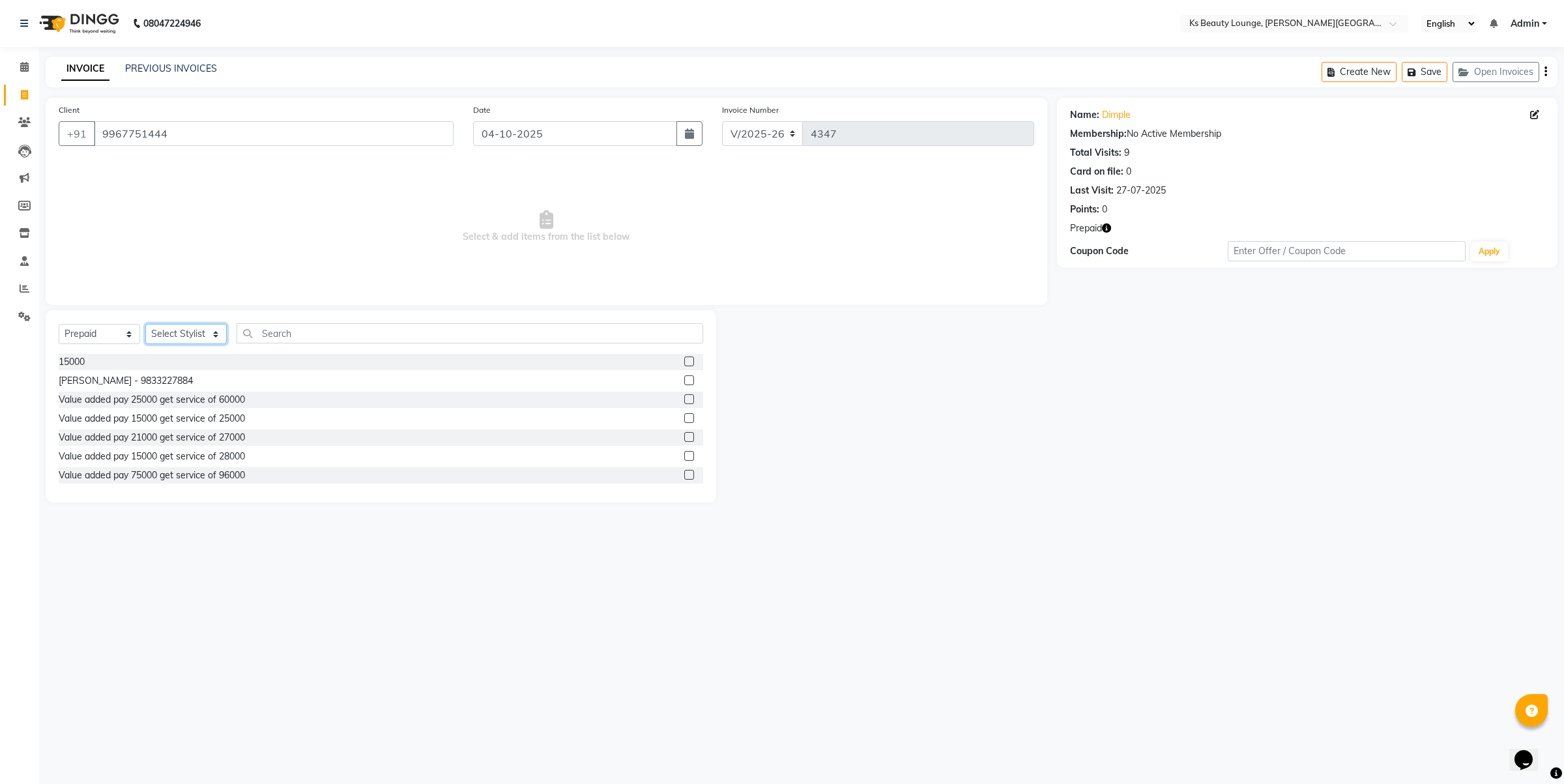
click at [157, 331] on select "Select Stylist [PERSON_NAME] [PERSON_NAME] [PERSON_NAME] [PERSON_NAME] Jibi Jiy…" at bounding box center [186, 334] width 81 height 20
click at [296, 332] on input "text" at bounding box center [470, 333] width 467 height 20
click at [145, 324] on div "Select Stylist [PERSON_NAME] [PERSON_NAME] [PERSON_NAME] [PERSON_NAME] Jibi Jiy…" at bounding box center [186, 334] width 81 height 20
click at [156, 331] on select "Select Stylist [PERSON_NAME] [PERSON_NAME] [PERSON_NAME] [PERSON_NAME] Jibi Jiy…" at bounding box center [186, 334] width 81 height 20
click at [166, 330] on select "Select Stylist [PERSON_NAME] [PERSON_NAME] [PERSON_NAME] [PERSON_NAME] Jibi Jiy…" at bounding box center [186, 334] width 81 height 20
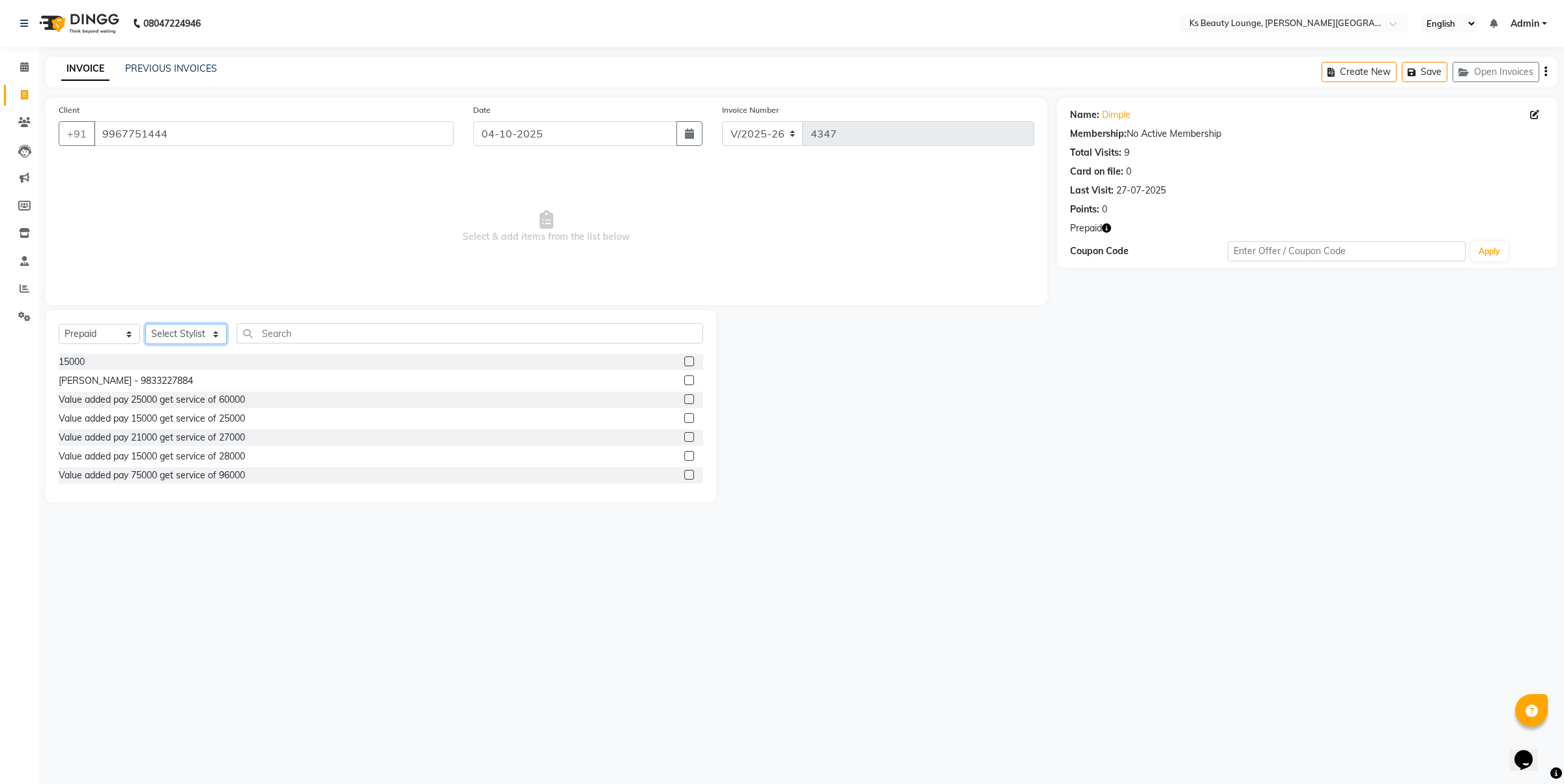
click at [166, 330] on select "Select Stylist [PERSON_NAME] [PERSON_NAME] [PERSON_NAME] [PERSON_NAME] Jibi Jiy…" at bounding box center [186, 334] width 81 height 20
click at [145, 324] on select "Select Stylist [PERSON_NAME] [PERSON_NAME] [PERSON_NAME] [PERSON_NAME] Jibi Jiy…" at bounding box center [186, 334] width 81 height 20
click at [288, 326] on input "text" at bounding box center [470, 333] width 467 height 20
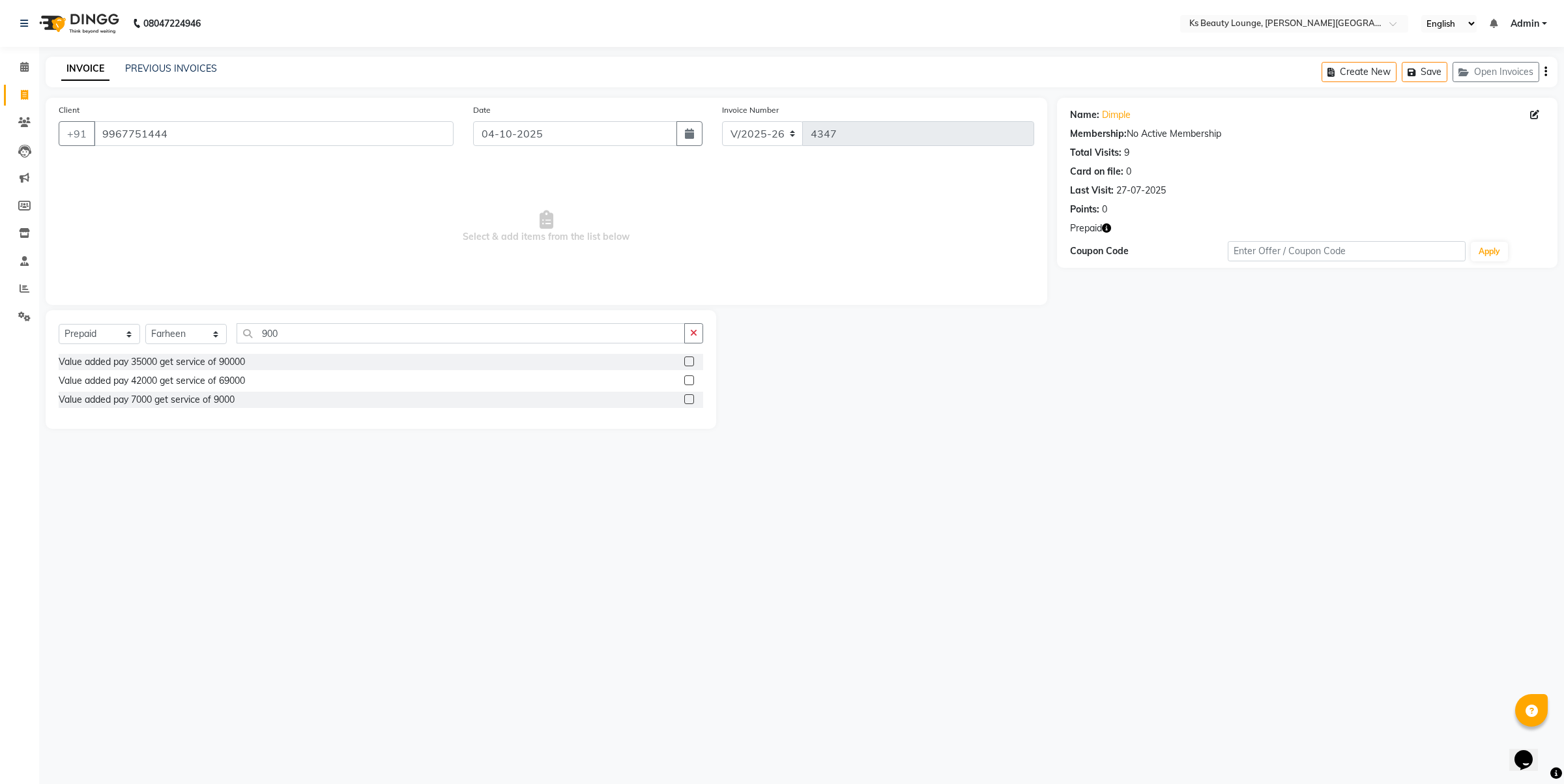
click at [688, 396] on label at bounding box center [688, 399] width 9 height 9
click at [688, 396] on input "checkbox" at bounding box center [688, 400] width 9 height 9
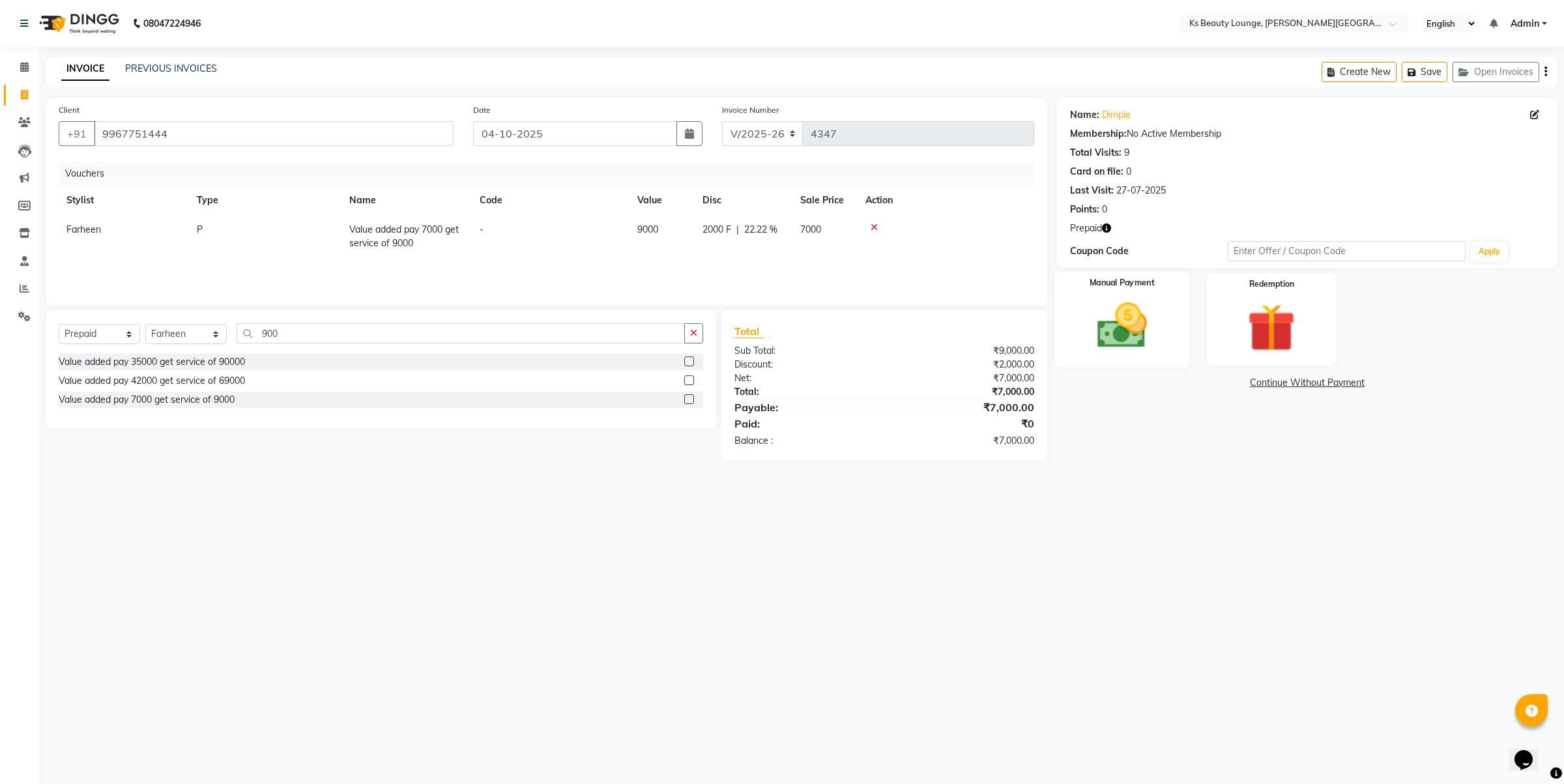
click at [1134, 335] on img at bounding box center [1121, 325] width 81 height 57
click at [1200, 378] on span "UPI" at bounding box center [1193, 383] width 20 height 15
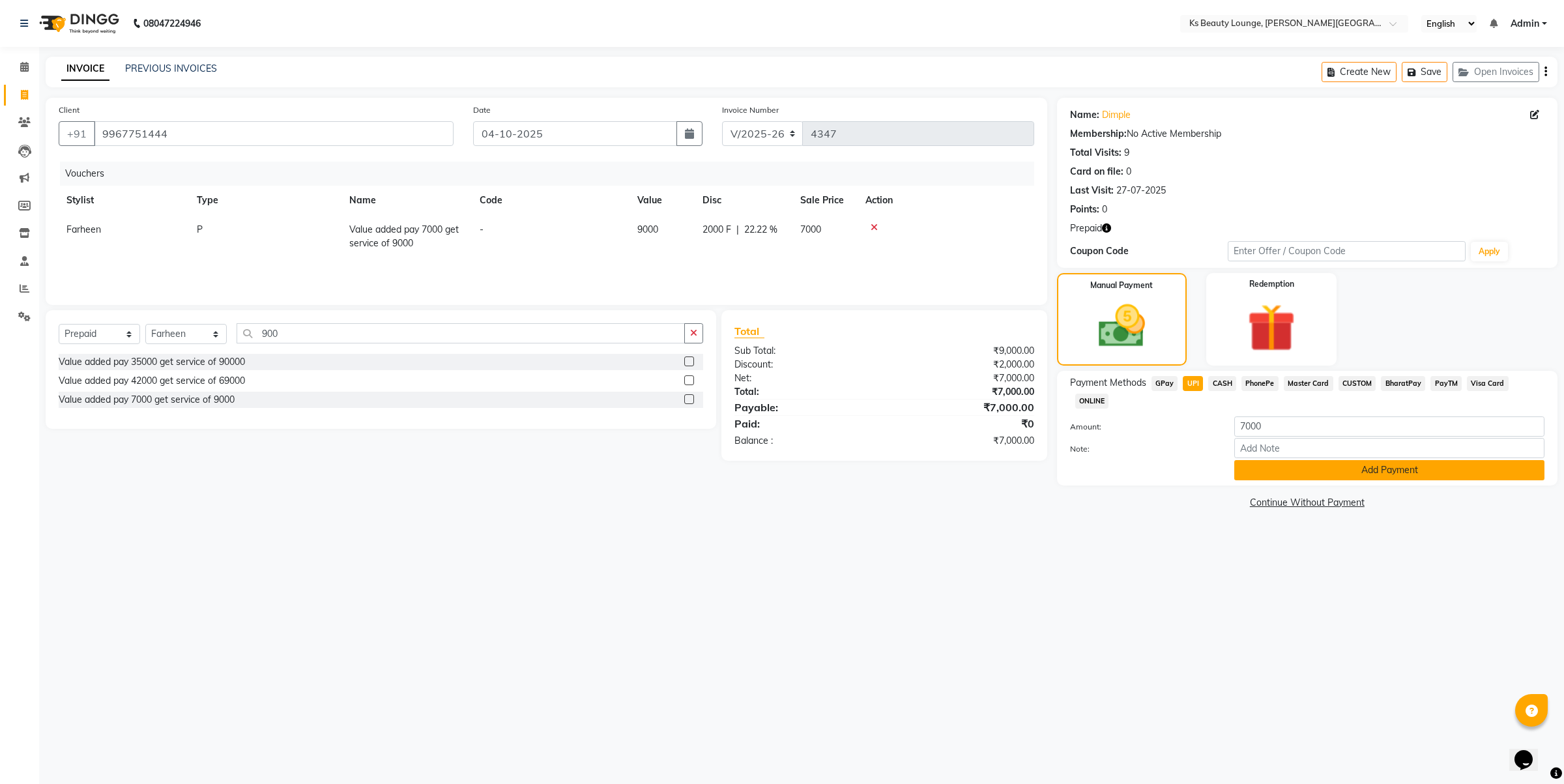
click at [1275, 460] on button "Add Payment" at bounding box center [1389, 470] width 310 height 20
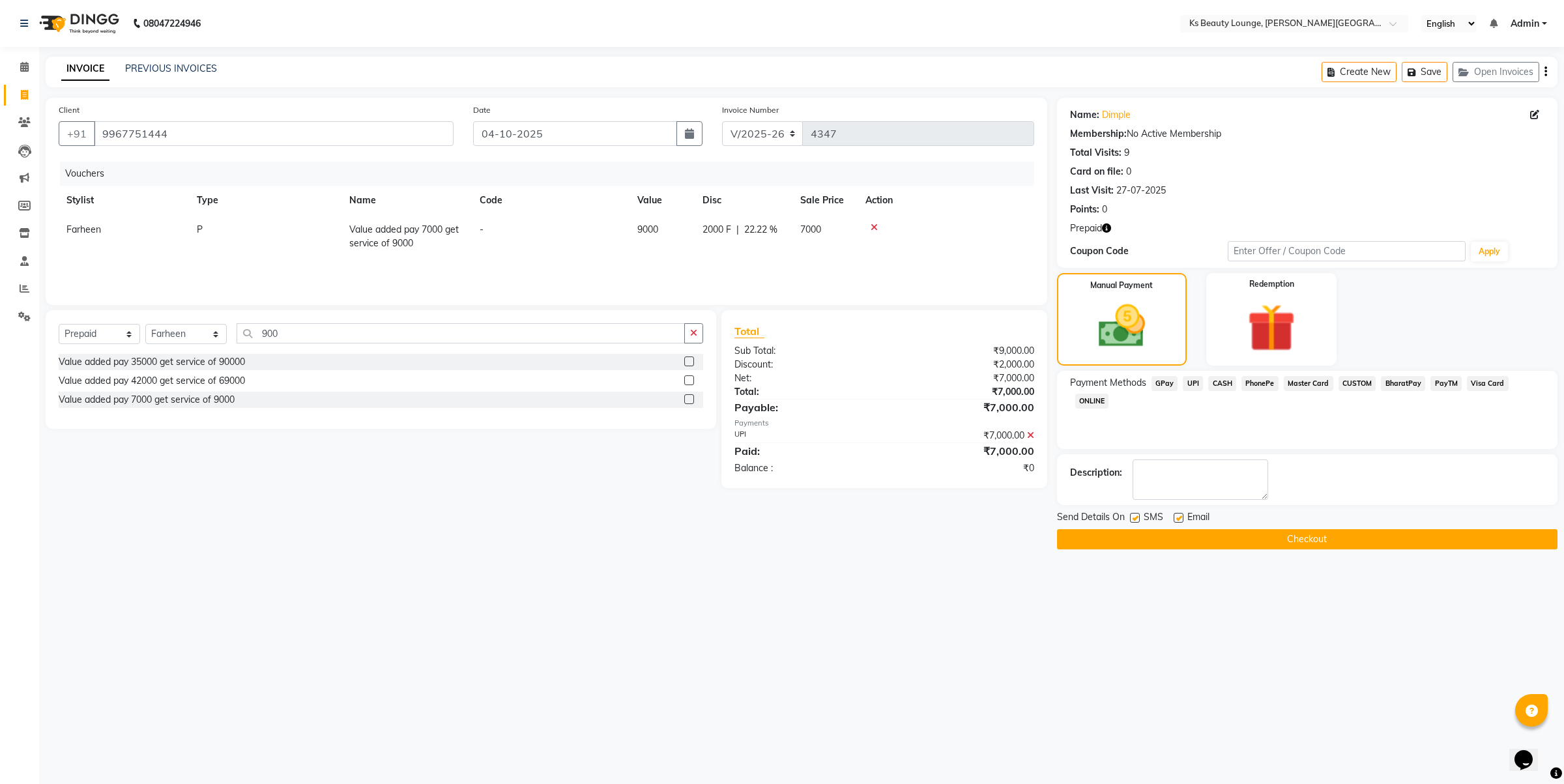
click at [1149, 536] on button "Checkout" at bounding box center [1307, 539] width 500 height 20
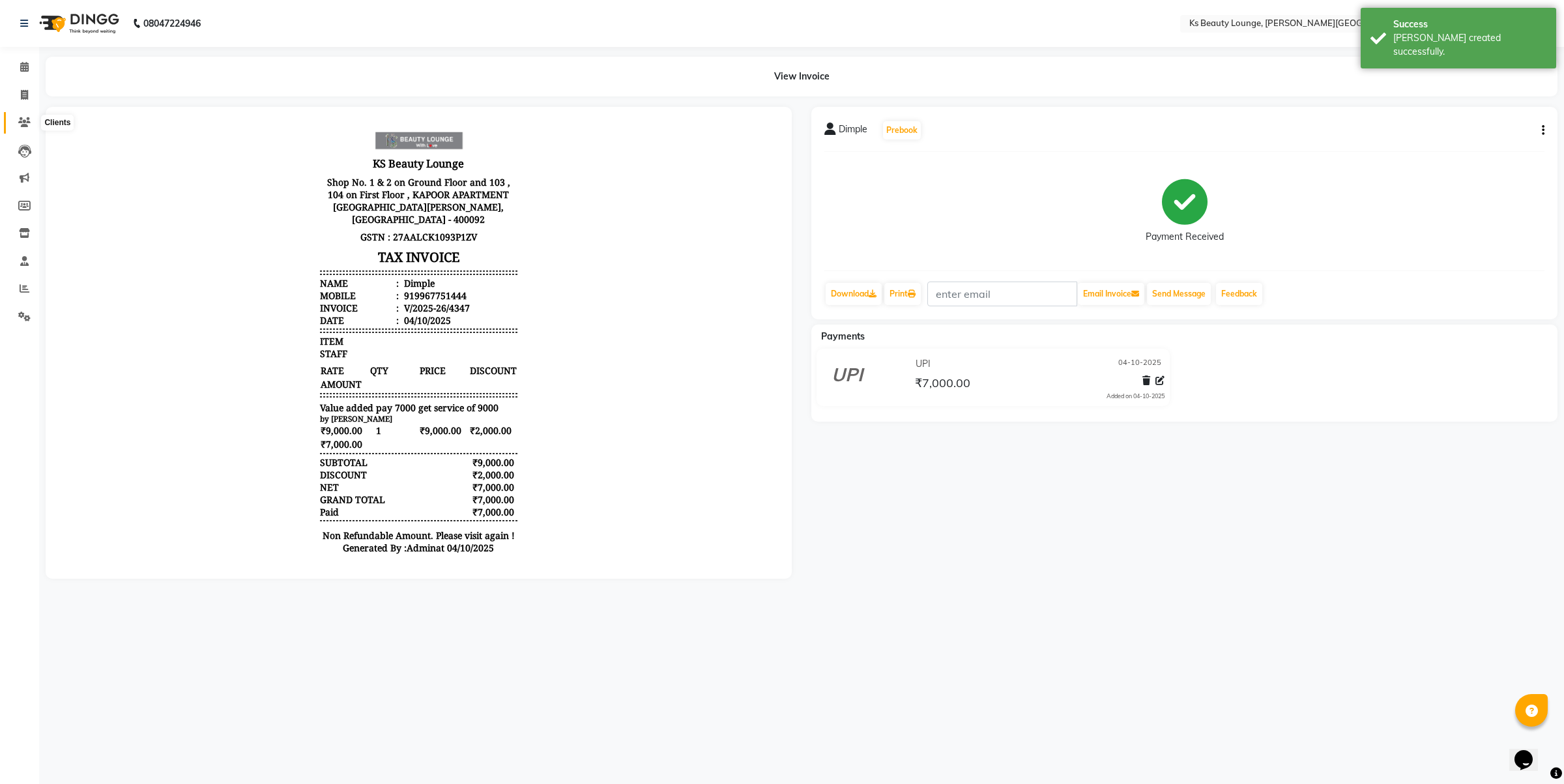
click at [22, 128] on span at bounding box center [24, 123] width 23 height 15
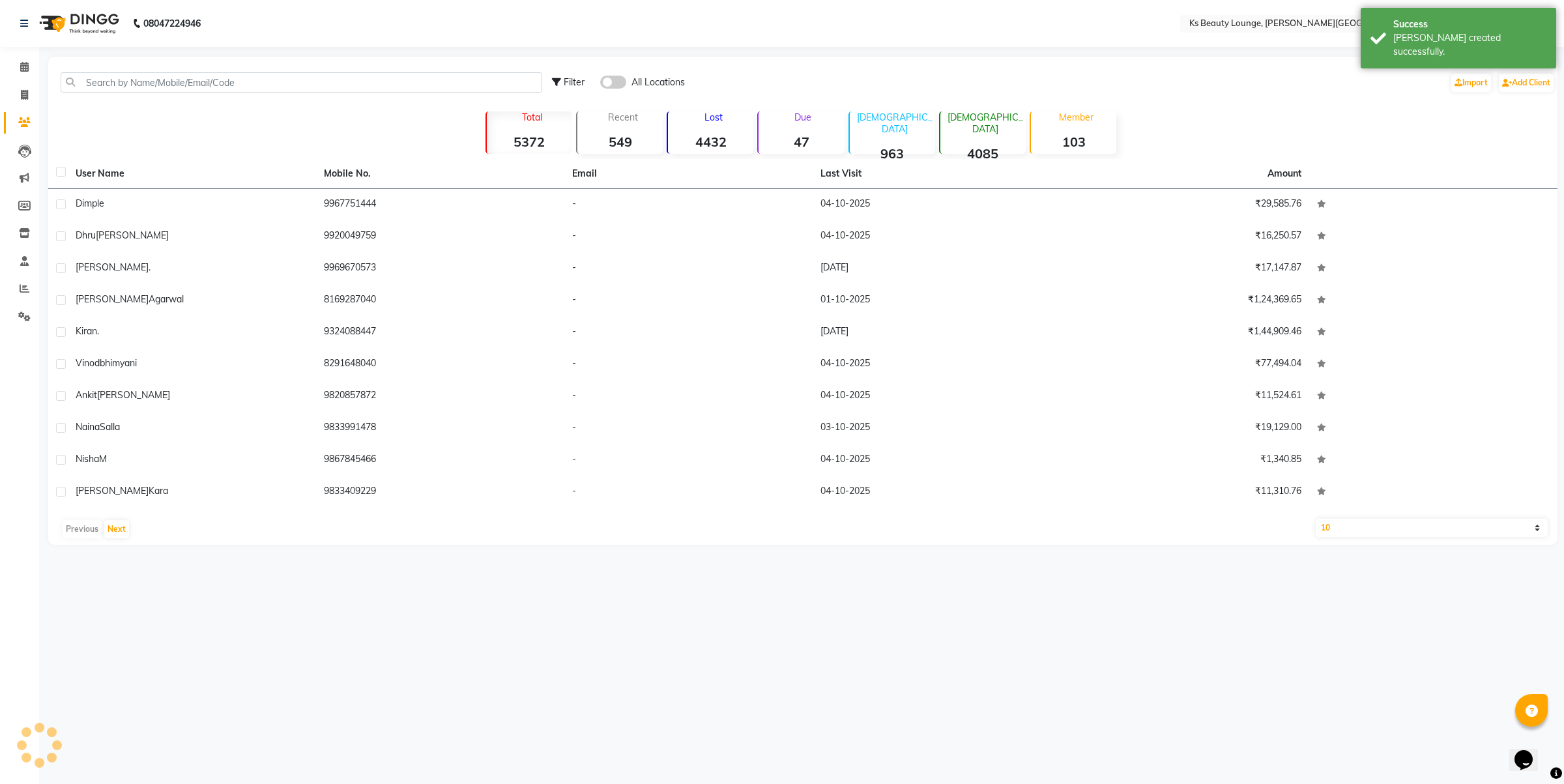
click at [350, 199] on td "9967751444" at bounding box center [440, 205] width 248 height 32
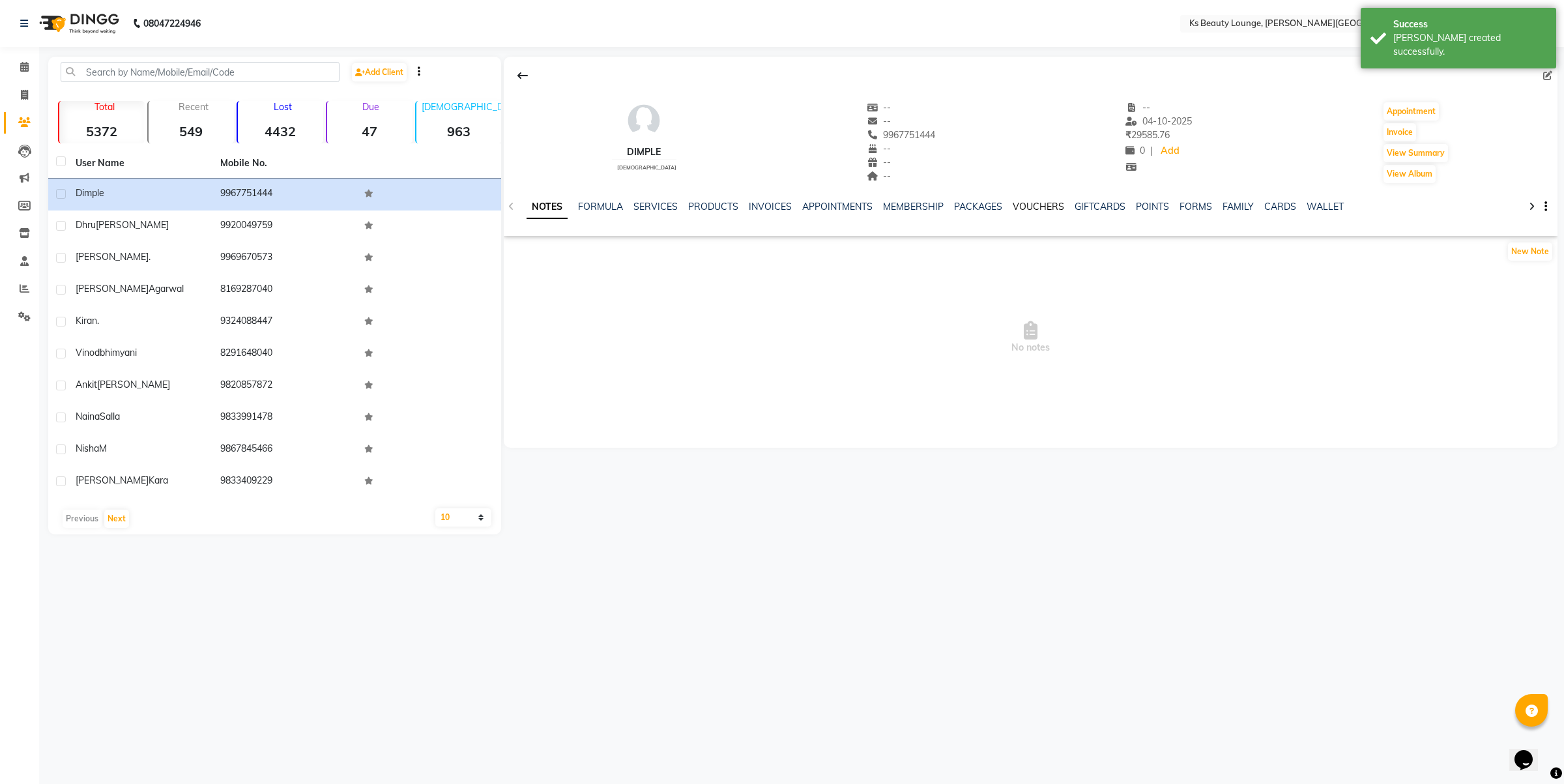
drag, startPoint x: 1027, startPoint y: 209, endPoint x: 1060, endPoint y: 237, distance: 43.3
click at [1027, 209] on link "VOUCHERS" at bounding box center [1038, 206] width 52 height 12
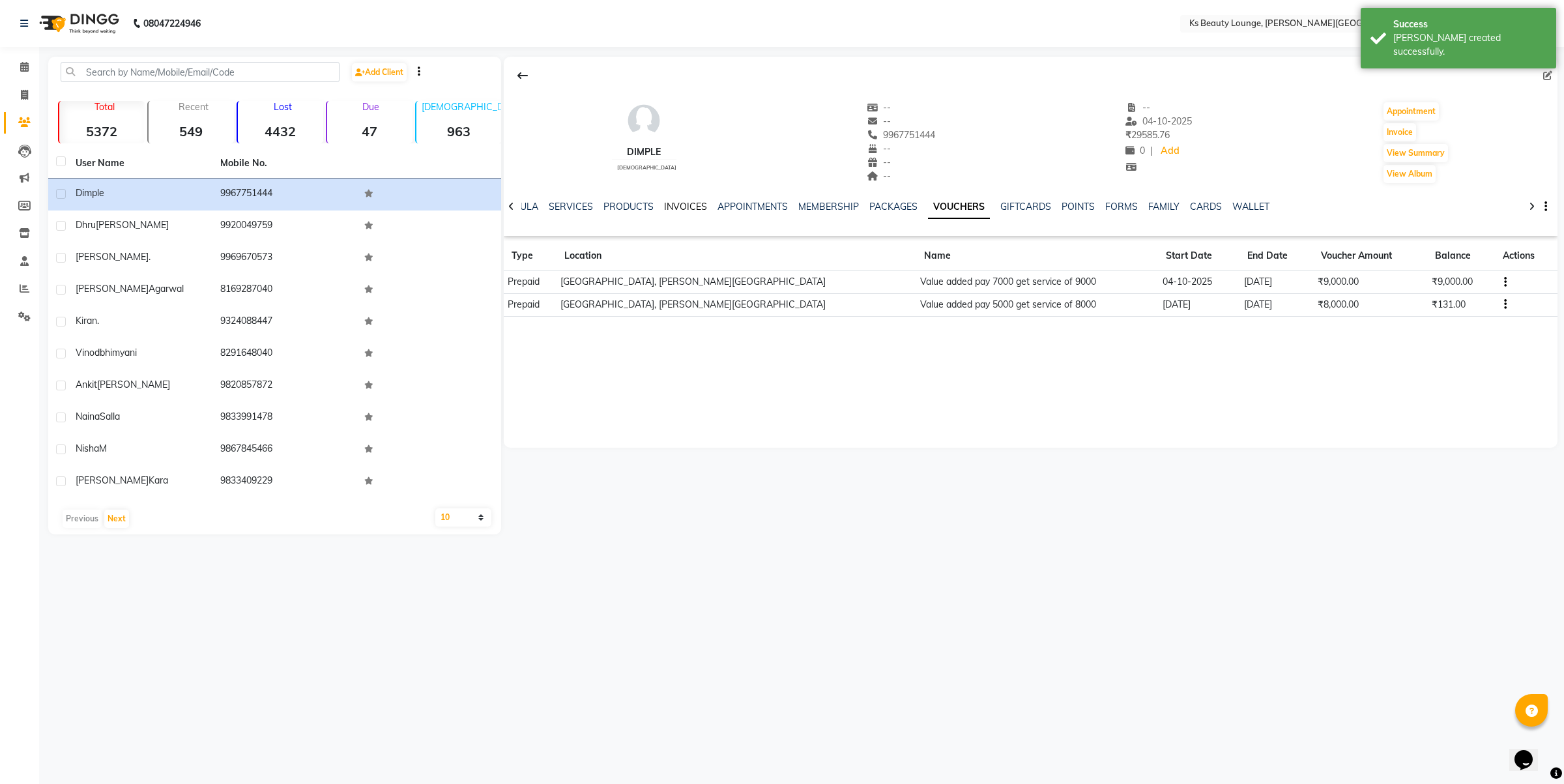
drag, startPoint x: 682, startPoint y: 208, endPoint x: 730, endPoint y: 233, distance: 54.1
click at [682, 209] on link "INVOICES" at bounding box center [685, 206] width 43 height 12
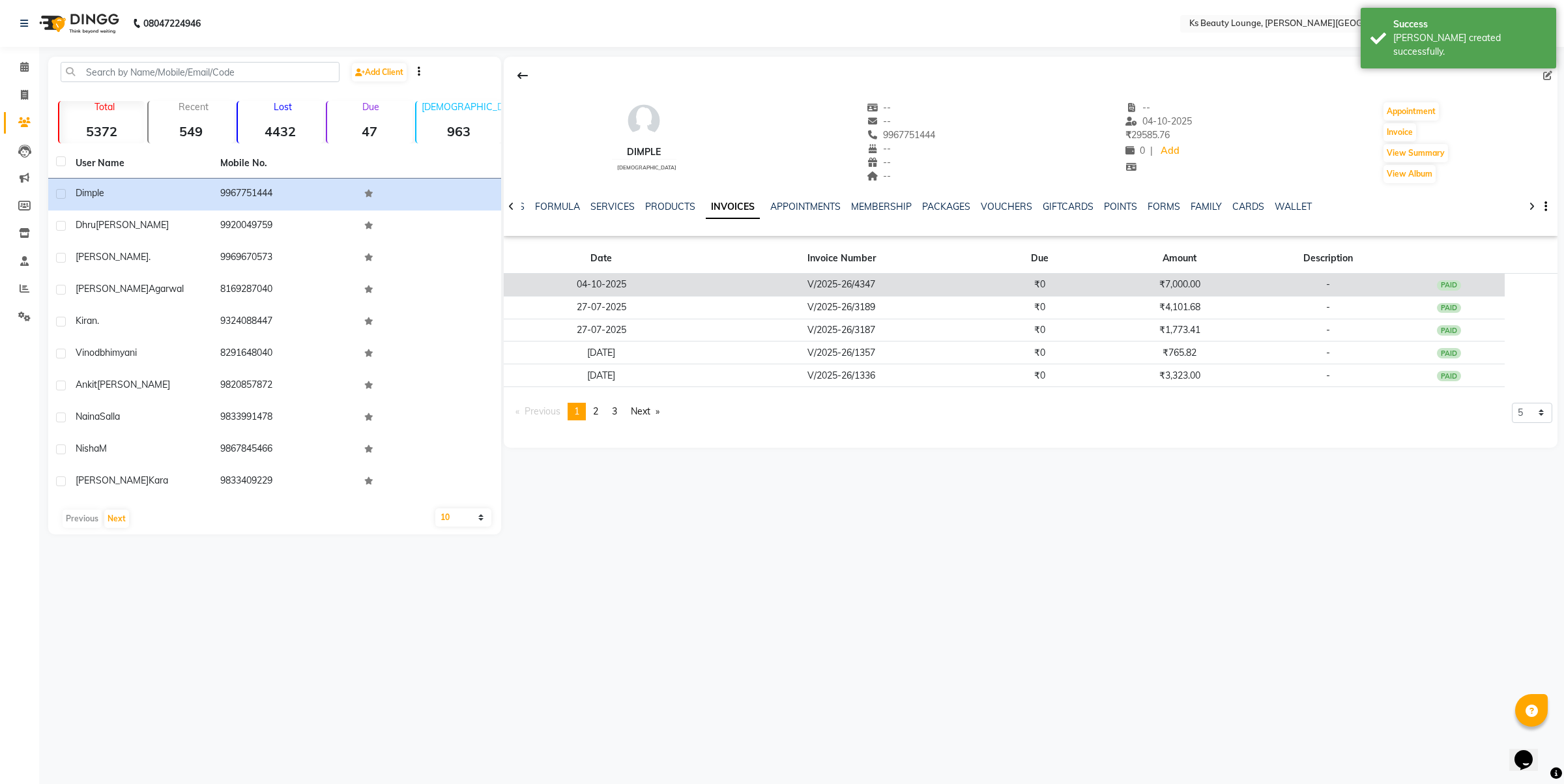
click at [850, 294] on td "V/2025-26/4347" at bounding box center [841, 285] width 284 height 23
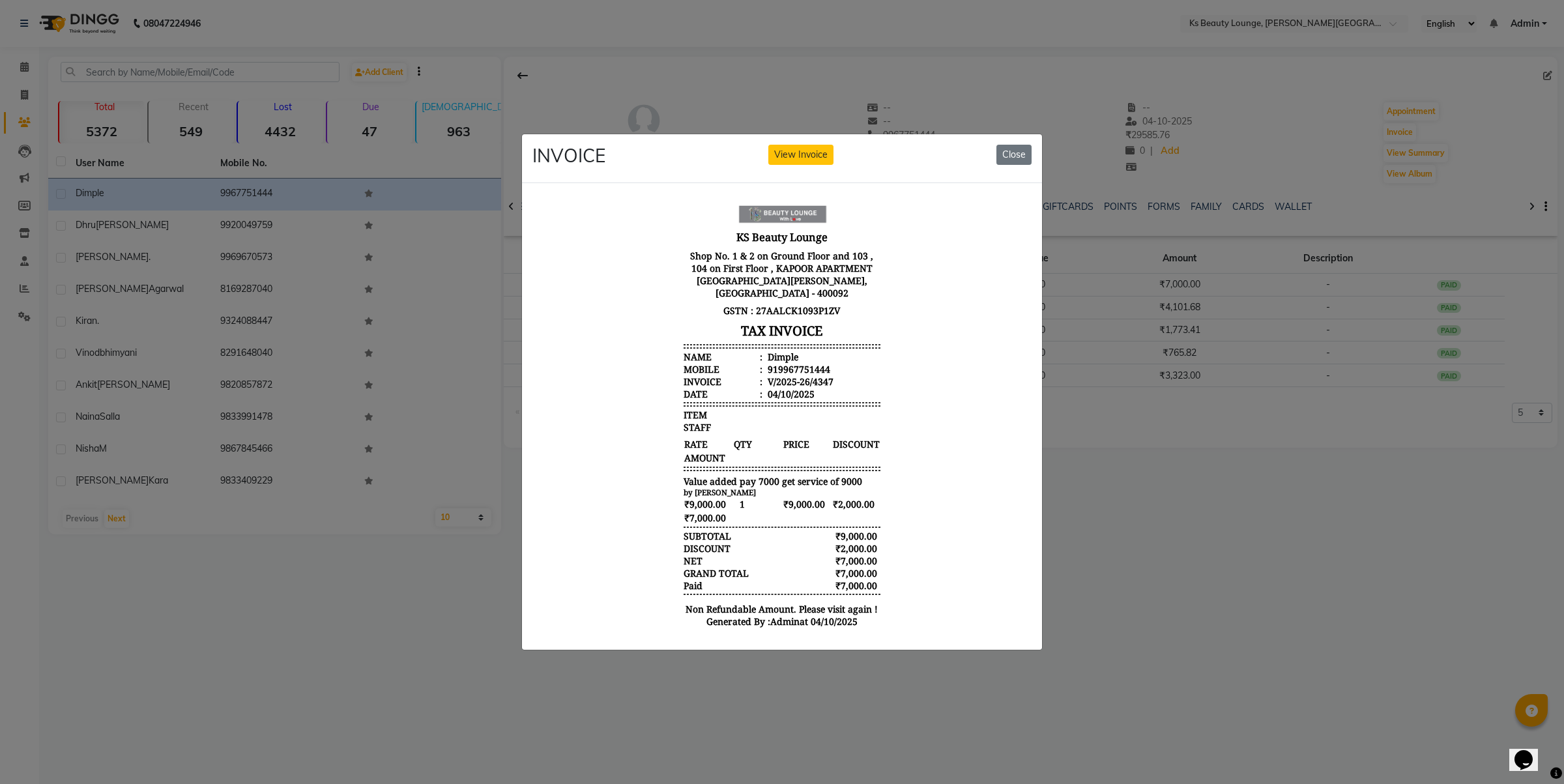
click at [1321, 272] on ngb-modal-window "INVOICE View Invoice Close" at bounding box center [782, 392] width 1564 height 784
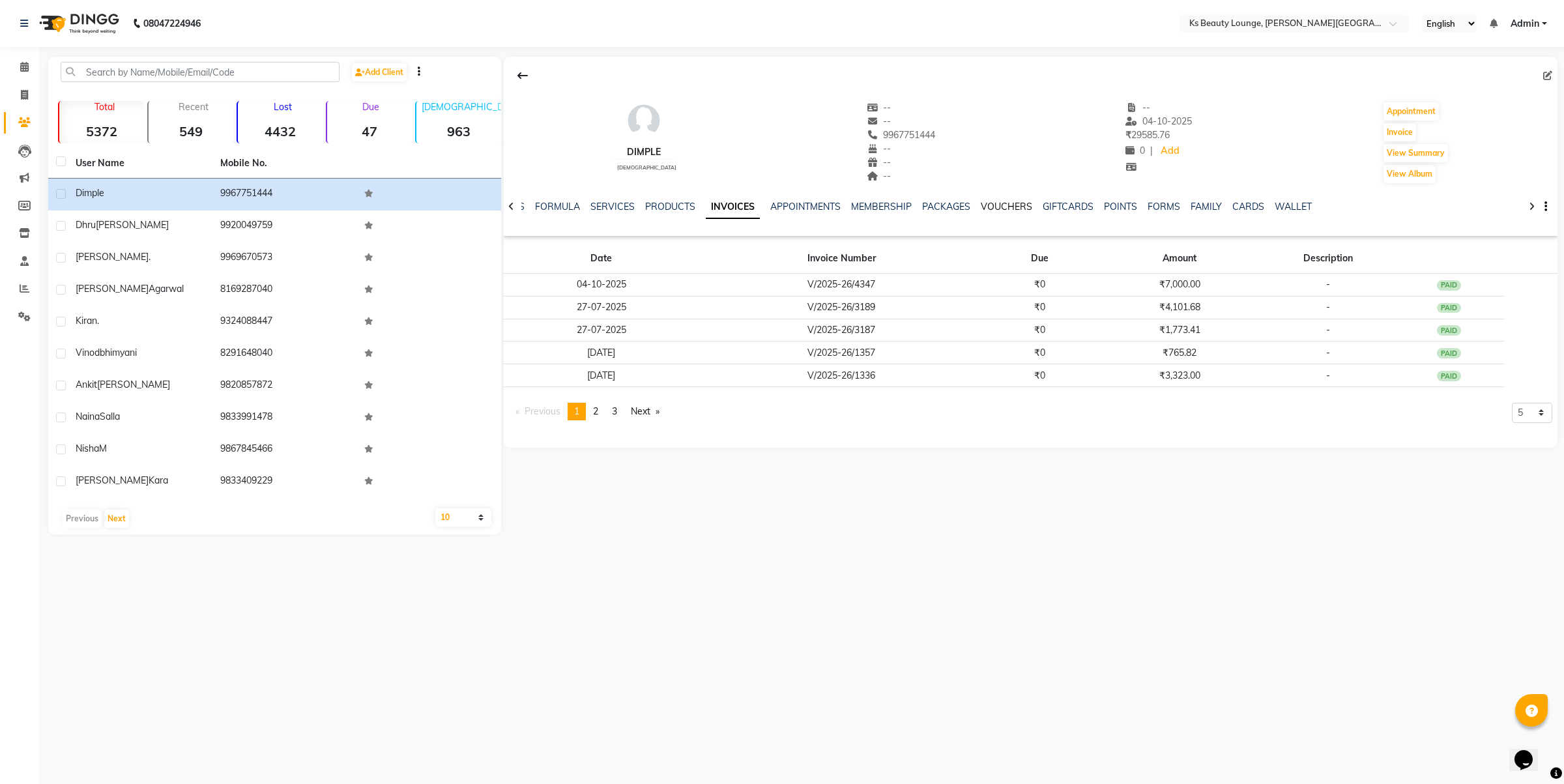
click at [1015, 200] on link "VOUCHERS" at bounding box center [1006, 206] width 52 height 12
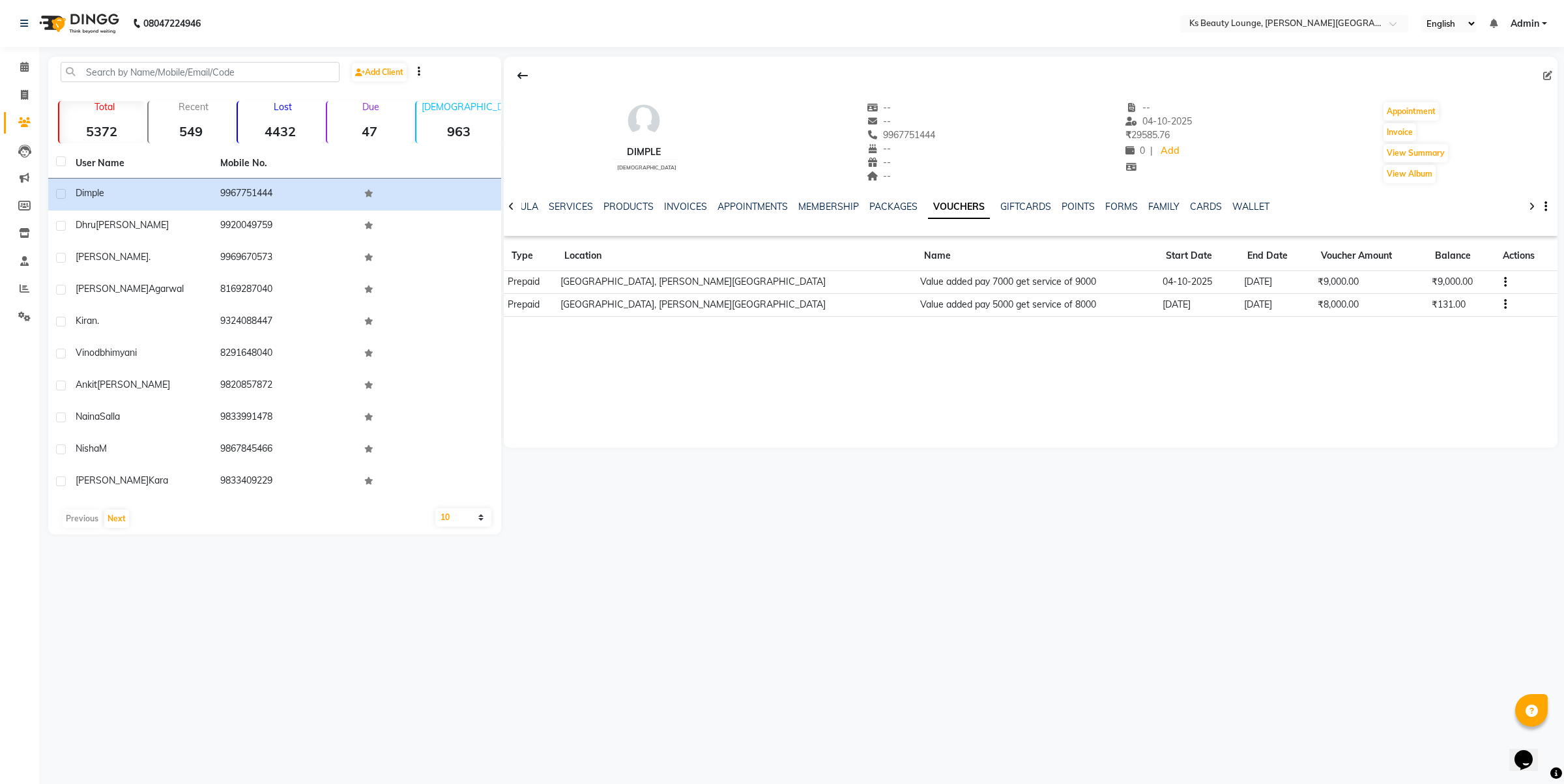
click at [1504, 282] on icon "button" at bounding box center [1506, 282] width 3 height 1
click at [1457, 274] on div "Edit" at bounding box center [1462, 274] width 31 height 16
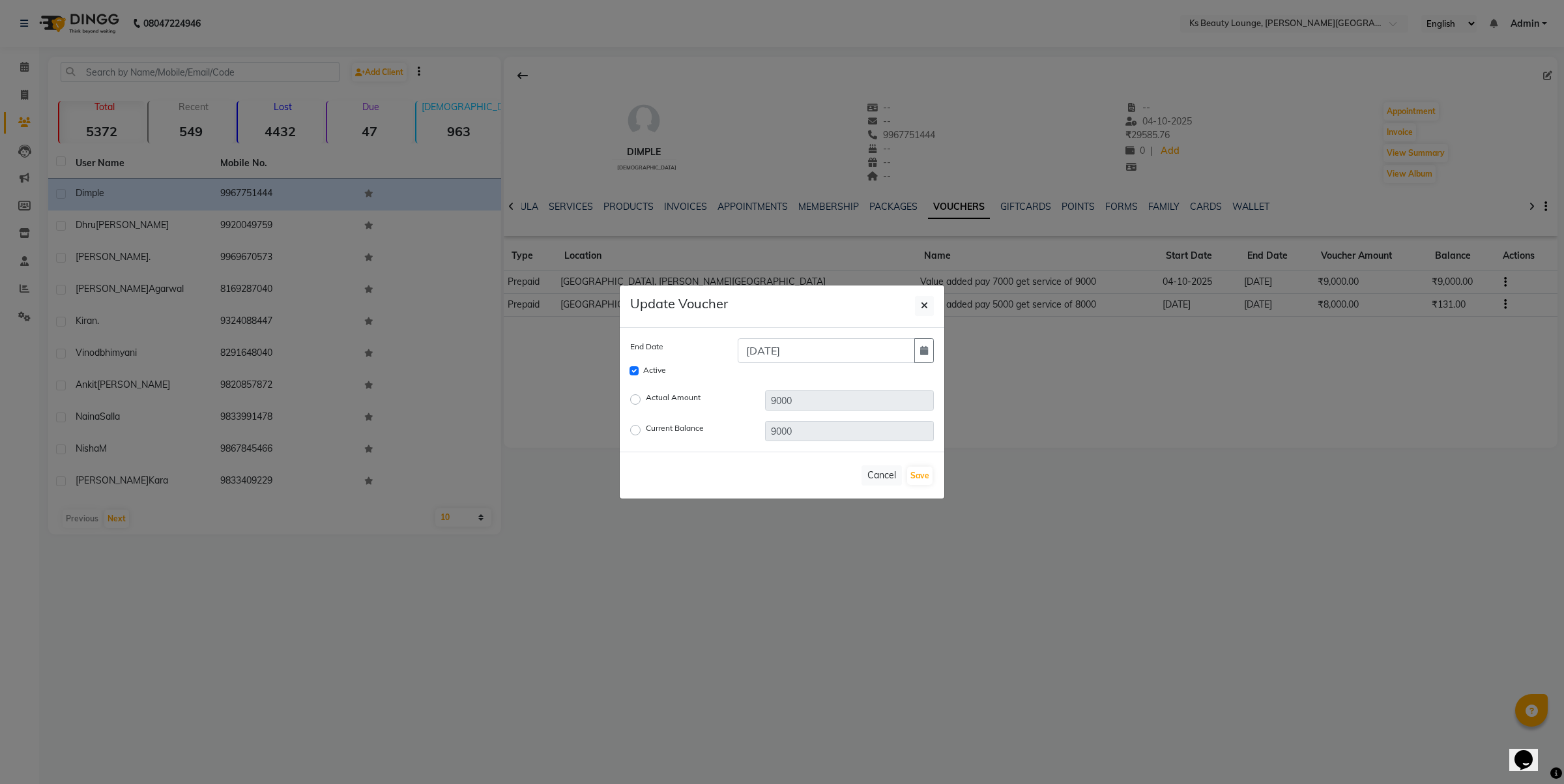
click at [645, 402] on label "Actual Amount" at bounding box center [672, 399] width 54 height 16
click at [635, 402] on input "Actual Amount" at bounding box center [638, 399] width 9 height 9
click at [645, 428] on label "Current Balance" at bounding box center [675, 430] width 58 height 16
click at [633, 428] on input "Current Balance" at bounding box center [638, 430] width 9 height 9
drag, startPoint x: 813, startPoint y: 436, endPoint x: 738, endPoint y: 427, distance: 75.5
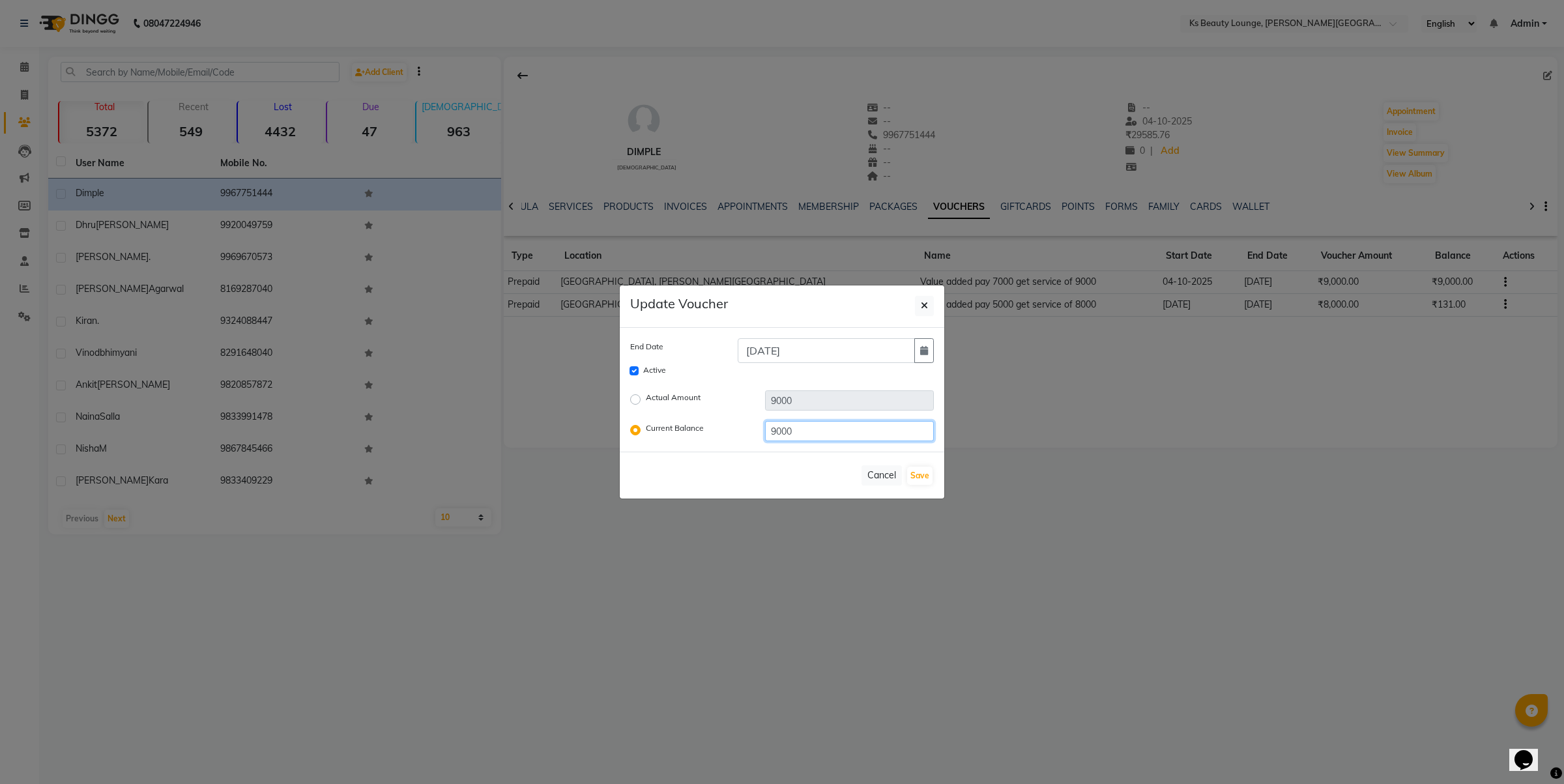
click at [738, 429] on div "Current Balance 9000" at bounding box center [781, 431] width 323 height 20
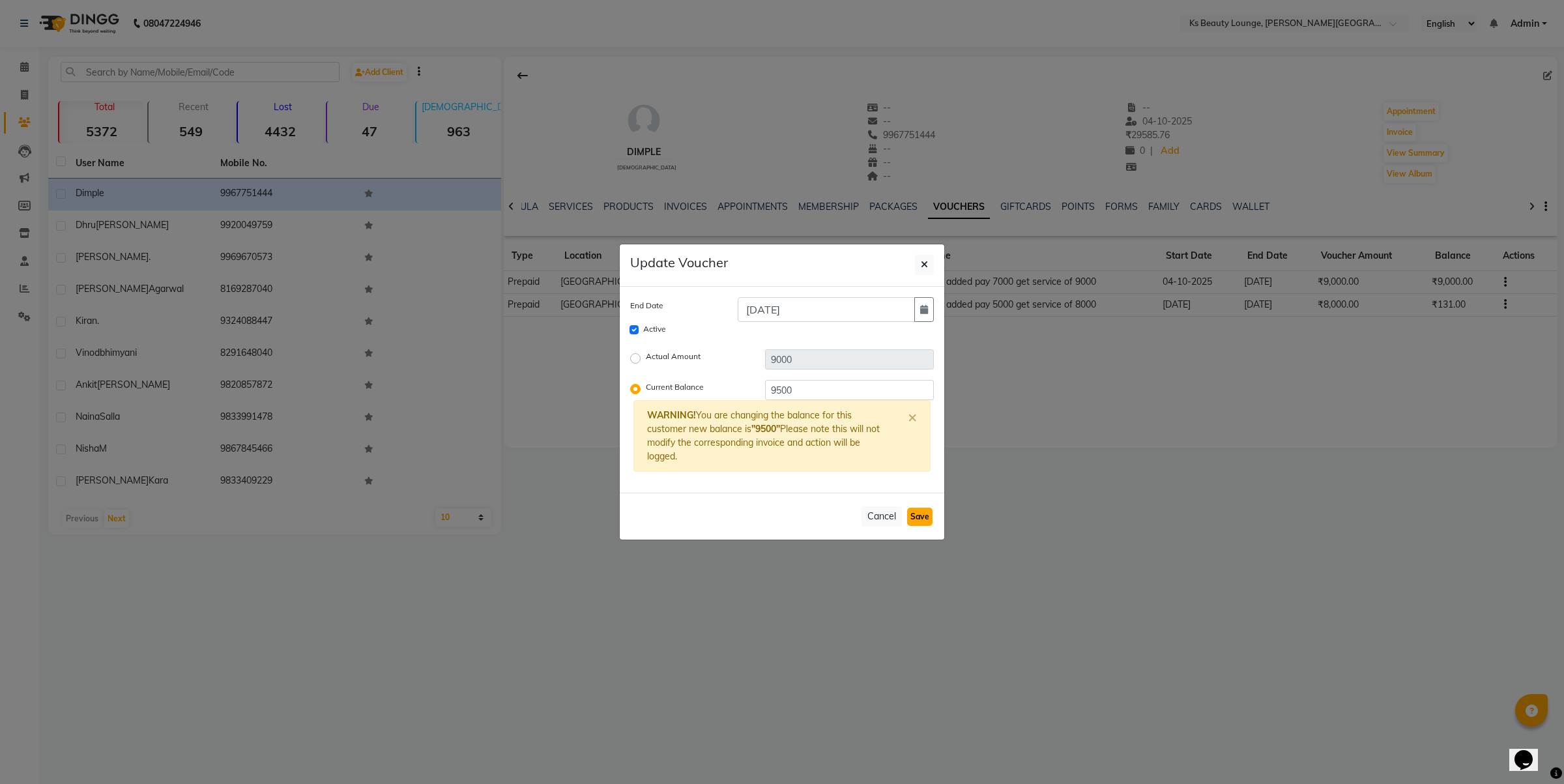
click at [913, 515] on button "Save" at bounding box center [919, 516] width 25 height 18
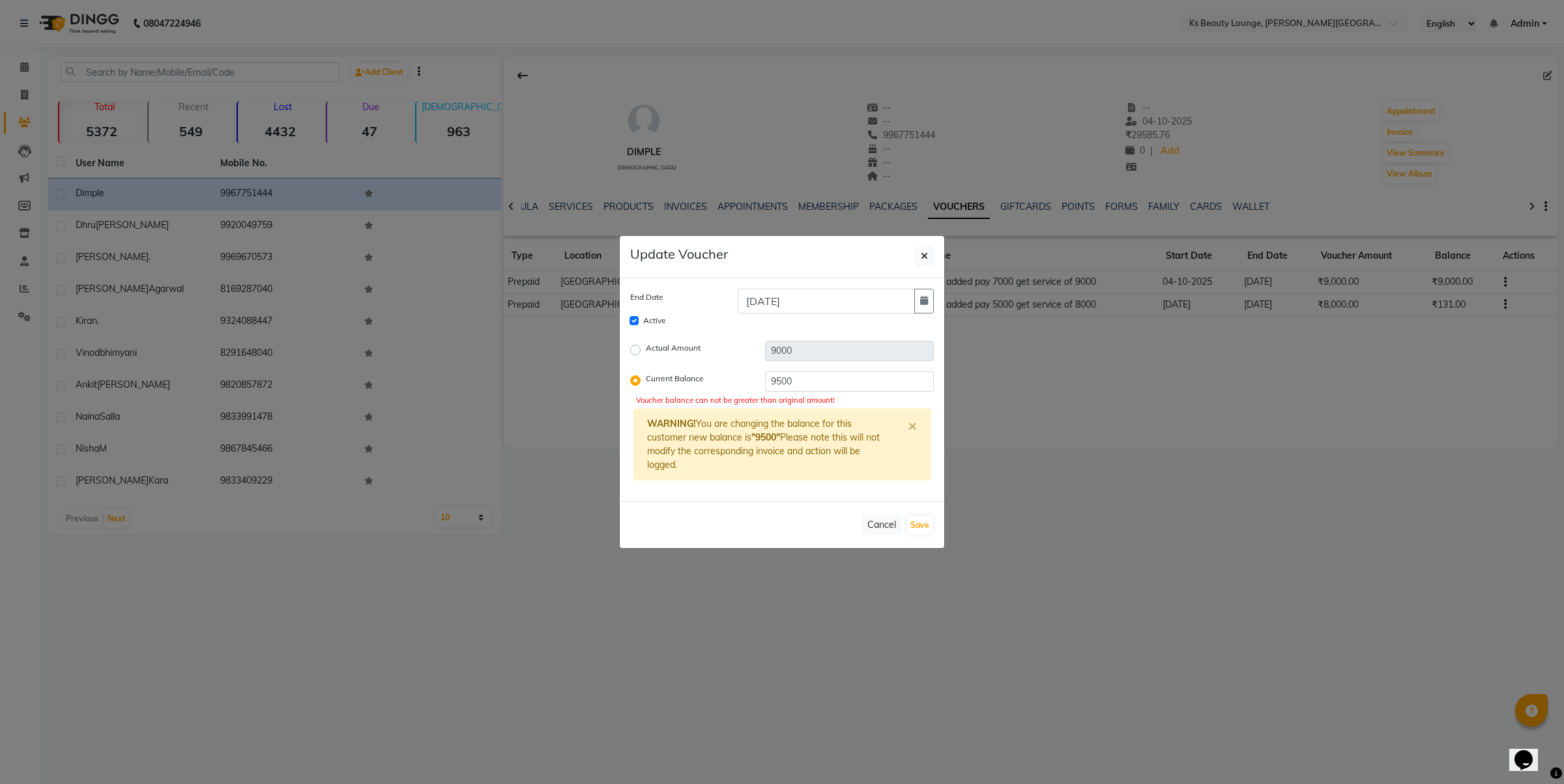
click at [645, 343] on label "Actual Amount" at bounding box center [672, 350] width 54 height 16
click at [635, 345] on input "Actual Amount" at bounding box center [638, 349] width 9 height 9
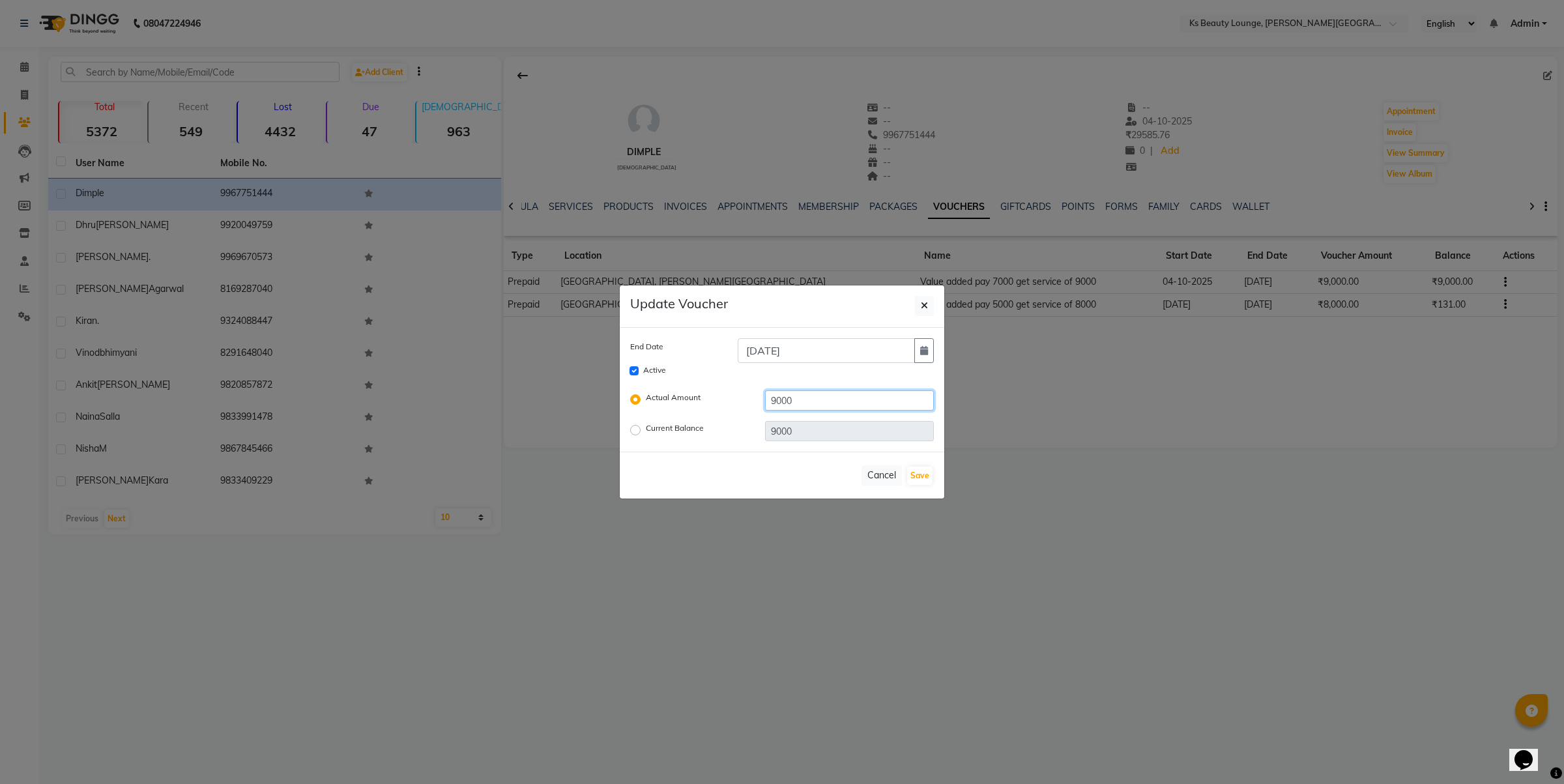
drag, startPoint x: 839, startPoint y: 404, endPoint x: 614, endPoint y: 377, distance: 226.6
click at [620, 381] on div "End Date [DATE] Active Actual Amount 9000 Current Balance 9000" at bounding box center [782, 389] width 325 height 124
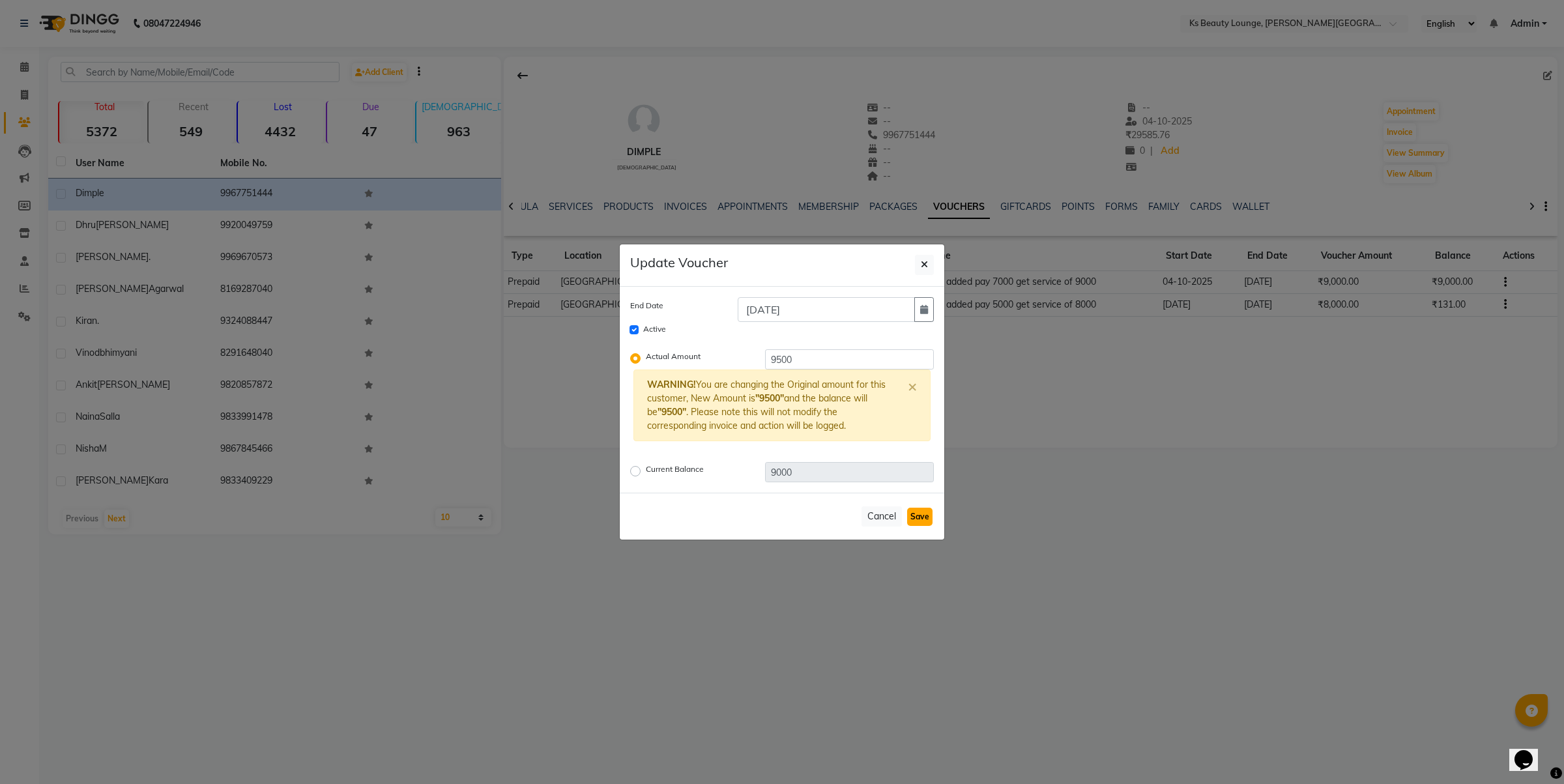
click at [926, 518] on button "Save" at bounding box center [919, 516] width 25 height 18
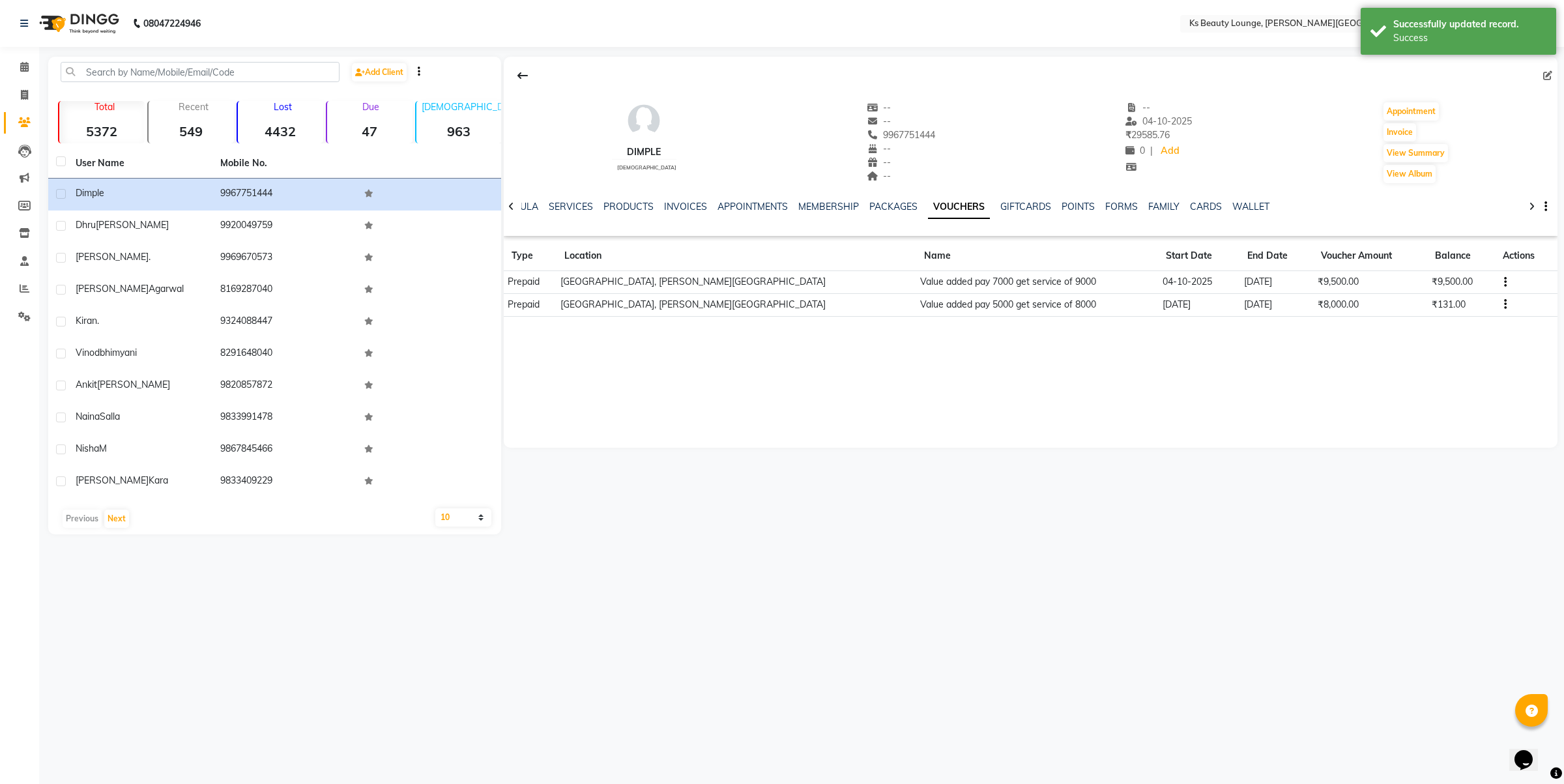
click at [1337, 367] on div "Dimple [DEMOGRAPHIC_DATA] -- -- 9967751444 -- -- -- -- [DATE] ₹ 29585.76 0 | Ad…" at bounding box center [1030, 252] width 1054 height 391
click at [678, 204] on link "INVOICES" at bounding box center [685, 206] width 43 height 12
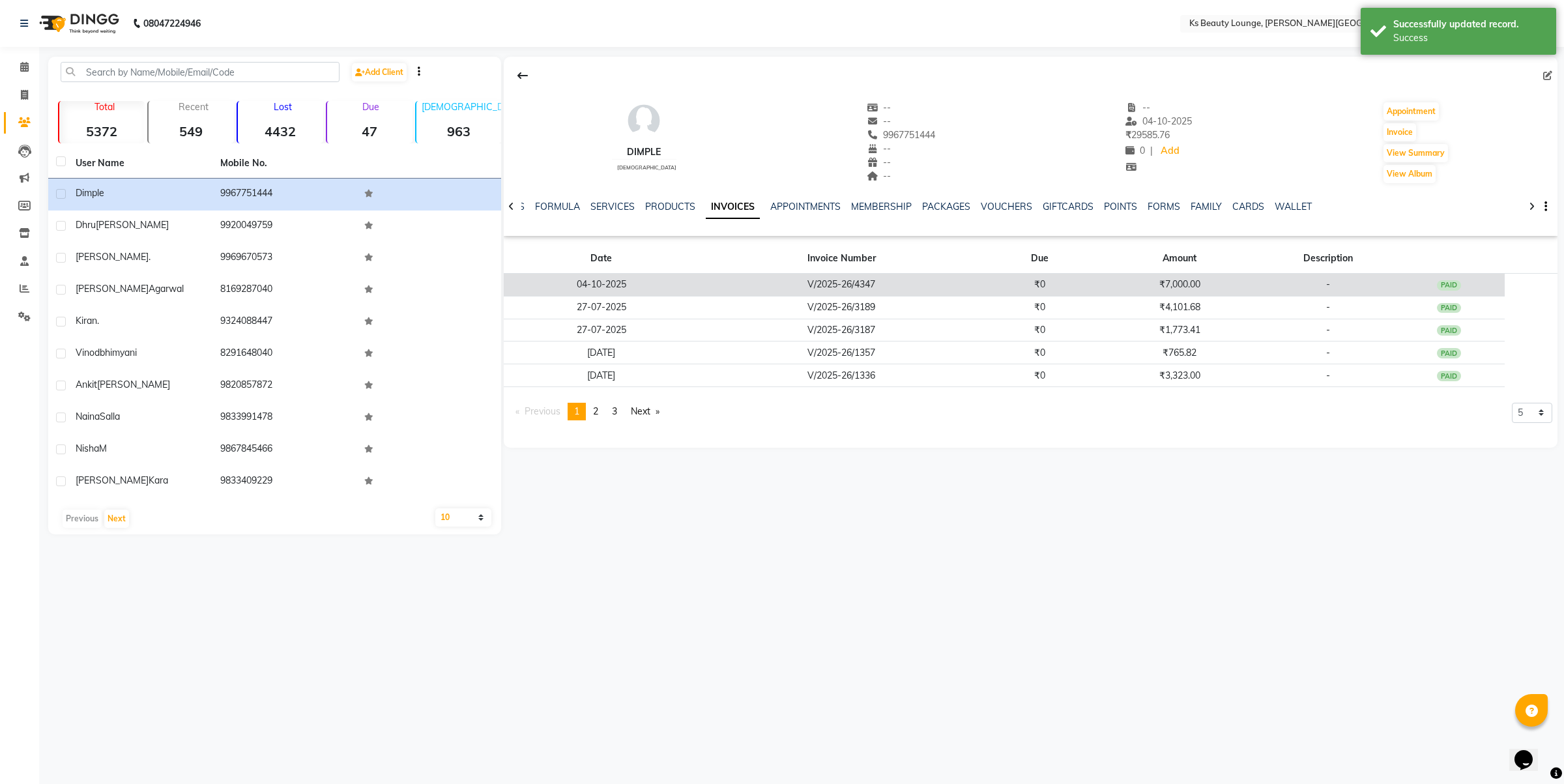
click at [837, 285] on td "V/2025-26/4347" at bounding box center [841, 285] width 284 height 23
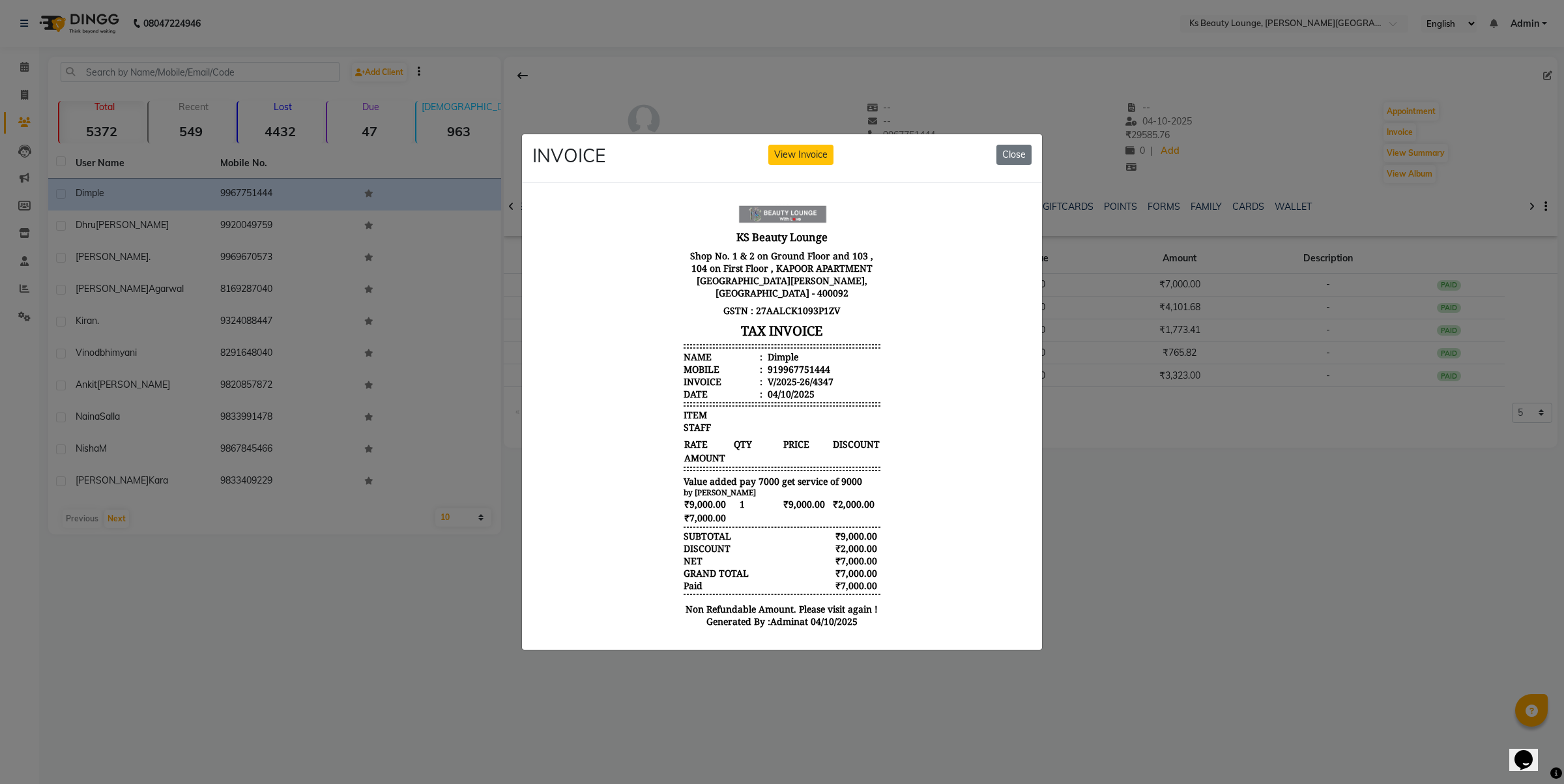
click at [1091, 428] on ngb-modal-window "INVOICE View Invoice Close" at bounding box center [782, 392] width 1564 height 784
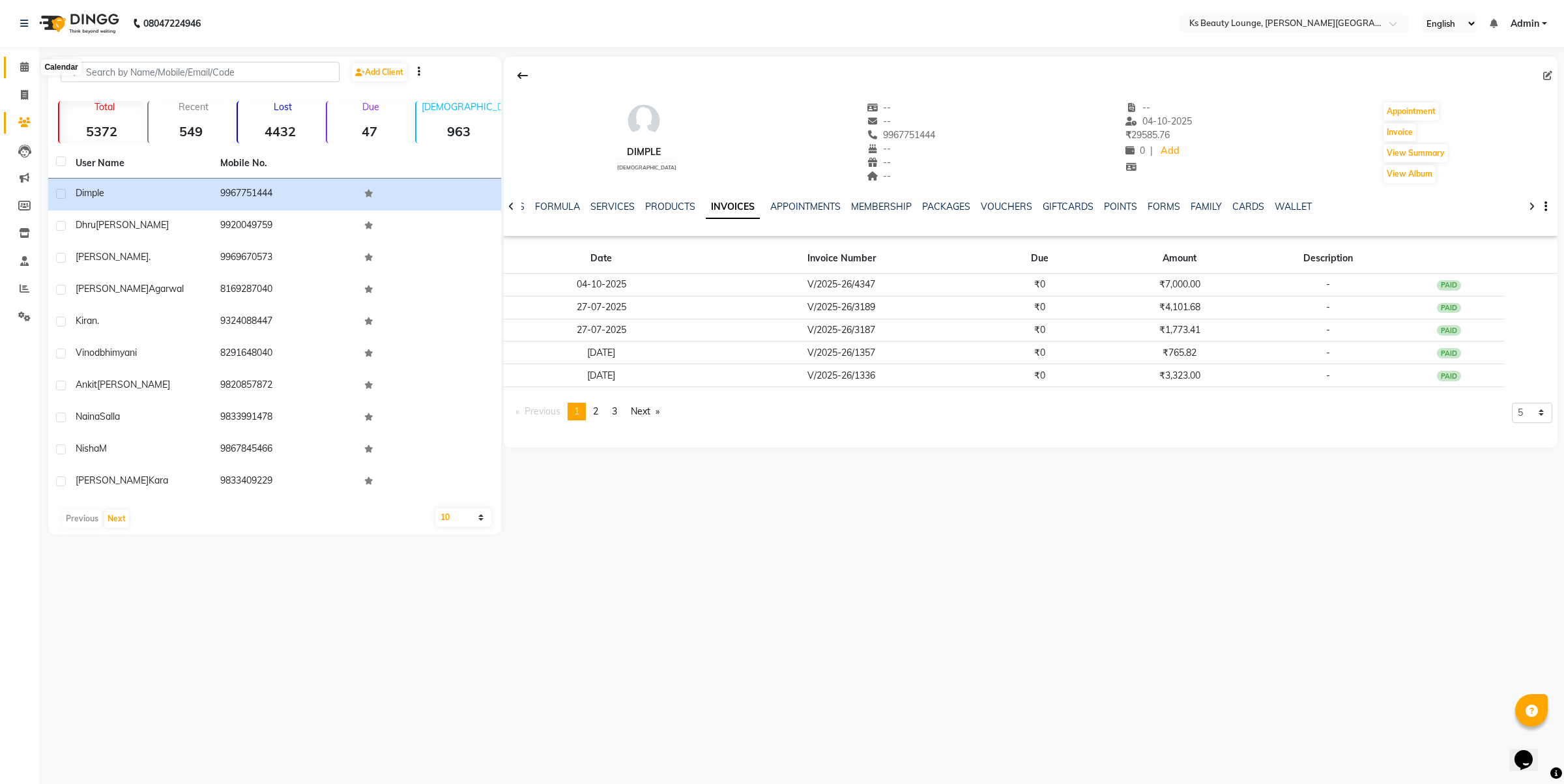
click at [27, 69] on icon at bounding box center [25, 66] width 9 height 9
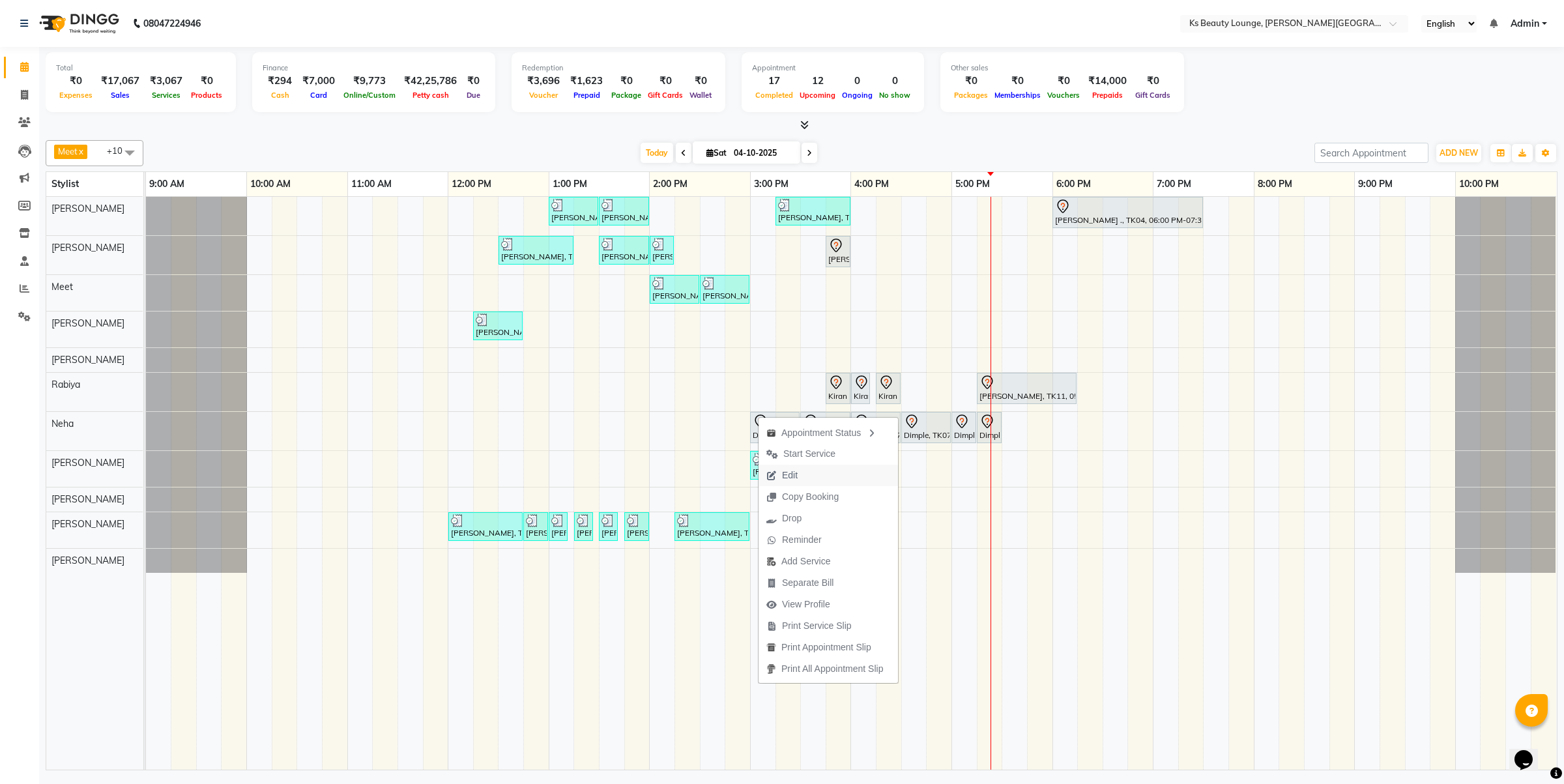
click at [808, 471] on button "Edit" at bounding box center [828, 475] width 139 height 22
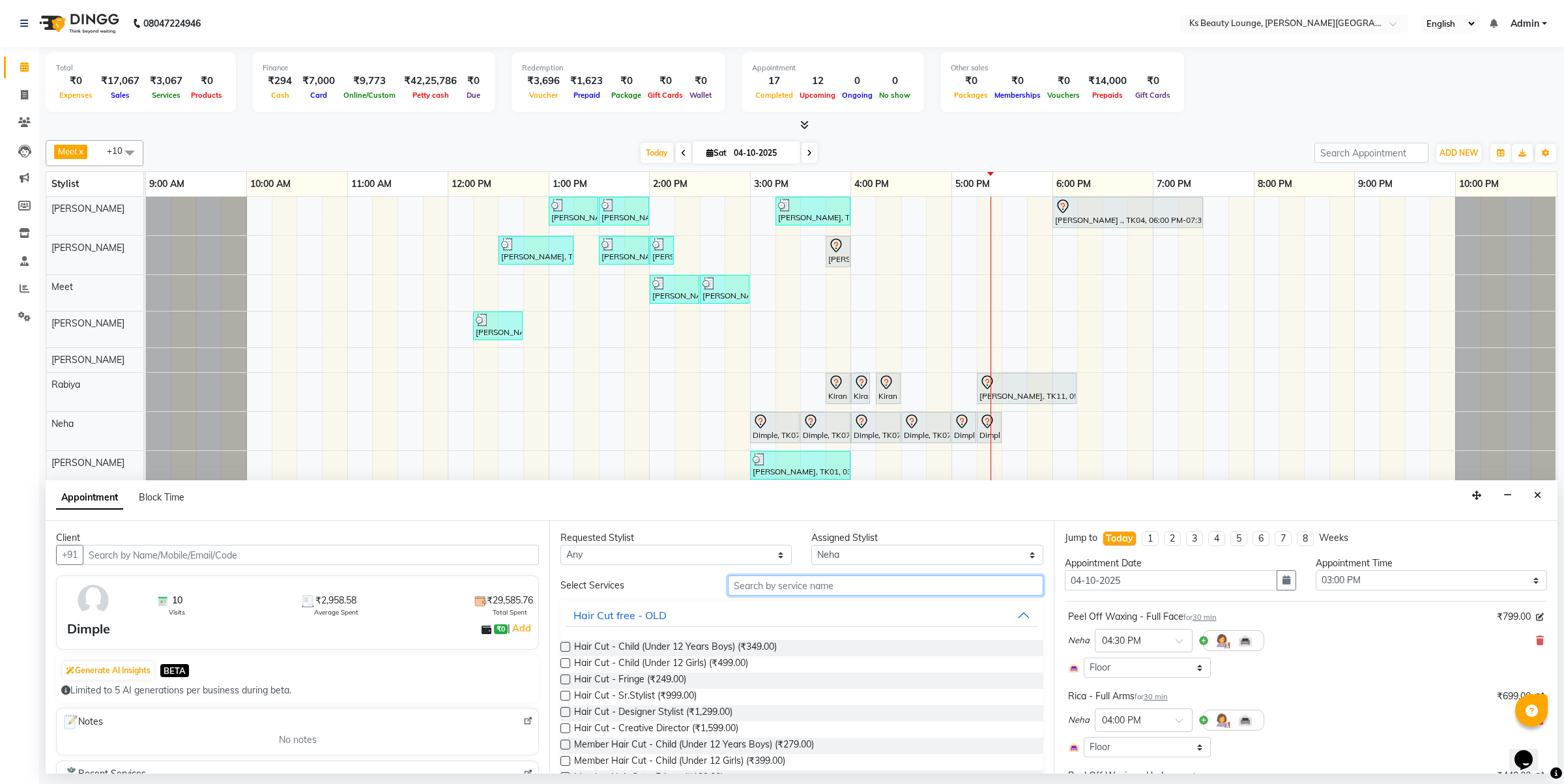
click at [823, 585] on input "text" at bounding box center [886, 586] width 315 height 20
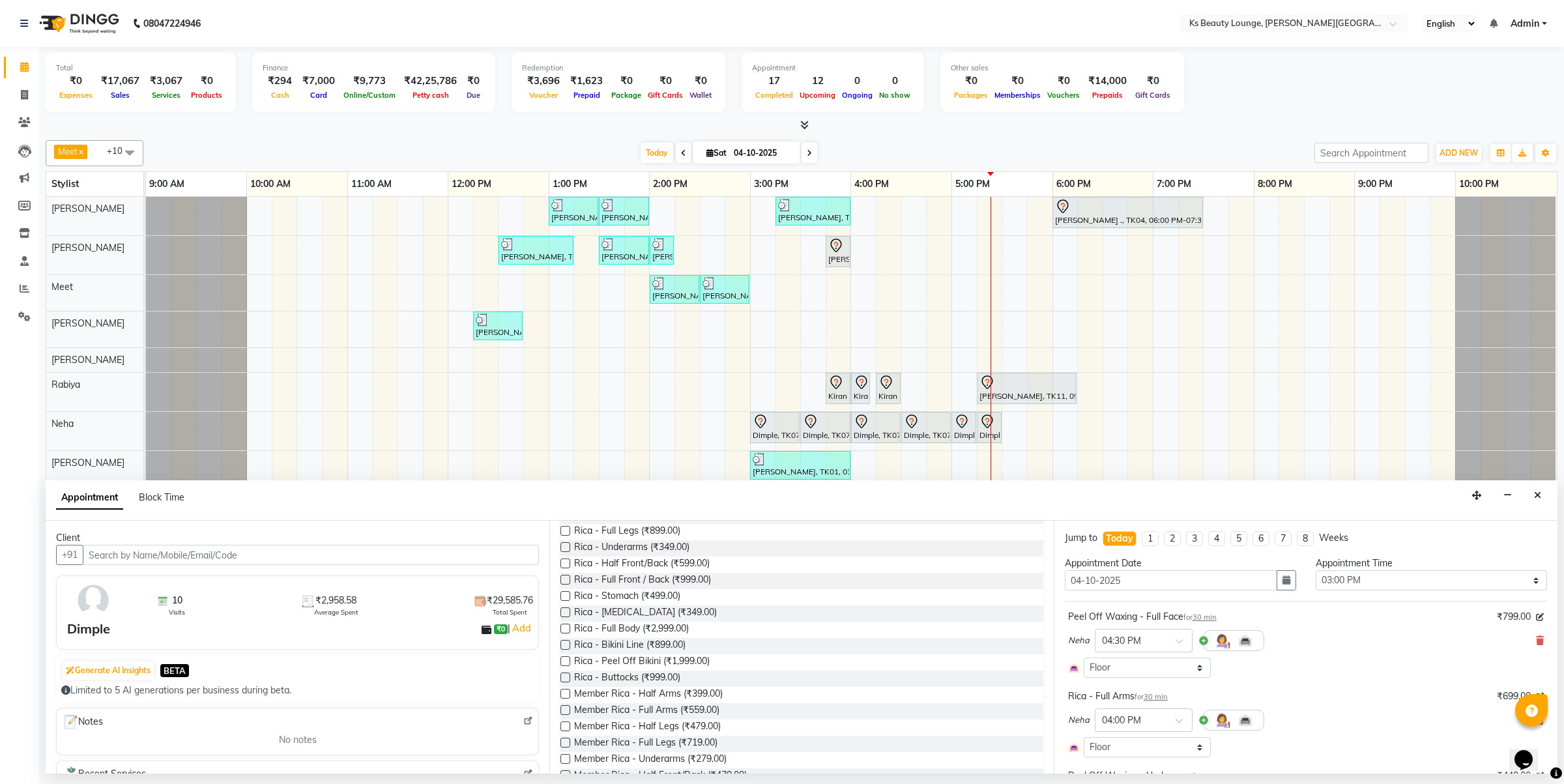
scroll to position [311, 0]
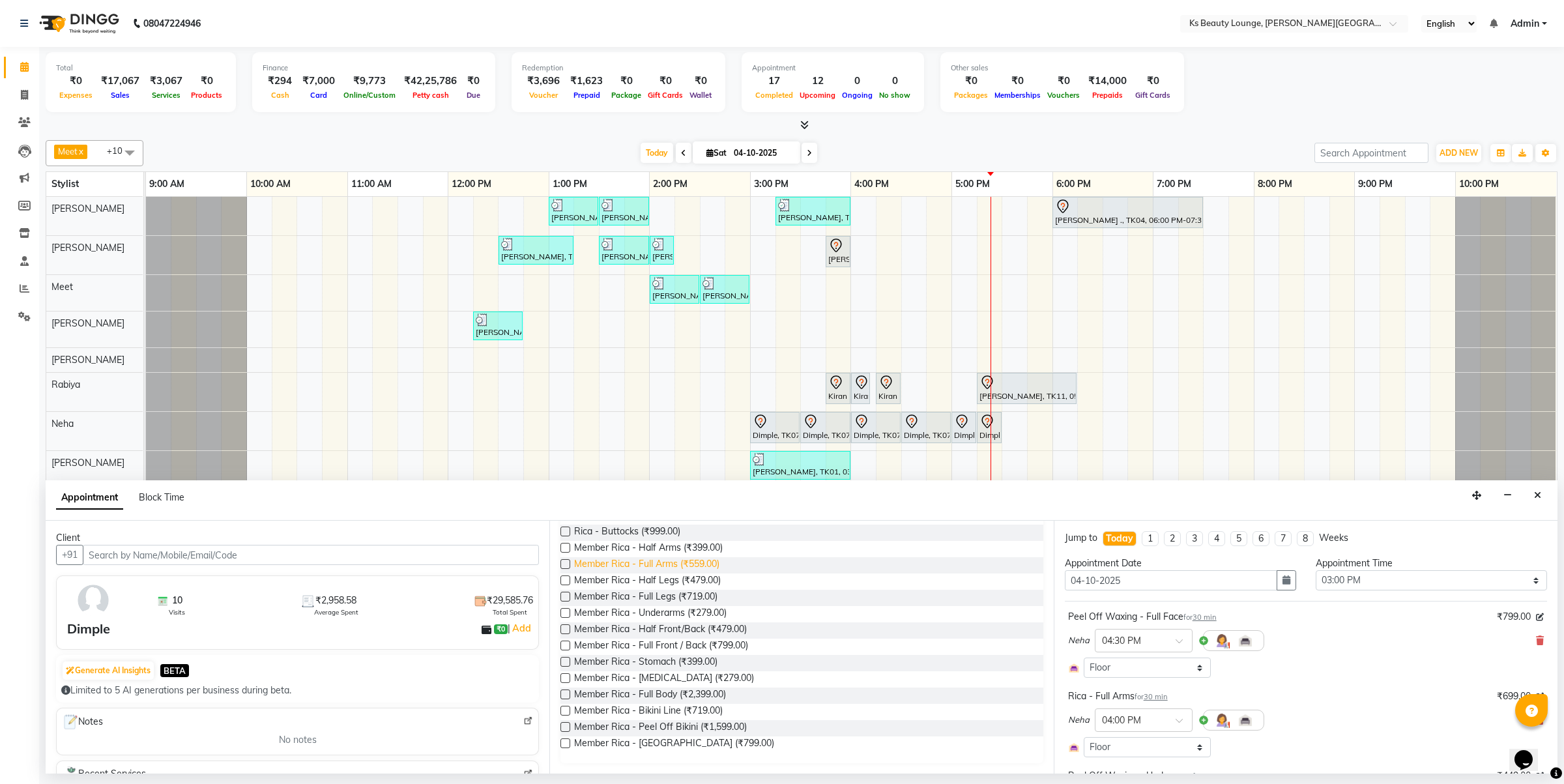
click at [675, 559] on span "Member Rica - Full Arms (₹559.00)" at bounding box center [647, 565] width 145 height 16
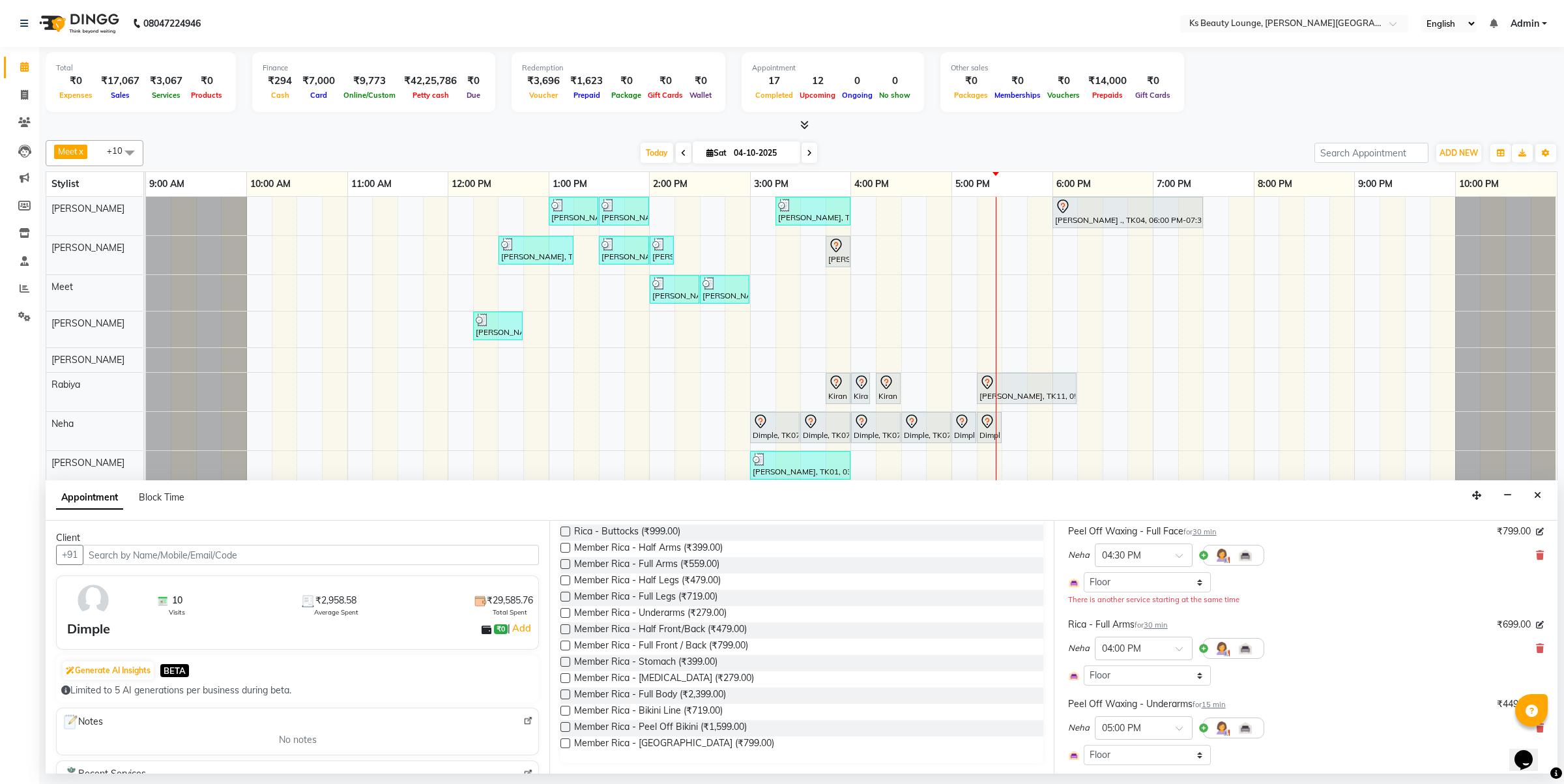
scroll to position [91, 0]
click at [1536, 637] on span at bounding box center [1540, 642] width 8 height 14
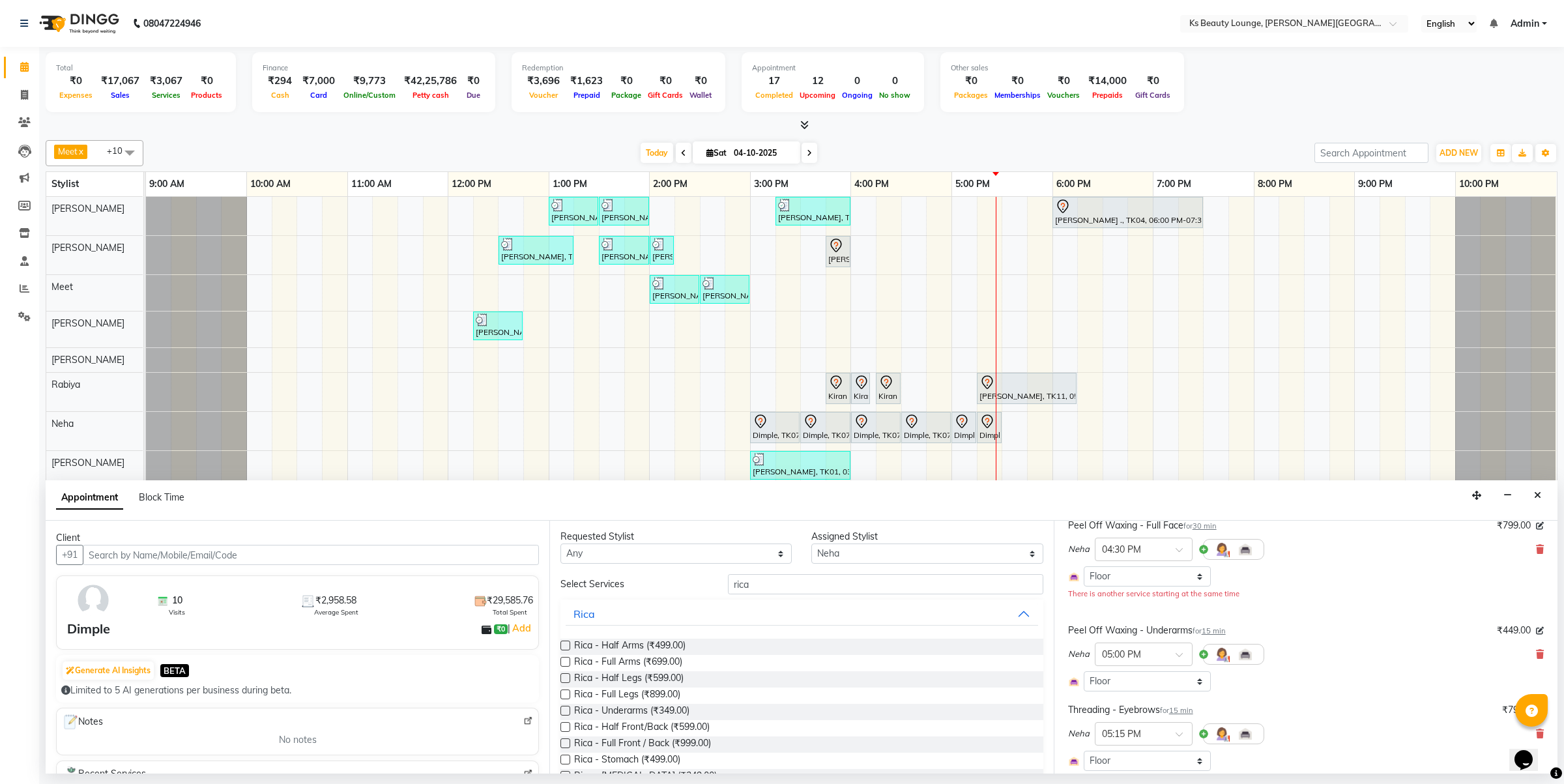
scroll to position [0, 0]
drag, startPoint x: 709, startPoint y: 584, endPoint x: 600, endPoint y: 594, distance: 109.5
click at [600, 594] on div "Select Services rica" at bounding box center [801, 586] width 502 height 20
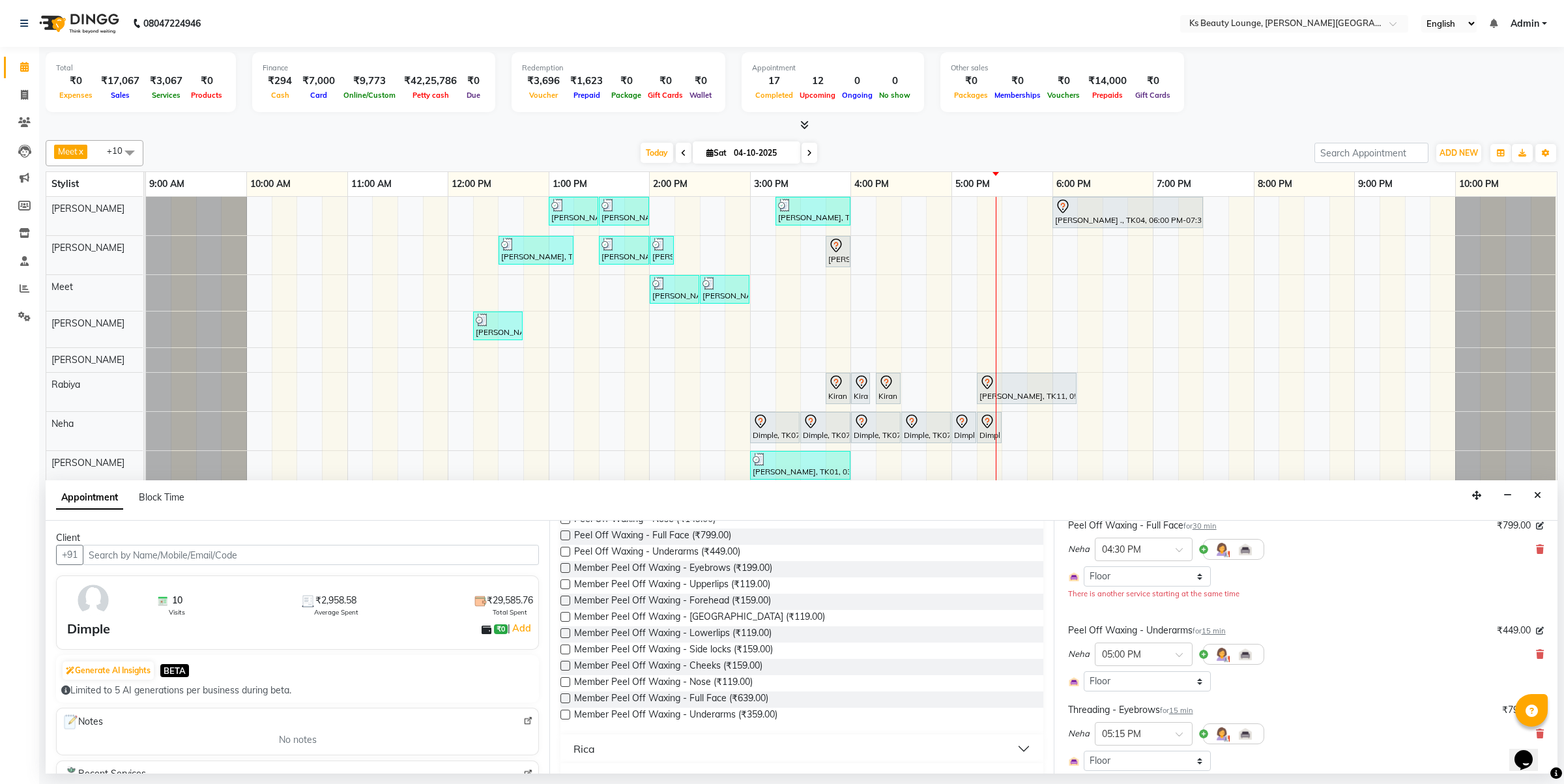
scroll to position [270, 0]
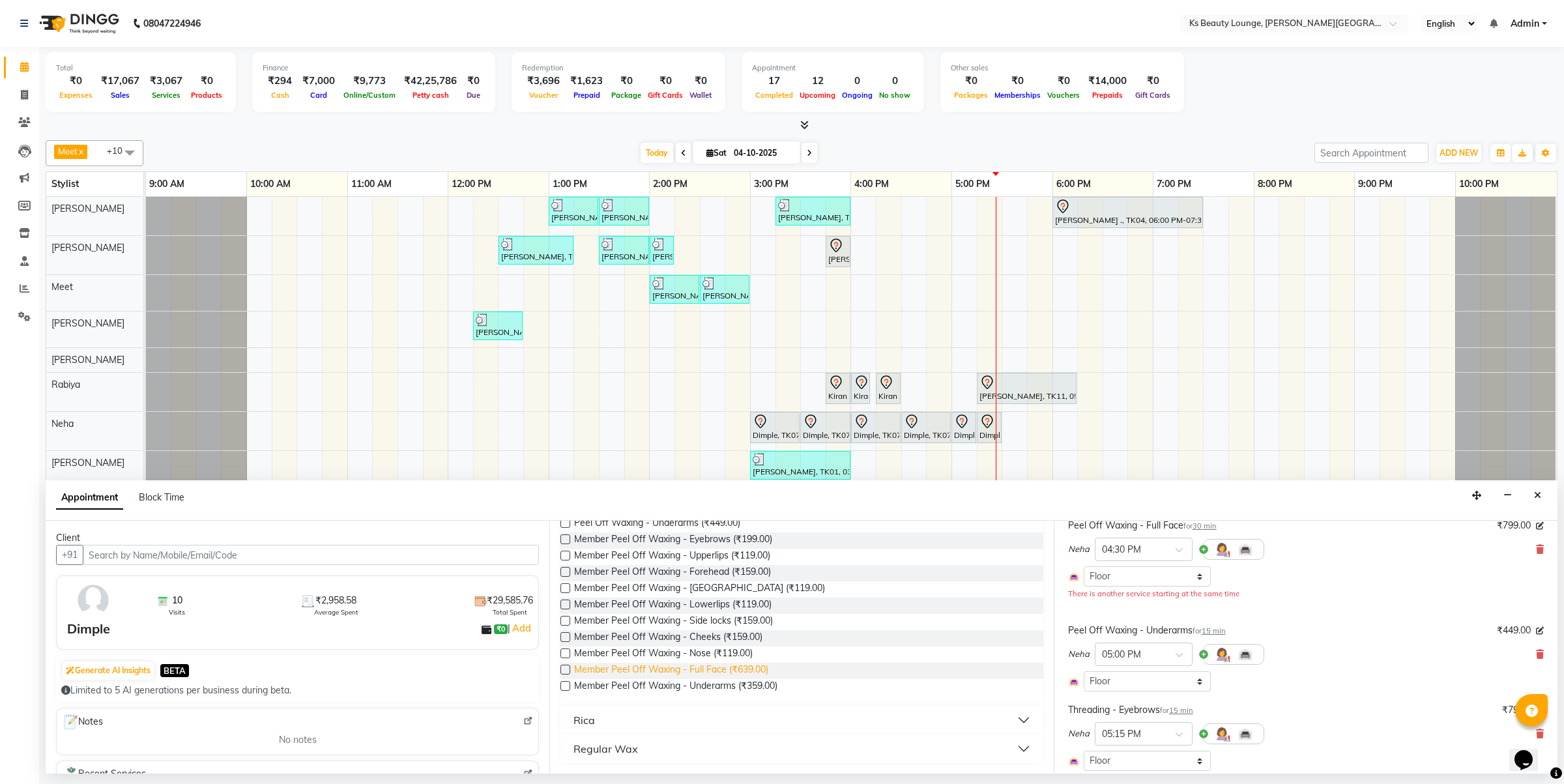
click at [717, 671] on span "Member Peel Off Waxing - Full Face (₹639.00)" at bounding box center [671, 671] width 194 height 16
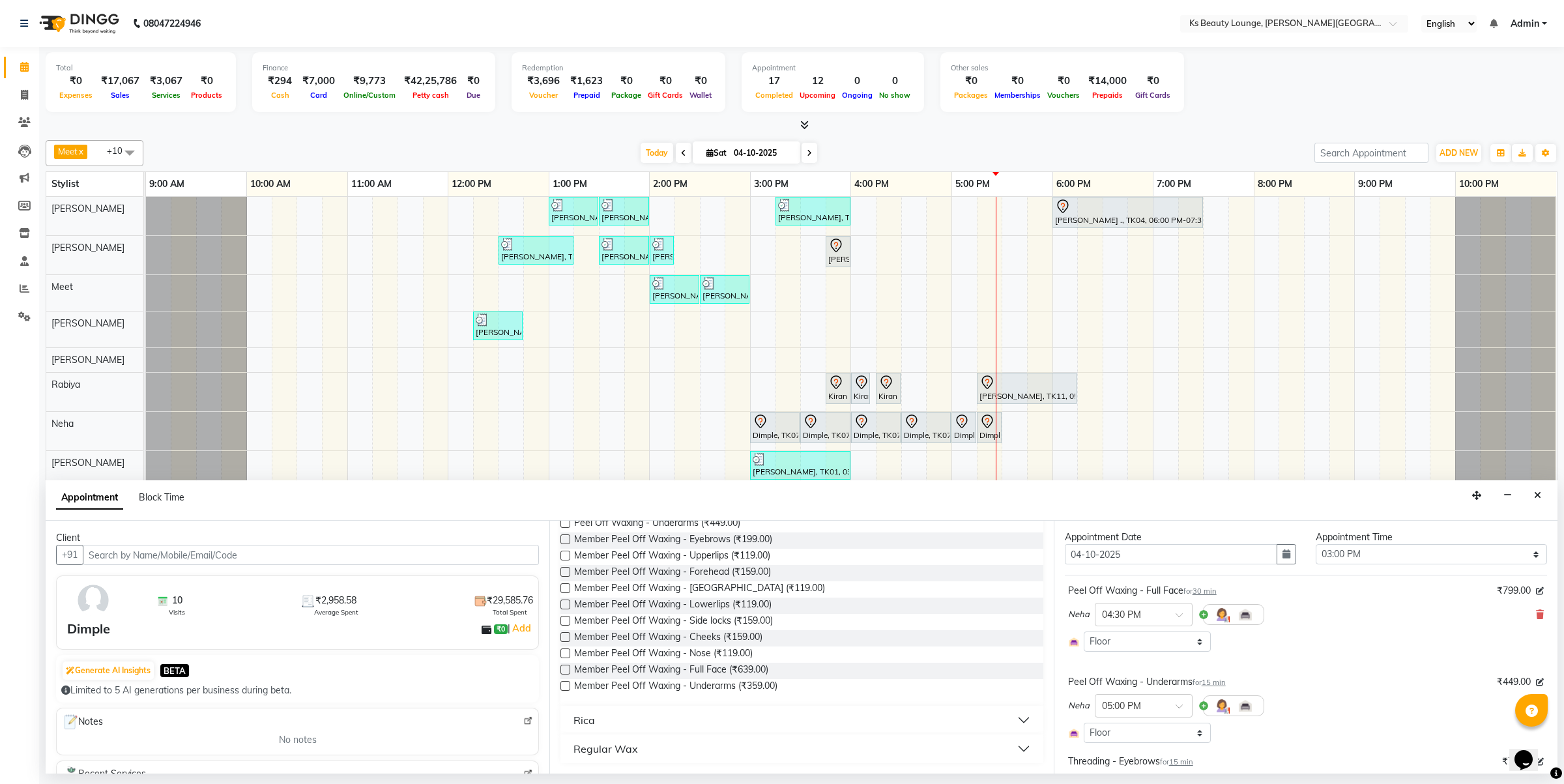
scroll to position [0, 0]
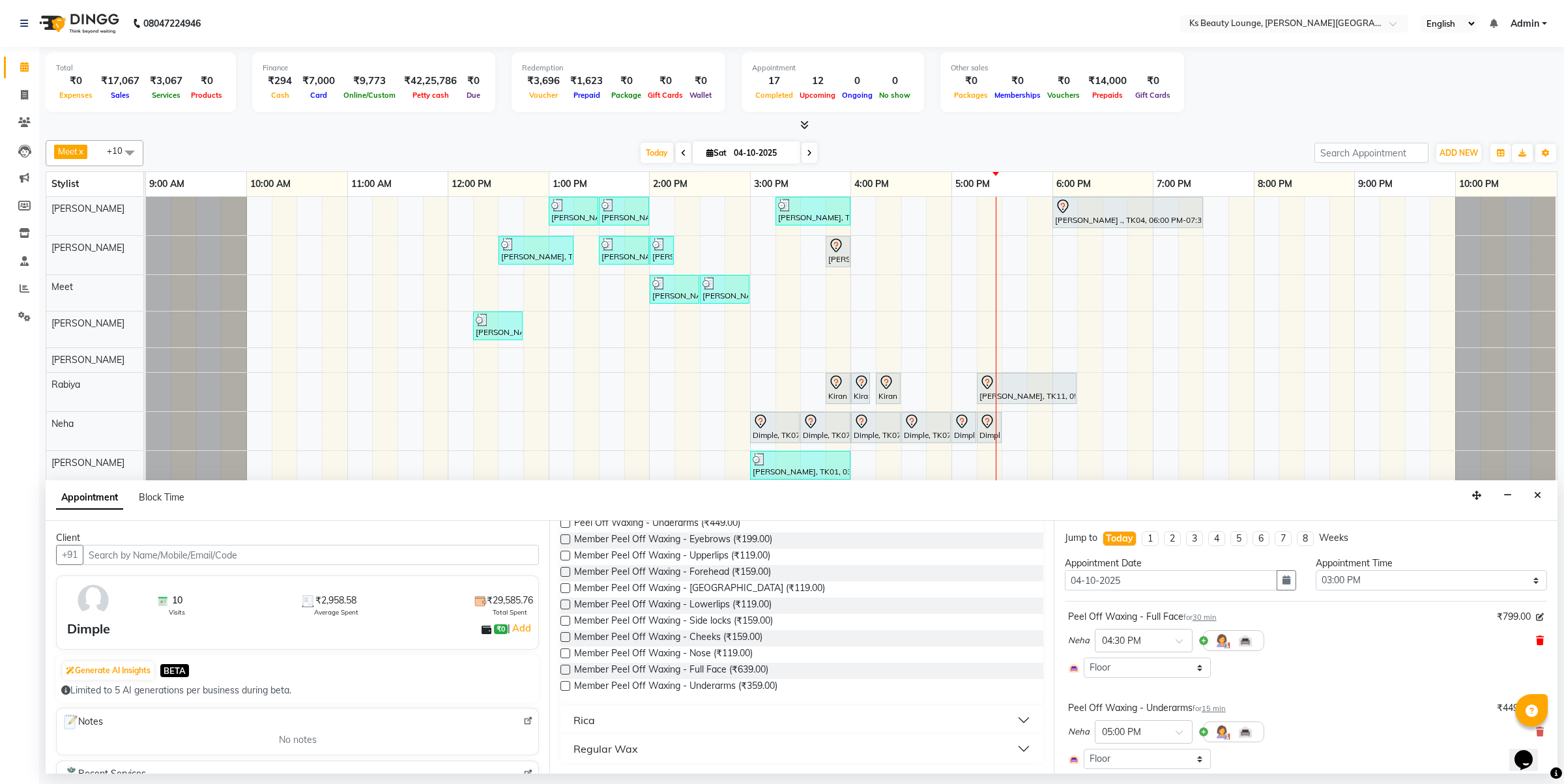
click at [1536, 640] on icon at bounding box center [1540, 640] width 8 height 9
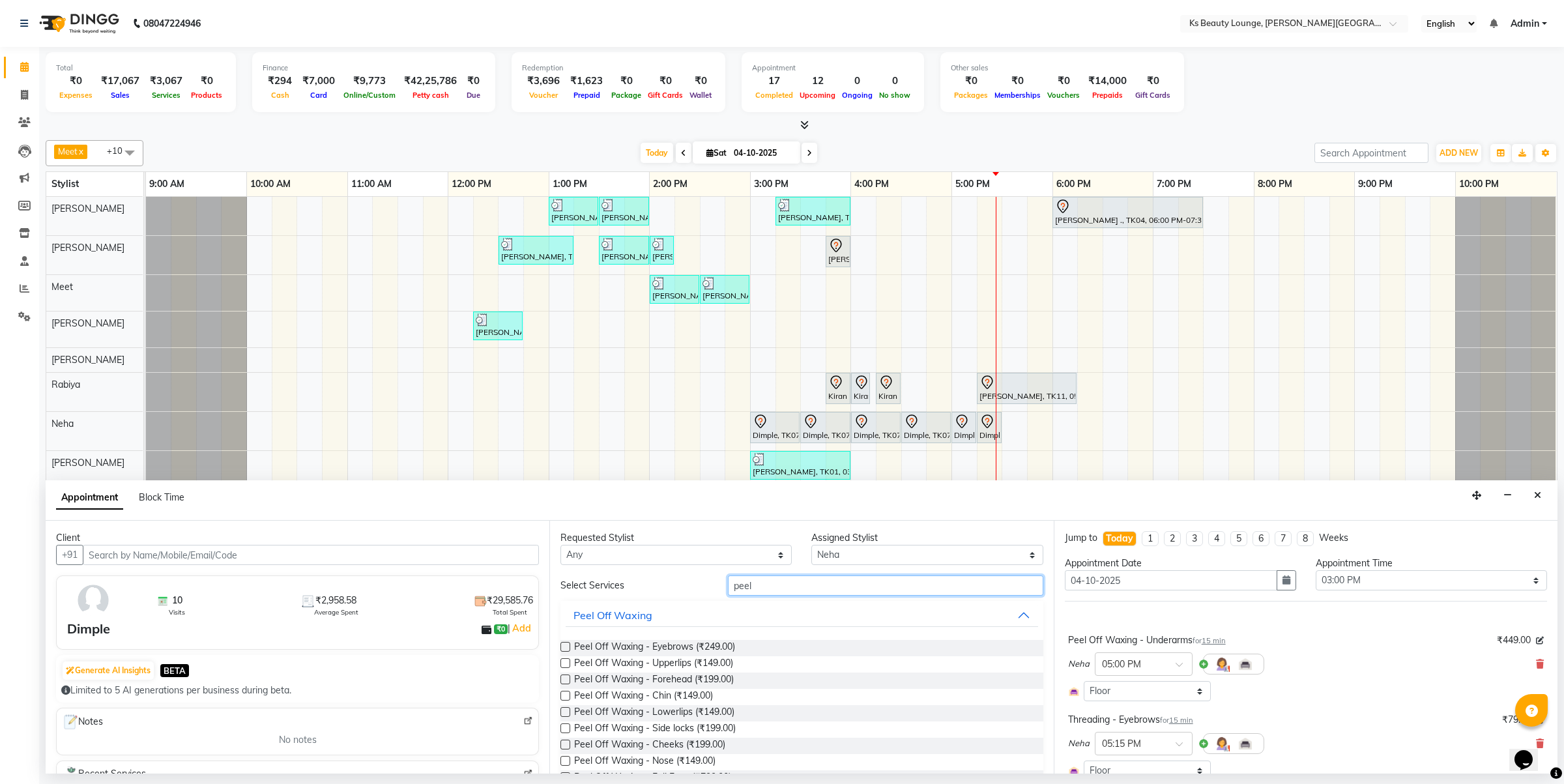
drag, startPoint x: 756, startPoint y: 584, endPoint x: 660, endPoint y: 596, distance: 96.7
click at [659, 595] on div "Select Services peel" at bounding box center [801, 586] width 502 height 20
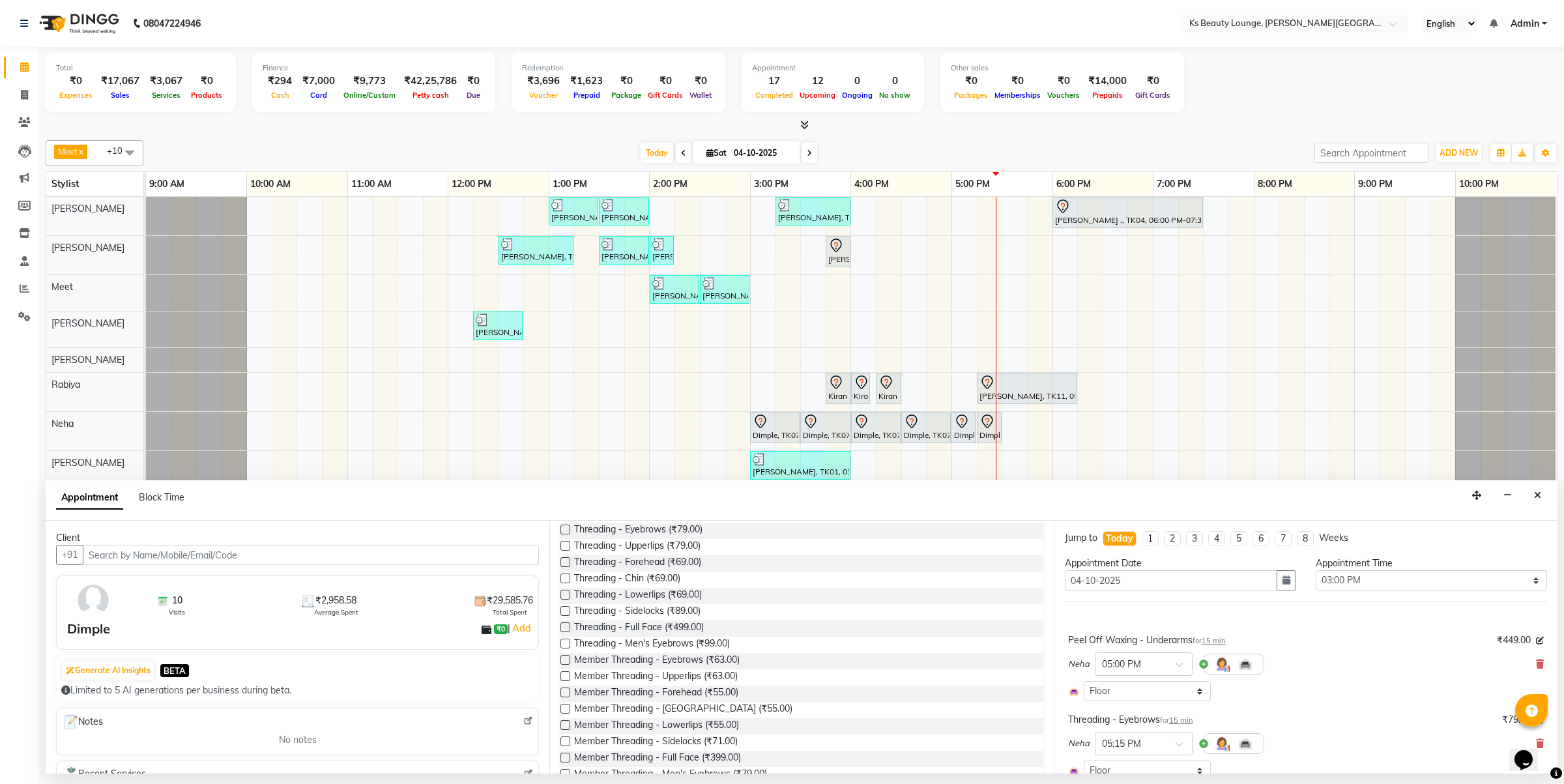
scroll to position [148, 0]
click at [669, 629] on span "Member Threading - Eyebrows (₹63.00)" at bounding box center [657, 630] width 166 height 16
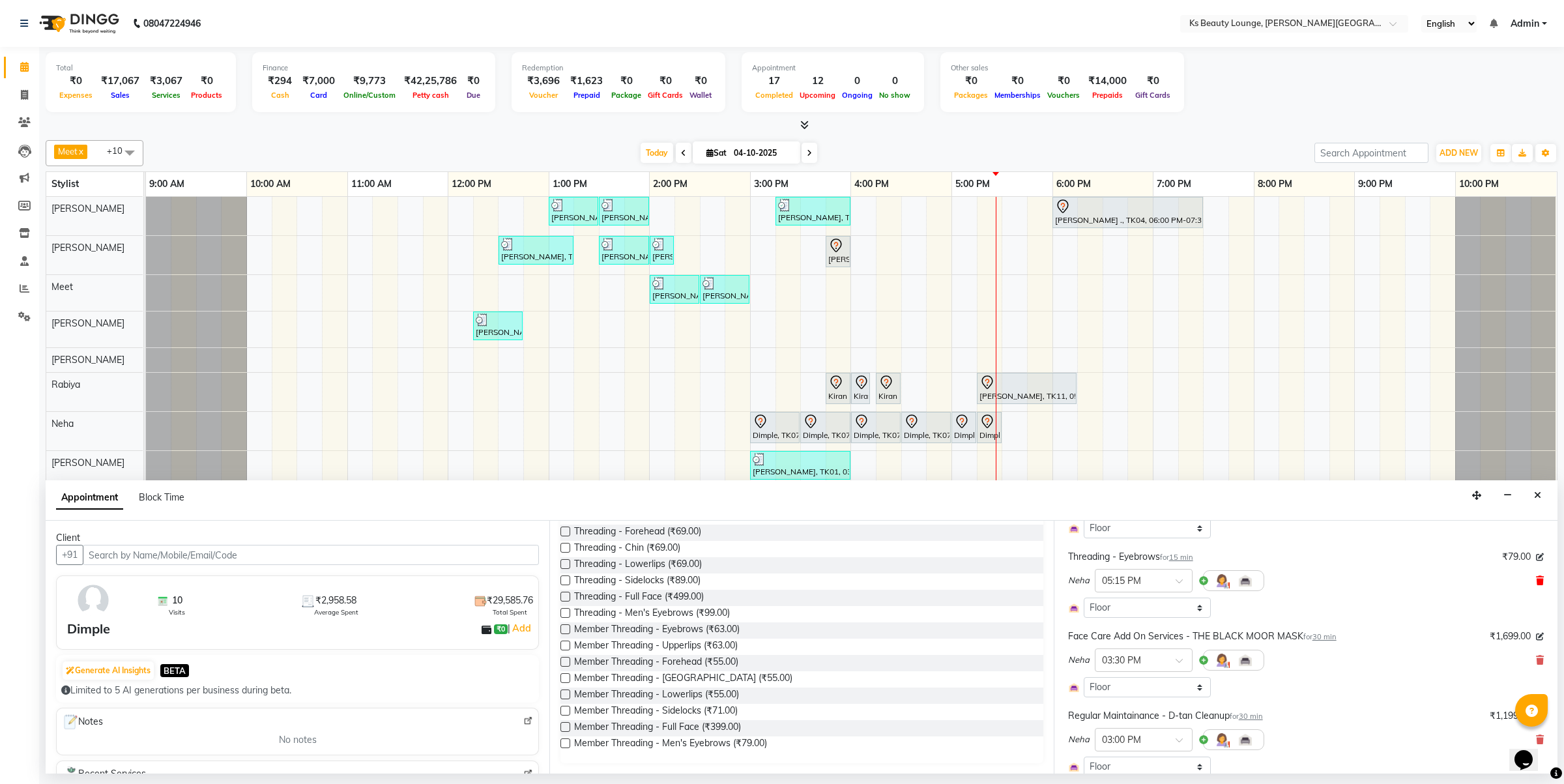
click at [1536, 581] on icon at bounding box center [1540, 580] width 8 height 9
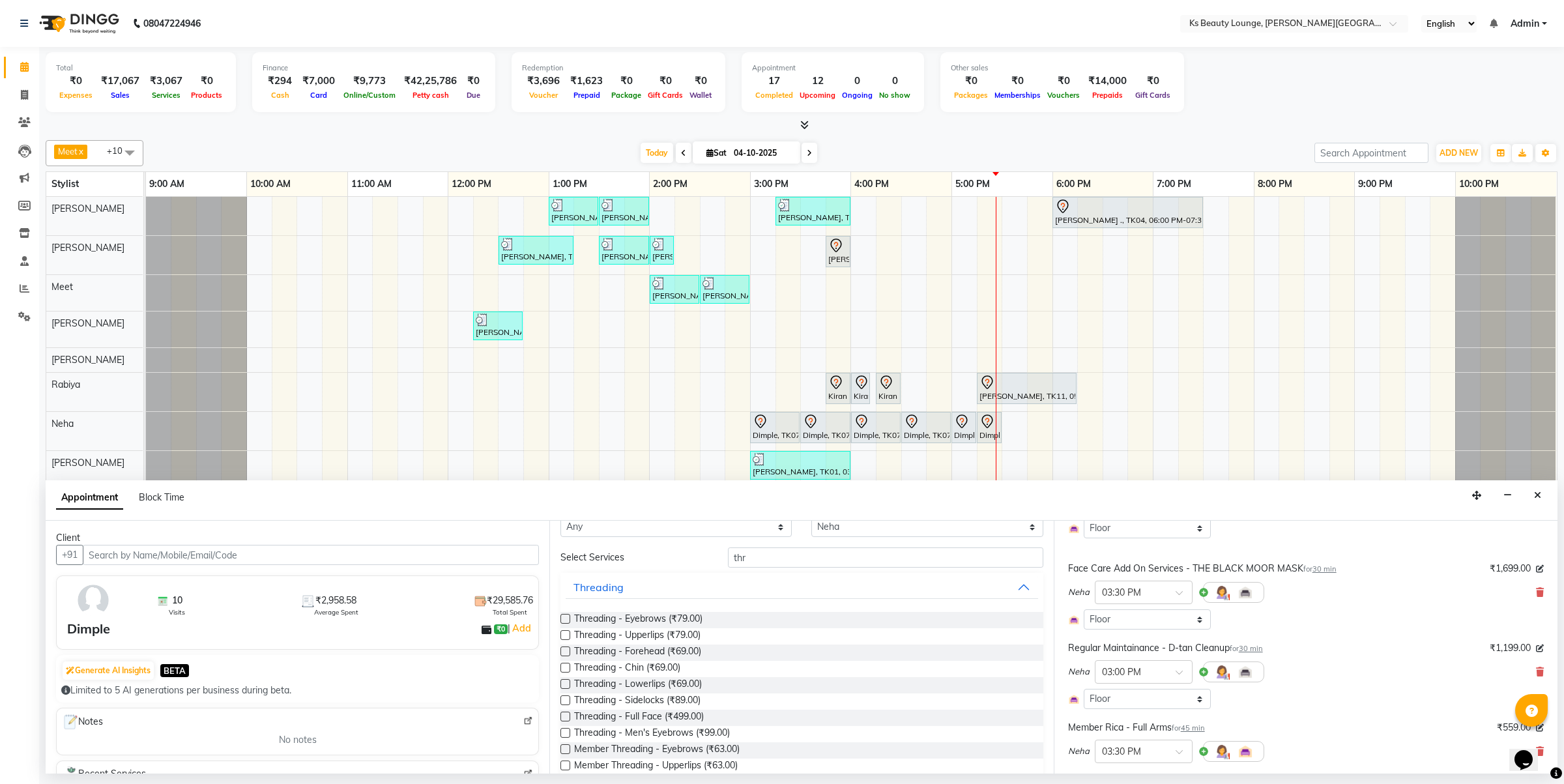
scroll to position [0, 0]
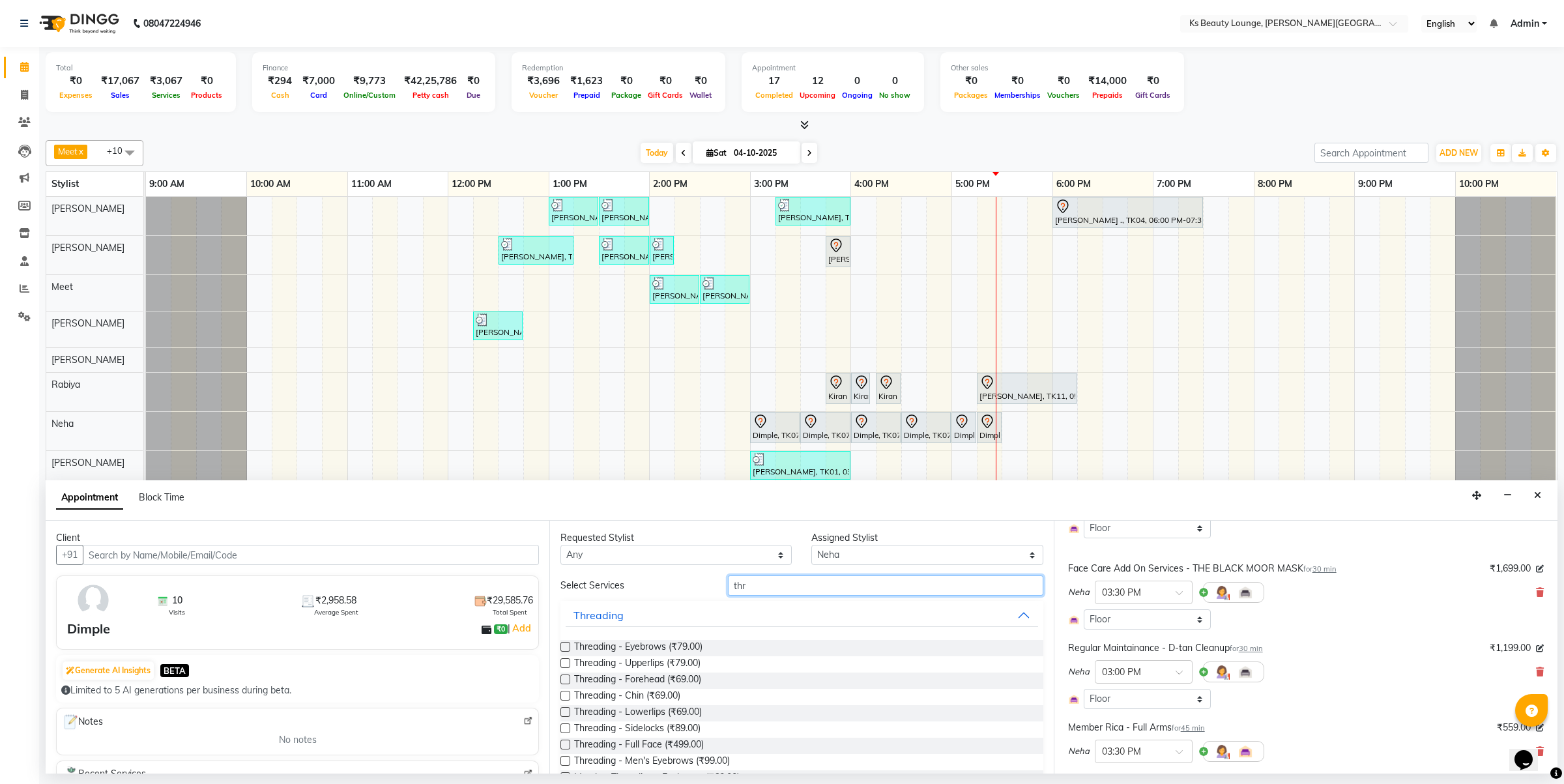
drag, startPoint x: 747, startPoint y: 582, endPoint x: 670, endPoint y: 595, distance: 78.1
click at [669, 595] on div "Select Services thr" at bounding box center [801, 586] width 502 height 20
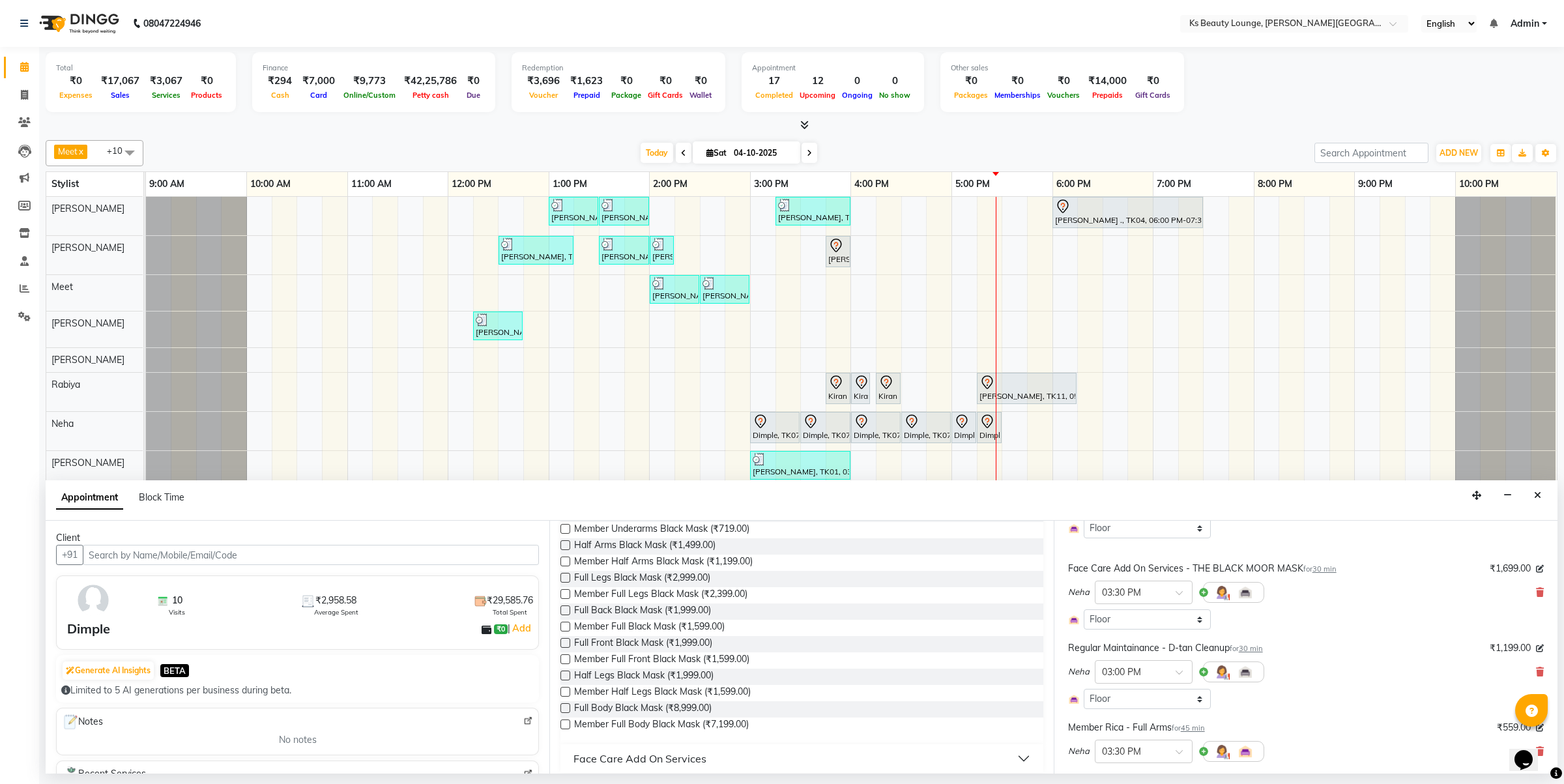
scroll to position [176, 0]
drag, startPoint x: 701, startPoint y: 751, endPoint x: 805, endPoint y: 717, distance: 109.4
click at [701, 751] on div "Face Care Add On Services" at bounding box center [640, 749] width 133 height 16
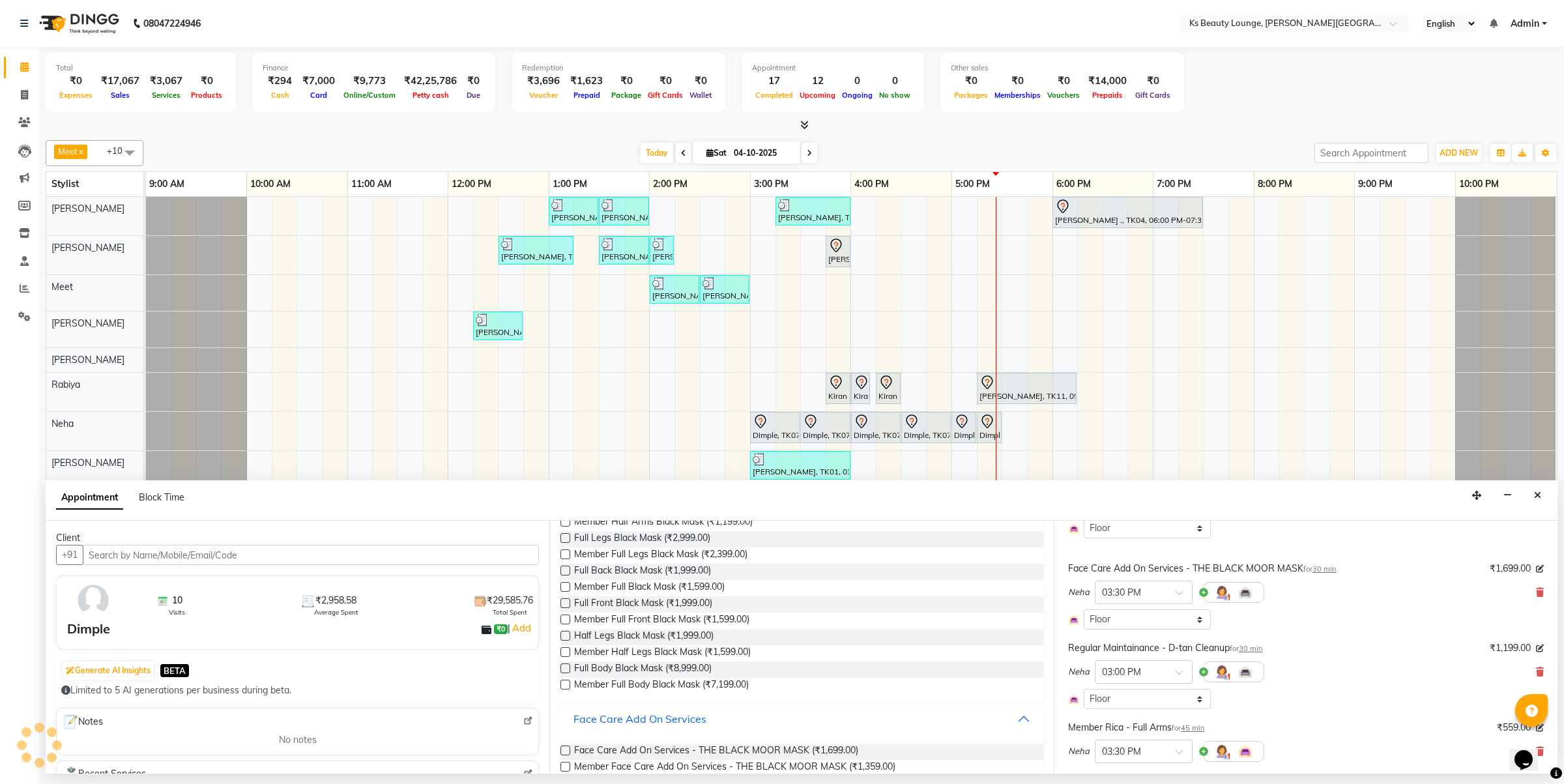
scroll to position [229, 0]
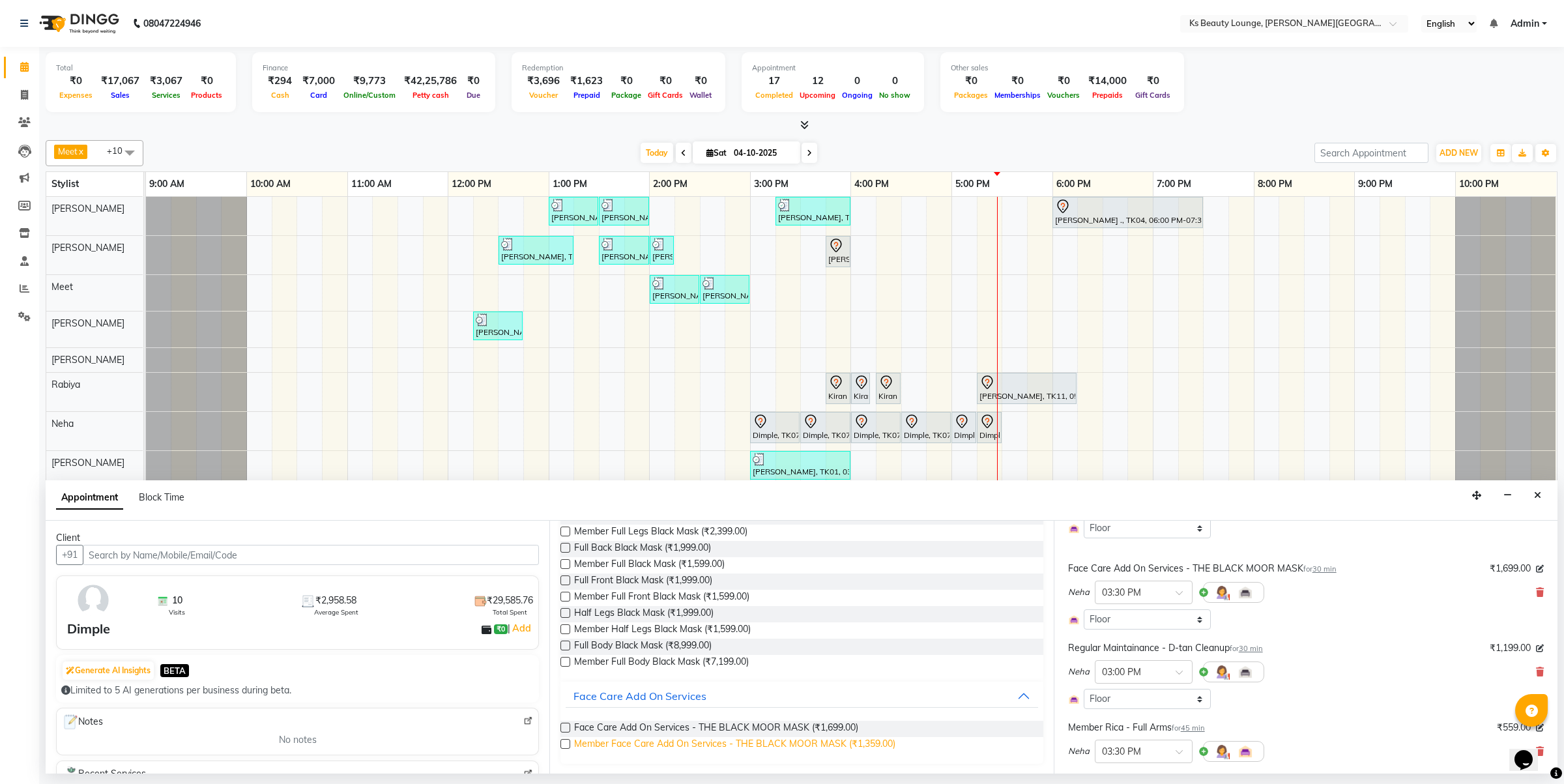
click at [764, 745] on span "Member Face Care Add On Services - THE BLACK MOOR MASK (₹1,359.00)" at bounding box center [735, 745] width 321 height 16
click at [1536, 594] on icon at bounding box center [1540, 592] width 8 height 9
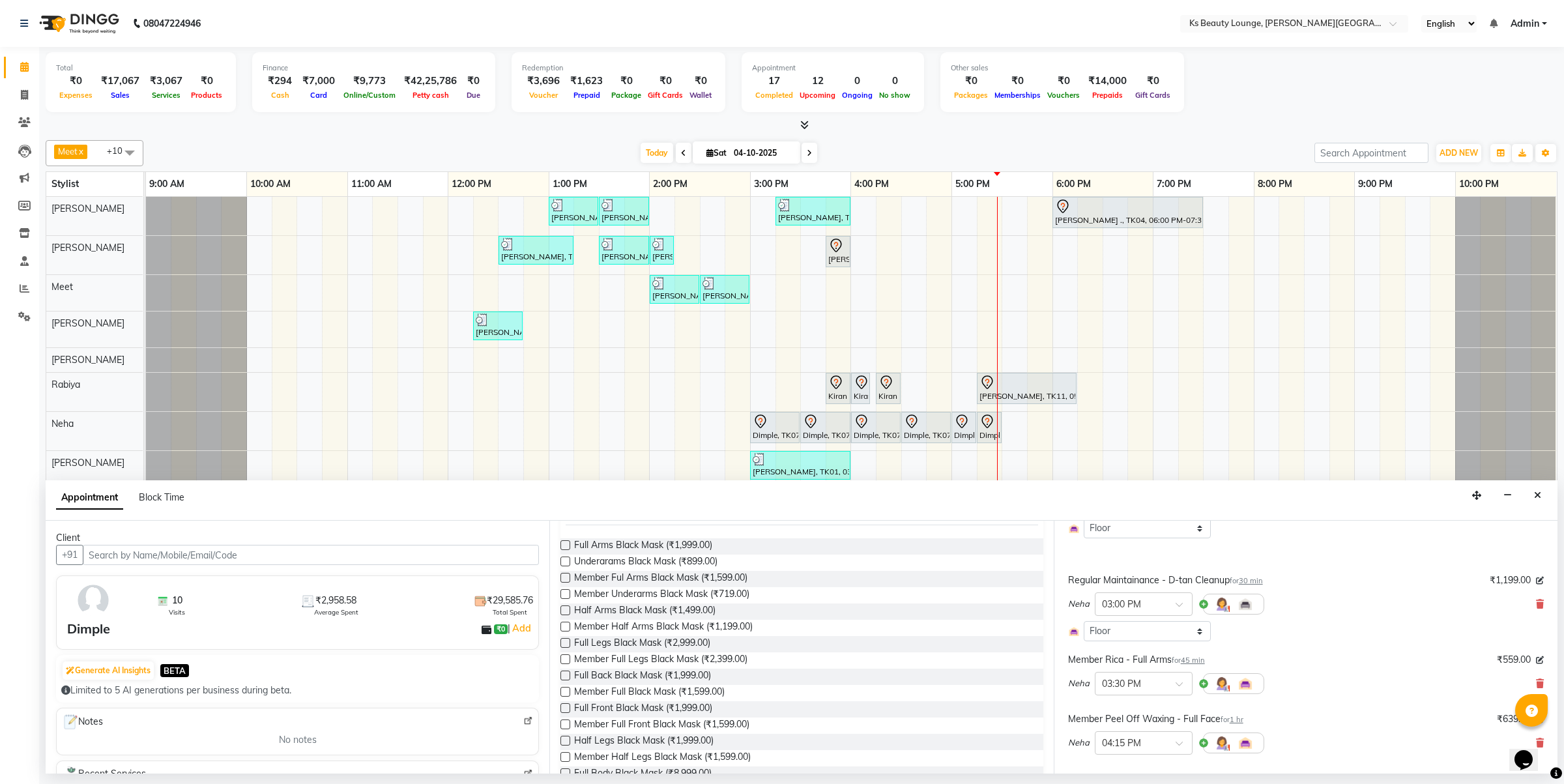
scroll to position [0, 0]
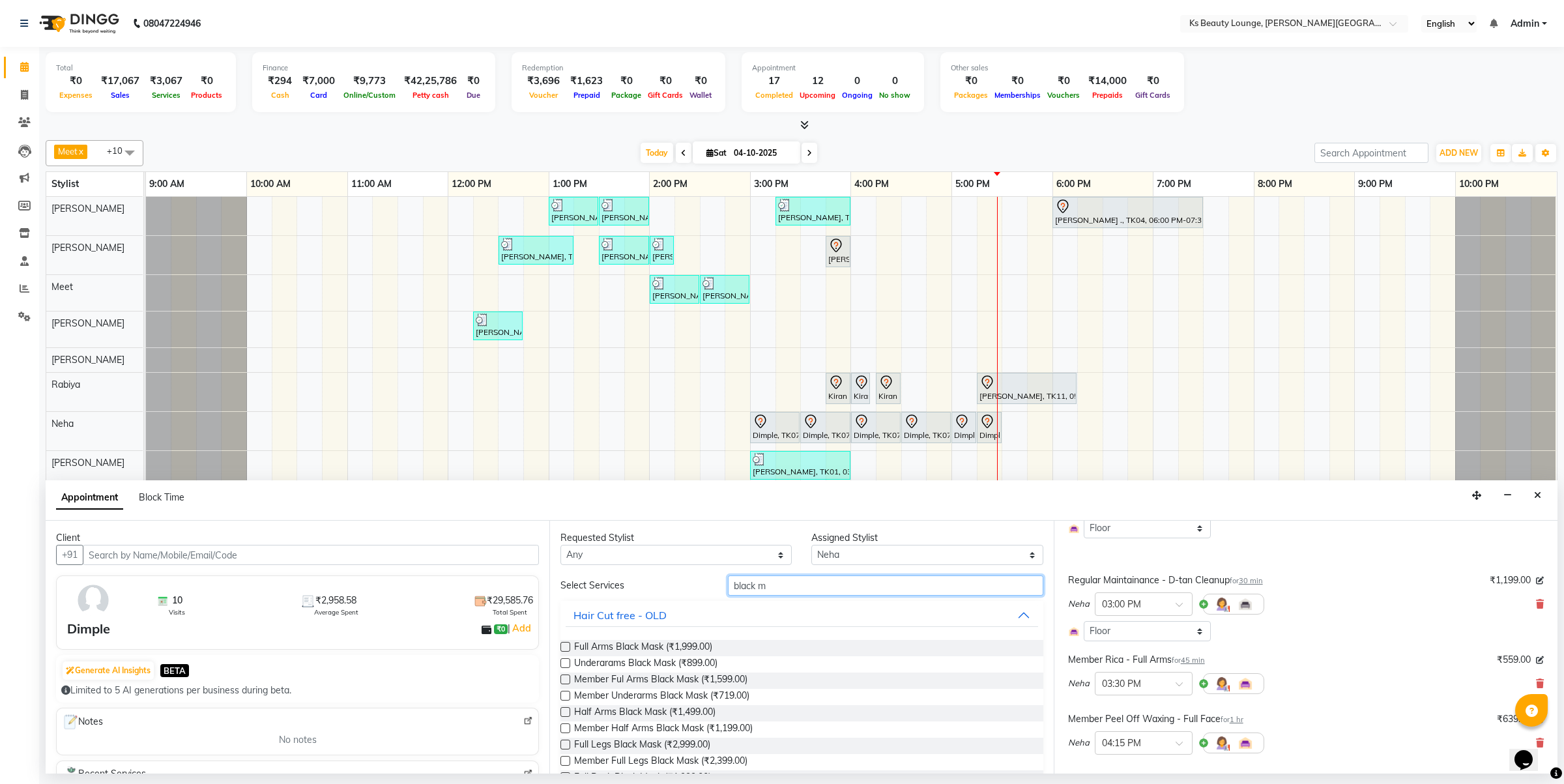
drag, startPoint x: 773, startPoint y: 584, endPoint x: 650, endPoint y: 590, distance: 123.1
click at [650, 590] on div "Select Services black m" at bounding box center [801, 586] width 502 height 20
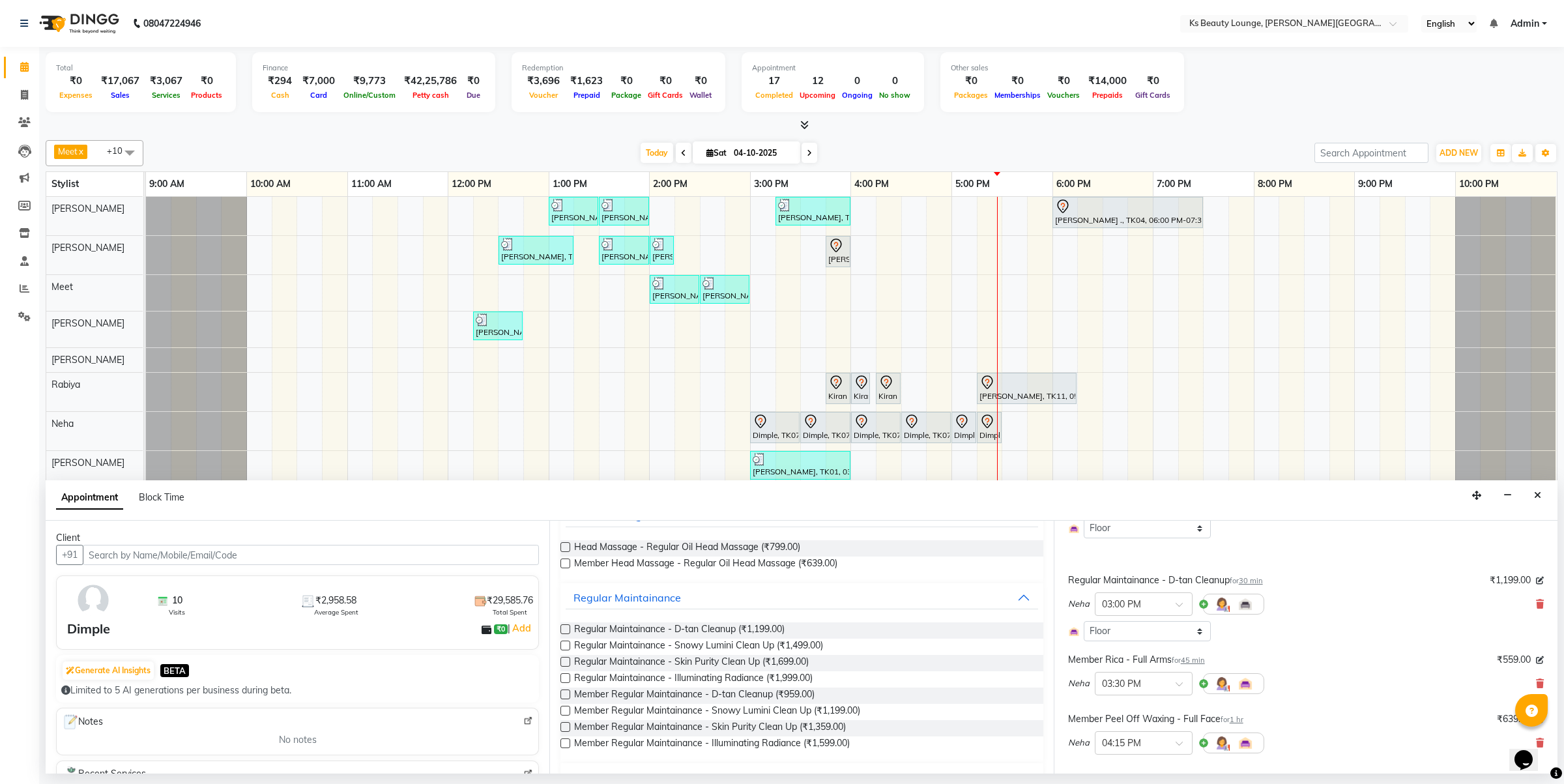
scroll to position [128, 0]
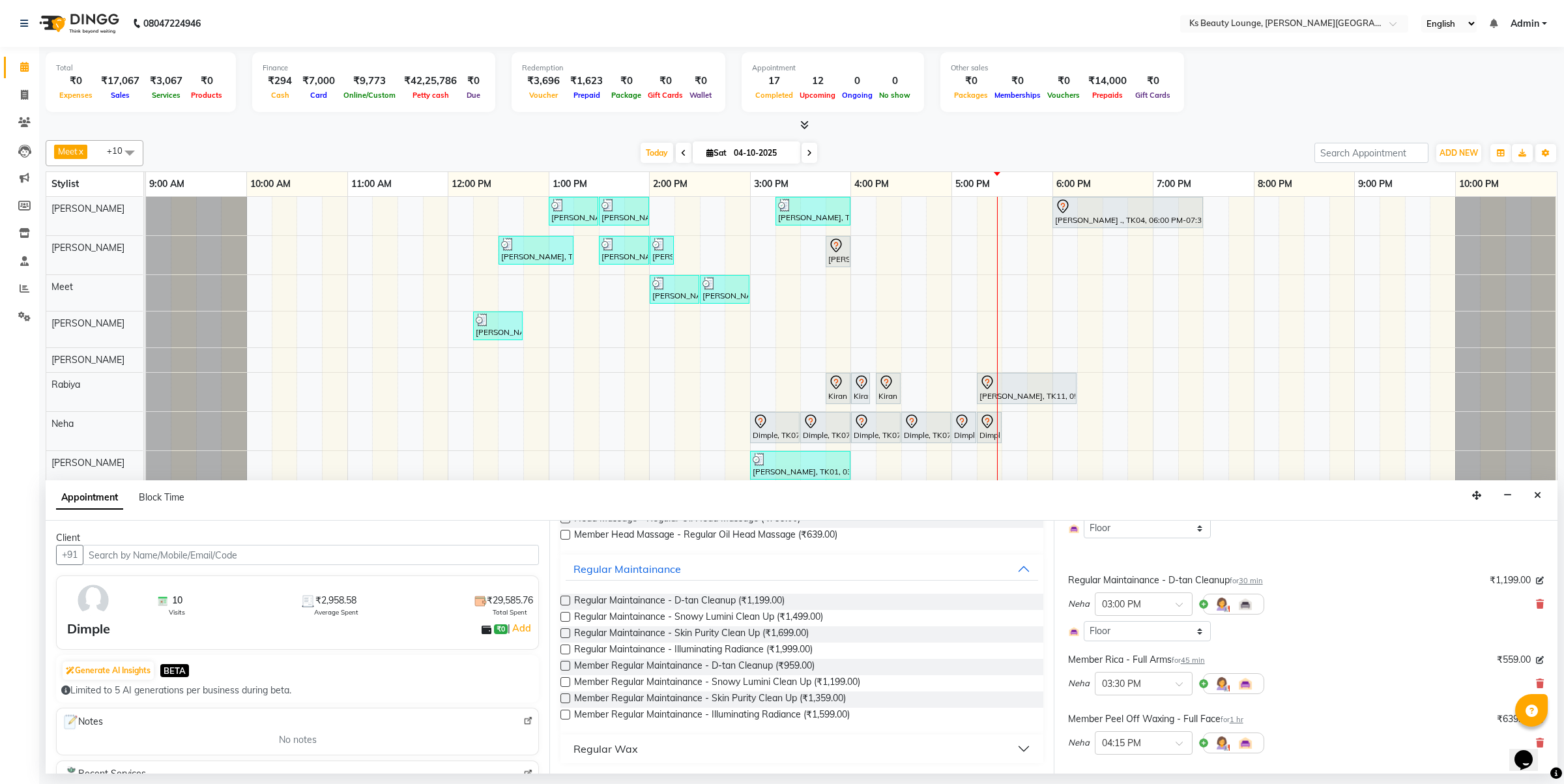
click at [621, 750] on div "Regular Wax" at bounding box center [606, 749] width 65 height 16
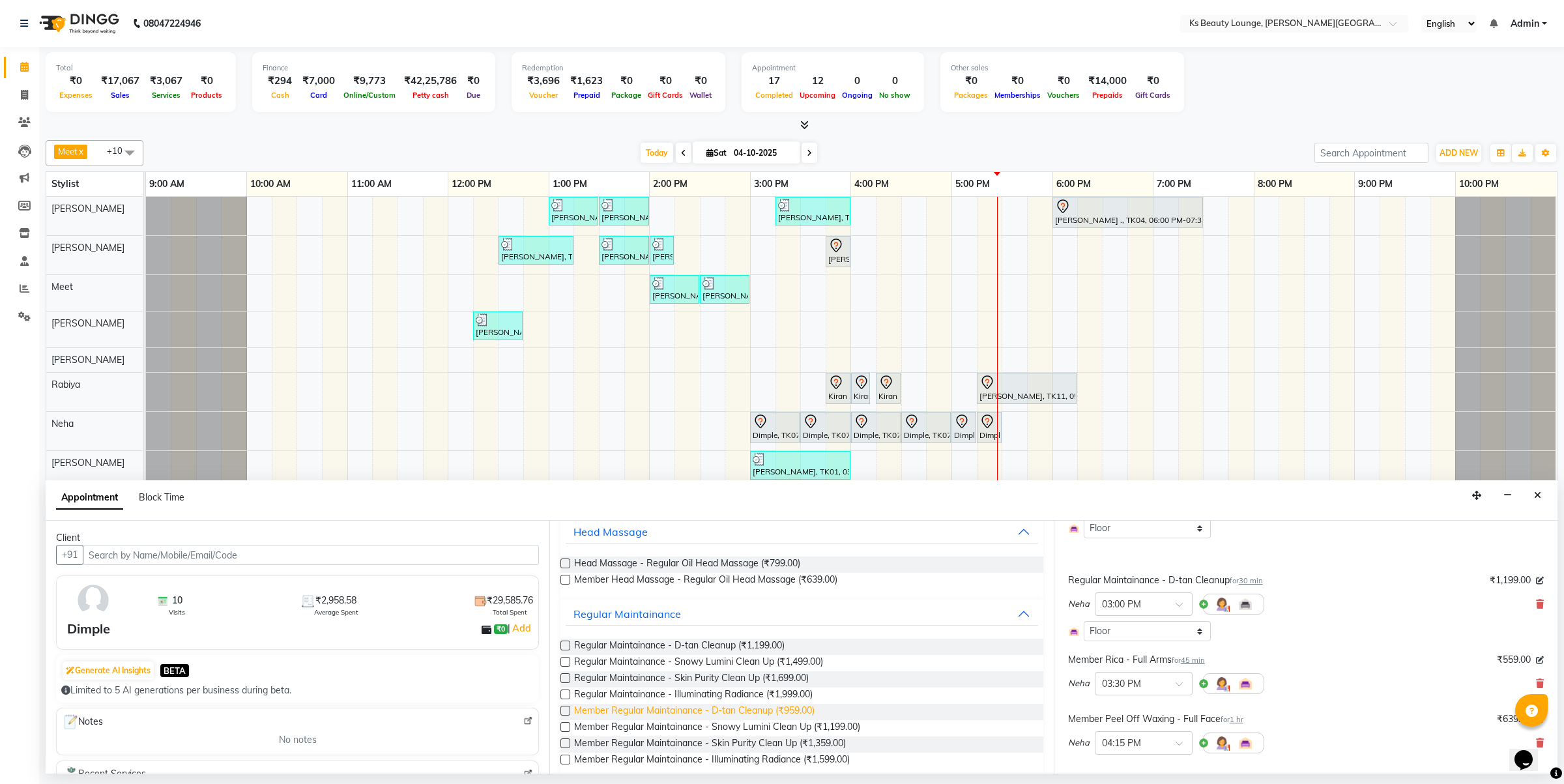
click at [797, 714] on span "Member Regular Maintainance - D-tan Cleanup (₹959.00)" at bounding box center [694, 711] width 240 height 16
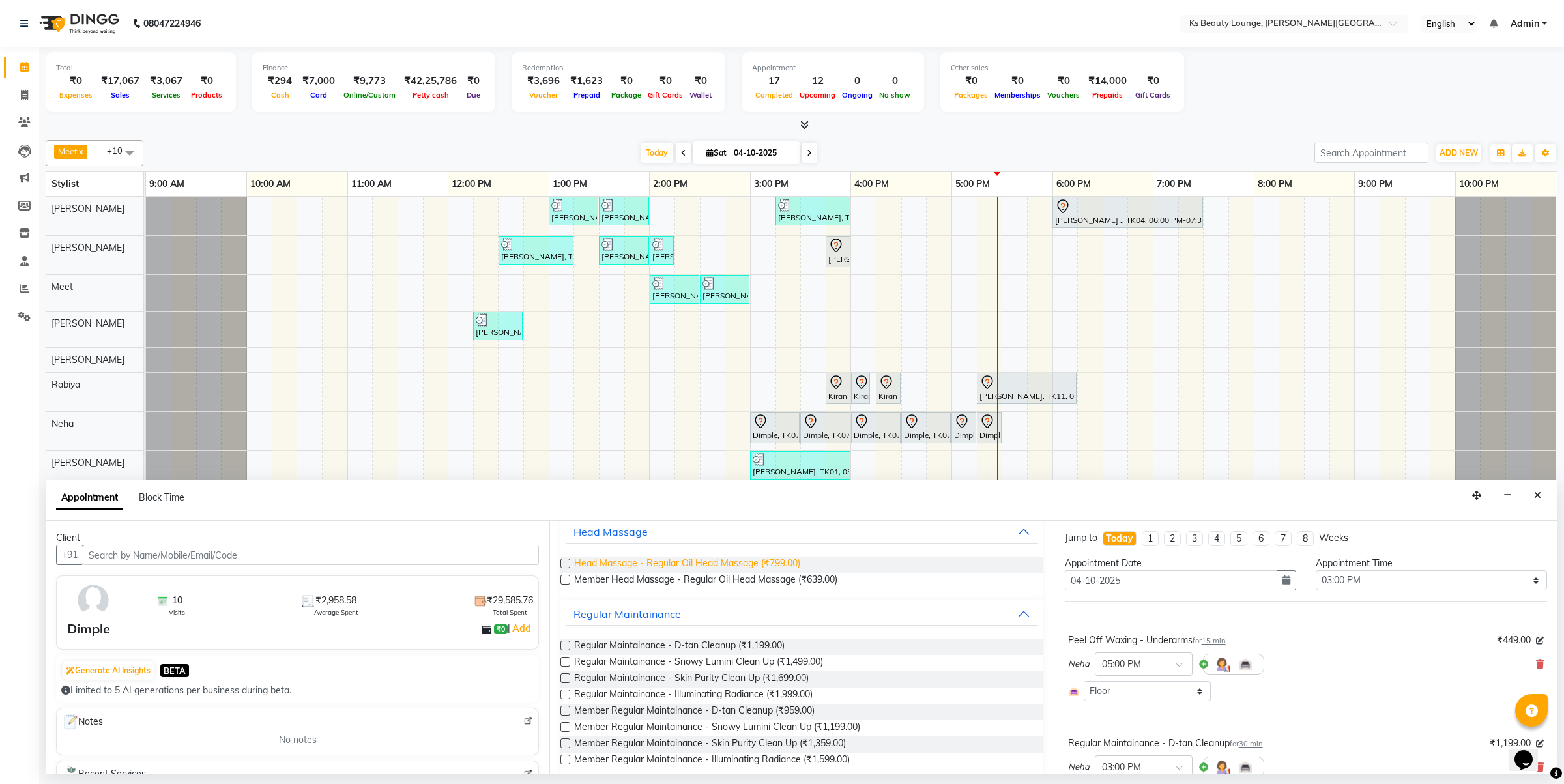
scroll to position [0, 0]
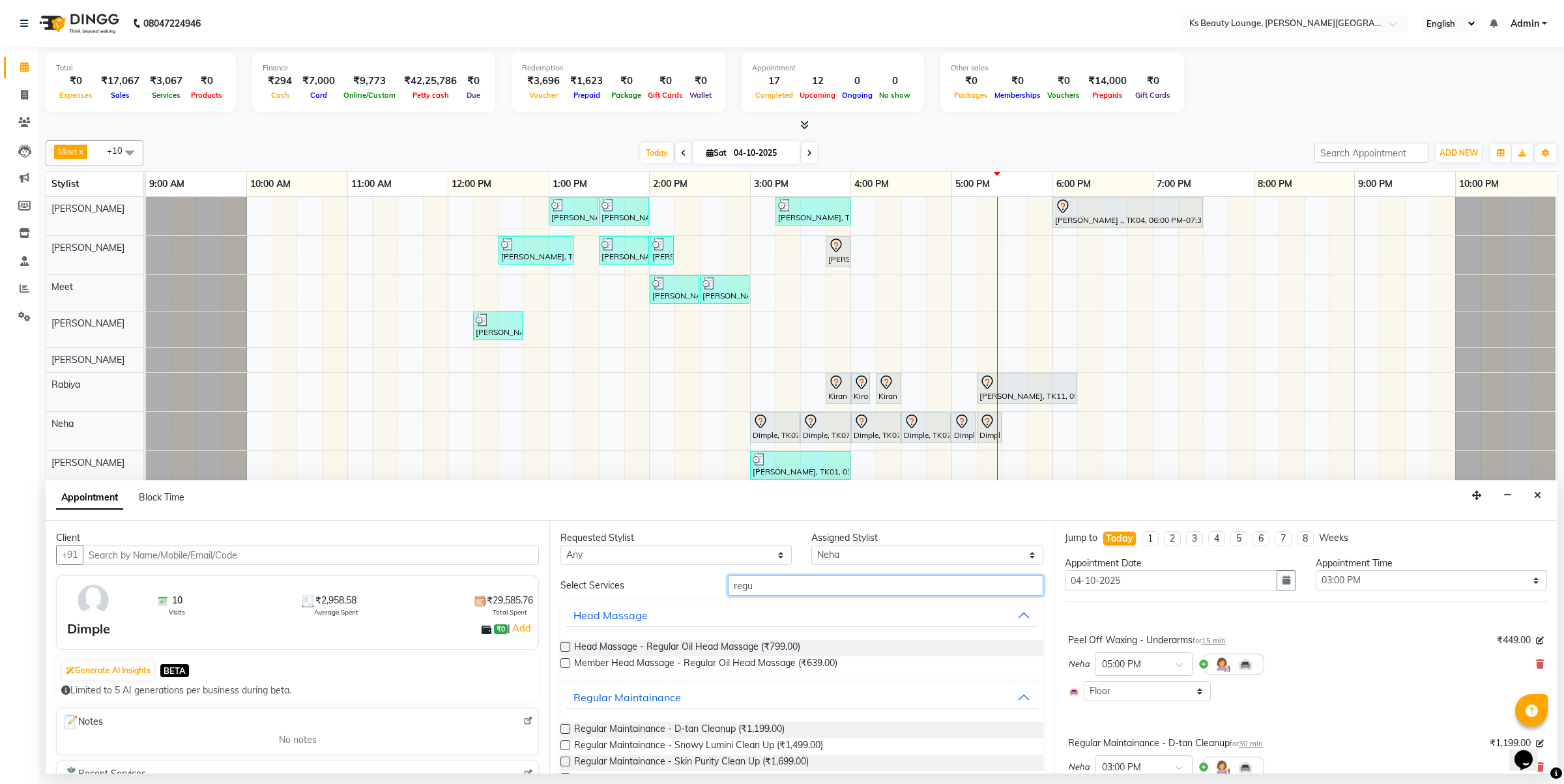
drag, startPoint x: 799, startPoint y: 587, endPoint x: 577, endPoint y: 597, distance: 222.2
click at [562, 595] on div "Select Services regu" at bounding box center [801, 586] width 502 height 20
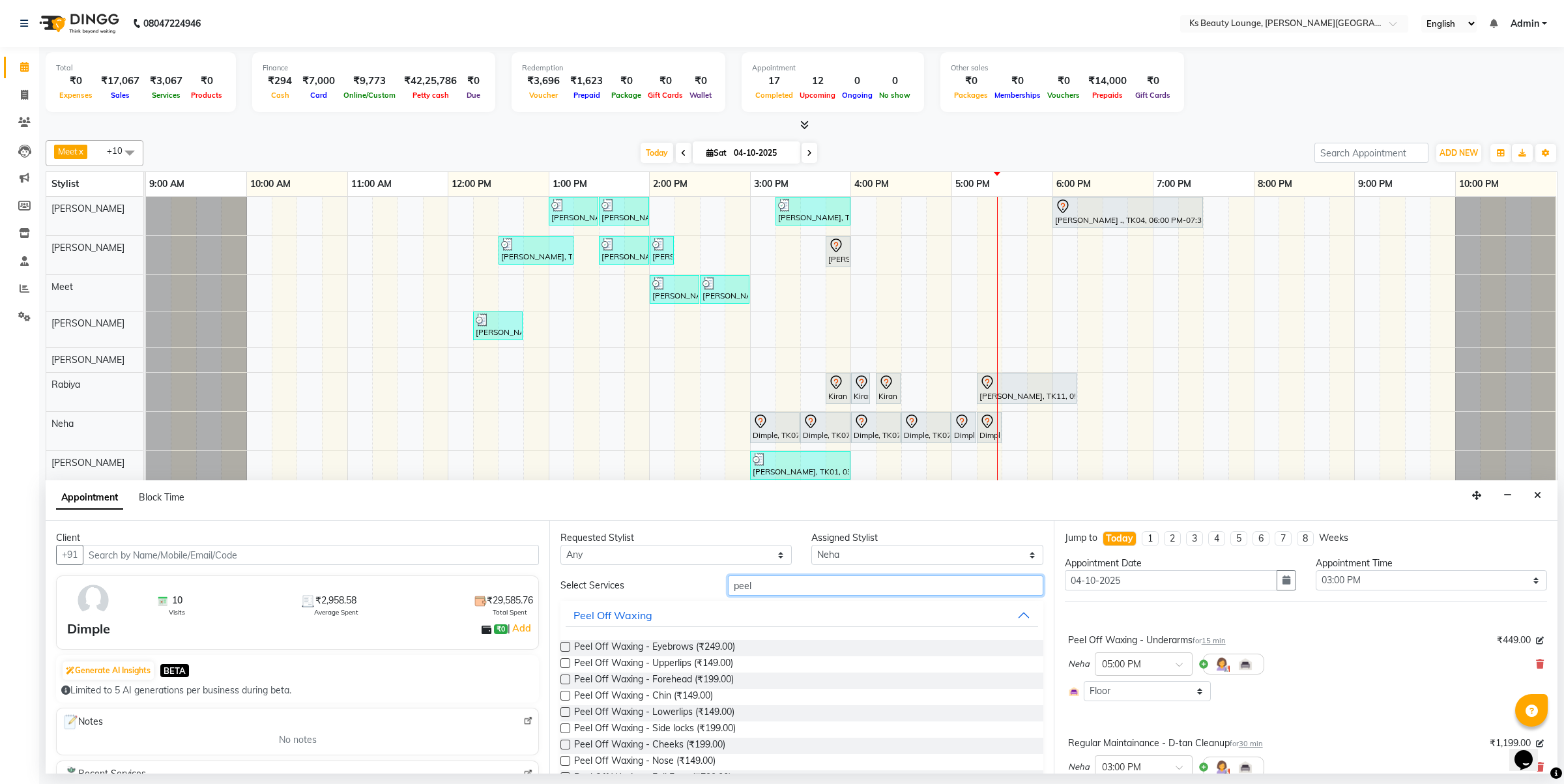
scroll to position [163, 0]
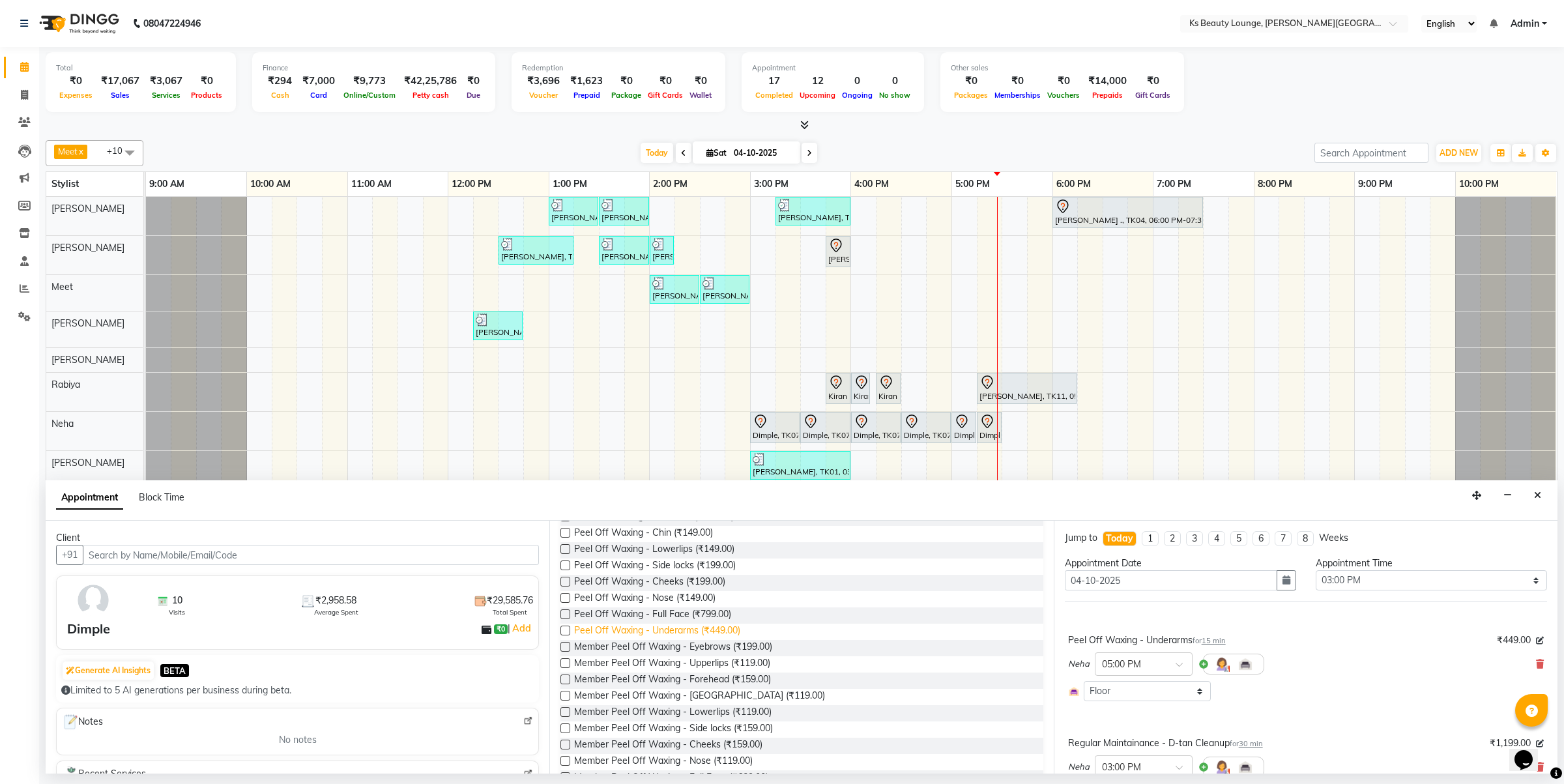
click at [698, 634] on span "Peel Off Waxing - Underarms (₹449.00)" at bounding box center [657, 632] width 166 height 16
click at [1536, 663] on icon at bounding box center [1540, 663] width 8 height 9
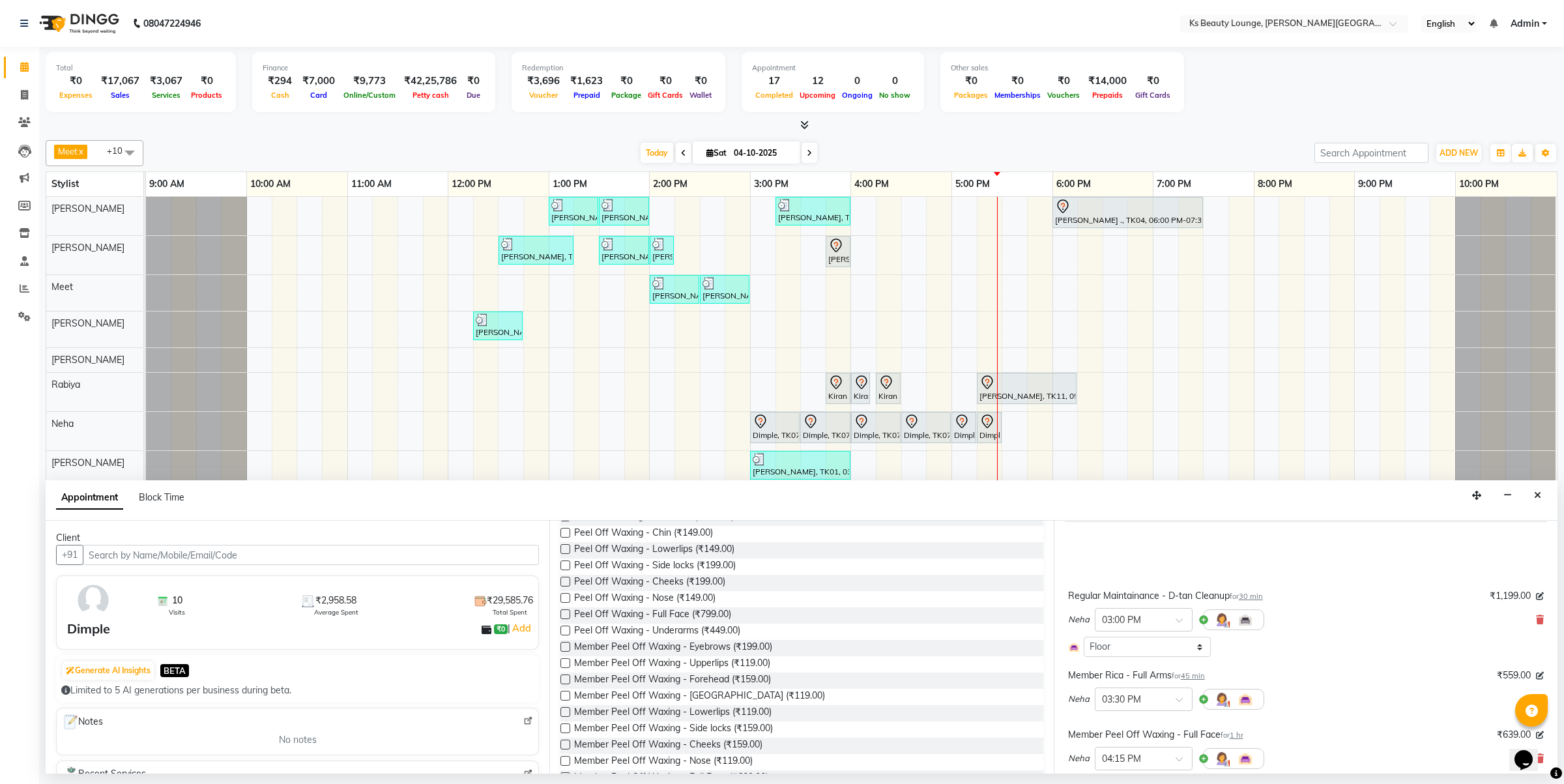
scroll to position [88, 0]
click at [1536, 609] on icon at bounding box center [1540, 611] width 8 height 9
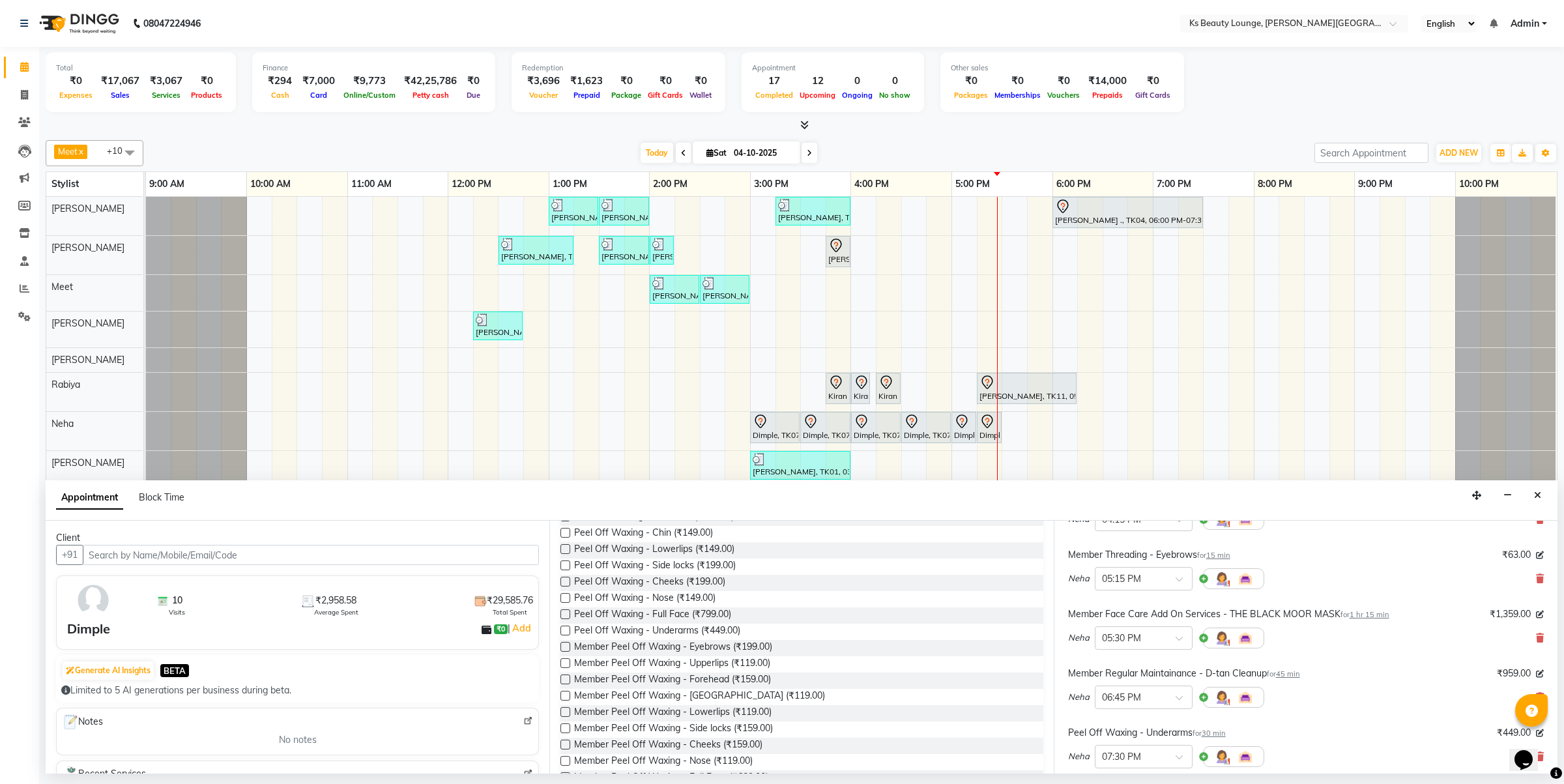
scroll to position [408, 0]
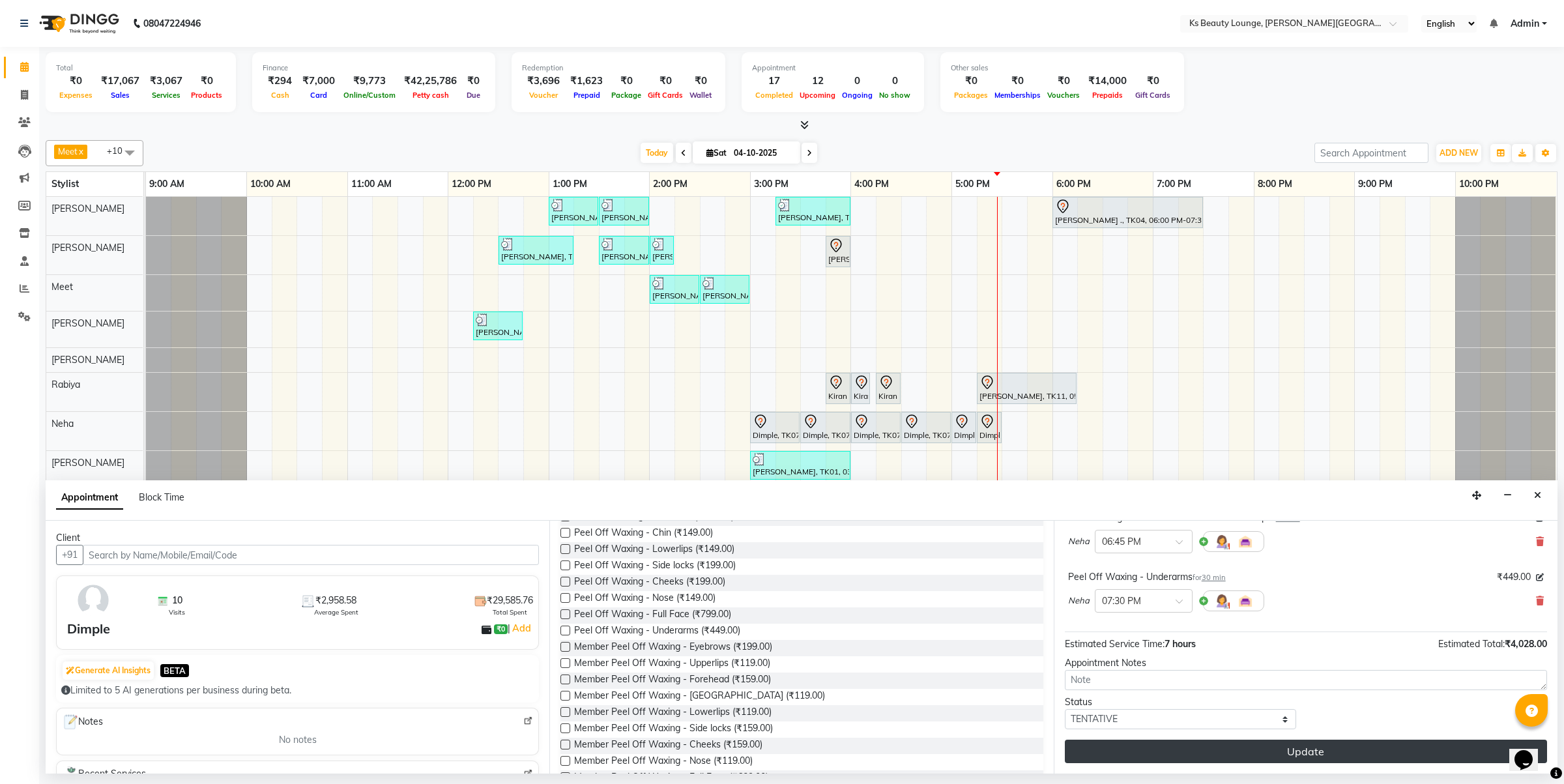
click at [1308, 749] on button "Update" at bounding box center [1306, 751] width 482 height 23
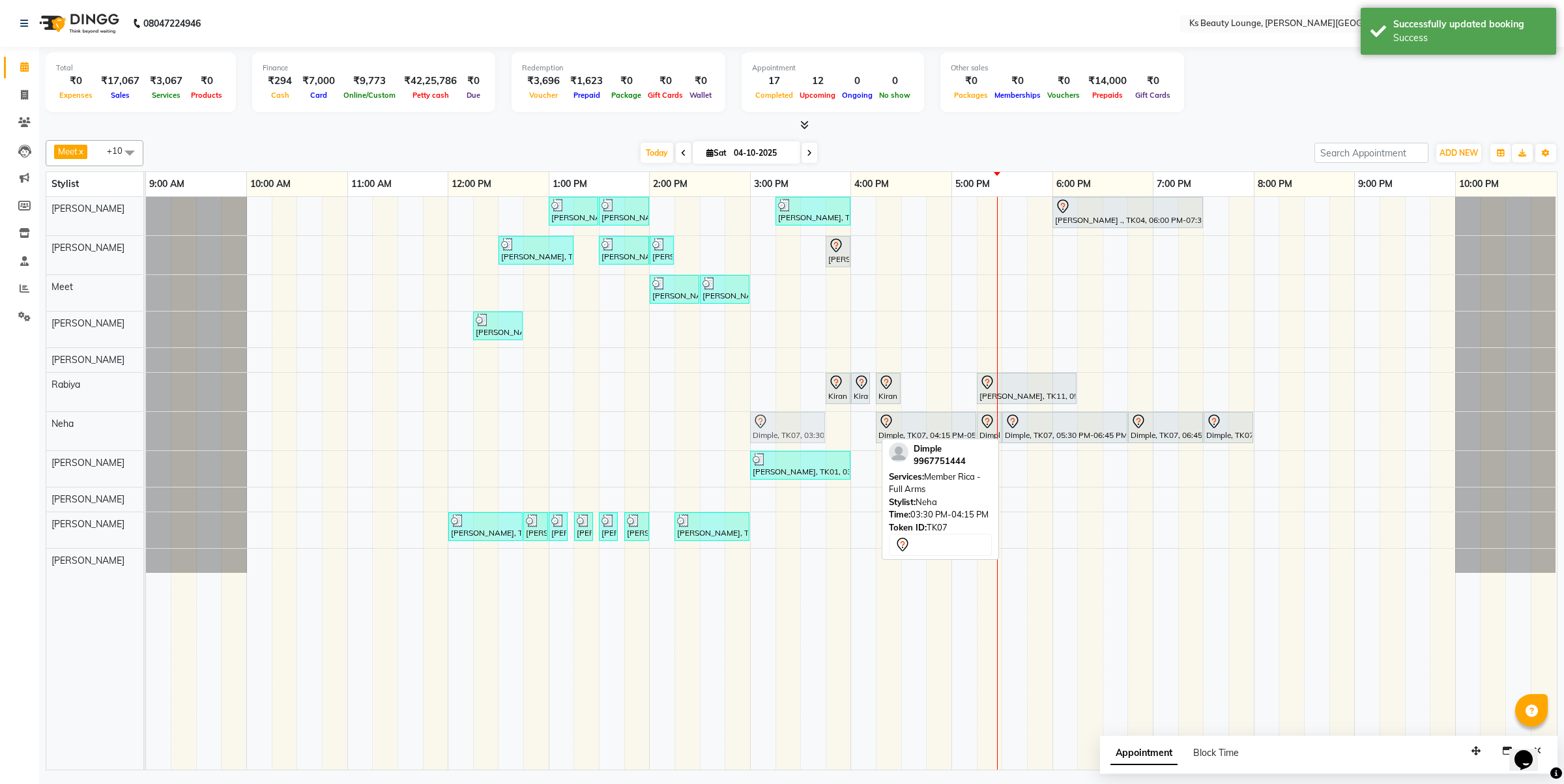
drag, startPoint x: 843, startPoint y: 428, endPoint x: 802, endPoint y: 429, distance: 41.0
click at [146, 429] on div "Dimple, TK07, 03:30 PM-04:15 PM, Member Rica - Full Arms Dimple, TK07, 04:15 PM…" at bounding box center [146, 430] width 0 height 38
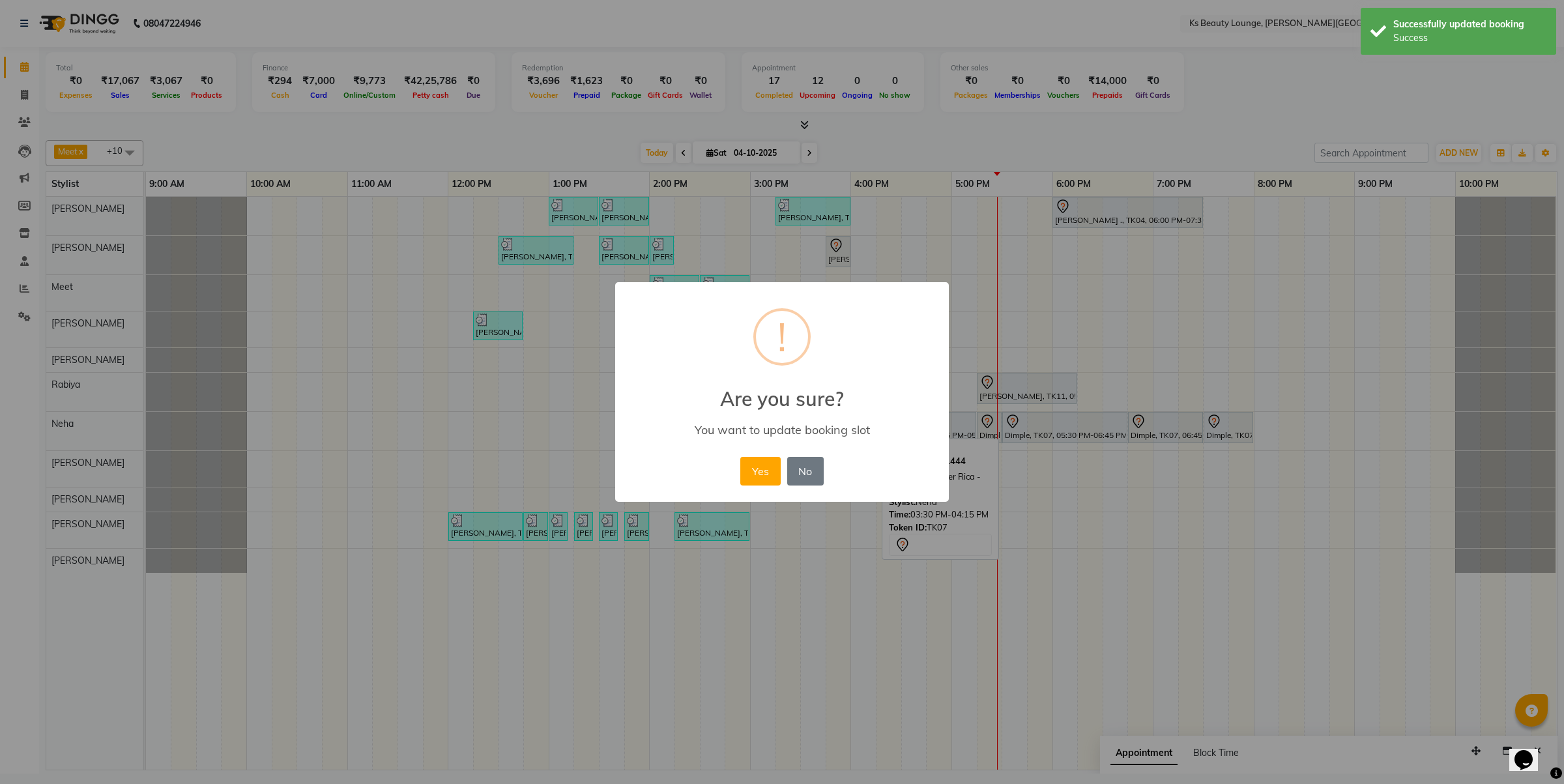
click at [741, 457] on button "Yes" at bounding box center [760, 470] width 40 height 28
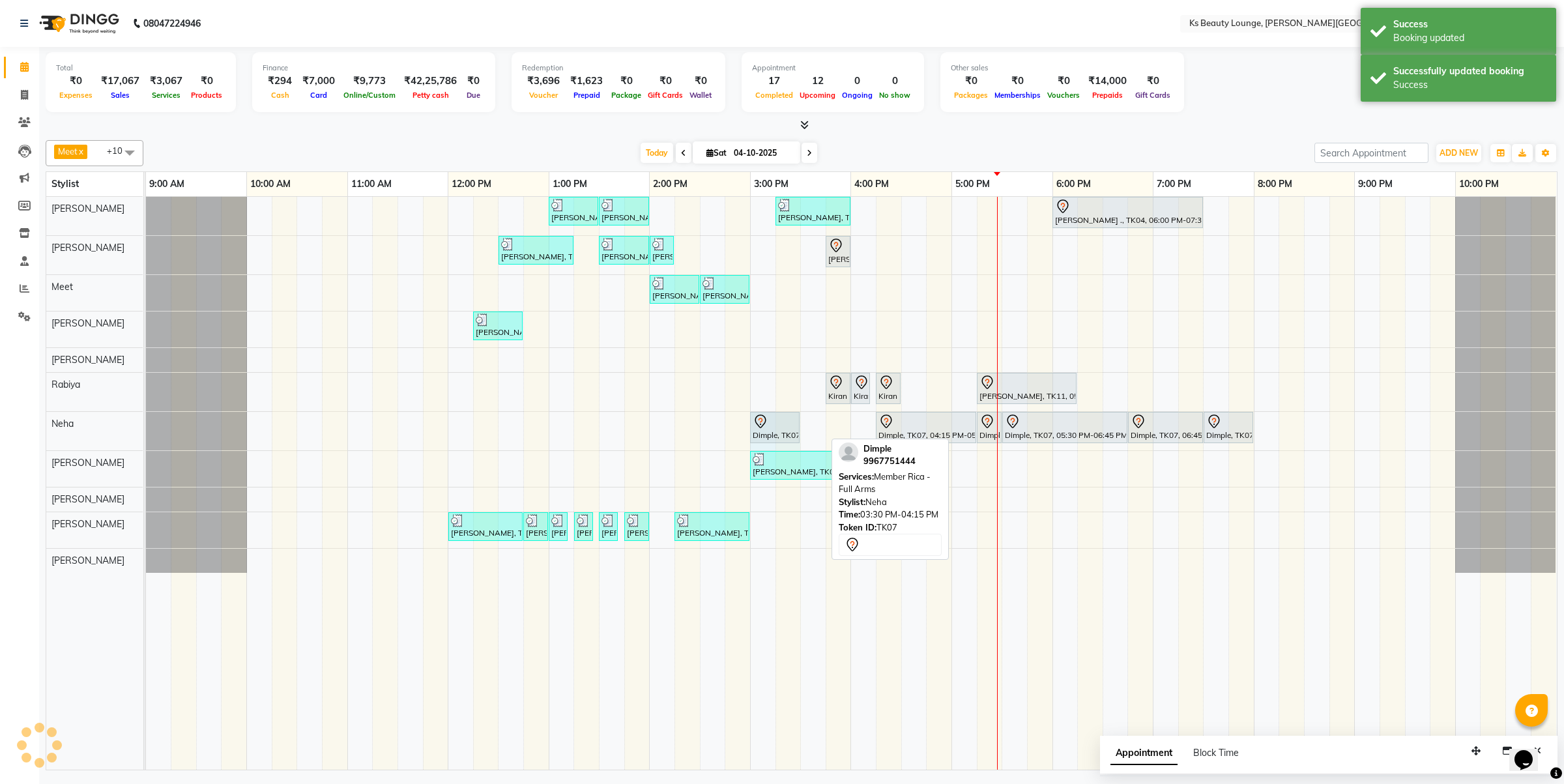
drag, startPoint x: 823, startPoint y: 424, endPoint x: 810, endPoint y: 425, distance: 13.0
click at [146, 427] on div "Dimple, TK07, 03:30 PM-04:15 PM, Member Rica - Full Arms Dimple, TK07, 04:15 PM…" at bounding box center [146, 430] width 0 height 38
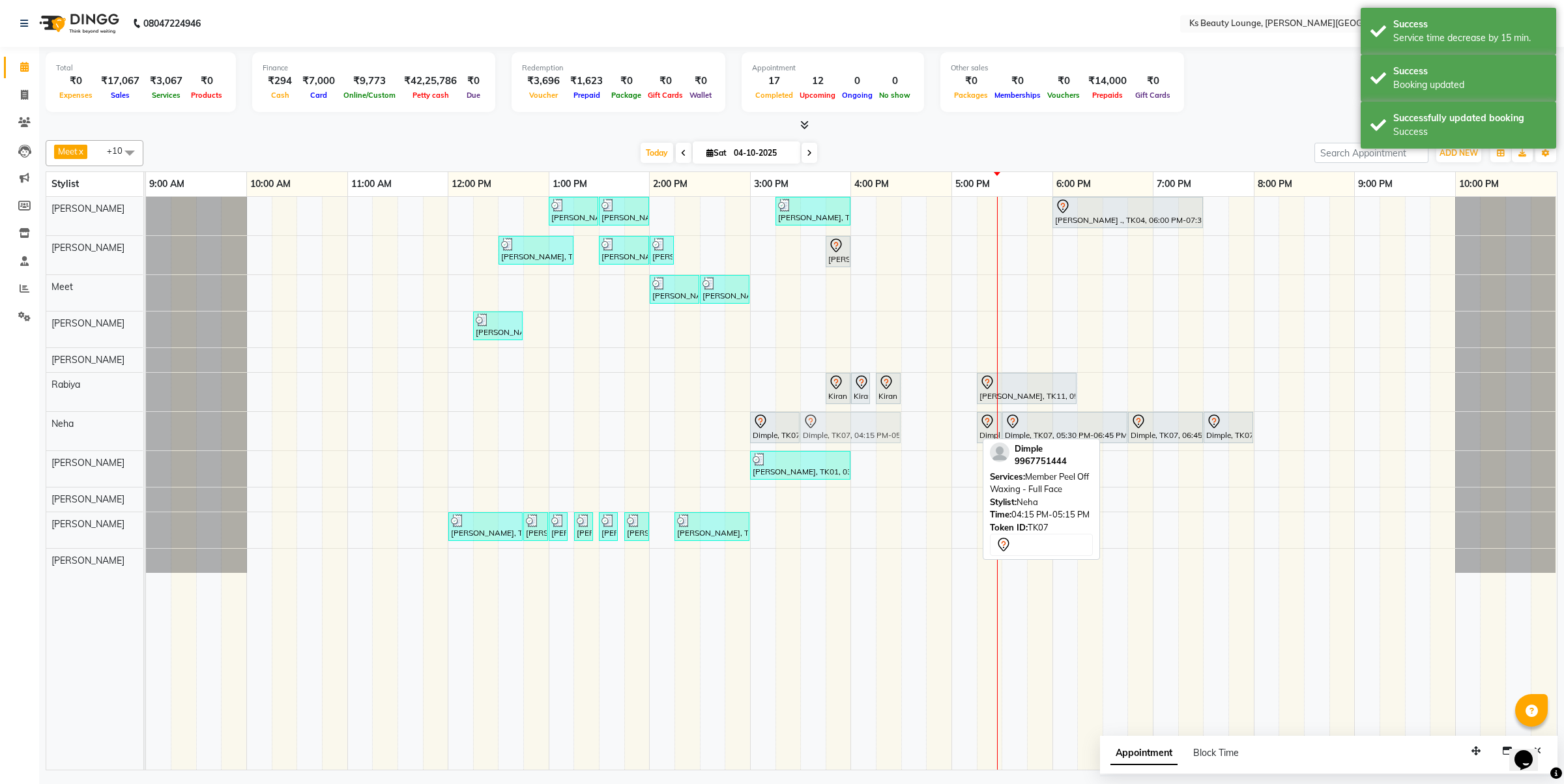
drag, startPoint x: 911, startPoint y: 425, endPoint x: 832, endPoint y: 432, distance: 79.3
click at [146, 431] on div "Dimple, TK07, 03:00 PM-03:30 PM, Member Rica - Full Arms Dimple, TK07, 04:15 PM…" at bounding box center [146, 430] width 0 height 38
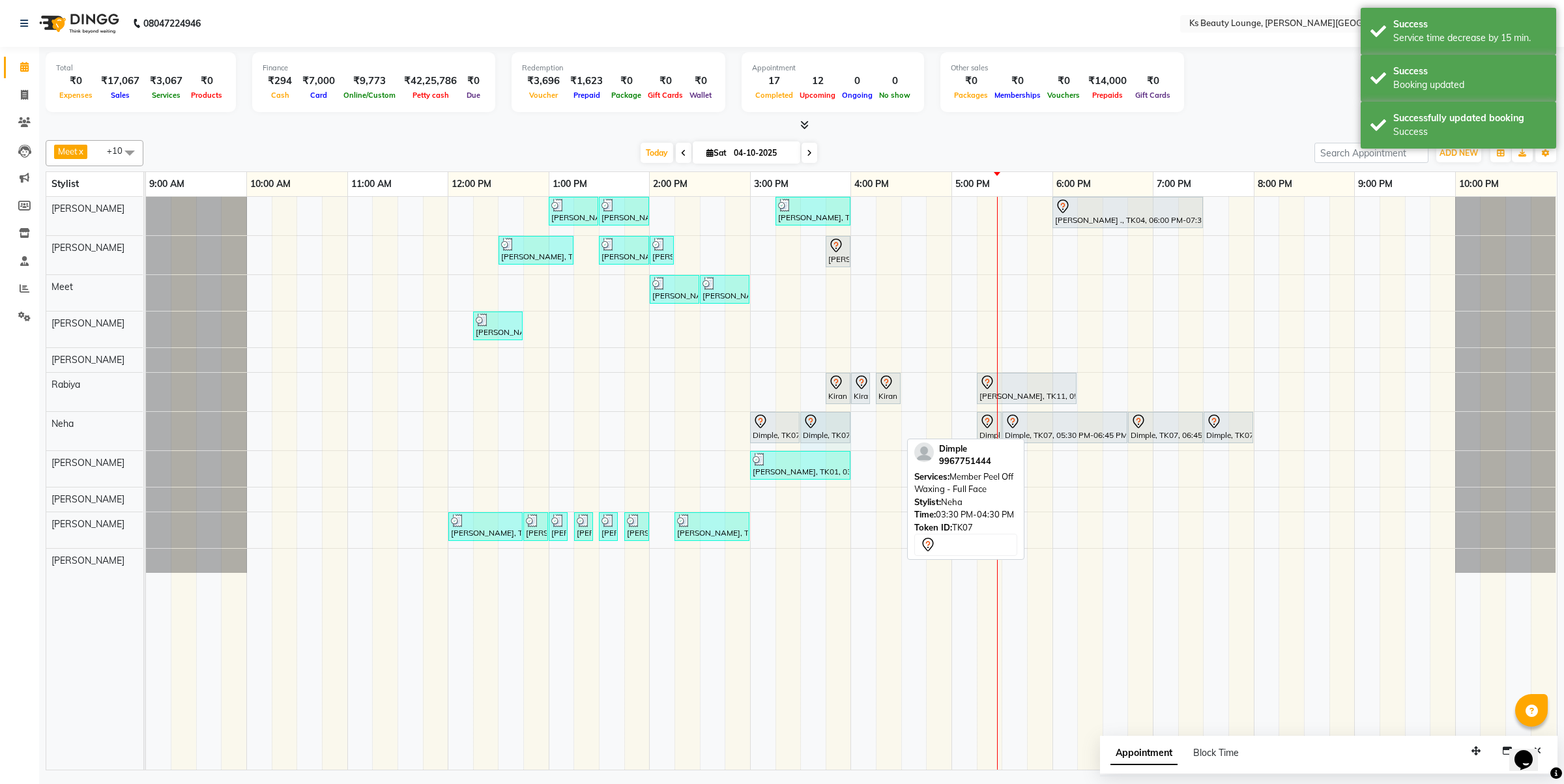
click at [146, 428] on div "Dimple, TK07, 03:00 PM-03:30 PM, Member Rica - Full Arms Dimple, TK07, 03:30 PM…" at bounding box center [146, 430] width 0 height 38
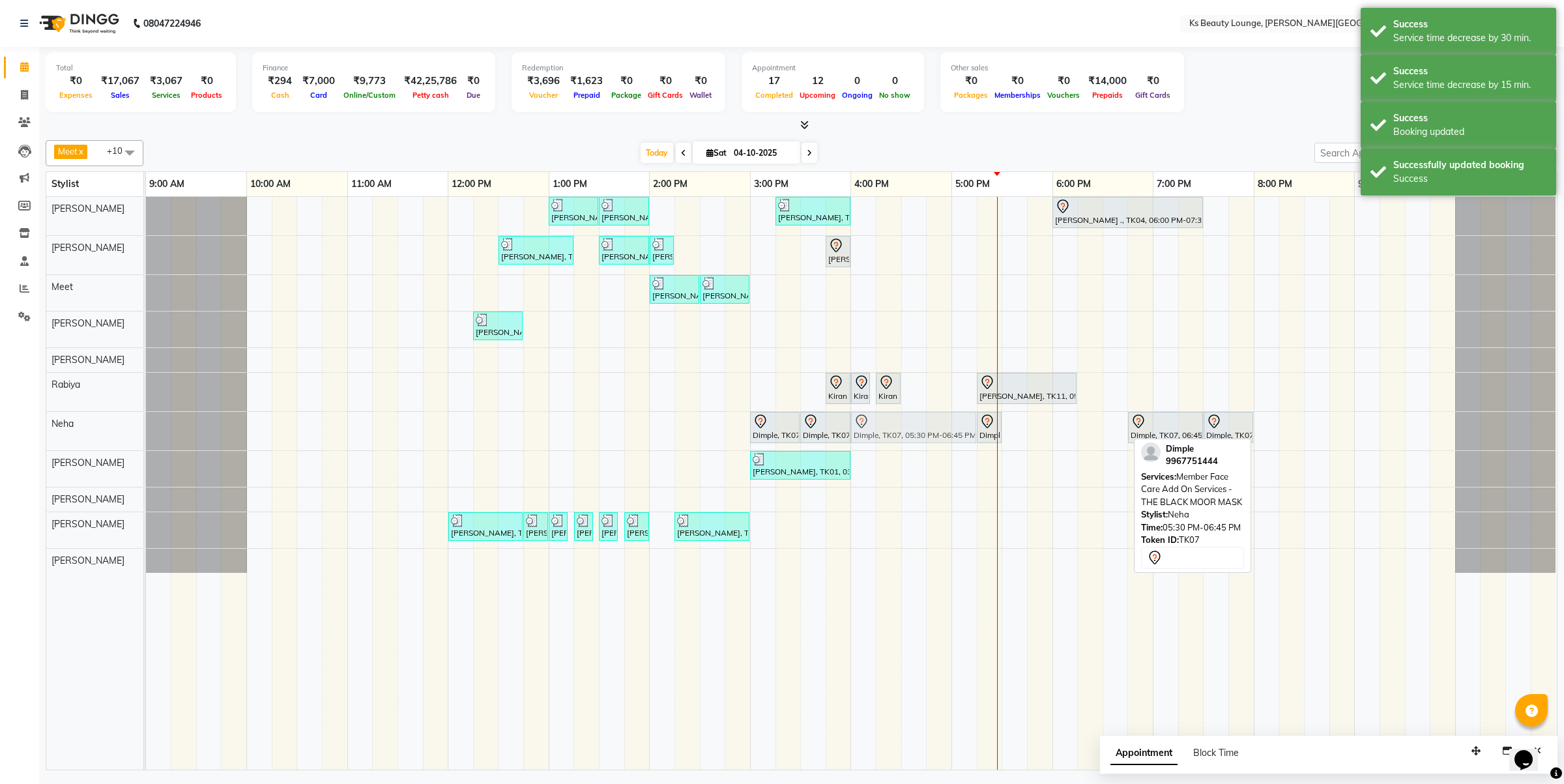
drag, startPoint x: 1036, startPoint y: 423, endPoint x: 888, endPoint y: 424, distance: 148.0
click at [146, 424] on div "Dimple, TK07, 03:00 PM-03:30 PM, Member Rica - Full Arms Dimple, TK07, 03:30 PM…" at bounding box center [146, 430] width 0 height 38
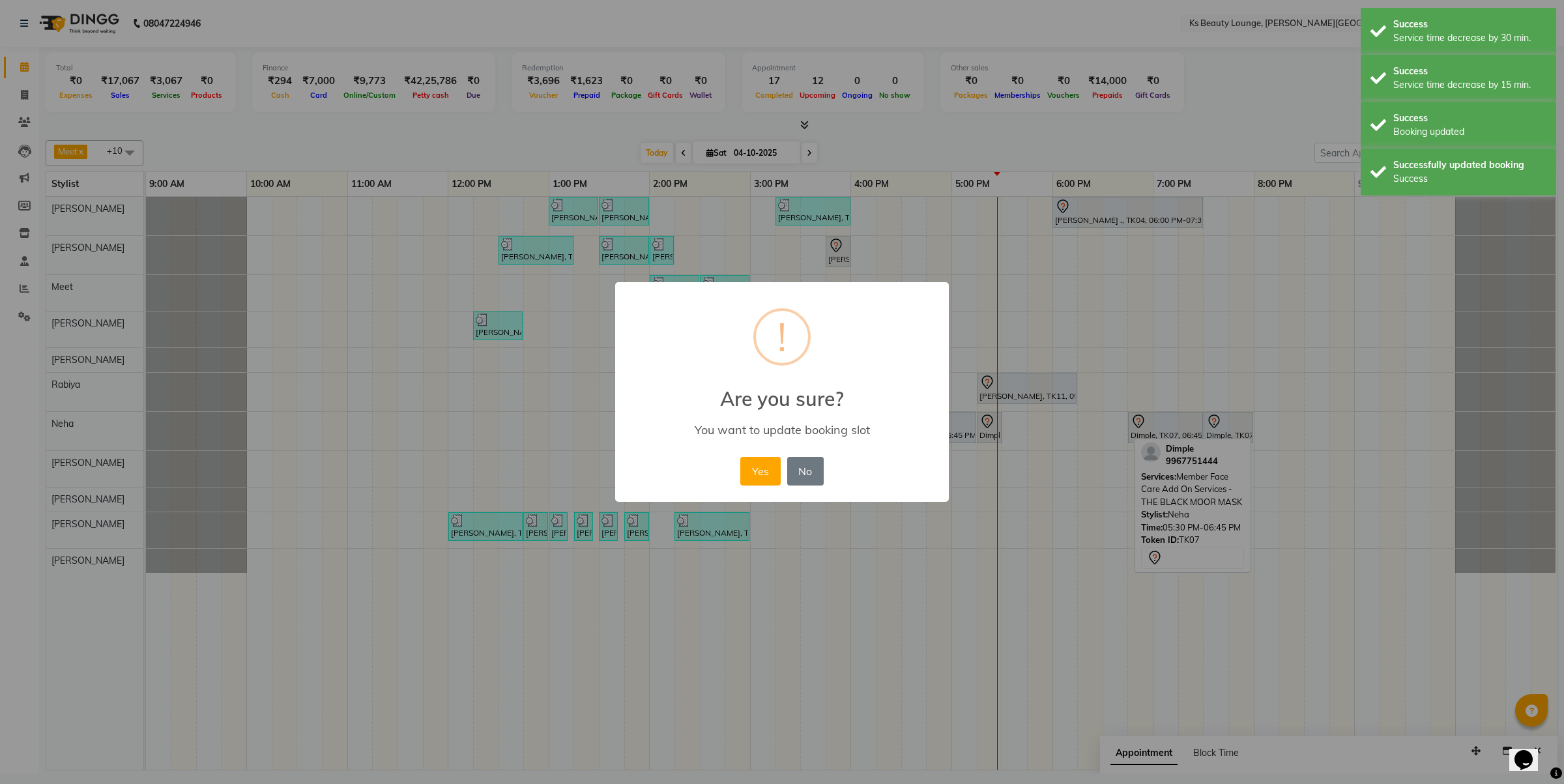
click at [741, 457] on button "Yes" at bounding box center [760, 470] width 40 height 28
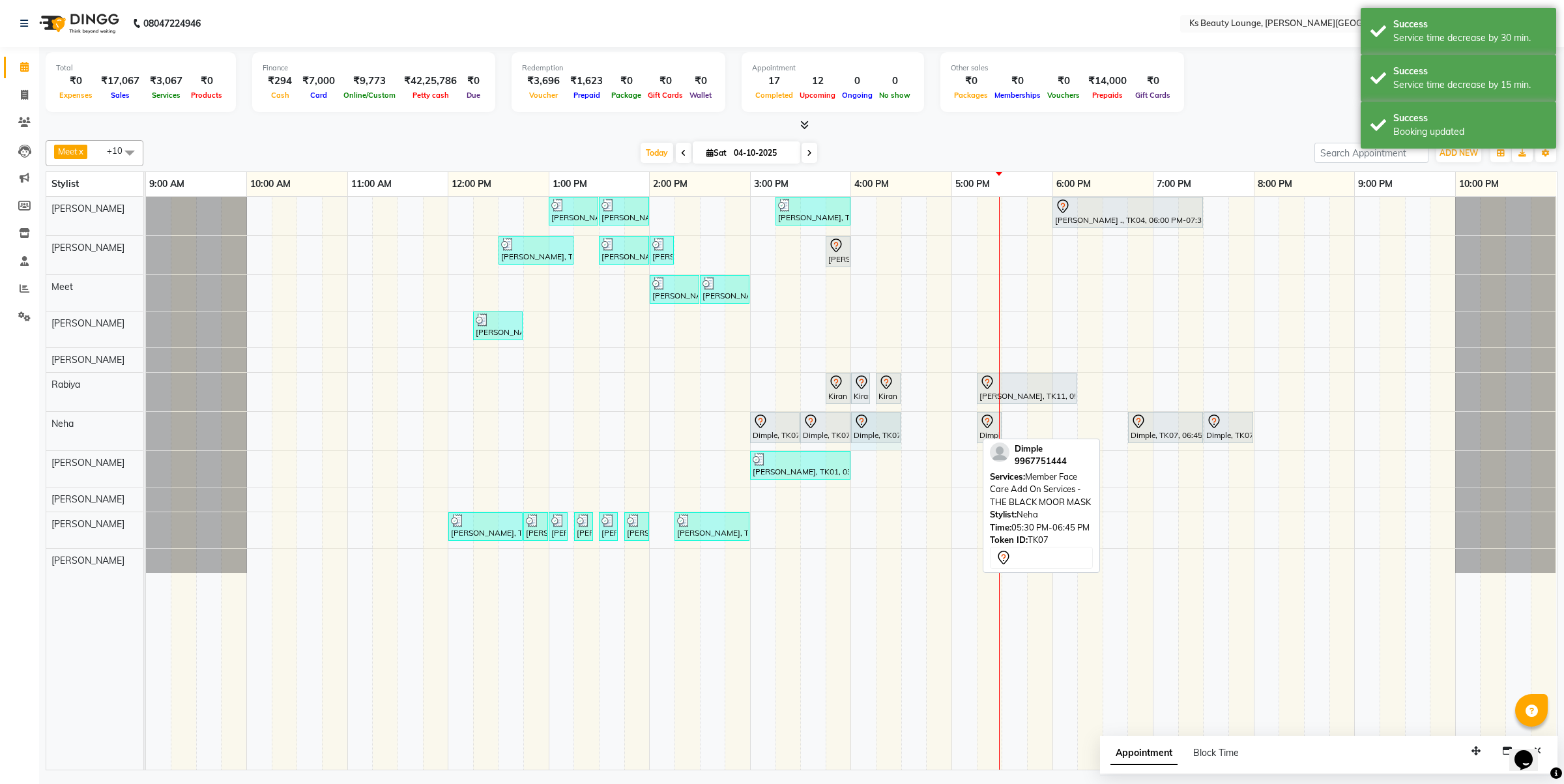
drag, startPoint x: 975, startPoint y: 420, endPoint x: 895, endPoint y: 428, distance: 80.4
click at [146, 428] on div "Dimple, TK07, 03:00 PM-03:30 PM, Member Rica - Full Arms Dimple, TK07, 03:30 PM…" at bounding box center [146, 430] width 0 height 38
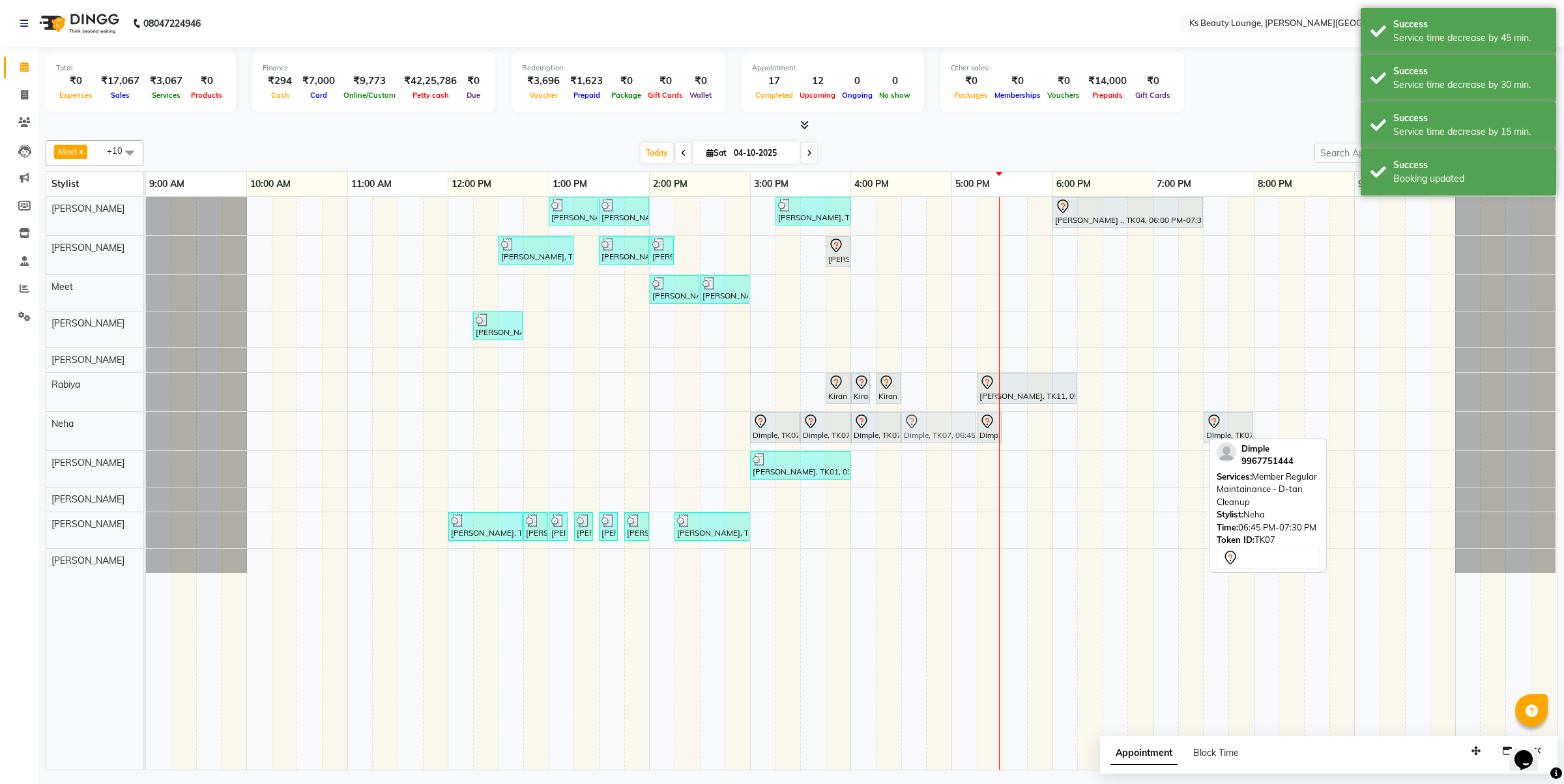
drag, startPoint x: 1161, startPoint y: 428, endPoint x: 944, endPoint y: 436, distance: 217.1
click at [146, 436] on div "Dimple, TK07, 03:00 PM-03:30 PM, Member Rica - Full Arms Dimple, TK07, 03:30 PM…" at bounding box center [146, 430] width 0 height 38
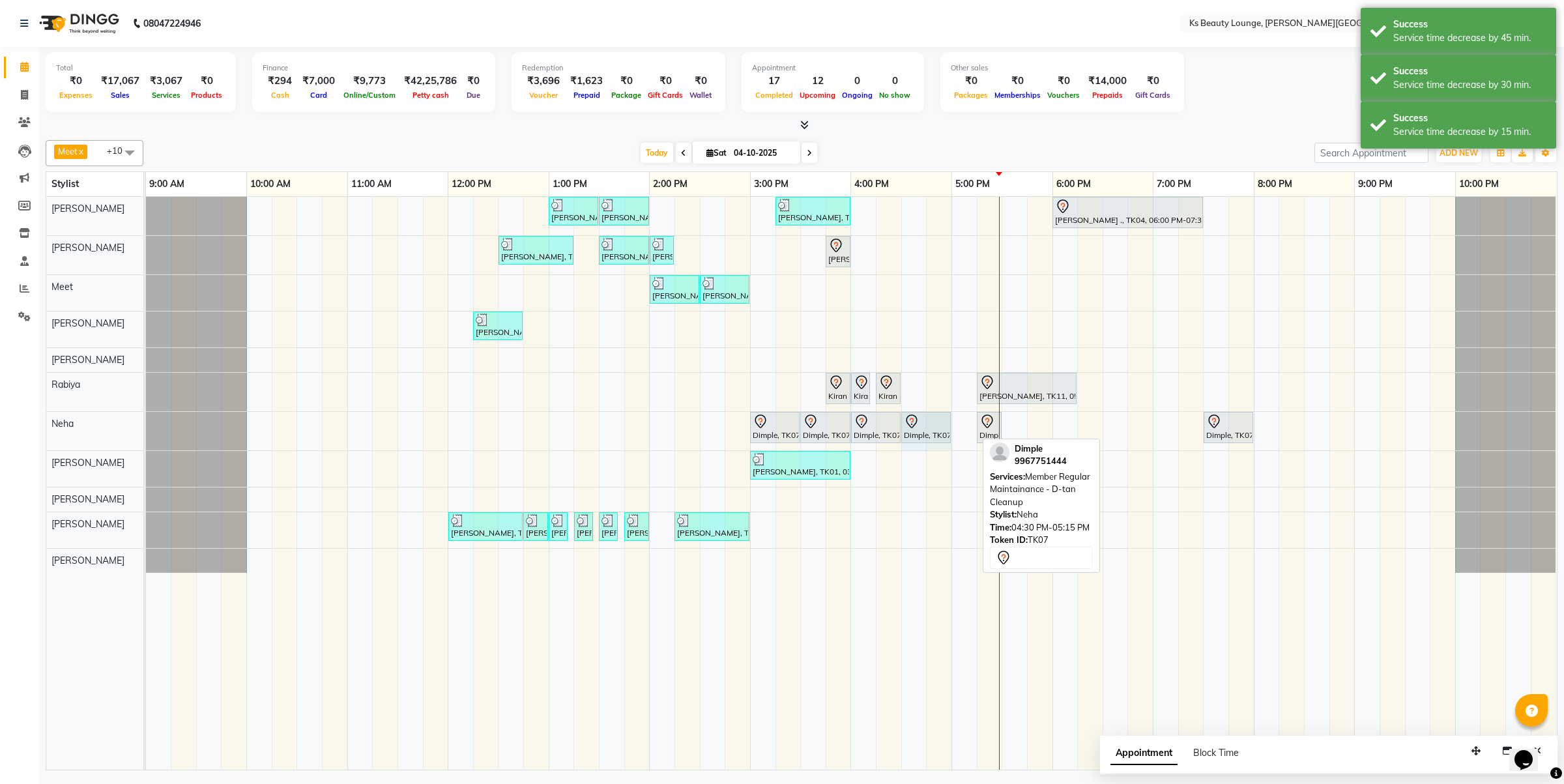
drag, startPoint x: 974, startPoint y: 423, endPoint x: 938, endPoint y: 430, distance: 36.7
click at [146, 430] on div "Dimple, TK07, 03:00 PM-03:30 PM, Member Rica - Full Arms Dimple, TK07, 03:30 PM…" at bounding box center [146, 430] width 0 height 38
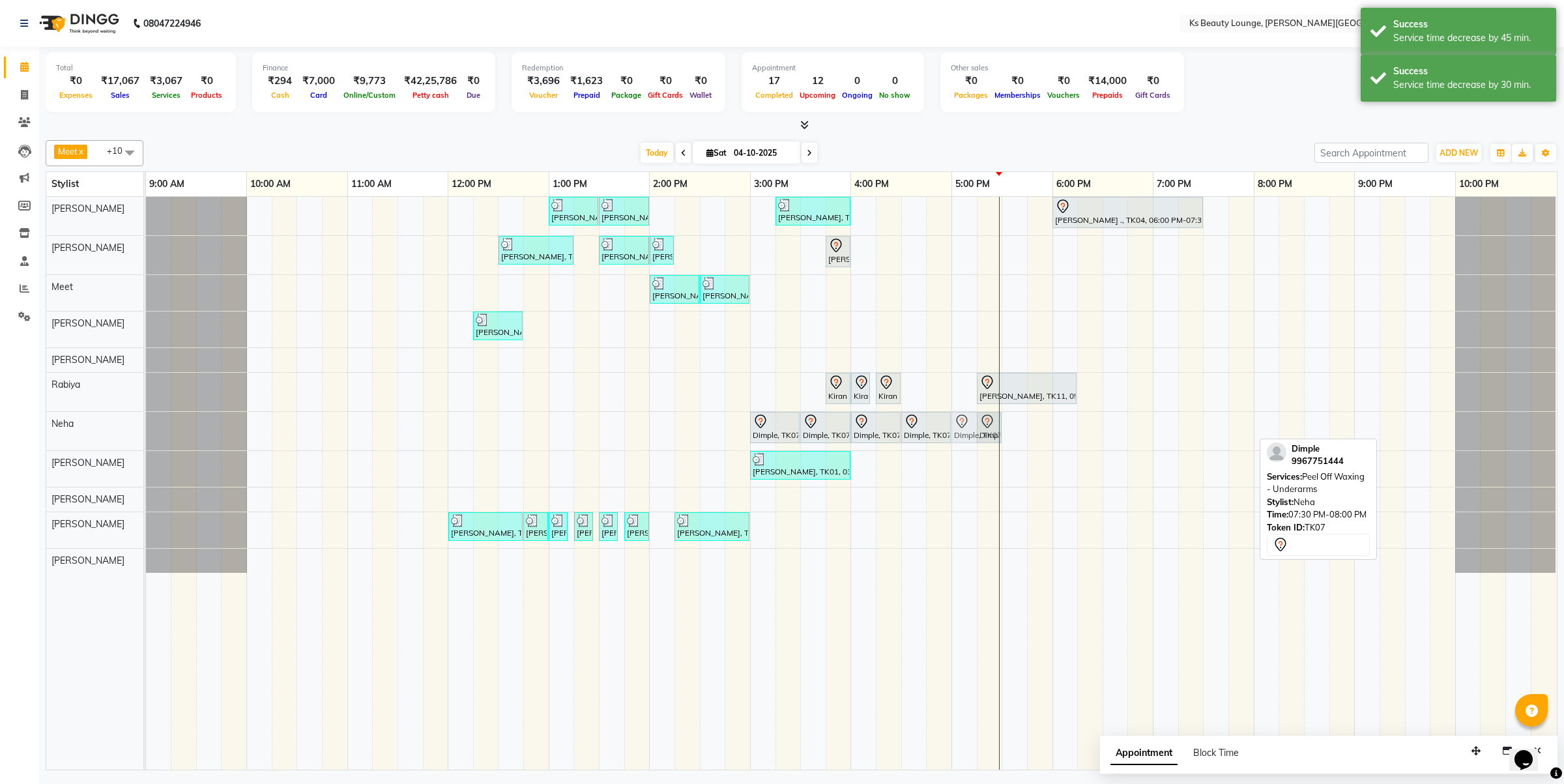
drag, startPoint x: 1216, startPoint y: 431, endPoint x: 963, endPoint y: 431, distance: 253.0
click at [146, 431] on div "Dimple, TK07, 03:00 PM-03:30 PM, Member Rica - Full Arms Dimple, TK07, 03:30 PM…" at bounding box center [146, 430] width 0 height 38
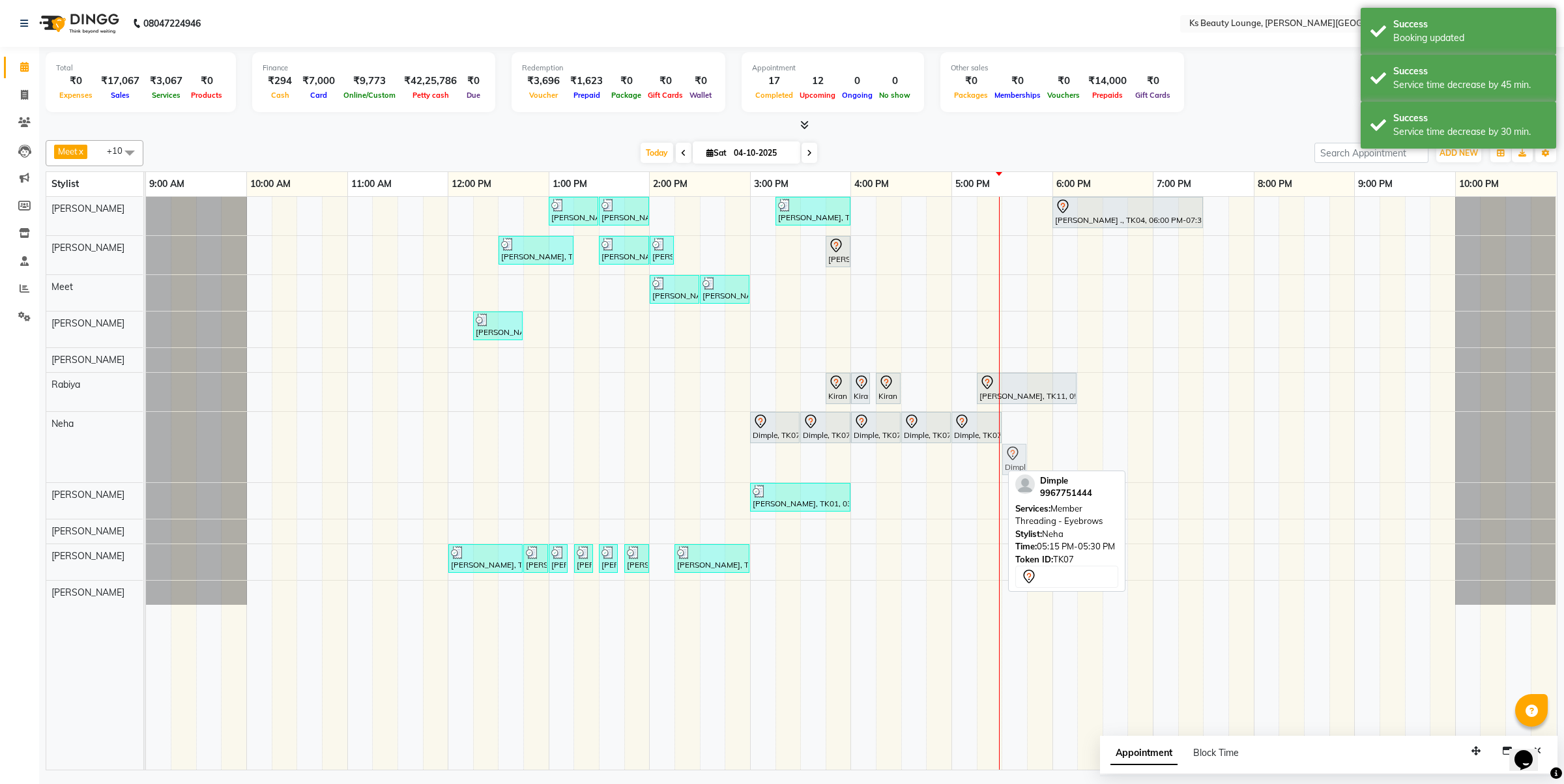
drag, startPoint x: 988, startPoint y: 457, endPoint x: 1007, endPoint y: 461, distance: 19.4
click at [146, 461] on div "Dimple, TK07, 03:00 PM-03:30 PM, Member Rica - Full Arms Dimple, TK07, 03:30 PM…" at bounding box center [146, 446] width 0 height 70
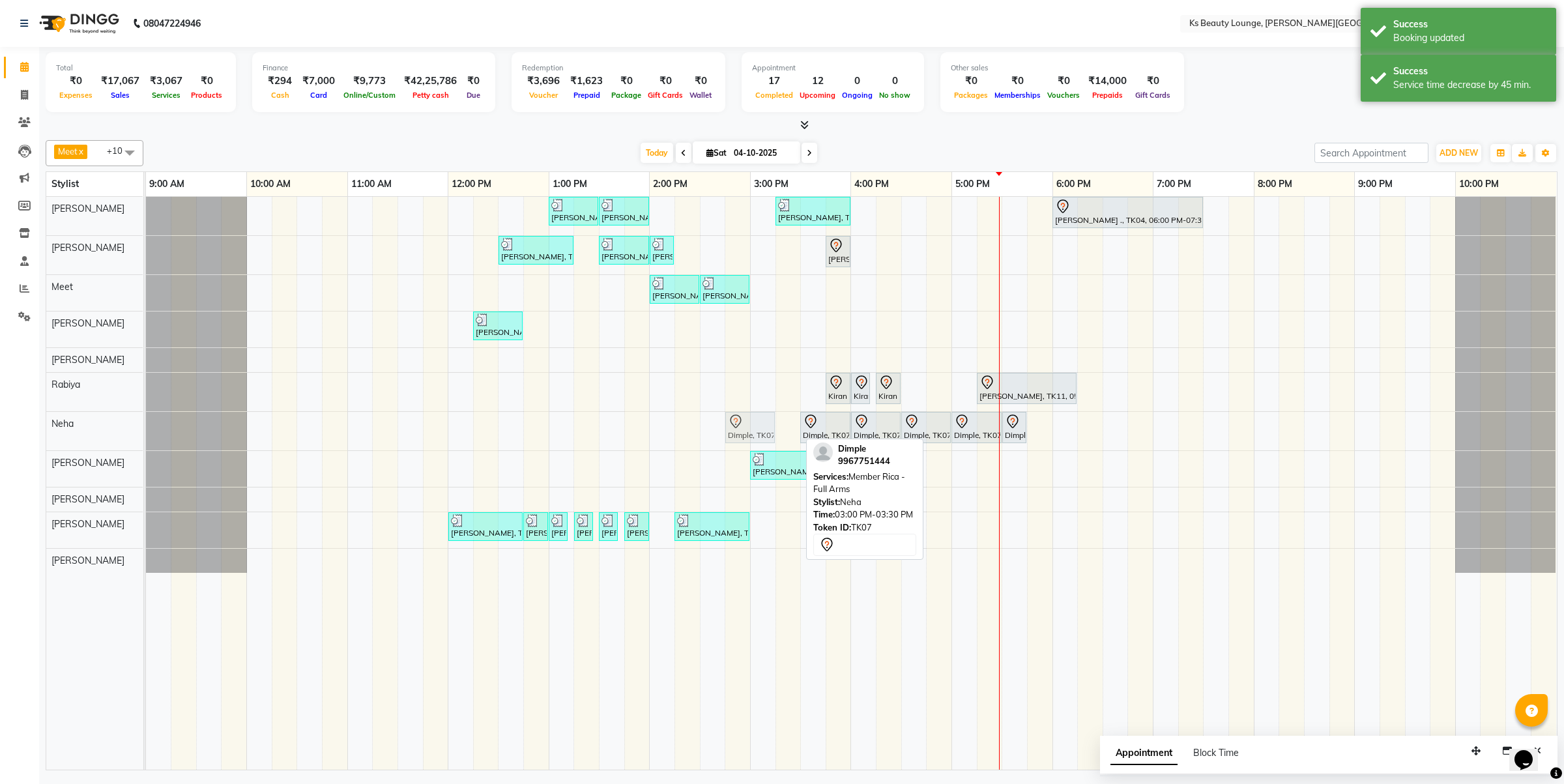
drag, startPoint x: 783, startPoint y: 428, endPoint x: 748, endPoint y: 434, distance: 35.5
click at [146, 434] on div "Dimple, TK07, 03:00 PM-03:30 PM, Member Rica - Full Arms Dimple, TK07, 03:30 PM…" at bounding box center [146, 430] width 0 height 38
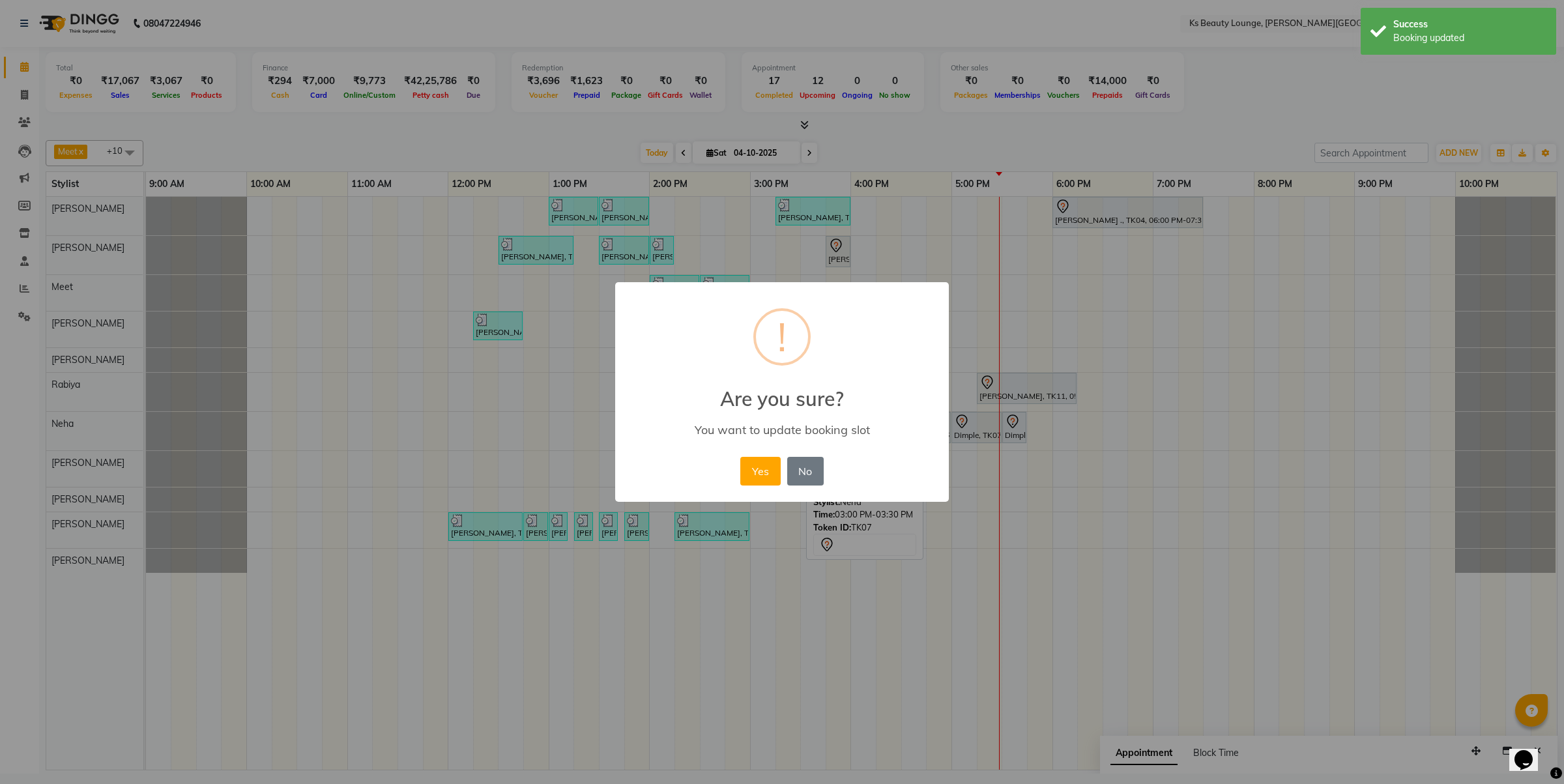
click at [741, 457] on button "Yes" at bounding box center [760, 470] width 40 height 28
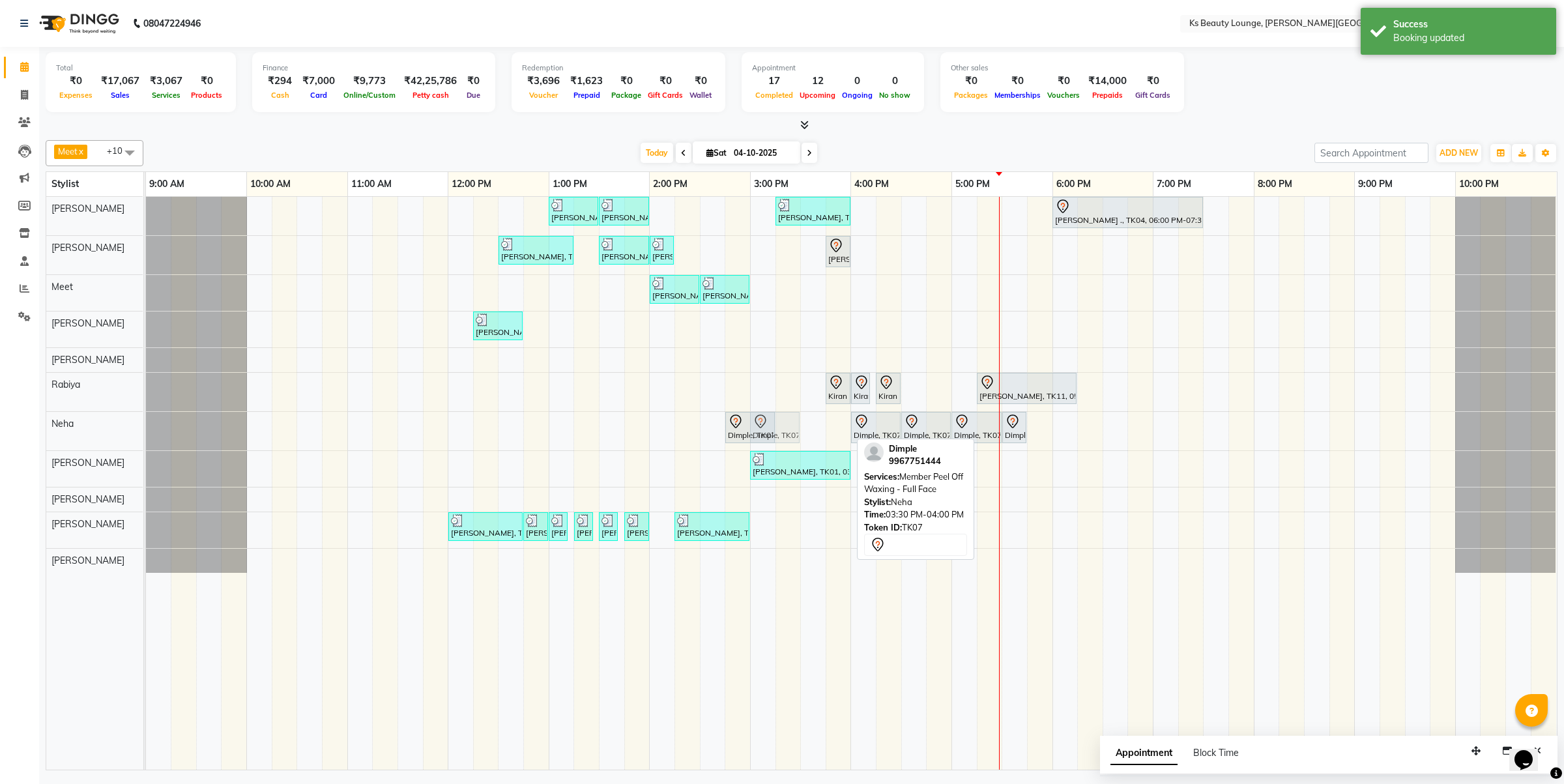
drag, startPoint x: 836, startPoint y: 430, endPoint x: 796, endPoint y: 431, distance: 40.0
click at [146, 431] on div "Dimple, TK07, 02:45 PM-03:15 PM, Member Rica - Full Arms Dimple, TK07, 03:30 PM…" at bounding box center [146, 430] width 0 height 38
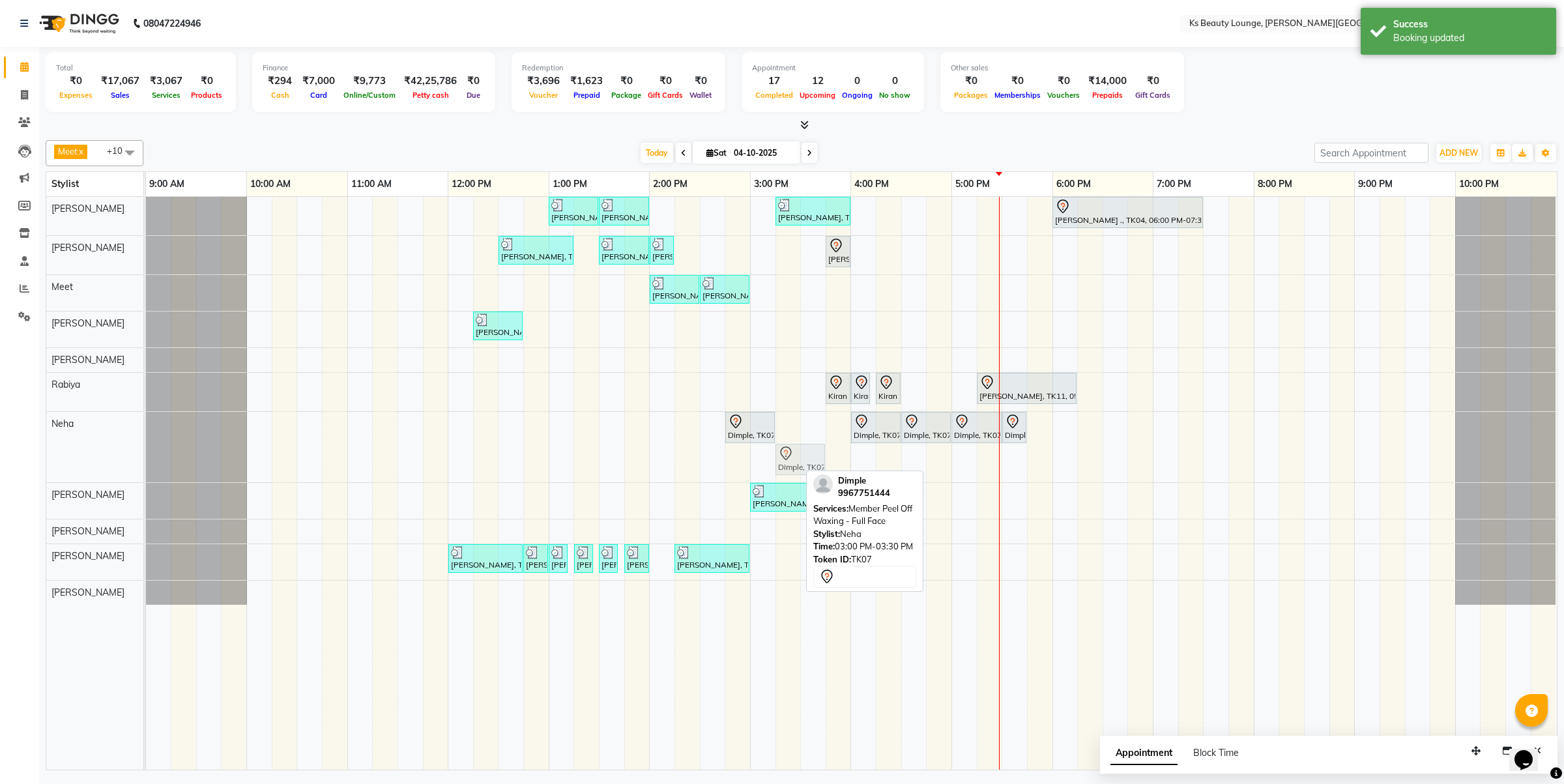
click at [146, 457] on div "Dimple, TK07, 02:45 PM-03:15 PM, Member Rica - Full Arms Dimple, TK07, 04:00 PM…" at bounding box center [146, 446] width 0 height 70
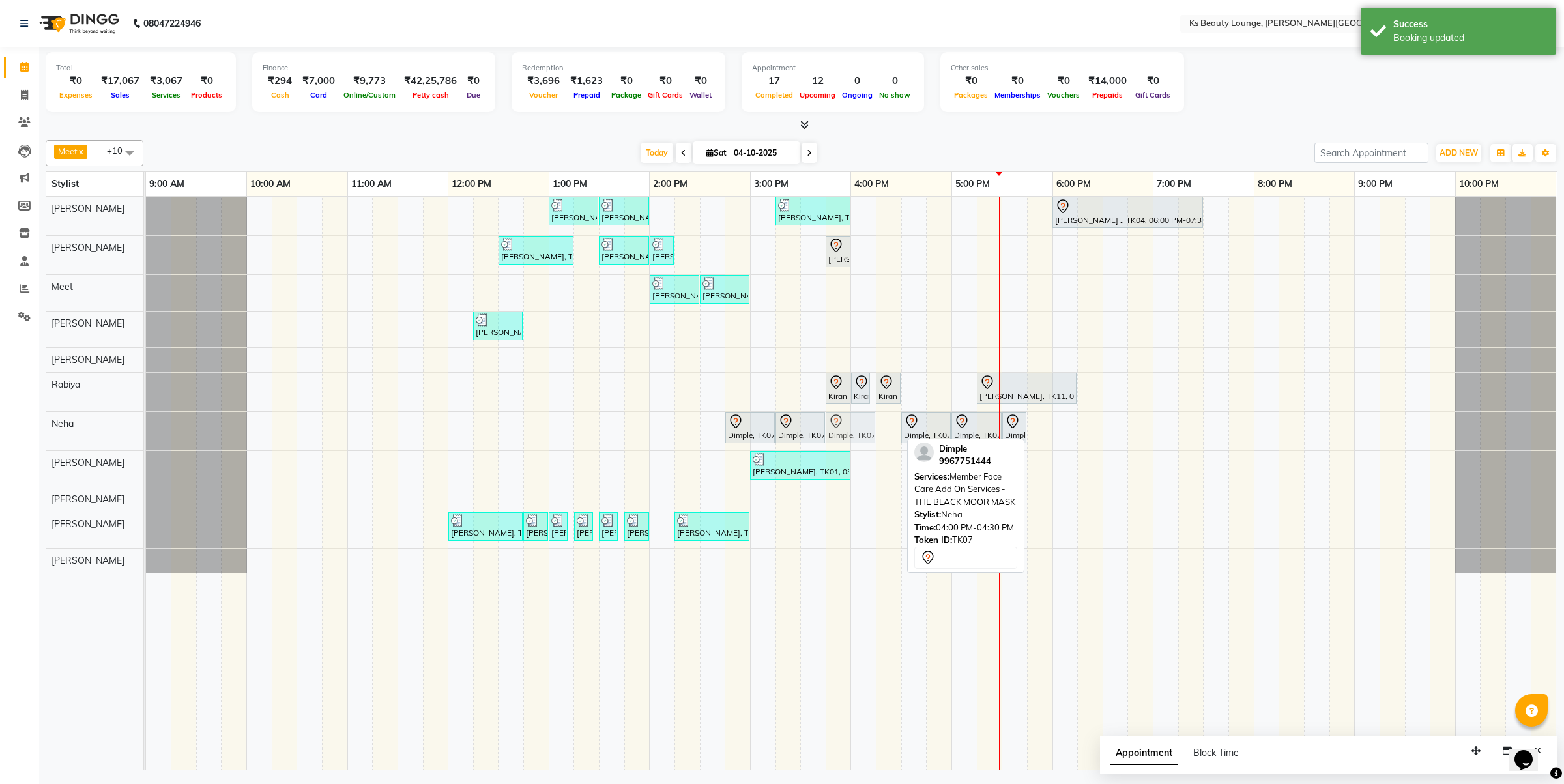
drag, startPoint x: 860, startPoint y: 428, endPoint x: 849, endPoint y: 430, distance: 11.2
click at [146, 429] on div "Dimple, TK07, 02:45 PM-03:15 PM, Member Rica - Full Arms Dimple, TK07, 03:15 PM…" at bounding box center [146, 430] width 0 height 38
drag, startPoint x: 923, startPoint y: 427, endPoint x: 900, endPoint y: 429, distance: 23.1
click at [146, 429] on div "Dimple, TK07, 02:45 PM-03:15 PM, Member Rica - Full Arms Dimple, TK07, 03:15 PM…" at bounding box center [146, 430] width 0 height 38
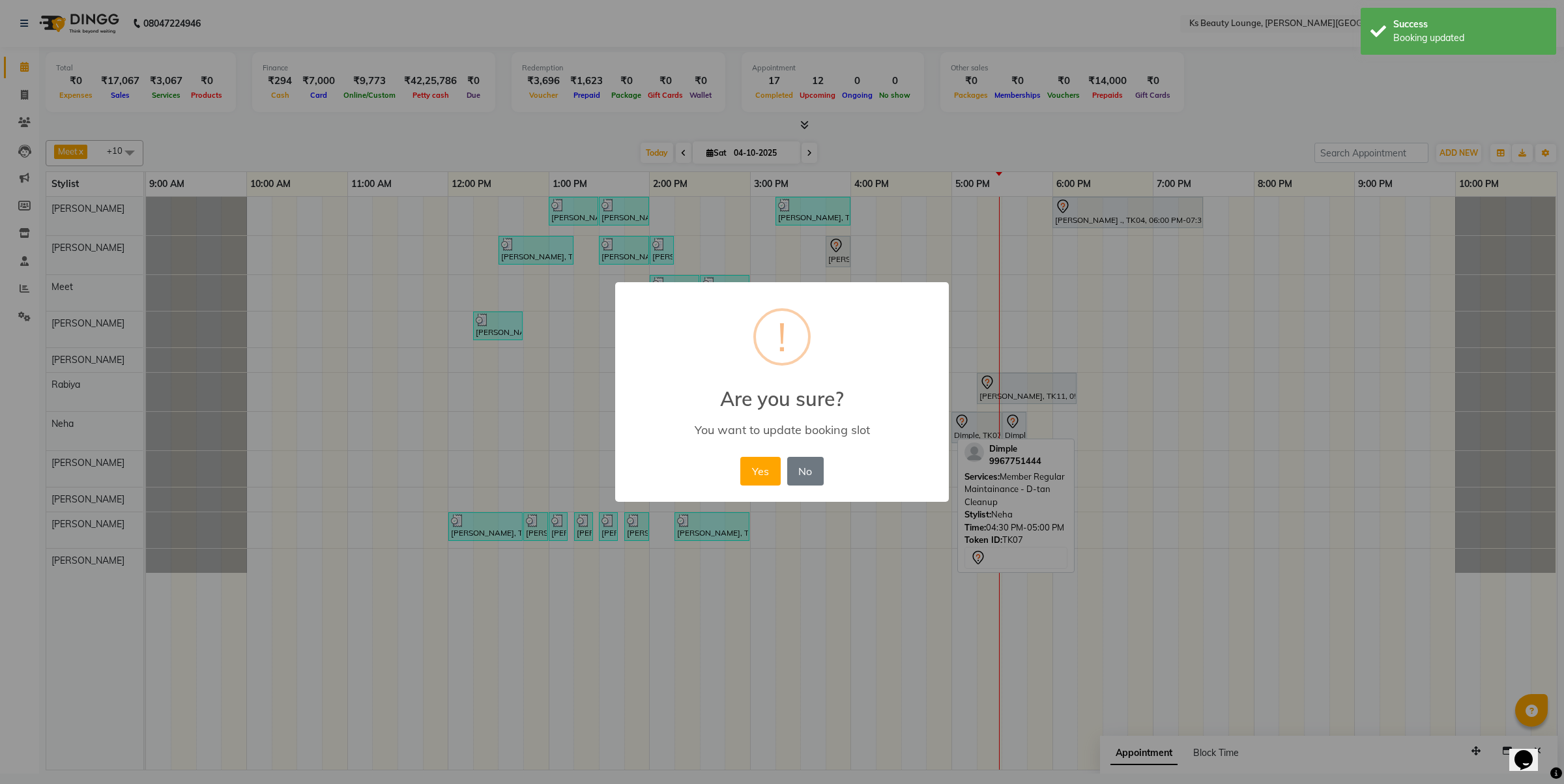
click at [741, 457] on button "Yes" at bounding box center [760, 470] width 40 height 28
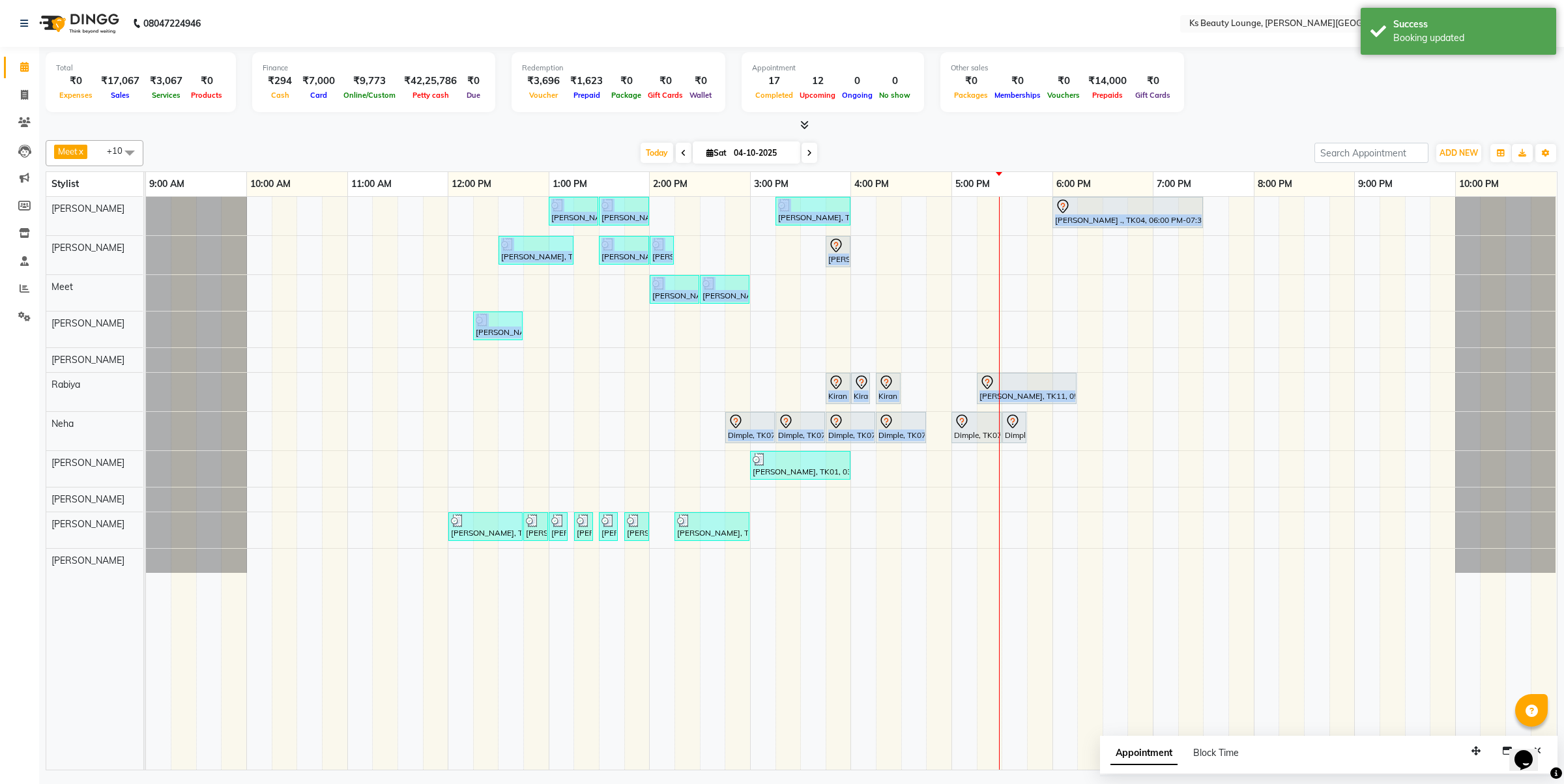
drag, startPoint x: 966, startPoint y: 430, endPoint x: 942, endPoint y: 432, distance: 24.1
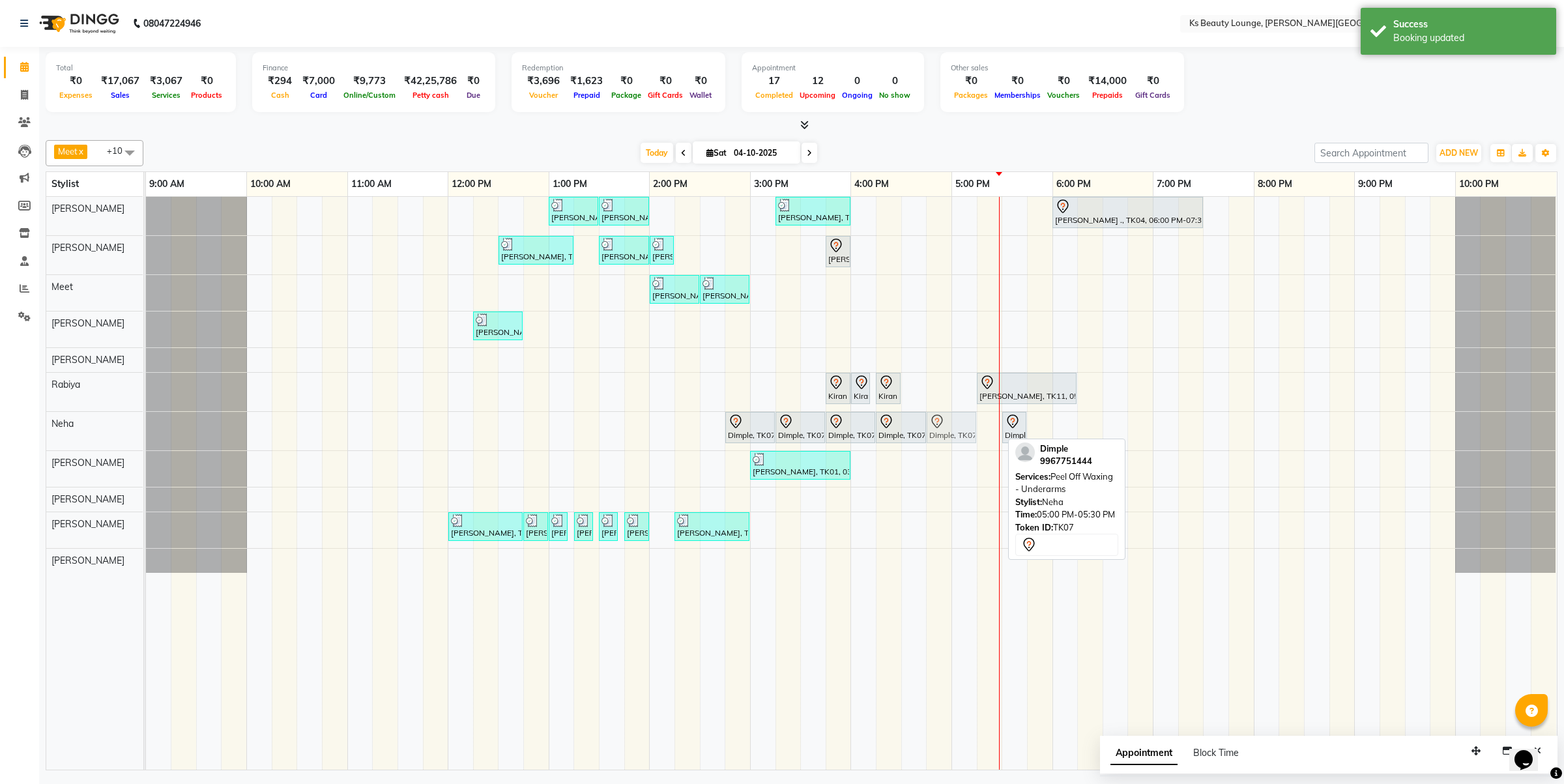
drag, startPoint x: 973, startPoint y: 430, endPoint x: 946, endPoint y: 432, distance: 27.1
click at [146, 432] on div "Dimple, TK07, 02:45 PM-03:15 PM, Member Rica - Full Arms Dimple, TK07, 03:15 PM…" at bounding box center [146, 430] width 0 height 38
drag, startPoint x: 1010, startPoint y: 430, endPoint x: 984, endPoint y: 432, distance: 26.1
click at [146, 432] on div "Dimple, TK07, 02:45 PM-03:15 PM, Member Rica - Full Arms Dimple, TK07, 03:15 PM…" at bounding box center [146, 430] width 0 height 38
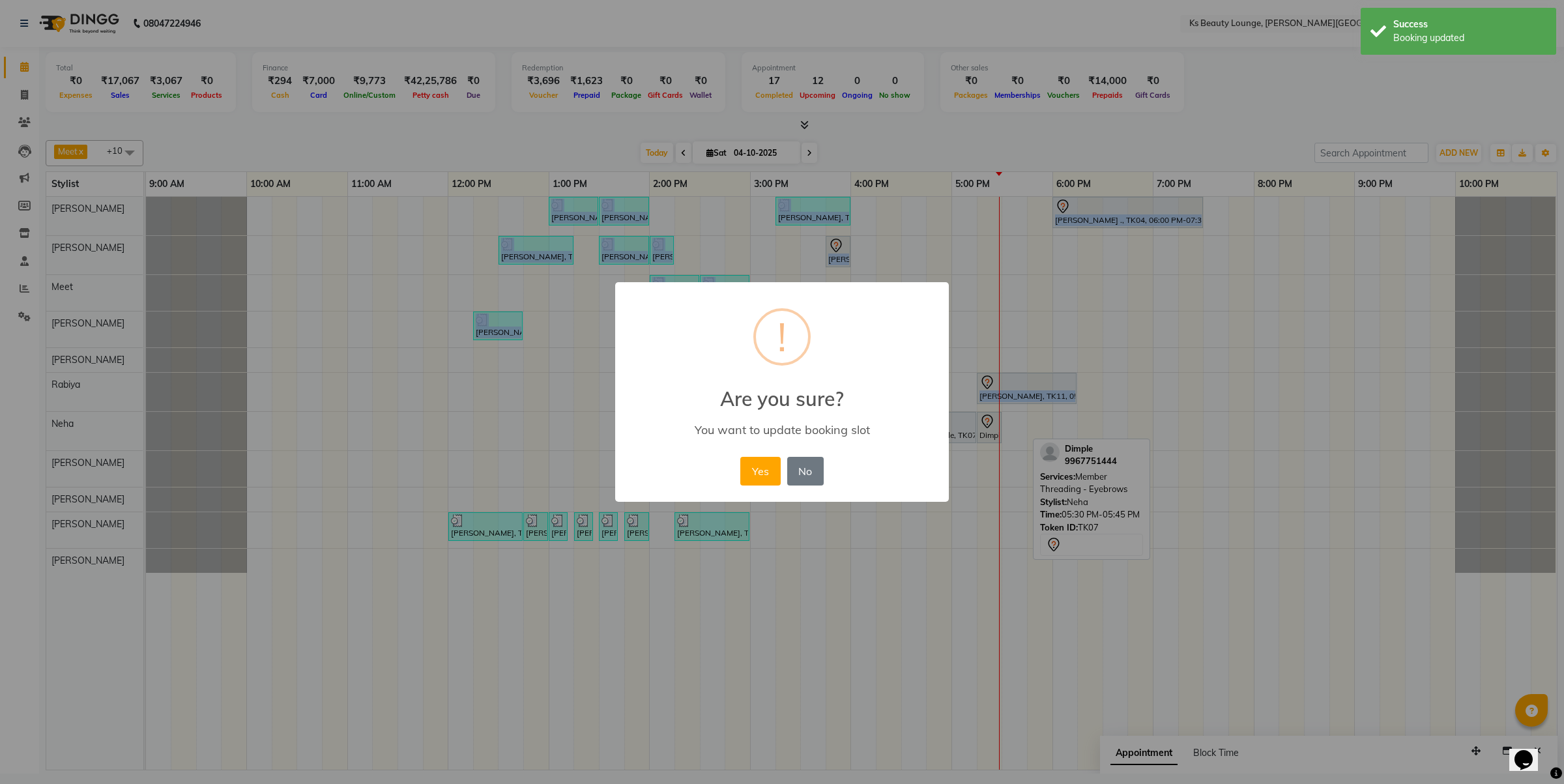
click at [741, 457] on button "Yes" at bounding box center [760, 470] width 40 height 28
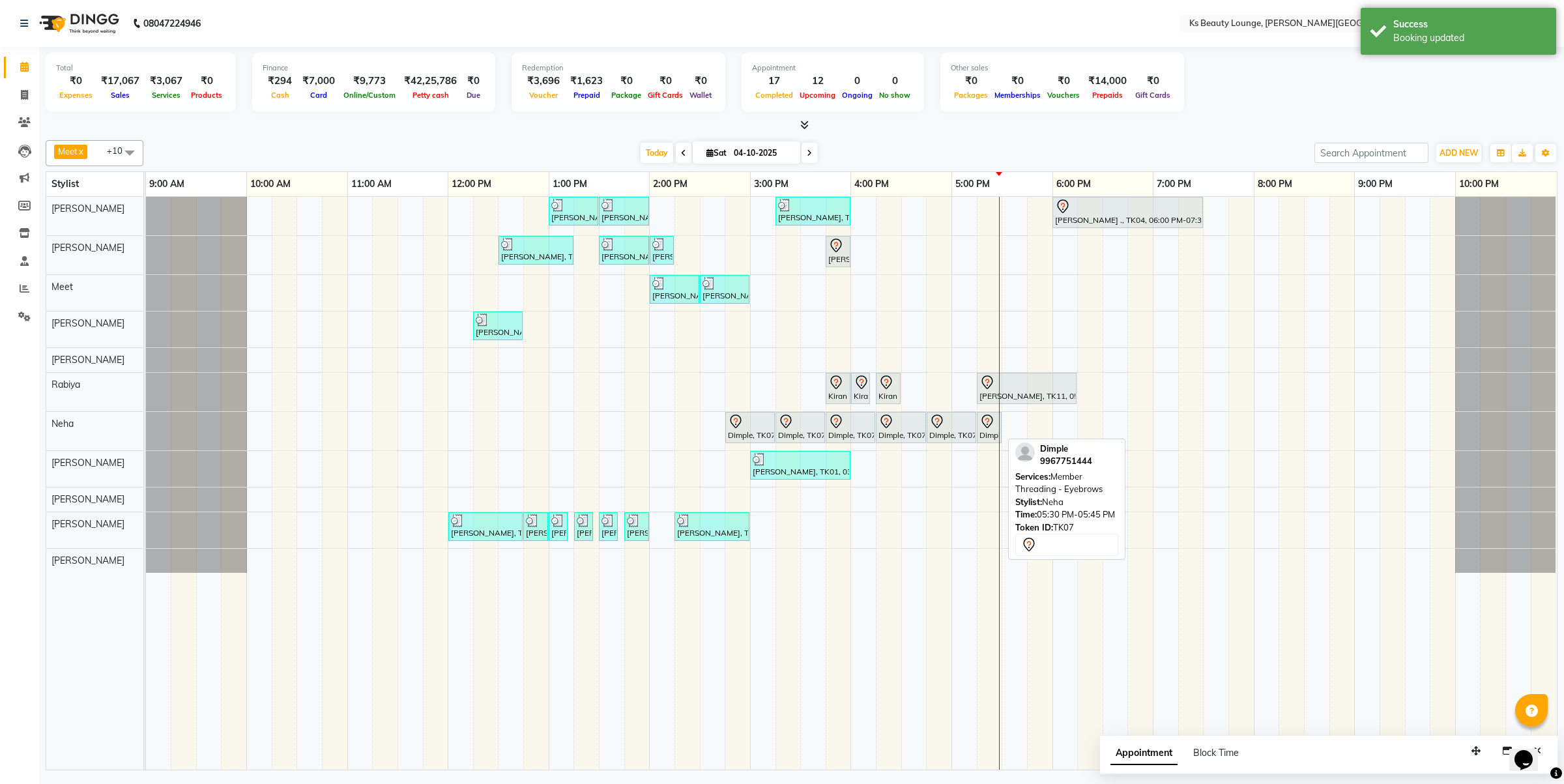
click at [986, 429] on icon at bounding box center [987, 422] width 16 height 16
click at [989, 429] on icon at bounding box center [987, 422] width 16 height 16
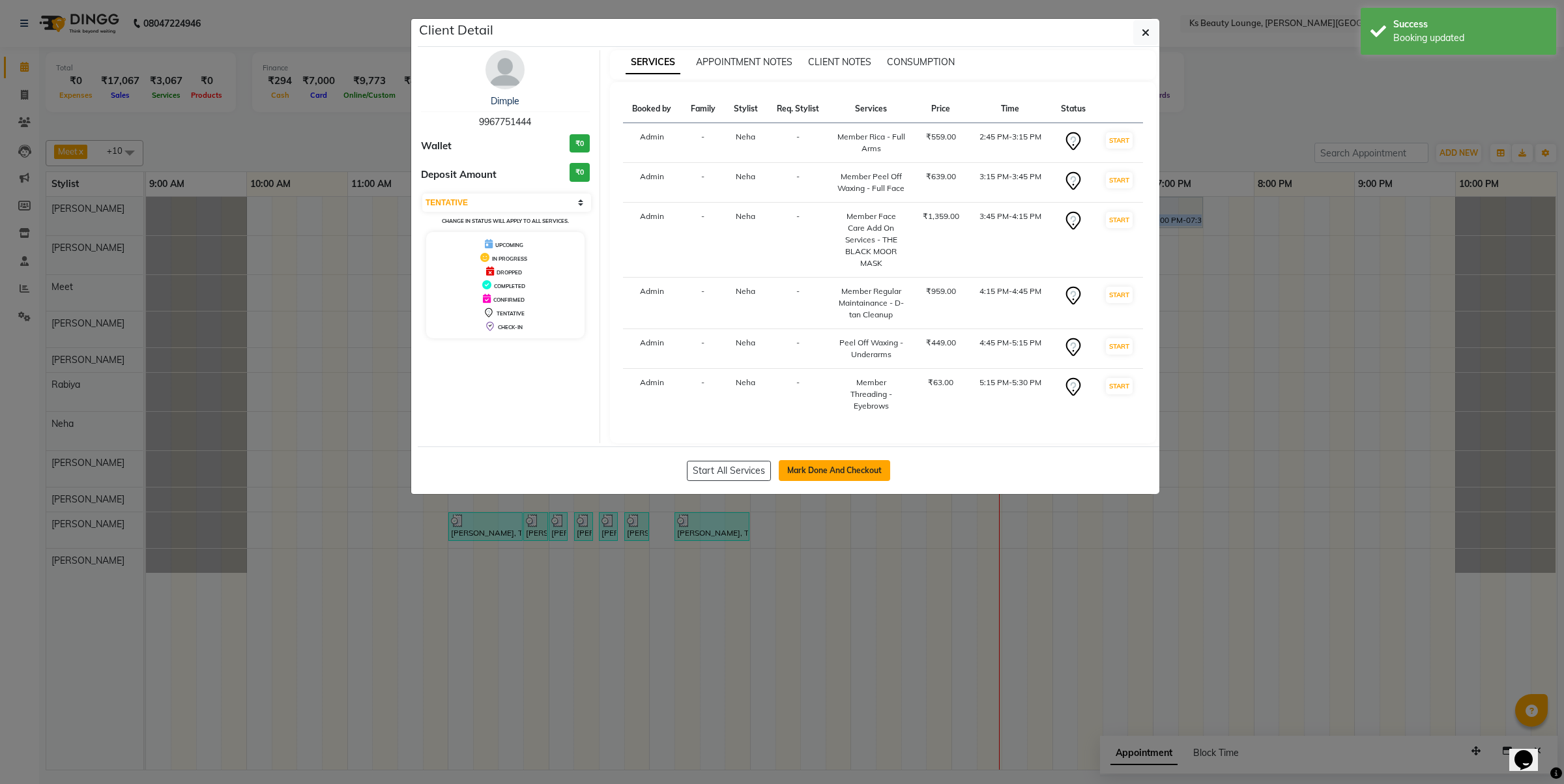
click at [843, 463] on button "Mark Done And Checkout" at bounding box center [834, 470] width 111 height 21
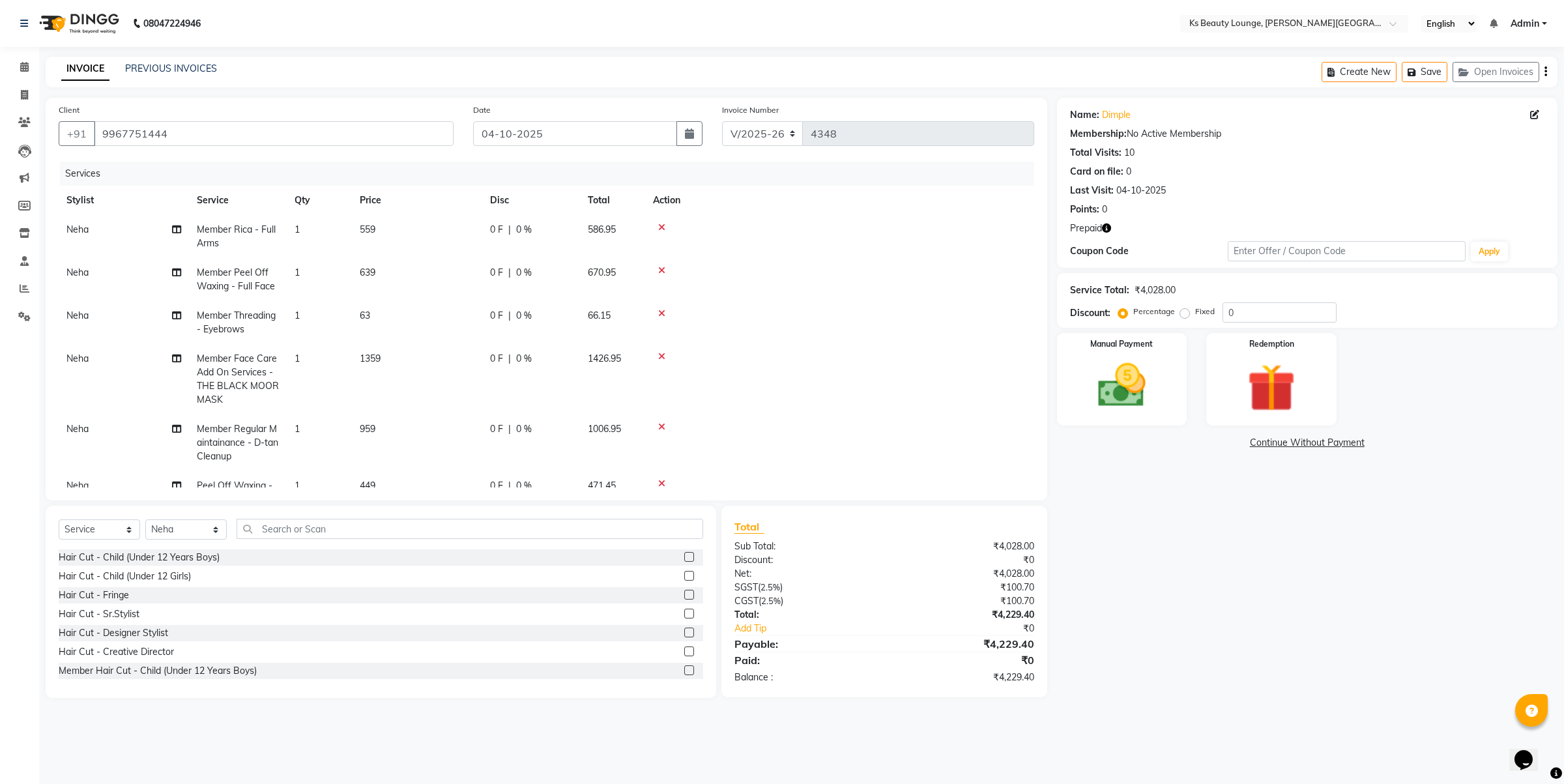
click at [1544, 73] on icon "button" at bounding box center [1546, 72] width 3 height 1
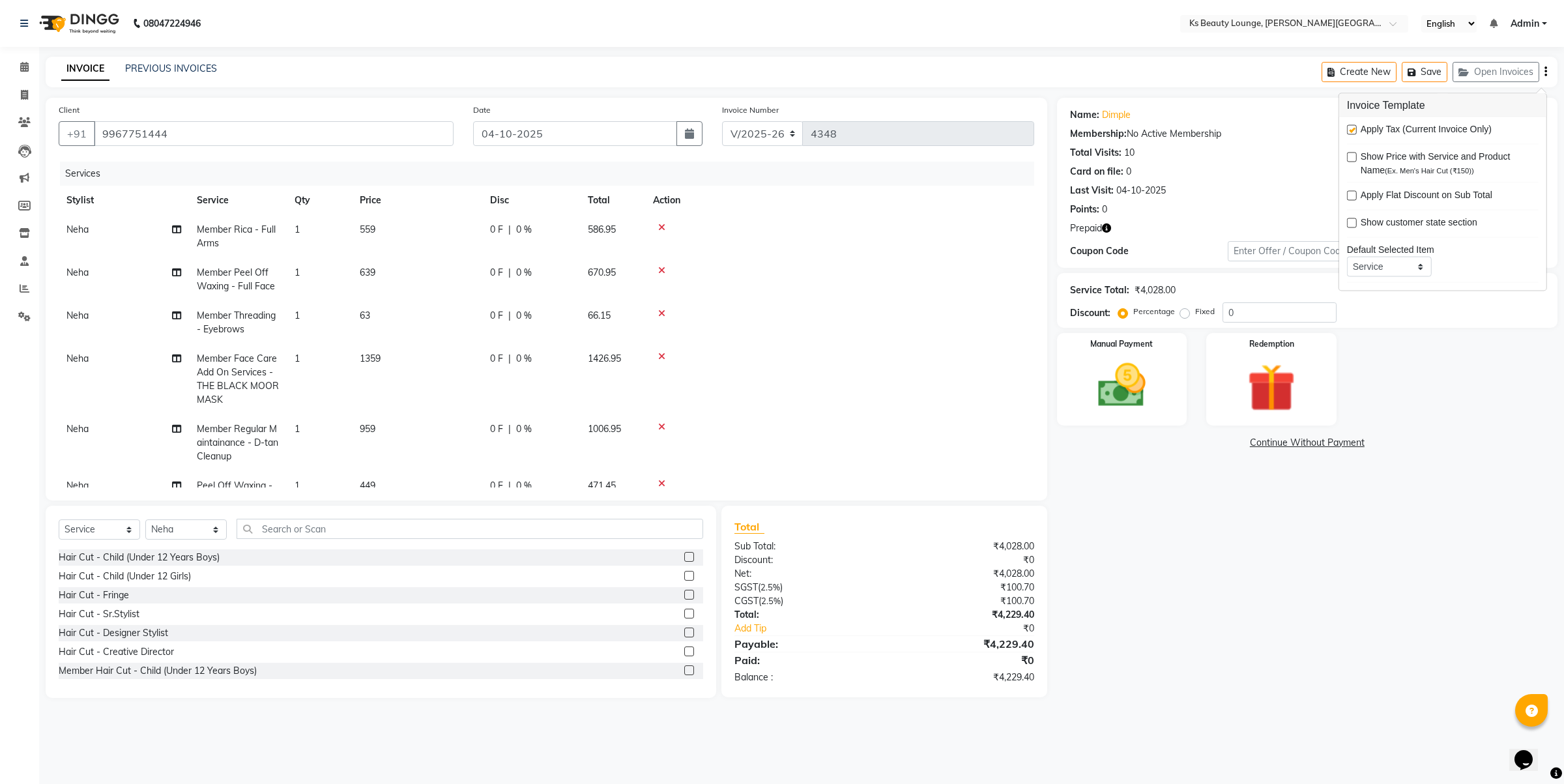
click at [1353, 131] on label at bounding box center [1351, 129] width 9 height 9
click at [1353, 131] on input "checkbox" at bounding box center [1351, 131] width 9 height 9
click at [1258, 382] on img at bounding box center [1271, 388] width 81 height 62
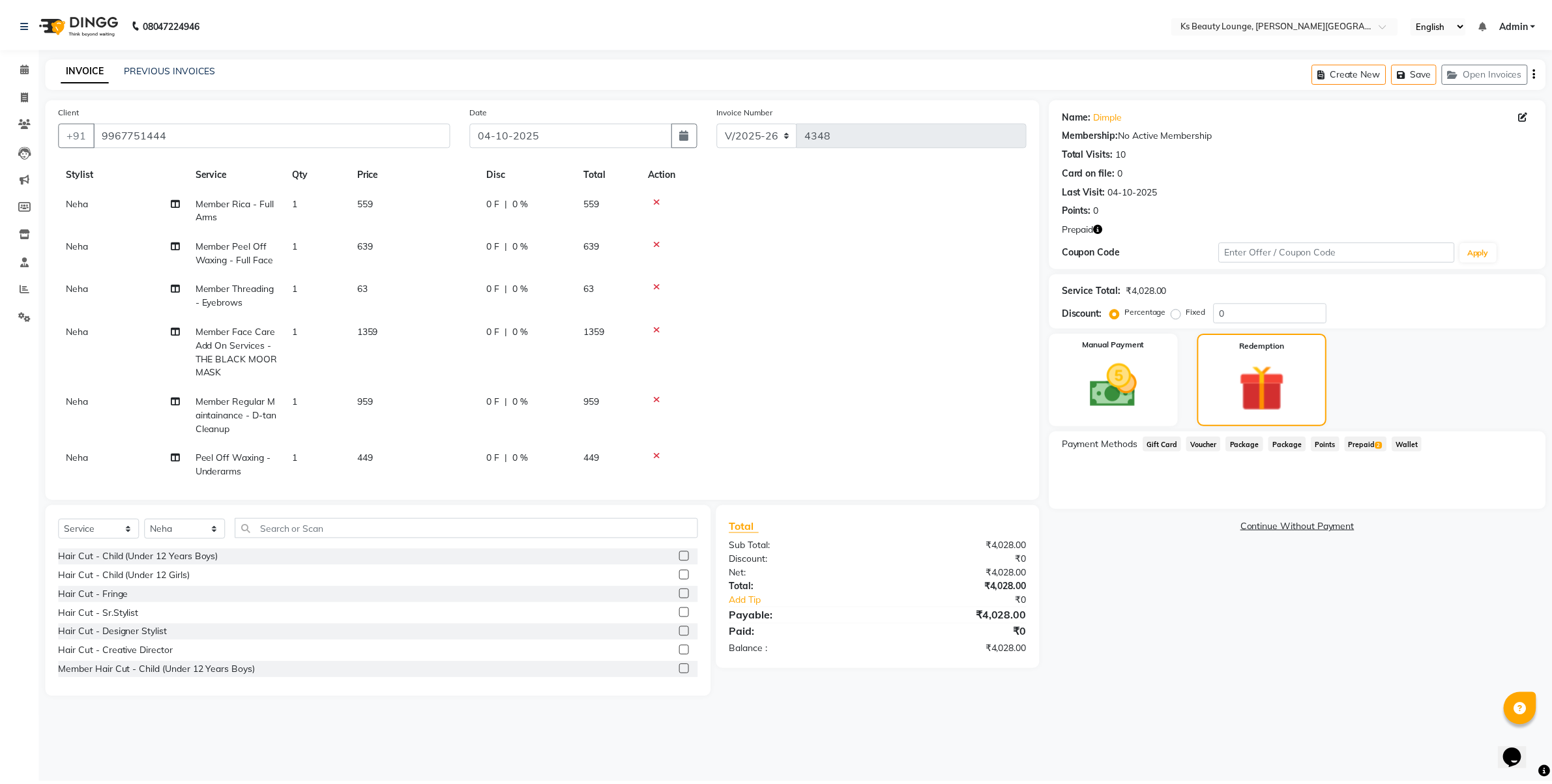
scroll to position [49, 0]
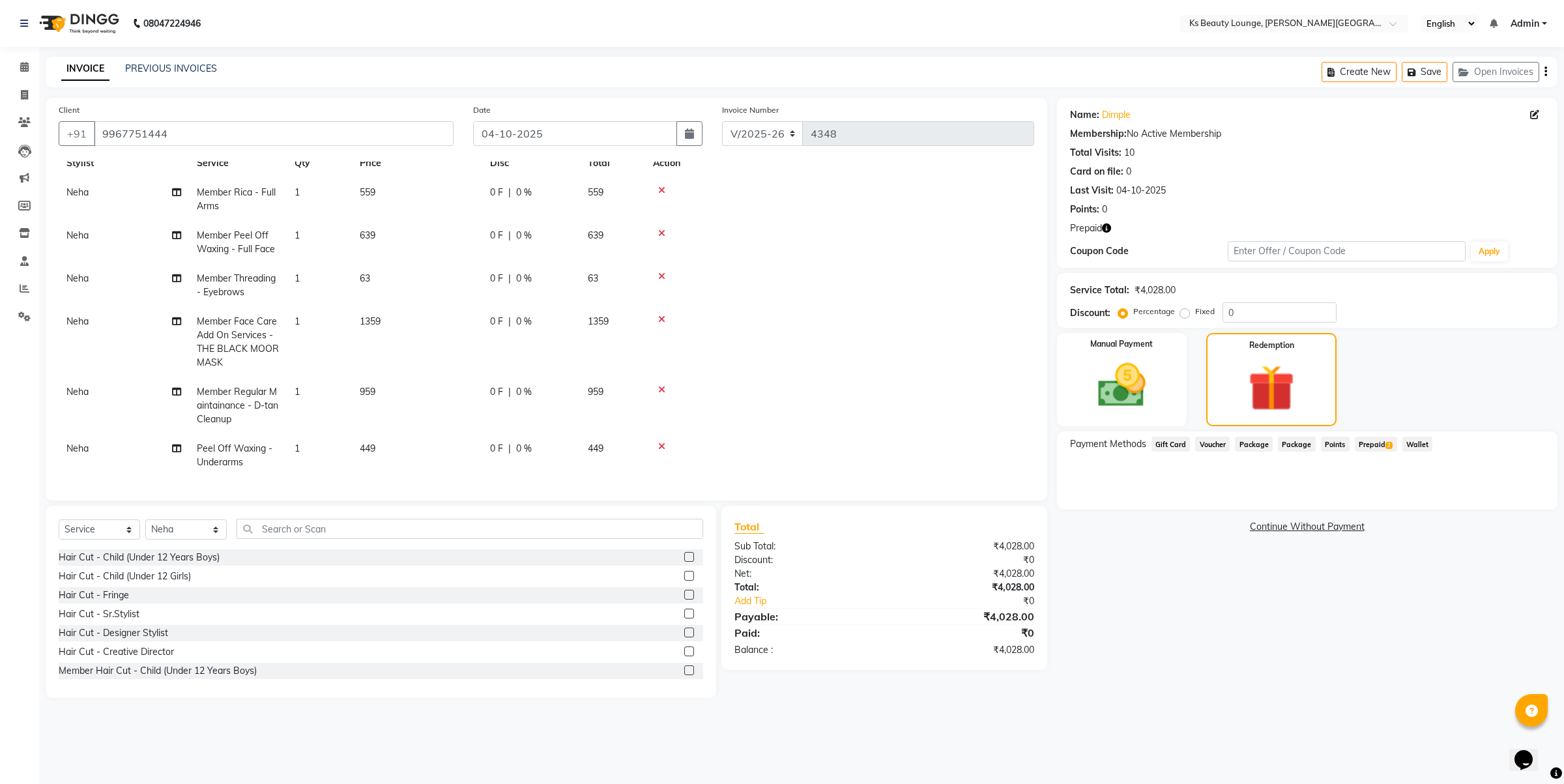
click at [1370, 437] on span "Prepaid 2" at bounding box center [1376, 444] width 42 height 15
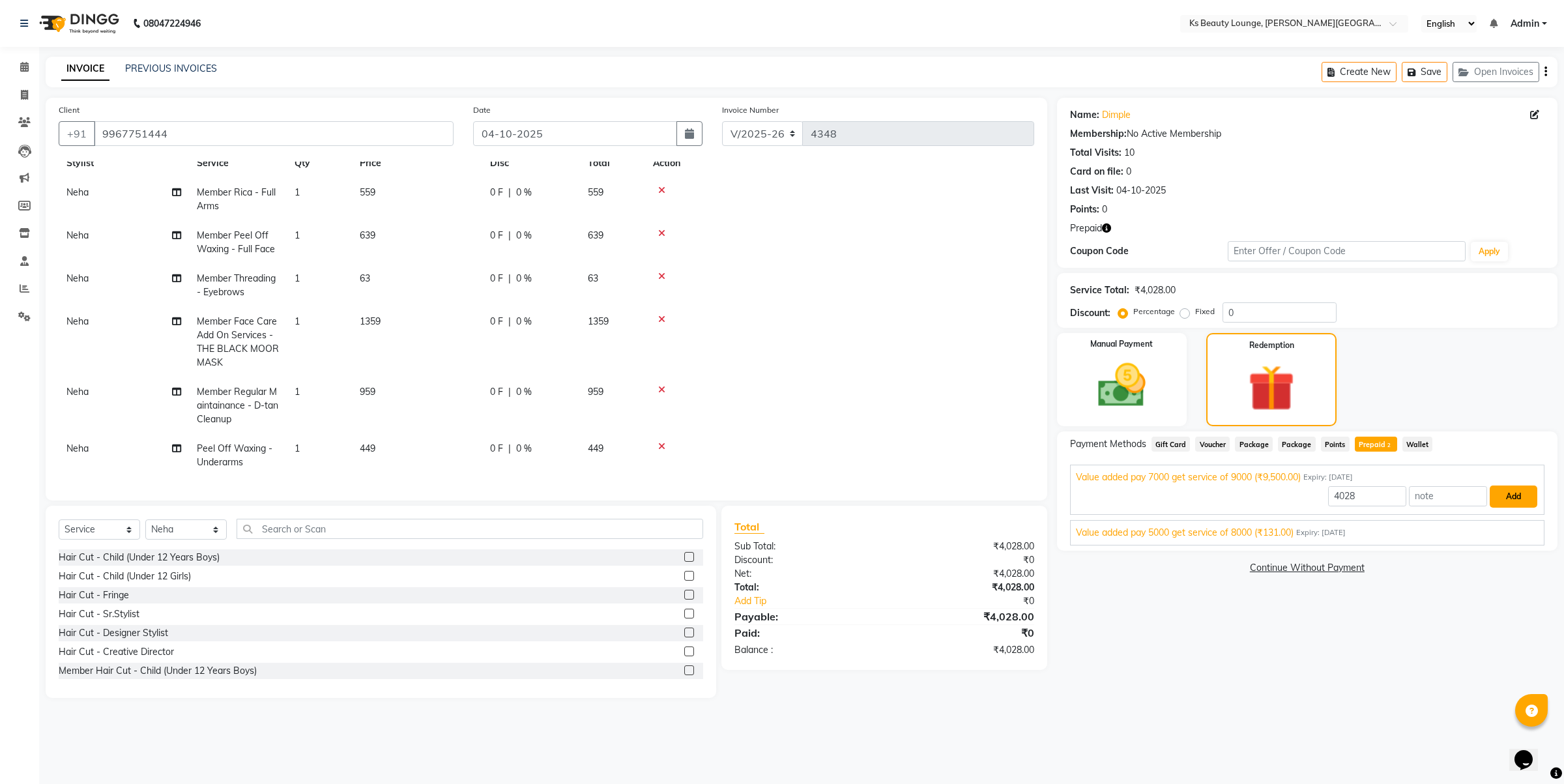
click at [1520, 489] on button "Add" at bounding box center [1514, 497] width 48 height 23
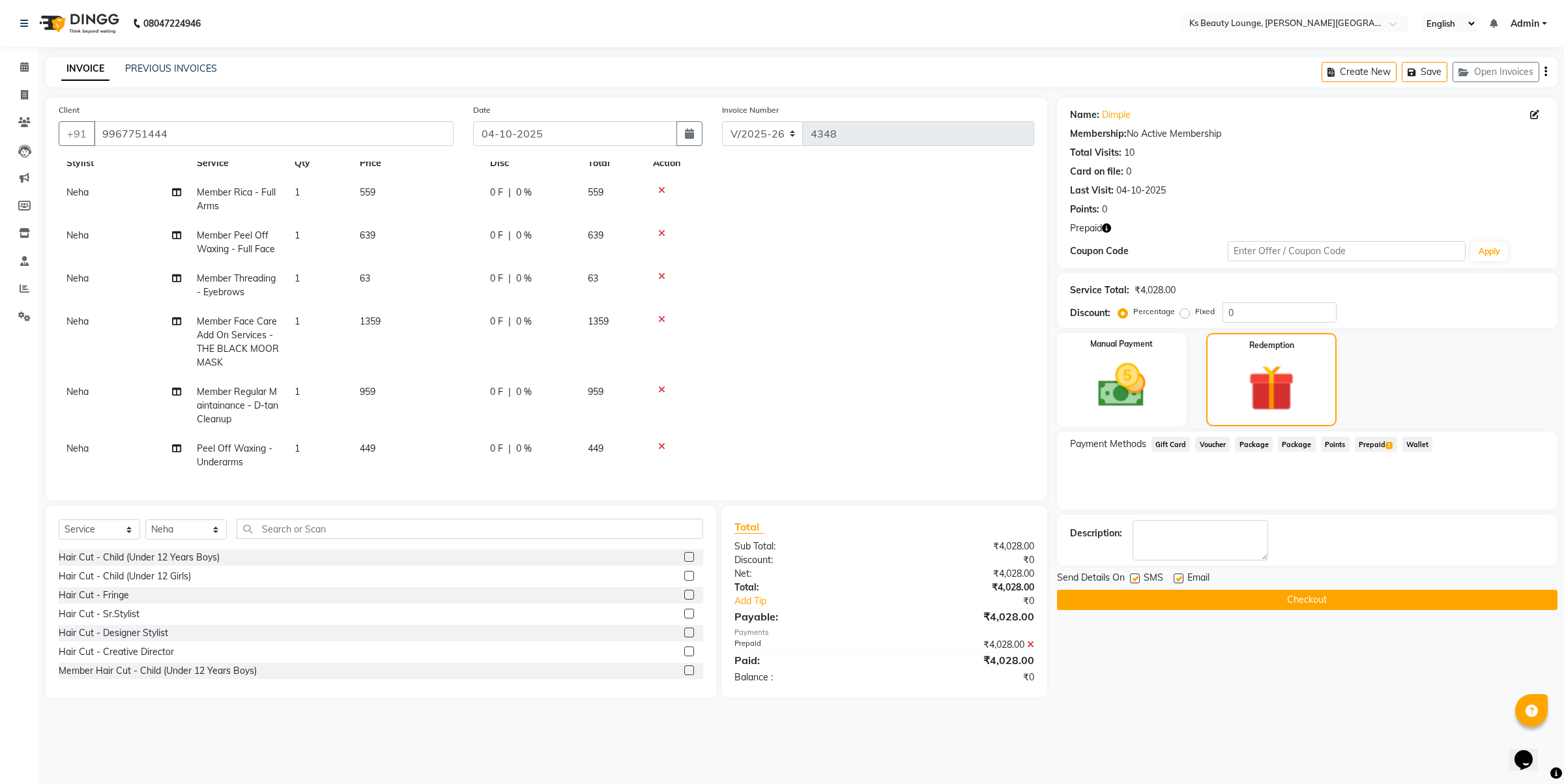
click at [1246, 597] on button "Checkout" at bounding box center [1307, 600] width 500 height 20
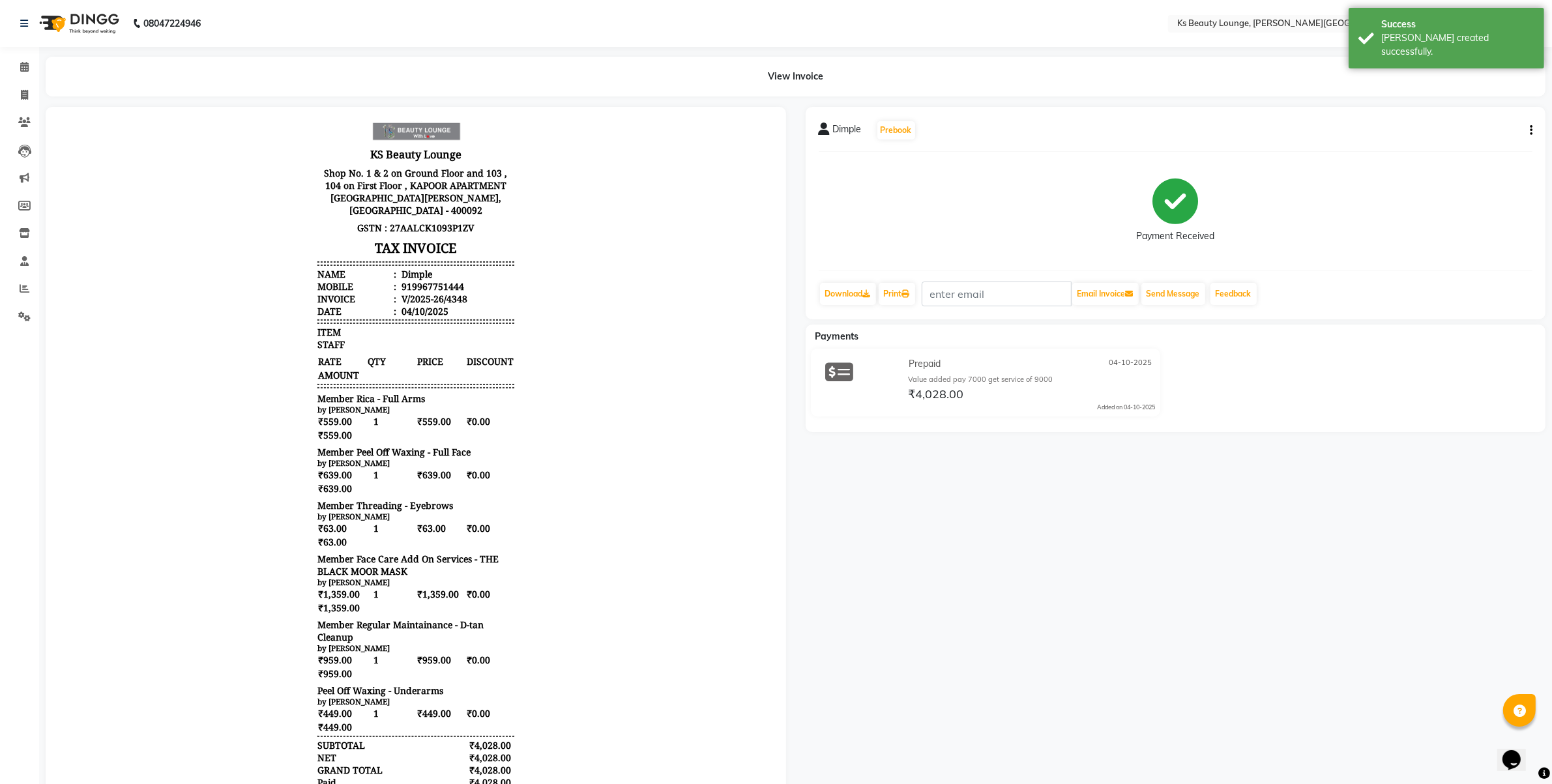
scroll to position [106, 0]
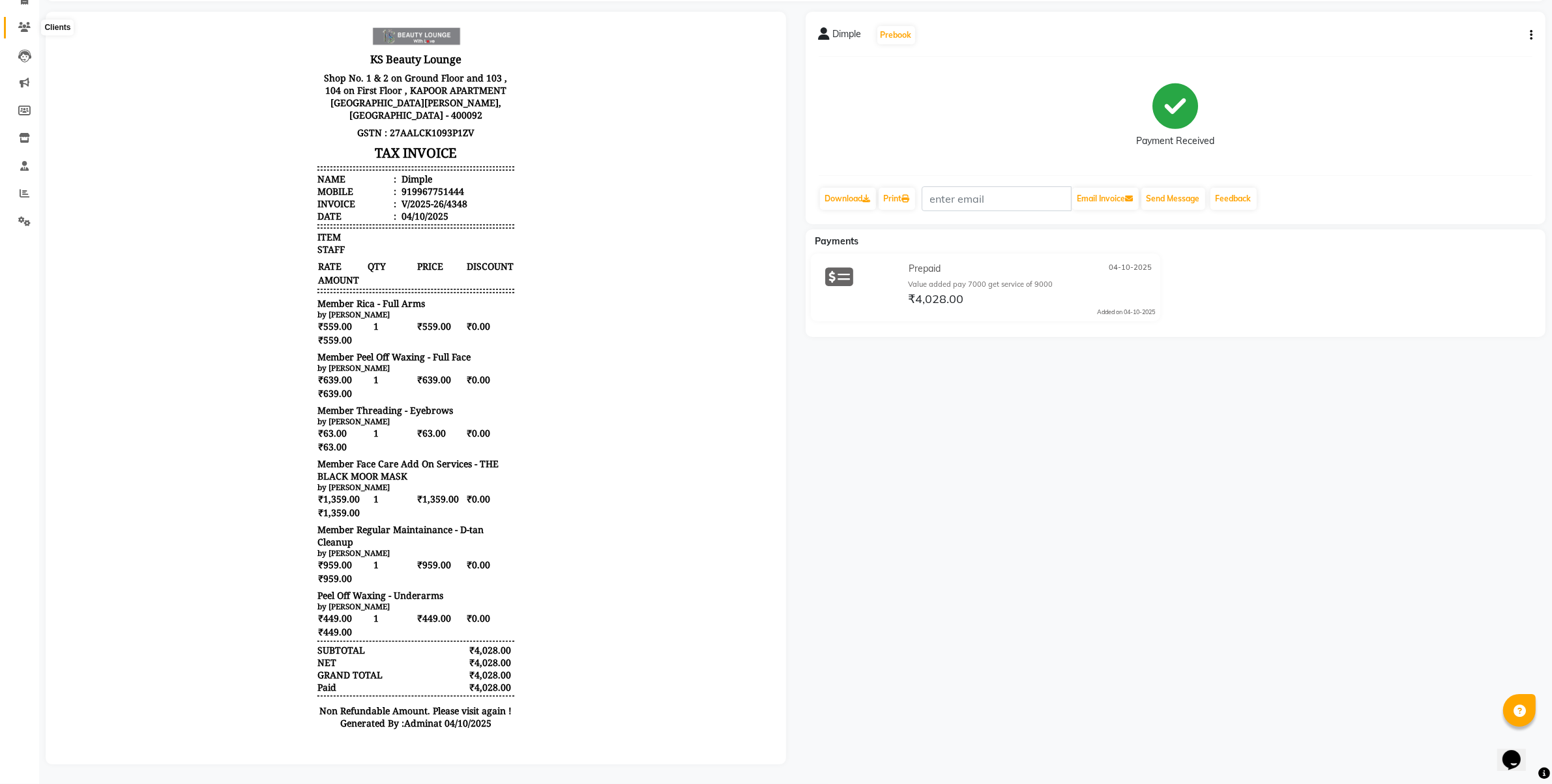
click at [15, 20] on span at bounding box center [24, 28] width 23 height 15
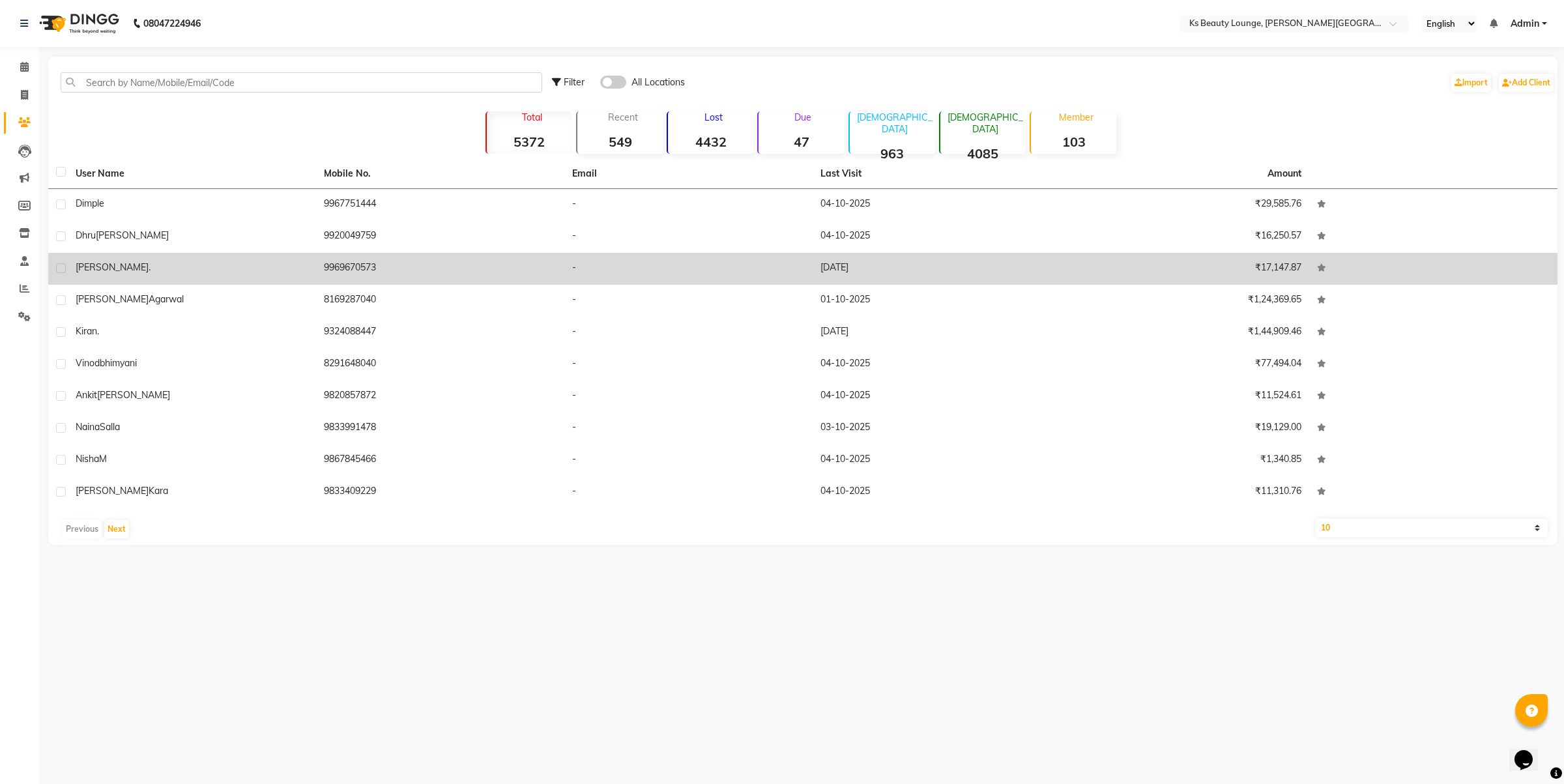
drag, startPoint x: 351, startPoint y: 197, endPoint x: 254, endPoint y: 242, distance: 106.9
click at [352, 197] on td "9967751444" at bounding box center [440, 205] width 248 height 32
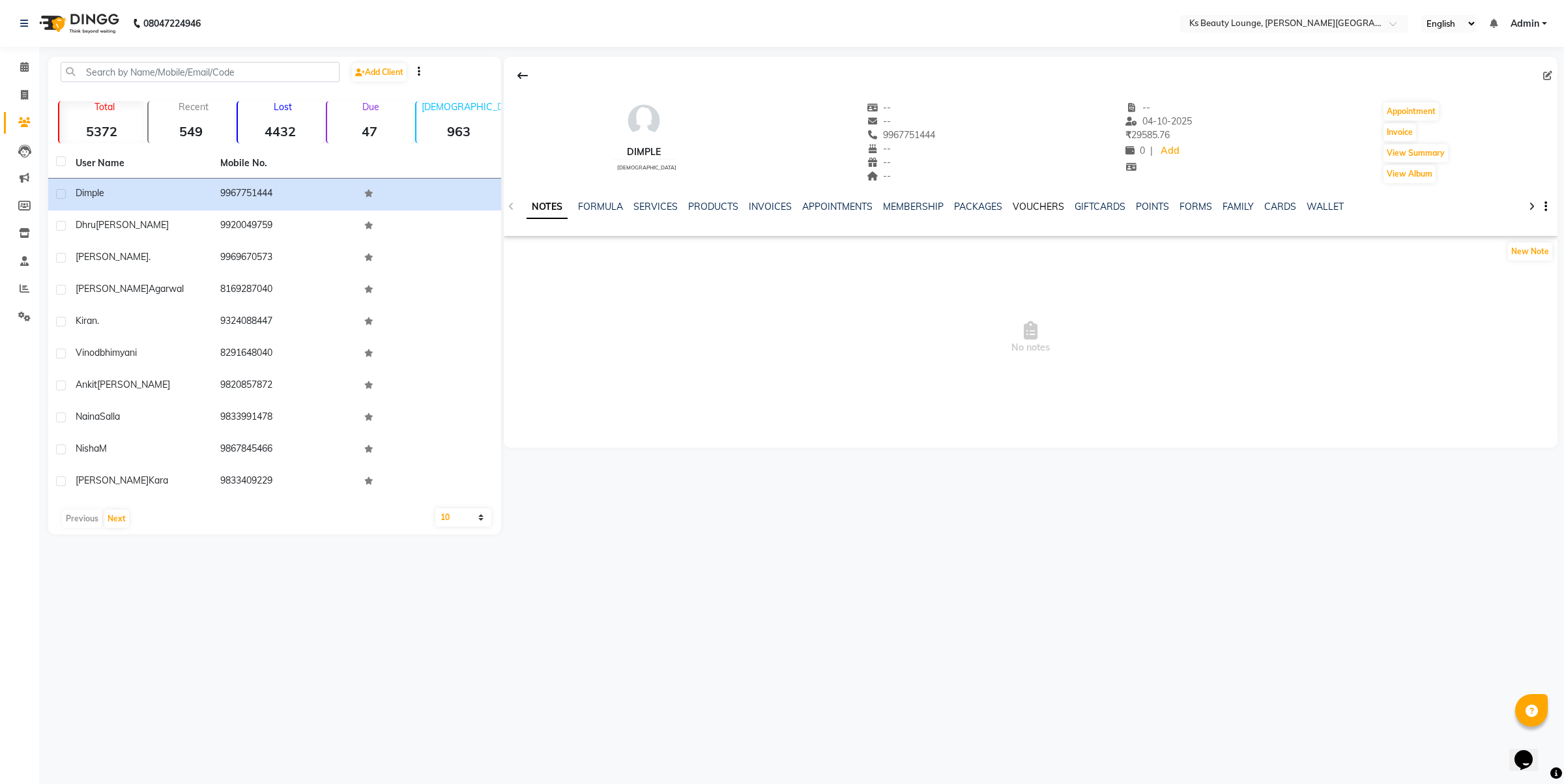
click at [1022, 205] on link "VOUCHERS" at bounding box center [1038, 206] width 52 height 12
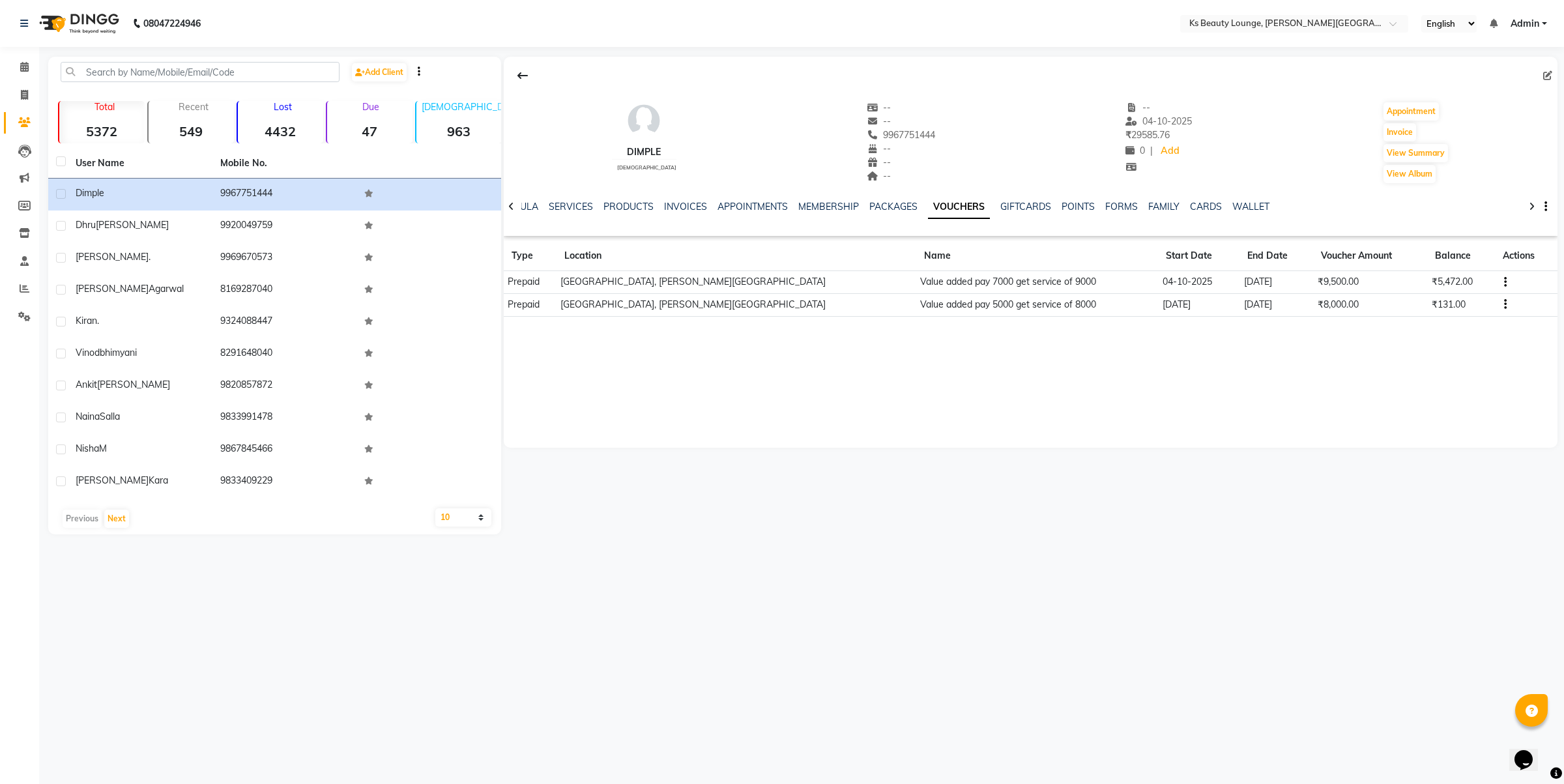
click at [1504, 304] on icon "button" at bounding box center [1506, 304] width 3 height 1
click at [1427, 308] on div "Edit" at bounding box center [1437, 304] width 81 height 16
click at [1499, 303] on td at bounding box center [1526, 304] width 62 height 23
click at [1504, 305] on icon "button" at bounding box center [1506, 304] width 3 height 1
click at [1435, 327] on div "Merge" at bounding box center [1437, 321] width 81 height 16
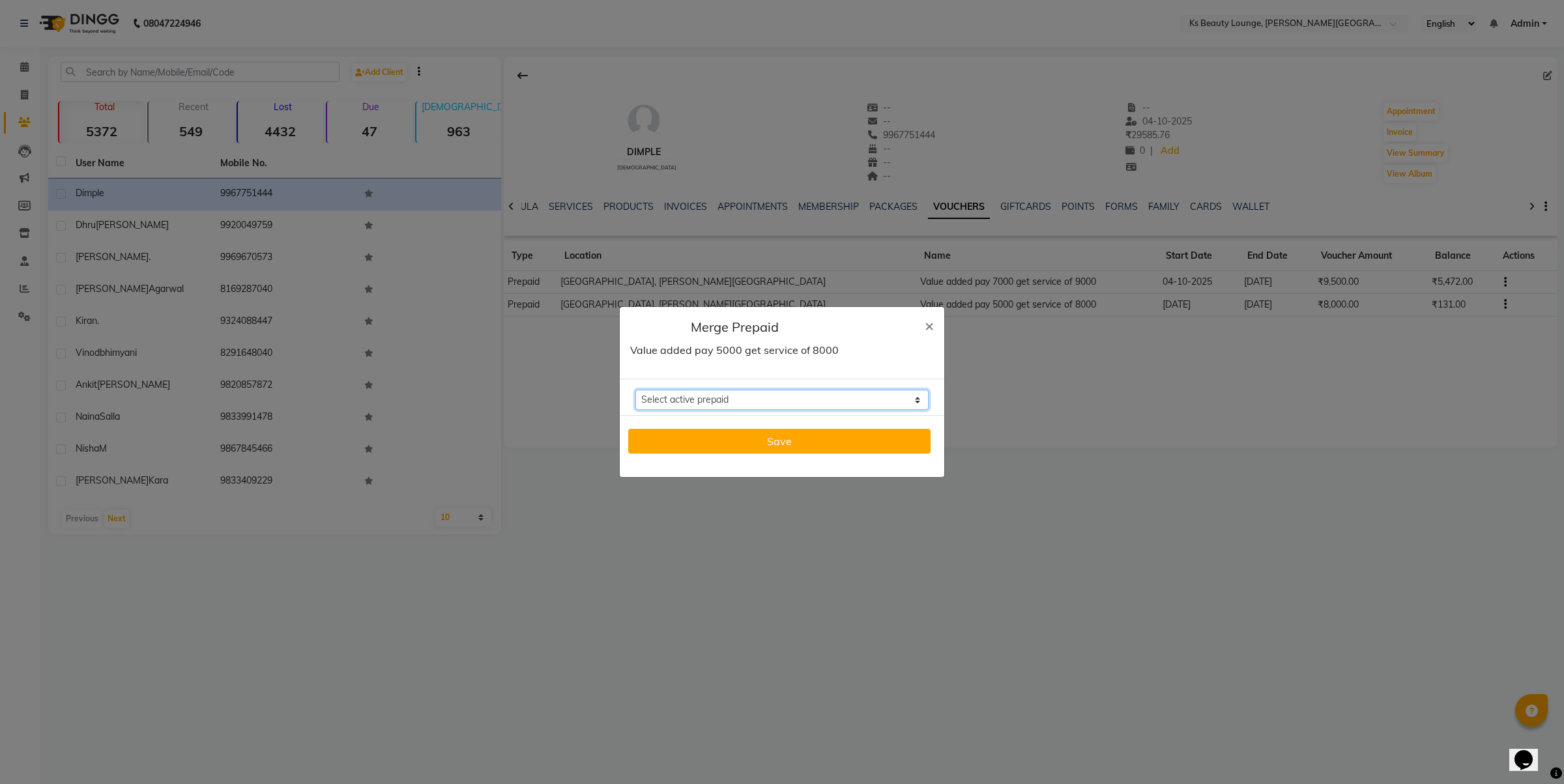
click at [767, 399] on select "Select active prepaid Value added pay 7000 get service of 9000 Balance: 5472" at bounding box center [782, 400] width 293 height 20
click at [635, 390] on select "Select active prepaid Value added pay 7000 get service of 9000 Balance: 5472" at bounding box center [782, 400] width 293 height 20
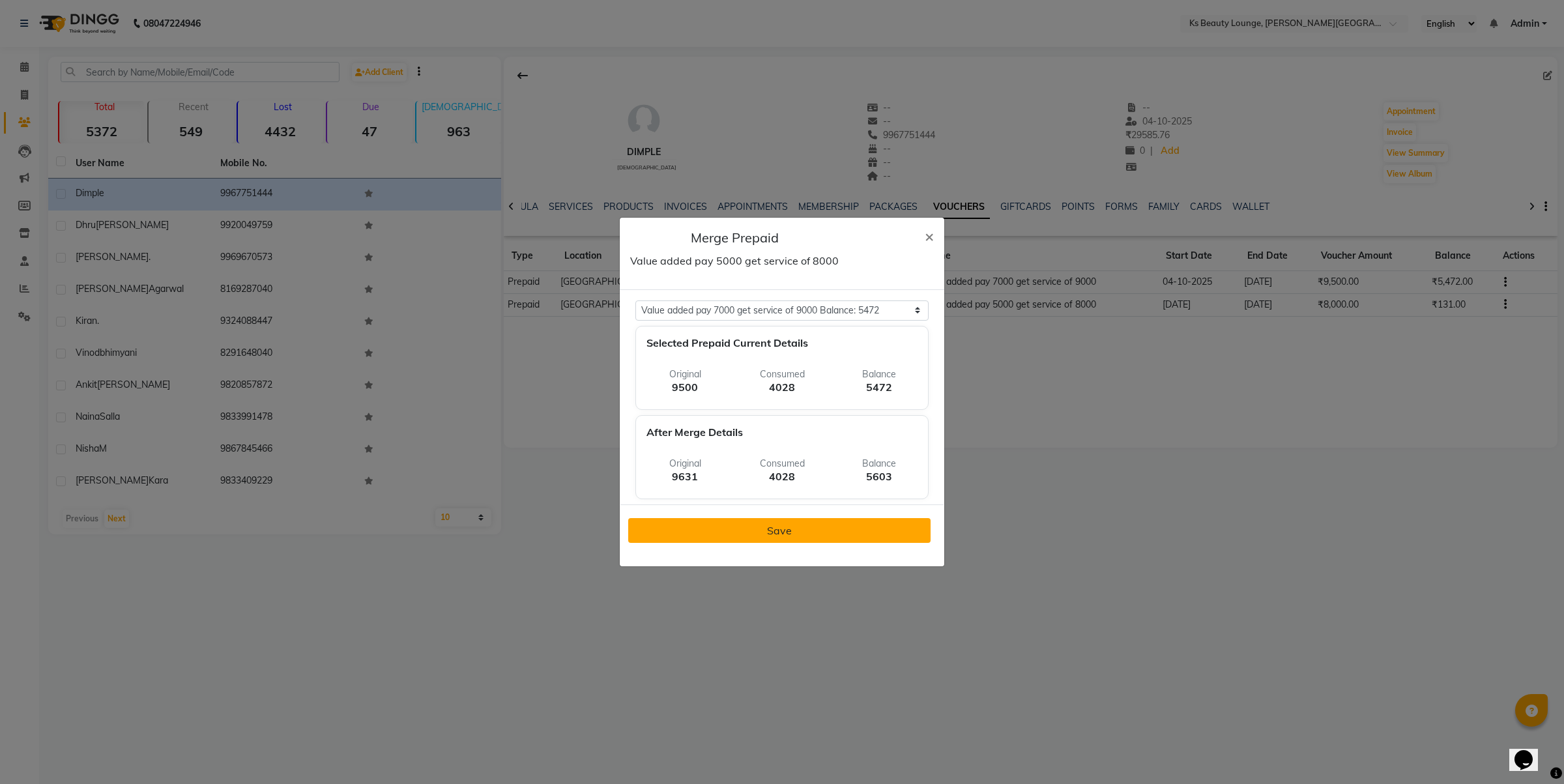
click at [799, 529] on button "Save" at bounding box center [779, 531] width 302 height 25
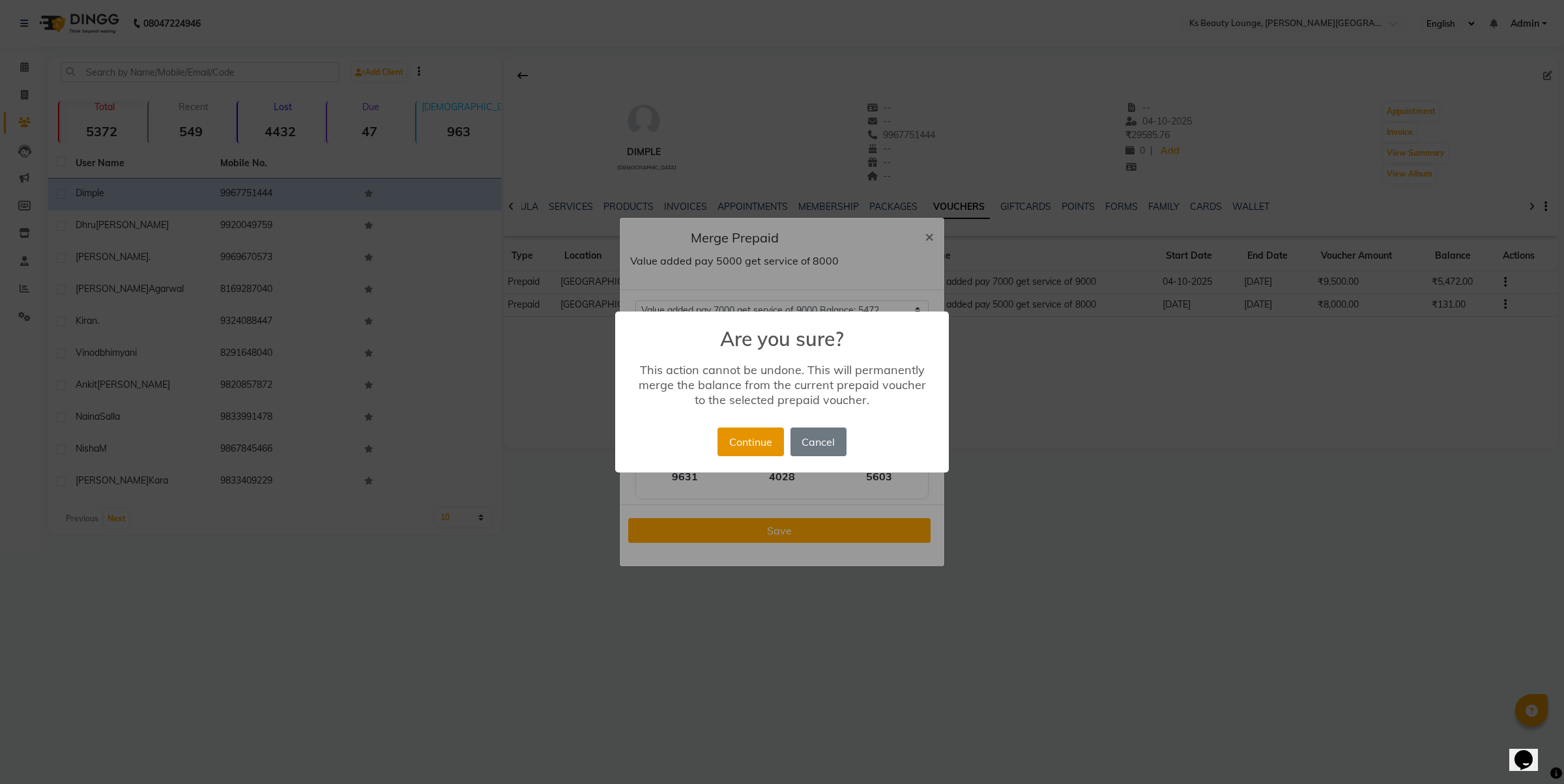
click at [754, 436] on button "Continue" at bounding box center [750, 441] width 66 height 28
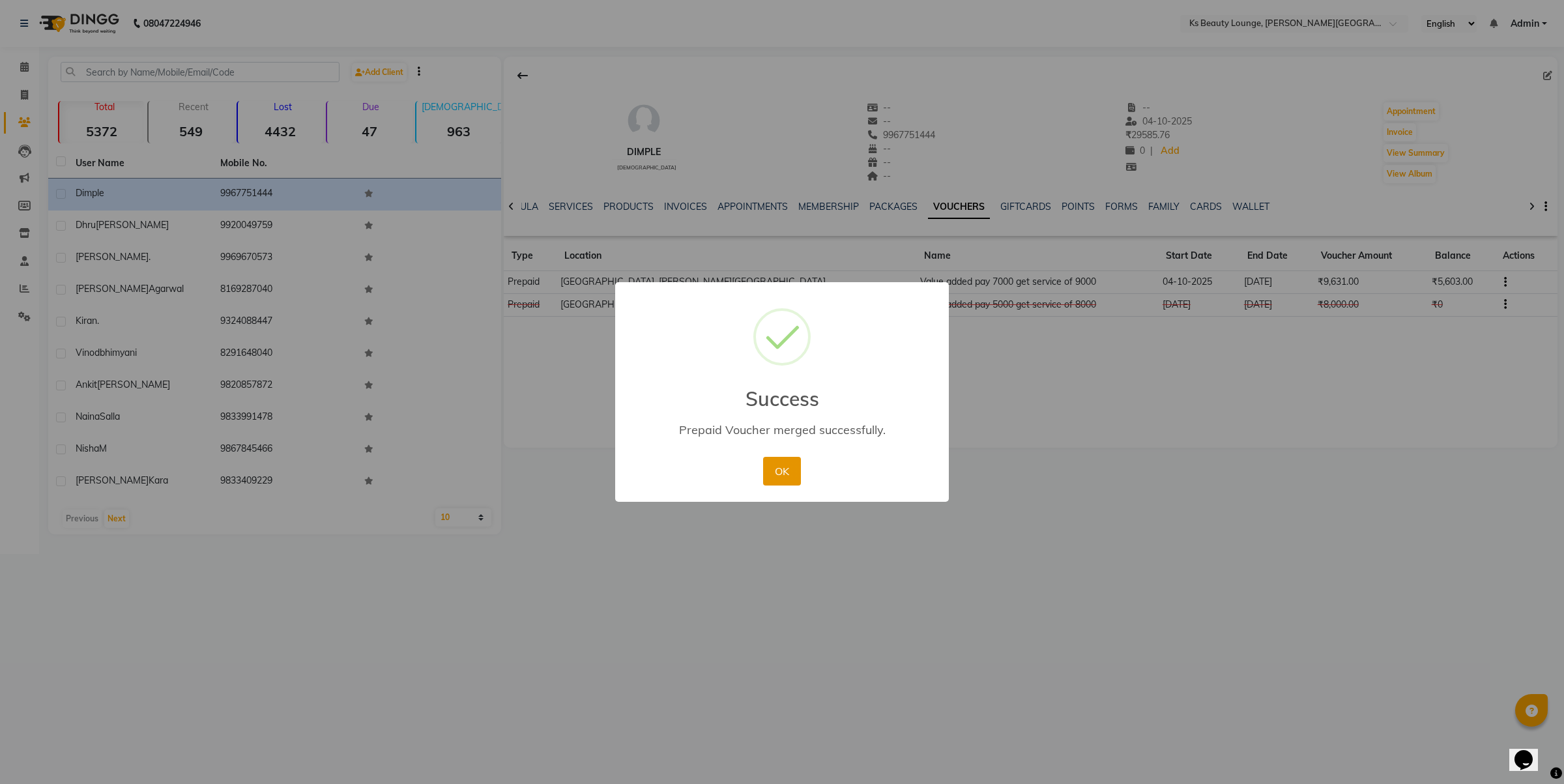
click at [782, 476] on button "OK" at bounding box center [781, 470] width 37 height 28
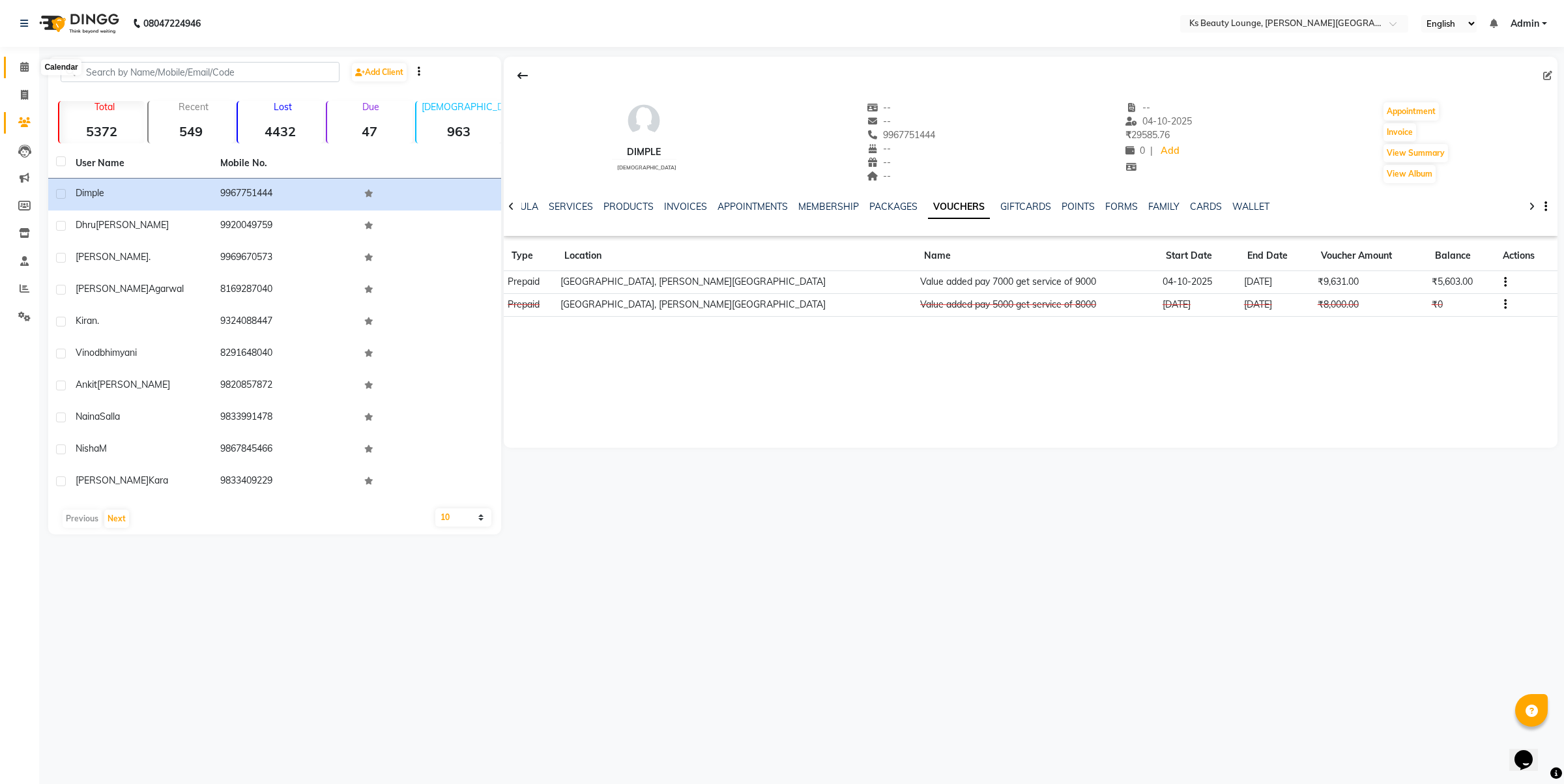
click at [23, 62] on span at bounding box center [24, 68] width 23 height 15
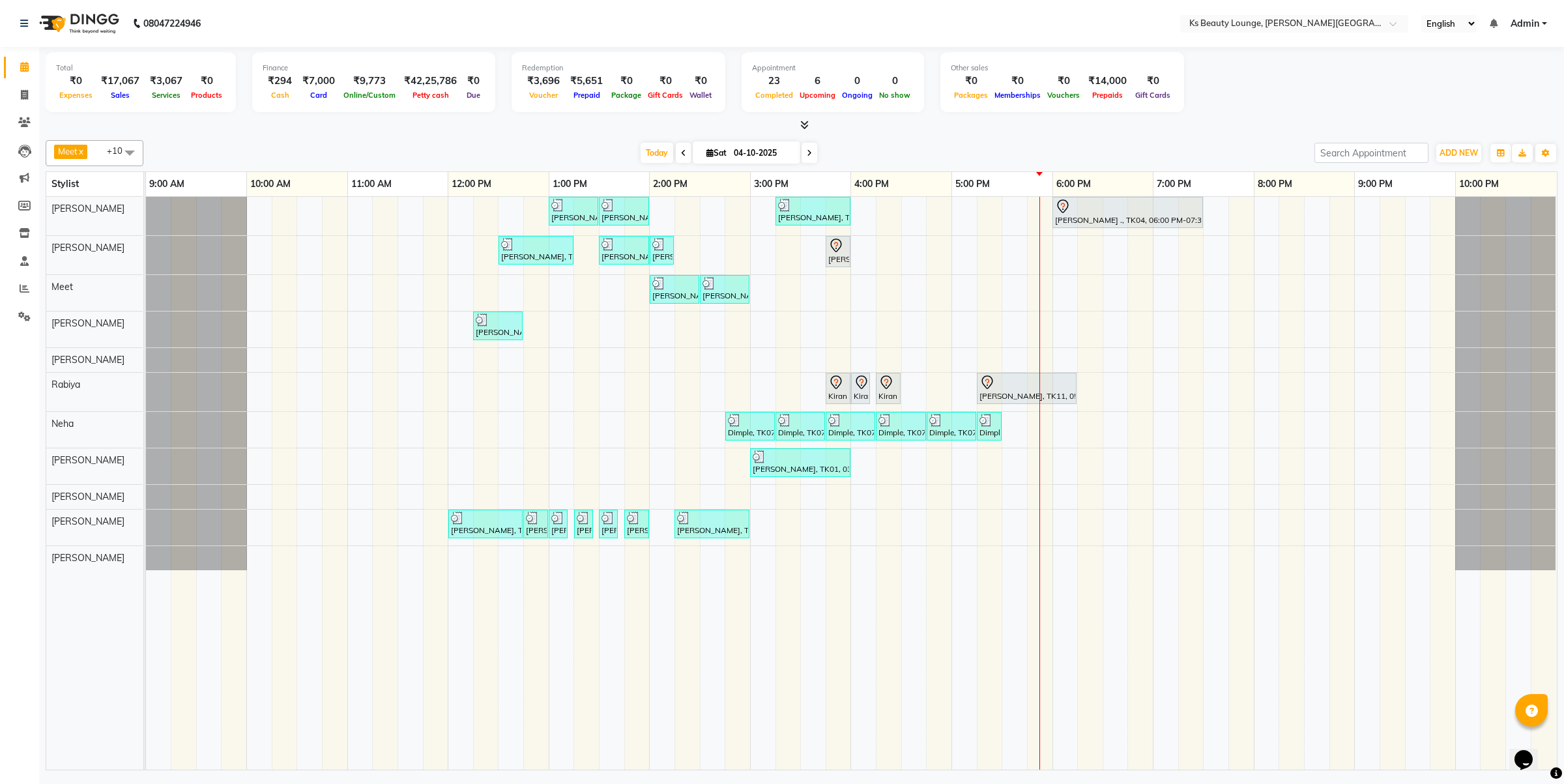
click at [802, 152] on span at bounding box center [810, 153] width 16 height 20
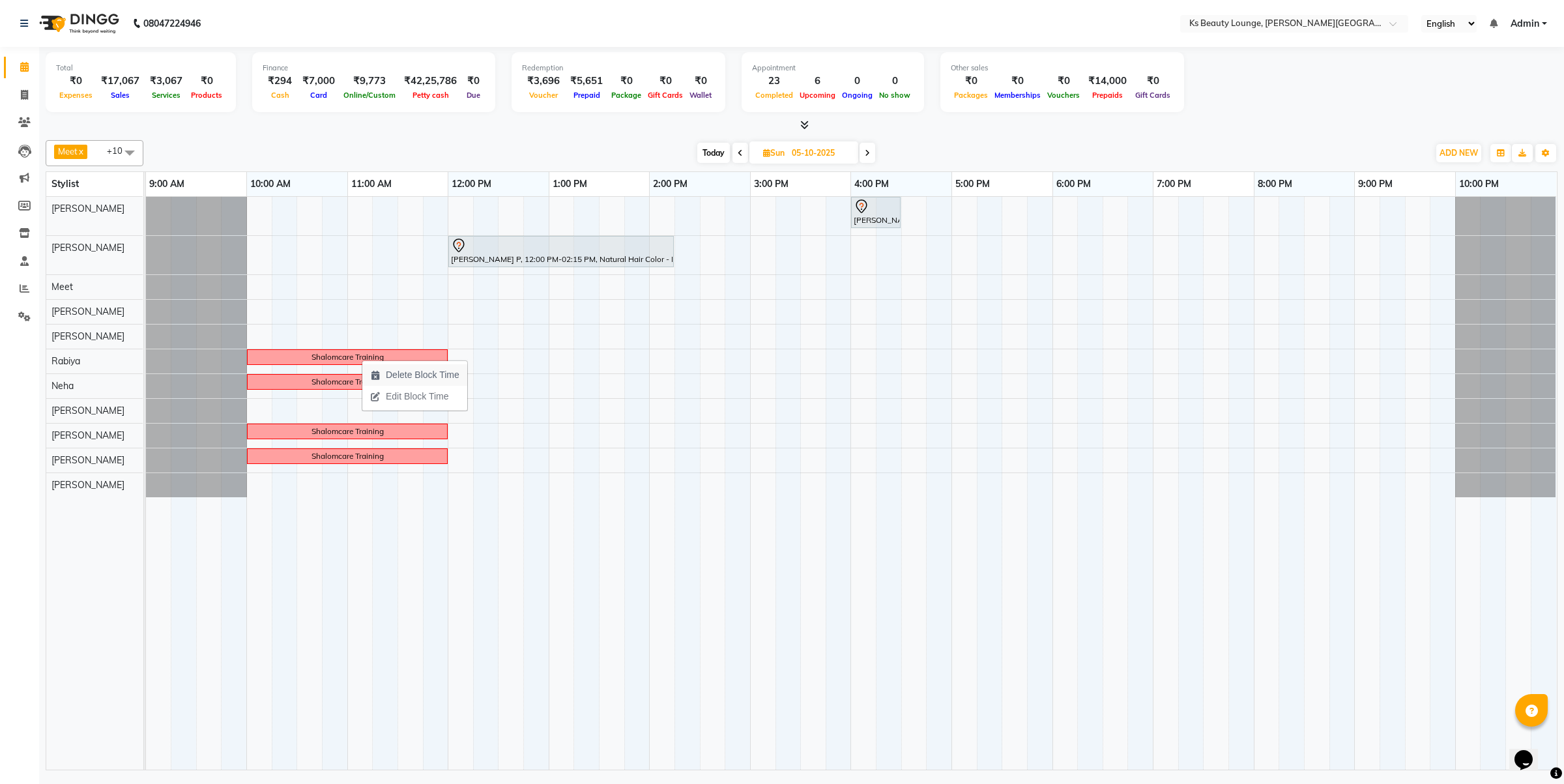
click at [428, 372] on span "Delete Block Time" at bounding box center [422, 375] width 73 height 14
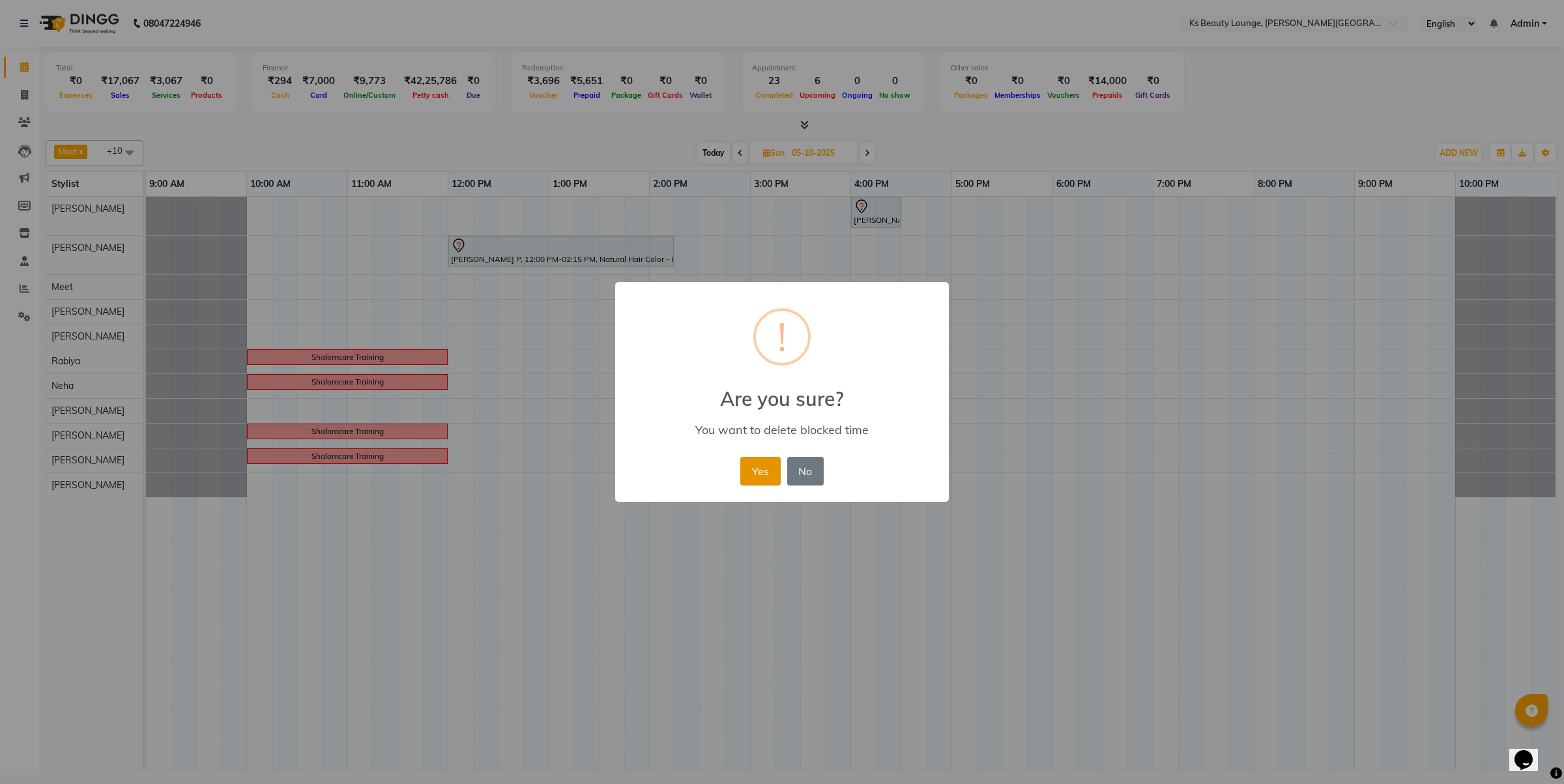
click at [770, 470] on button "Yes" at bounding box center [760, 470] width 40 height 28
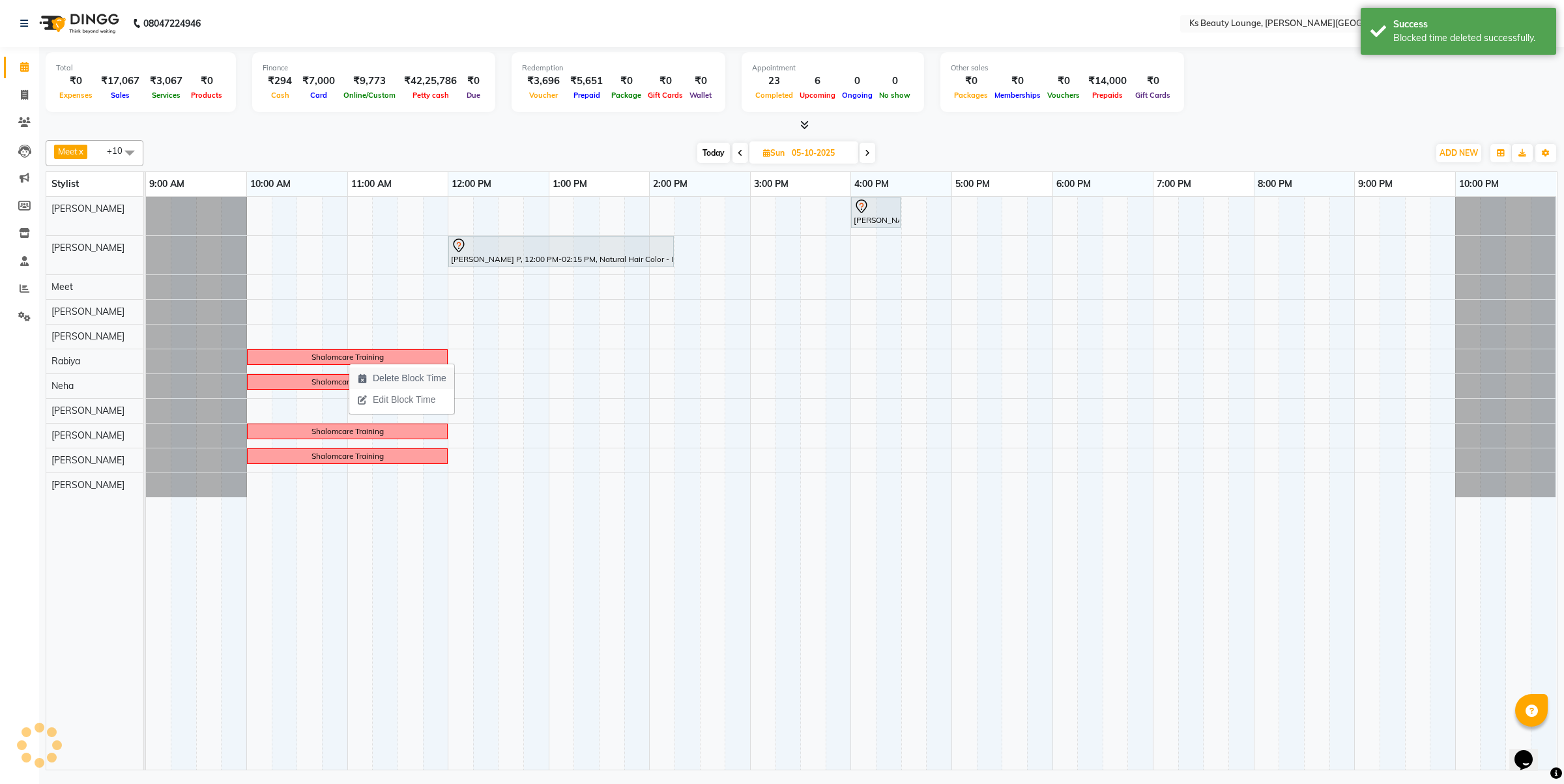
click at [410, 383] on span "Delete Block Time" at bounding box center [409, 378] width 73 height 14
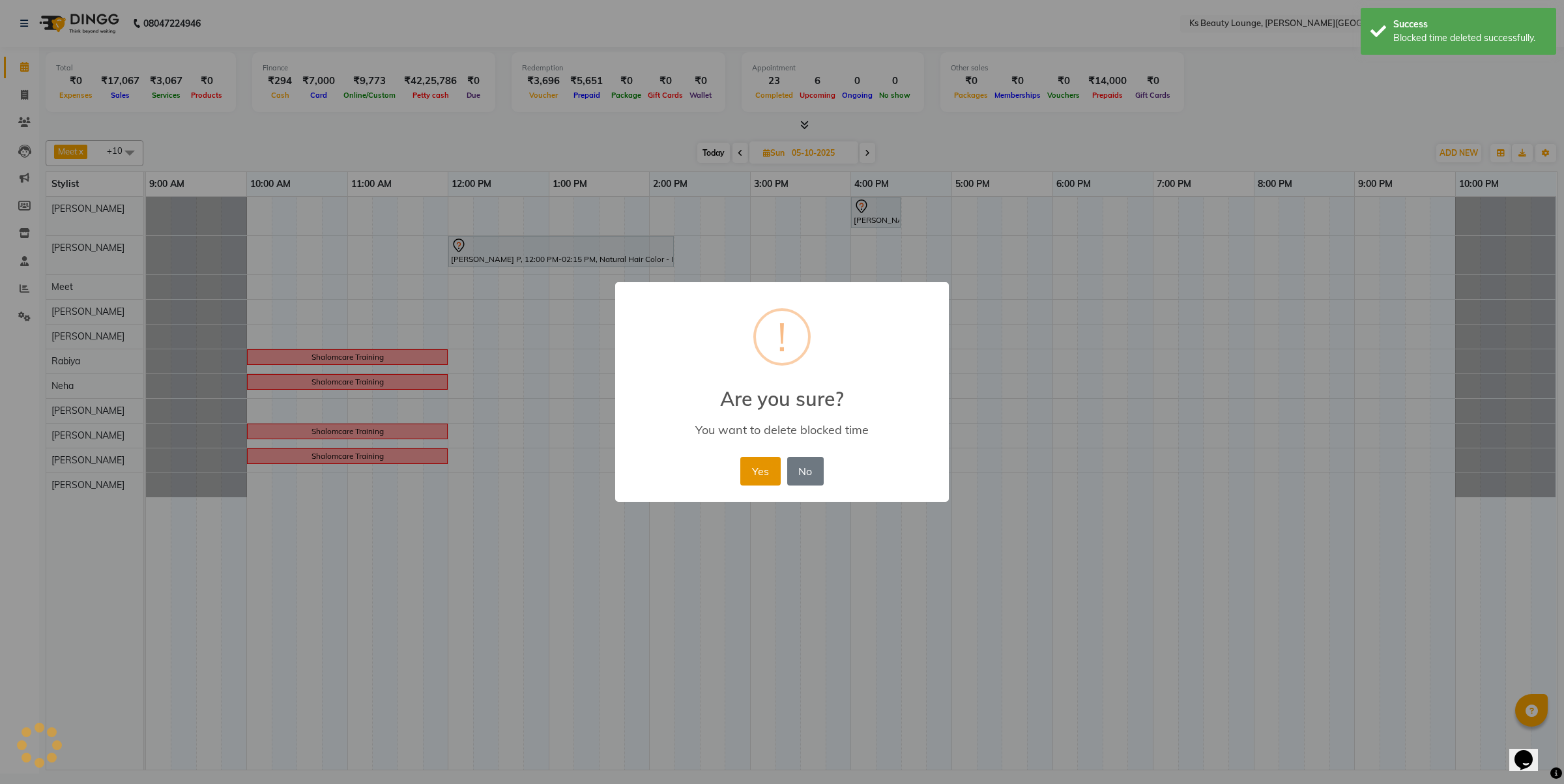
click at [762, 470] on button "Yes" at bounding box center [760, 470] width 40 height 28
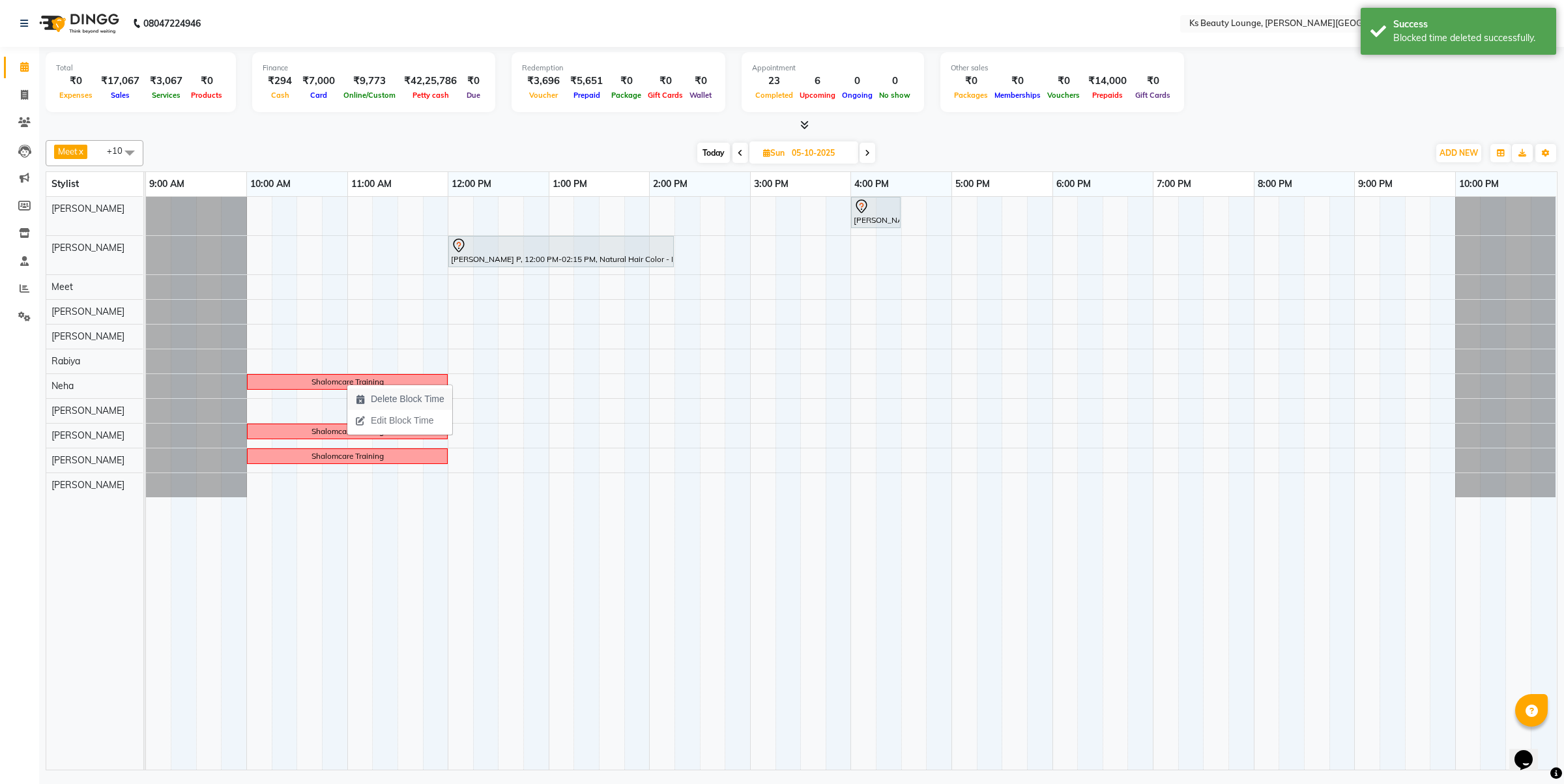
click at [410, 393] on span "Delete Block Time" at bounding box center [407, 399] width 73 height 14
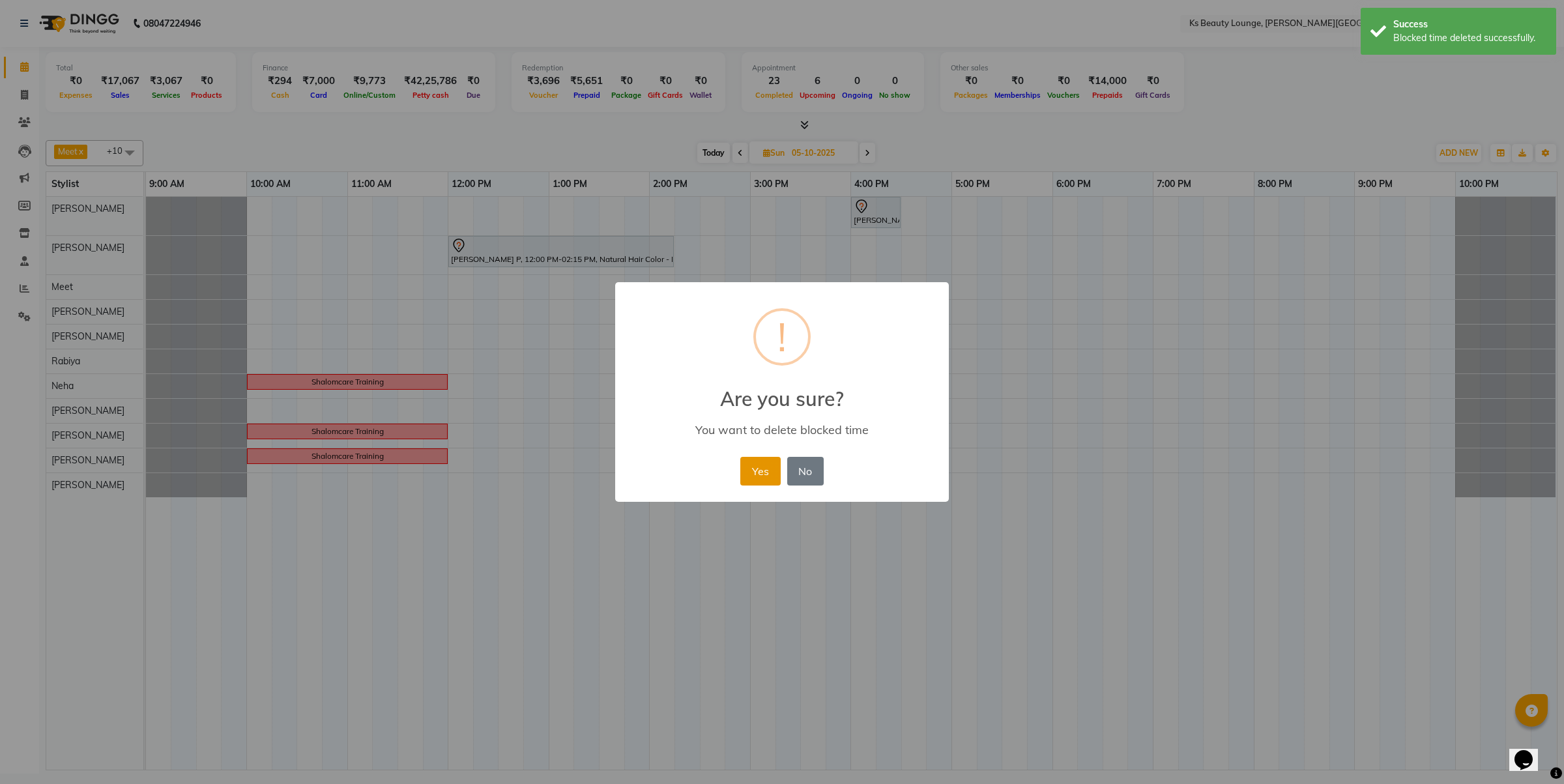
click at [744, 469] on button "Yes" at bounding box center [760, 470] width 40 height 28
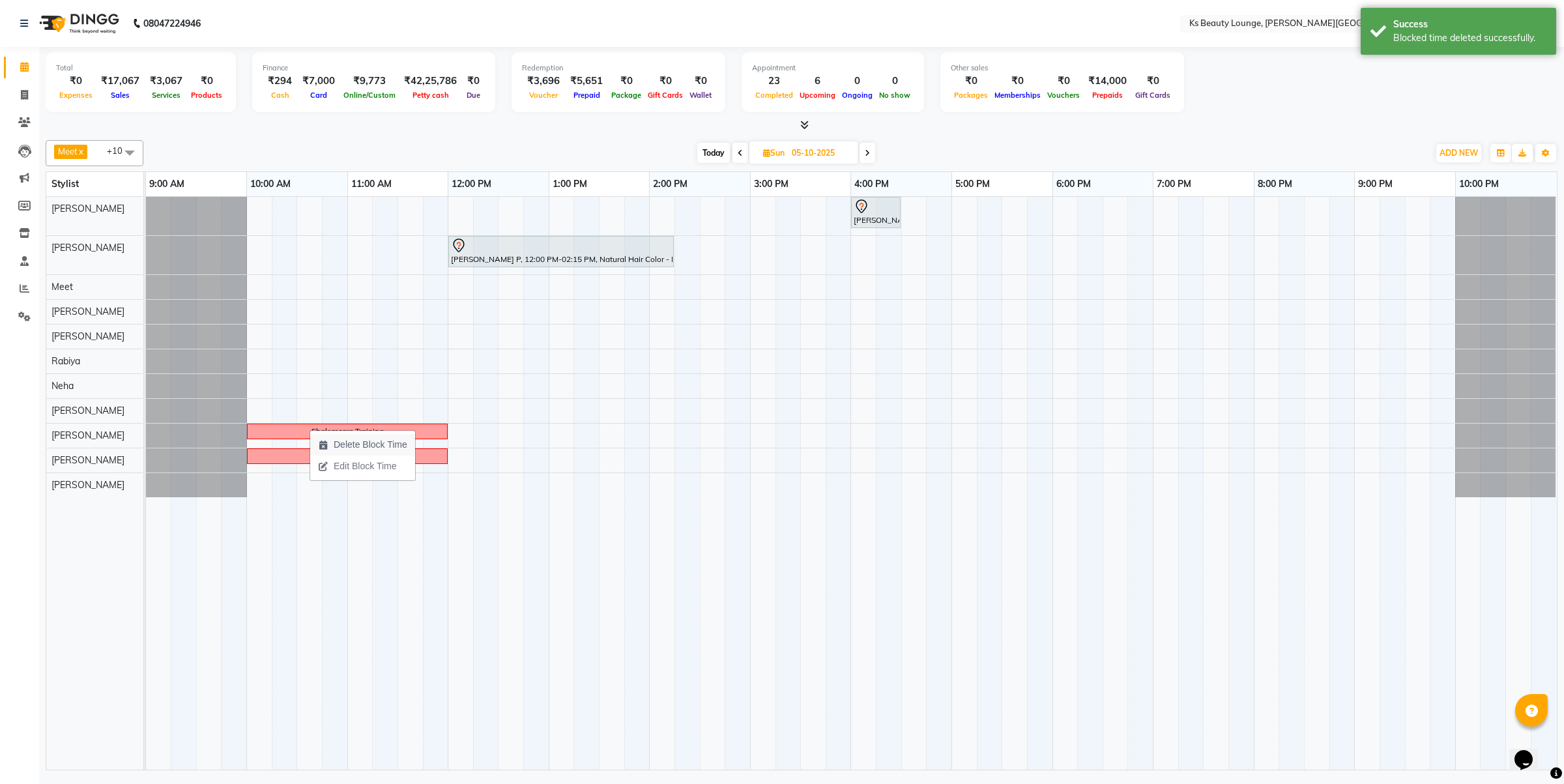
click at [362, 441] on span "Delete Block Time" at bounding box center [370, 444] width 73 height 14
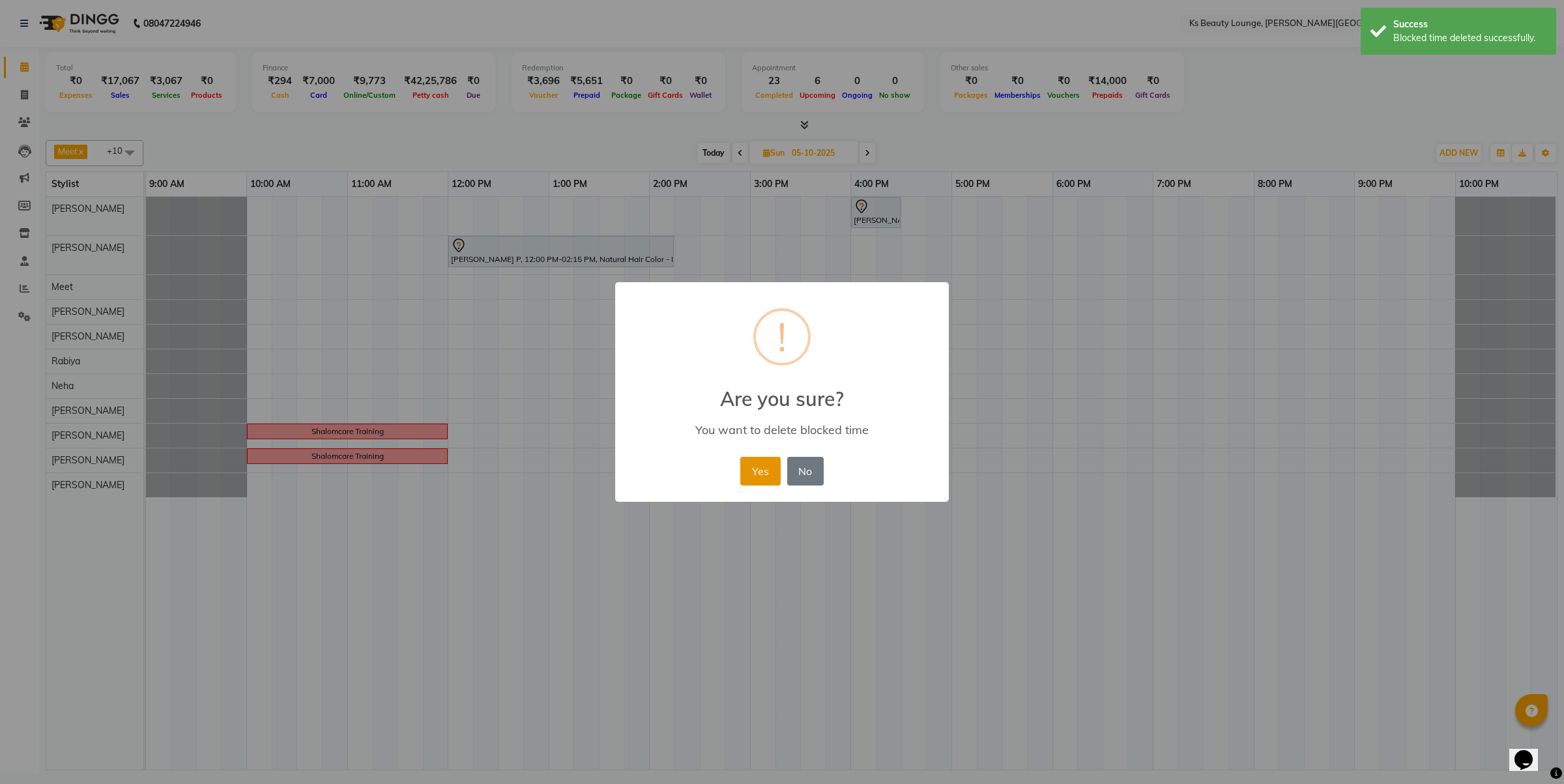
click at [756, 469] on button "Yes" at bounding box center [760, 470] width 40 height 28
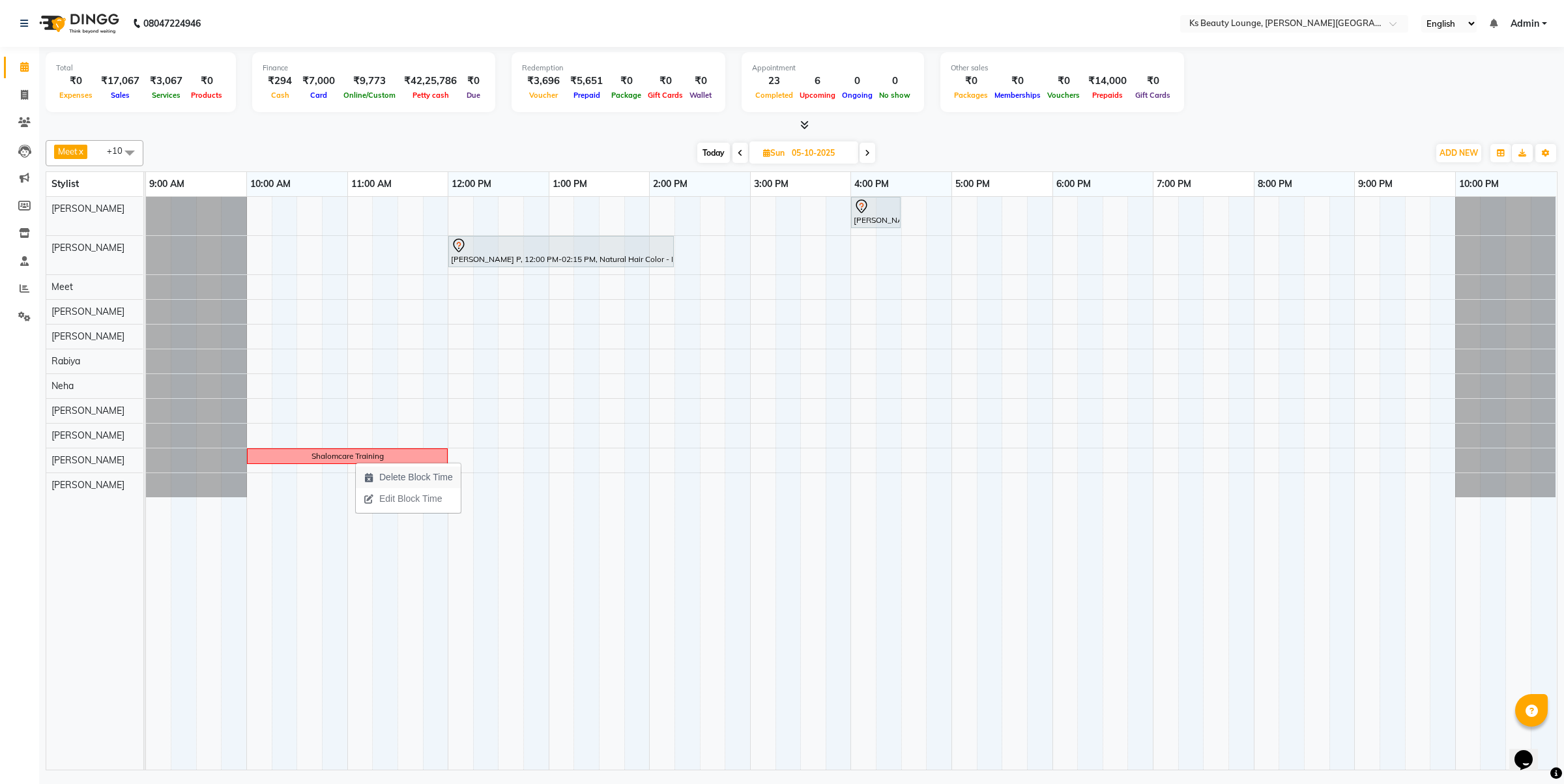
click at [432, 470] on span "Delete Block Time" at bounding box center [415, 477] width 73 height 14
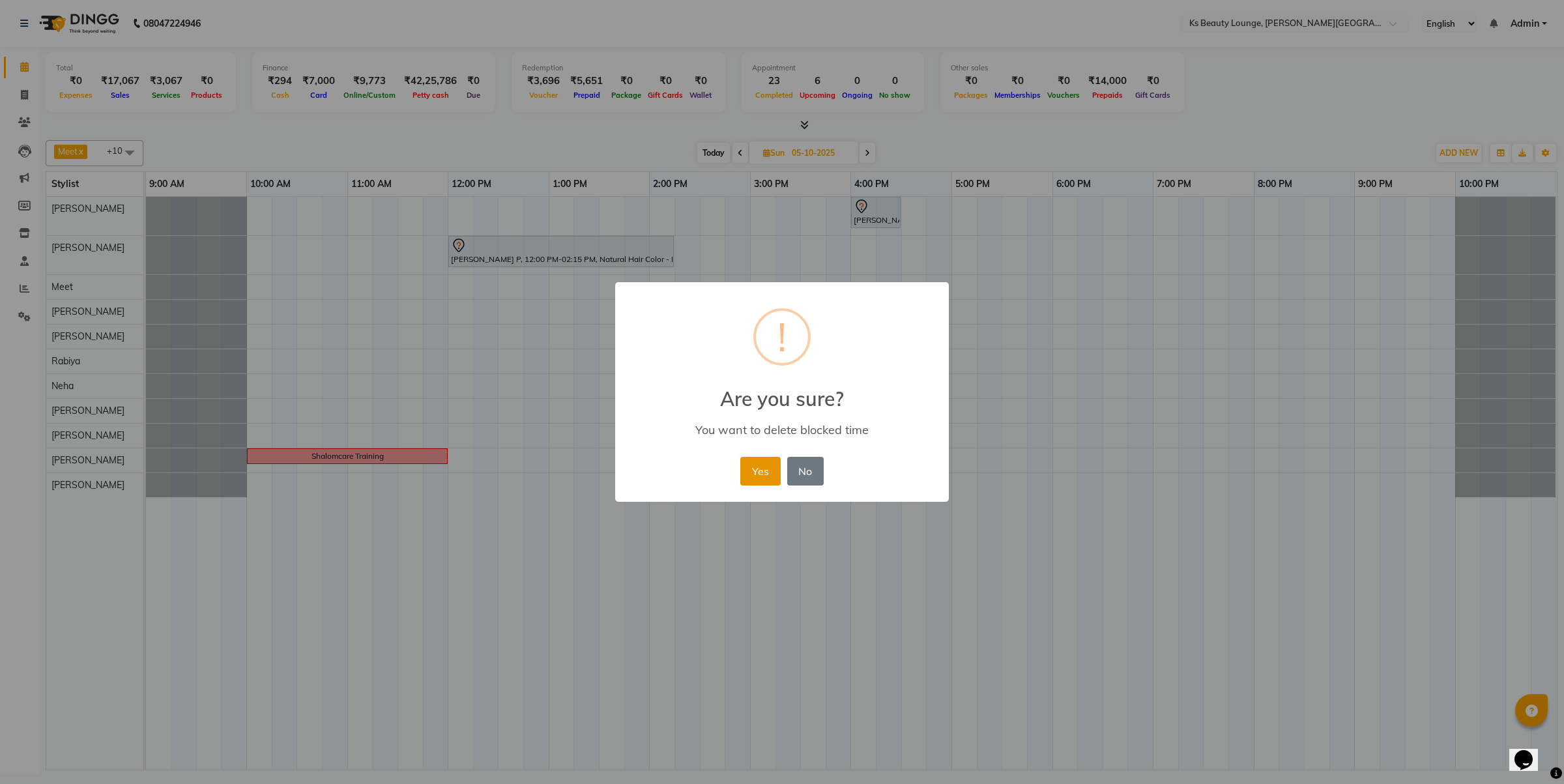
click at [766, 466] on button "Yes" at bounding box center [760, 470] width 40 height 28
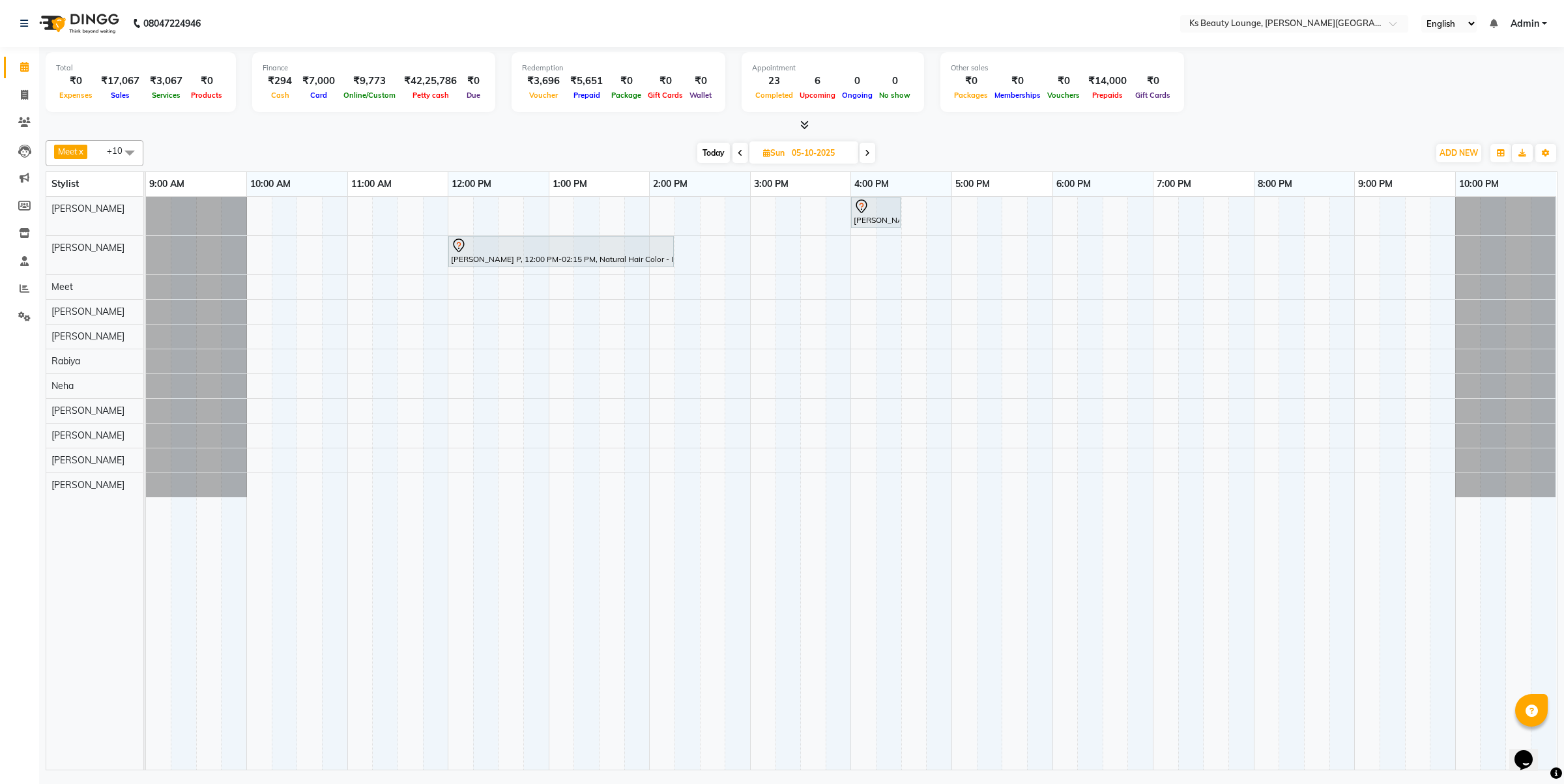
click at [712, 156] on span "Today" at bounding box center [713, 153] width 33 height 20
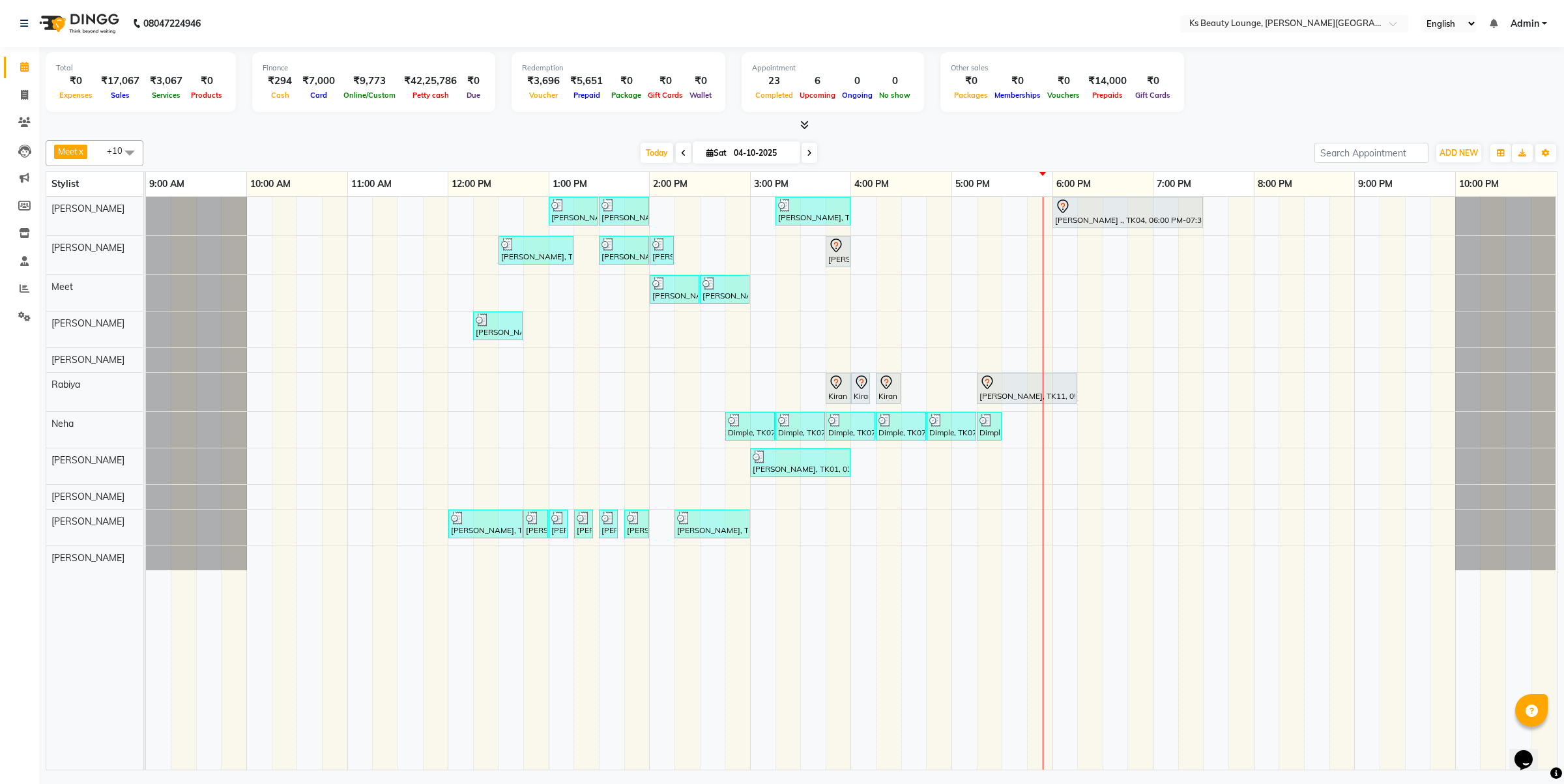
click at [1264, 572] on td at bounding box center [1266, 483] width 25 height 573
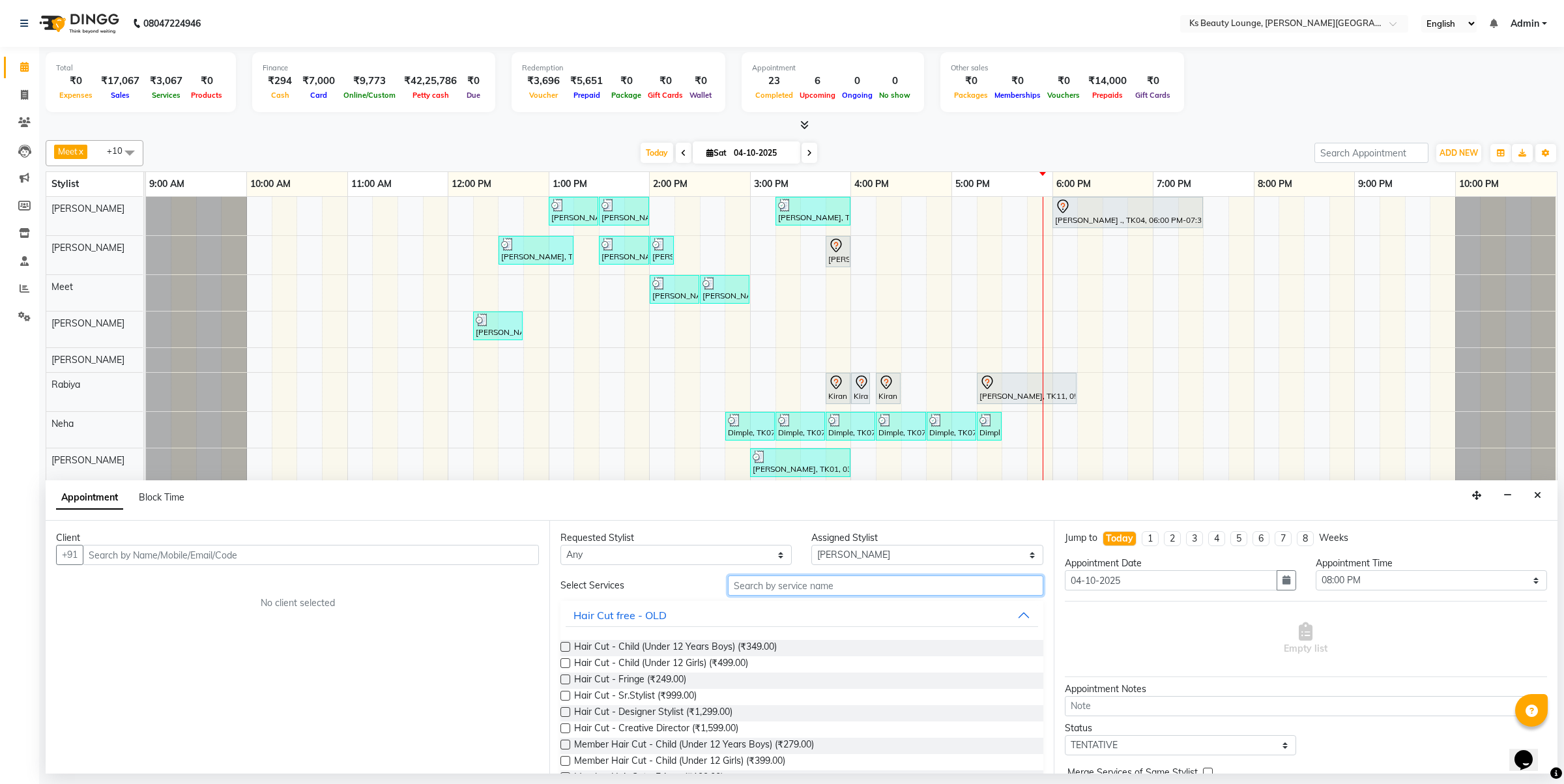
click at [810, 579] on input "text" at bounding box center [886, 586] width 315 height 20
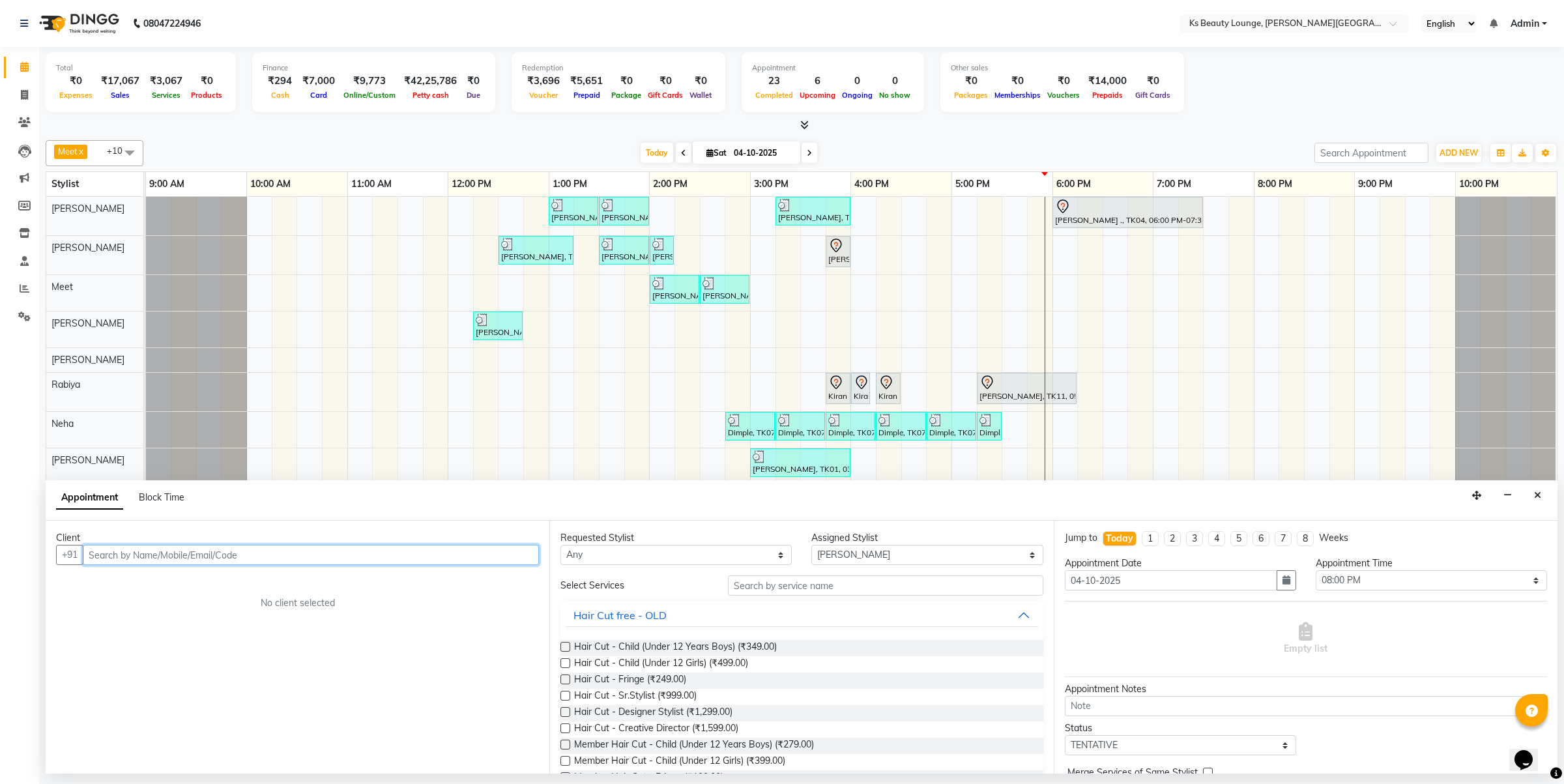
click at [176, 554] on input "text" at bounding box center [311, 555] width 456 height 20
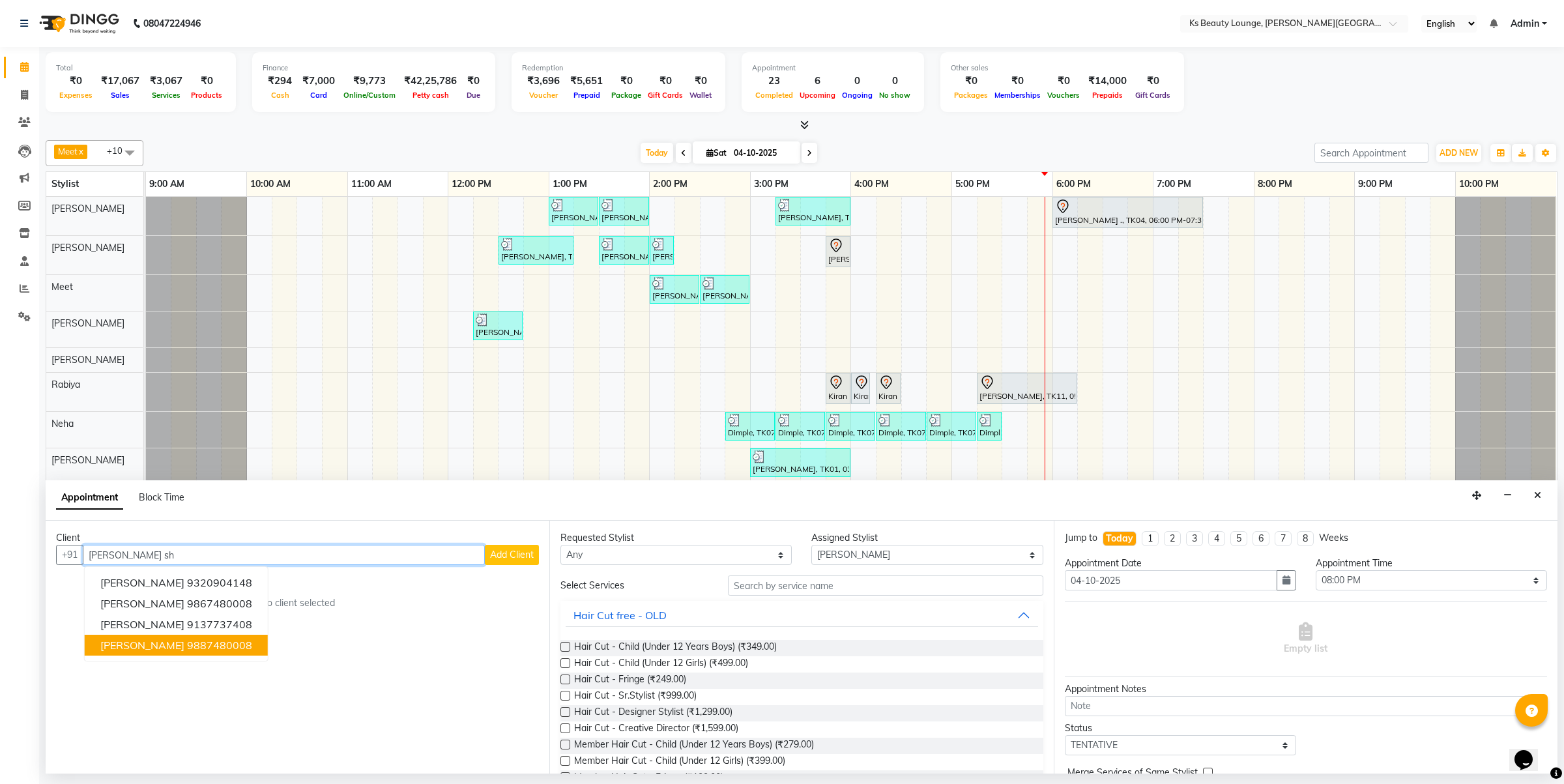
click at [219, 645] on ngb-highlight "9887480008" at bounding box center [220, 645] width 65 height 13
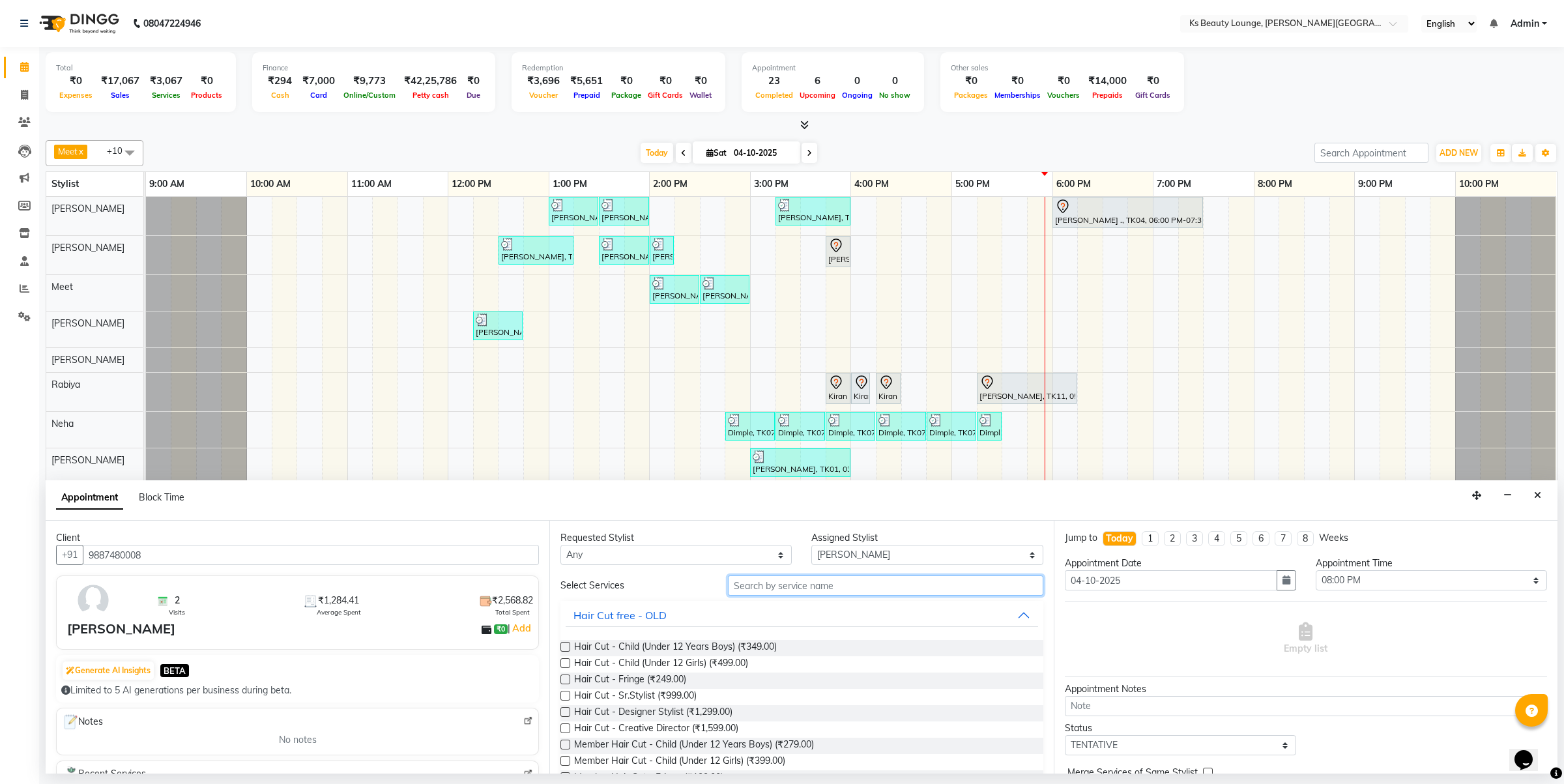
click at [875, 579] on input "text" at bounding box center [886, 586] width 315 height 20
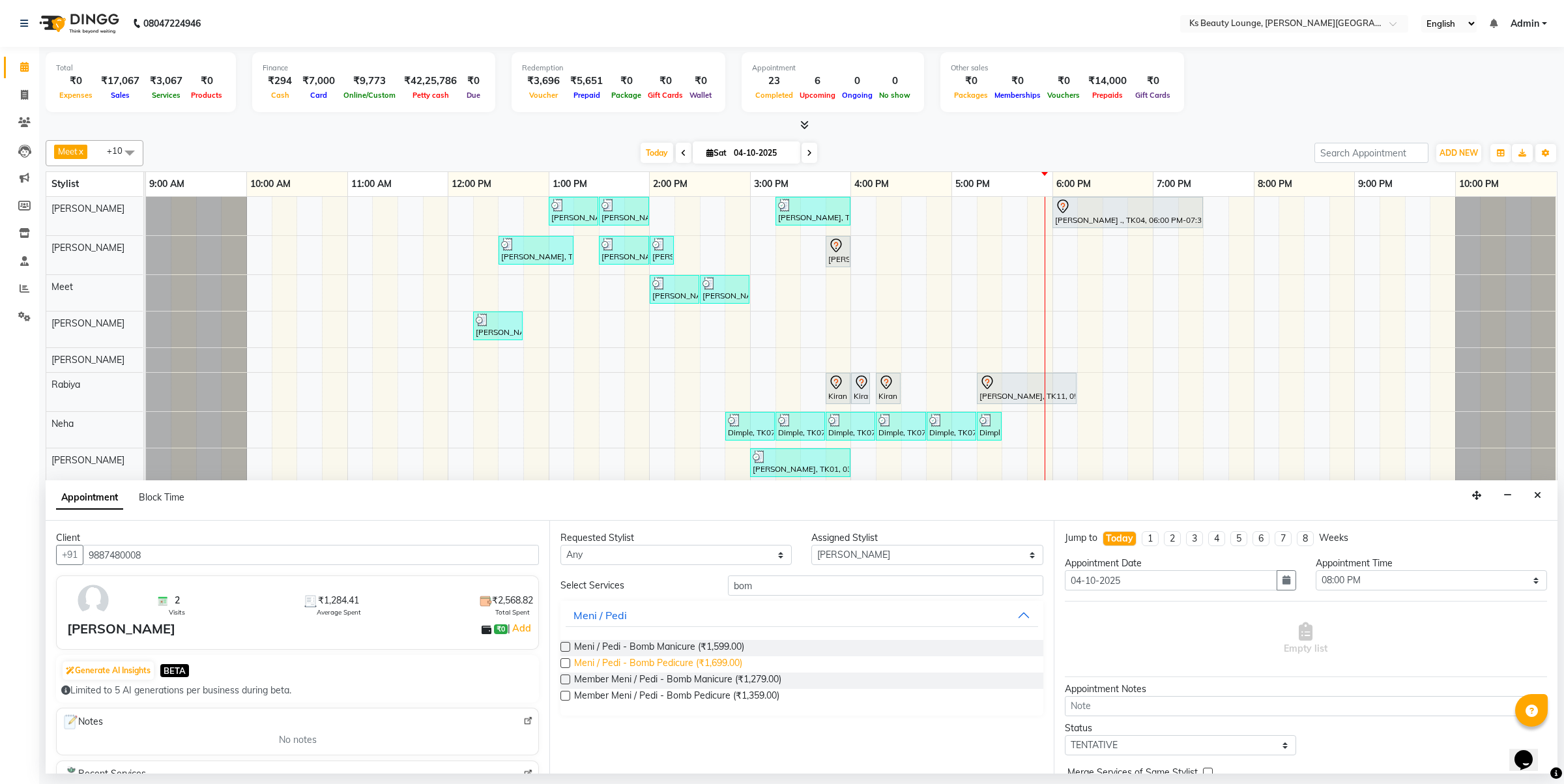
click at [640, 663] on span "Meni / Pedi - Bomb Pedicure (₹1,699.00)" at bounding box center [659, 664] width 168 height 16
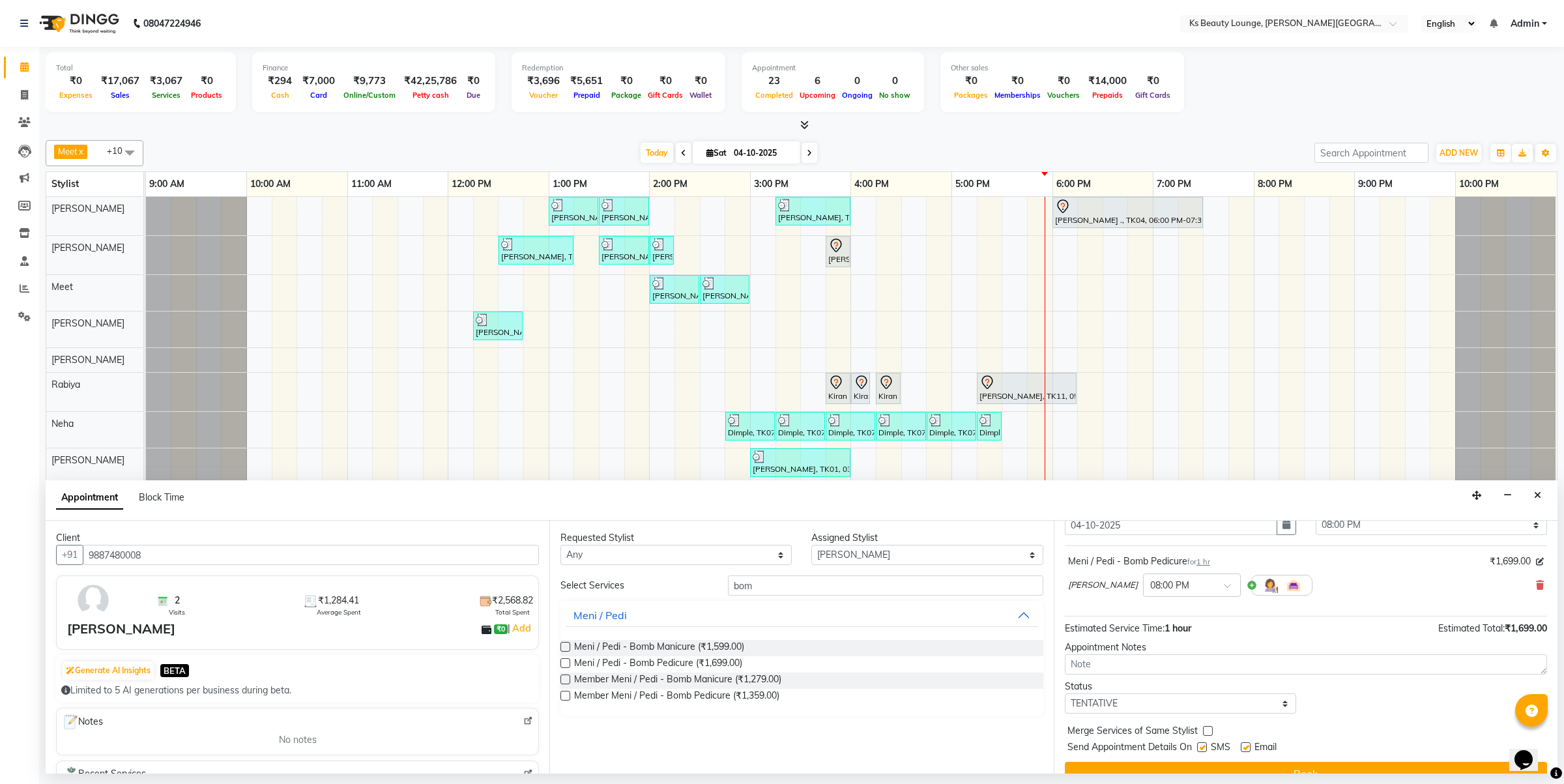
scroll to position [79, 0]
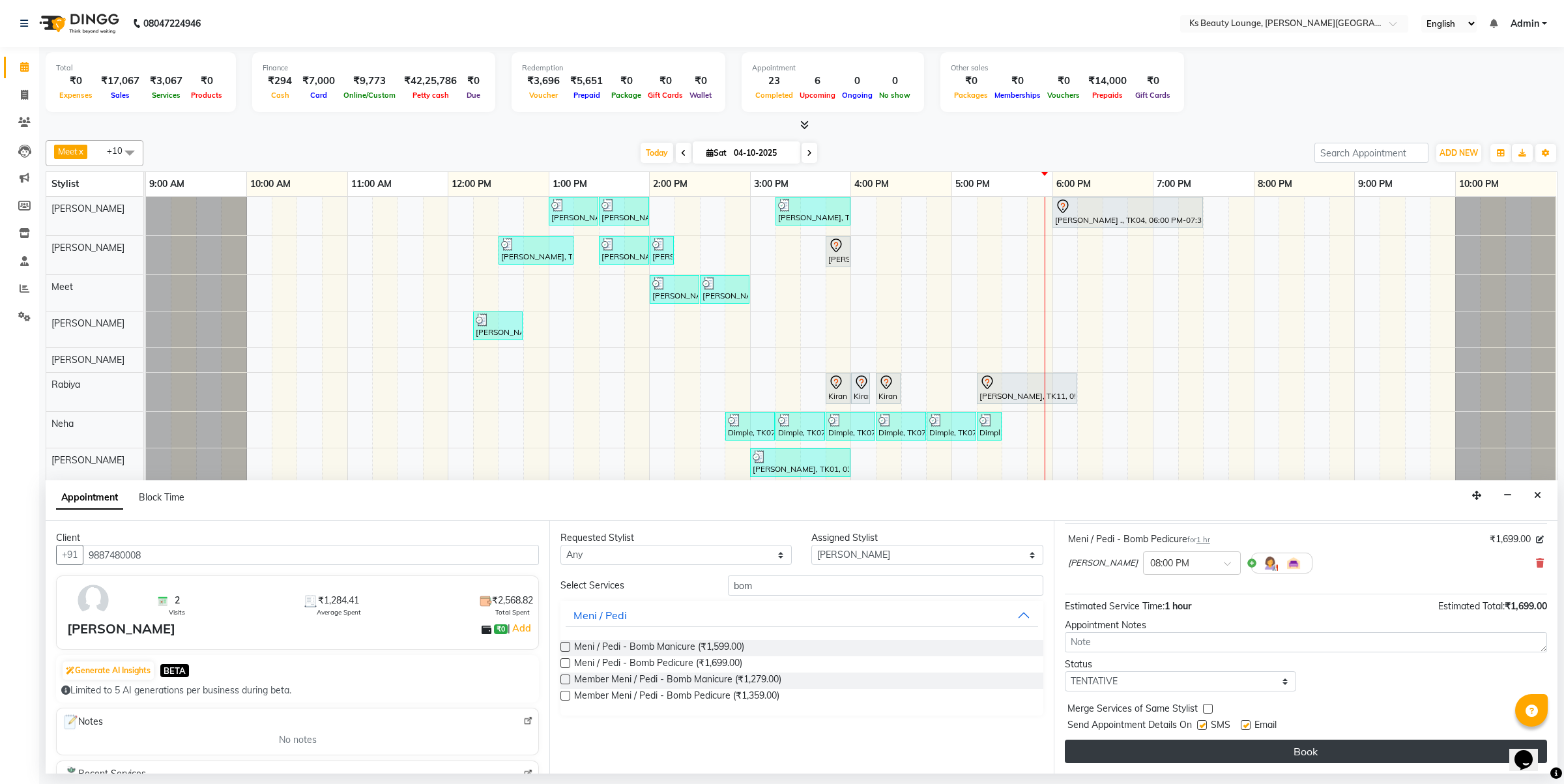
click at [1271, 748] on button "Book" at bounding box center [1306, 751] width 482 height 23
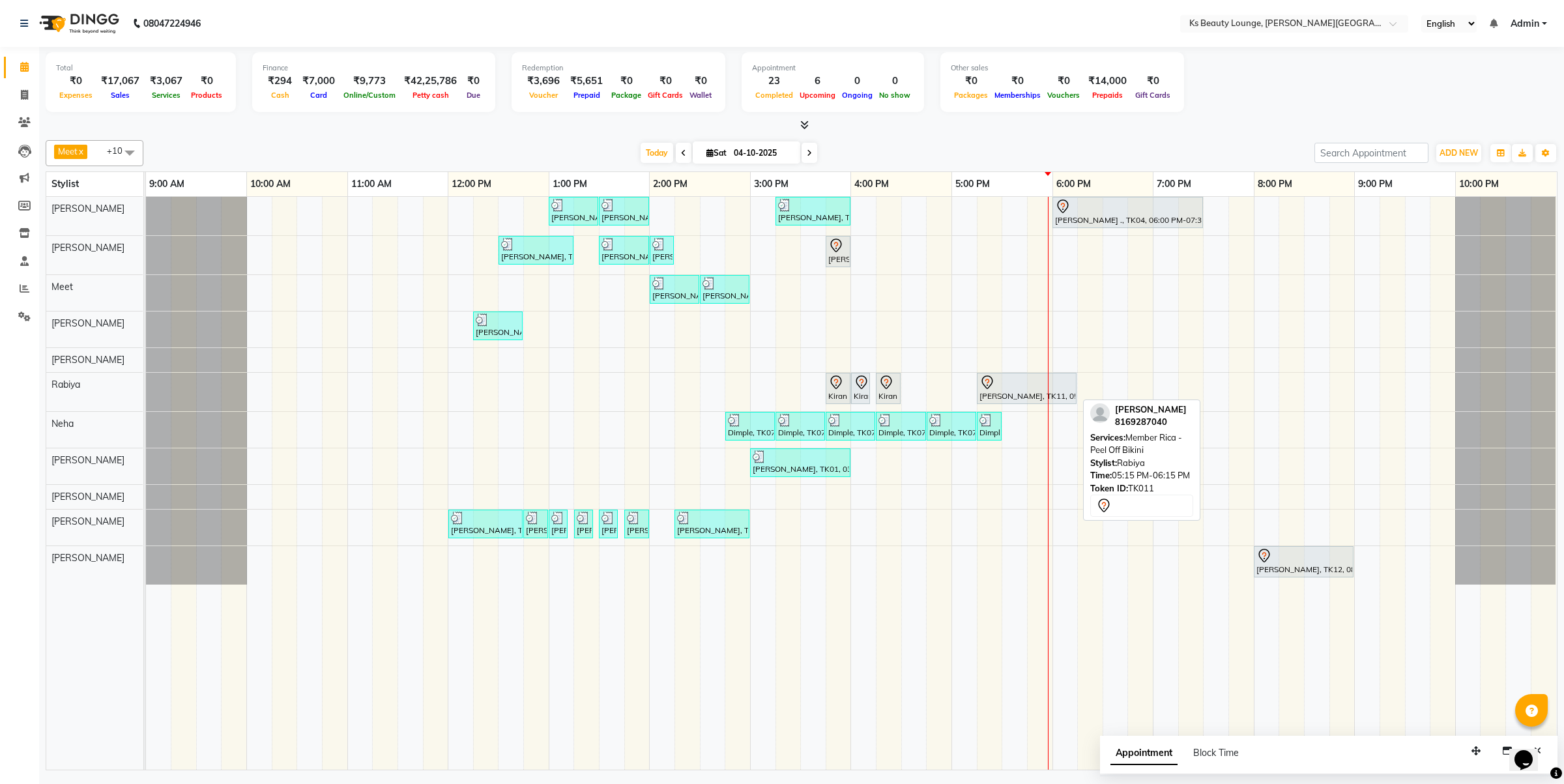
drag, startPoint x: 1076, startPoint y: 383, endPoint x: 953, endPoint y: 398, distance: 123.9
click at [953, 398] on div "[PERSON_NAME] [PERSON_NAME], TK03, 01:00 PM-01:30 PM, Haircut - Designer Stylis…" at bounding box center [851, 483] width 1411 height 573
drag, startPoint x: 1053, startPoint y: 388, endPoint x: 530, endPoint y: 404, distance: 523.2
click at [146, 404] on div "Kiran ., TK10, 03:45 PM-04:00 PM, Member Threading - Eyebrows Kiran ., TK10, 04…" at bounding box center [146, 391] width 0 height 38
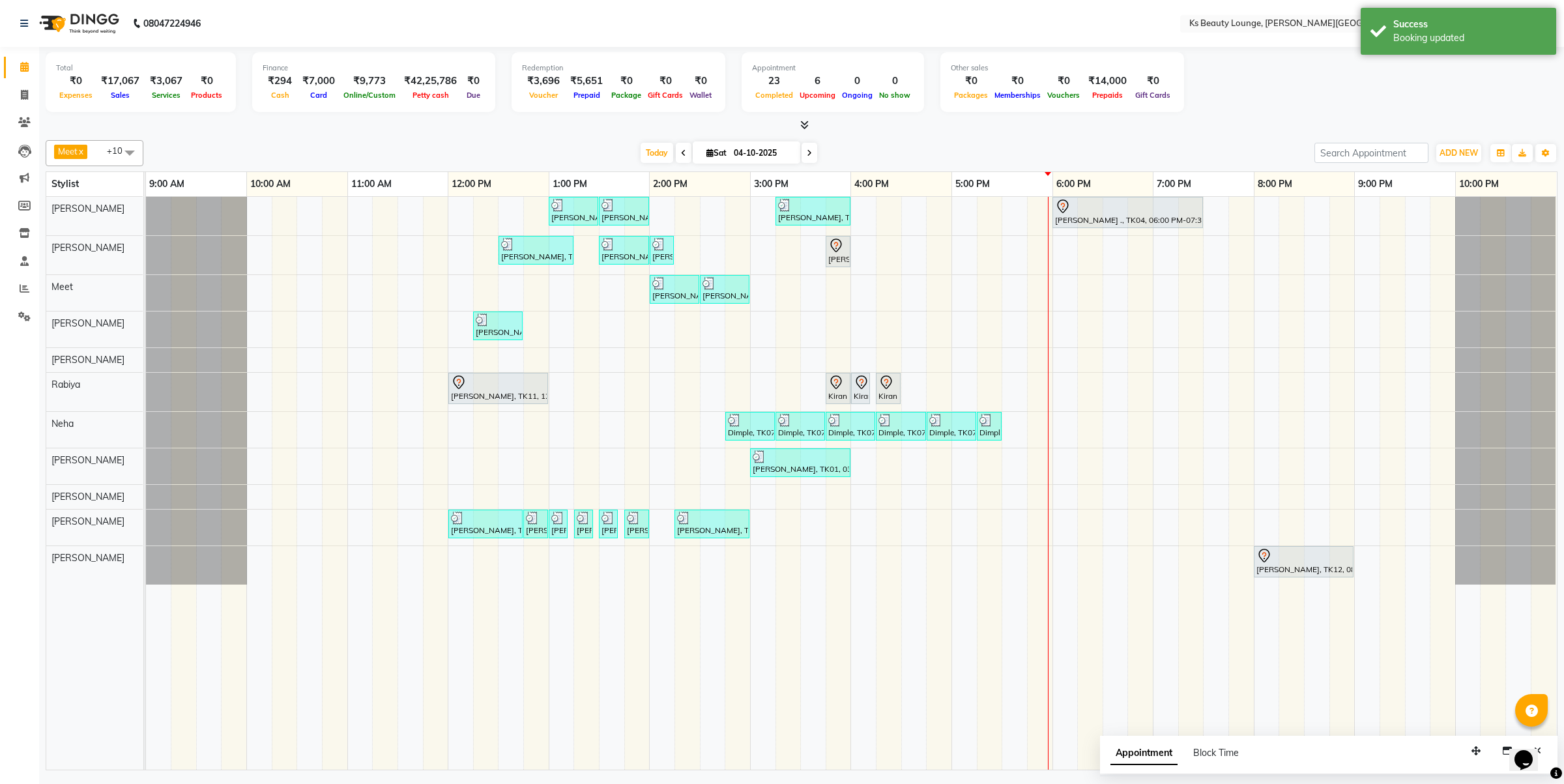
click at [950, 385] on div "[PERSON_NAME] [PERSON_NAME], TK03, 01:00 PM-01:30 PM, Haircut - Designer Stylis…" at bounding box center [851, 483] width 1411 height 573
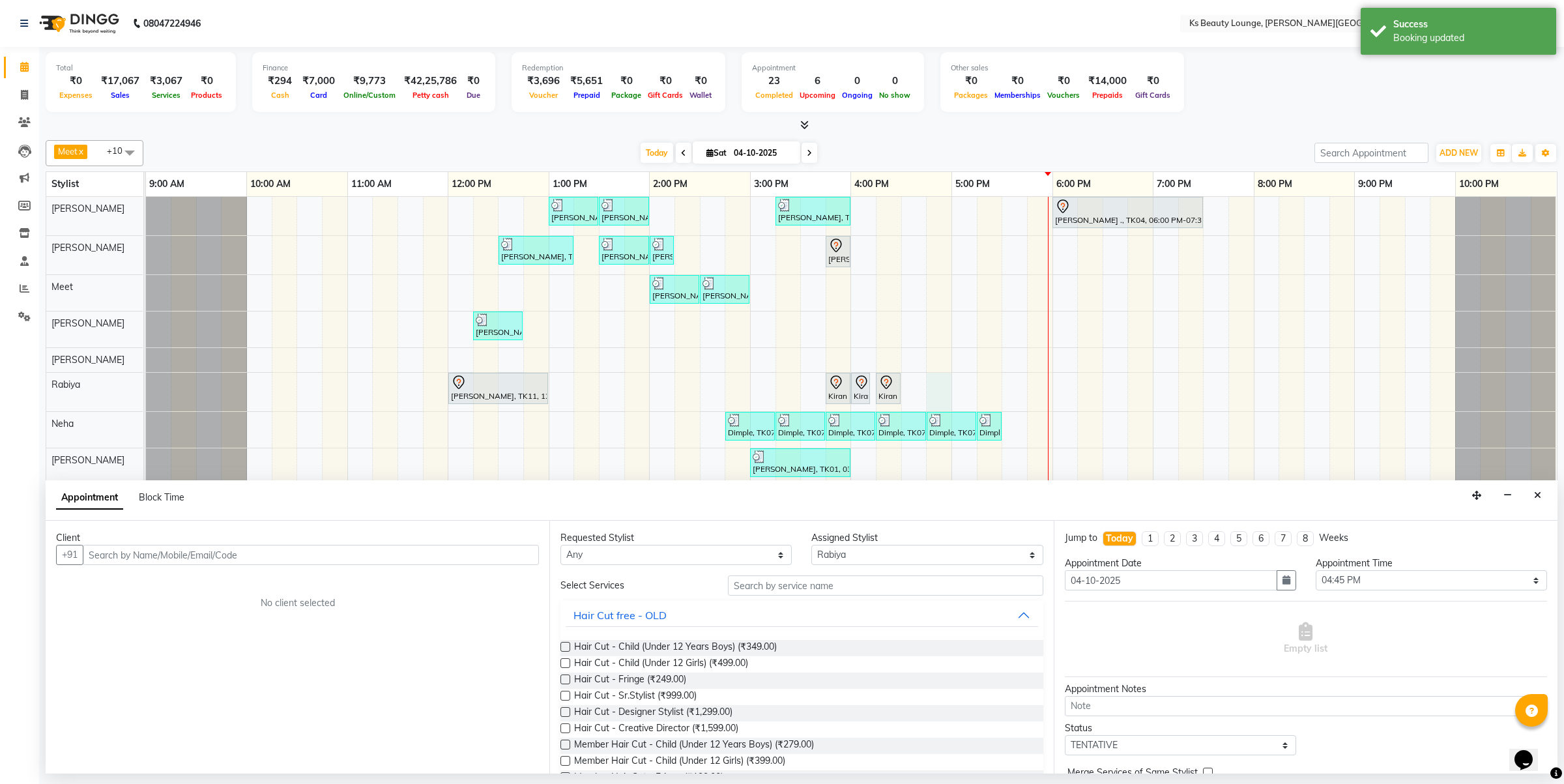
click at [1541, 493] on button "Close" at bounding box center [1538, 496] width 19 height 20
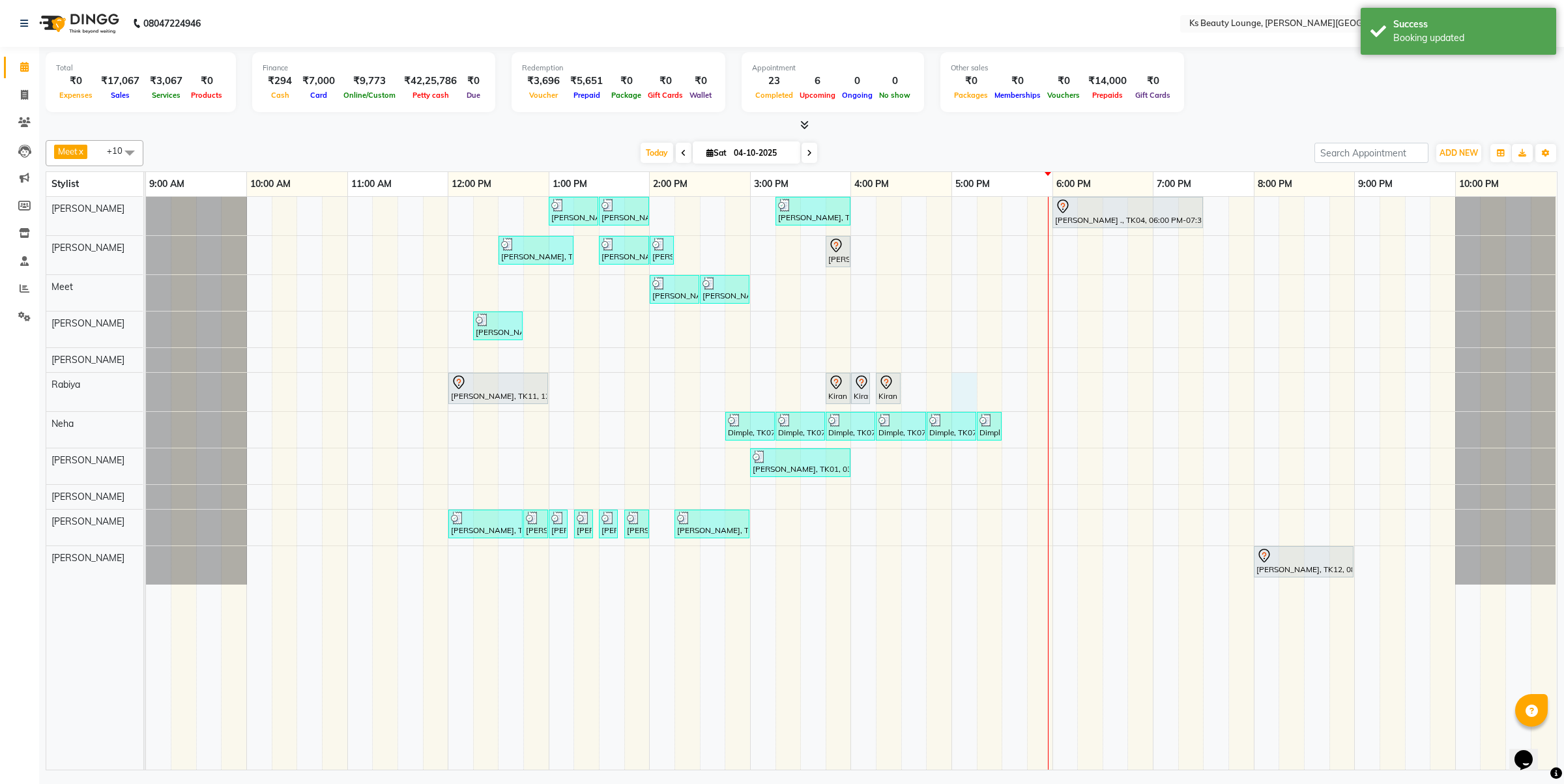
click at [965, 399] on div "[PERSON_NAME] [PERSON_NAME], TK03, 01:00 PM-01:30 PM, Haircut - Designer Stylis…" at bounding box center [851, 483] width 1411 height 573
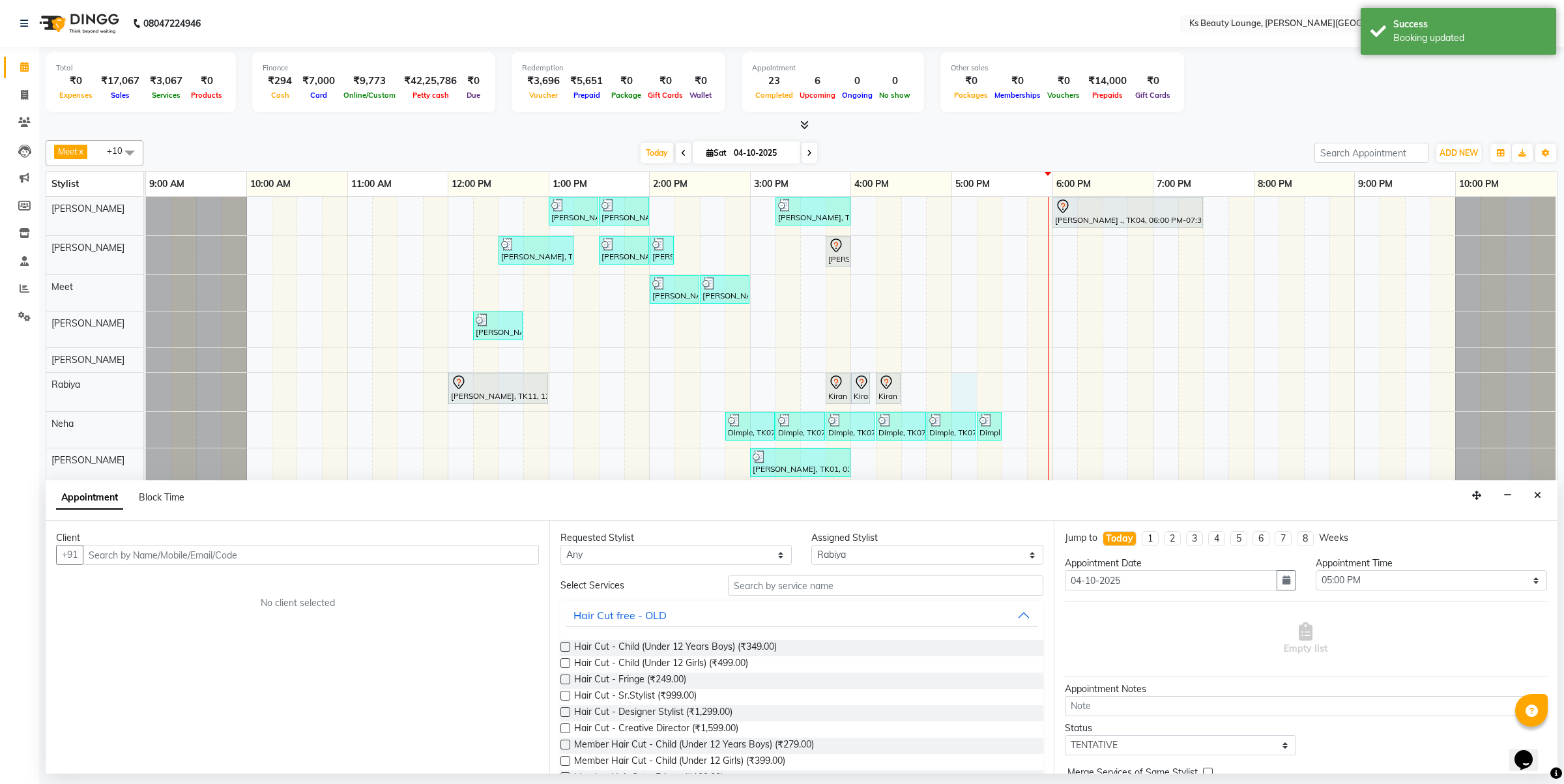
click at [134, 555] on input "text" at bounding box center [311, 555] width 456 height 20
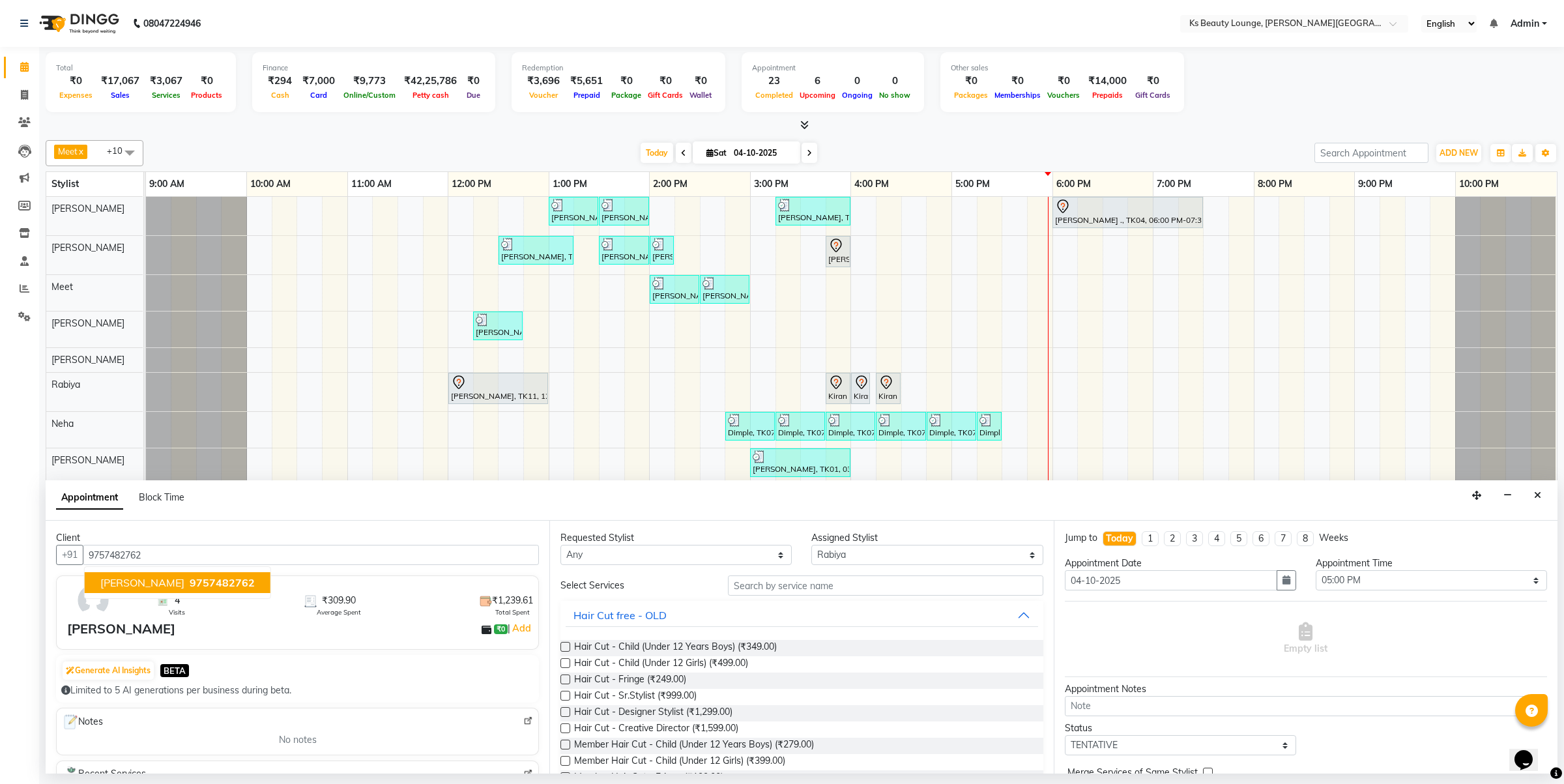
click at [194, 570] on ngb-typeahead-window "[PERSON_NAME] 9757482762" at bounding box center [178, 582] width 187 height 33
click at [196, 578] on span "9757482762" at bounding box center [222, 582] width 65 height 13
click at [754, 591] on input "text" at bounding box center [886, 586] width 315 height 20
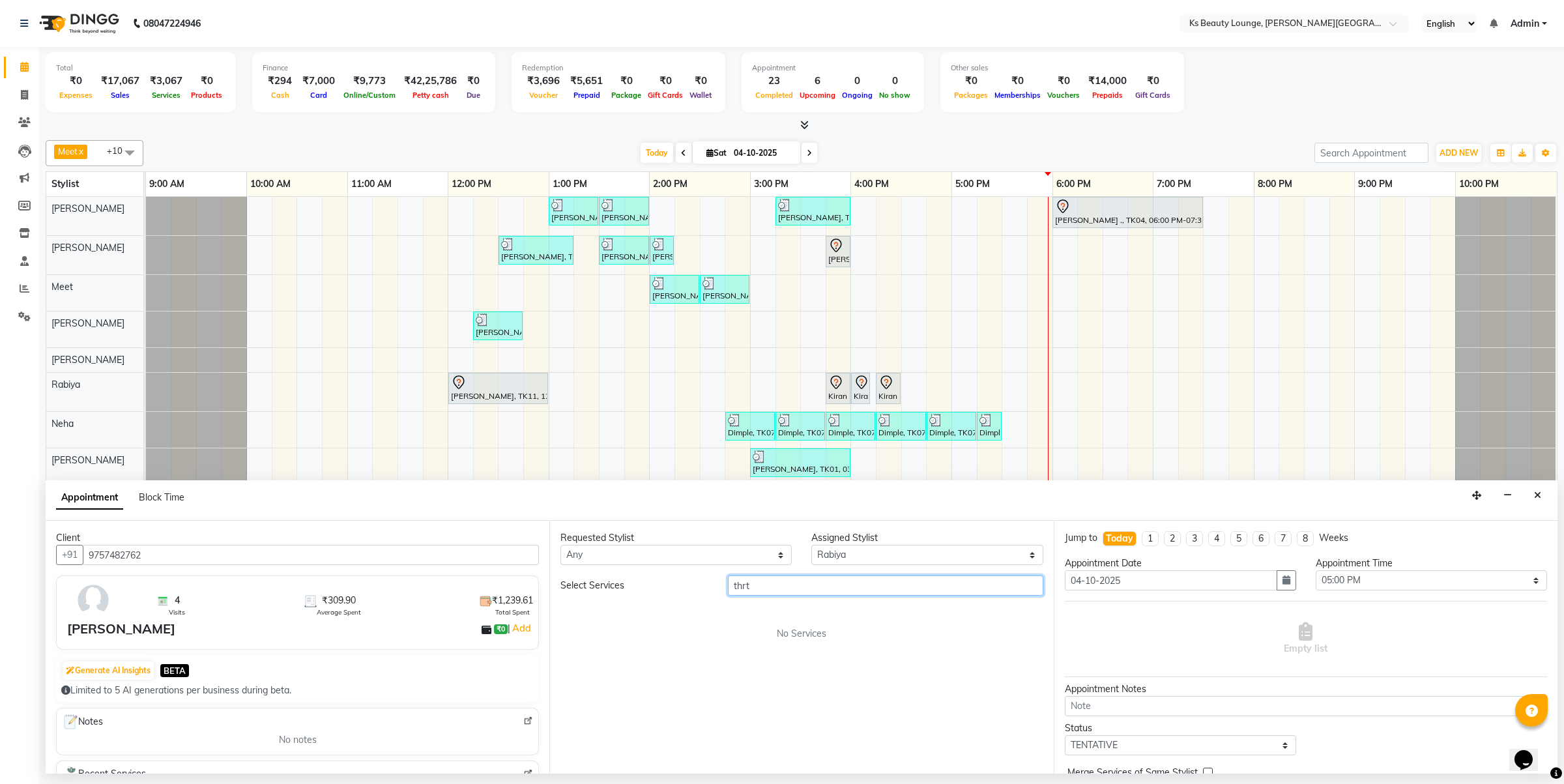
drag, startPoint x: 775, startPoint y: 580, endPoint x: 691, endPoint y: 582, distance: 84.0
click at [691, 582] on div "Select Services thrt" at bounding box center [801, 586] width 502 height 20
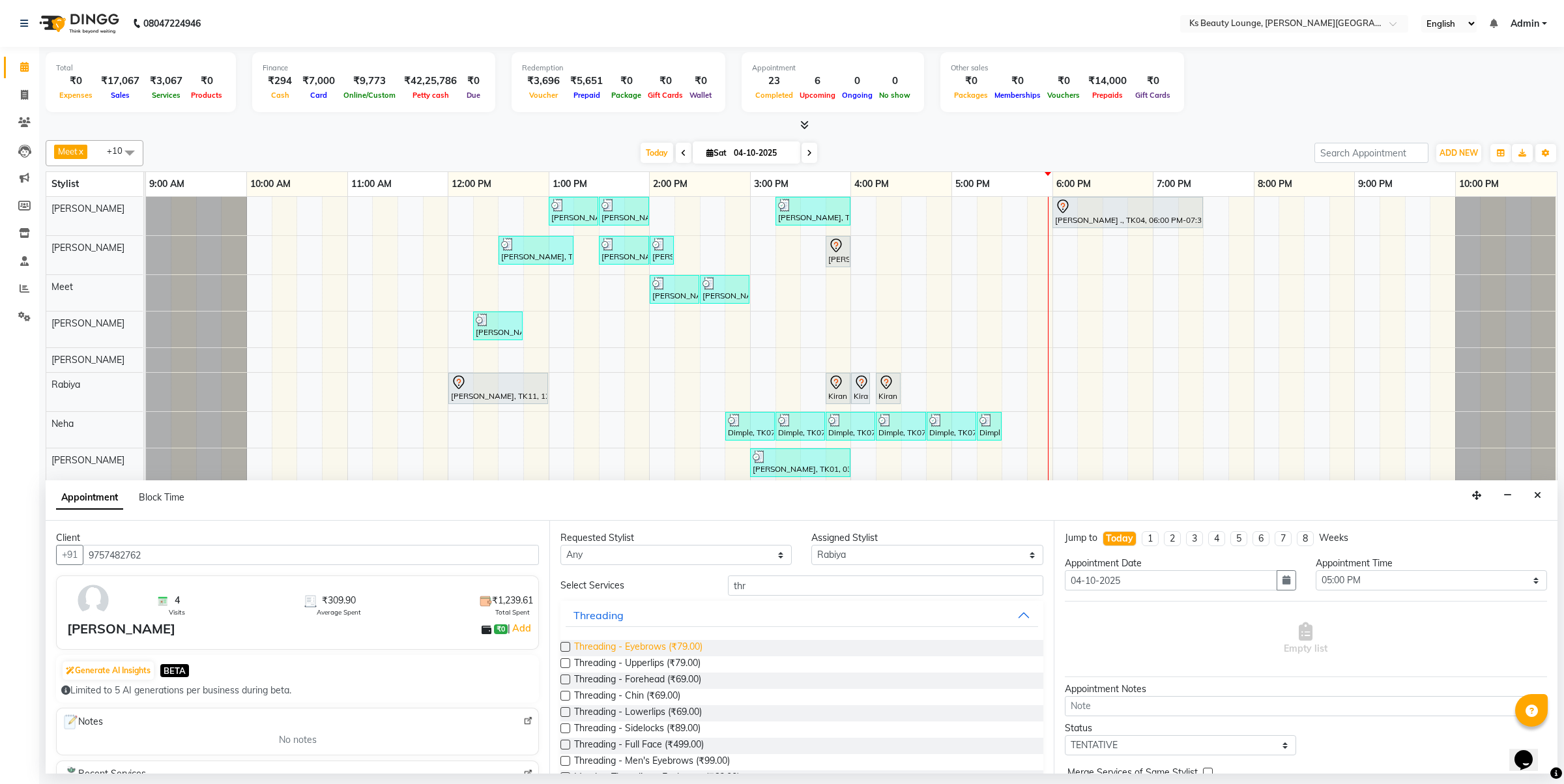
click at [685, 642] on span "Threading - Eyebrows (₹79.00)" at bounding box center [638, 648] width 129 height 16
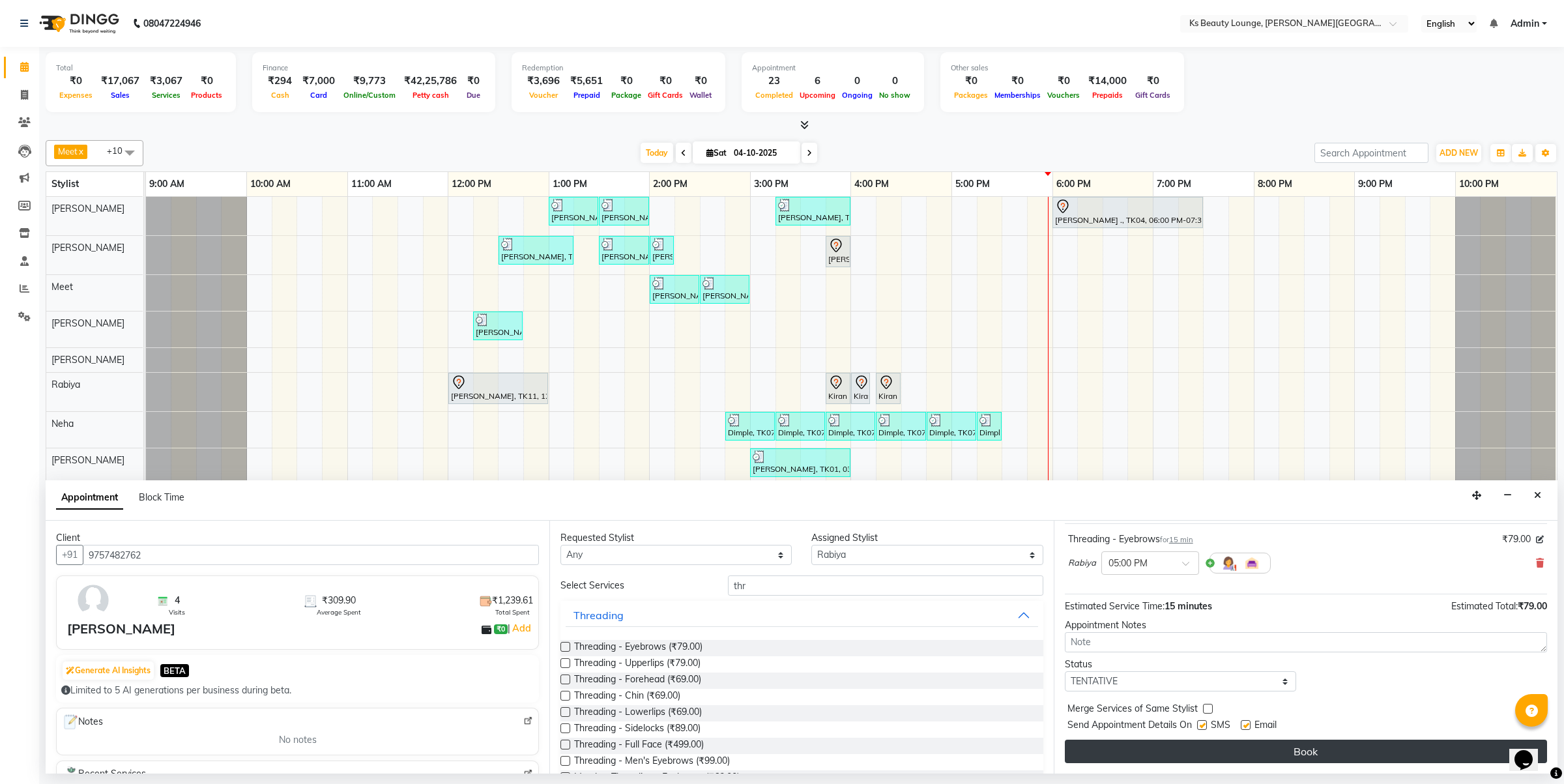
click at [1295, 750] on button "Book" at bounding box center [1306, 751] width 482 height 23
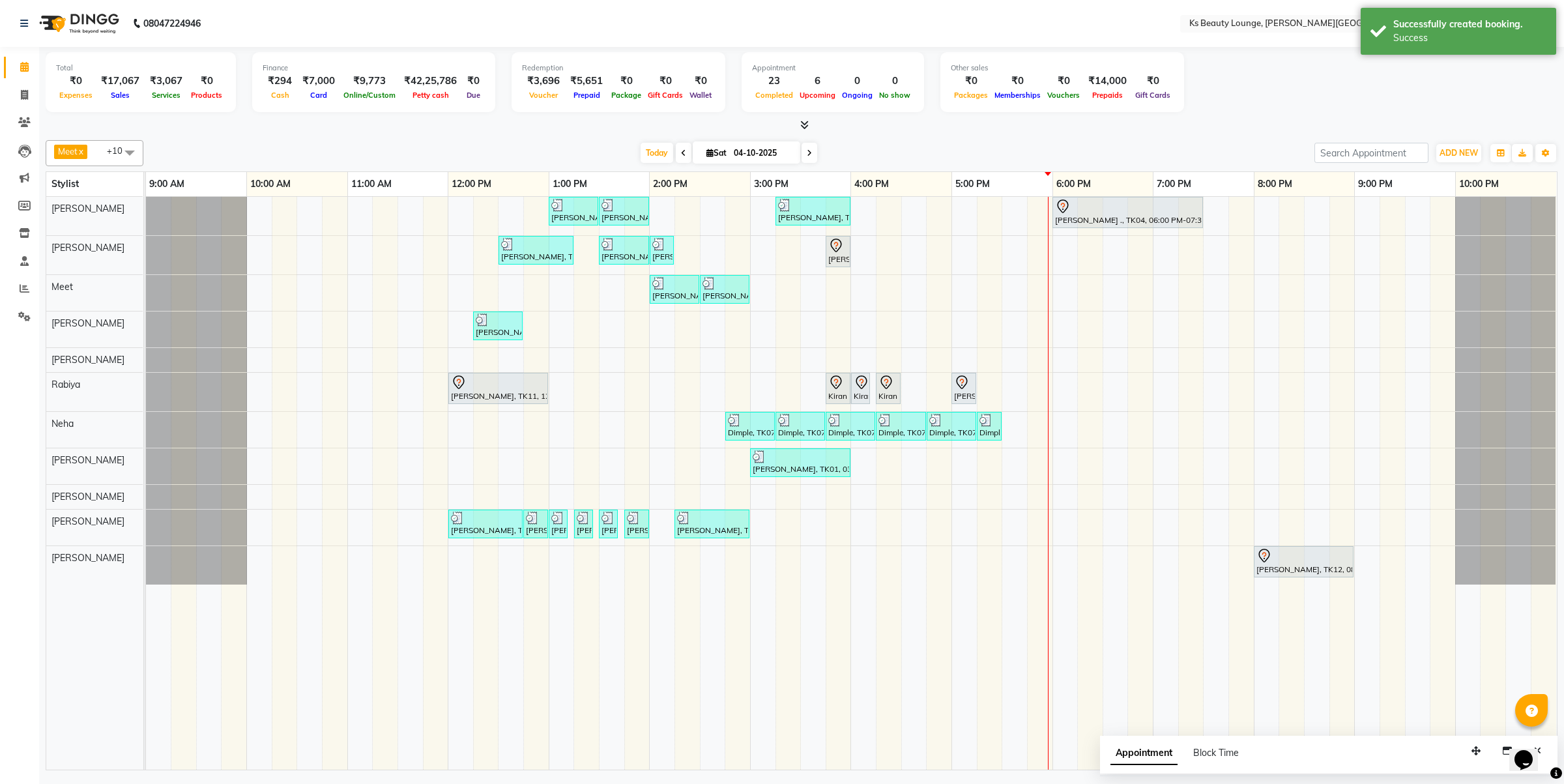
click at [951, 398] on div "[PERSON_NAME] [PERSON_NAME], TK03, 01:00 PM-01:30 PM, Haircut - Designer Stylis…" at bounding box center [851, 483] width 1411 height 573
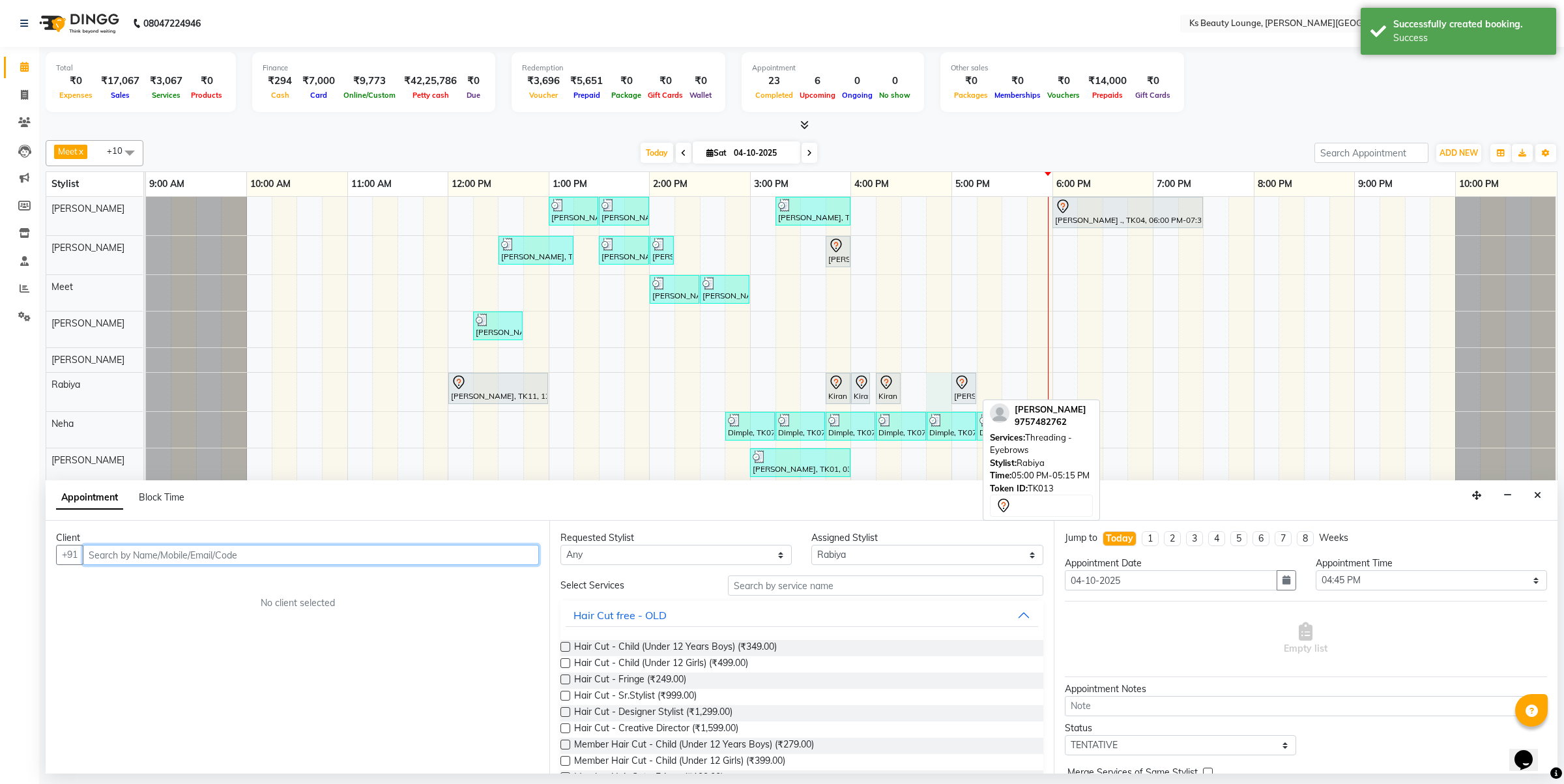
drag, startPoint x: 951, startPoint y: 398, endPoint x: 966, endPoint y: 394, distance: 15.5
click at [966, 394] on link "[PERSON_NAME], TK13, 05:00 PM-05:15 PM, Threading - Eyebrows" at bounding box center [964, 388] width 25 height 31
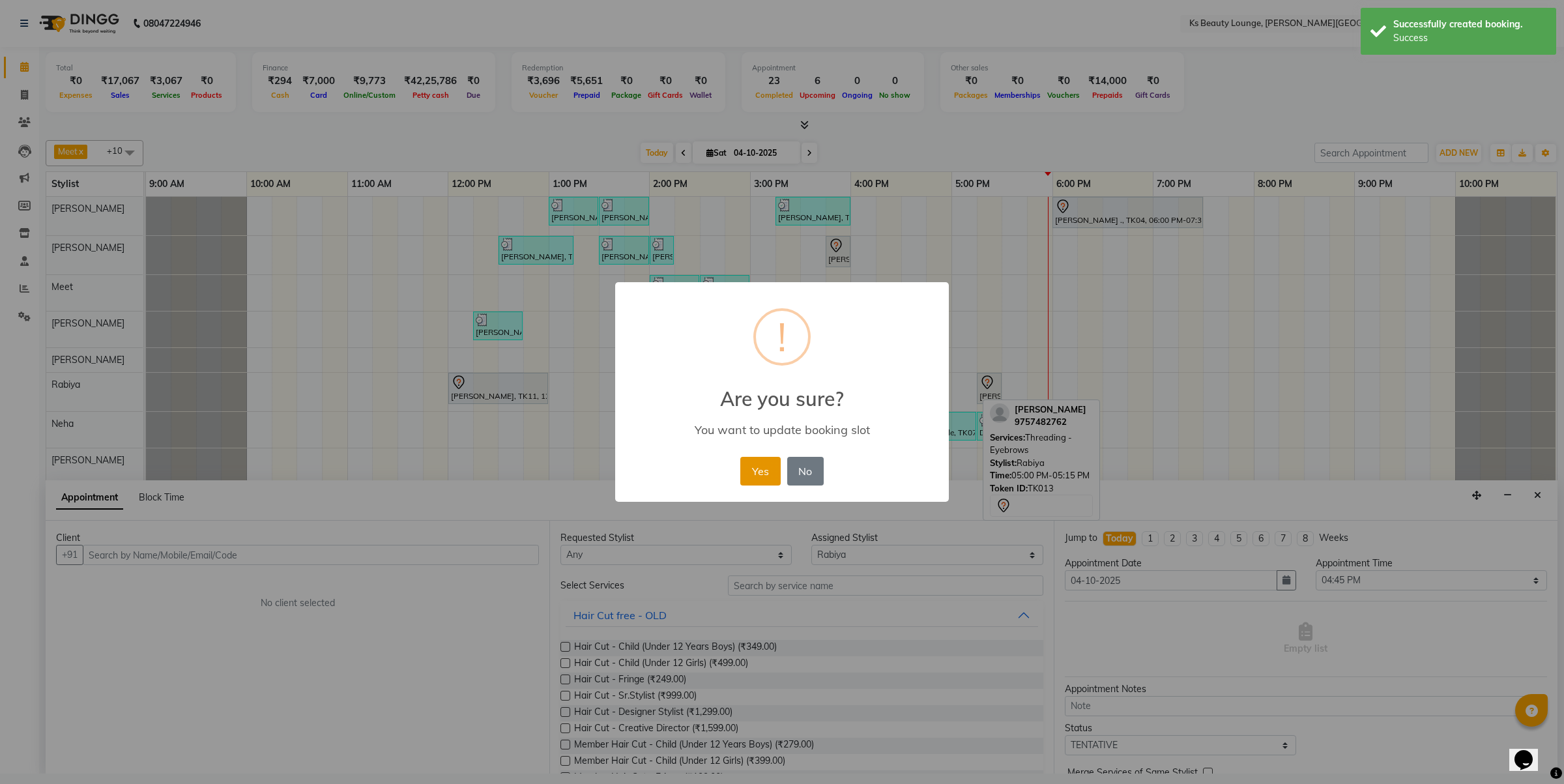
click at [762, 467] on button "Yes" at bounding box center [760, 470] width 40 height 28
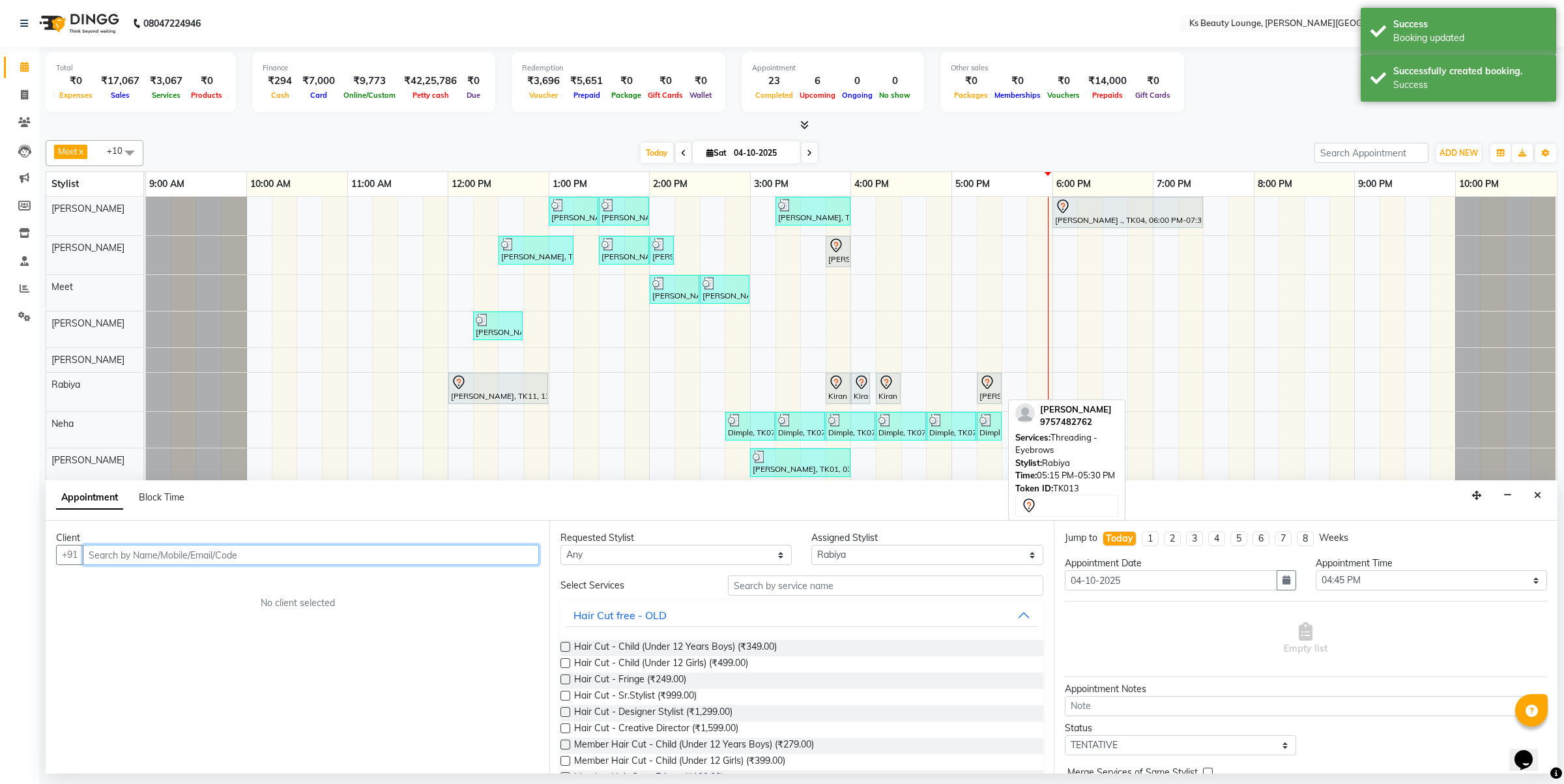
click at [997, 398] on div "[PERSON_NAME], TK13, 05:15 PM-05:30 PM, Threading - Eyebrows" at bounding box center [989, 388] width 23 height 28
click at [979, 396] on div "[PERSON_NAME], TK13, 05:15 PM-05:30 PM, Threading - Eyebrows" at bounding box center [989, 388] width 23 height 28
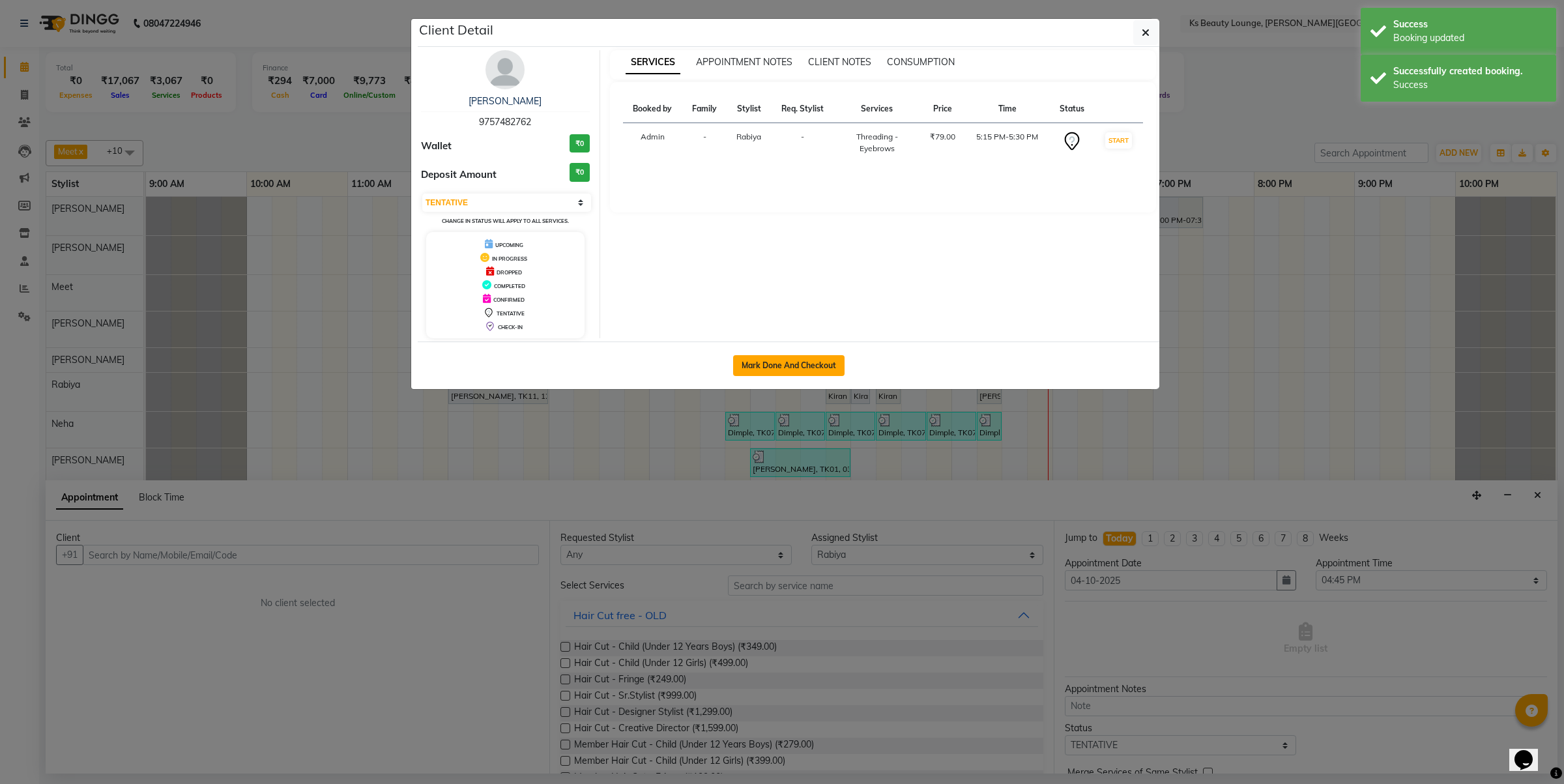
click at [828, 366] on button "Mark Done And Checkout" at bounding box center [789, 365] width 111 height 21
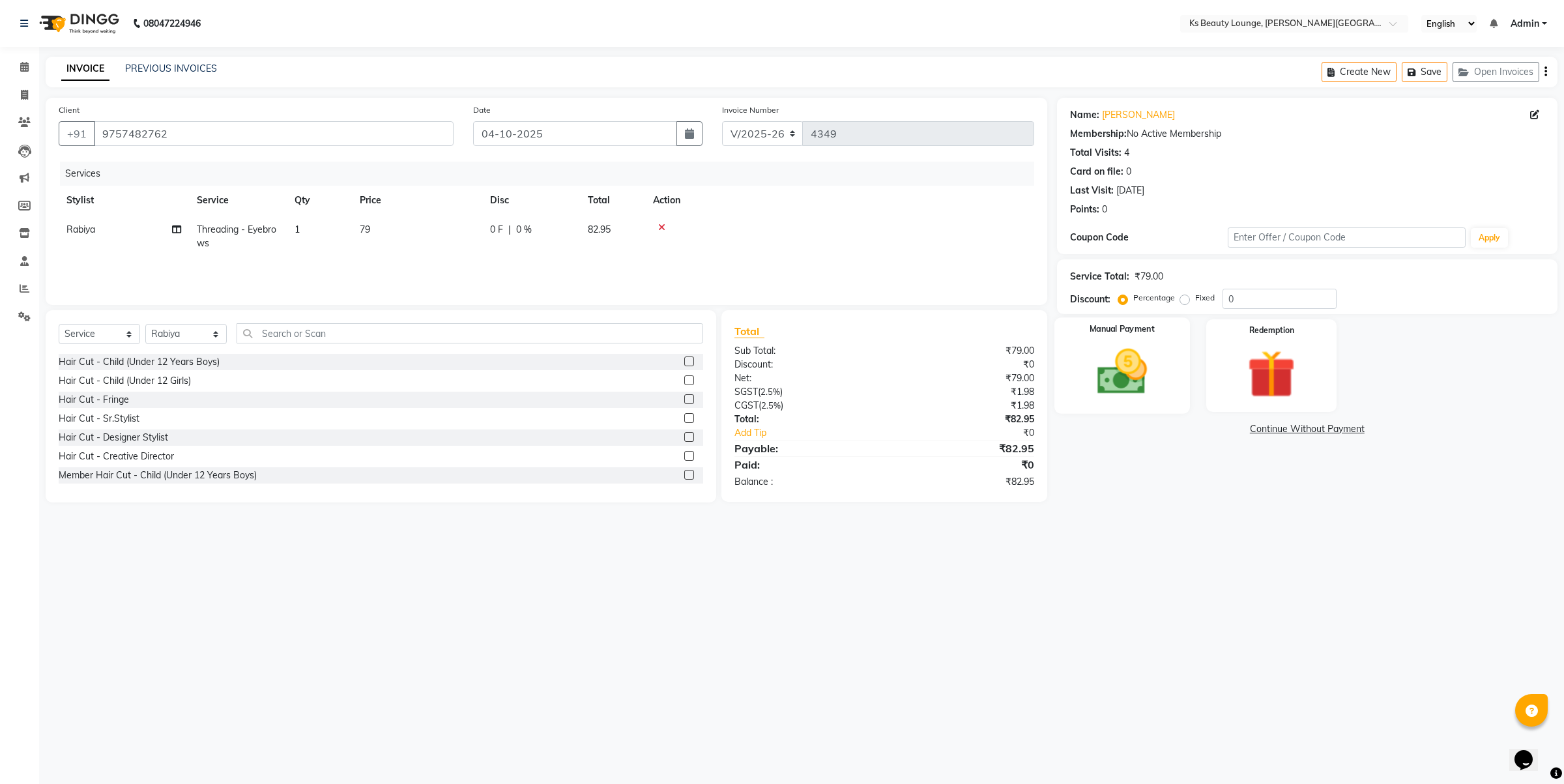
click at [1120, 349] on img at bounding box center [1121, 372] width 81 height 57
click at [1231, 428] on span "CASH" at bounding box center [1222, 430] width 28 height 15
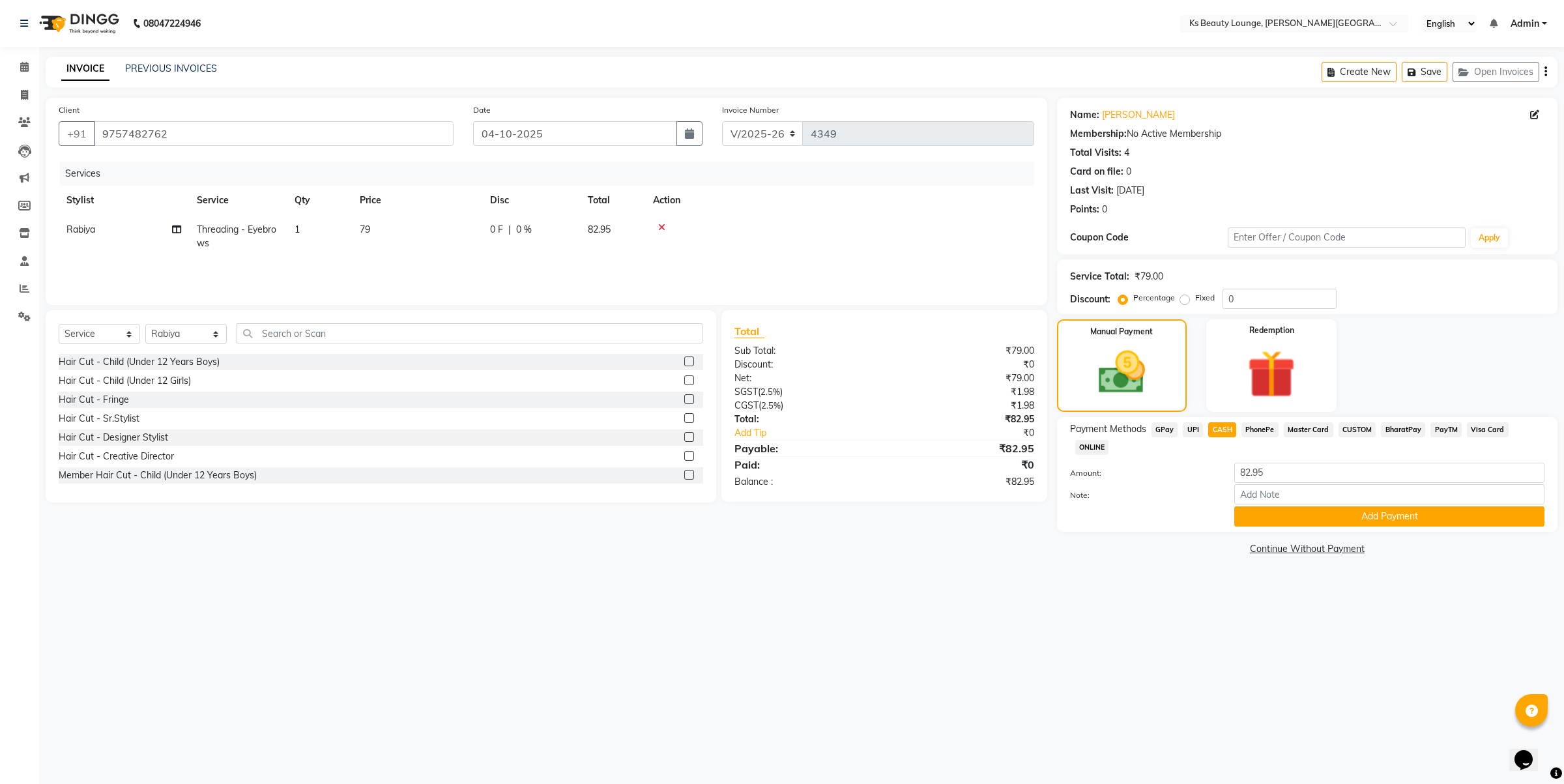
click at [1324, 509] on div "Payment Methods GPay UPI CASH PhonePe Master Card CUSTOM BharatPay PayTM Visa C…" at bounding box center [1307, 474] width 500 height 115
drag, startPoint x: 1302, startPoint y: 470, endPoint x: 1304, endPoint y: 484, distance: 14.1
click at [1302, 484] on input "Note:" at bounding box center [1389, 494] width 310 height 20
click at [1295, 506] on button "Add Payment" at bounding box center [1389, 516] width 310 height 20
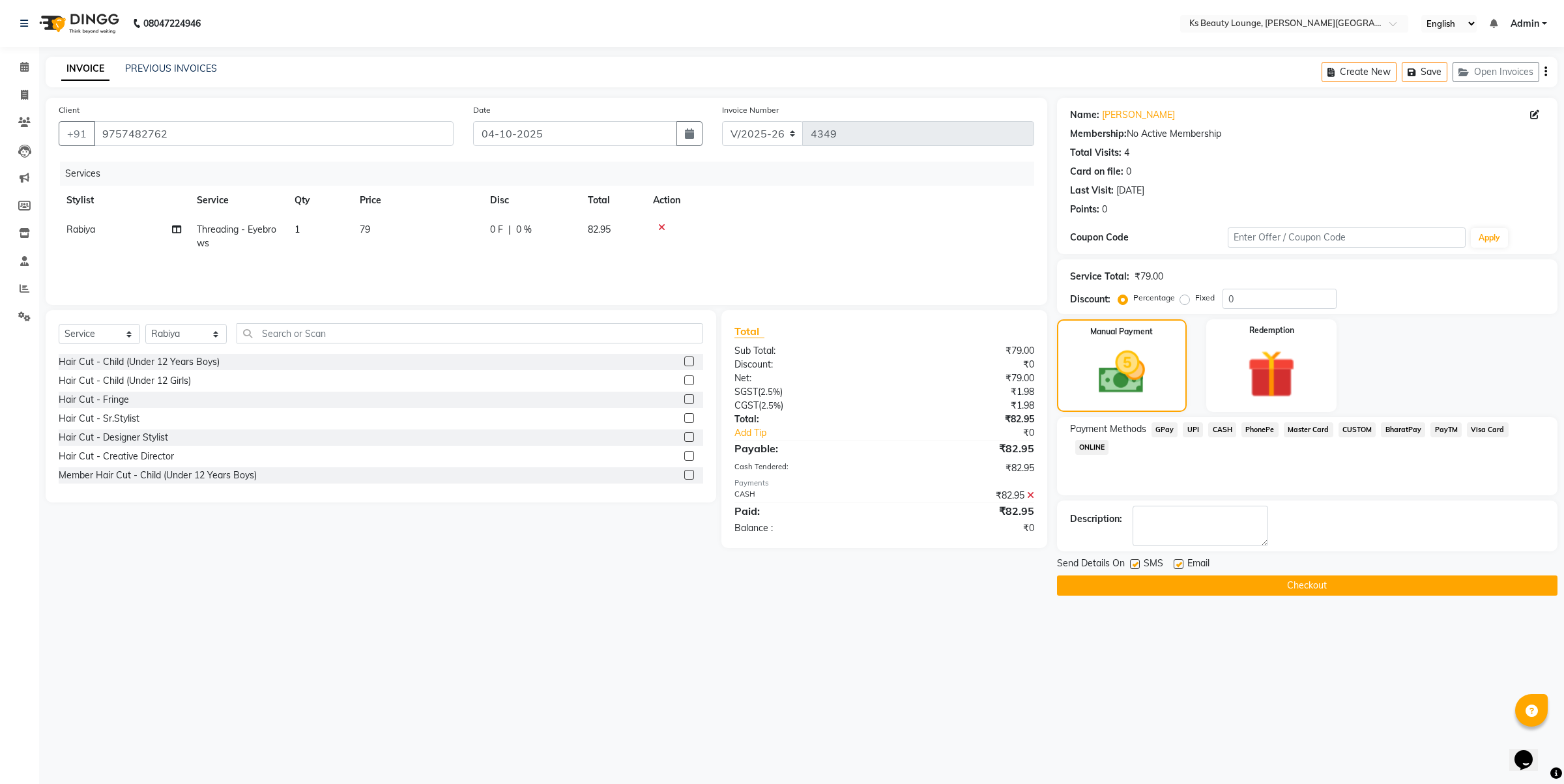
click at [1250, 593] on button "Checkout" at bounding box center [1307, 586] width 500 height 20
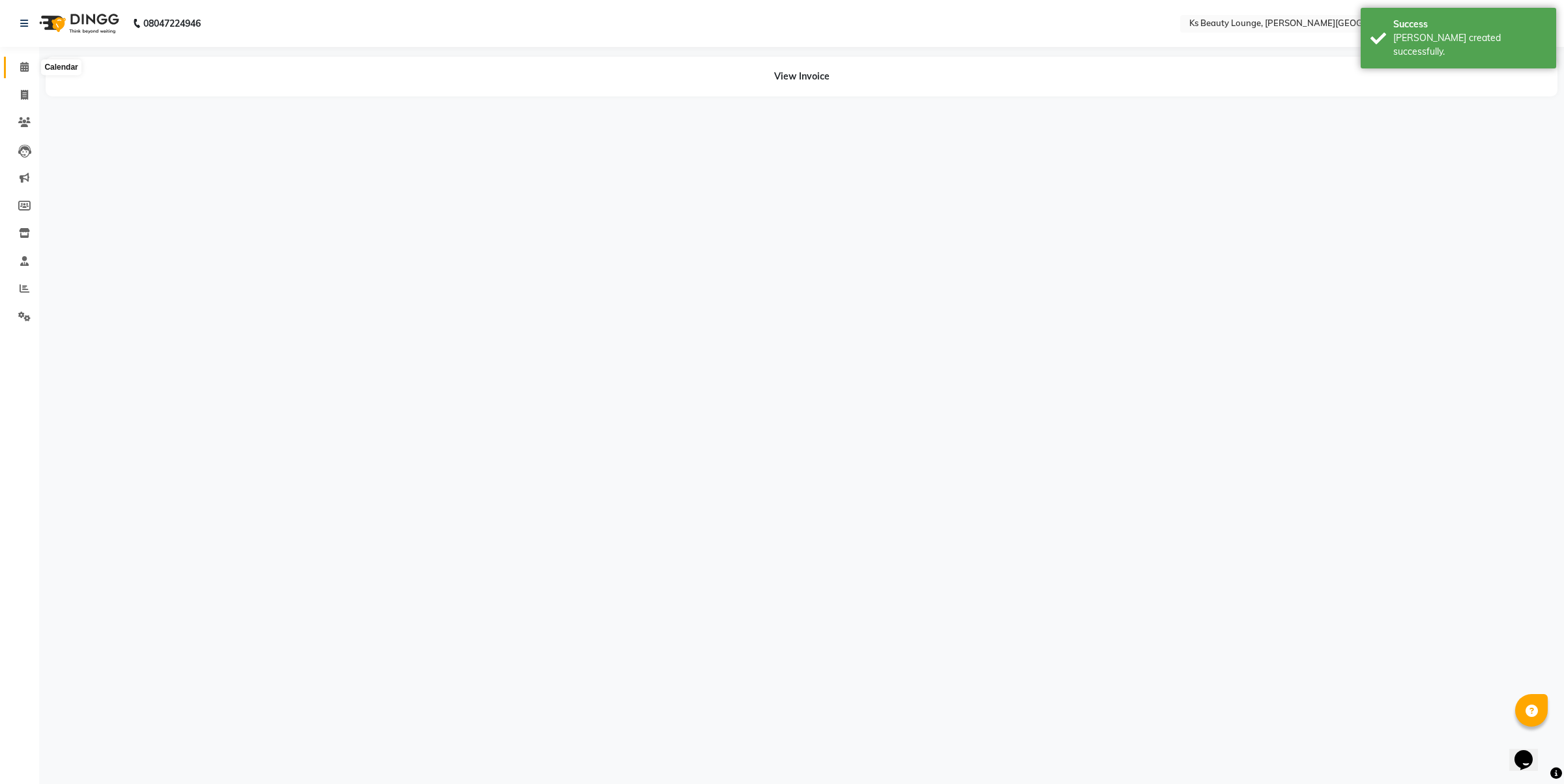
click at [15, 72] on span at bounding box center [24, 68] width 23 height 15
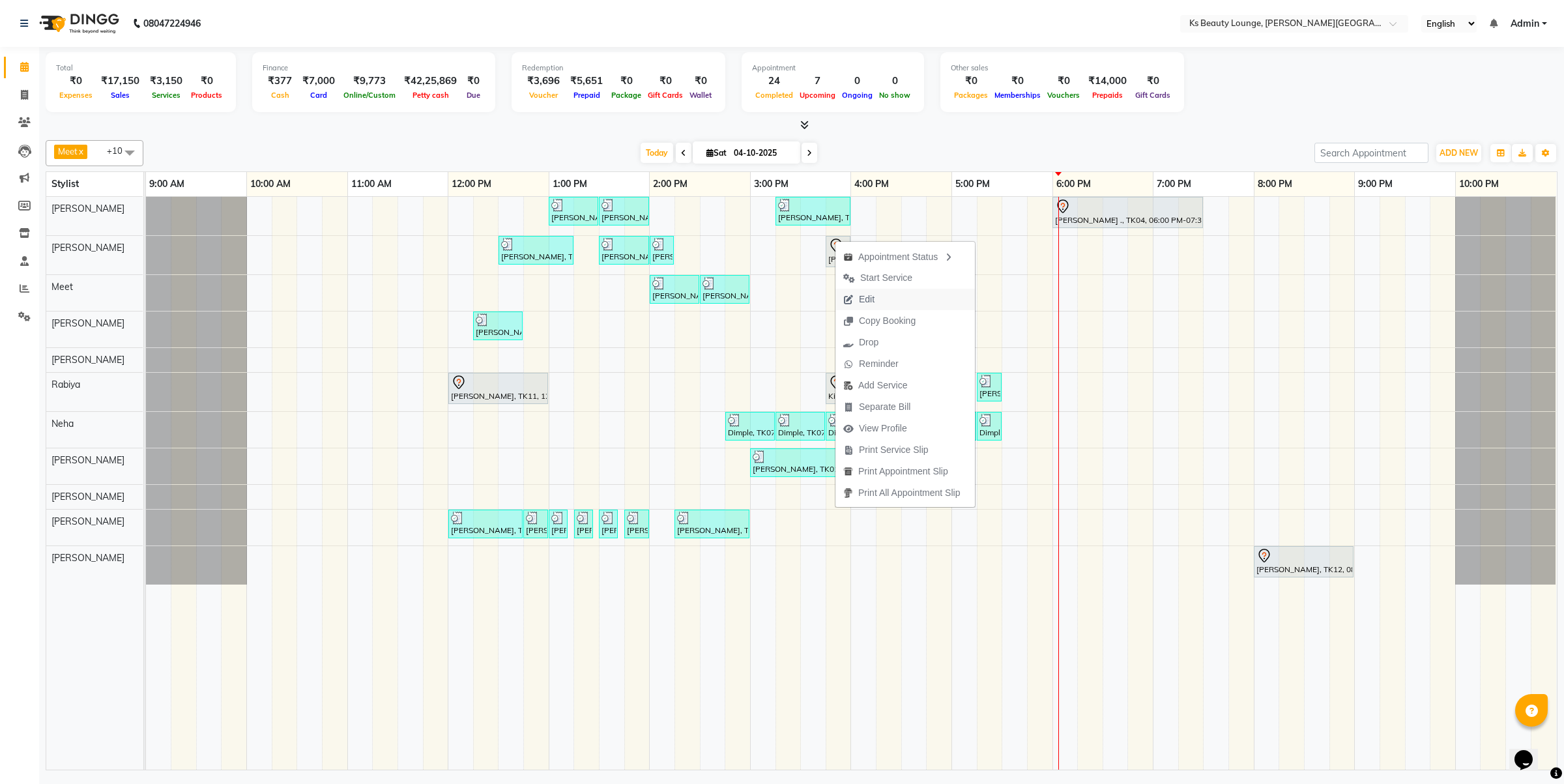
click at [880, 302] on span "Edit" at bounding box center [859, 300] width 47 height 22
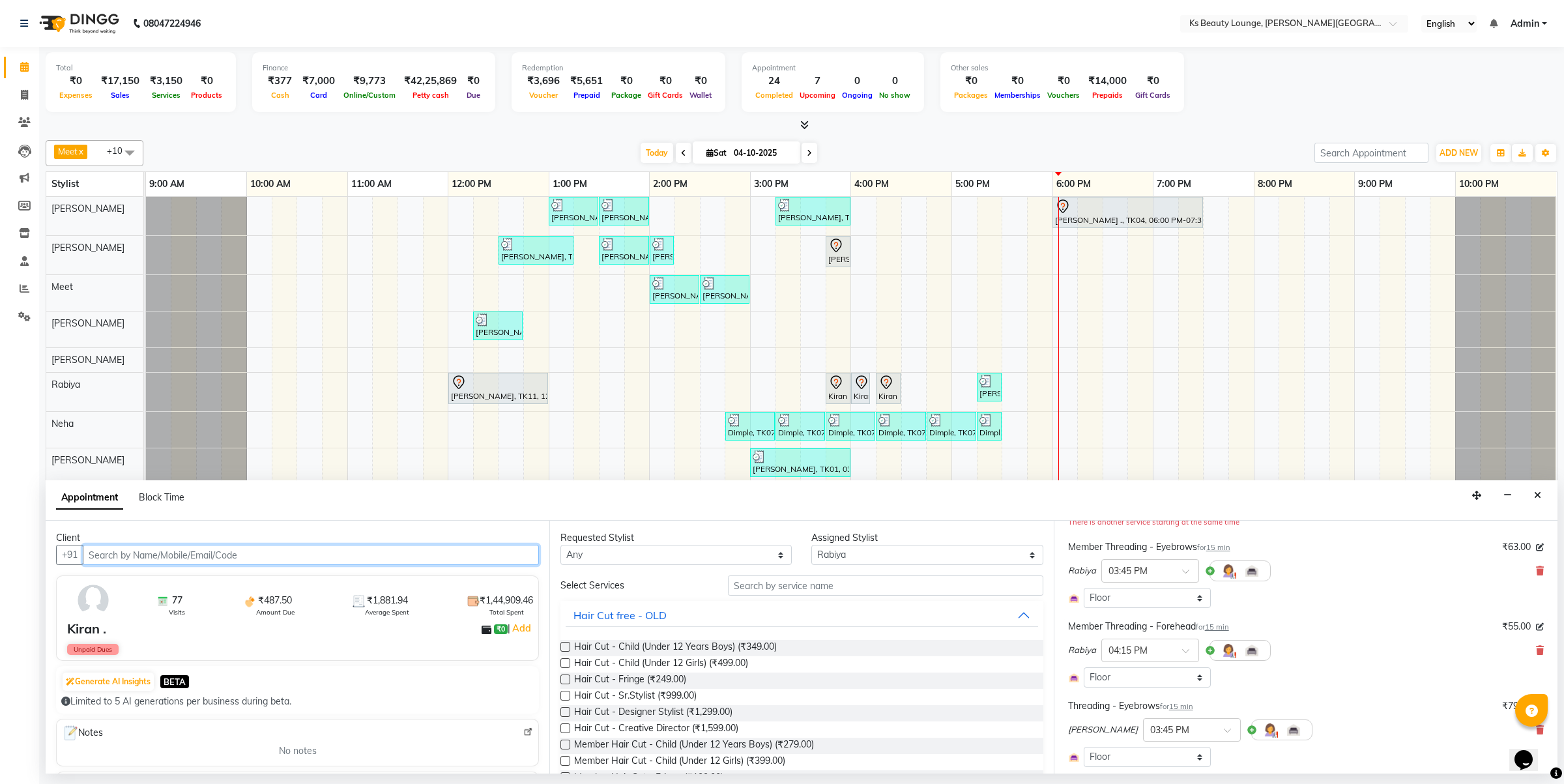
scroll to position [314, 0]
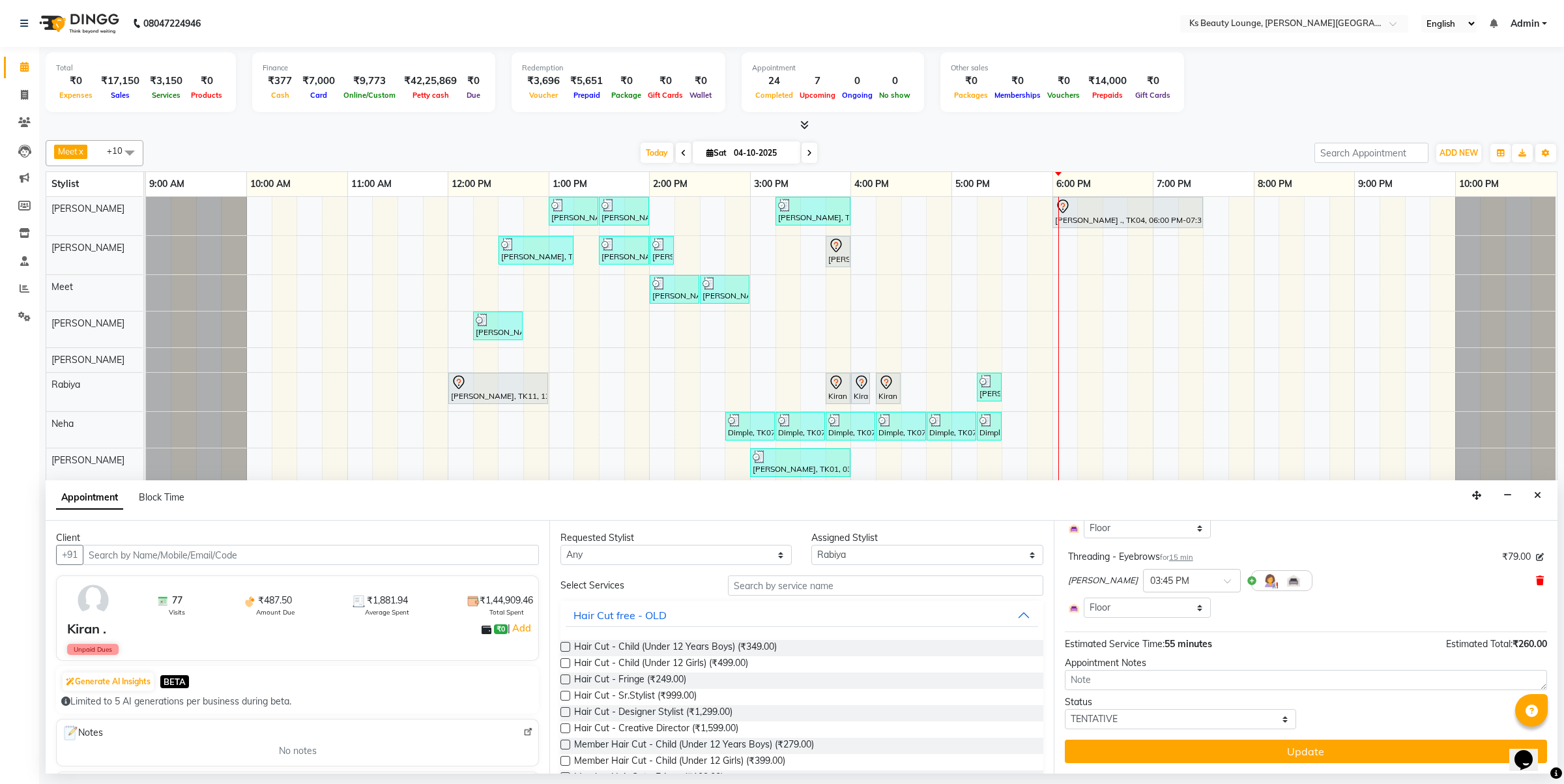
click at [1536, 580] on icon at bounding box center [1540, 580] width 8 height 9
click at [877, 571] on div "Requested Stylist Any [PERSON_NAME] [PERSON_NAME] [PERSON_NAME] [PERSON_NAME] […" at bounding box center [802, 647] width 504 height 253
click at [877, 581] on input "text" at bounding box center [886, 586] width 315 height 20
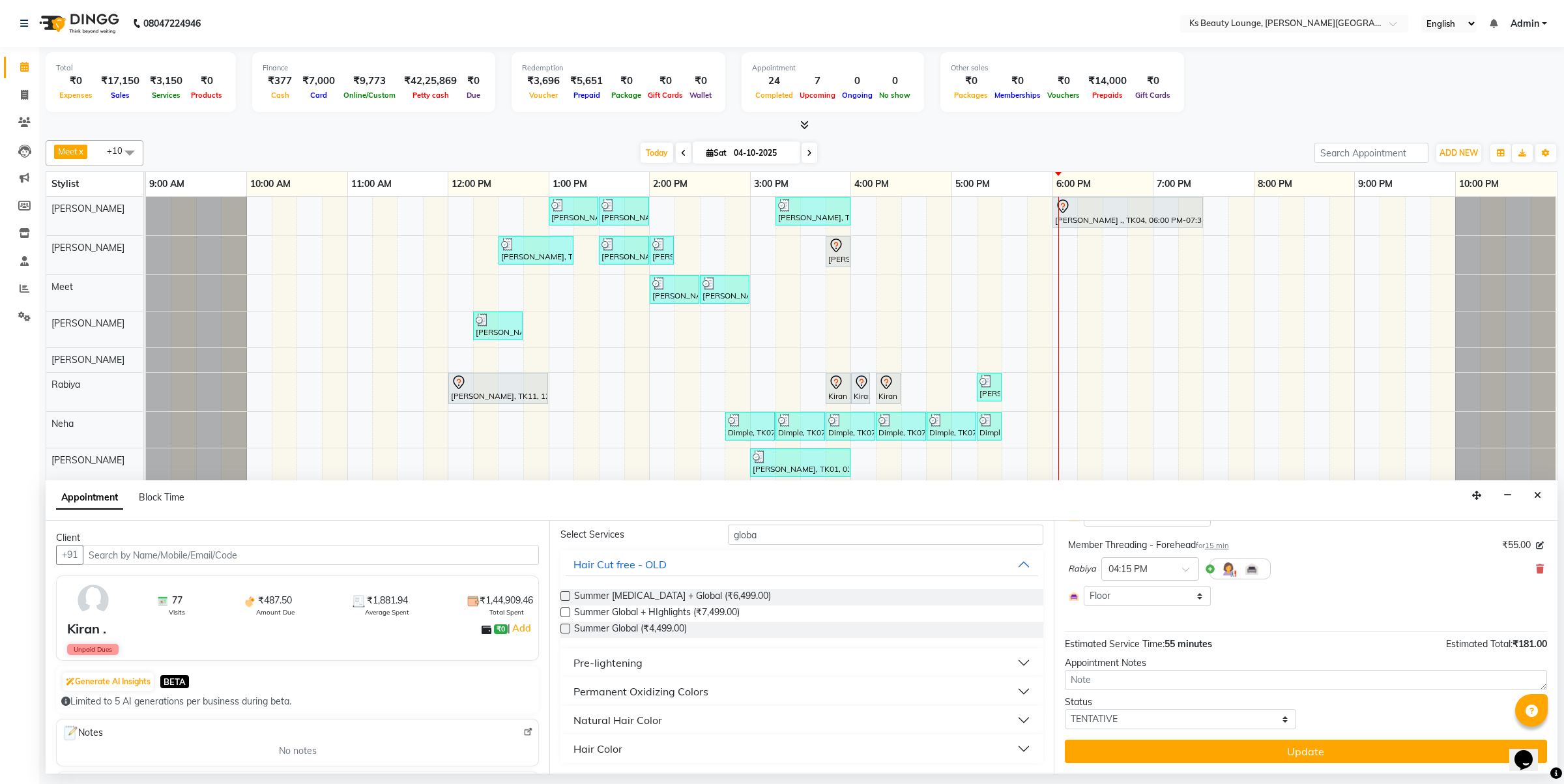
click at [664, 722] on button "Natural Hair Color" at bounding box center [802, 720] width 472 height 23
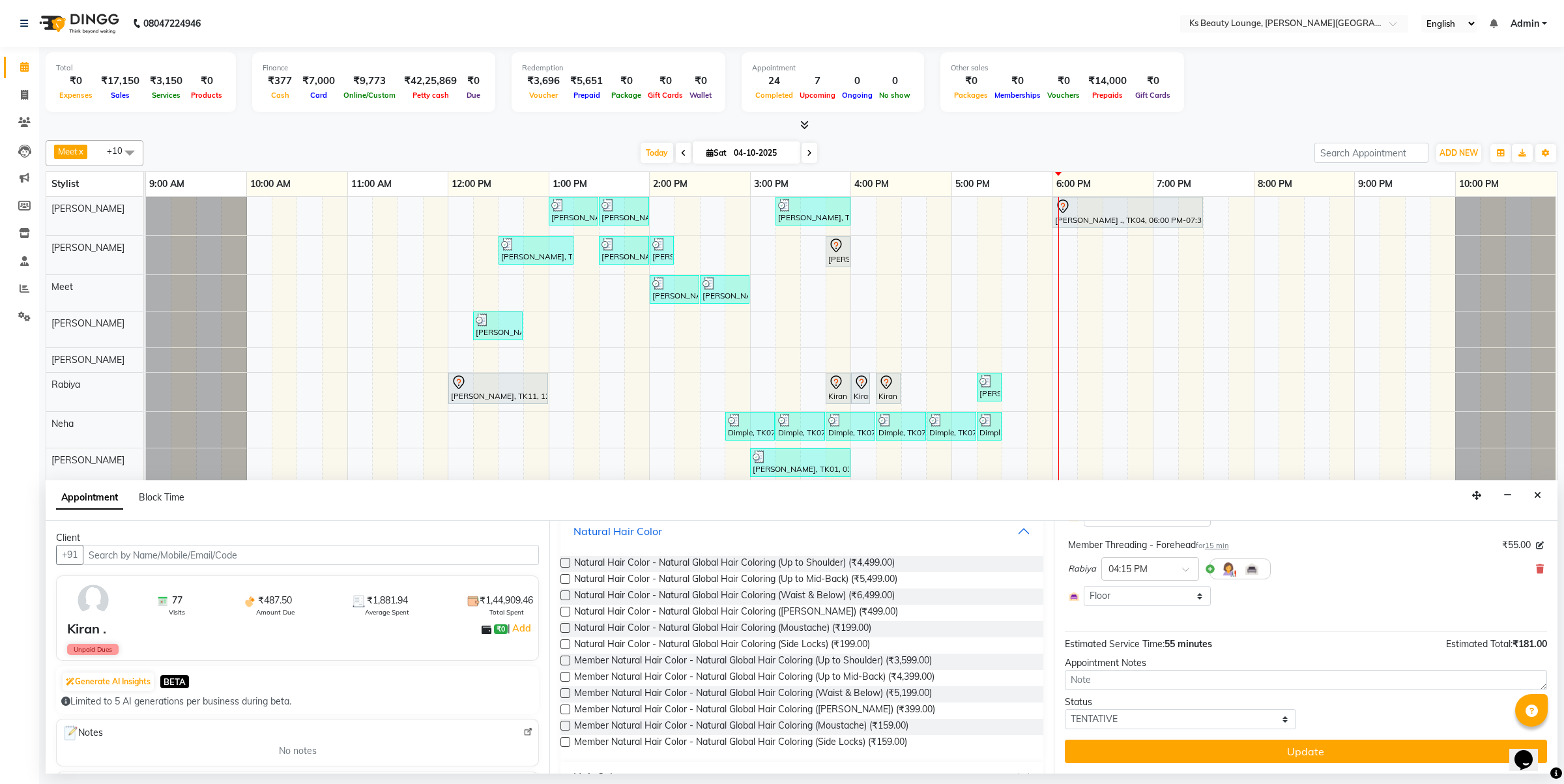
scroll to position [267, 0]
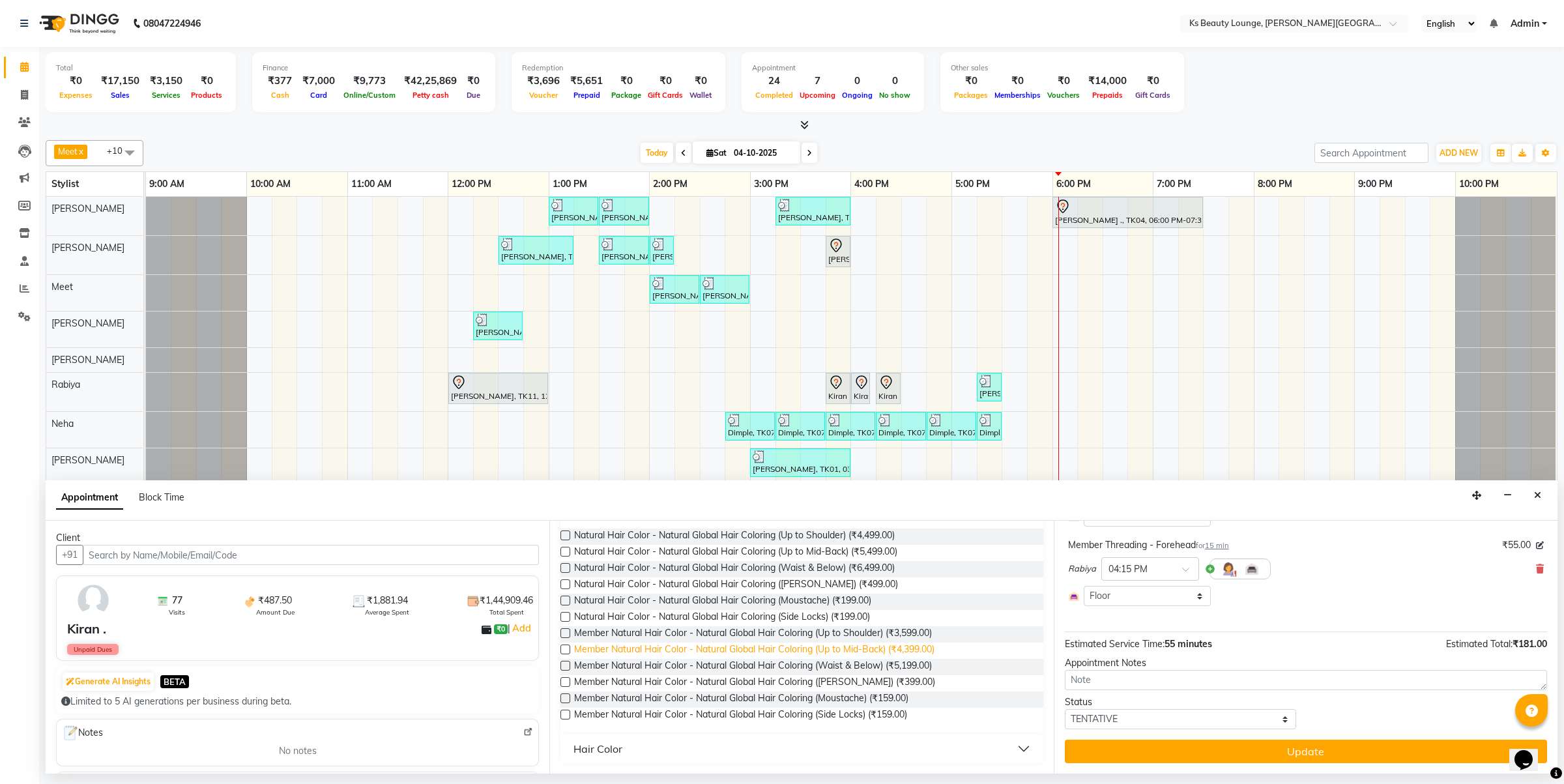
click at [910, 650] on span "Member Natural Hair Color - Natural Global Hair Coloring (Up to Mid-Back) (₹4,3…" at bounding box center [754, 650] width 360 height 16
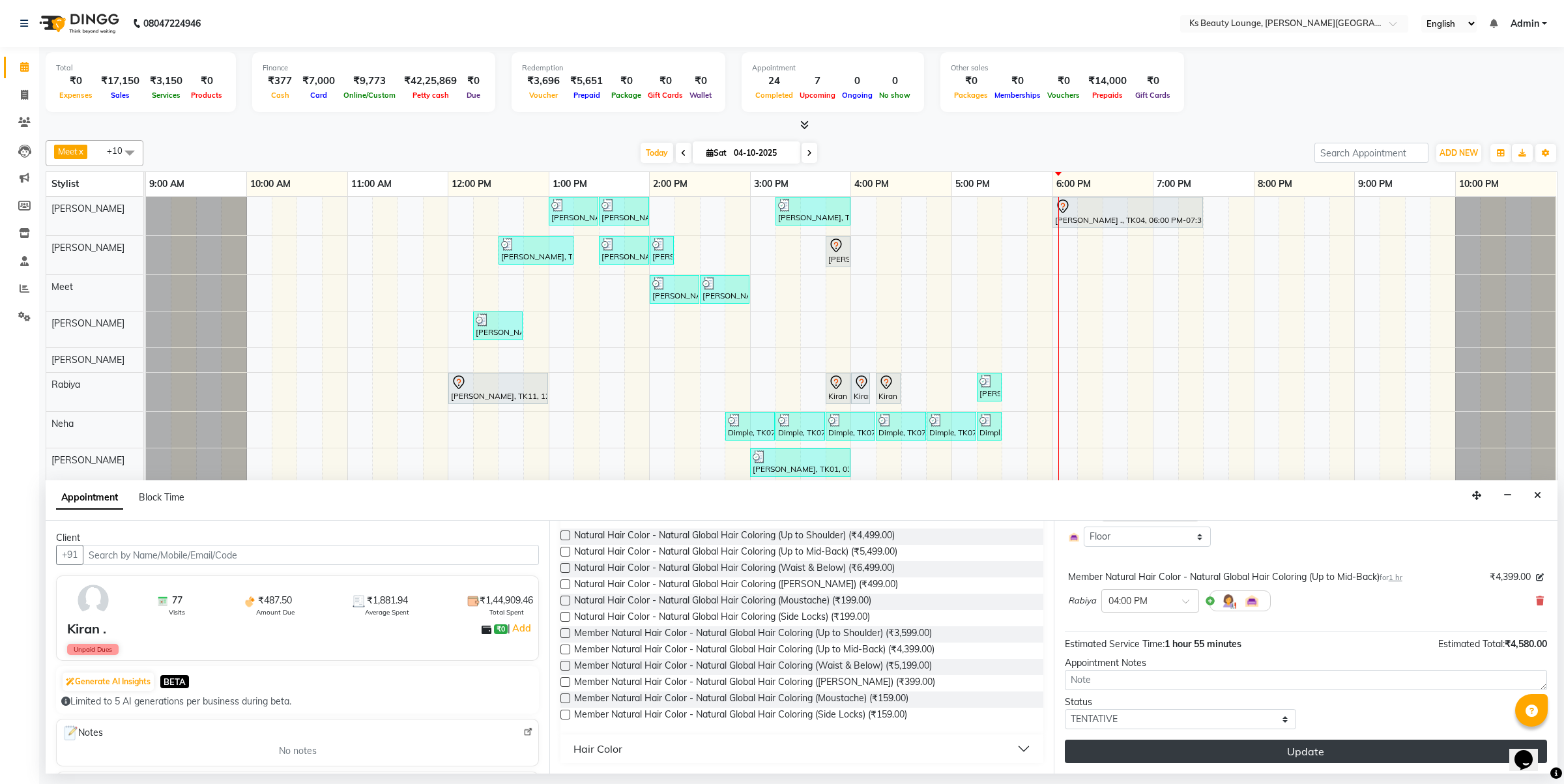
click at [1327, 754] on button "Update" at bounding box center [1306, 751] width 482 height 23
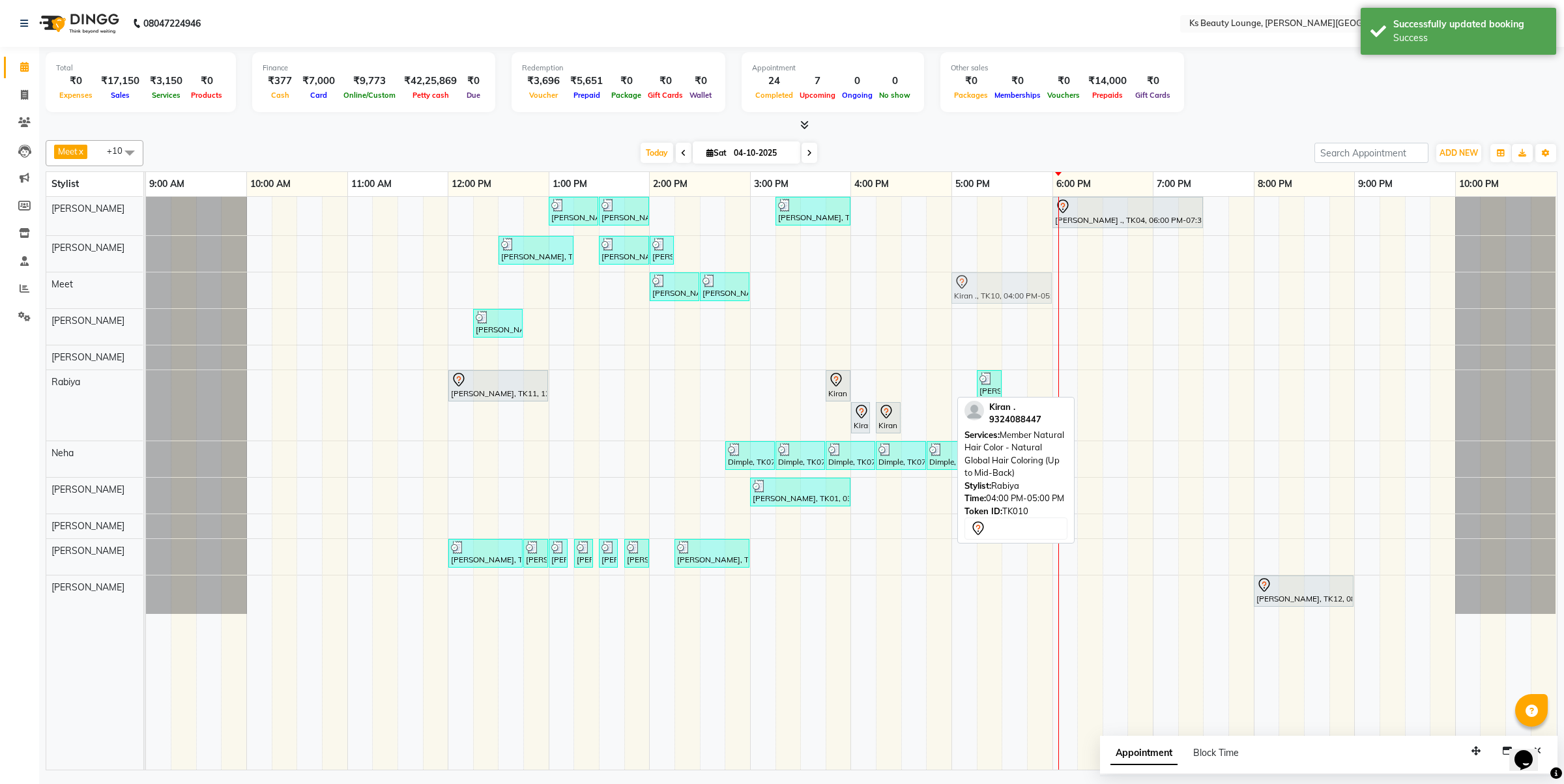
drag, startPoint x: 887, startPoint y: 386, endPoint x: 993, endPoint y: 284, distance: 147.1
click at [993, 284] on tbody "[PERSON_NAME] [PERSON_NAME], TK03, 01:00 PM-01:30 PM, Haircut - Designer Stylis…" at bounding box center [851, 405] width 1410 height 417
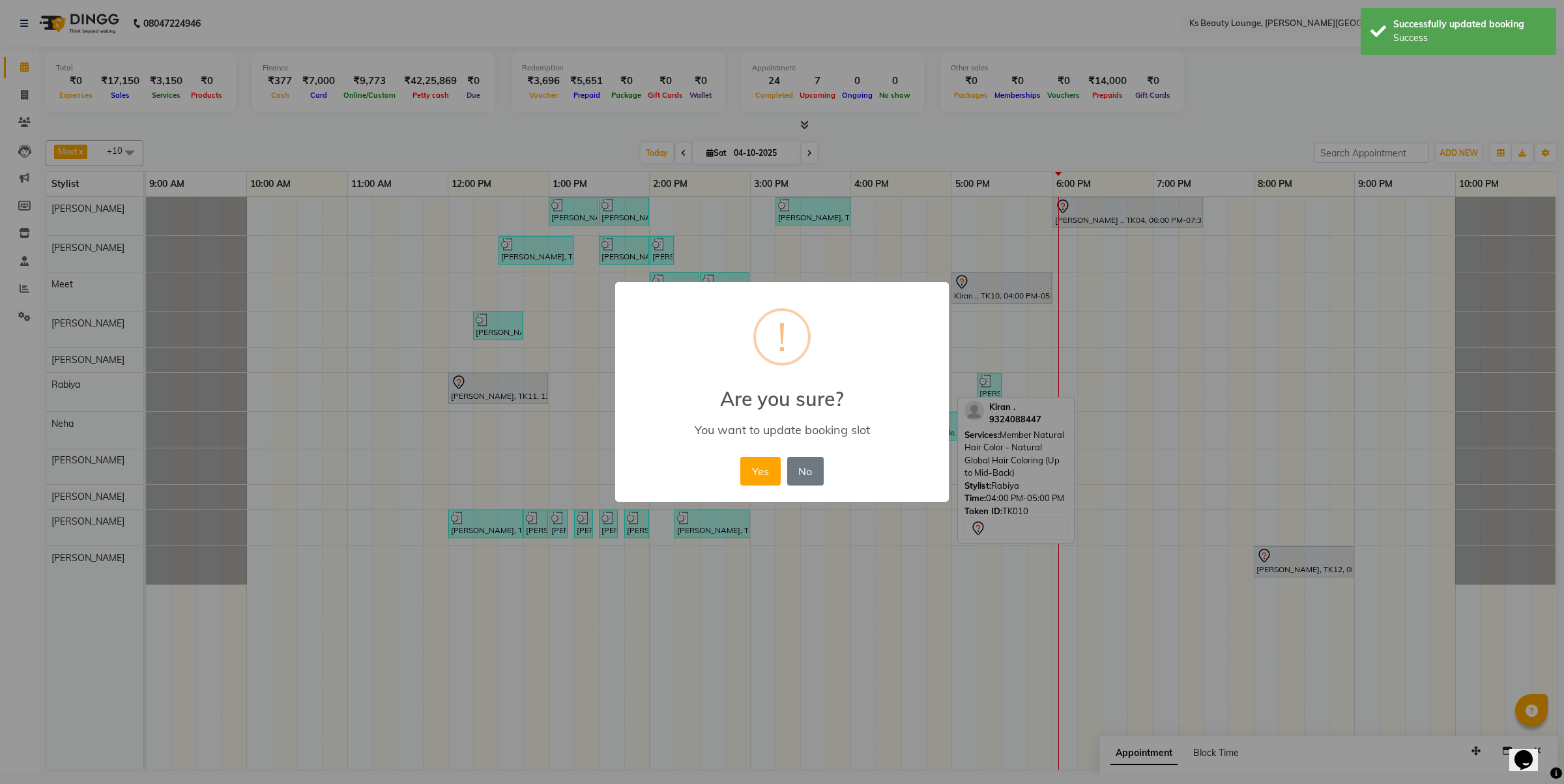
drag, startPoint x: 993, startPoint y: 284, endPoint x: 995, endPoint y: 272, distance: 12.2
click at [995, 272] on div "× ! Are you sure? You want to update booking slot Yes No No" at bounding box center [782, 392] width 1564 height 784
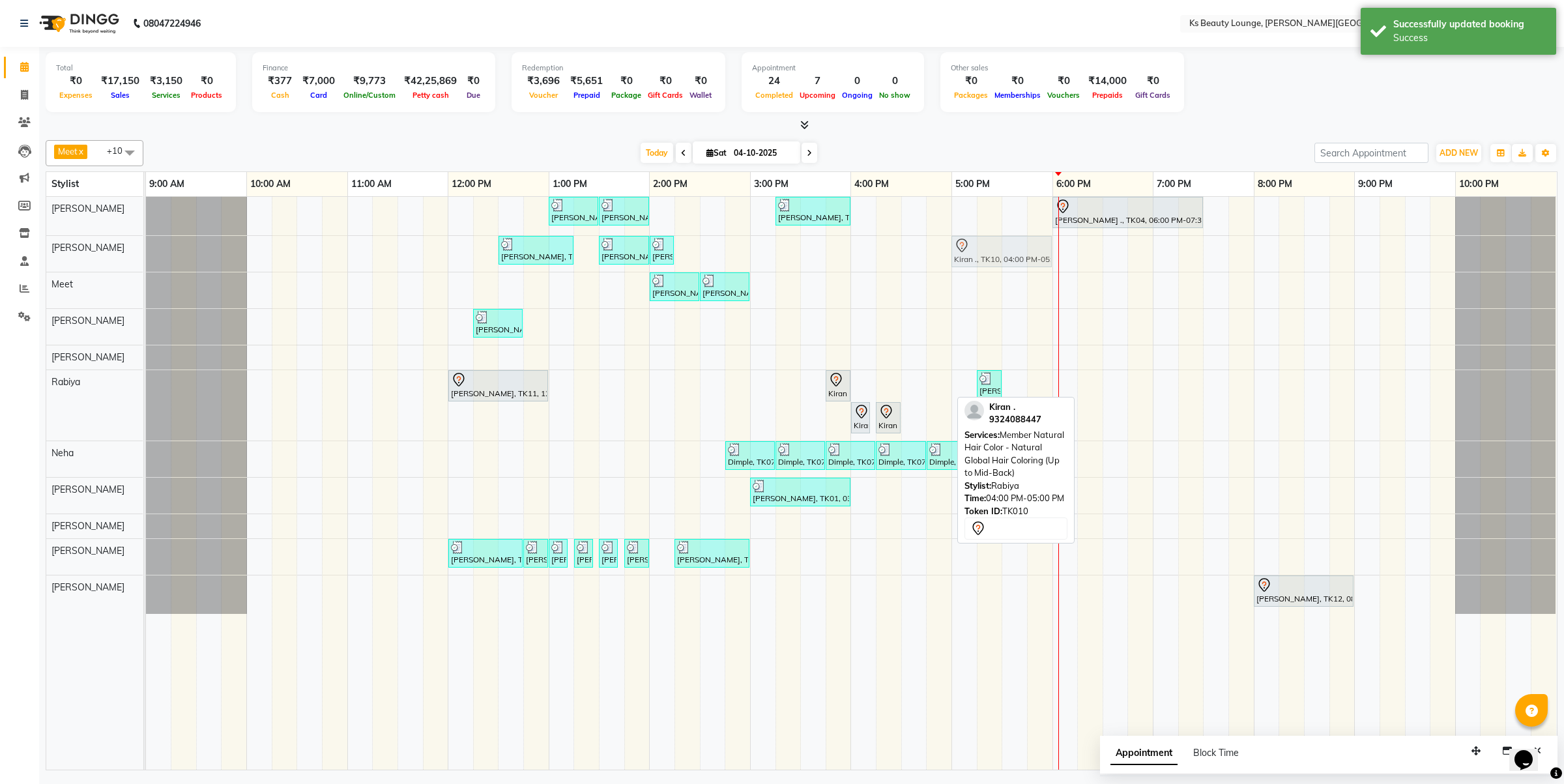
drag, startPoint x: 903, startPoint y: 390, endPoint x: 1014, endPoint y: 245, distance: 182.6
click at [1014, 245] on tbody "[PERSON_NAME] [PERSON_NAME], TK03, 01:00 PM-01:30 PM, Haircut - Designer Stylis…" at bounding box center [851, 405] width 1410 height 417
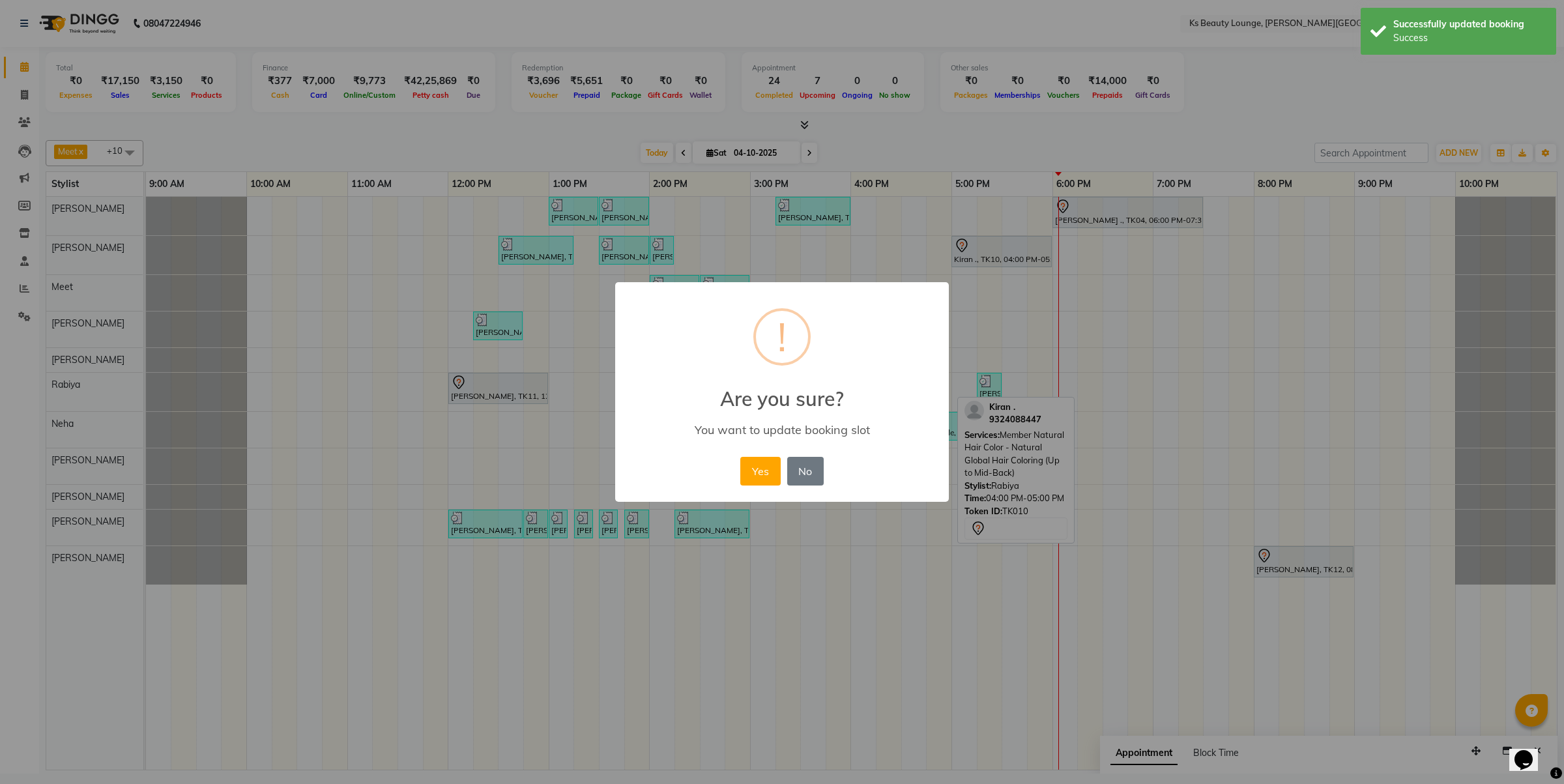
click at [741, 457] on button "Yes" at bounding box center [760, 470] width 40 height 28
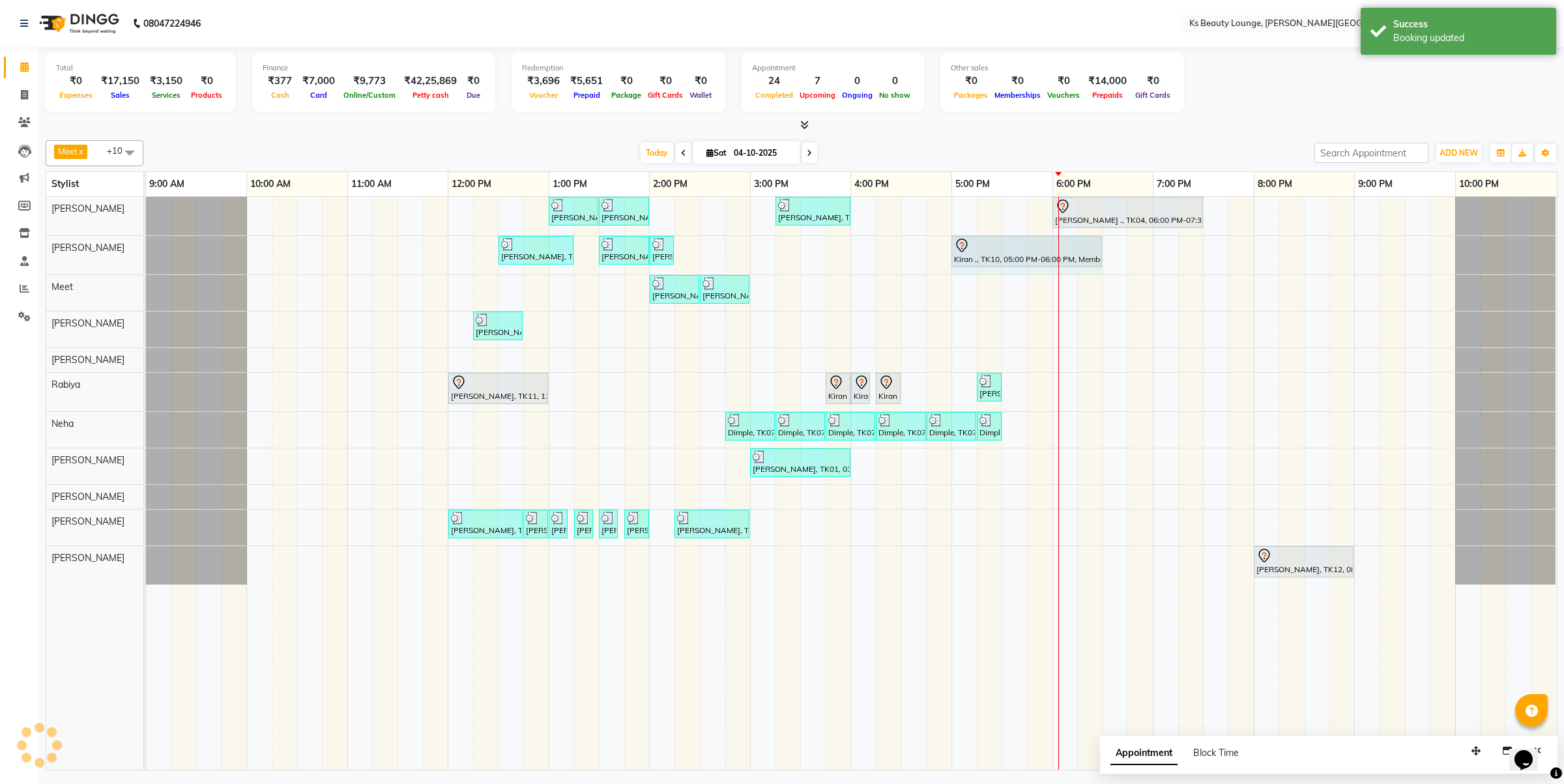
drag, startPoint x: 1051, startPoint y: 249, endPoint x: 1082, endPoint y: 262, distance: 33.6
click at [146, 262] on div "[PERSON_NAME], TK02, 12:30 PM-01:15 PM, Membership Free Hair [GEOGRAPHIC_DATA][…" at bounding box center [146, 255] width 0 height 38
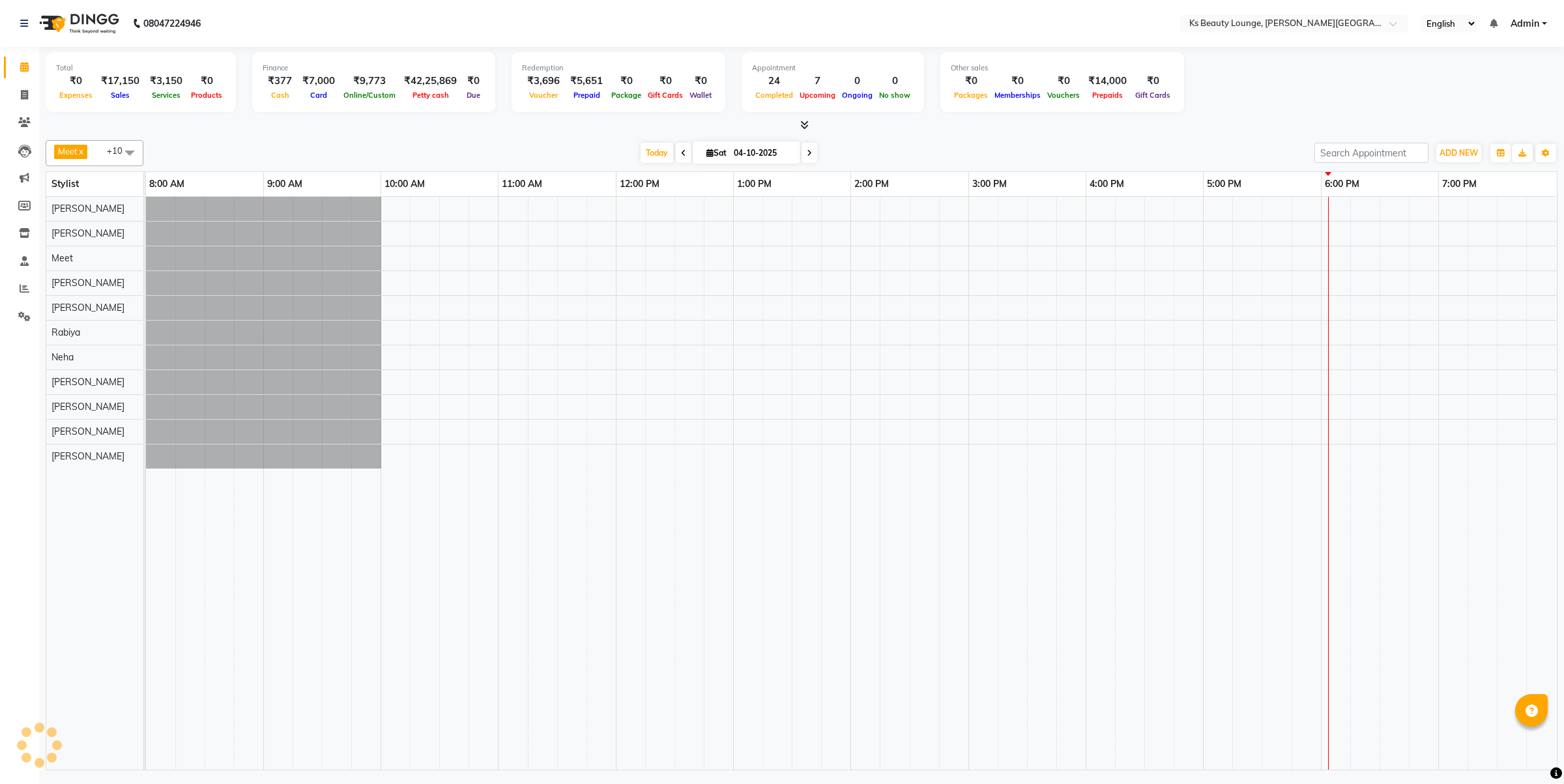
select select "en"
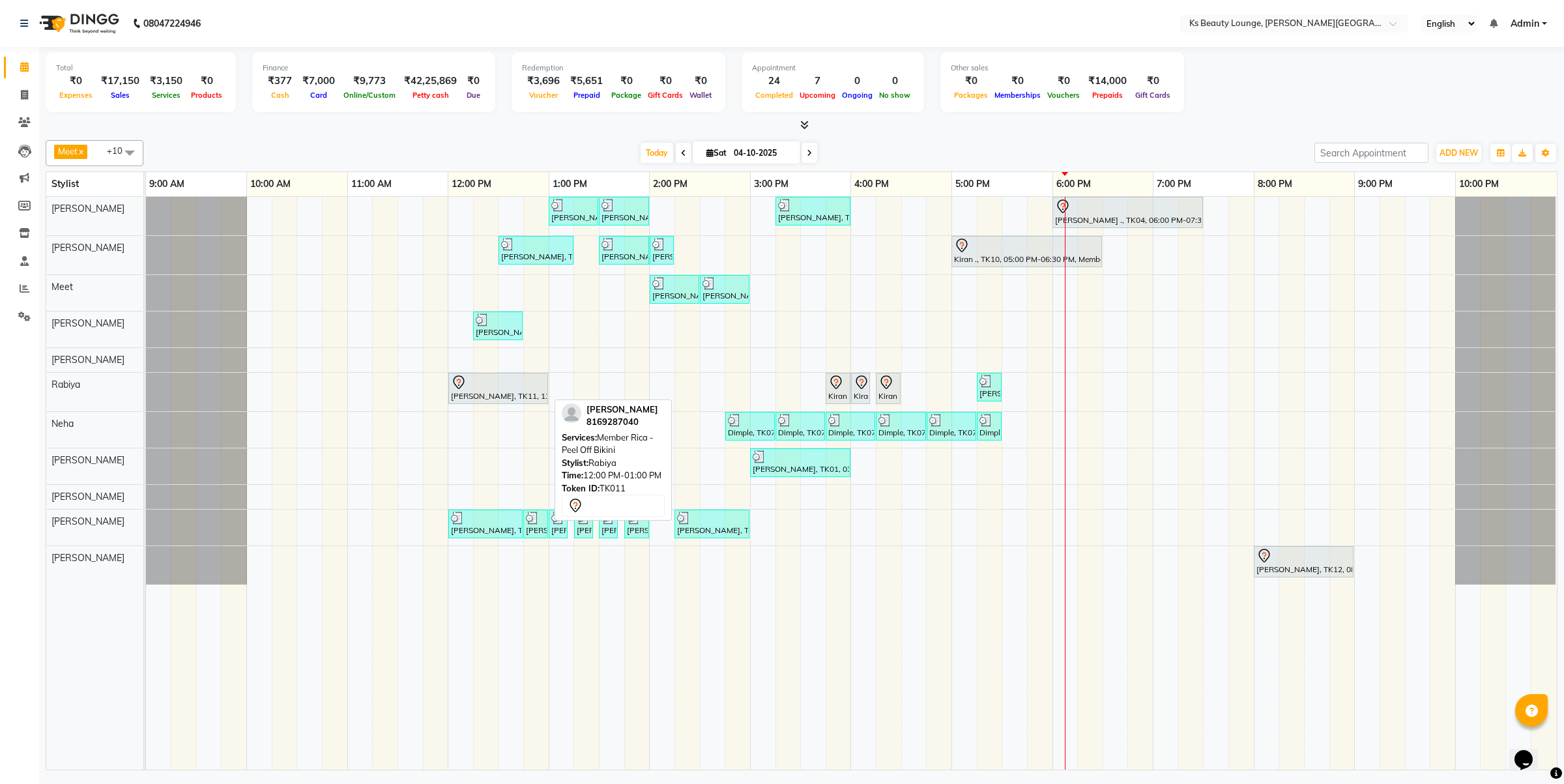
click at [542, 388] on div at bounding box center [498, 383] width 94 height 16
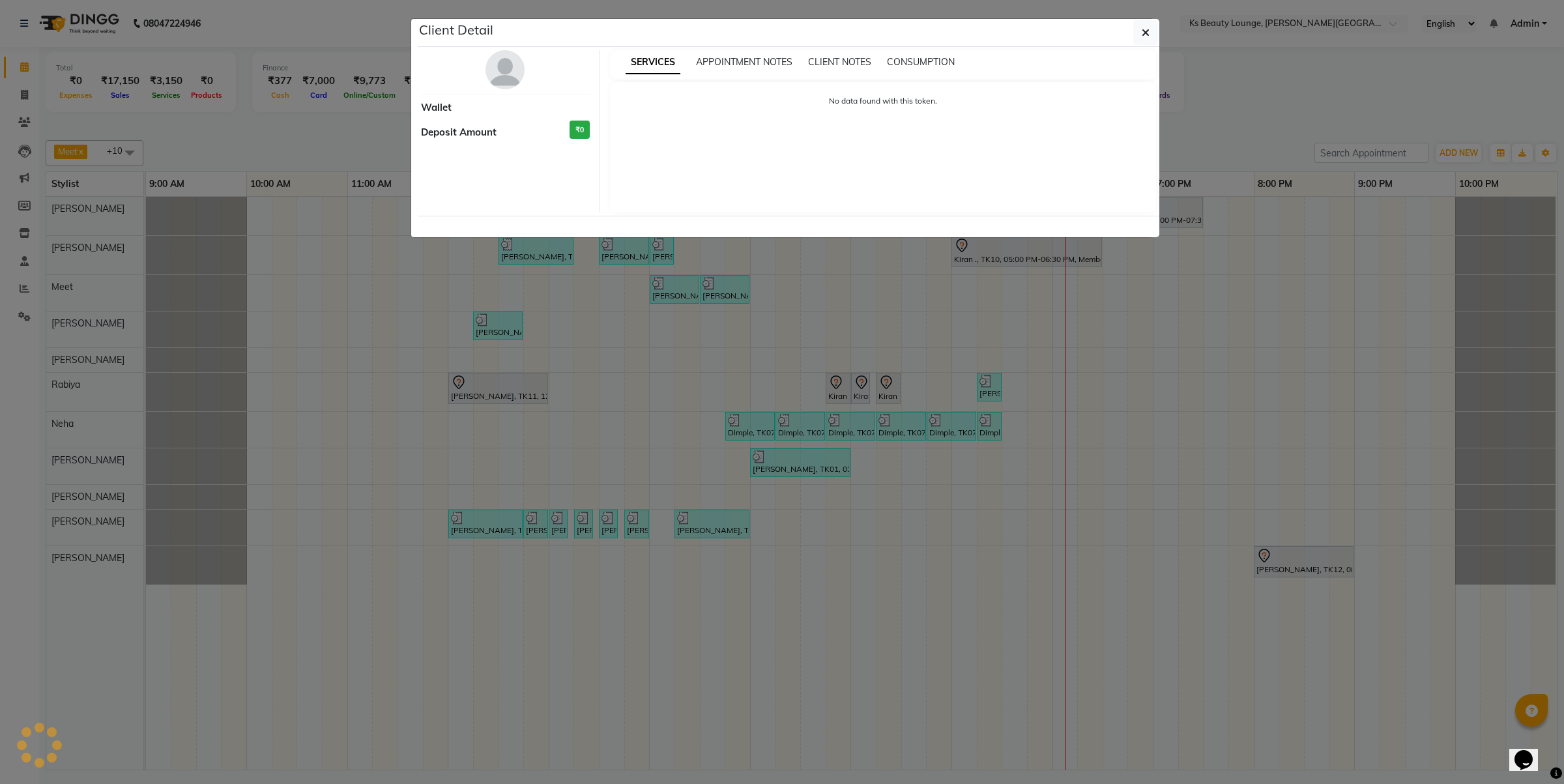
select select "7"
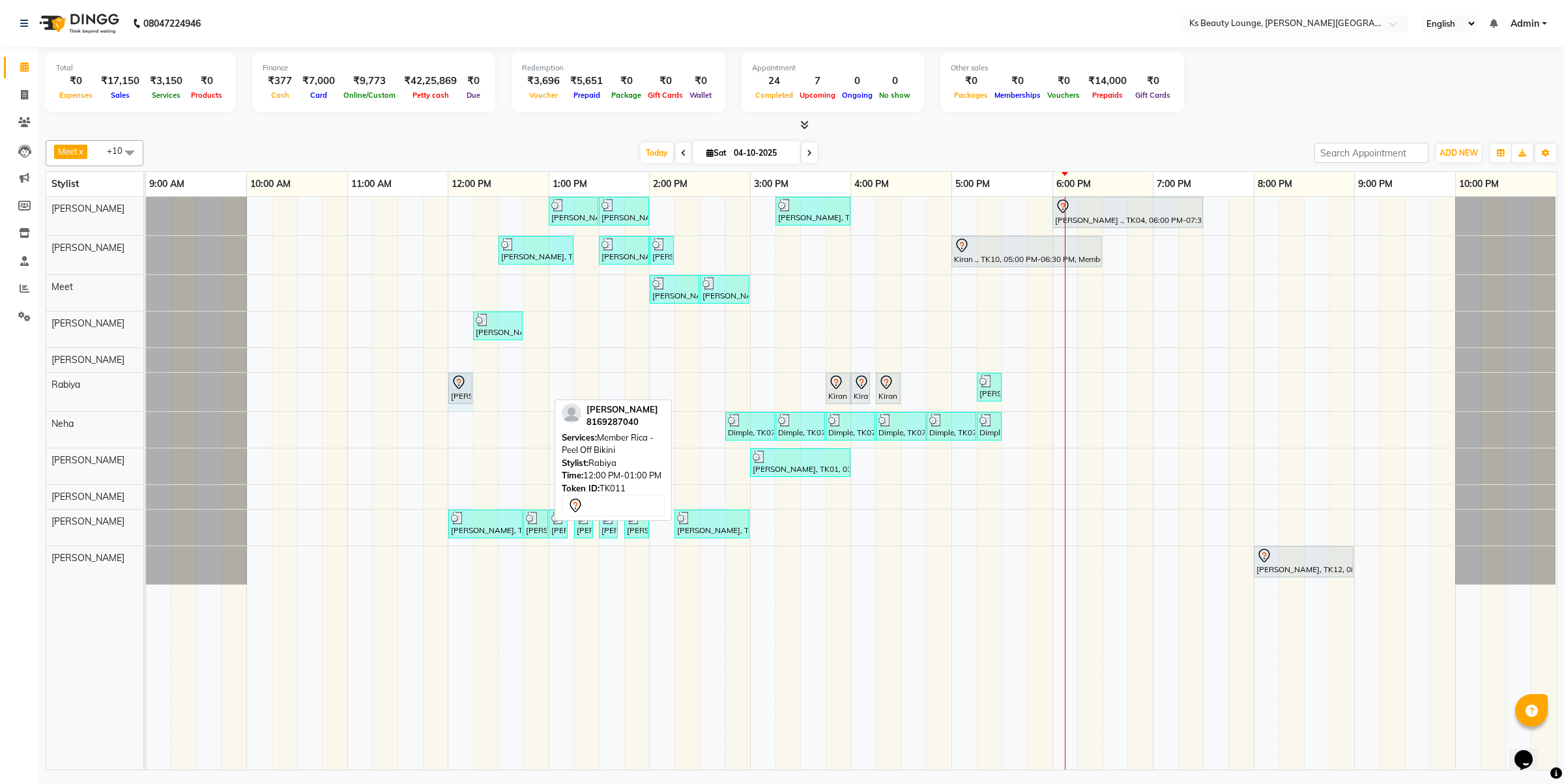
drag, startPoint x: 548, startPoint y: 383, endPoint x: 461, endPoint y: 386, distance: 87.1
click at [146, 386] on div "Alpana Agarwal, TK11, 12:00 PM-01:00 PM, Member Rica - Peel Off Bikini Kiran .,…" at bounding box center [146, 391] width 0 height 38
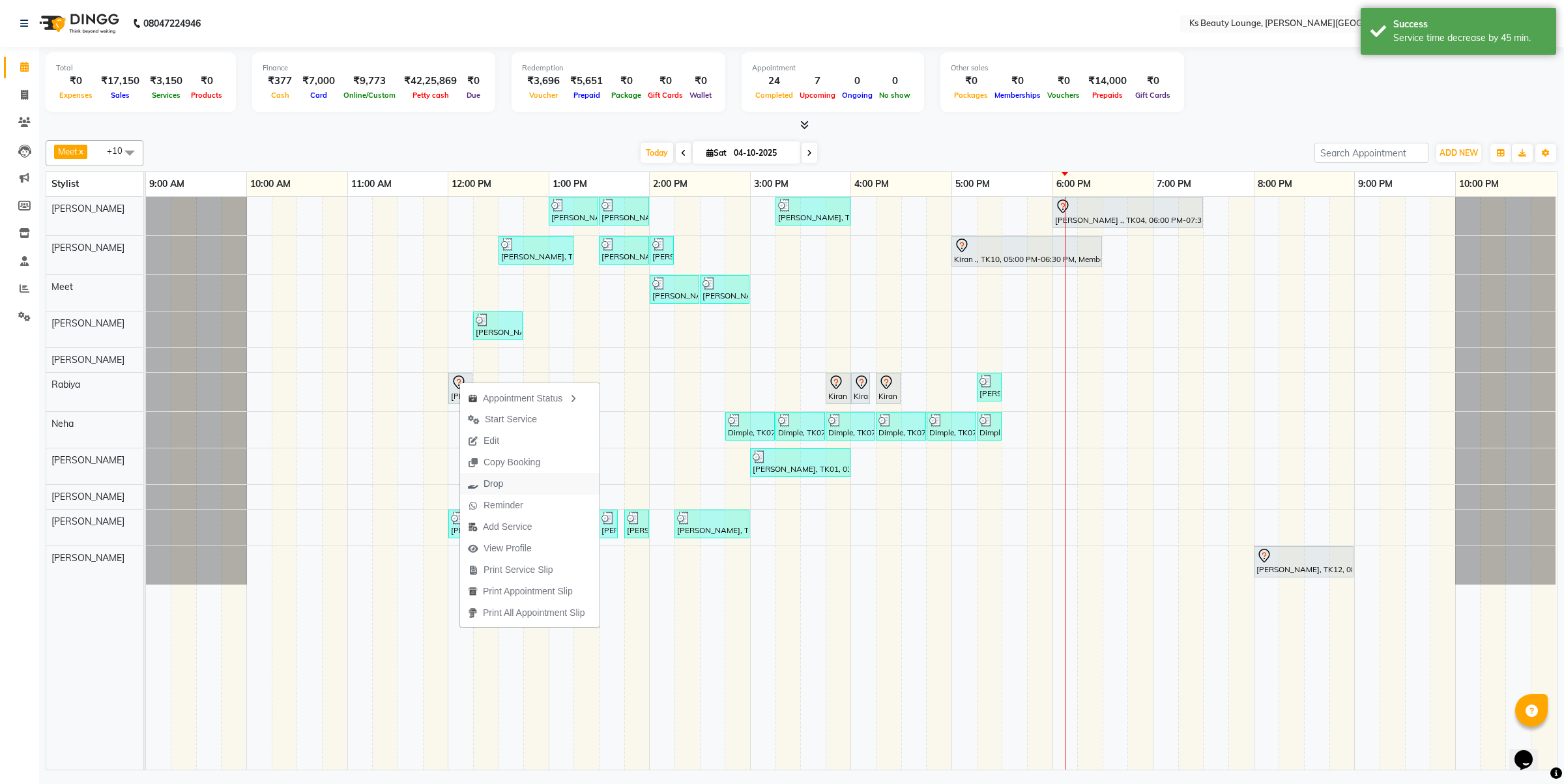
click at [520, 478] on button "Drop" at bounding box center [530, 484] width 139 height 22
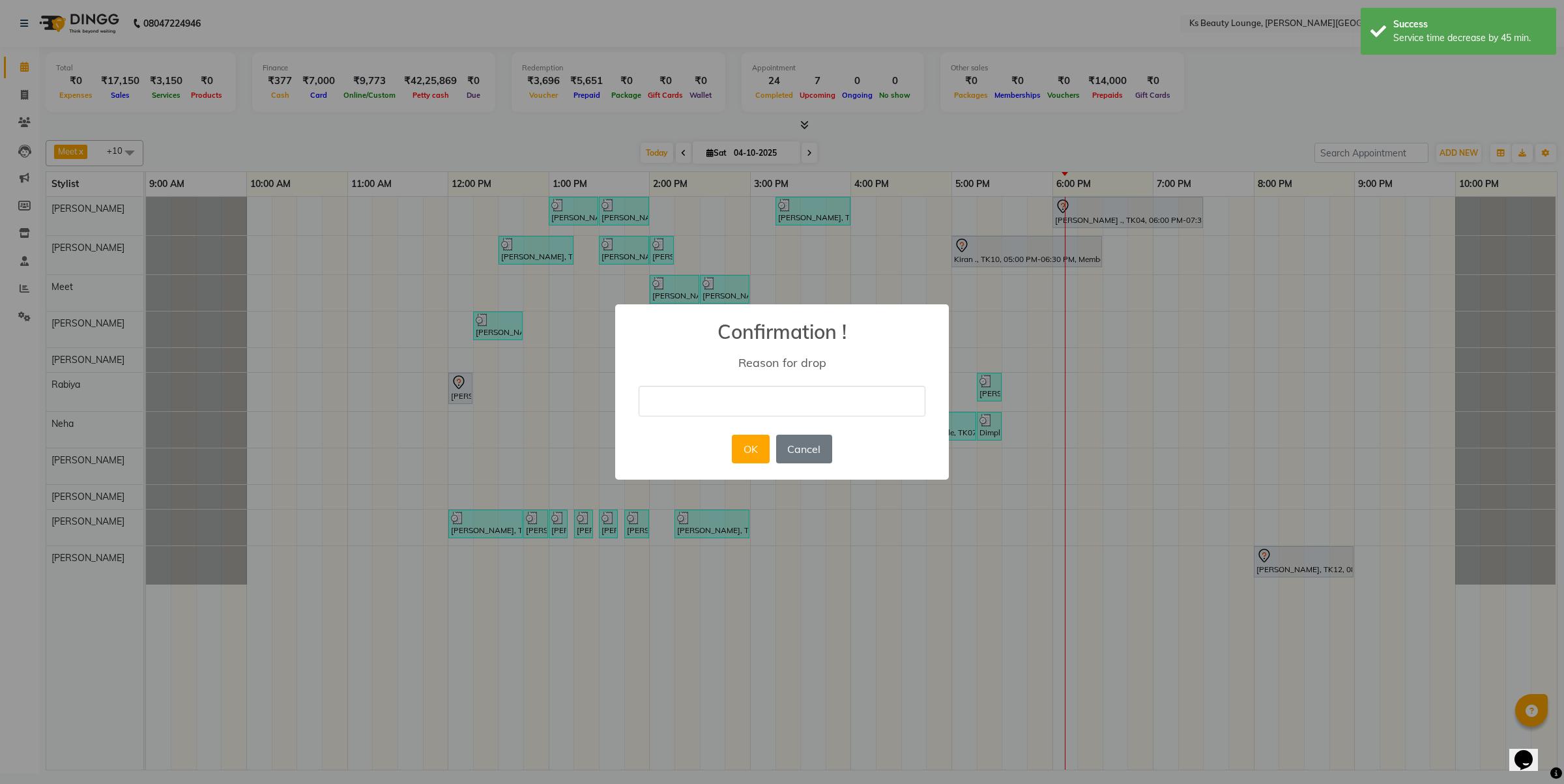
click at [662, 391] on input "text" at bounding box center [782, 401] width 287 height 30
type input "cancel"
click at [749, 444] on button "OK" at bounding box center [750, 449] width 37 height 28
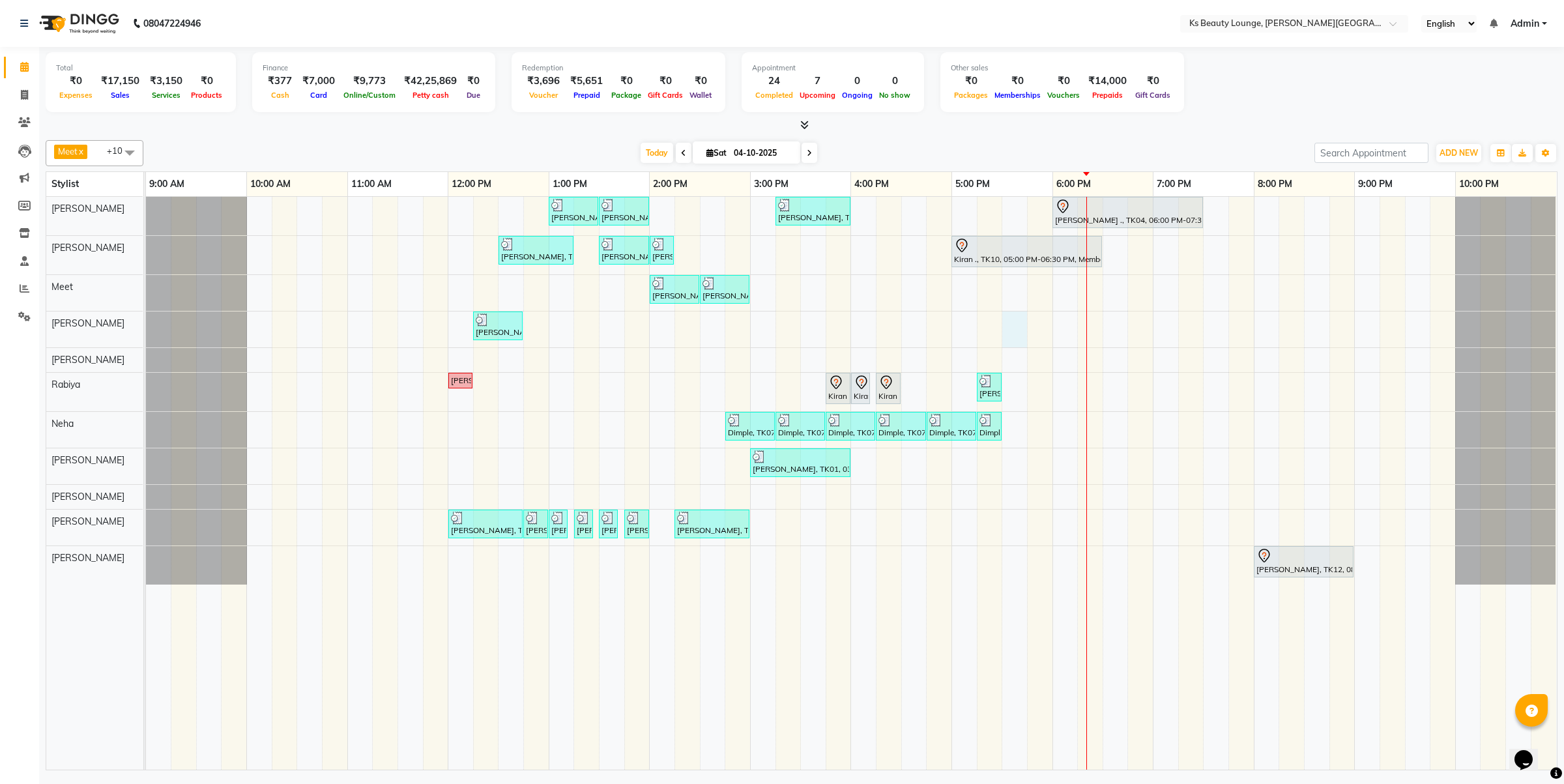
click at [1014, 335] on div "Mayur kara, TK03, 01:00 PM-01:30 PM, Haircut - Designer Stylist Mayur kara, TK0…" at bounding box center [851, 483] width 1411 height 573
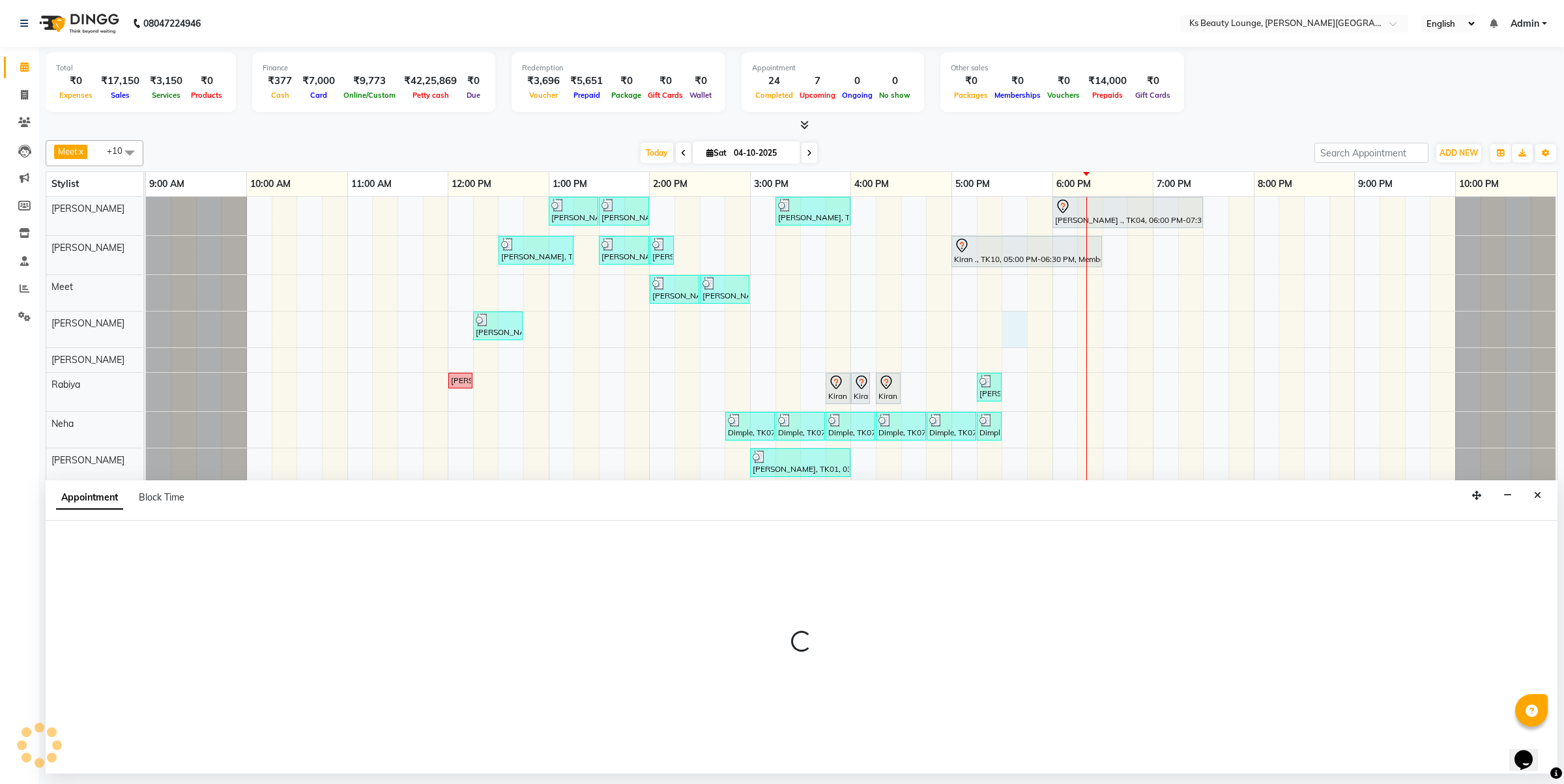
select select "58504"
select select "tentative"
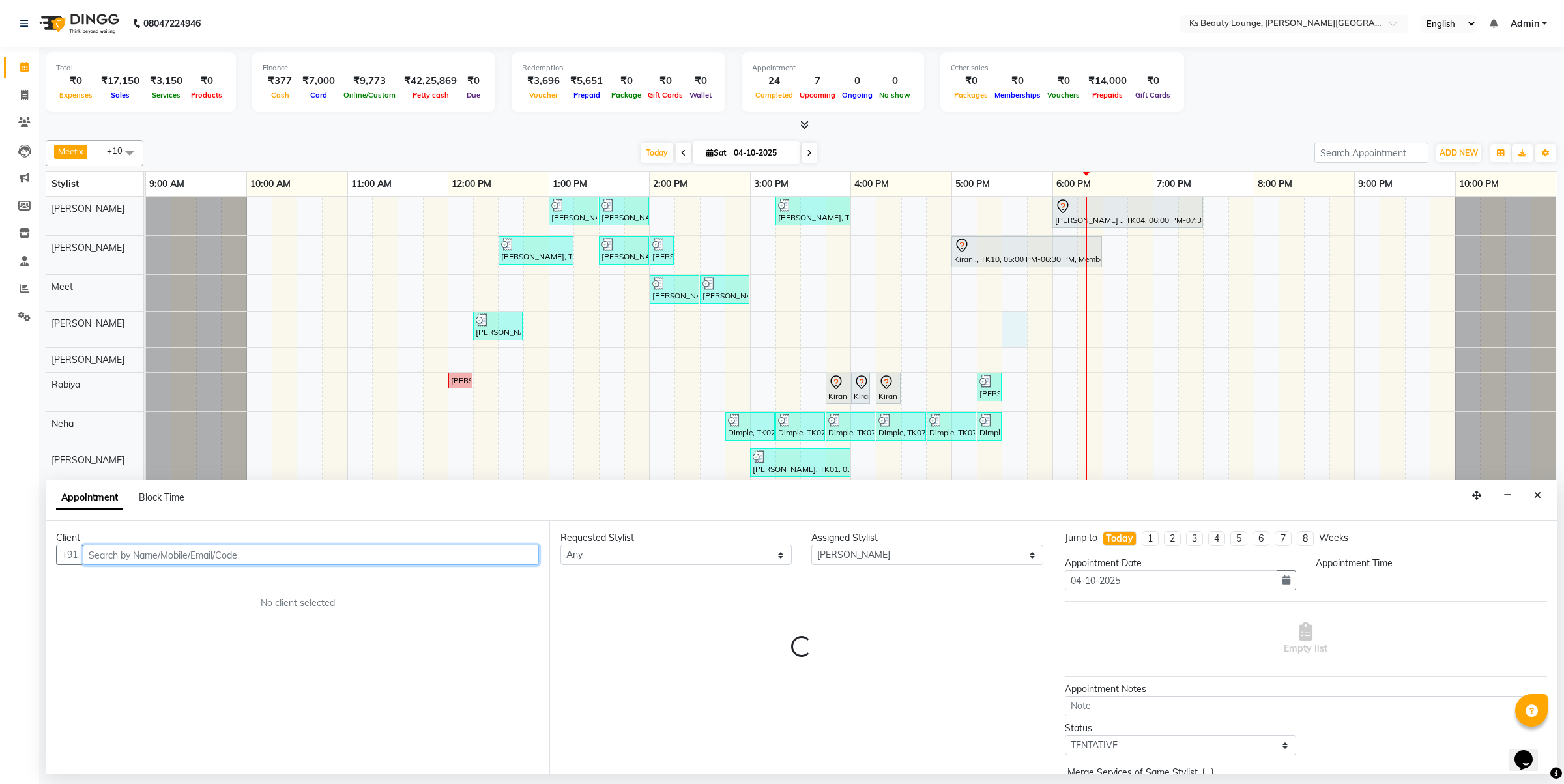
select select "1050"
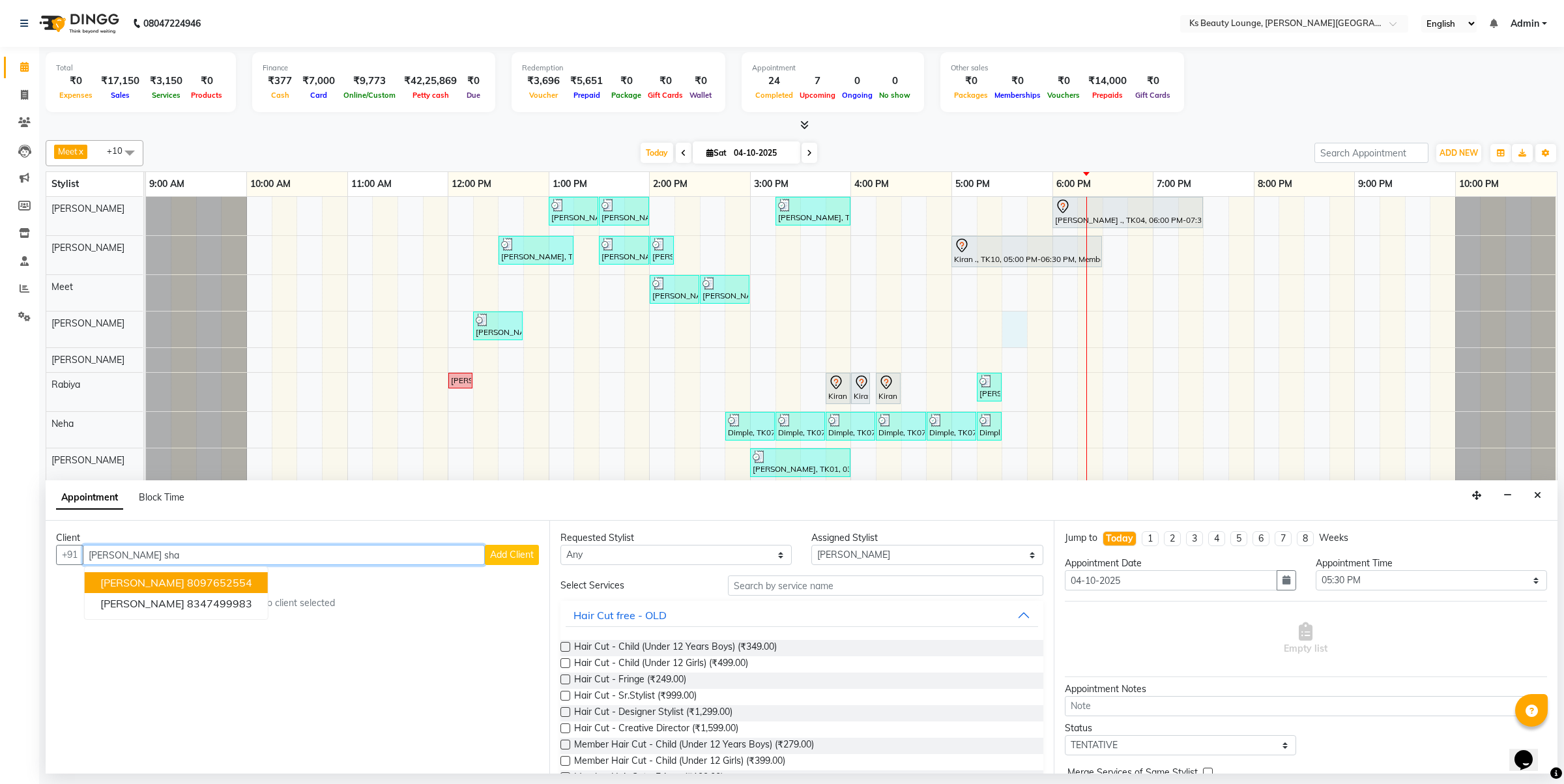
click at [187, 580] on ngb-highlight "8097652554" at bounding box center [220, 582] width 65 height 13
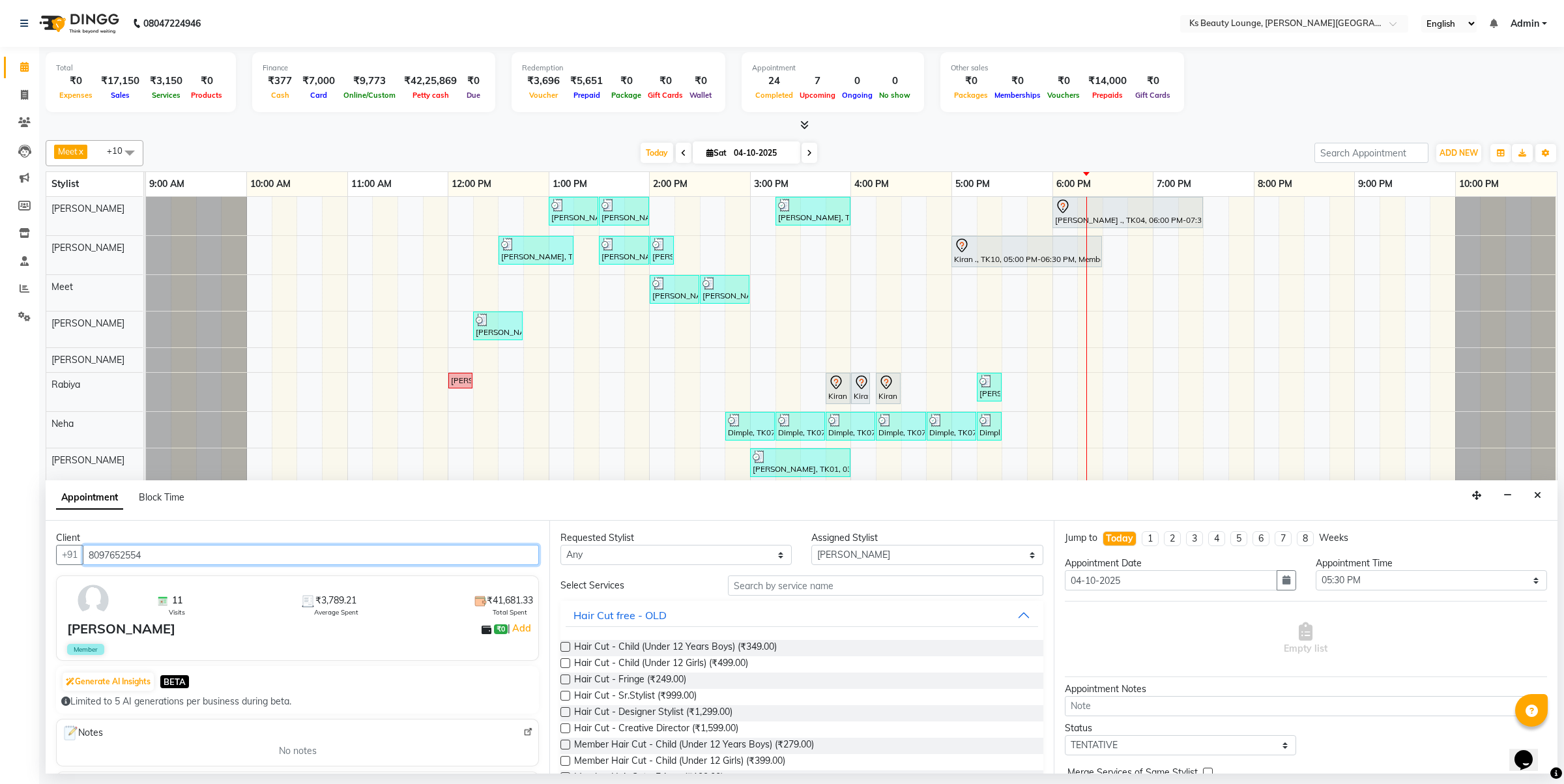
type input "8097652554"
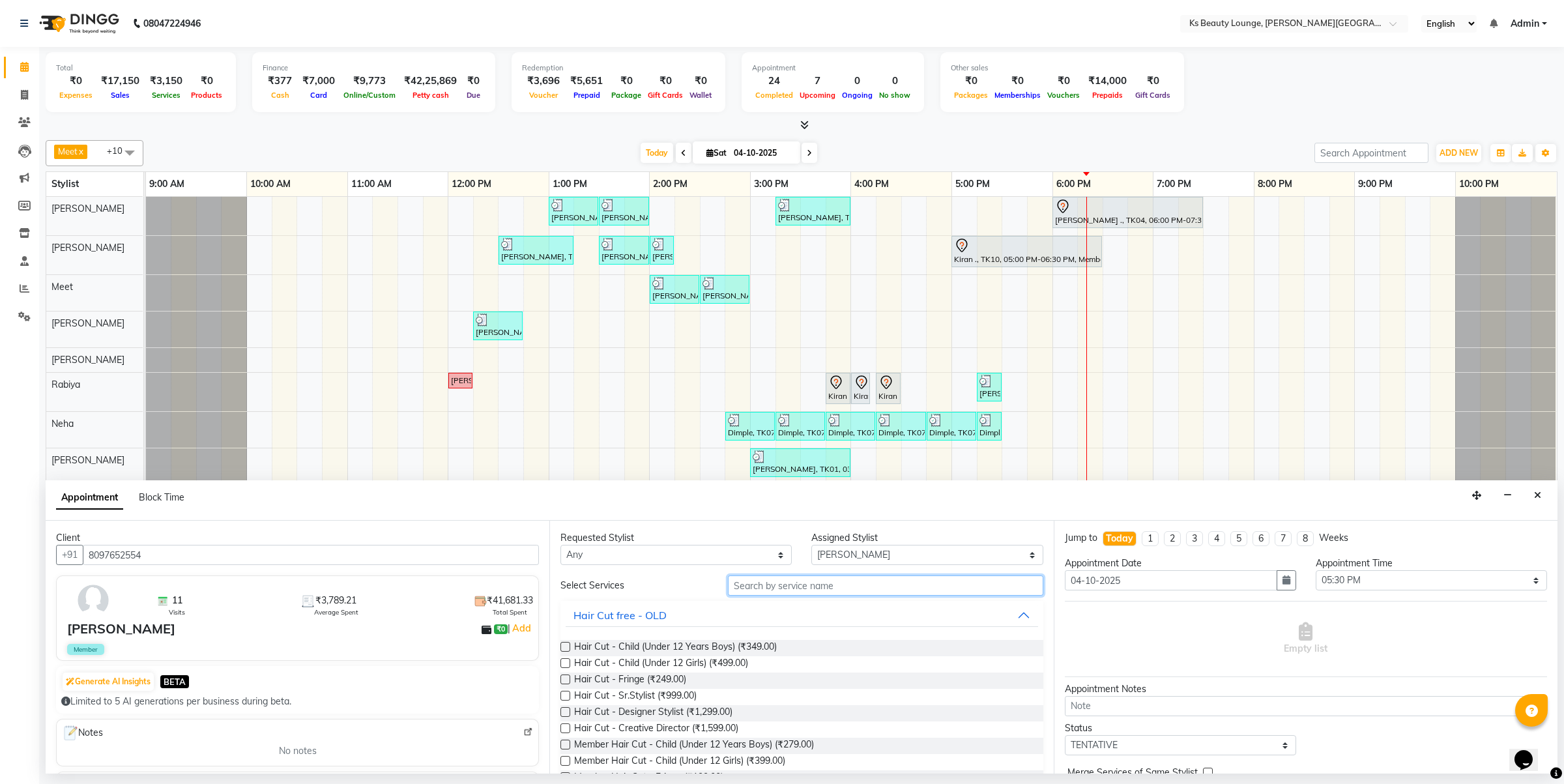
click at [900, 581] on input "text" at bounding box center [886, 586] width 315 height 20
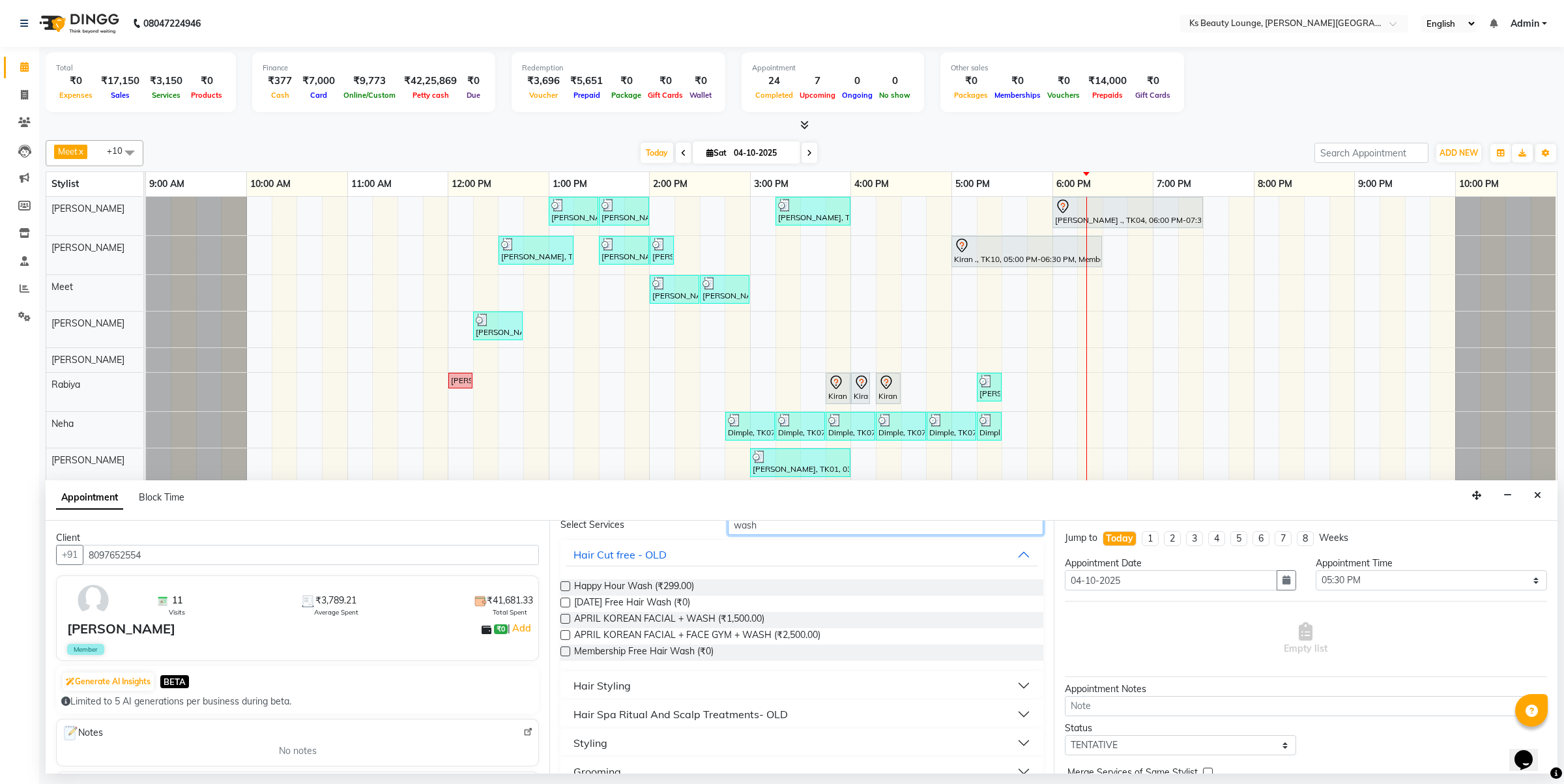
scroll to position [83, 0]
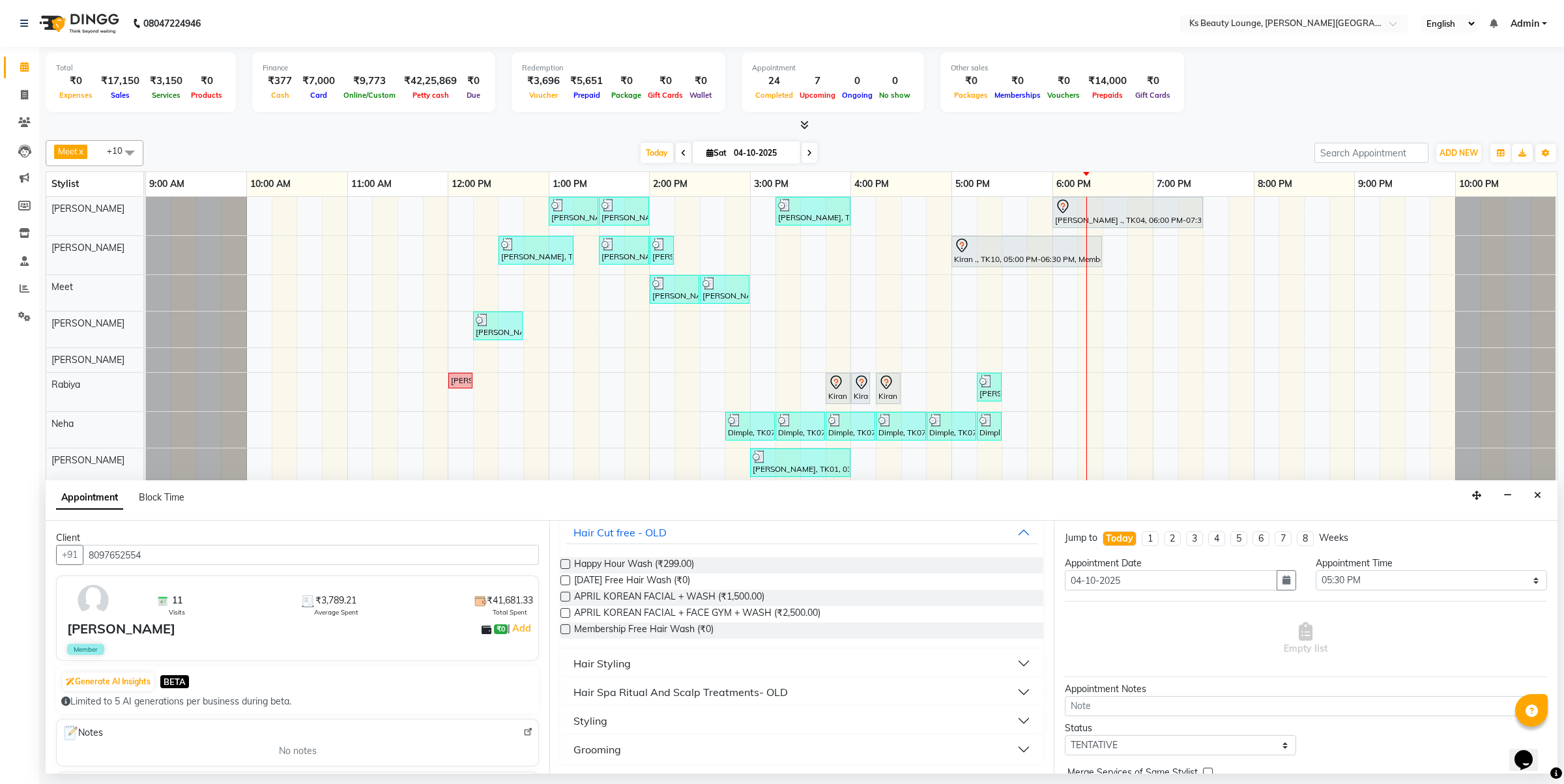
type input "wash"
click at [595, 663] on div "Hair Styling" at bounding box center [602, 663] width 57 height 16
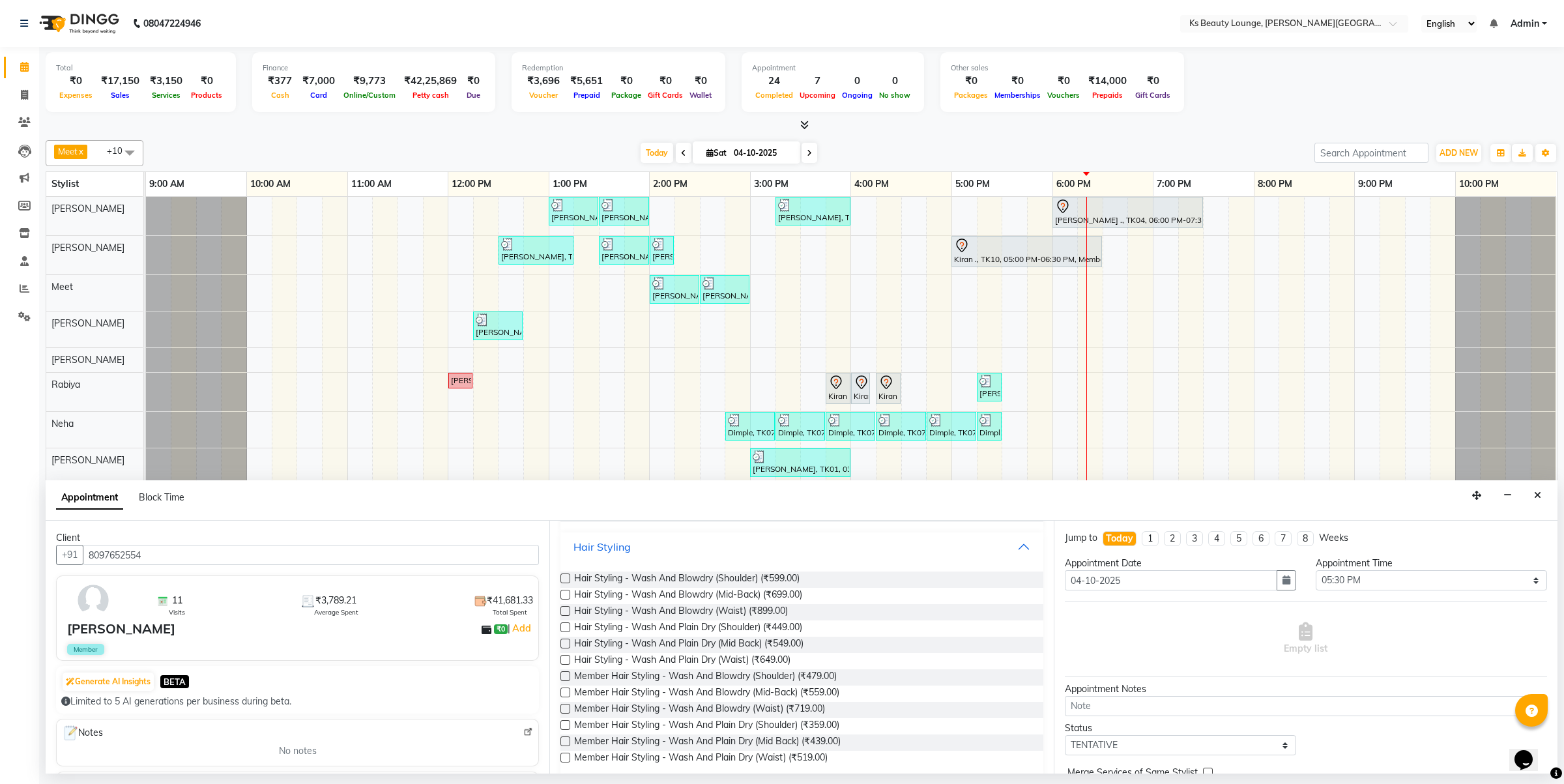
scroll to position [245, 0]
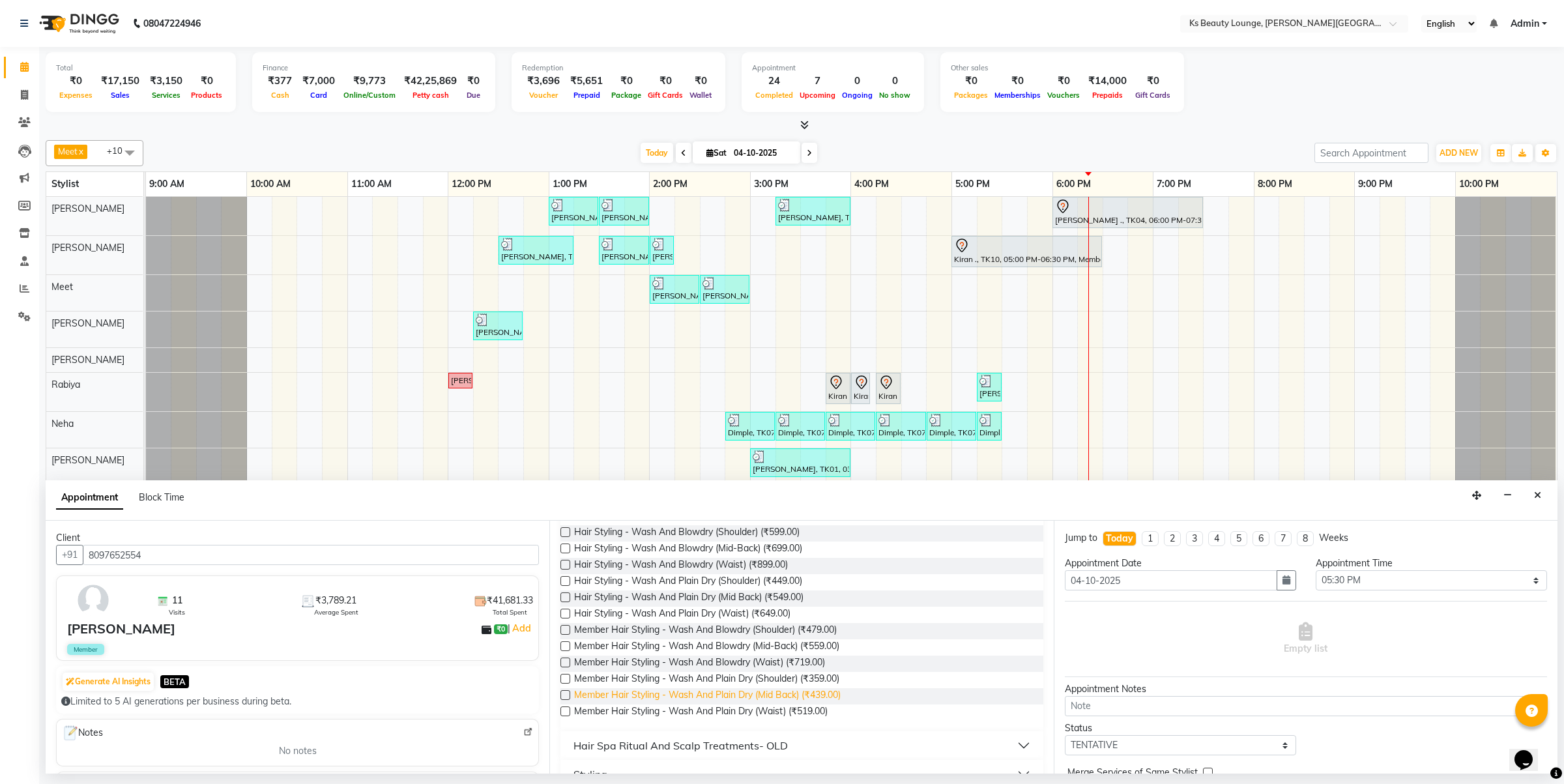
click at [754, 691] on span "Member Hair Styling - Wash And Plain Dry (Mid Back) (₹439.00)" at bounding box center [707, 696] width 266 height 16
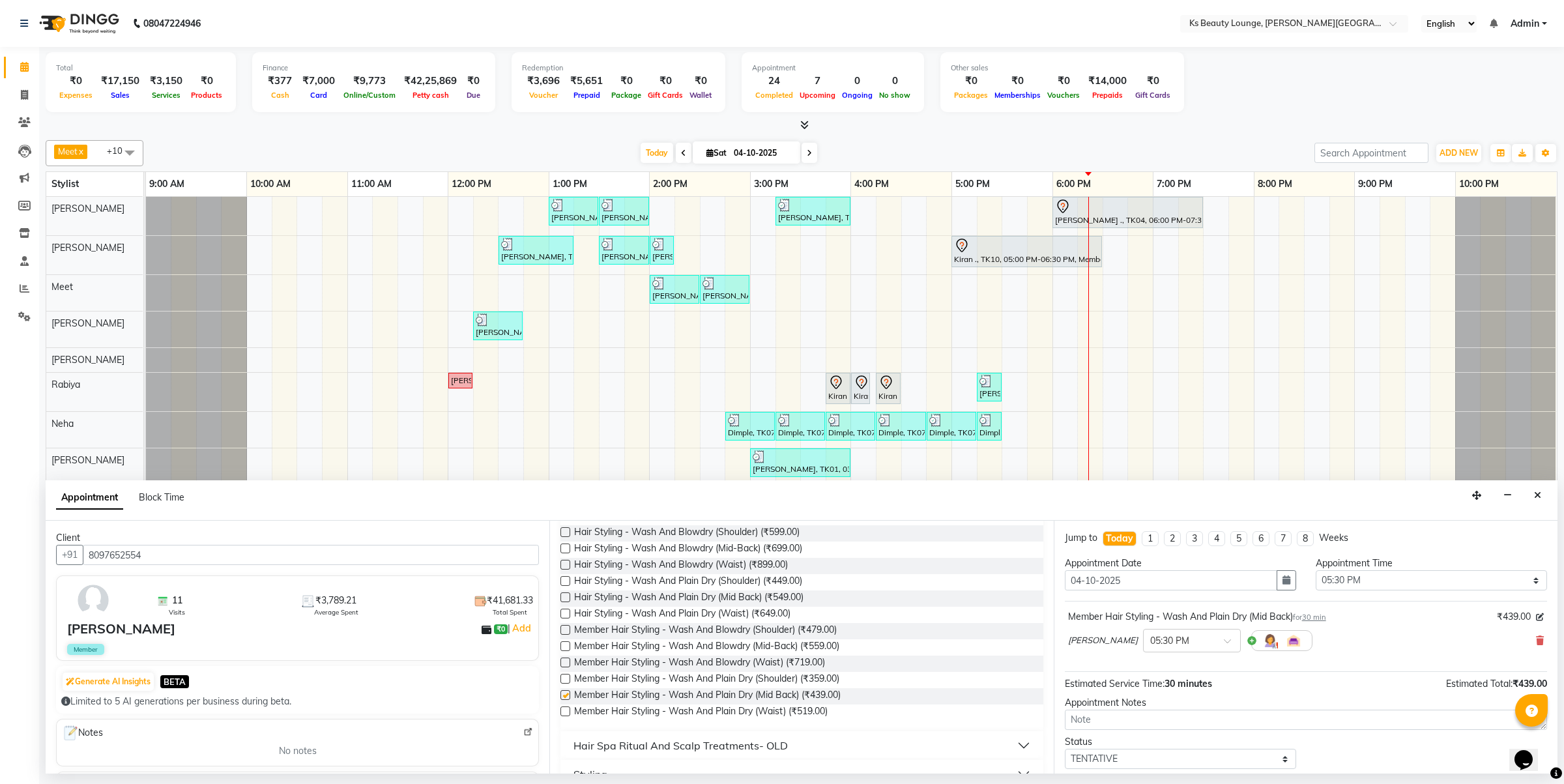
checkbox input "false"
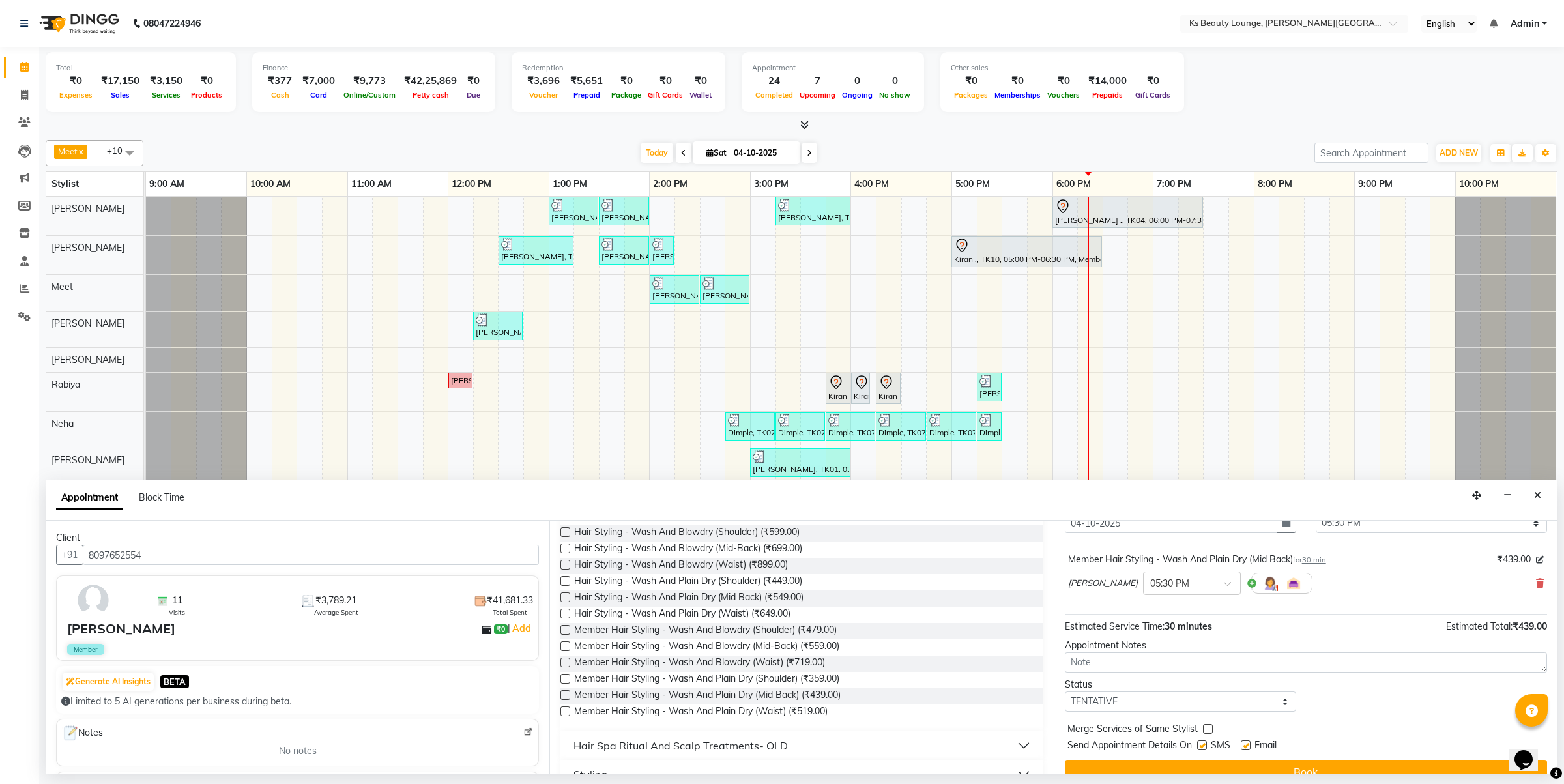
scroll to position [79, 0]
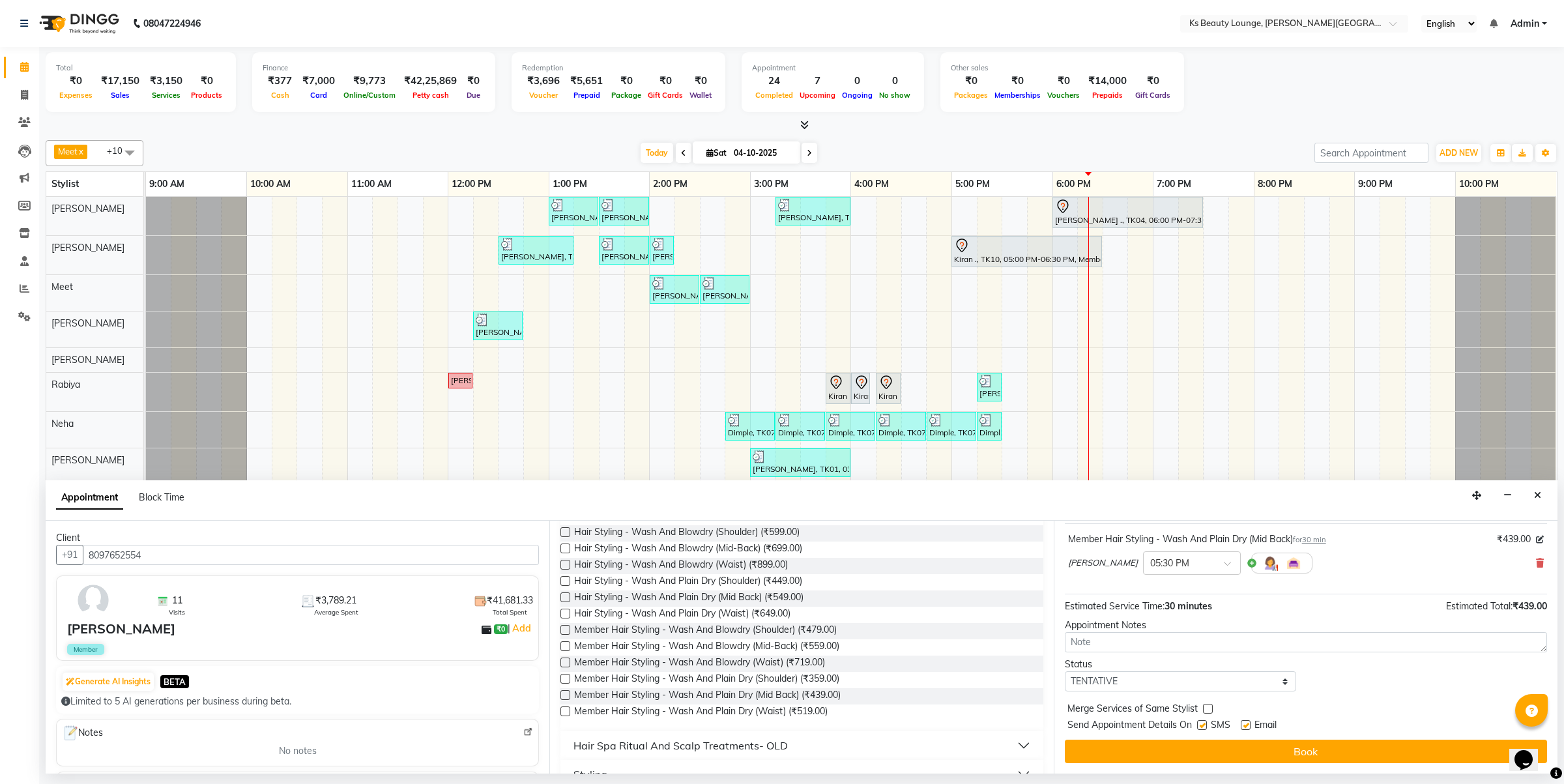
click at [1250, 754] on button "Book" at bounding box center [1306, 751] width 482 height 23
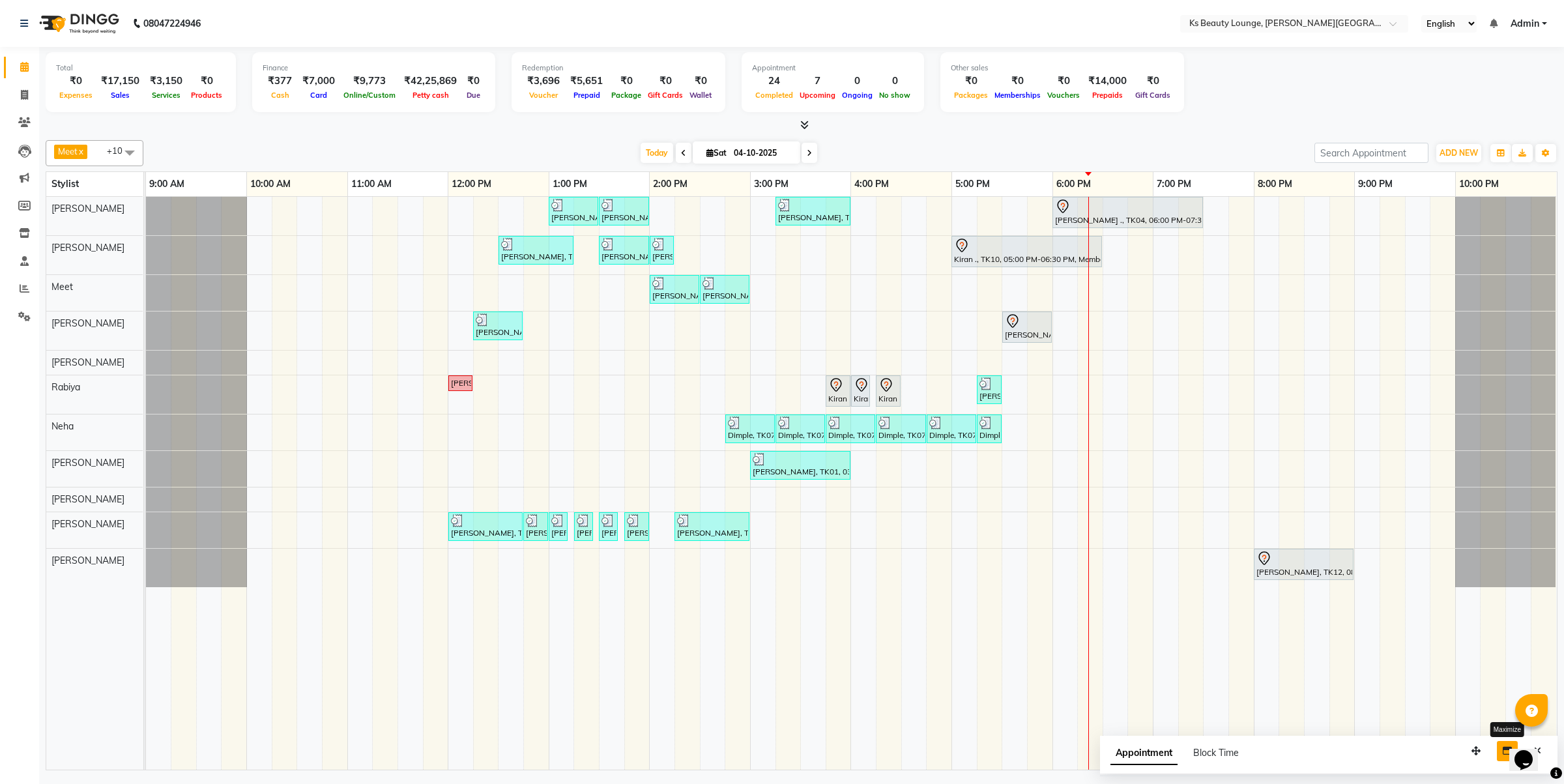
click at [1501, 750] on button "button" at bounding box center [1507, 751] width 21 height 20
select select "tentative"
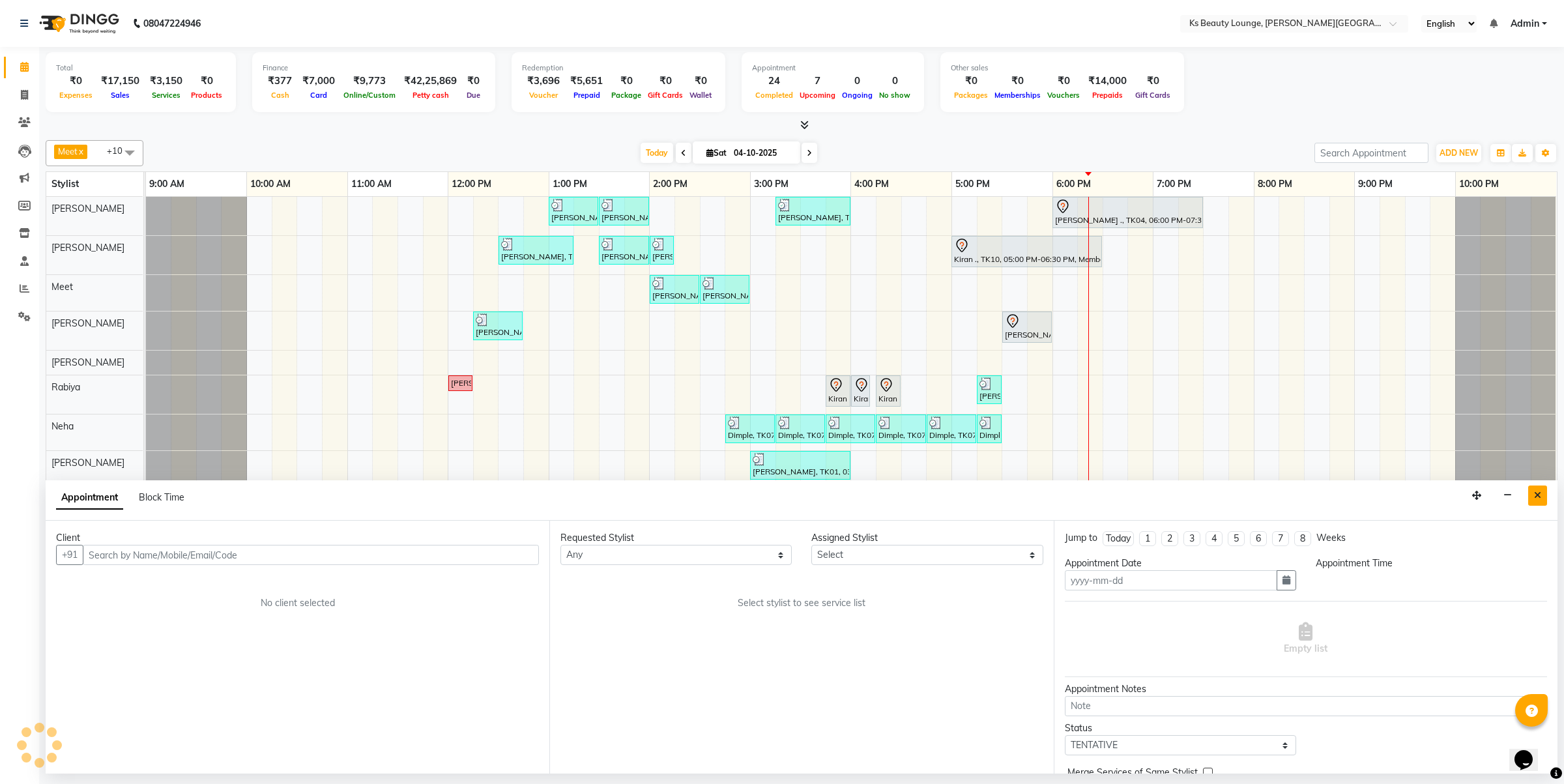
click at [1540, 497] on icon "Close" at bounding box center [1538, 495] width 7 height 9
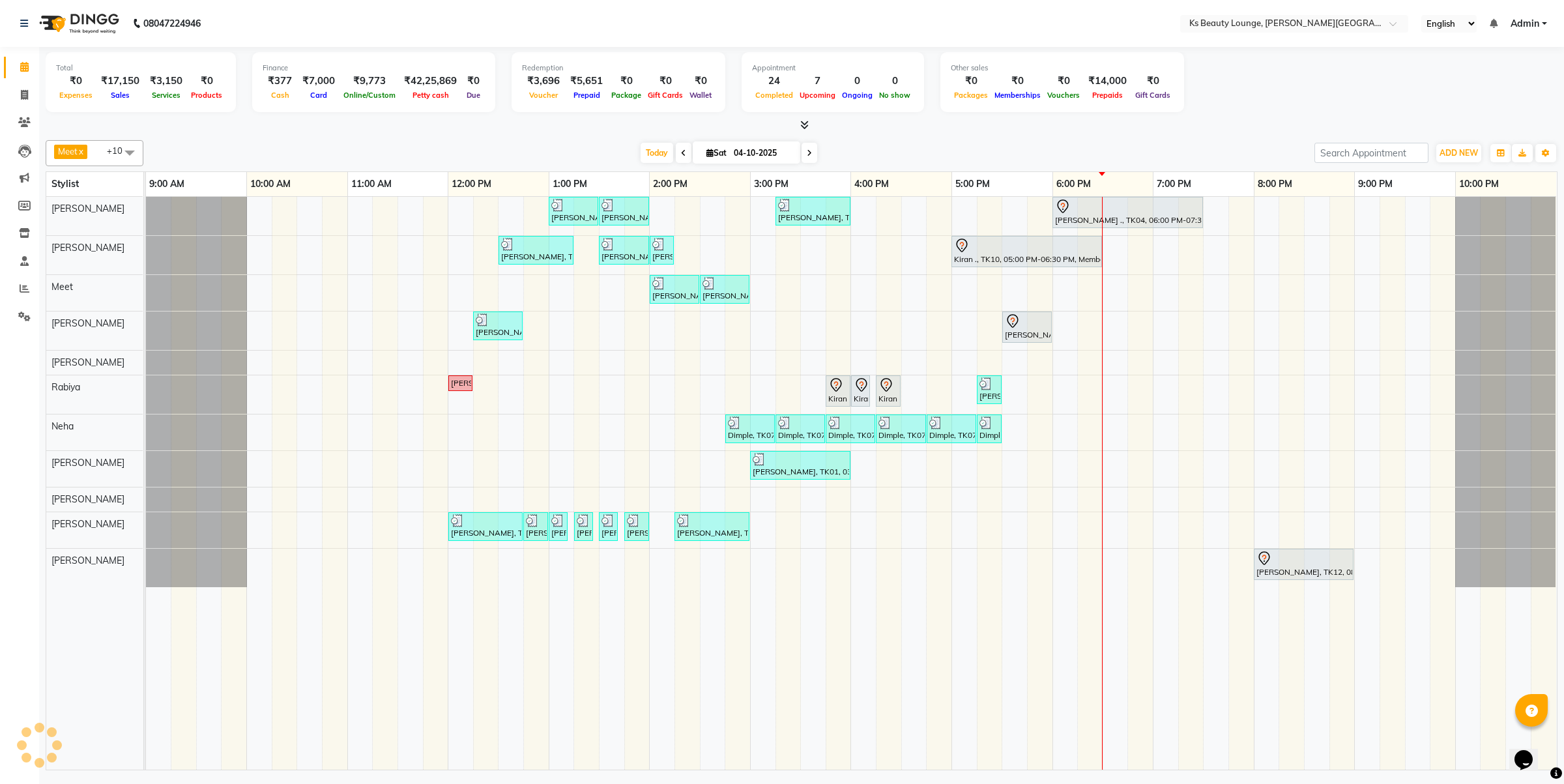
click at [747, 158] on input "04-10-2025" at bounding box center [762, 152] width 65 height 20
select select "10"
select select "2025"
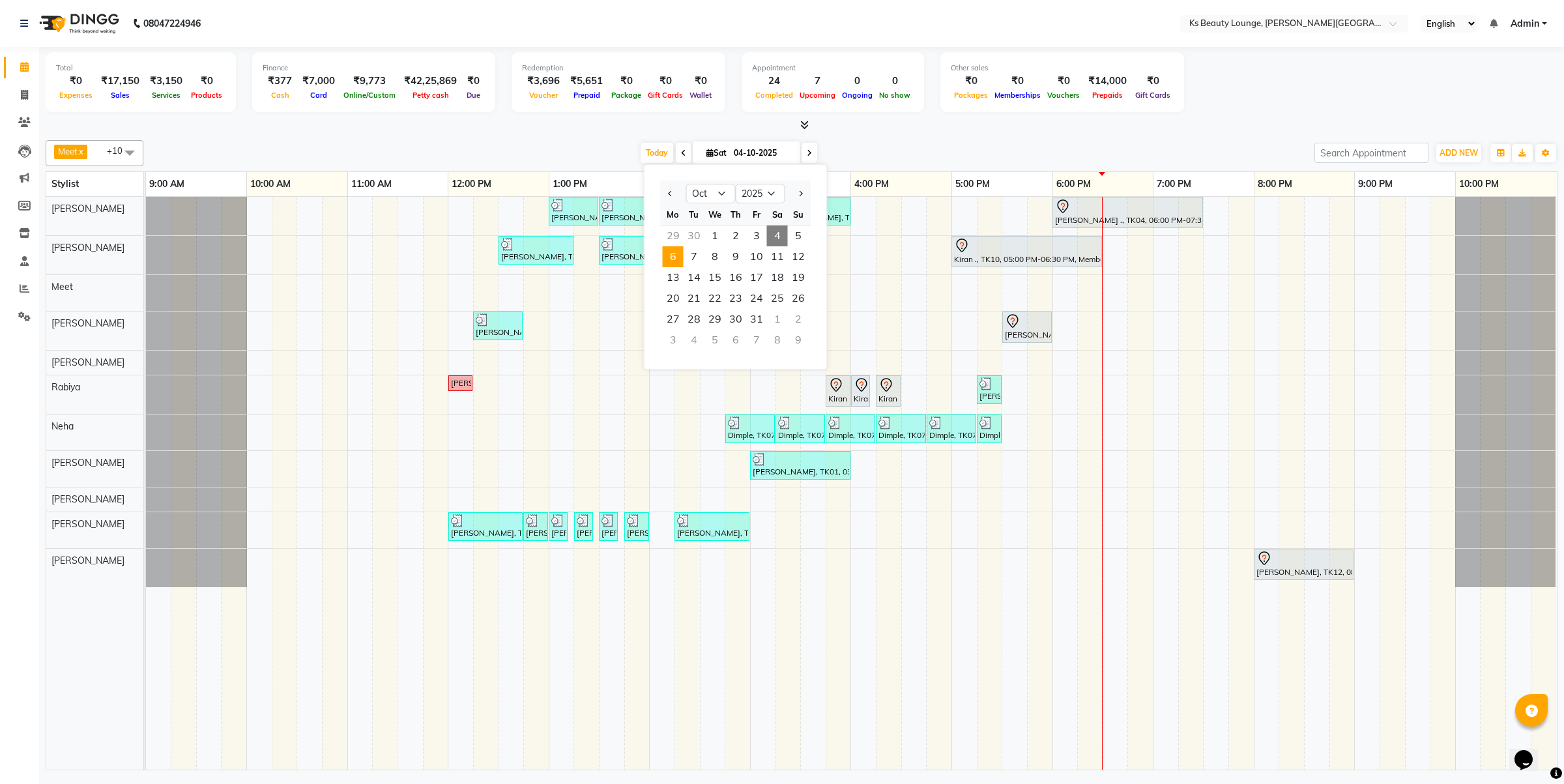
click at [681, 261] on span "6" at bounding box center [673, 256] width 21 height 21
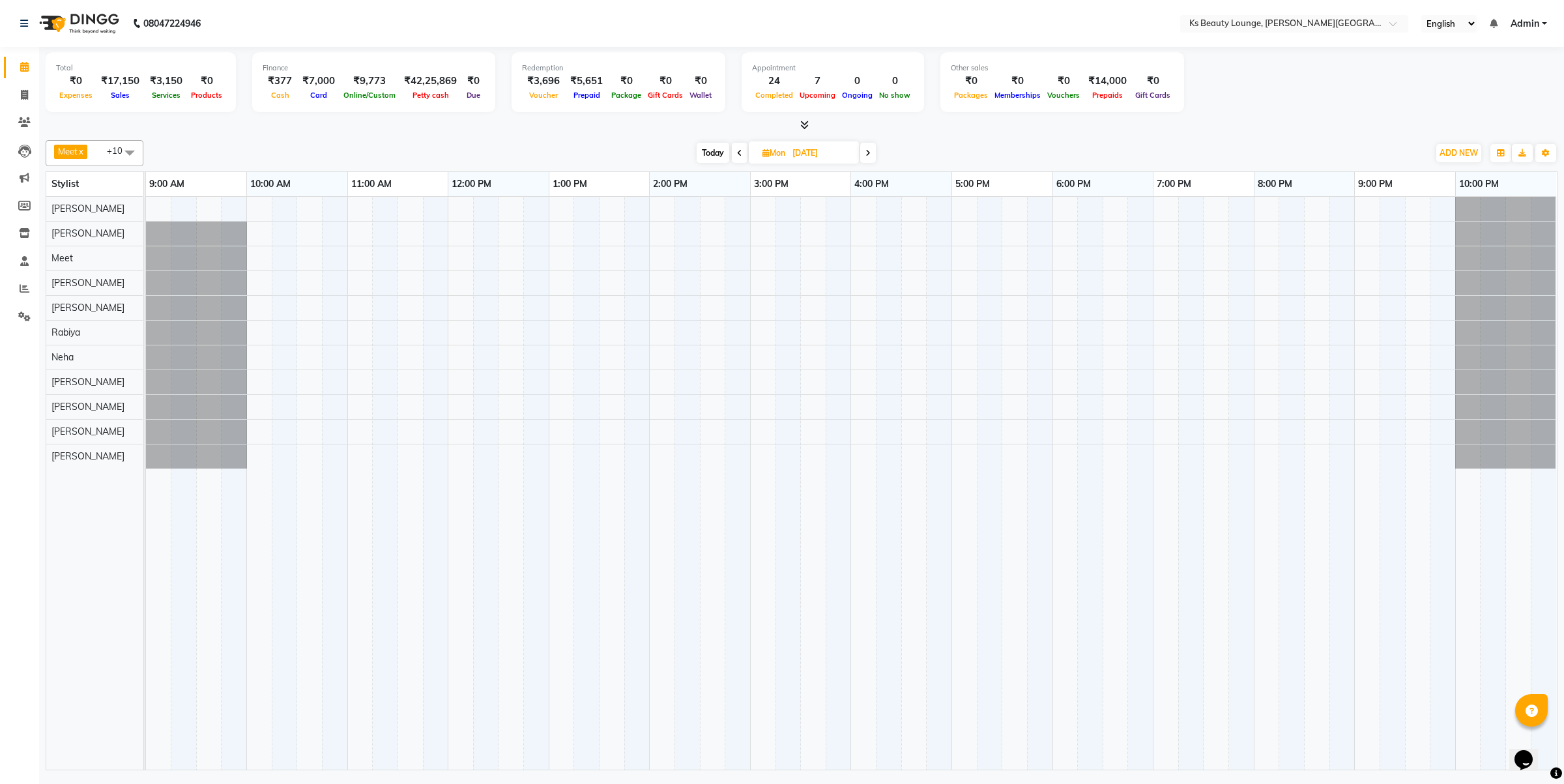
click at [704, 150] on span "Today" at bounding box center [712, 153] width 33 height 20
type input "04-10-2025"
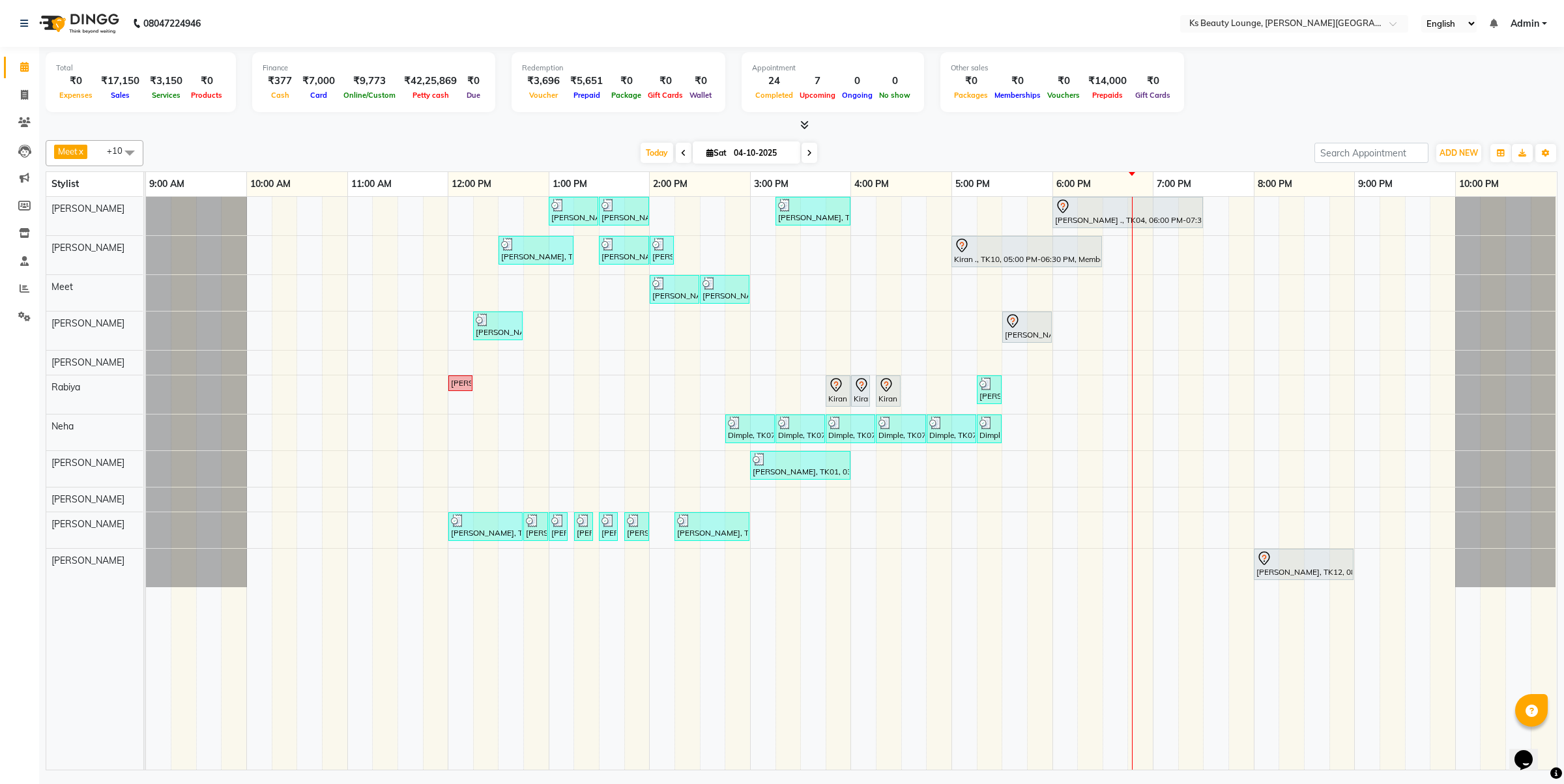
click at [1150, 404] on div "Mayur kara, TK03, 01:00 PM-01:30 PM, Haircut - Designer Stylist Mayur kara, TK0…" at bounding box center [851, 483] width 1411 height 573
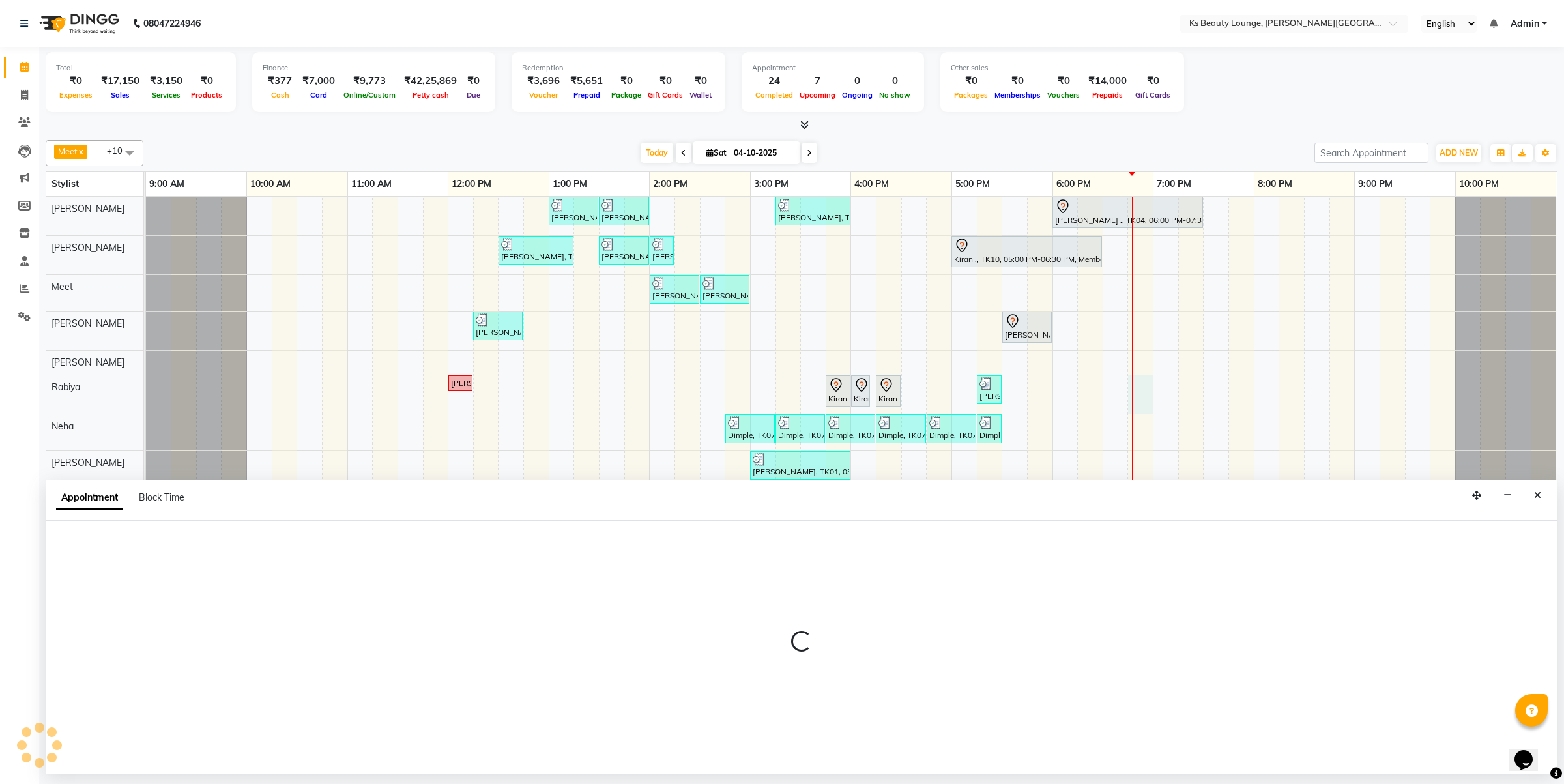
select select "79670"
select select "1125"
select select "tentative"
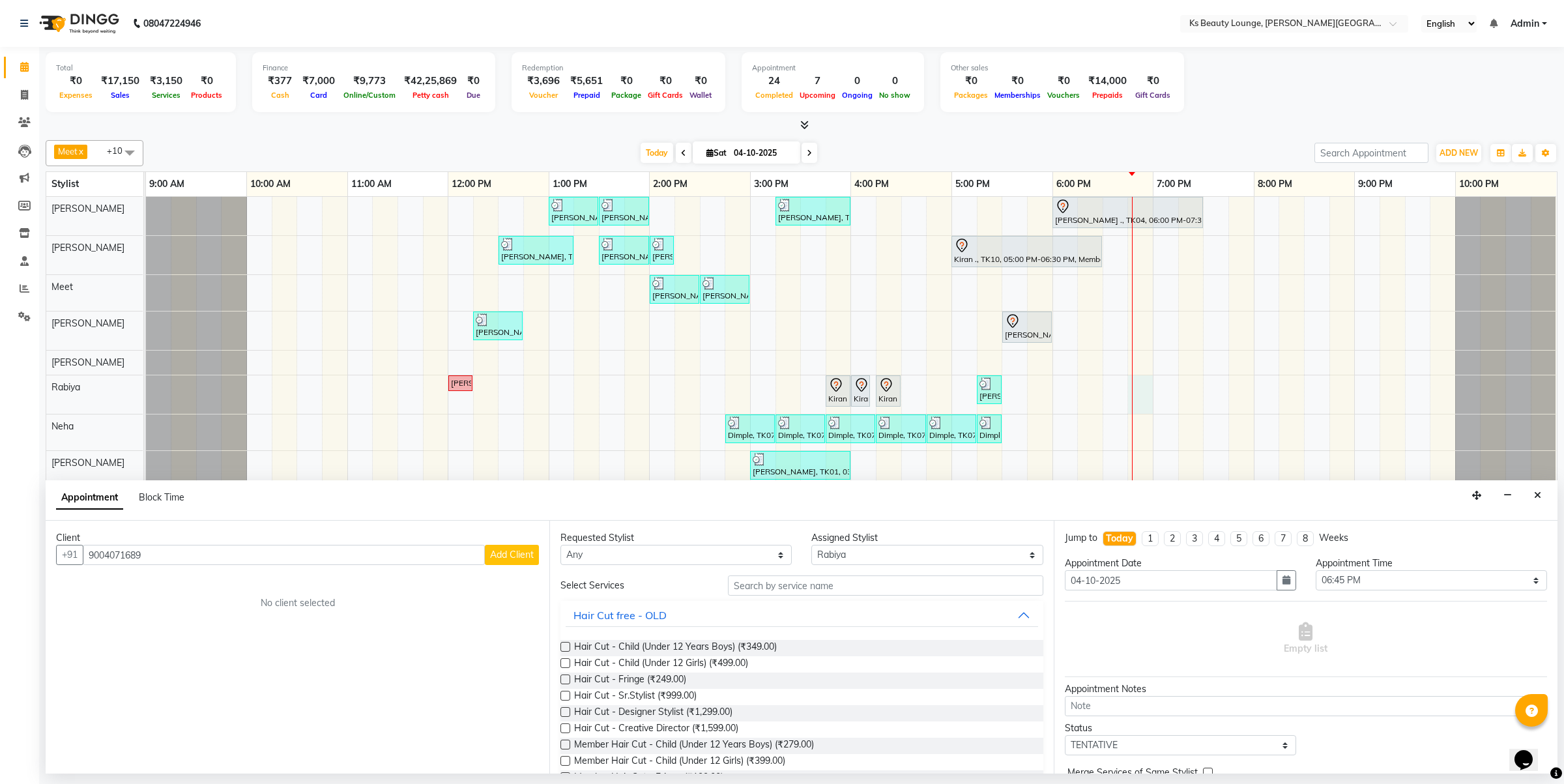
type input "9004071689"
click at [818, 581] on input "text" at bounding box center [886, 586] width 315 height 20
click at [506, 552] on span "Add Client" at bounding box center [512, 555] width 44 height 12
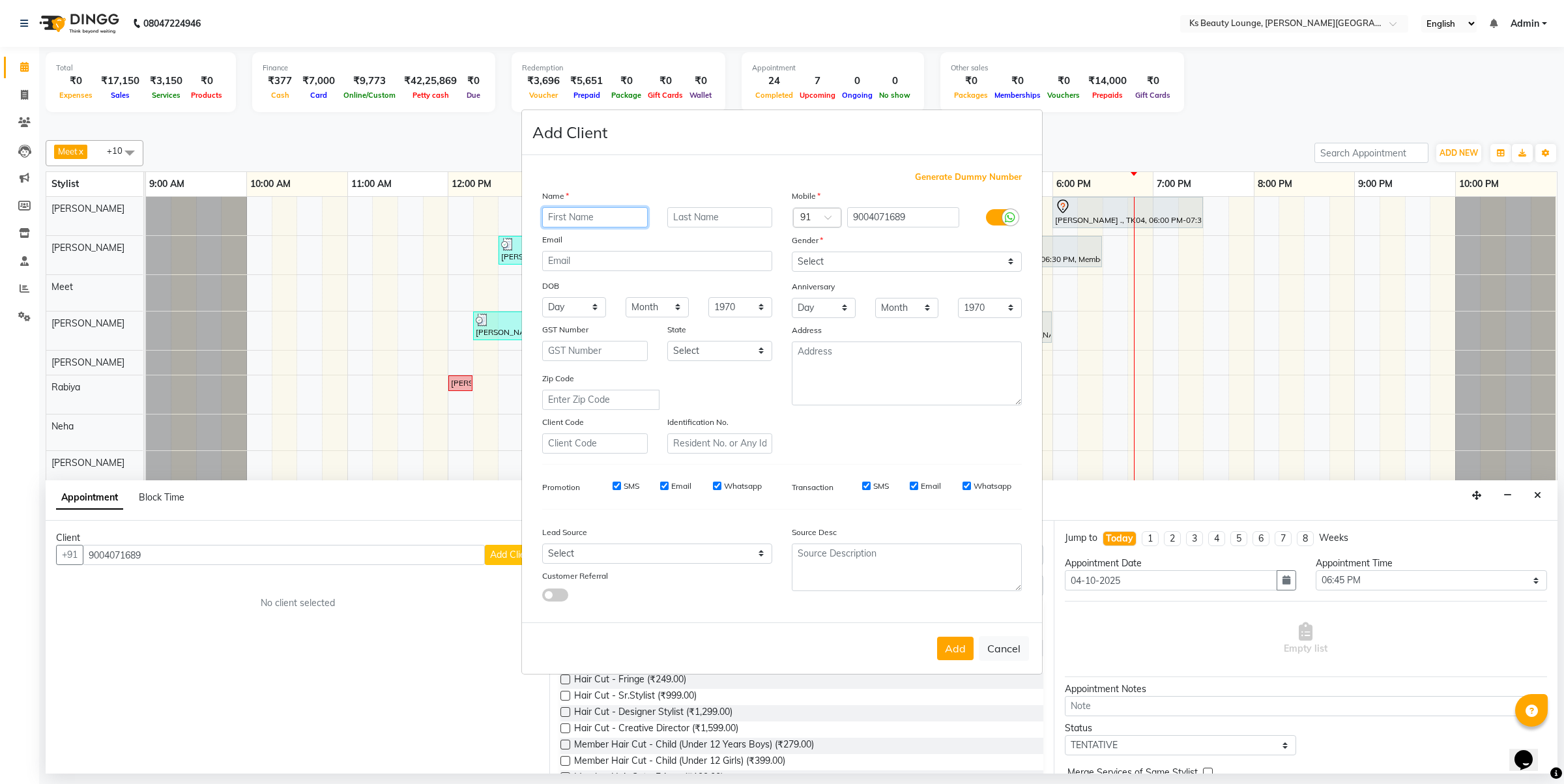
click at [582, 221] on input "text" at bounding box center [595, 217] width 105 height 20
paste input "Jinal Sheth"
type input "Jinal Sheth"
click at [694, 212] on input "text" at bounding box center [720, 217] width 105 height 20
paste input "Jinal Sheth"
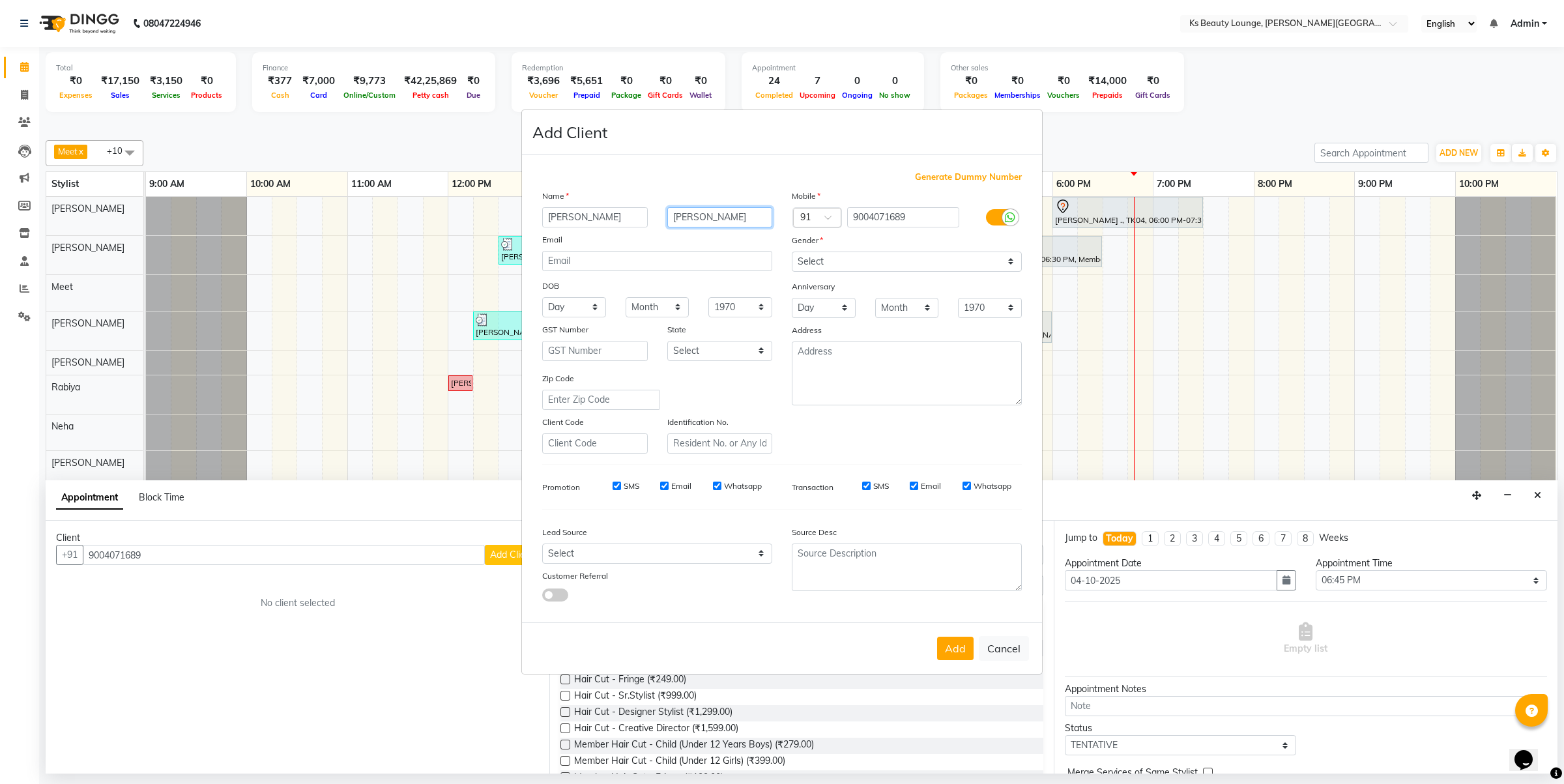
click at [694, 213] on input "Jinal Sheth" at bounding box center [720, 217] width 105 height 20
type input "Sheth"
click at [601, 219] on input "Jinal Sheth" at bounding box center [595, 217] width 105 height 20
type input "Jinal"
click at [950, 646] on button "Add" at bounding box center [956, 648] width 36 height 23
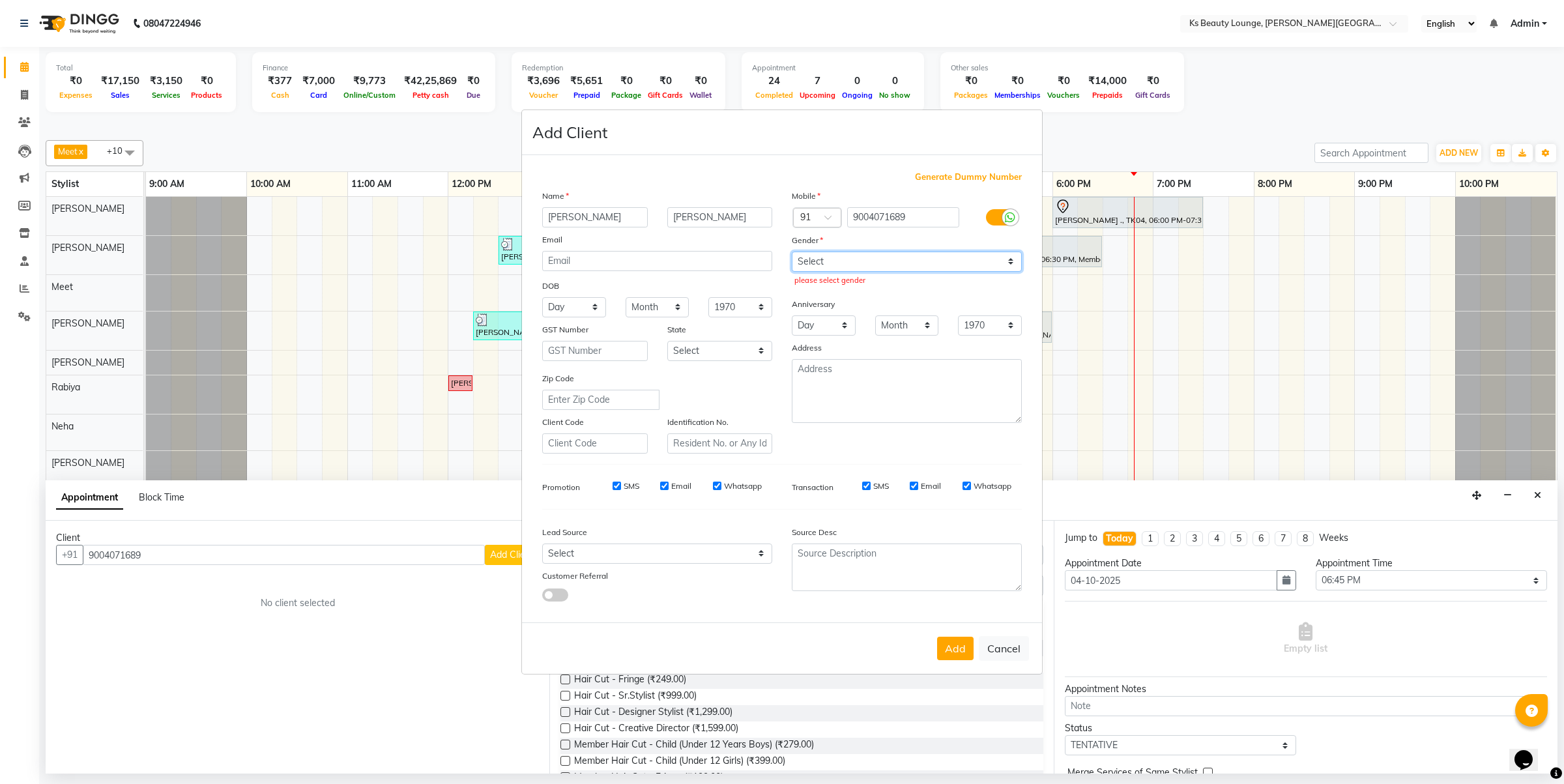
click at [844, 268] on select "Select Male Female Other Prefer Not To Say" at bounding box center [907, 261] width 230 height 20
select select "[DEMOGRAPHIC_DATA]"
click at [792, 253] on select "Select Male Female Other Prefer Not To Say" at bounding box center [907, 261] width 230 height 20
click at [958, 644] on button "Add" at bounding box center [956, 648] width 36 height 23
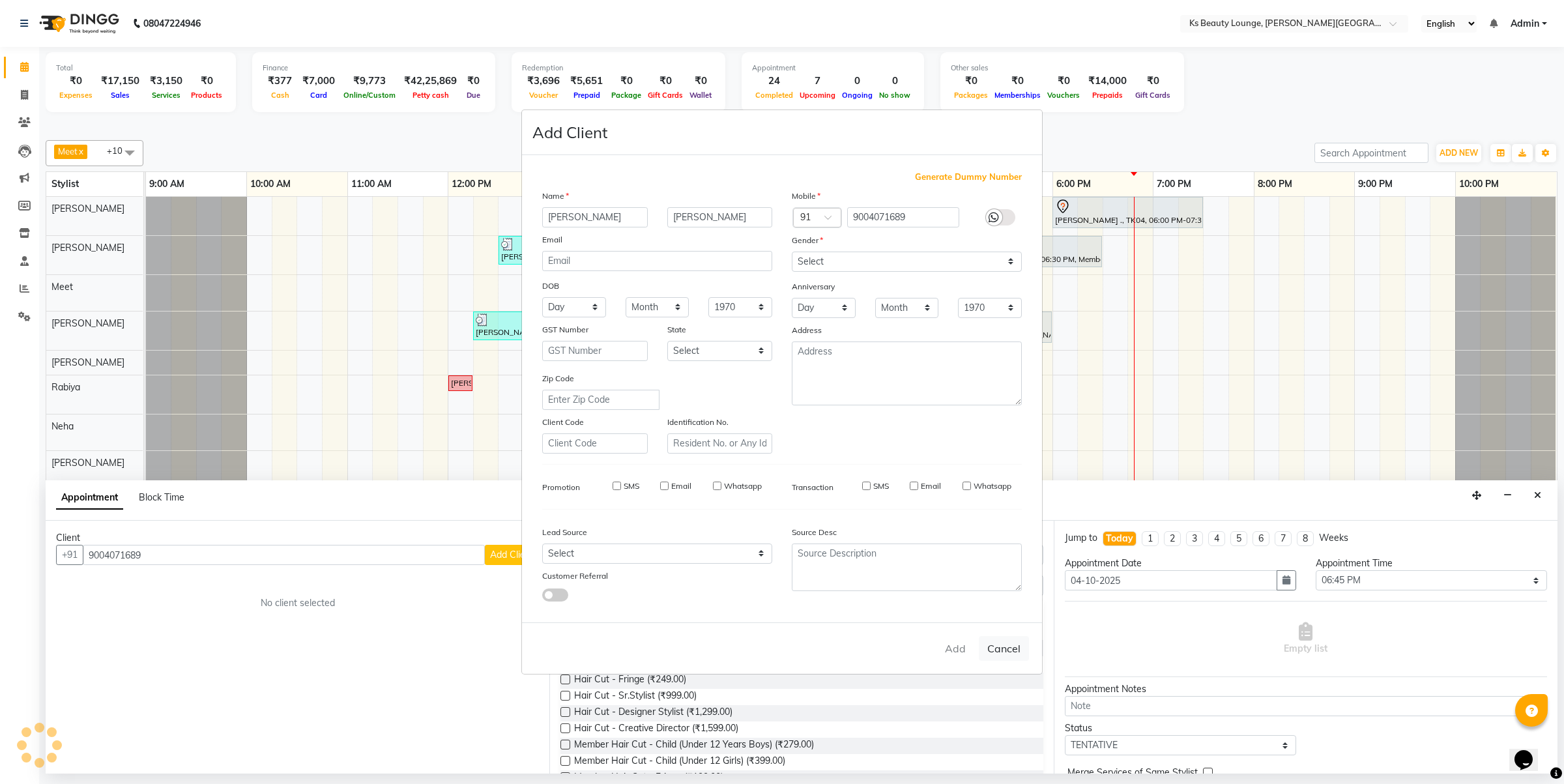
select select
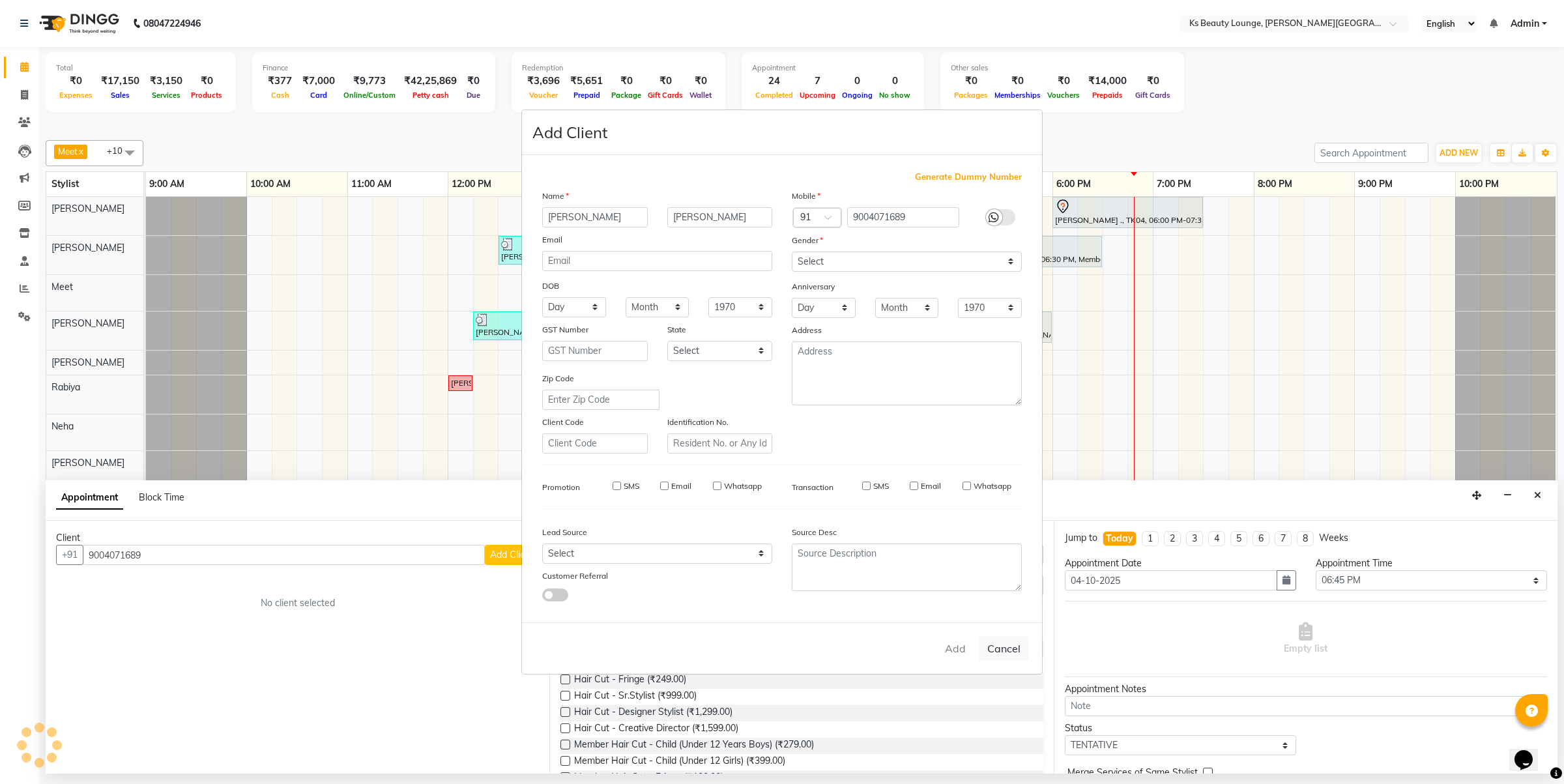
select select
checkbox input "false"
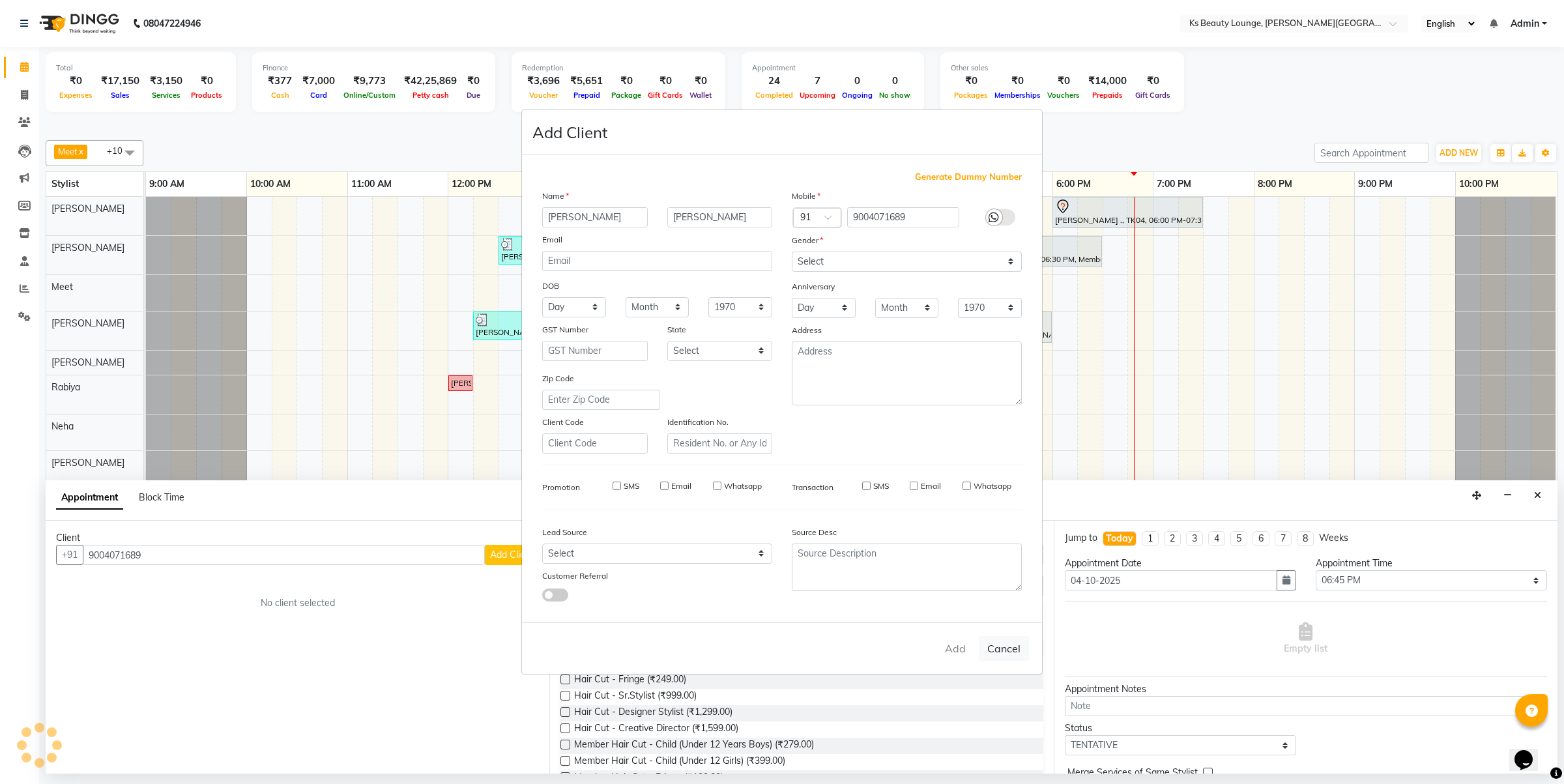
checkbox input "false"
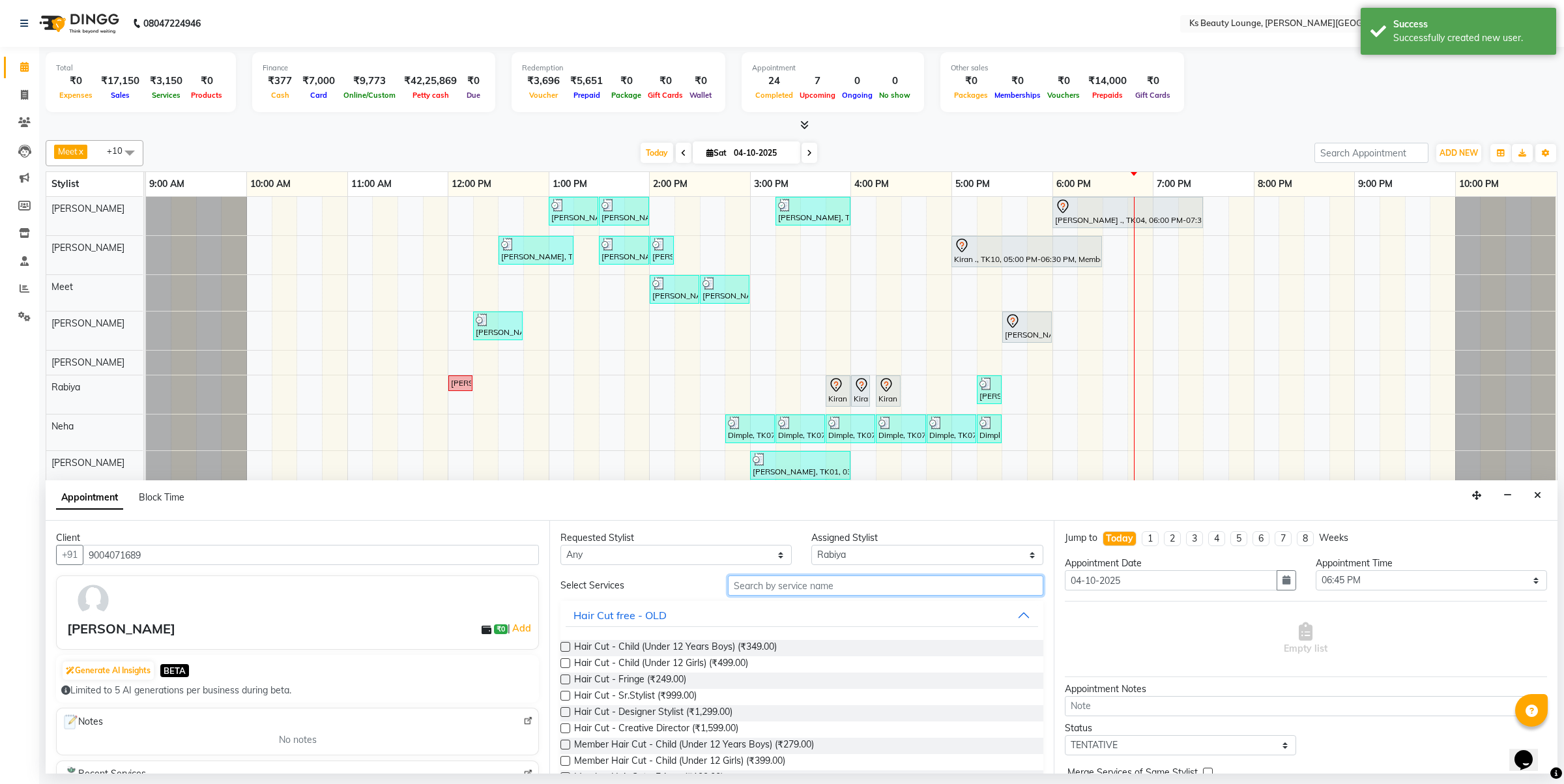
click at [756, 589] on input "text" at bounding box center [886, 586] width 315 height 20
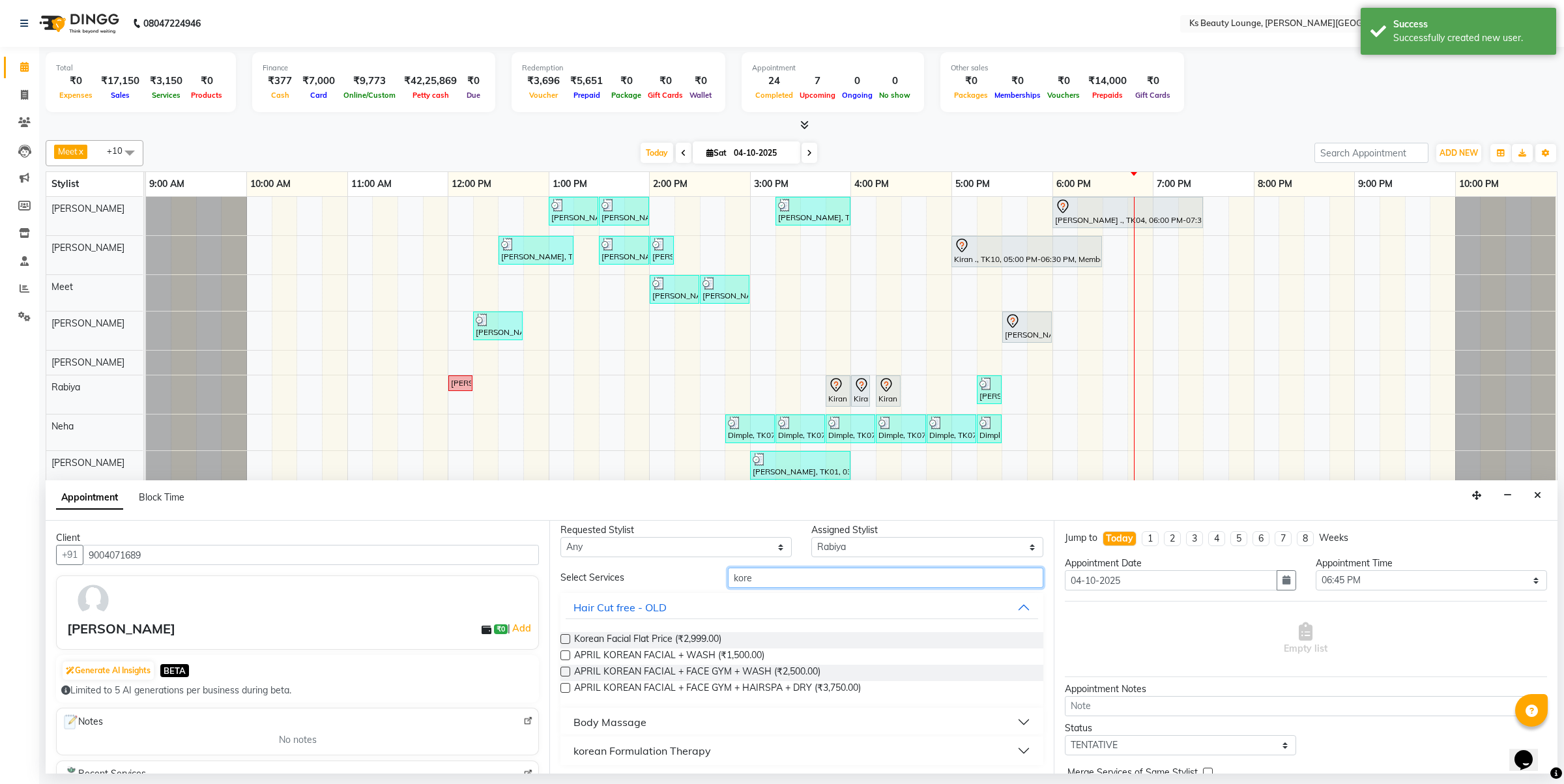
scroll to position [9, 0]
type input "kore"
drag, startPoint x: 656, startPoint y: 754, endPoint x: 669, endPoint y: 748, distance: 14.3
click at [656, 754] on div "korean Formulation Therapy" at bounding box center [642, 749] width 137 height 16
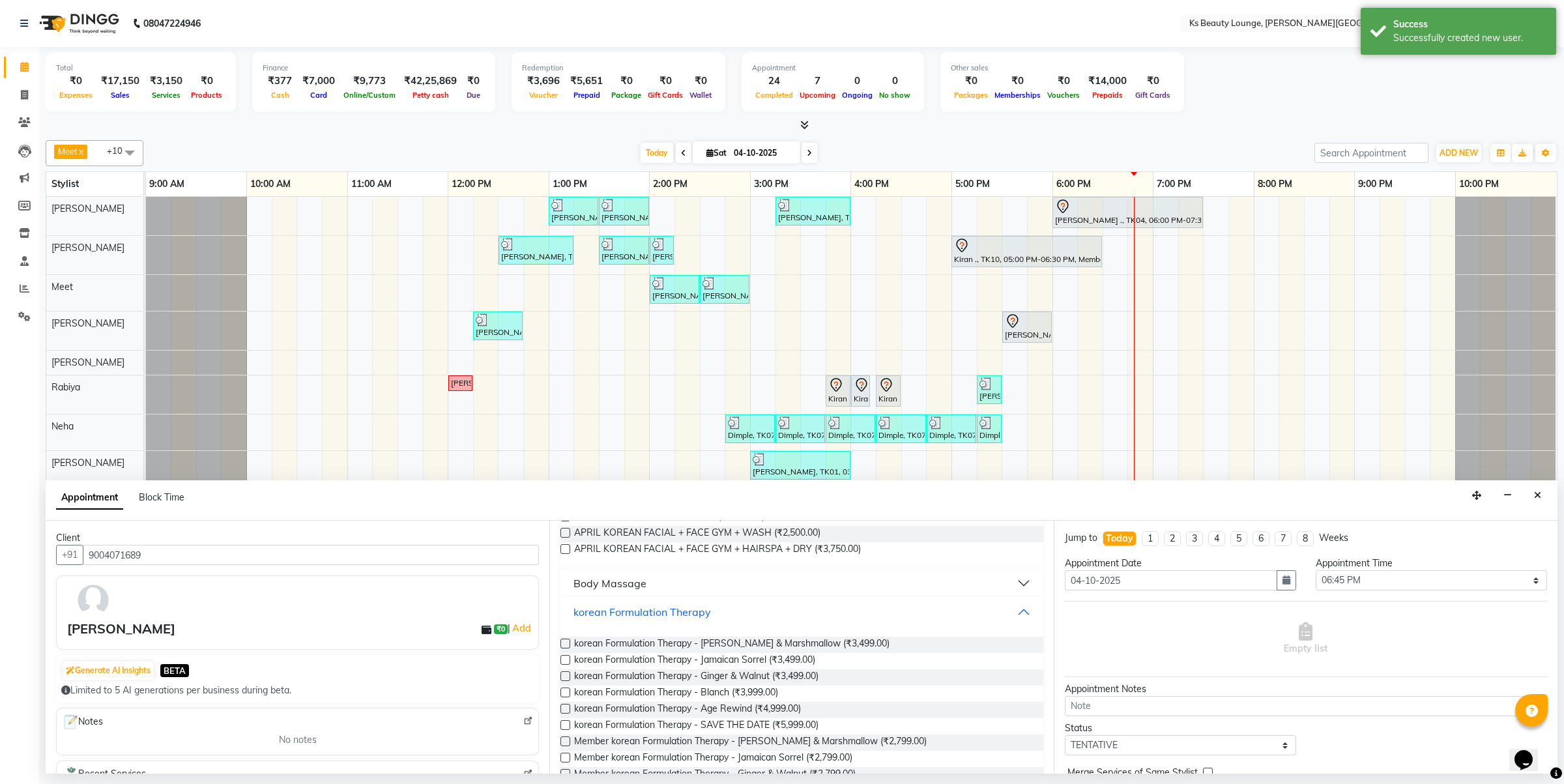
scroll to position [226, 0]
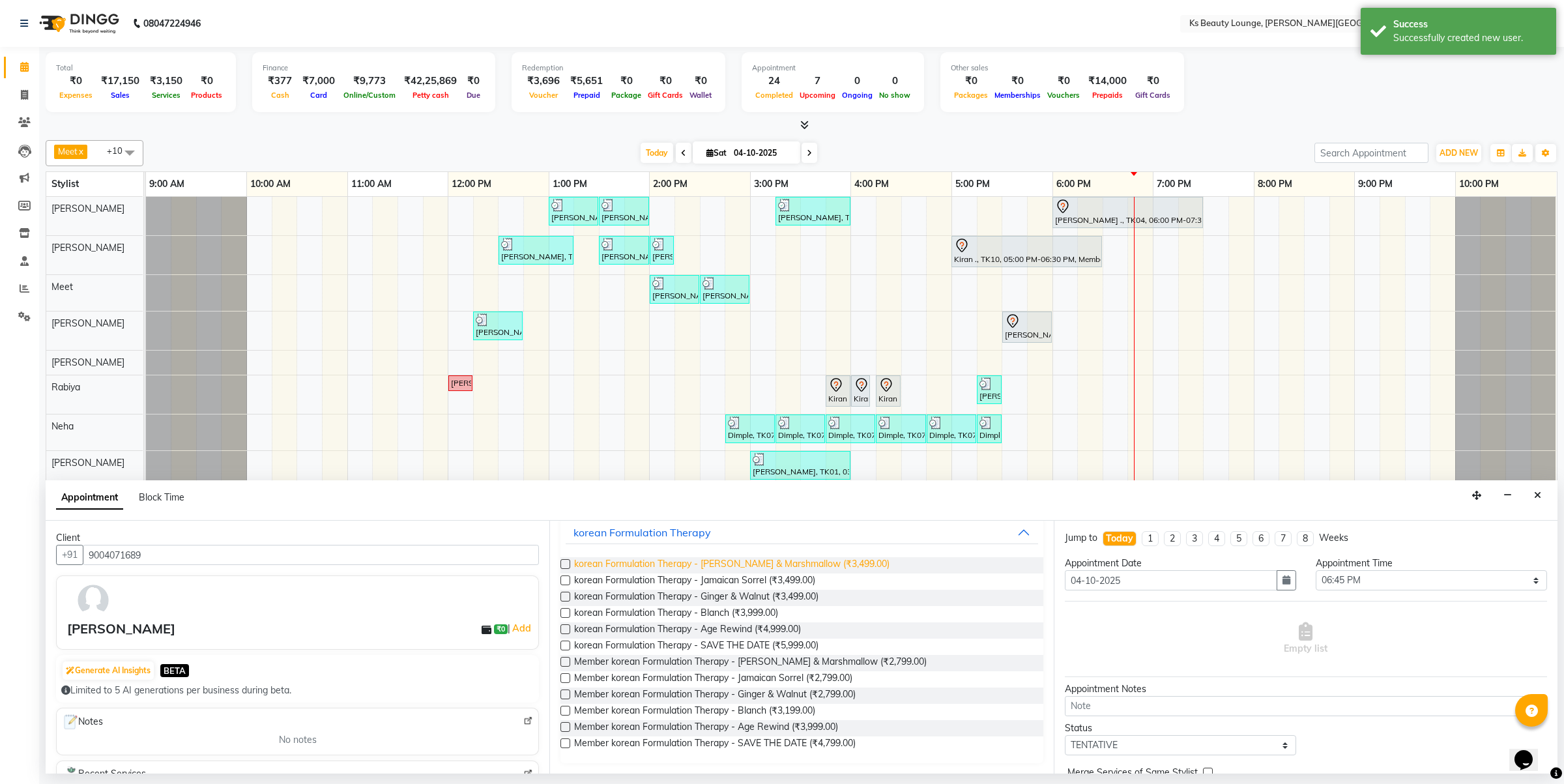
click at [822, 560] on span "korean Formulation Therapy - Papaya & Marshmallow (₹3,499.00)" at bounding box center [732, 565] width 315 height 16
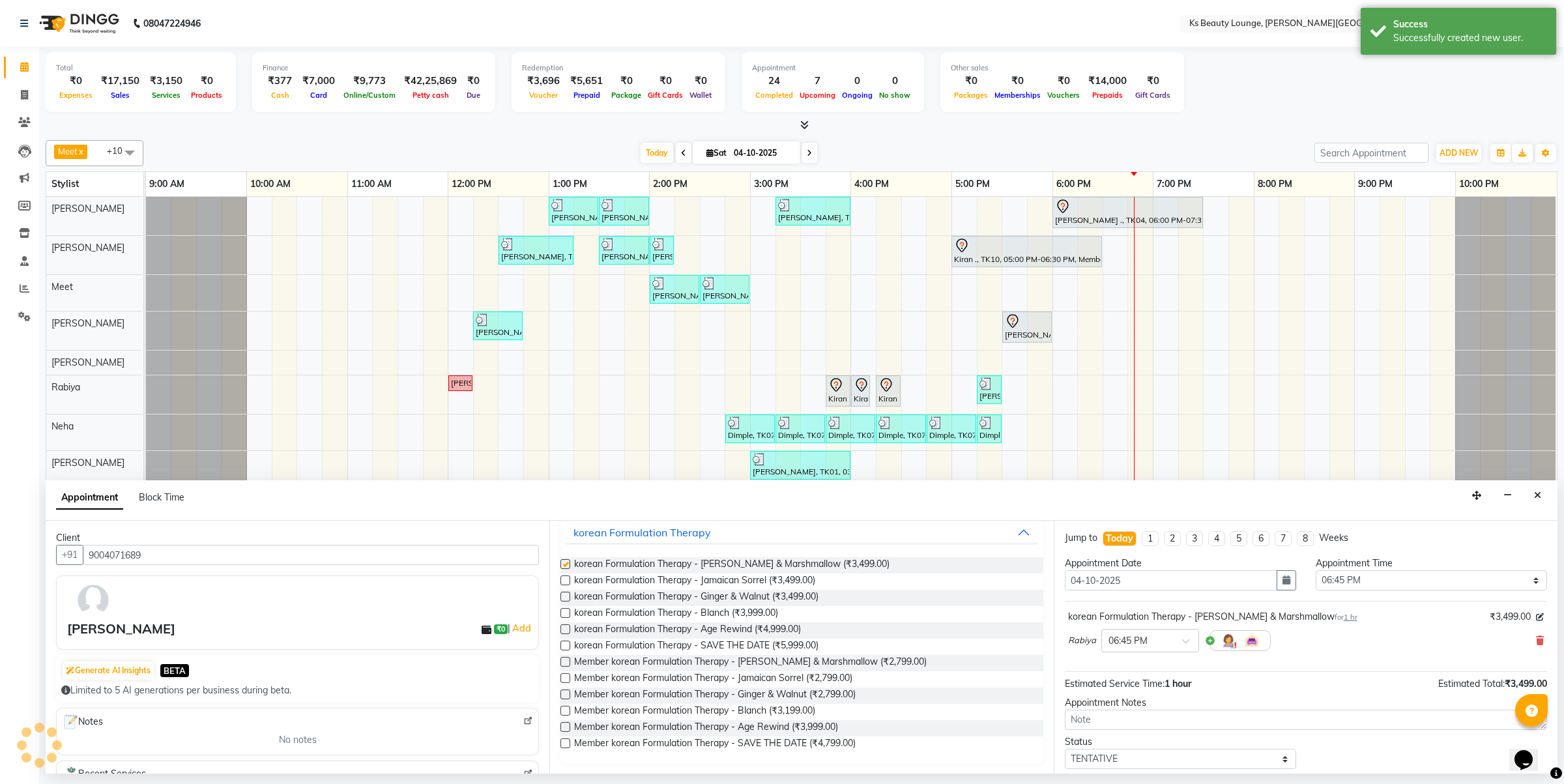
checkbox input "false"
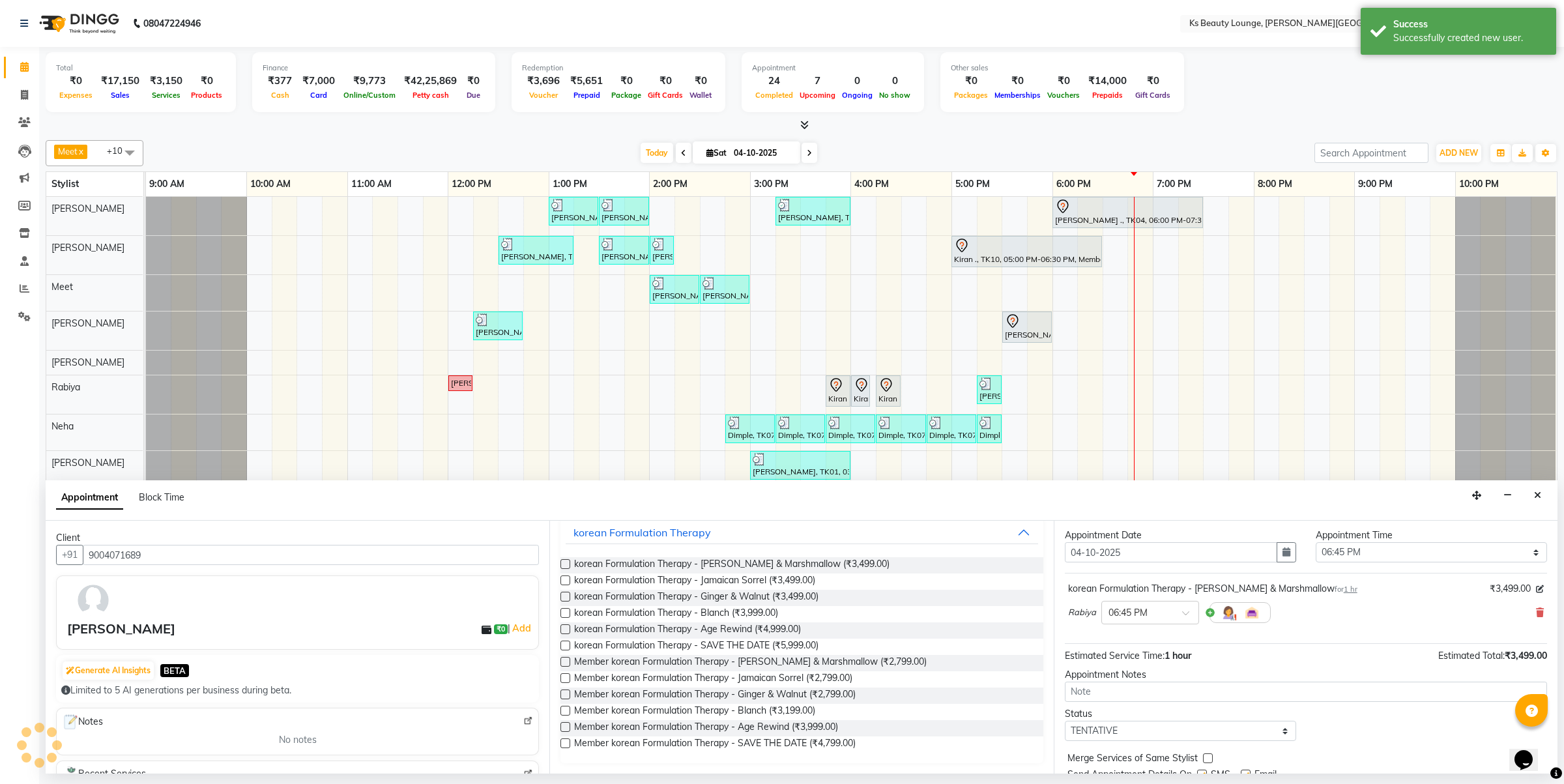
scroll to position [79, 0]
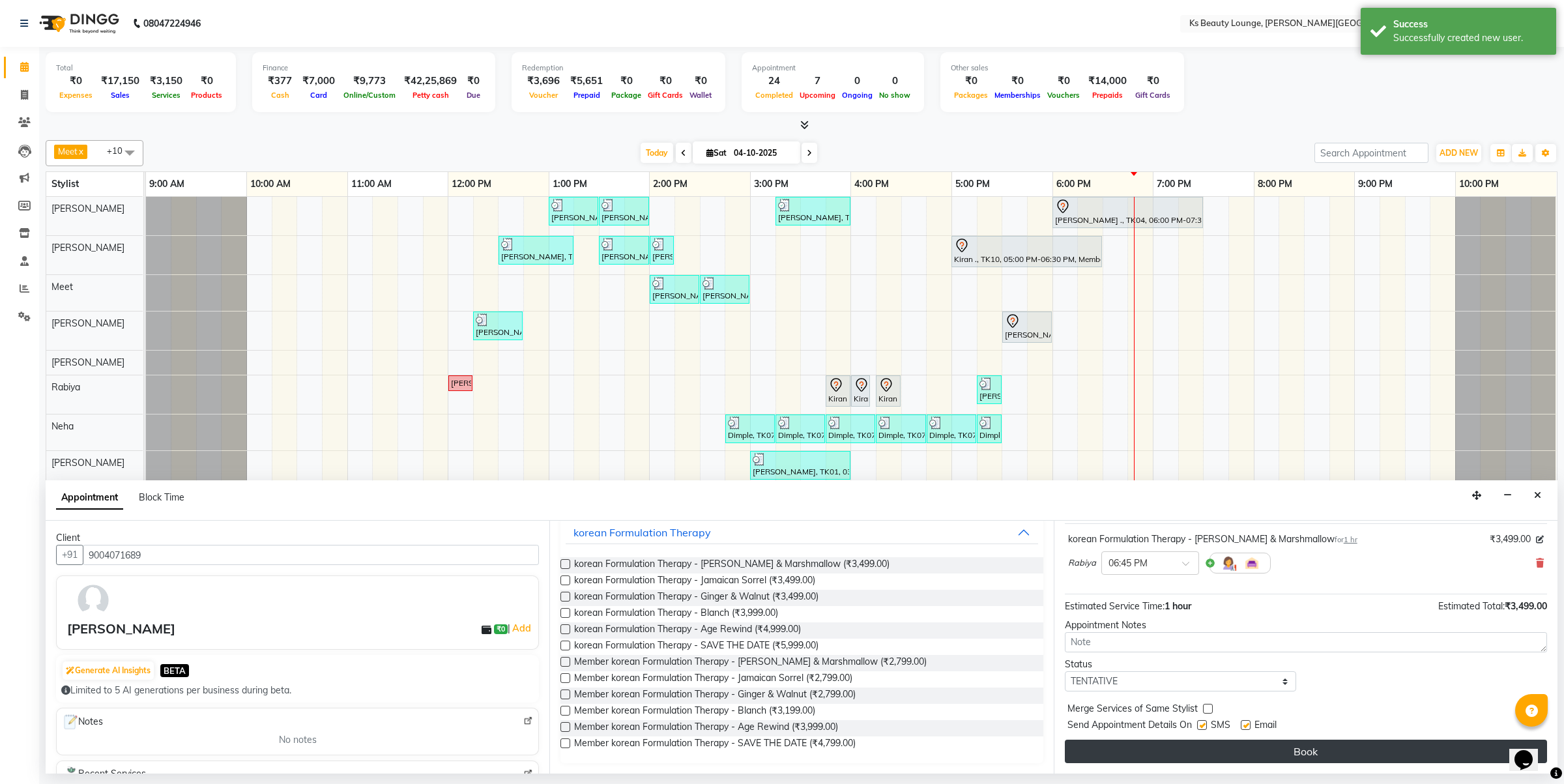
click at [1277, 748] on button "Book" at bounding box center [1306, 751] width 482 height 23
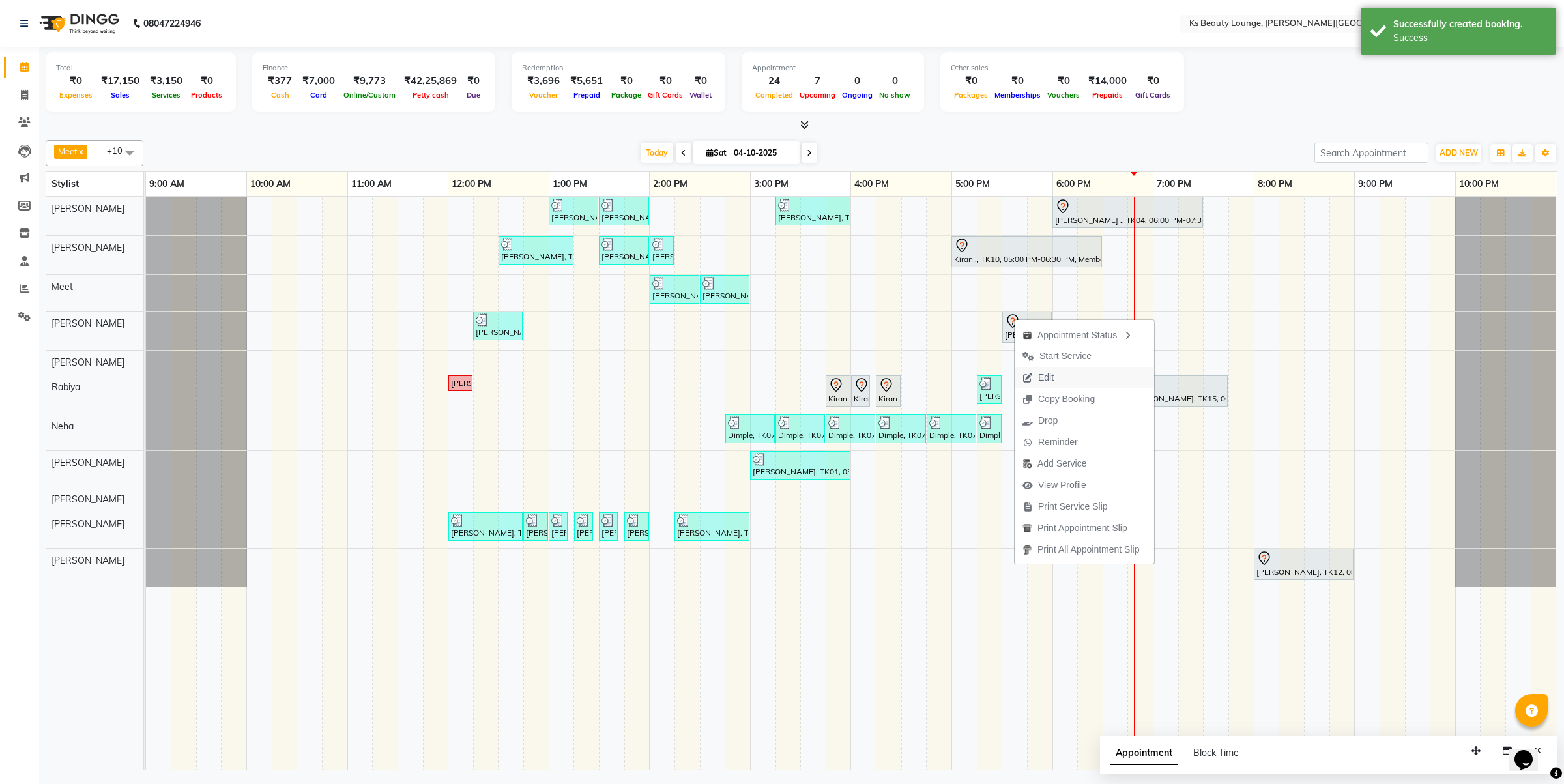
click at [1036, 383] on span "Edit" at bounding box center [1038, 377] width 47 height 22
select select "tentative"
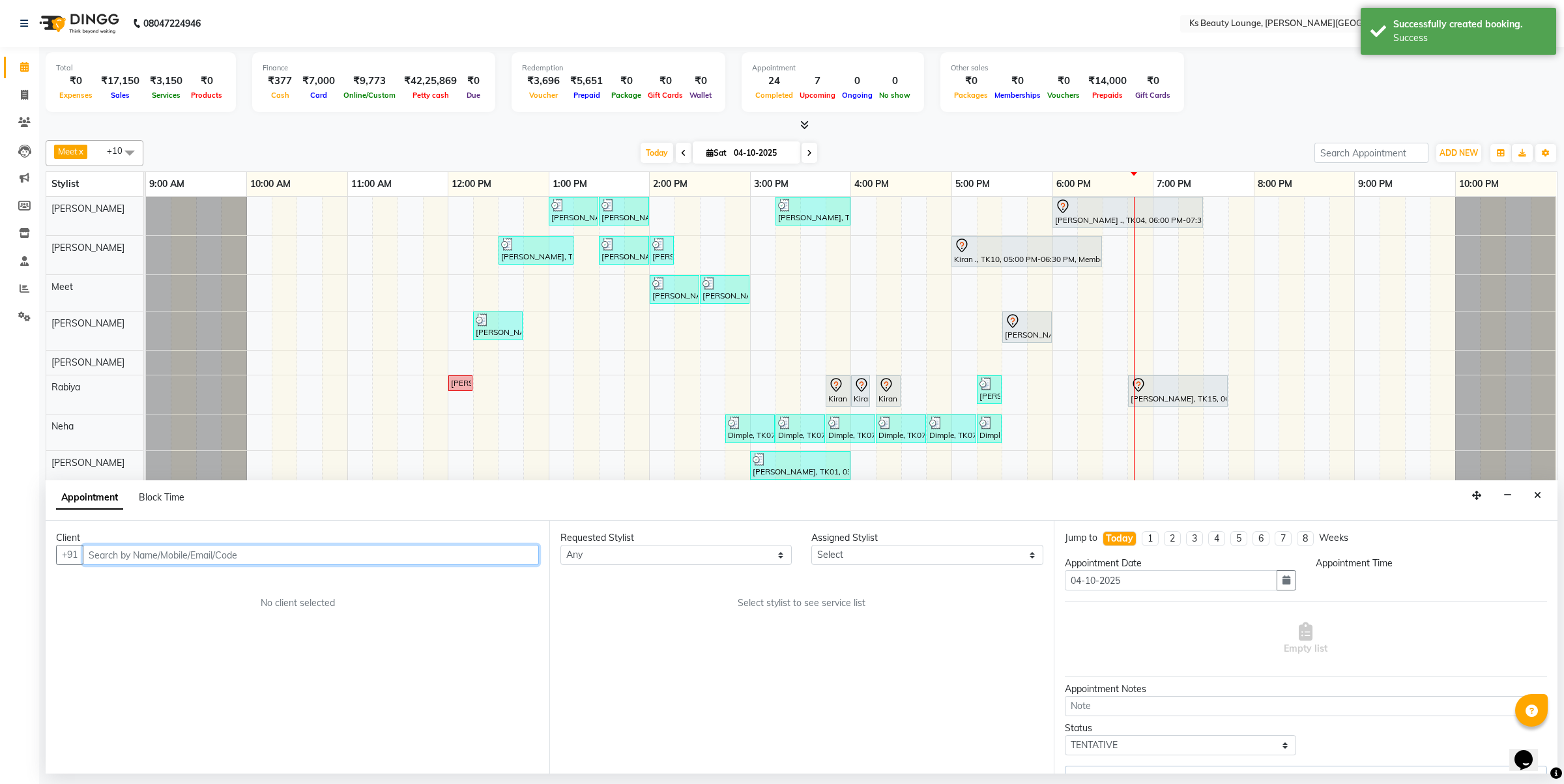
select select "58504"
select select "1050"
select select "1892"
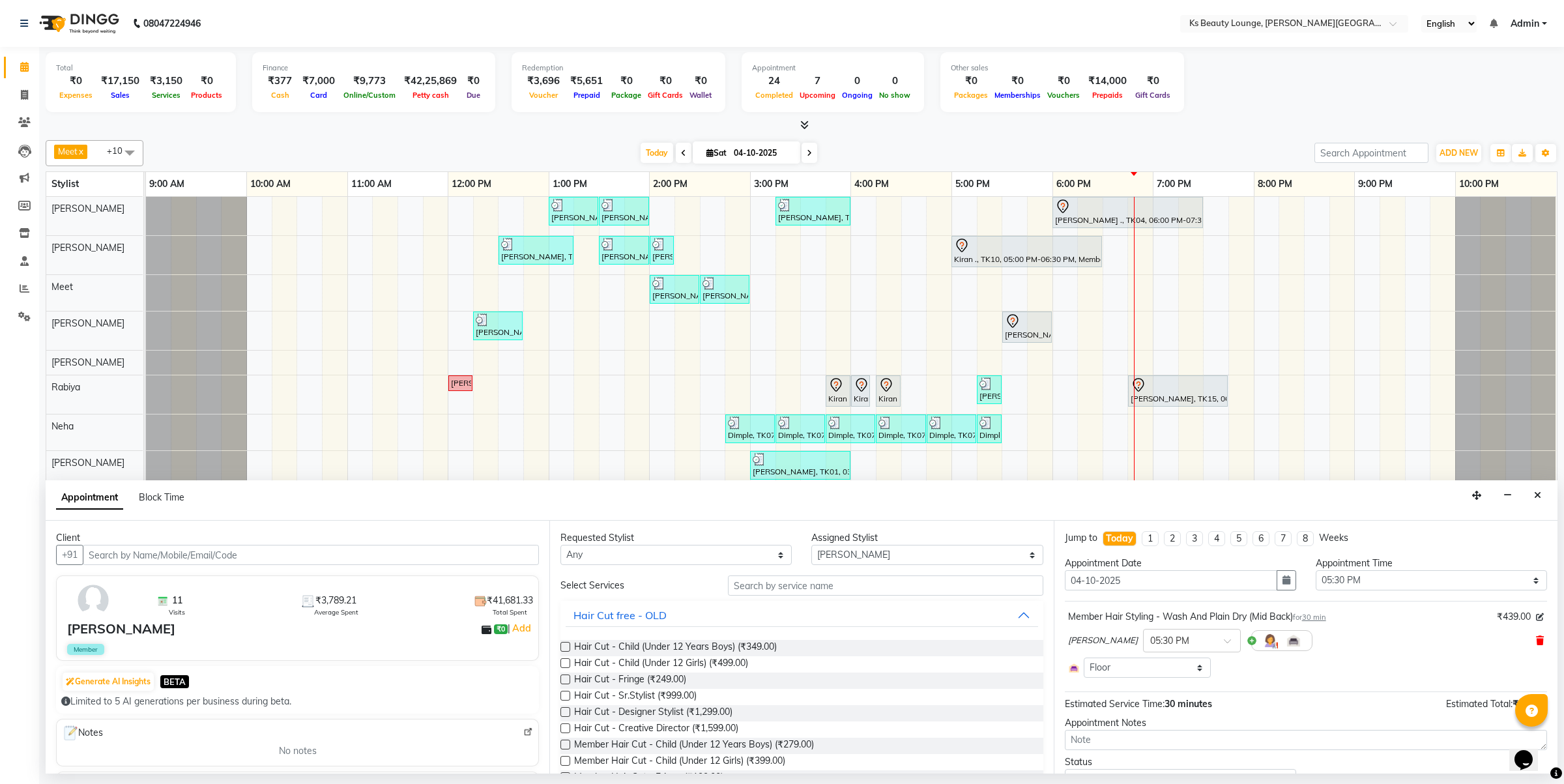
click at [1536, 642] on icon at bounding box center [1540, 640] width 8 height 9
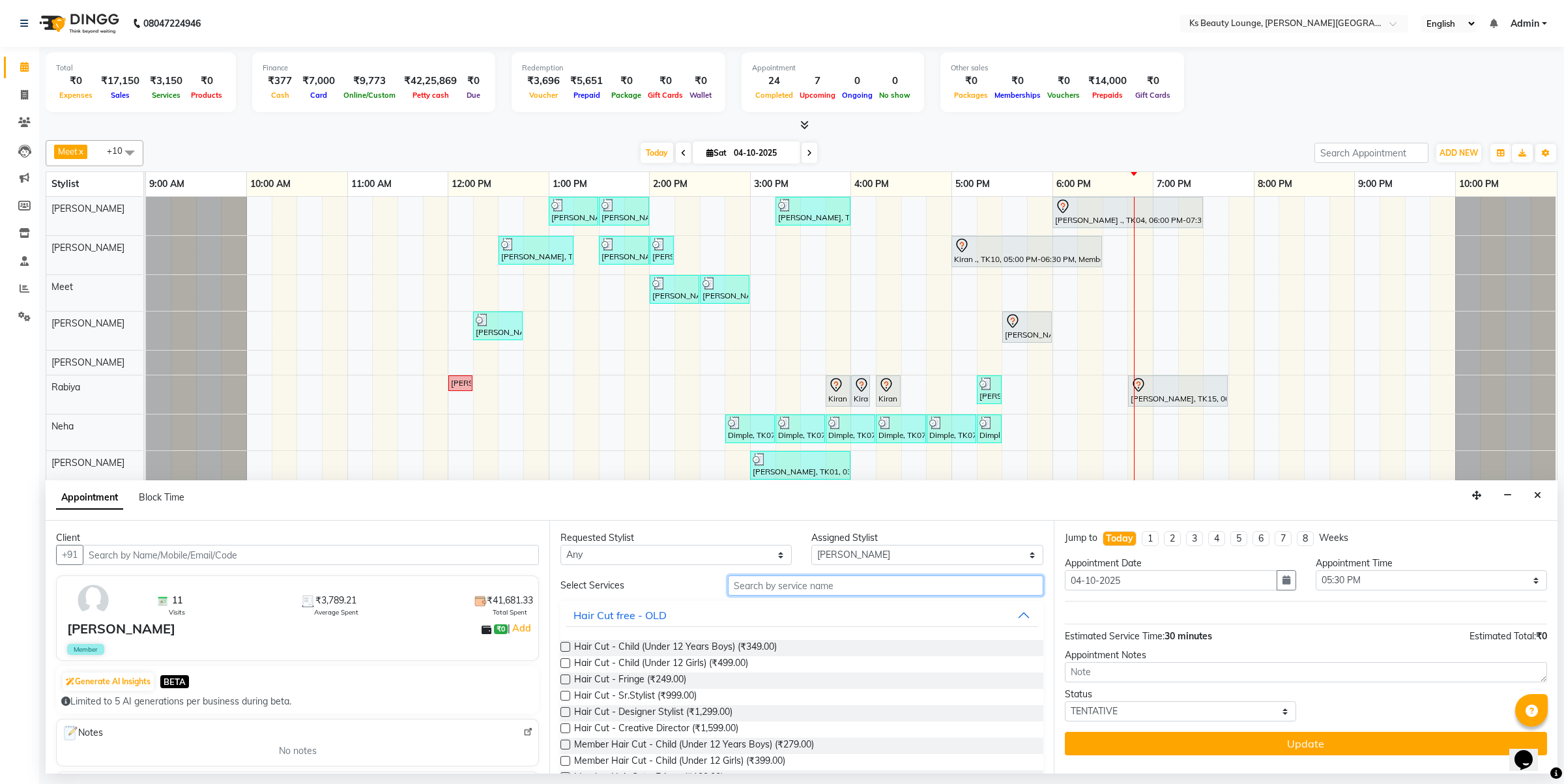
click at [860, 587] on input "text" at bounding box center [886, 586] width 315 height 20
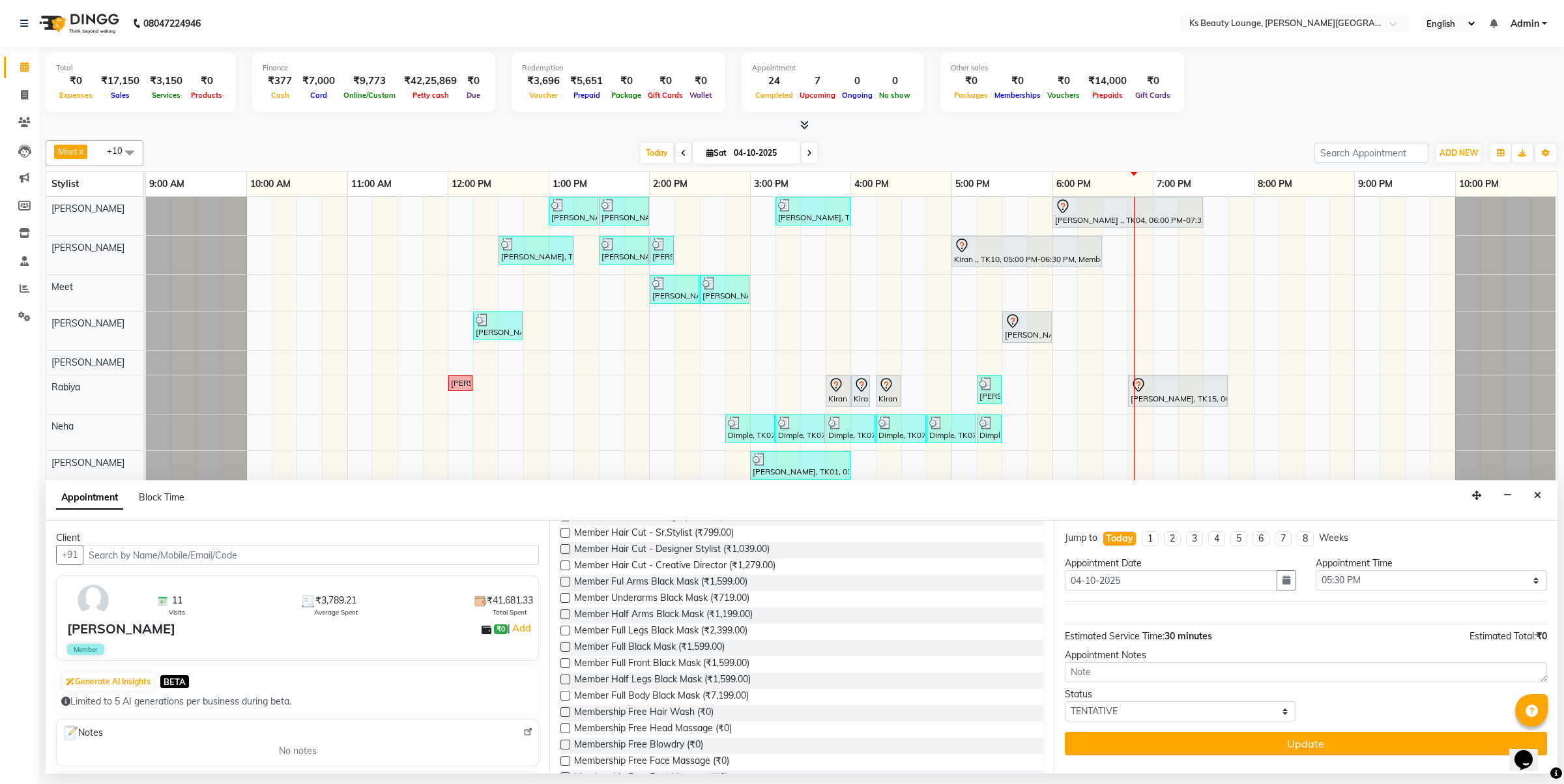
scroll to position [0, 0]
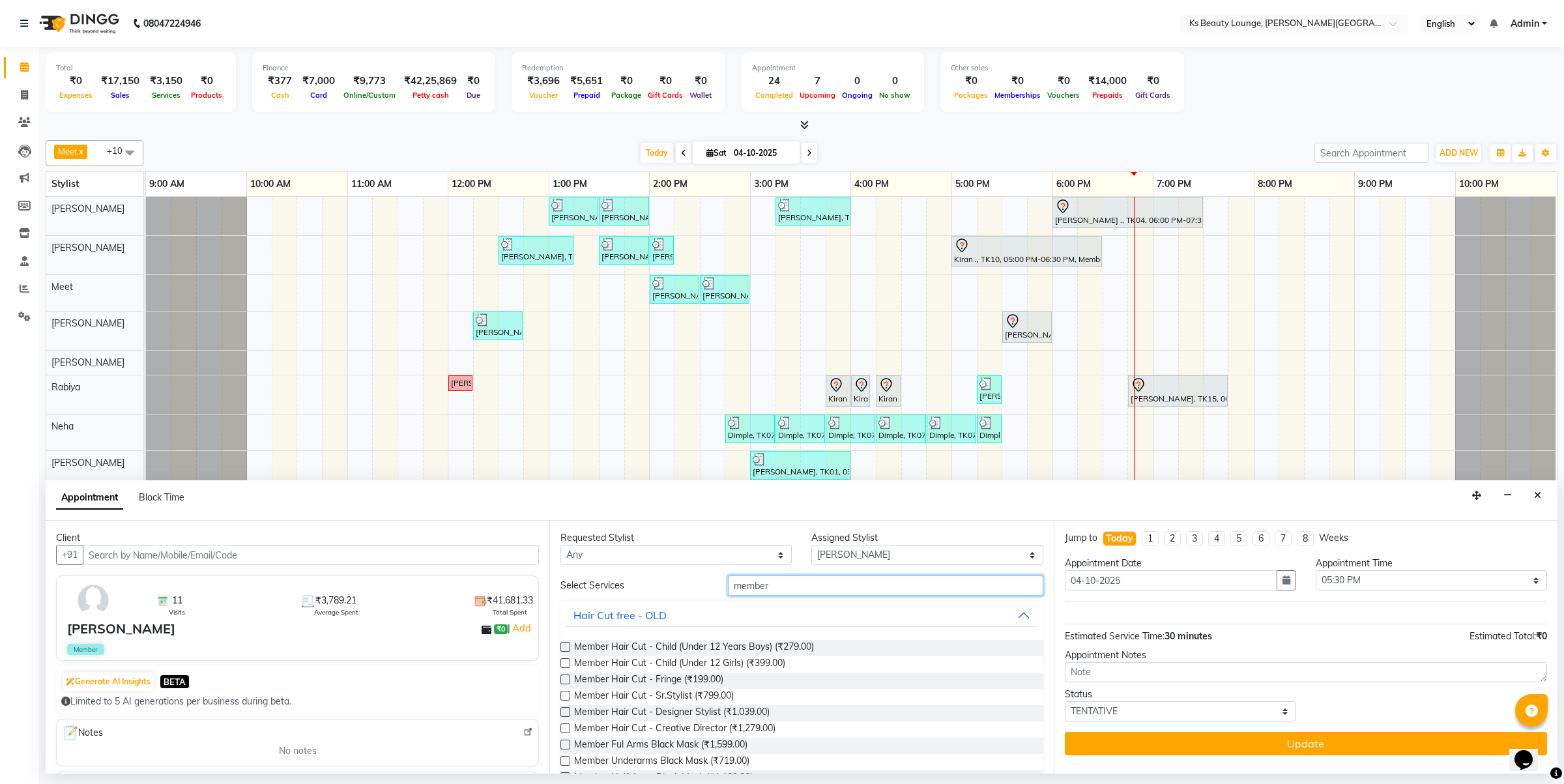
drag, startPoint x: 783, startPoint y: 594, endPoint x: 627, endPoint y: 597, distance: 156.0
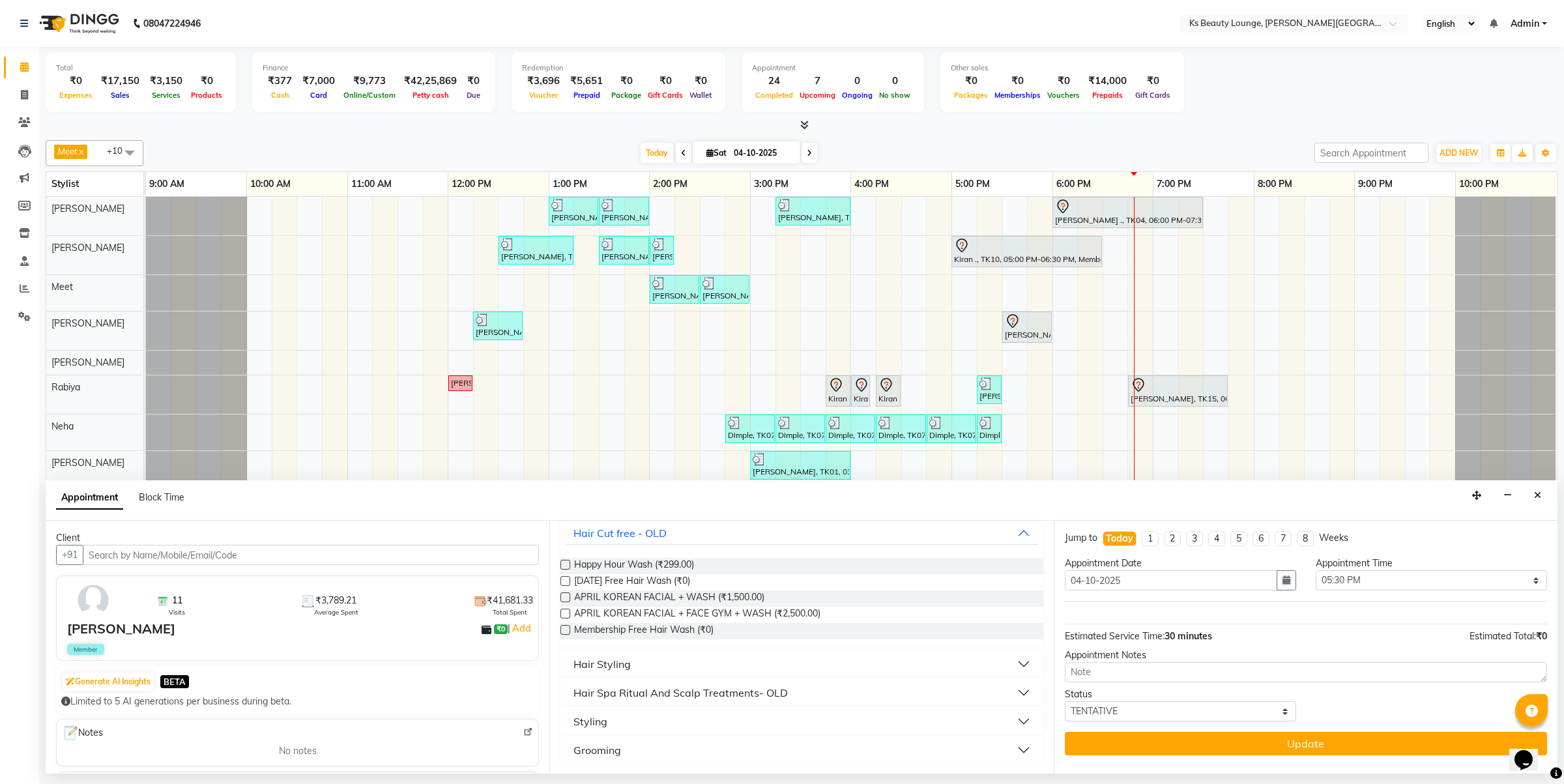
scroll to position [83, 0]
type input "wash"
click at [678, 663] on button "Hair Styling" at bounding box center [802, 663] width 472 height 23
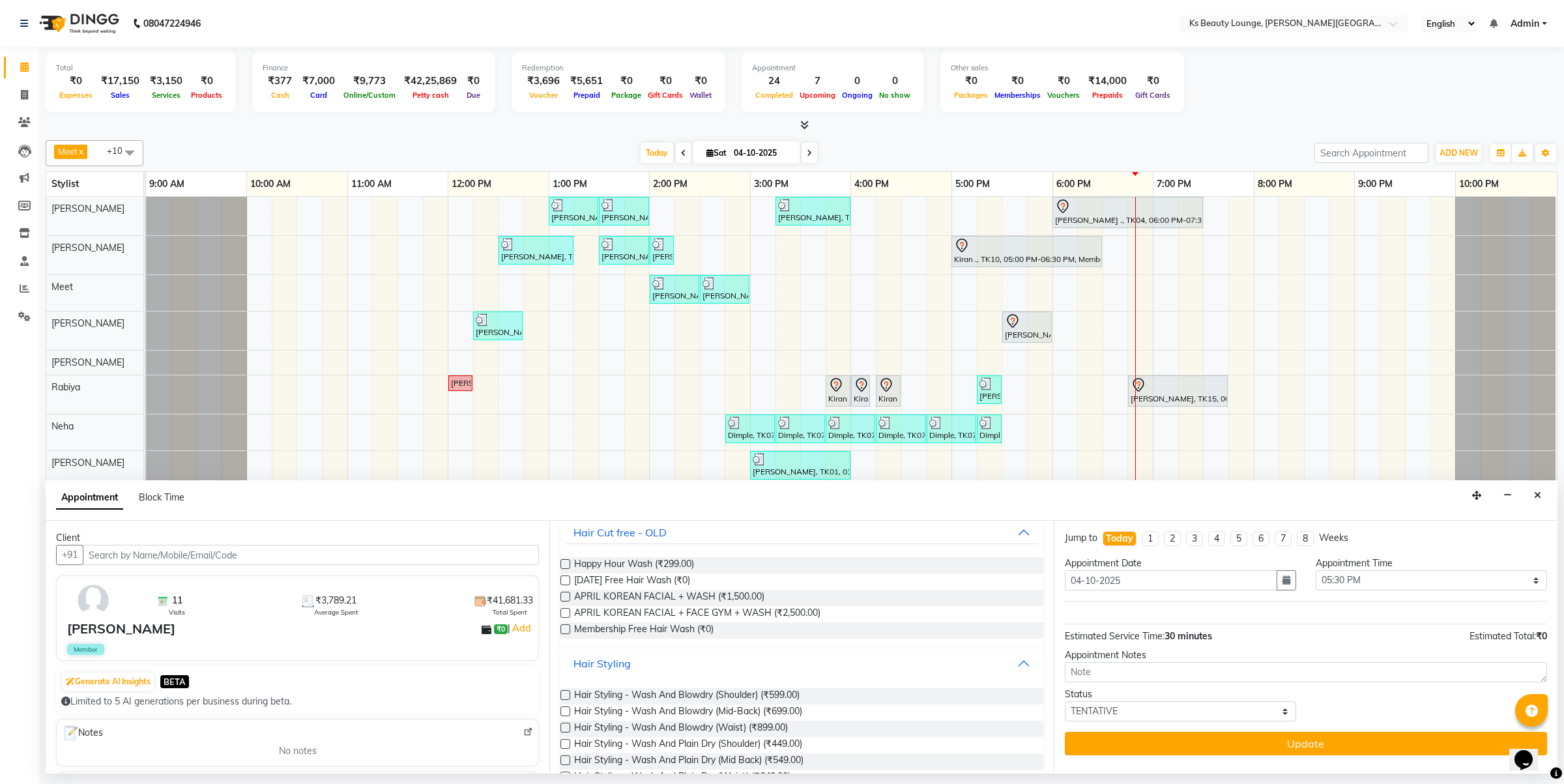
scroll to position [245, 0]
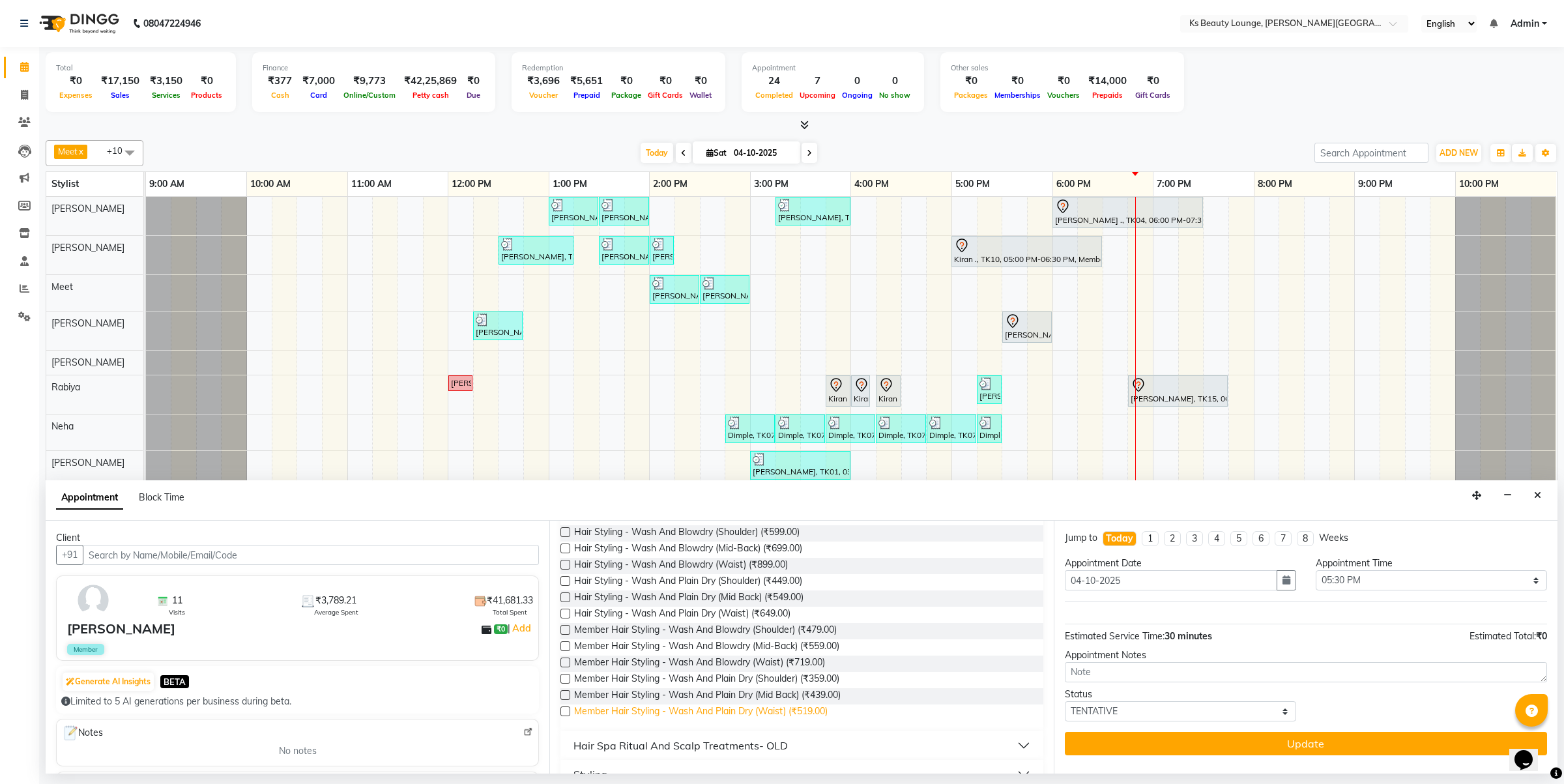
click at [731, 716] on span "Member Hair Styling - Wash And Plain Dry (Waist) (₹519.00)" at bounding box center [701, 712] width 253 height 16
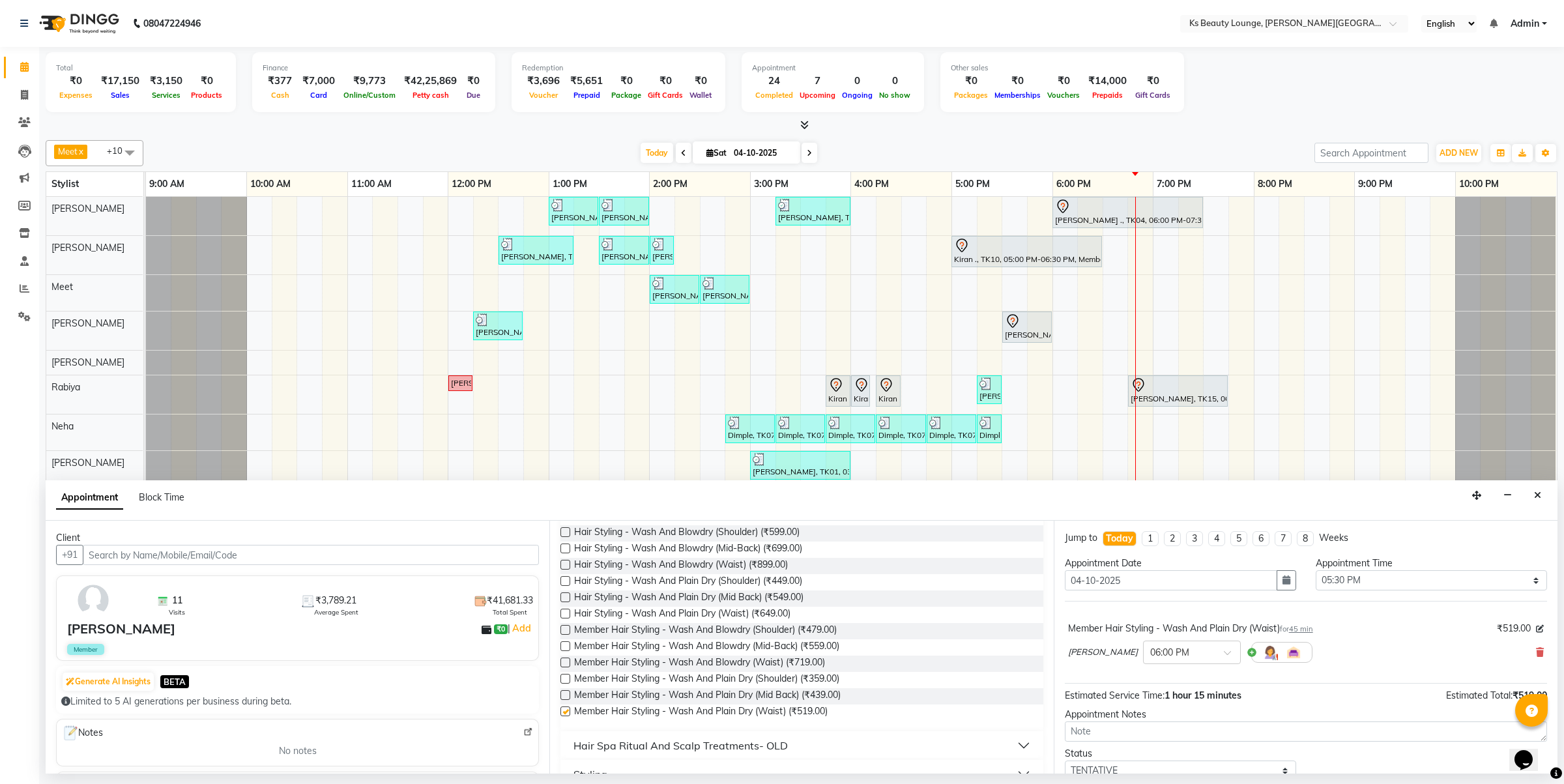
checkbox input "false"
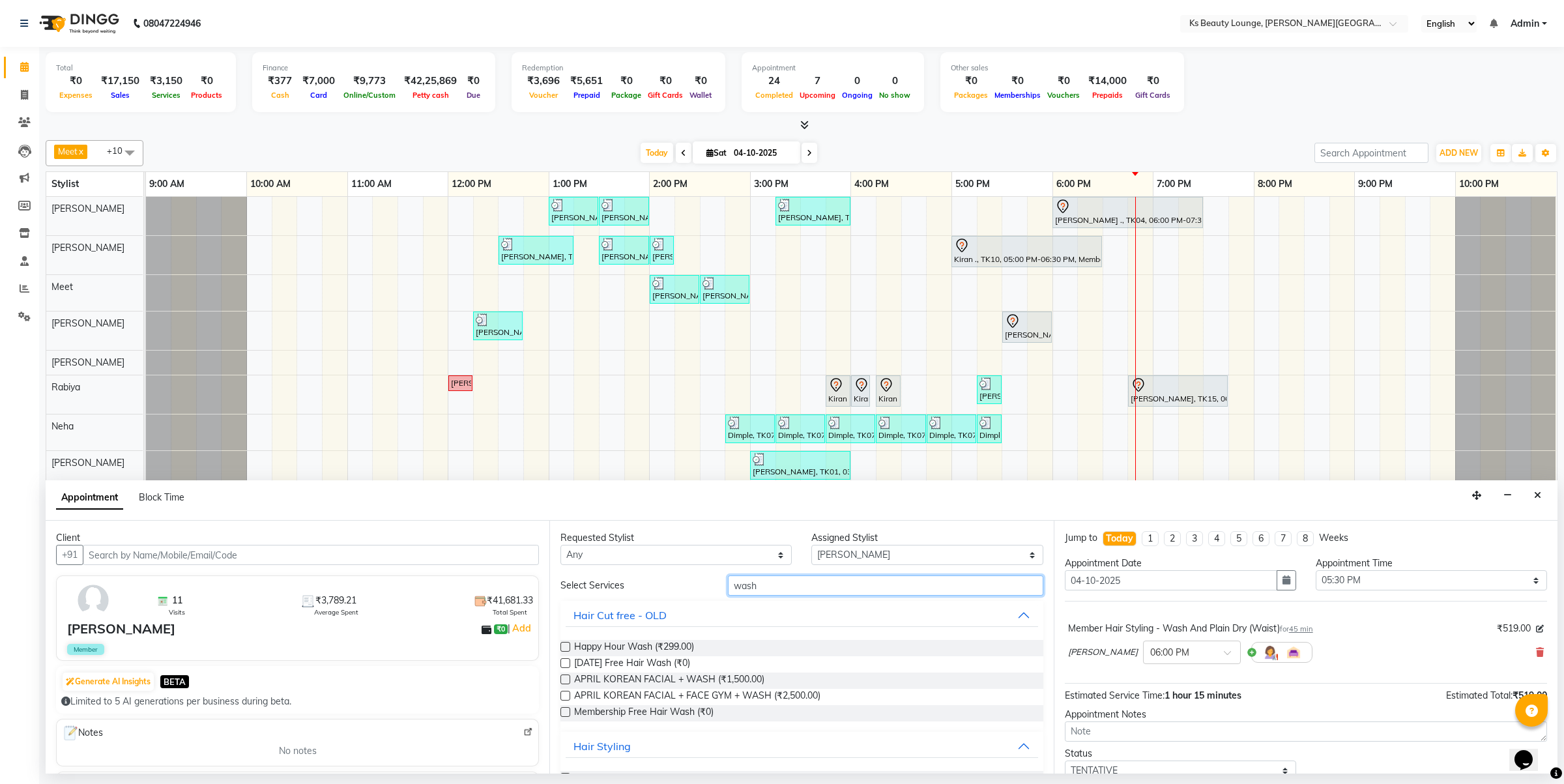
drag, startPoint x: 792, startPoint y: 583, endPoint x: 587, endPoint y: 601, distance: 205.8
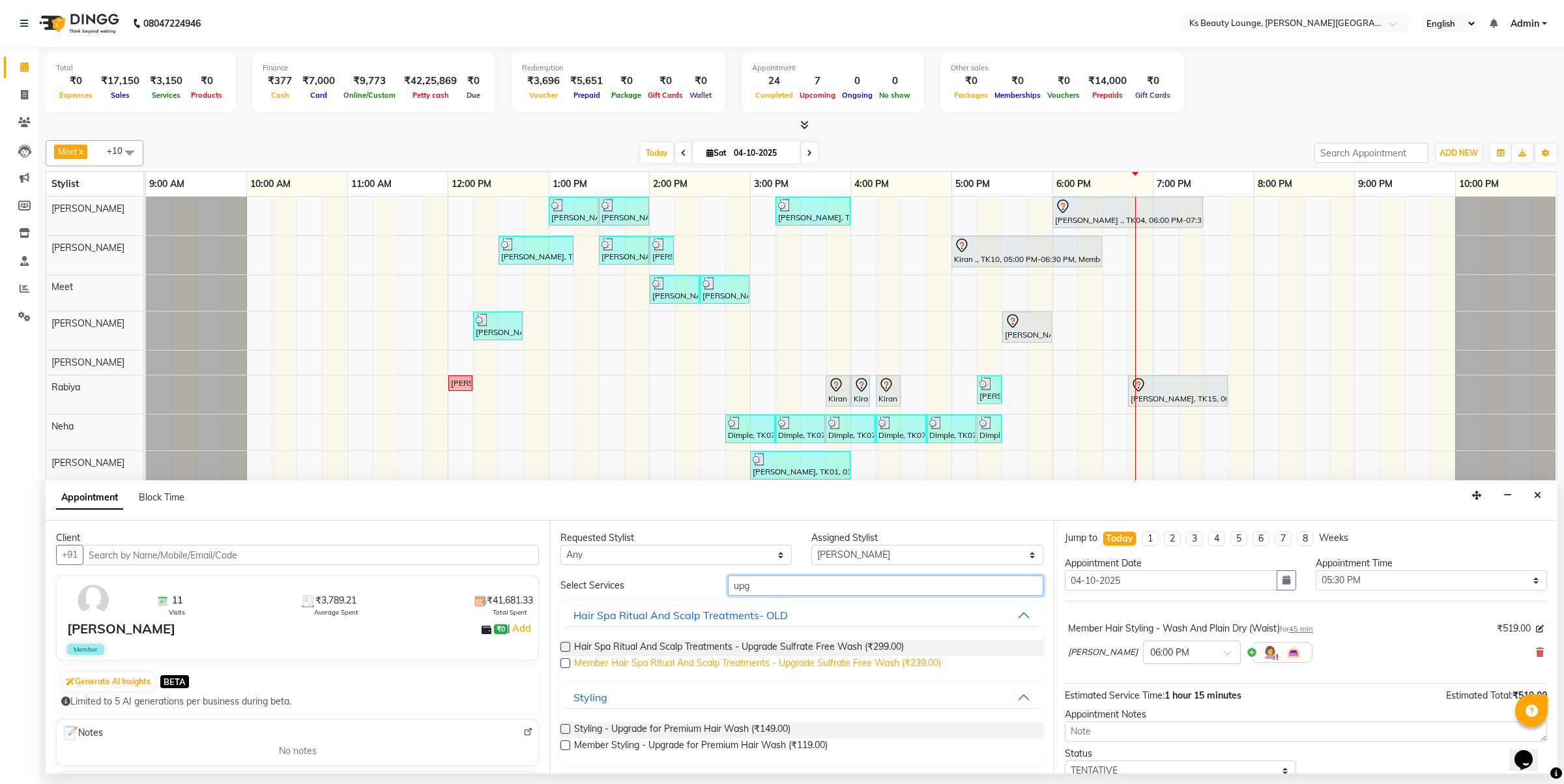
type input "upg"
click at [762, 658] on span "Member Hair Spa Ritual And Scalp Treatments - Upgrade Sulfrate Free Wash (₹239.…" at bounding box center [757, 664] width 367 height 16
checkbox input "false"
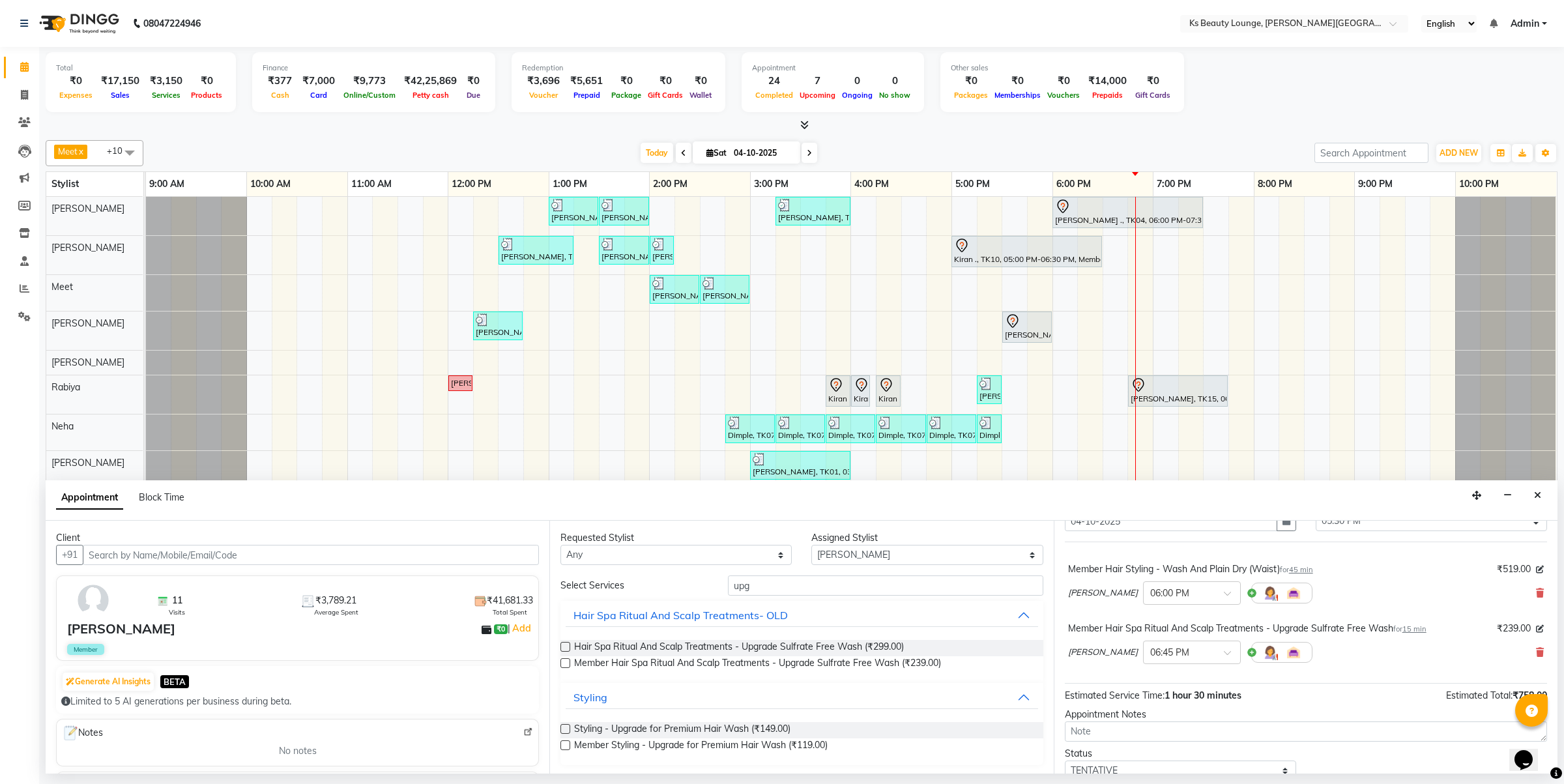
scroll to position [112, 0]
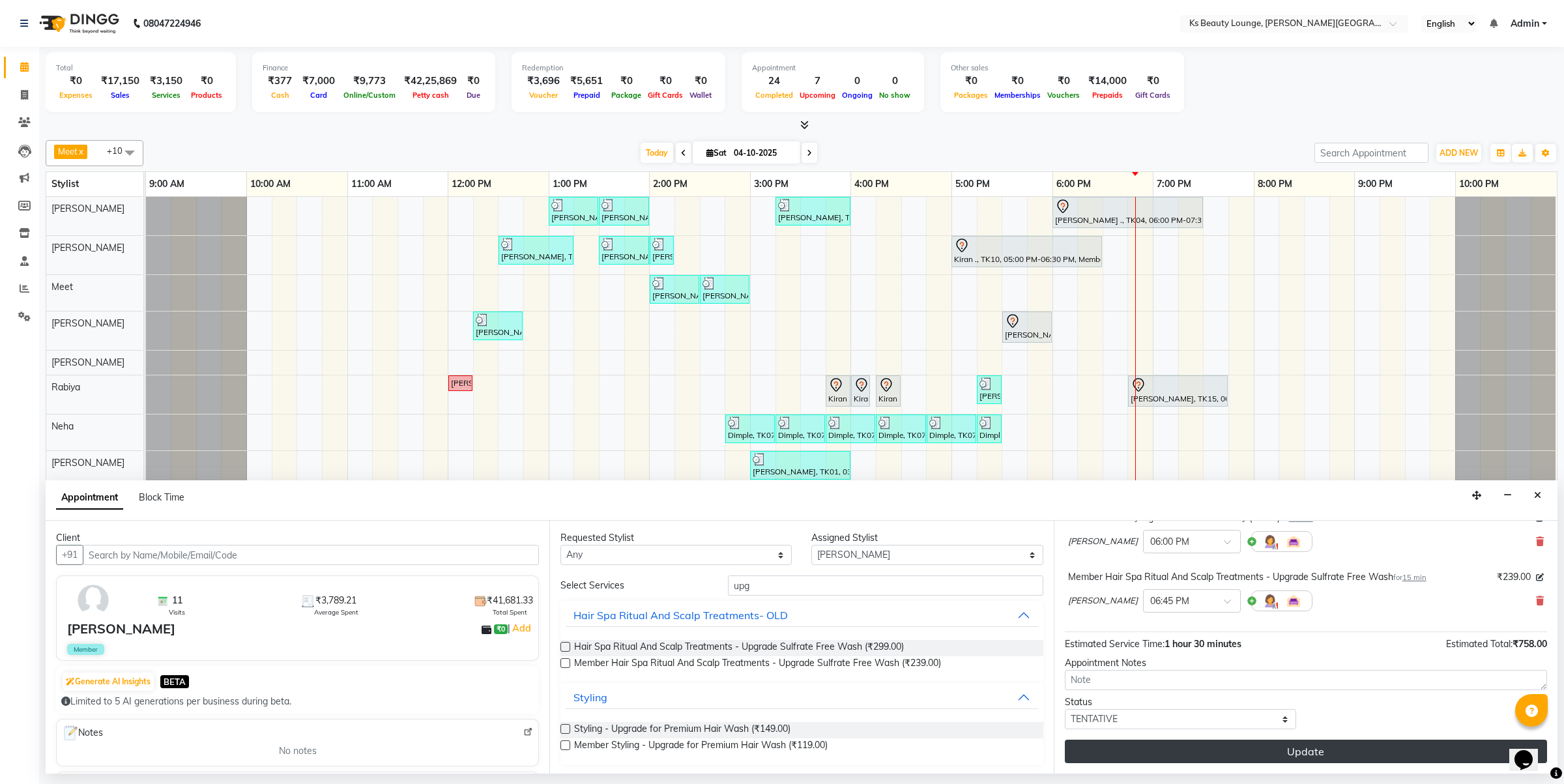
click at [1263, 748] on button "Update" at bounding box center [1306, 751] width 482 height 23
